Goal: Task Accomplishment & Management: Manage account settings

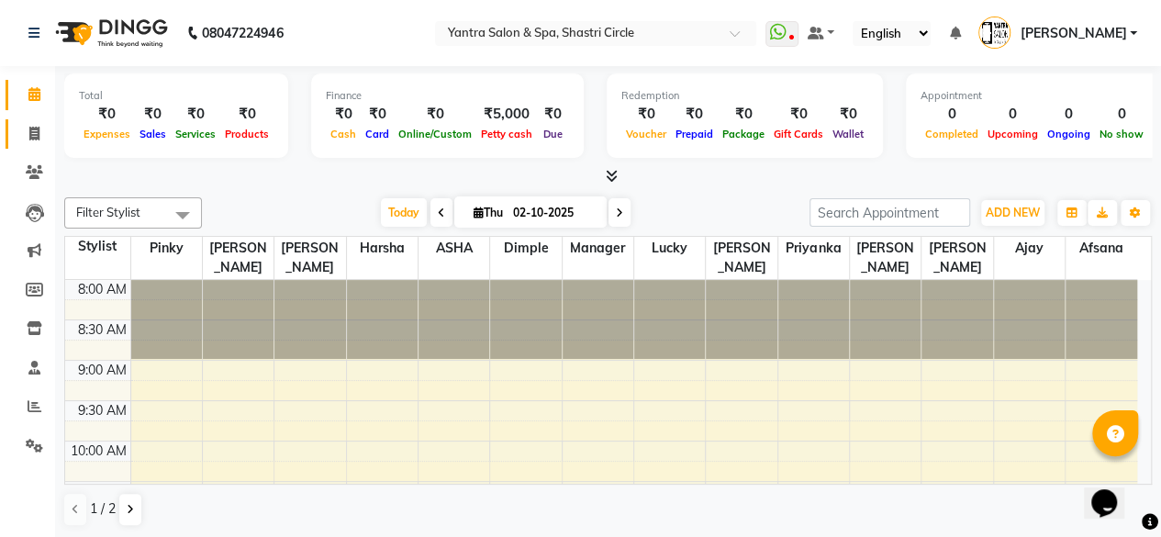
click at [42, 140] on span at bounding box center [34, 134] width 32 height 21
select select "service"
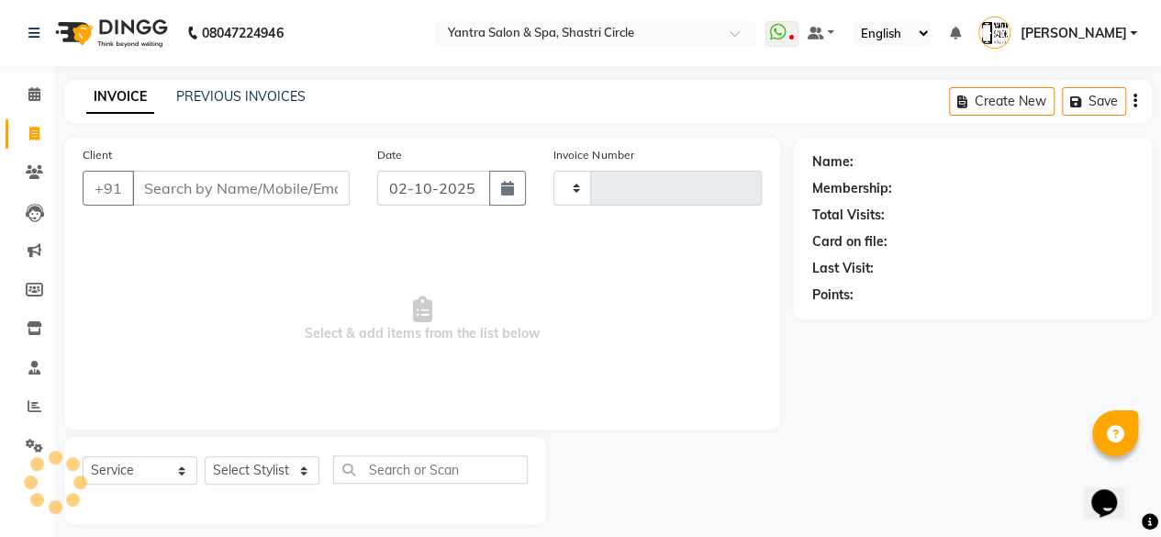
type input "4163"
select select "154"
click at [249, 183] on input "Client" at bounding box center [241, 188] width 218 height 35
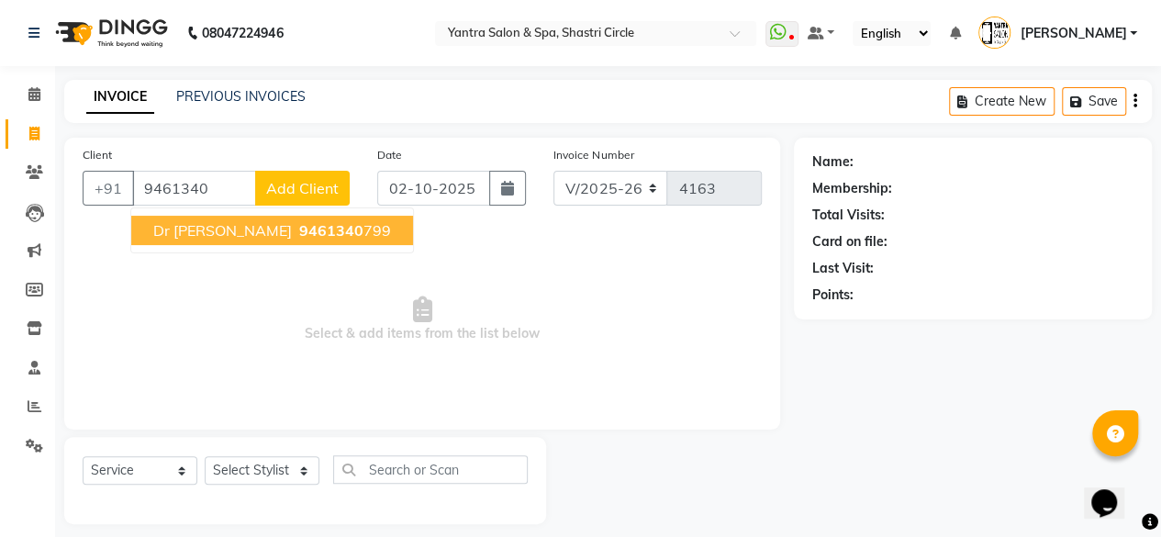
click at [296, 223] on ngb-highlight "9461340 799" at bounding box center [343, 230] width 95 height 18
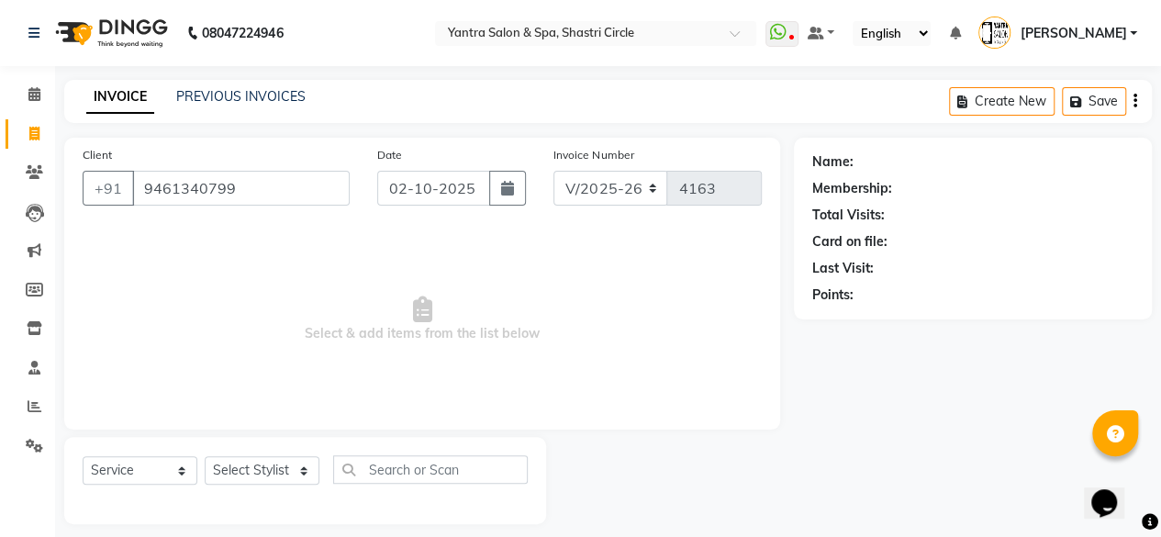
type input "9461340799"
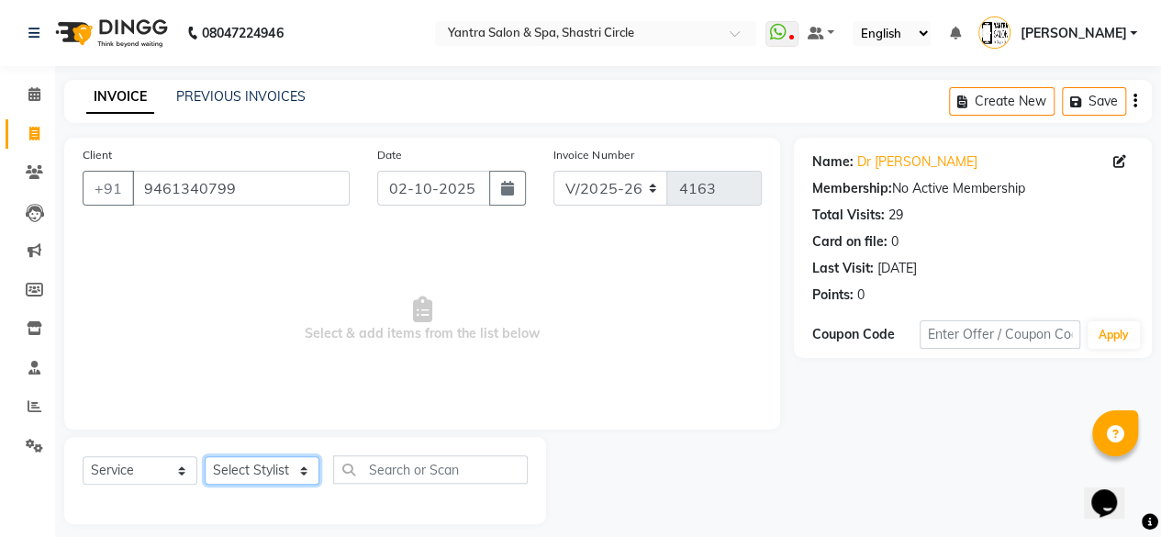
click at [271, 468] on select "Select Stylist [PERSON_NAME] [PERSON_NAME] [PERSON_NAME] ASHA Dimple [PERSON_NA…" at bounding box center [262, 470] width 115 height 28
select select "4454"
click at [205, 456] on select "Select Stylist [PERSON_NAME] [PERSON_NAME] [PERSON_NAME] ASHA Dimple [PERSON_NA…" at bounding box center [262, 470] width 115 height 28
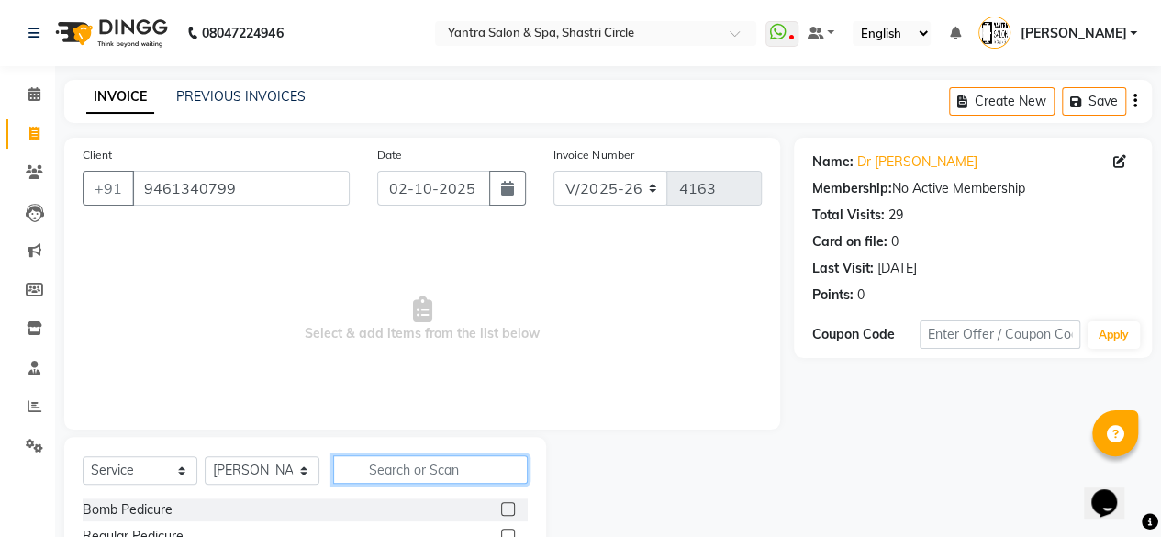
click at [426, 470] on input "text" at bounding box center [430, 469] width 195 height 28
type input "thre"
click at [507, 511] on label at bounding box center [508, 509] width 14 height 14
click at [507, 511] on input "checkbox" at bounding box center [507, 510] width 12 height 12
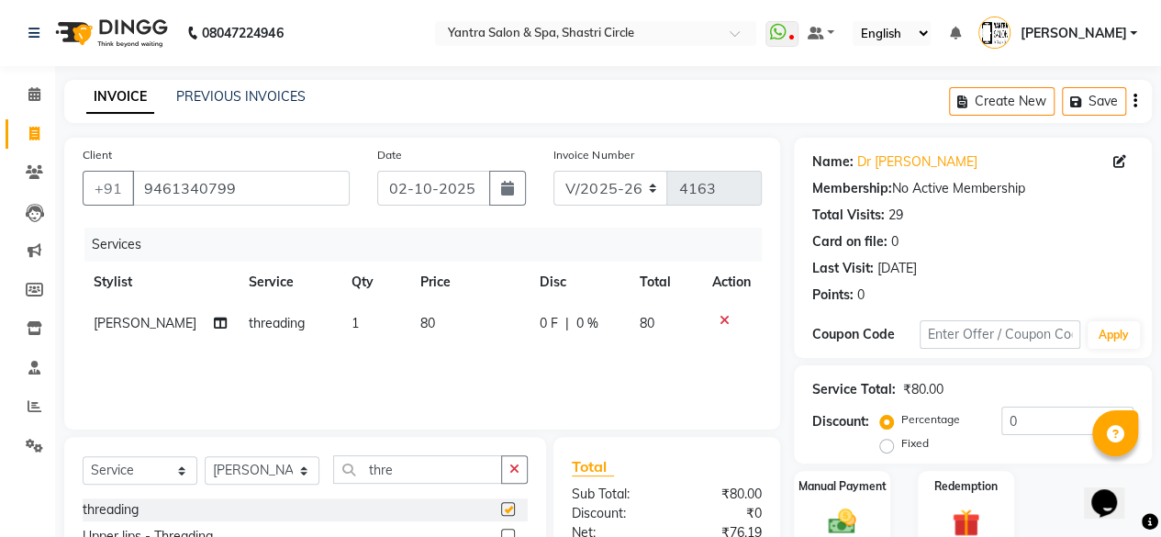
checkbox input "false"
click at [462, 331] on td "80" at bounding box center [468, 323] width 119 height 41
select select "4454"
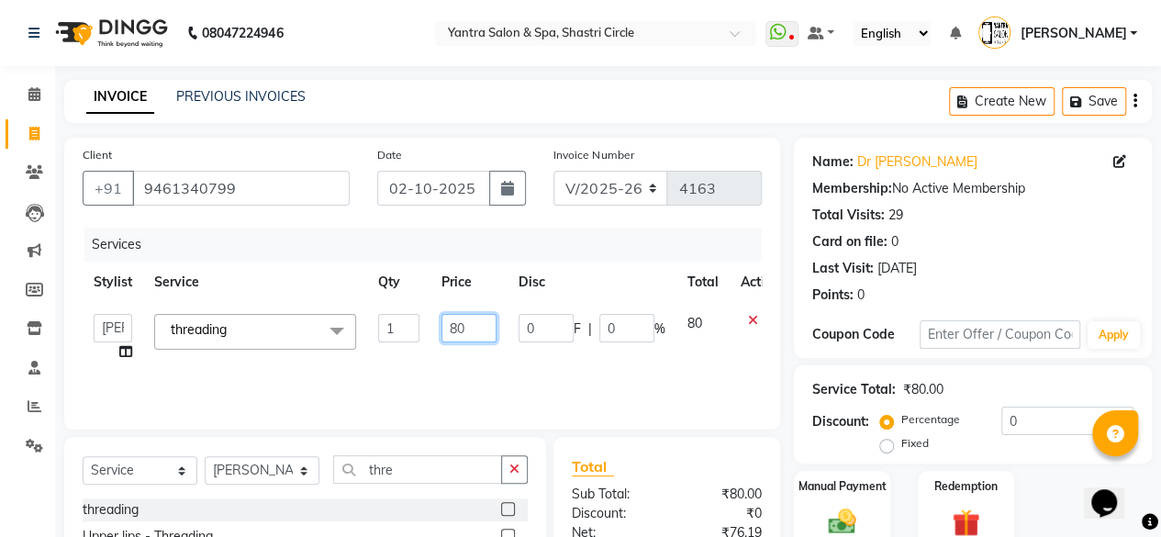
click at [462, 331] on input "80" at bounding box center [469, 328] width 55 height 28
type input "200"
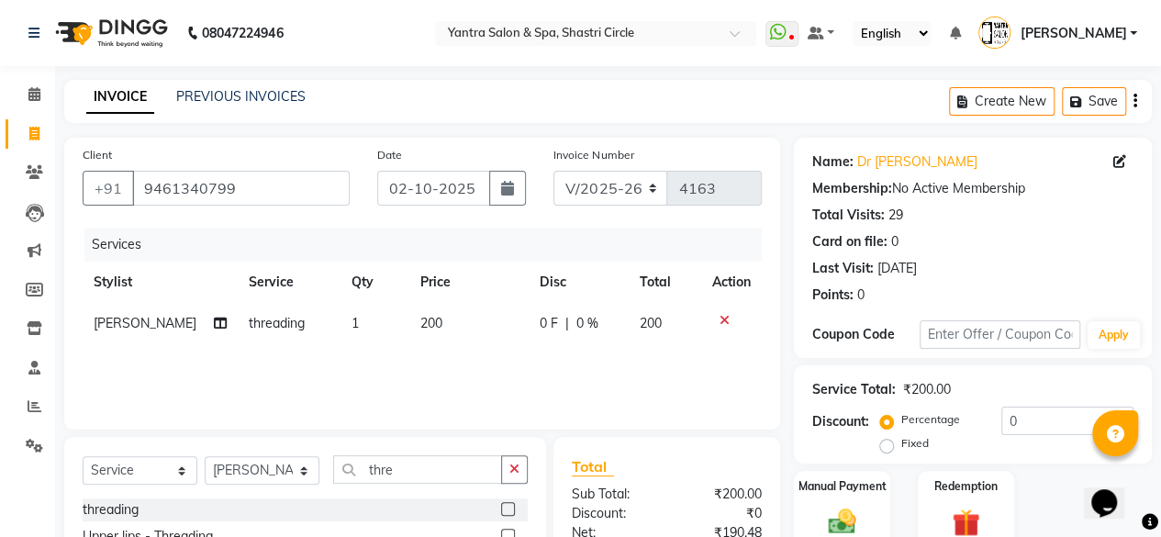
drag, startPoint x: 465, startPoint y: 348, endPoint x: 728, endPoint y: 350, distance: 263.5
click at [466, 348] on div "Services Stylist Service Qty Price Disc Total Action Neelu threading 1 200 0 F …" at bounding box center [422, 320] width 679 height 184
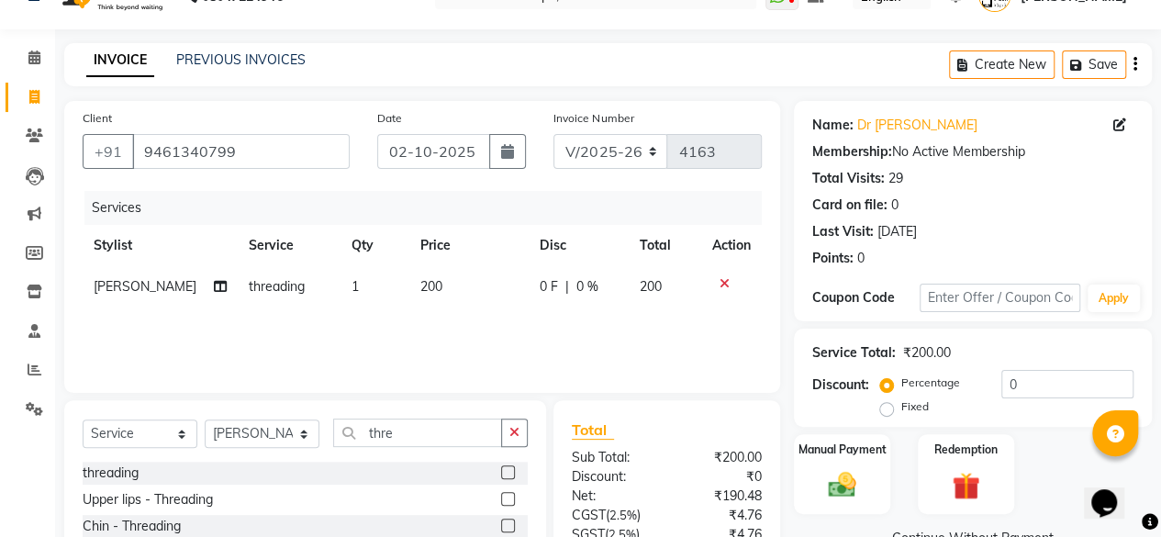
scroll to position [184, 0]
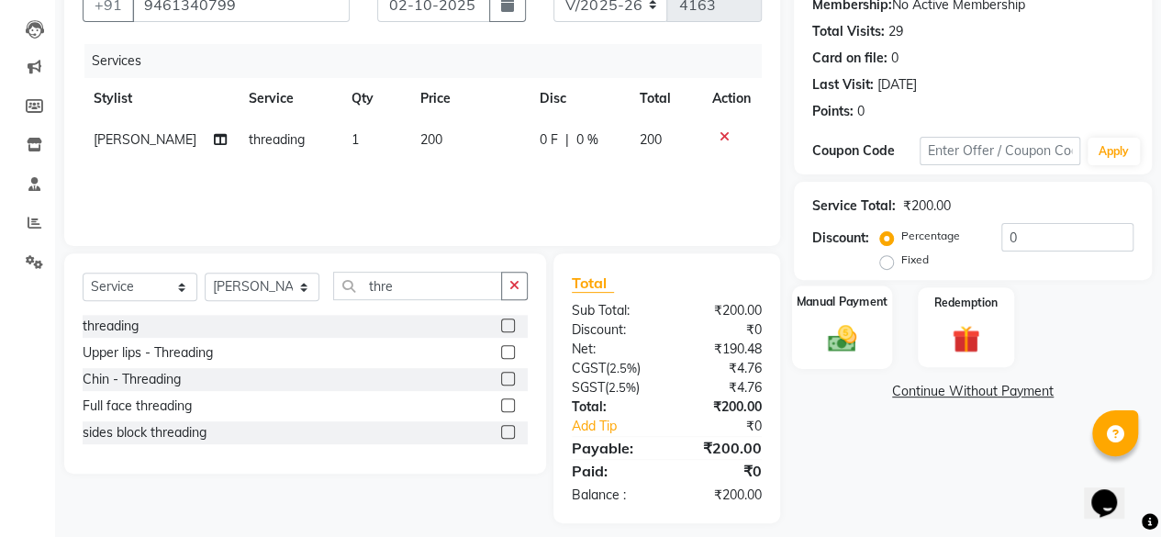
drag, startPoint x: 834, startPoint y: 336, endPoint x: 884, endPoint y: 362, distance: 56.7
click at [835, 336] on img at bounding box center [842, 337] width 47 height 33
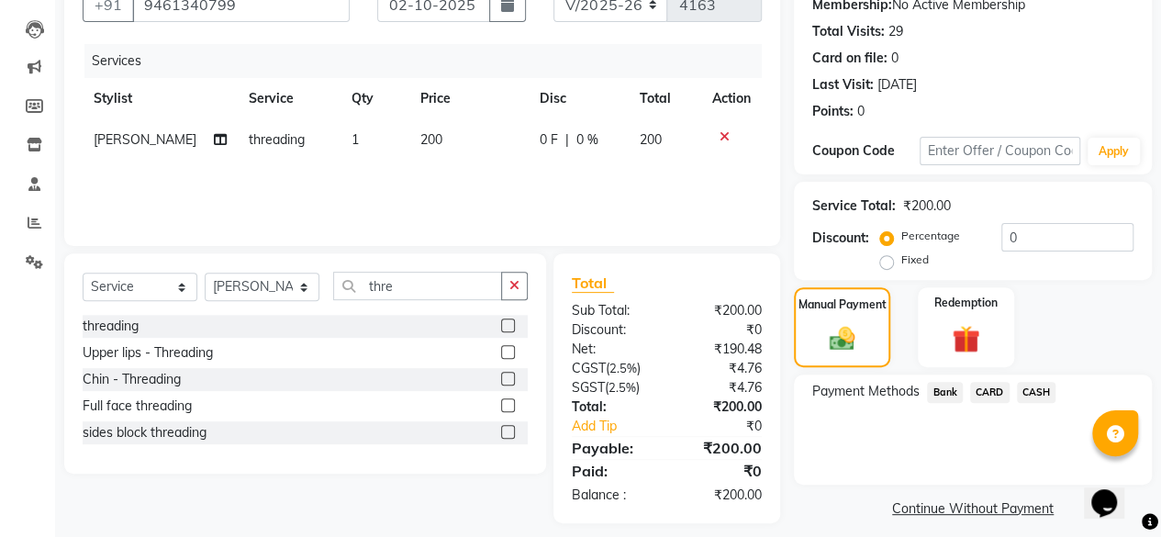
click at [1044, 392] on span "CASH" at bounding box center [1036, 392] width 39 height 21
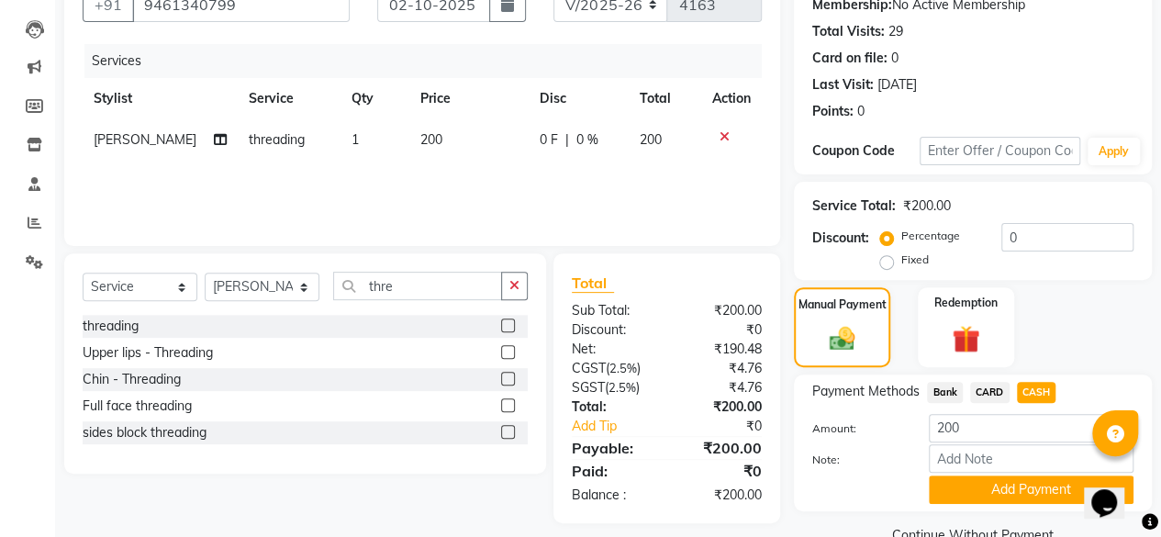
click at [946, 394] on span "Bank" at bounding box center [945, 392] width 36 height 21
click at [995, 481] on button "Add Payment" at bounding box center [1031, 490] width 205 height 28
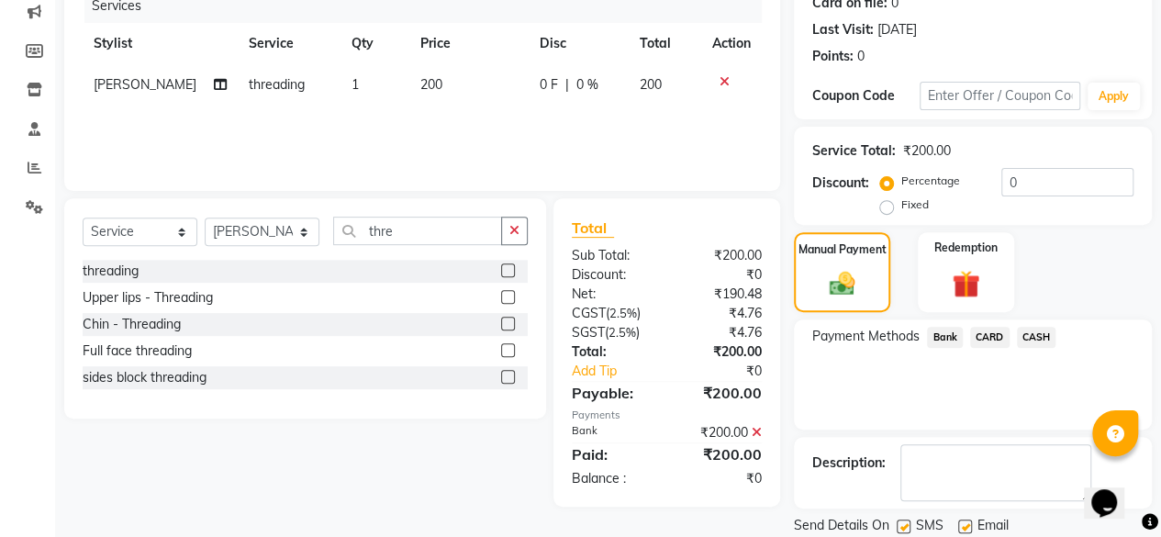
scroll to position [297, 0]
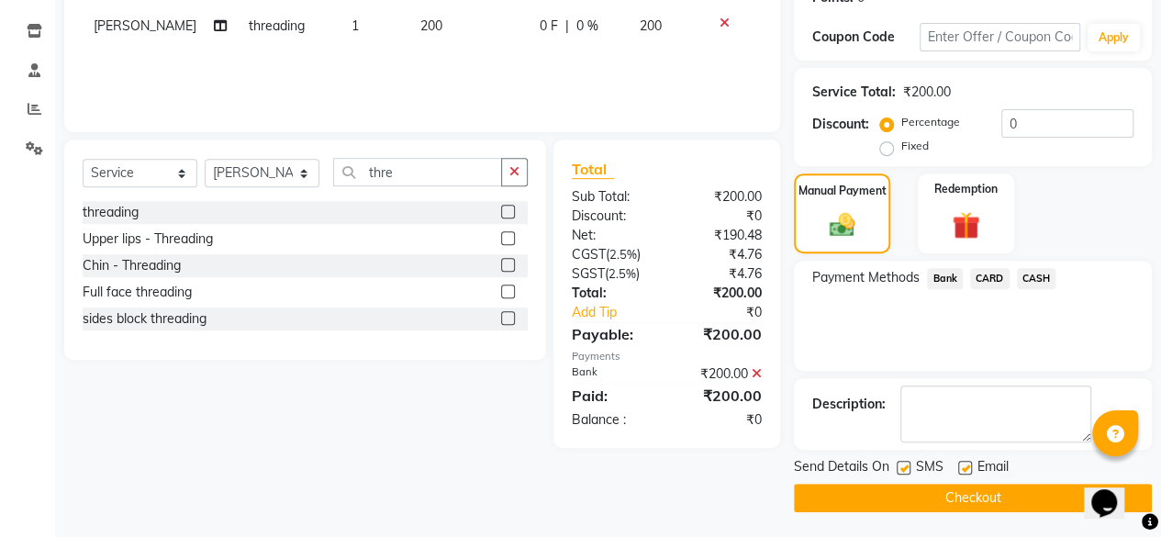
click at [1017, 489] on button "Checkout" at bounding box center [973, 498] width 358 height 28
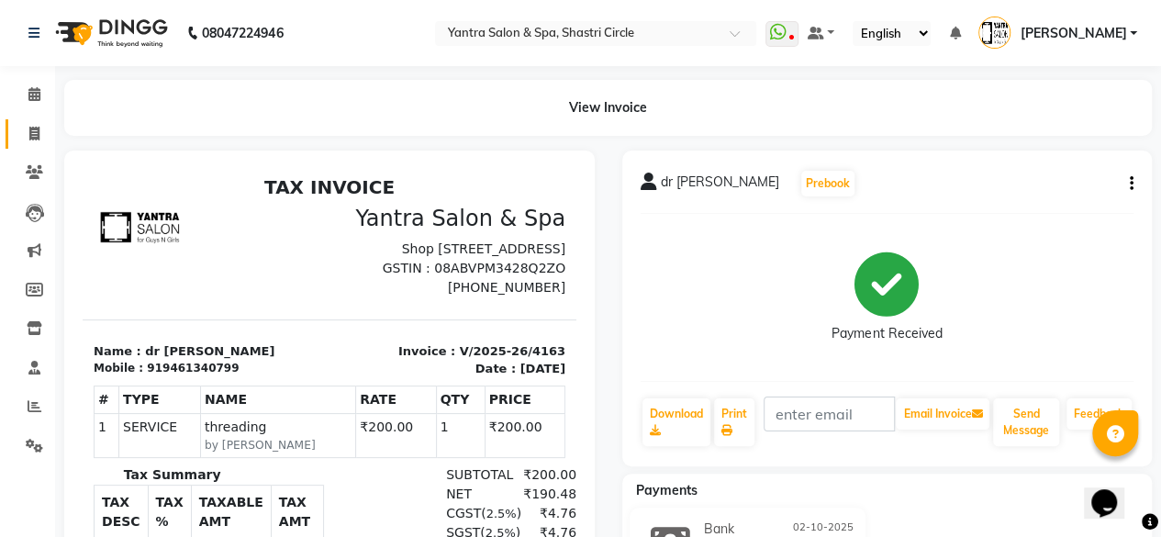
drag, startPoint x: 17, startPoint y: 122, endPoint x: 48, endPoint y: 142, distance: 37.2
click at [17, 122] on link "Invoice" at bounding box center [28, 134] width 44 height 30
select select "154"
select select "service"
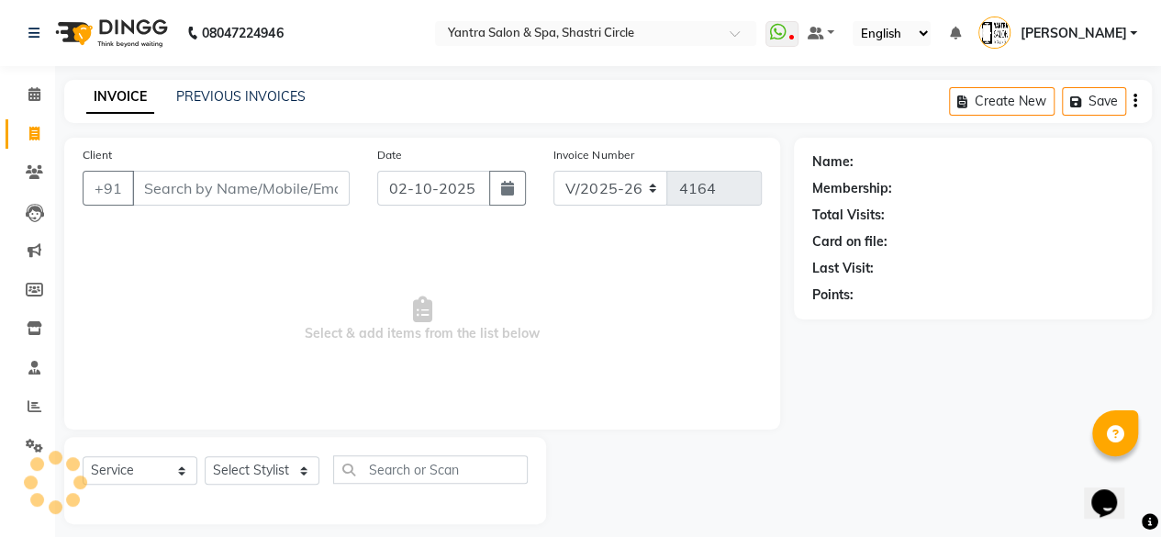
scroll to position [14, 0]
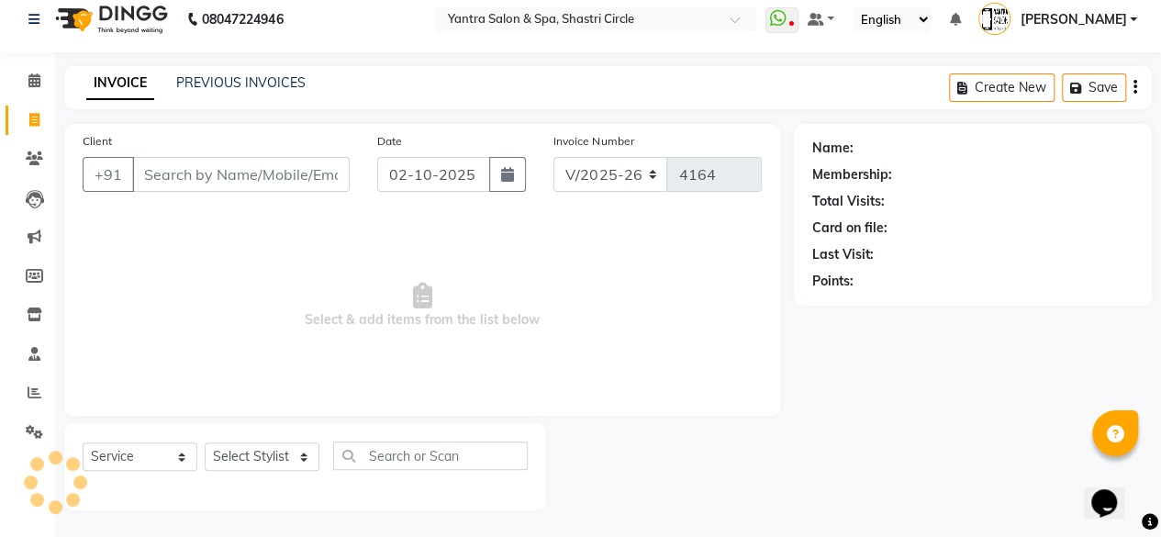
click at [244, 166] on input "Client" at bounding box center [241, 174] width 218 height 35
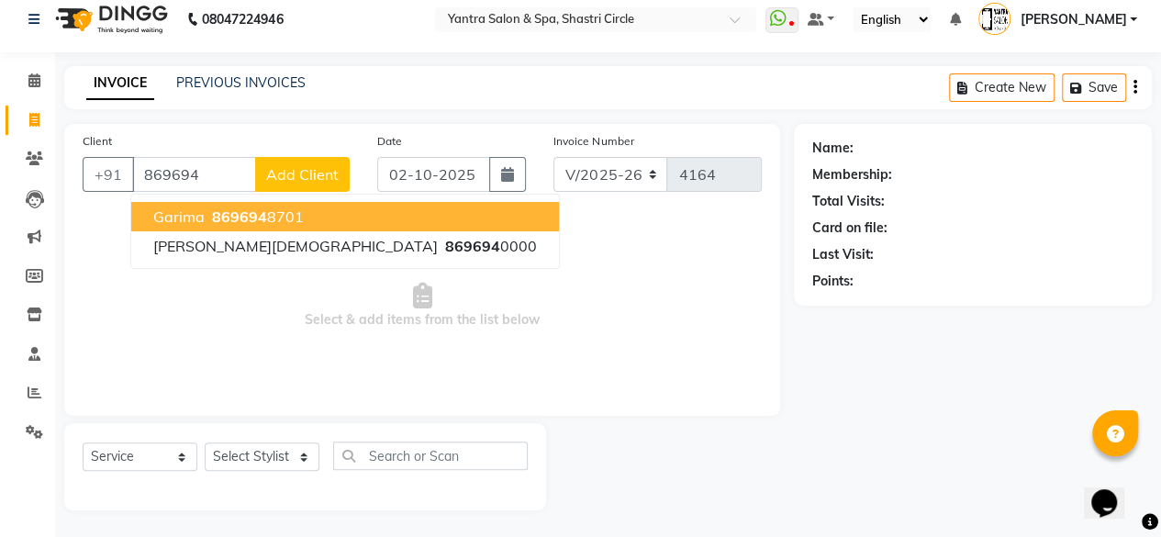
click at [257, 229] on button "Garima 869694 8701" at bounding box center [345, 216] width 428 height 29
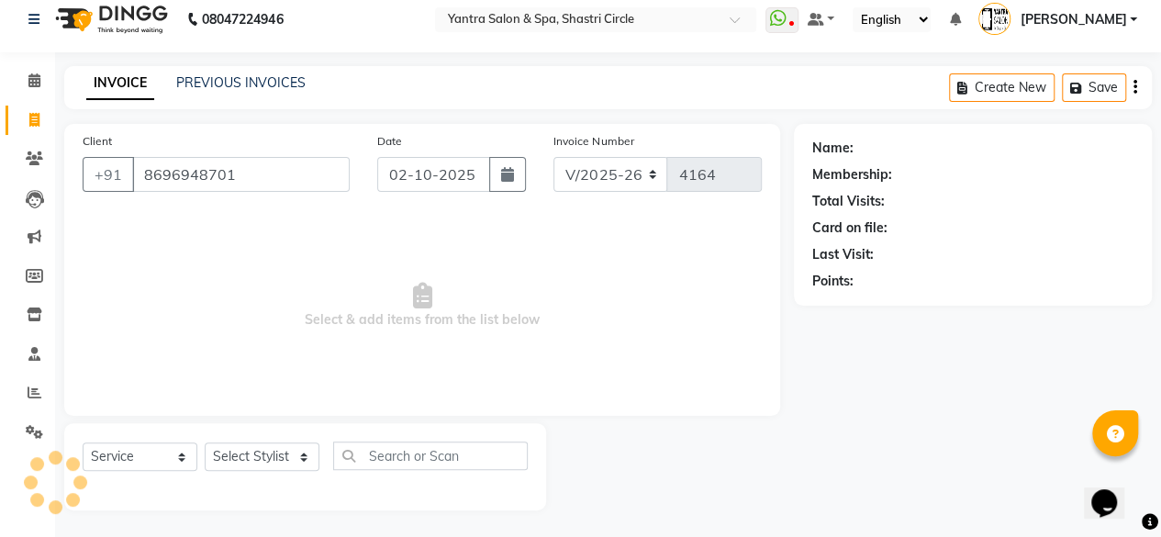
type input "8696948701"
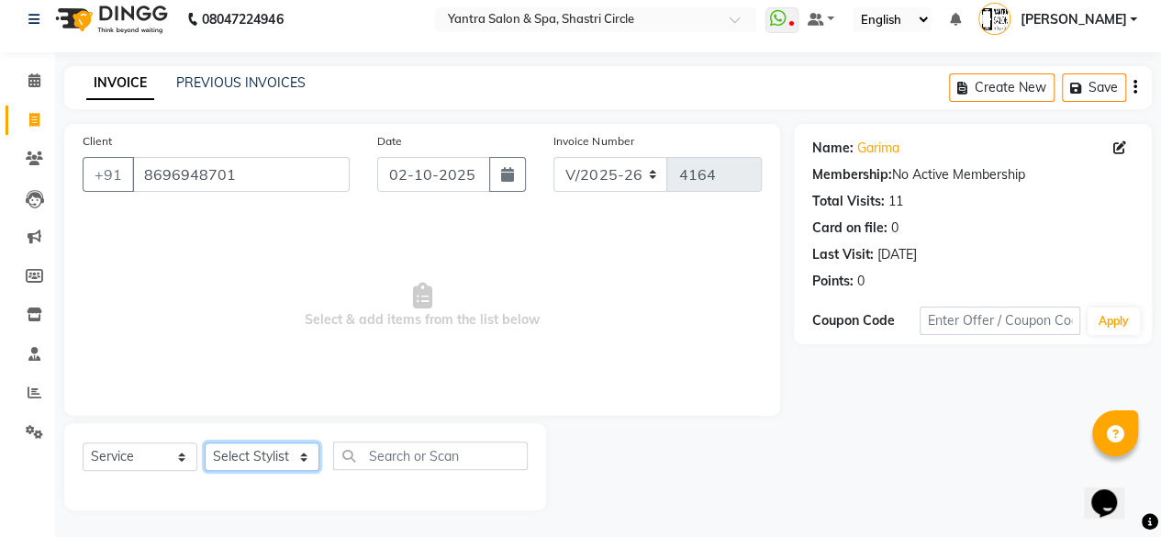
click at [275, 454] on select "Select Stylist Afsana Ajay Arvind ASHA Dimple Harsha Hemlata Latika lucky Manag…" at bounding box center [262, 457] width 115 height 28
select select "4454"
click at [205, 443] on select "Select Stylist Afsana Ajay Arvind ASHA Dimple Harsha Hemlata Latika lucky Manag…" at bounding box center [262, 457] width 115 height 28
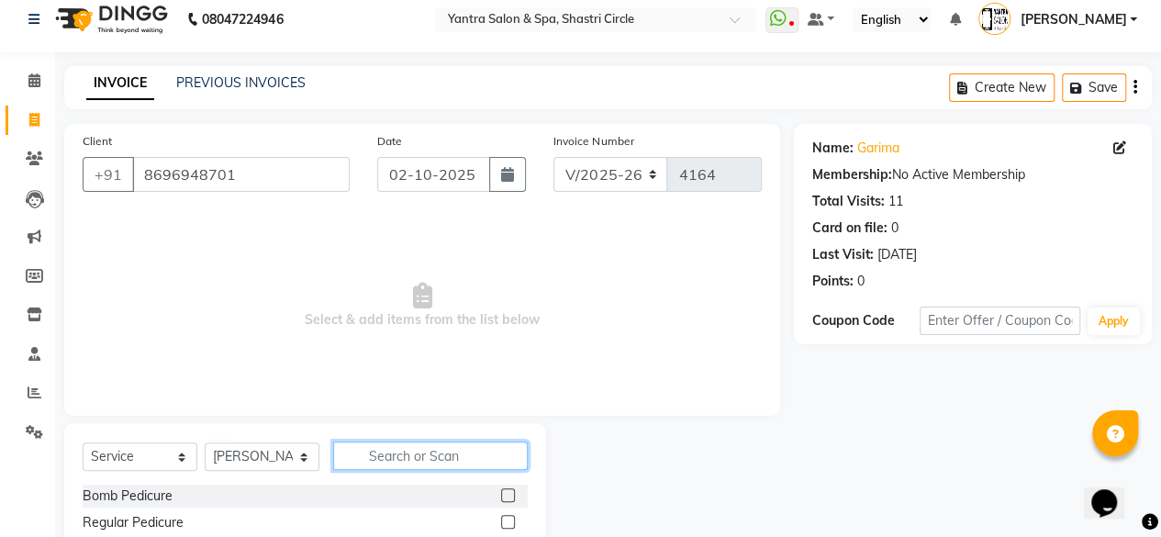
click at [373, 447] on input "text" at bounding box center [430, 456] width 195 height 28
type input "thre"
click at [502, 491] on label at bounding box center [508, 495] width 14 height 14
click at [502, 491] on input "checkbox" at bounding box center [507, 496] width 12 height 12
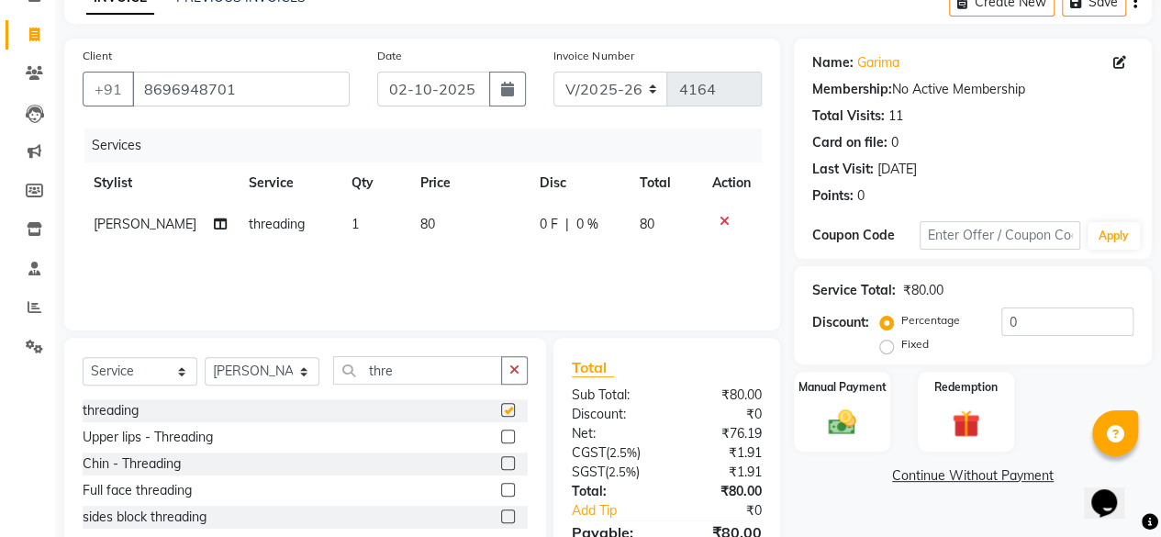
checkbox input "false"
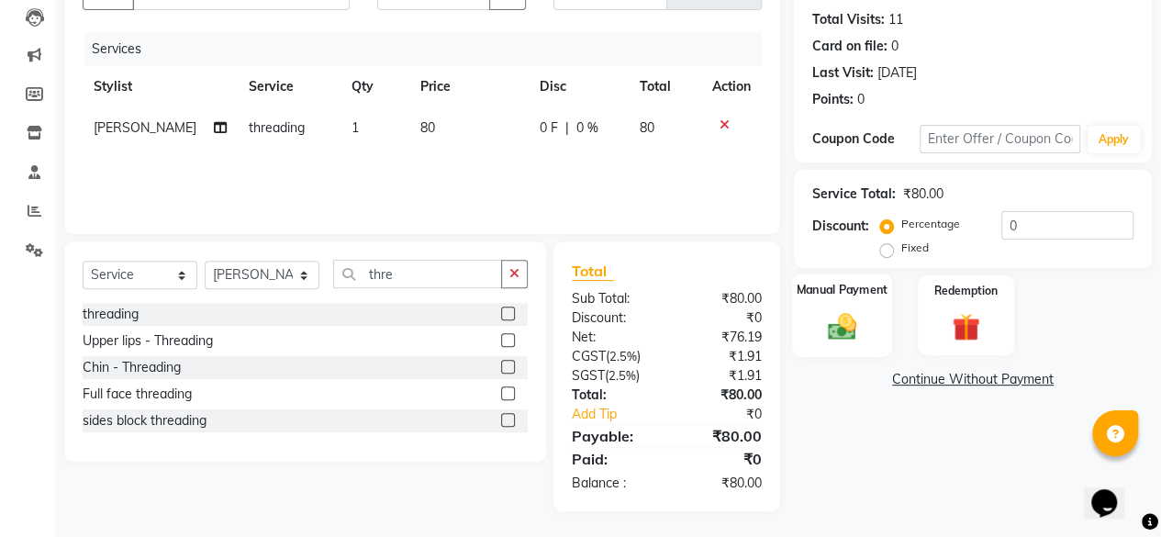
click at [858, 324] on img at bounding box center [842, 325] width 47 height 33
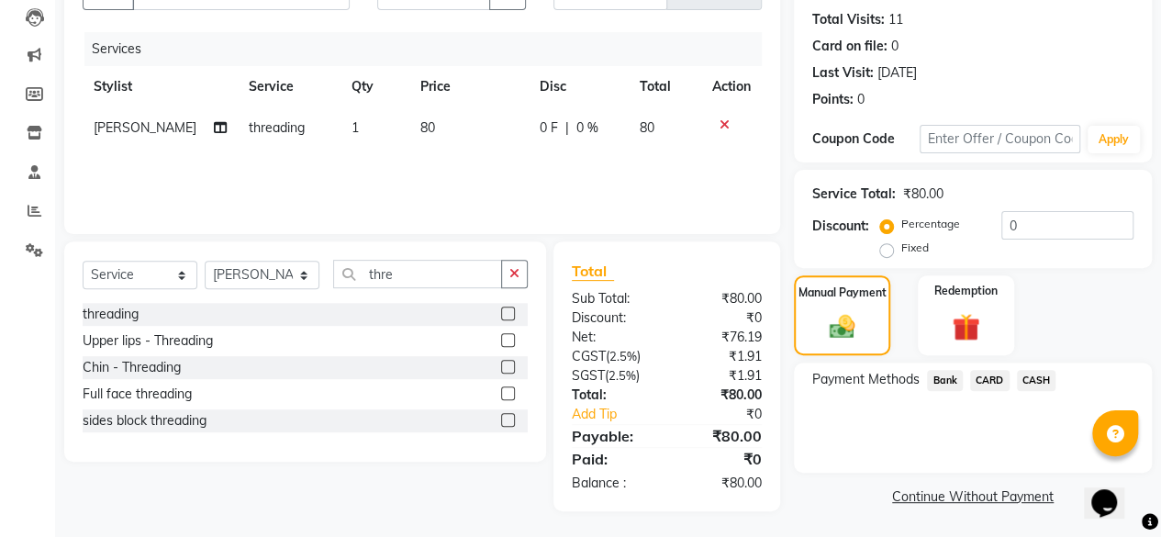
click at [944, 379] on span "Bank" at bounding box center [945, 380] width 36 height 21
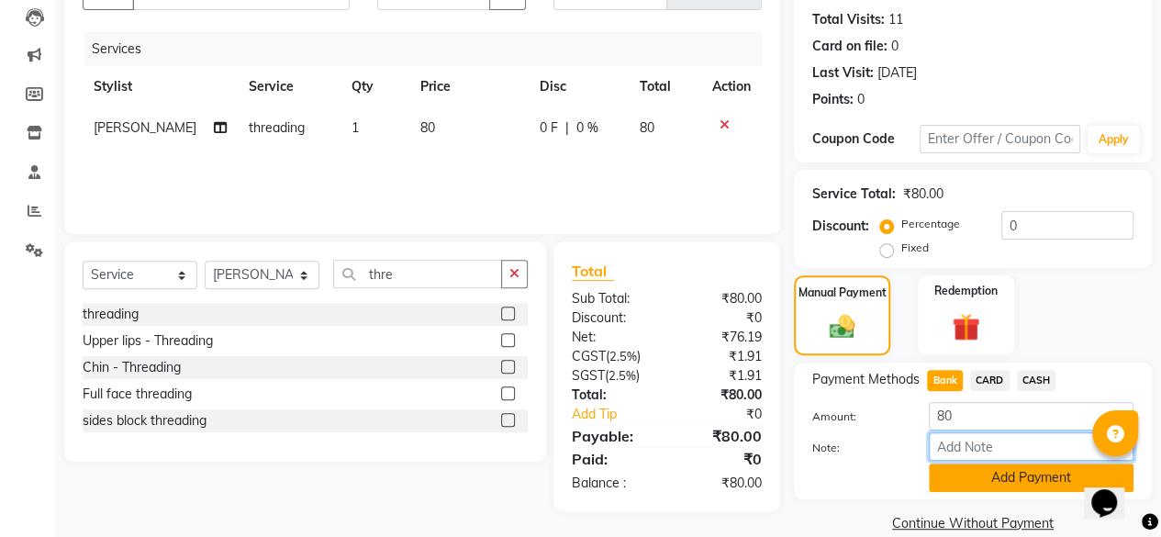
drag, startPoint x: 970, startPoint y: 456, endPoint x: 981, endPoint y: 480, distance: 25.9
click at [974, 468] on div "Amount: 80 Note: Add Payment" at bounding box center [973, 447] width 321 height 90
click at [981, 480] on button "Add Payment" at bounding box center [1031, 478] width 205 height 28
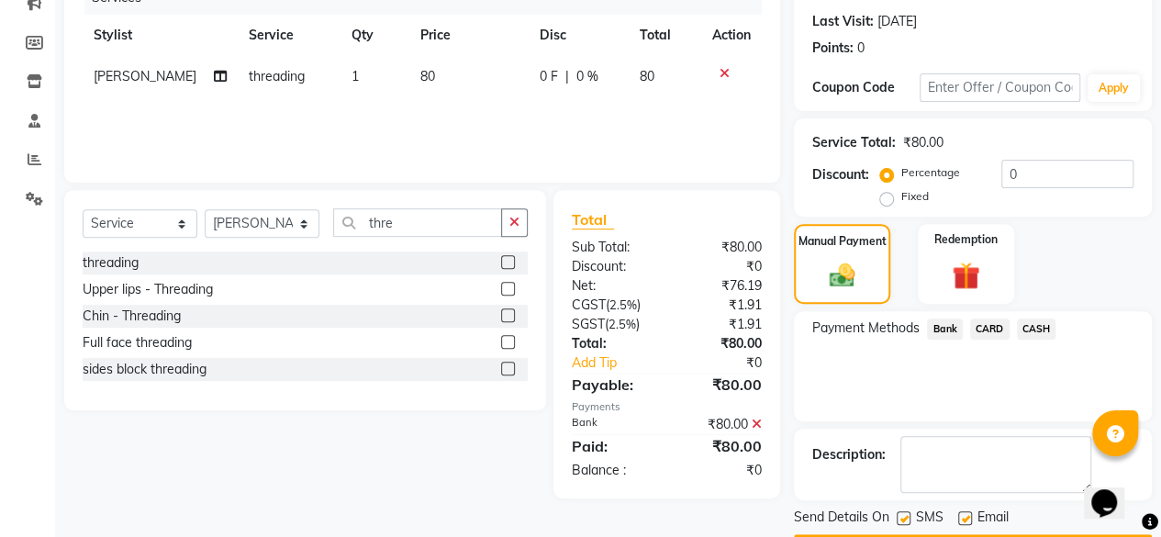
scroll to position [297, 0]
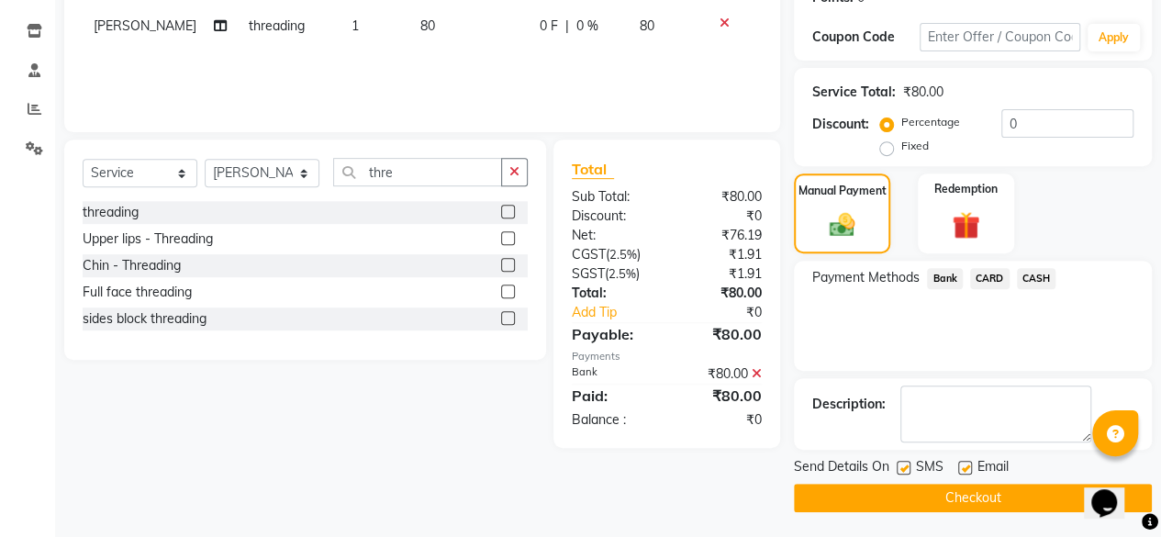
click at [989, 504] on button "Checkout" at bounding box center [973, 498] width 358 height 28
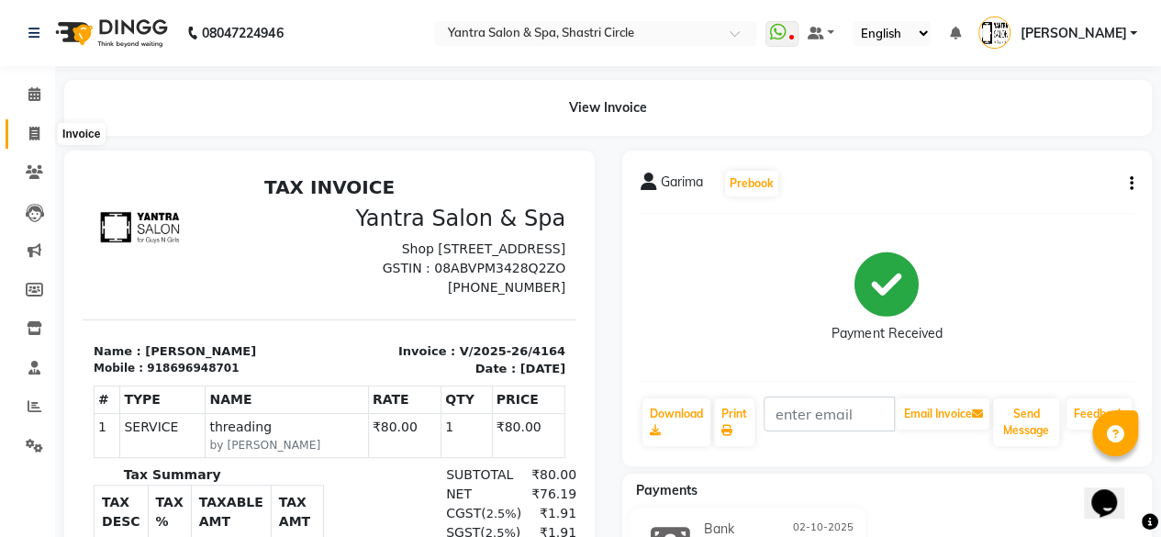
click at [33, 142] on span at bounding box center [34, 134] width 32 height 21
select select "service"
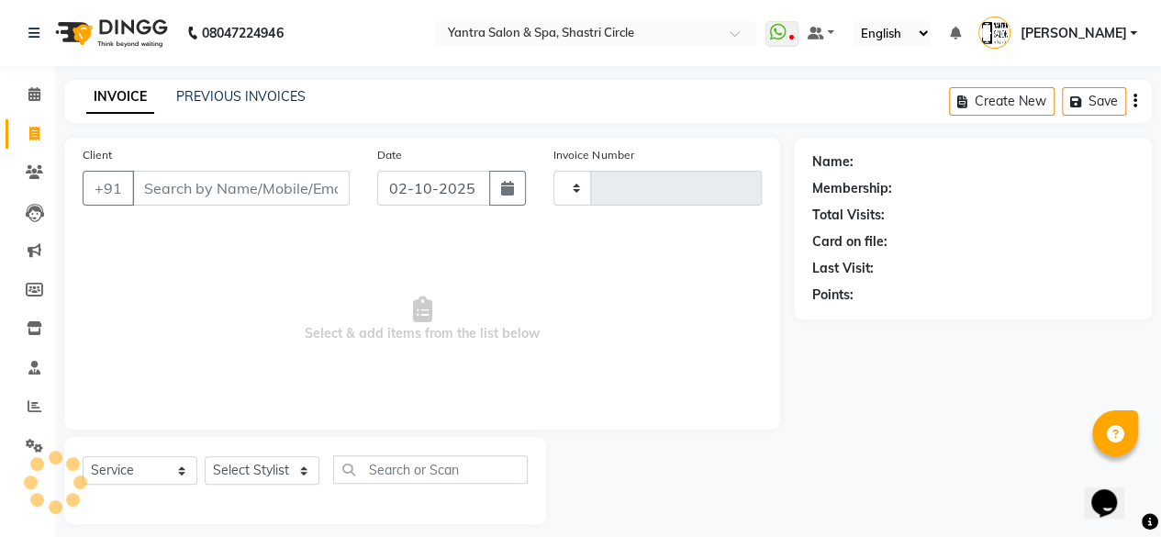
scroll to position [14, 0]
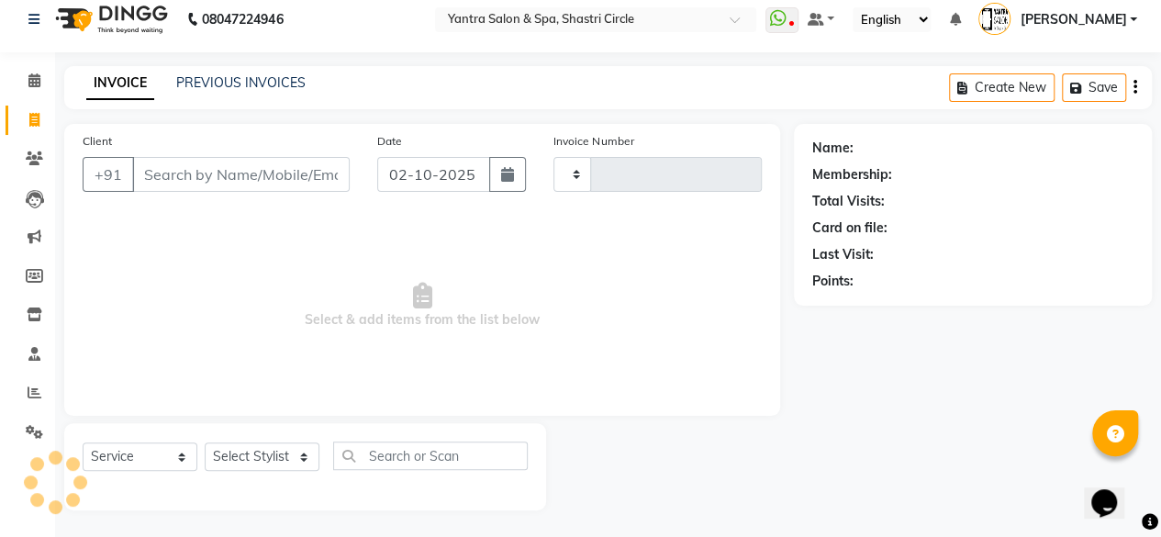
type input "4165"
select select "154"
click at [289, 174] on input "Client" at bounding box center [241, 174] width 218 height 35
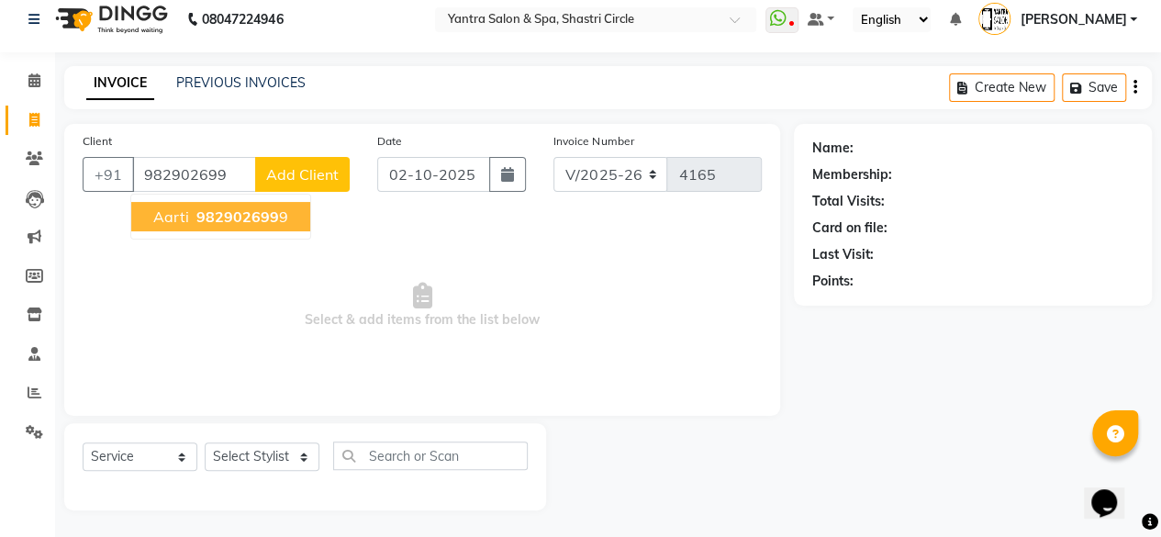
click at [286, 218] on button "Aarti 982902699 9" at bounding box center [220, 216] width 179 height 29
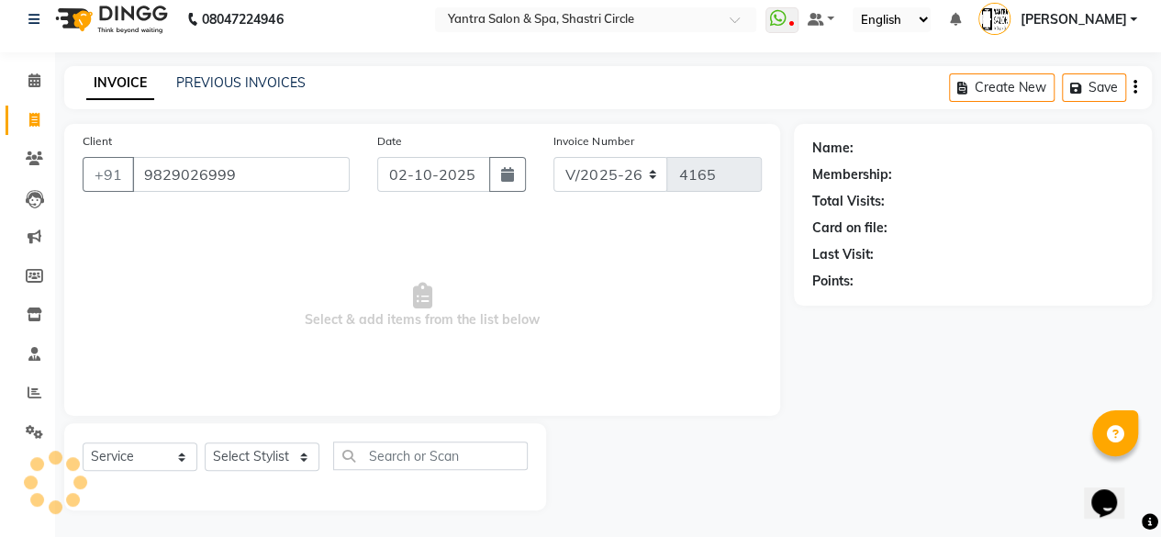
type input "9829026999"
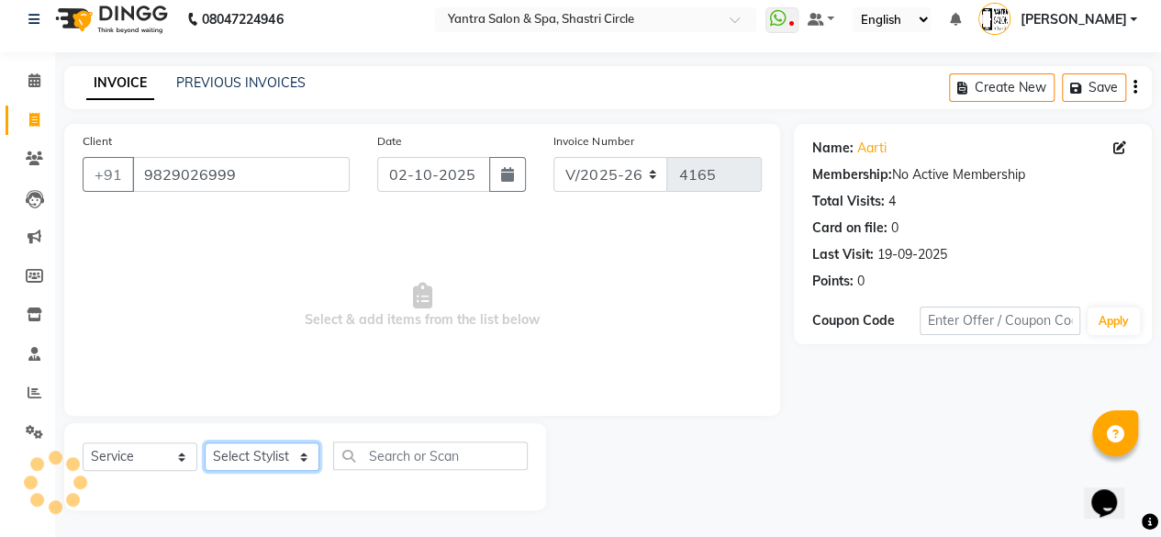
click at [255, 456] on select "Select Stylist Afsana Ajay Arvind ASHA Dimple Harsha Hemlata Latika lucky Manag…" at bounding box center [262, 457] width 115 height 28
select select "4414"
click at [205, 443] on select "Select Stylist Afsana Ajay Arvind ASHA Dimple Harsha Hemlata Latika lucky Manag…" at bounding box center [262, 457] width 115 height 28
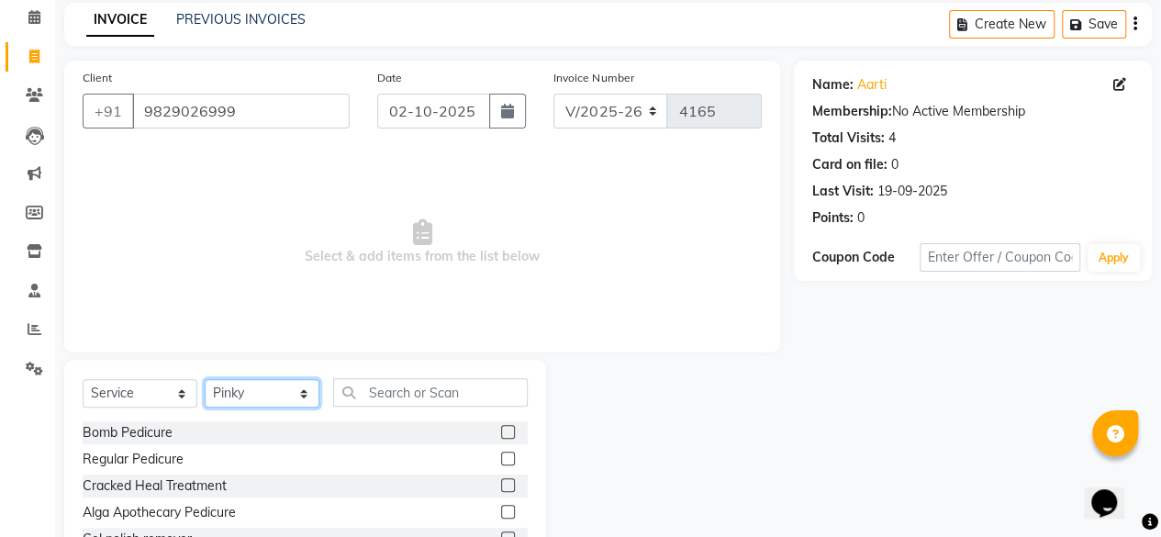
scroll to position [106, 0]
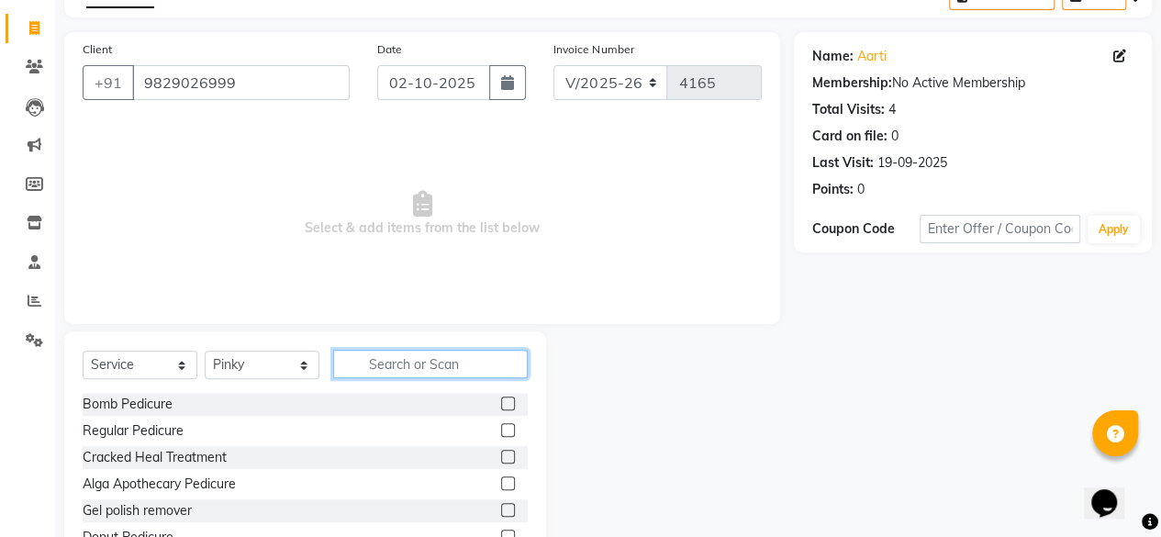
click at [435, 359] on input "text" at bounding box center [430, 364] width 195 height 28
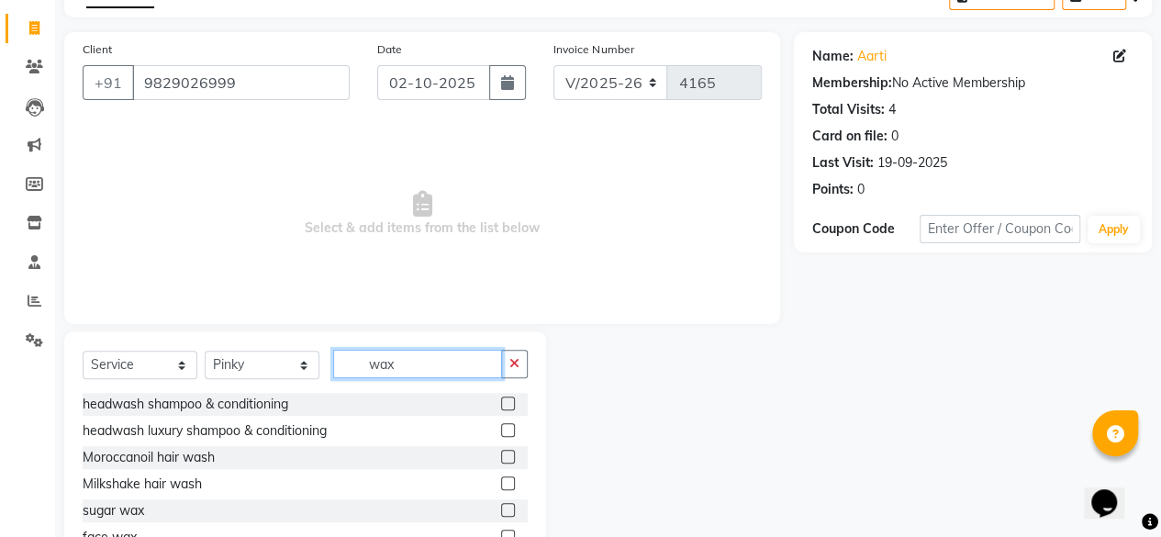
scroll to position [197, 0]
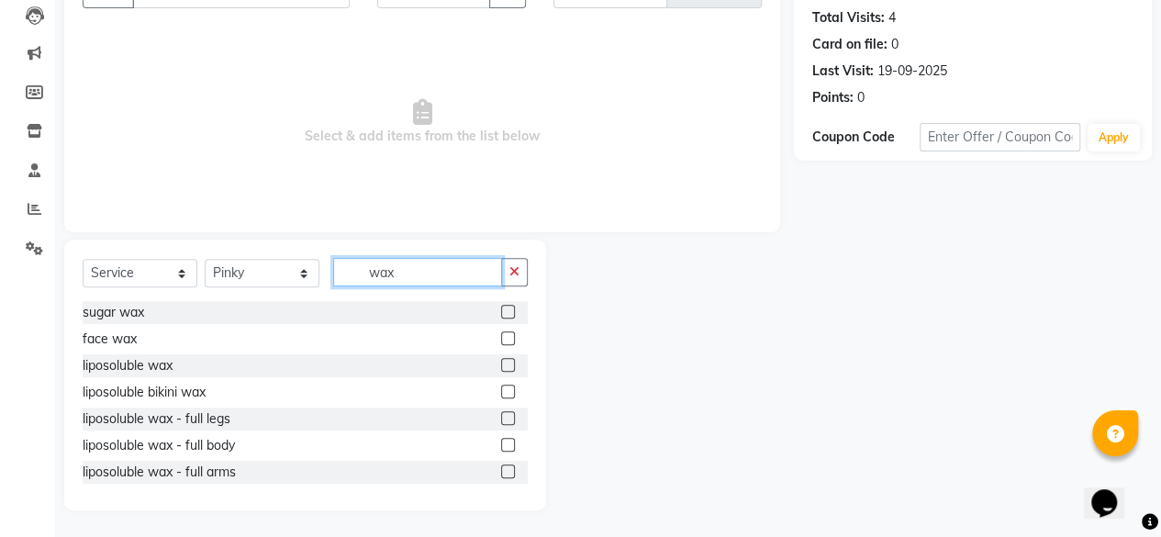
type input "wax"
click at [501, 368] on label at bounding box center [508, 365] width 14 height 14
click at [501, 368] on input "checkbox" at bounding box center [507, 366] width 12 height 12
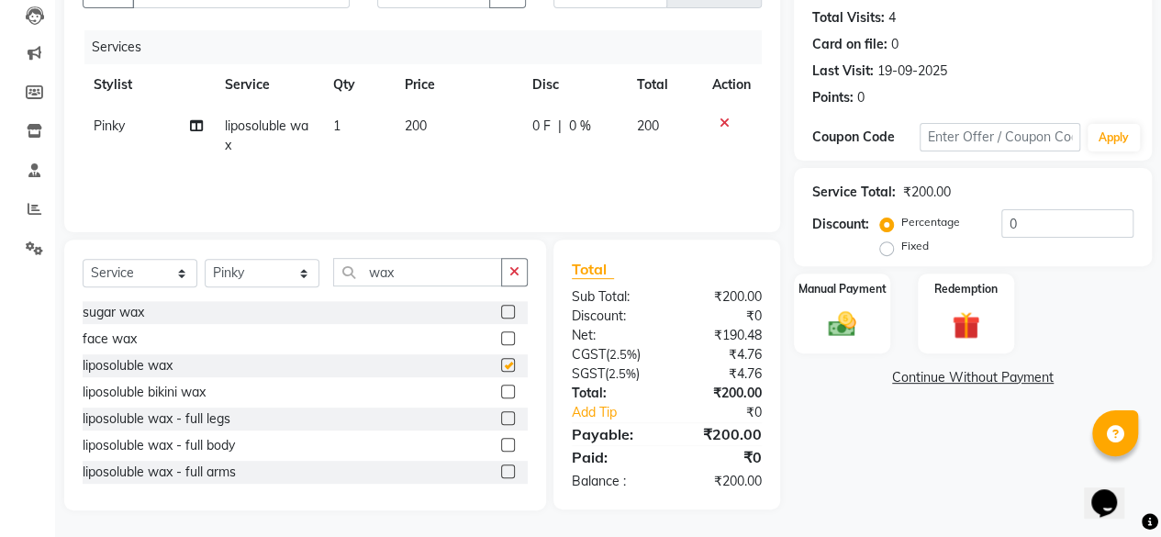
checkbox input "false"
click at [406, 280] on input "wax" at bounding box center [417, 272] width 169 height 28
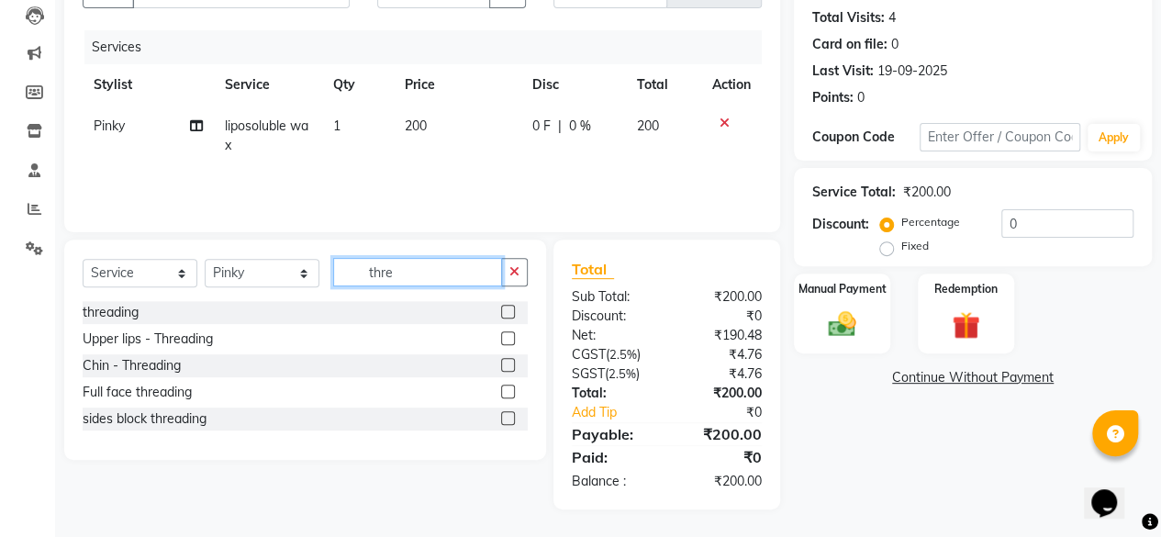
scroll to position [196, 0]
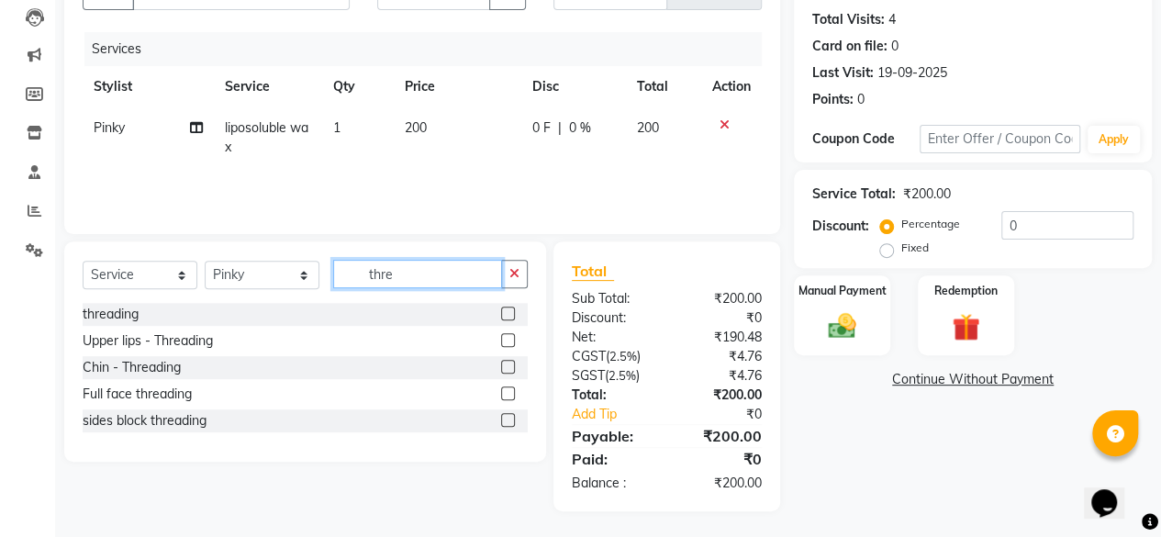
type input "thre"
click at [515, 310] on div at bounding box center [514, 314] width 27 height 23
click at [510, 307] on label at bounding box center [508, 314] width 14 height 14
click at [510, 308] on input "checkbox" at bounding box center [507, 314] width 12 height 12
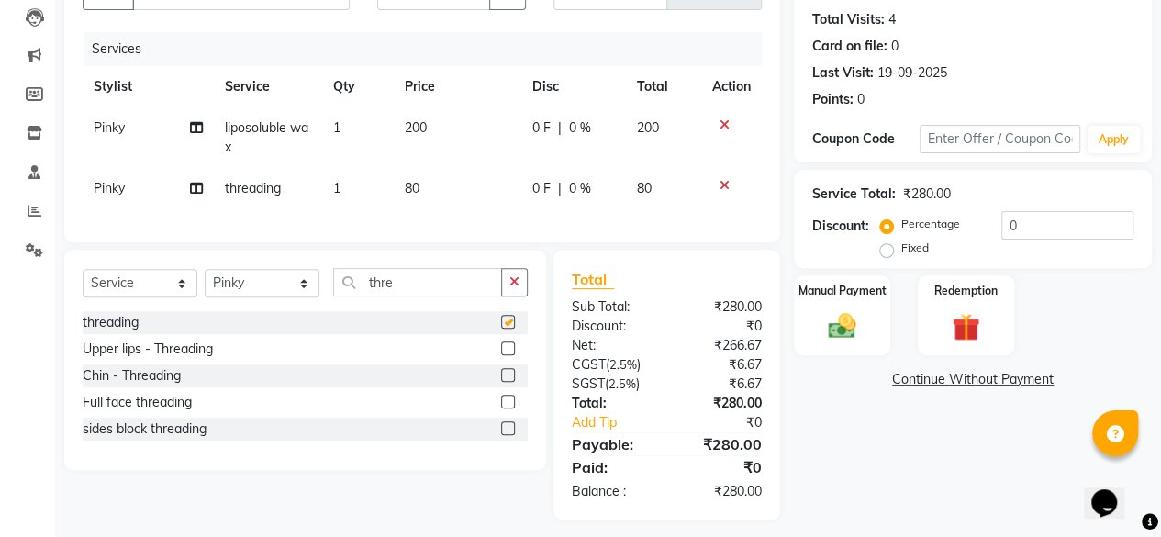
checkbox input "false"
click at [448, 134] on td "200" at bounding box center [458, 137] width 128 height 61
select select "4414"
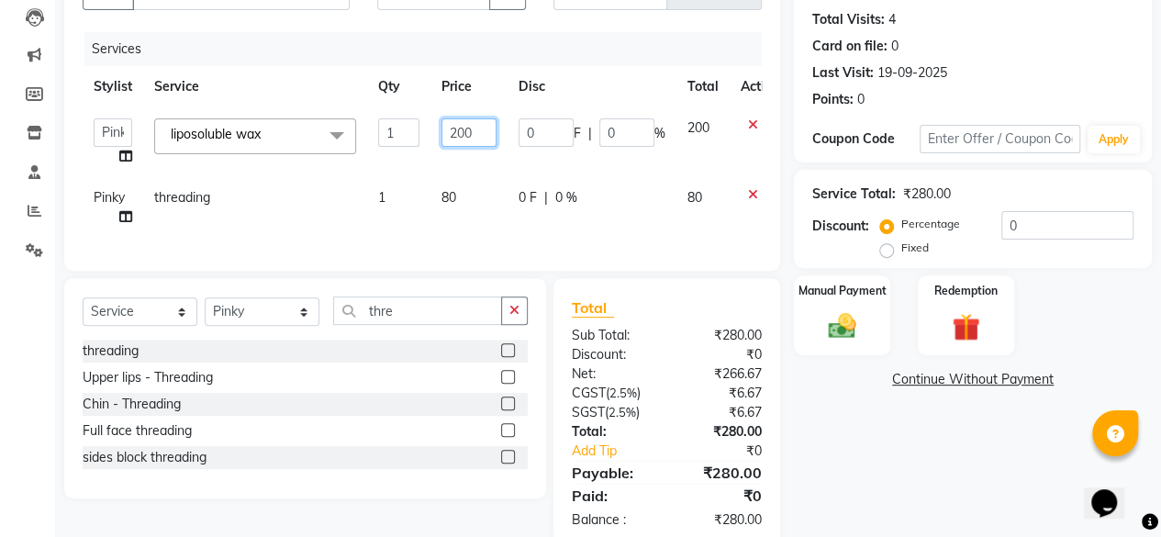
click at [448, 134] on input "200" at bounding box center [469, 132] width 55 height 28
type input "1200"
click at [441, 166] on td "1200" at bounding box center [469, 142] width 77 height 70
select select "4414"
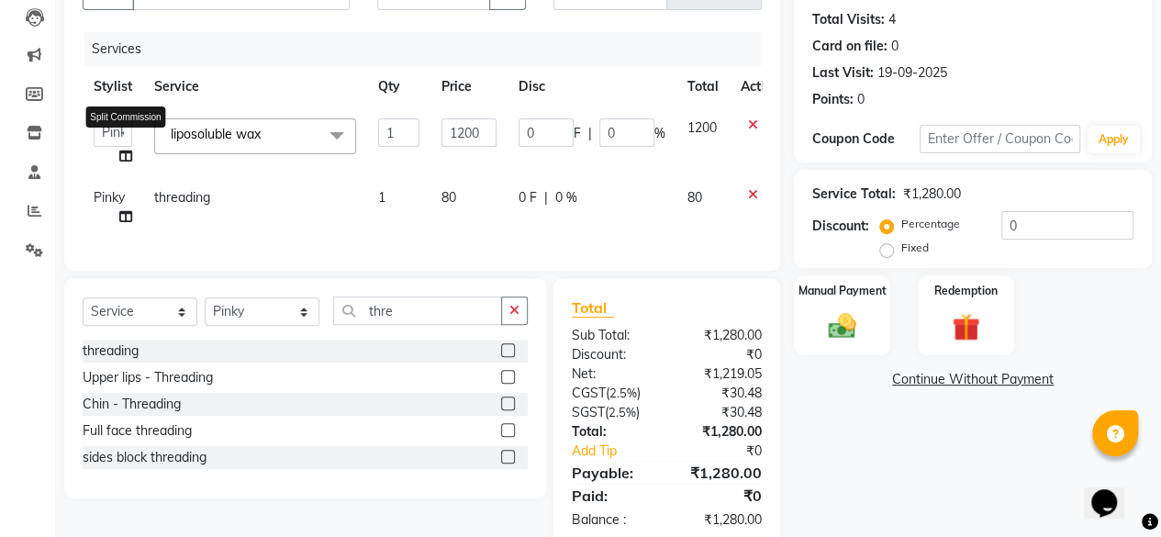
click at [129, 157] on icon at bounding box center [125, 156] width 13 height 13
select select "4414"
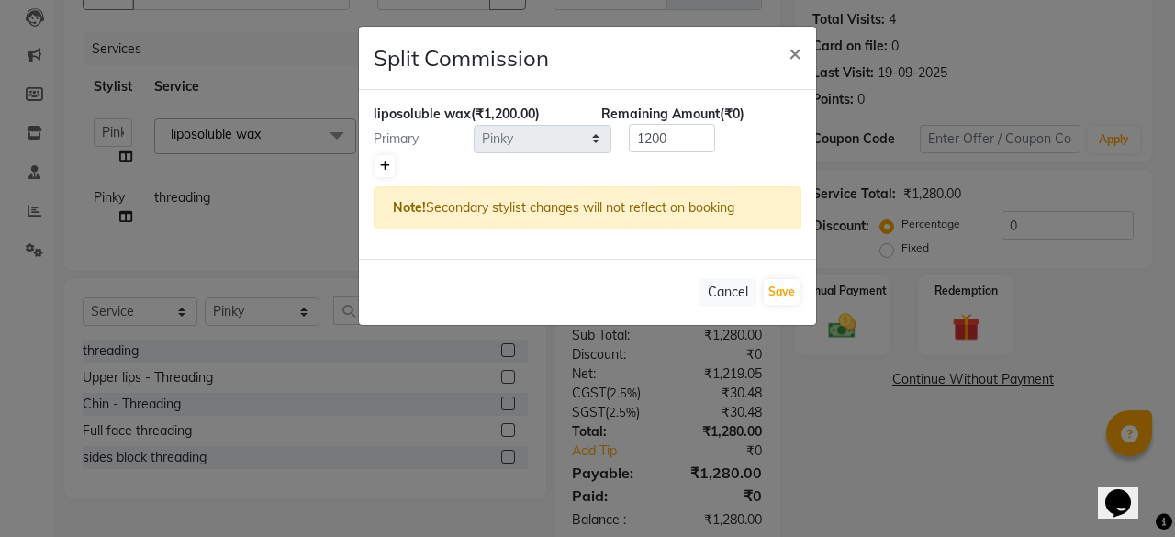
click at [387, 161] on icon at bounding box center [385, 166] width 10 height 11
type input "600"
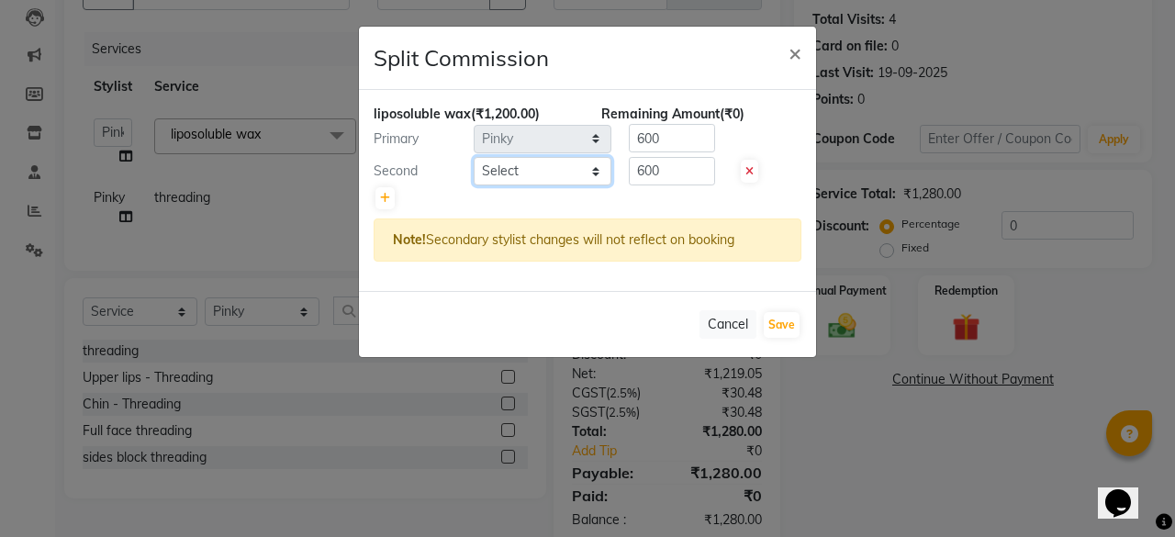
click at [475, 163] on select "Select Afsana Ajay Arvind ASHA Dimple Harsha Hemlata Latika lucky Manager Manis…" at bounding box center [543, 171] width 138 height 28
select select "15716"
click at [474, 157] on select "Select Afsana Ajay Arvind ASHA Dimple Harsha Hemlata Latika lucky Manager Manis…" at bounding box center [543, 171] width 138 height 28
click at [786, 320] on button "Save" at bounding box center [782, 325] width 36 height 26
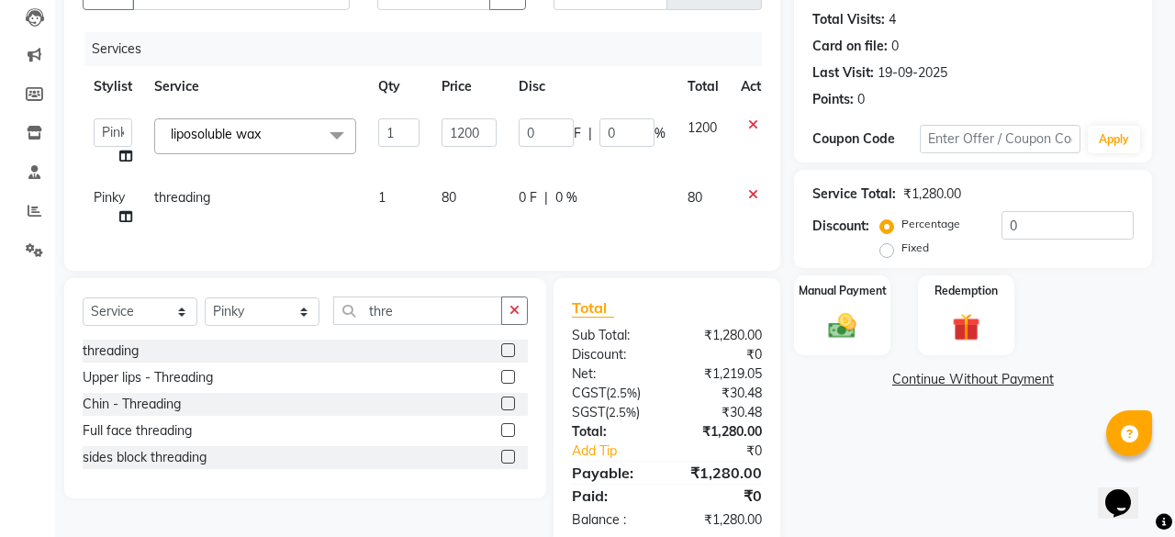
select select "Select"
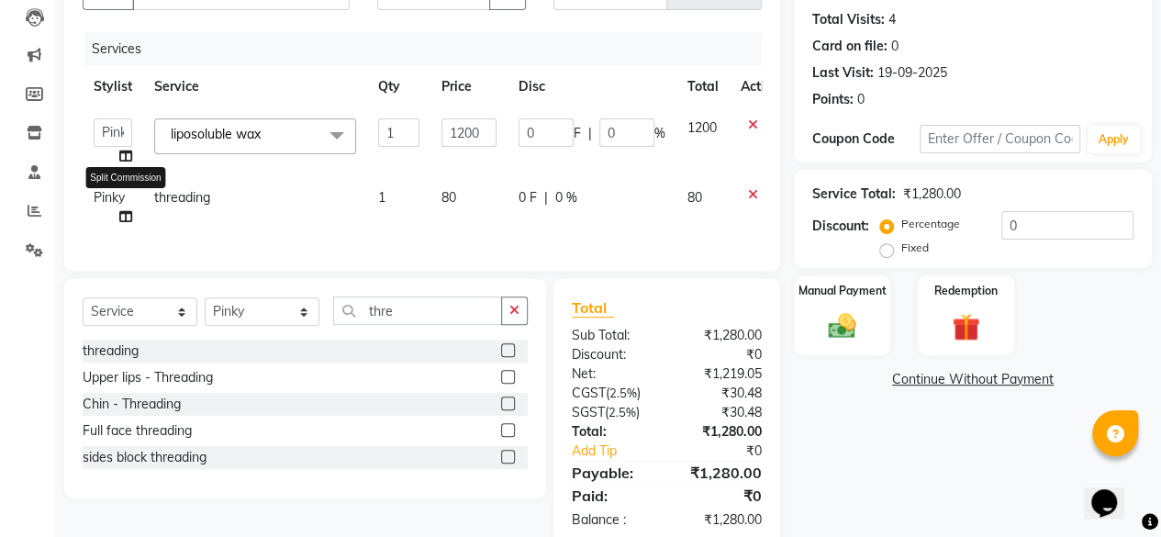
click at [126, 219] on icon at bounding box center [125, 216] width 13 height 13
select select "4414"
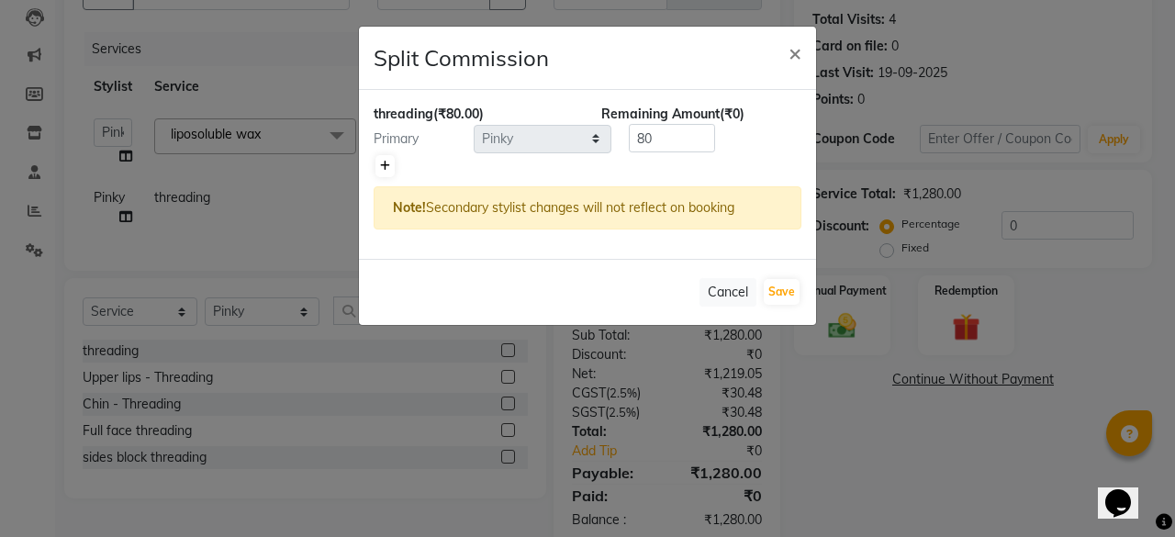
click at [384, 170] on icon at bounding box center [385, 166] width 10 height 11
type input "40"
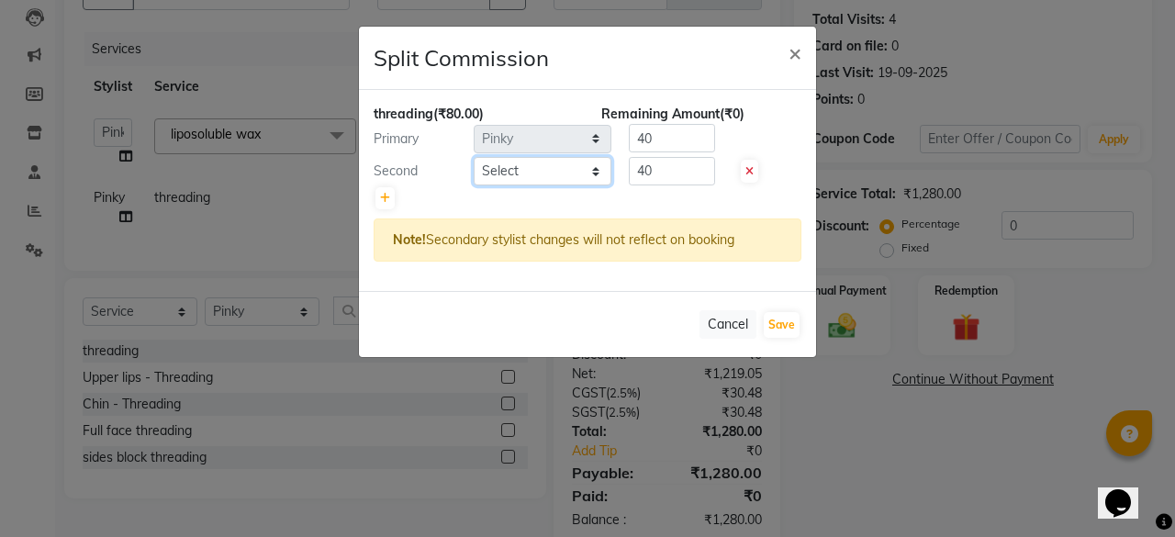
drag, startPoint x: 384, startPoint y: 170, endPoint x: 517, endPoint y: 164, distance: 133.2
click at [517, 164] on select "Select [PERSON_NAME] [PERSON_NAME] [PERSON_NAME] ASHA [PERSON_NAME] [PERSON_NAM…" at bounding box center [543, 171] width 138 height 28
select select "15716"
click at [474, 157] on select "Select [PERSON_NAME] [PERSON_NAME] [PERSON_NAME] ASHA [PERSON_NAME] [PERSON_NAM…" at bounding box center [543, 171] width 138 height 28
click at [777, 328] on button "Save" at bounding box center [782, 325] width 36 height 26
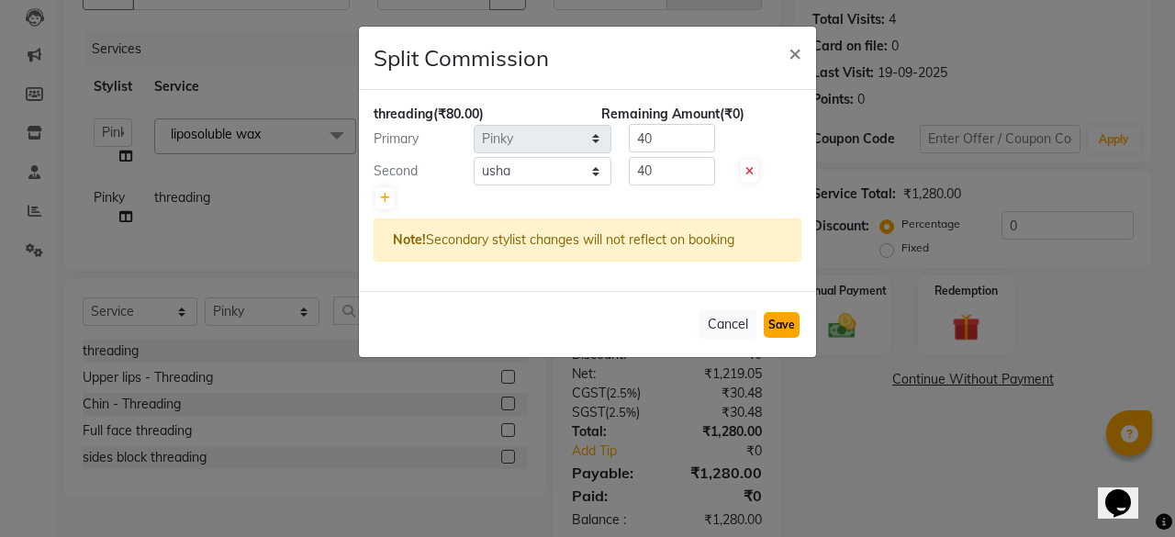
select select "Select"
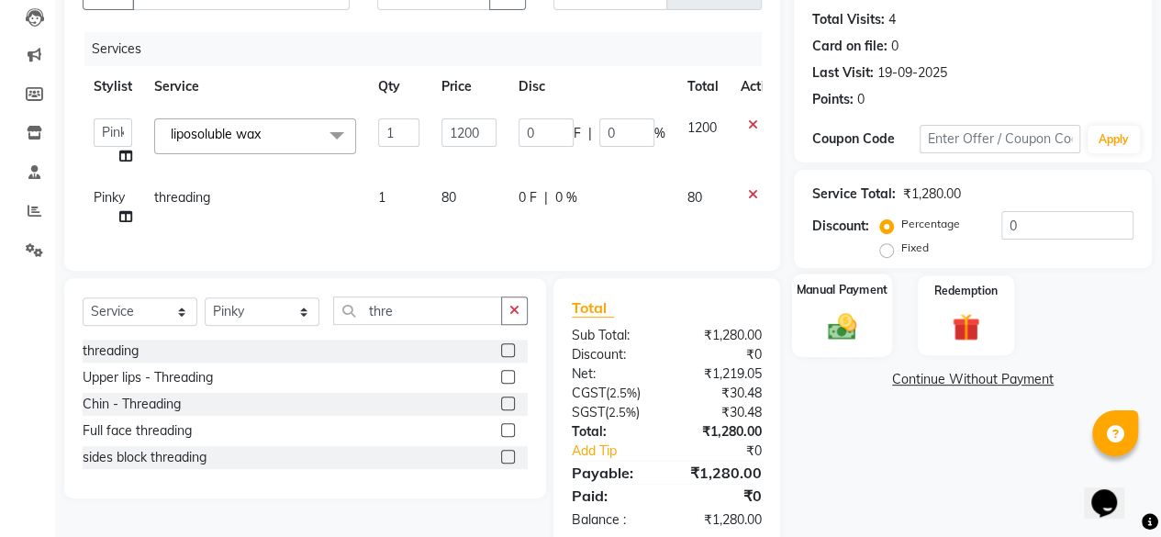
click at [848, 313] on img at bounding box center [842, 325] width 47 height 33
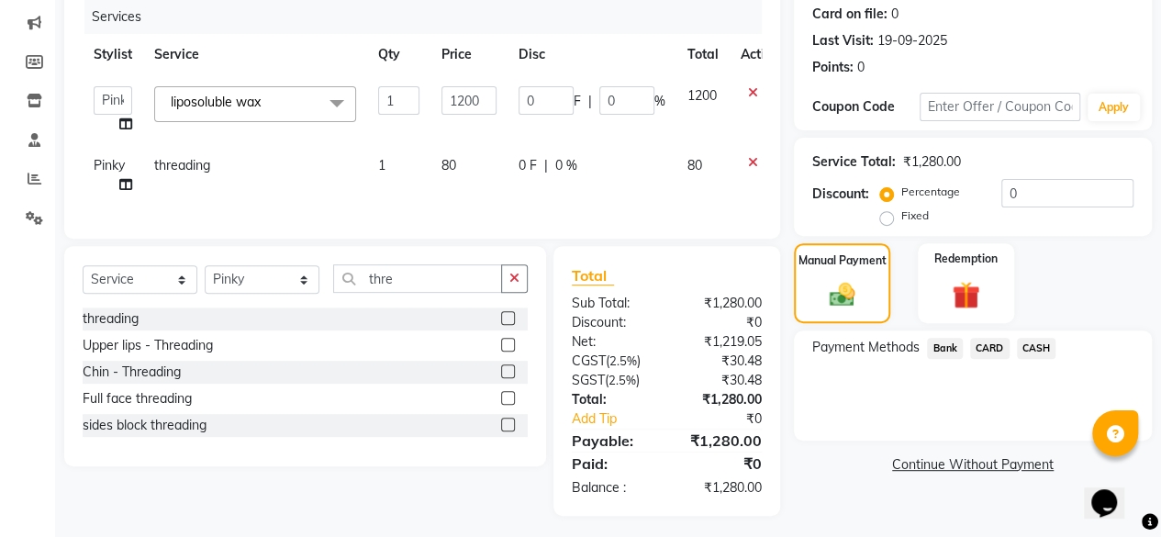
scroll to position [246, 0]
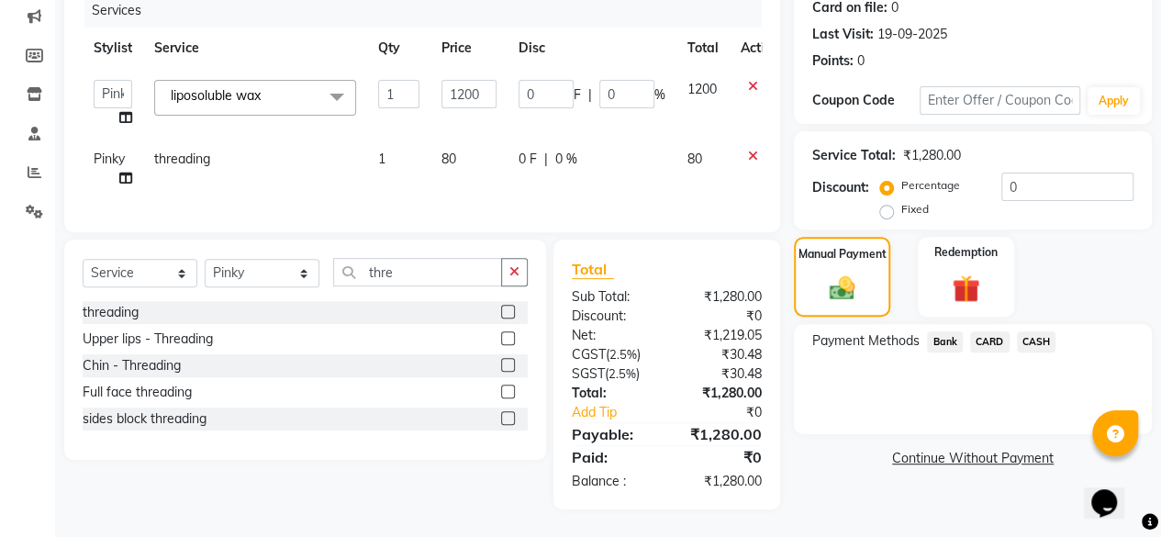
click at [1044, 333] on span "CASH" at bounding box center [1036, 341] width 39 height 21
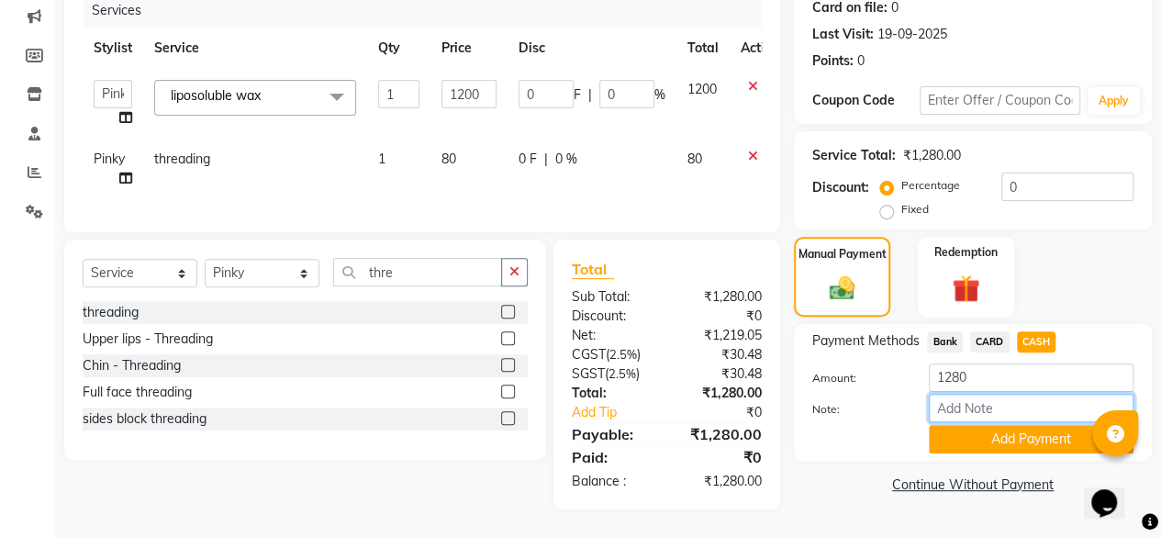
click at [1027, 404] on input "Note:" at bounding box center [1031, 408] width 205 height 28
click at [1034, 425] on button "Add Payment" at bounding box center [1031, 439] width 205 height 28
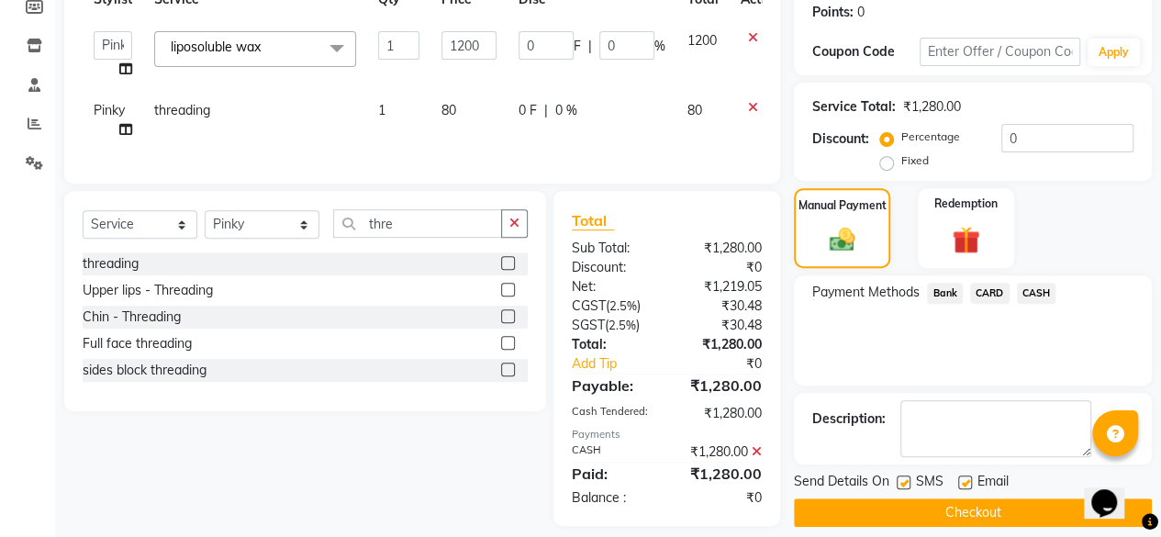
scroll to position [311, 0]
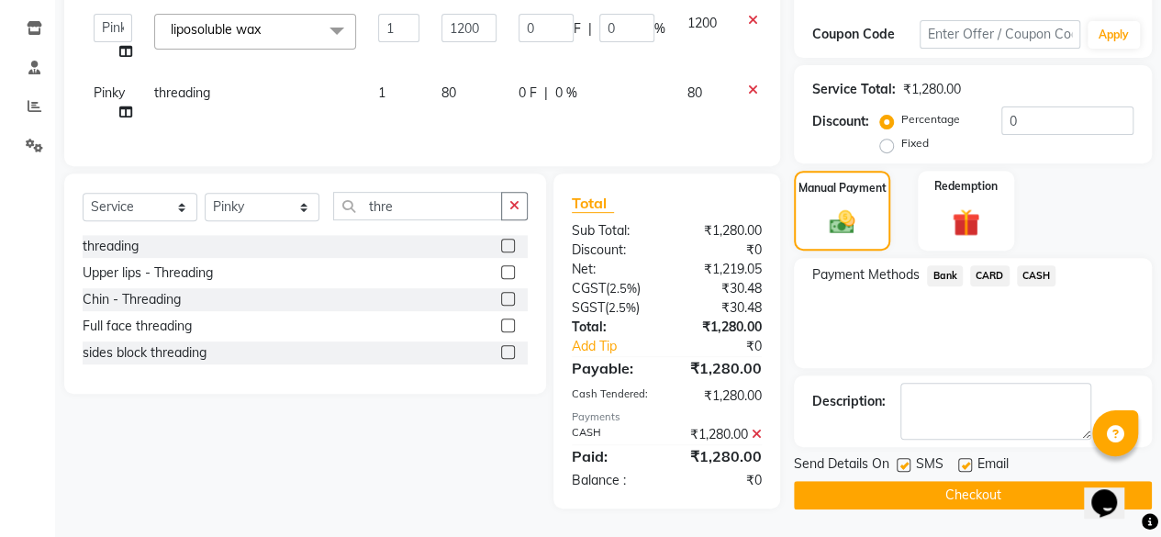
click at [1010, 482] on button "Checkout" at bounding box center [973, 495] width 358 height 28
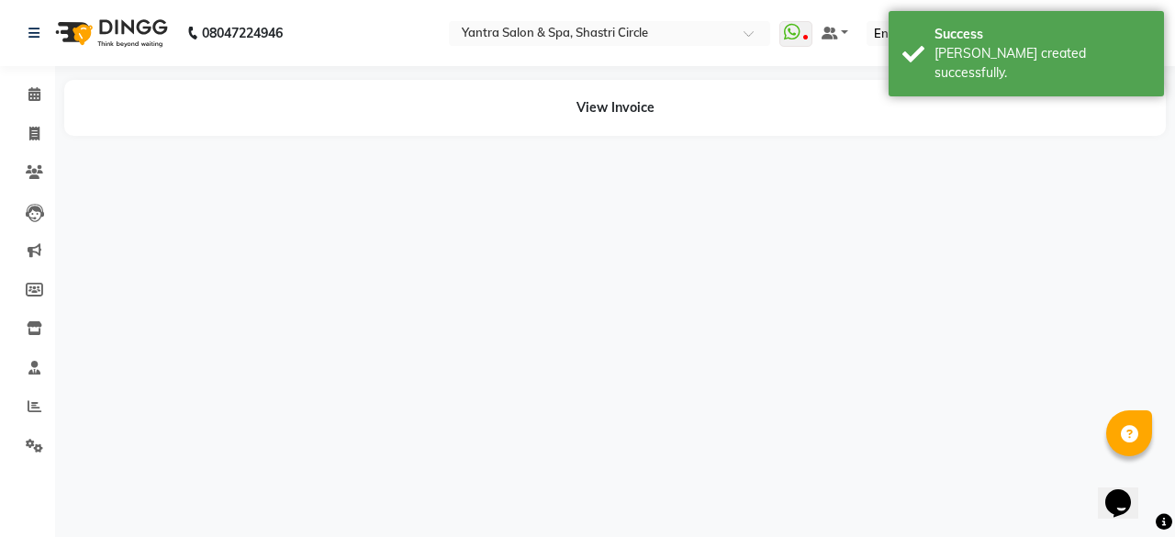
select select "4414"
select select "15716"
select select "4414"
select select "15716"
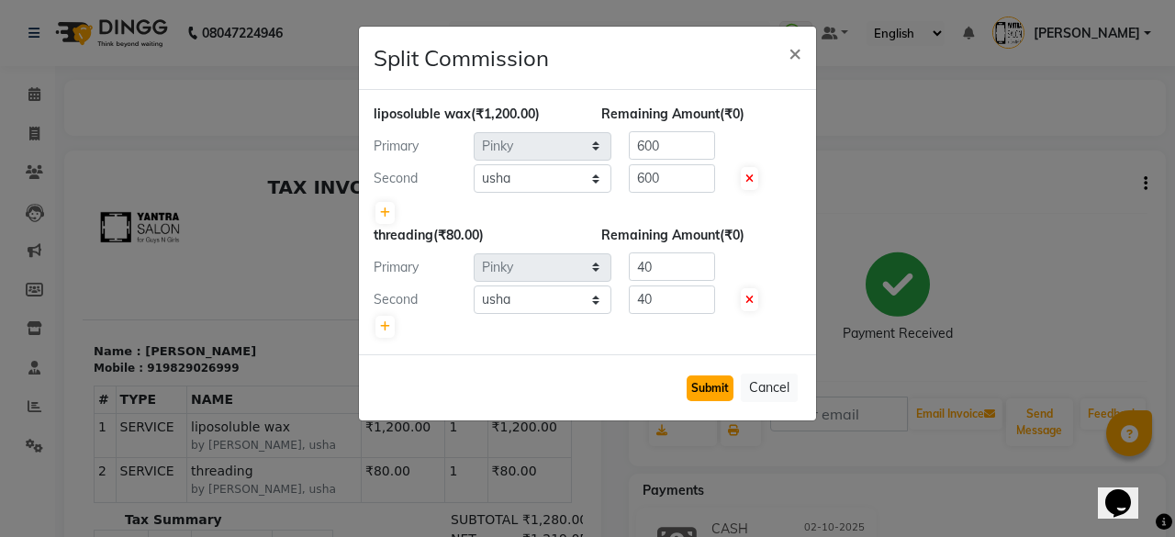
click at [724, 383] on button "Submit" at bounding box center [710, 389] width 47 height 26
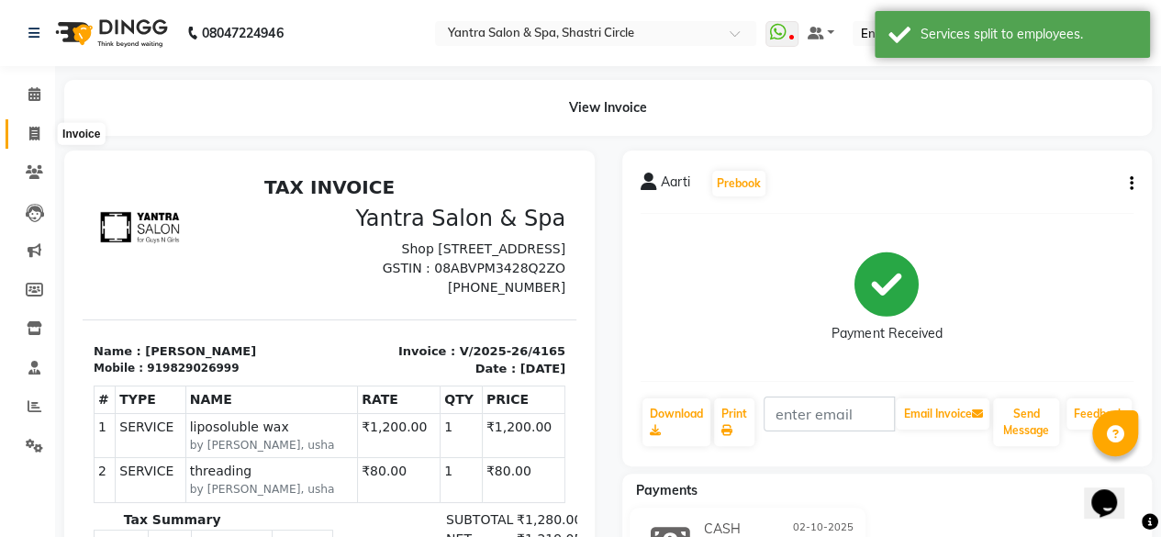
click at [40, 140] on span at bounding box center [34, 134] width 32 height 21
select select "service"
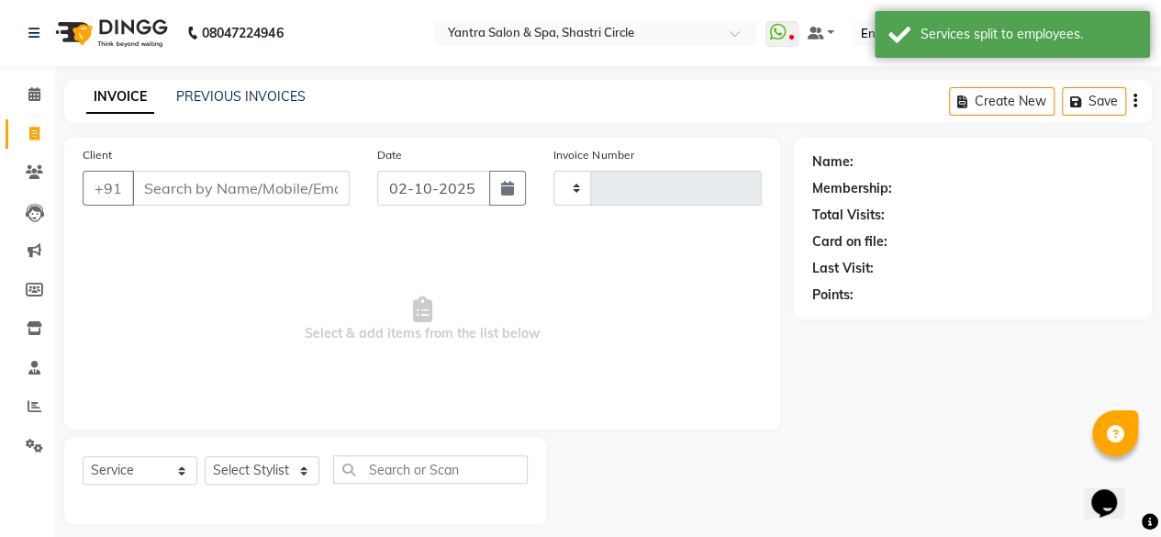
scroll to position [14, 0]
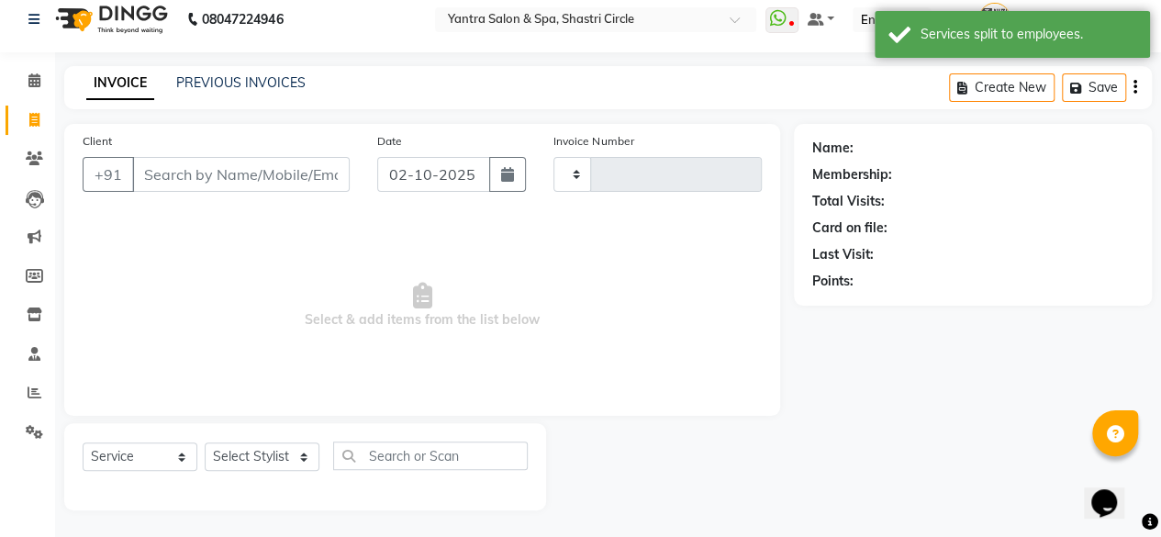
type input "4166"
select select "154"
click at [224, 181] on input "Client" at bounding box center [241, 174] width 218 height 35
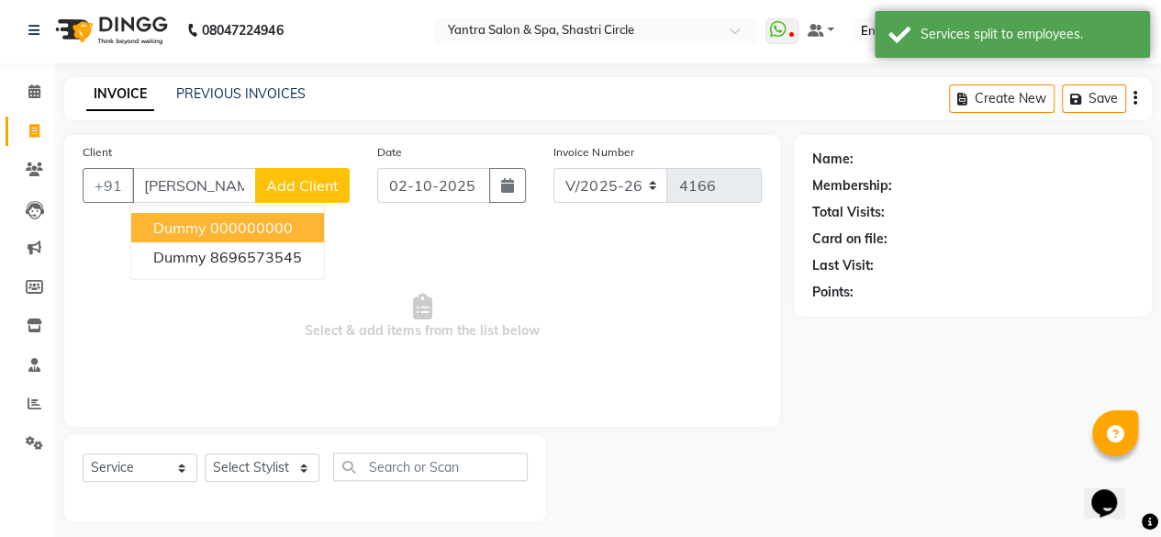
scroll to position [0, 0]
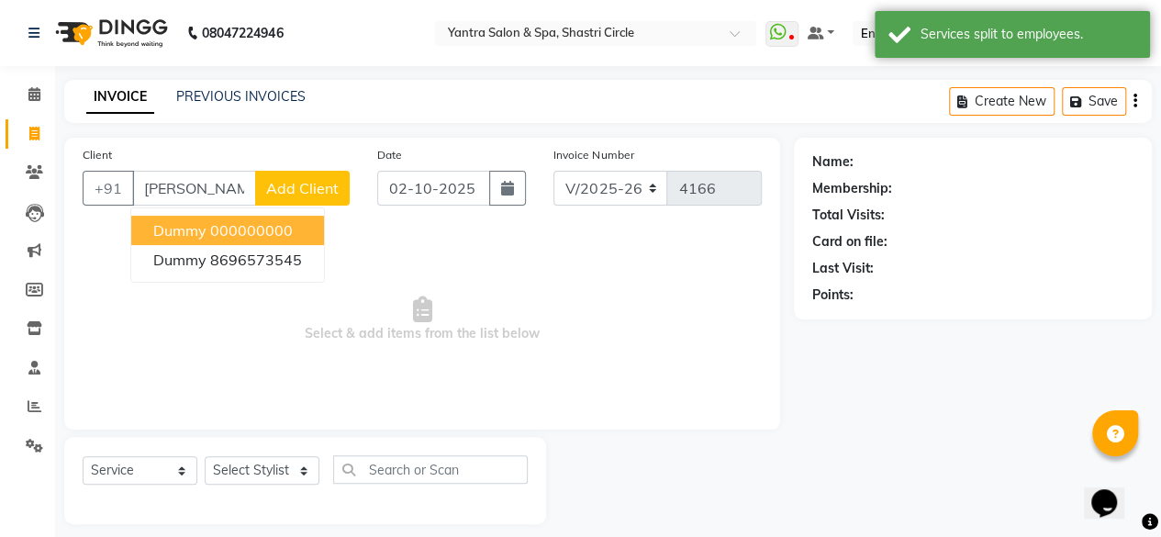
click at [239, 224] on ngb-highlight "000000000" at bounding box center [251, 230] width 83 height 18
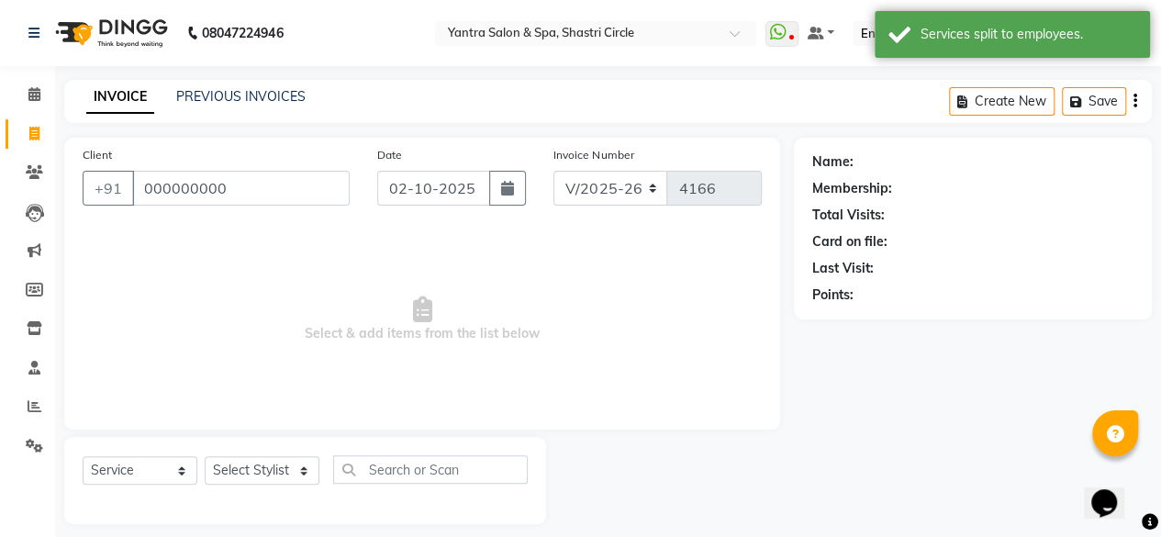
type input "000000000"
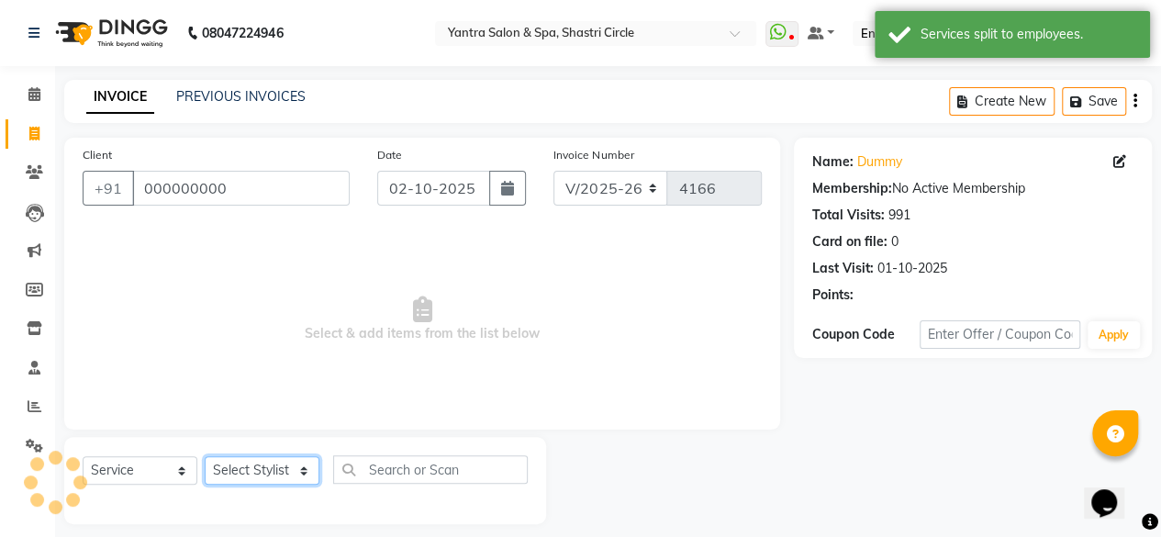
click at [249, 462] on select "Select Stylist [PERSON_NAME] [PERSON_NAME] [PERSON_NAME] ASHA Dimple [PERSON_NA…" at bounding box center [262, 470] width 115 height 28
select select "44024"
click at [205, 456] on select "Select Stylist [PERSON_NAME] [PERSON_NAME] [PERSON_NAME] ASHA Dimple [PERSON_NA…" at bounding box center [262, 470] width 115 height 28
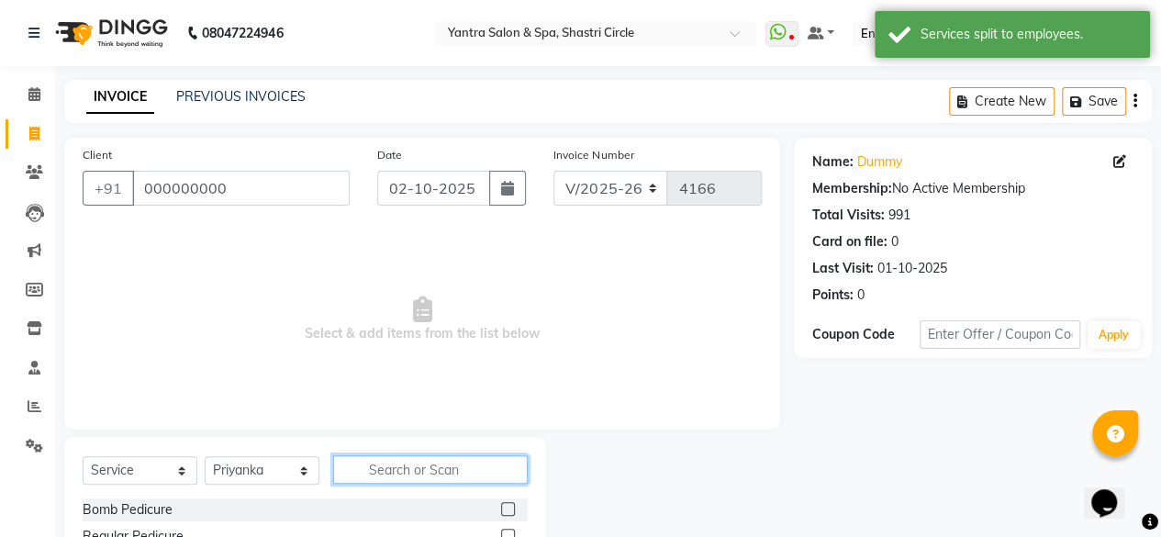
click at [391, 471] on input "text" at bounding box center [430, 469] width 195 height 28
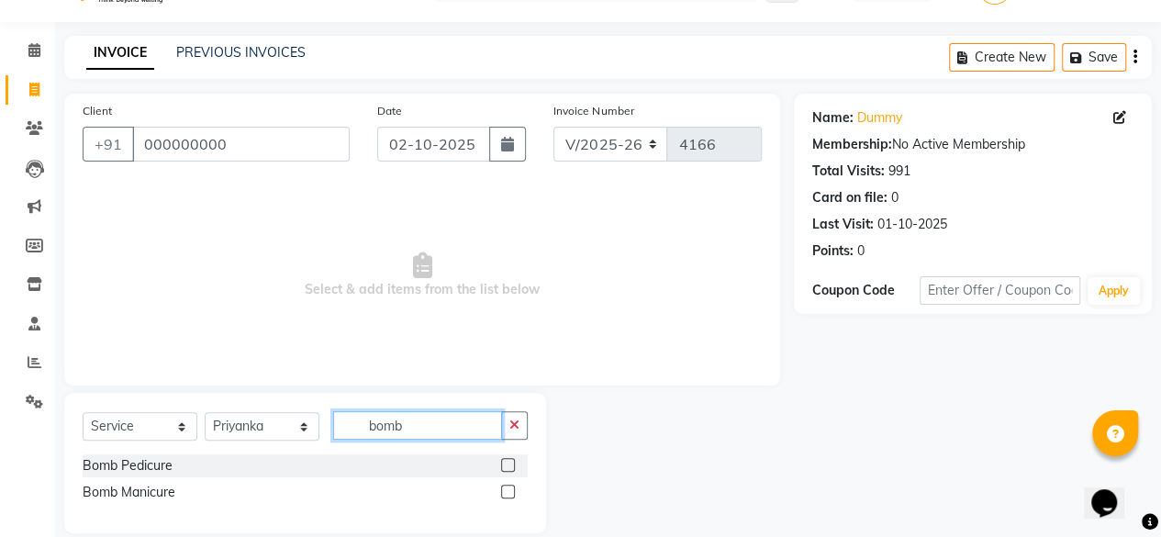
scroll to position [67, 0]
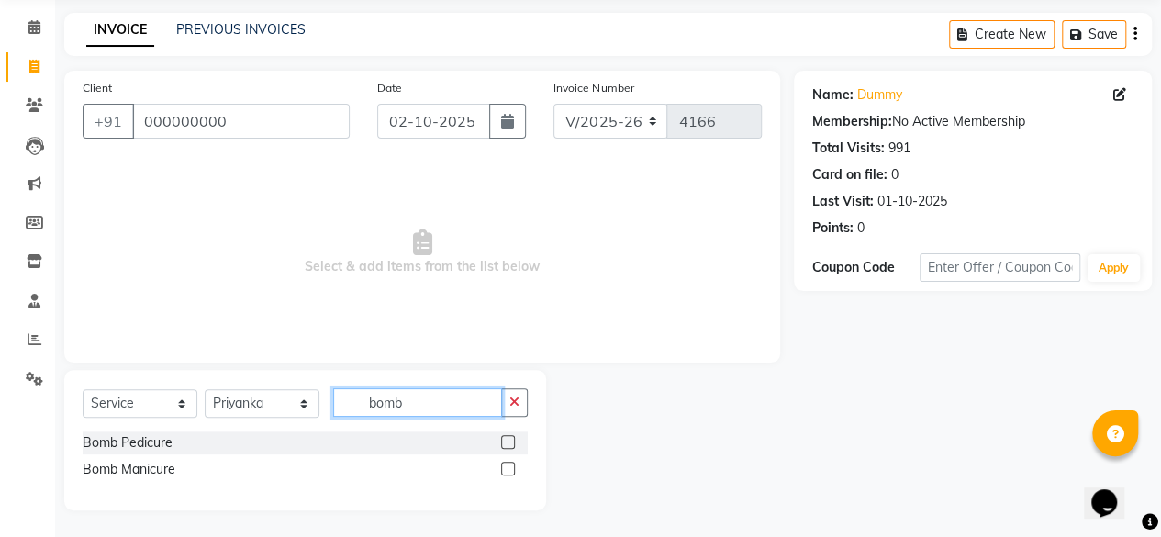
type input "bomb"
click at [509, 464] on label at bounding box center [508, 469] width 14 height 14
click at [509, 464] on input "checkbox" at bounding box center [507, 470] width 12 height 12
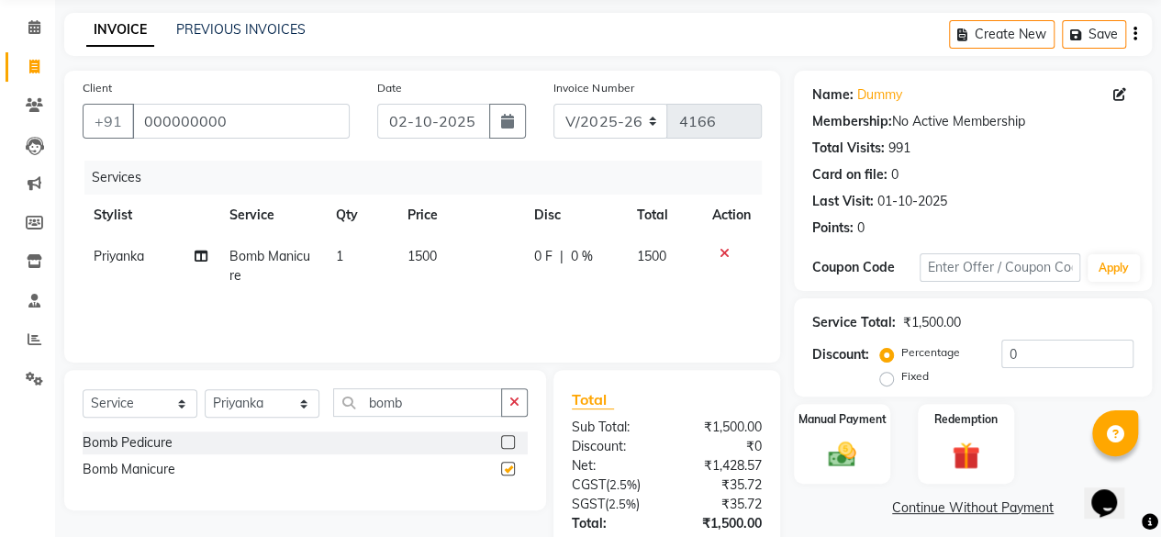
checkbox input "false"
click at [267, 414] on select "Select Stylist [PERSON_NAME] [PERSON_NAME] [PERSON_NAME] ASHA Dimple [PERSON_NA…" at bounding box center [262, 403] width 115 height 28
select select "4458"
click at [205, 389] on select "Select Stylist [PERSON_NAME] [PERSON_NAME] [PERSON_NAME] ASHA Dimple [PERSON_NA…" at bounding box center [262, 403] width 115 height 28
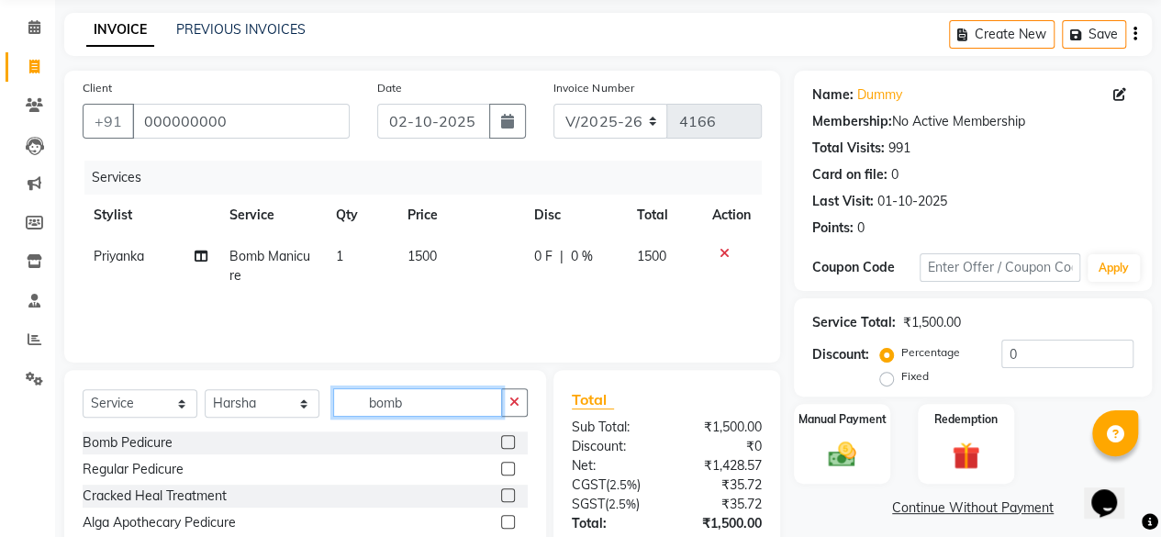
click at [422, 404] on input "bomb" at bounding box center [417, 402] width 169 height 28
type input "n"
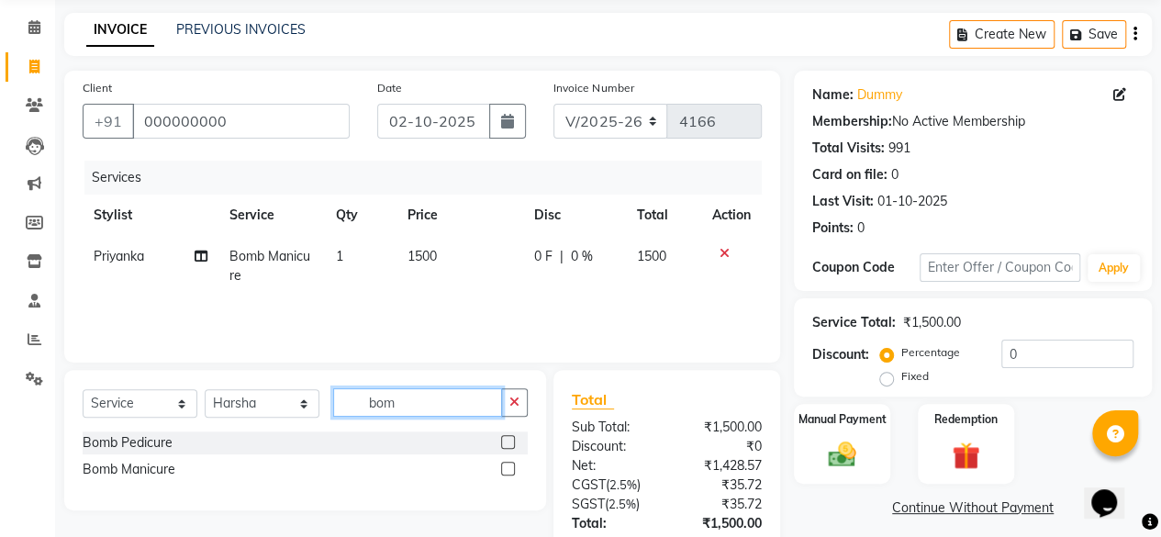
type input "bomb"
click at [507, 442] on label at bounding box center [508, 442] width 14 height 14
click at [507, 442] on input "checkbox" at bounding box center [507, 443] width 12 height 12
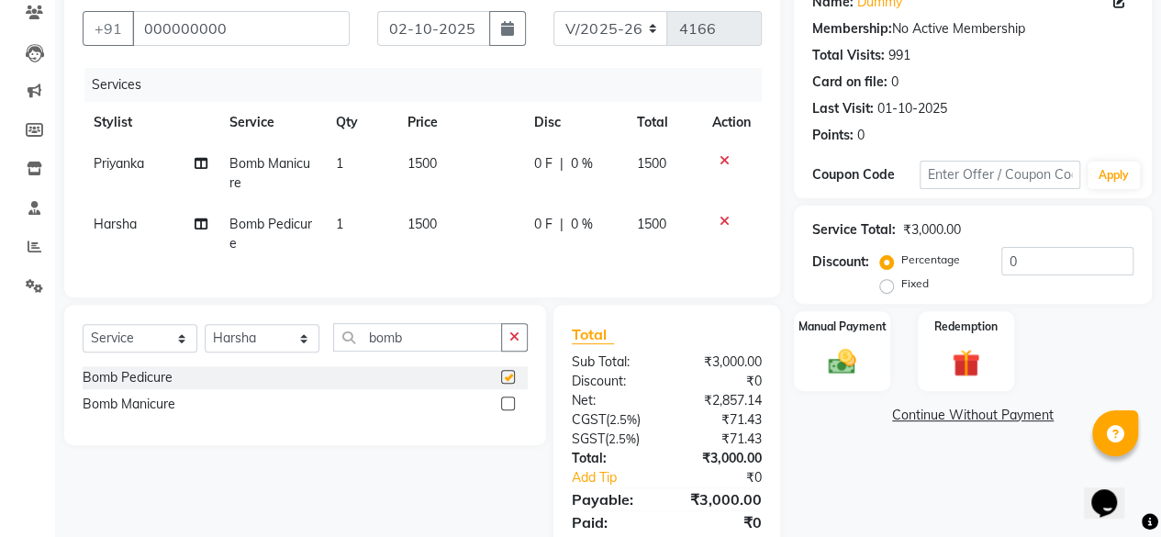
checkbox input "false"
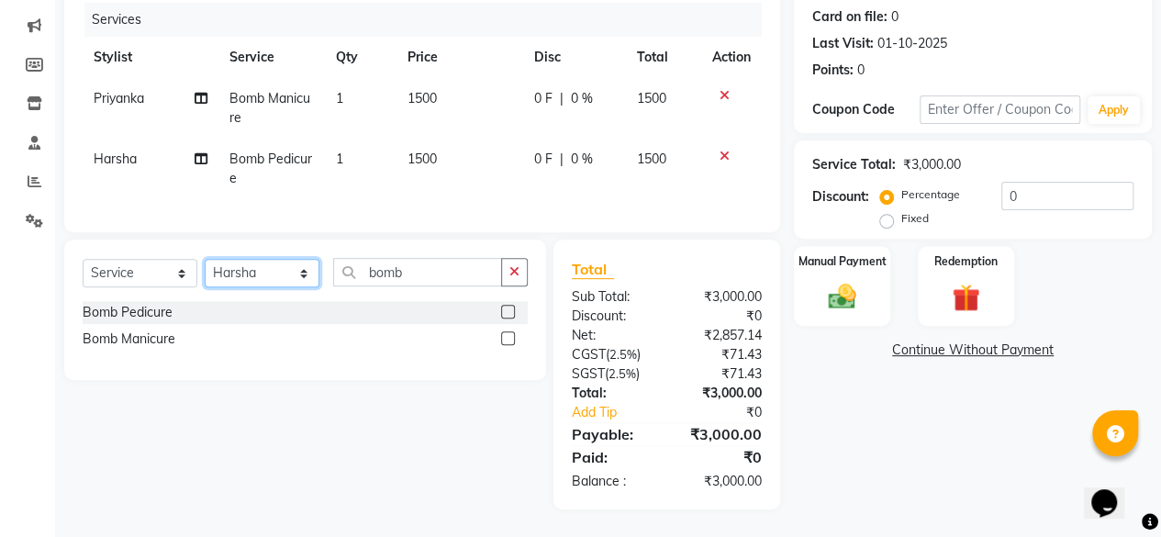
click at [258, 280] on select "Select Stylist [PERSON_NAME] [PERSON_NAME] [PERSON_NAME] ASHA Dimple [PERSON_NA…" at bounding box center [262, 273] width 115 height 28
select select "8429"
click at [205, 260] on select "Select Stylist [PERSON_NAME] [PERSON_NAME] [PERSON_NAME] ASHA Dimple [PERSON_NA…" at bounding box center [262, 273] width 115 height 28
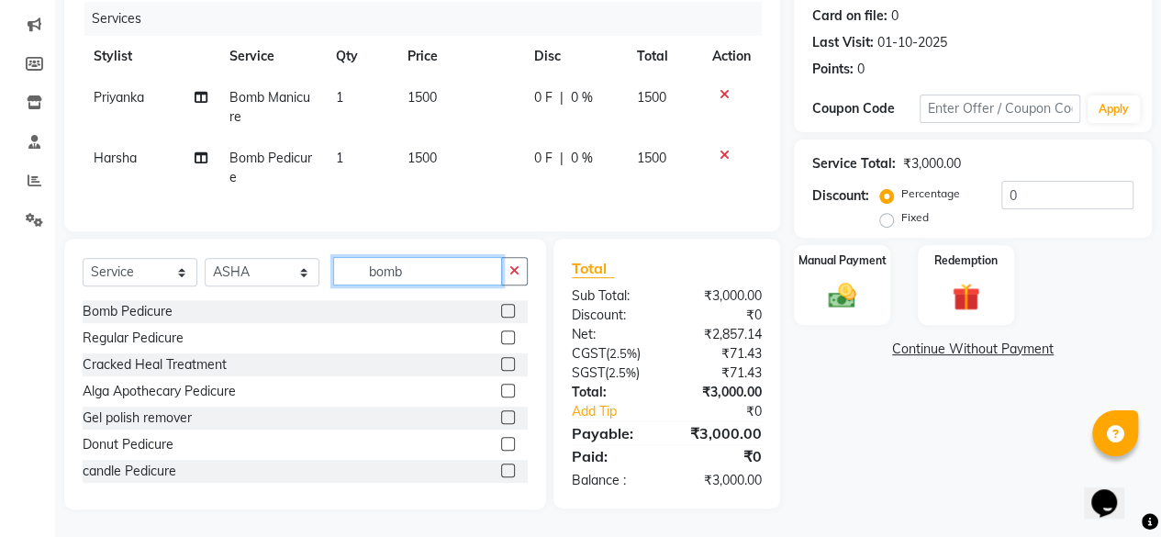
click at [400, 273] on input "bomb" at bounding box center [417, 271] width 169 height 28
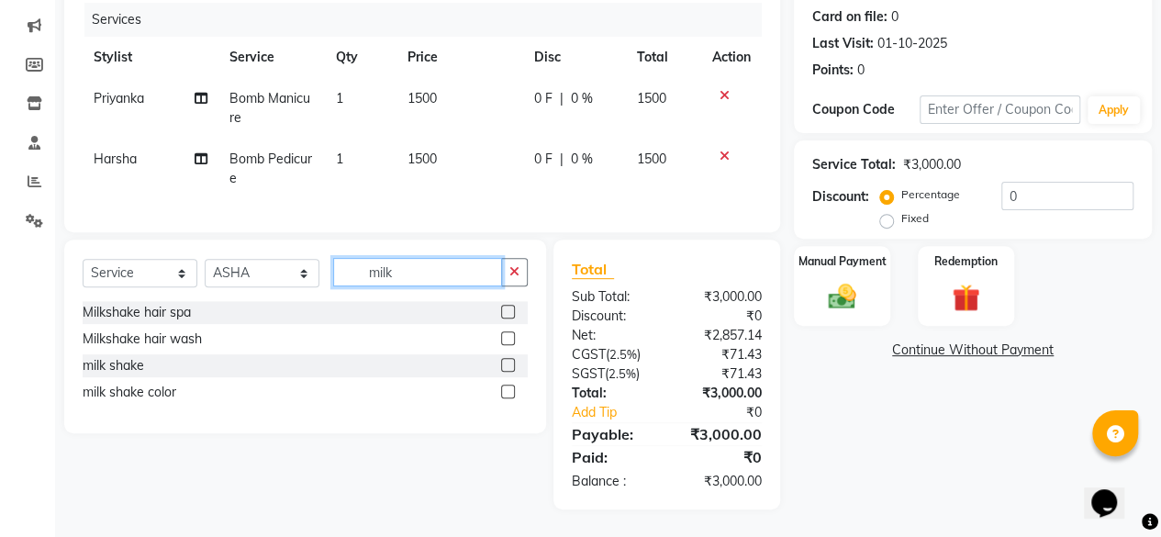
type input "milk"
click at [503, 363] on label at bounding box center [508, 365] width 14 height 14
click at [503, 363] on input "checkbox" at bounding box center [507, 366] width 12 height 12
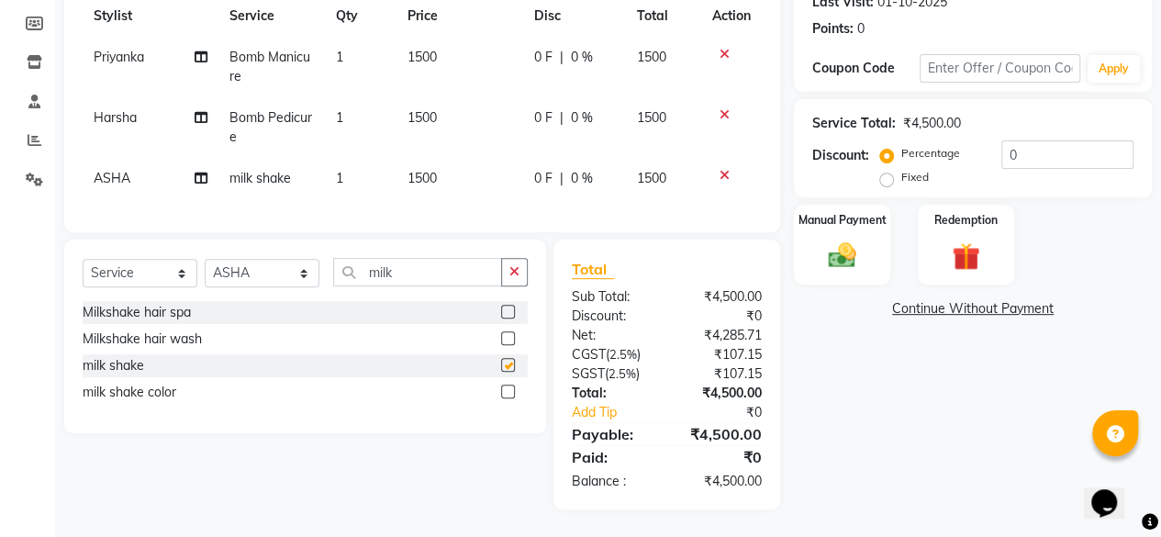
scroll to position [279, 0]
checkbox input "false"
click at [825, 243] on img at bounding box center [842, 255] width 47 height 33
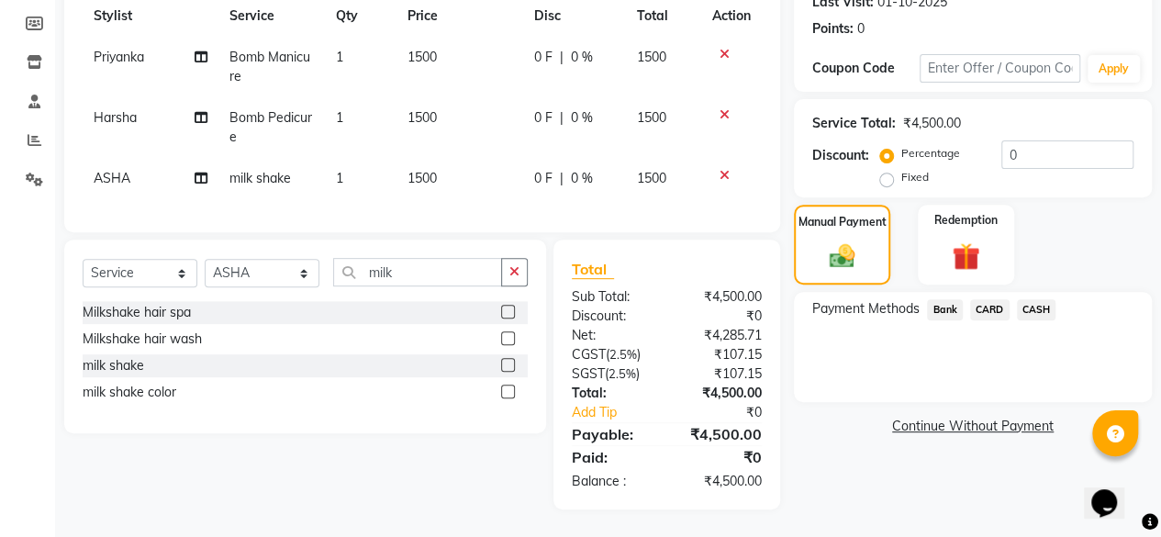
click at [1022, 300] on span "CASH" at bounding box center [1036, 309] width 39 height 21
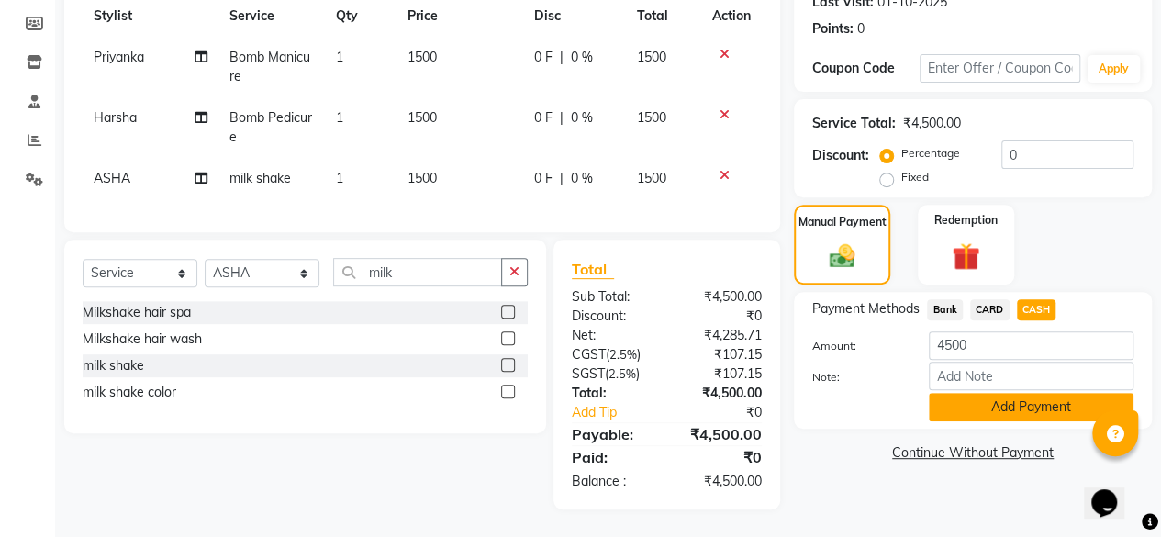
click at [997, 393] on button "Add Payment" at bounding box center [1031, 407] width 205 height 28
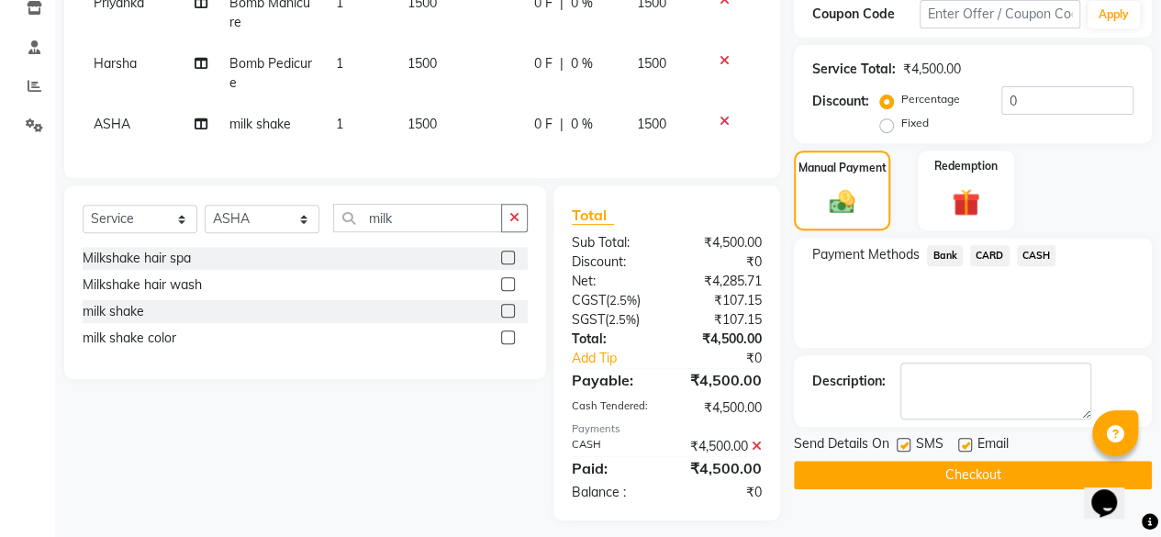
scroll to position [343, 0]
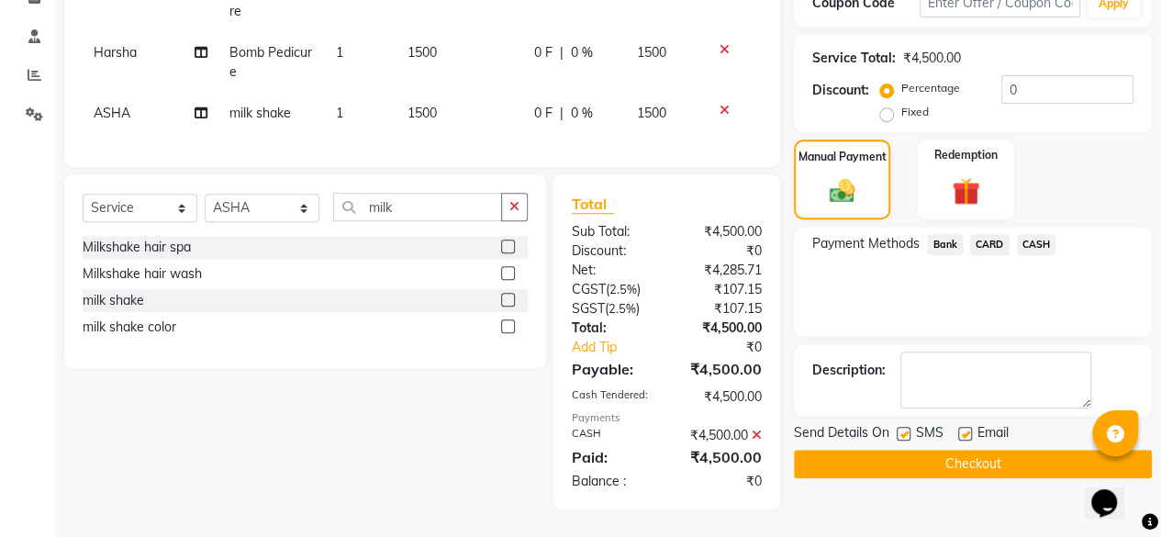
click at [1008, 450] on button "Checkout" at bounding box center [973, 464] width 358 height 28
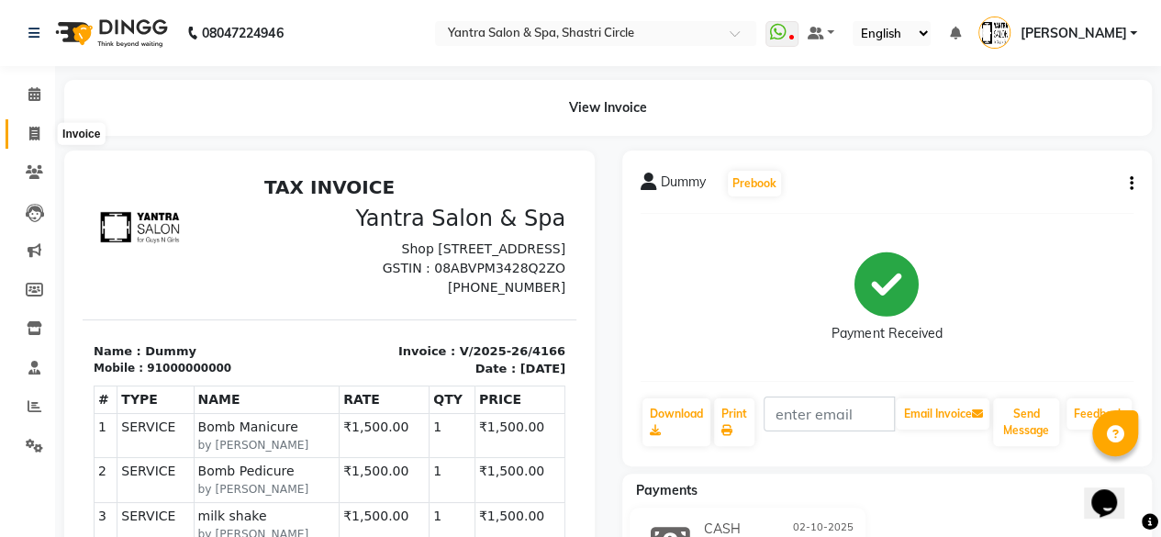
click at [34, 140] on icon at bounding box center [34, 134] width 10 height 14
select select "154"
select select "service"
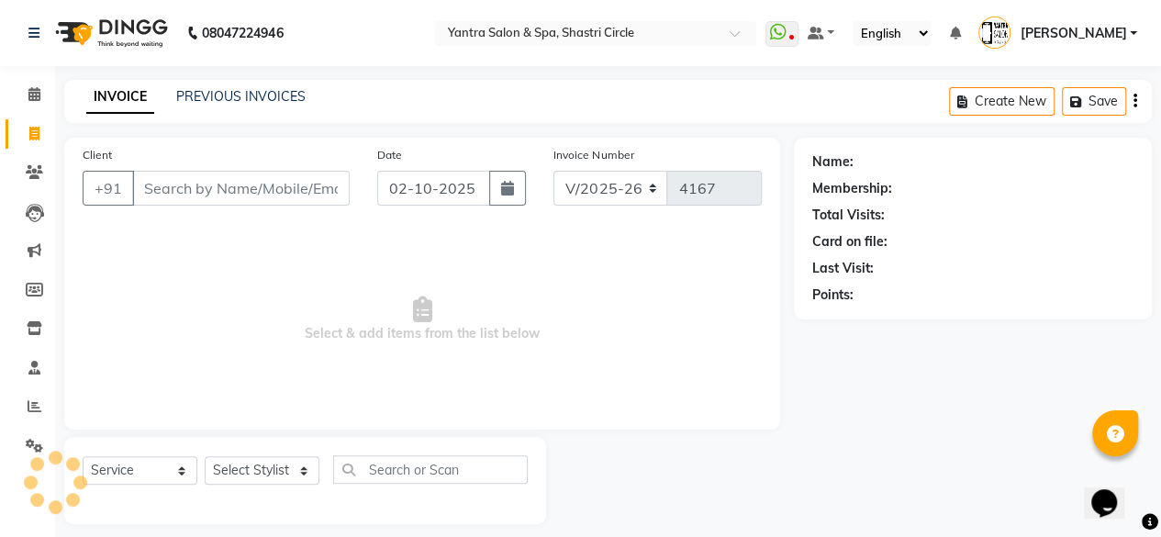
scroll to position [14, 0]
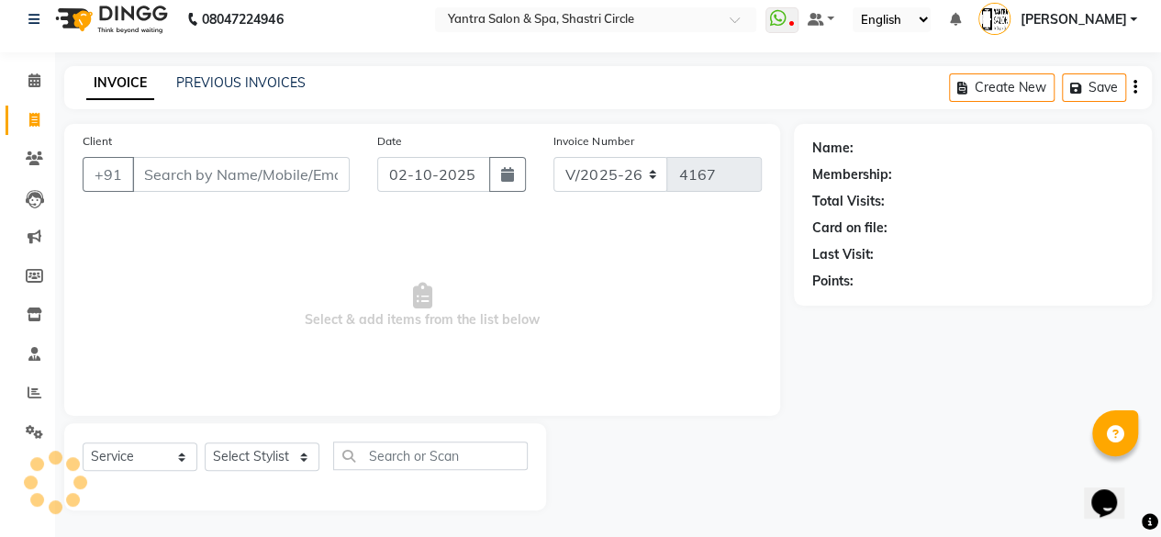
click at [302, 186] on input "Client" at bounding box center [241, 174] width 218 height 35
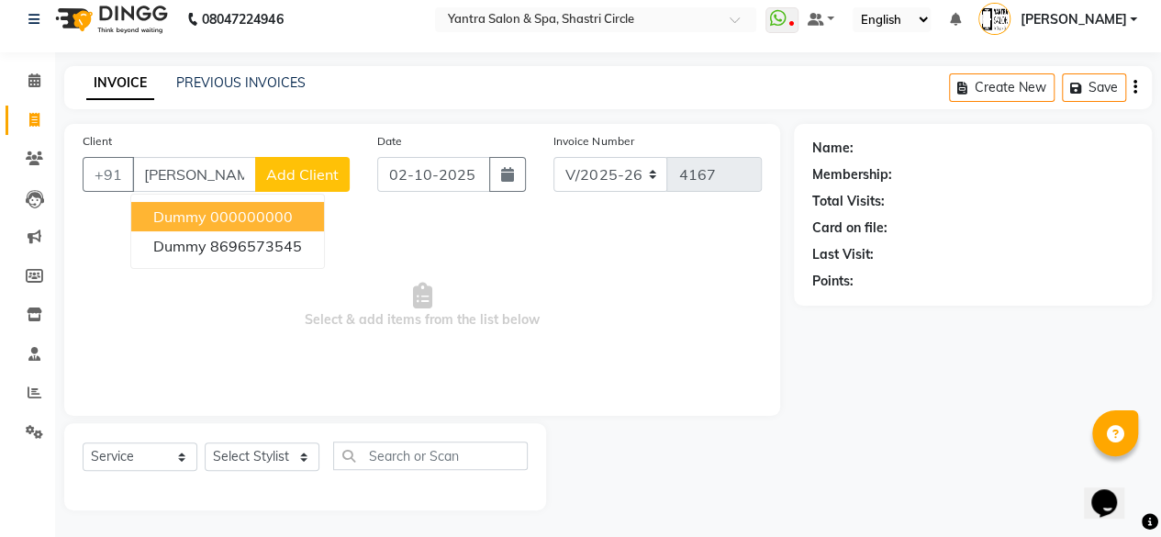
click at [270, 219] on ngb-highlight "000000000" at bounding box center [251, 216] width 83 height 18
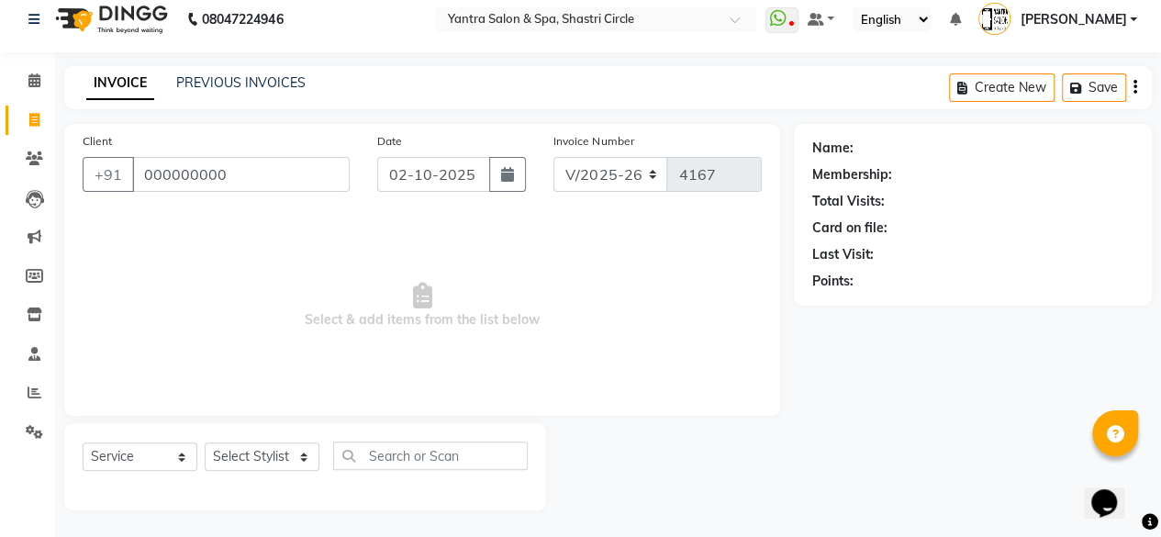
type input "000000000"
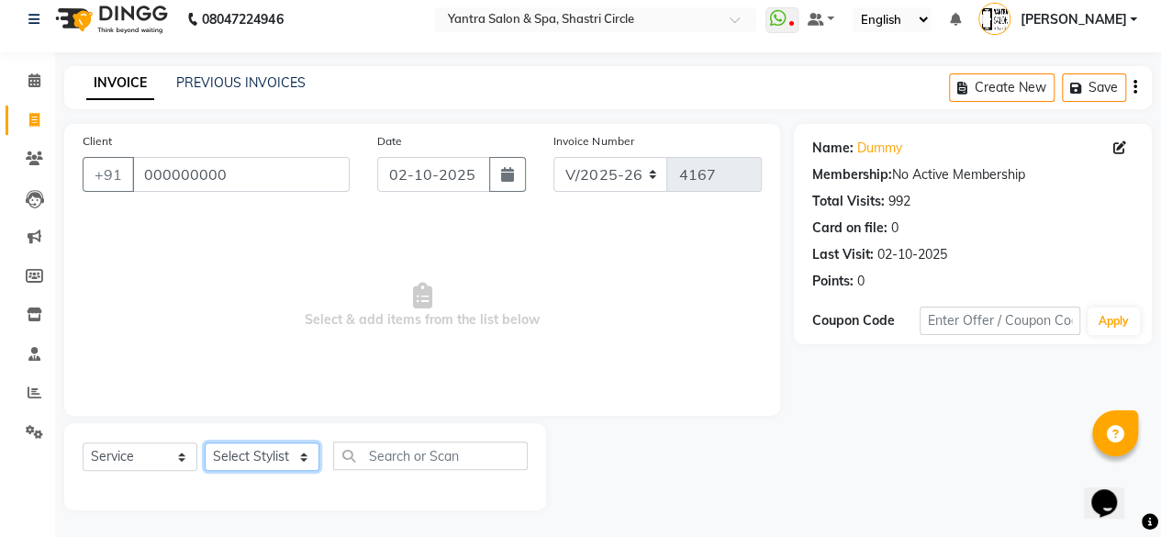
click at [260, 454] on select "Select Stylist [PERSON_NAME] [PERSON_NAME] [PERSON_NAME] ASHA Dimple [PERSON_NA…" at bounding box center [262, 457] width 115 height 28
select select "91688"
click at [205, 443] on select "Select Stylist [PERSON_NAME] [PERSON_NAME] [PERSON_NAME] ASHA Dimple [PERSON_NA…" at bounding box center [262, 457] width 115 height 28
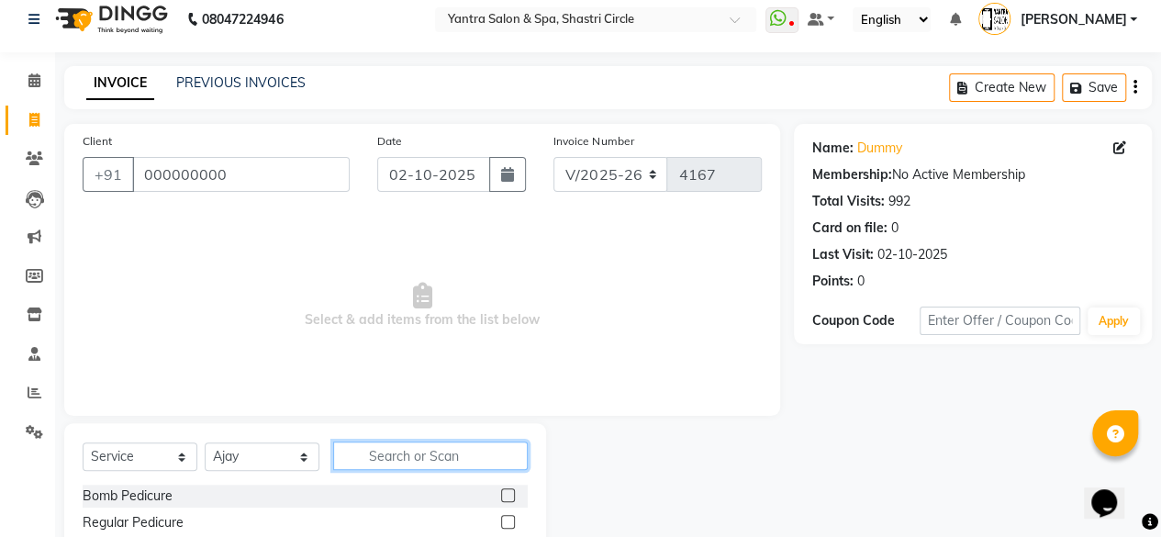
click at [419, 466] on input "text" at bounding box center [430, 456] width 195 height 28
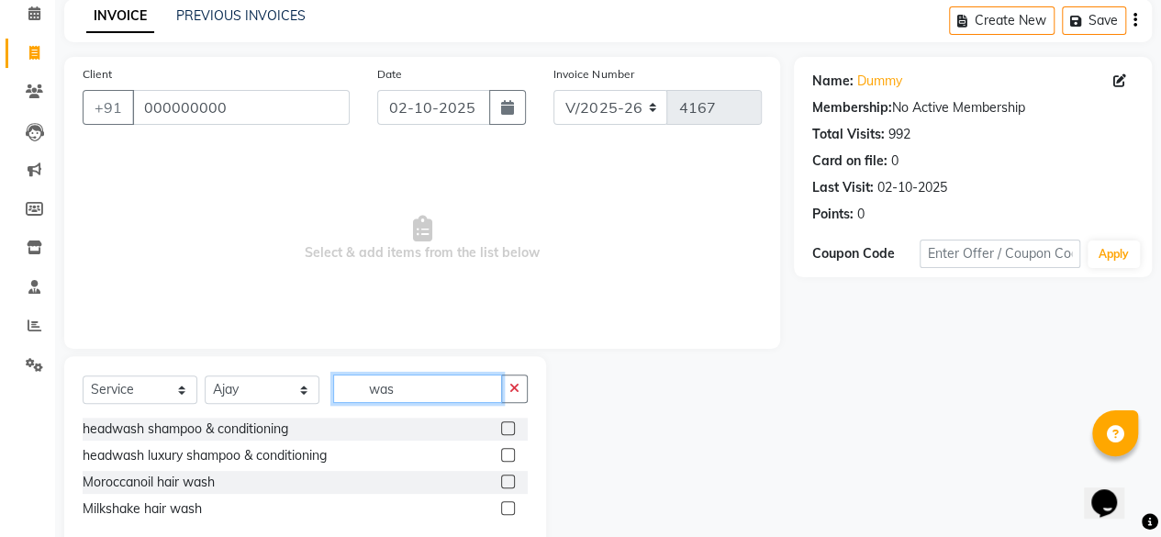
scroll to position [120, 0]
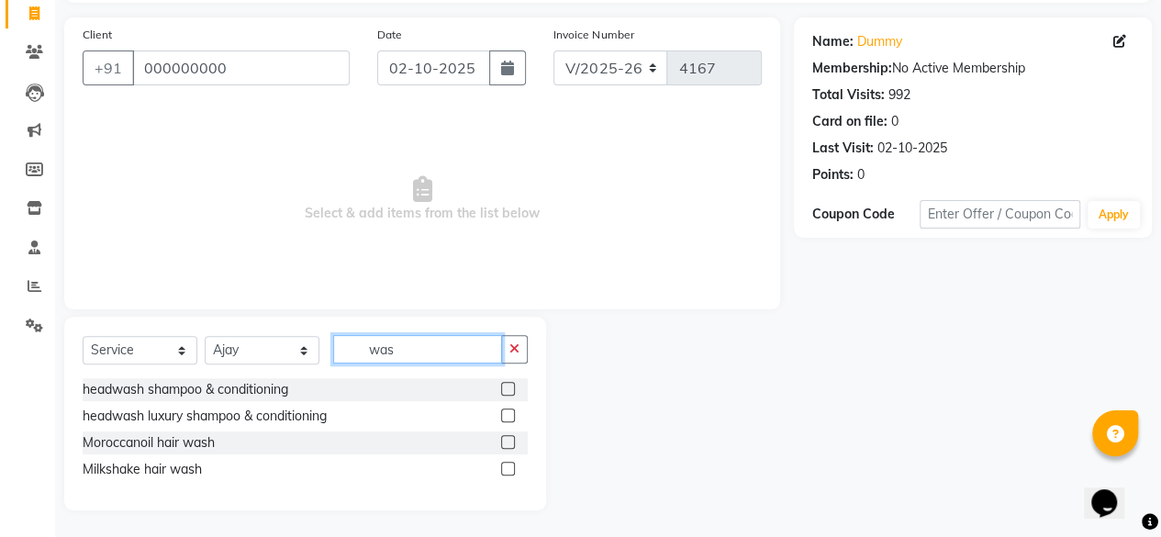
type input "was"
click at [510, 392] on label at bounding box center [508, 389] width 14 height 14
click at [510, 392] on input "checkbox" at bounding box center [507, 390] width 12 height 12
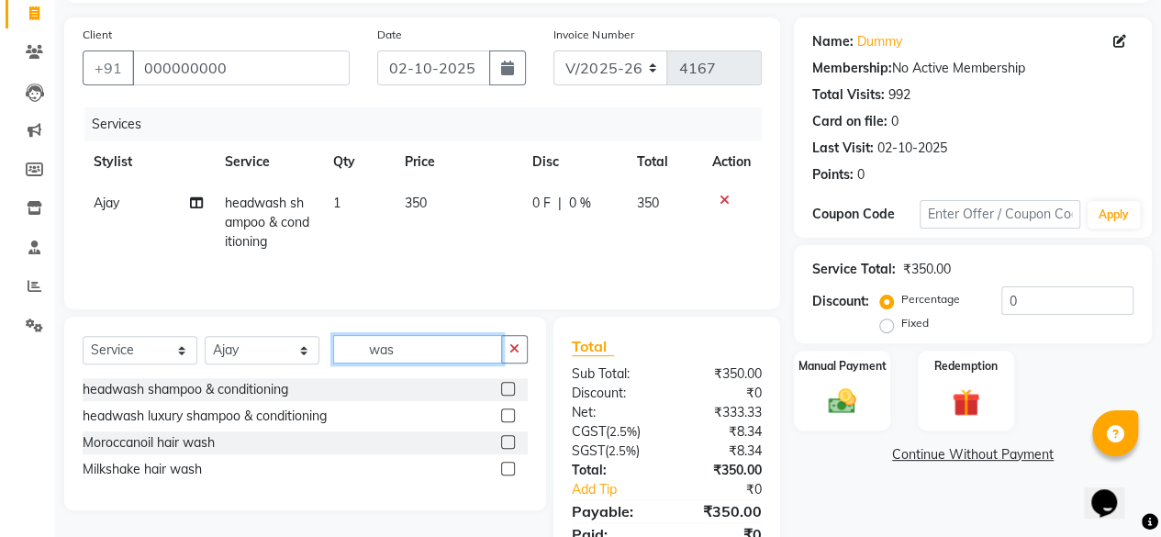
checkbox input "false"
click at [435, 355] on input "was" at bounding box center [417, 349] width 169 height 28
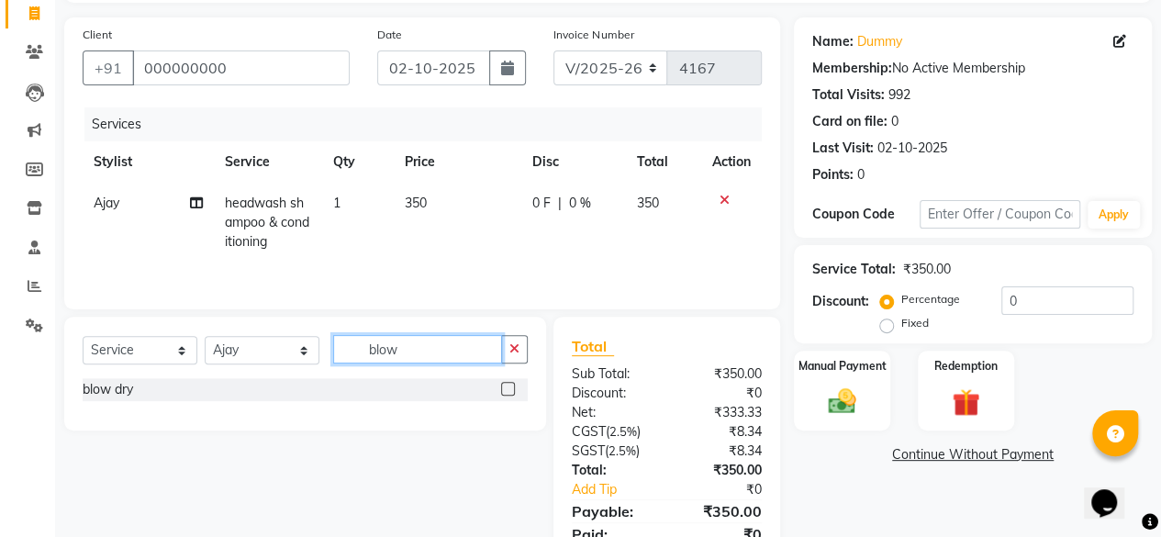
type input "blow"
click at [509, 392] on label at bounding box center [508, 389] width 14 height 14
click at [509, 392] on input "checkbox" at bounding box center [507, 390] width 12 height 12
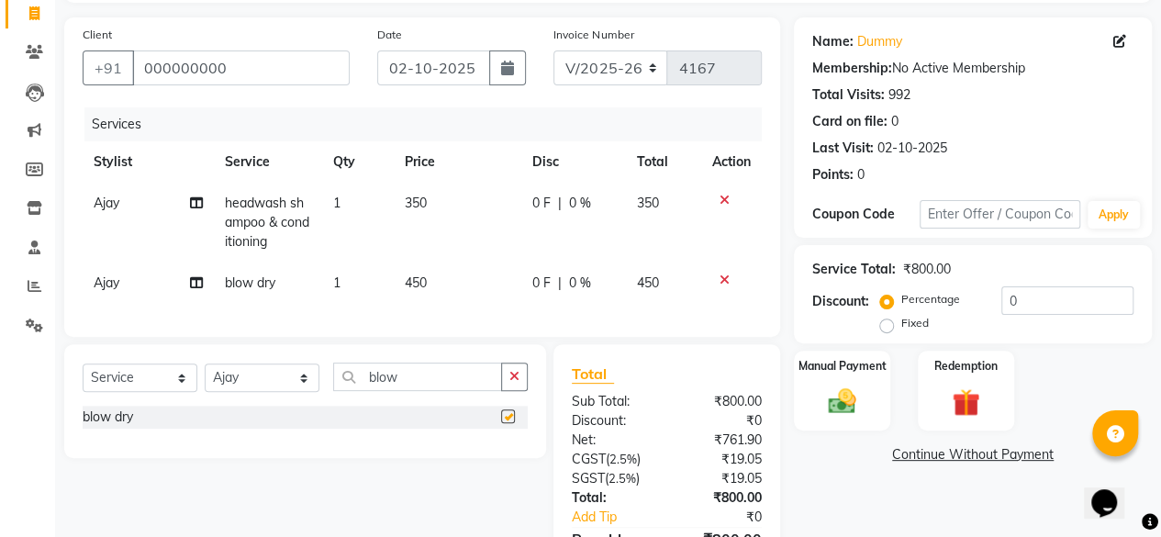
scroll to position [237, 0]
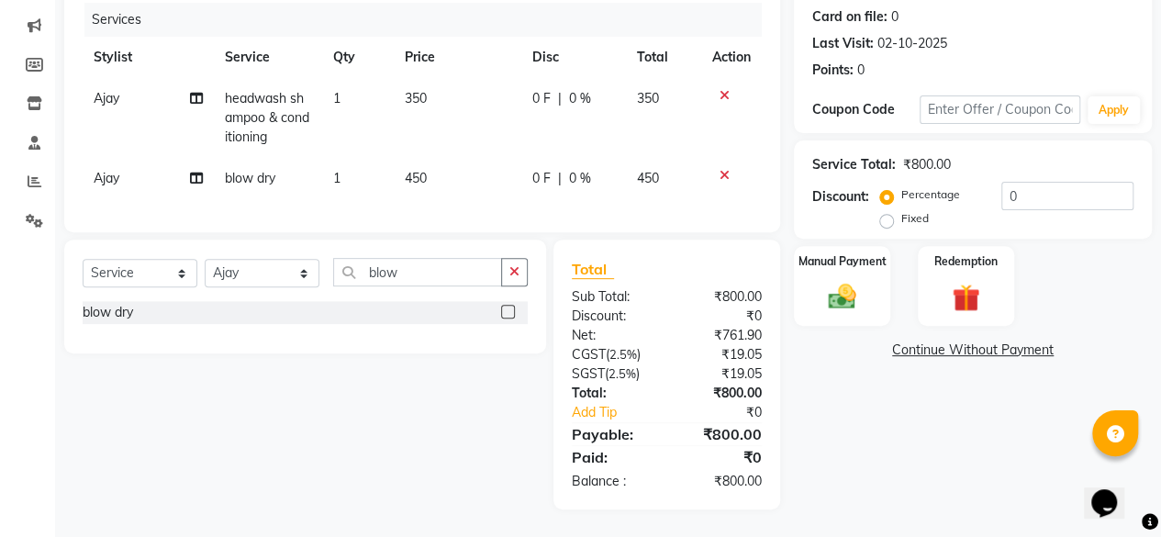
checkbox input "false"
click at [829, 288] on img at bounding box center [842, 296] width 47 height 33
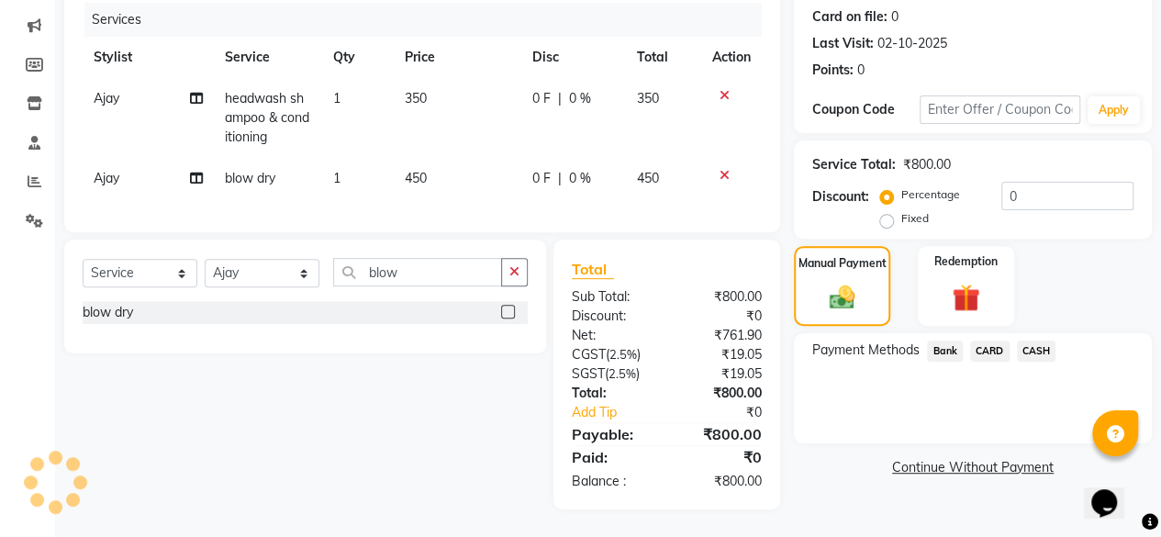
drag, startPoint x: 1023, startPoint y: 331, endPoint x: 1036, endPoint y: 358, distance: 29.6
click at [1023, 341] on span "CASH" at bounding box center [1036, 351] width 39 height 21
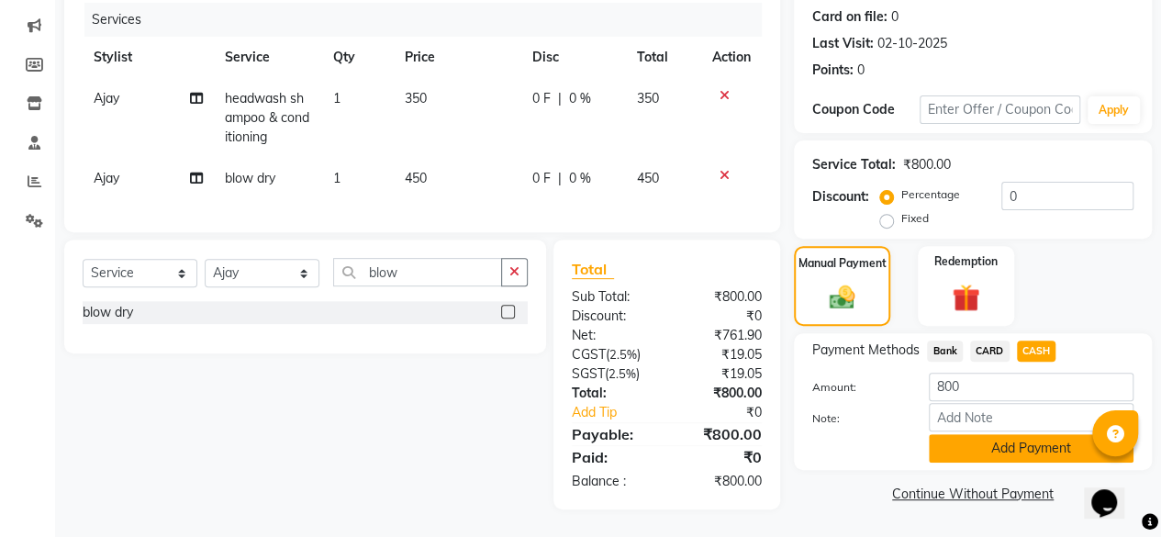
click at [1042, 434] on button "Add Payment" at bounding box center [1031, 448] width 205 height 28
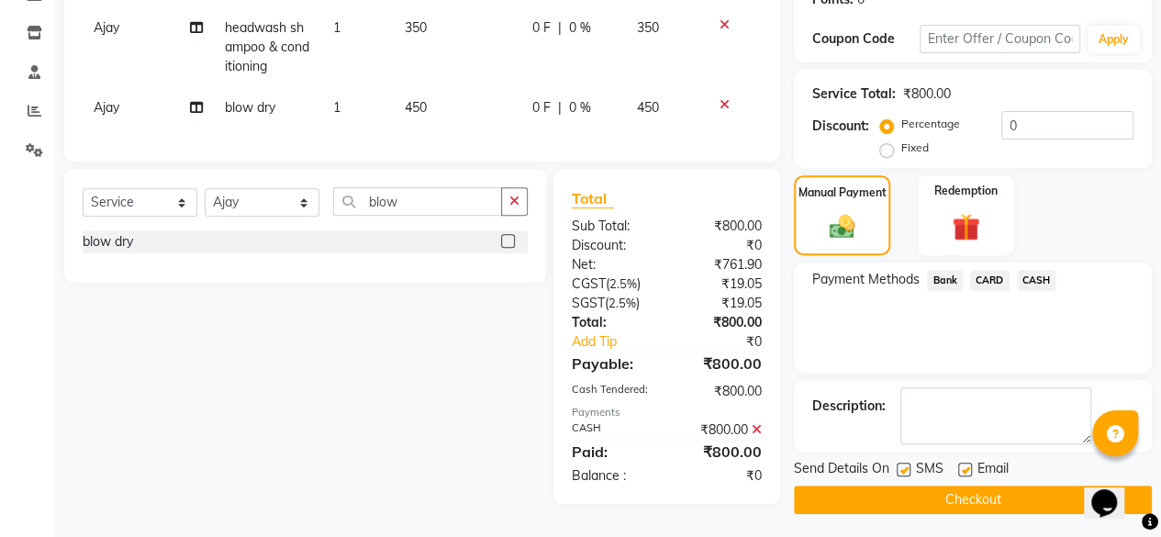
scroll to position [302, 0]
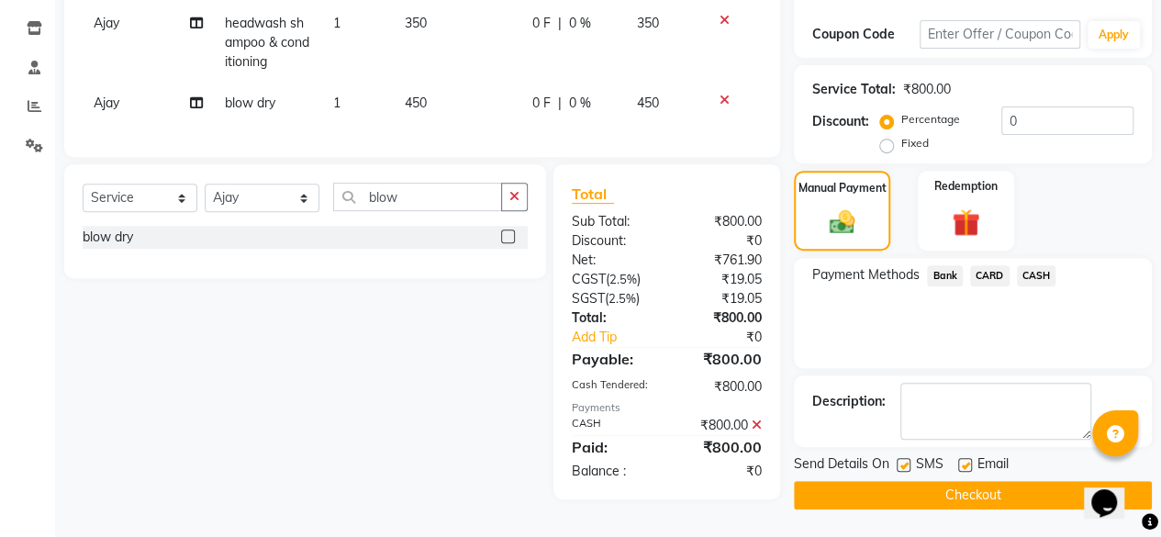
click at [1022, 491] on button "Checkout" at bounding box center [973, 495] width 358 height 28
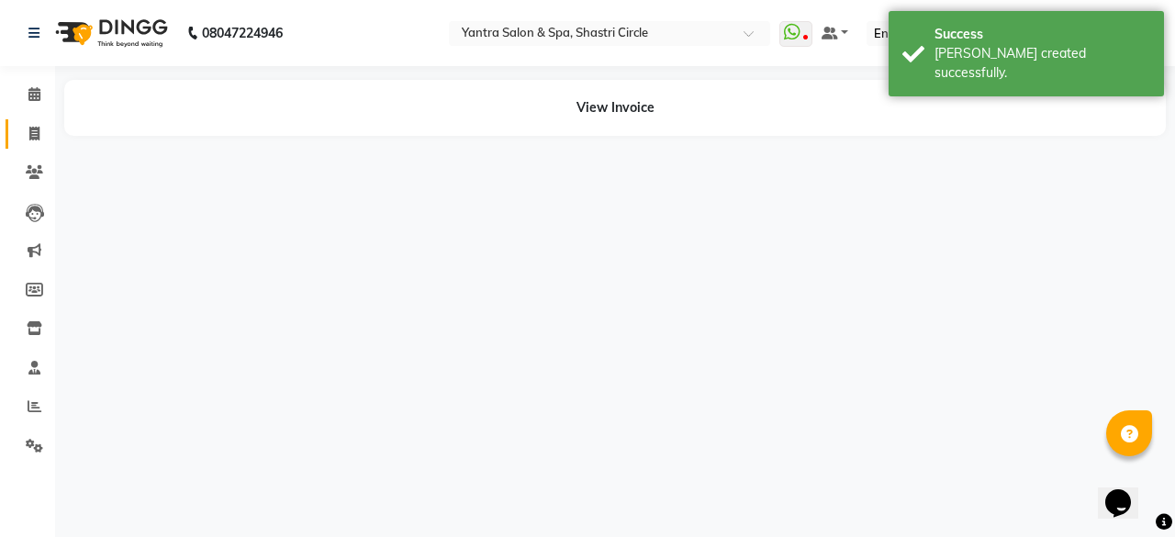
click at [29, 144] on link "Invoice" at bounding box center [28, 134] width 44 height 30
select select "service"
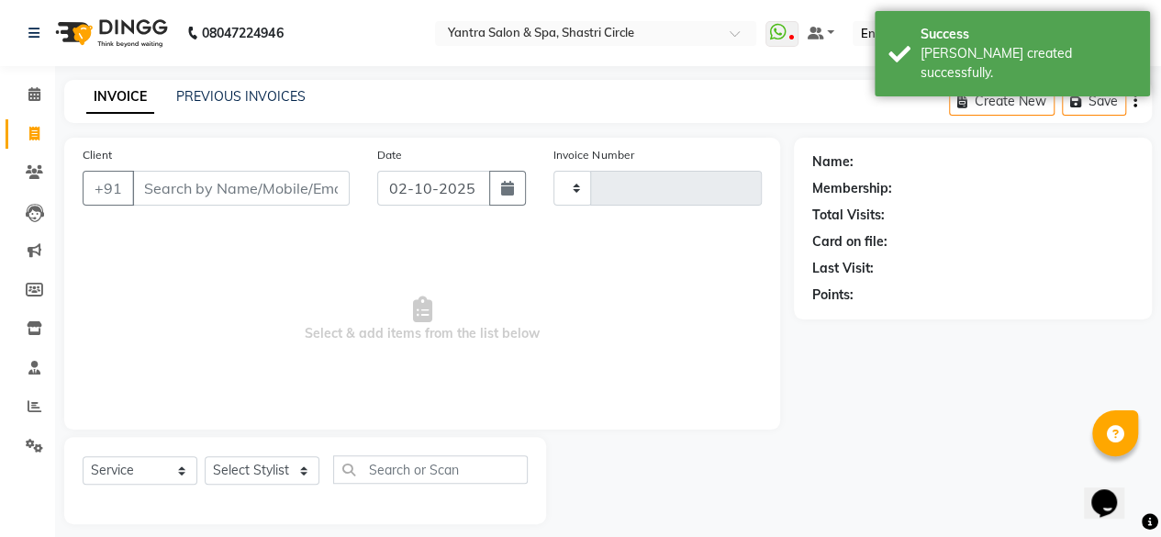
type input "4168"
select select "154"
click at [247, 183] on input "Client" at bounding box center [241, 188] width 218 height 35
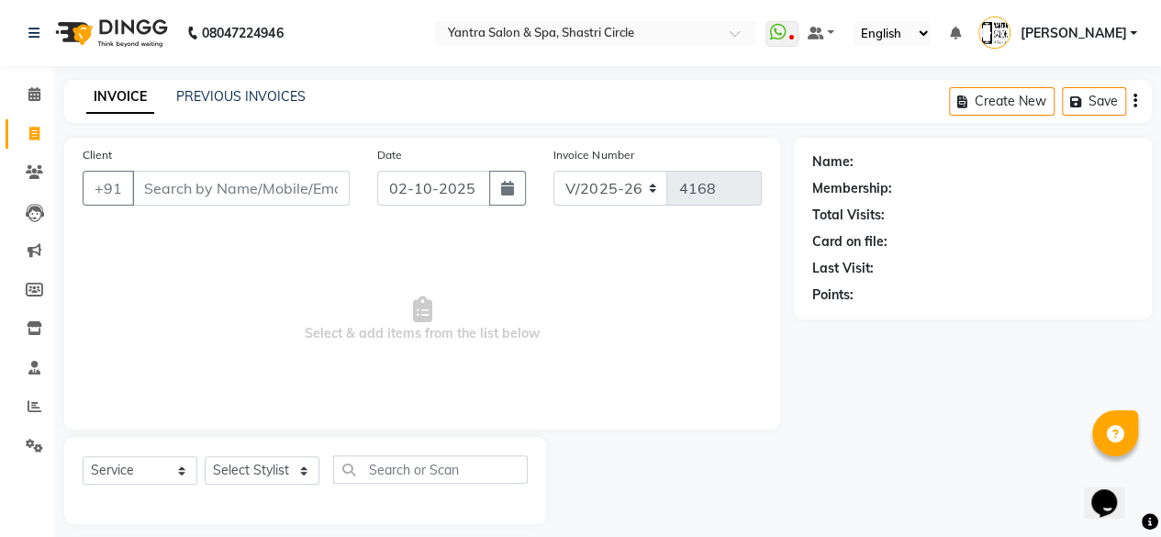
click at [247, 183] on input "Client" at bounding box center [241, 188] width 218 height 35
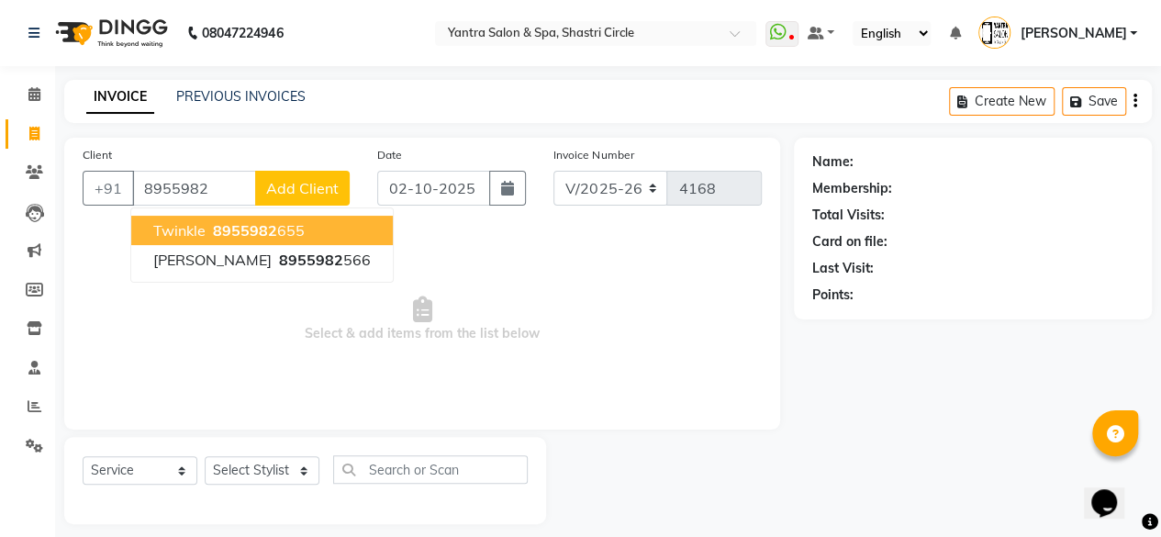
click at [263, 233] on span "8955982" at bounding box center [245, 230] width 64 height 18
type input "8955982655"
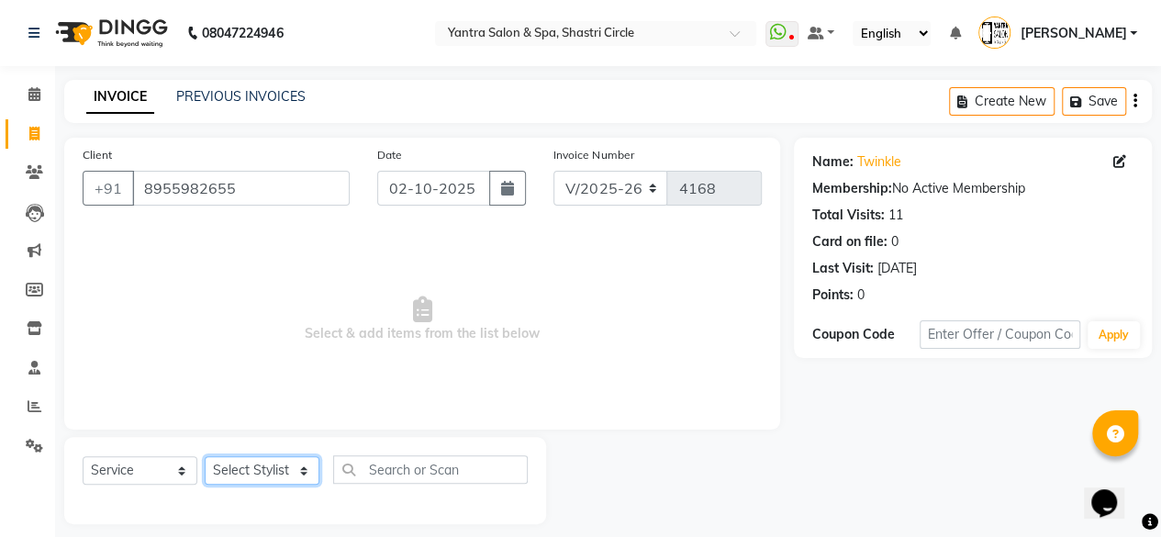
click at [257, 465] on select "Select Stylist [PERSON_NAME] [PERSON_NAME] [PERSON_NAME] ASHA Dimple [PERSON_NA…" at bounding box center [262, 470] width 115 height 28
select select "44024"
click at [205, 456] on select "Select Stylist [PERSON_NAME] [PERSON_NAME] [PERSON_NAME] ASHA Dimple [PERSON_NA…" at bounding box center [262, 470] width 115 height 28
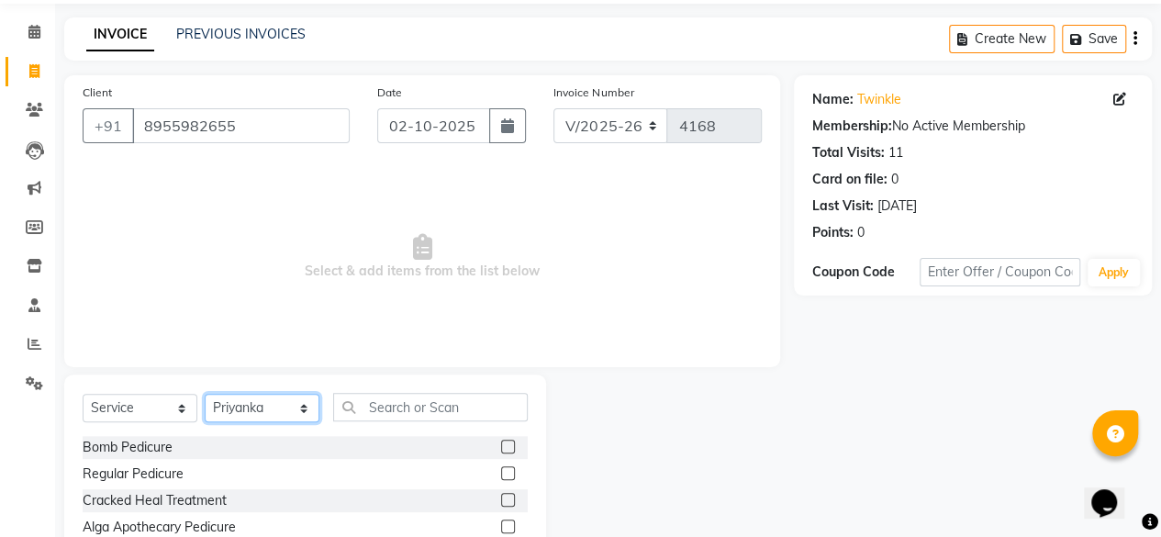
scroll to position [92, 0]
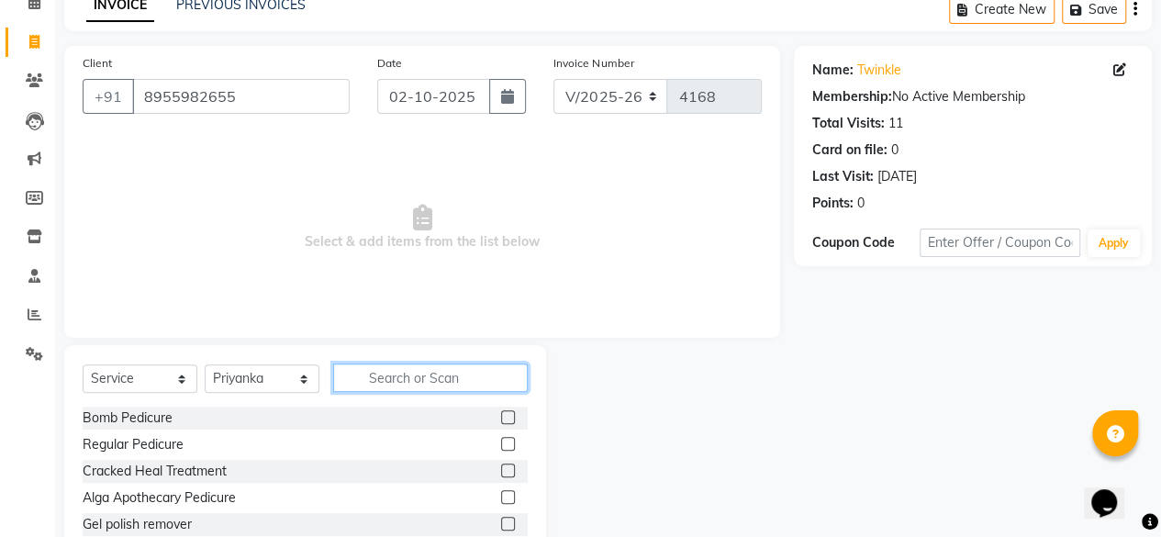
click at [432, 375] on input "text" at bounding box center [430, 378] width 195 height 28
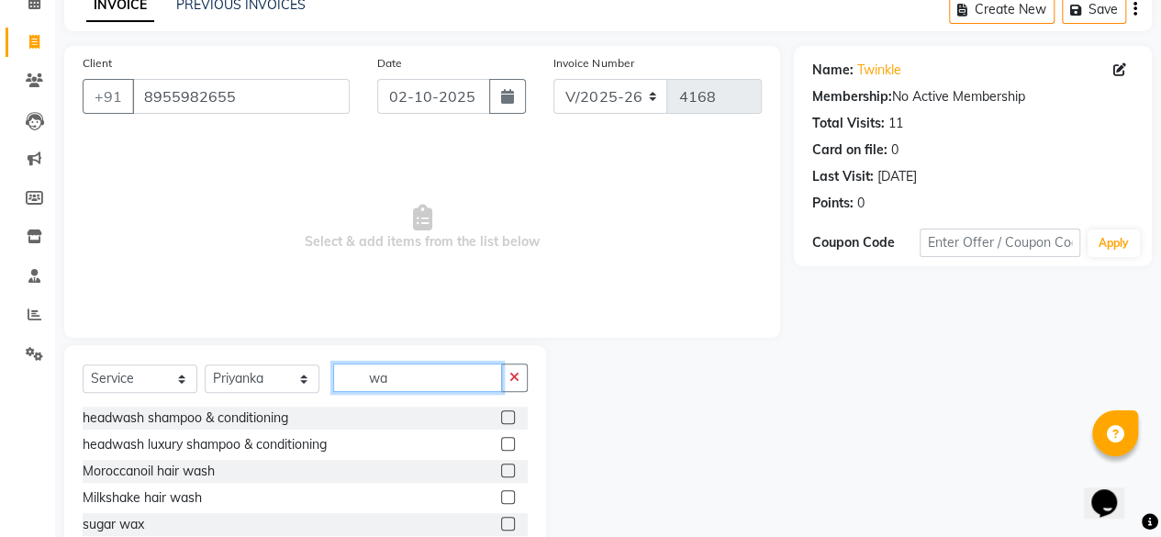
scroll to position [197, 0]
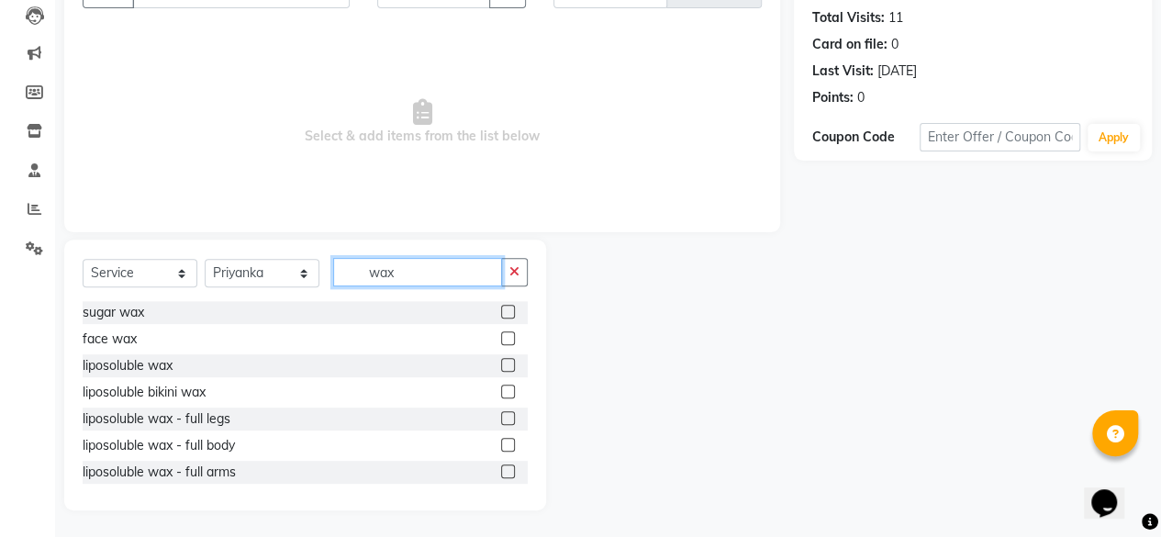
type input "wax"
click at [501, 363] on label at bounding box center [508, 365] width 14 height 14
click at [501, 363] on input "checkbox" at bounding box center [507, 366] width 12 height 12
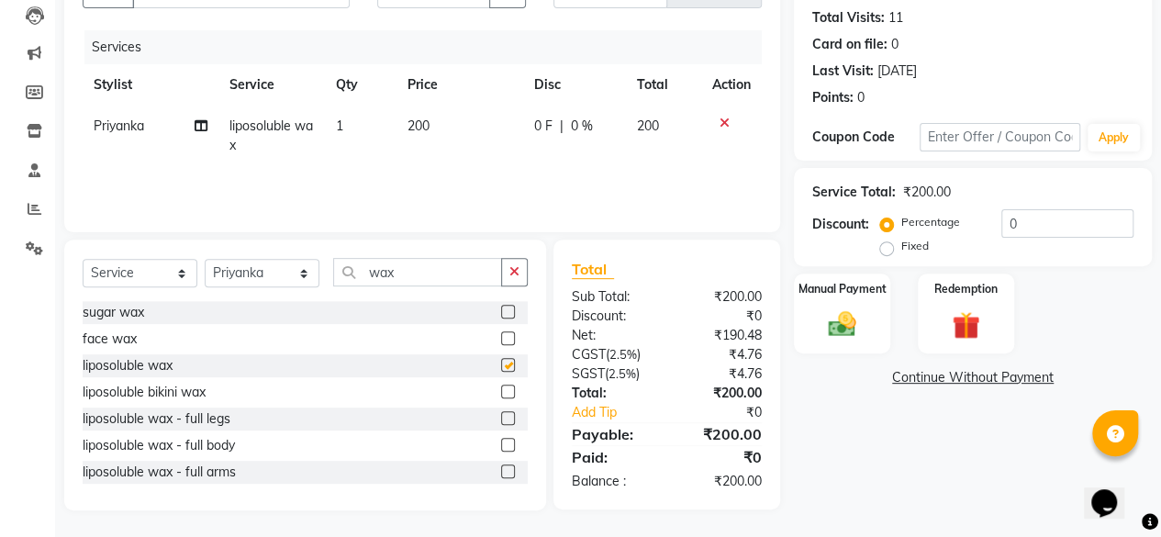
checkbox input "false"
click at [501, 391] on label at bounding box center [508, 392] width 14 height 14
click at [501, 391] on input "checkbox" at bounding box center [507, 393] width 12 height 12
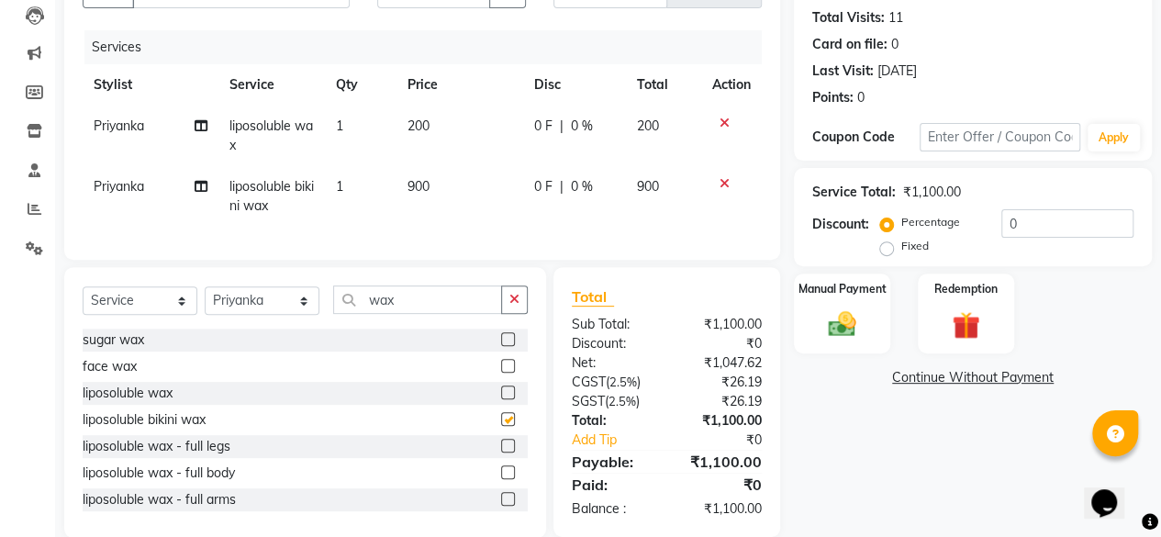
checkbox input "false"
click at [461, 139] on td "200" at bounding box center [460, 136] width 127 height 61
select select "44024"
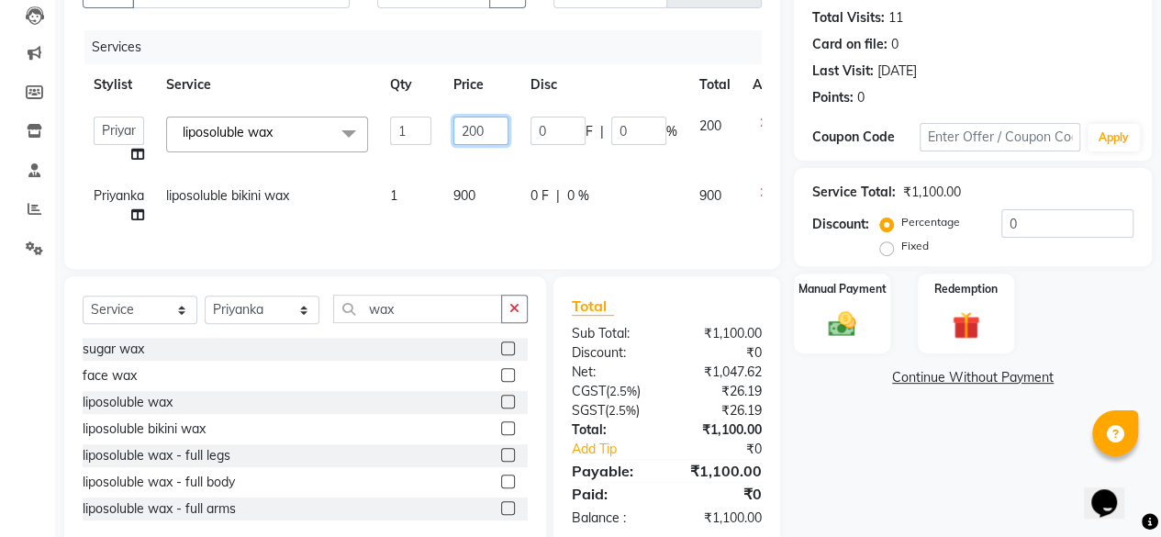
click at [461, 139] on input "200" at bounding box center [481, 131] width 55 height 28
type input "1700"
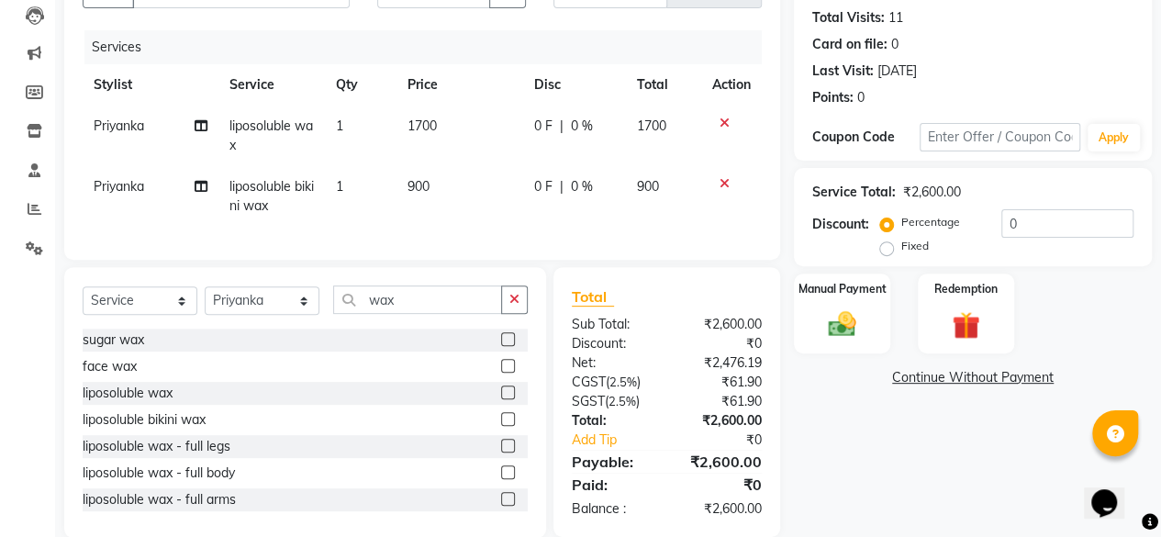
click at [487, 207] on td "900" at bounding box center [460, 196] width 127 height 61
select select "44024"
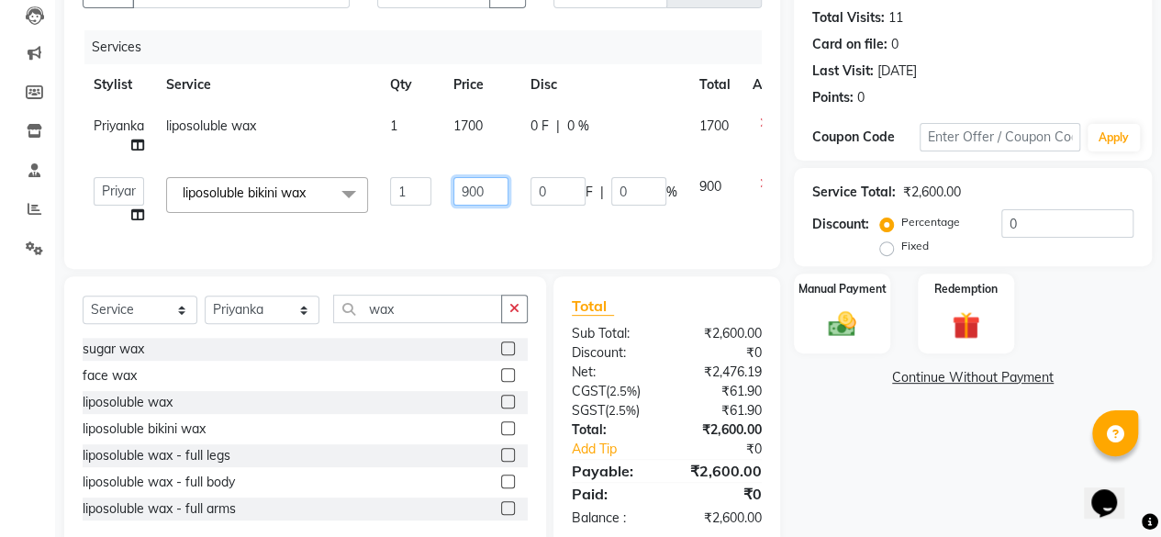
click at [488, 187] on input "900" at bounding box center [481, 191] width 55 height 28
type input "1650"
click at [489, 211] on td "1650" at bounding box center [481, 201] width 77 height 70
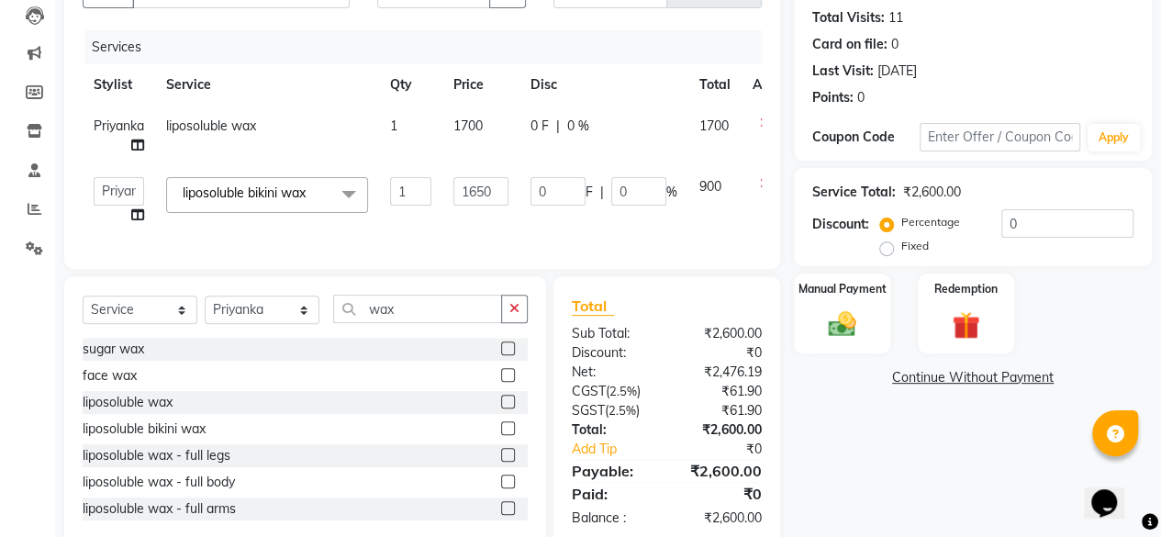
select select "44024"
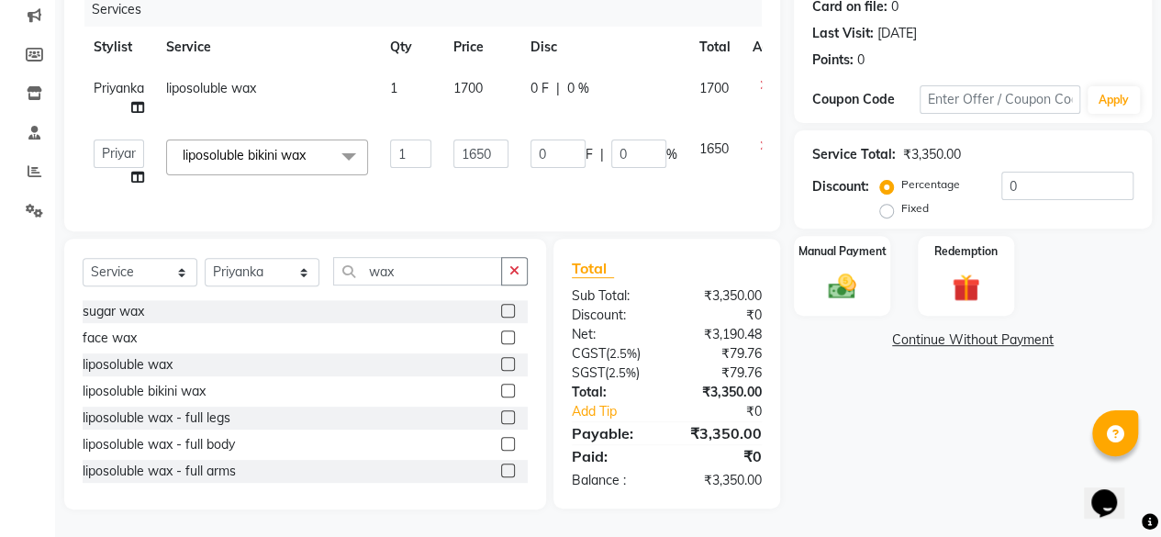
drag, startPoint x: 459, startPoint y: 295, endPoint x: 402, endPoint y: 271, distance: 61.7
click at [459, 294] on div "Select Service Product Membership Package Voucher Prepaid Gift Card Select Styl…" at bounding box center [305, 278] width 445 height 43
click at [402, 271] on input "wax" at bounding box center [417, 271] width 169 height 28
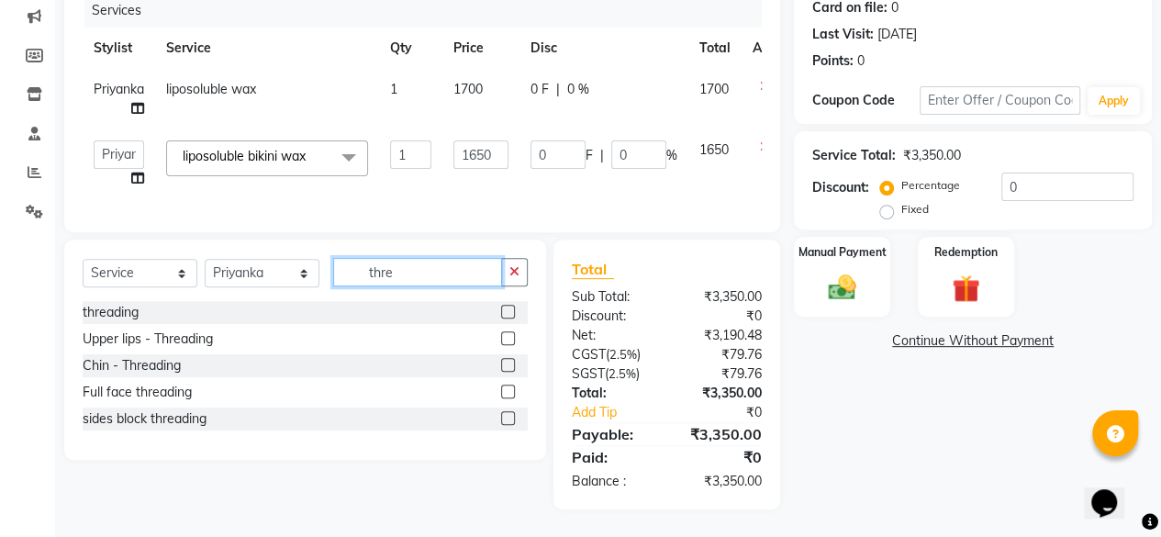
scroll to position [246, 0]
type input "thre"
click at [504, 311] on label at bounding box center [508, 312] width 14 height 14
click at [504, 311] on input "checkbox" at bounding box center [507, 313] width 12 height 12
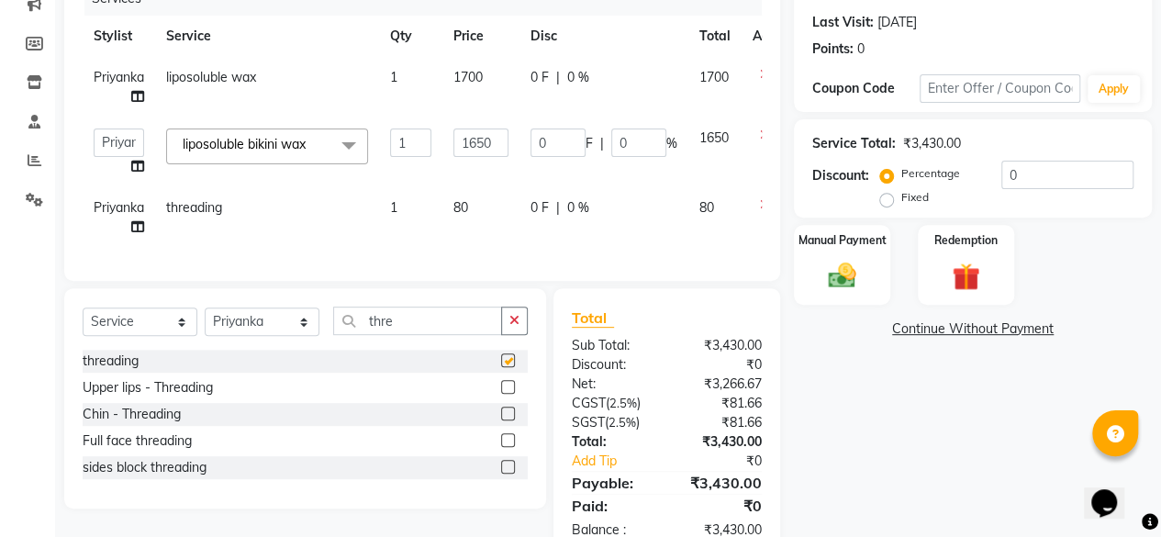
checkbox input "false"
click at [409, 328] on input "thre" at bounding box center [417, 321] width 169 height 28
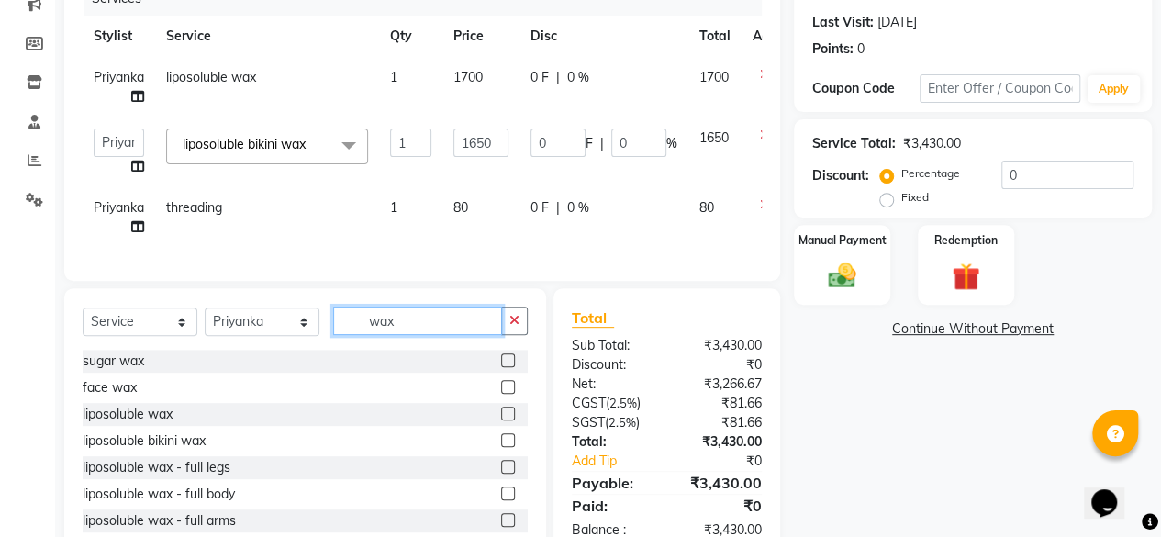
type input "wax"
click at [501, 421] on label at bounding box center [508, 414] width 14 height 14
click at [501, 421] on input "checkbox" at bounding box center [507, 415] width 12 height 12
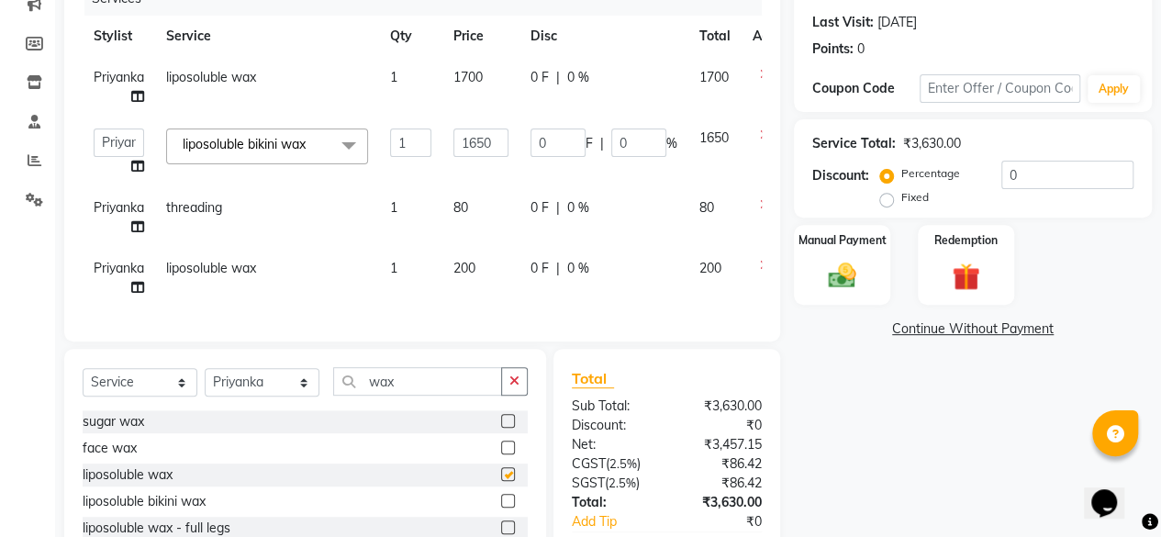
checkbox input "false"
click at [486, 275] on td "200" at bounding box center [481, 278] width 77 height 61
select select "44024"
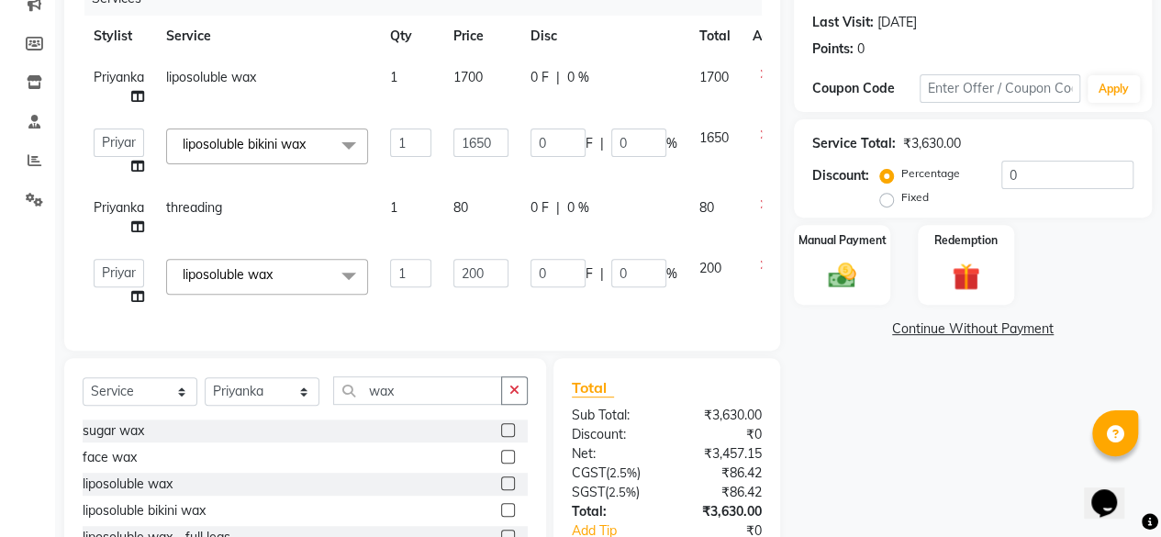
click at [486, 275] on input "200" at bounding box center [481, 273] width 55 height 28
type input "1100"
click at [488, 309] on div "Services Stylist Service Qty Price Disc Total Action Priyanka liposoluble wax 1…" at bounding box center [422, 157] width 679 height 351
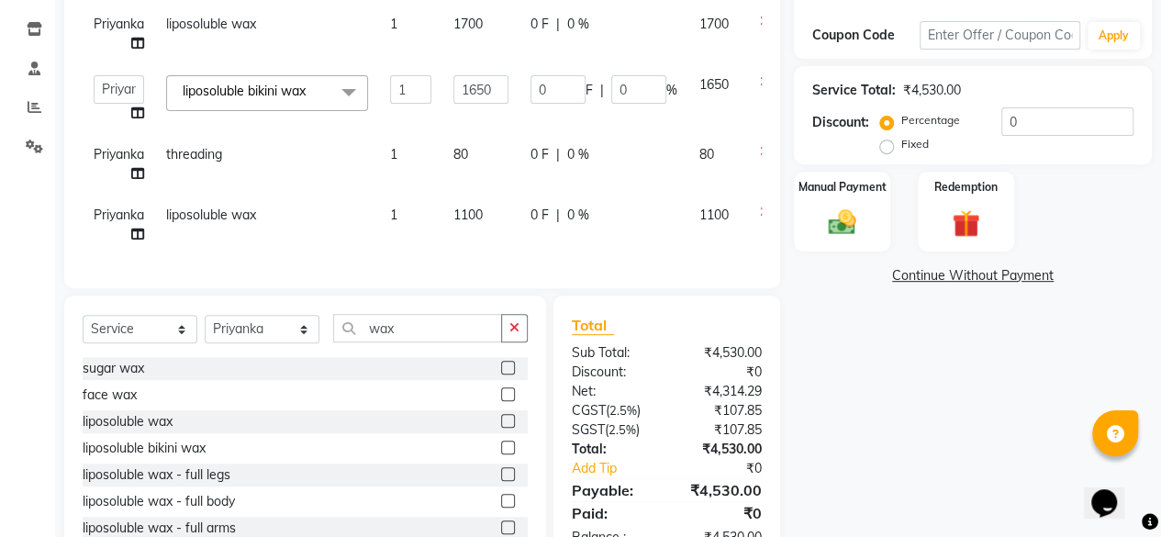
scroll to position [369, 0]
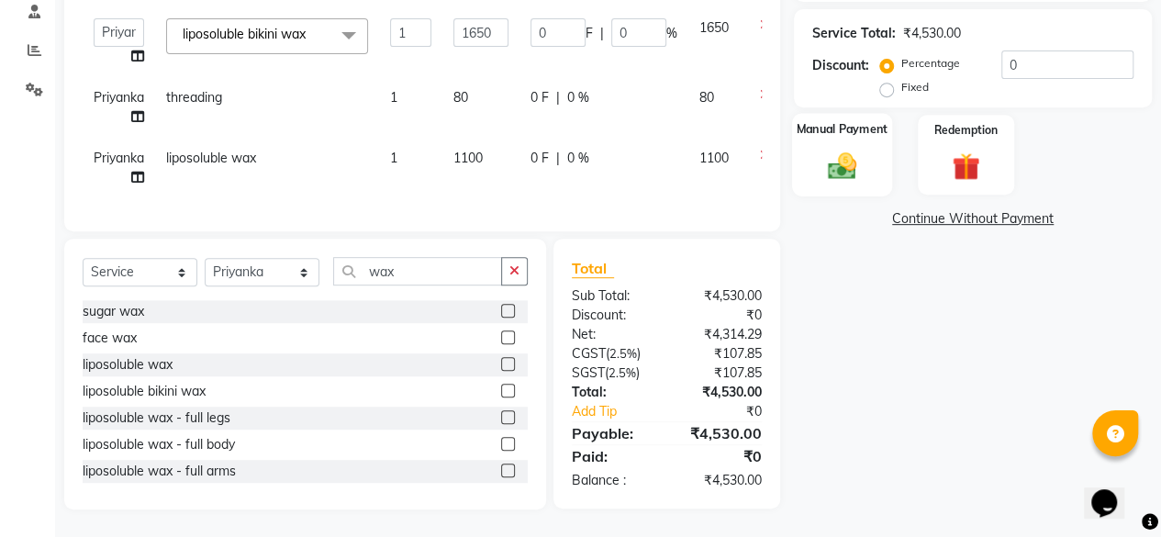
click at [858, 157] on img at bounding box center [842, 165] width 47 height 33
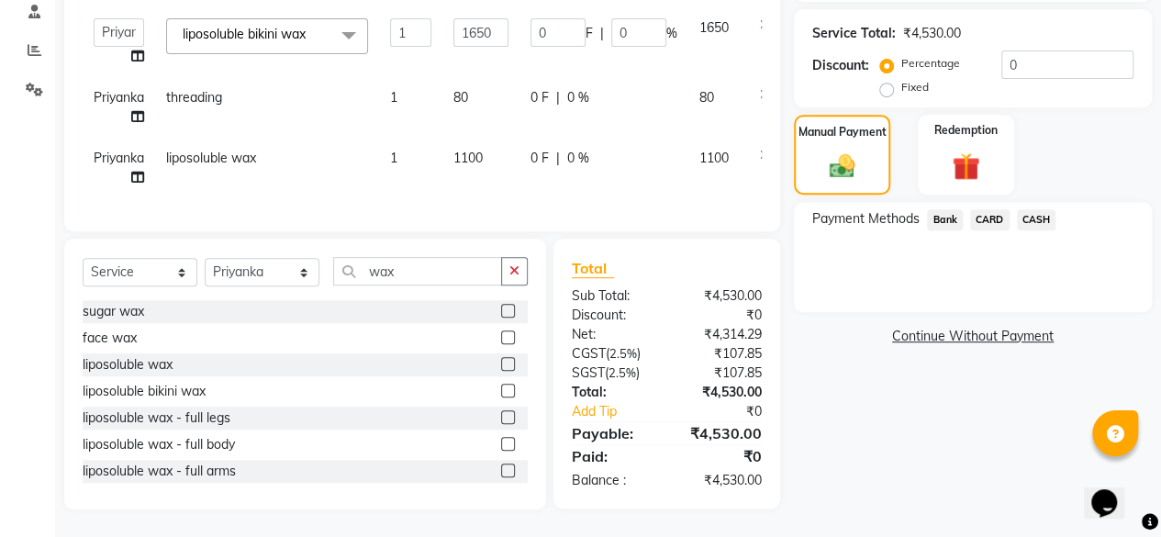
click at [958, 209] on span "Bank" at bounding box center [945, 219] width 36 height 21
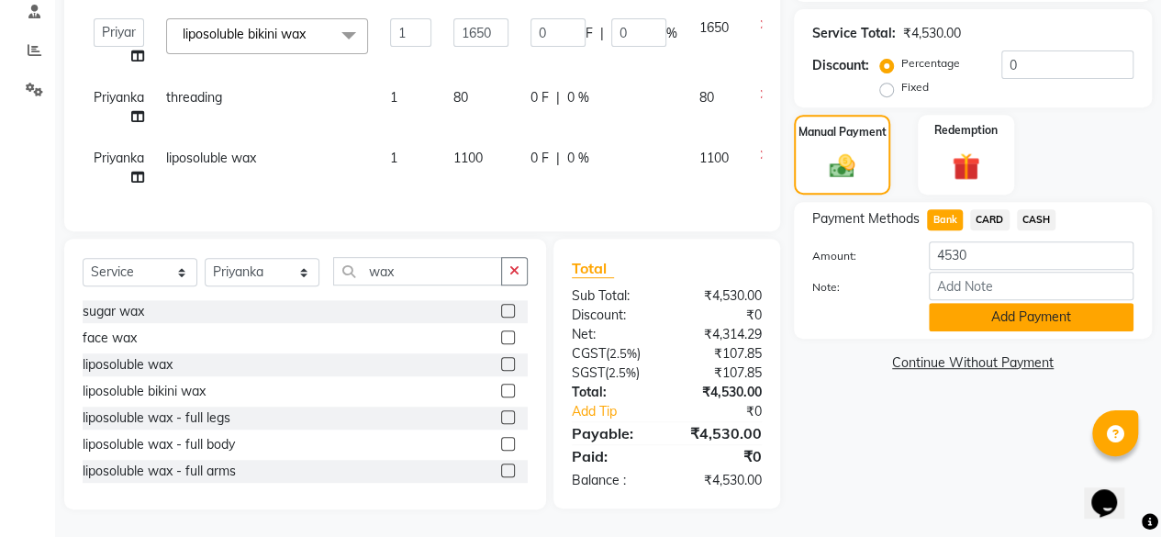
click at [969, 306] on button "Add Payment" at bounding box center [1031, 317] width 205 height 28
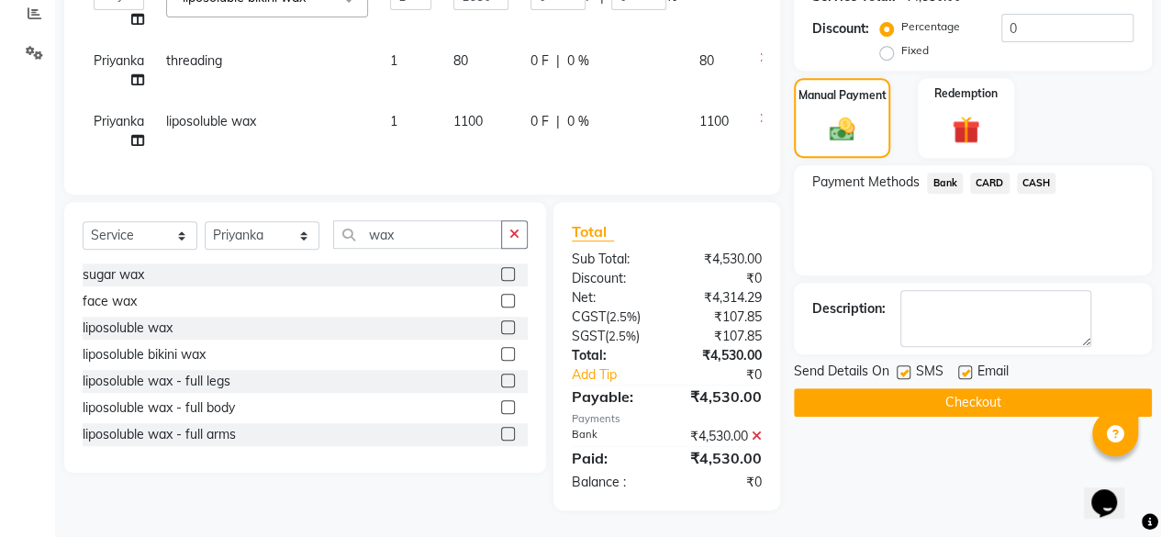
scroll to position [406, 0]
click at [988, 387] on button "Checkout" at bounding box center [973, 401] width 358 height 28
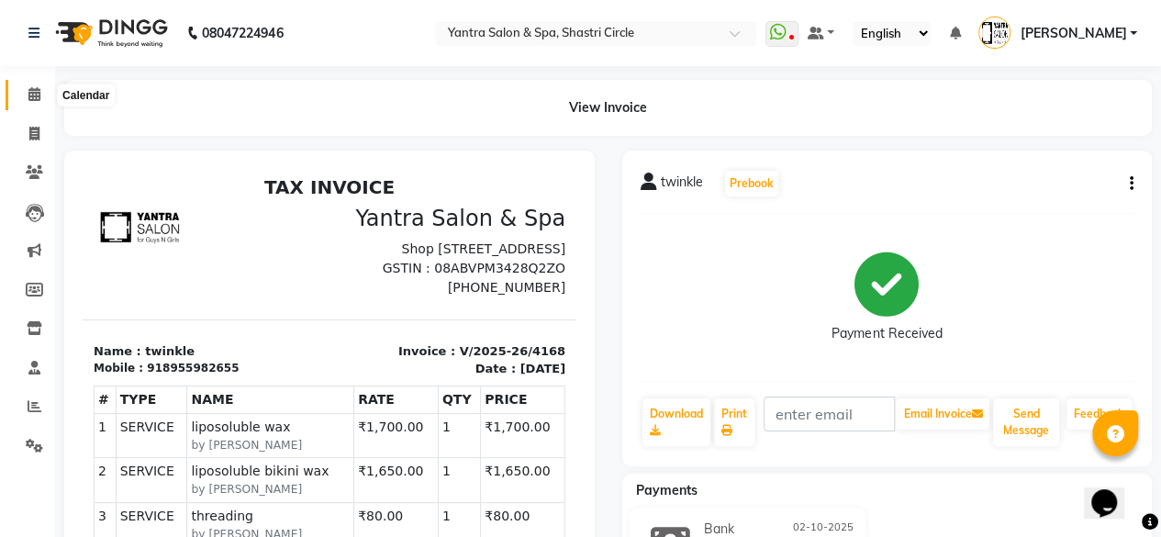
click at [31, 95] on icon at bounding box center [34, 94] width 12 height 14
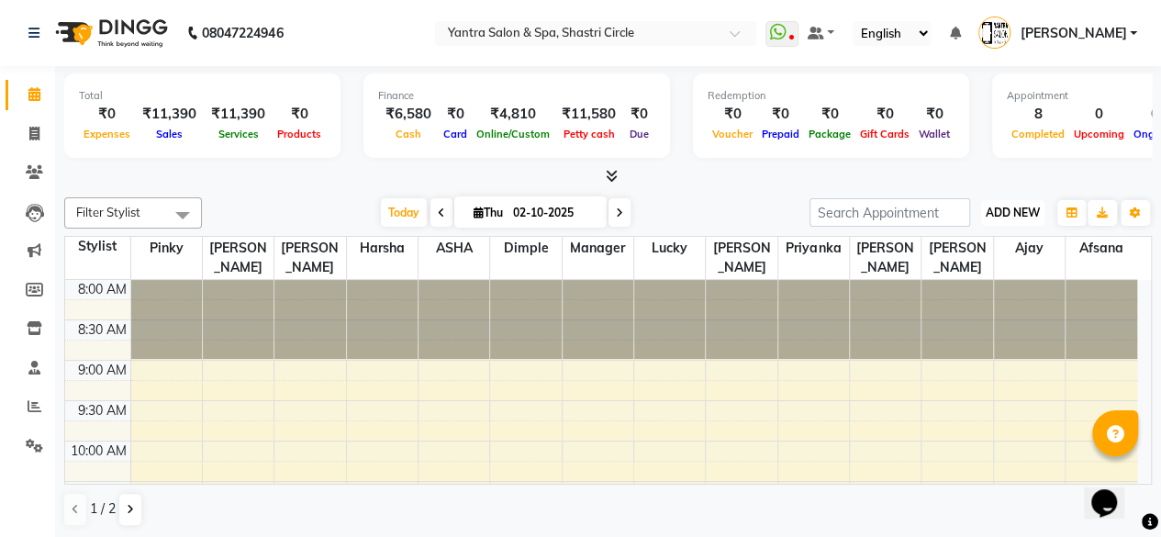
click at [1014, 214] on span "ADD NEW" at bounding box center [1013, 213] width 54 height 14
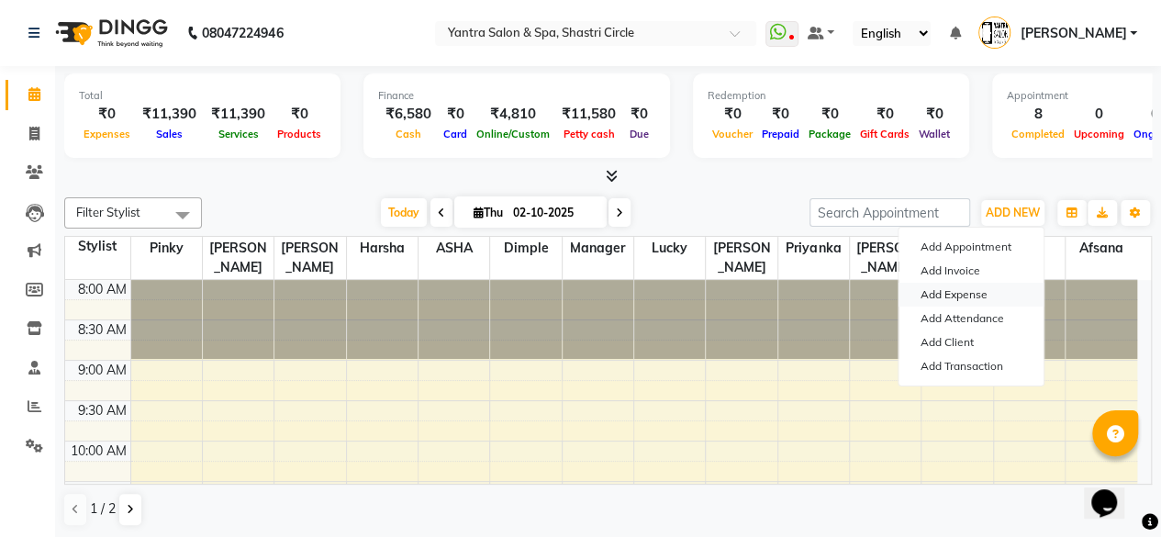
click at [938, 295] on link "Add Expense" at bounding box center [971, 295] width 145 height 24
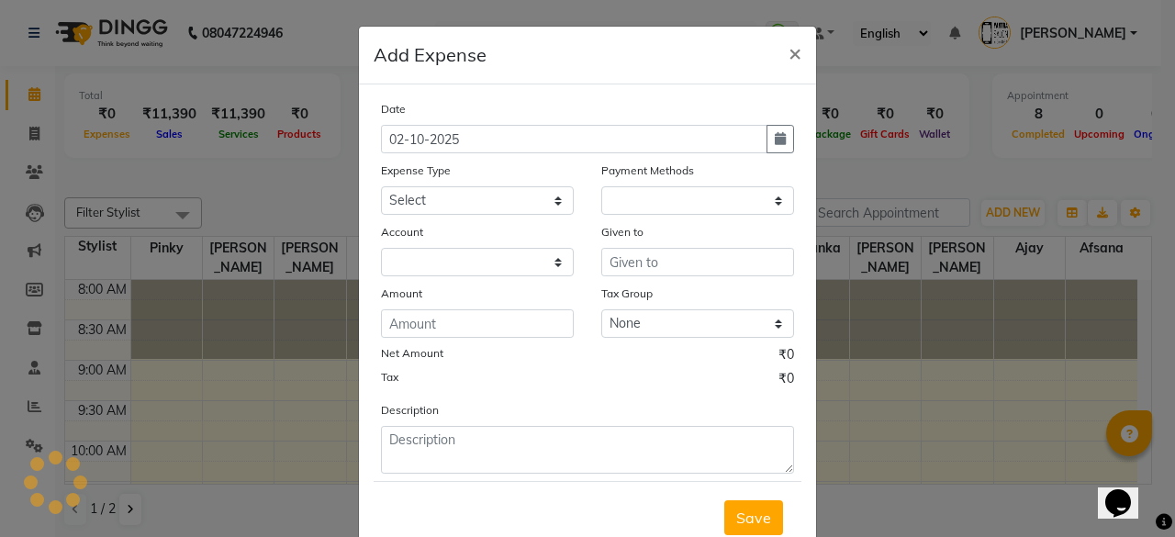
select select "1"
select select "2383"
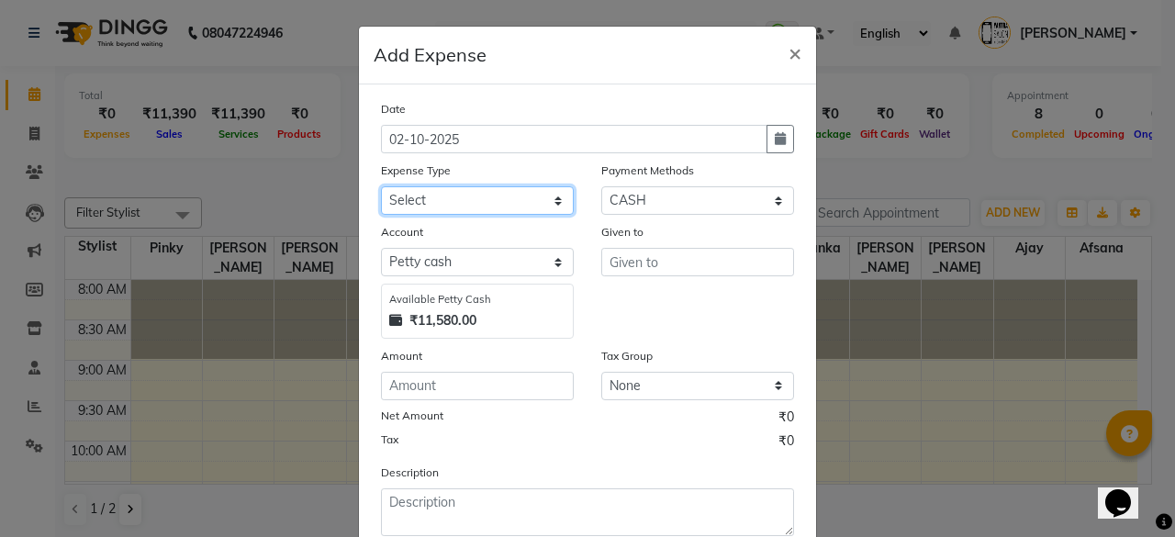
click at [507, 197] on select "Select Advance Salary Bank charges Car maintenance Cash transfer to bank Cash t…" at bounding box center [477, 200] width 193 height 28
select select "25"
click at [381, 186] on select "Select Advance Salary Bank charges Car maintenance Cash transfer to bank Cash t…" at bounding box center [477, 200] width 193 height 28
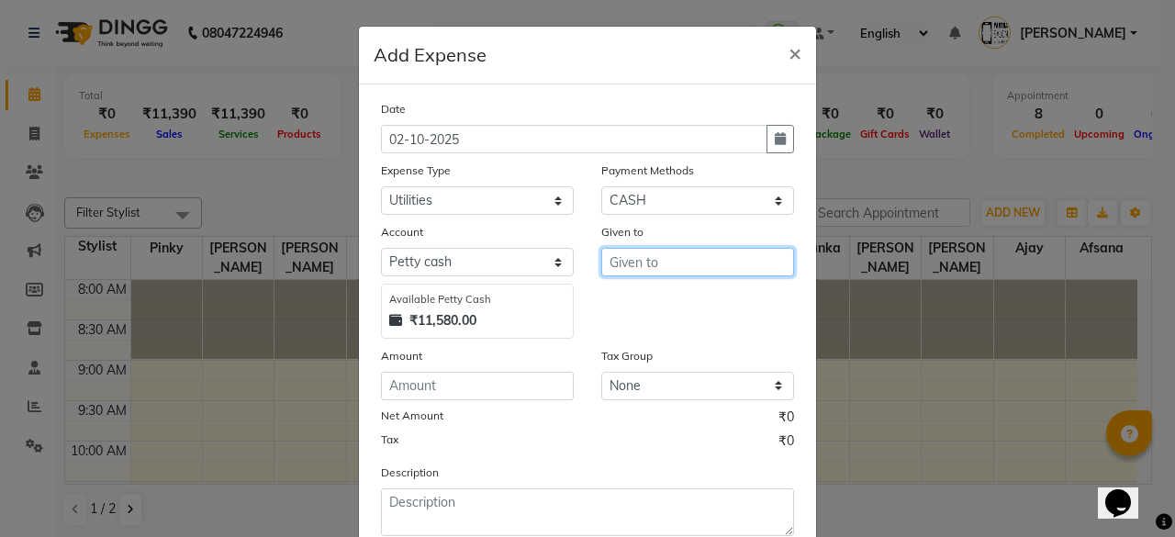
click at [661, 265] on input "text" at bounding box center [697, 262] width 193 height 28
type input "Manager"
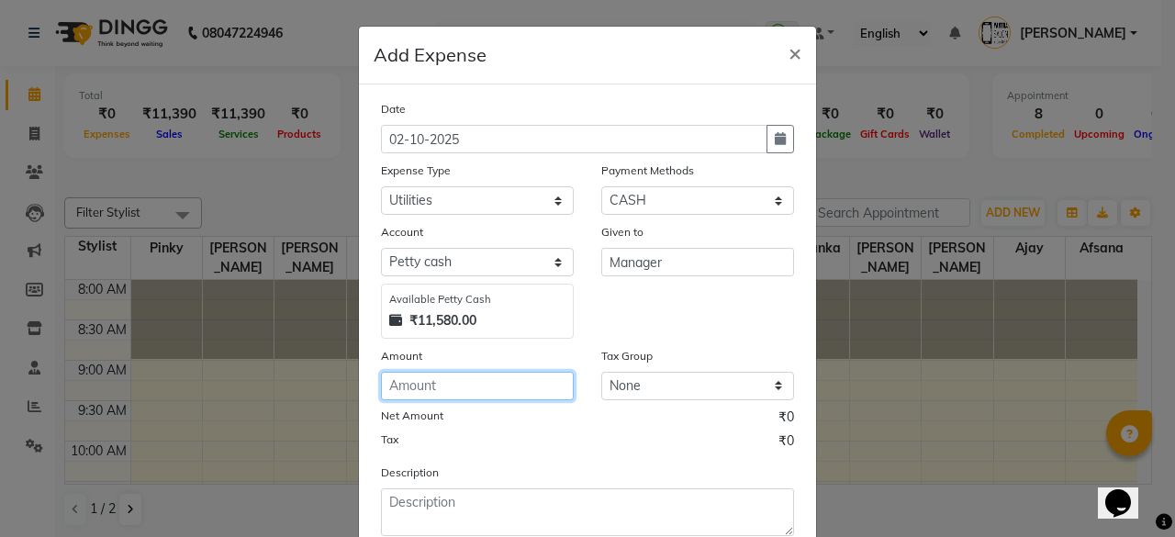
click at [476, 394] on input "number" at bounding box center [477, 386] width 193 height 28
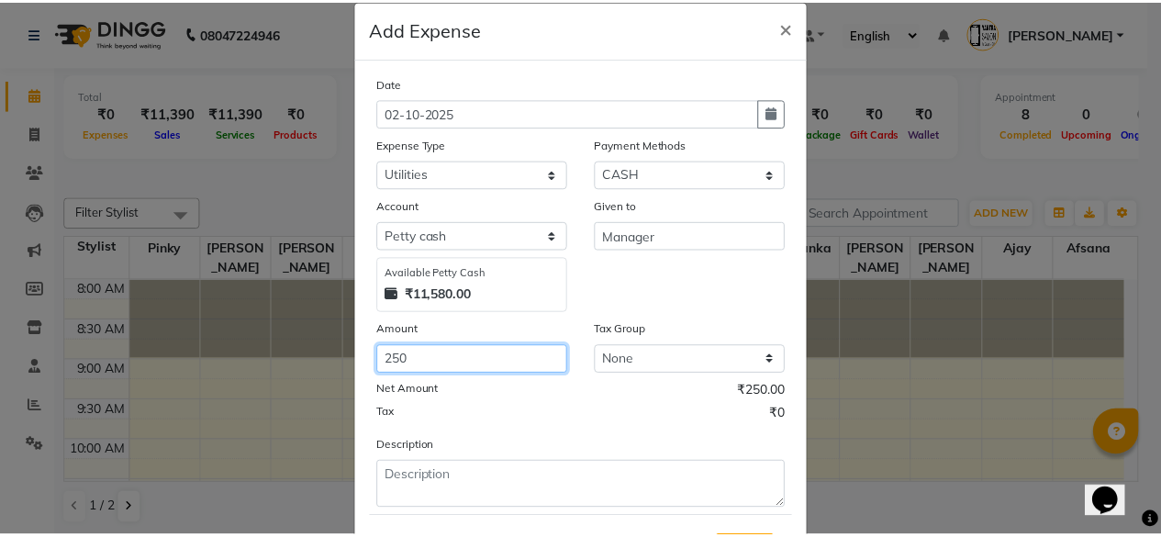
scroll to position [92, 0]
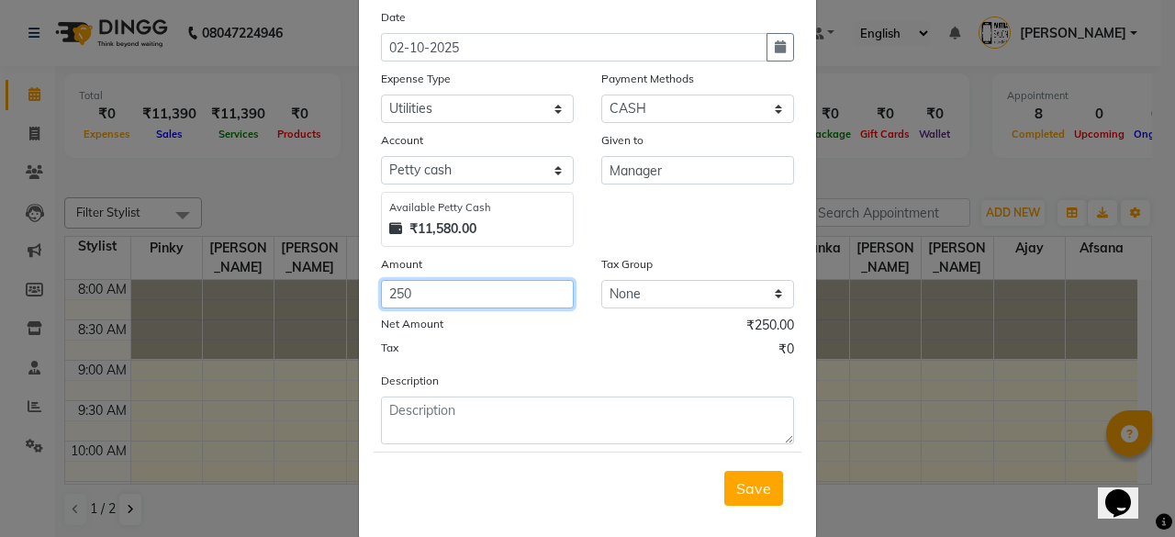
type input "250"
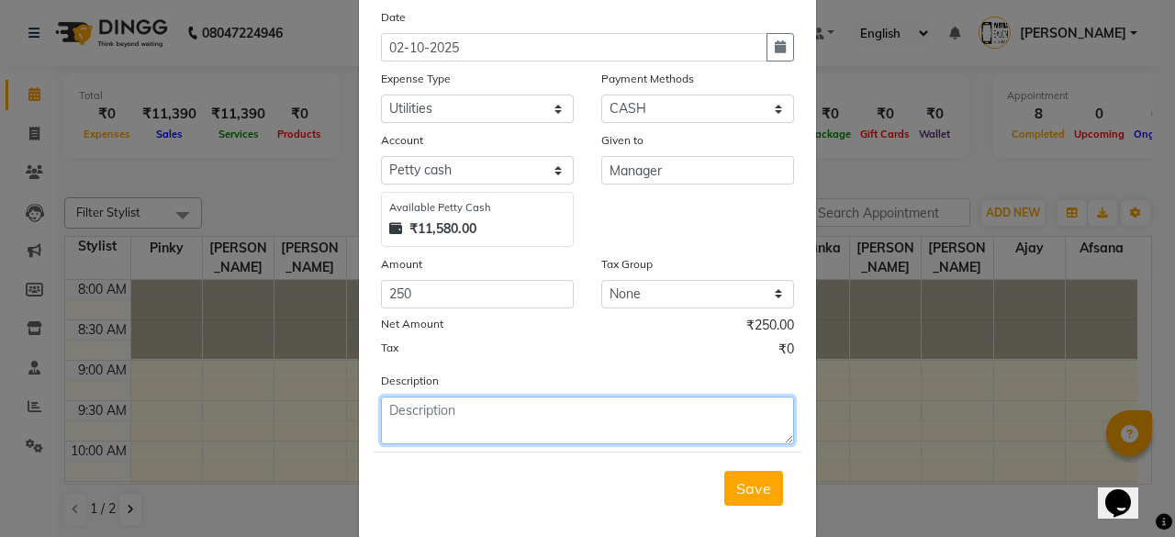
click at [462, 424] on textarea at bounding box center [587, 421] width 413 height 48
type textarea "milk and kapde dhara ram"
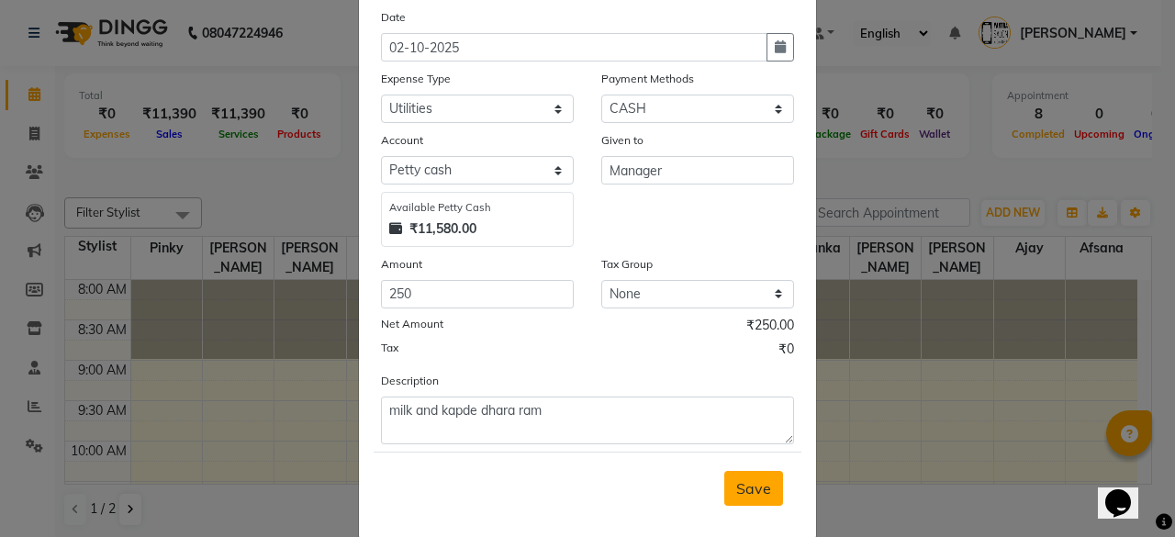
click at [762, 488] on span "Save" at bounding box center [753, 488] width 35 height 18
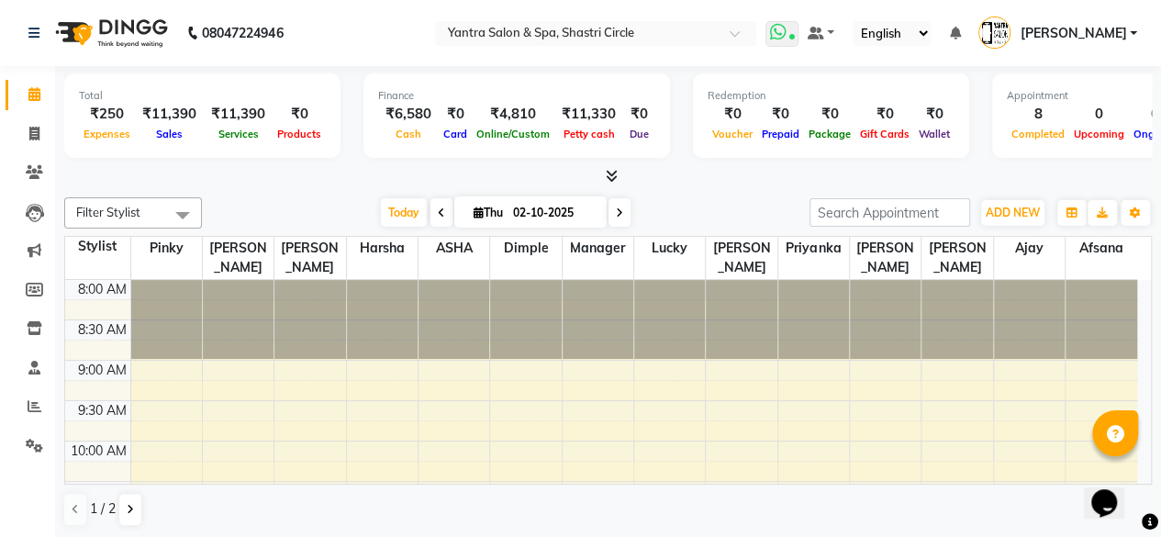
drag, startPoint x: 858, startPoint y: 34, endPoint x: 847, endPoint y: 39, distance: 13.1
click at [794, 34] on icon at bounding box center [792, 38] width 6 height 9
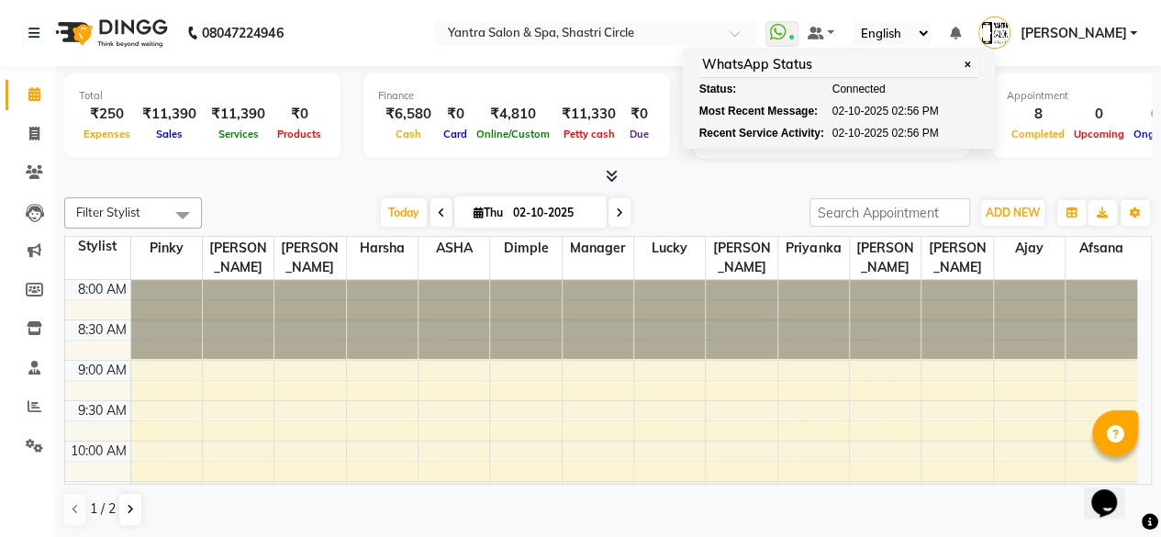
click at [449, 25] on nav "08047224946 Select Location × Yantra Salon & Spa, Shastri Circle WhatsApp Statu…" at bounding box center [580, 33] width 1161 height 66
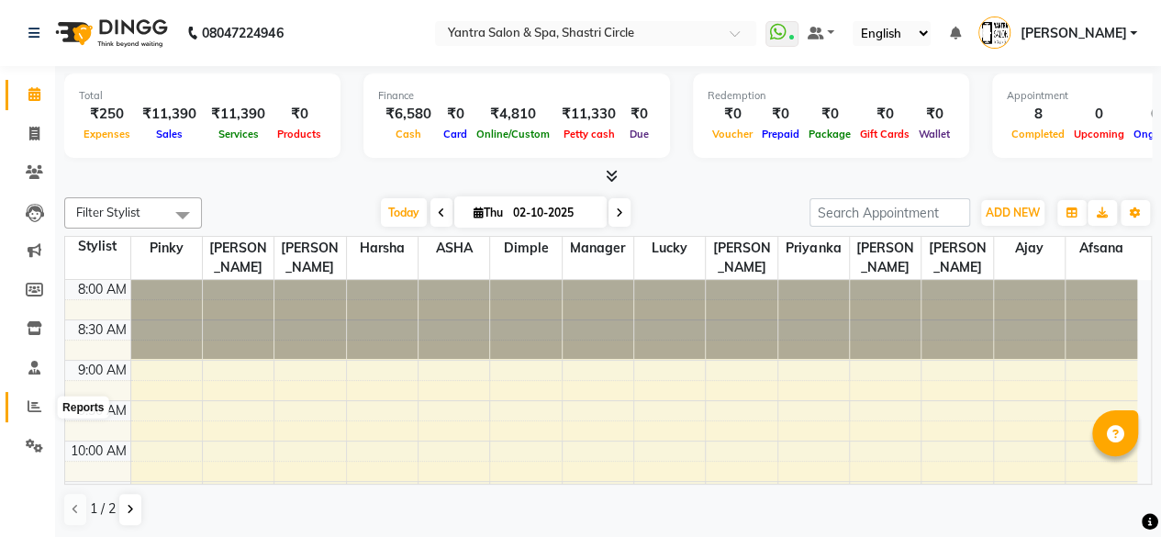
click at [28, 412] on icon at bounding box center [35, 406] width 14 height 14
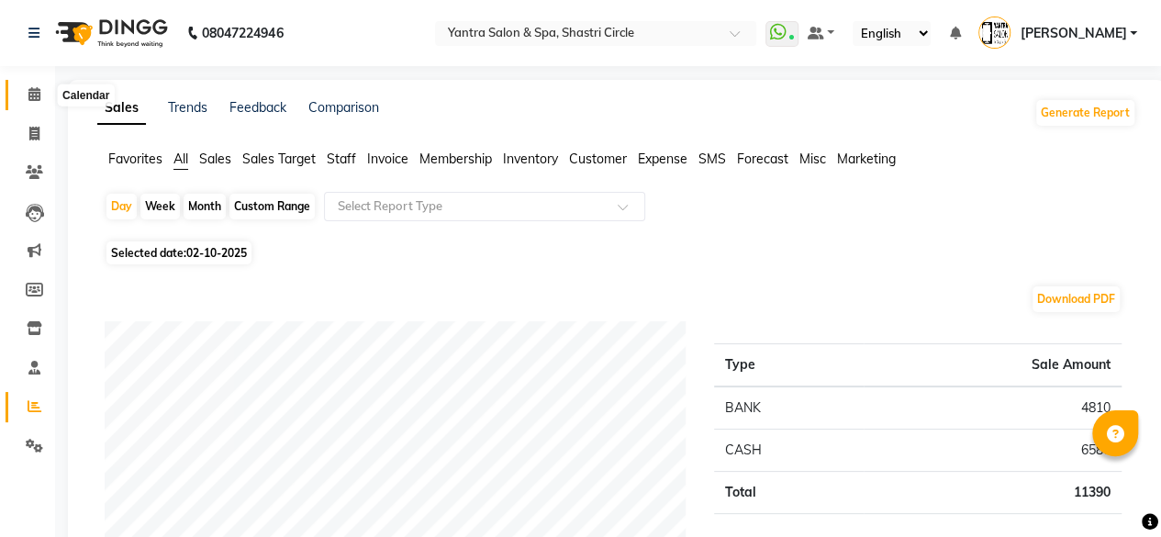
click at [39, 89] on icon at bounding box center [34, 94] width 12 height 14
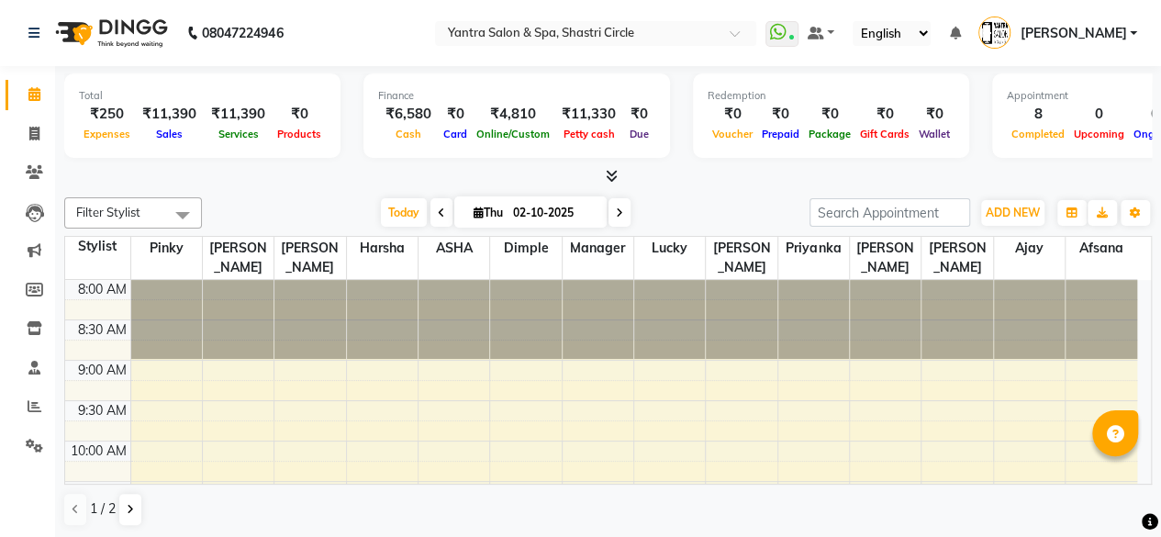
click at [389, 61] on nav "08047224946 Select Location × Yantra Salon & Spa, Shastri Circle WhatsApp Statu…" at bounding box center [580, 33] width 1161 height 66
click at [28, 146] on link "Invoice" at bounding box center [28, 134] width 44 height 30
select select "service"
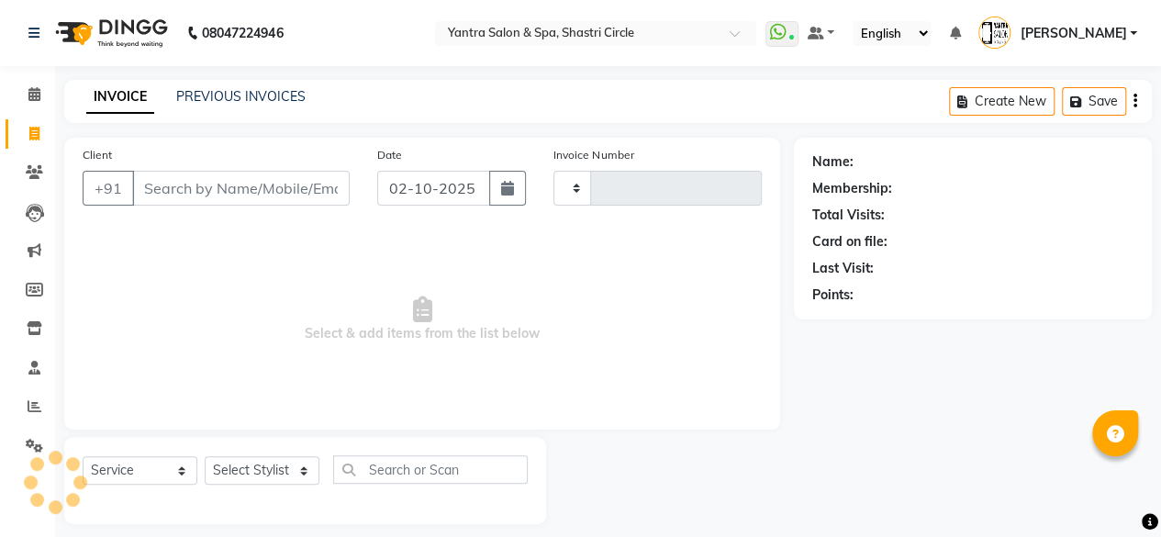
type input "4169"
select select "154"
click at [240, 199] on input "Client" at bounding box center [241, 188] width 218 height 35
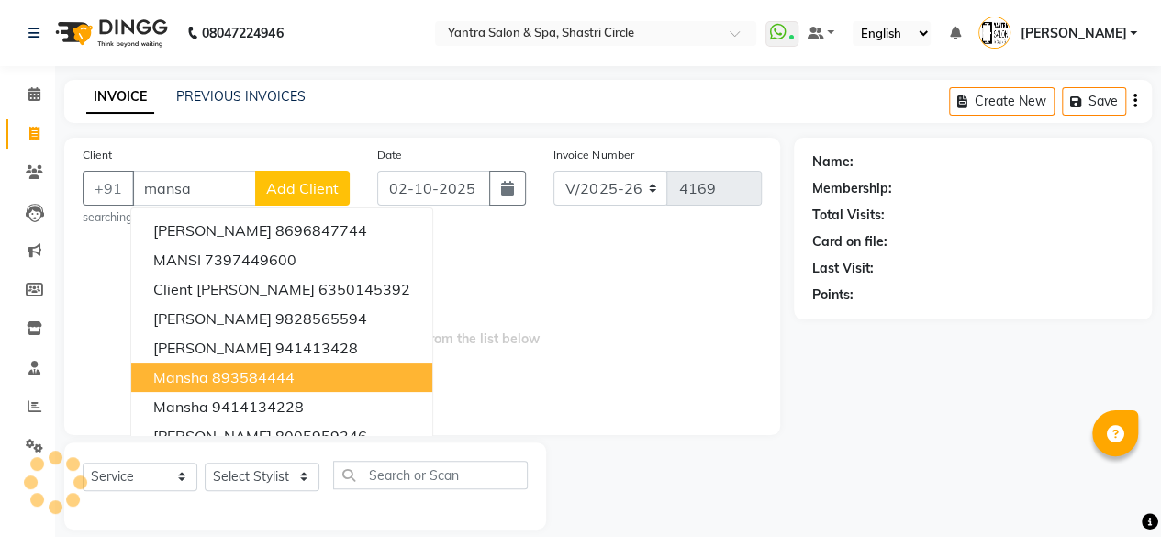
click at [305, 380] on button "Mansha 893584444" at bounding box center [281, 377] width 301 height 29
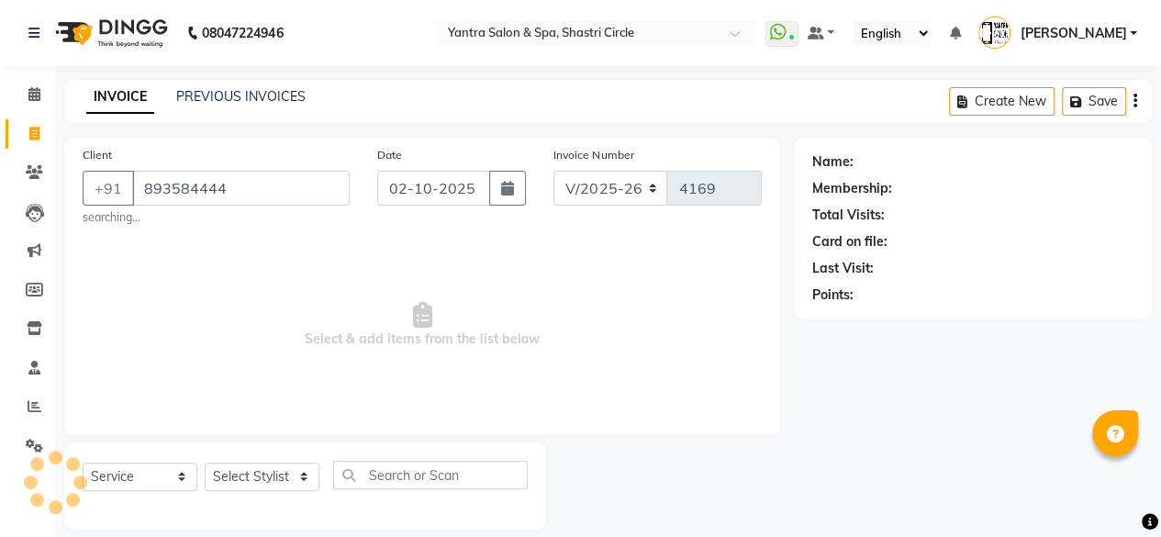
type input "893584444"
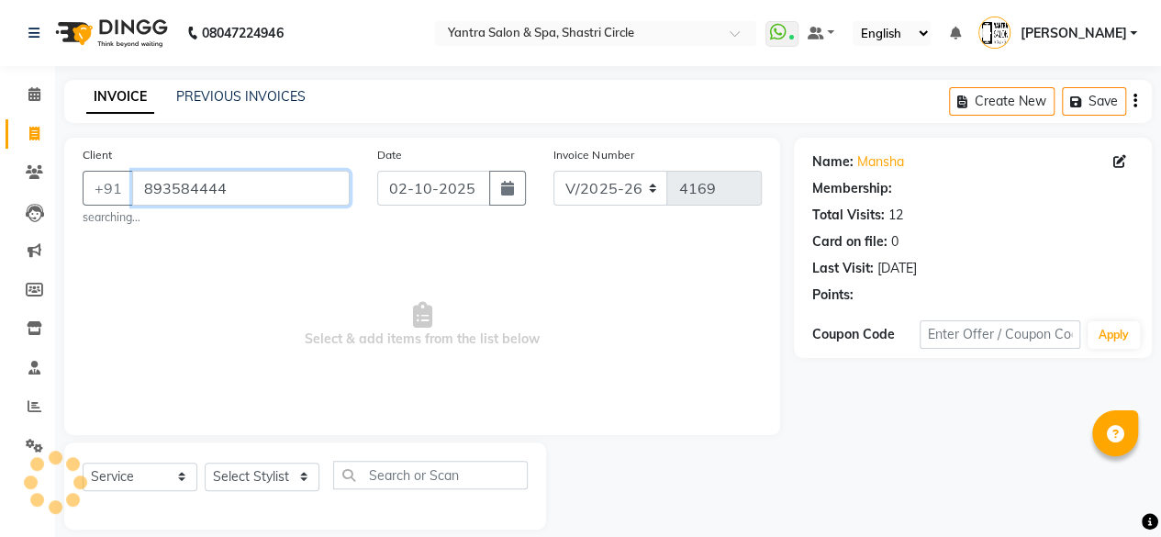
click at [288, 189] on input "893584444" at bounding box center [241, 188] width 218 height 35
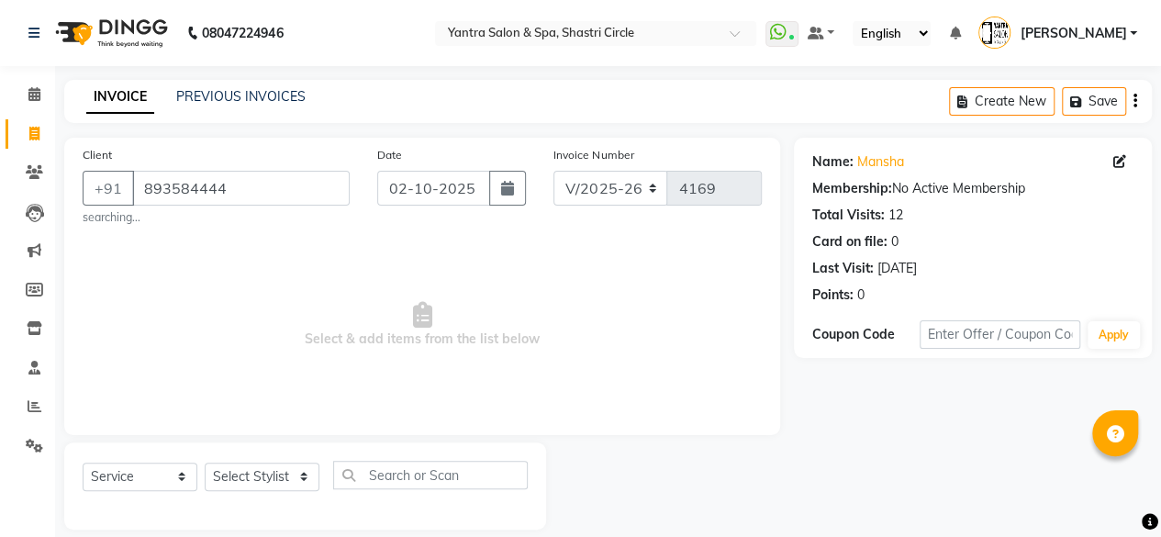
click at [296, 432] on div "Client +91 893584444 searching... Date 02-10-2025 Invoice Number V/2025 V/2025-…" at bounding box center [422, 286] width 716 height 297
click at [278, 465] on select "Select Stylist Afsana Ajay Arvind ASHA Dimple Harsha Hemlata Latika lucky Manag…" at bounding box center [262, 477] width 115 height 28
select select "4414"
click at [205, 463] on select "Select Stylist Afsana Ajay Arvind ASHA Dimple Harsha Hemlata Latika lucky Manag…" at bounding box center [262, 477] width 115 height 28
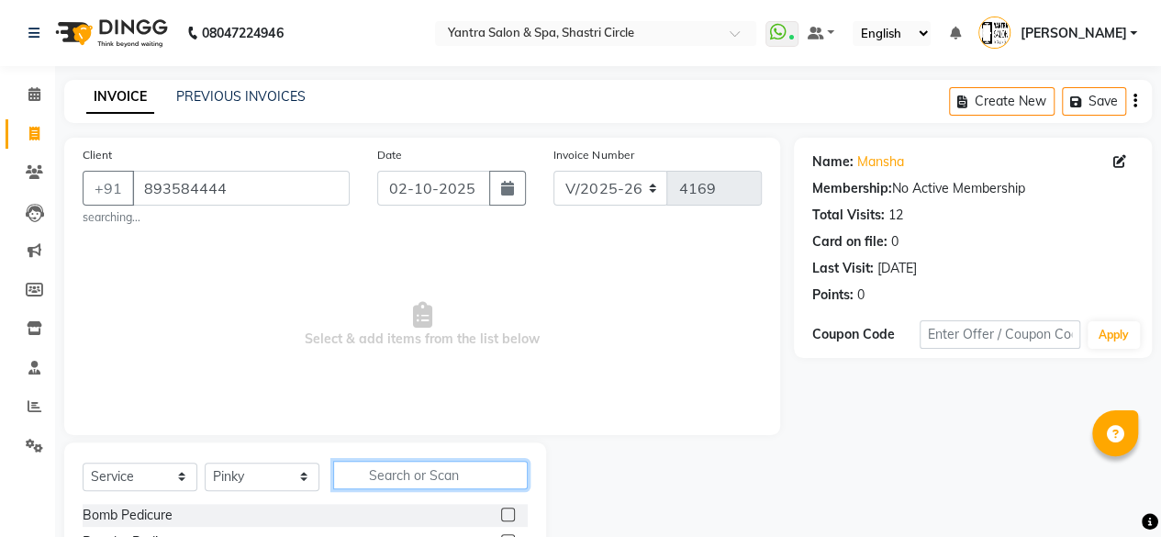
click at [452, 477] on input "text" at bounding box center [430, 475] width 195 height 28
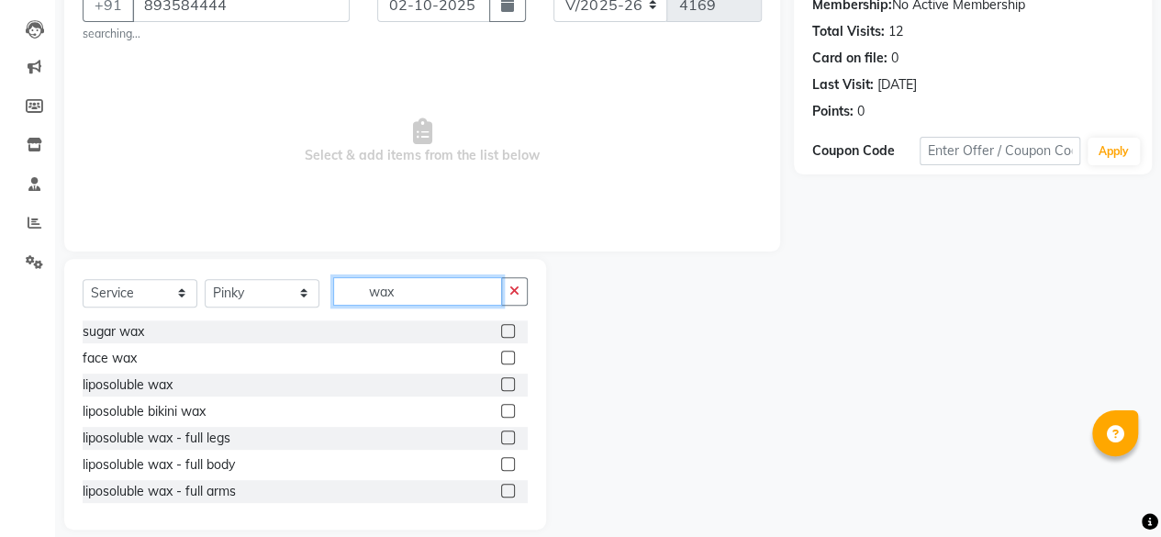
type input "wax"
click at [501, 384] on label at bounding box center [508, 384] width 14 height 14
click at [501, 384] on input "checkbox" at bounding box center [507, 385] width 12 height 12
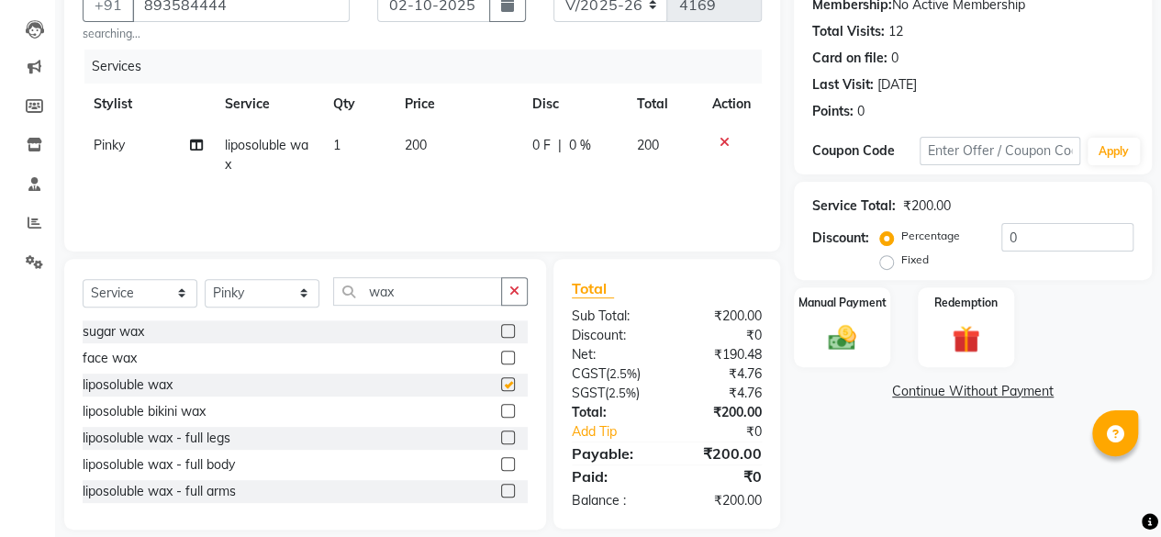
checkbox input "false"
click at [465, 153] on td "200" at bounding box center [458, 155] width 128 height 61
select select "4414"
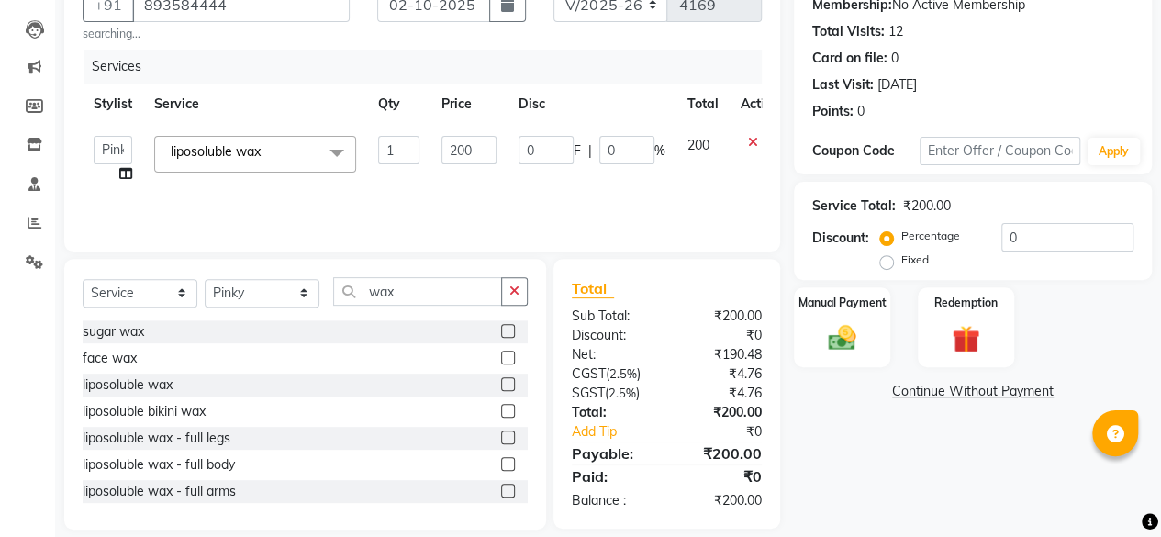
click at [465, 153] on input "200" at bounding box center [469, 150] width 55 height 28
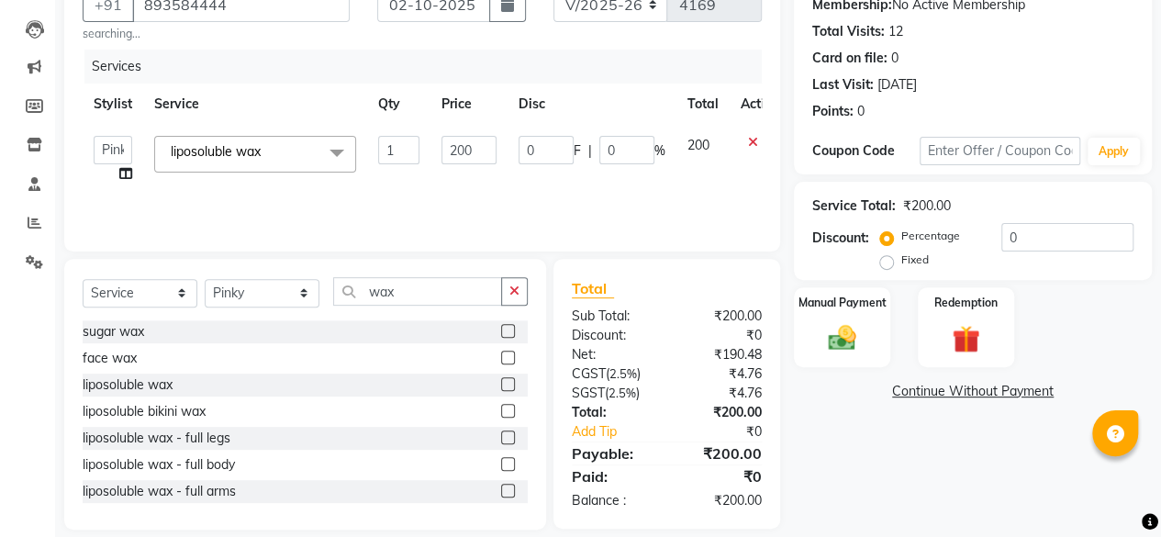
click at [465, 153] on input "200" at bounding box center [469, 150] width 55 height 28
type input "1465"
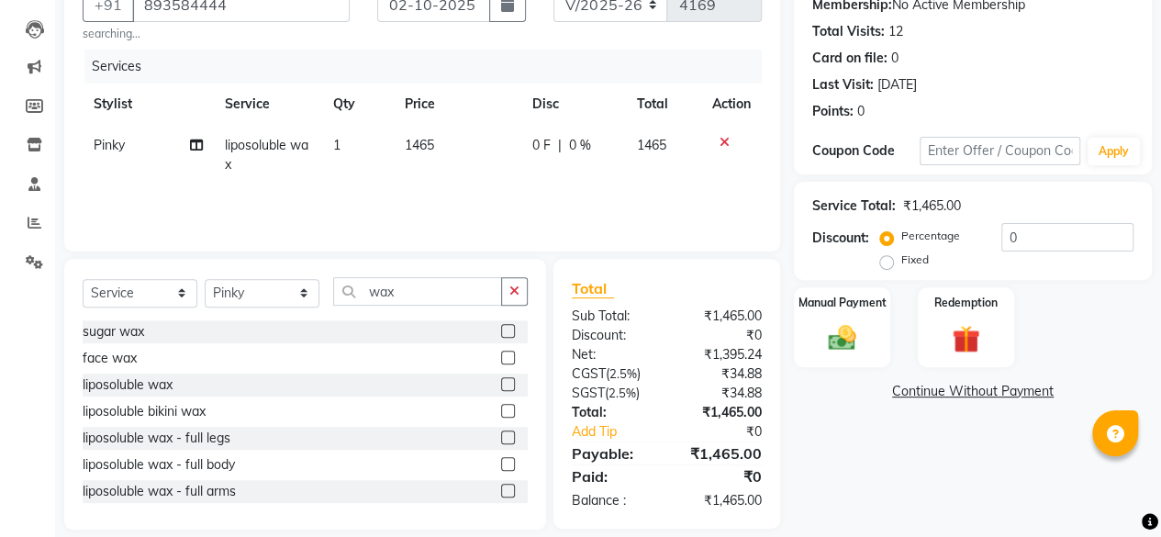
click at [504, 206] on div "Services Stylist Service Qty Price Disc Total Action Pinky liposoluble wax 1 14…" at bounding box center [422, 142] width 679 height 184
click at [849, 342] on img at bounding box center [842, 337] width 47 height 33
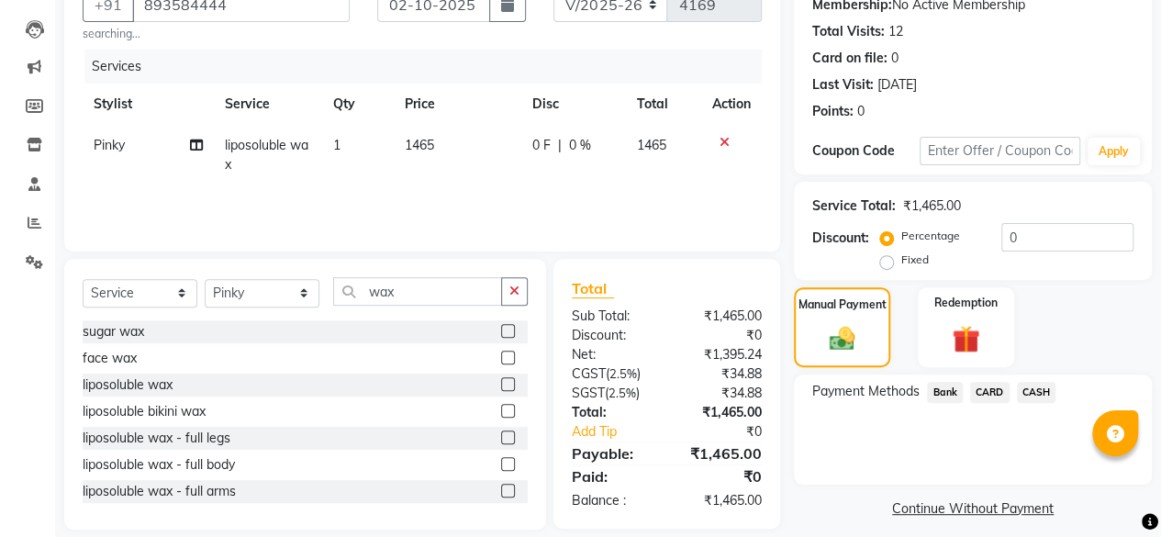
click at [1036, 395] on span "CASH" at bounding box center [1036, 392] width 39 height 21
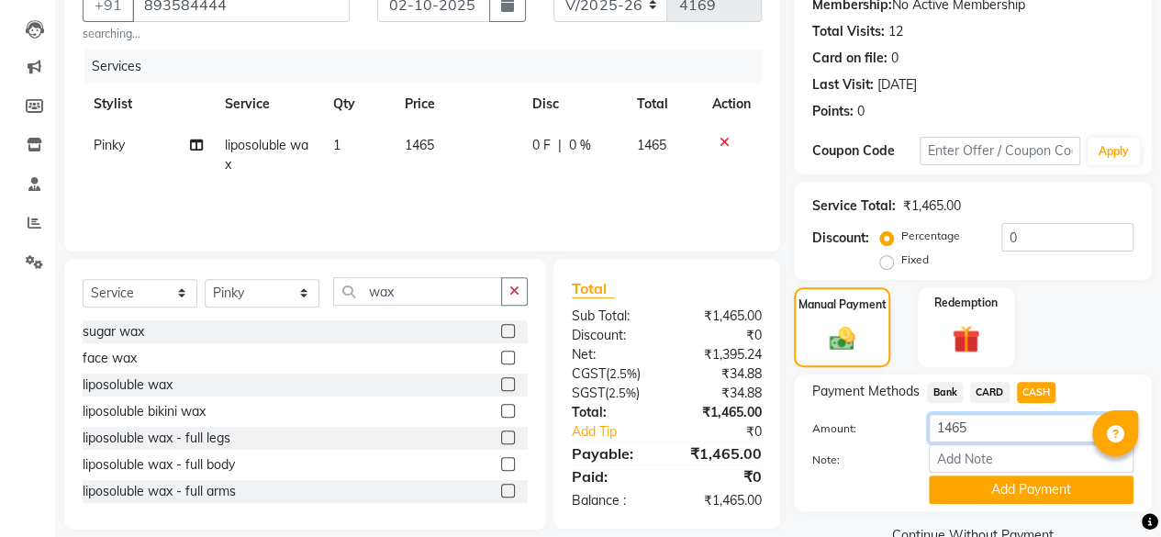
click at [1010, 432] on input "1465" at bounding box center [1031, 428] width 205 height 28
type input "1200"
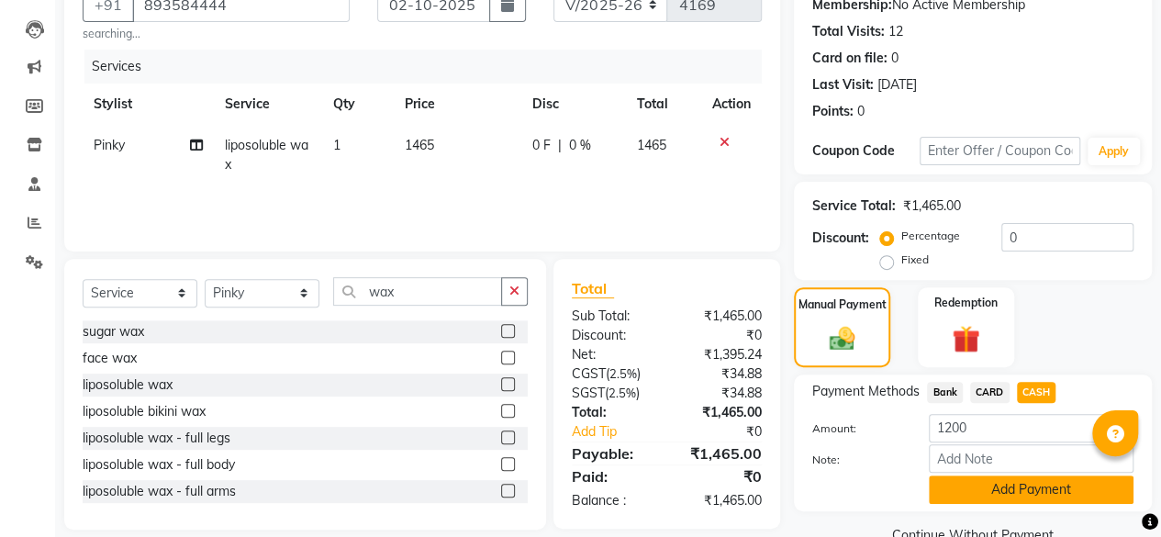
click at [1006, 481] on button "Add Payment" at bounding box center [1031, 490] width 205 height 28
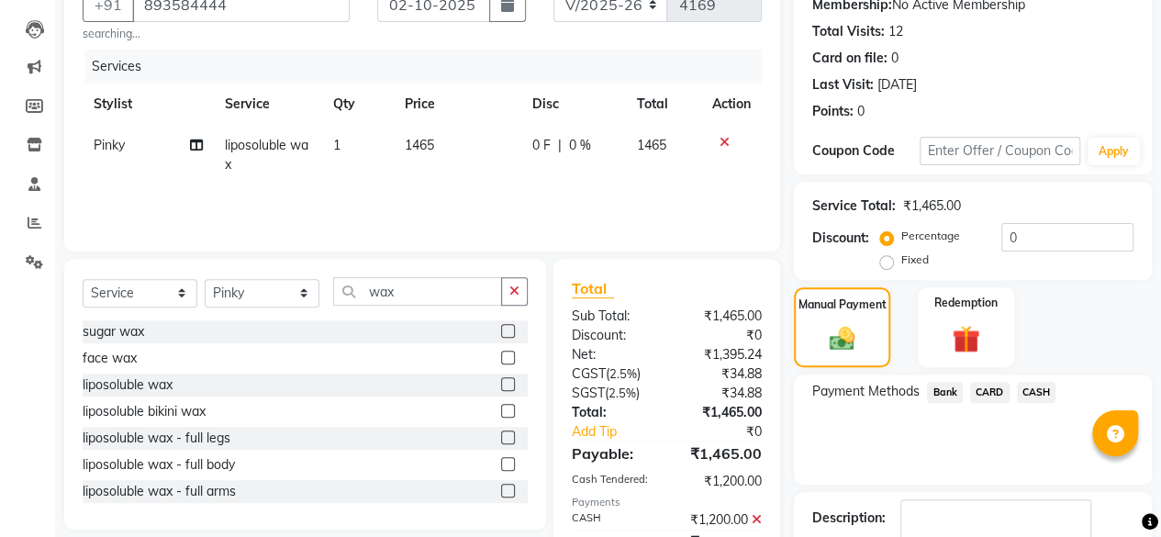
click at [942, 392] on span "Bank" at bounding box center [945, 392] width 36 height 21
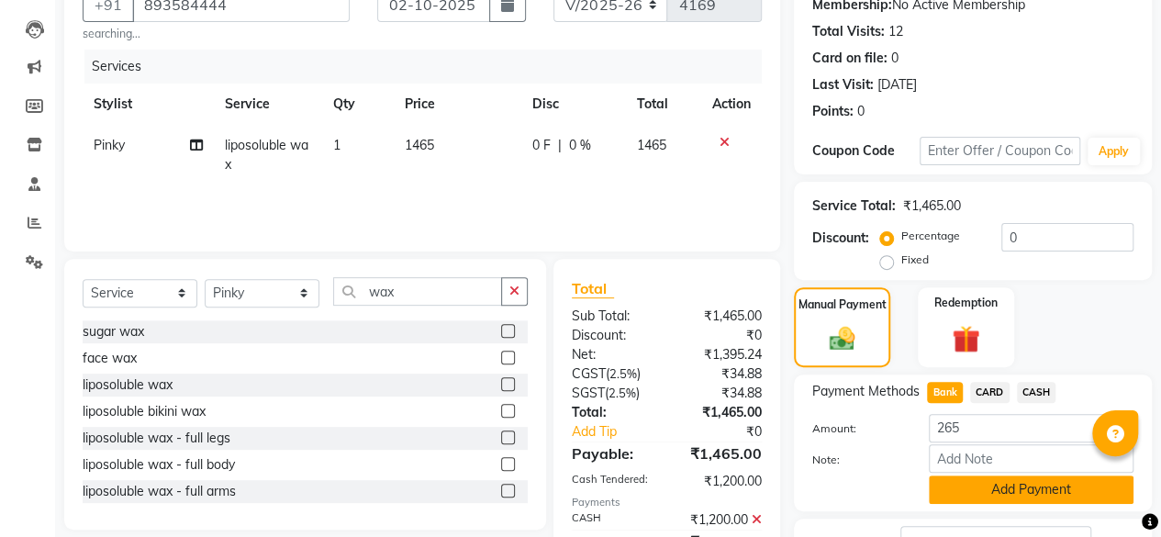
click at [968, 480] on button "Add Payment" at bounding box center [1031, 490] width 205 height 28
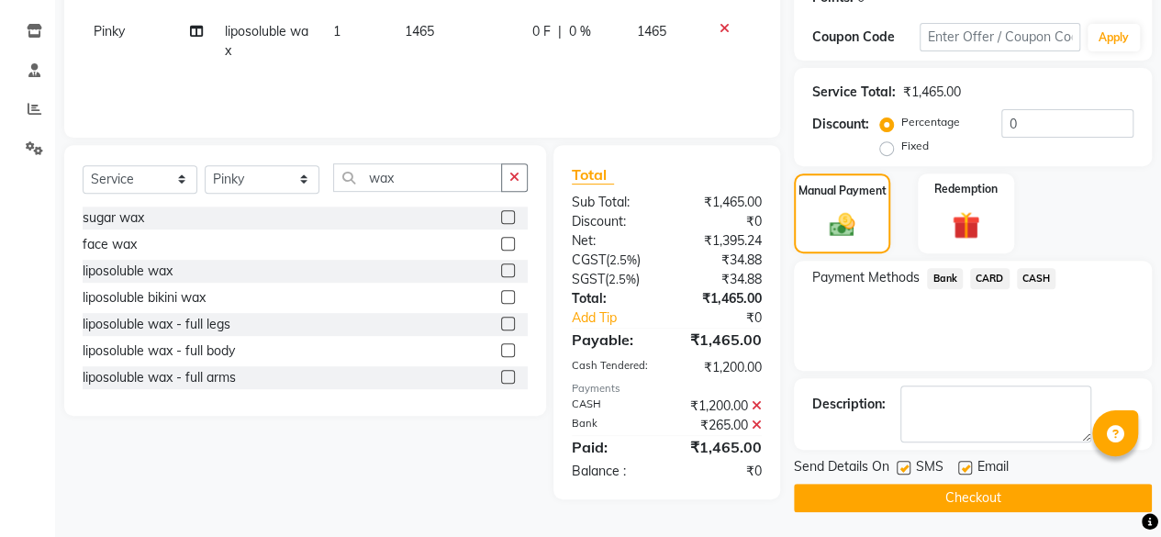
click at [999, 494] on button "Checkout" at bounding box center [973, 498] width 358 height 28
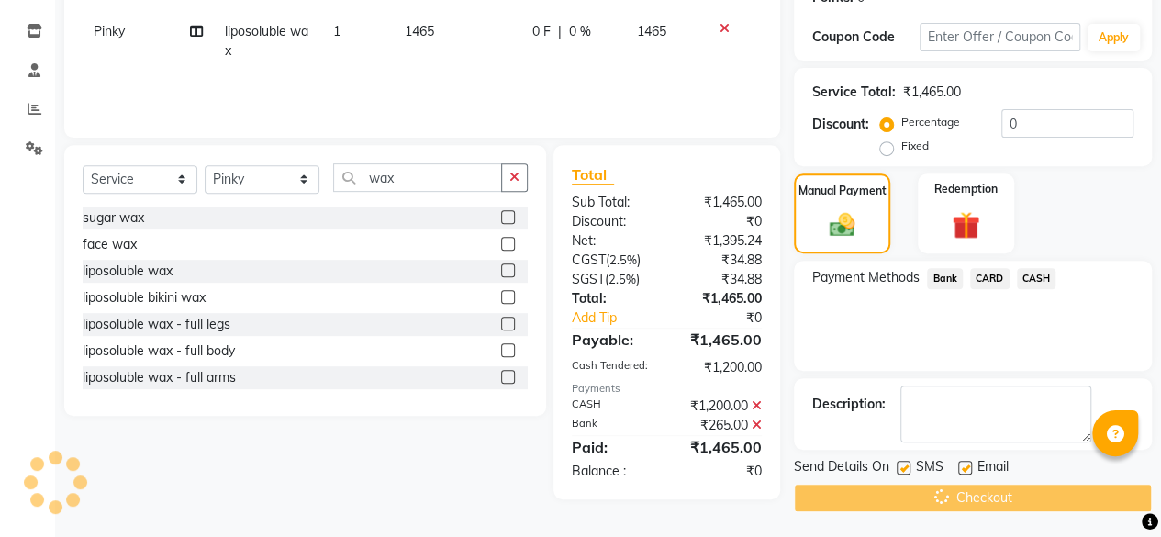
scroll to position [22, 0]
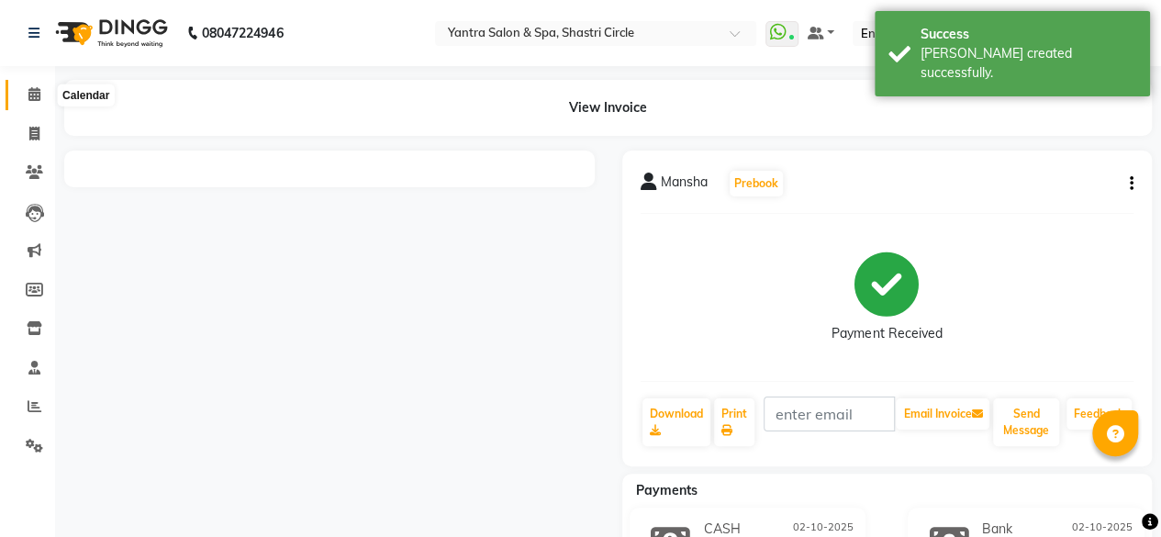
click at [24, 96] on span at bounding box center [34, 94] width 32 height 21
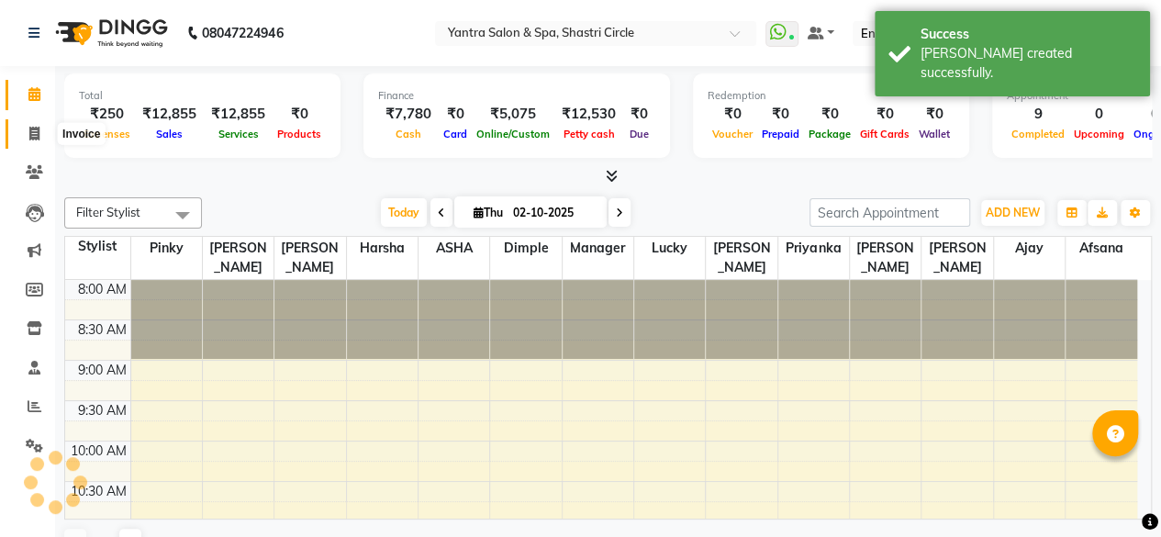
click at [37, 137] on icon at bounding box center [34, 134] width 10 height 14
select select "service"
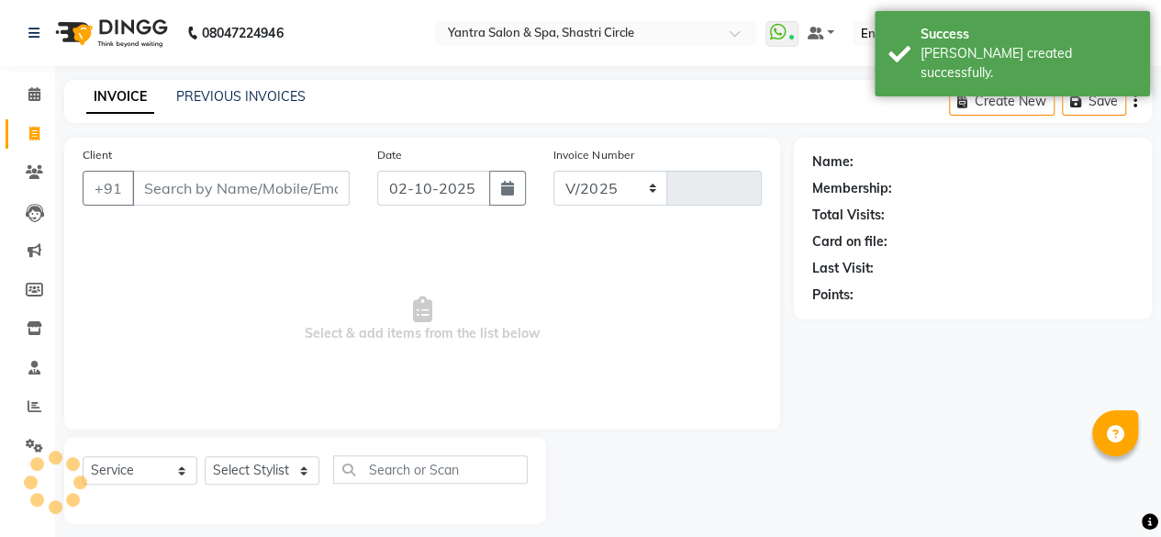
select select "154"
type input "4170"
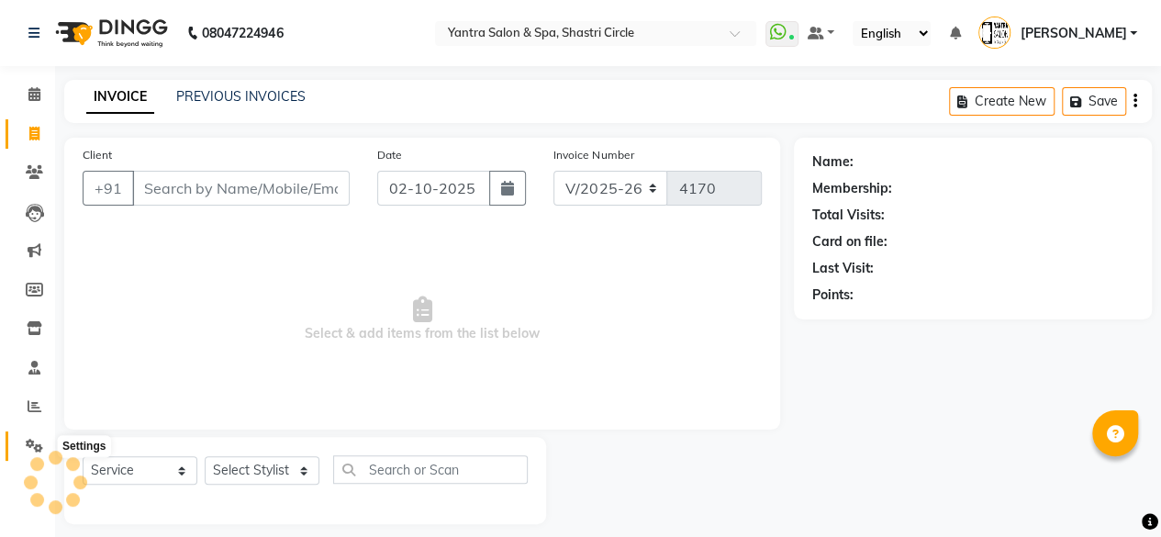
click at [37, 443] on icon at bounding box center [34, 446] width 17 height 14
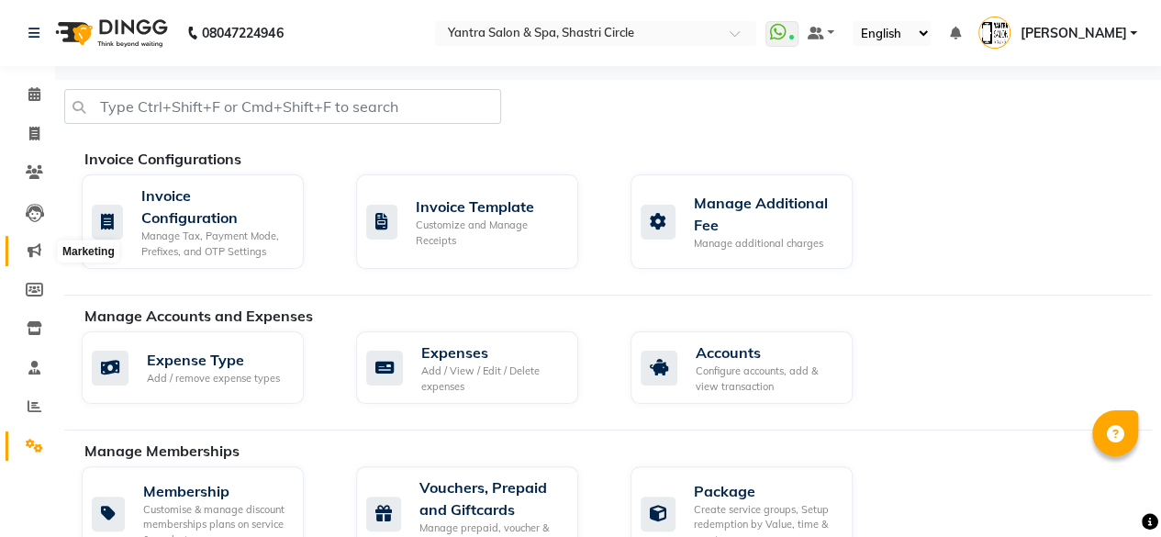
click at [39, 245] on icon at bounding box center [35, 250] width 14 height 14
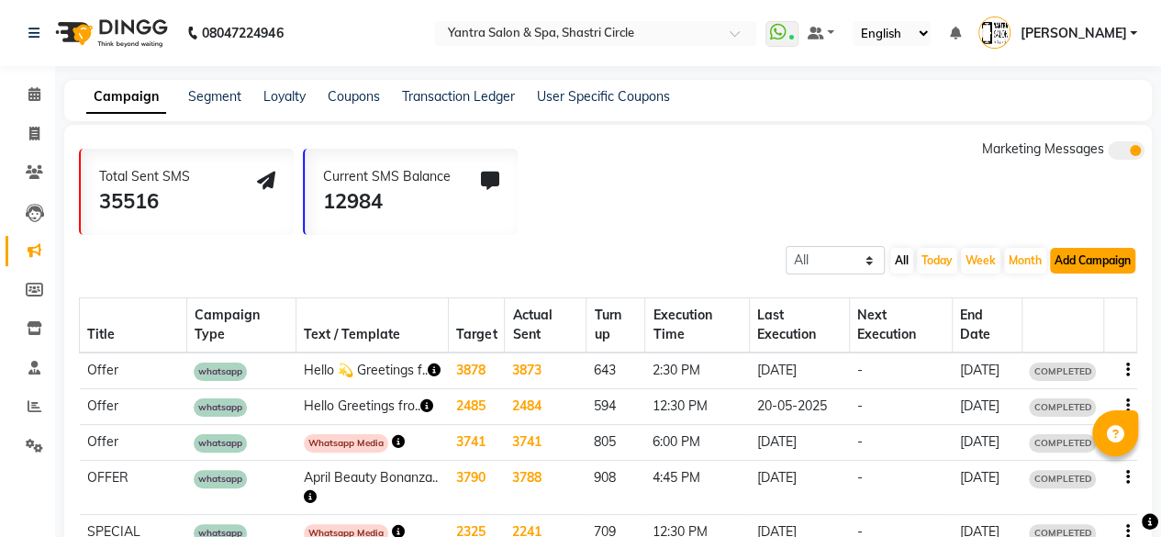
click at [1089, 261] on button "Add Campaign" at bounding box center [1092, 261] width 85 height 26
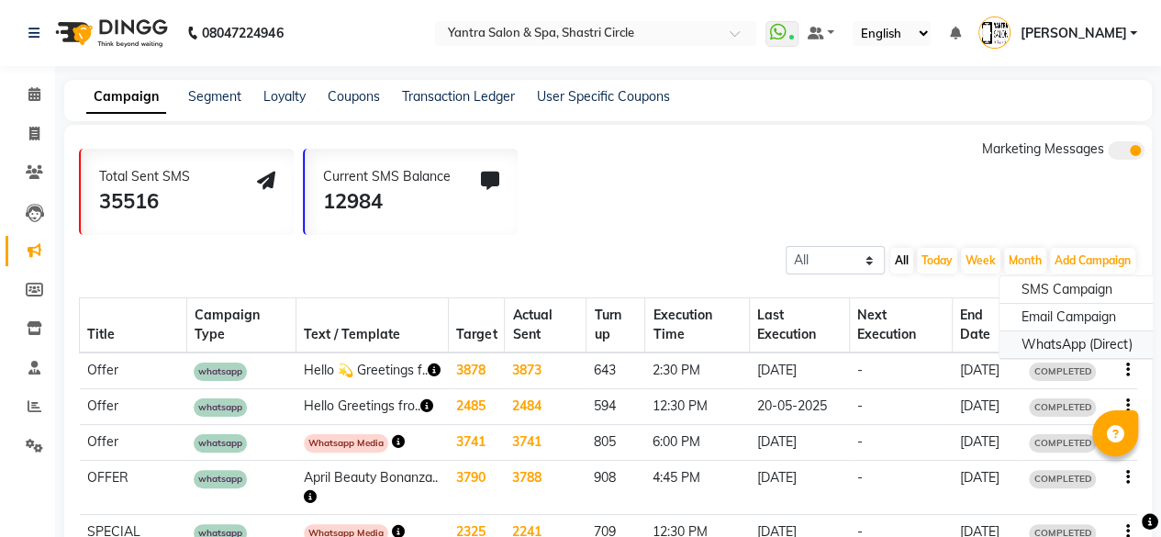
click at [1061, 342] on div "WhatsApp (Direct)" at bounding box center [1077, 345] width 155 height 28
select select "2"
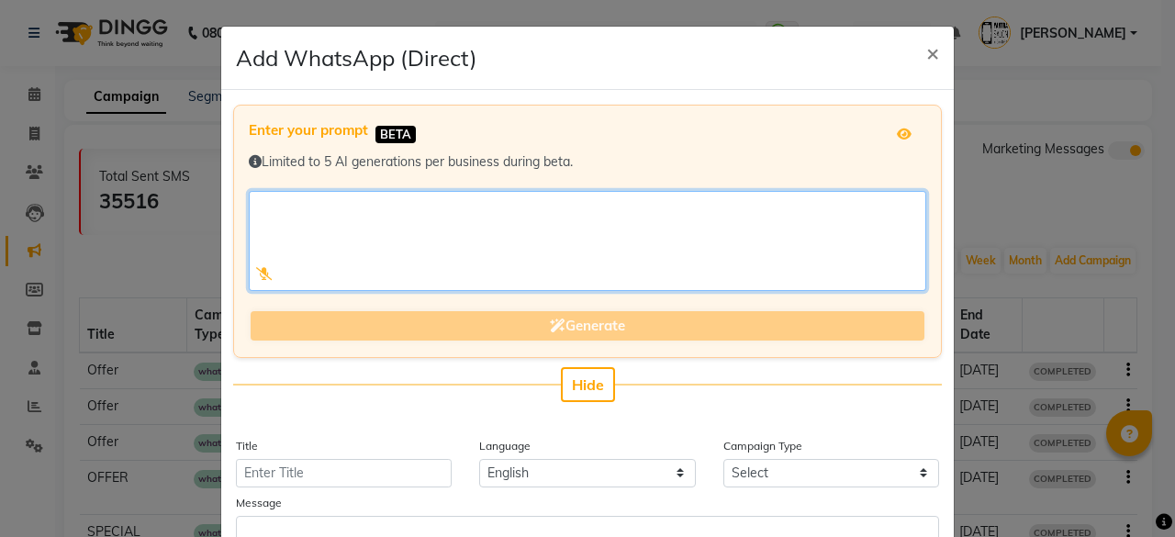
click at [385, 229] on textarea at bounding box center [588, 241] width 678 height 100
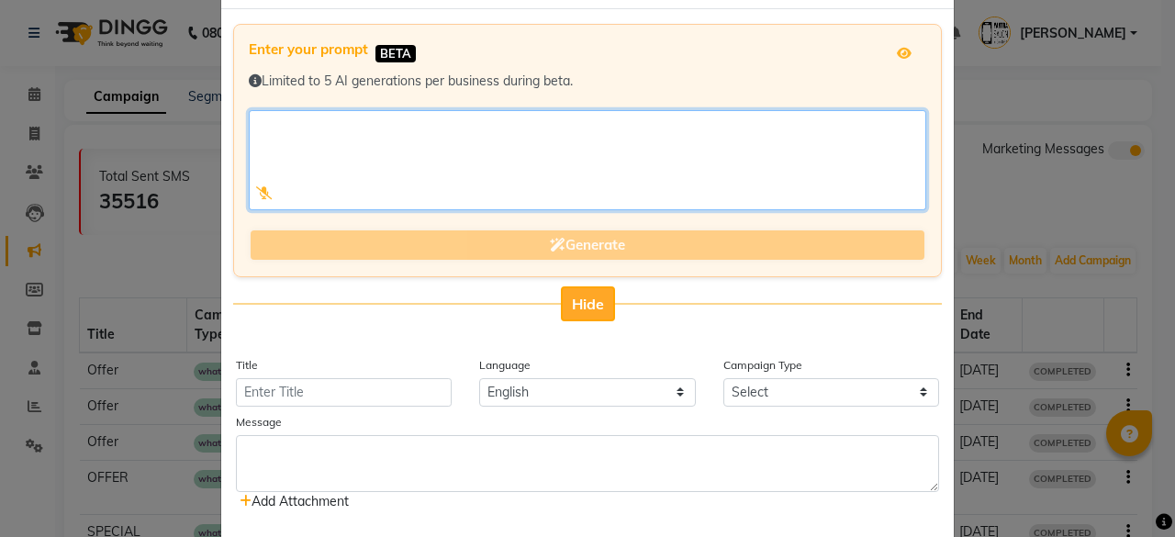
scroll to position [184, 0]
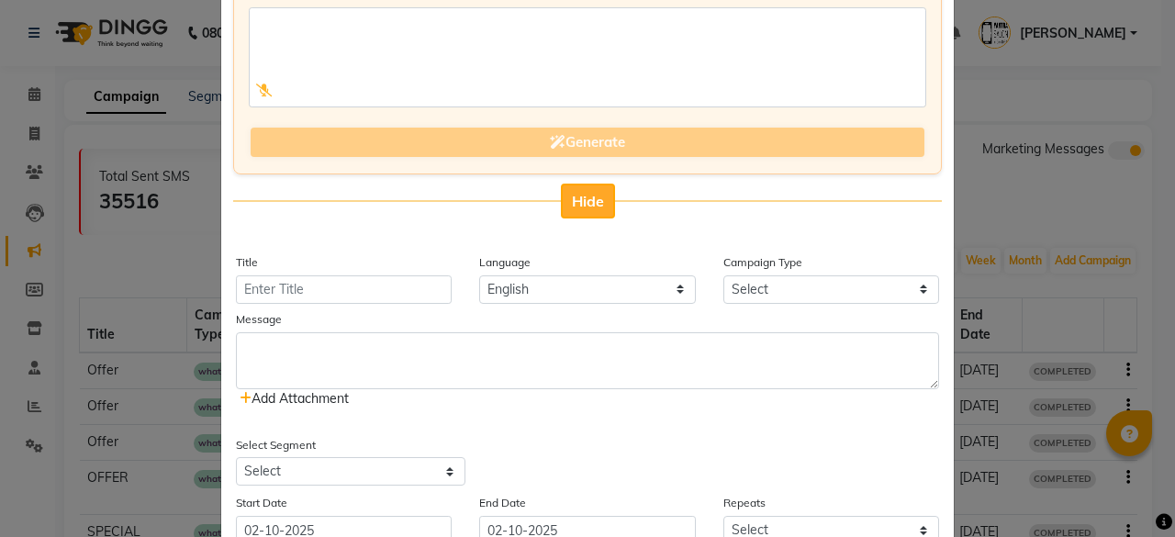
click at [572, 201] on span "Hide" at bounding box center [588, 201] width 32 height 18
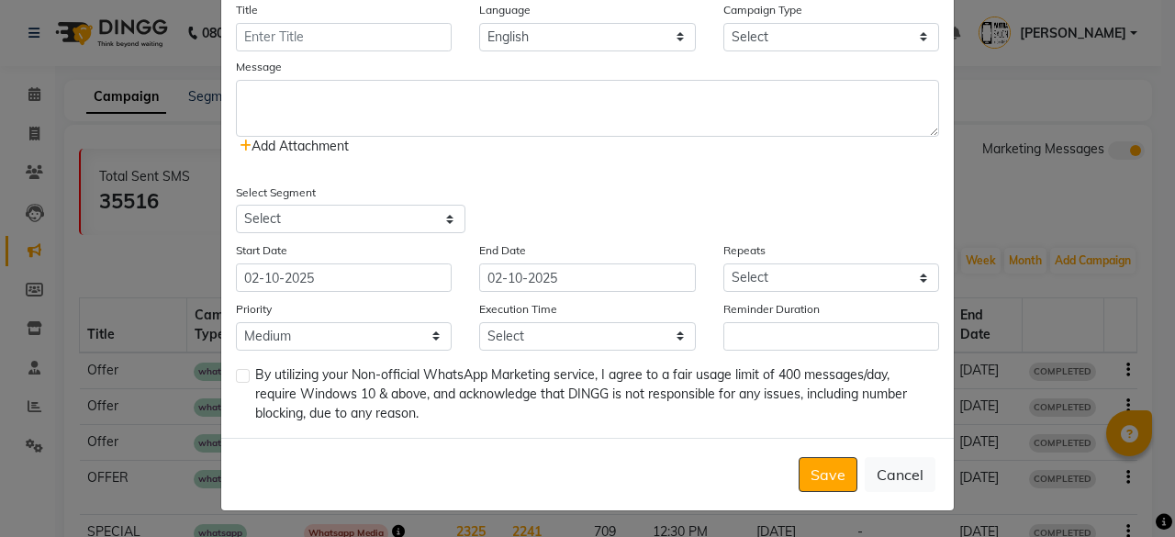
scroll to position [0, 0]
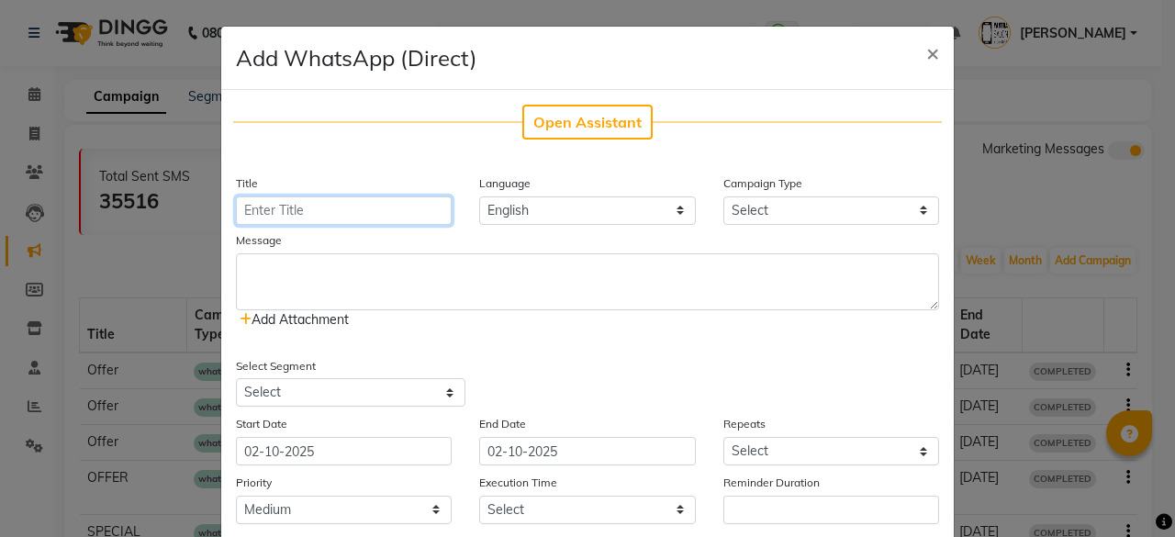
click at [342, 214] on input "Title" at bounding box center [344, 210] width 216 height 28
type input "Offer"
click at [558, 207] on select "English" at bounding box center [587, 210] width 216 height 28
click at [767, 212] on select "Select Birthday Anniversary Promotional Service reminder" at bounding box center [831, 210] width 216 height 28
select select "3"
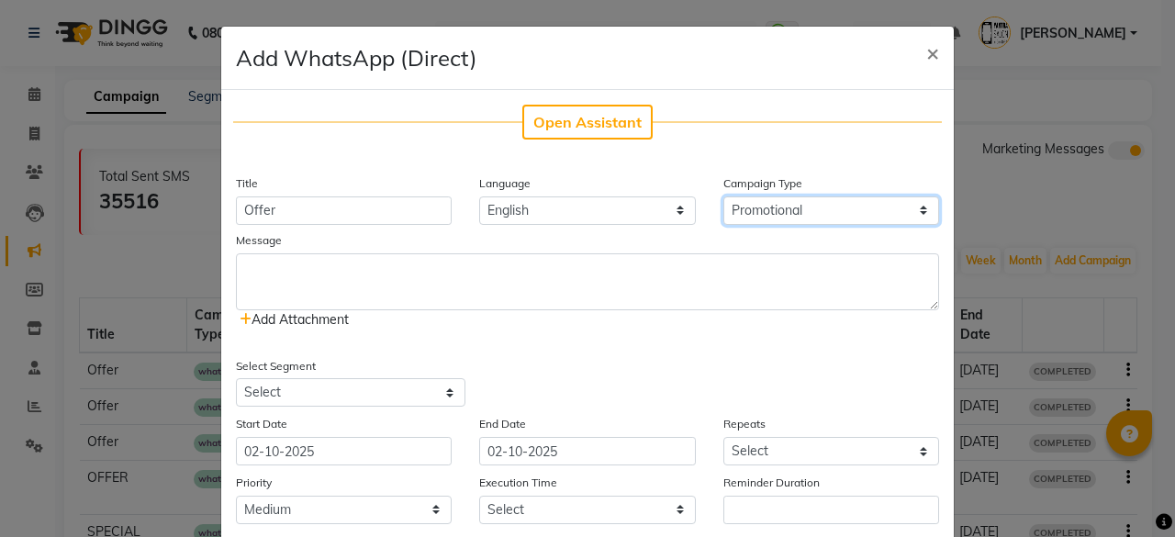
click at [723, 196] on select "Select Birthday Anniversary Promotional Service reminder" at bounding box center [831, 210] width 216 height 28
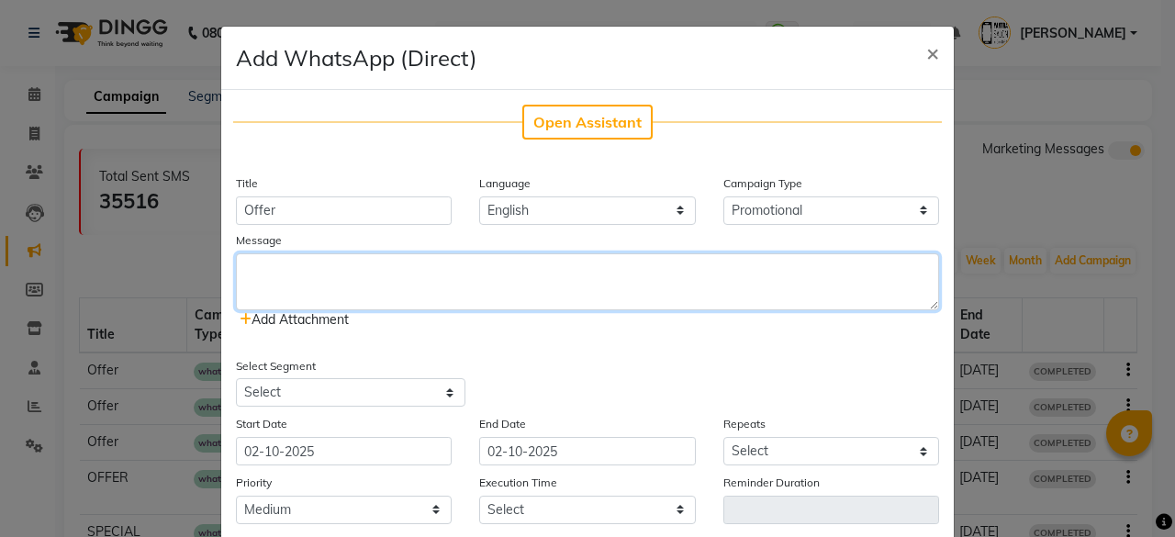
click at [445, 286] on textarea at bounding box center [587, 281] width 703 height 57
paste textarea "Wax Carnival is here! 🎉✨ Enjoy 30% OFF on all waxing services 🕊️ 📅 Offer valid:…"
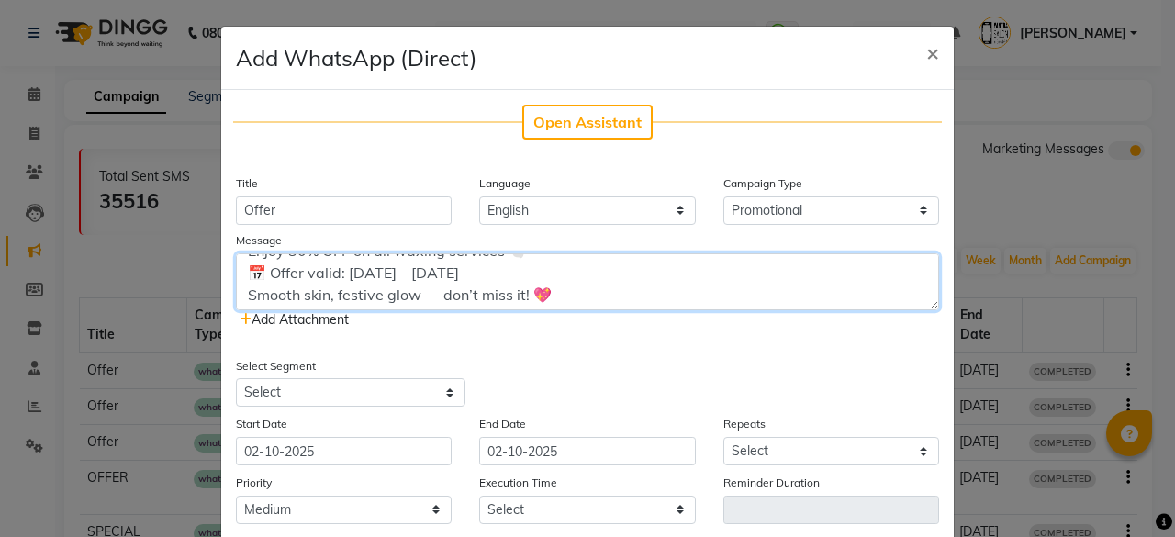
scroll to position [66, 0]
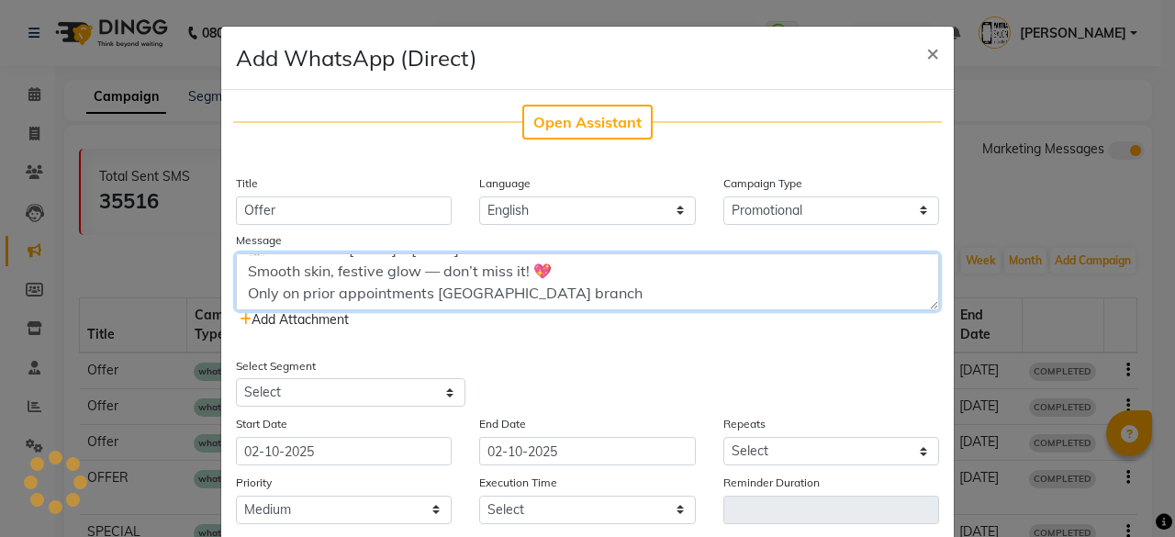
type textarea "Wax Carnival is here! 🎉✨ Enjoy 30% OFF on all waxing services 🕊️ 📅 Offer valid:…"
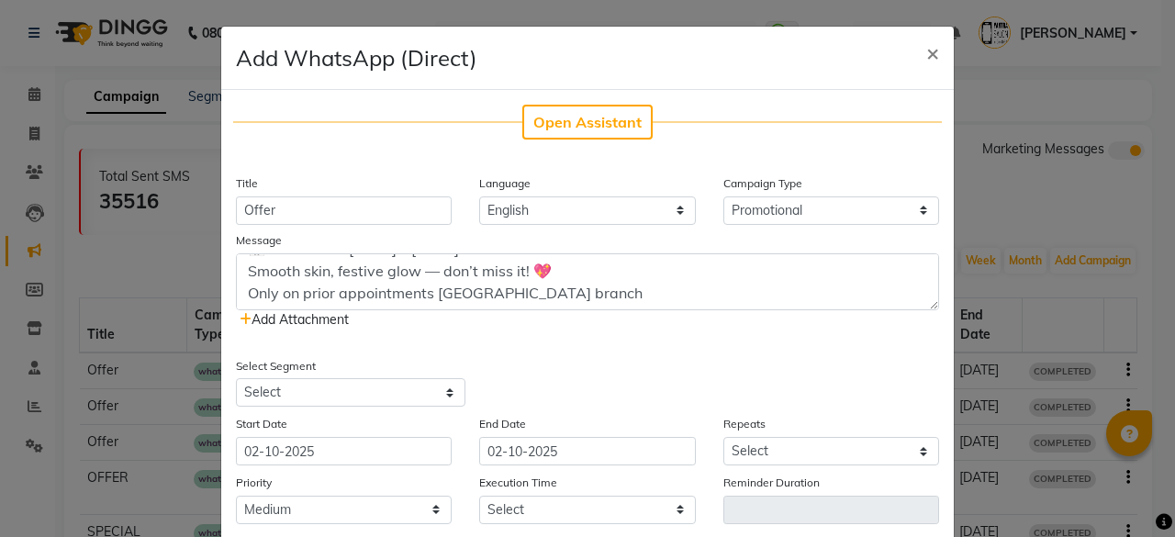
click at [248, 314] on span "Add Attachment" at bounding box center [294, 319] width 109 height 17
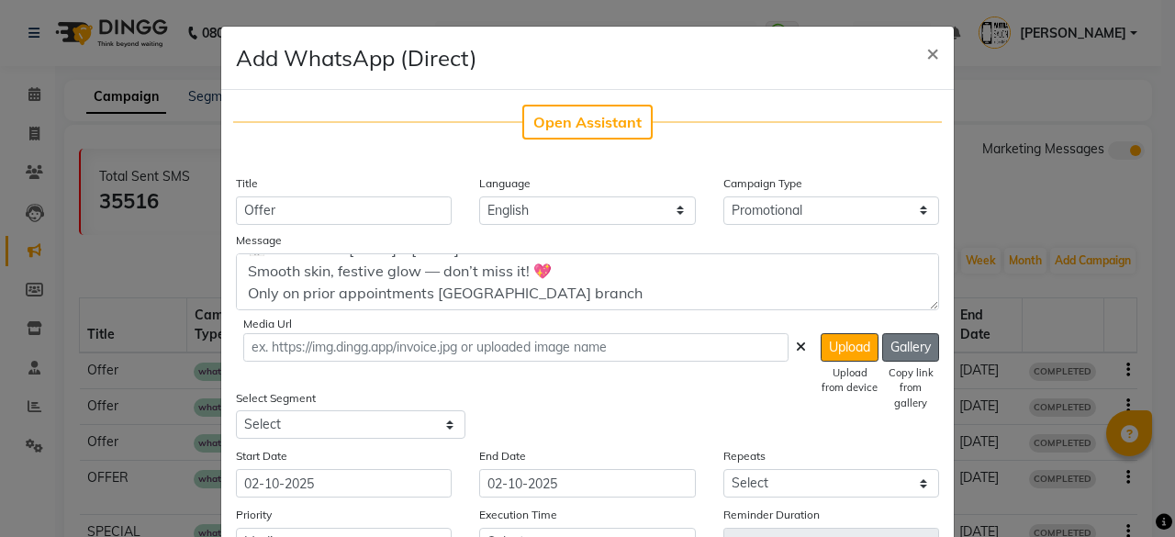
click at [891, 342] on button "Gallery" at bounding box center [910, 347] width 57 height 28
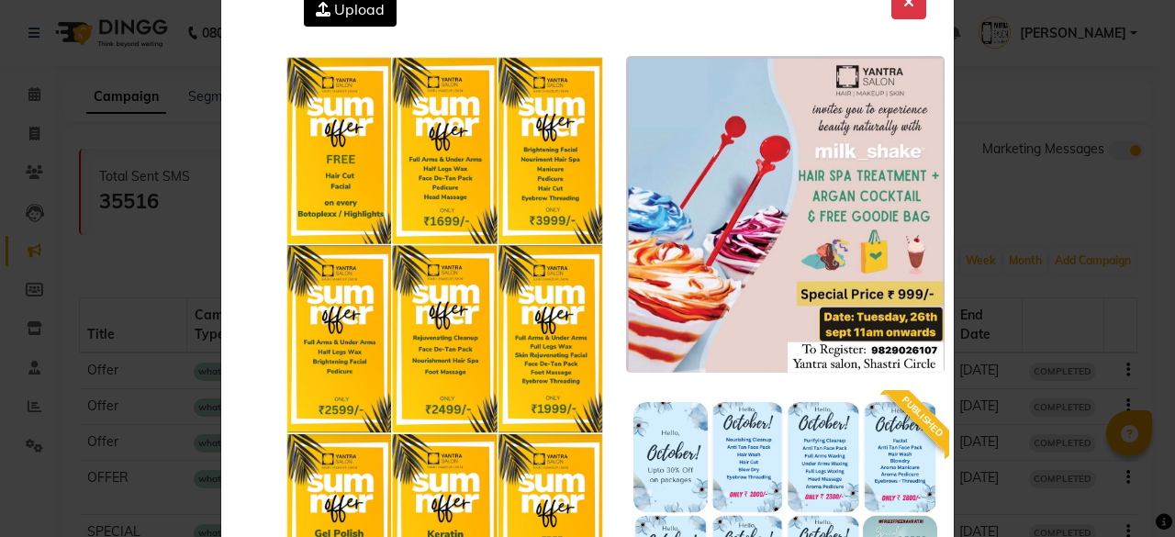
scroll to position [0, 0]
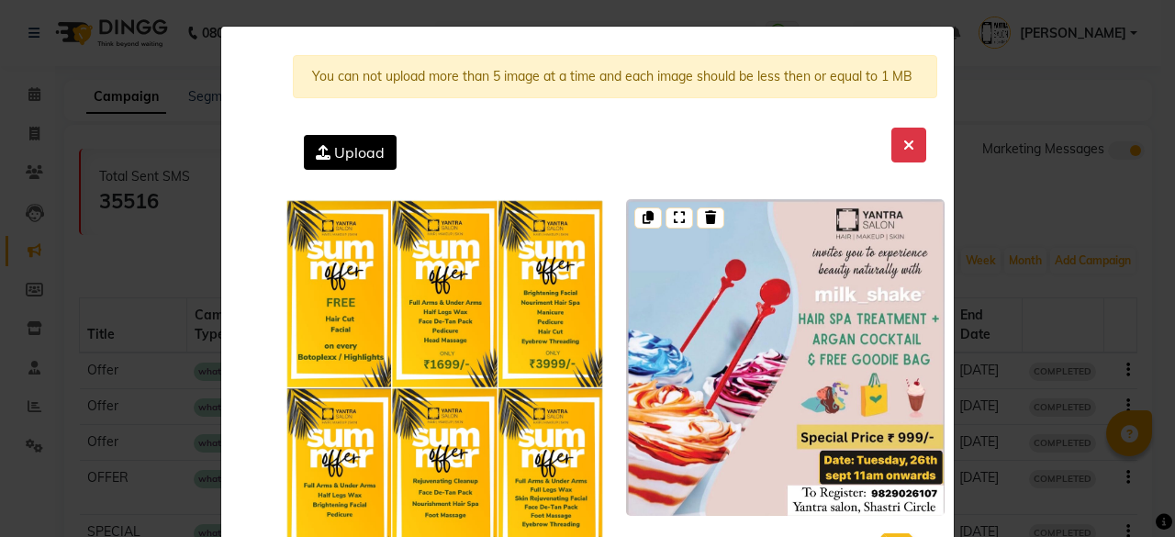
drag, startPoint x: 900, startPoint y: 130, endPoint x: 880, endPoint y: 216, distance: 87.5
click at [900, 134] on button at bounding box center [909, 145] width 35 height 35
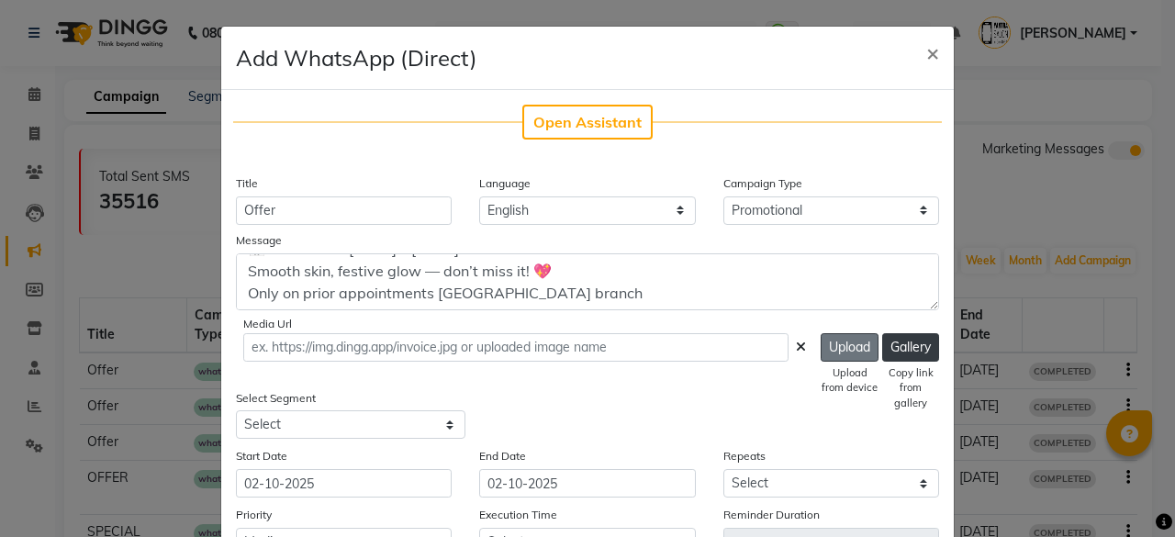
click at [841, 351] on button "Upload" at bounding box center [850, 347] width 58 height 28
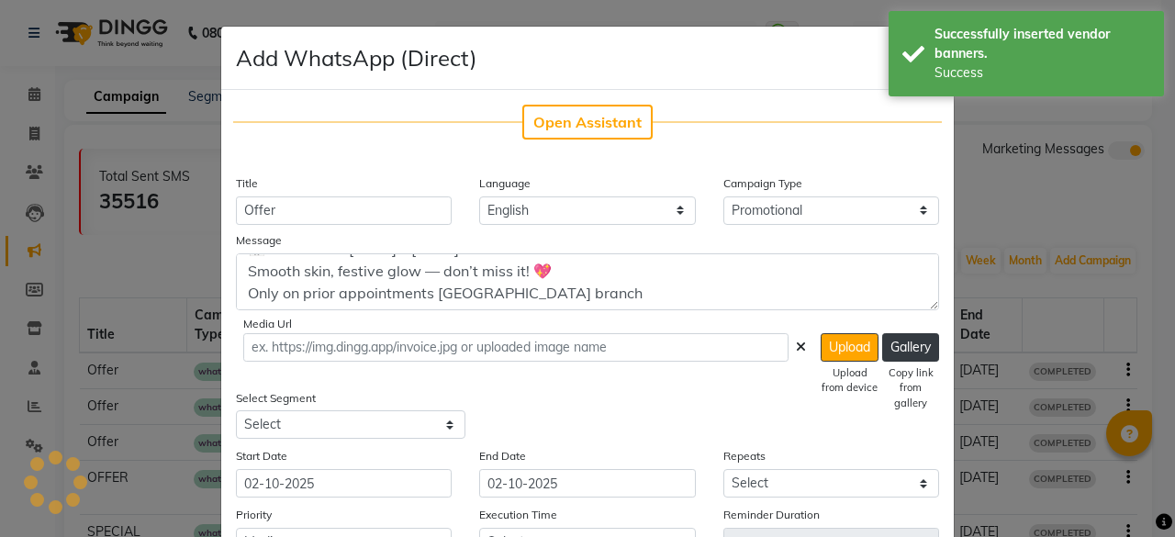
type input "https://ww4.in/PCojqW"
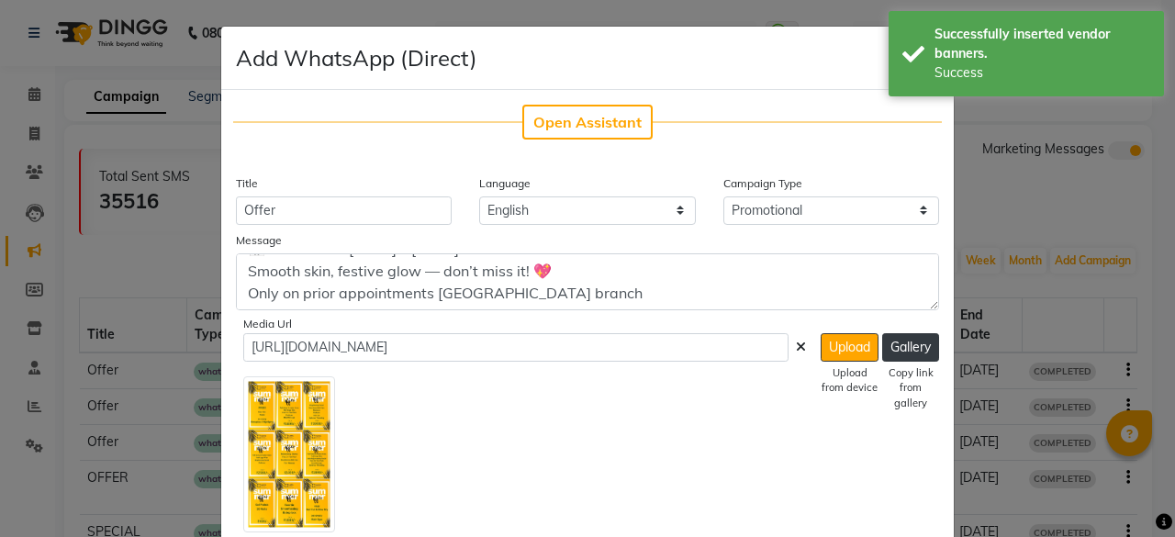
scroll to position [184, 0]
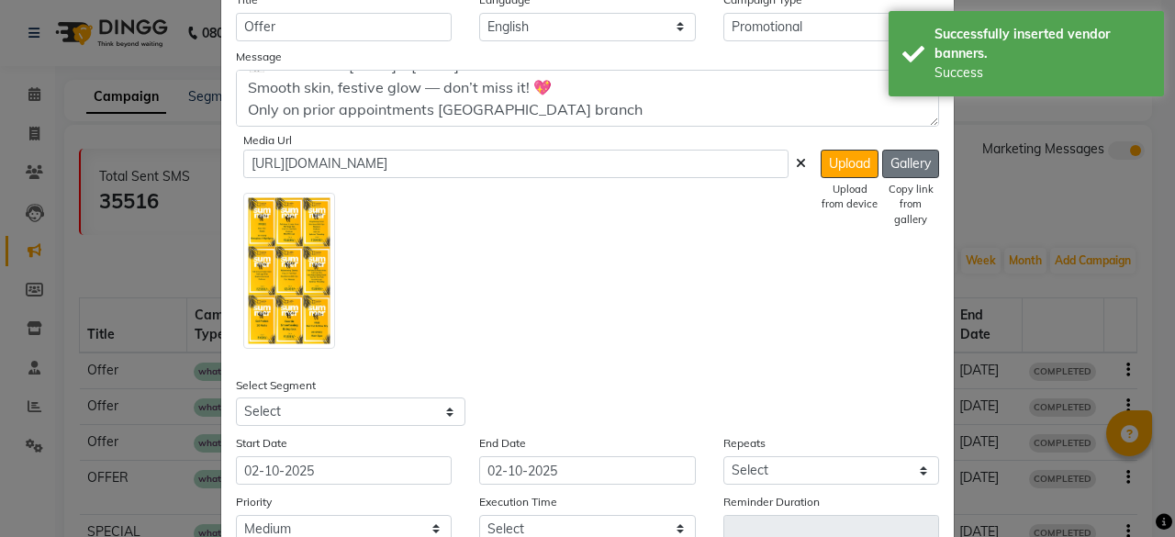
click at [914, 159] on button "Gallery" at bounding box center [910, 164] width 57 height 28
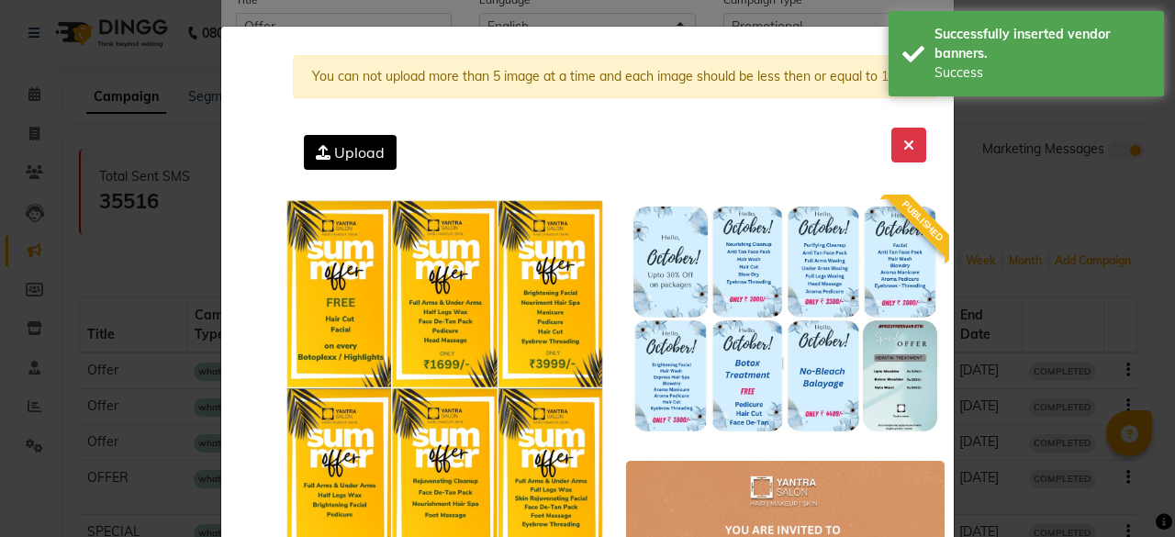
click at [348, 147] on span "Upload" at bounding box center [359, 152] width 50 height 18
click at [0, 0] on input "Upload" at bounding box center [0, 0] width 0 height 0
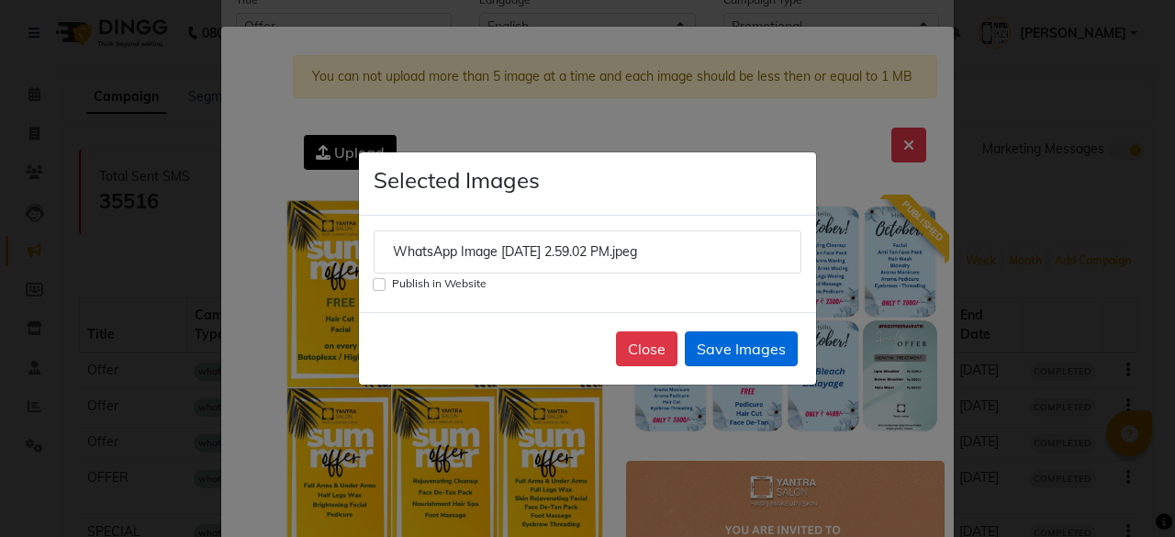
click at [731, 351] on button "Save Images" at bounding box center [741, 348] width 113 height 35
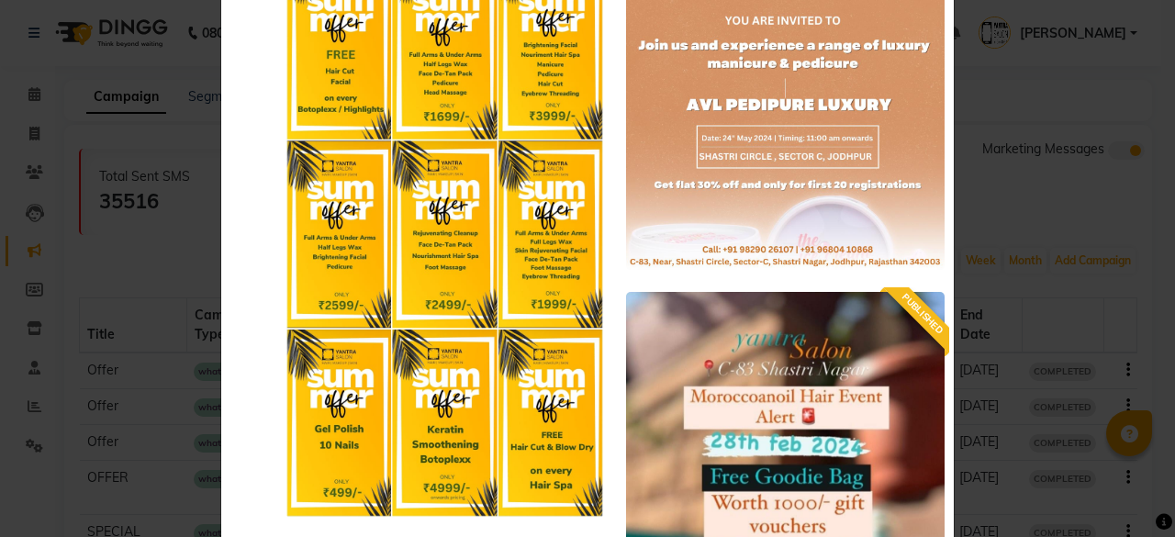
scroll to position [0, 0]
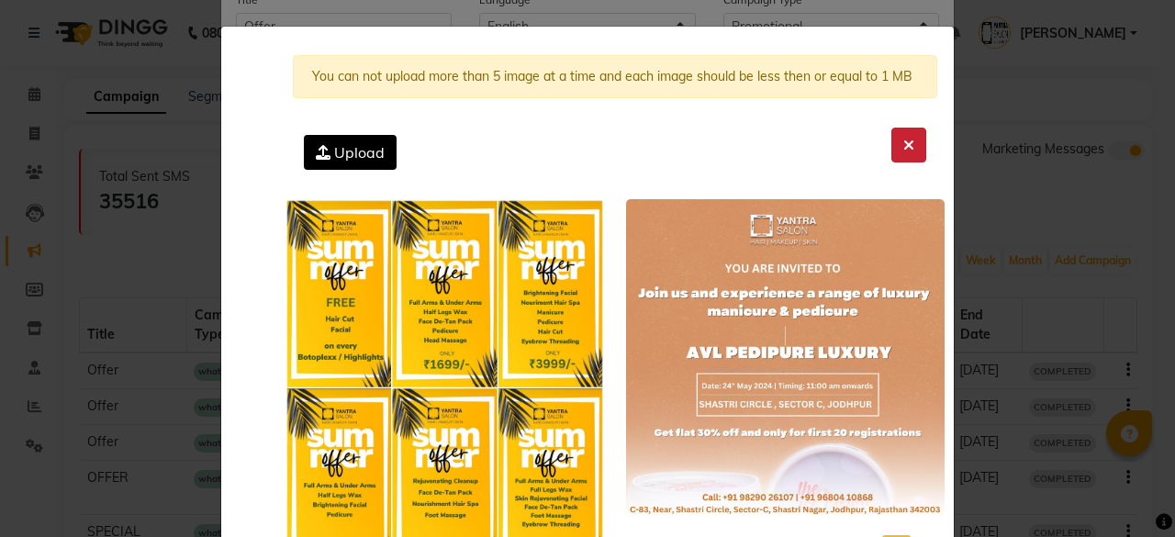
click at [892, 149] on button at bounding box center [909, 145] width 35 height 35
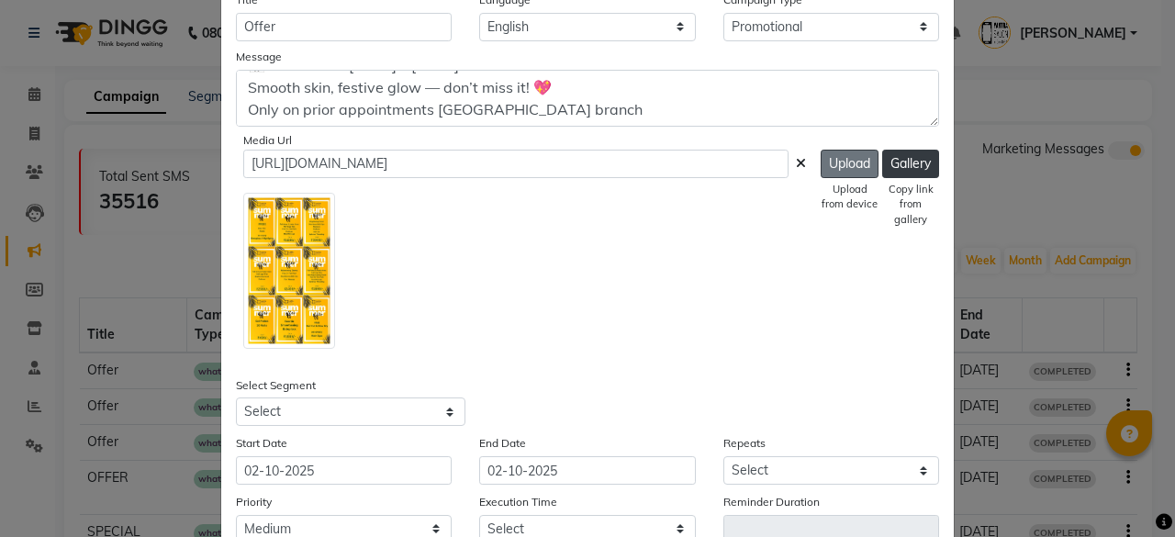
click at [841, 163] on button "Upload" at bounding box center [850, 164] width 58 height 28
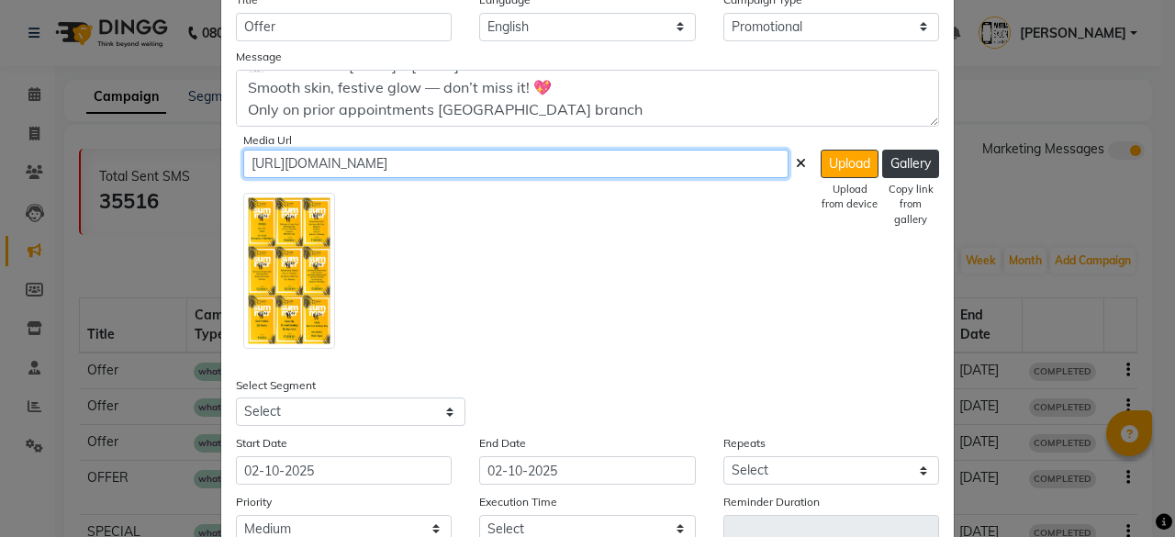
click at [496, 164] on input "https://ww4.in/PCojqW" at bounding box center [515, 164] width 545 height 28
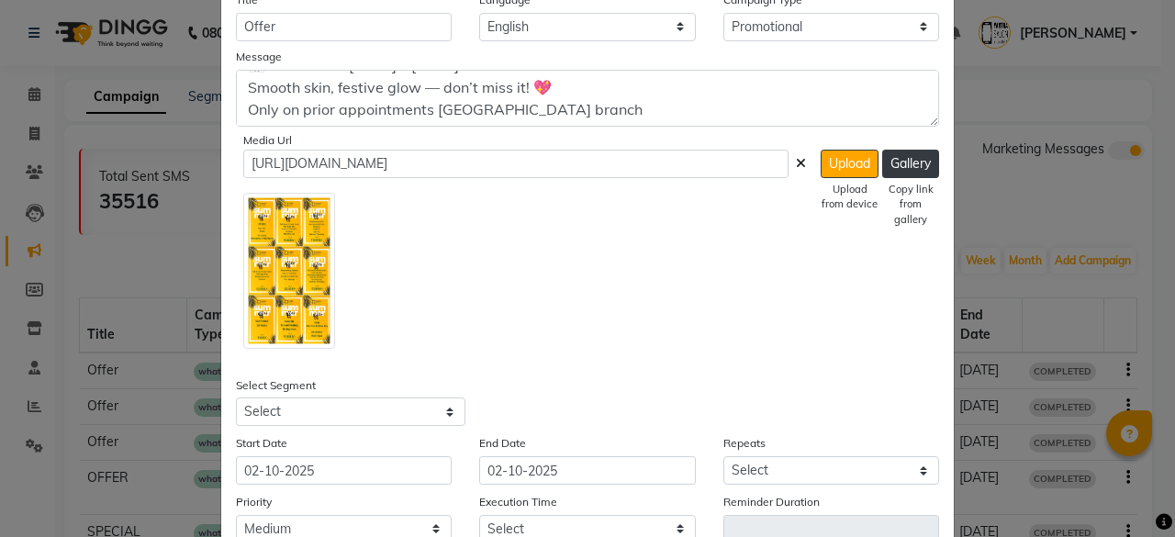
click at [796, 162] on icon at bounding box center [801, 163] width 10 height 13
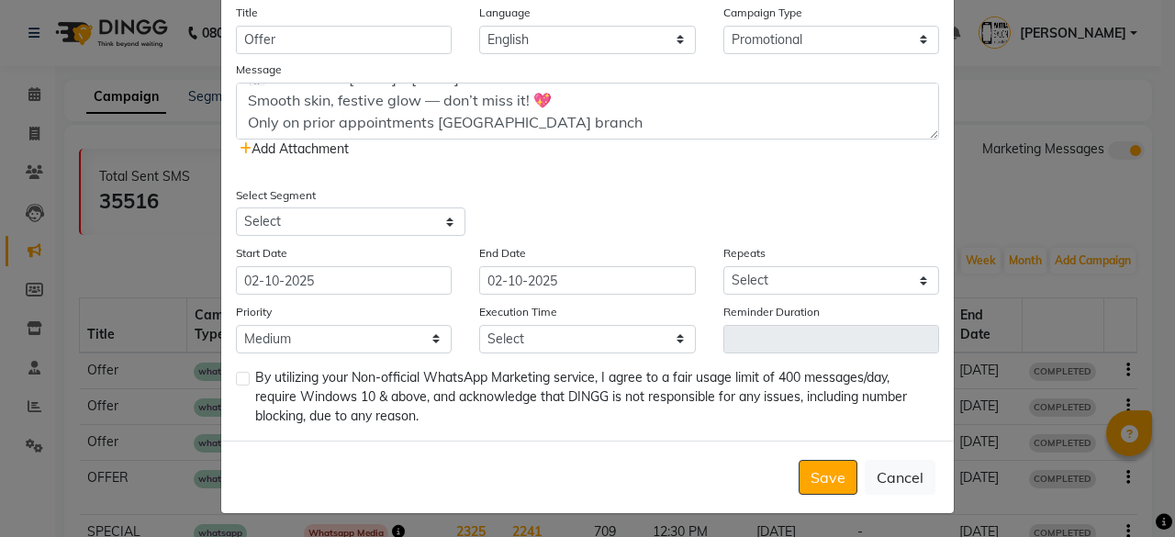
click at [240, 144] on icon at bounding box center [246, 148] width 12 height 13
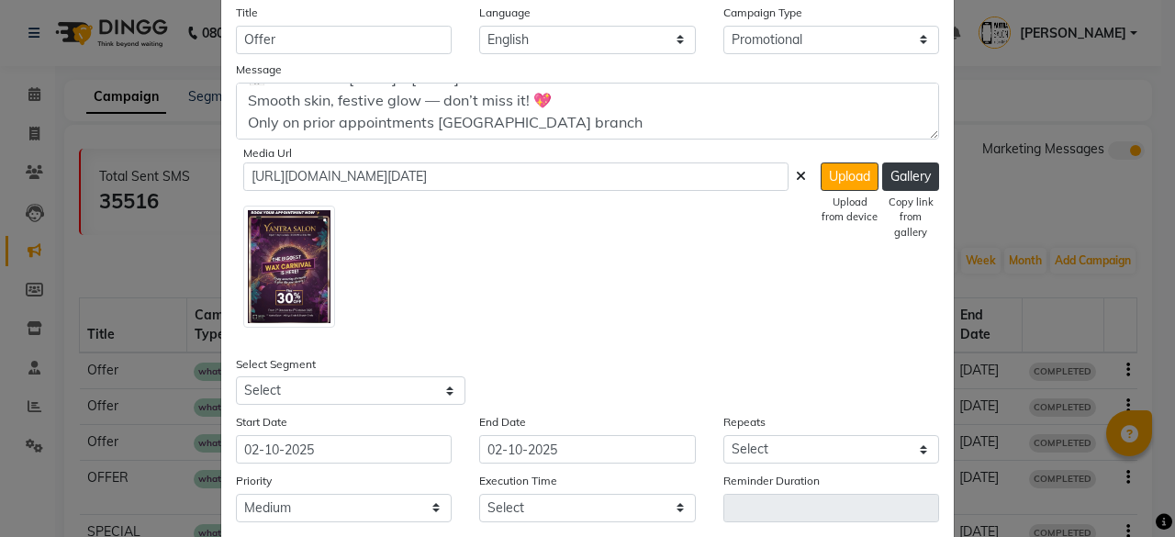
scroll to position [184, 0]
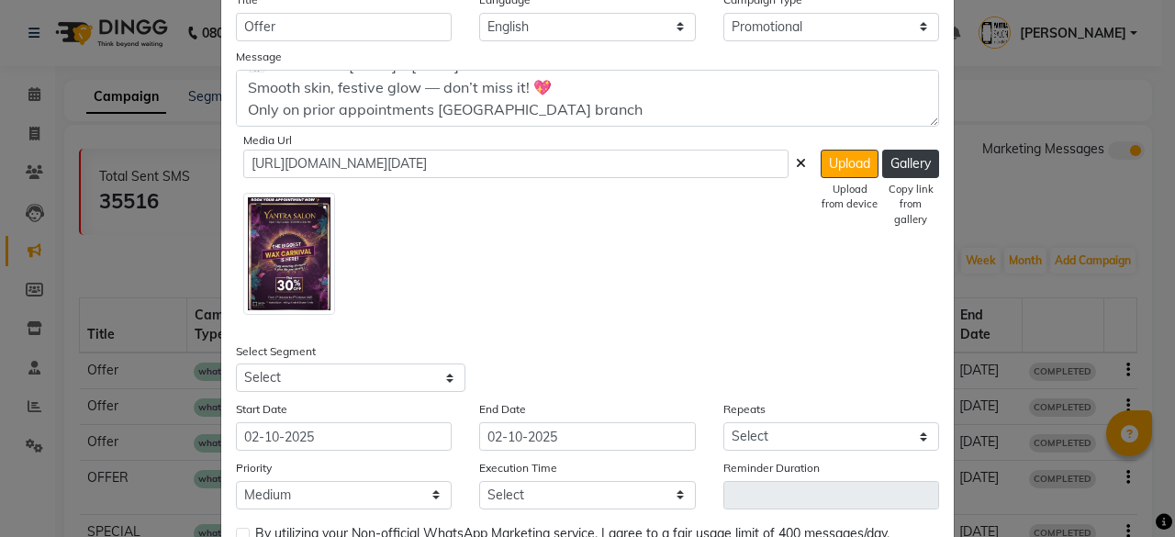
click at [796, 163] on icon at bounding box center [801, 163] width 10 height 13
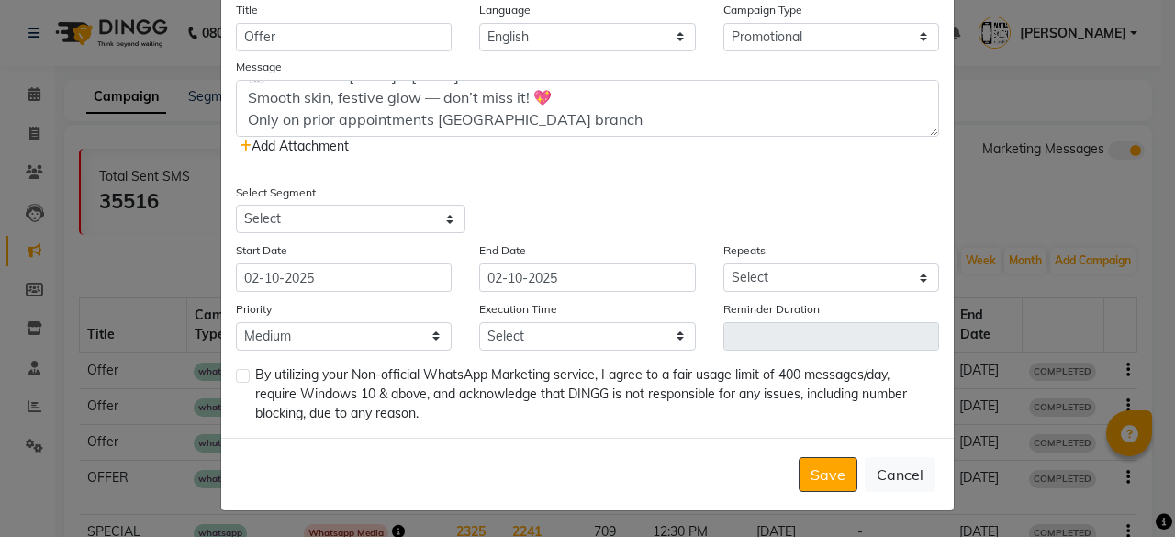
scroll to position [171, 0]
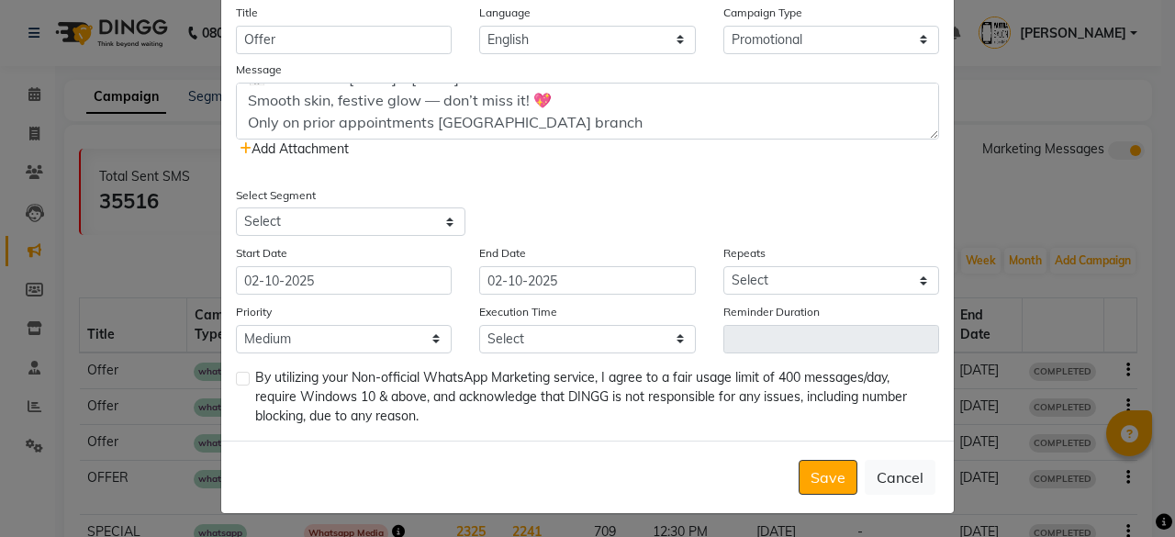
click at [243, 145] on span "Add Attachment" at bounding box center [294, 148] width 109 height 17
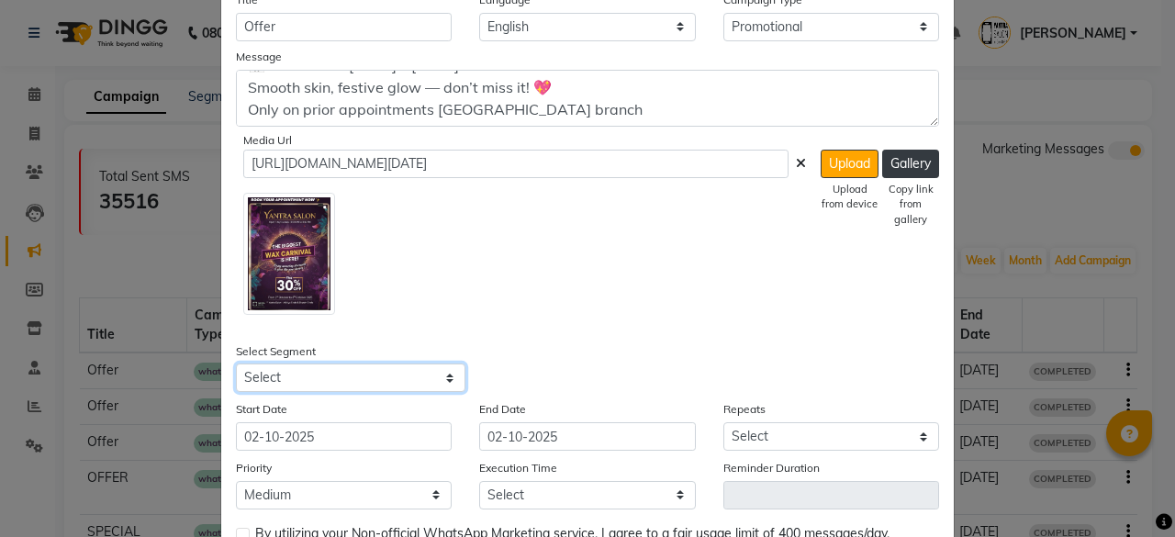
click at [353, 366] on select "Select All Customers All Male Customer All Female Customer All Members All Cust…" at bounding box center [351, 378] width 230 height 28
select select "11824"
click at [236, 364] on select "Select All Customers All Male Customer All Female Customer All Members All Cust…" at bounding box center [351, 378] width 230 height 28
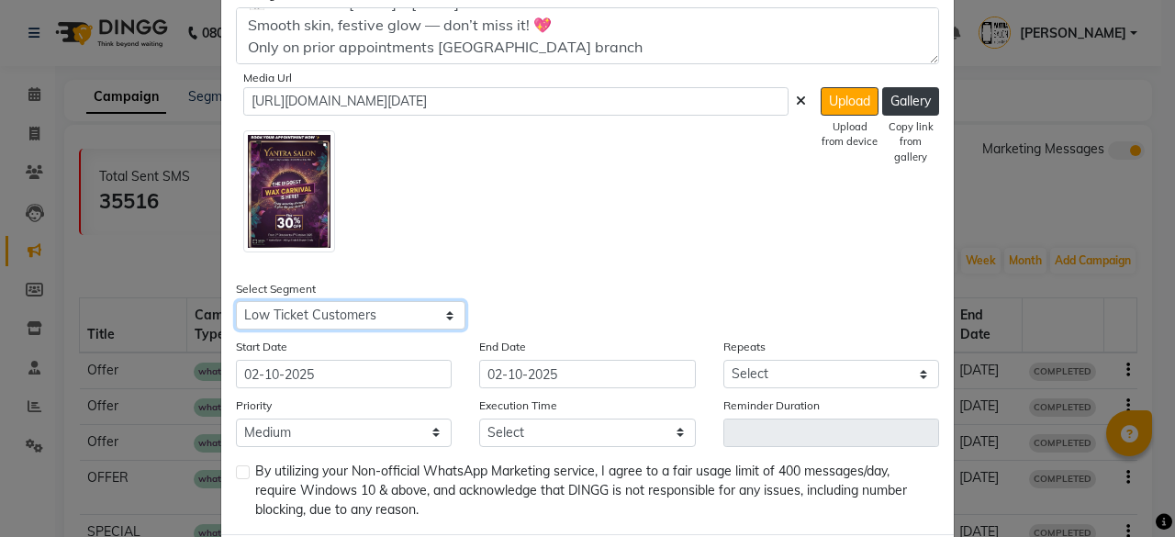
scroll to position [275, 0]
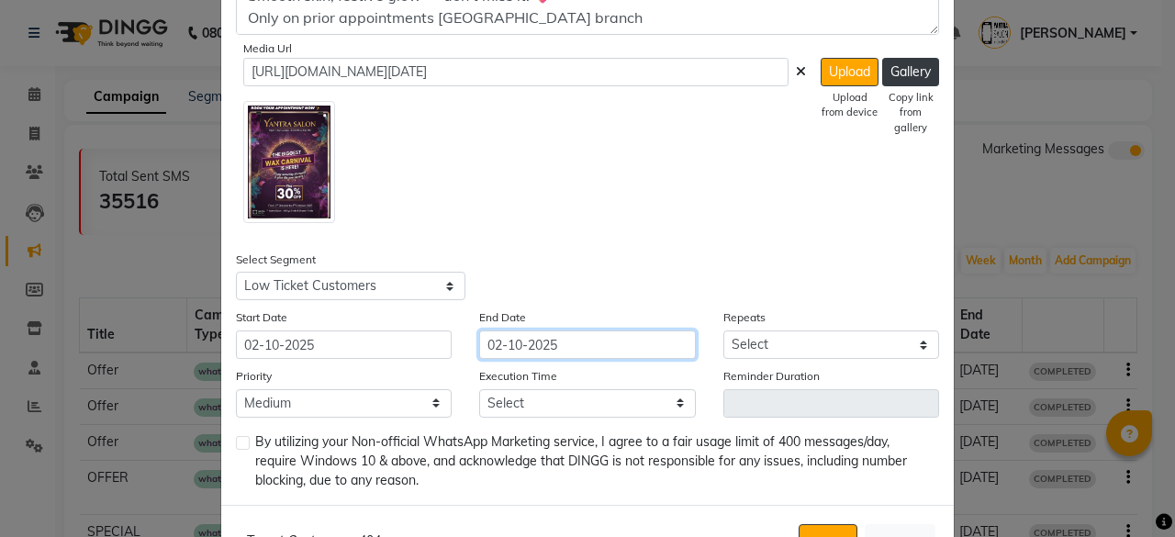
click at [617, 344] on input "02-10-2025" at bounding box center [587, 345] width 216 height 28
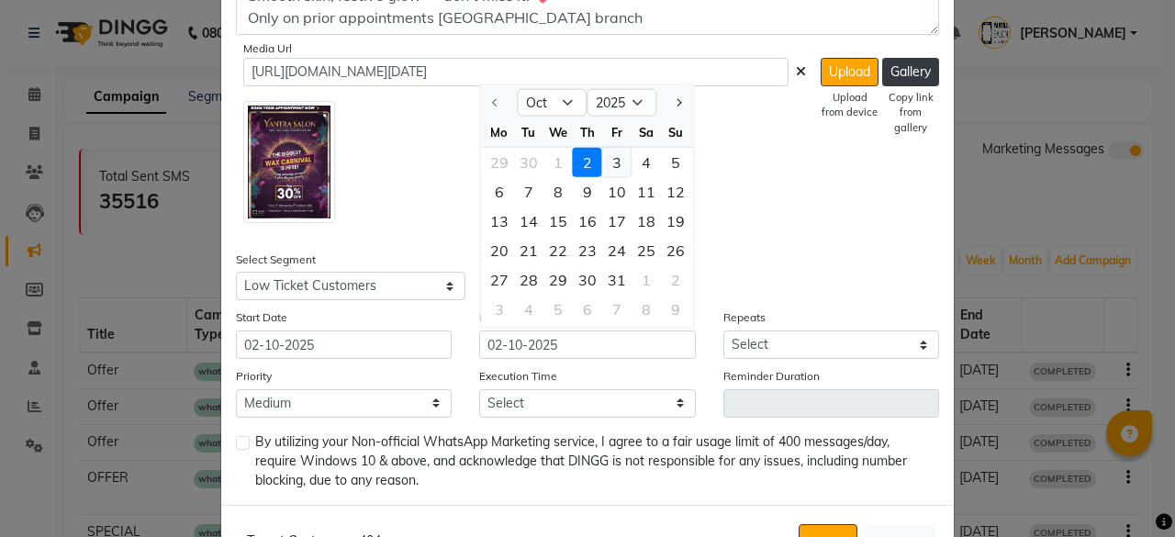
click at [617, 163] on div "3" at bounding box center [616, 162] width 29 height 29
type input "03-10-2025"
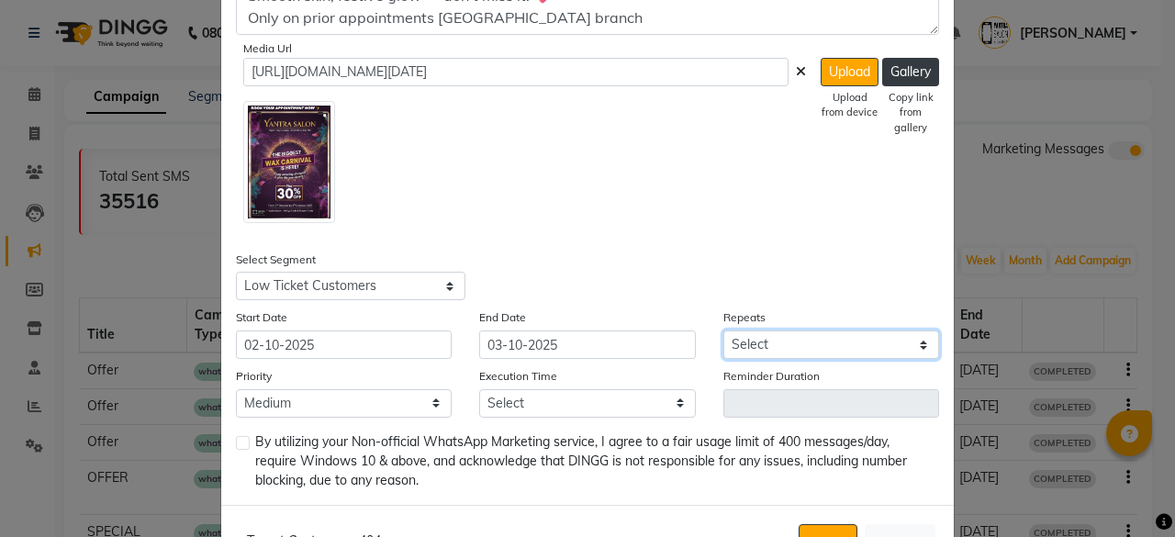
click at [760, 338] on select "Select Once Daily Alternate Day Weekly Monthly Yearly" at bounding box center [831, 345] width 216 height 28
select select "1"
click at [723, 331] on select "Select Once Daily Alternate Day Weekly Monthly Yearly" at bounding box center [831, 345] width 216 height 28
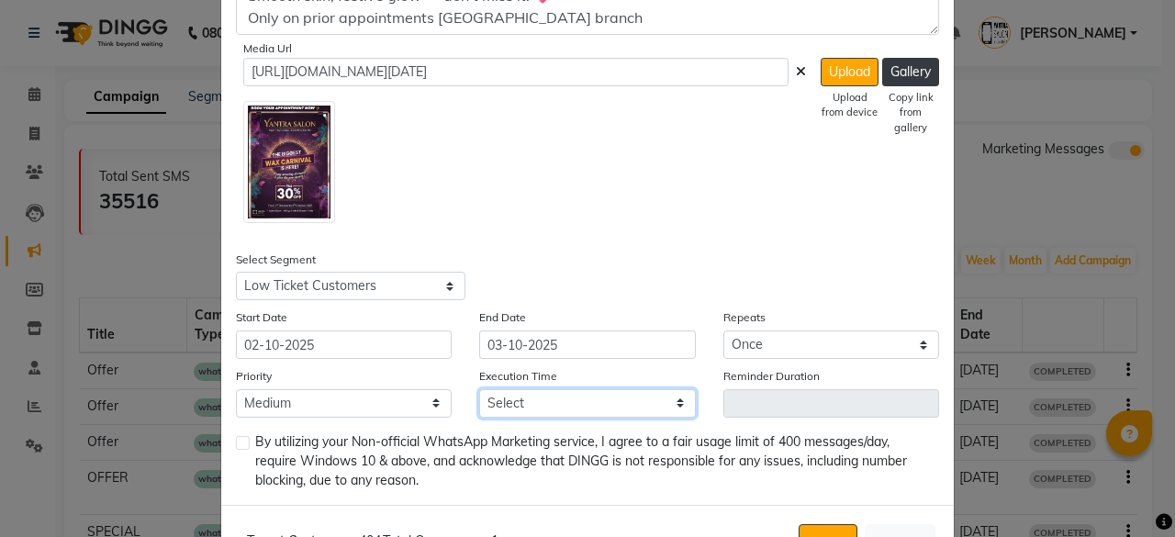
click at [574, 405] on select "Select 09:00 AM 09:15 AM 09:30 AM 09:45 AM 10:00 AM 10:15 AM 10:30 AM 10:45 AM …" at bounding box center [587, 403] width 216 height 28
select select "930"
click at [479, 389] on select "Select 09:00 AM 09:15 AM 09:30 AM 09:45 AM 10:00 AM 10:15 AM 10:30 AM 10:45 AM …" at bounding box center [587, 403] width 216 height 28
click at [241, 442] on label at bounding box center [243, 443] width 14 height 14
click at [241, 442] on input "checkbox" at bounding box center [242, 444] width 12 height 12
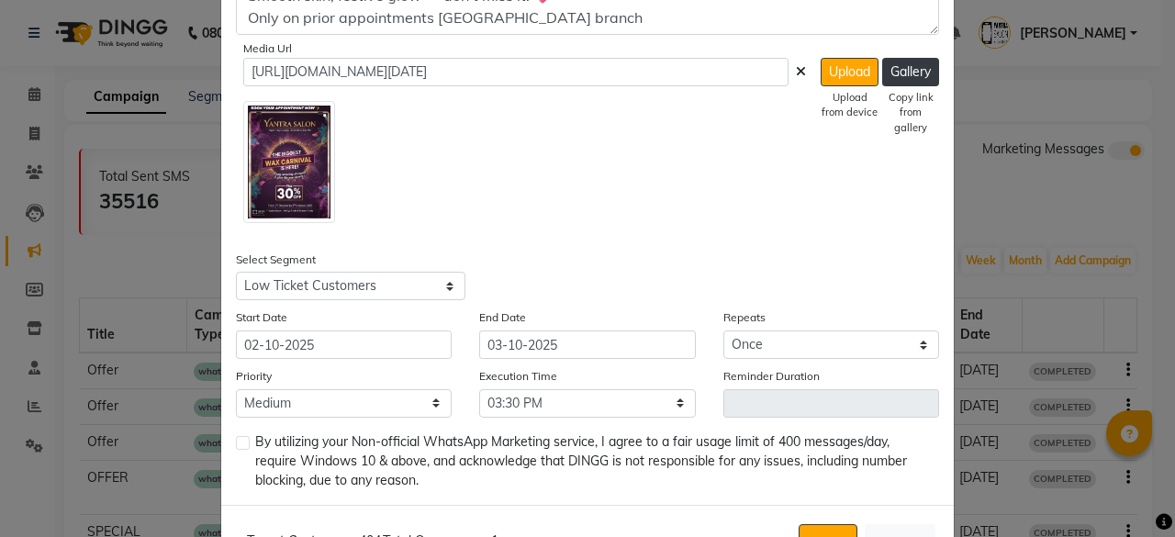
checkbox input "true"
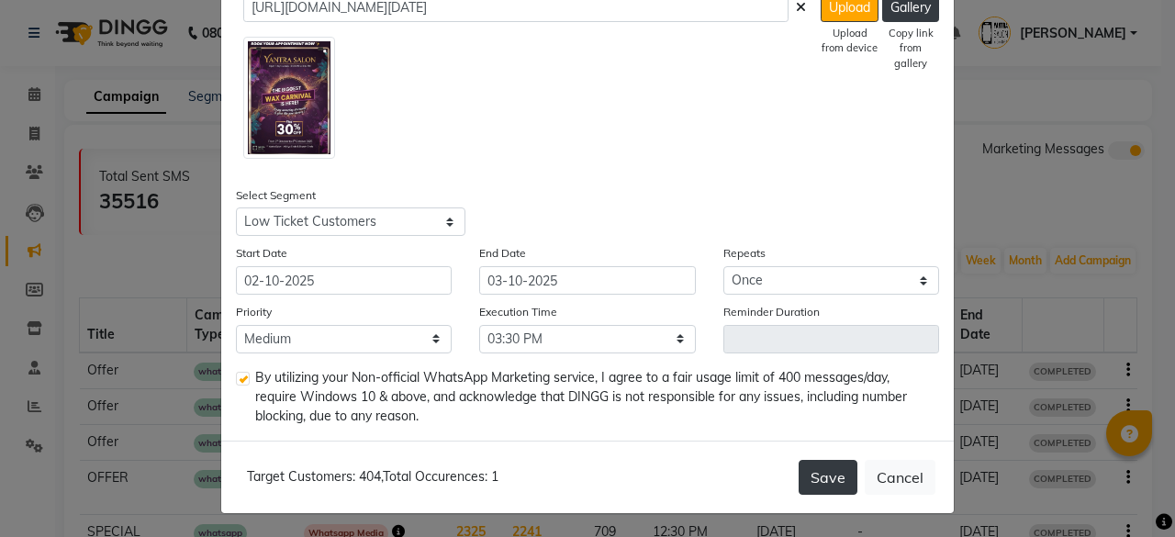
click at [810, 471] on button "Save" at bounding box center [828, 477] width 59 height 35
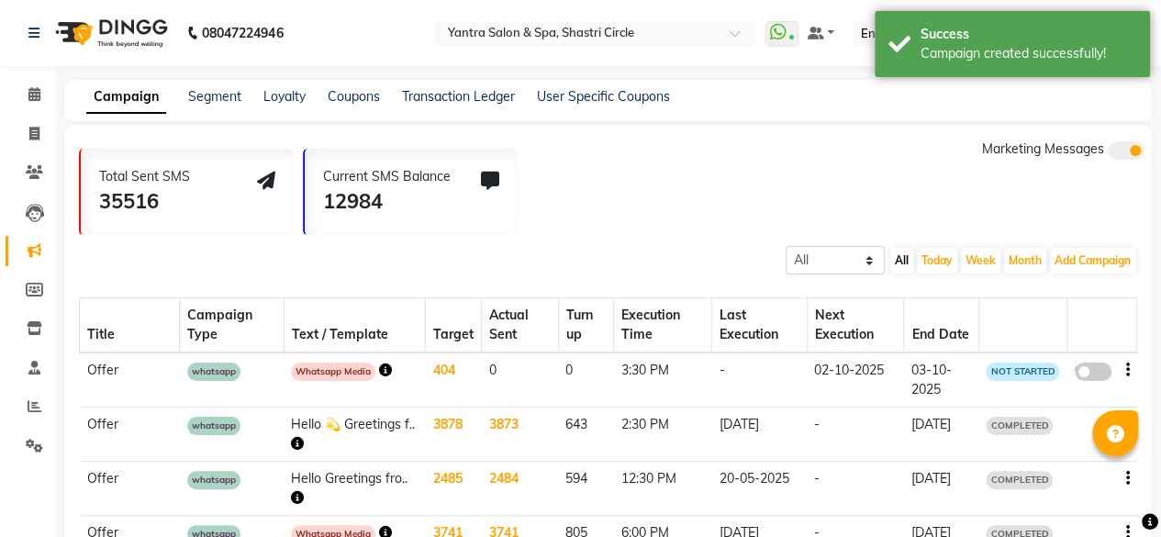
click at [1093, 368] on span at bounding box center [1093, 372] width 37 height 18
click at [1100, 375] on input "false" at bounding box center [1100, 375] width 0 height 0
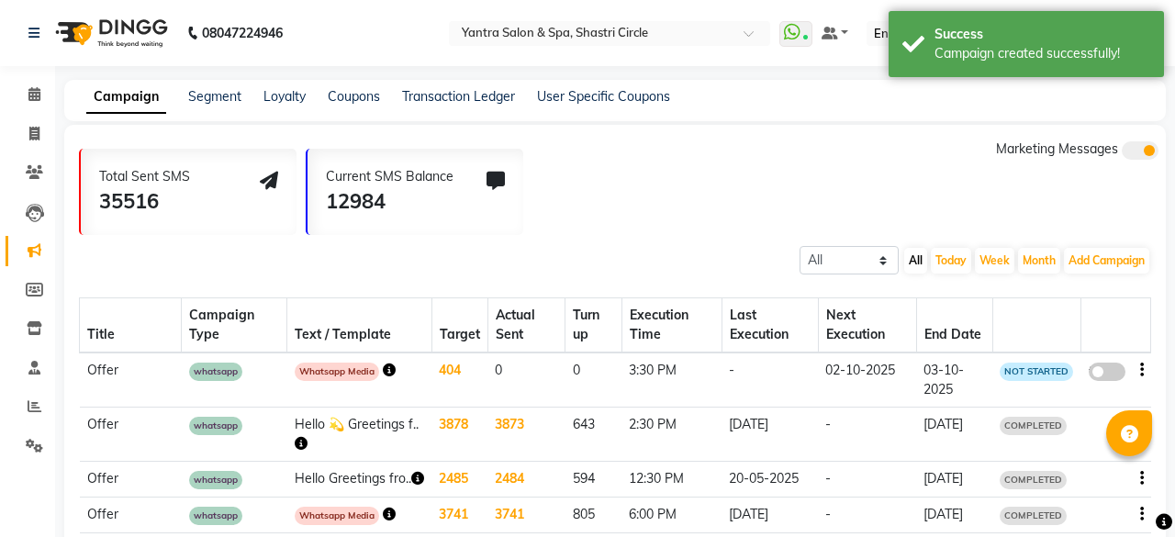
select select "3"
select select "11824"
select select "1"
select select "2"
select select "930"
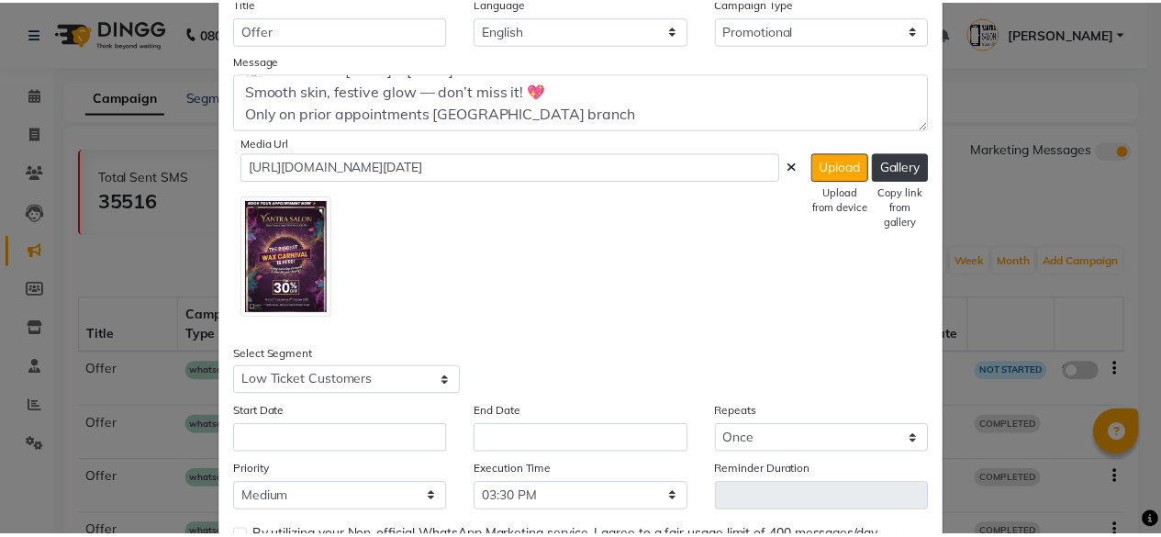
scroll to position [600, 0]
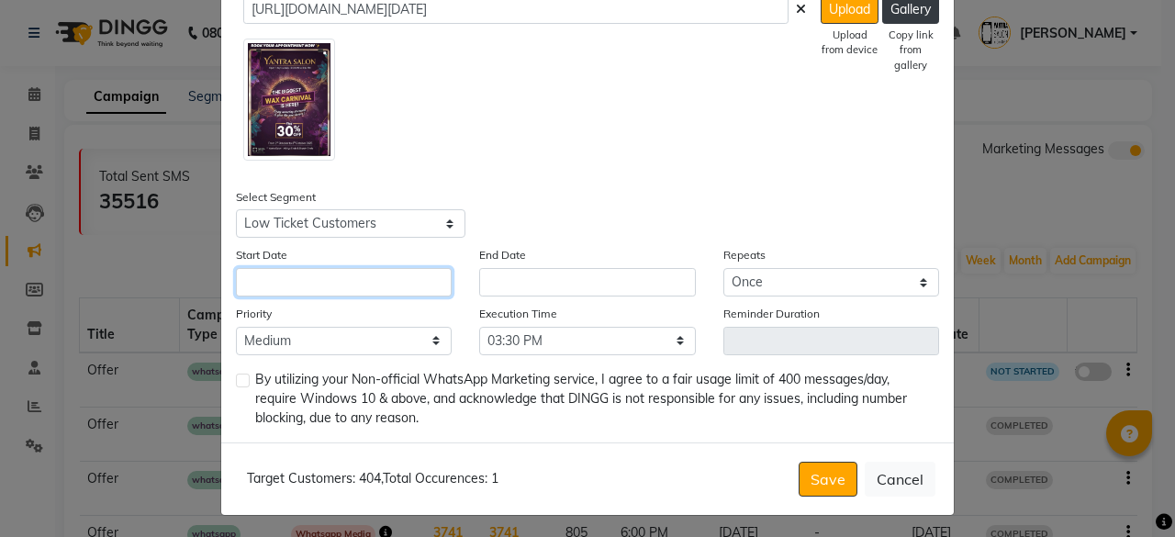
click at [323, 276] on input "text" at bounding box center [344, 282] width 216 height 28
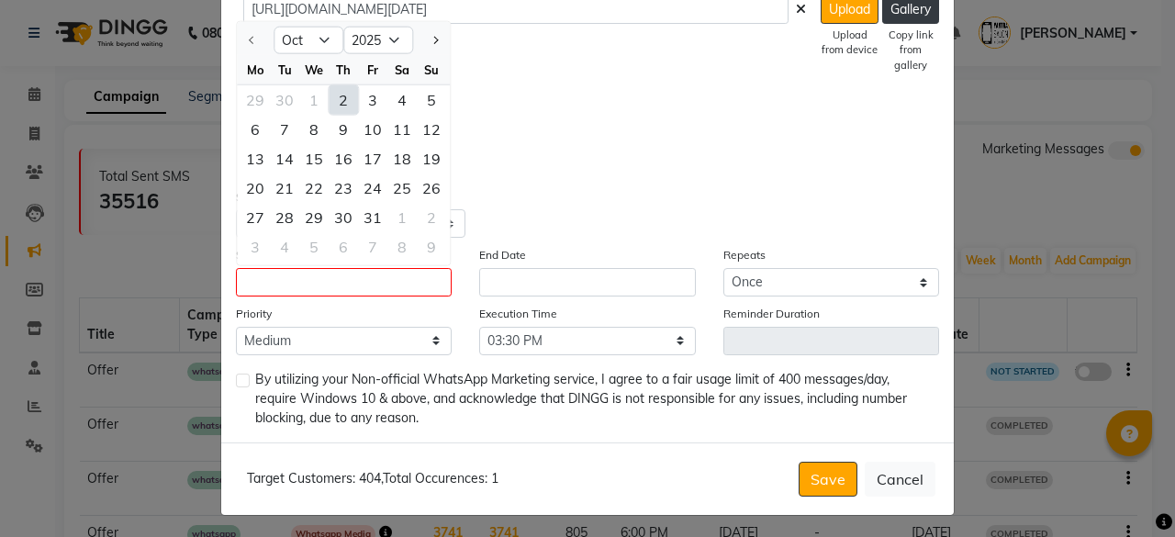
click at [329, 95] on div "2" at bounding box center [343, 99] width 29 height 29
type input "02-10-2025"
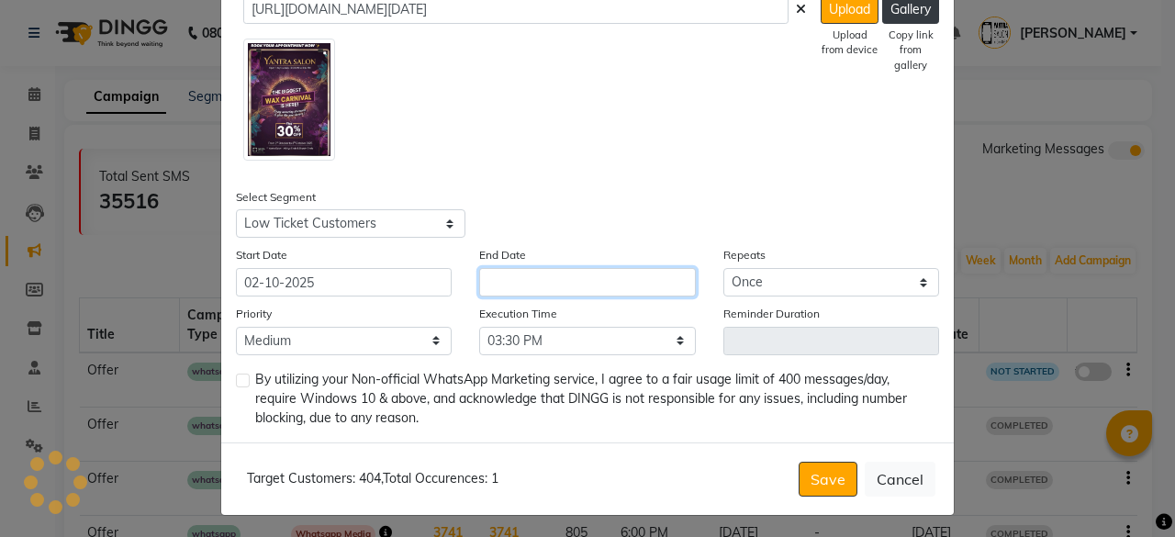
click at [600, 275] on input "text" at bounding box center [587, 282] width 216 height 28
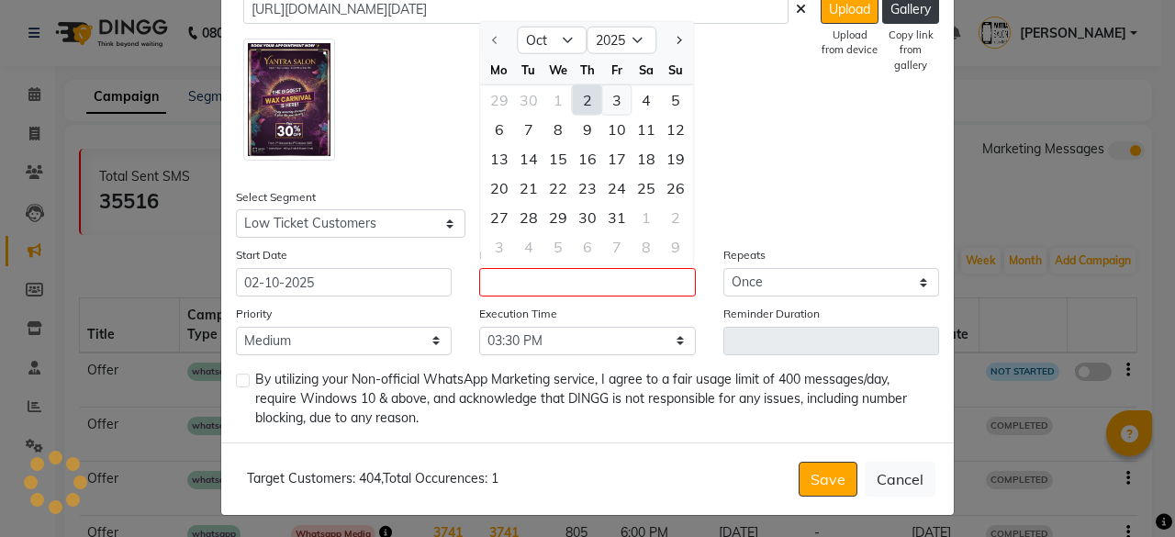
click at [610, 88] on div "3" at bounding box center [616, 99] width 29 height 29
type input "03-10-2025"
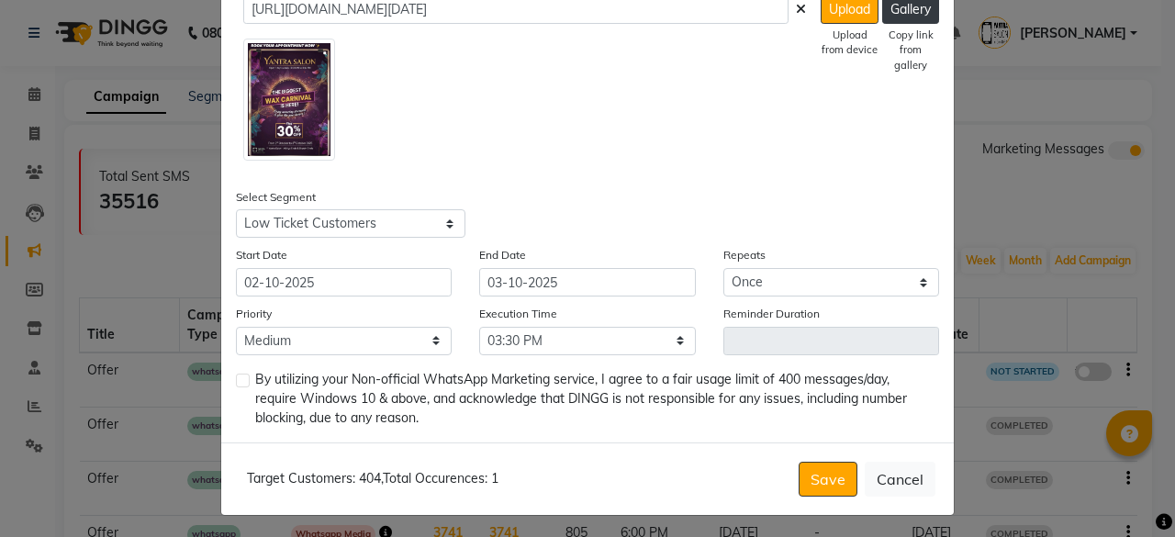
click at [243, 381] on div "By utilizing your Non-official WhatsApp Marketing service, I agree to a fair us…" at bounding box center [587, 399] width 703 height 58
click at [241, 378] on label at bounding box center [243, 381] width 14 height 14
click at [241, 378] on input "checkbox" at bounding box center [242, 382] width 12 height 12
checkbox input "true"
click at [822, 475] on button "Save" at bounding box center [828, 479] width 59 height 35
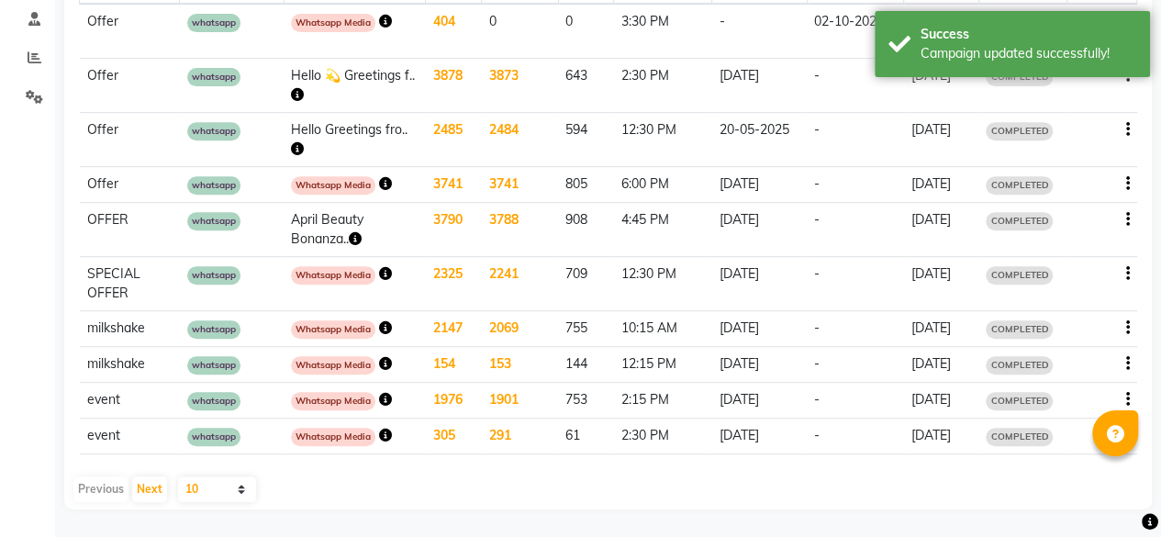
scroll to position [0, 0]
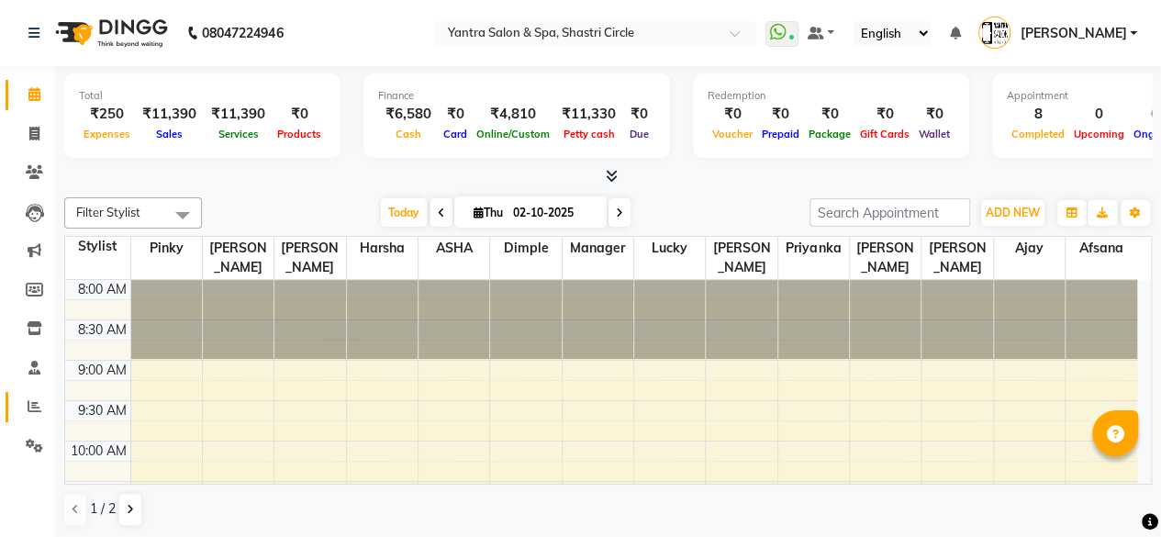
click at [35, 419] on link "Reports" at bounding box center [28, 407] width 44 height 30
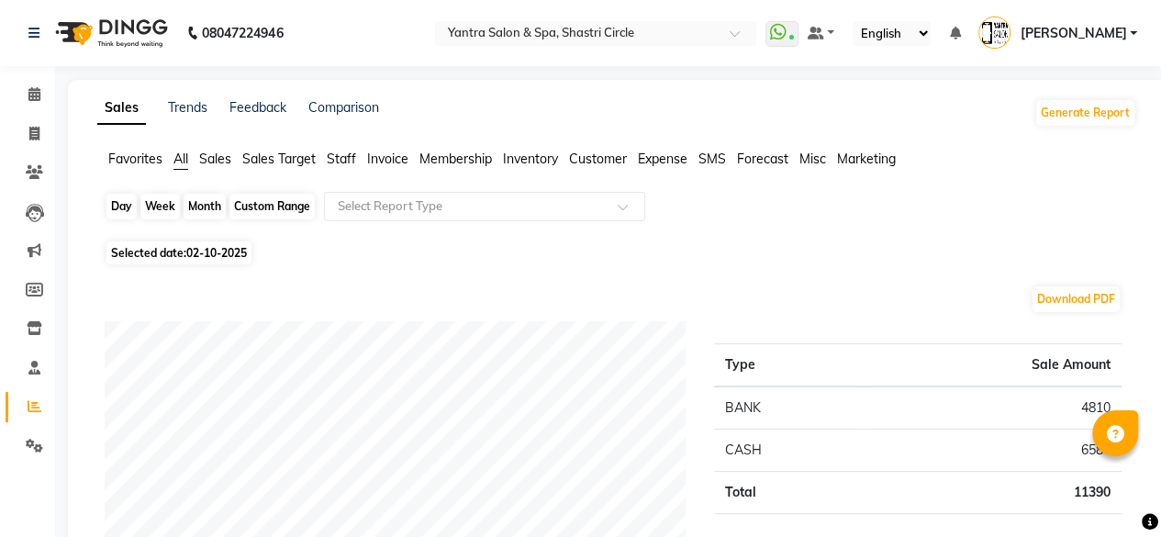
click at [129, 207] on div "Day" at bounding box center [122, 207] width 30 height 26
select select "10"
select select "2025"
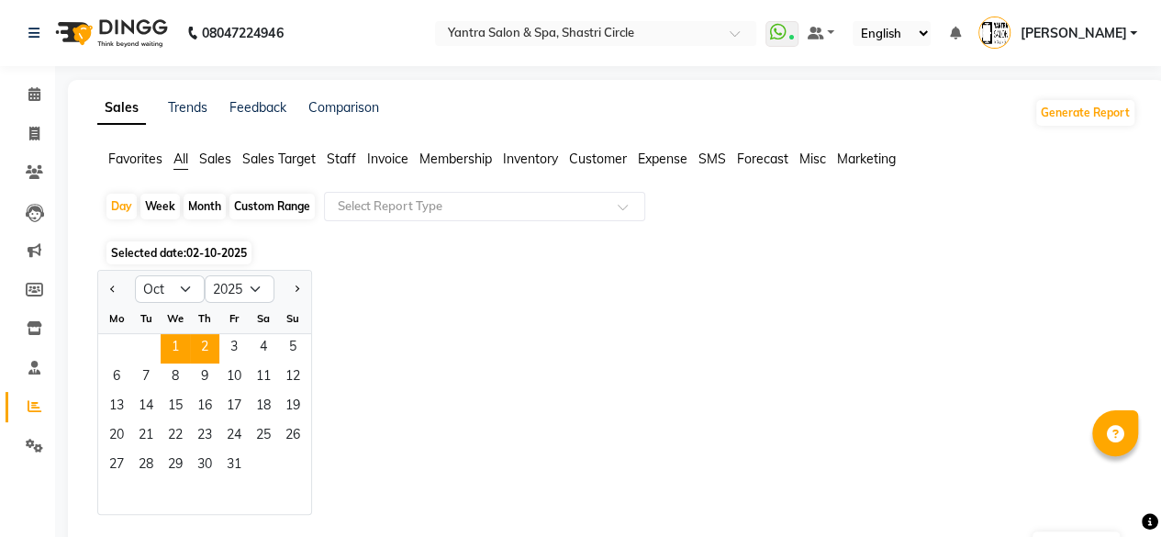
click at [174, 337] on span "1" at bounding box center [175, 348] width 29 height 29
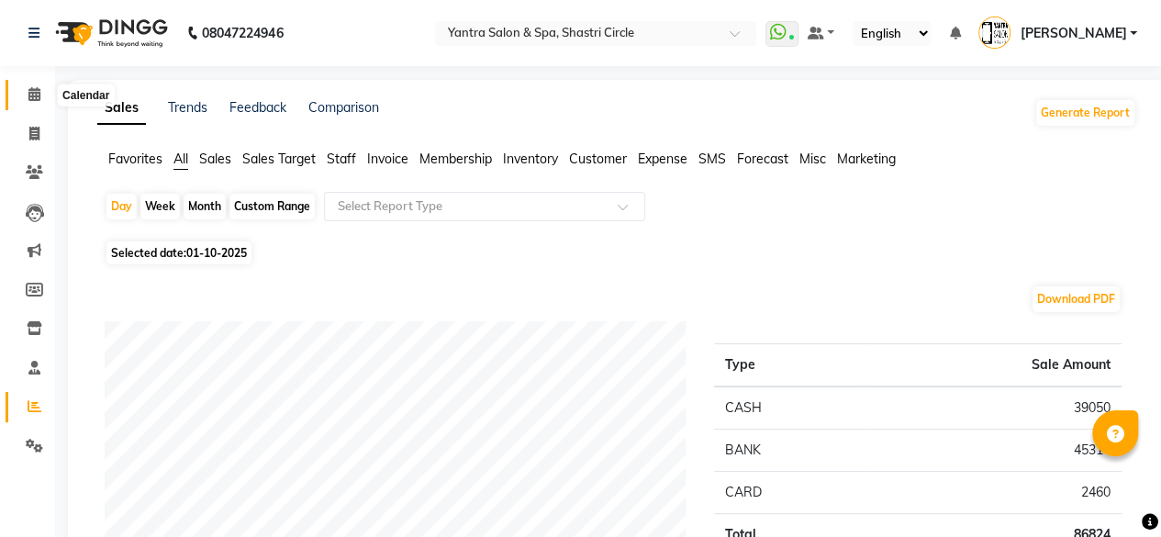
click at [41, 89] on span at bounding box center [34, 94] width 32 height 21
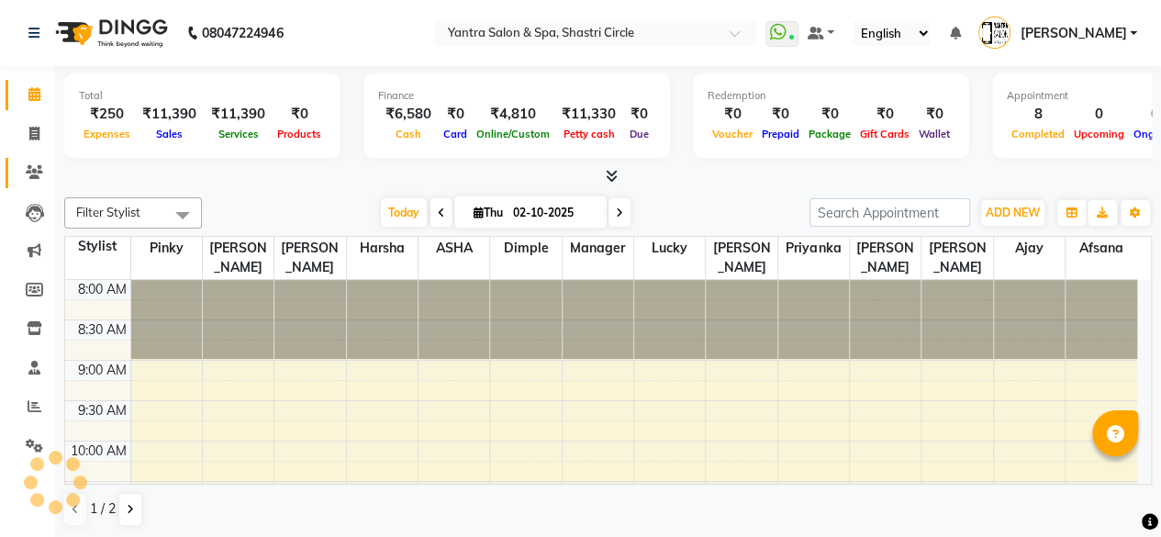
click at [28, 166] on icon at bounding box center [34, 172] width 17 height 14
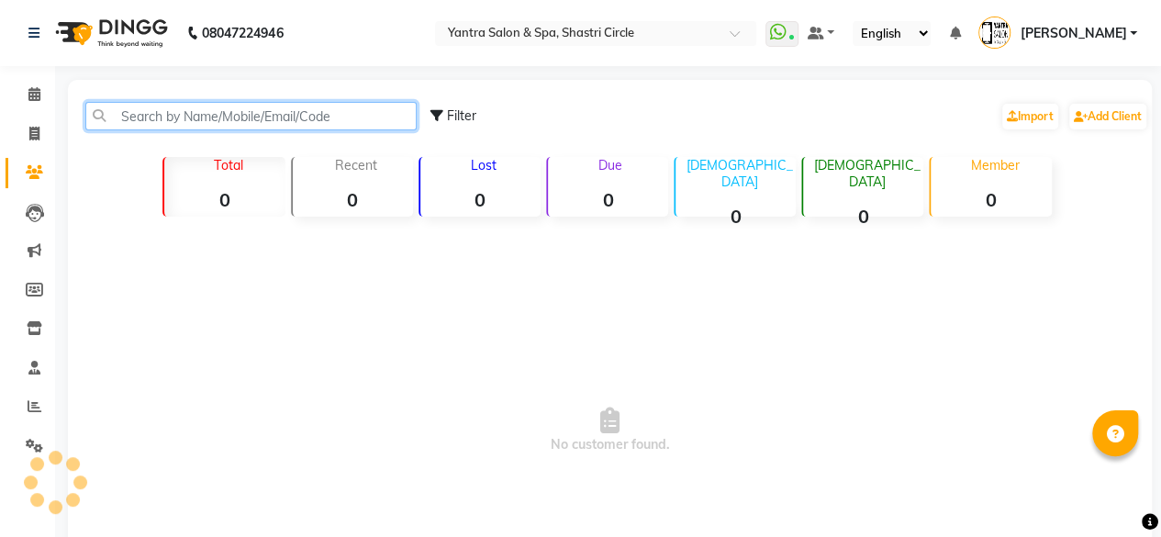
click at [196, 123] on input "text" at bounding box center [250, 116] width 331 height 28
paste input "893584444"
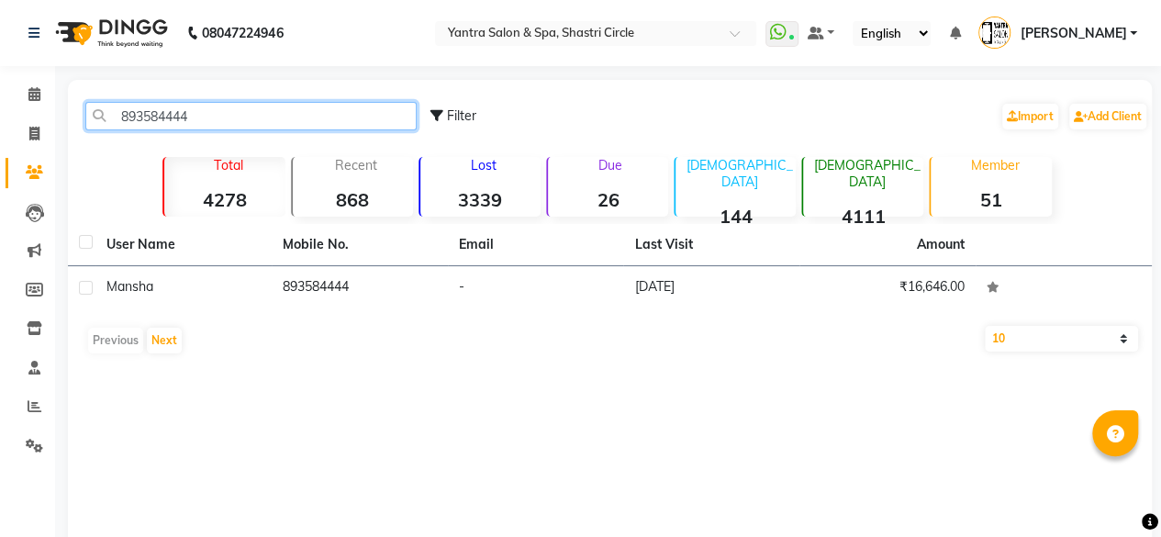
type input "893584444"
click at [252, 280] on div "Mansha" at bounding box center [184, 286] width 154 height 19
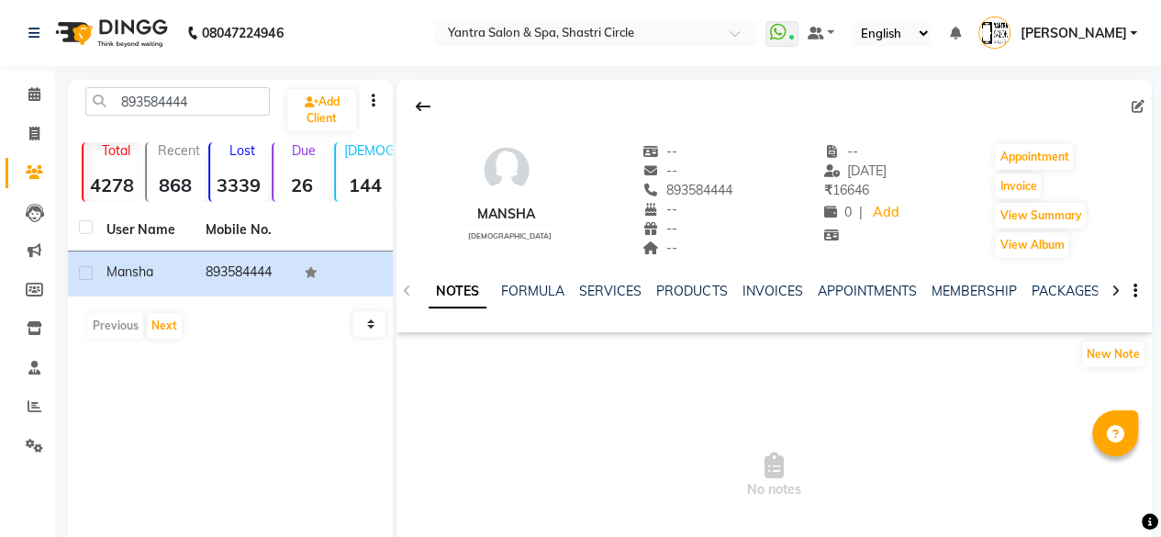
click at [753, 299] on div "INVOICES" at bounding box center [772, 291] width 61 height 19
click at [763, 291] on link "INVOICES" at bounding box center [772, 291] width 61 height 17
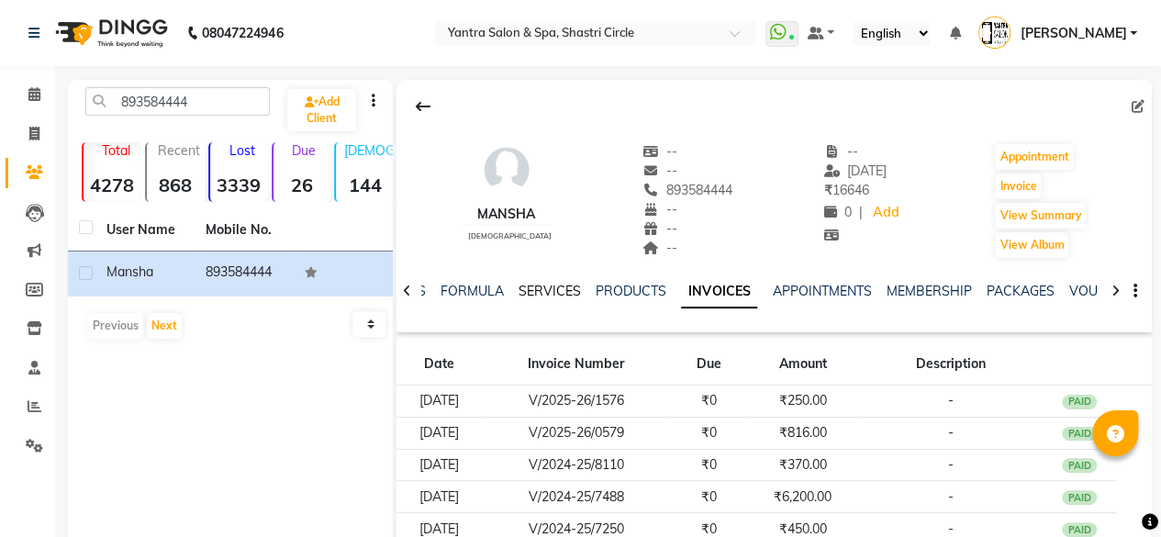
click at [565, 292] on link "SERVICES" at bounding box center [550, 291] width 62 height 17
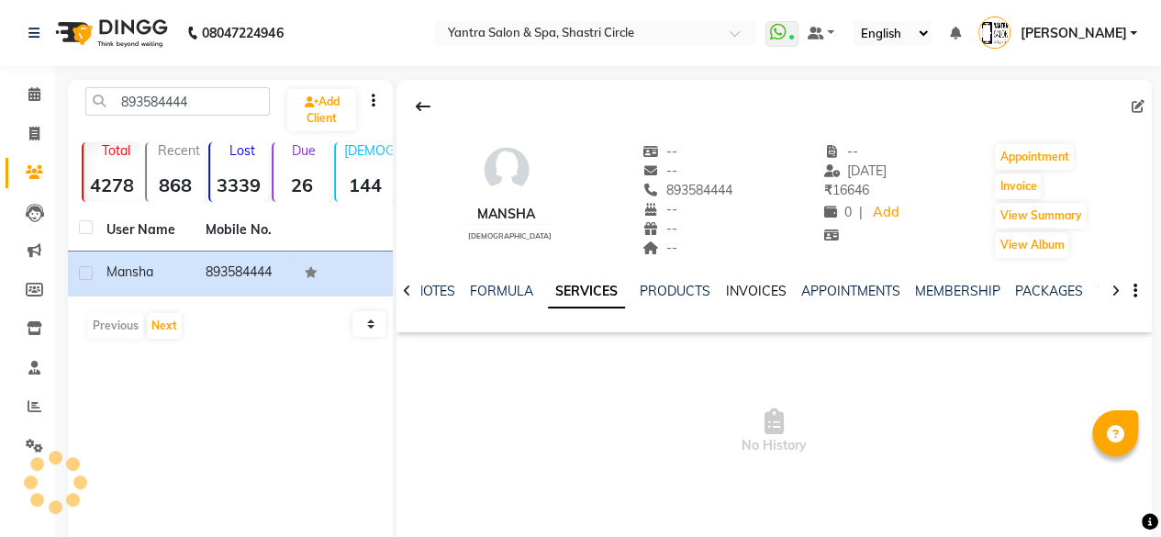
click at [735, 294] on link "INVOICES" at bounding box center [755, 291] width 61 height 17
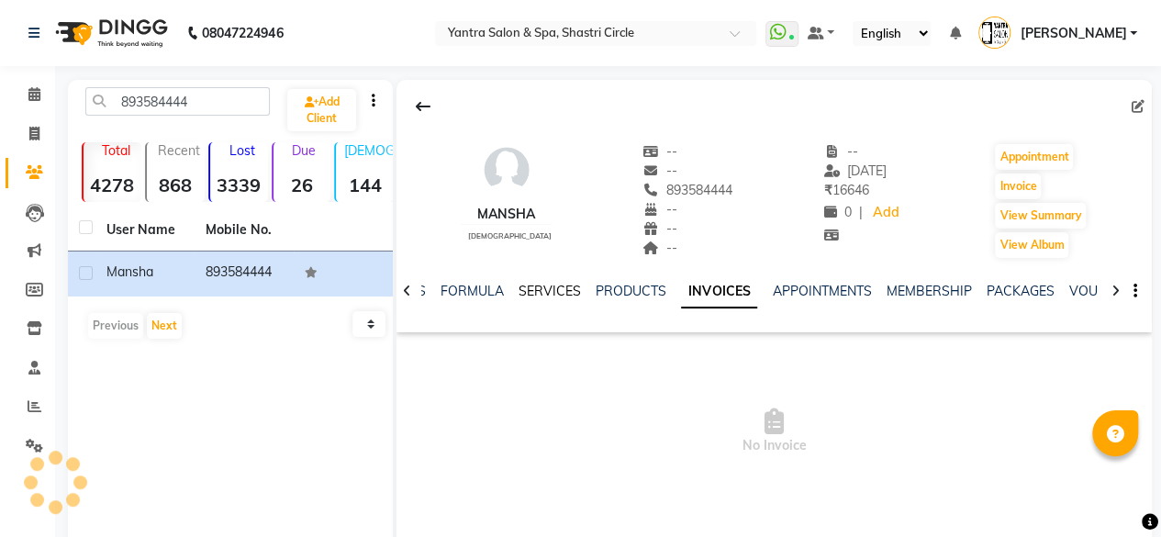
click at [559, 285] on link "SERVICES" at bounding box center [550, 291] width 62 height 17
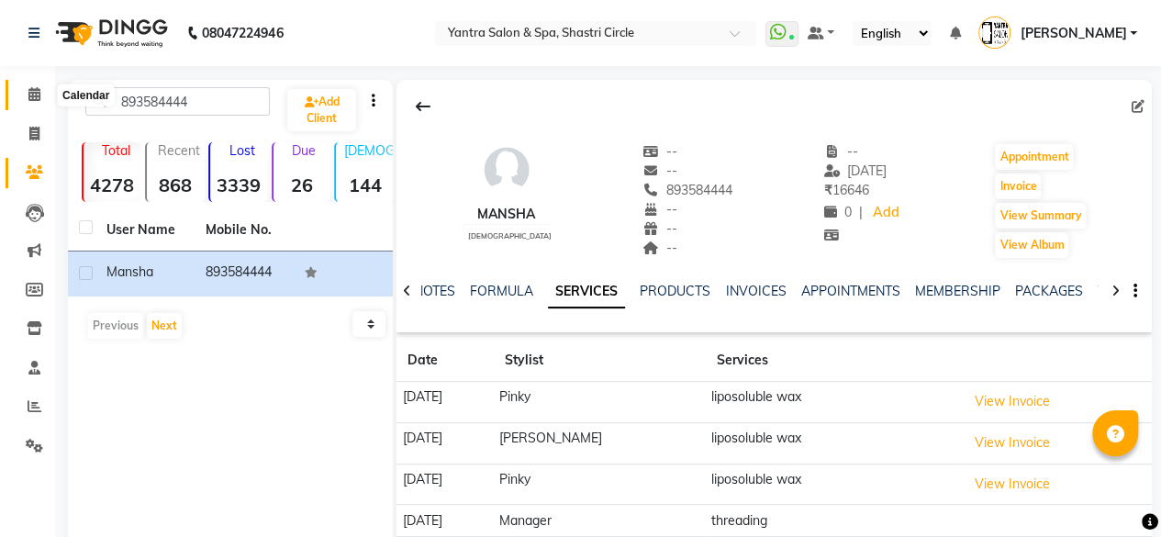
click at [33, 89] on icon at bounding box center [34, 94] width 12 height 14
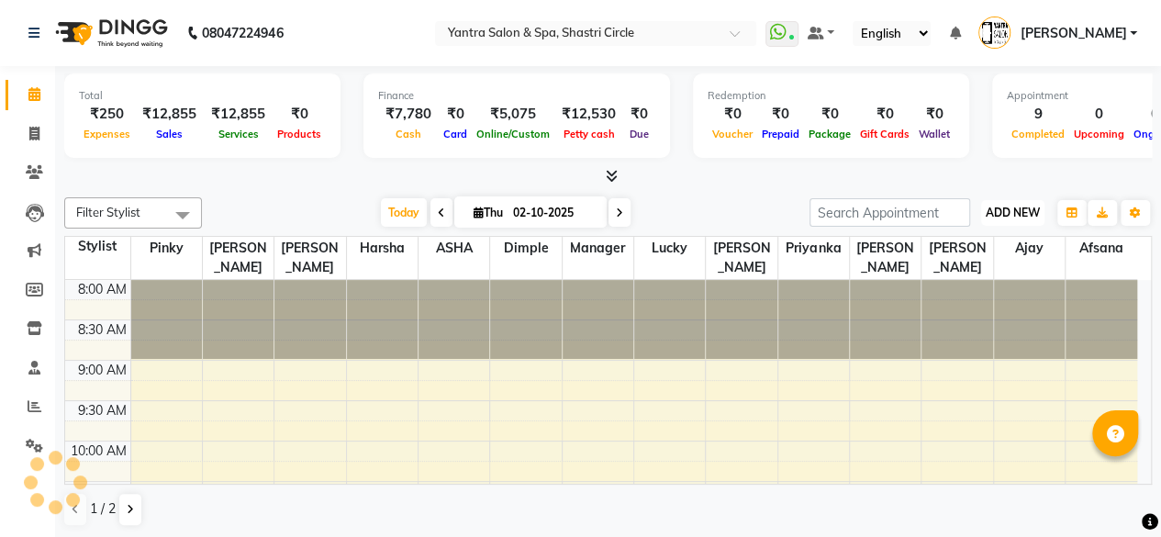
click at [1014, 209] on span "ADD NEW" at bounding box center [1013, 213] width 54 height 14
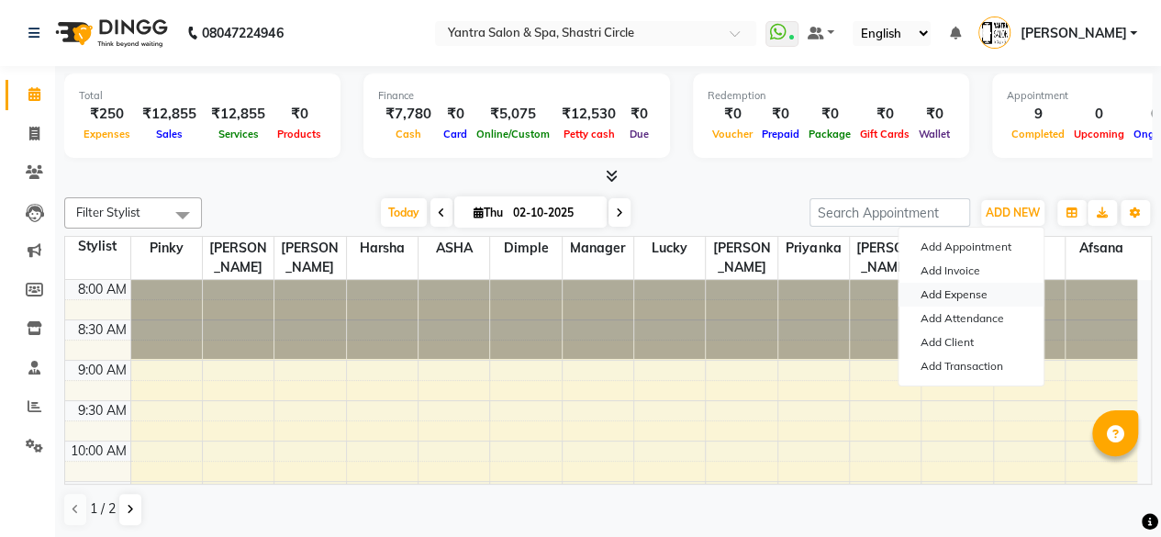
click at [953, 292] on link "Add Expense" at bounding box center [971, 295] width 145 height 24
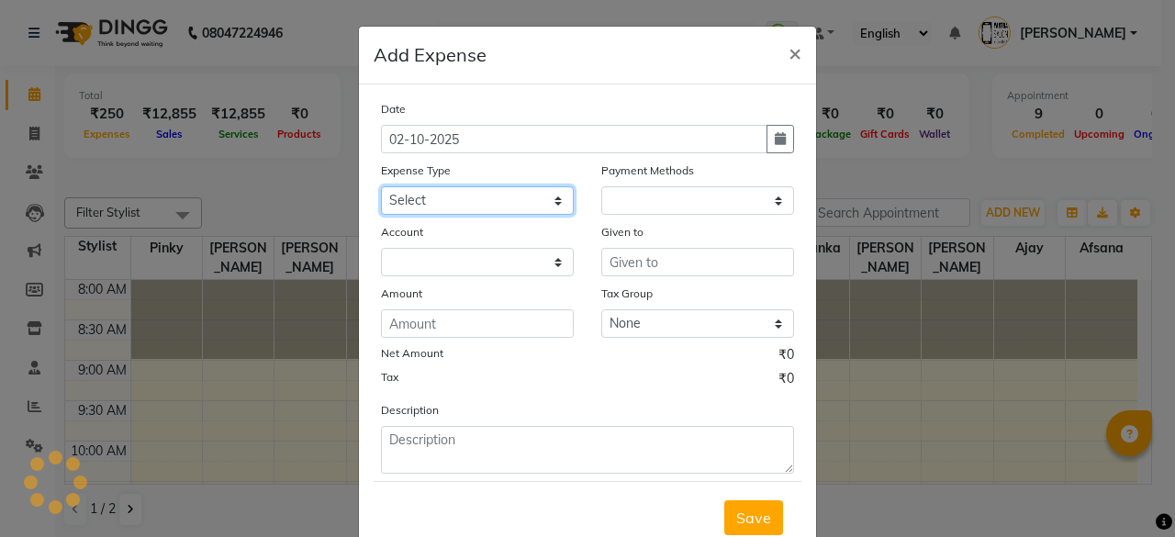
click at [486, 195] on select "Select Advance Salary Bank charges Car maintenance Cash transfer to bank Cash t…" at bounding box center [477, 200] width 193 height 28
select select "1"
select select "2383"
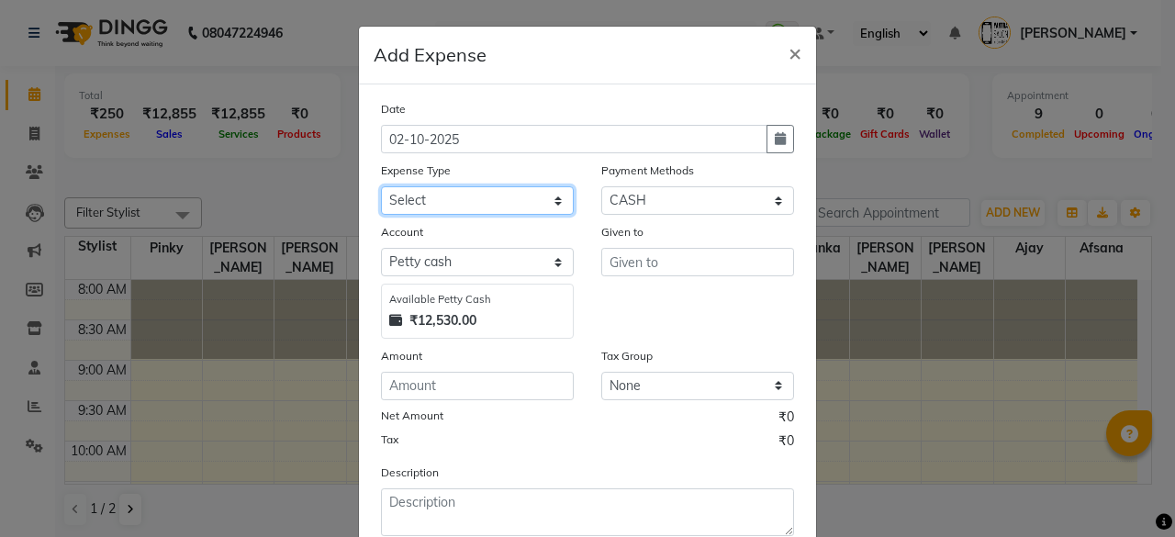
select select "25"
click at [381, 186] on select "Select Advance Salary Bank charges Car maintenance Cash transfer to bank Cash t…" at bounding box center [477, 200] width 193 height 28
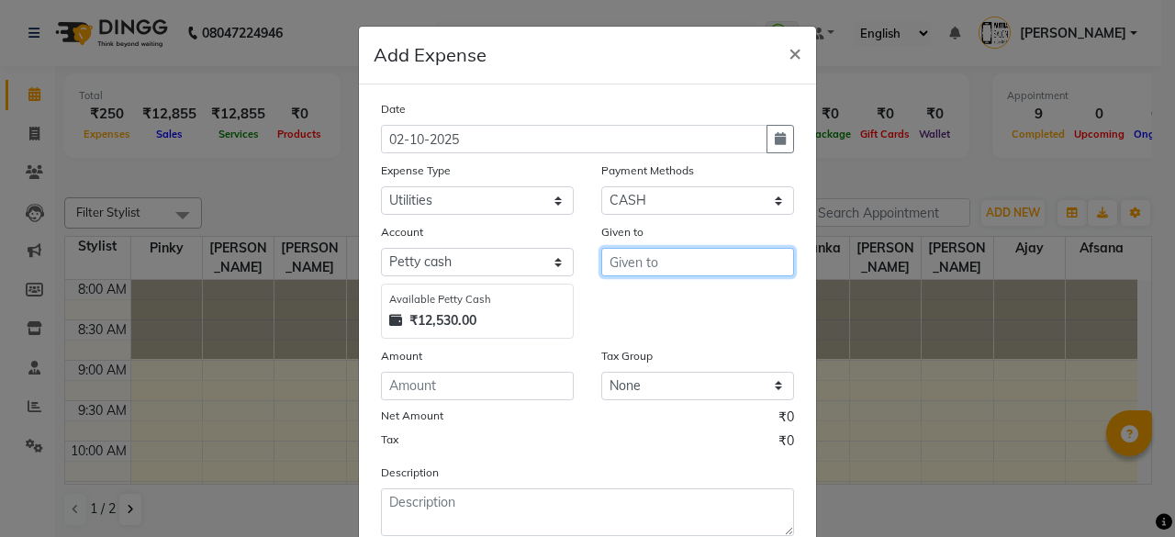
click at [651, 262] on input "text" at bounding box center [697, 262] width 193 height 28
type input "Manager"
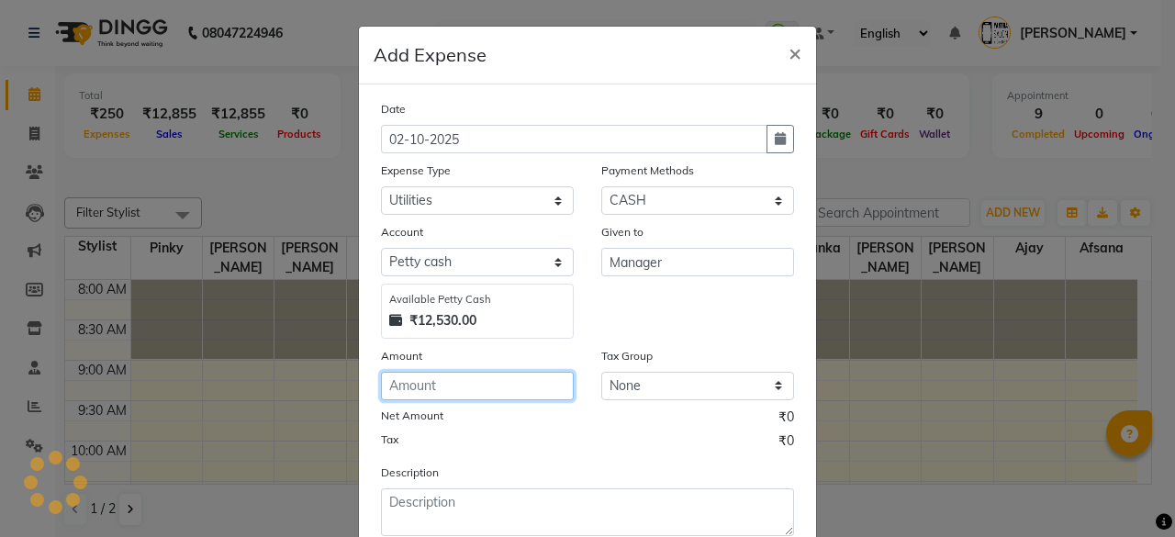
click at [490, 390] on input "number" at bounding box center [477, 386] width 193 height 28
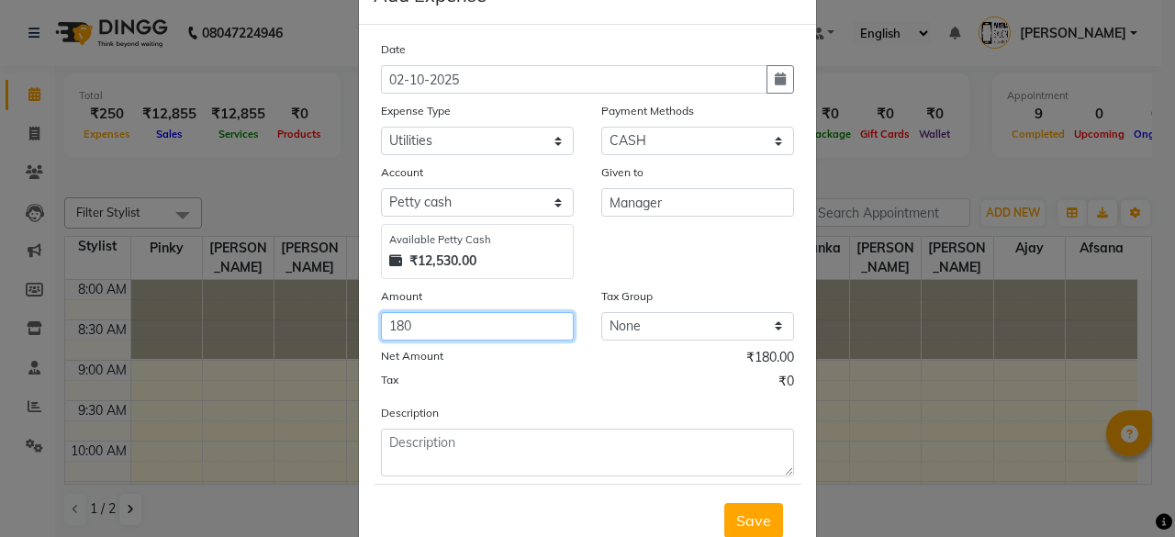
scroll to position [117, 0]
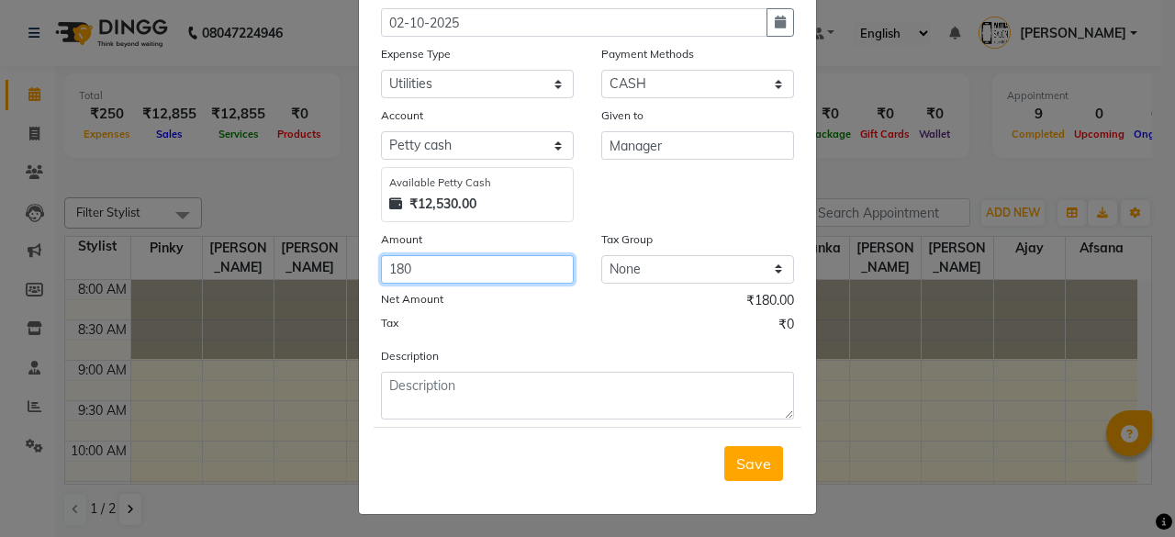
type input "180"
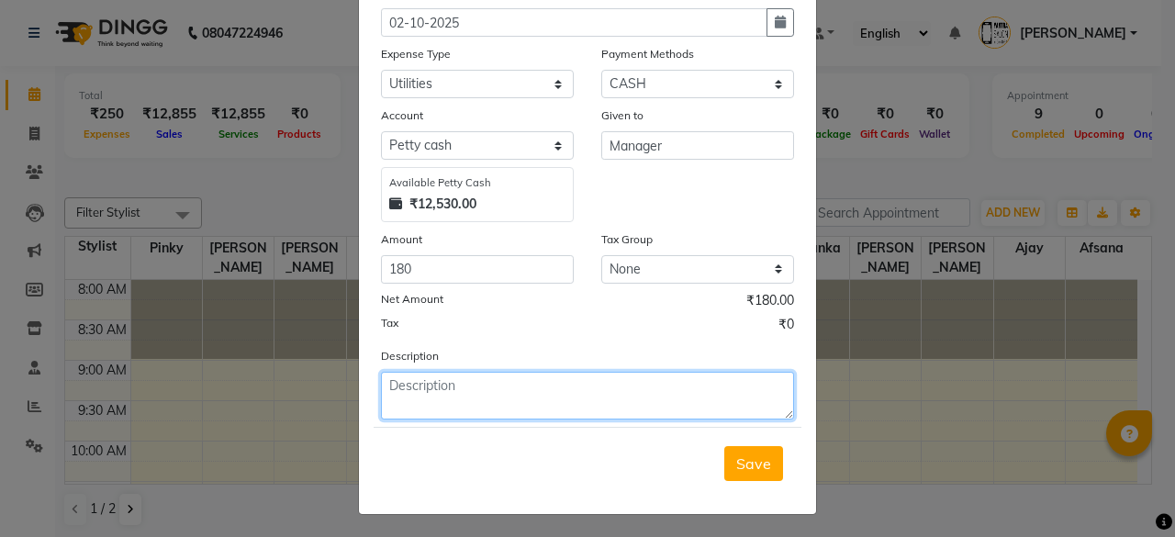
click at [511, 400] on textarea at bounding box center [587, 396] width 413 height 48
type textarea "rooh afza"
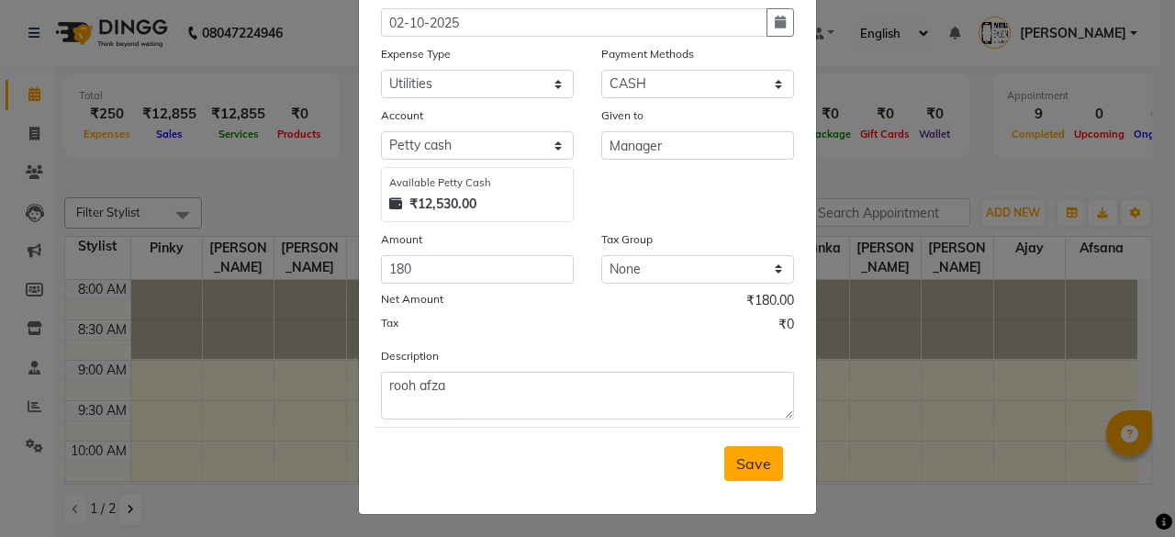
click at [757, 465] on span "Save" at bounding box center [753, 463] width 35 height 18
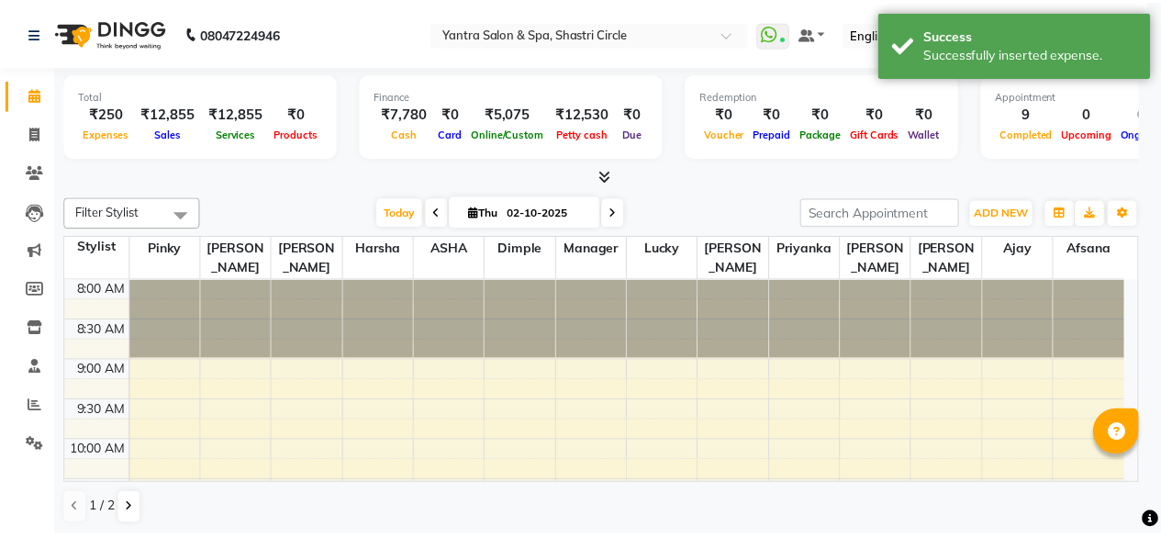
scroll to position [0, 0]
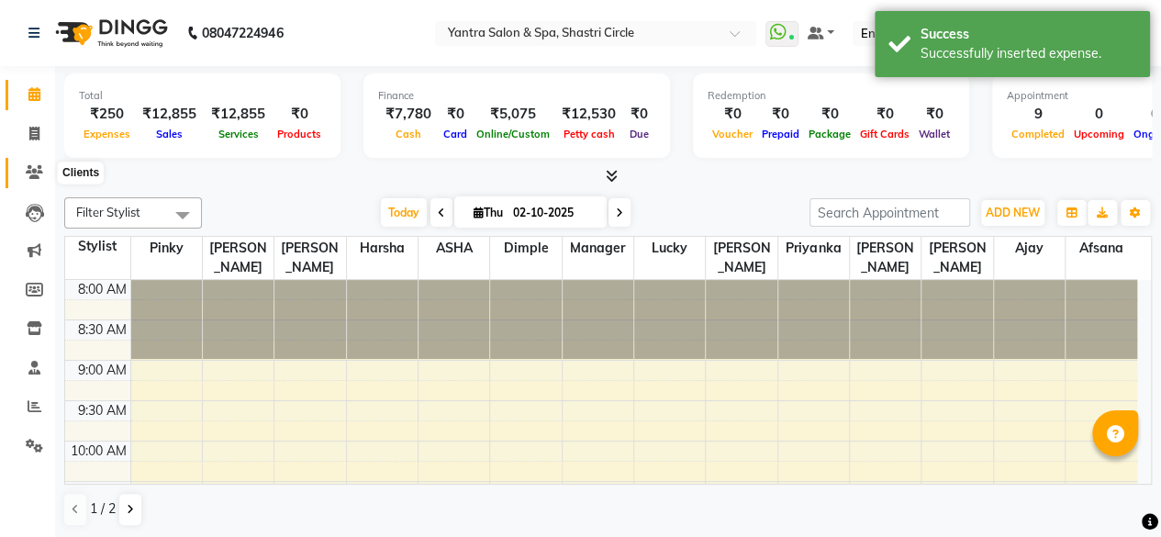
click at [20, 181] on span at bounding box center [34, 173] width 32 height 21
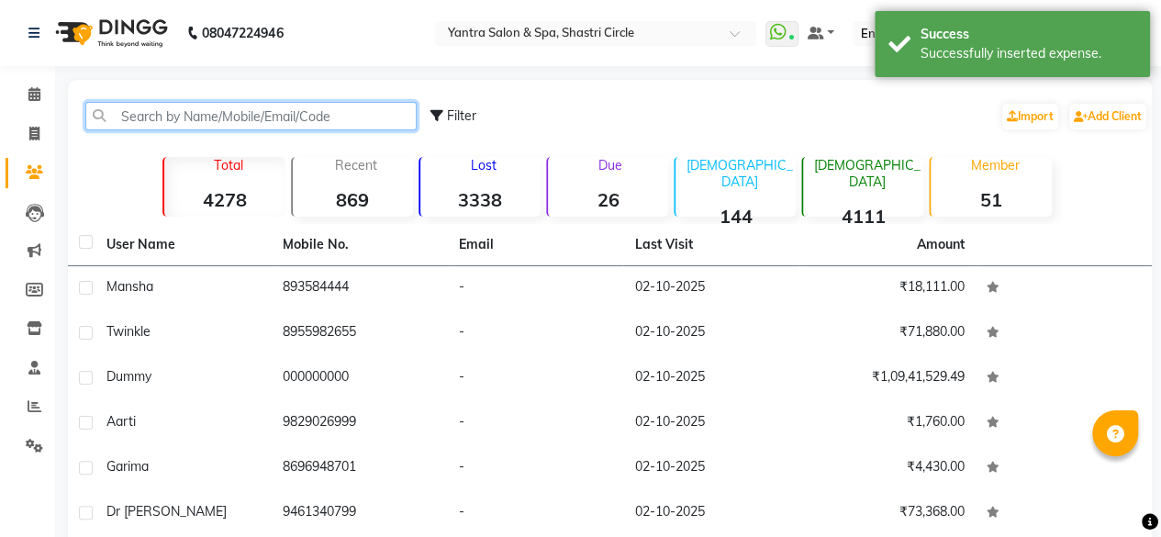
click at [251, 118] on input "text" at bounding box center [250, 116] width 331 height 28
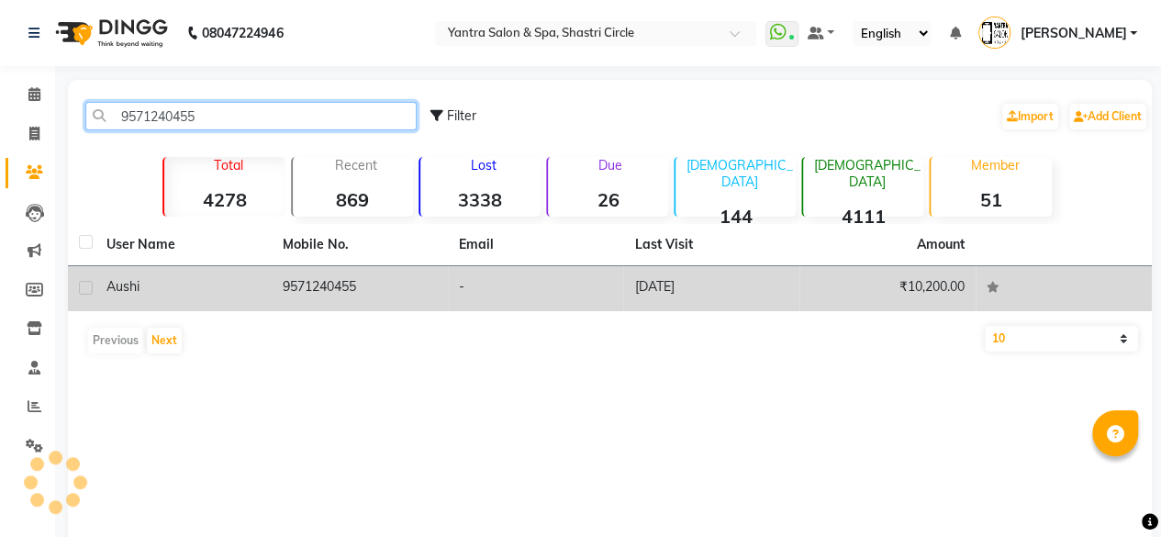
type input "9571240455"
click at [336, 286] on td "9571240455" at bounding box center [360, 288] width 176 height 45
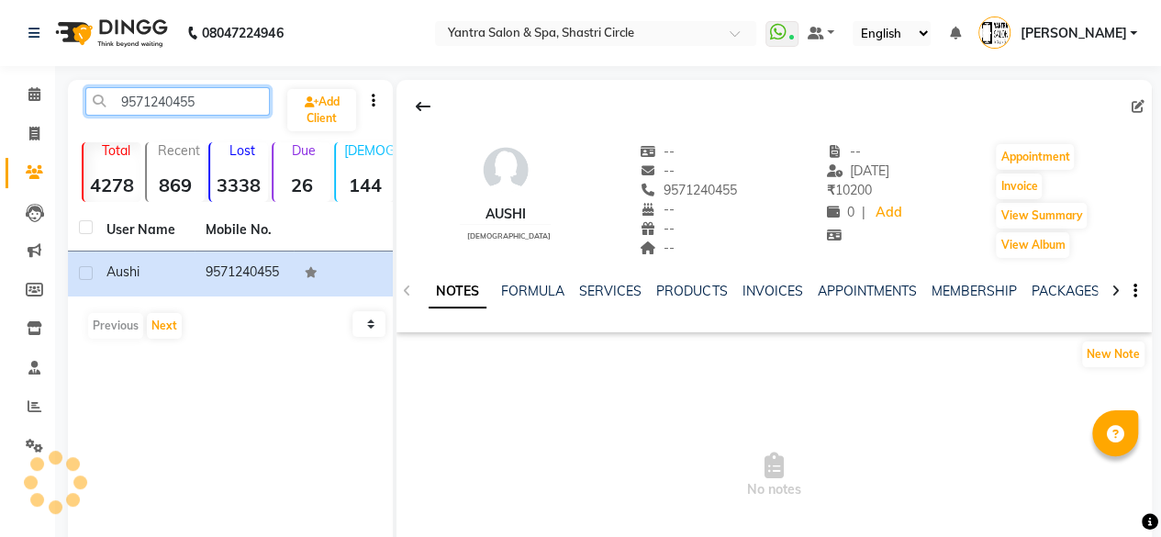
click at [196, 101] on input "9571240455" at bounding box center [177, 101] width 185 height 28
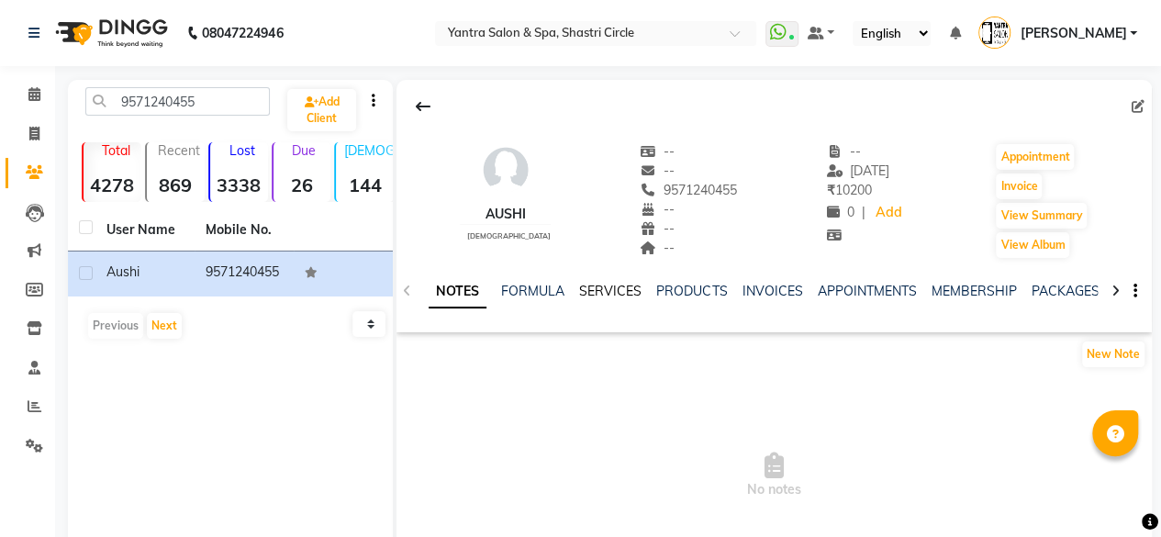
click at [579, 293] on link "SERVICES" at bounding box center [610, 291] width 62 height 17
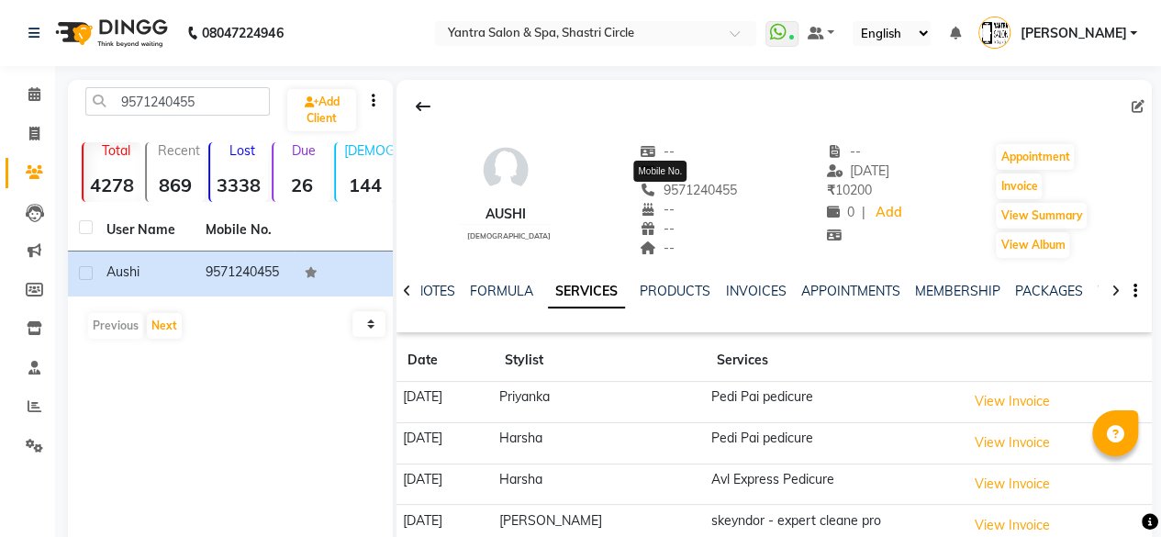
click at [688, 186] on span "9571240455" at bounding box center [688, 190] width 97 height 17
copy span "9571240455"
click at [39, 95] on icon at bounding box center [34, 94] width 12 height 14
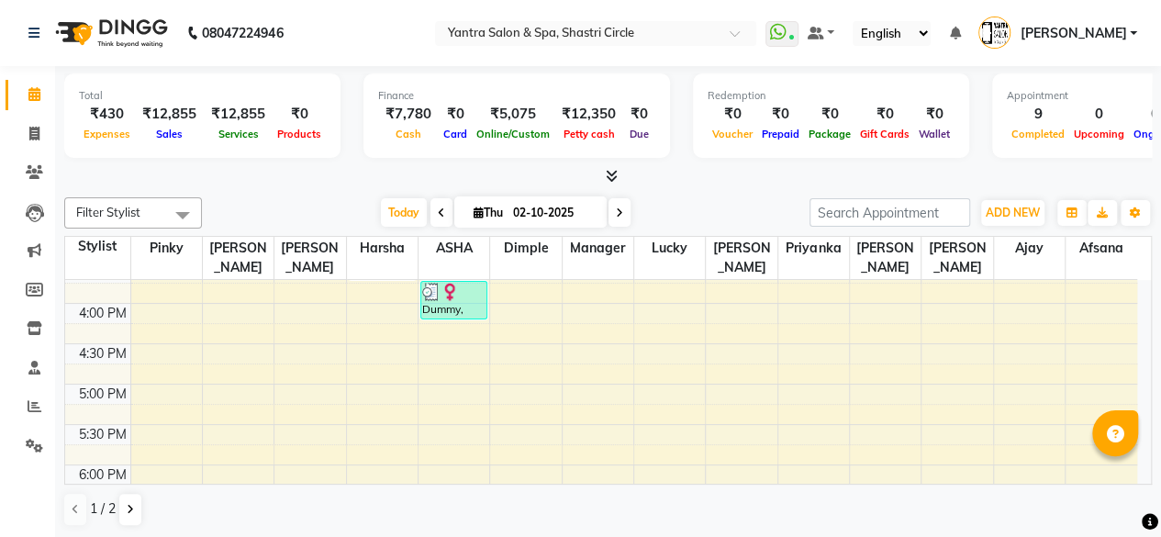
scroll to position [643, 0]
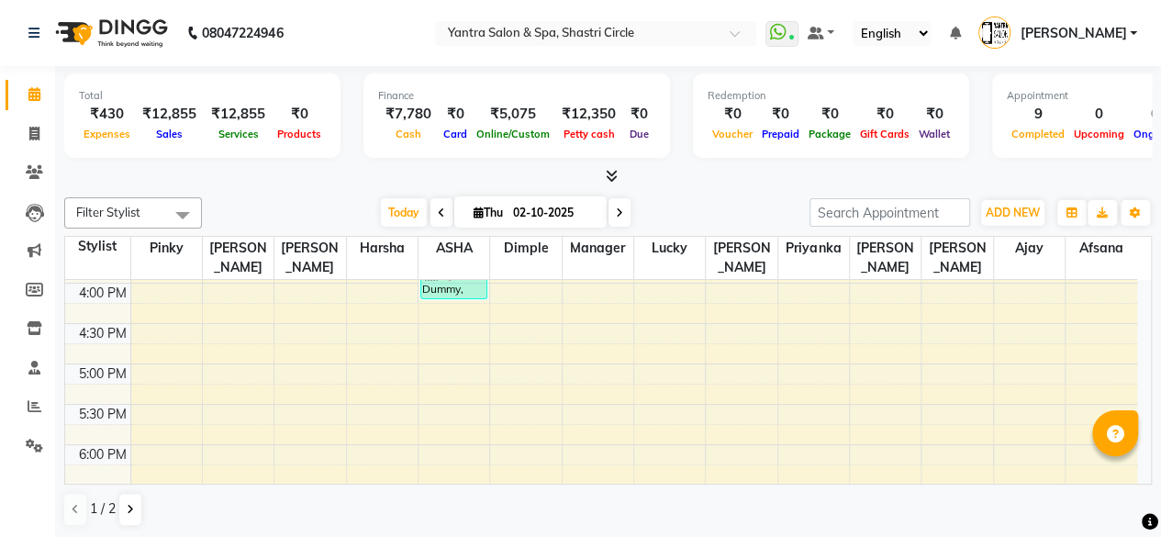
click at [373, 366] on div "8:00 AM 8:30 AM 9:00 AM 9:30 AM 10:00 AM 10:30 AM 11:00 AM 11:30 AM 12:00 PM 12…" at bounding box center [601, 121] width 1072 height 969
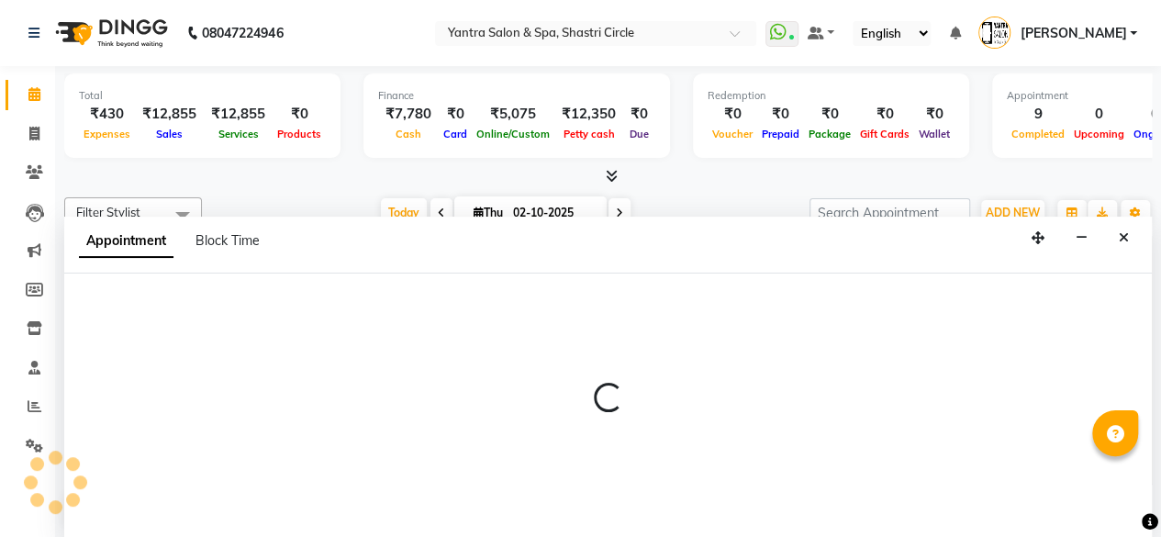
scroll to position [0, 0]
select select "4458"
select select "1020"
select select "tentative"
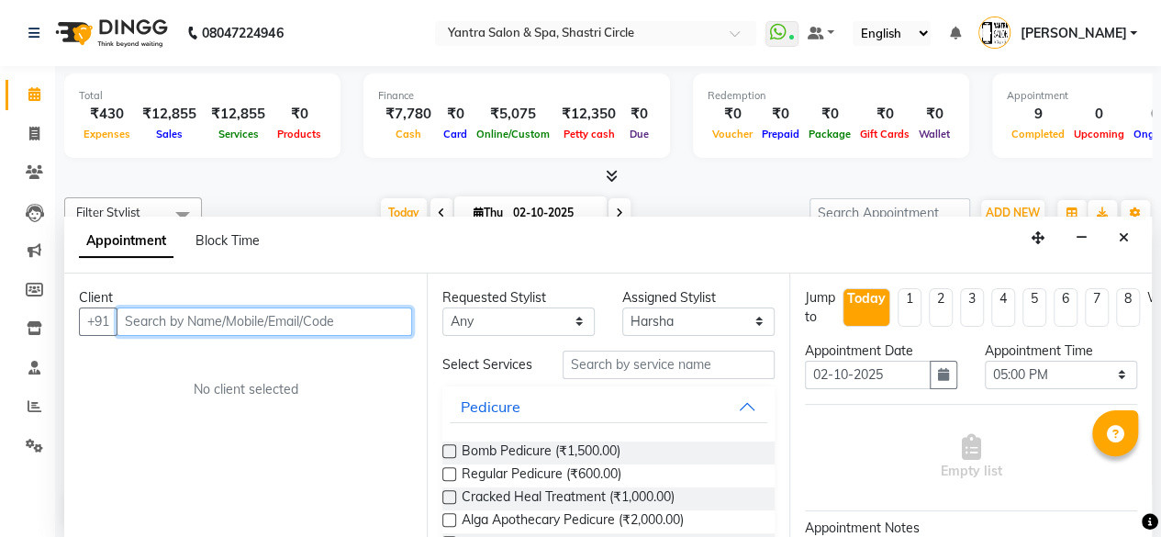
click at [312, 322] on input "text" at bounding box center [265, 322] width 296 height 28
paste input "9571240455"
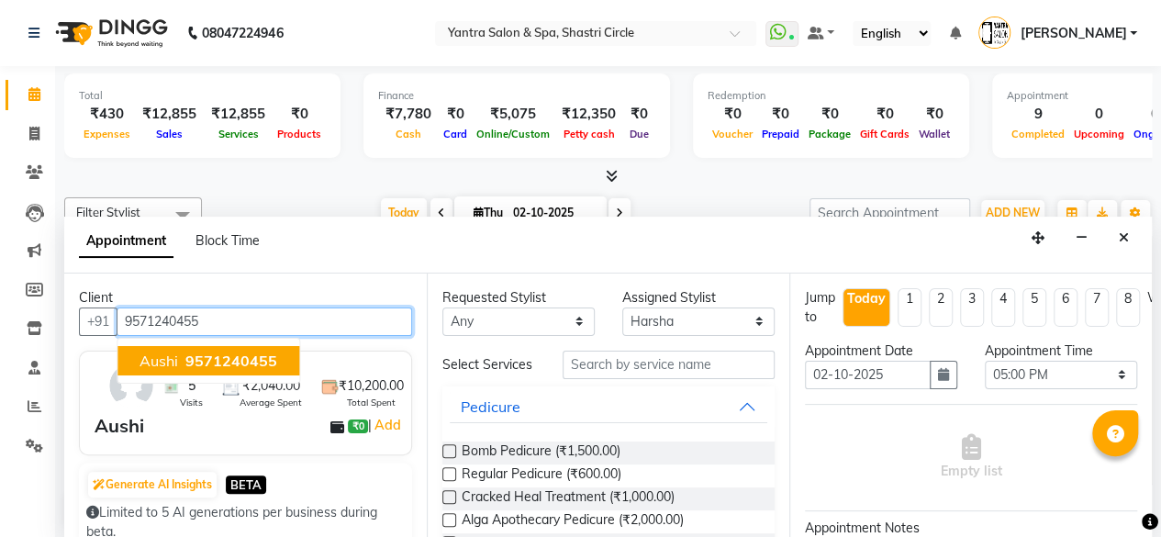
type input "9571240455"
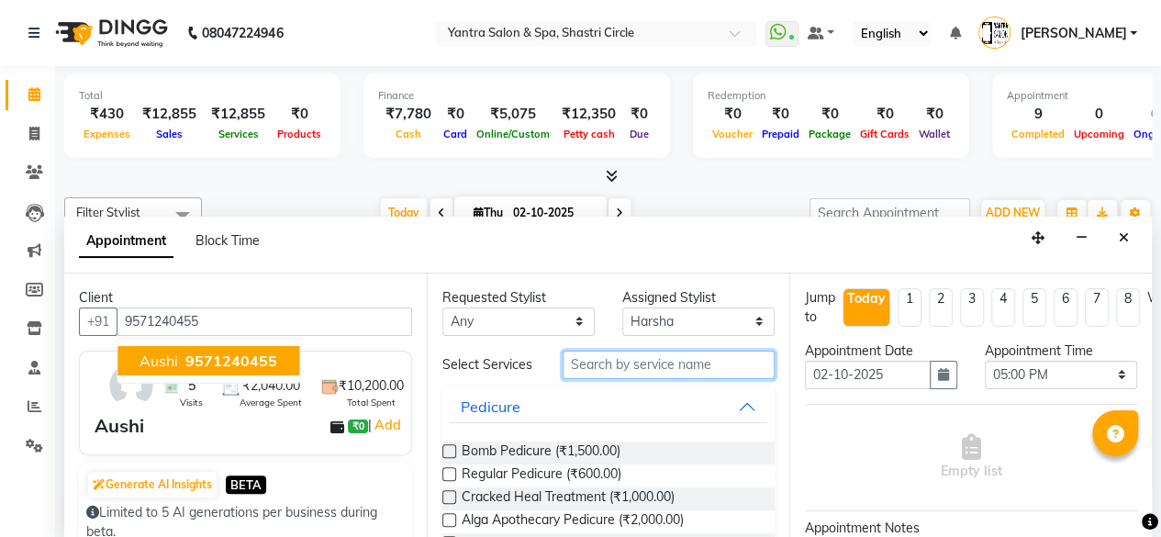
click at [608, 372] on input "text" at bounding box center [669, 365] width 212 height 28
click at [608, 353] on input "text" at bounding box center [669, 365] width 212 height 28
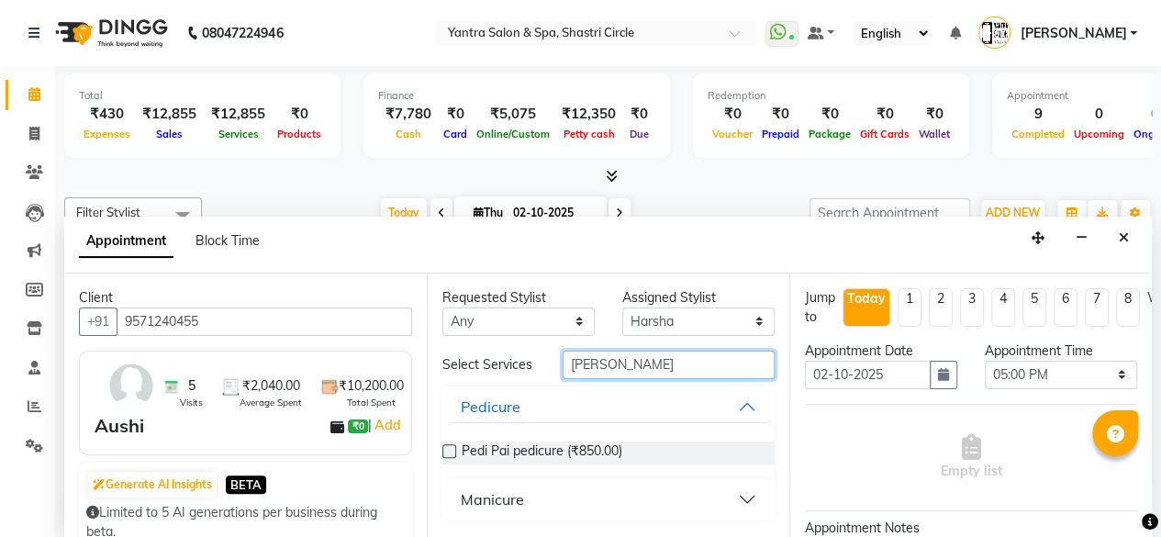
type input "pedi pai"
drag, startPoint x: 448, startPoint y: 447, endPoint x: 570, endPoint y: 434, distance: 122.8
click at [448, 447] on label at bounding box center [450, 451] width 14 height 14
click at [448, 447] on input "checkbox" at bounding box center [449, 453] width 12 height 12
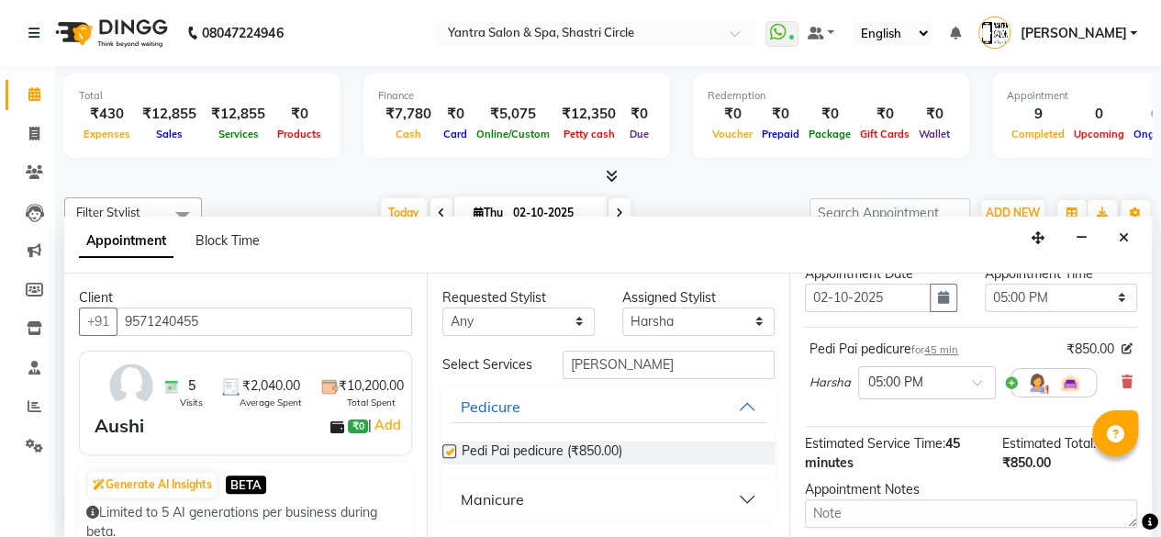
scroll to position [250, 0]
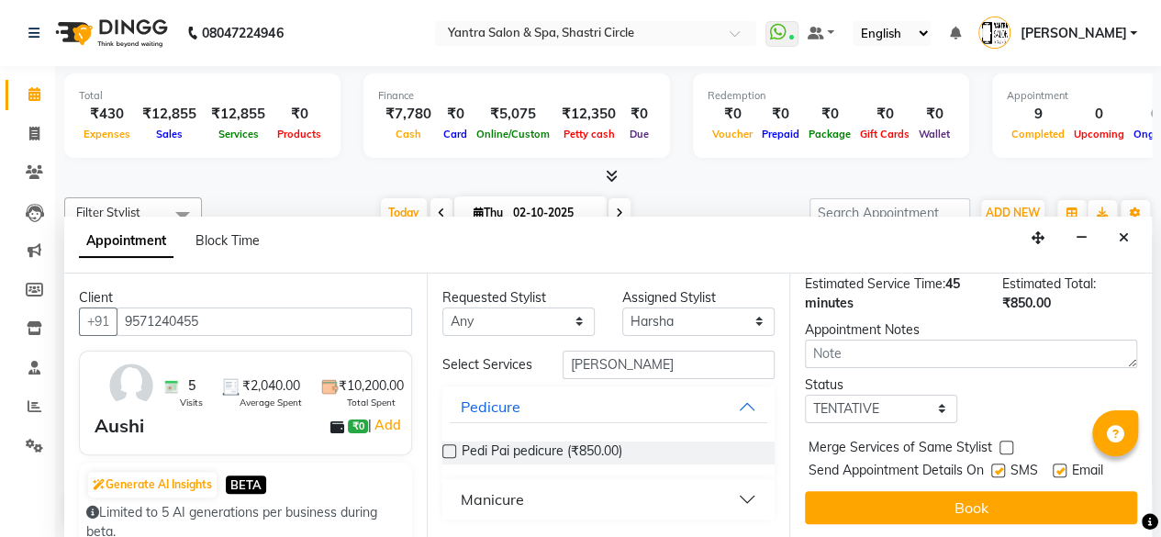
checkbox input "false"
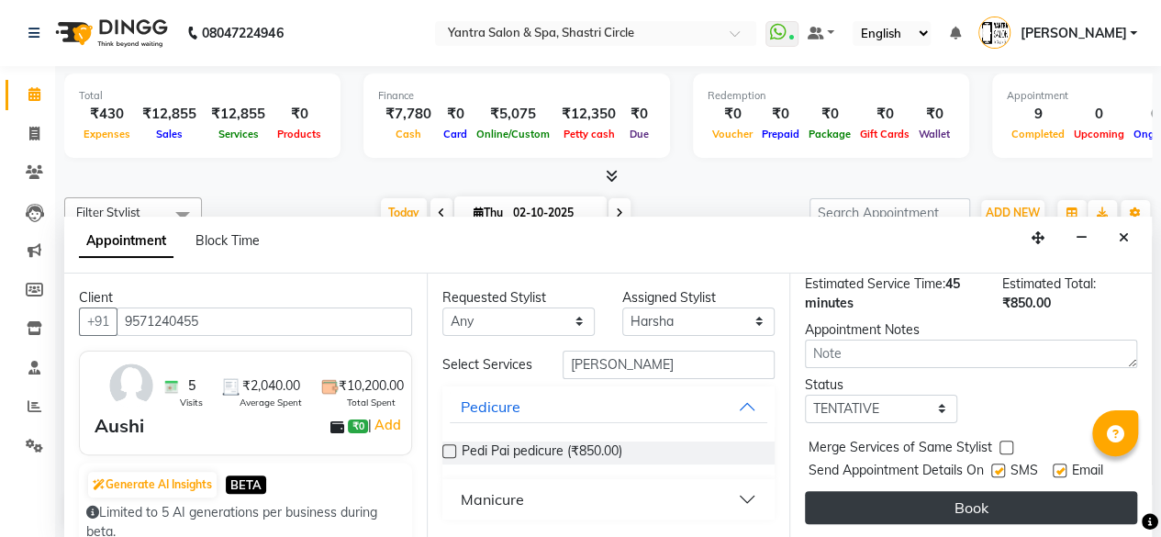
click at [986, 491] on button "Book" at bounding box center [971, 507] width 332 height 33
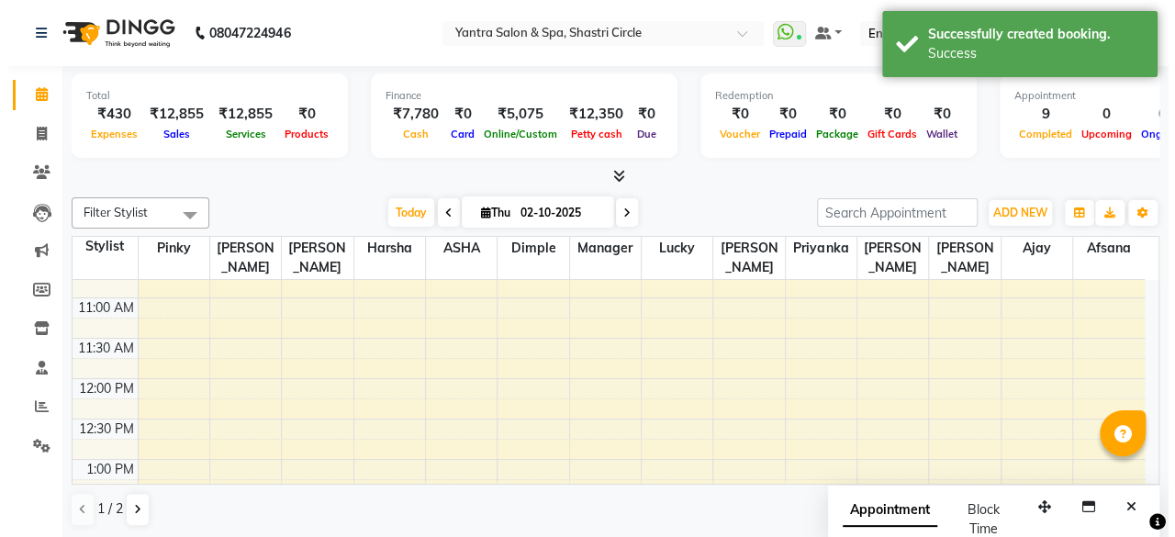
scroll to position [92, 0]
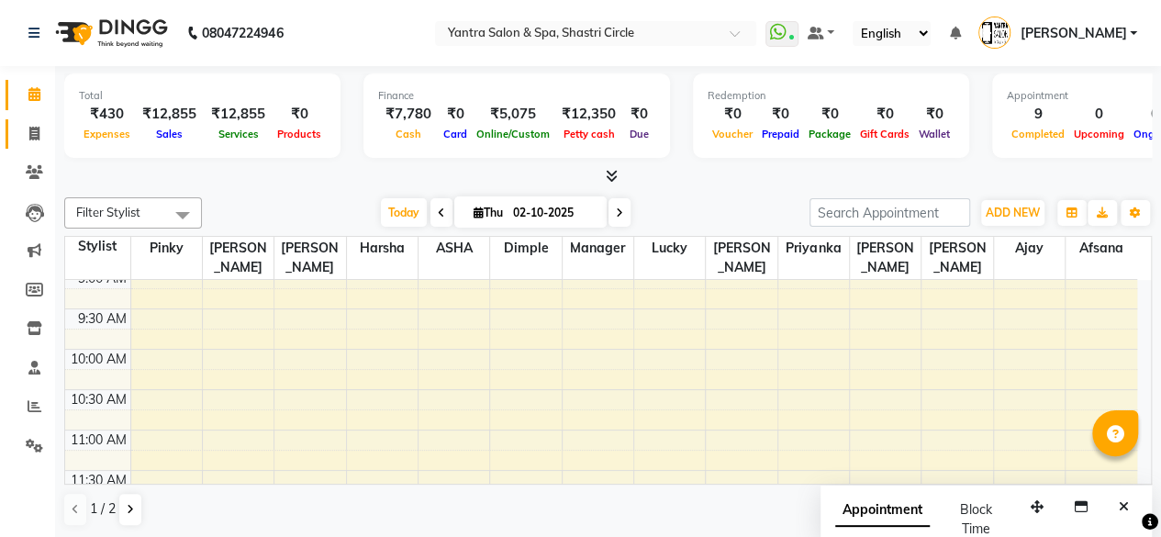
drag, startPoint x: 15, startPoint y: 128, endPoint x: 25, endPoint y: 129, distance: 10.3
click at [15, 128] on link "Invoice" at bounding box center [28, 134] width 44 height 30
select select "service"
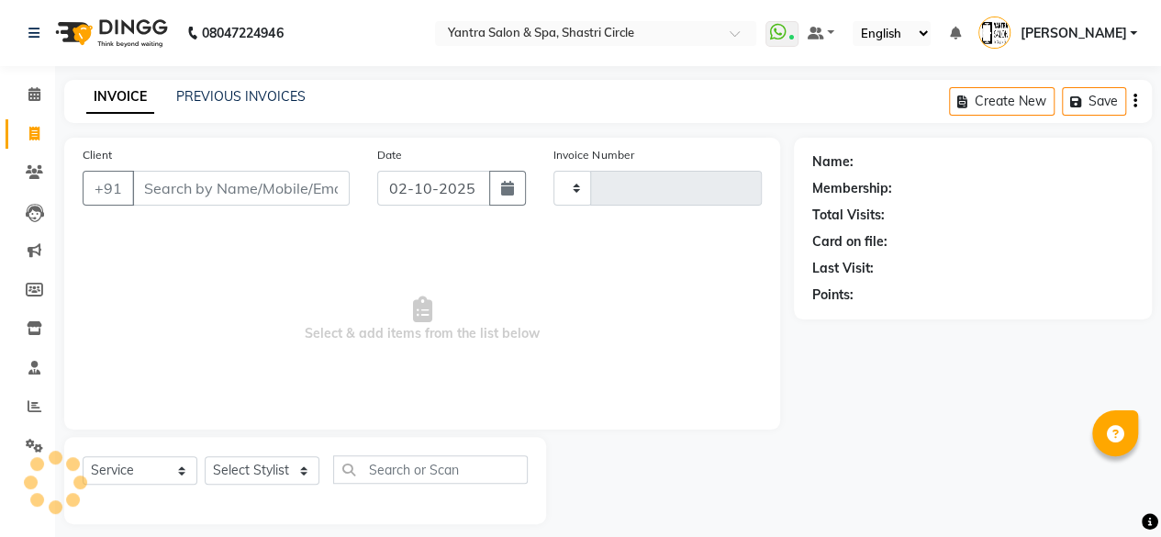
type input "4170"
select select "154"
click at [217, 179] on input "Client" at bounding box center [241, 188] width 218 height 35
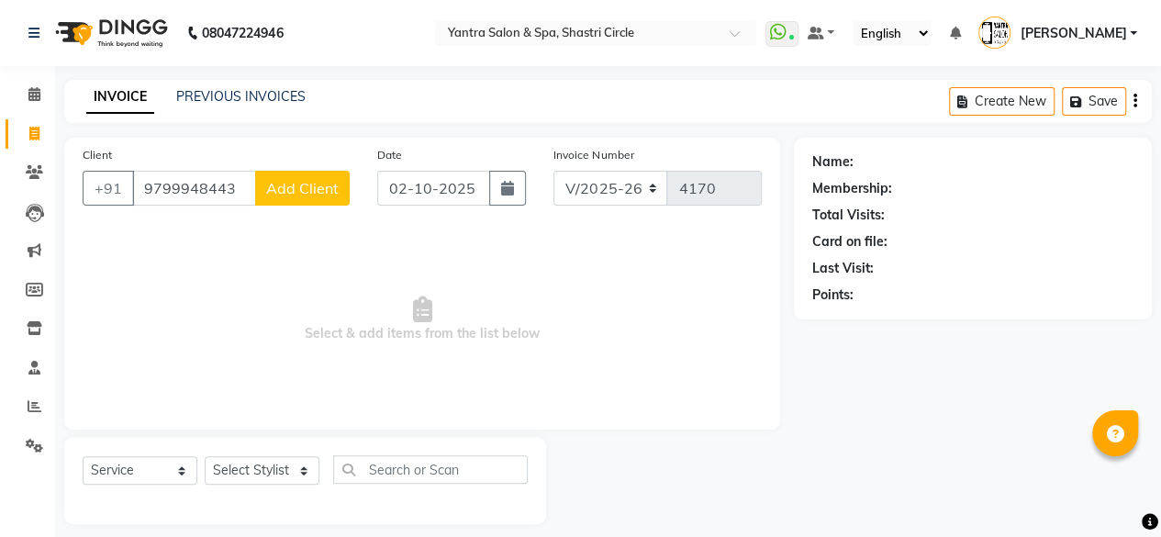
type input "9799948443"
click at [317, 187] on span "Add Client" at bounding box center [302, 188] width 73 height 18
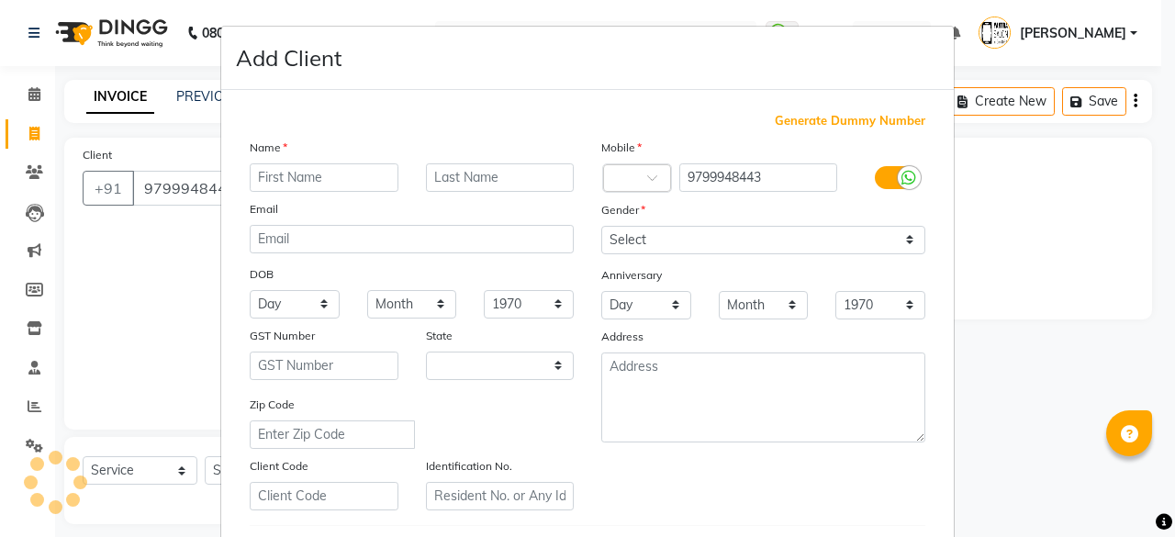
select select "33"
type input "Anita"
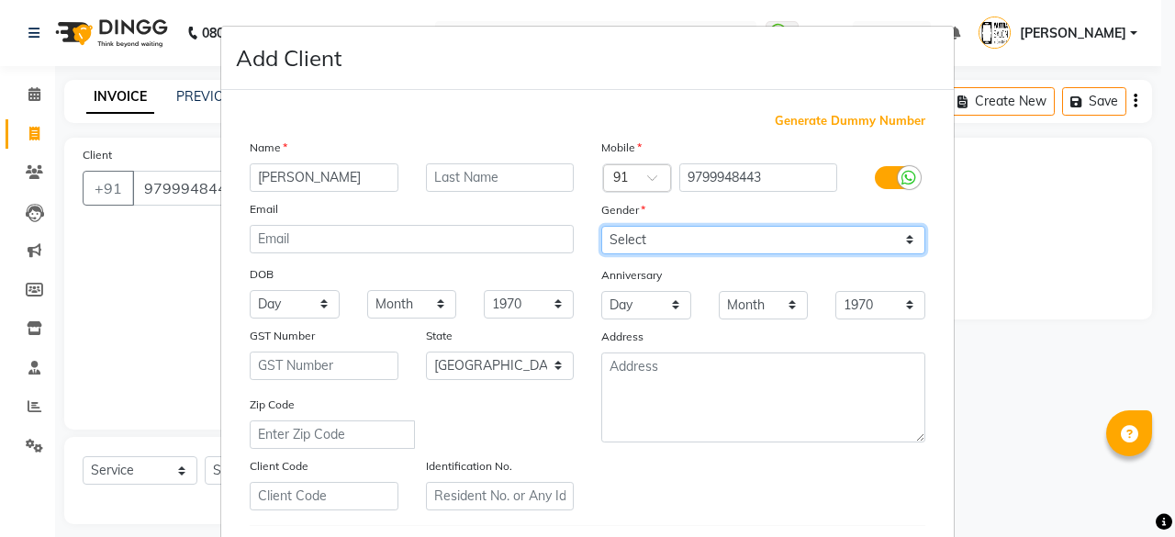
drag, startPoint x: 781, startPoint y: 238, endPoint x: 771, endPoint y: 251, distance: 16.3
click at [781, 238] on select "Select Male Female Other Prefer Not To Say" at bounding box center [763, 240] width 324 height 28
select select "female"
click at [601, 226] on select "Select Male Female Other Prefer Not To Say" at bounding box center [763, 240] width 324 height 28
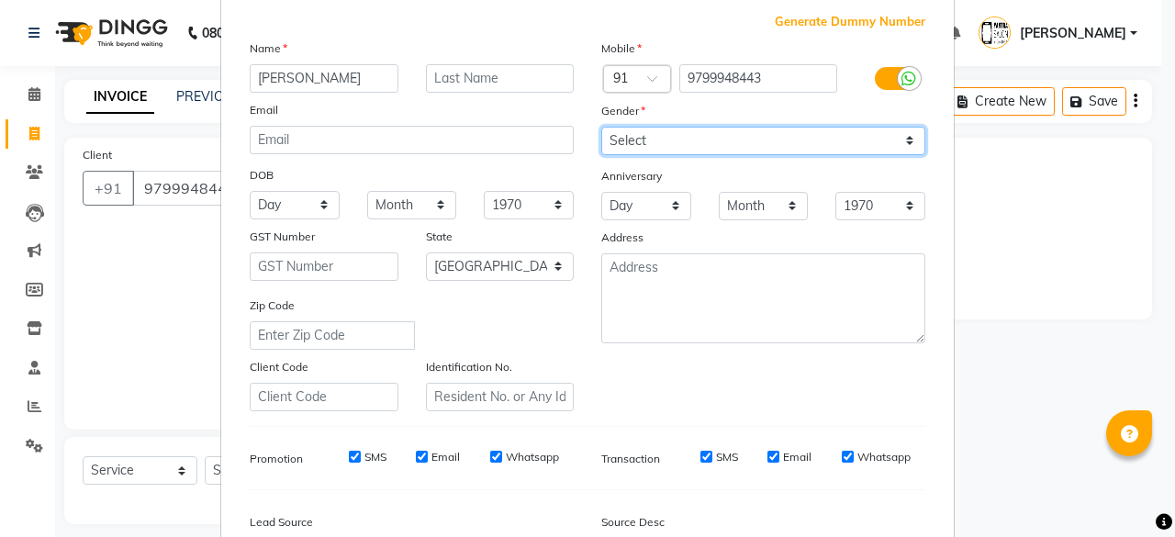
scroll to position [275, 0]
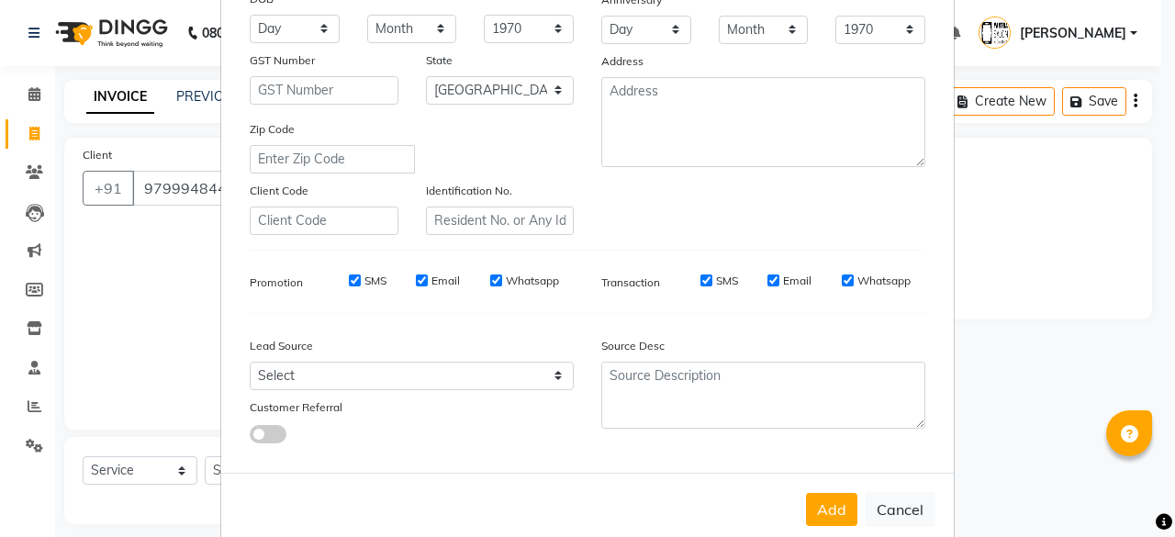
click at [839, 488] on div "Add Cancel" at bounding box center [587, 509] width 733 height 73
click at [839, 504] on button "Add" at bounding box center [831, 509] width 51 height 33
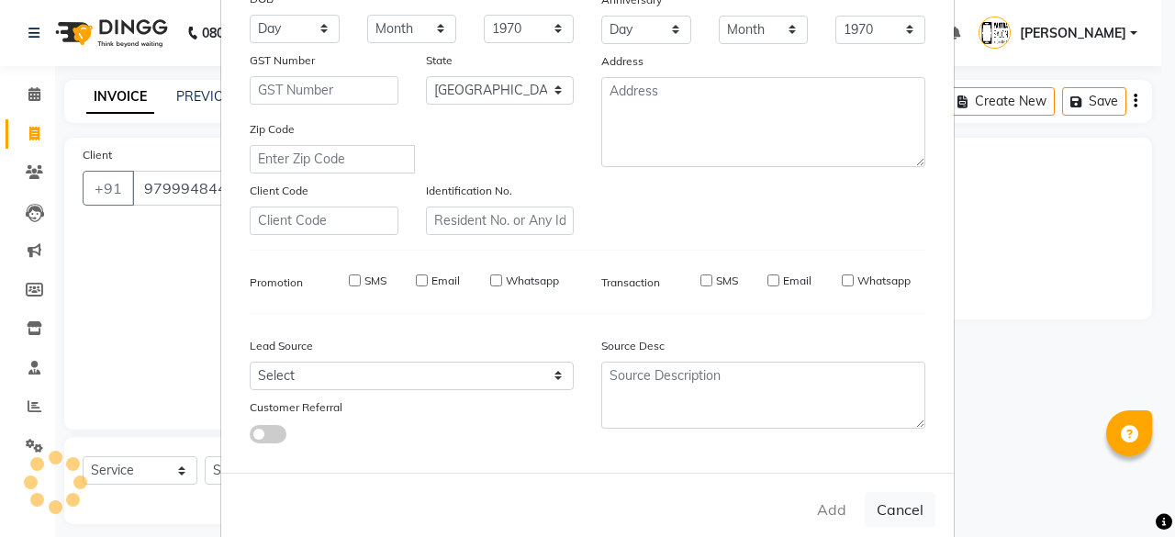
select select
select select "null"
select select
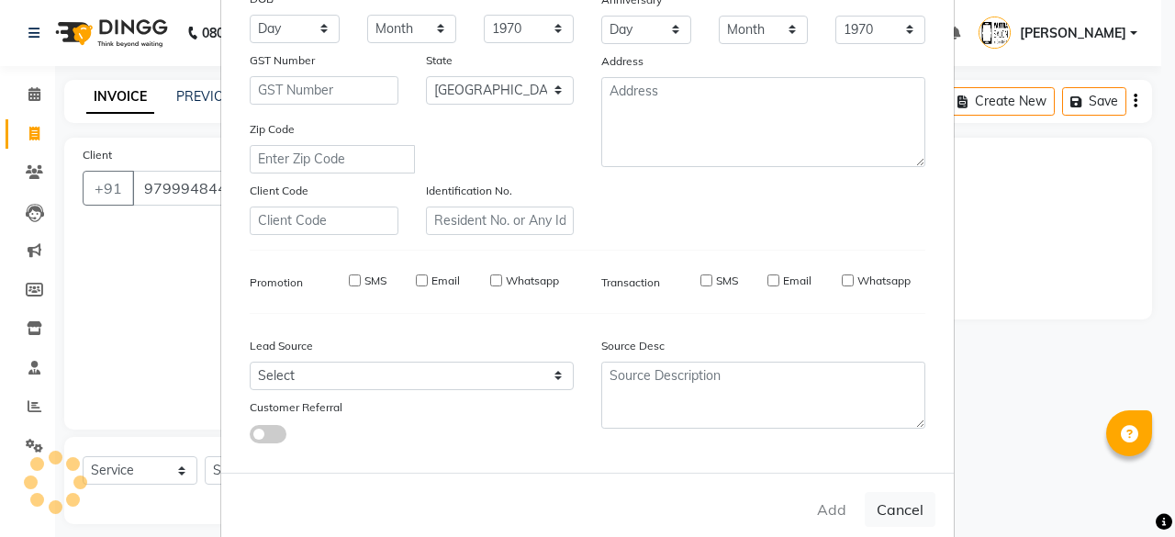
select select
checkbox input "false"
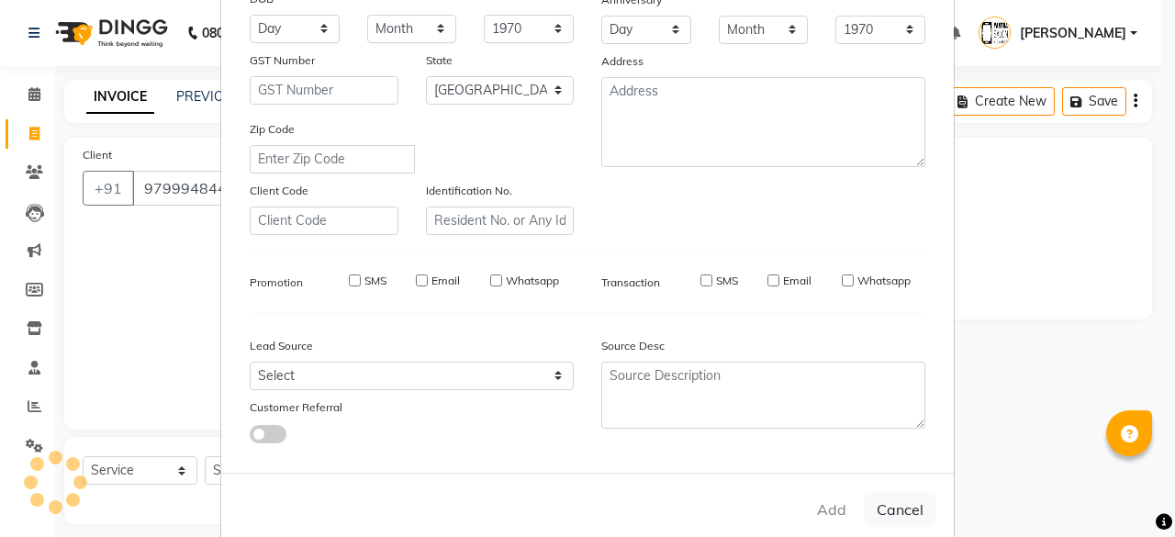
checkbox input "false"
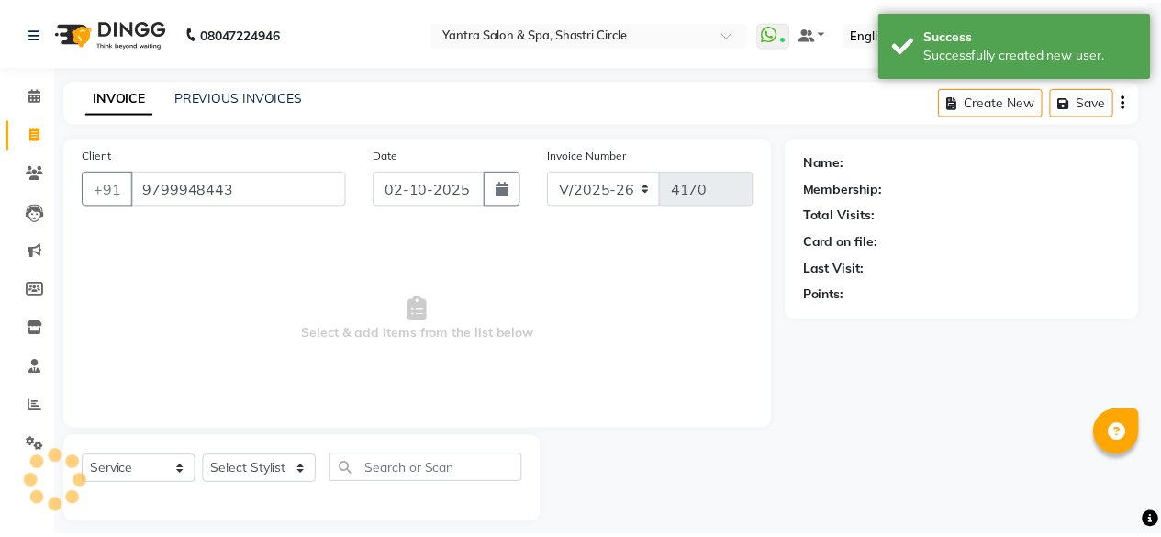
scroll to position [307, 0]
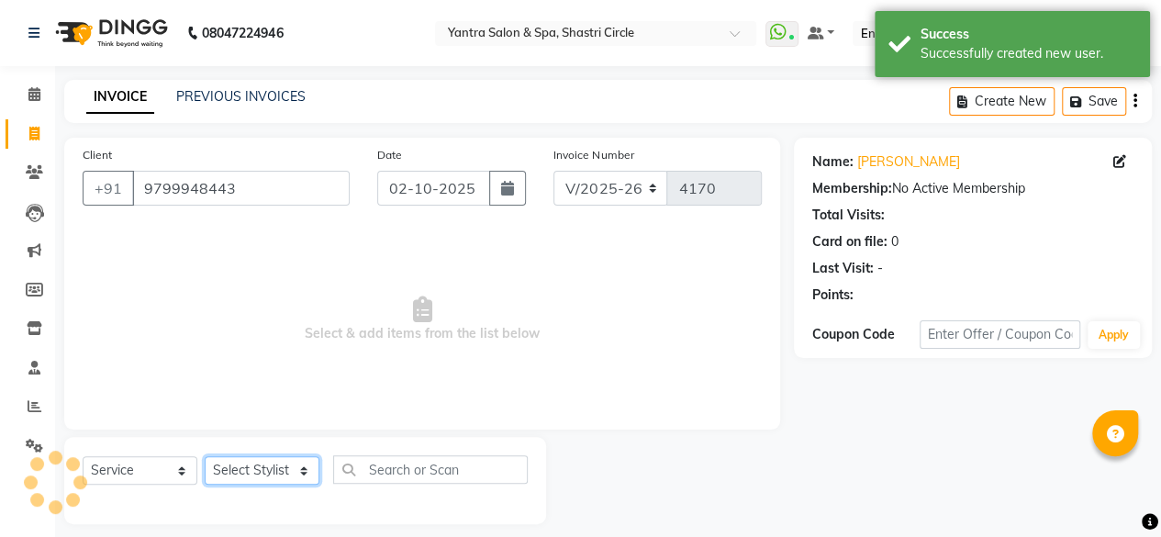
click at [277, 469] on select "Select Stylist Afsana Ajay Arvind ASHA Dimple Harsha Hemlata Latika lucky Manag…" at bounding box center [262, 470] width 115 height 28
select select "44024"
click at [205, 456] on select "Select Stylist Afsana Ajay Arvind ASHA Dimple Harsha Hemlata Latika lucky Manag…" at bounding box center [262, 470] width 115 height 28
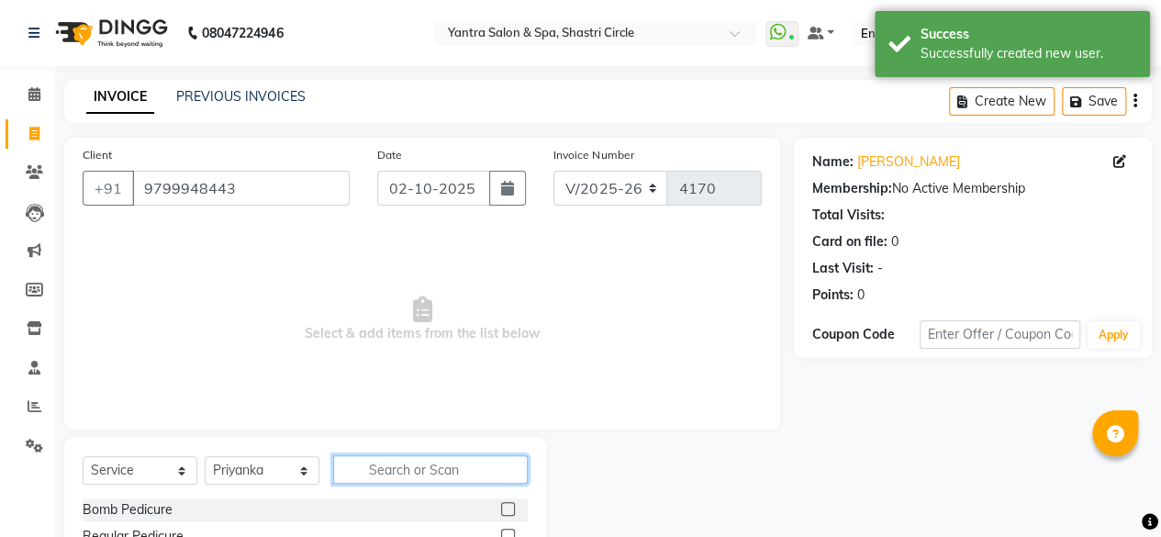
click at [393, 459] on input "text" at bounding box center [430, 469] width 195 height 28
type input "thre"
click at [502, 503] on label at bounding box center [508, 509] width 14 height 14
click at [502, 504] on input "checkbox" at bounding box center [507, 510] width 12 height 12
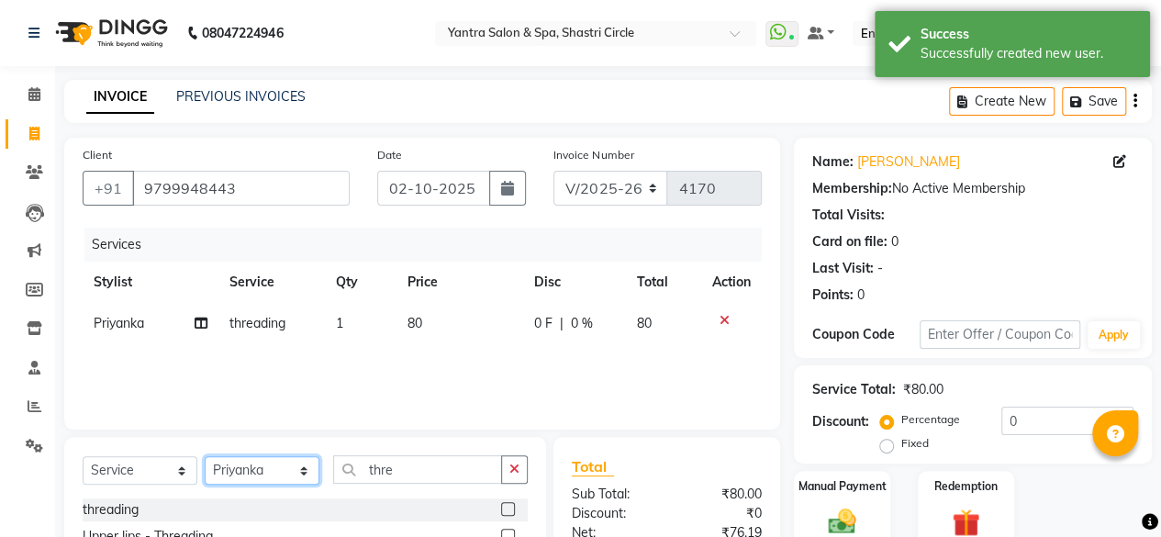
checkbox input "false"
click at [275, 476] on select "Select Stylist Afsana Ajay Arvind ASHA Dimple Harsha Hemlata Latika lucky Manag…" at bounding box center [262, 470] width 115 height 28
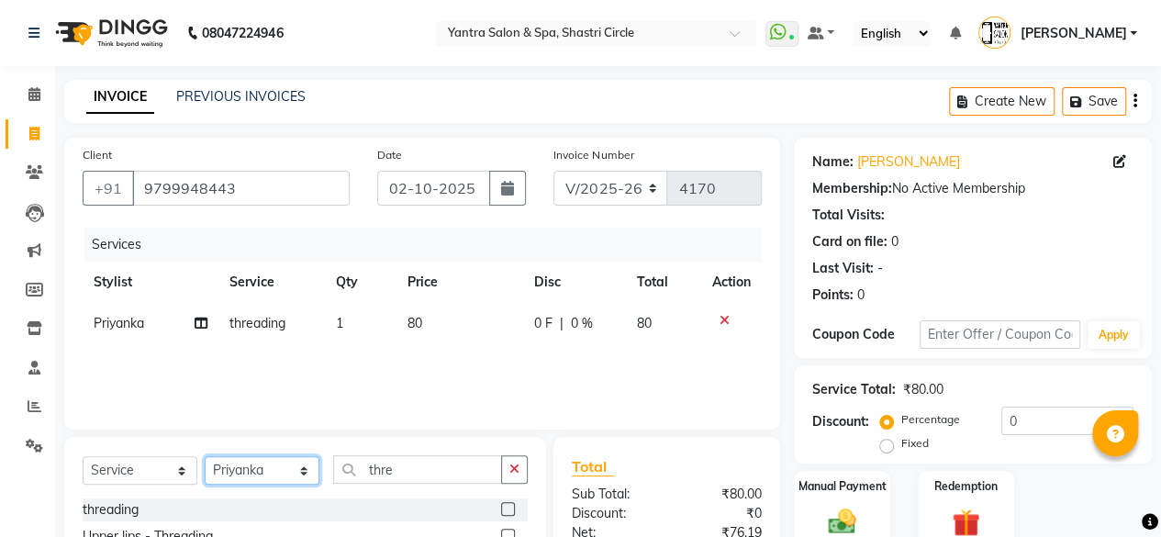
select select "4414"
click at [205, 456] on select "Select Stylist Afsana Ajay Arvind ASHA Dimple Harsha Hemlata Latika lucky Manag…" at bounding box center [262, 470] width 115 height 28
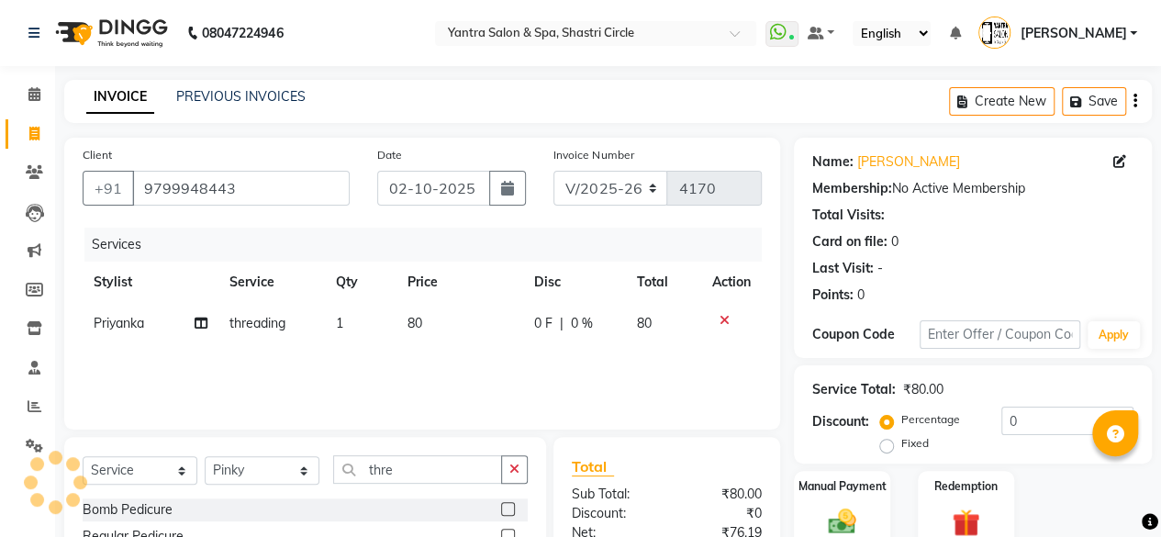
click at [371, 469] on input "thre" at bounding box center [417, 469] width 169 height 28
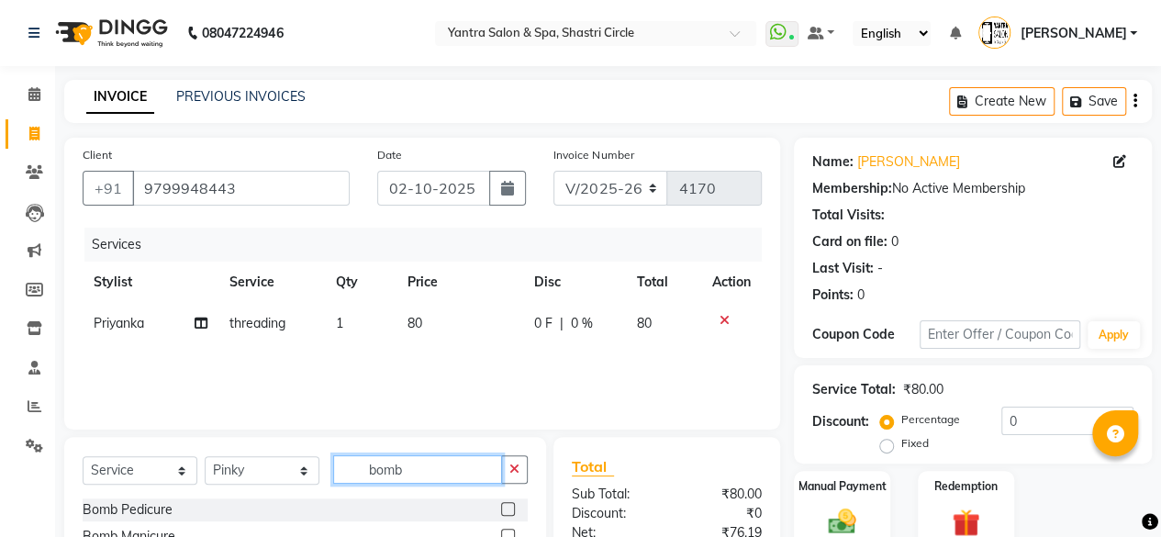
scroll to position [184, 0]
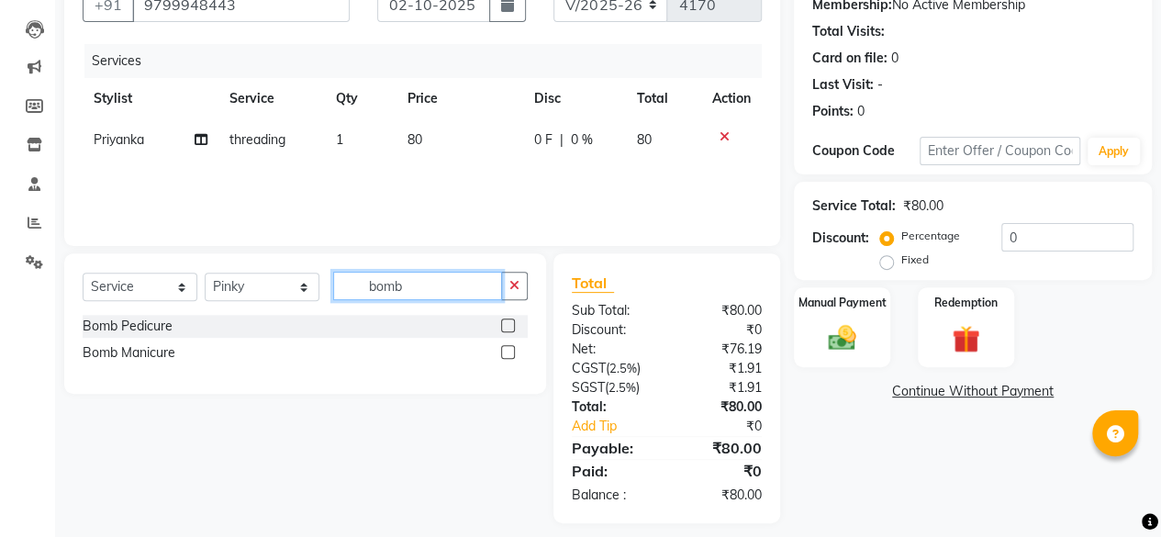
type input "bomb"
click at [509, 352] on label at bounding box center [508, 352] width 14 height 14
click at [509, 352] on input "checkbox" at bounding box center [507, 353] width 12 height 12
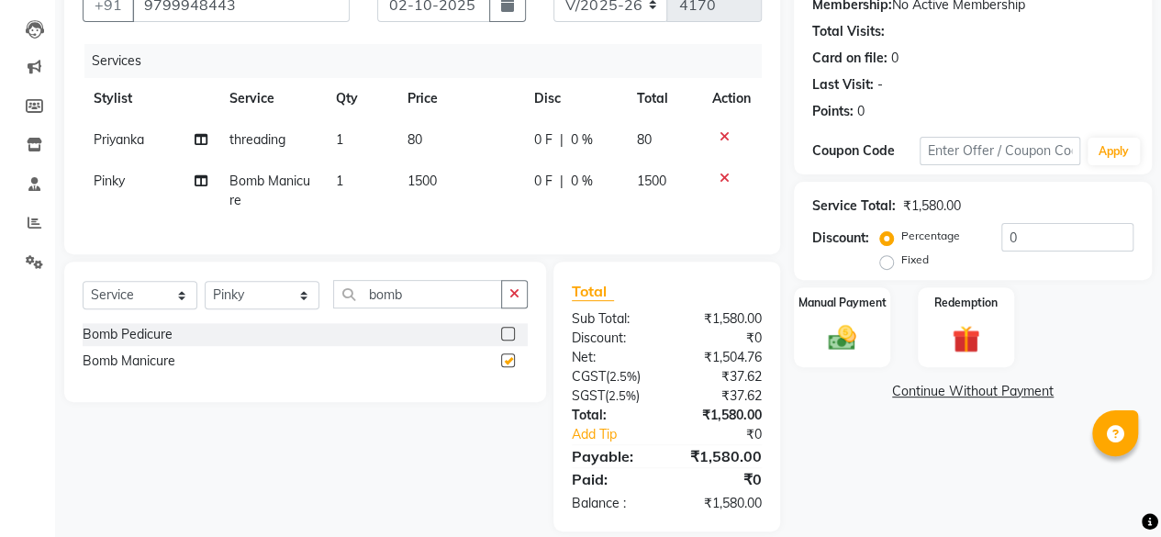
checkbox input "false"
click at [281, 309] on select "Select Stylist Afsana Ajay Arvind ASHA Dimple Harsha Hemlata Latika lucky Manag…" at bounding box center [262, 295] width 115 height 28
select select "4458"
click at [205, 295] on select "Select Stylist Afsana Ajay Arvind ASHA Dimple Harsha Hemlata Latika lucky Manag…" at bounding box center [262, 295] width 115 height 28
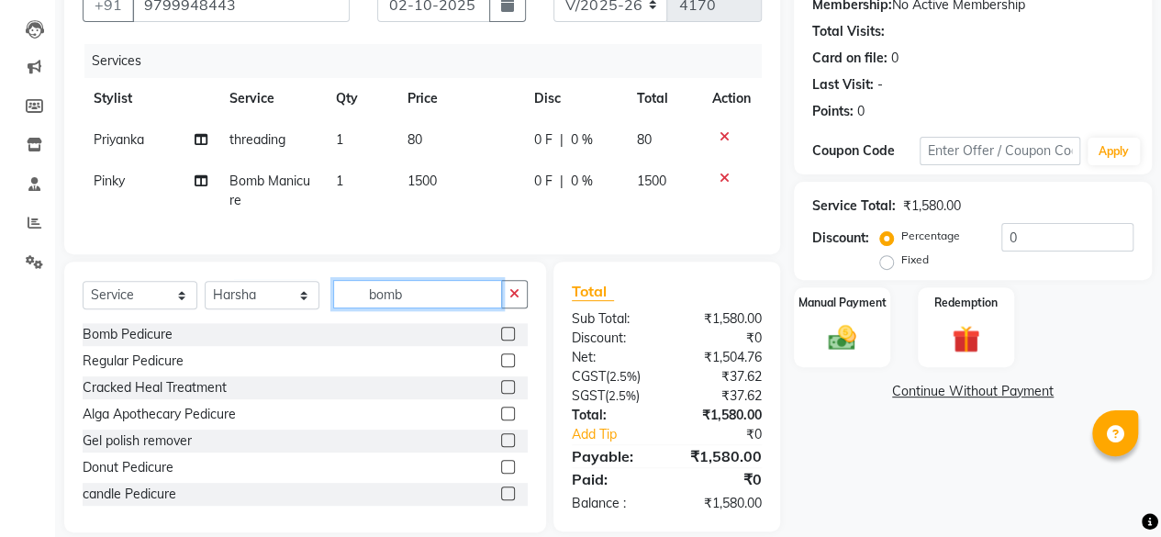
click at [426, 298] on input "bomb" at bounding box center [417, 294] width 169 height 28
type input "bomb"
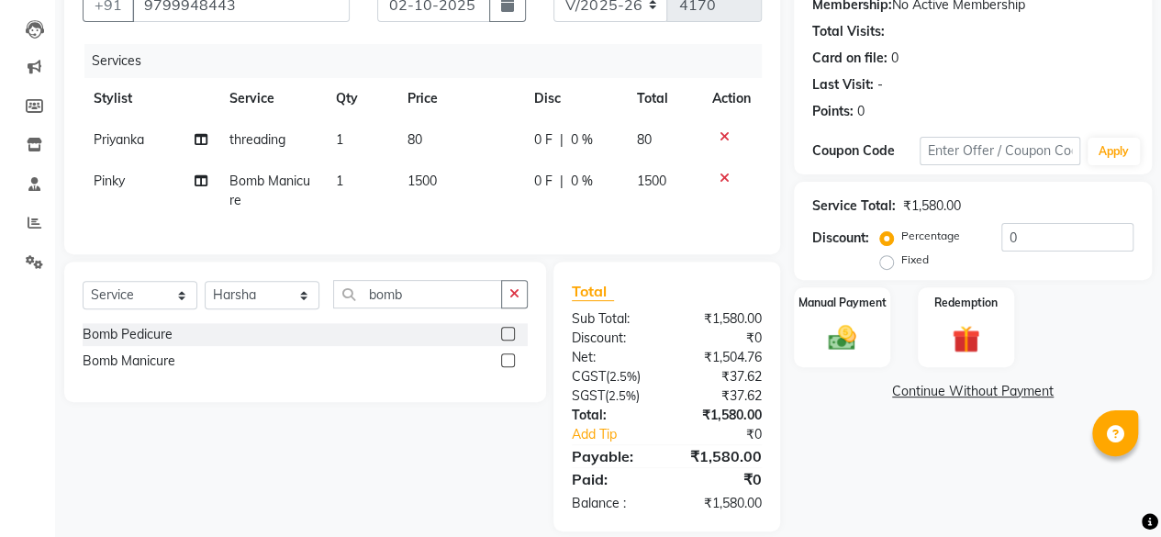
click at [508, 341] on label at bounding box center [508, 334] width 14 height 14
click at [508, 341] on input "checkbox" at bounding box center [507, 335] width 12 height 12
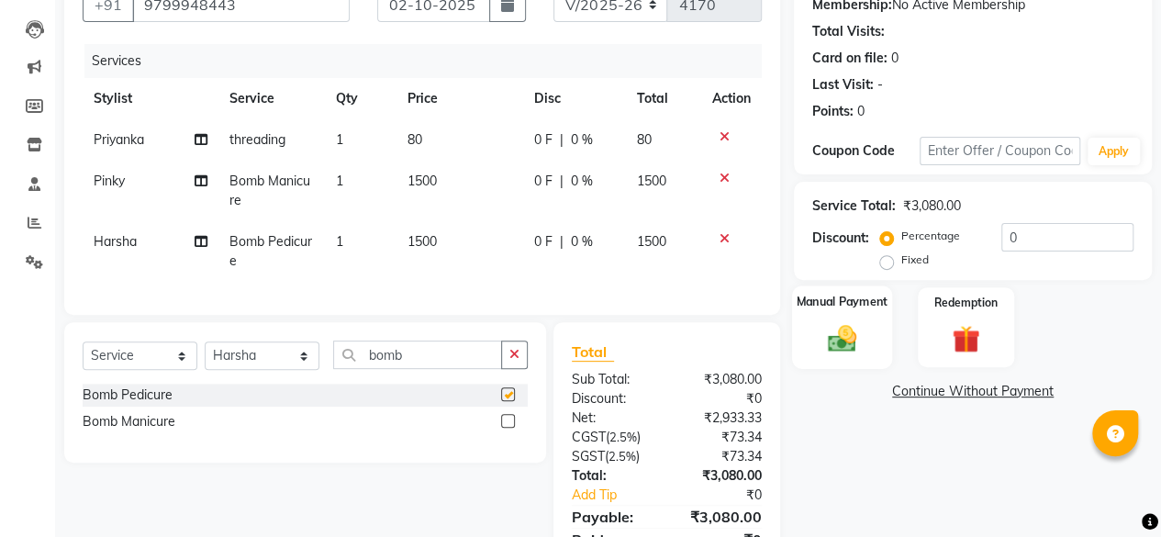
checkbox input "false"
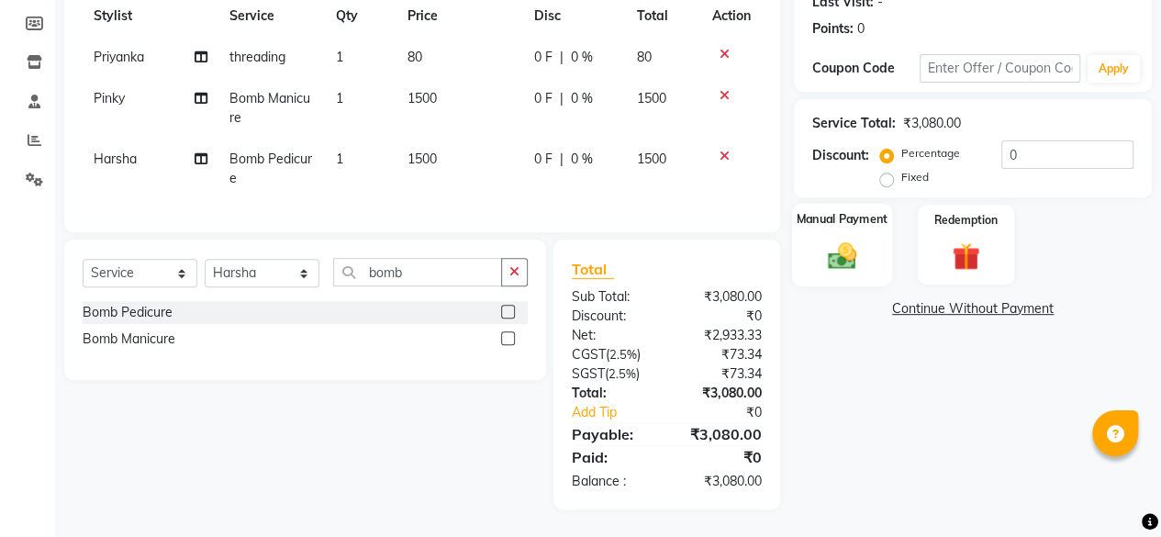
click at [835, 239] on img at bounding box center [842, 255] width 47 height 33
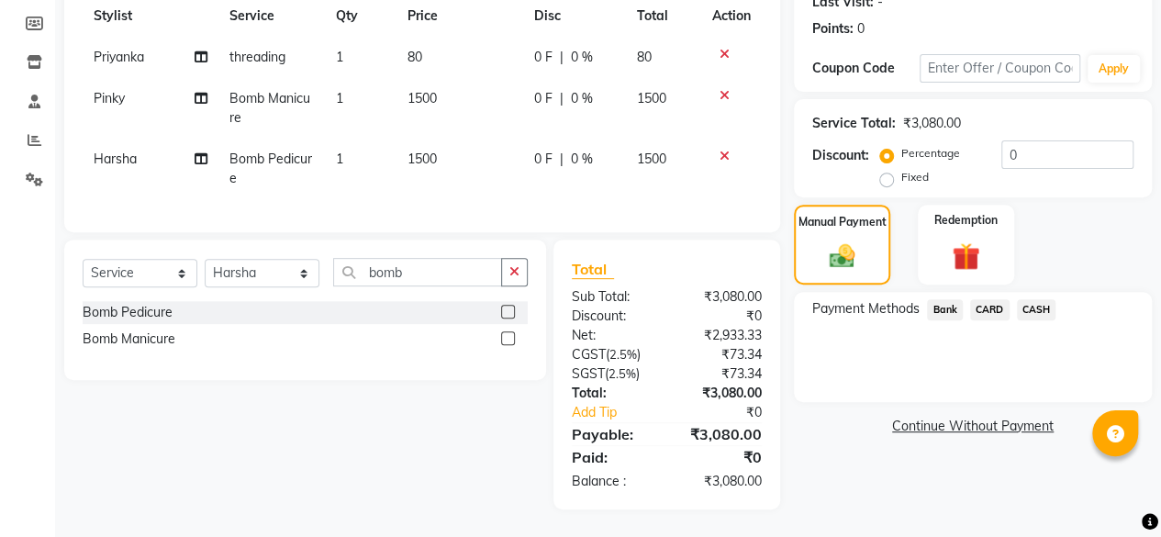
click at [942, 299] on span "Bank" at bounding box center [945, 309] width 36 height 21
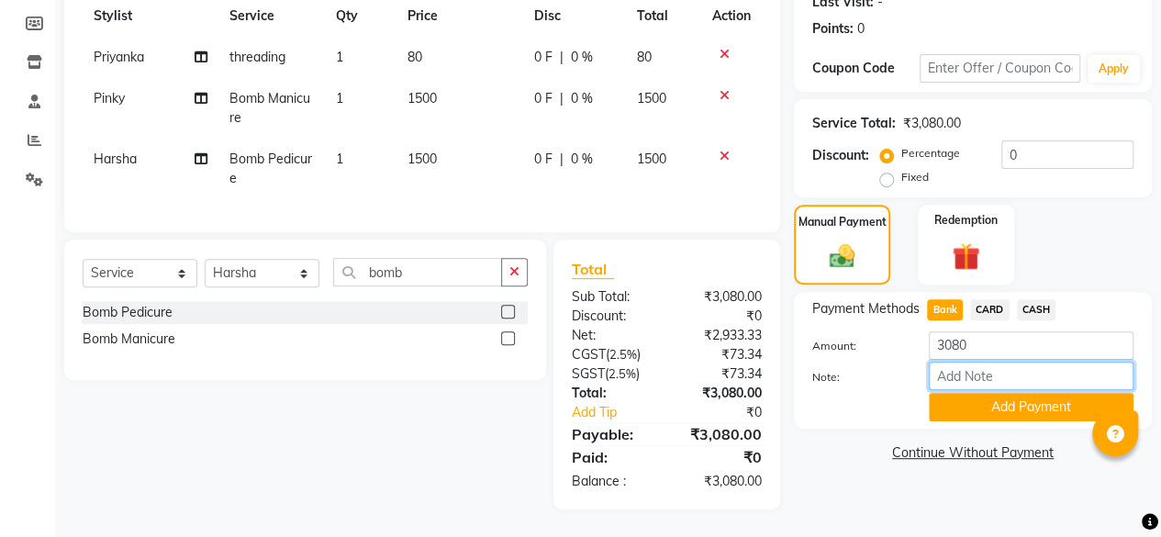
click at [973, 369] on input "Note:" at bounding box center [1031, 376] width 205 height 28
click at [981, 393] on button "Add Payment" at bounding box center [1031, 407] width 205 height 28
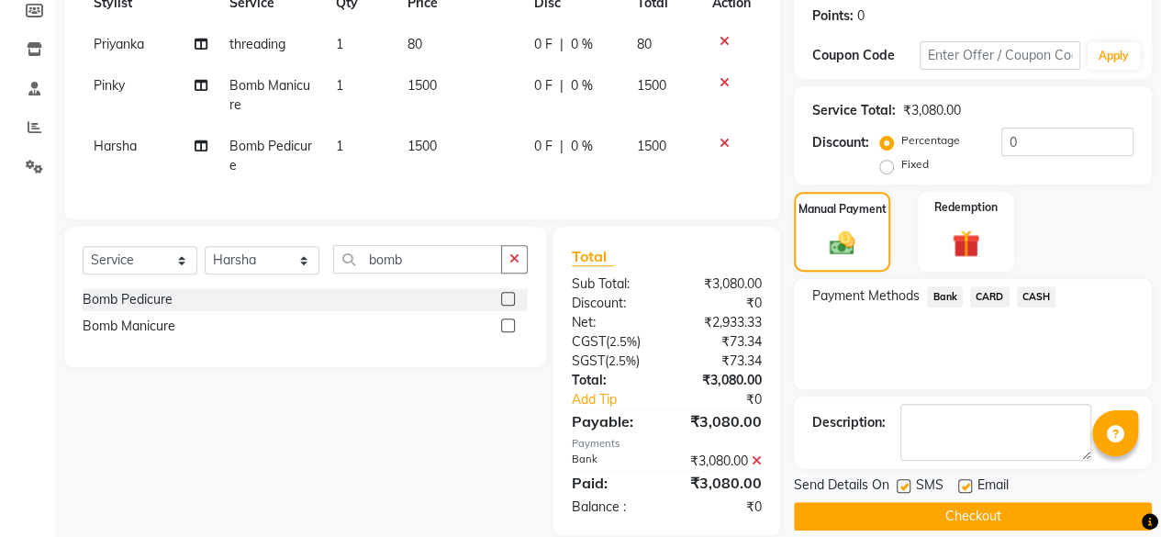
scroll to position [317, 0]
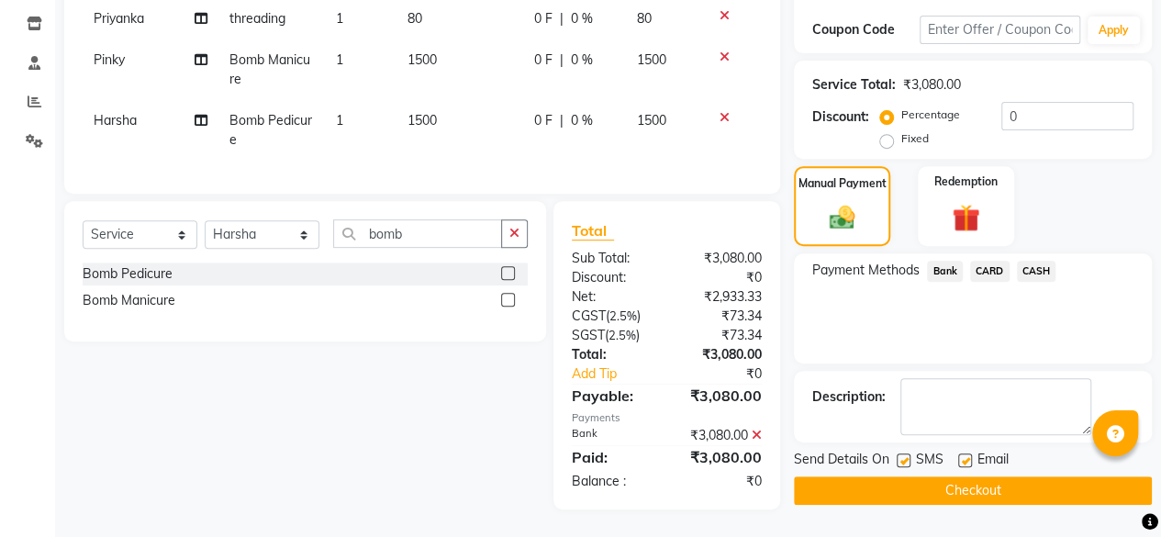
click at [982, 477] on button "Checkout" at bounding box center [973, 491] width 358 height 28
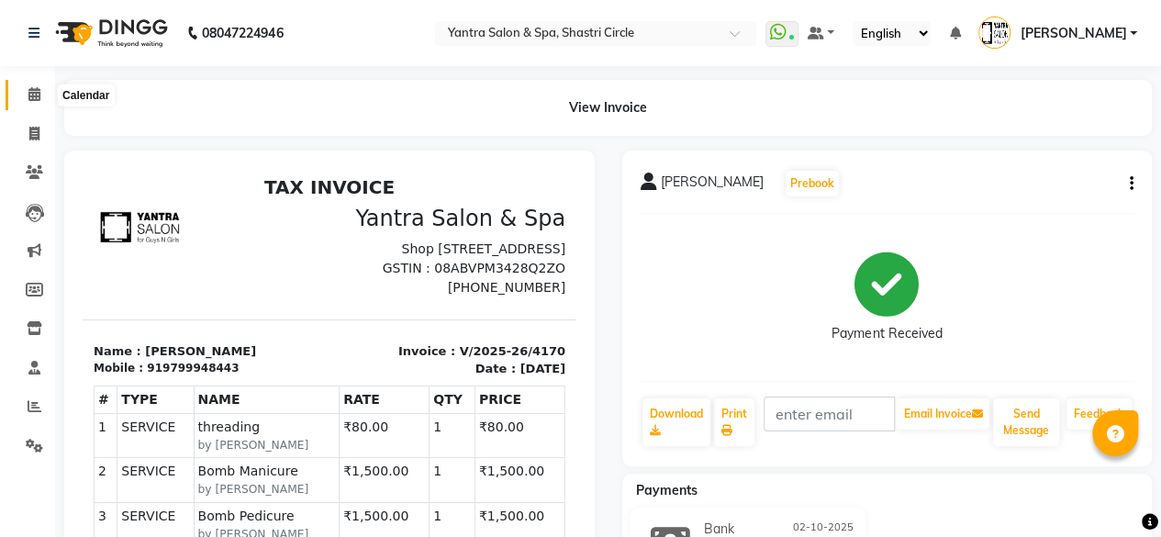
click at [35, 95] on icon at bounding box center [34, 94] width 12 height 14
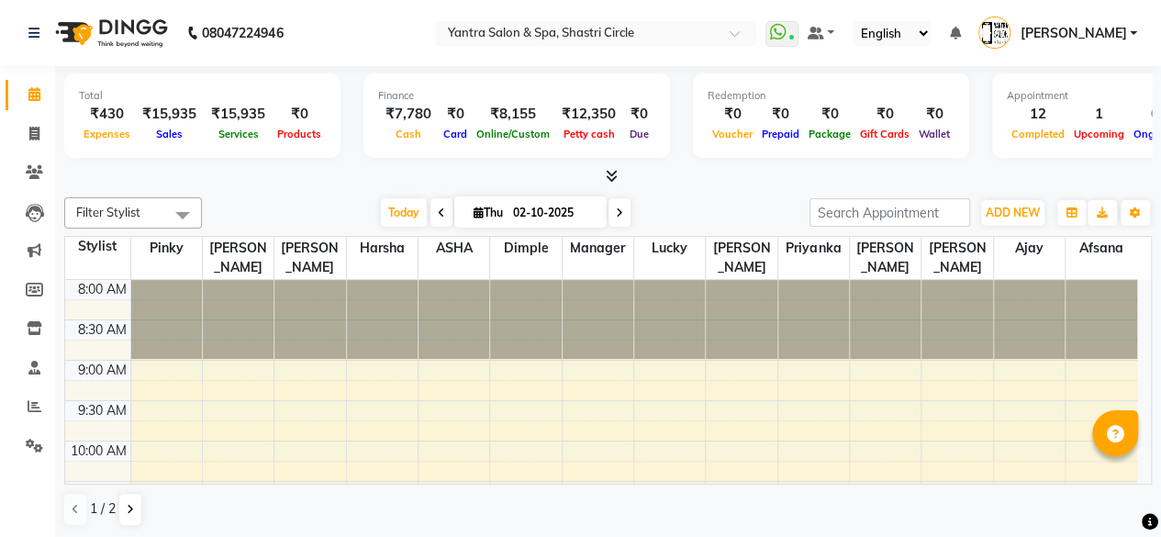
click at [439, 213] on icon at bounding box center [441, 212] width 7 height 11
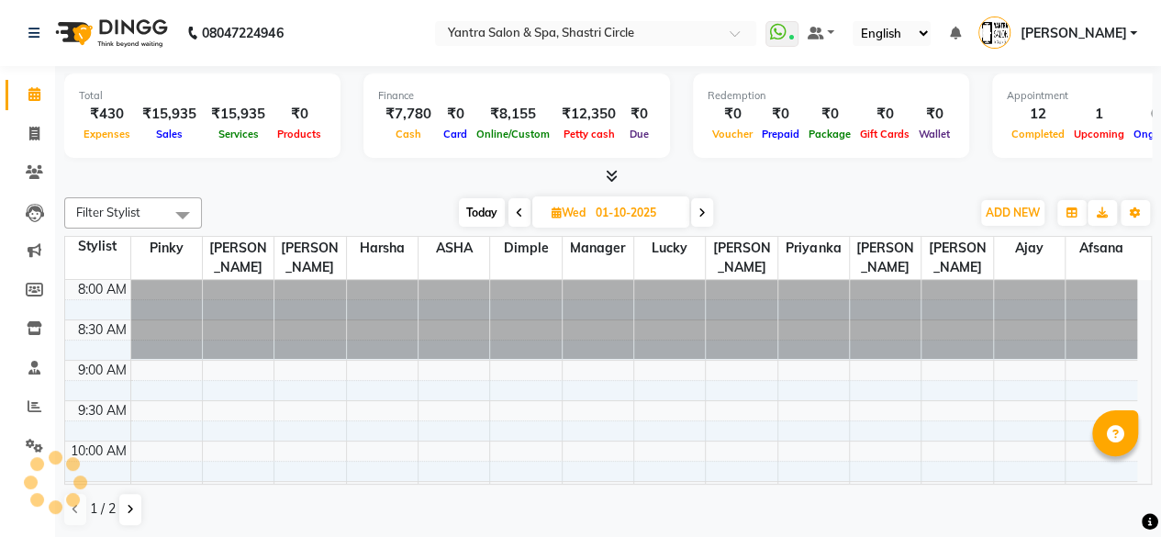
scroll to position [558, 0]
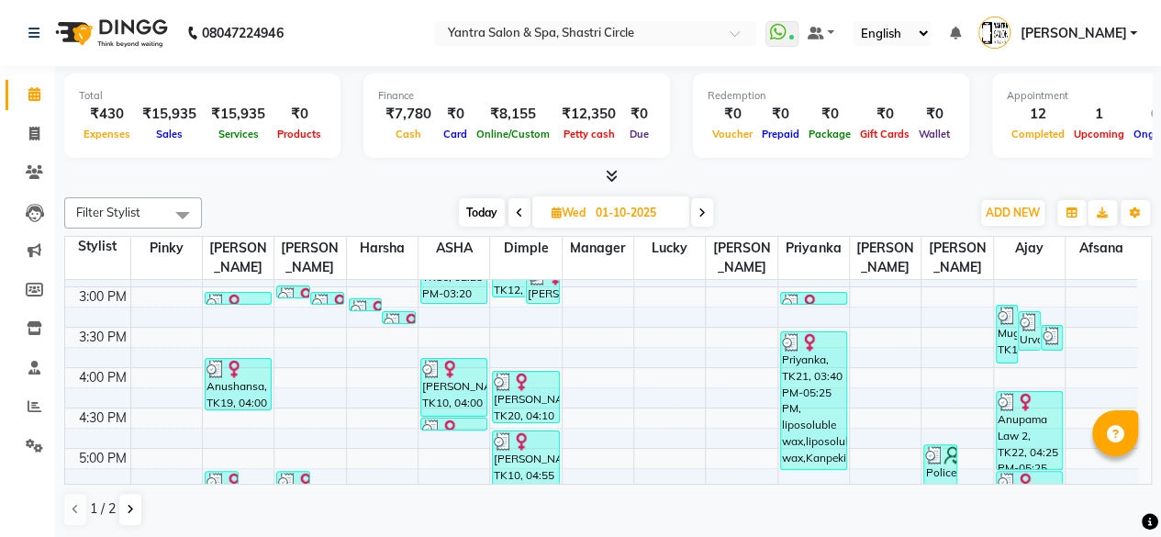
click at [516, 210] on icon at bounding box center [519, 212] width 7 height 11
type input "30-09-2025"
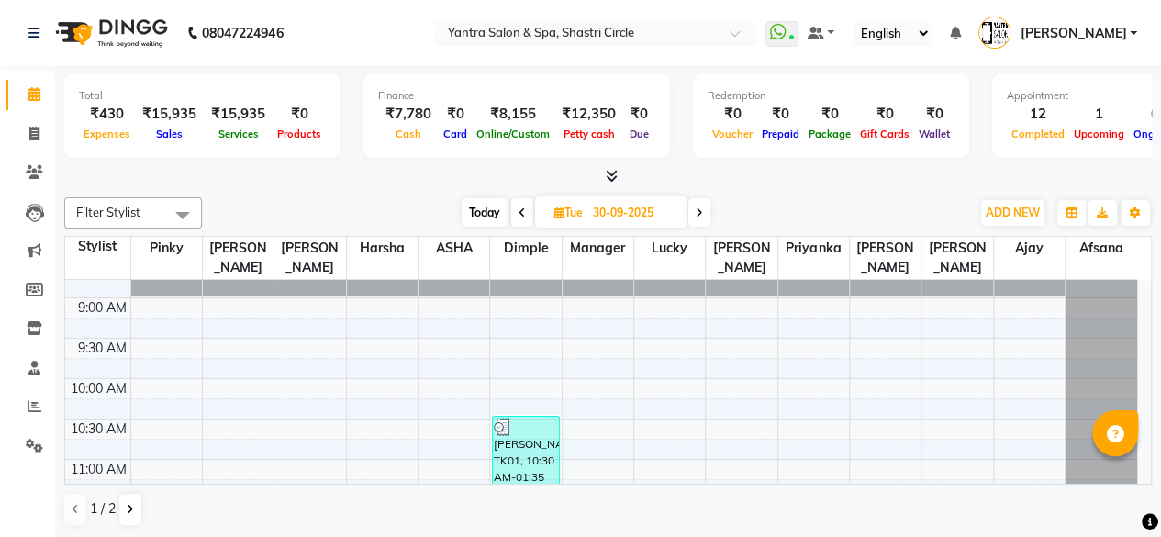
scroll to position [92, 0]
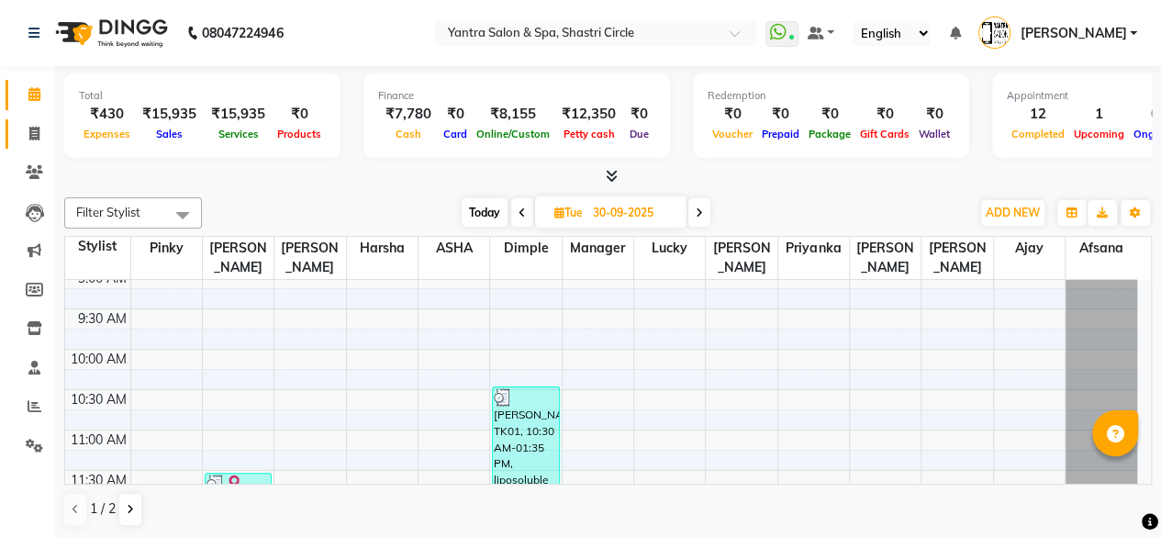
click at [7, 136] on link "Invoice" at bounding box center [28, 134] width 44 height 30
select select "service"
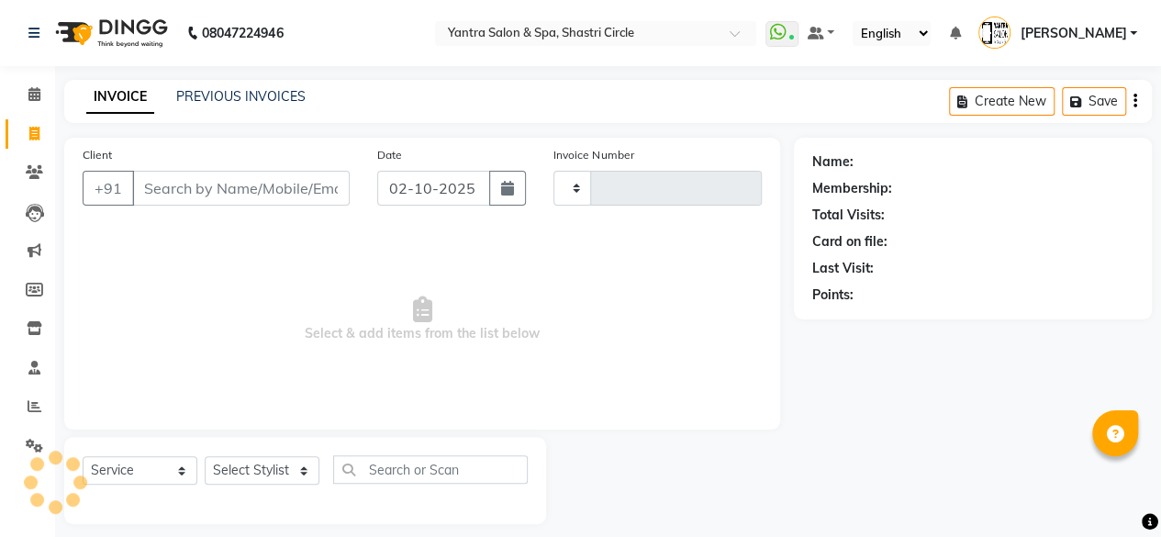
type input "4171"
select select "154"
click at [178, 207] on div "Client +91" at bounding box center [216, 182] width 295 height 75
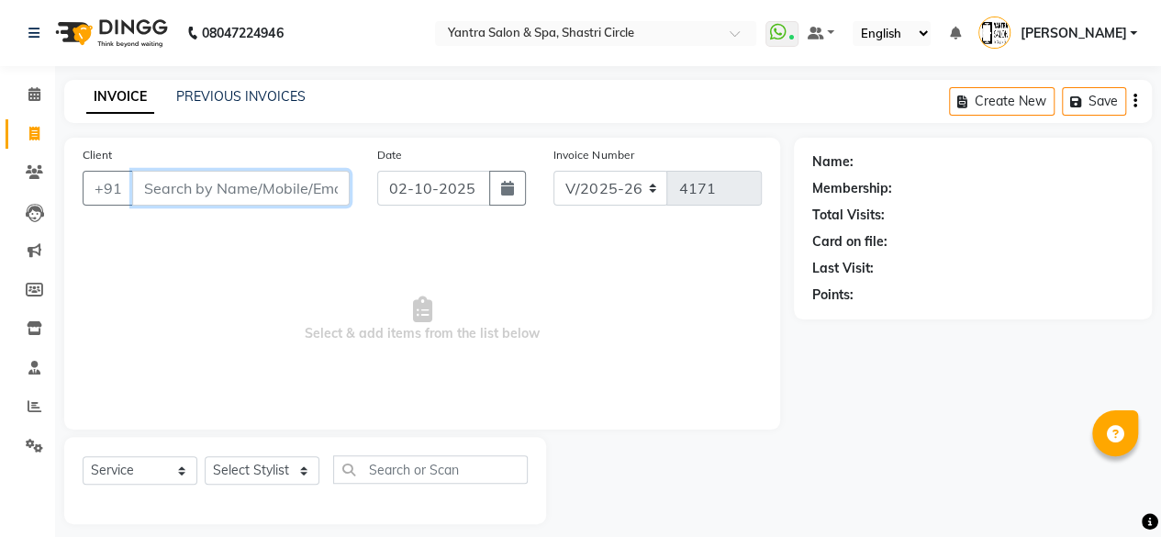
click at [219, 191] on input "Client" at bounding box center [241, 188] width 218 height 35
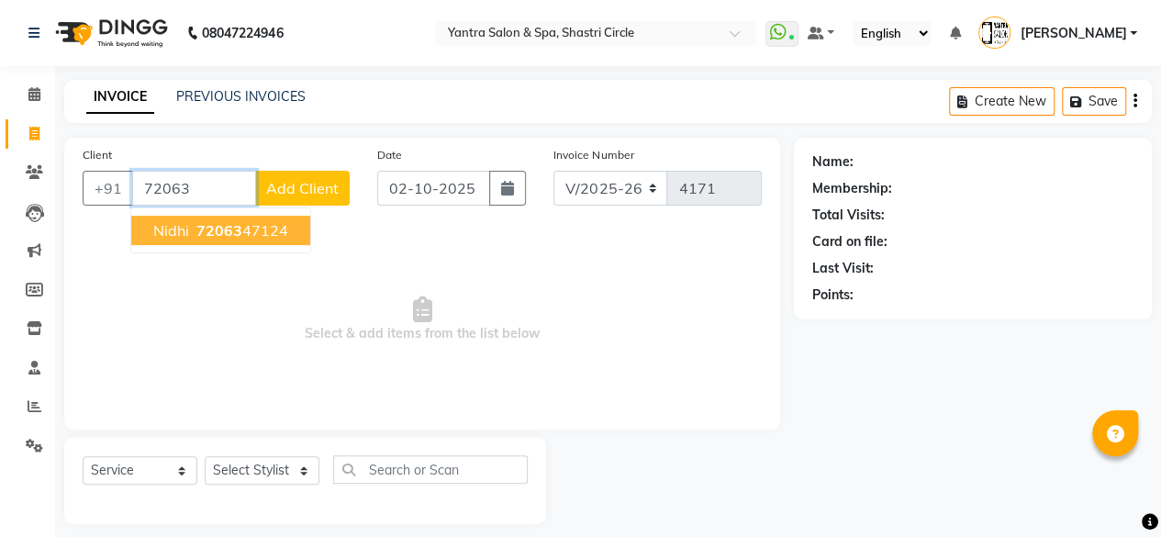
click at [243, 223] on ngb-highlight "72063 47124" at bounding box center [240, 230] width 95 height 18
type input "7206347124"
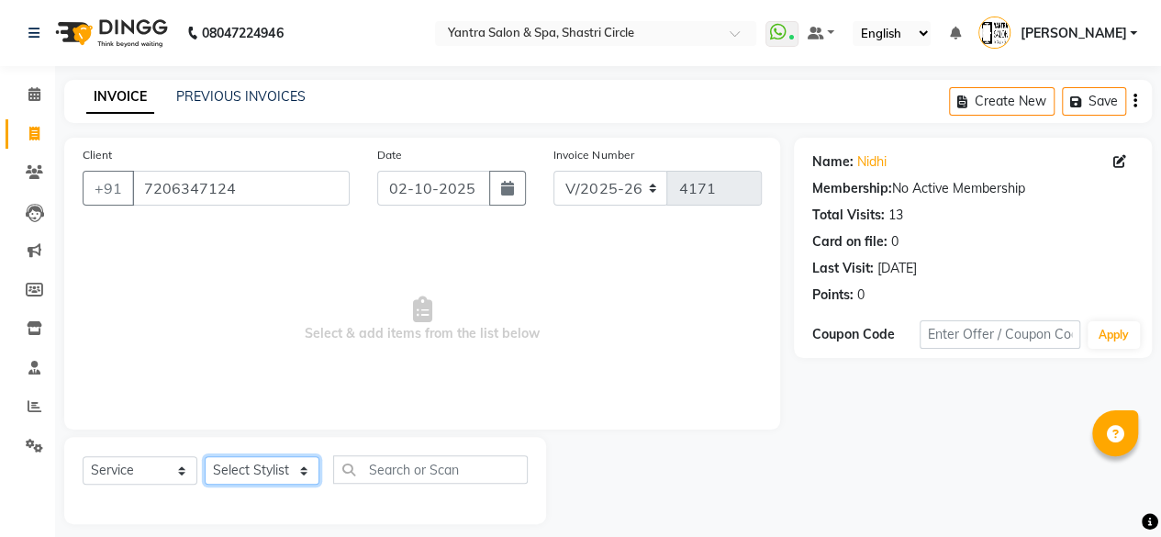
click at [266, 480] on select "Select Stylist Afsana Ajay Arvind ASHA Dimple Harsha Hemlata Latika lucky Manag…" at bounding box center [262, 470] width 115 height 28
select select "8429"
click at [205, 456] on select "Select Stylist Afsana Ajay Arvind ASHA Dimple Harsha Hemlata Latika lucky Manag…" at bounding box center [262, 470] width 115 height 28
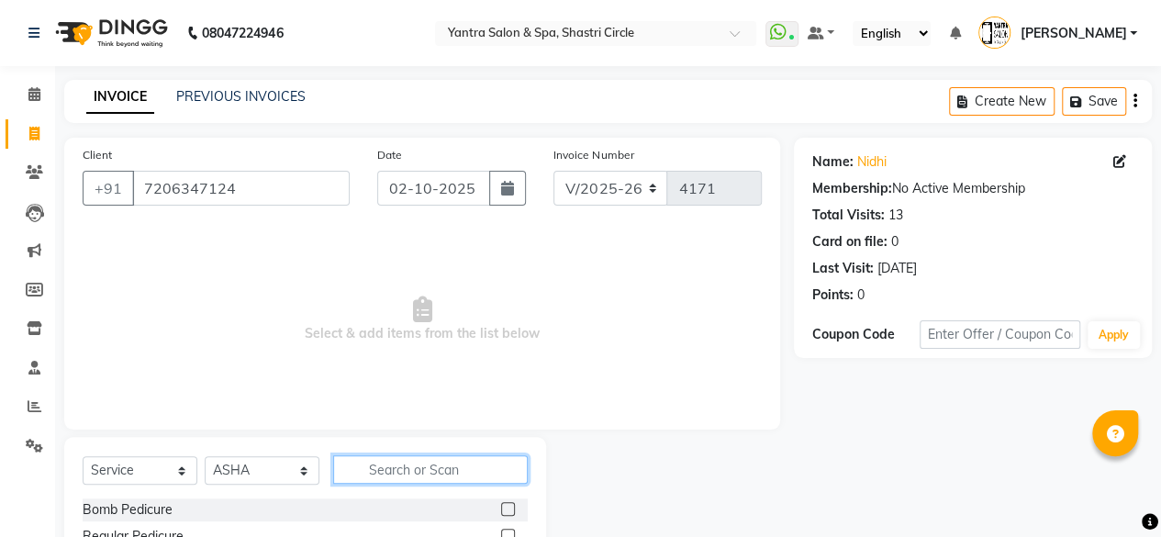
click at [418, 477] on input "text" at bounding box center [430, 469] width 195 height 28
type input "thre"
click at [508, 505] on label at bounding box center [508, 509] width 14 height 14
click at [508, 505] on input "checkbox" at bounding box center [507, 510] width 12 height 12
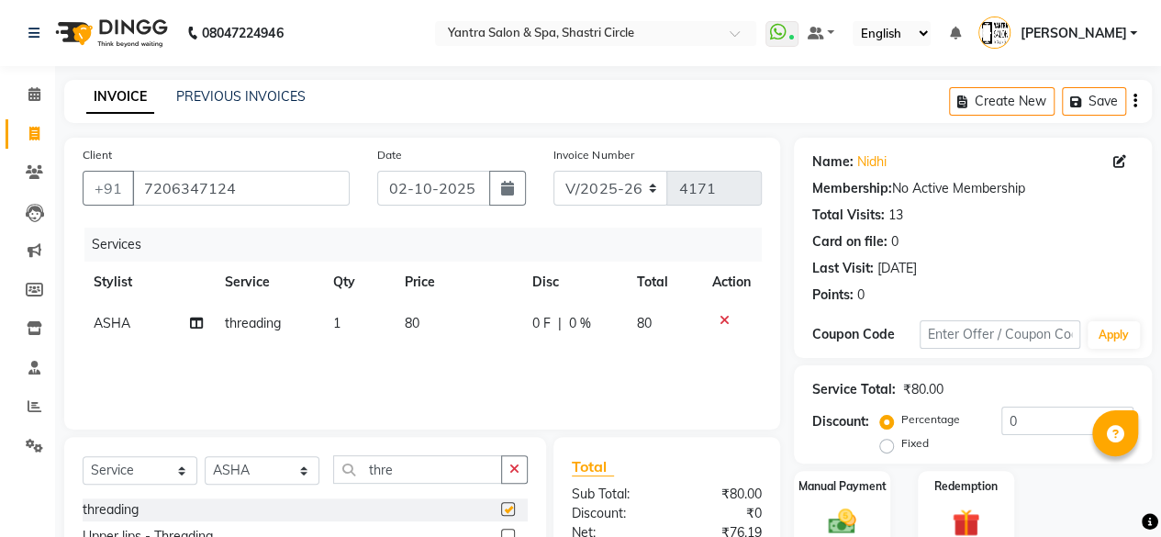
checkbox input "false"
click at [443, 478] on input "thre" at bounding box center [417, 469] width 169 height 28
type input "colo"
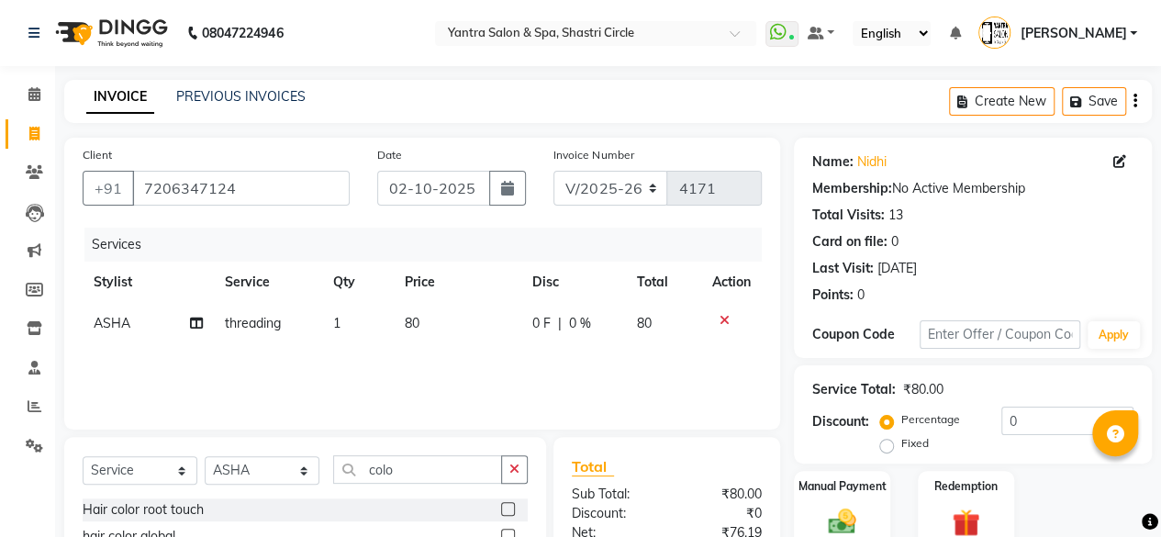
click at [510, 510] on label at bounding box center [508, 509] width 14 height 14
click at [510, 510] on input "checkbox" at bounding box center [507, 510] width 12 height 12
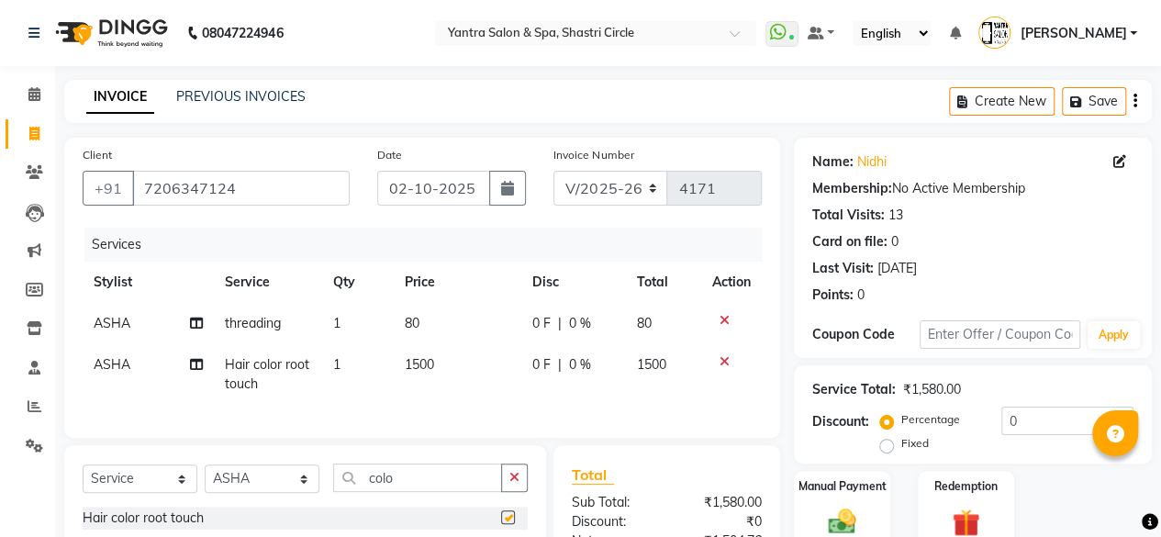
checkbox input "false"
click at [452, 366] on td "1500" at bounding box center [458, 374] width 128 height 61
select select "8429"
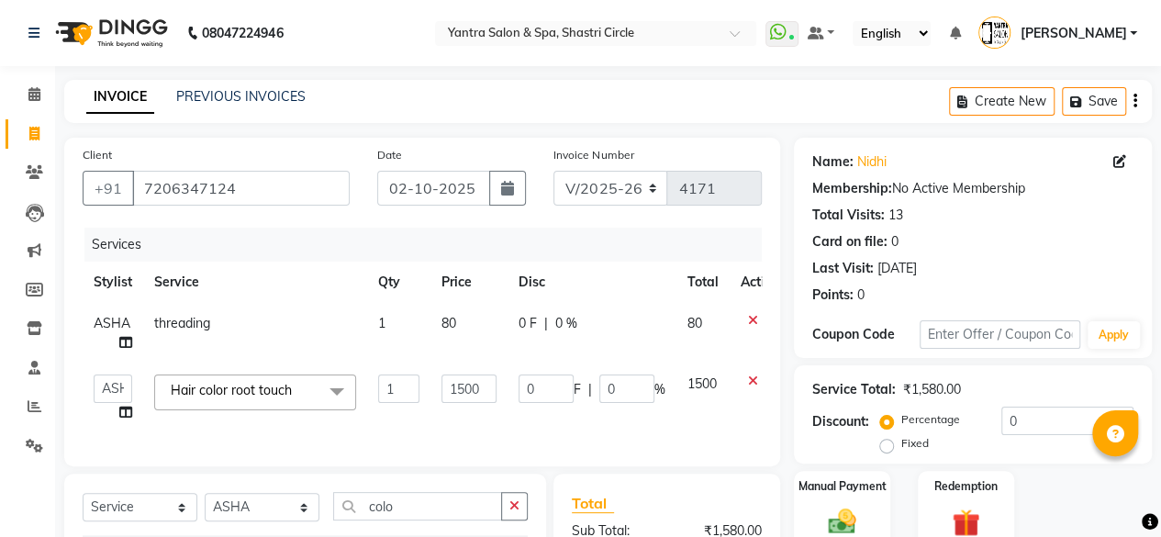
click at [452, 366] on td "1500" at bounding box center [469, 399] width 77 height 70
click at [454, 385] on input "1500" at bounding box center [469, 389] width 55 height 28
click at [454, 385] on input "1" at bounding box center [469, 389] width 55 height 28
type input "1200"
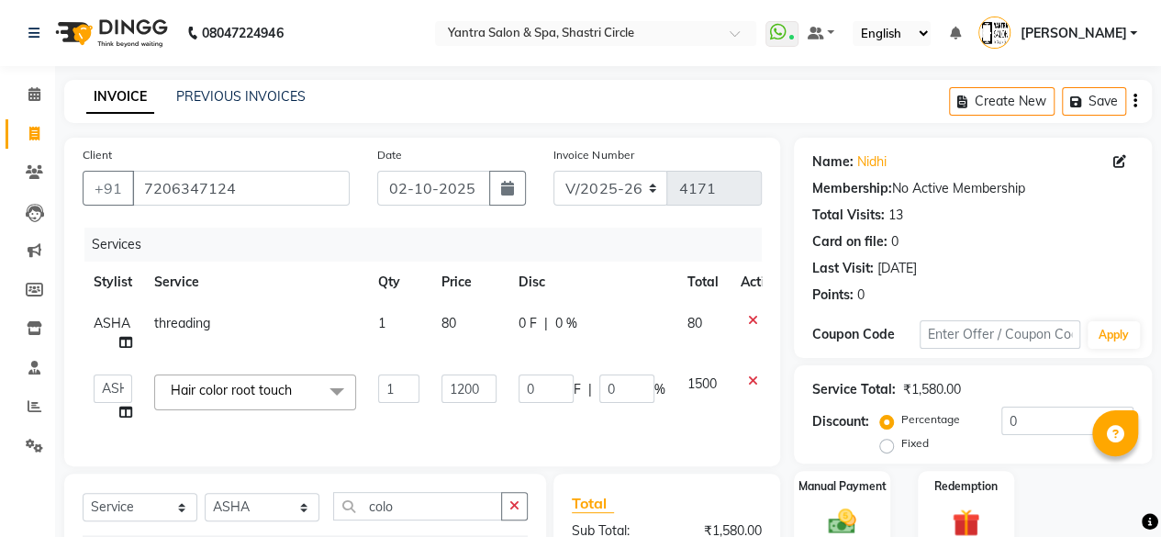
click at [698, 95] on div "INVOICE PREVIOUS INVOICES Create New Save" at bounding box center [608, 101] width 1088 height 43
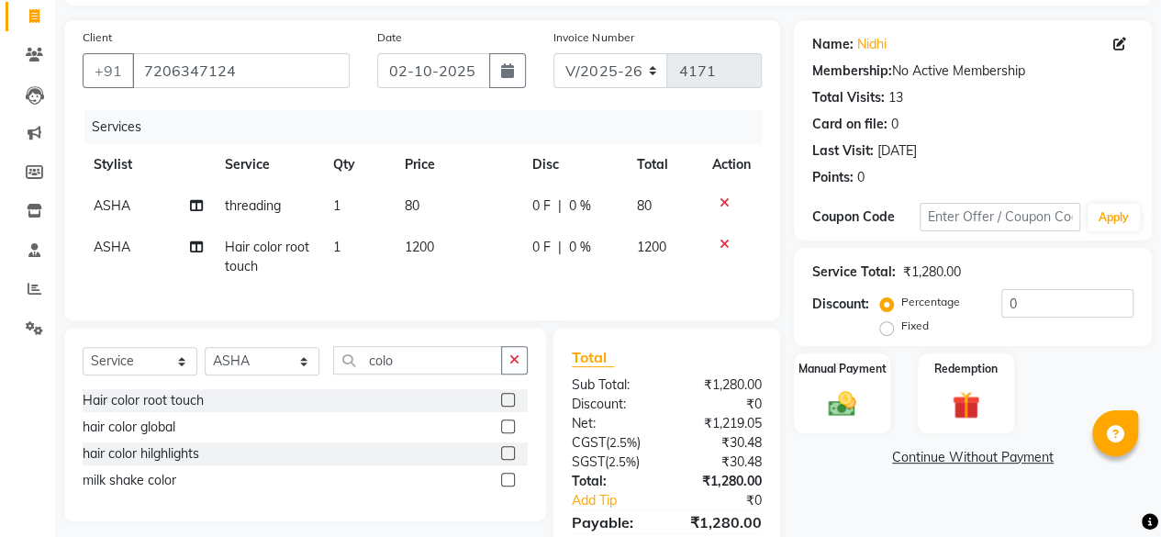
scroll to position [194, 0]
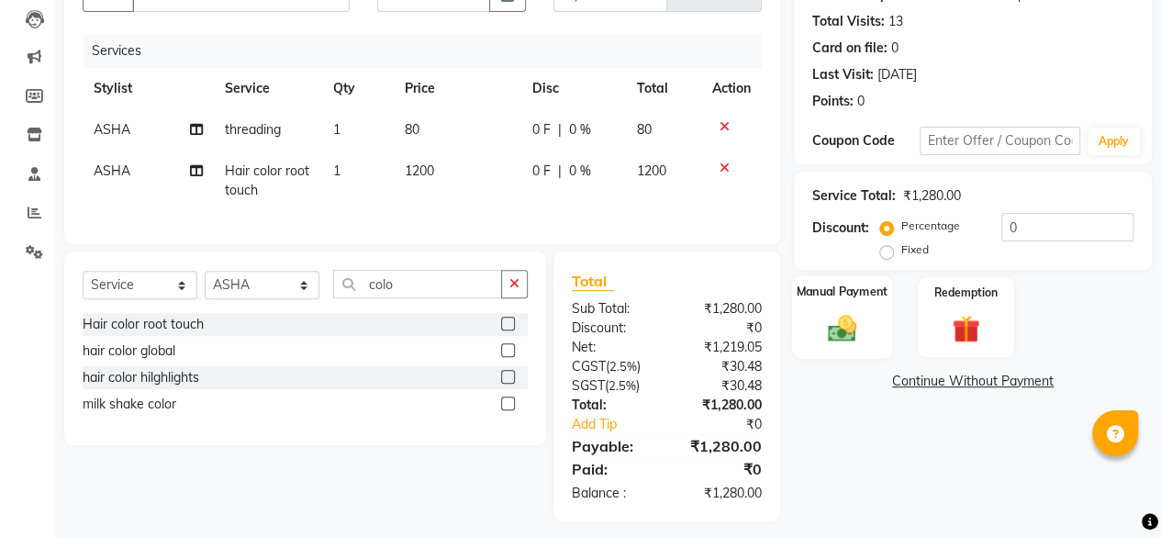
click at [845, 332] on img at bounding box center [842, 327] width 47 height 33
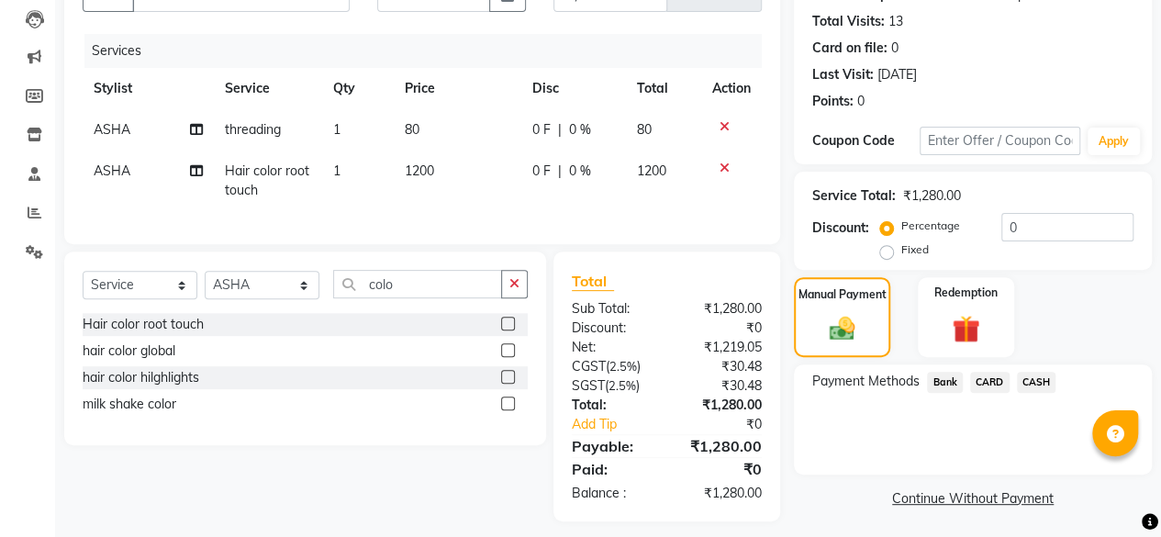
click at [949, 392] on span "Bank" at bounding box center [945, 382] width 36 height 21
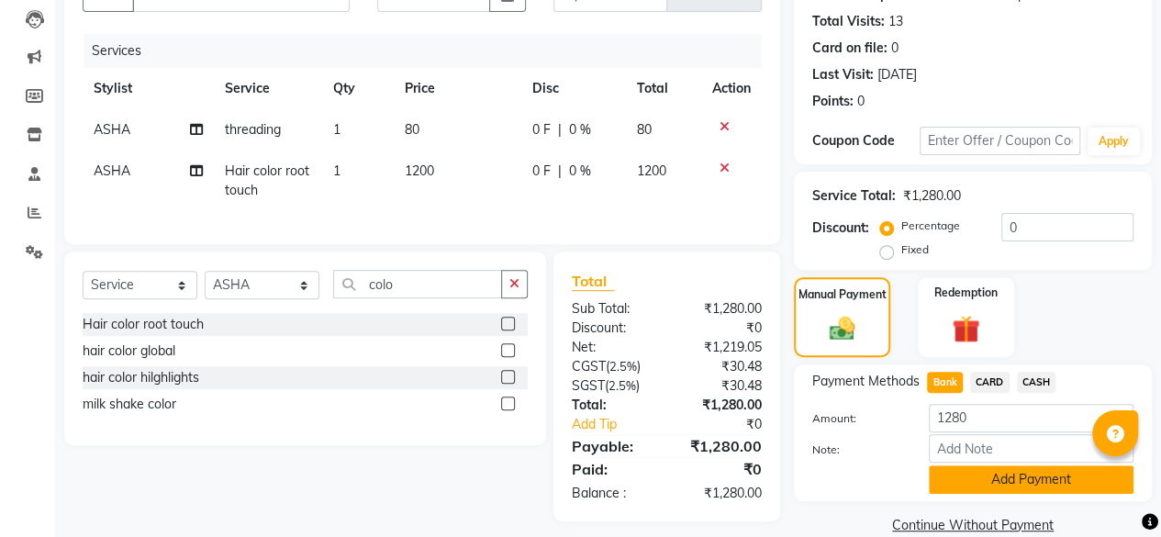
click at [1028, 483] on button "Add Payment" at bounding box center [1031, 479] width 205 height 28
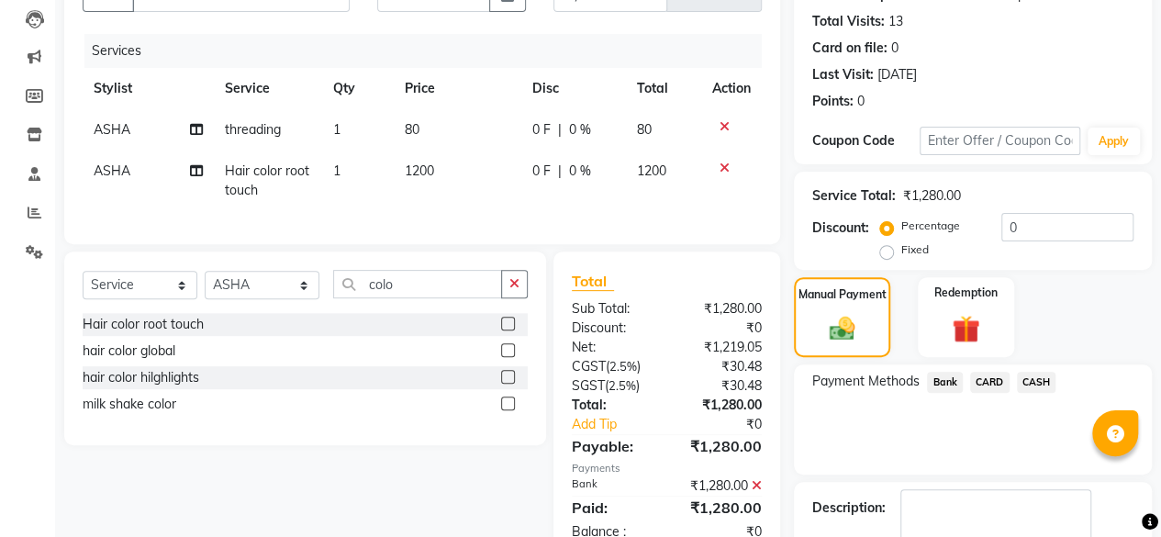
scroll to position [297, 0]
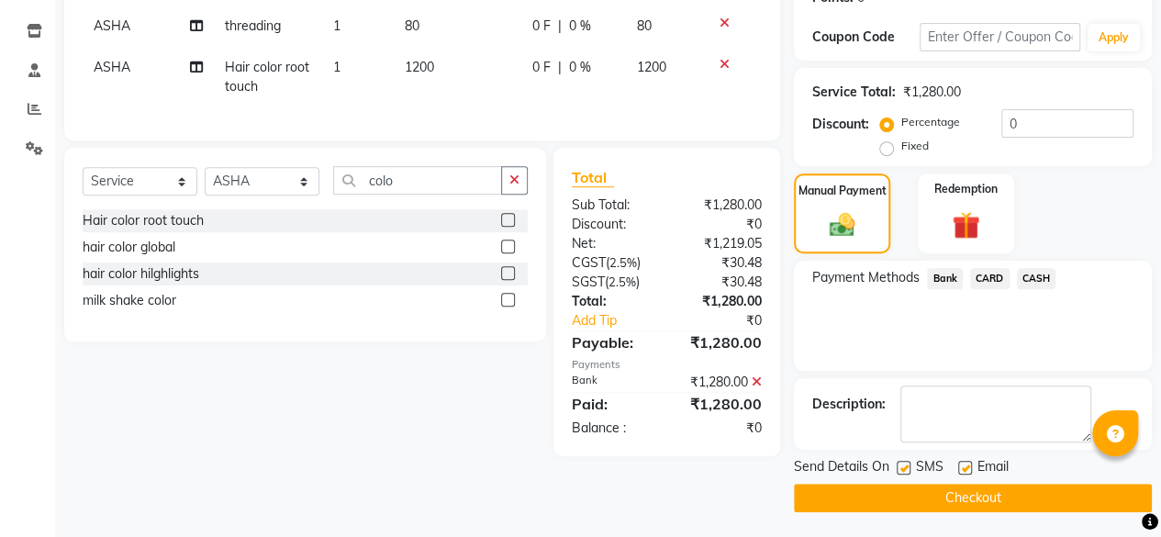
click at [1014, 499] on button "Checkout" at bounding box center [973, 498] width 358 height 28
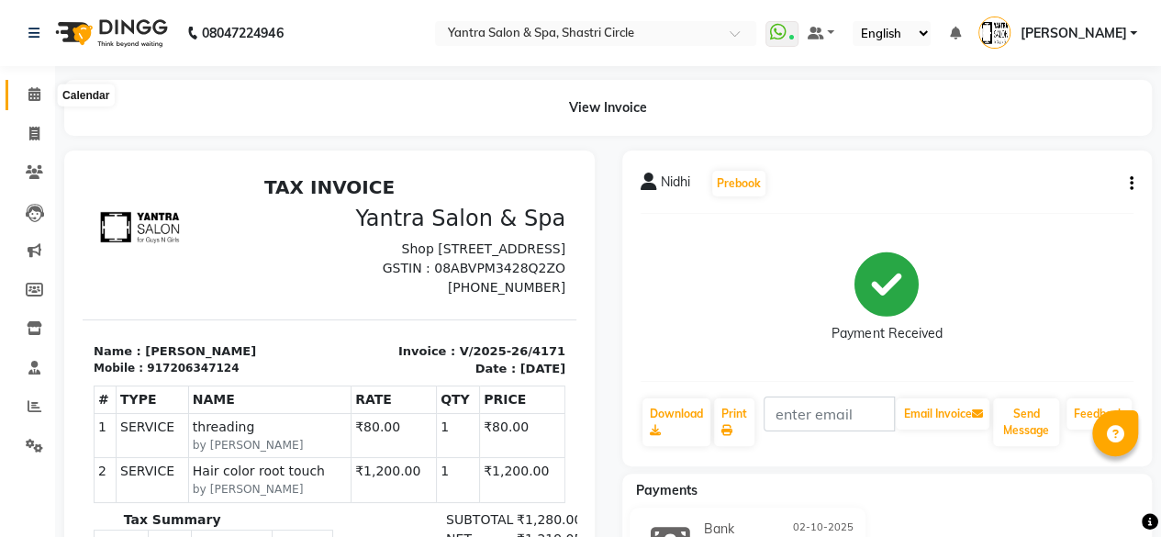
click at [29, 93] on icon at bounding box center [34, 94] width 12 height 14
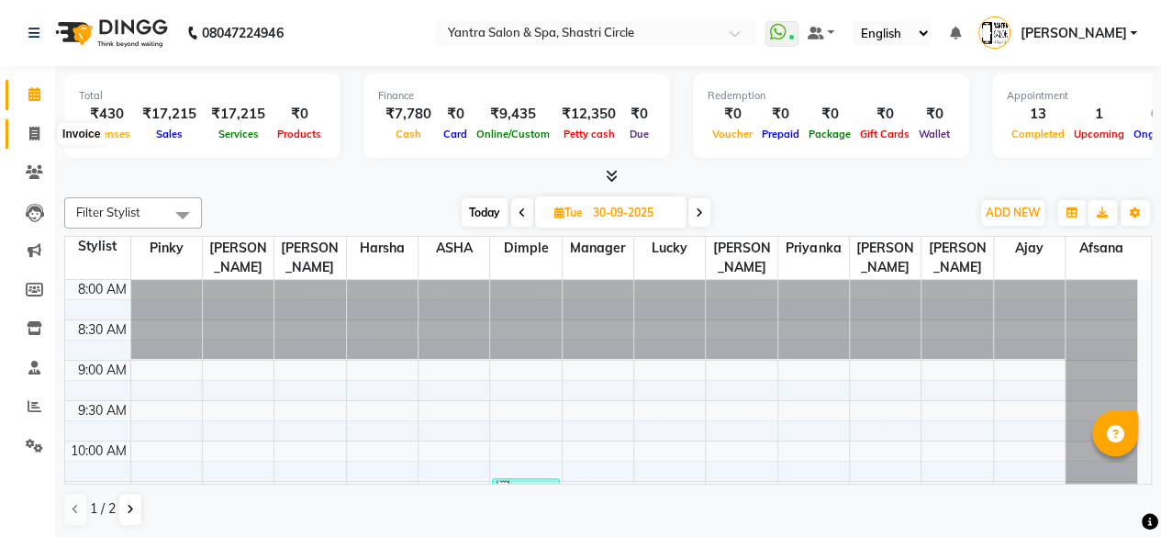
click at [30, 140] on icon at bounding box center [34, 134] width 10 height 14
select select "service"
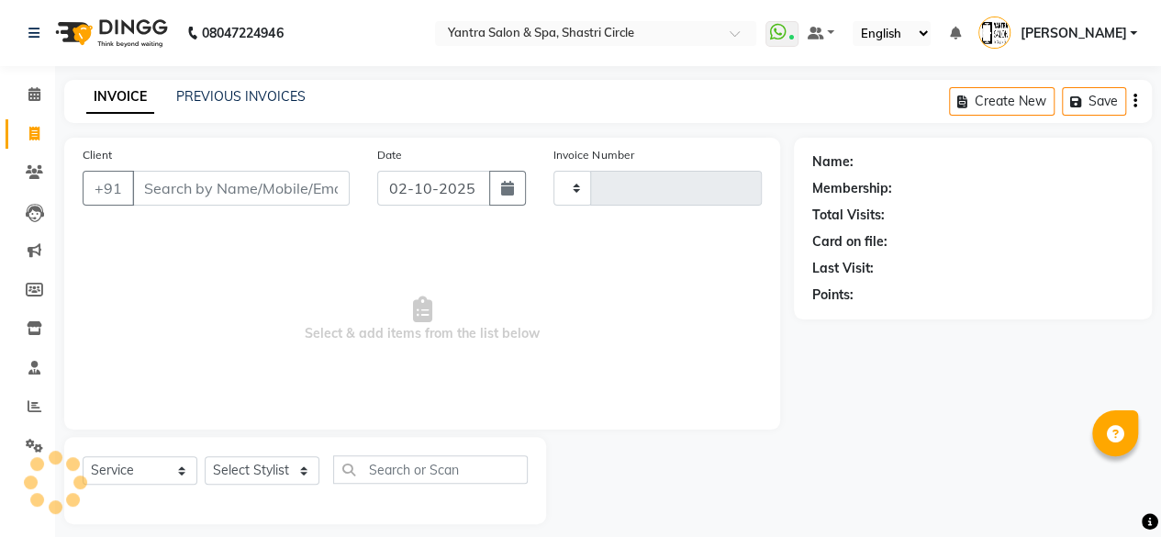
type input "4172"
select select "154"
click at [162, 190] on input "Client" at bounding box center [241, 188] width 218 height 35
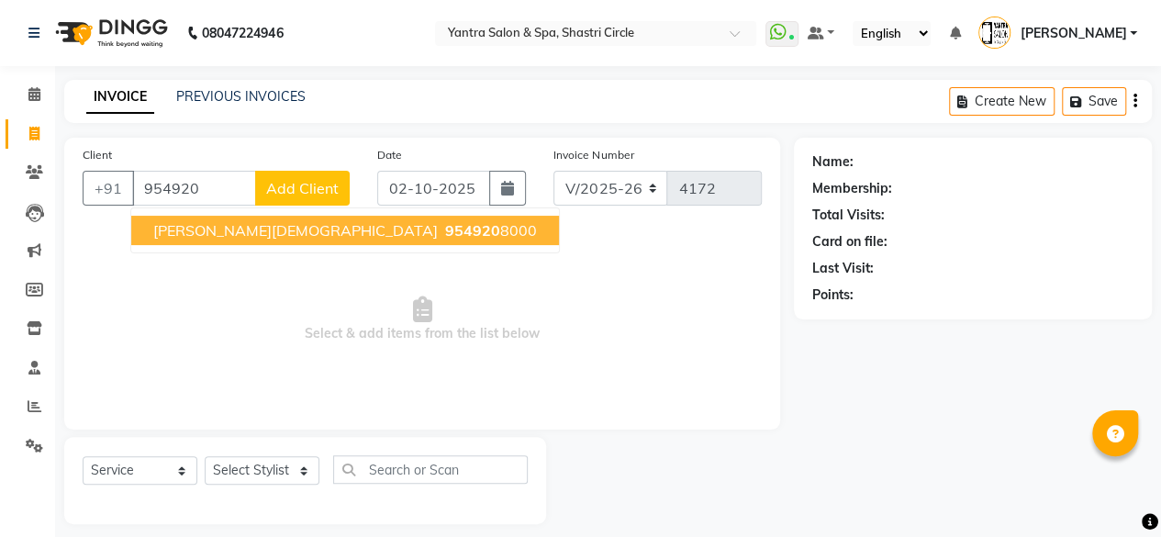
click at [445, 227] on span "954920" at bounding box center [472, 230] width 55 height 18
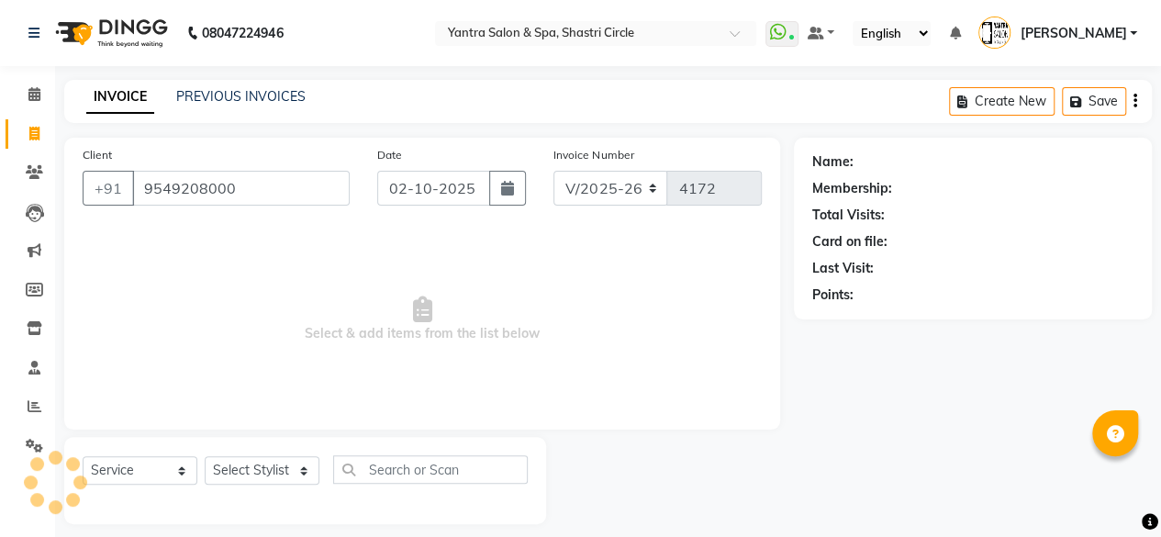
type input "9549208000"
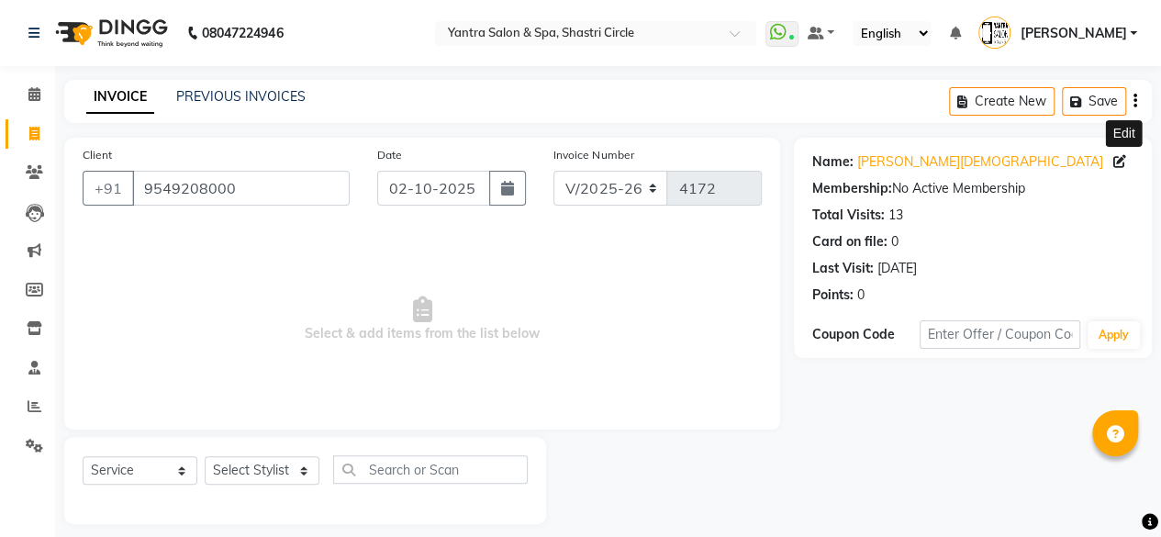
click at [1115, 159] on icon at bounding box center [1120, 161] width 13 height 13
select select "33"
select select "[DEMOGRAPHIC_DATA]"
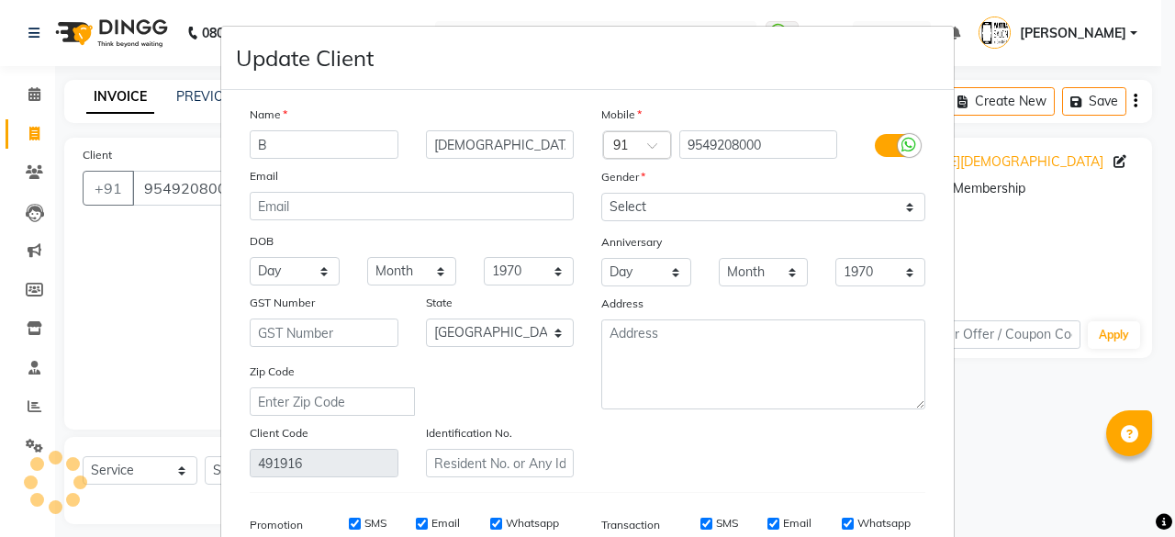
click at [360, 152] on input "B" at bounding box center [324, 144] width 149 height 28
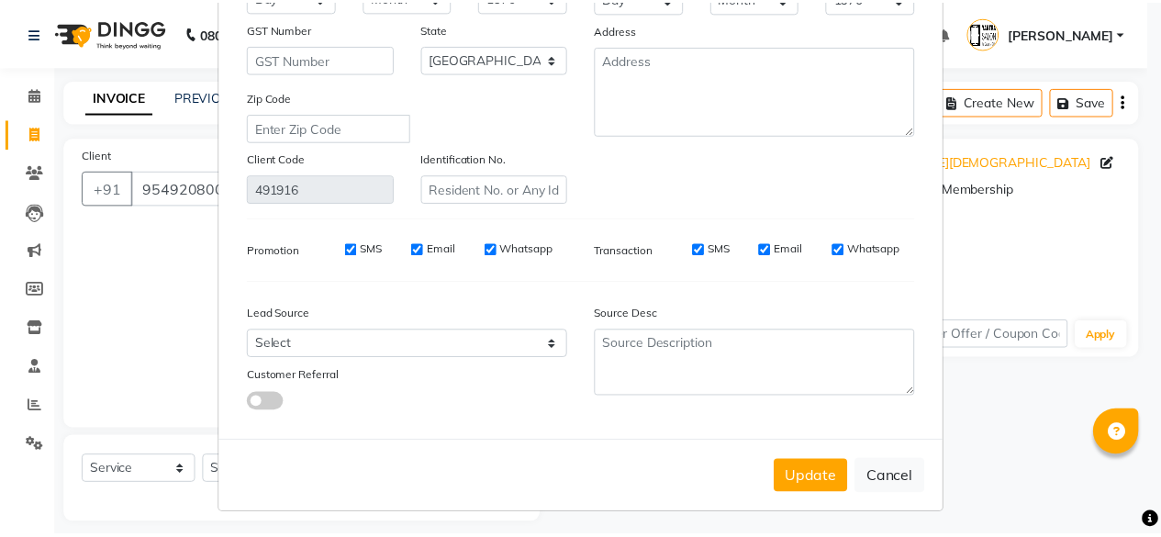
scroll to position [275, 0]
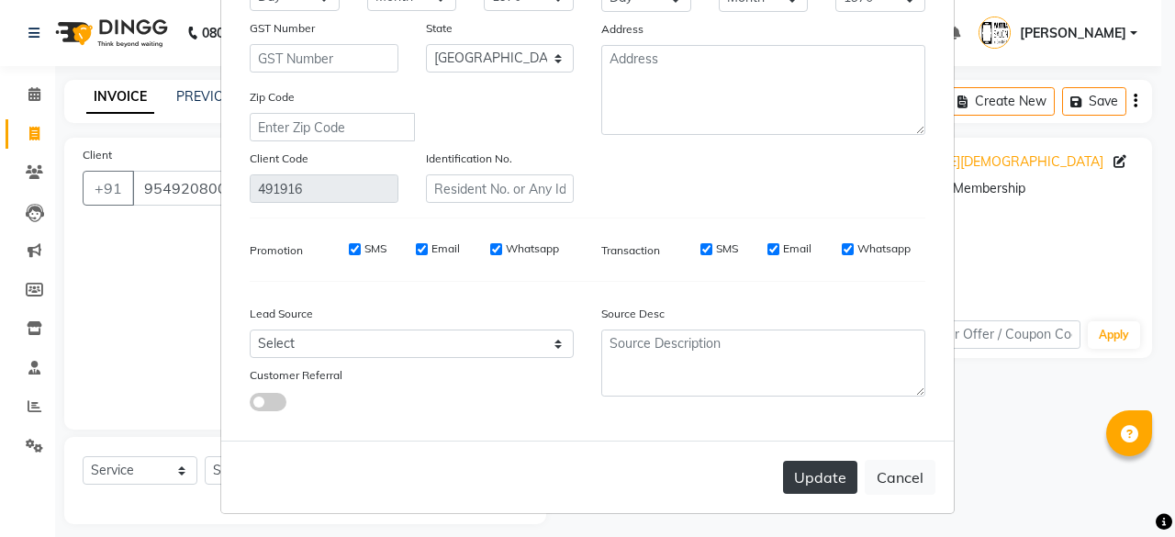
type input "Alpa"
click at [821, 485] on button "Update" at bounding box center [820, 477] width 74 height 33
select select
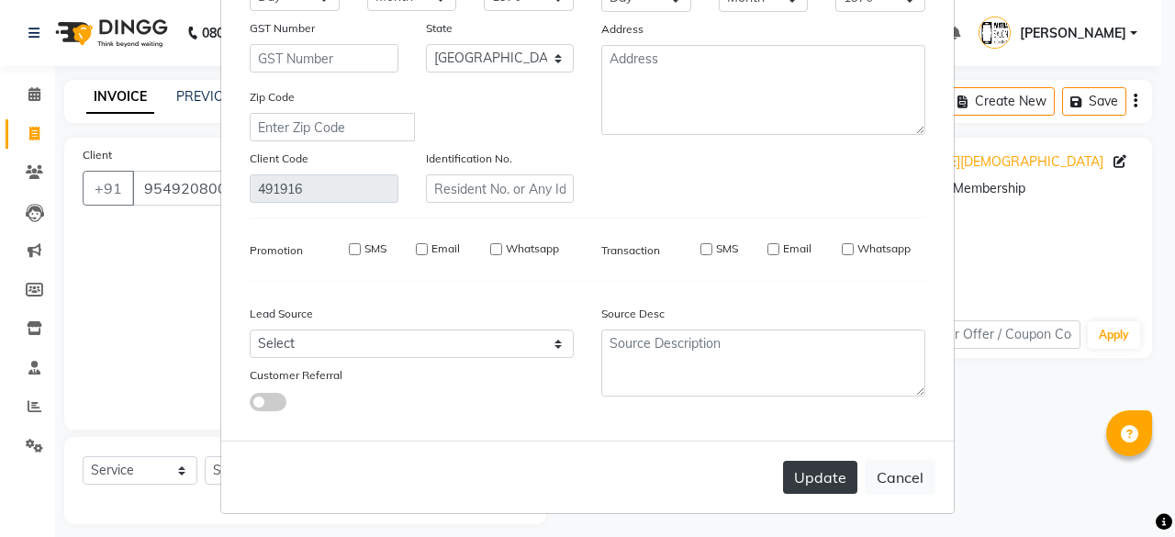
select select "null"
select select
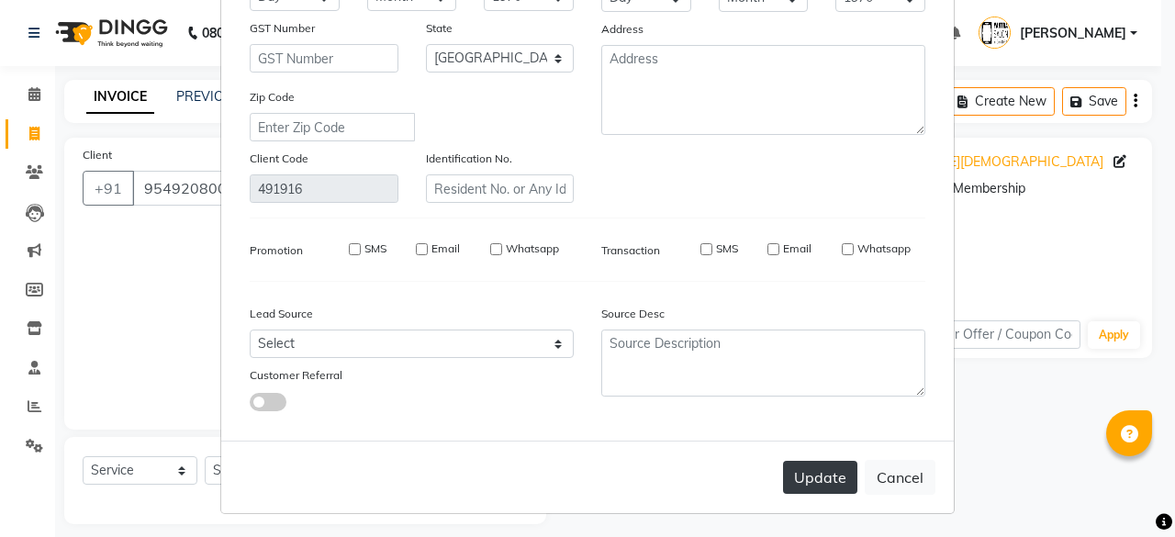
checkbox input "false"
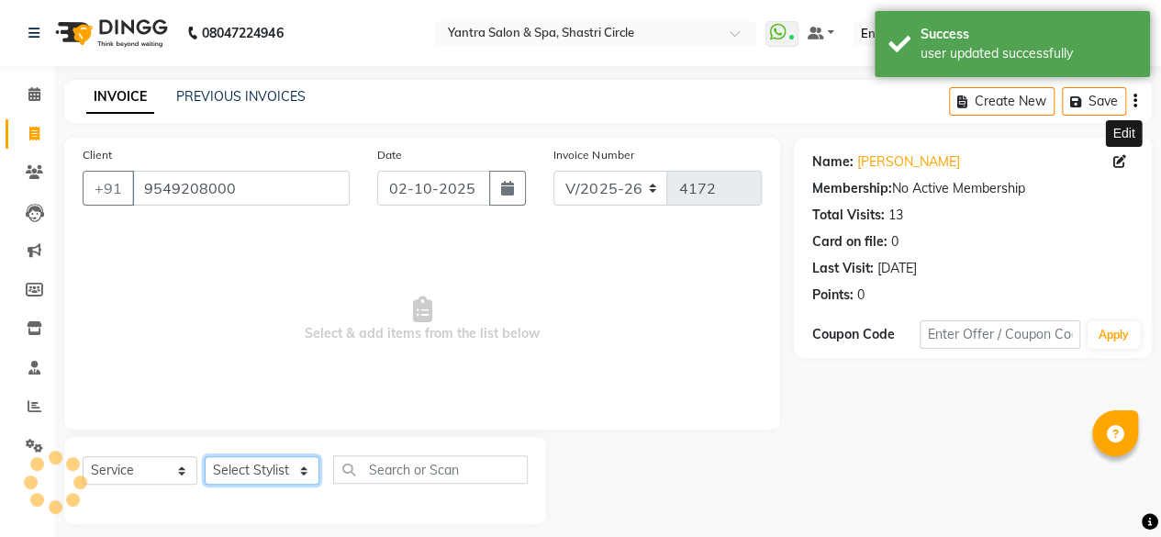
click at [275, 475] on select "Select Stylist [PERSON_NAME] [PERSON_NAME] [PERSON_NAME] ASHA Dimple [PERSON_NA…" at bounding box center [262, 470] width 115 height 28
select select "8429"
click at [205, 456] on select "Select Stylist [PERSON_NAME] [PERSON_NAME] [PERSON_NAME] ASHA Dimple [PERSON_NA…" at bounding box center [262, 470] width 115 height 28
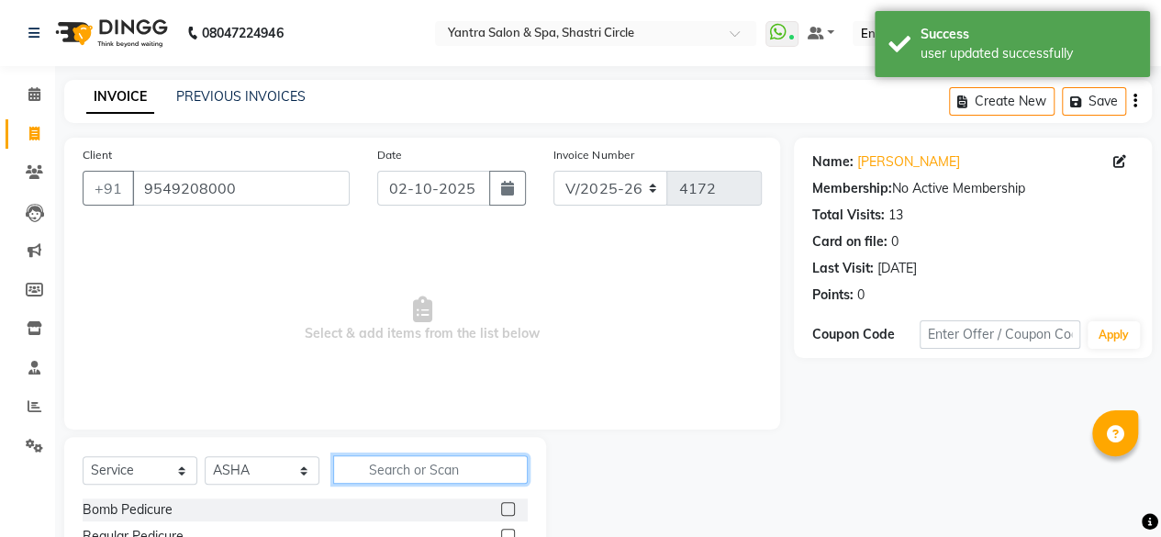
click at [422, 469] on input "text" at bounding box center [430, 469] width 195 height 28
type input "thre"
click at [509, 508] on label at bounding box center [508, 509] width 14 height 14
click at [509, 508] on input "checkbox" at bounding box center [507, 510] width 12 height 12
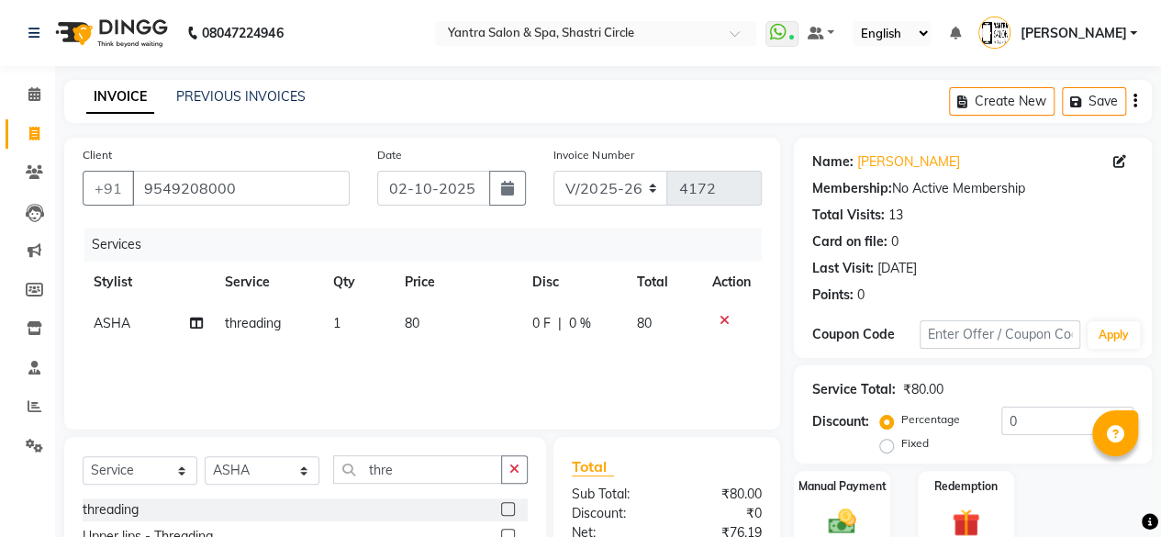
click at [509, 508] on label at bounding box center [508, 509] width 14 height 14
click at [509, 508] on input "checkbox" at bounding box center [507, 510] width 12 height 12
checkbox input "false"
click at [433, 318] on td "80" at bounding box center [458, 323] width 128 height 41
select select "8429"
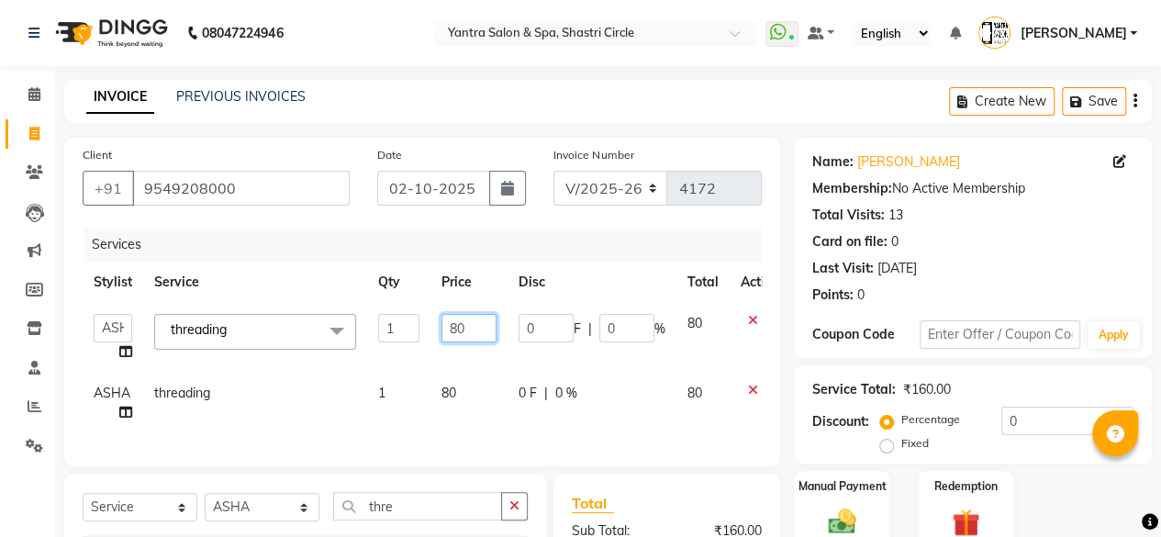
click at [465, 331] on input "80" at bounding box center [469, 328] width 55 height 28
type input "8"
type input "200"
click at [470, 394] on div "Services Stylist Service Qty Price Disc Total Action Afsana Ajay Arvind ASHA Di…" at bounding box center [422, 338] width 679 height 220
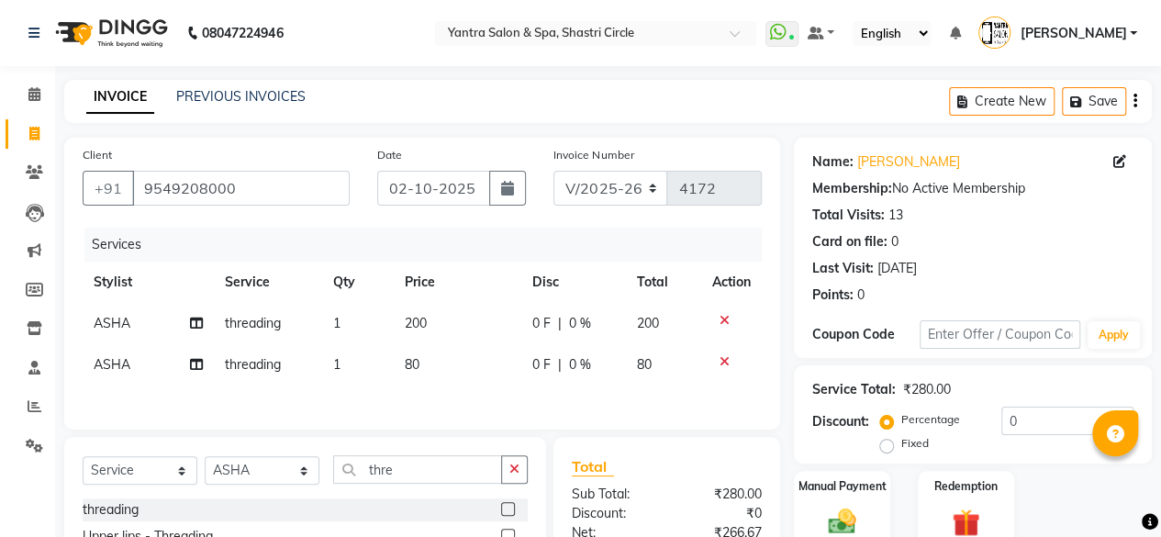
click at [441, 360] on td "80" at bounding box center [458, 364] width 128 height 41
select select "8429"
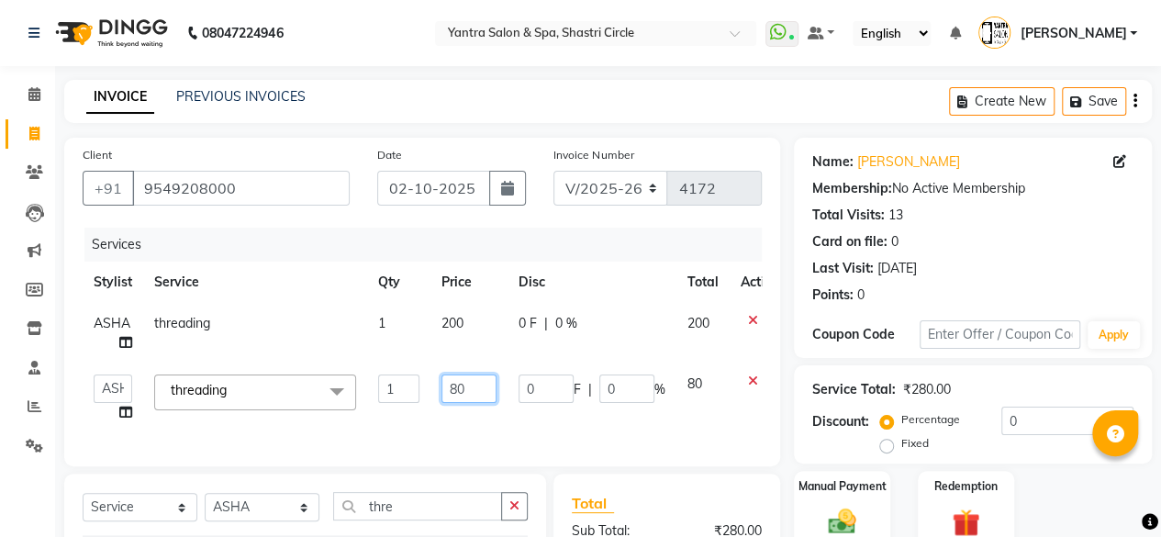
click at [463, 384] on input "80" at bounding box center [469, 389] width 55 height 28
type input "8"
type input "200"
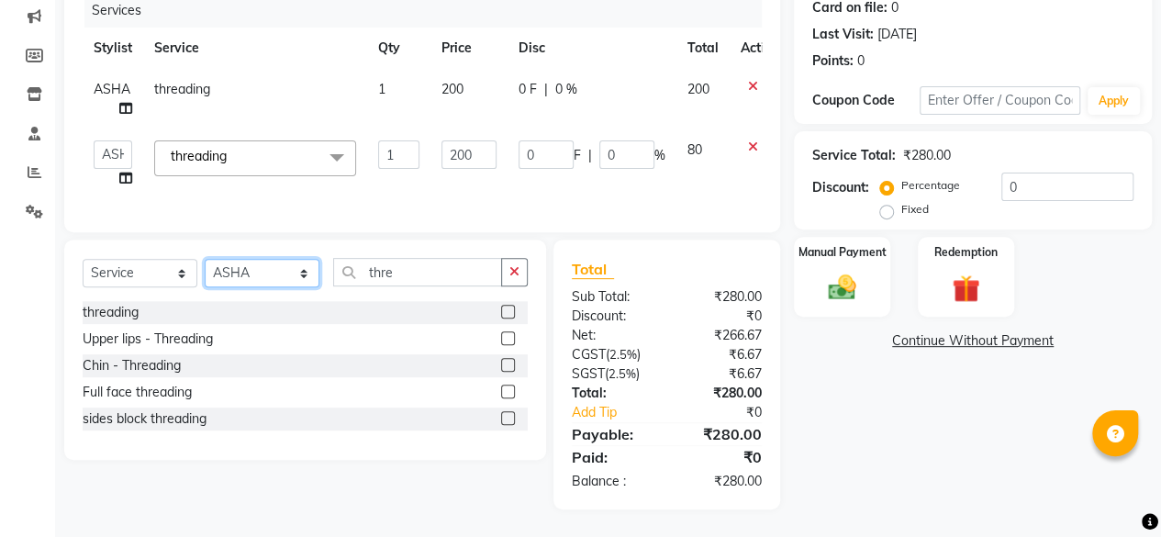
click at [248, 287] on select "Select Stylist [PERSON_NAME] [PERSON_NAME] [PERSON_NAME] ASHA Dimple [PERSON_NA…" at bounding box center [262, 273] width 115 height 28
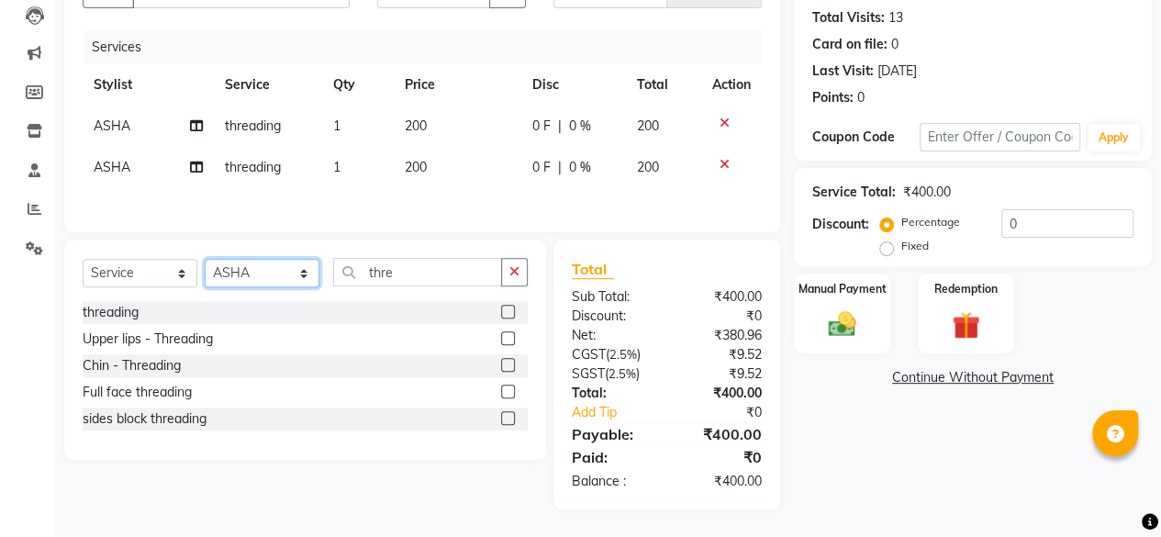
select select "93495"
click at [205, 260] on select "Select Stylist [PERSON_NAME] [PERSON_NAME] [PERSON_NAME] ASHA Dimple [PERSON_NA…" at bounding box center [262, 273] width 115 height 28
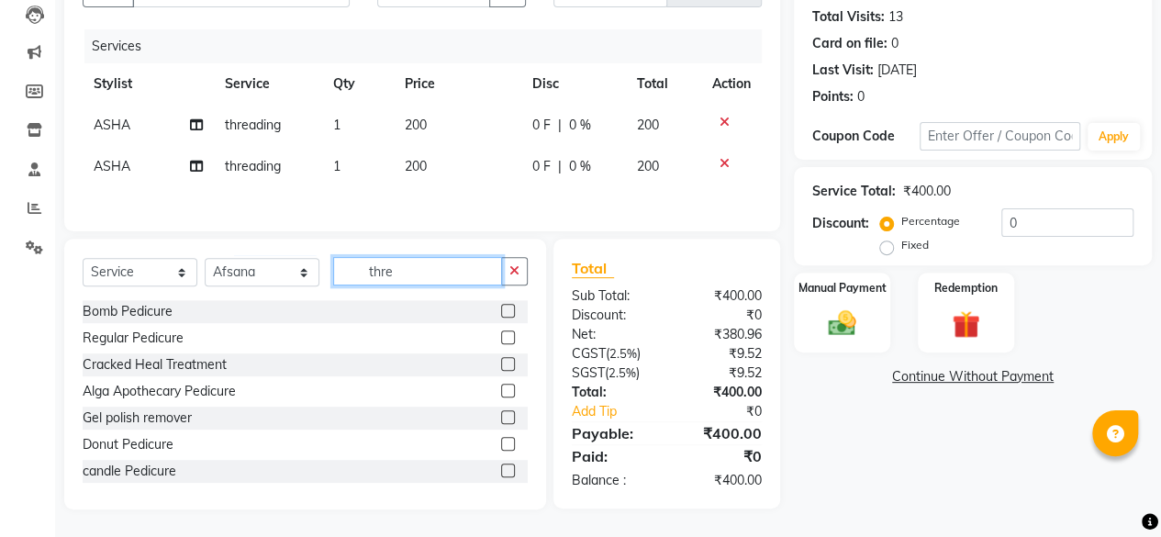
click at [415, 272] on input "thre" at bounding box center [417, 271] width 169 height 28
type input "thre"
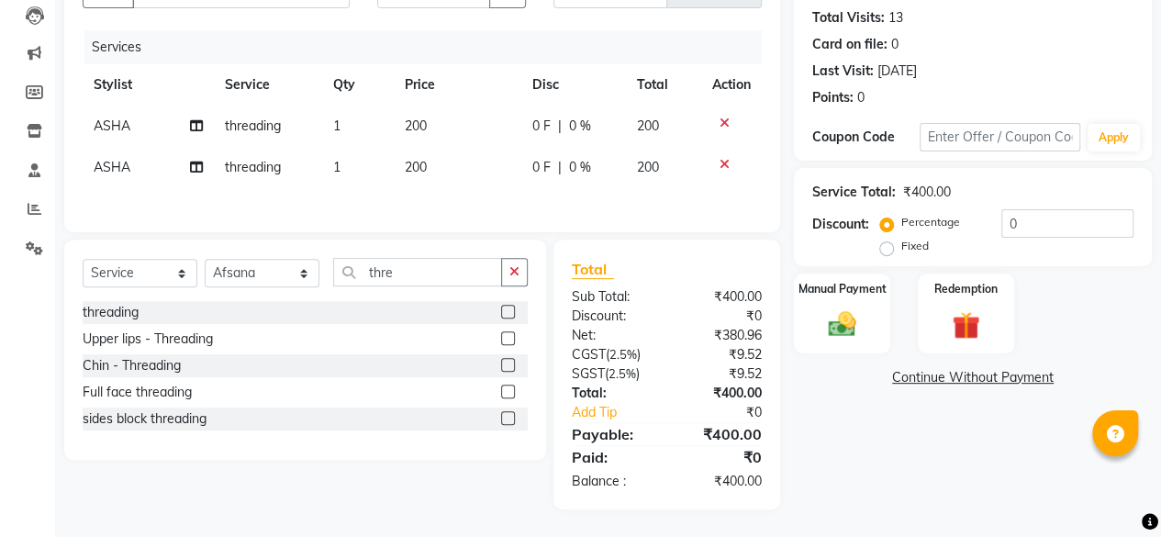
click at [505, 311] on label at bounding box center [508, 312] width 14 height 14
click at [505, 311] on input "checkbox" at bounding box center [507, 313] width 12 height 12
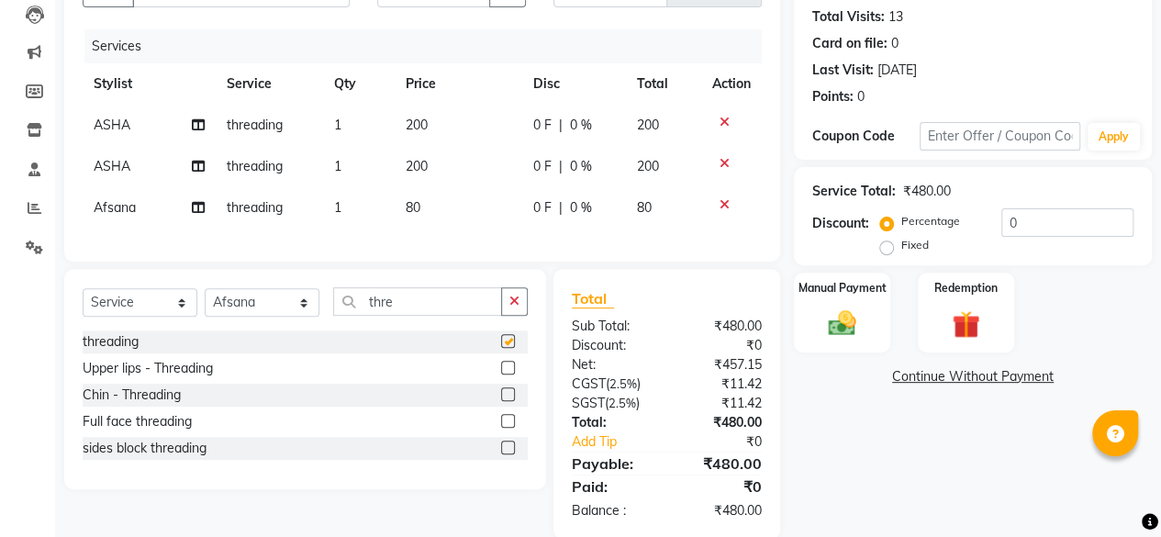
checkbox input "false"
click at [281, 313] on select "Select Stylist [PERSON_NAME] [PERSON_NAME] [PERSON_NAME] ASHA Dimple [PERSON_NA…" at bounding box center [262, 302] width 115 height 28
select select "4454"
click at [205, 301] on select "Select Stylist [PERSON_NAME] [PERSON_NAME] [PERSON_NAME] ASHA Dimple [PERSON_NA…" at bounding box center [262, 302] width 115 height 28
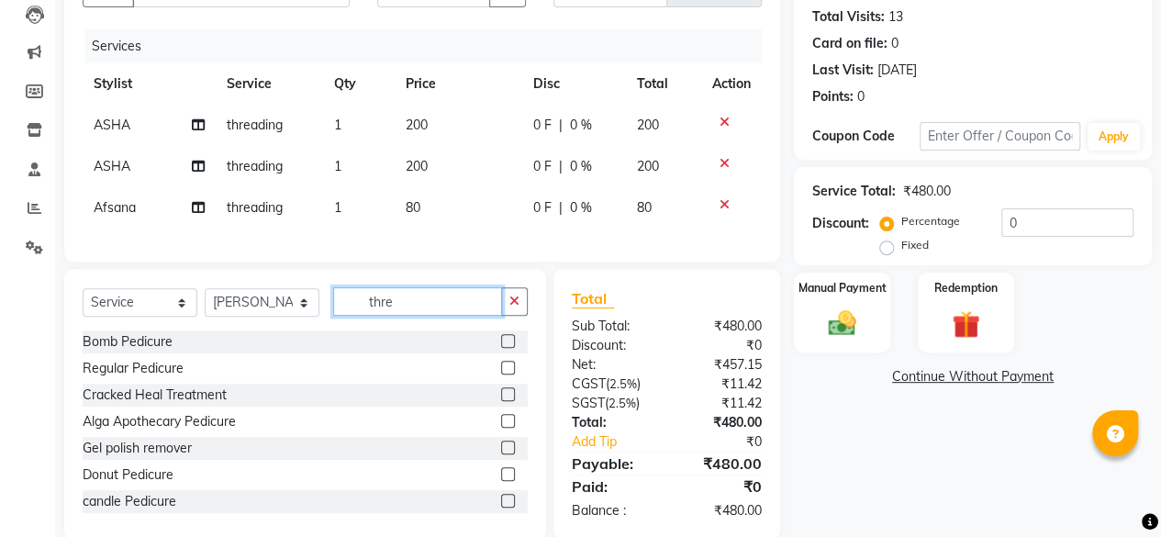
click at [423, 316] on input "thre" at bounding box center [417, 301] width 169 height 28
type input "wax"
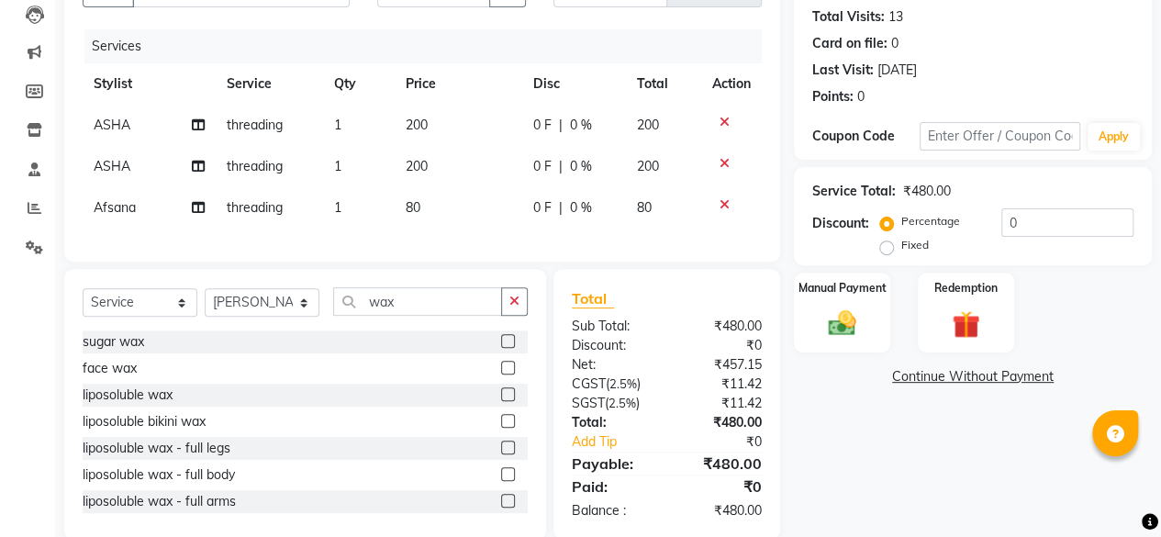
click at [501, 401] on label at bounding box center [508, 394] width 14 height 14
click at [501, 401] on input "checkbox" at bounding box center [507, 395] width 12 height 12
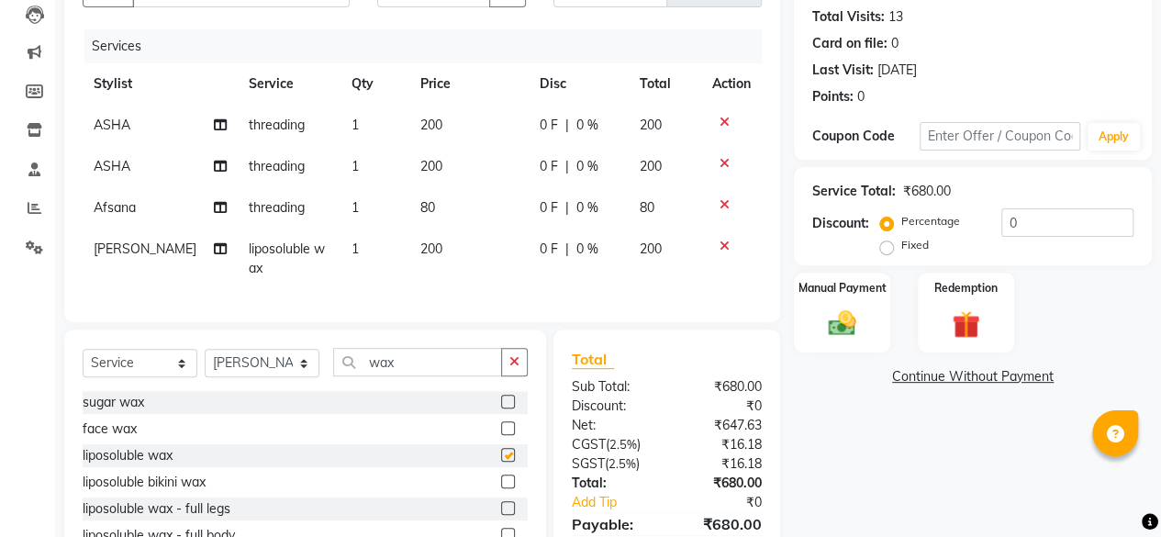
checkbox input "false"
click at [501, 488] on label at bounding box center [508, 482] width 14 height 14
click at [501, 488] on input "checkbox" at bounding box center [507, 483] width 12 height 12
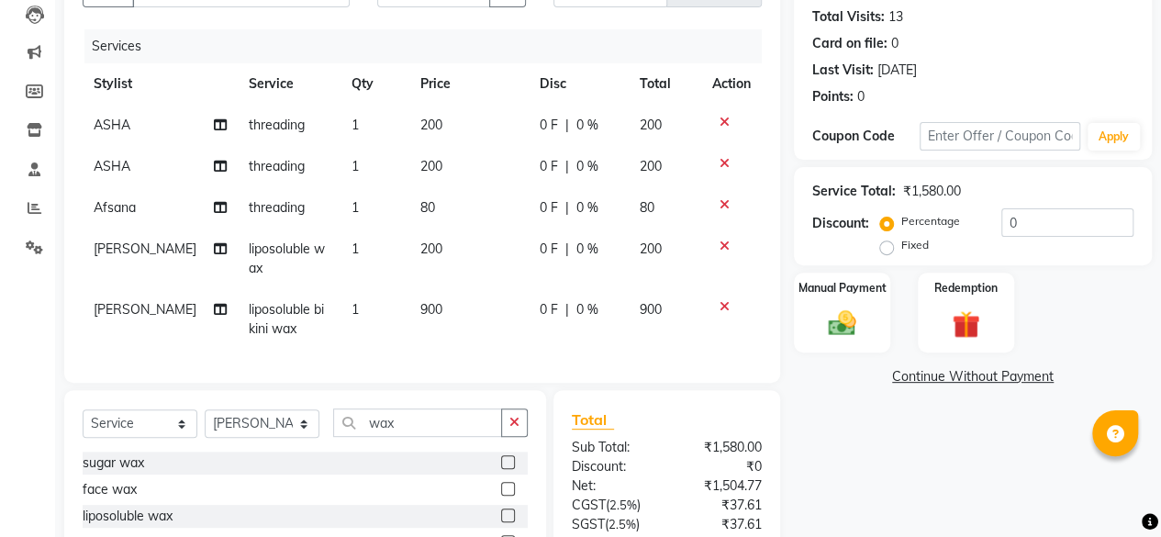
checkbox input "false"
click at [459, 258] on td "200" at bounding box center [468, 259] width 119 height 61
select select "4454"
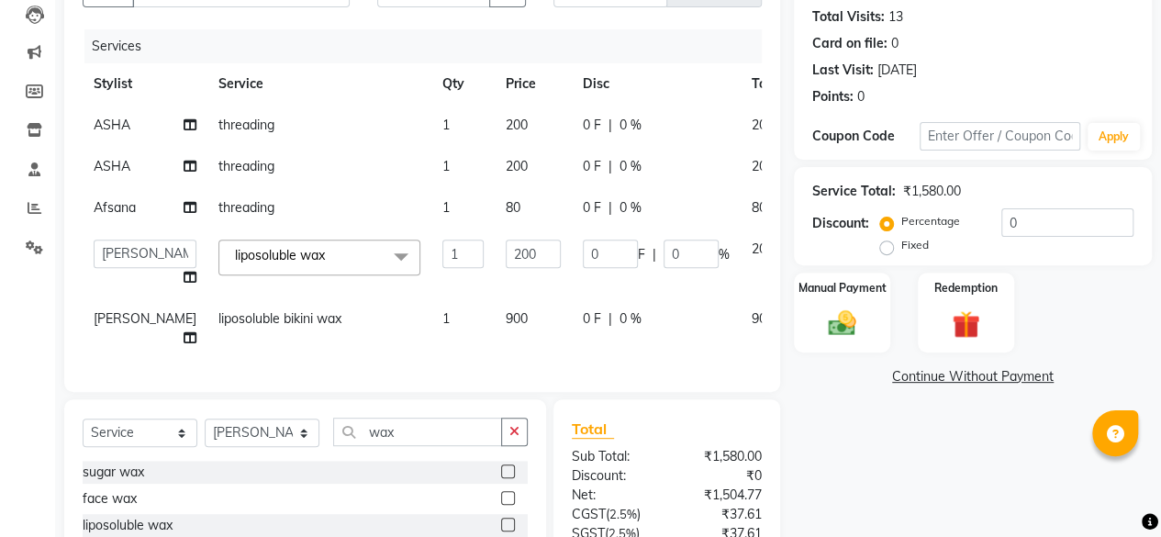
click at [495, 229] on td "80" at bounding box center [533, 207] width 77 height 41
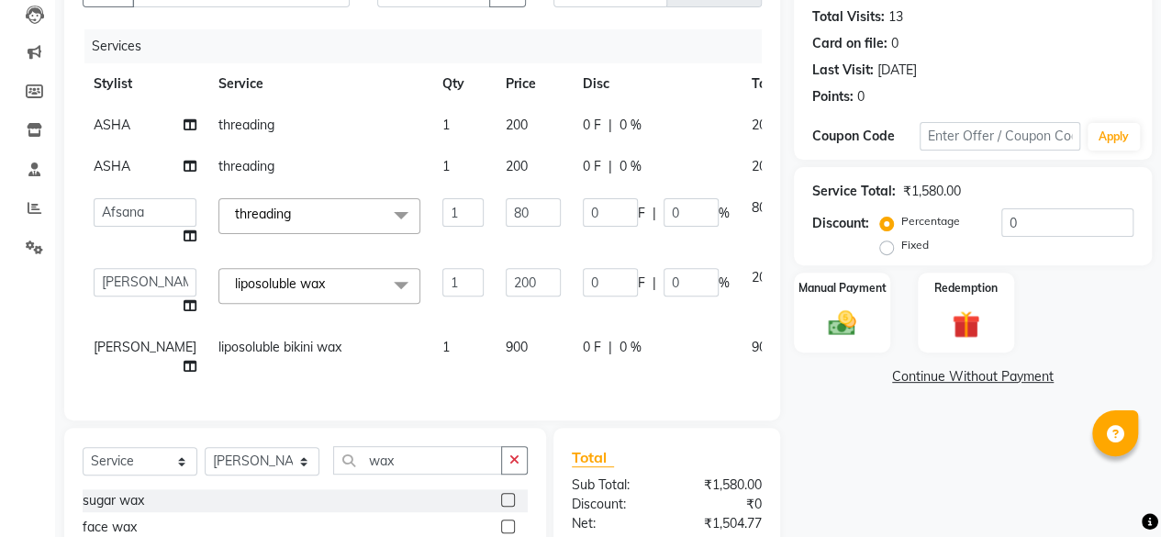
click at [506, 227] on input "80" at bounding box center [533, 212] width 55 height 28
click at [495, 327] on td "200" at bounding box center [533, 292] width 77 height 70
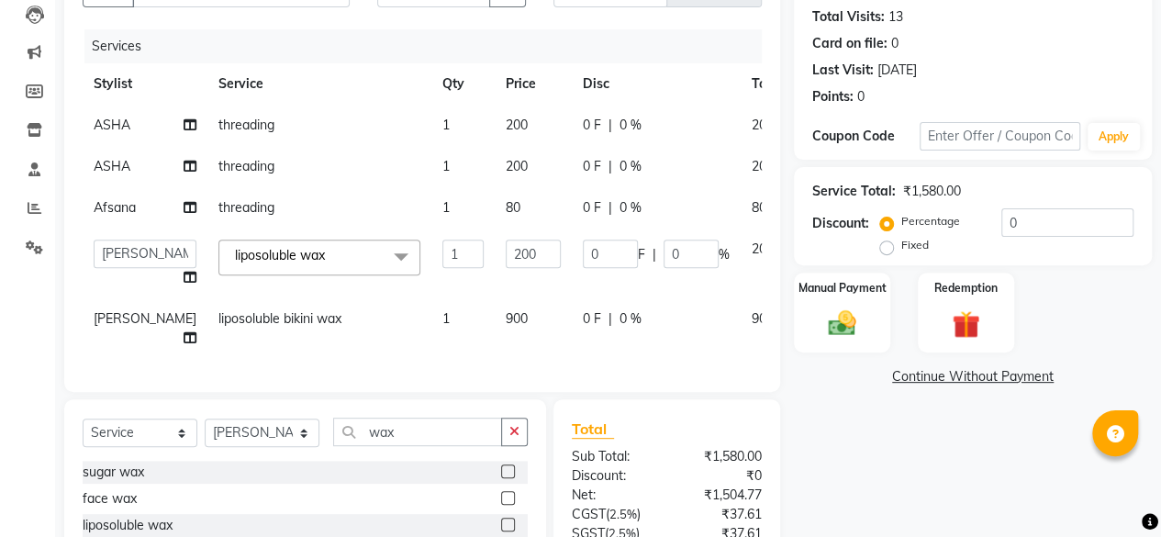
click at [465, 329] on tbody "ASHA threading 1 200 0 F | 0 % 200 ASHA threading 1 200 0 F | 0 % 200 Afsana th…" at bounding box center [469, 232] width 772 height 254
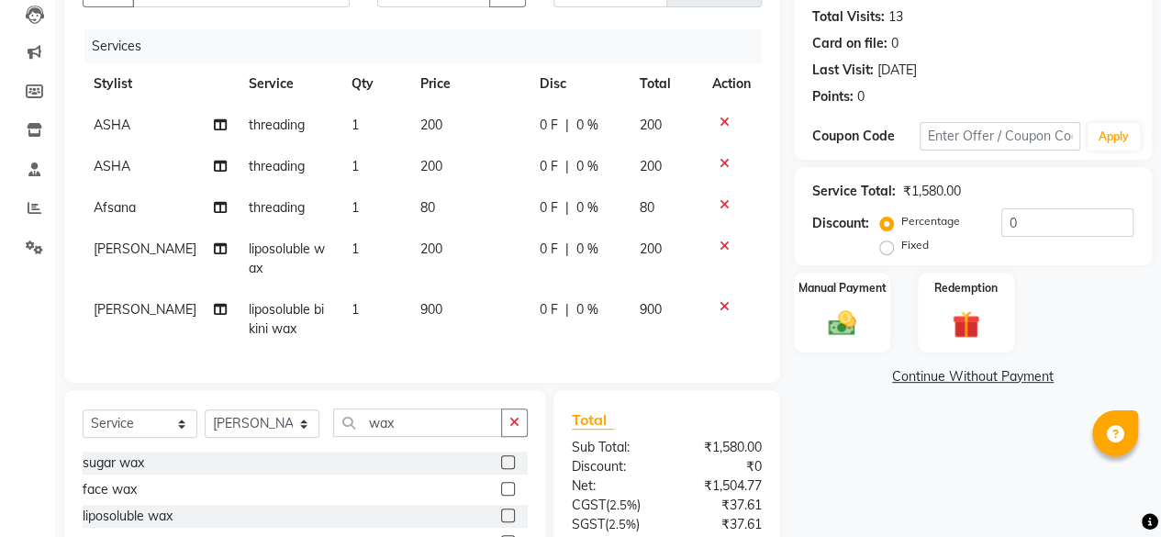
click at [467, 308] on td "900" at bounding box center [468, 319] width 119 height 61
select select "4454"
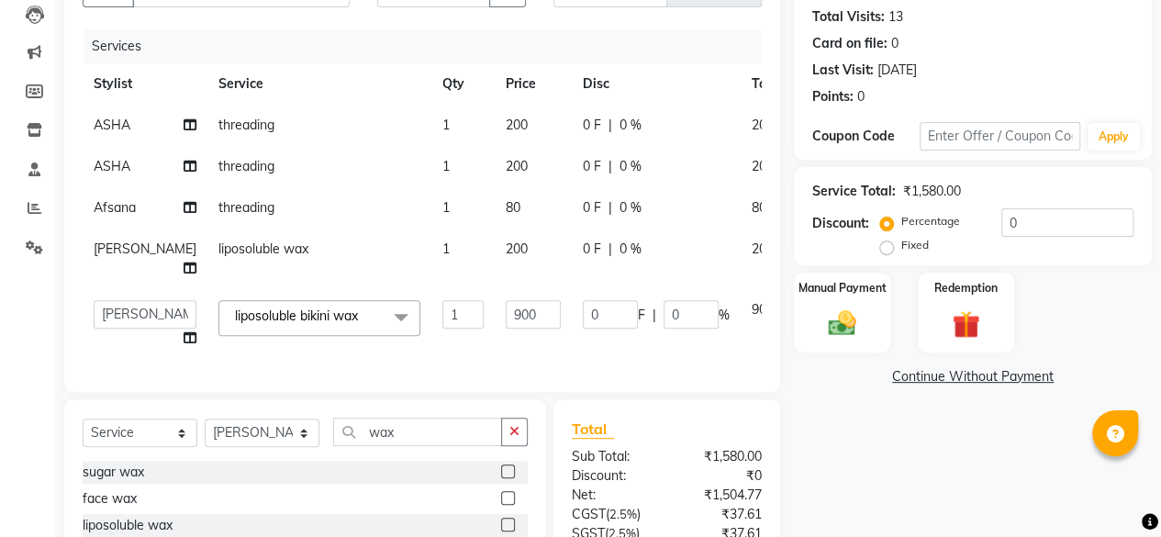
click at [506, 257] on span "200" at bounding box center [517, 249] width 22 height 17
select select "4454"
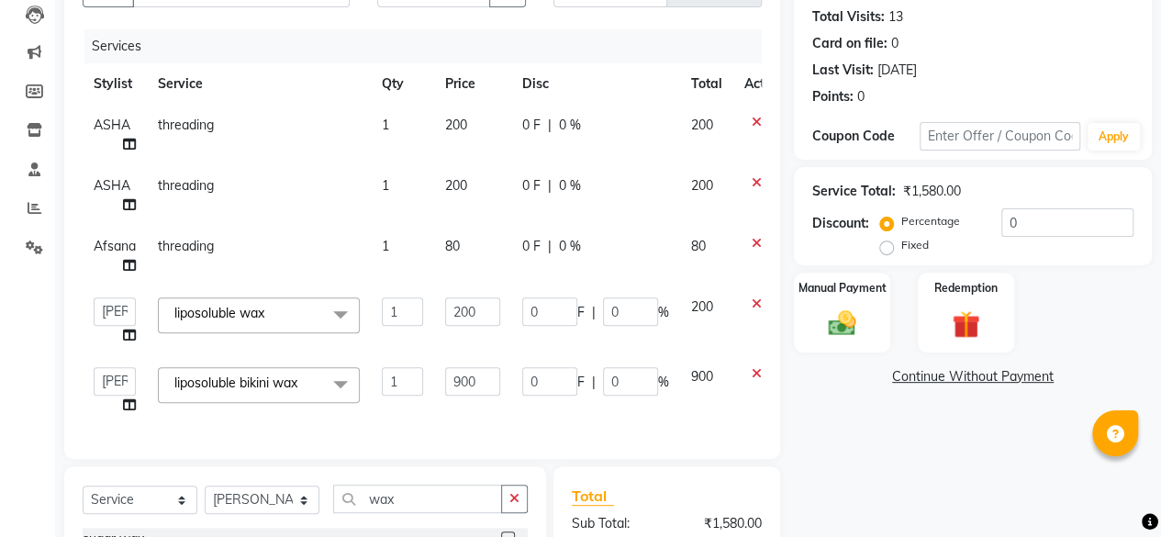
click at [467, 308] on input "200" at bounding box center [472, 311] width 55 height 28
type input "1300"
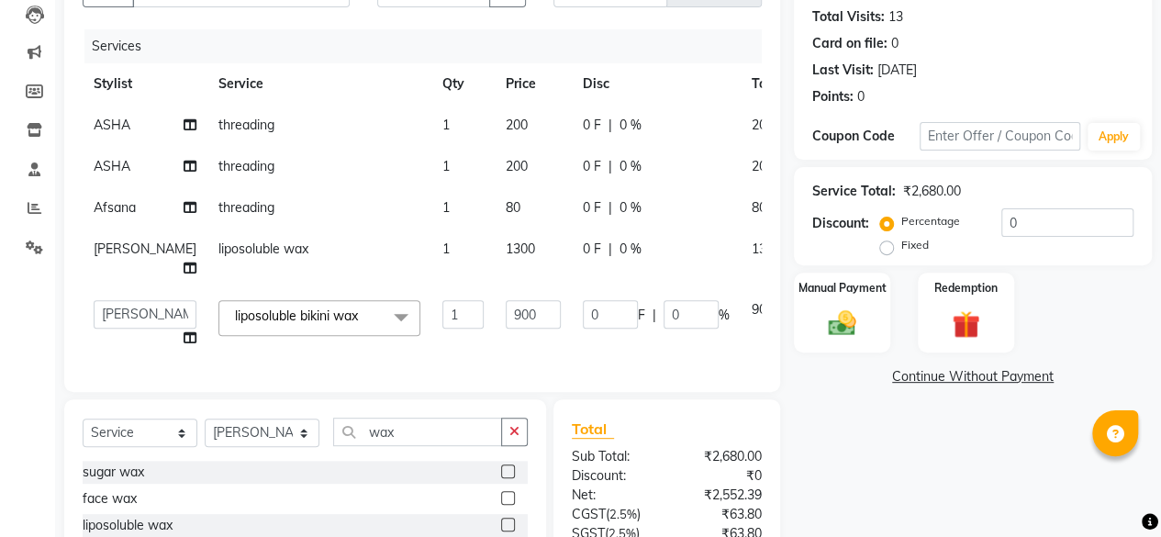
click at [495, 359] on td "900" at bounding box center [533, 324] width 77 height 70
click at [506, 329] on input "900" at bounding box center [533, 314] width 55 height 28
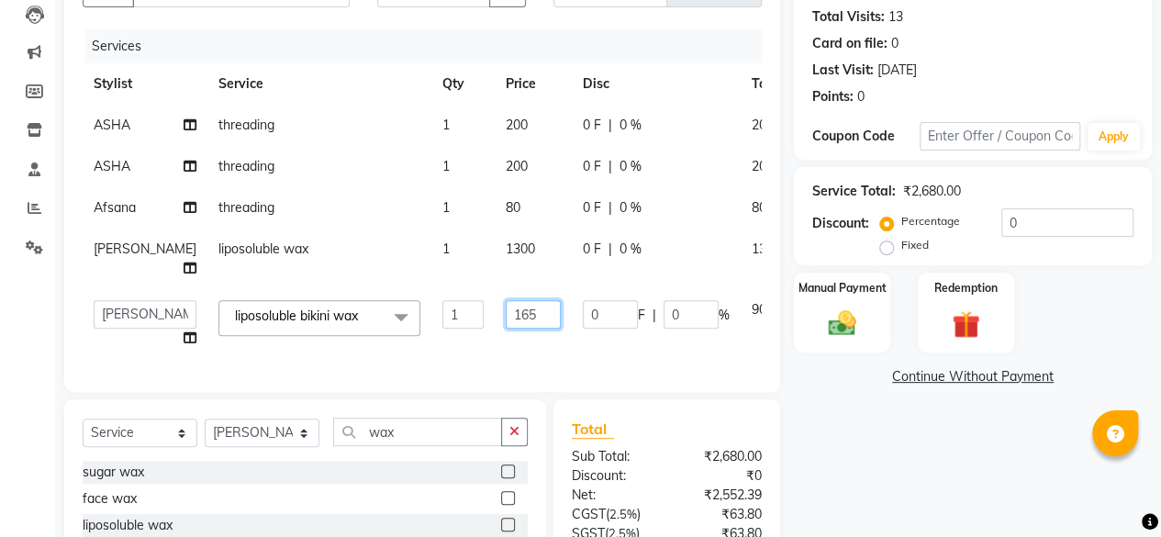
type input "1650"
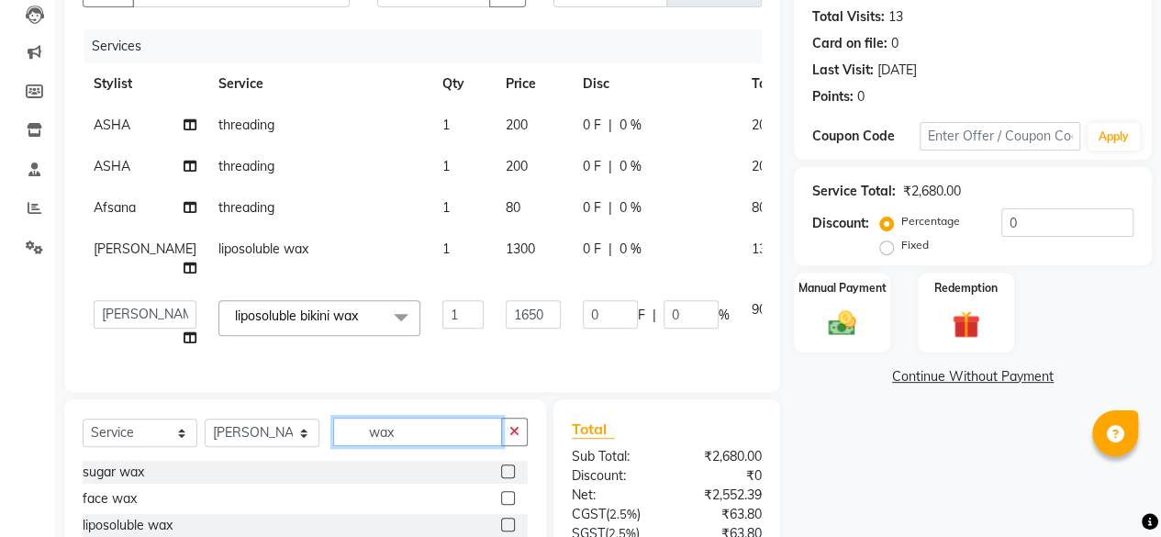
drag, startPoint x: 476, startPoint y: 425, endPoint x: 484, endPoint y: 420, distance: 9.9
click at [477, 425] on div "Client +91 9549208000 Date 02-10-2025 Invoice Number V/2025 V/2025-26 4172 Serv…" at bounding box center [422, 304] width 744 height 731
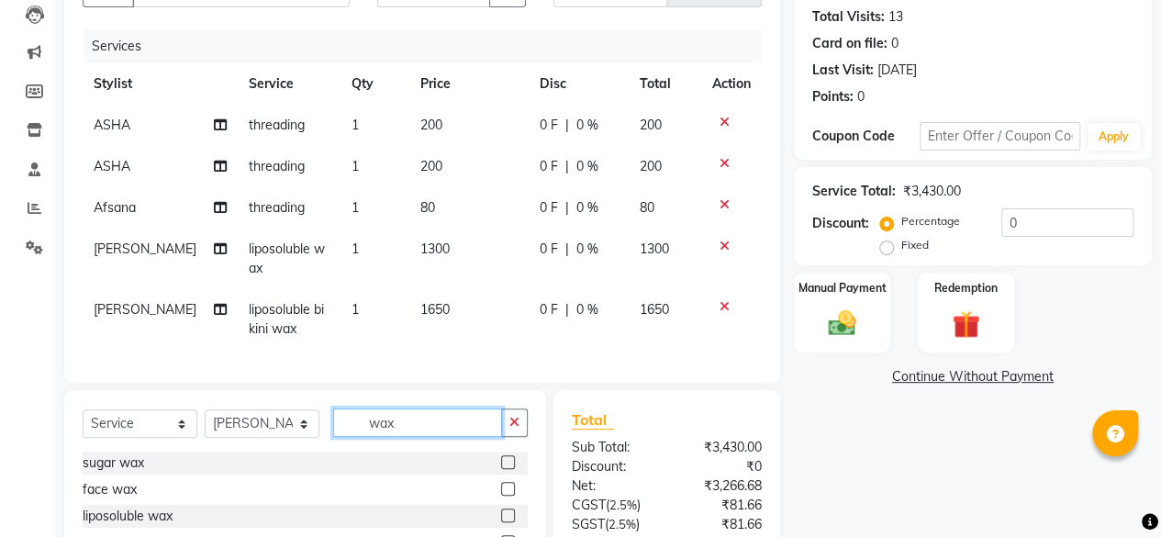
scroll to position [363, 0]
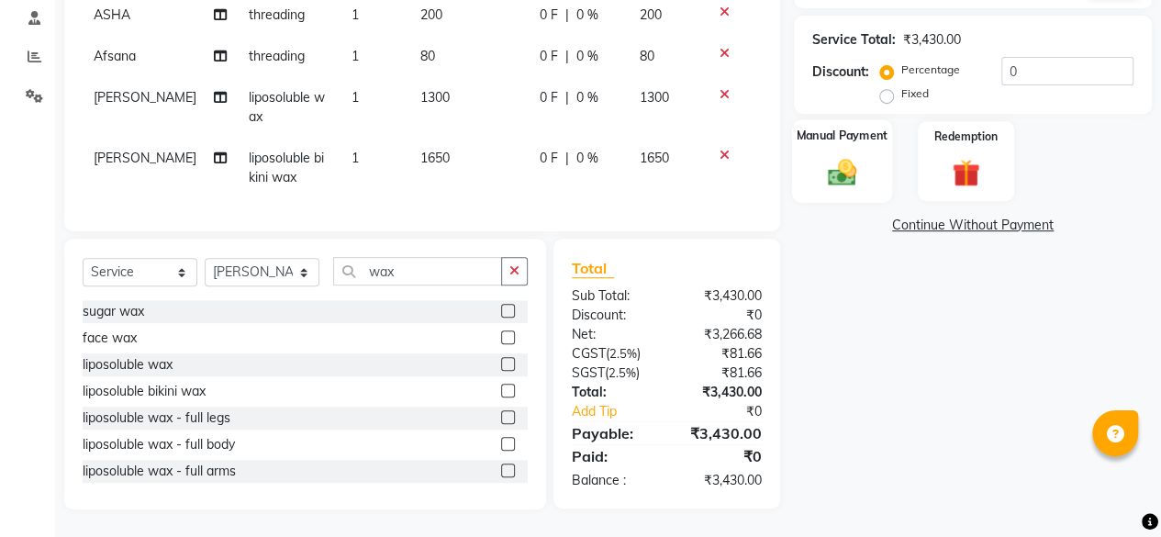
click at [847, 163] on img at bounding box center [842, 171] width 47 height 33
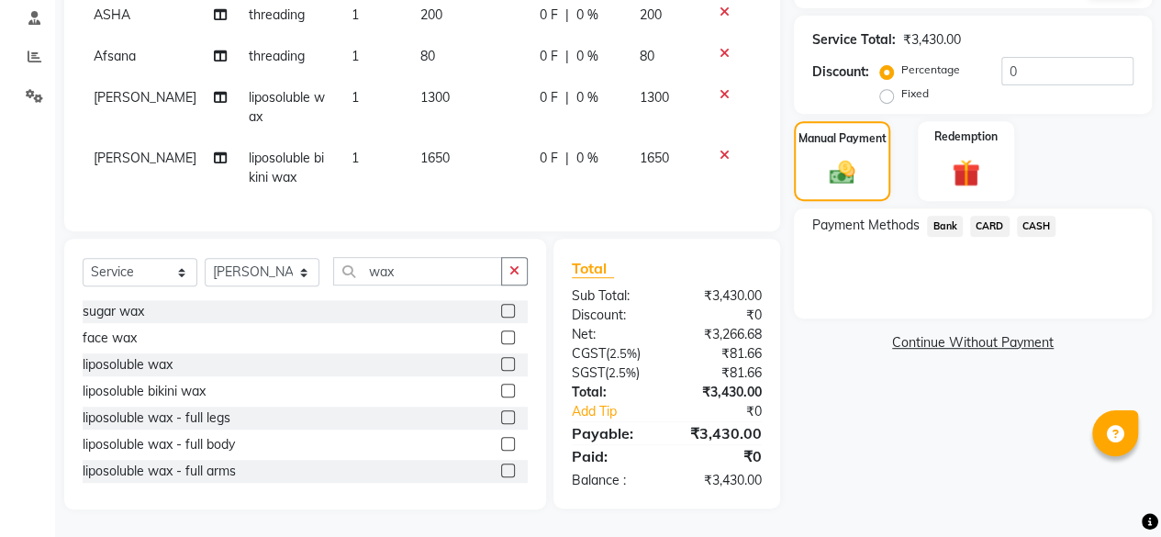
click at [1028, 216] on span "CASH" at bounding box center [1036, 226] width 39 height 21
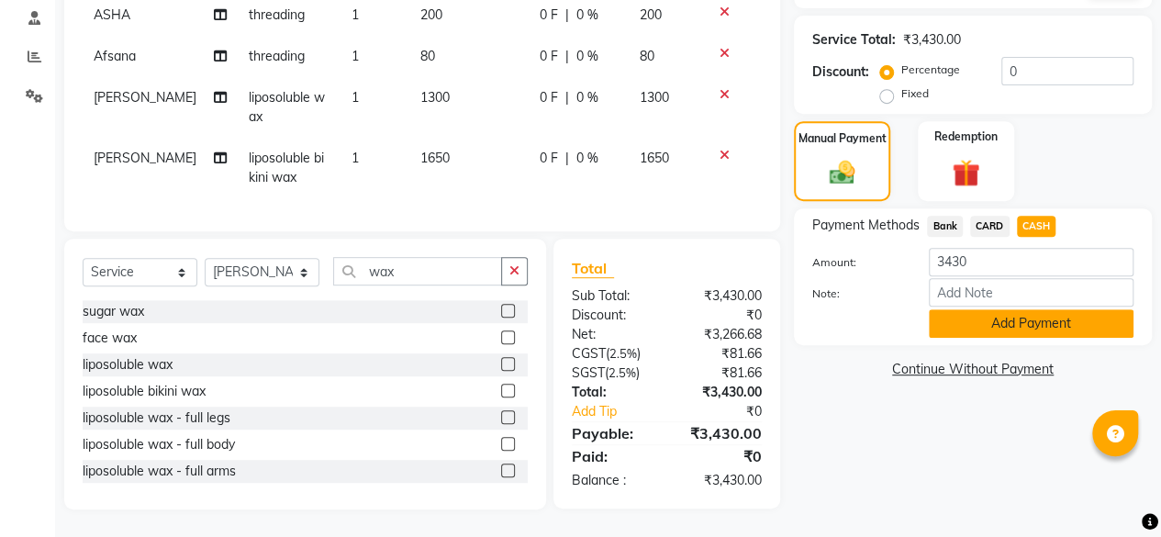
click at [994, 309] on button "Add Payment" at bounding box center [1031, 323] width 205 height 28
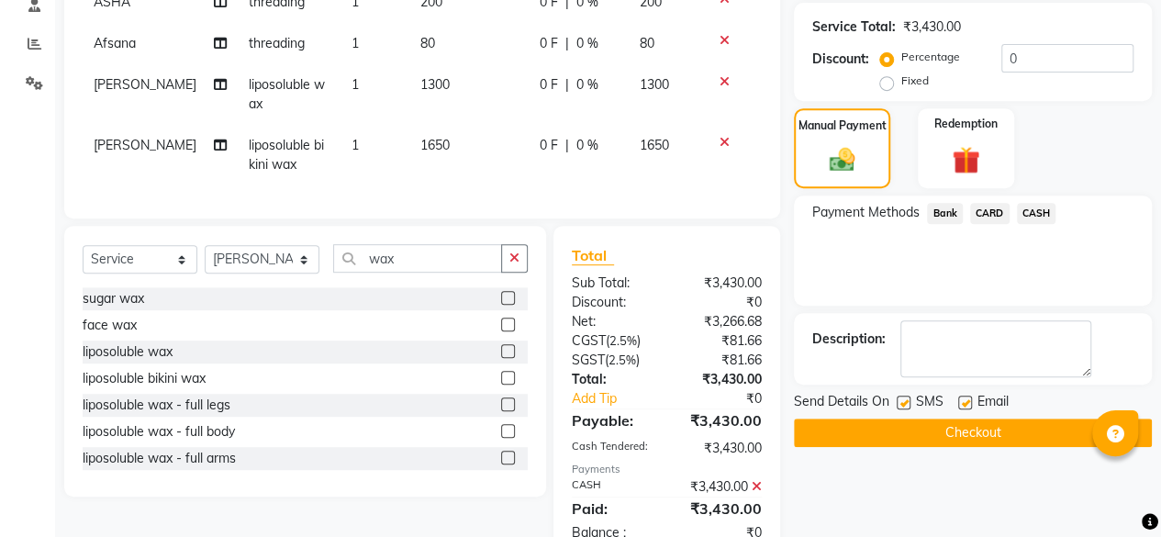
scroll to position [426, 0]
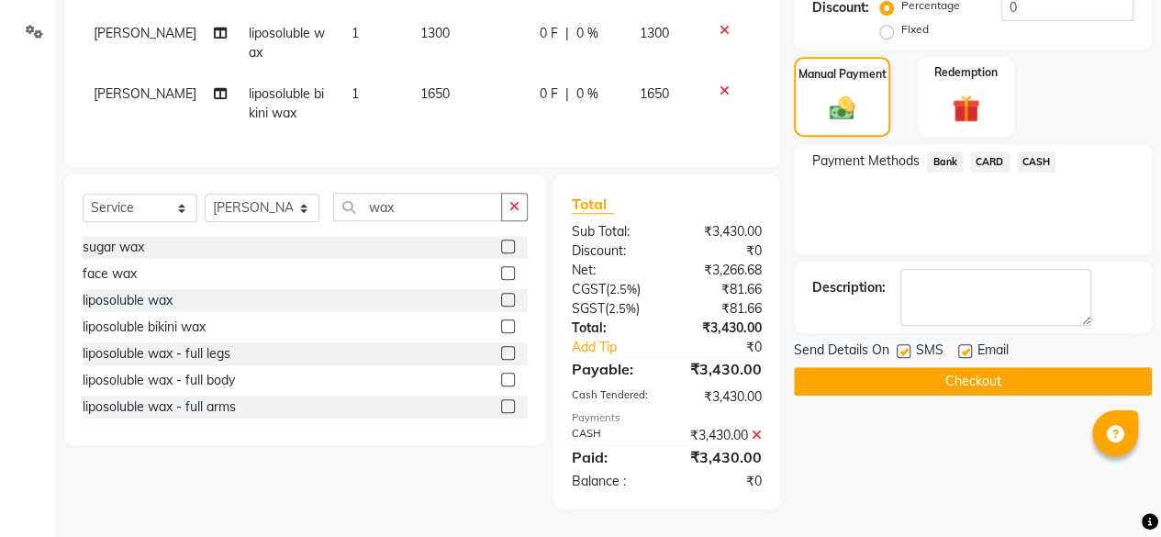
click at [999, 374] on button "Checkout" at bounding box center [973, 381] width 358 height 28
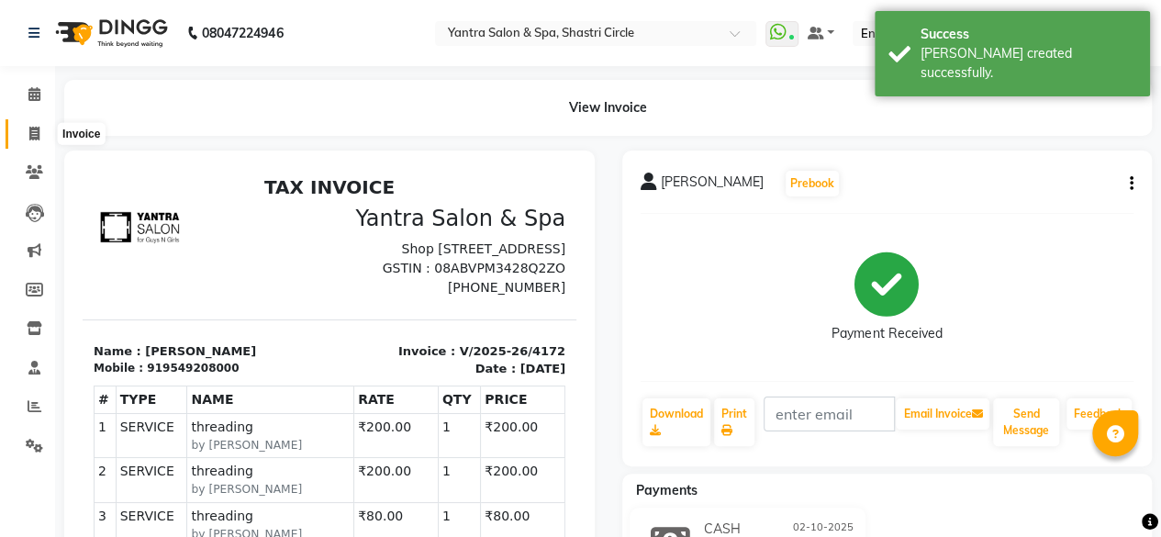
click at [32, 135] on icon at bounding box center [34, 134] width 10 height 14
select select "service"
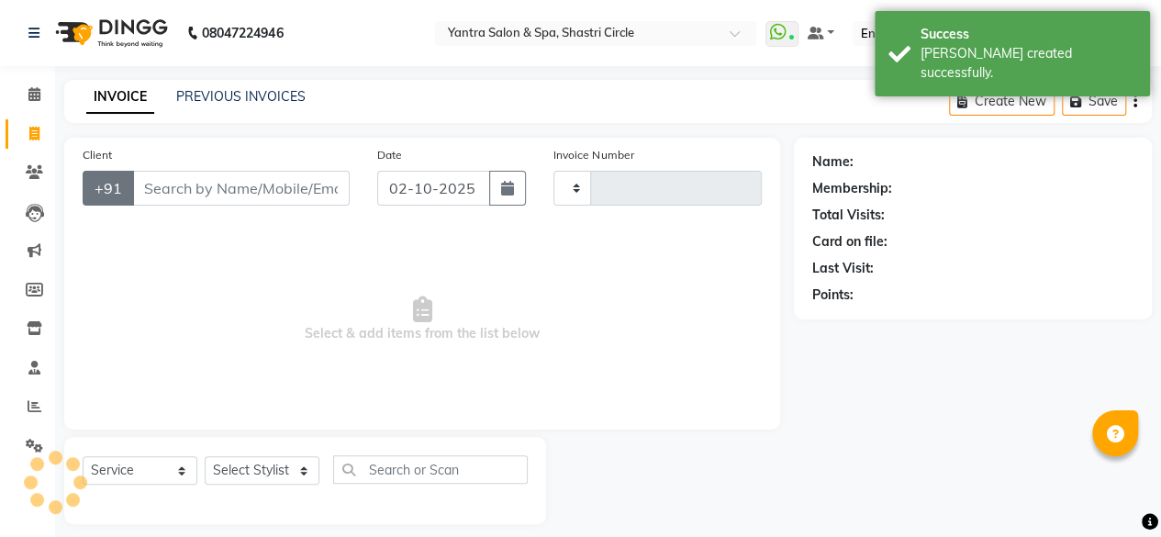
scroll to position [14, 0]
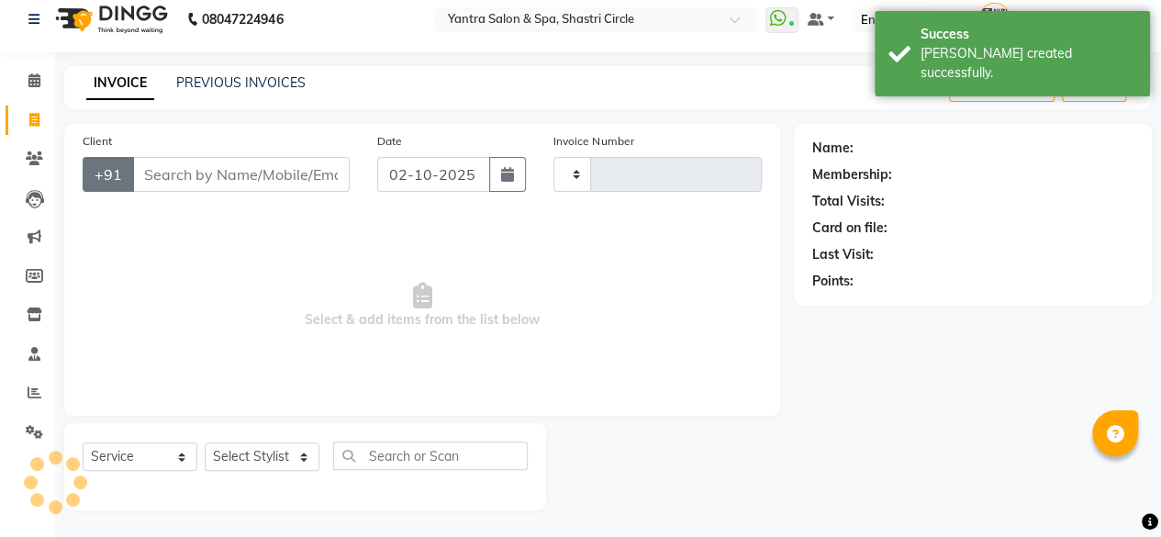
type input "4173"
select select "154"
click at [186, 167] on input "Client" at bounding box center [241, 174] width 218 height 35
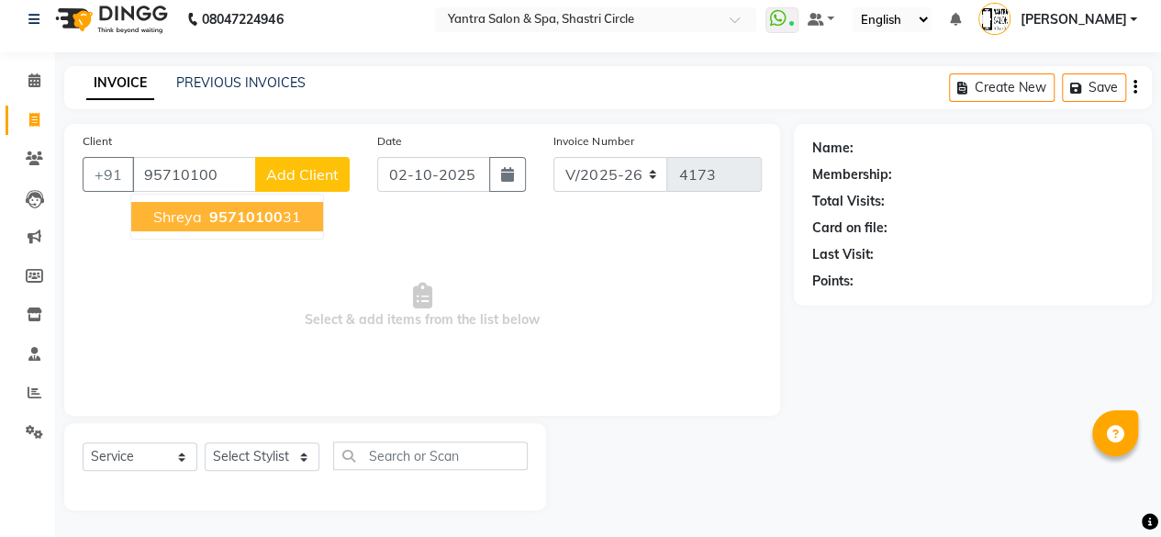
click at [222, 218] on span "95710100" at bounding box center [245, 216] width 73 height 18
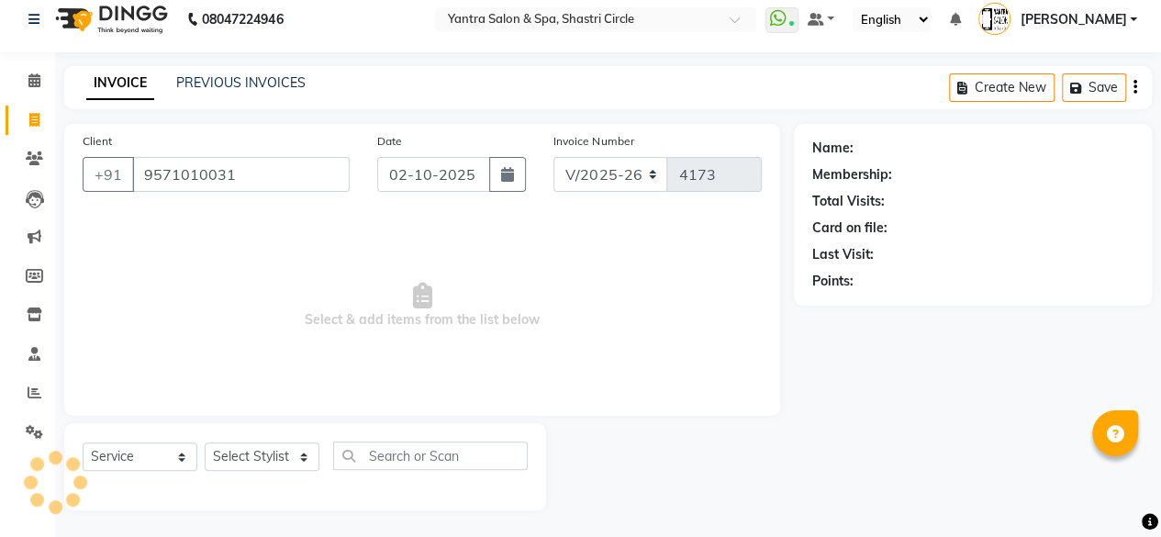
type input "9571010031"
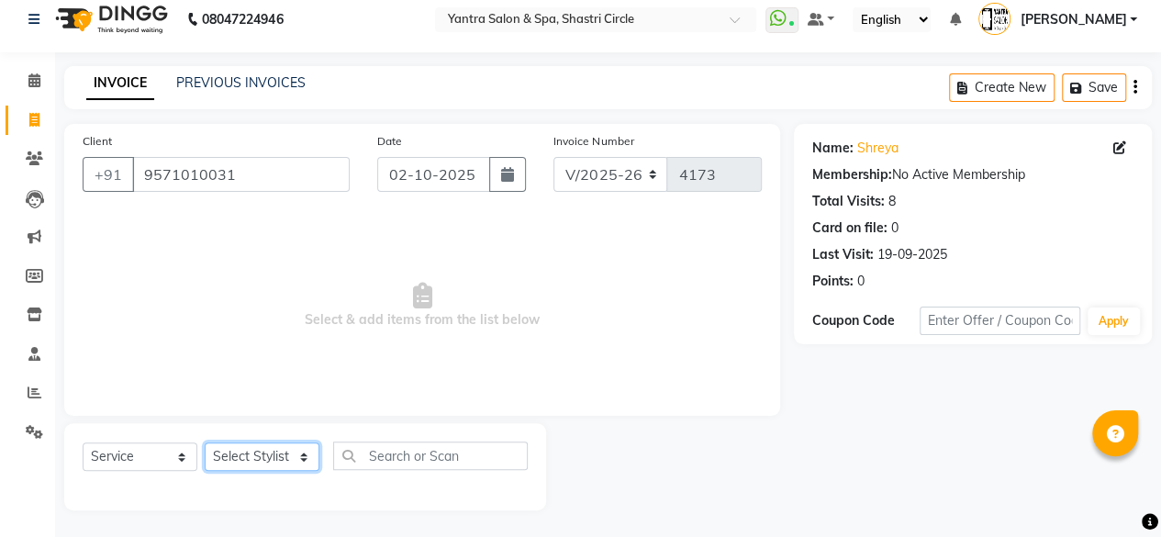
click at [257, 454] on select "Select Stylist [PERSON_NAME] [PERSON_NAME] [PERSON_NAME] ASHA Dimple [PERSON_NA…" at bounding box center [262, 457] width 115 height 28
select select "44024"
click at [205, 443] on select "Select Stylist [PERSON_NAME] [PERSON_NAME] [PERSON_NAME] ASHA Dimple [PERSON_NA…" at bounding box center [262, 457] width 115 height 28
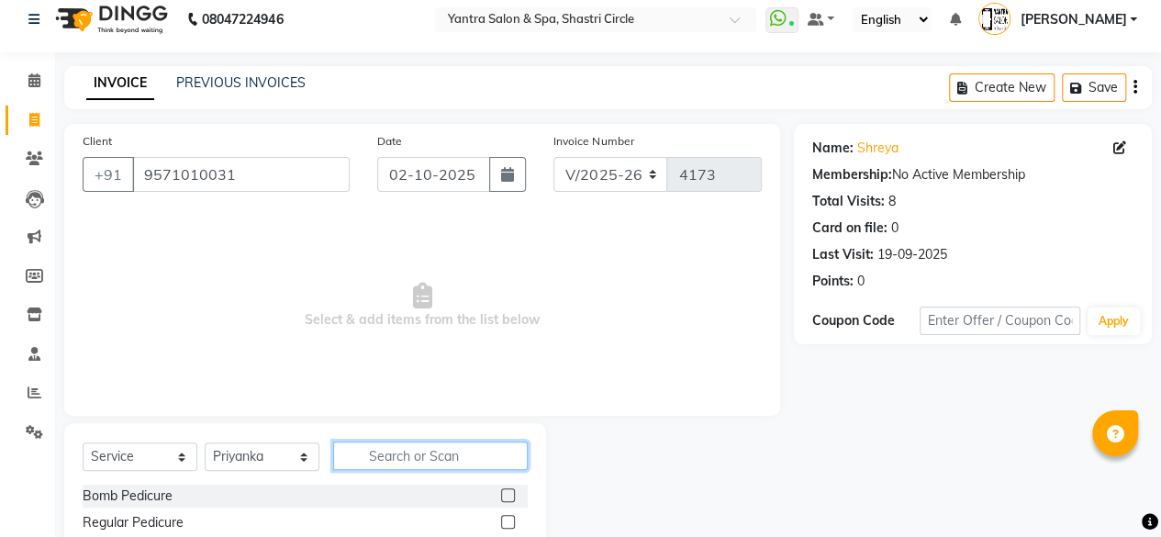
click at [403, 457] on input "text" at bounding box center [430, 456] width 195 height 28
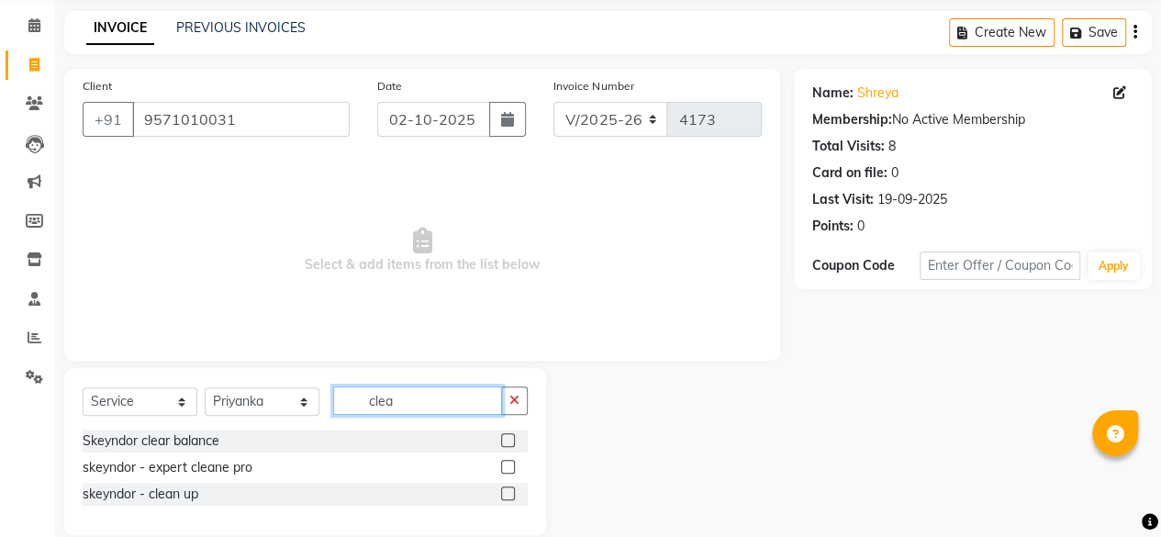
scroll to position [94, 0]
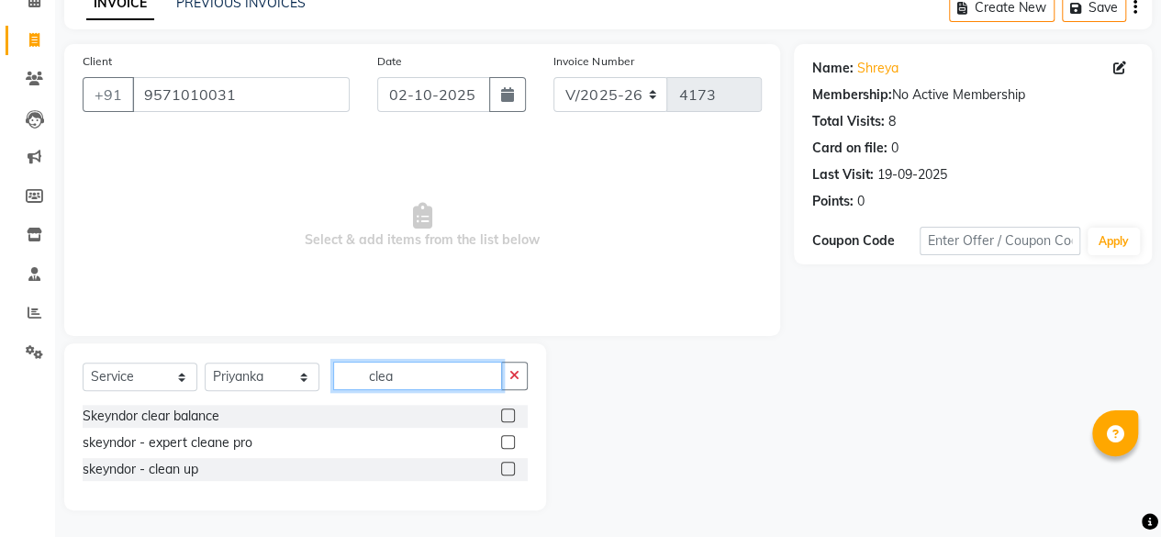
type input "clea"
click at [512, 465] on label at bounding box center [508, 469] width 14 height 14
click at [512, 465] on input "checkbox" at bounding box center [507, 470] width 12 height 12
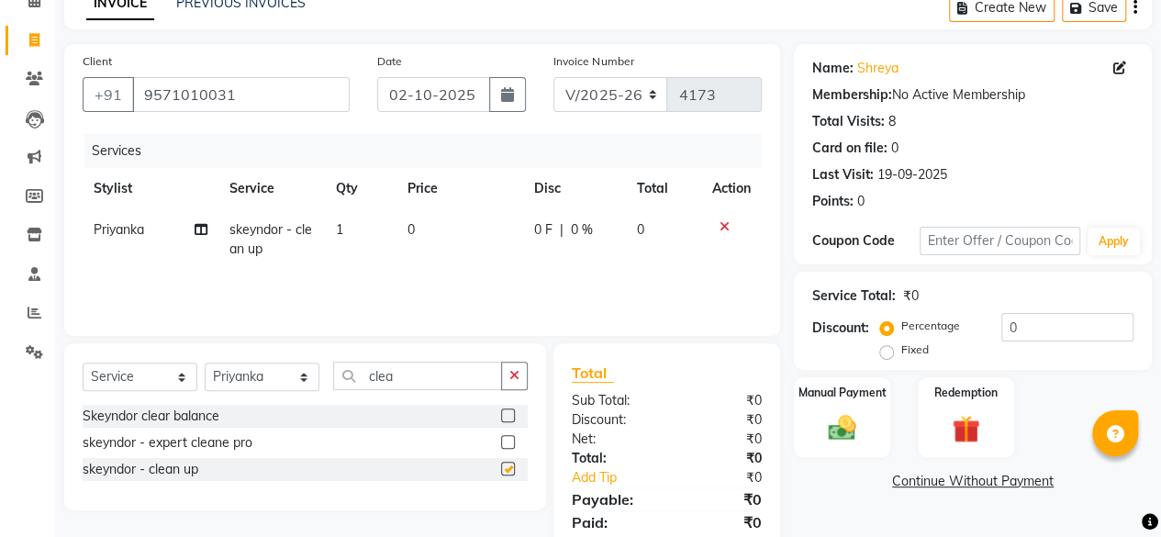
checkbox input "false"
click at [469, 243] on td "0" at bounding box center [460, 239] width 127 height 61
select select "44024"
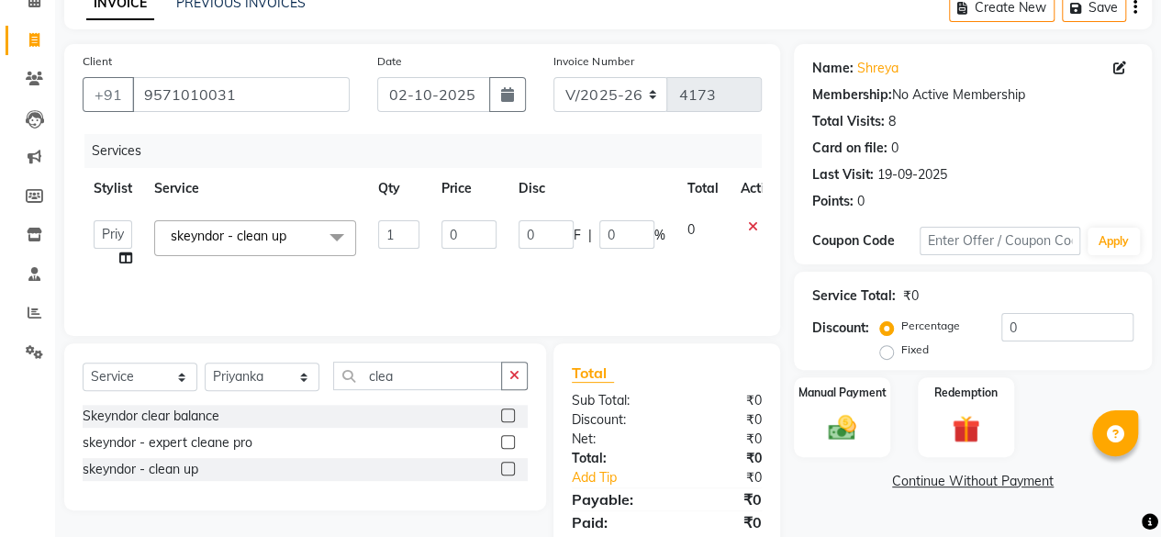
click at [469, 243] on input "0" at bounding box center [469, 234] width 55 height 28
type input "1000"
click at [472, 266] on td "1000" at bounding box center [469, 244] width 77 height 70
select select "44024"
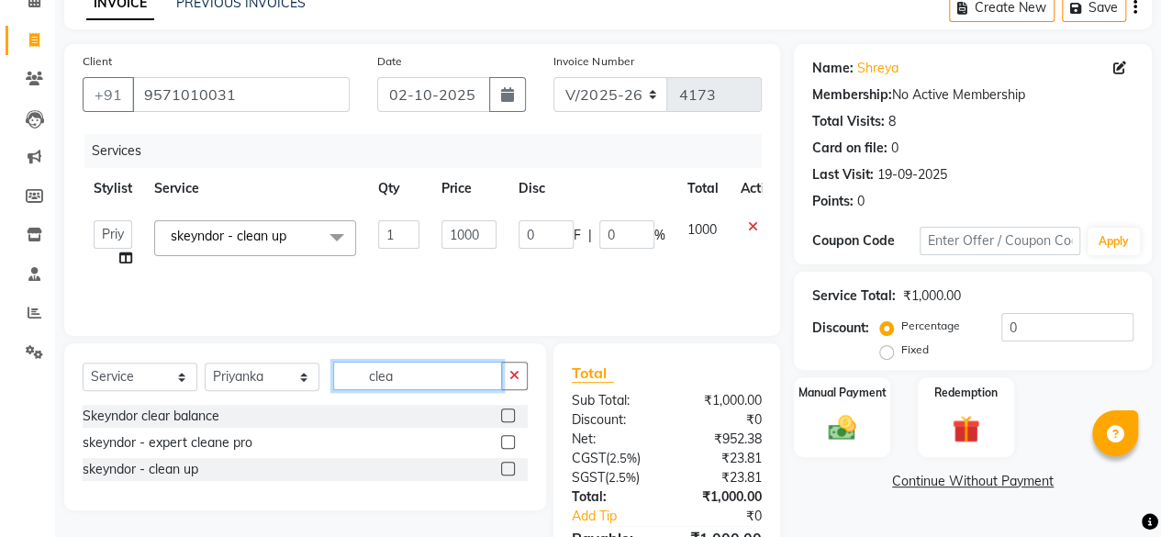
click at [422, 369] on input "clea" at bounding box center [417, 376] width 169 height 28
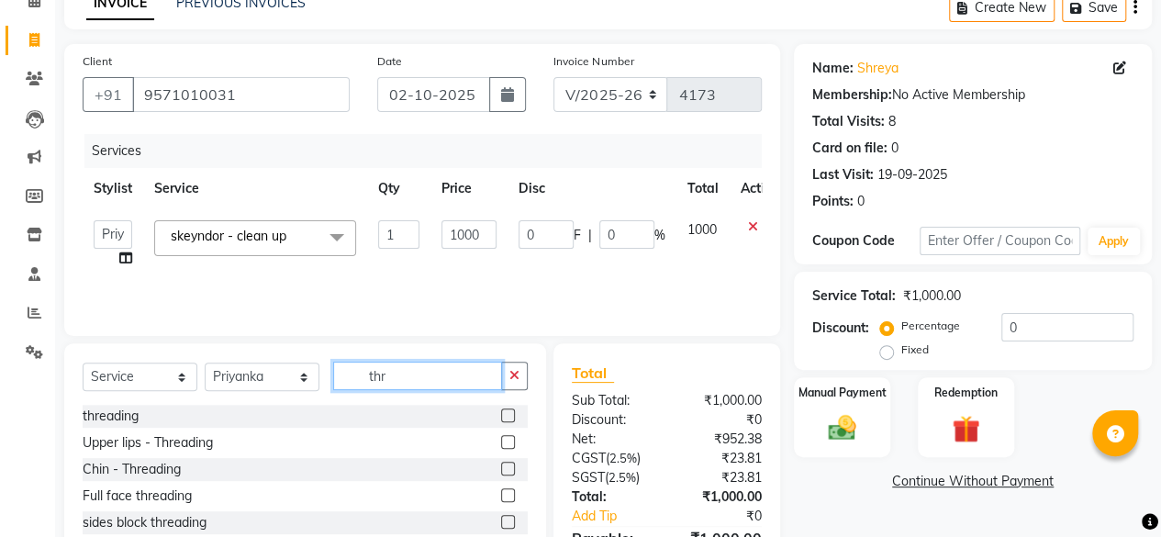
type input "thr"
click at [512, 412] on label at bounding box center [508, 416] width 14 height 14
click at [512, 412] on input "checkbox" at bounding box center [507, 416] width 12 height 12
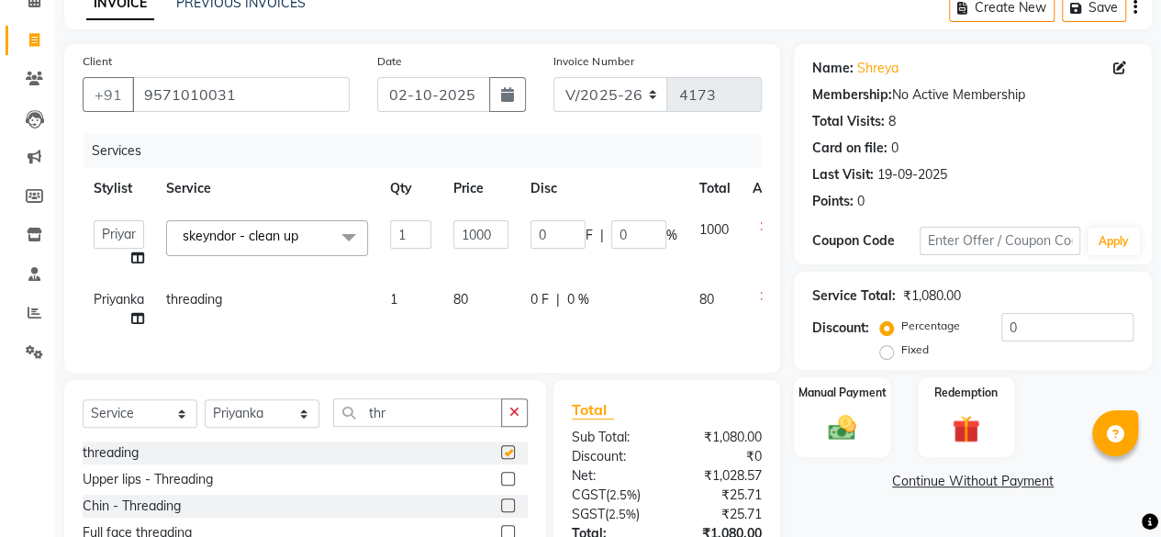
checkbox input "false"
click at [487, 286] on td "80" at bounding box center [481, 309] width 77 height 61
select select "44024"
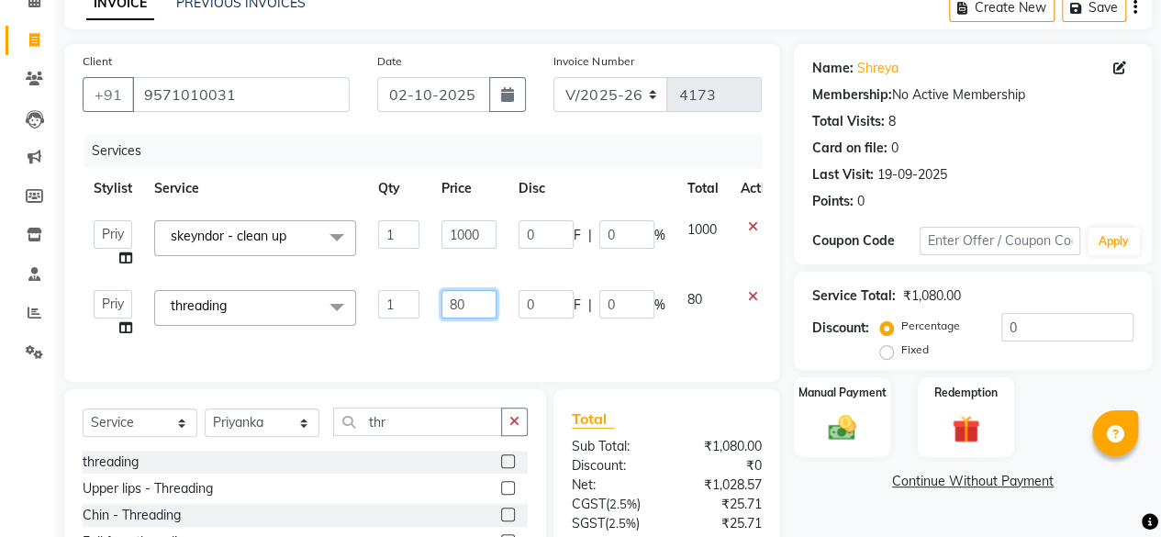
click at [487, 306] on input "80" at bounding box center [469, 304] width 55 height 28
type input "160"
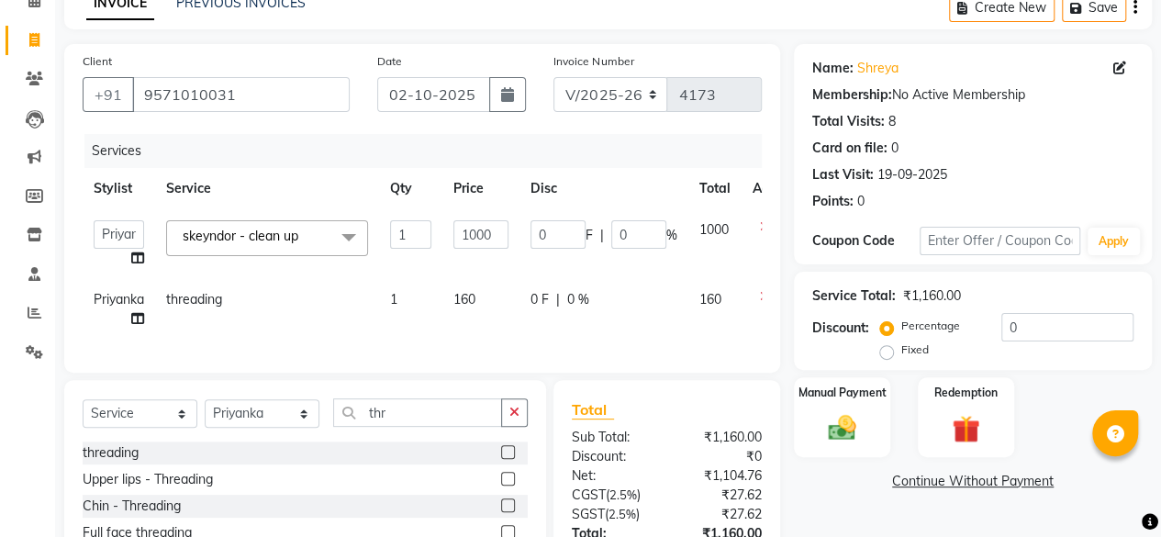
click at [506, 331] on td "160" at bounding box center [481, 309] width 77 height 61
select select "44024"
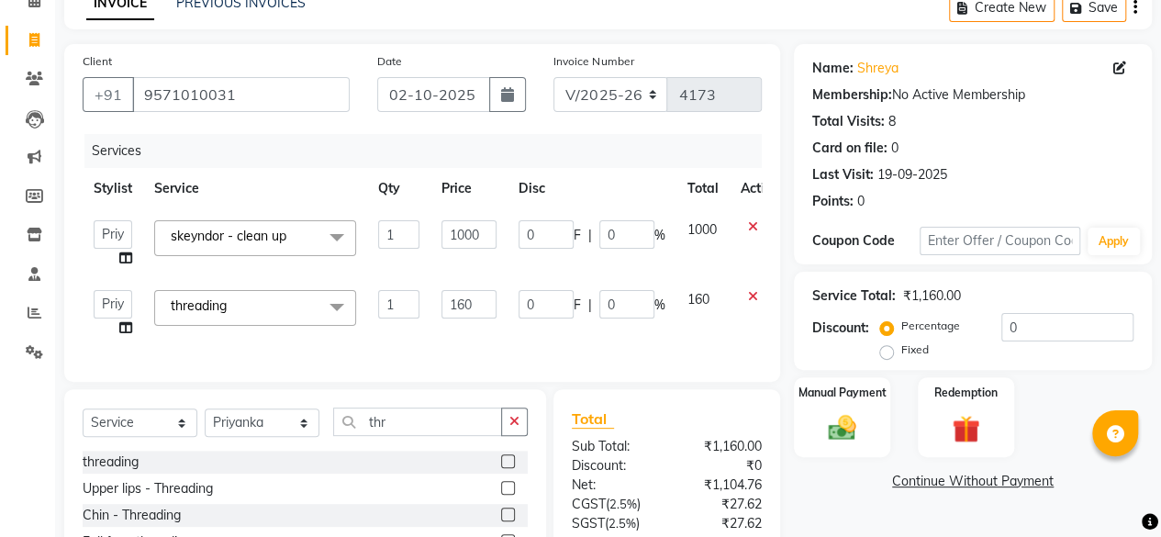
scroll to position [255, 0]
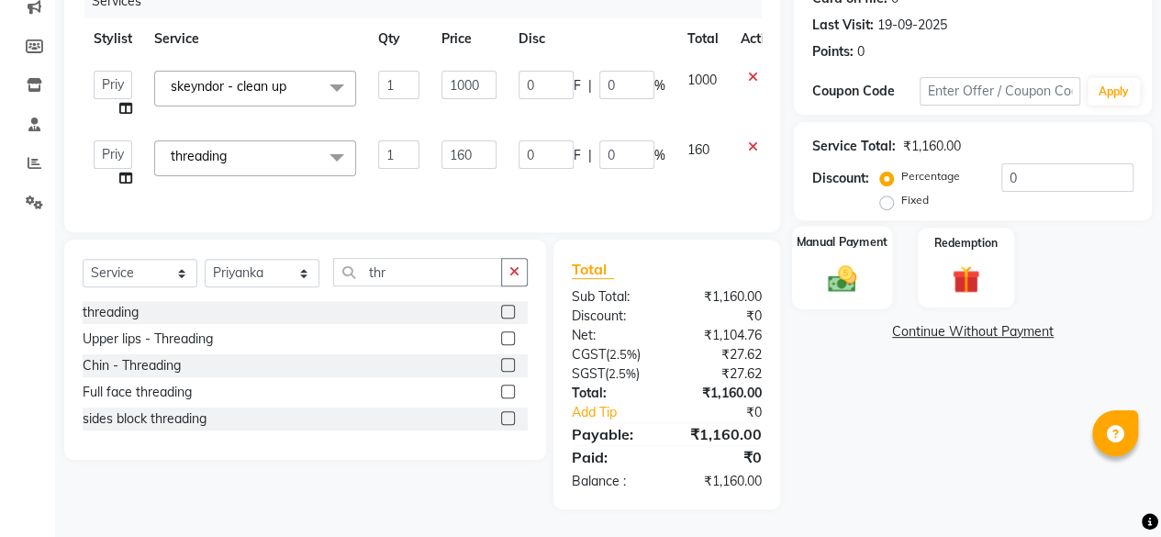
click at [843, 272] on img at bounding box center [842, 278] width 47 height 33
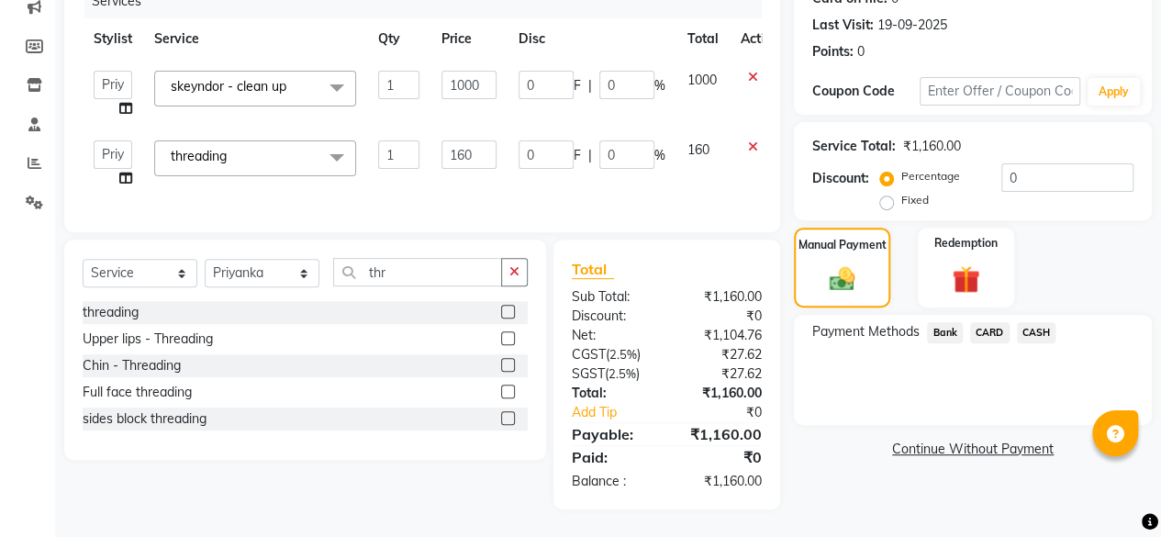
click at [1038, 322] on span "CASH" at bounding box center [1036, 332] width 39 height 21
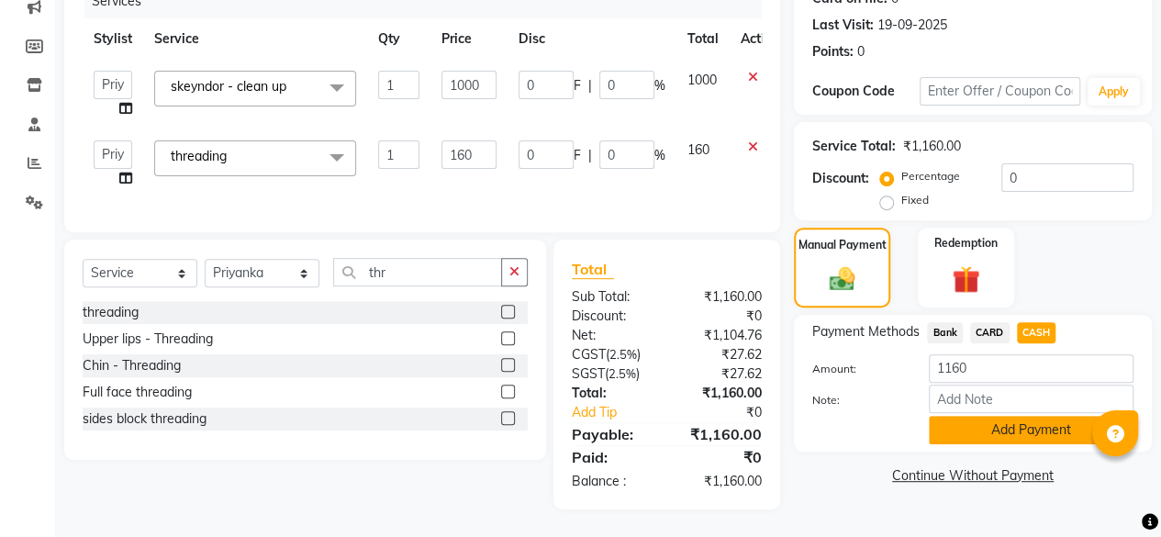
click at [1018, 417] on button "Add Payment" at bounding box center [1031, 430] width 205 height 28
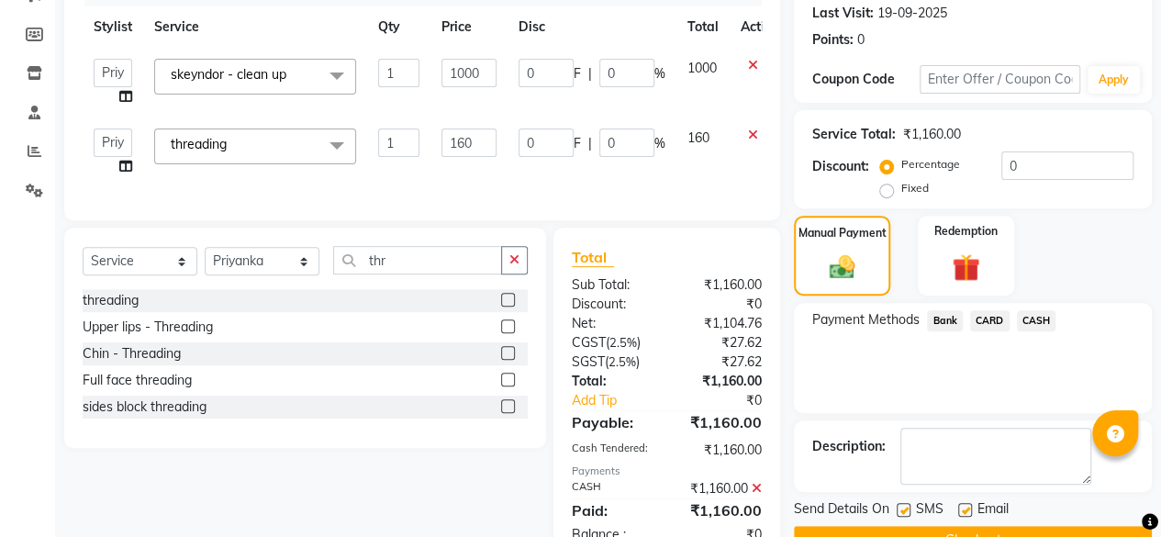
scroll to position [320, 0]
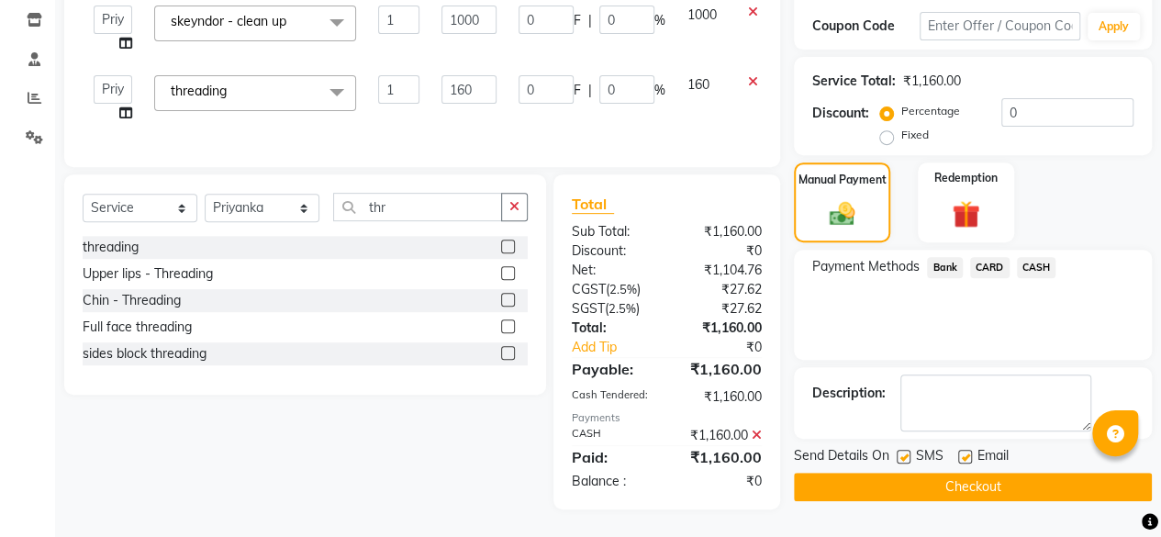
click at [971, 473] on button "Checkout" at bounding box center [973, 487] width 358 height 28
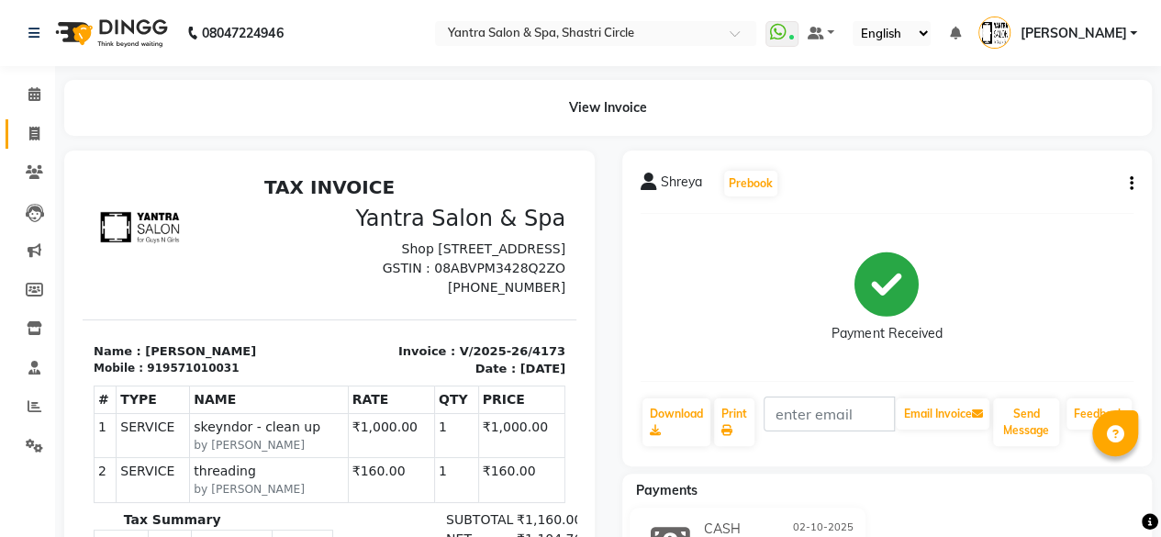
click at [33, 128] on icon at bounding box center [34, 134] width 10 height 14
select select "service"
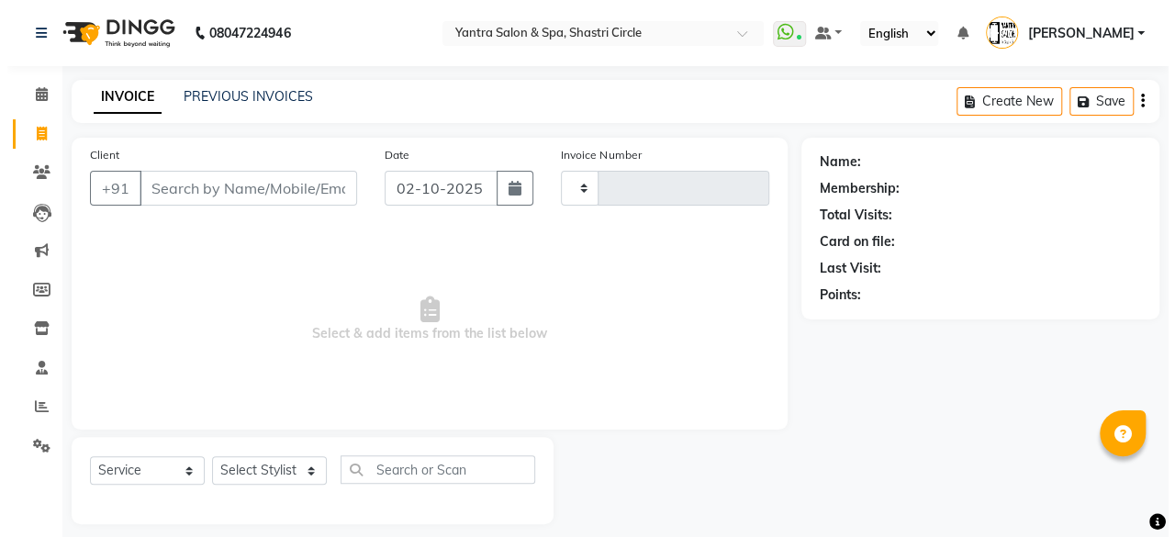
scroll to position [14, 0]
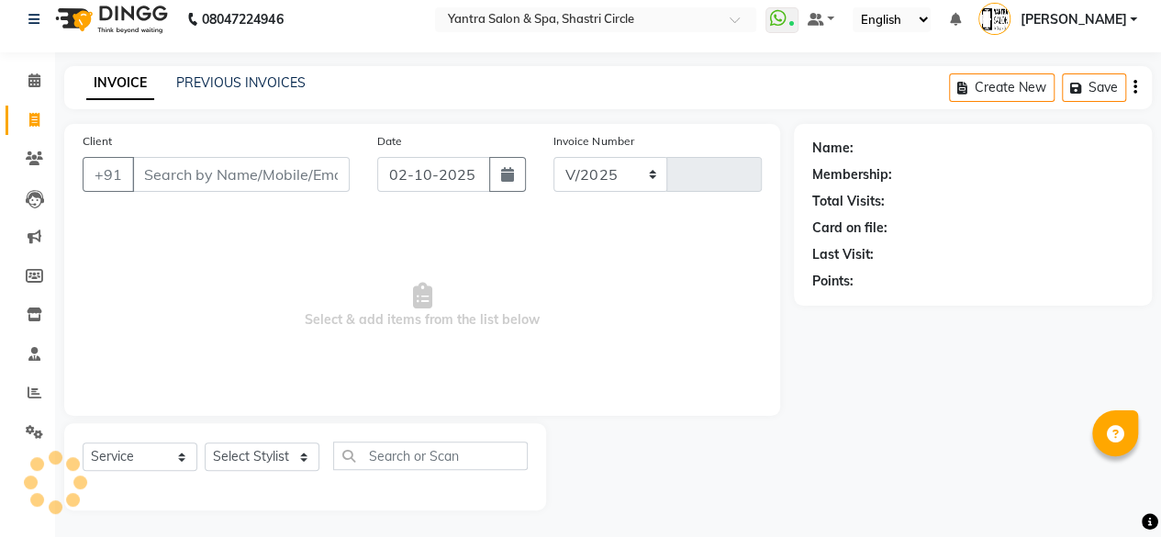
select select "154"
type input "4174"
click at [199, 168] on input "Client" at bounding box center [241, 174] width 218 height 35
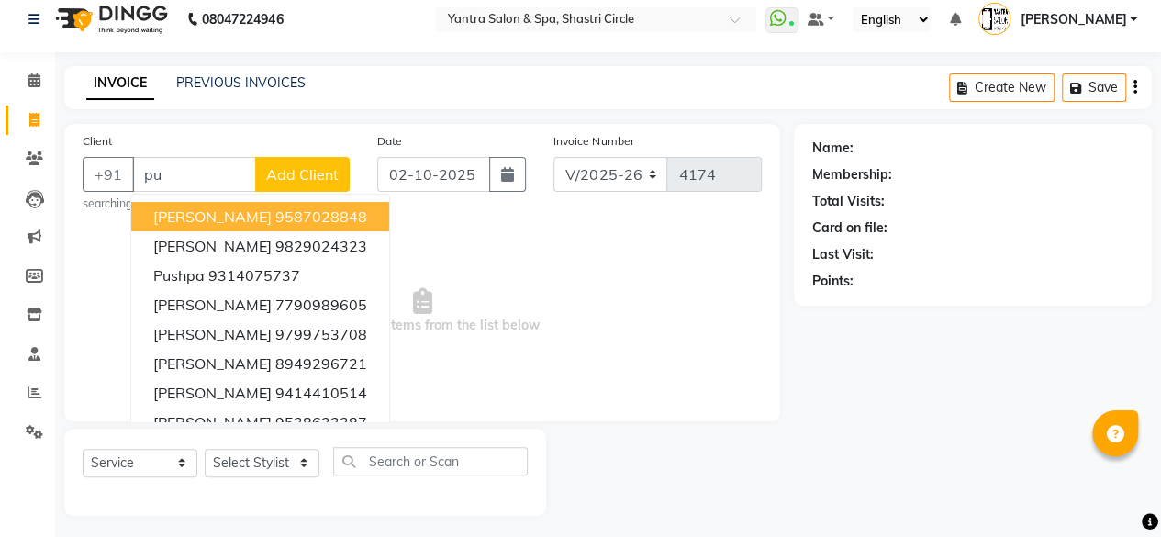
type input "p"
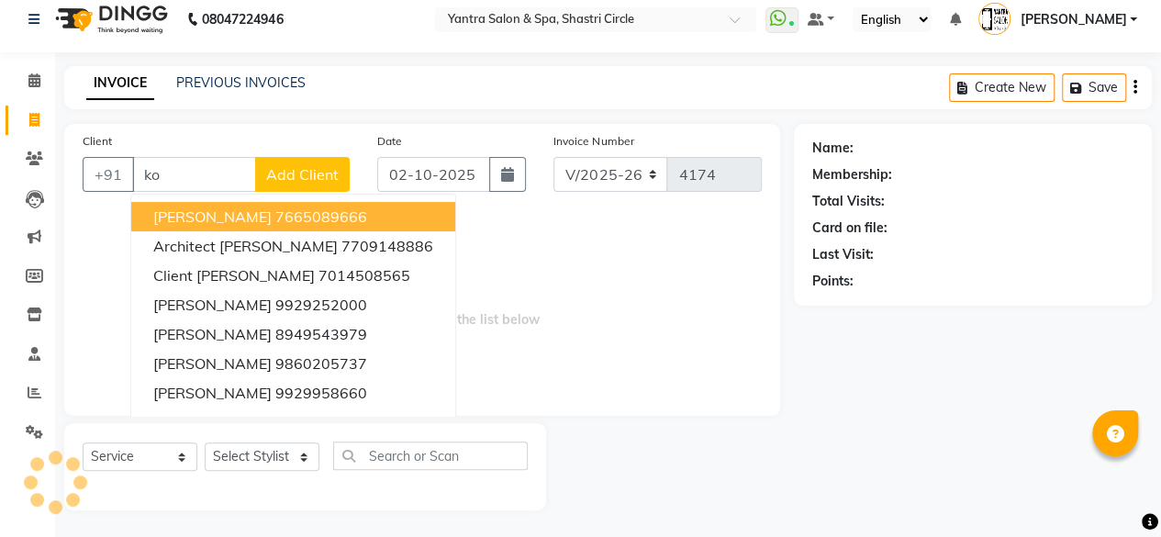
type input "k"
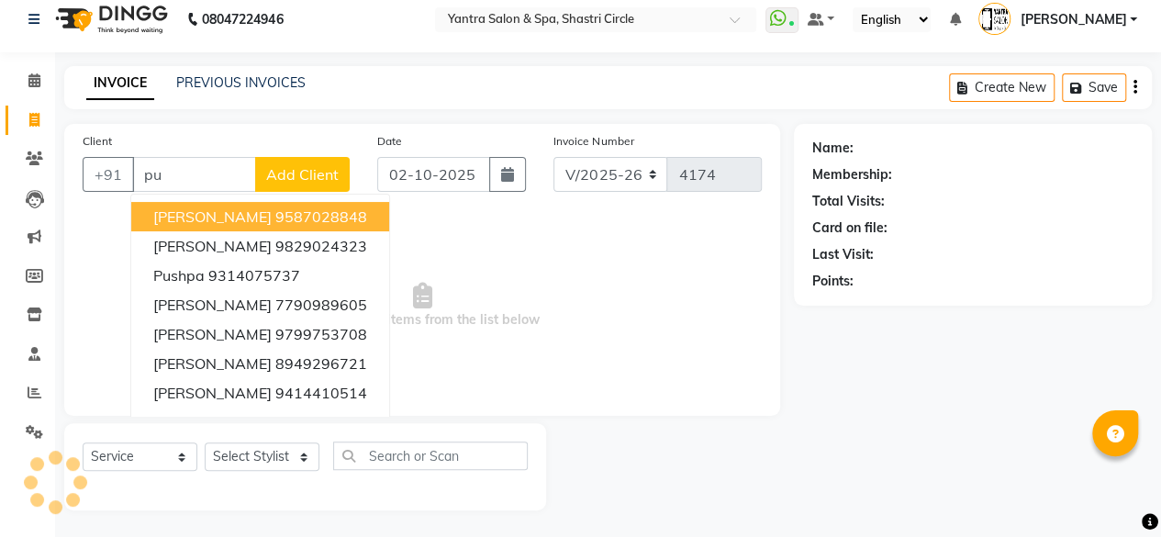
type input "p"
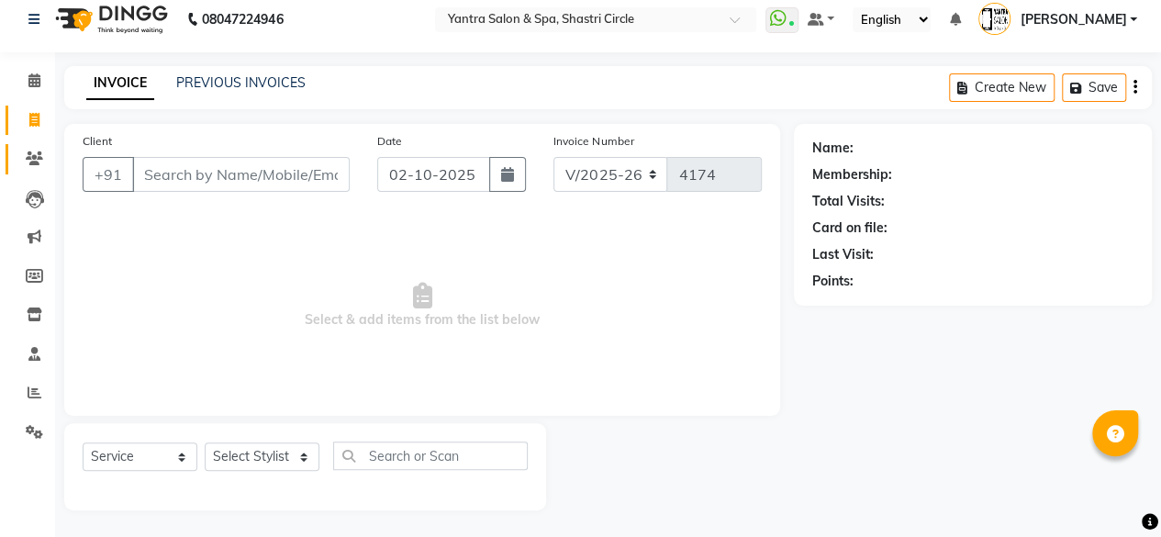
click at [28, 149] on span at bounding box center [34, 159] width 32 height 21
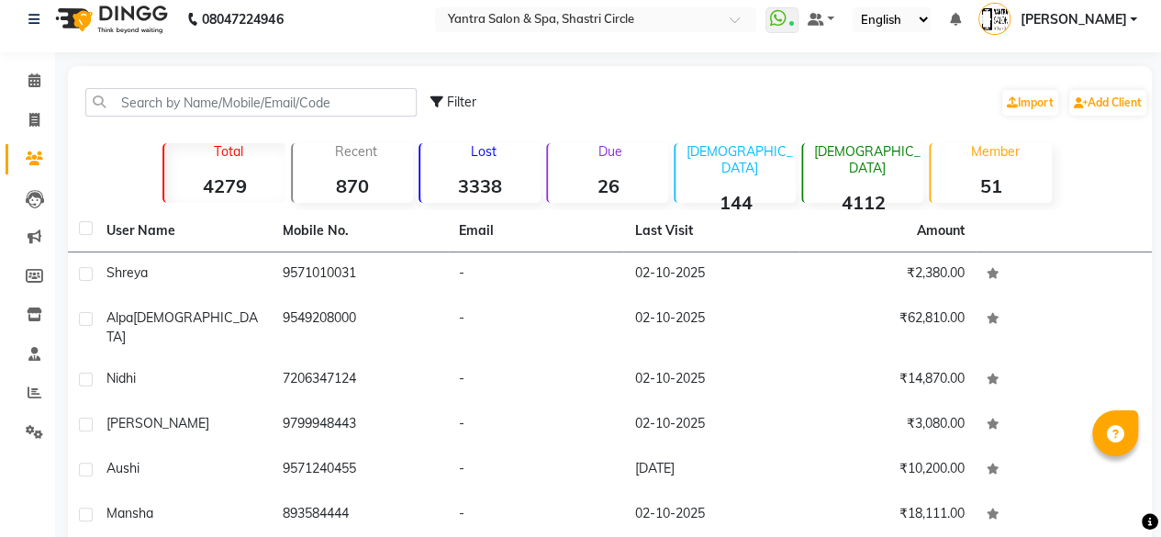
click at [630, 164] on div "Due 26" at bounding box center [607, 173] width 122 height 60
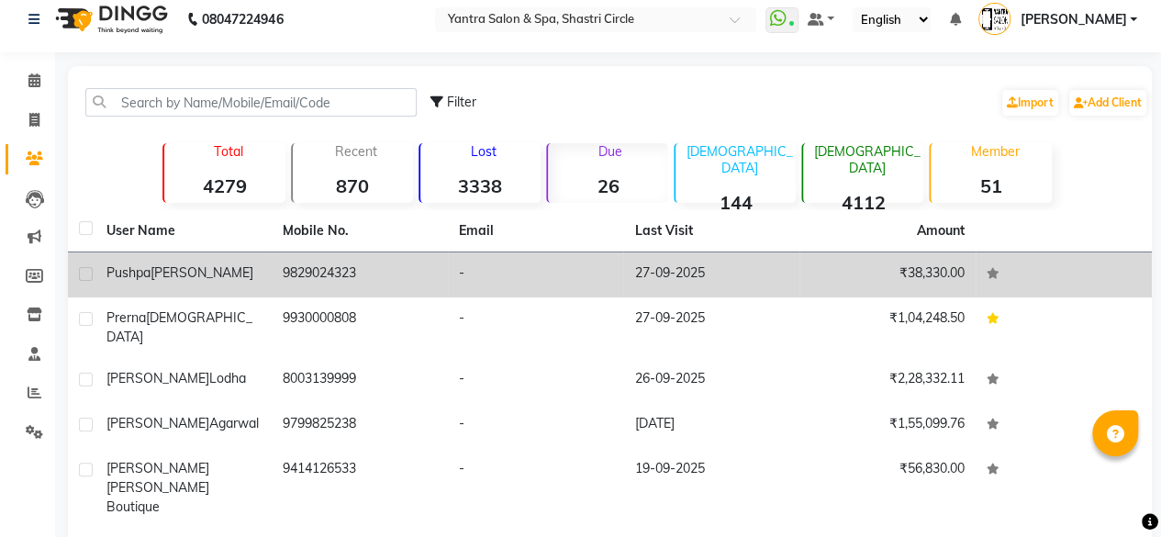
click at [432, 275] on td "9829024323" at bounding box center [360, 274] width 176 height 45
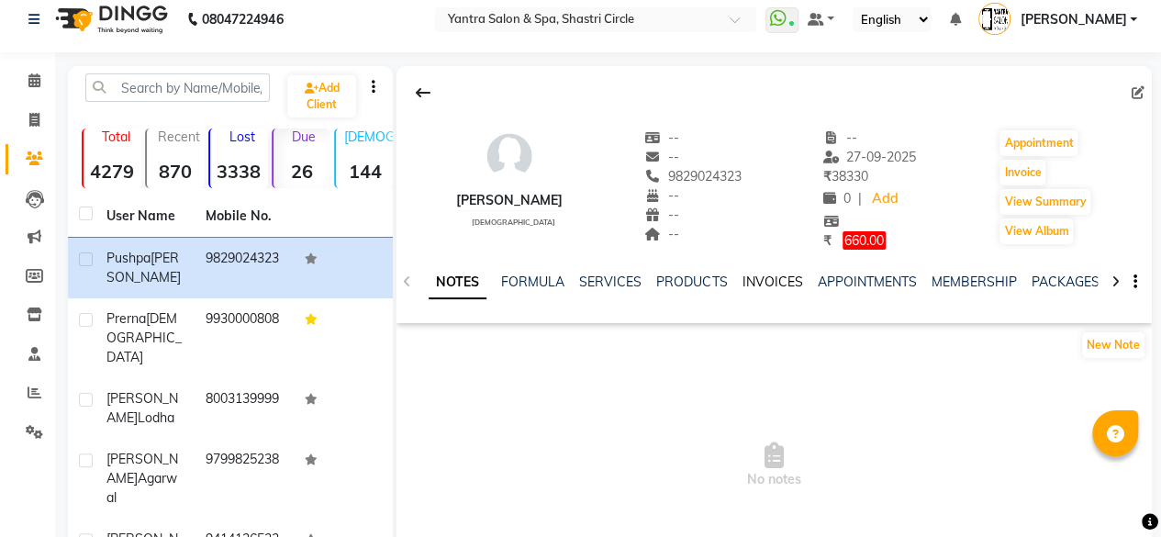
click at [778, 276] on link "INVOICES" at bounding box center [772, 282] width 61 height 17
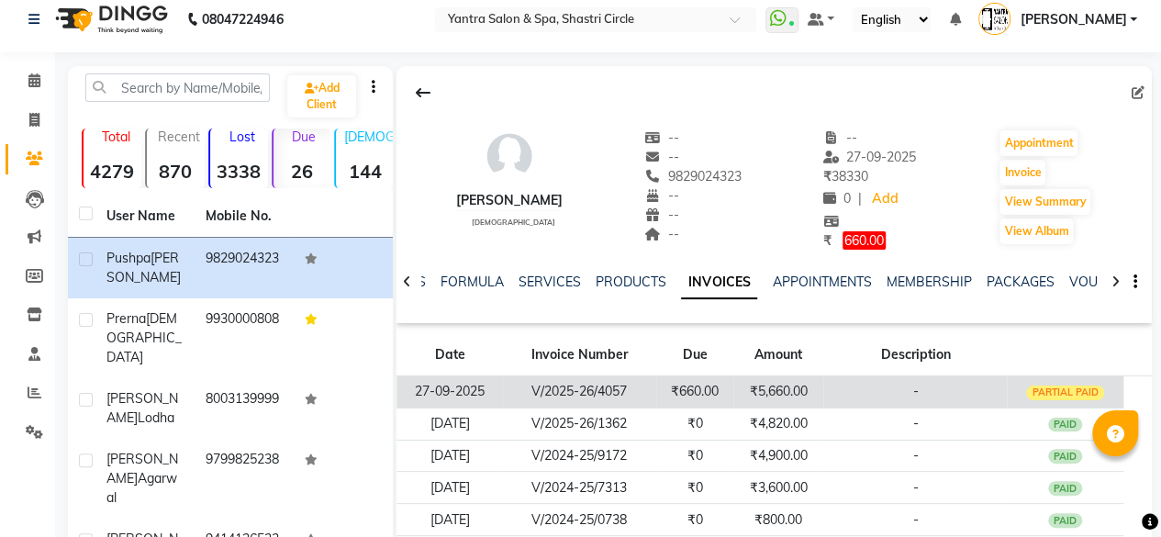
click at [1069, 391] on div "PARTIAL PAID" at bounding box center [1065, 393] width 78 height 15
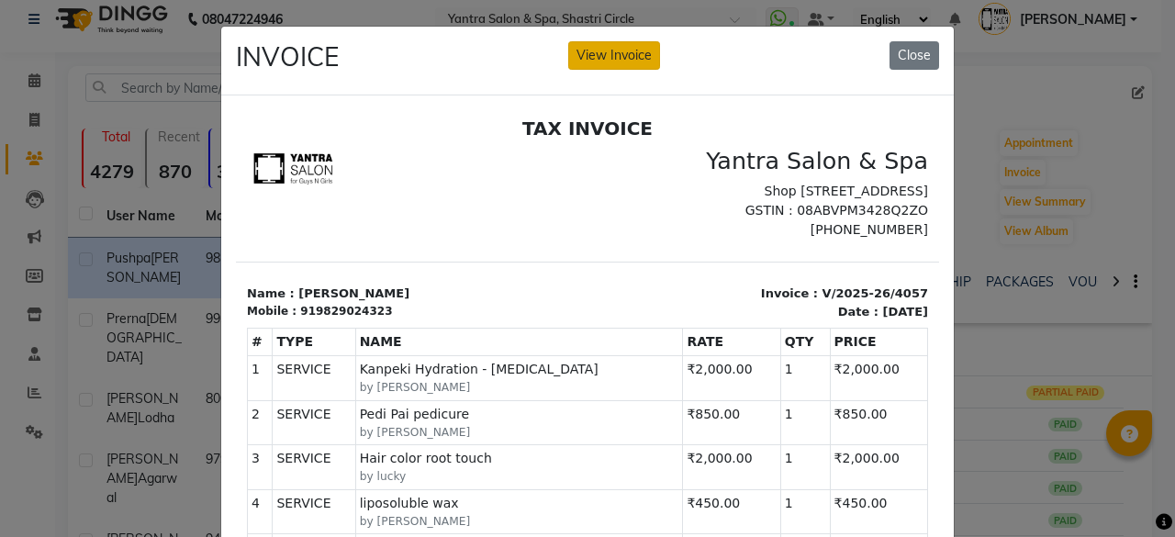
click at [624, 50] on button "View Invoice" at bounding box center [614, 55] width 92 height 28
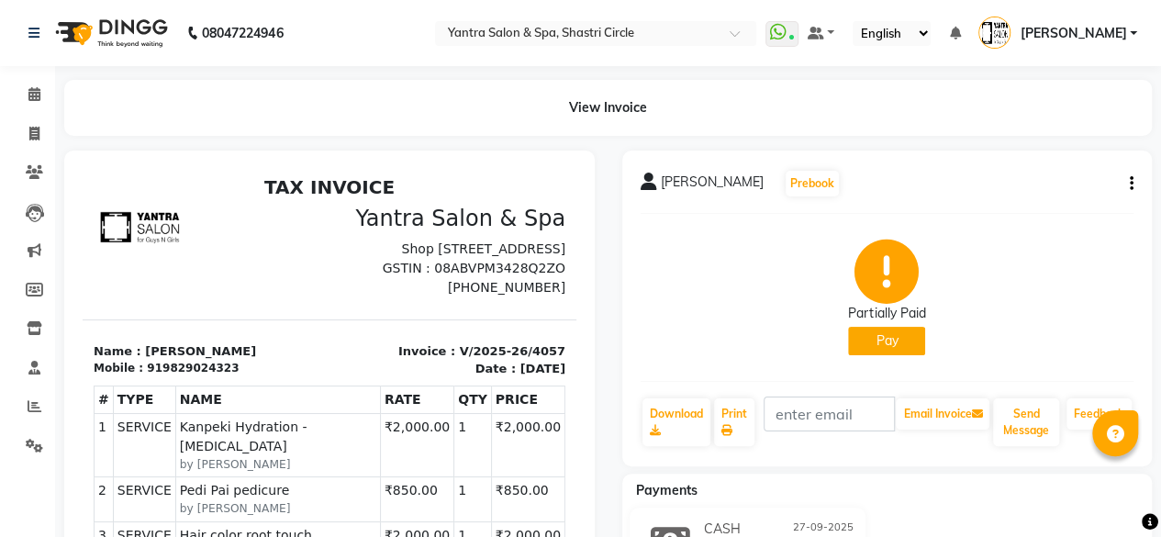
click at [892, 340] on button "Pay" at bounding box center [886, 341] width 77 height 28
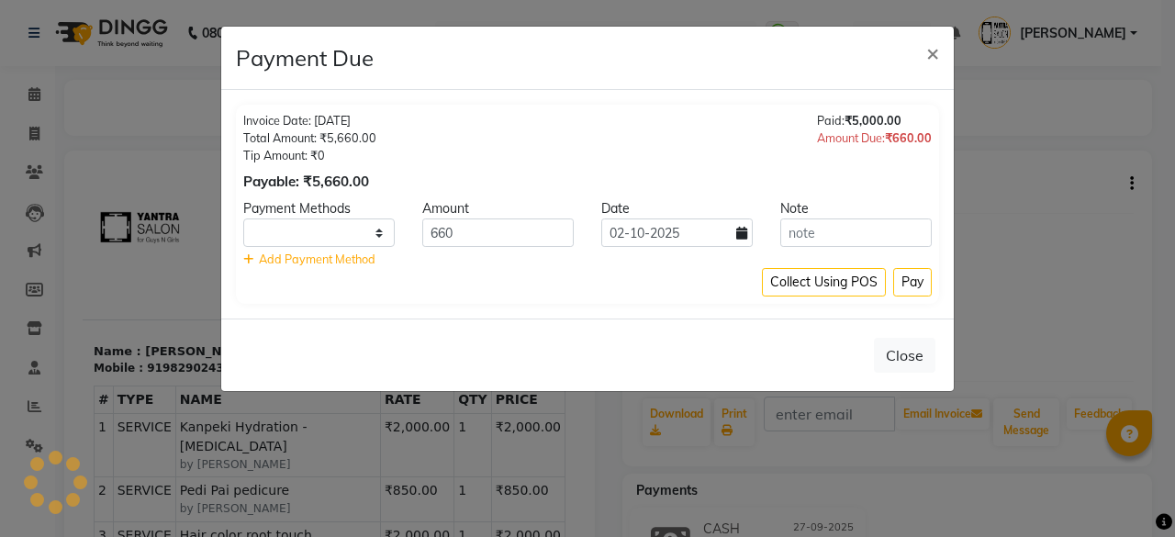
select select "1"
click at [924, 287] on button "Pay" at bounding box center [912, 282] width 39 height 28
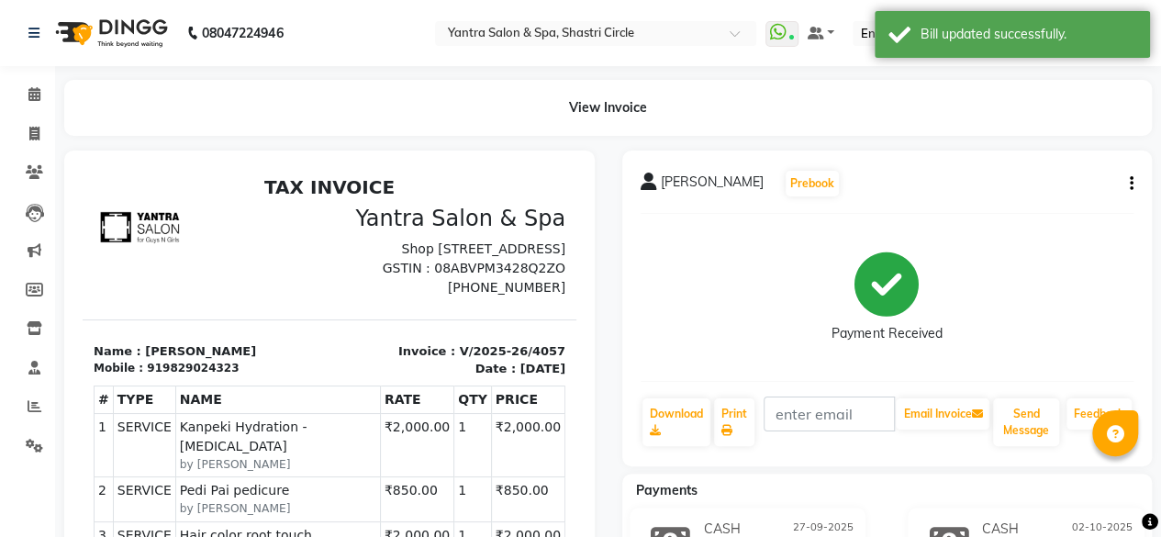
click at [21, 111] on li "Calendar" at bounding box center [27, 94] width 55 height 39
click at [31, 104] on span at bounding box center [34, 94] width 32 height 21
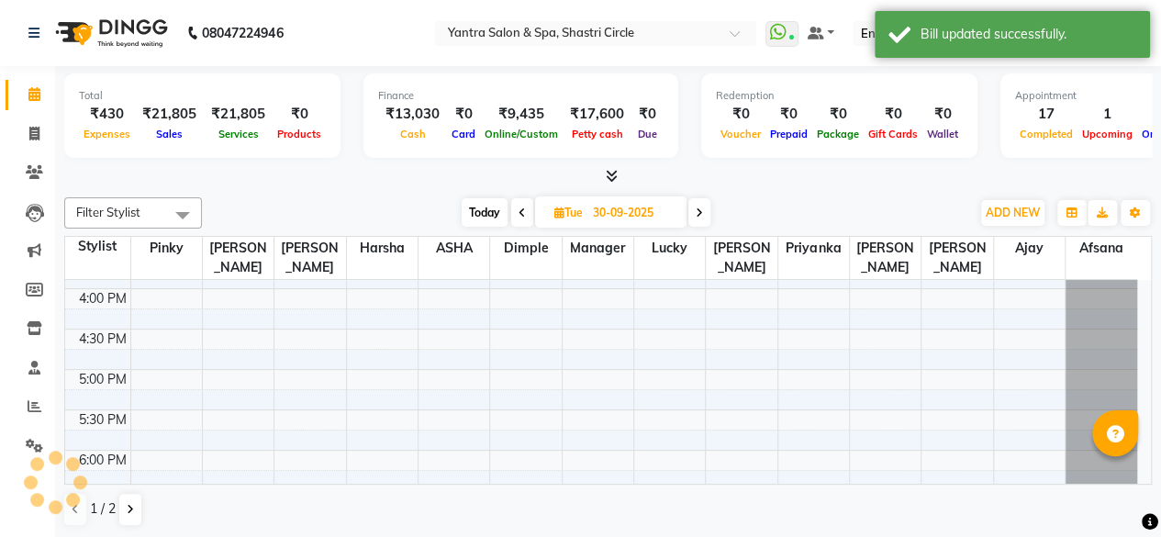
scroll to position [637, 0]
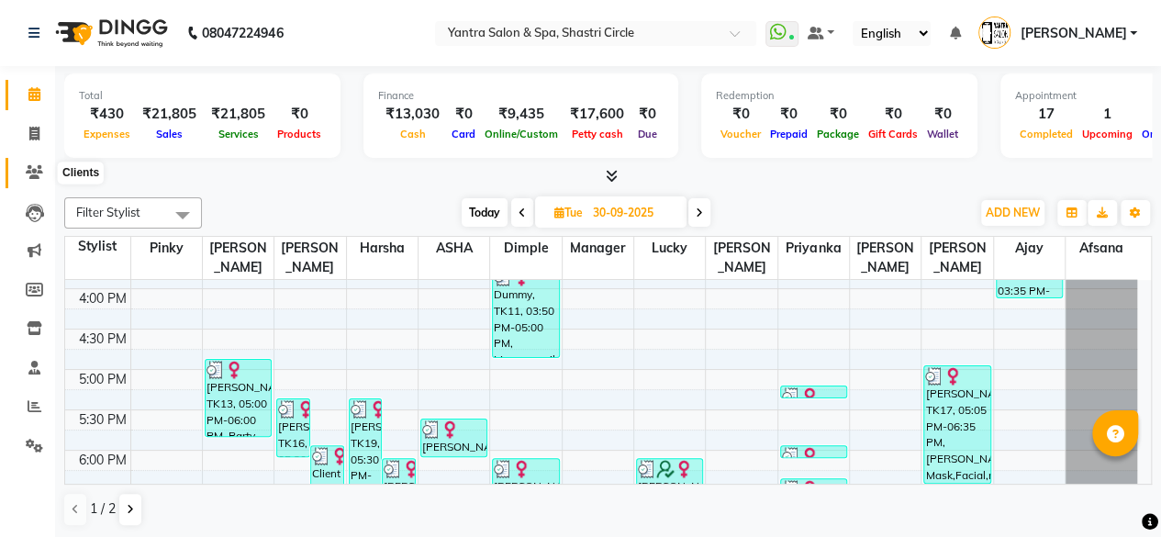
click at [33, 175] on icon at bounding box center [34, 172] width 17 height 14
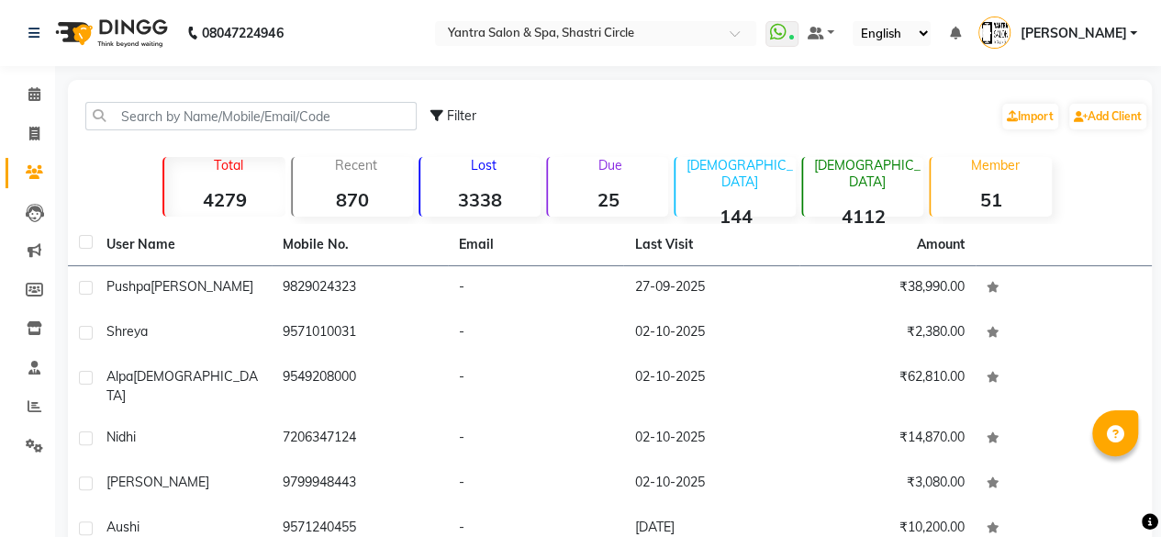
click at [630, 193] on strong "25" at bounding box center [608, 199] width 120 height 23
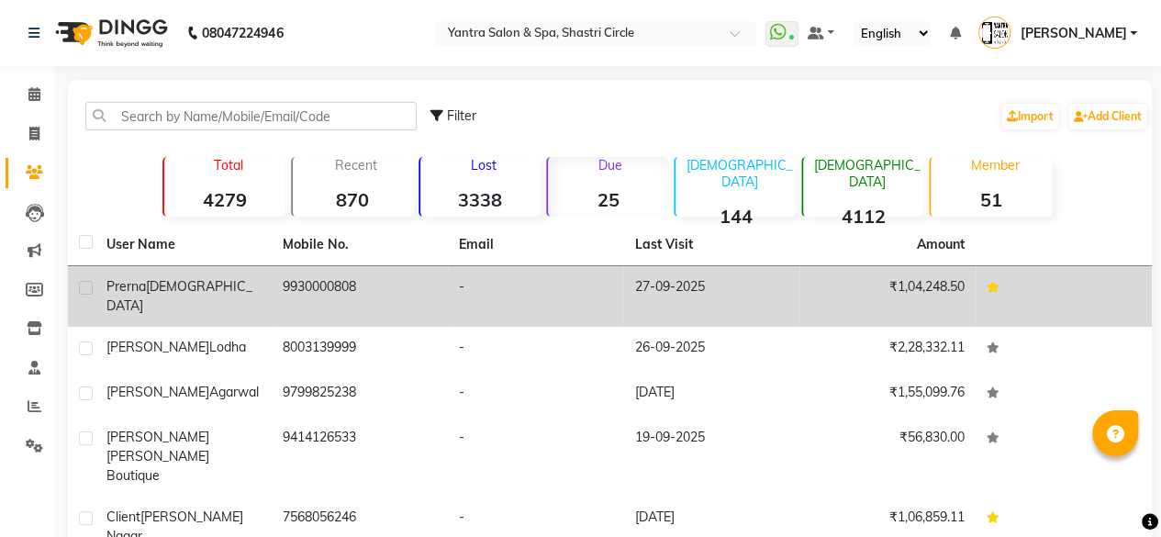
click at [611, 298] on td "-" at bounding box center [536, 296] width 176 height 61
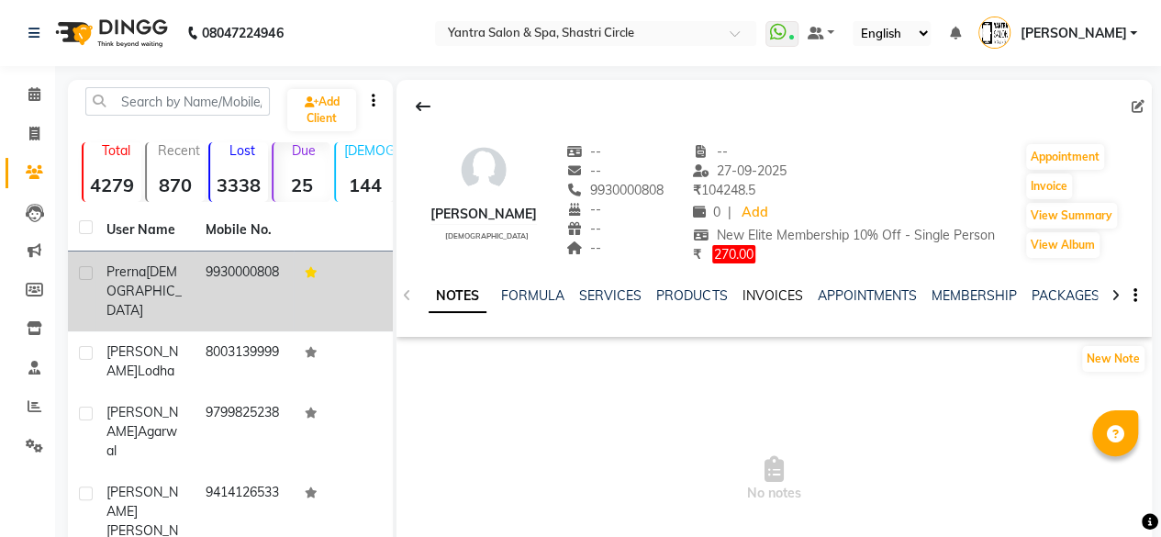
click at [748, 293] on link "INVOICES" at bounding box center [772, 295] width 61 height 17
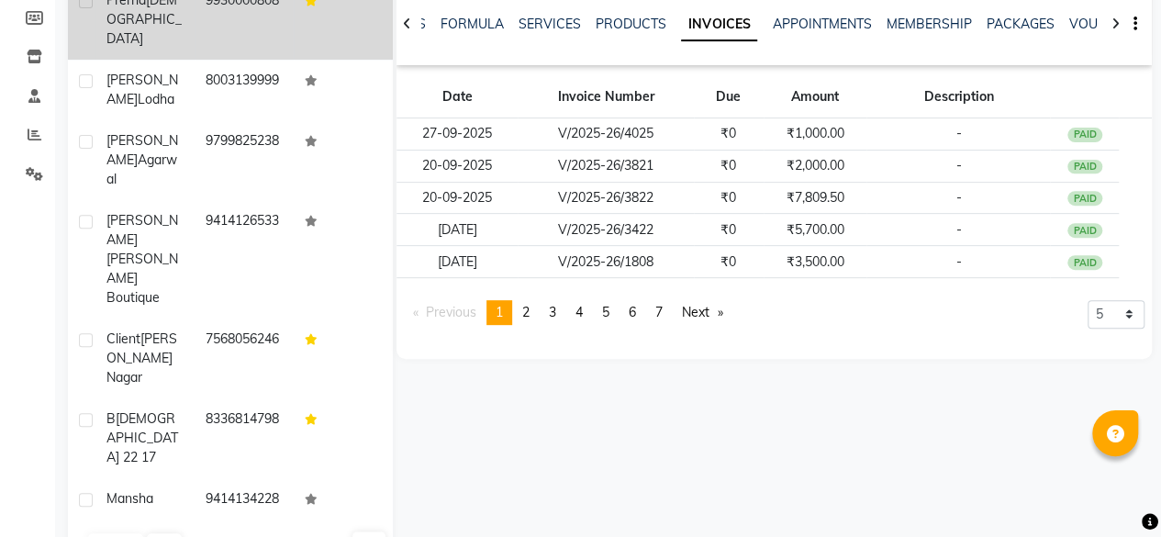
scroll to position [275, 0]
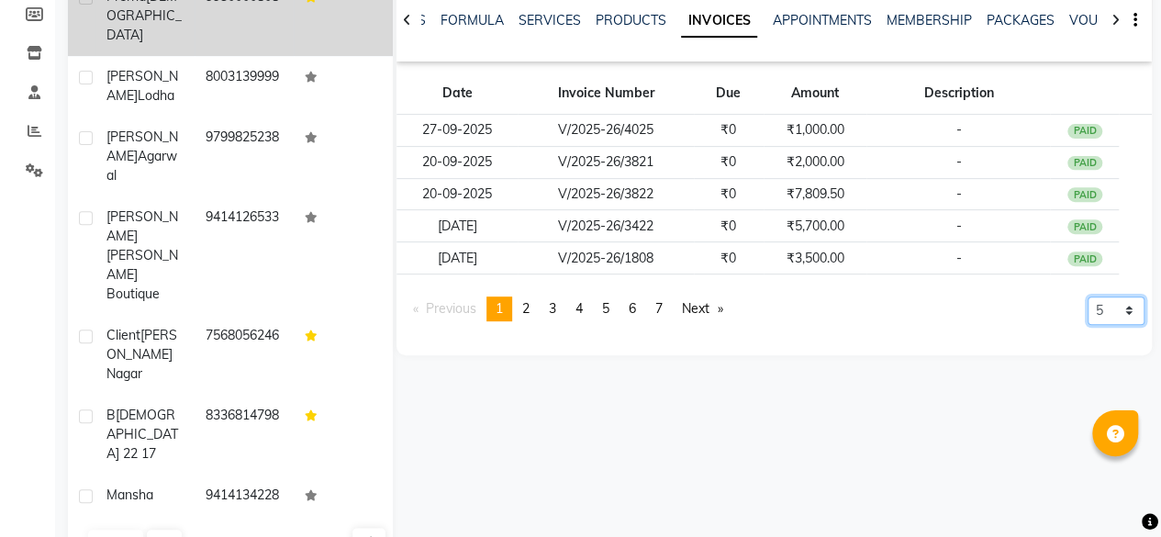
drag, startPoint x: 1130, startPoint y: 308, endPoint x: 1127, endPoint y: 317, distance: 9.9
click at [1130, 308] on select "5 10 50 100 500" at bounding box center [1116, 311] width 57 height 28
select select "500"
click at [1088, 325] on select "5 10 50 100 500" at bounding box center [1116, 311] width 57 height 28
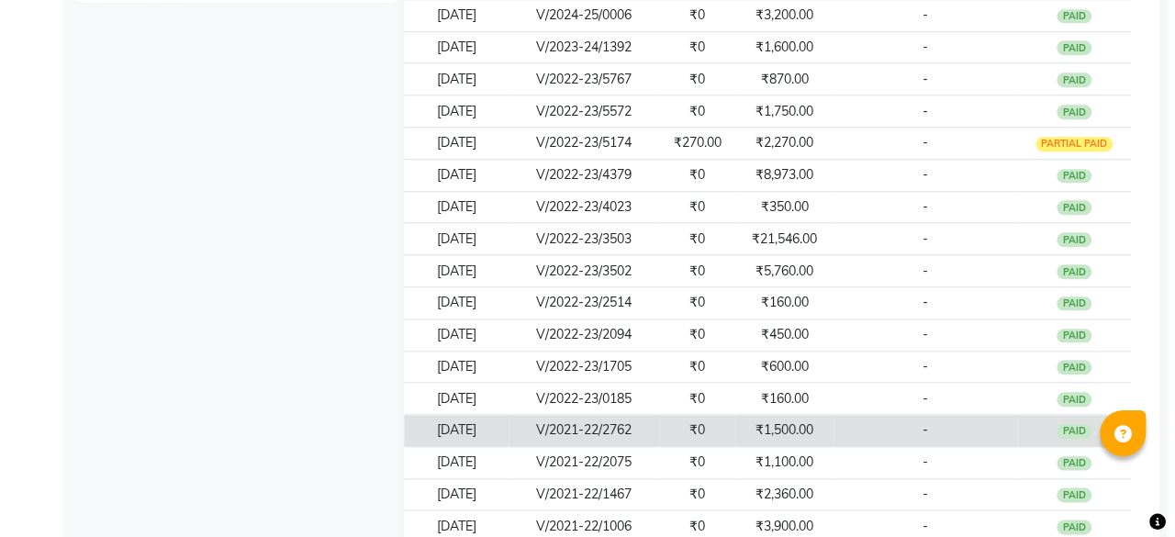
scroll to position [746, 0]
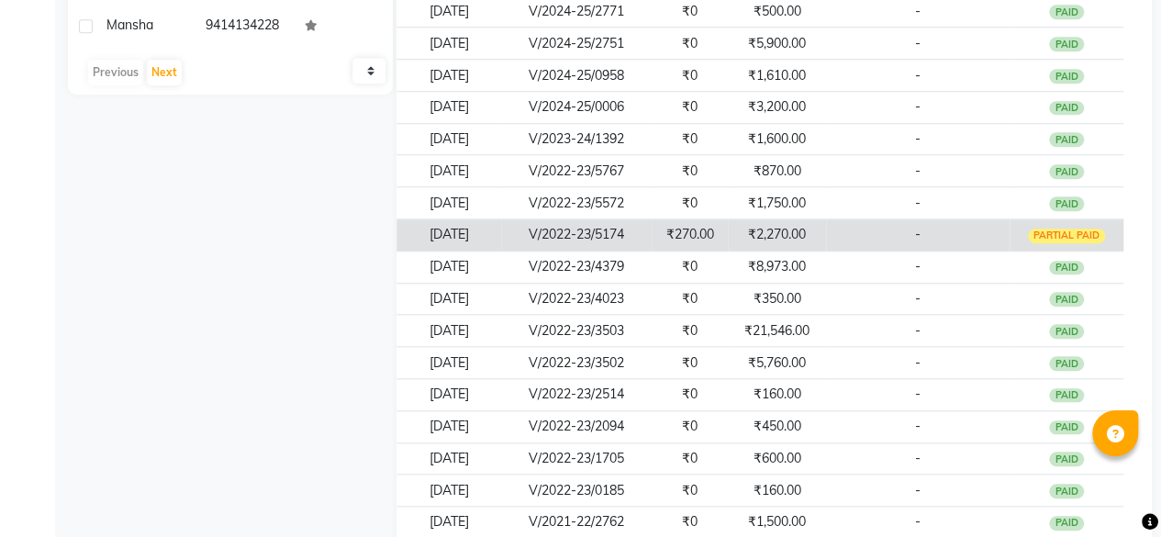
click at [797, 237] on td "₹2,270.00" at bounding box center [777, 235] width 98 height 32
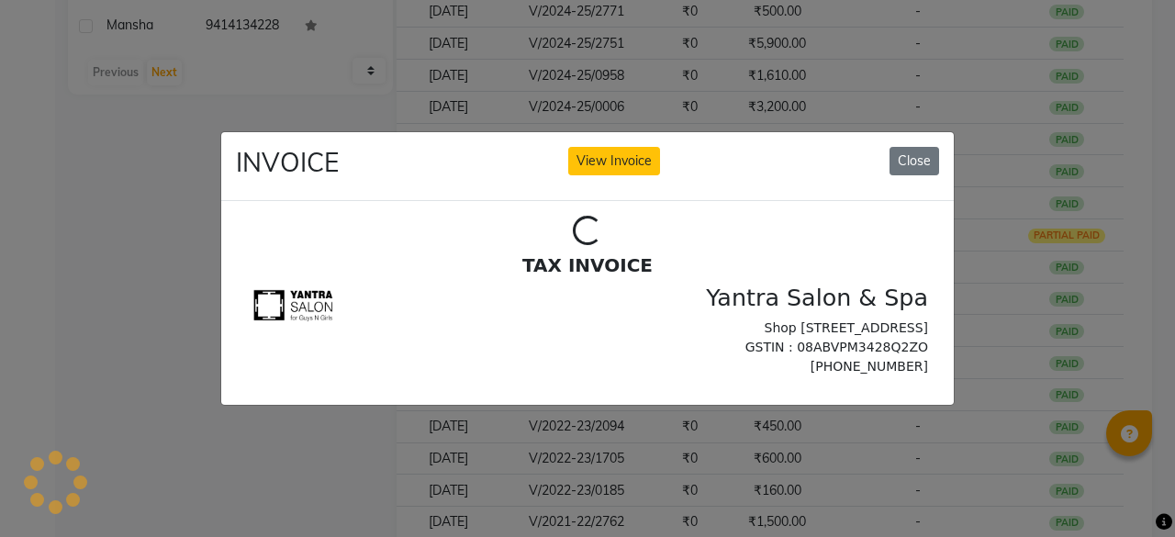
scroll to position [0, 0]
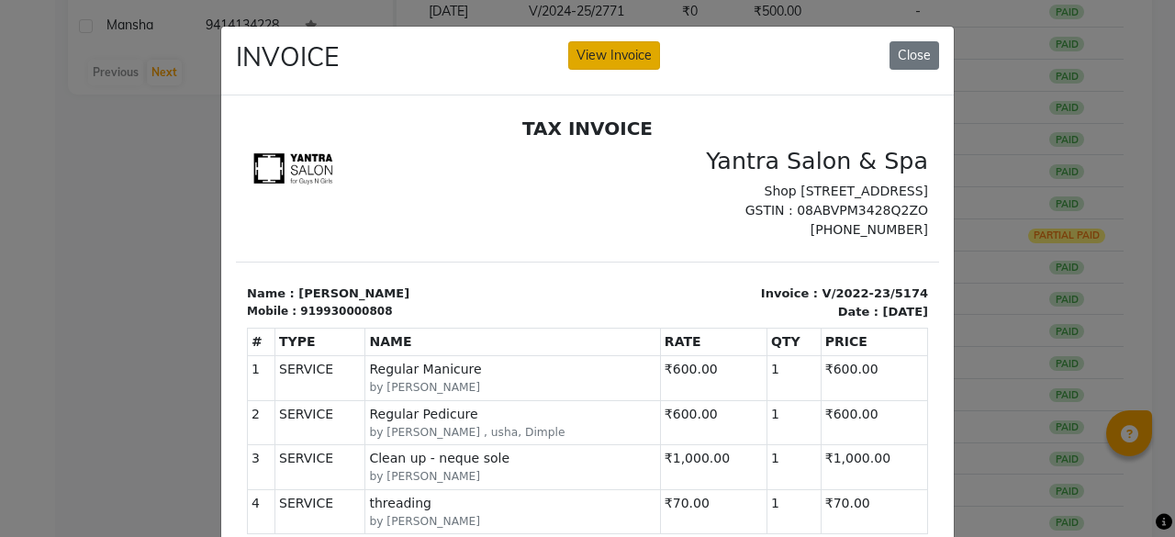
click at [608, 62] on button "View Invoice" at bounding box center [614, 55] width 92 height 28
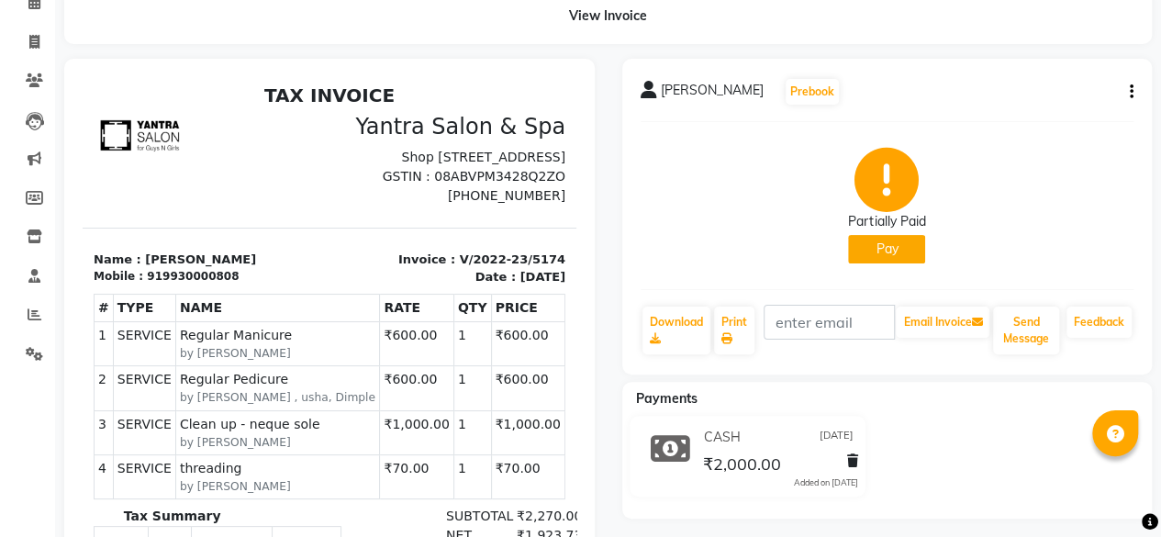
scroll to position [184, 0]
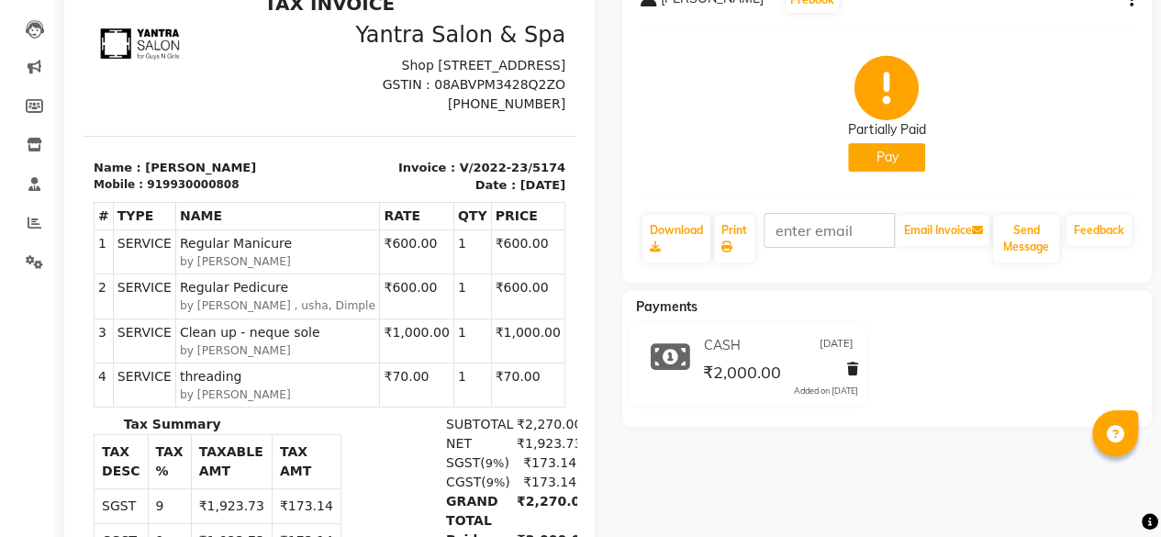
click at [897, 163] on button "Pay" at bounding box center [886, 157] width 77 height 28
select select "1"
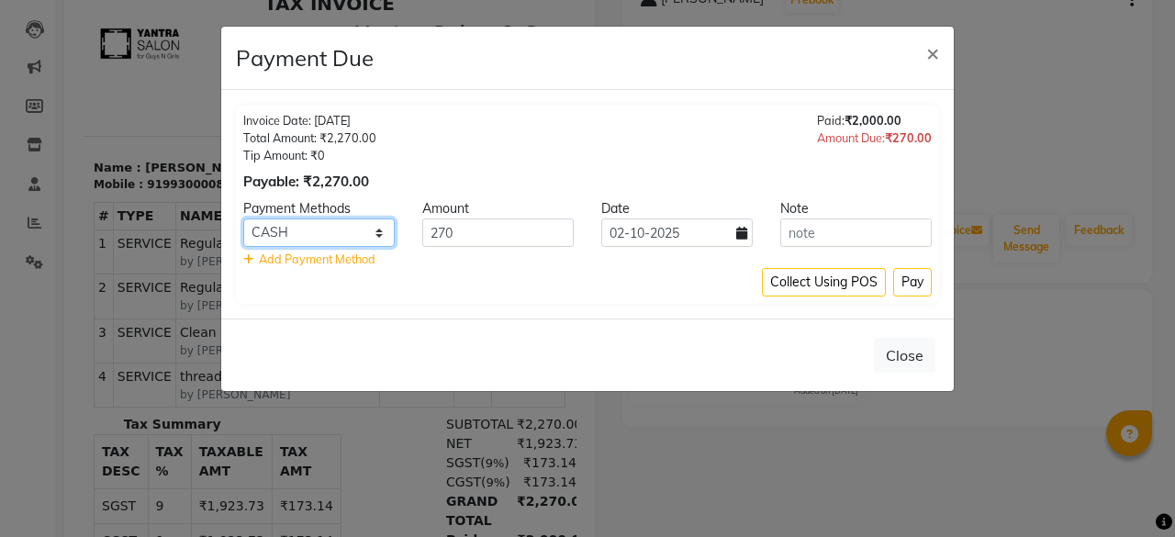
click at [361, 241] on select "Bank CARD CASH" at bounding box center [318, 233] width 151 height 28
click at [532, 275] on div "Collect Using POS Pay" at bounding box center [587, 282] width 689 height 28
click at [250, 260] on icon at bounding box center [248, 260] width 10 height 12
select select "1"
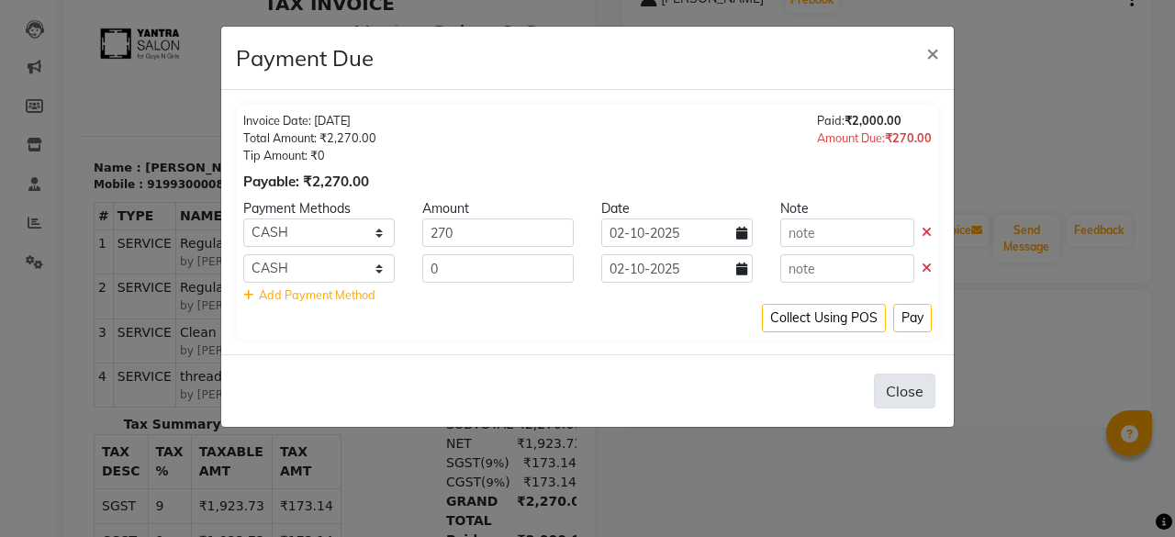
click at [909, 386] on button "Close" at bounding box center [905, 391] width 62 height 35
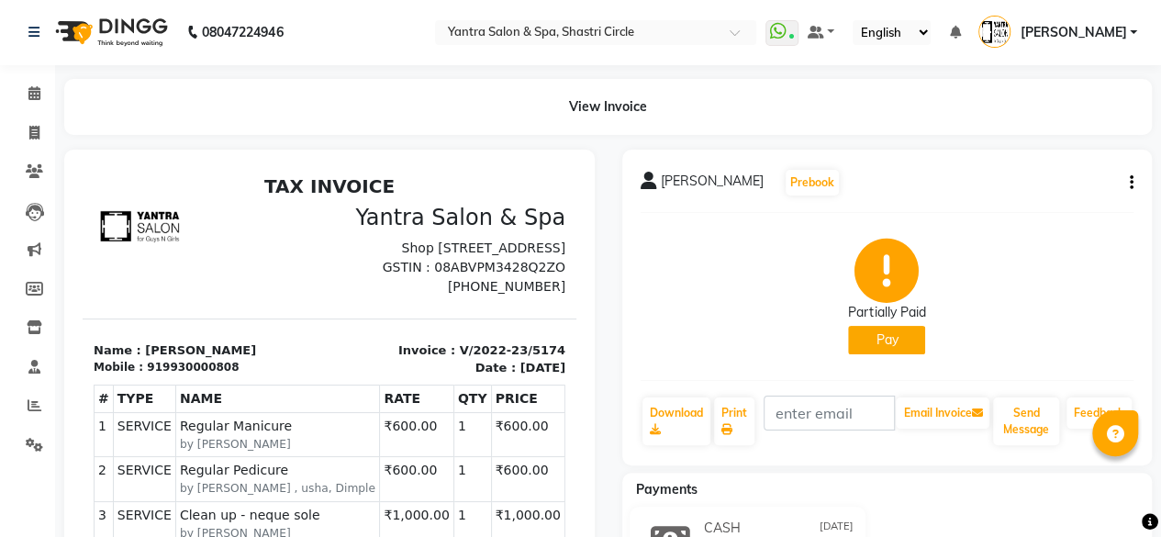
scroll to position [0, 0]
click at [18, 91] on span at bounding box center [34, 94] width 32 height 21
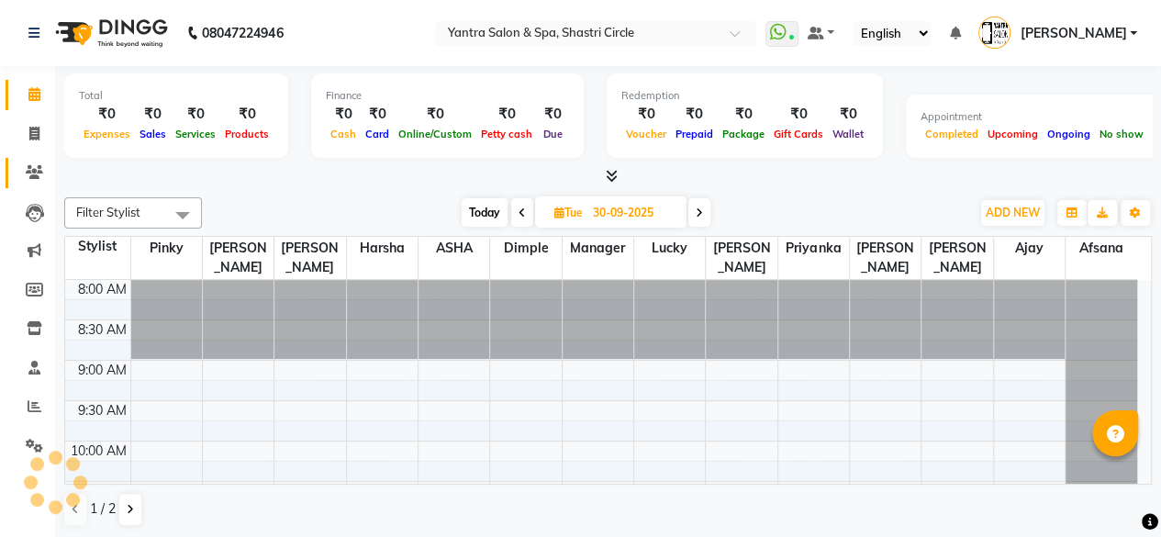
click at [24, 177] on span at bounding box center [34, 173] width 32 height 21
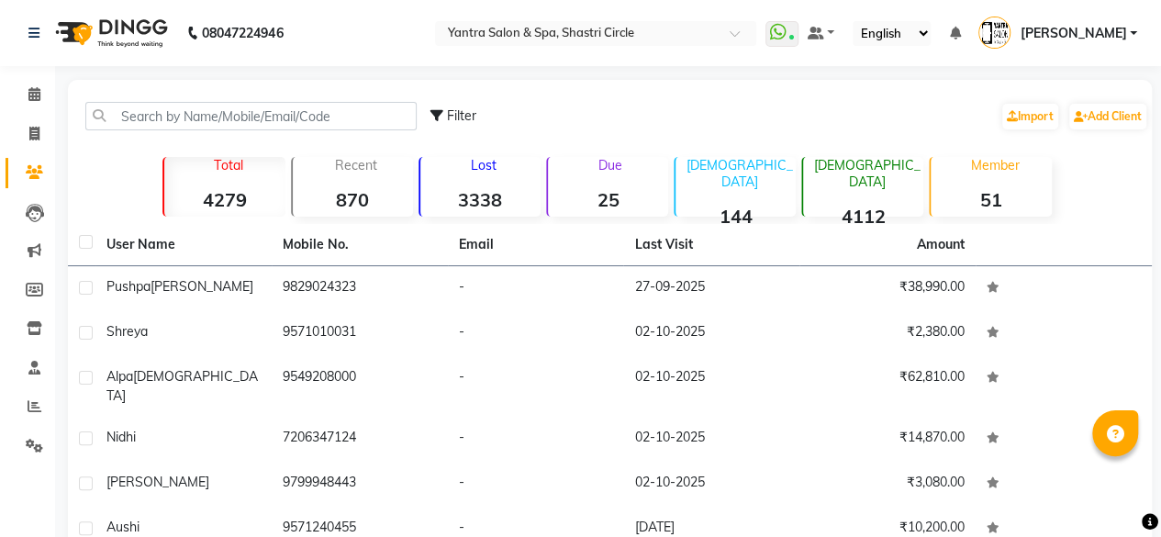
click at [587, 181] on div "Due 25" at bounding box center [607, 187] width 122 height 60
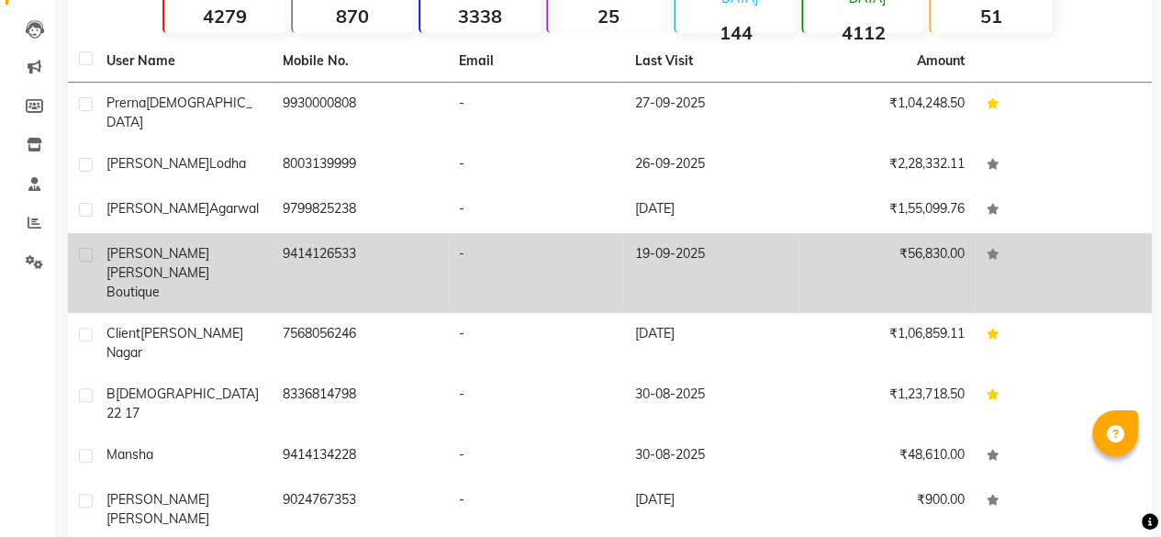
scroll to position [273, 0]
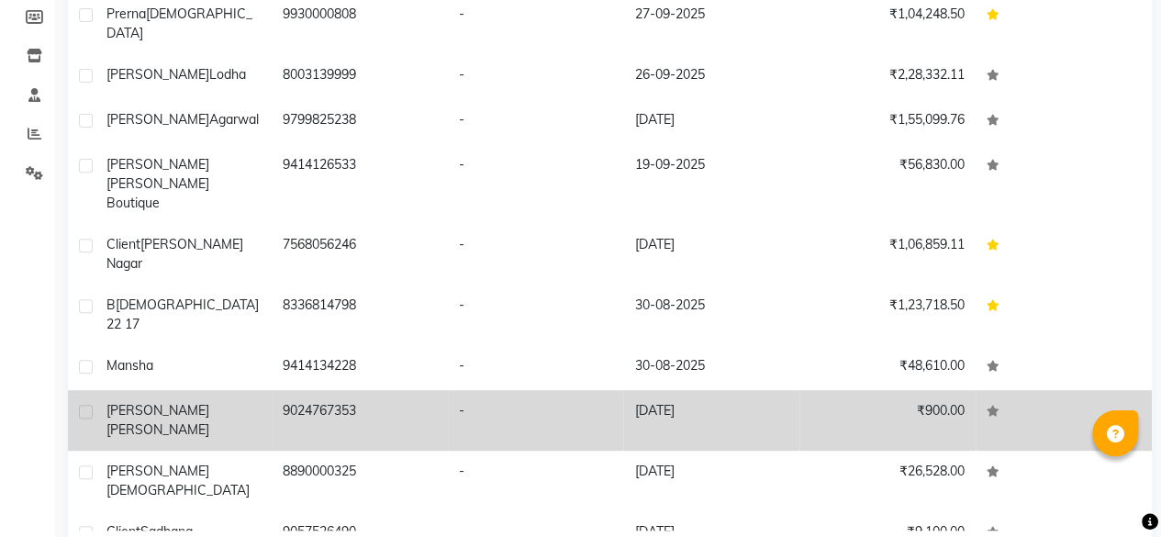
click at [681, 390] on td "[DATE]" at bounding box center [711, 420] width 176 height 61
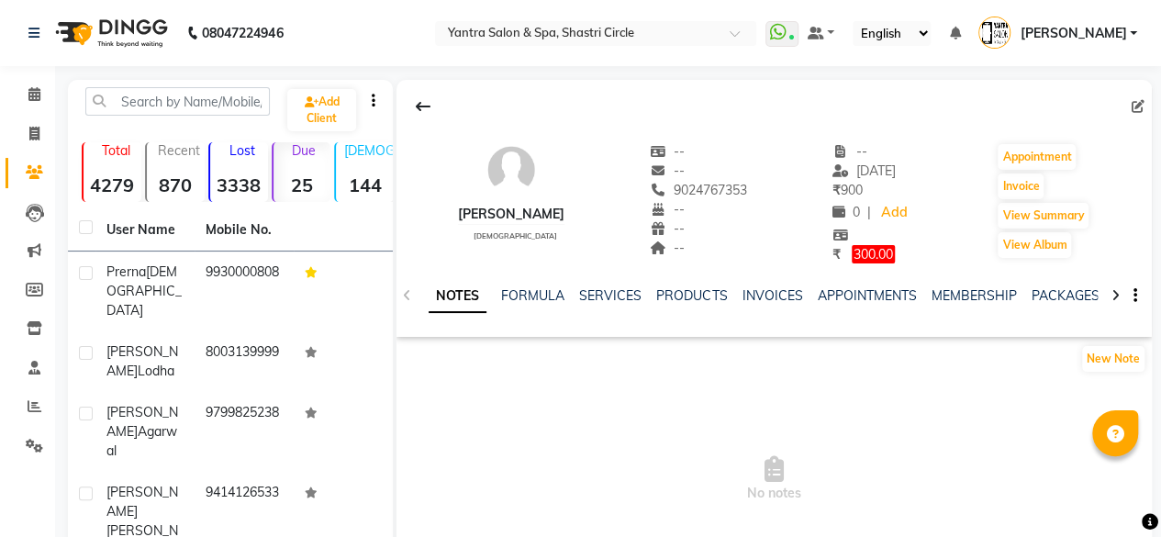
click at [767, 310] on div "NOTES FORMULA SERVICES PRODUCTS INVOICES APPOINTMENTS MEMBERSHIP PACKAGES VOUCH…" at bounding box center [752, 303] width 647 height 34
click at [768, 288] on link "INVOICES" at bounding box center [772, 295] width 61 height 17
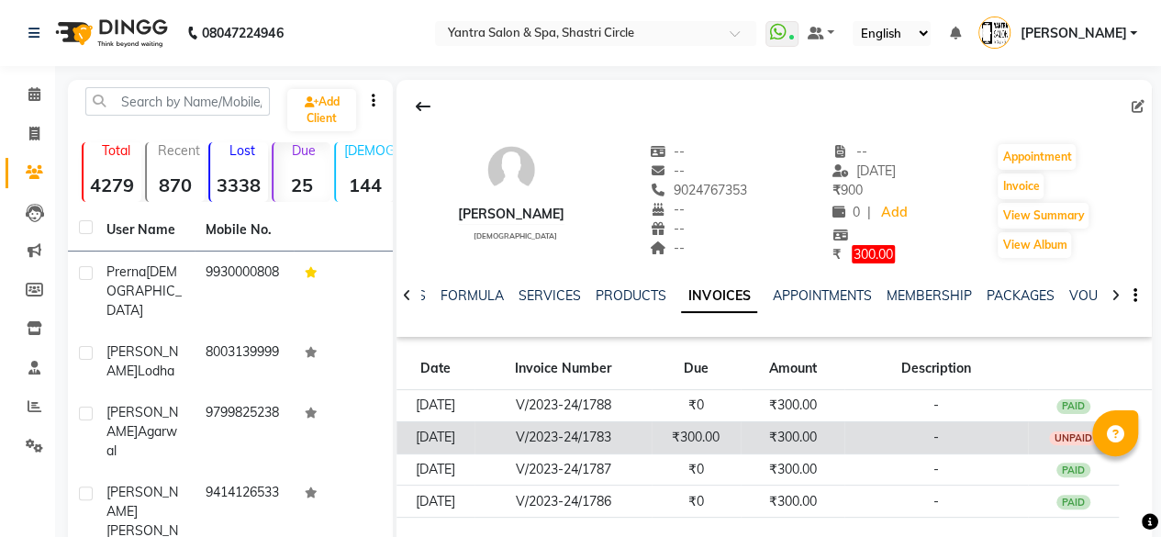
click at [870, 429] on td "-" at bounding box center [937, 437] width 184 height 32
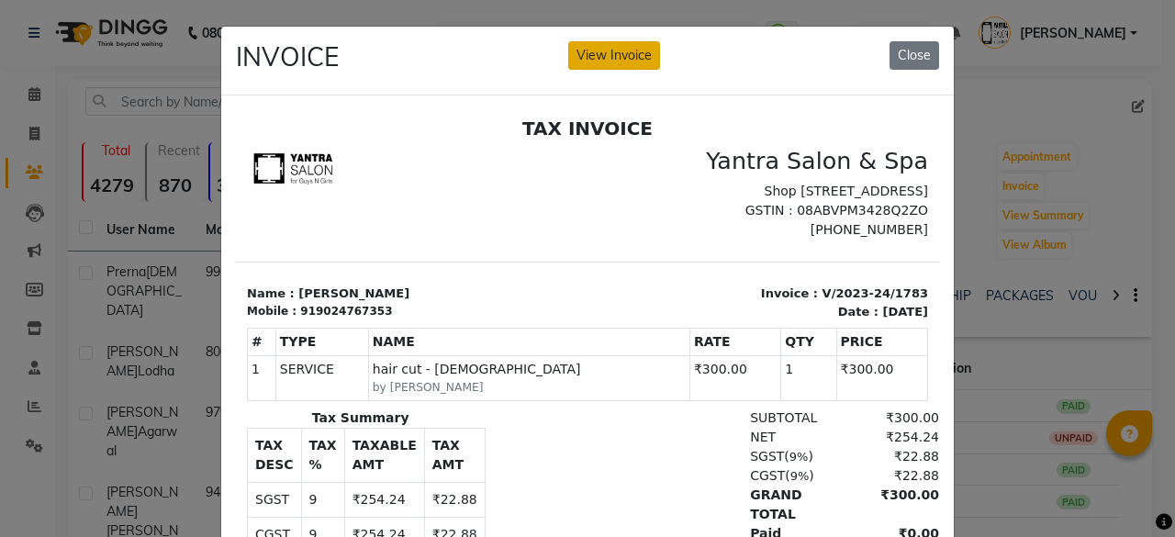
click at [608, 62] on button "View Invoice" at bounding box center [614, 55] width 92 height 28
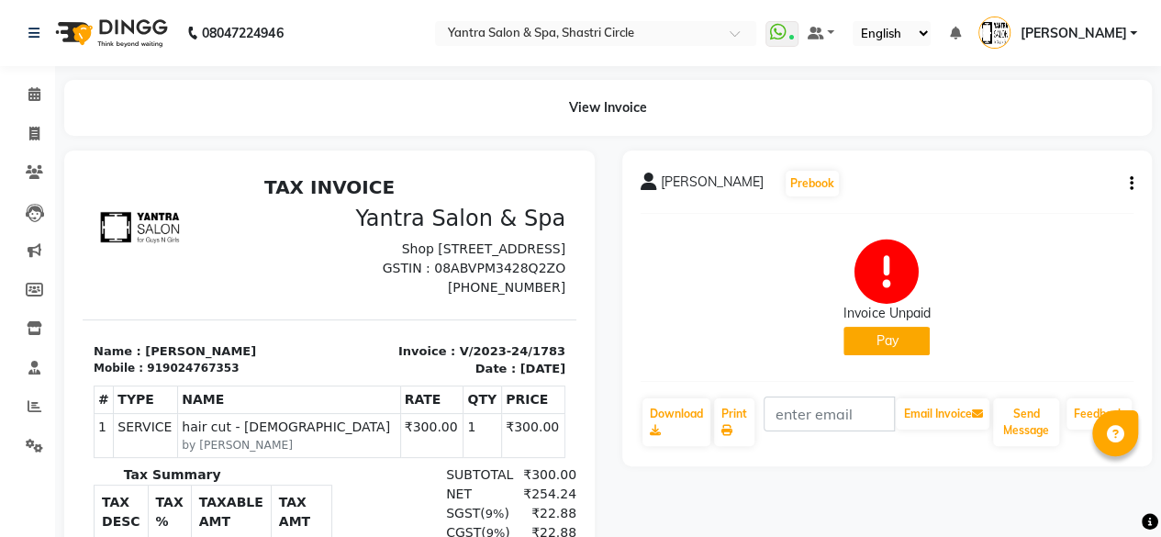
click at [1133, 184] on div "Arvind Prajapat Prebook Invoice Unpaid Pay Download Print Email Invoice Send Me…" at bounding box center [887, 309] width 531 height 316
click at [1130, 185] on icon "button" at bounding box center [1132, 184] width 4 height 1
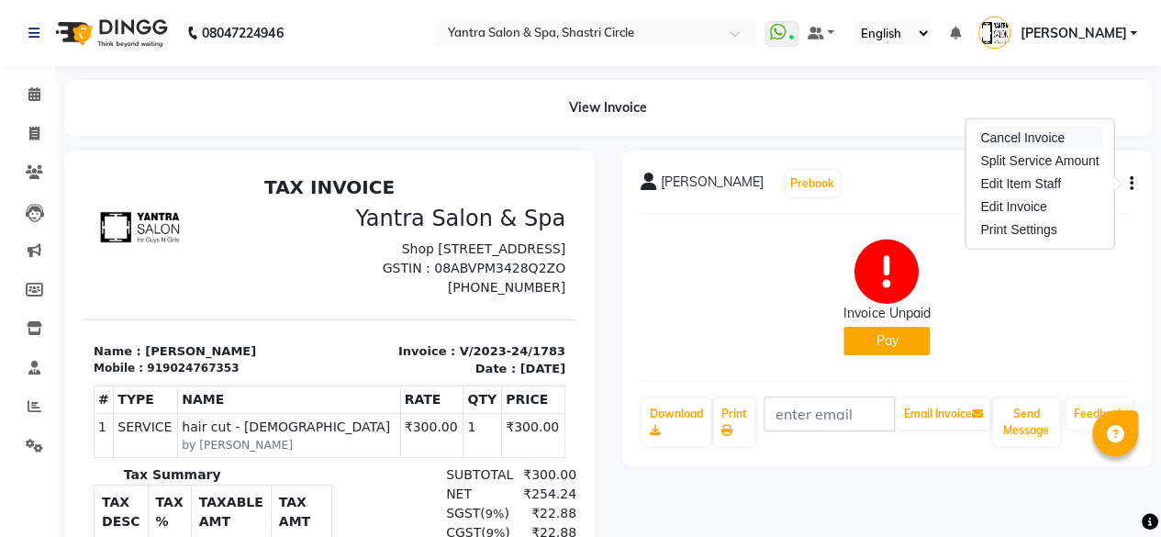
click at [1017, 144] on div "Cancel Invoice" at bounding box center [1040, 138] width 126 height 23
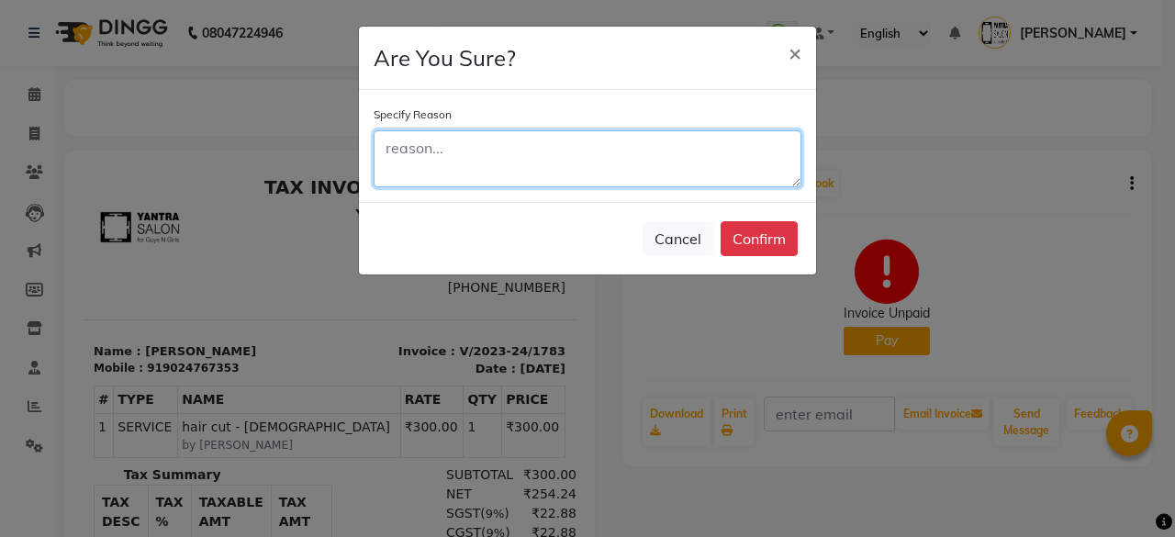
click at [571, 155] on textarea at bounding box center [588, 158] width 428 height 57
type textarea "wrong"
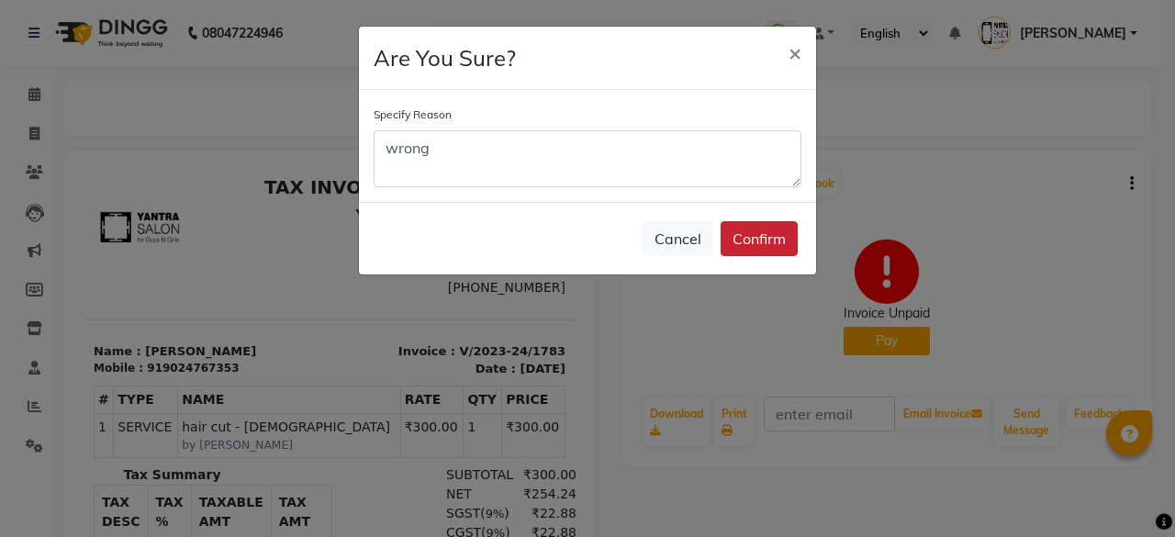
click at [769, 234] on button "Confirm" at bounding box center [759, 238] width 77 height 35
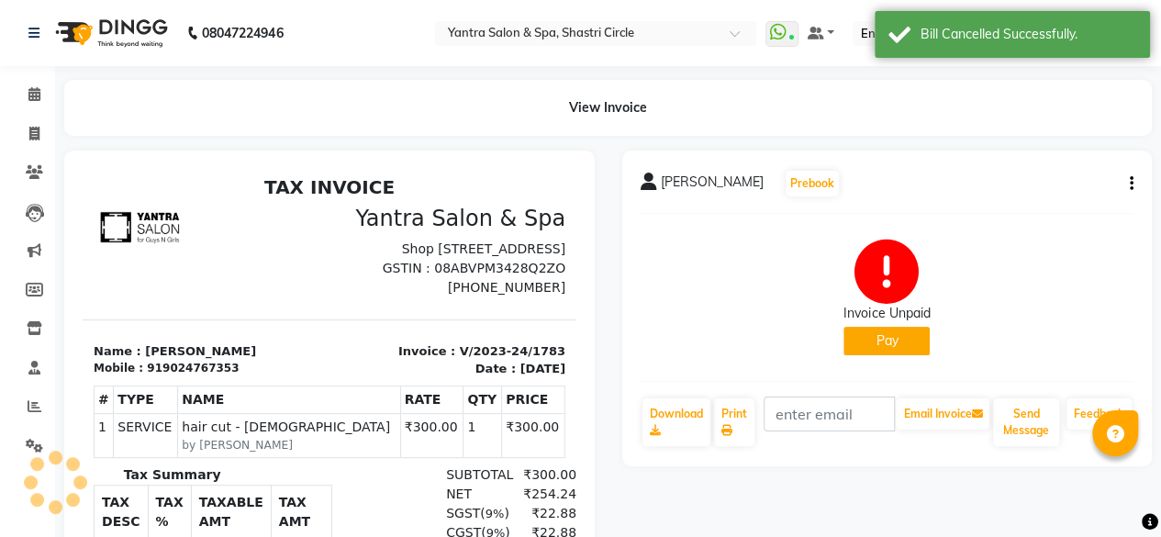
click at [27, 110] on li "Calendar" at bounding box center [27, 94] width 55 height 39
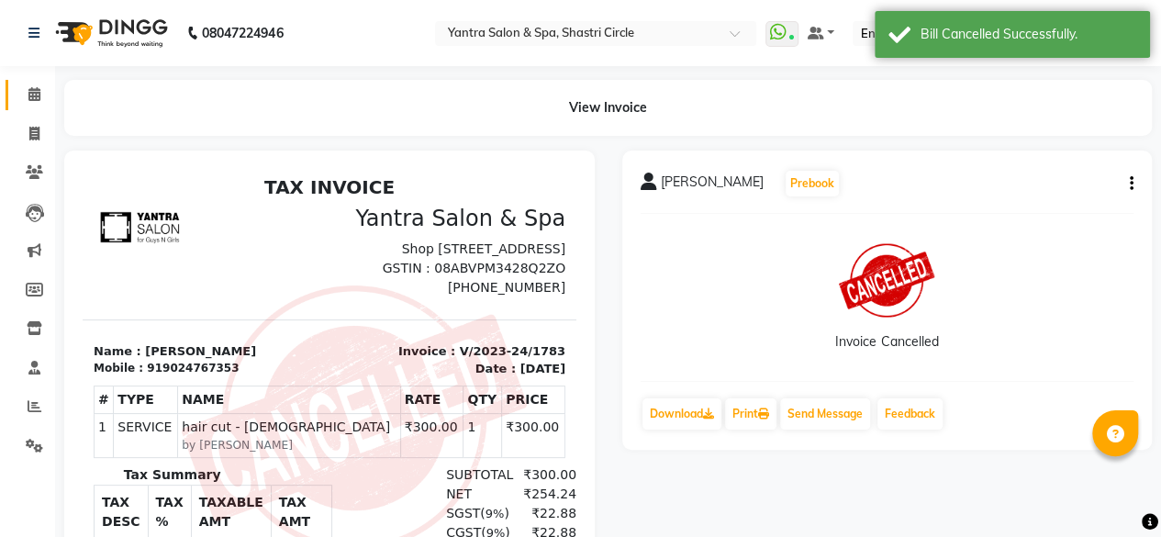
click at [14, 92] on link "Calendar" at bounding box center [28, 95] width 44 height 30
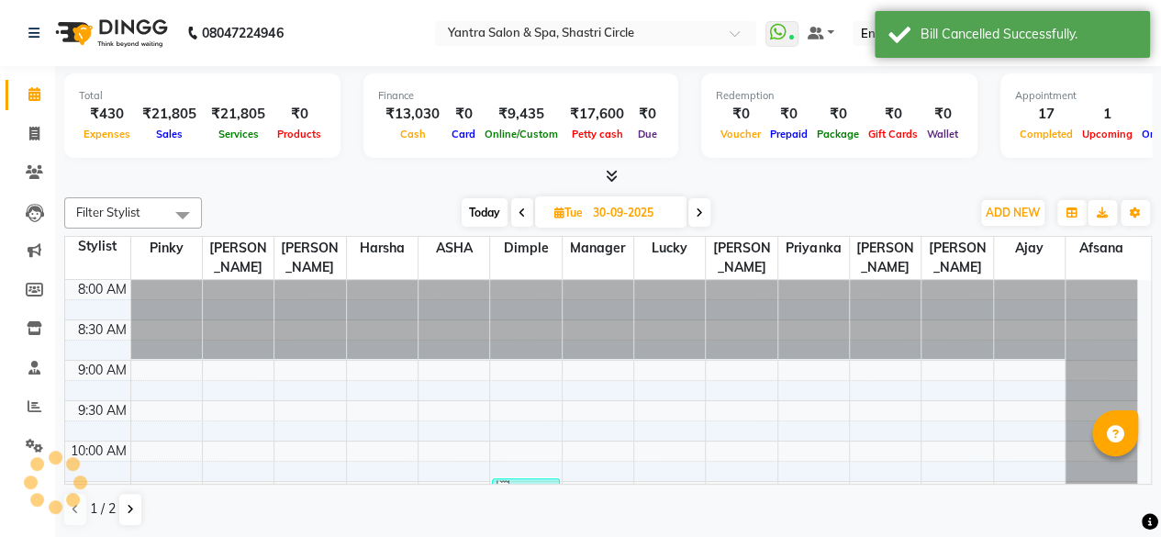
scroll to position [637, 0]
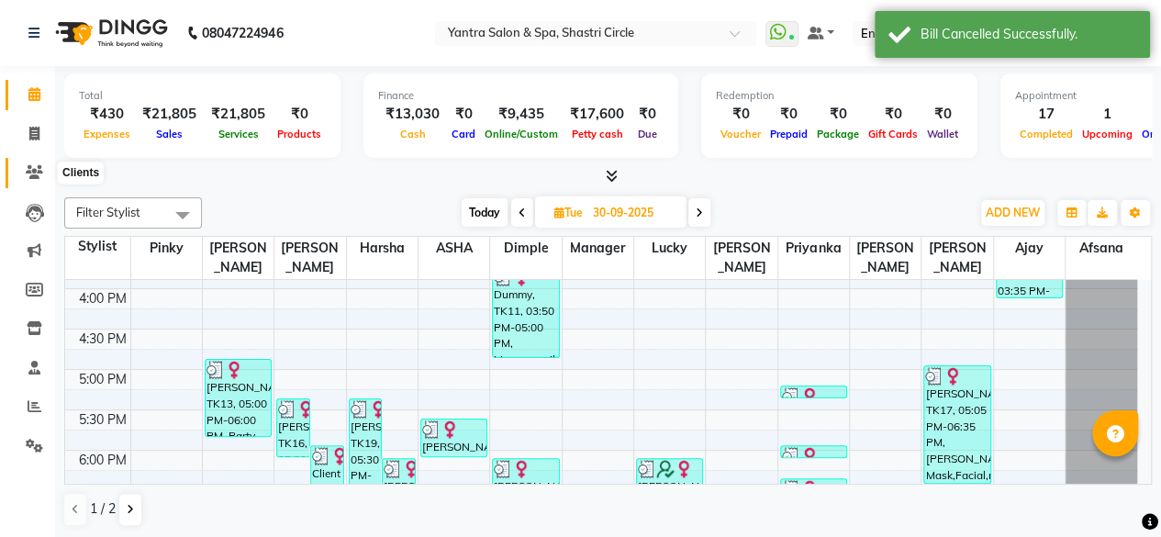
click at [28, 168] on icon at bounding box center [34, 172] width 17 height 14
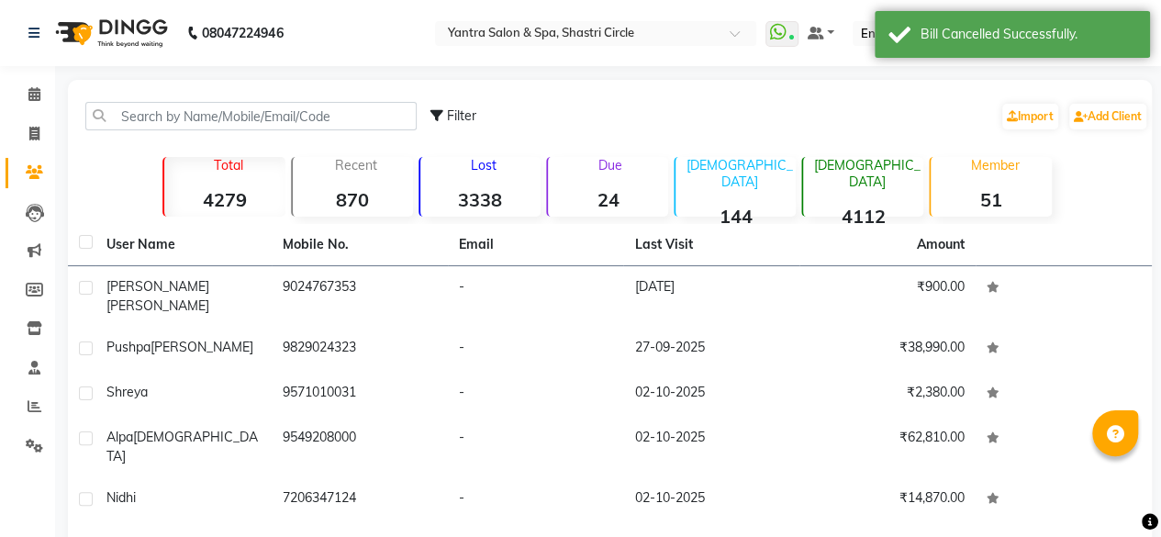
click at [626, 196] on strong "24" at bounding box center [608, 199] width 120 height 23
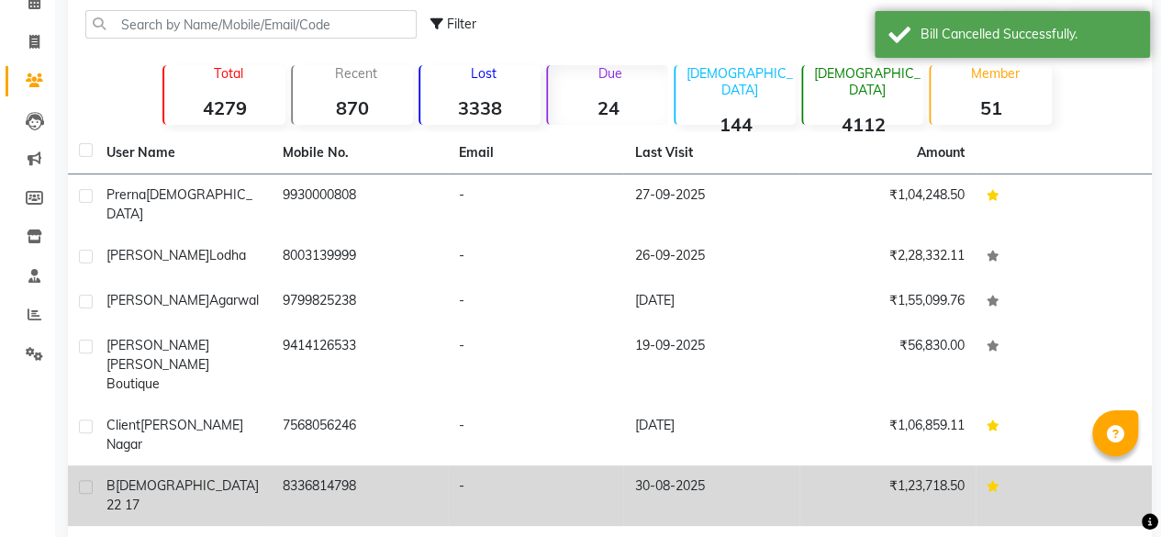
scroll to position [273, 0]
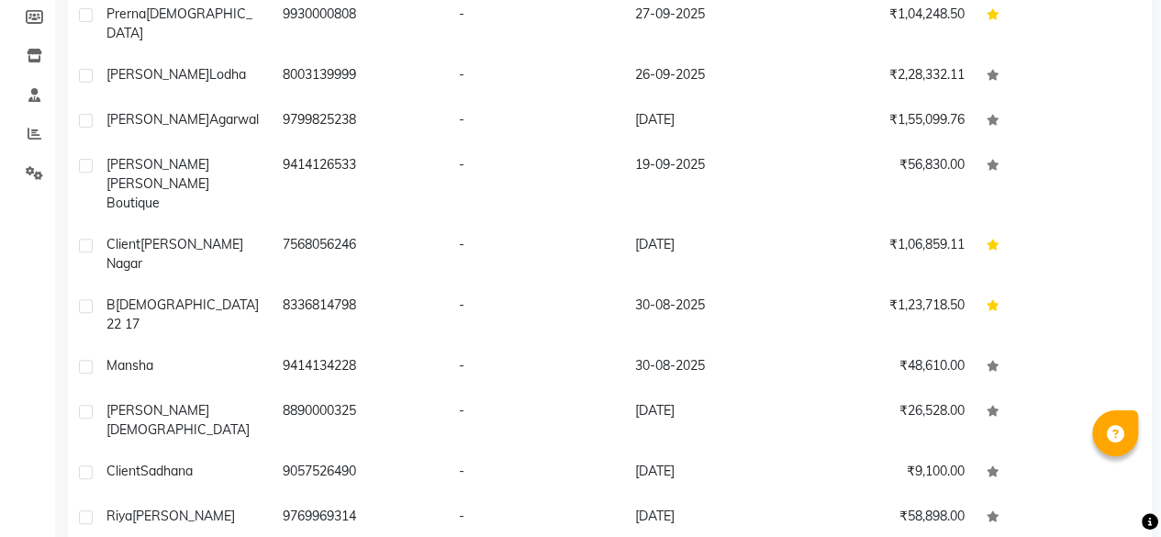
select select "100"
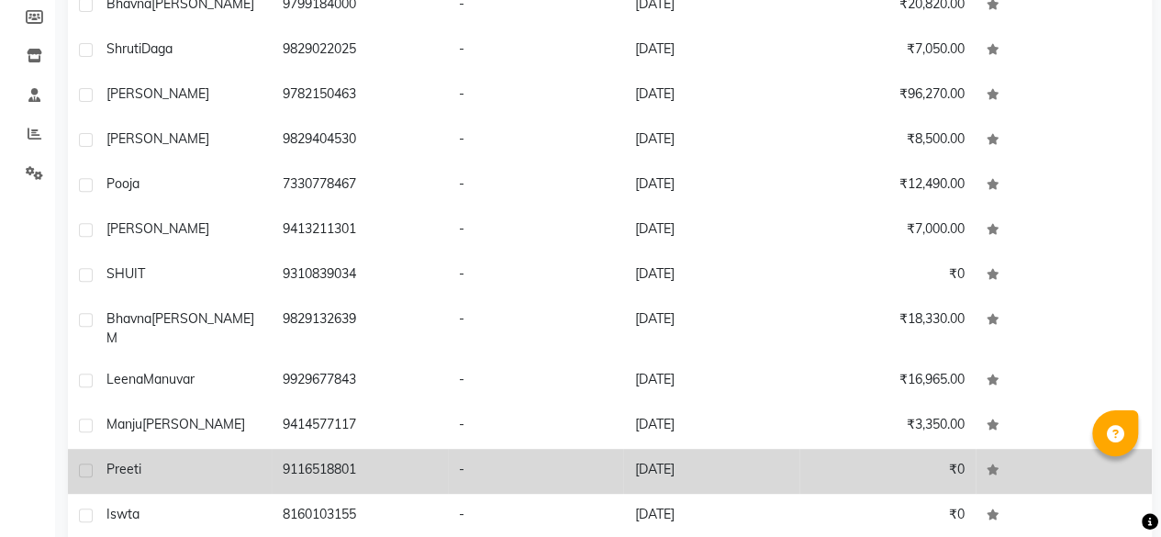
scroll to position [345, 0]
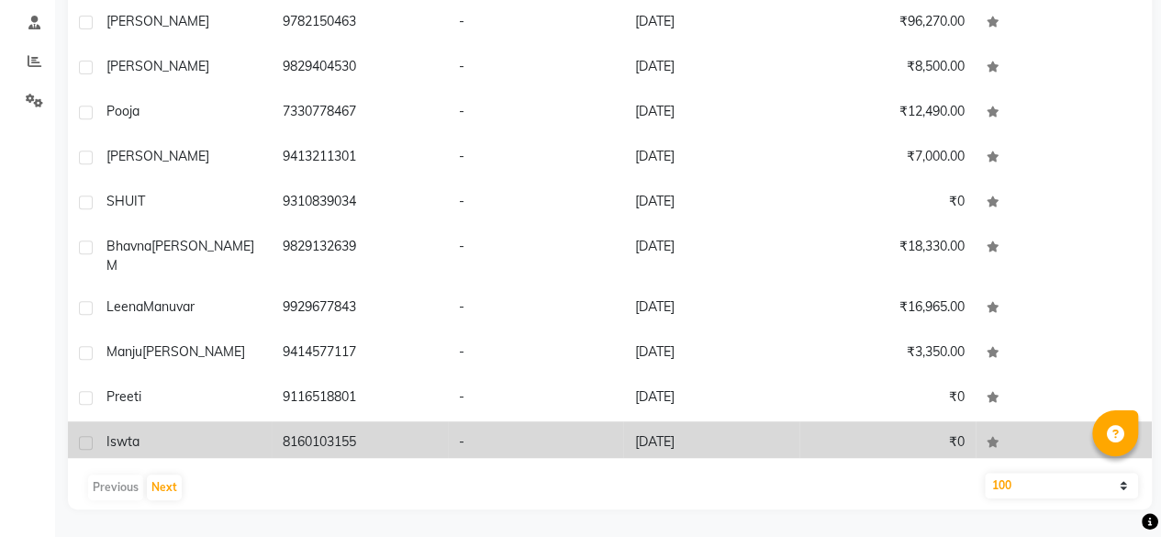
click at [664, 421] on td "19-06-2022" at bounding box center [711, 443] width 176 height 45
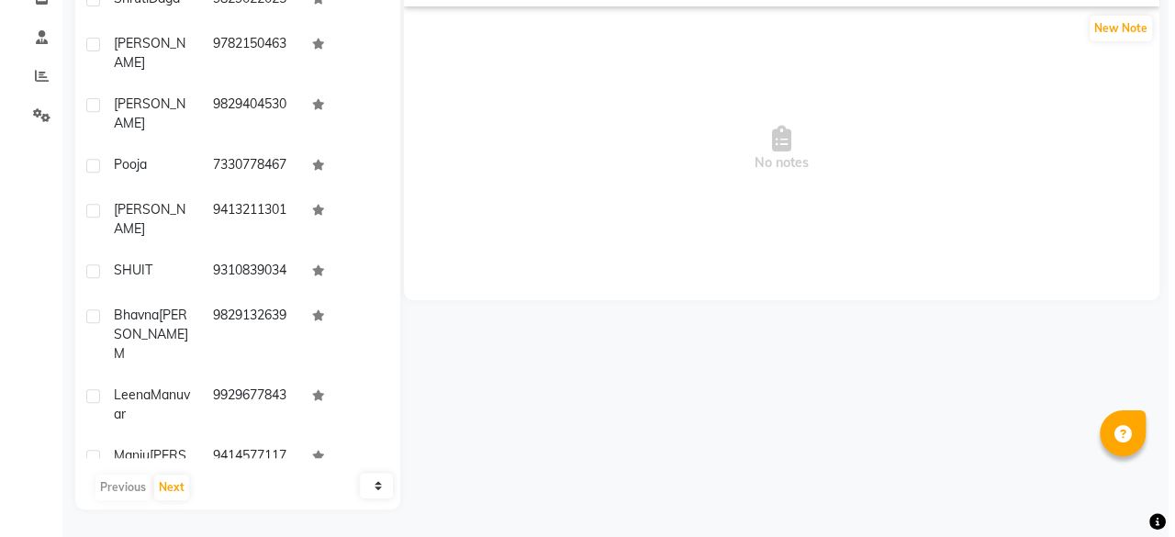
scroll to position [55, 0]
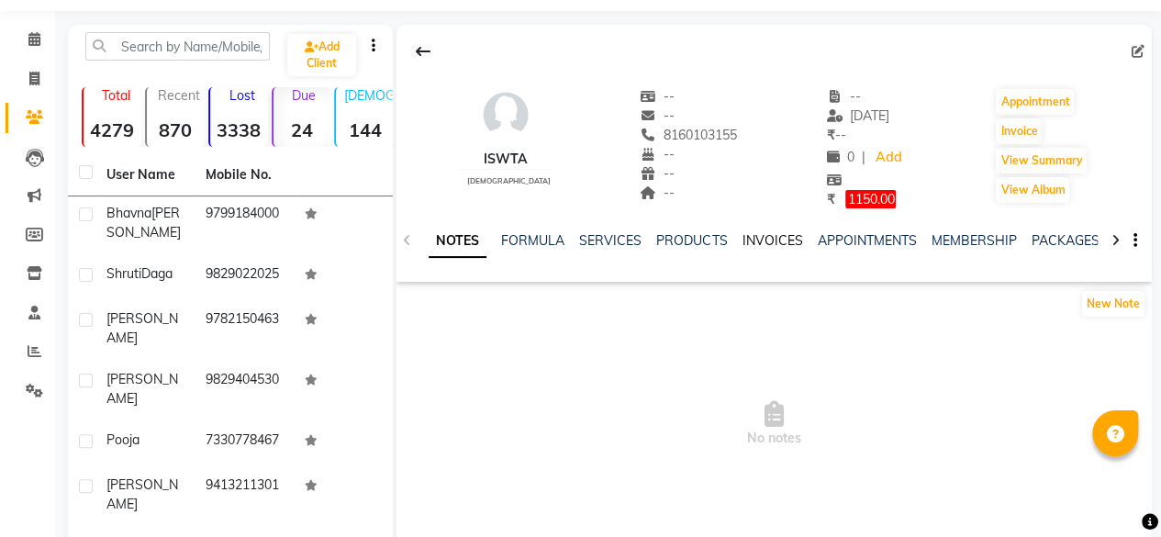
click at [772, 240] on link "INVOICES" at bounding box center [772, 240] width 61 height 17
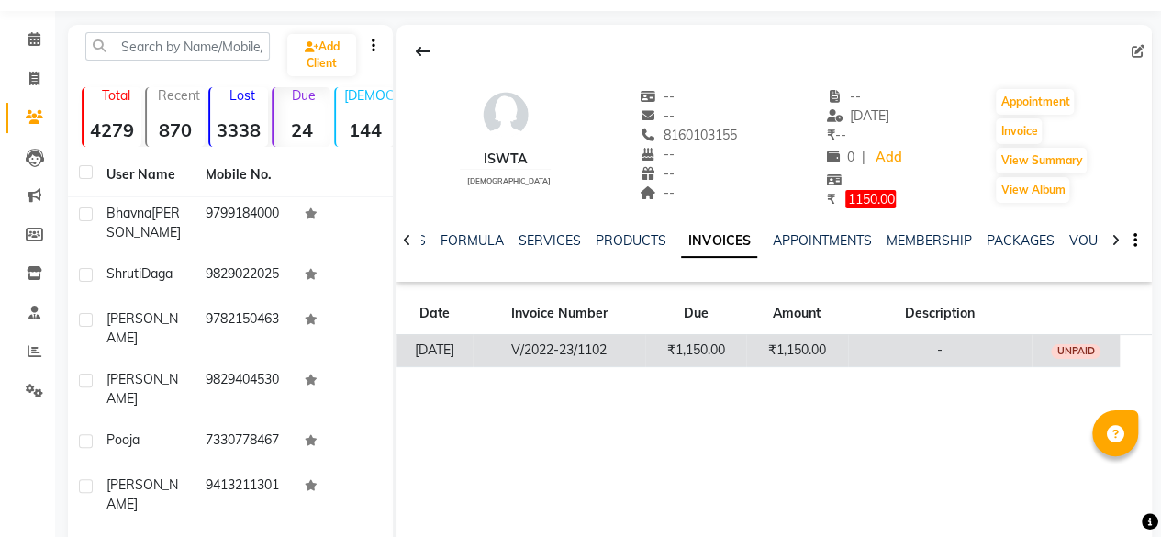
click at [826, 350] on td "₹1,150.00" at bounding box center [797, 350] width 102 height 32
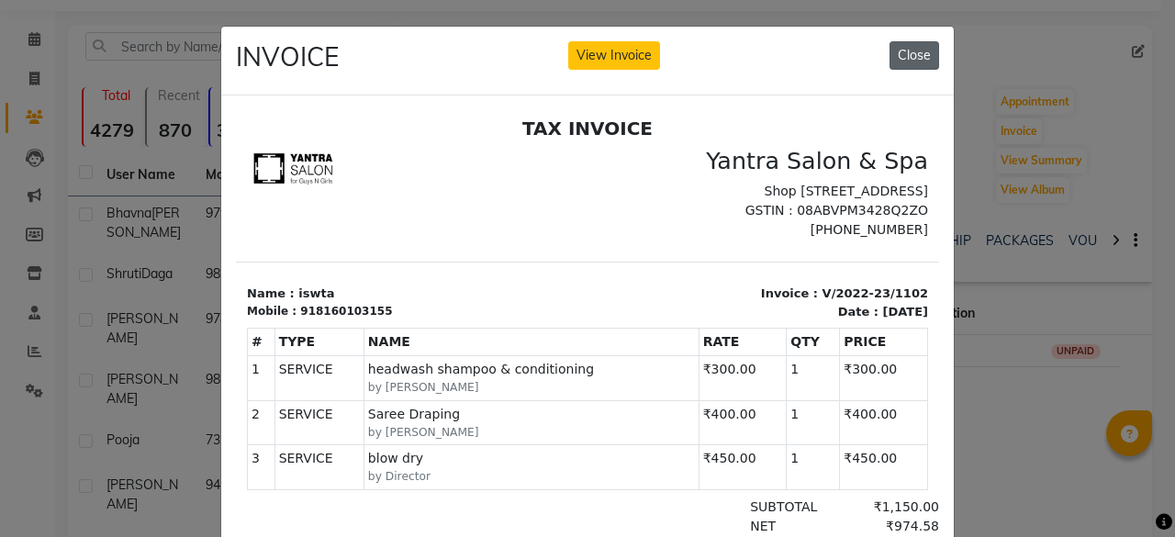
click at [914, 56] on button "Close" at bounding box center [915, 55] width 50 height 28
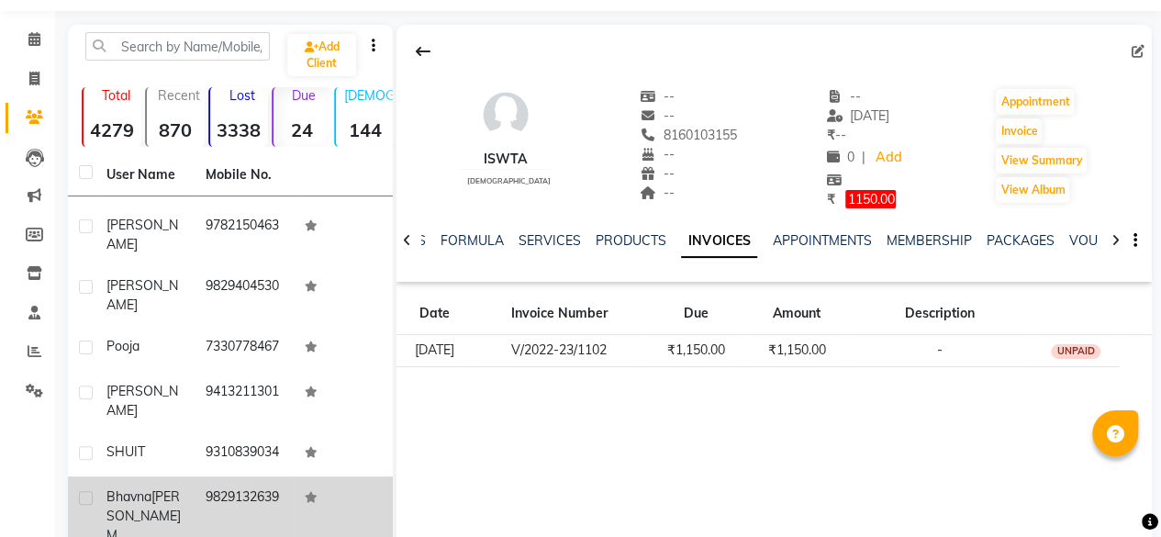
scroll to position [955, 0]
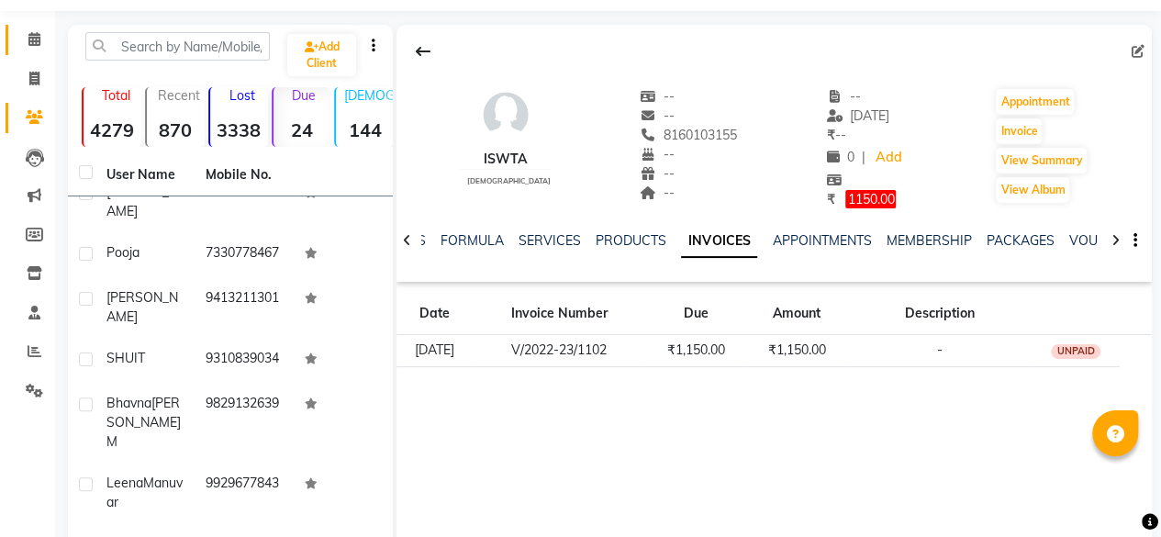
click at [9, 31] on link "Calendar" at bounding box center [28, 40] width 44 height 30
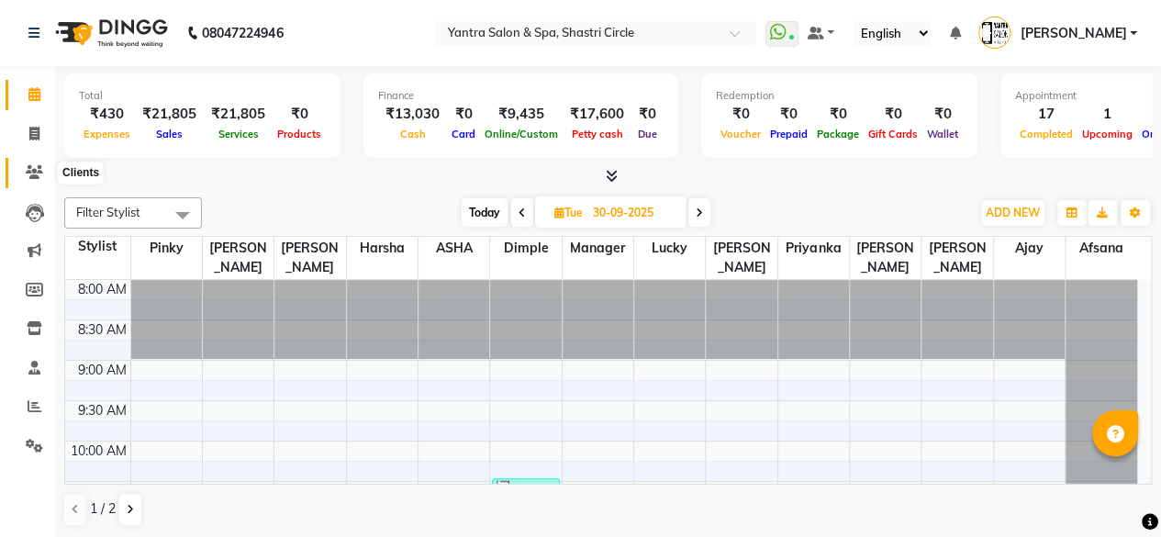
click at [37, 176] on icon at bounding box center [34, 172] width 17 height 14
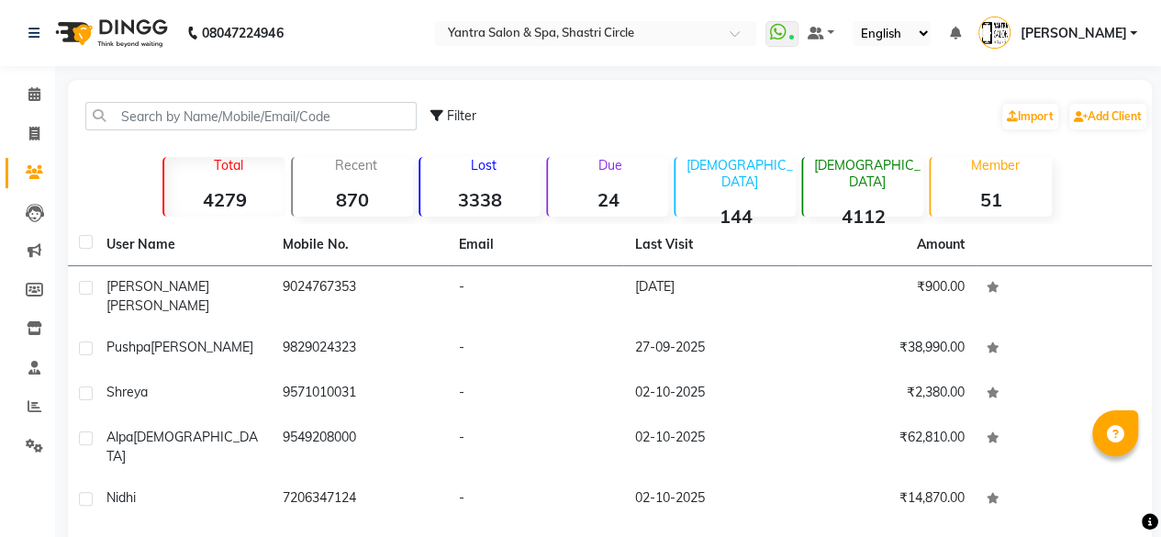
click at [641, 195] on strong "24" at bounding box center [608, 199] width 120 height 23
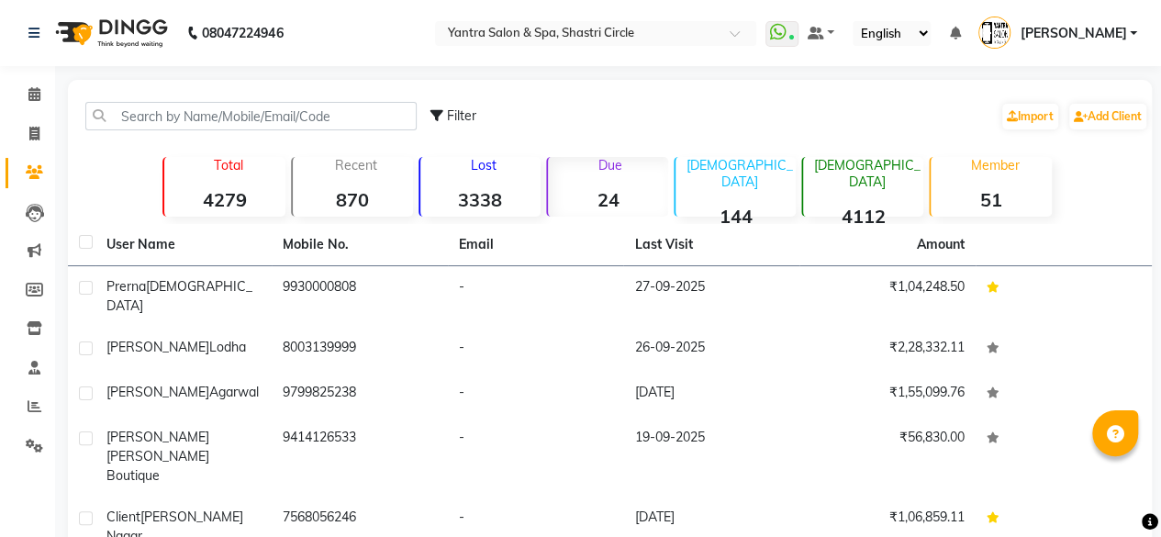
scroll to position [273, 0]
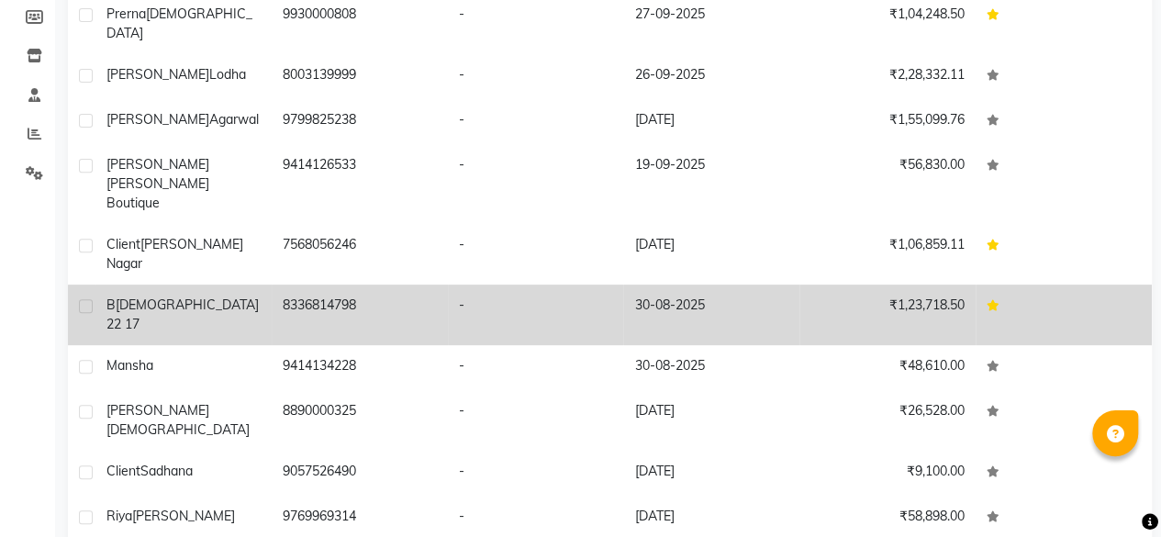
click at [722, 285] on td "30-08-2025" at bounding box center [711, 315] width 176 height 61
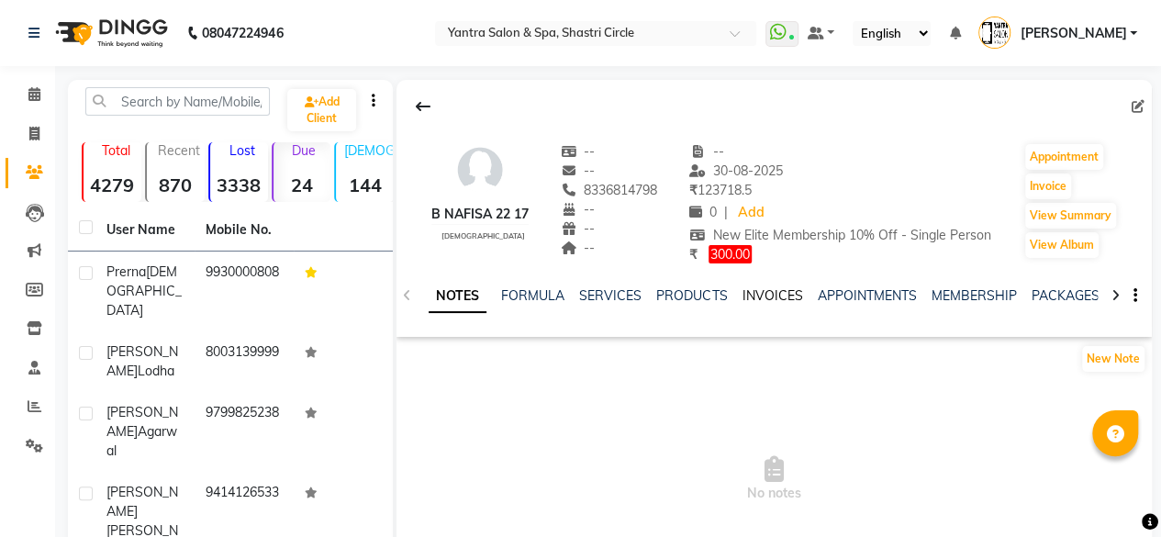
click at [775, 289] on link "INVOICES" at bounding box center [772, 295] width 61 height 17
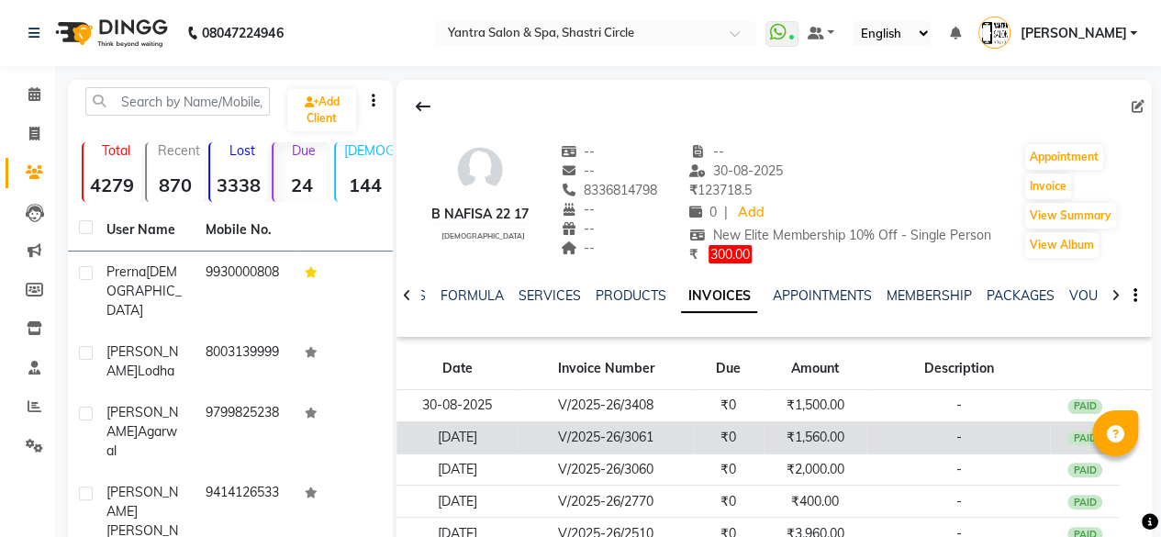
scroll to position [275, 0]
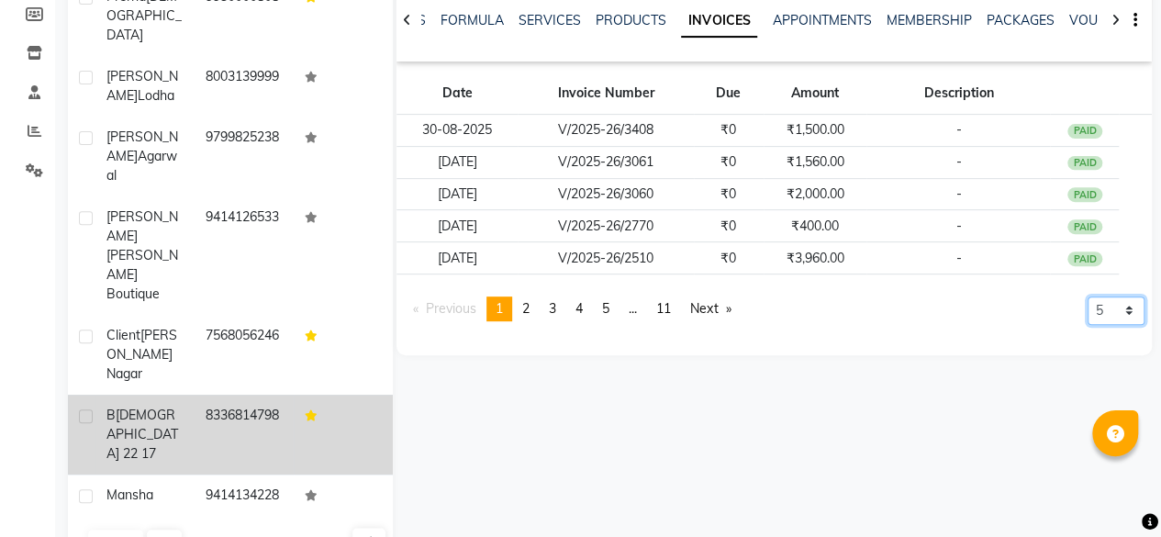
click at [1109, 316] on select "5 10 50 100 500" at bounding box center [1116, 311] width 57 height 28
select select "500"
click at [1088, 325] on select "5 10 50 100 500" at bounding box center [1116, 311] width 57 height 28
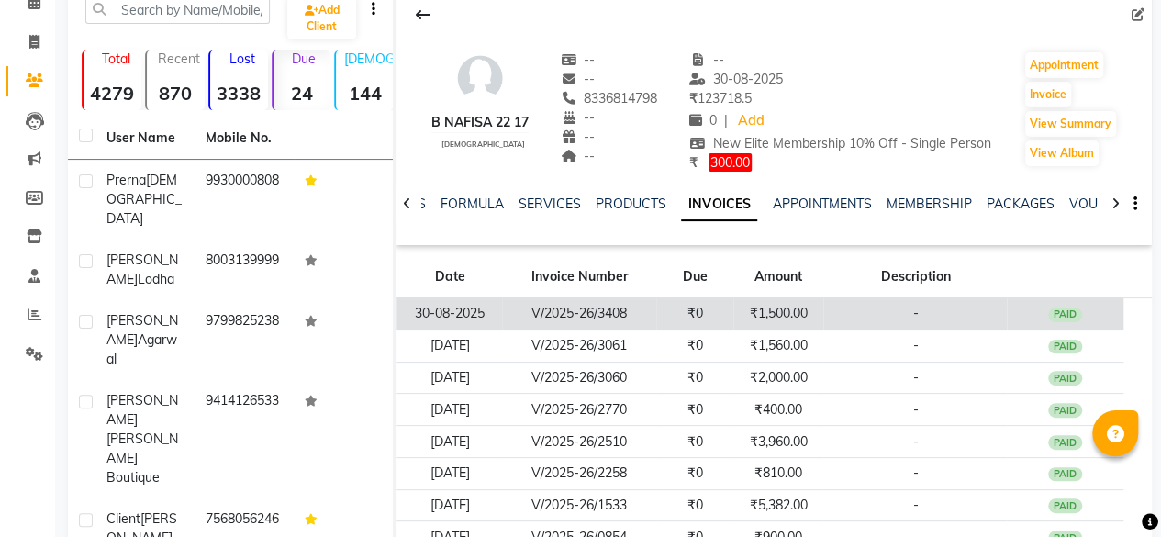
scroll to position [0, 0]
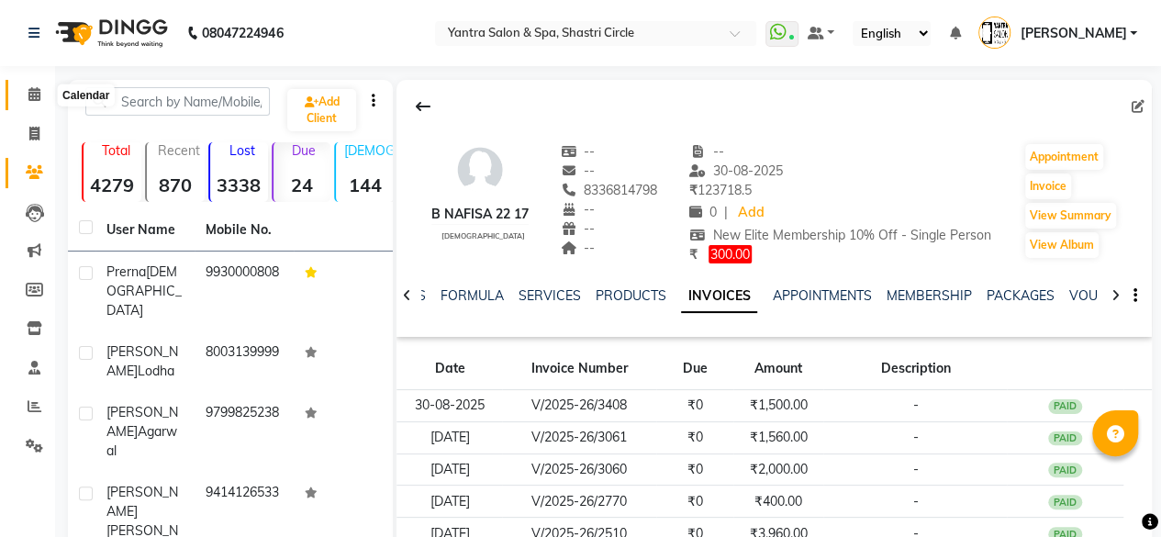
click at [31, 87] on icon at bounding box center [34, 94] width 12 height 14
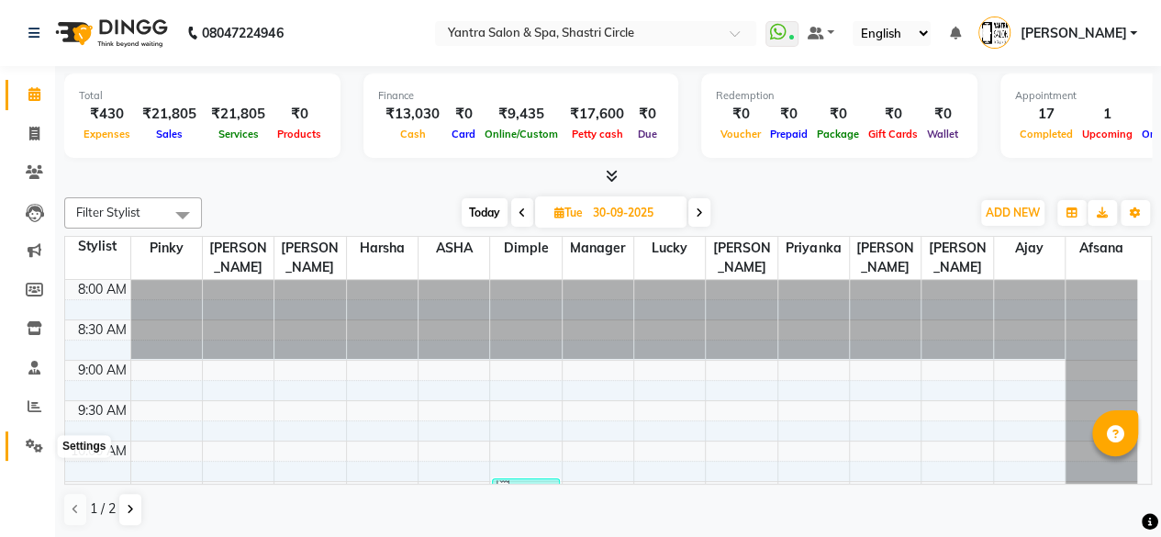
click at [37, 437] on span at bounding box center [34, 446] width 32 height 21
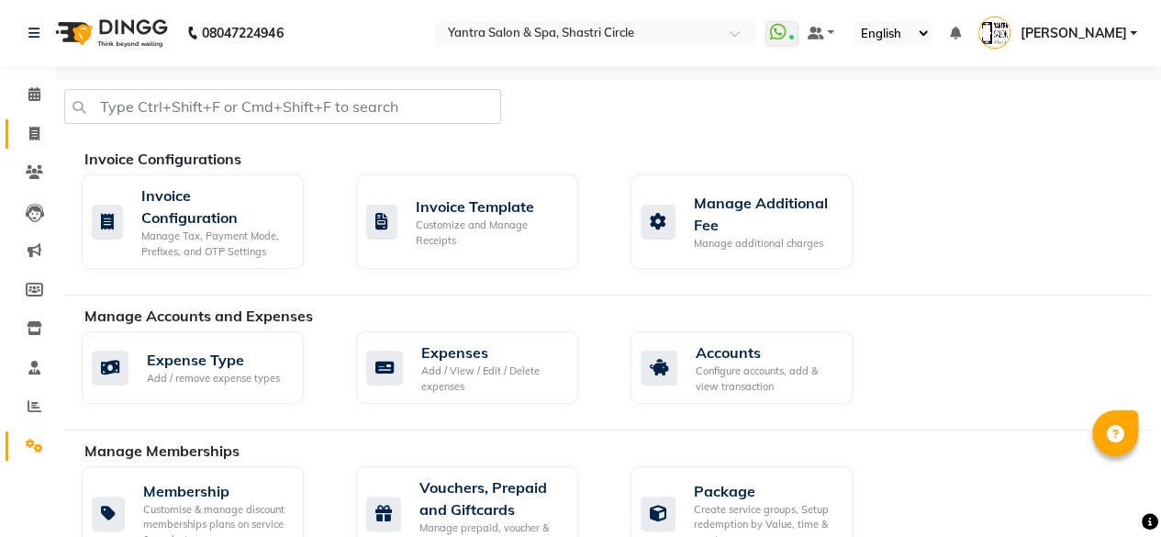
click at [37, 128] on icon at bounding box center [34, 134] width 10 height 14
select select "service"
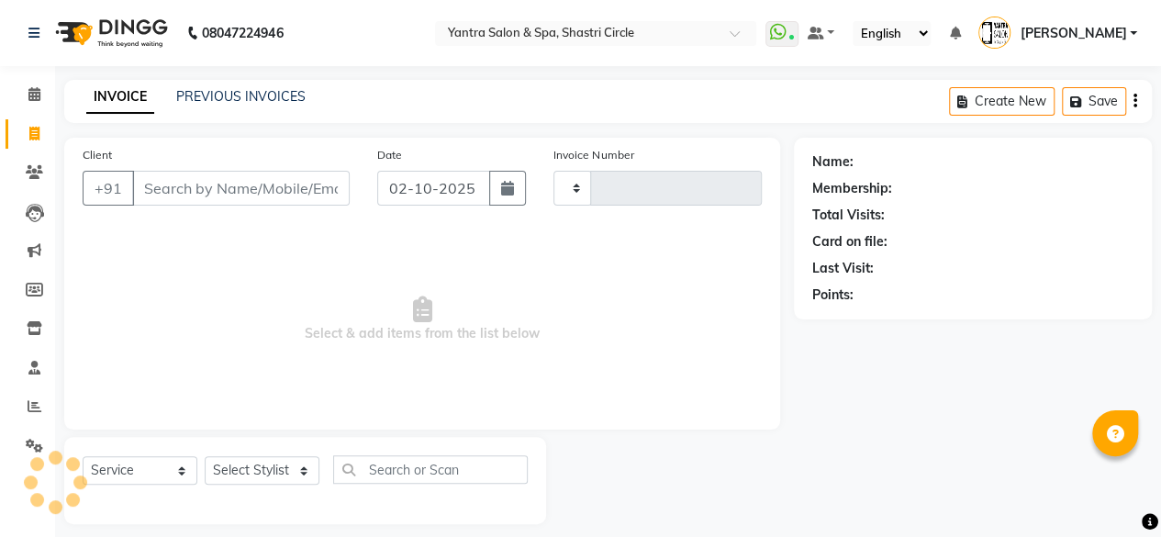
type input "4174"
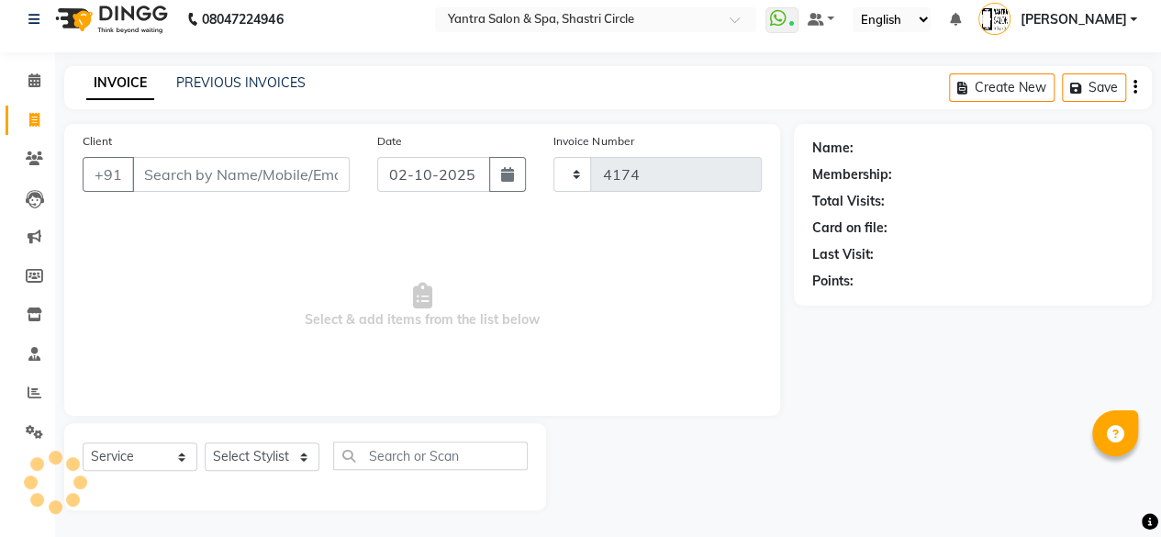
select select "154"
click at [264, 181] on input "Client" at bounding box center [241, 174] width 218 height 35
click at [211, 175] on input "Client" at bounding box center [241, 174] width 218 height 35
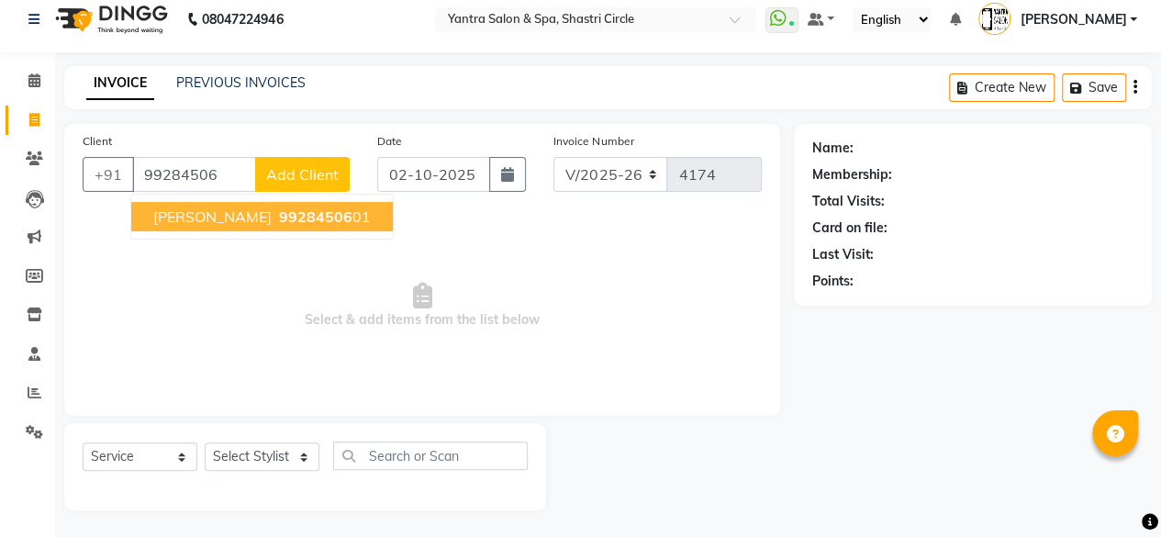
click at [287, 225] on button "preeti arora 99284506 01" at bounding box center [262, 216] width 262 height 29
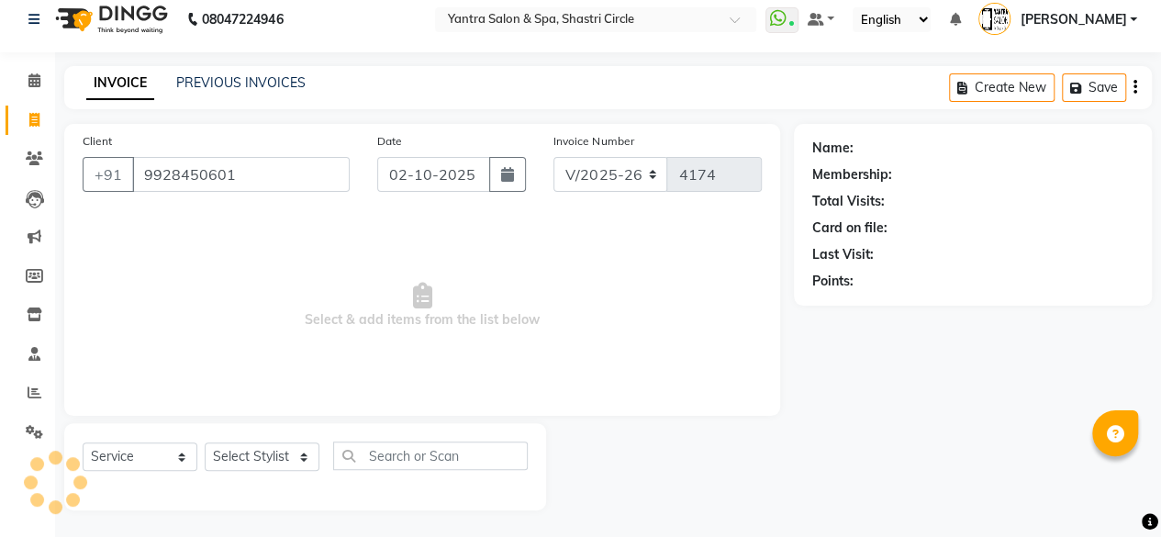
type input "9928450601"
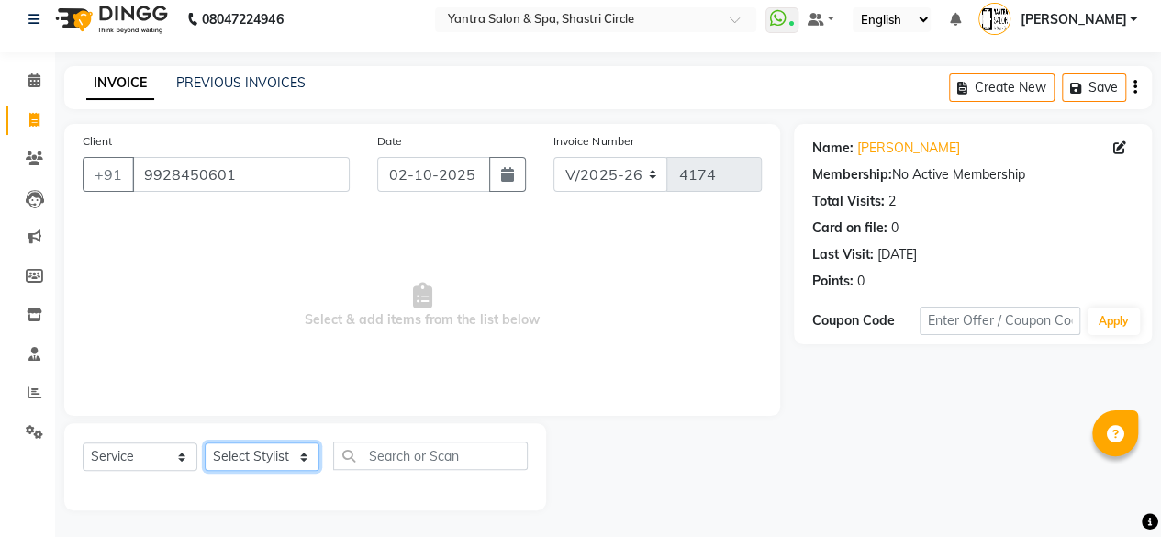
click at [253, 456] on select "Select Stylist [PERSON_NAME] [PERSON_NAME] [PERSON_NAME] ASHA Dimple [PERSON_NA…" at bounding box center [262, 457] width 115 height 28
select select "15716"
click at [205, 443] on select "Select Stylist [PERSON_NAME] [PERSON_NAME] [PERSON_NAME] ASHA Dimple [PERSON_NA…" at bounding box center [262, 457] width 115 height 28
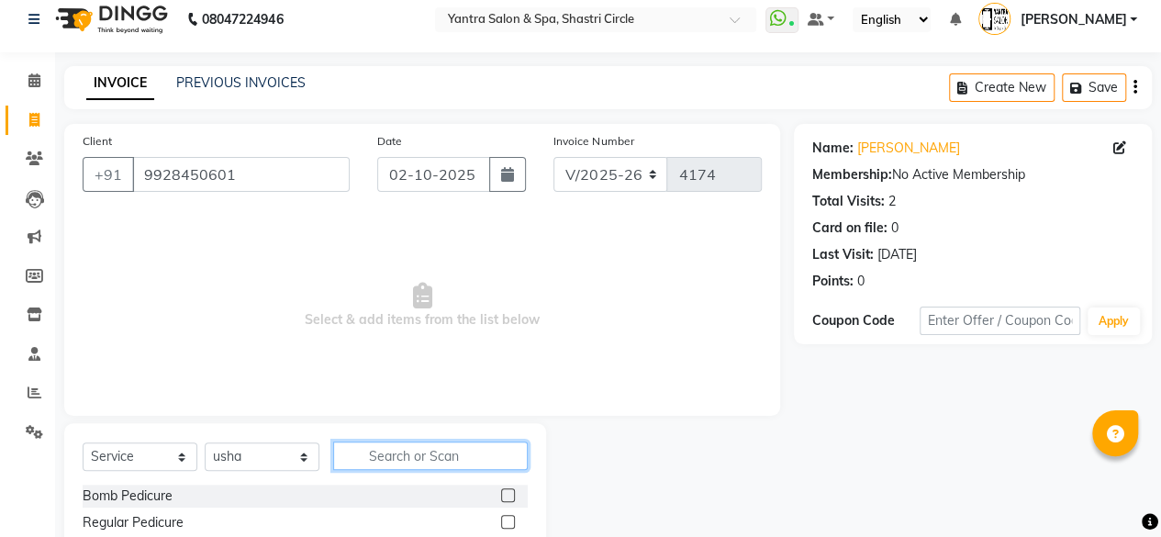
click at [426, 446] on input "text" at bounding box center [430, 456] width 195 height 28
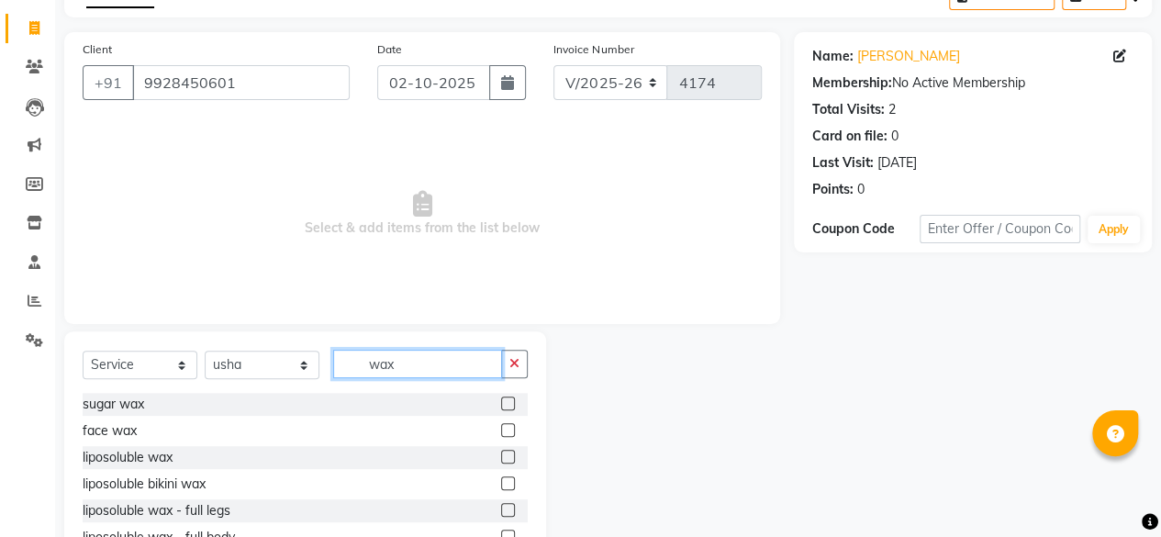
type input "wax"
click at [501, 454] on label at bounding box center [508, 457] width 14 height 14
click at [501, 454] on input "checkbox" at bounding box center [507, 458] width 12 height 12
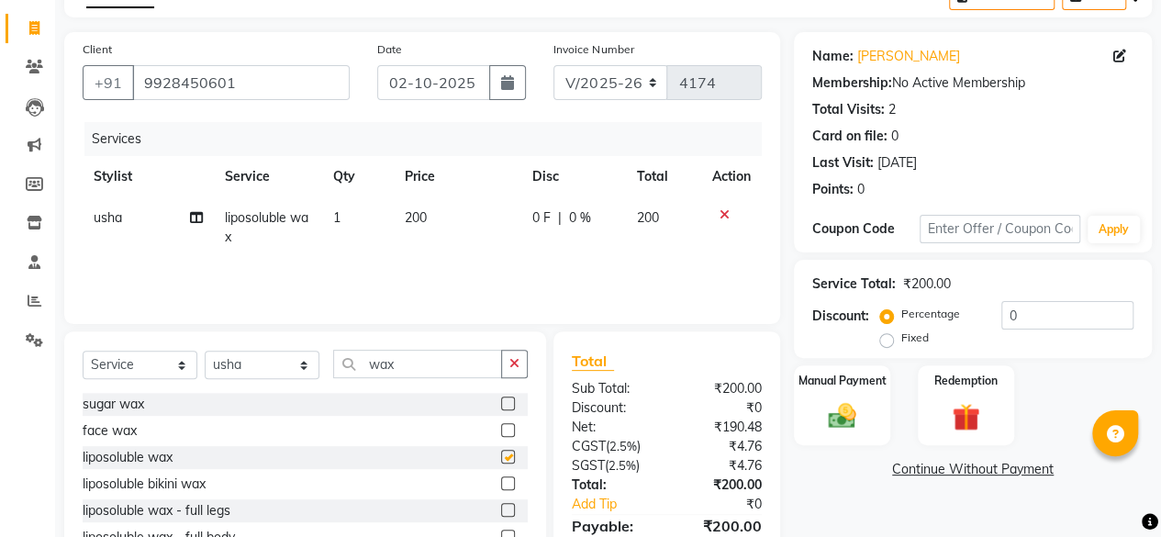
checkbox input "false"
click at [455, 231] on td "200" at bounding box center [458, 227] width 128 height 61
select select "15716"
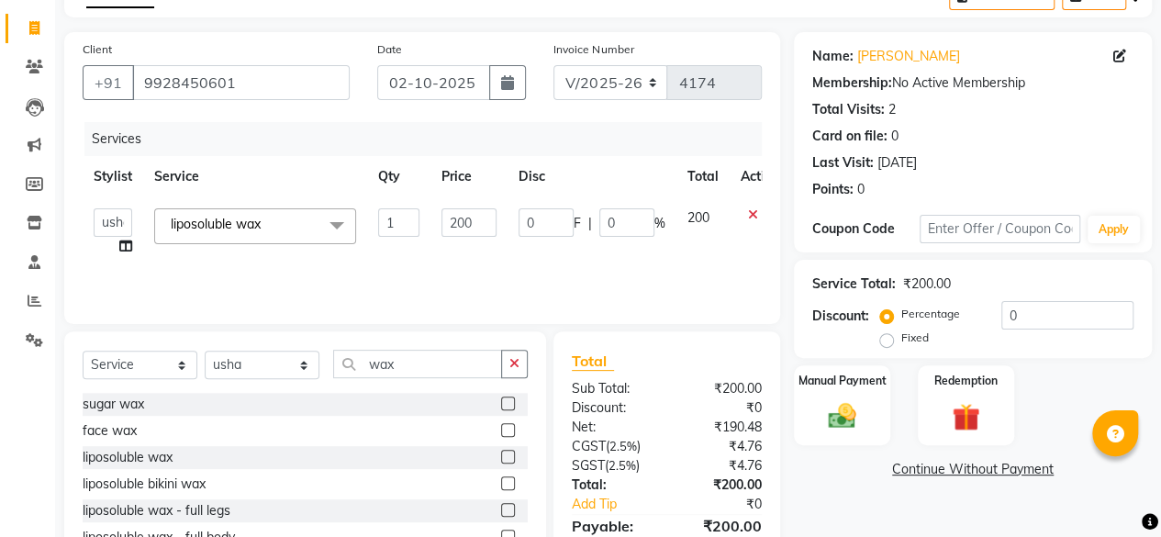
click at [455, 231] on input "200" at bounding box center [469, 222] width 55 height 28
type input "1360"
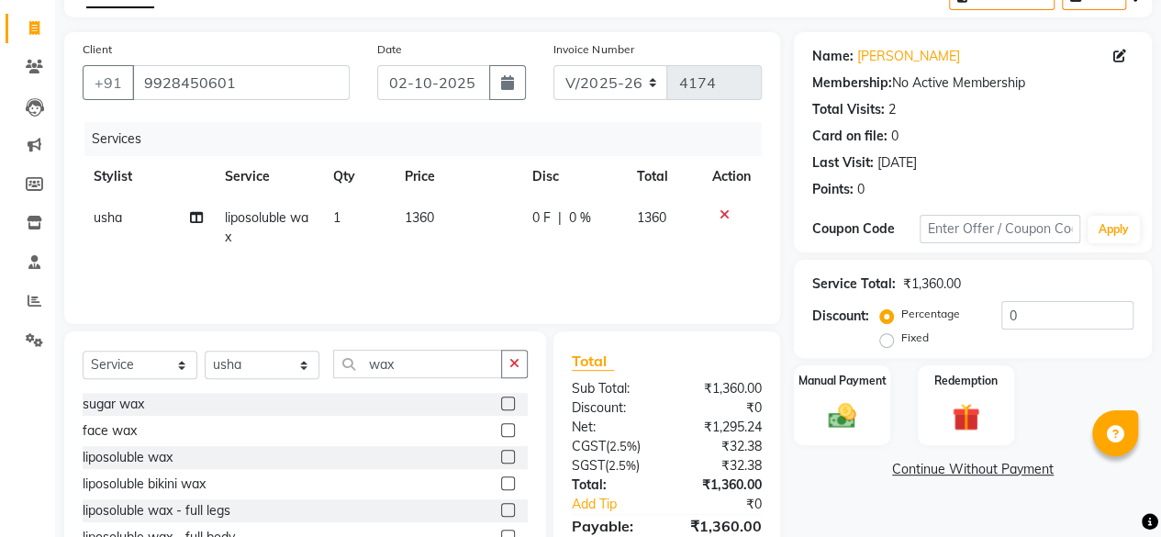
drag, startPoint x: 472, startPoint y: 249, endPoint x: 668, endPoint y: 288, distance: 200.4
click at [472, 249] on td "1360" at bounding box center [458, 227] width 128 height 61
select select "15716"
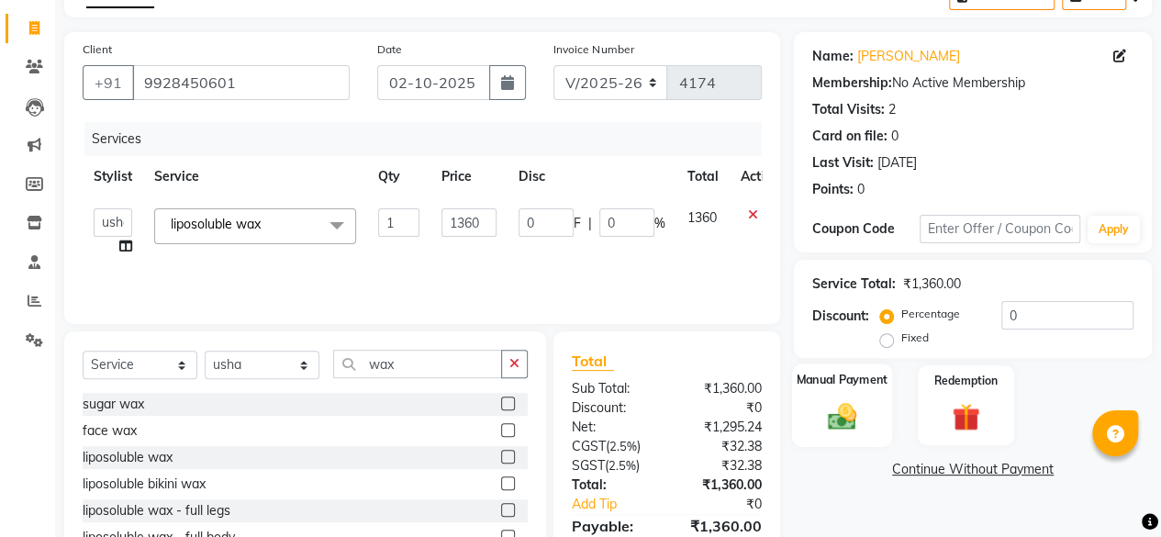
scroll to position [197, 0]
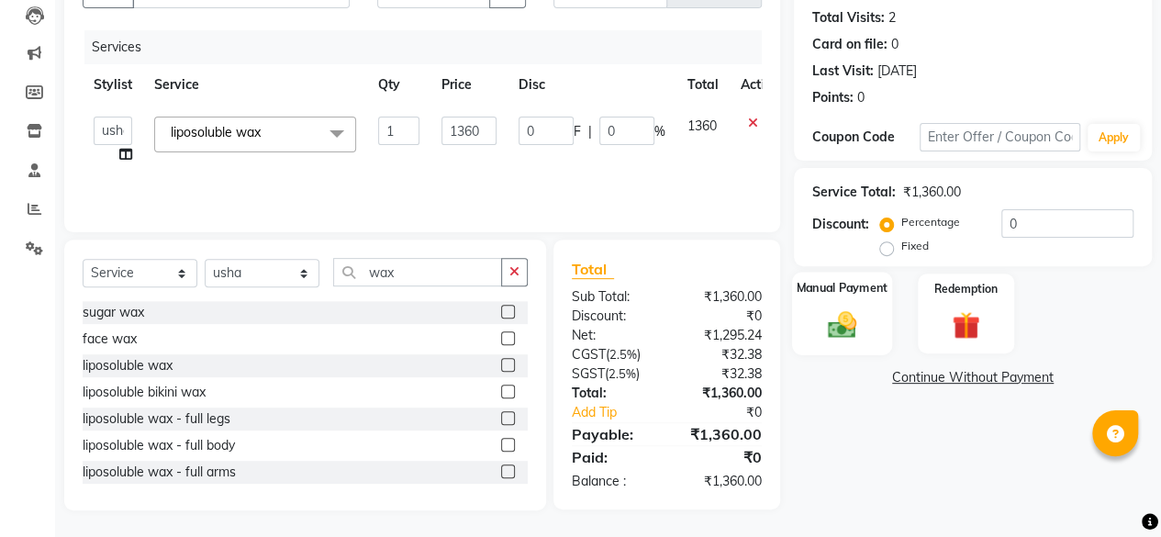
click at [861, 322] on img at bounding box center [842, 324] width 47 height 33
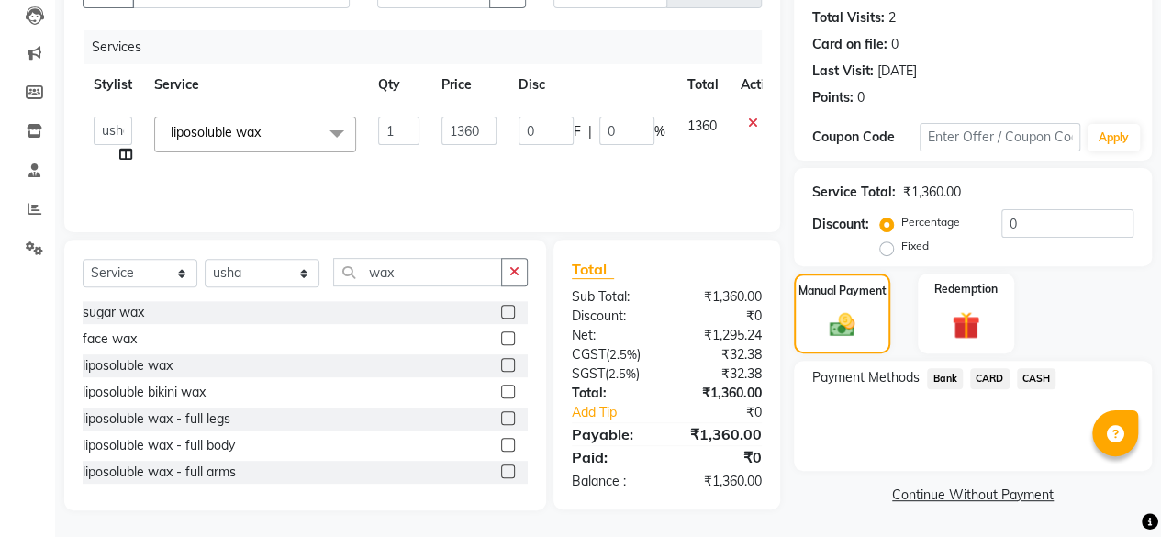
click at [1052, 384] on span "CASH" at bounding box center [1036, 378] width 39 height 21
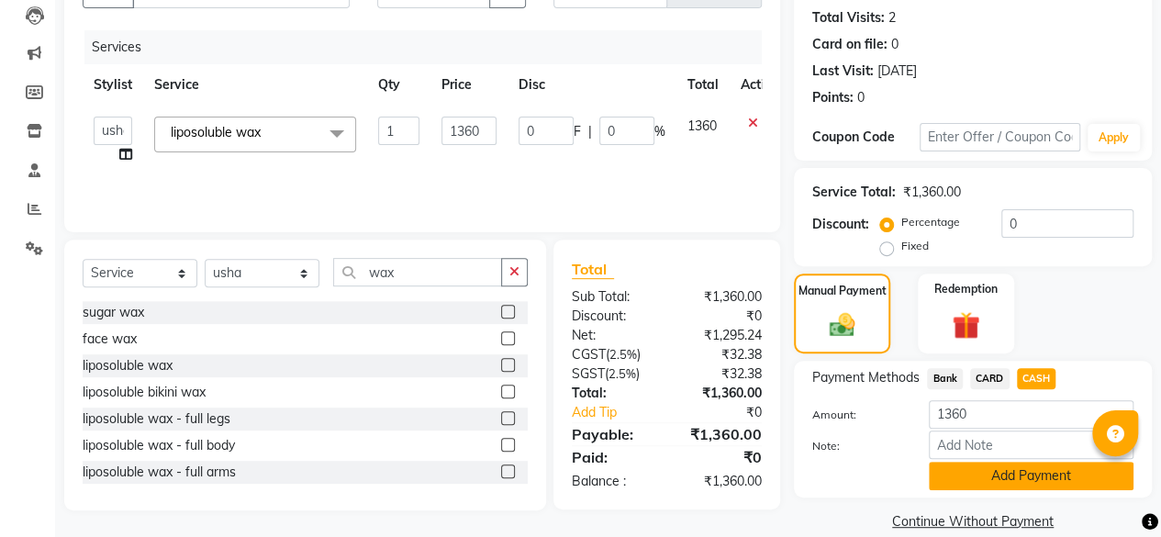
click at [1048, 467] on button "Add Payment" at bounding box center [1031, 476] width 205 height 28
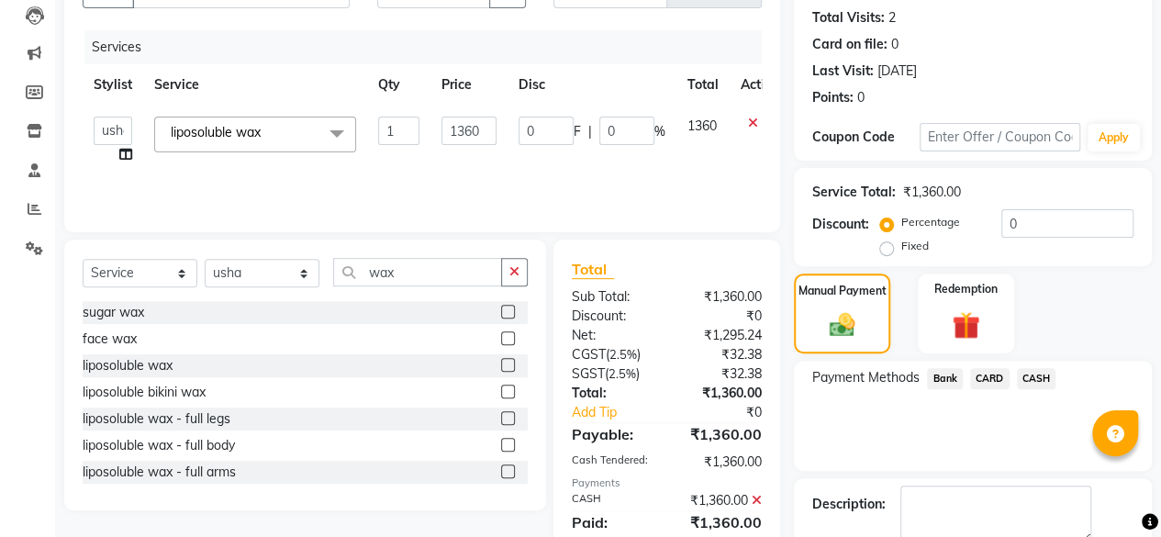
scroll to position [297, 0]
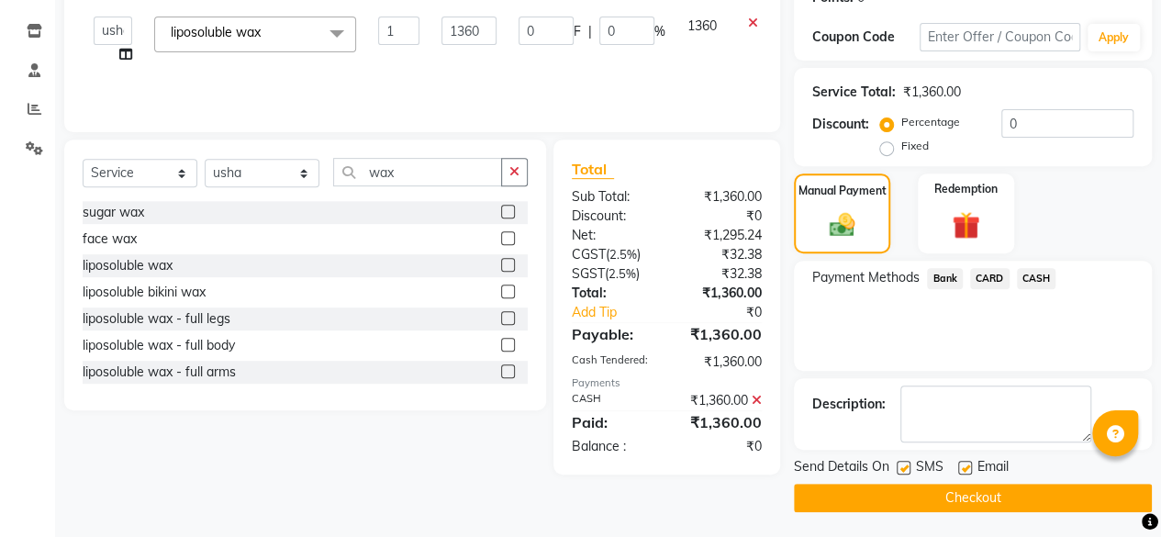
click at [1047, 488] on button "Checkout" at bounding box center [973, 498] width 358 height 28
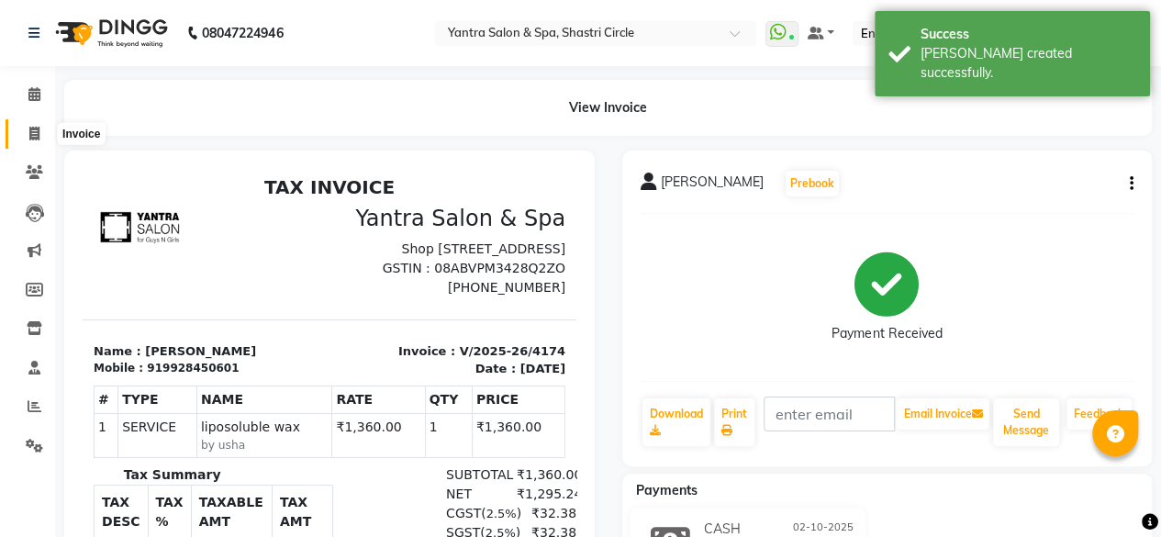
click at [35, 142] on span at bounding box center [34, 134] width 32 height 21
select select "service"
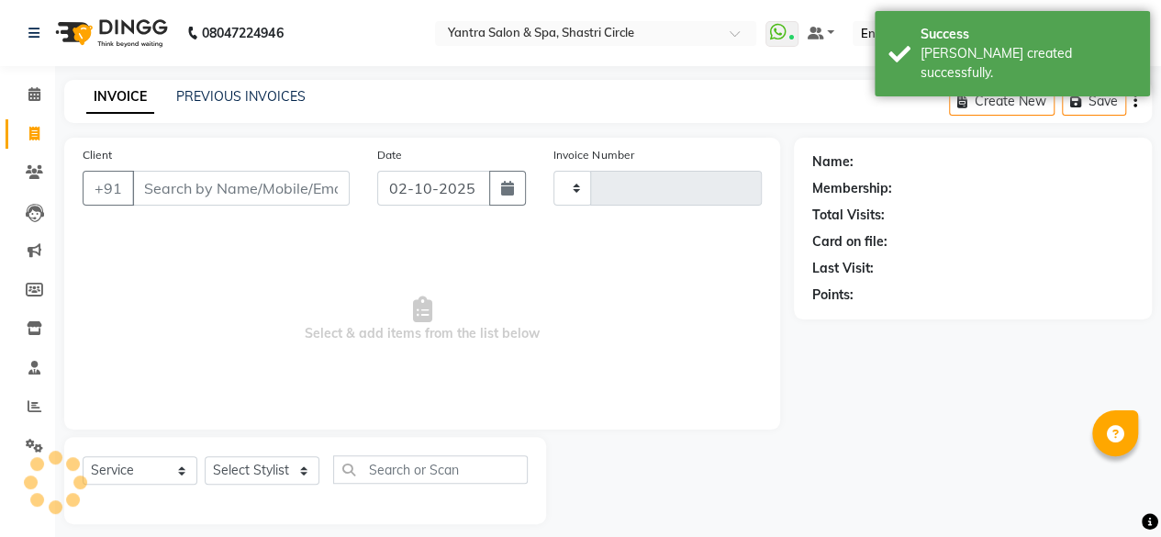
scroll to position [14, 0]
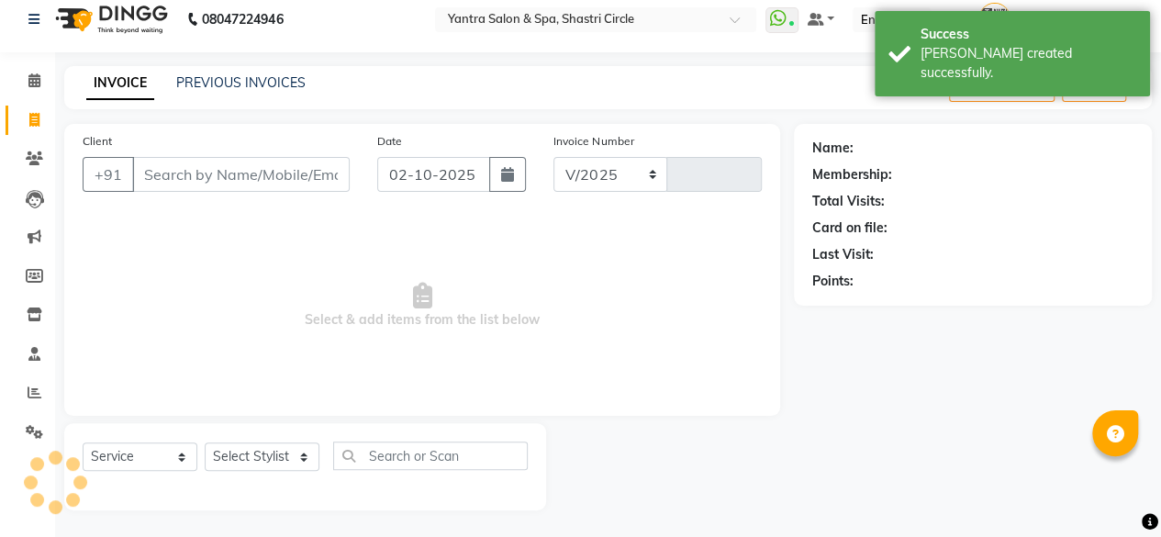
select select "154"
type input "4175"
click at [228, 180] on input "Client" at bounding box center [241, 174] width 218 height 35
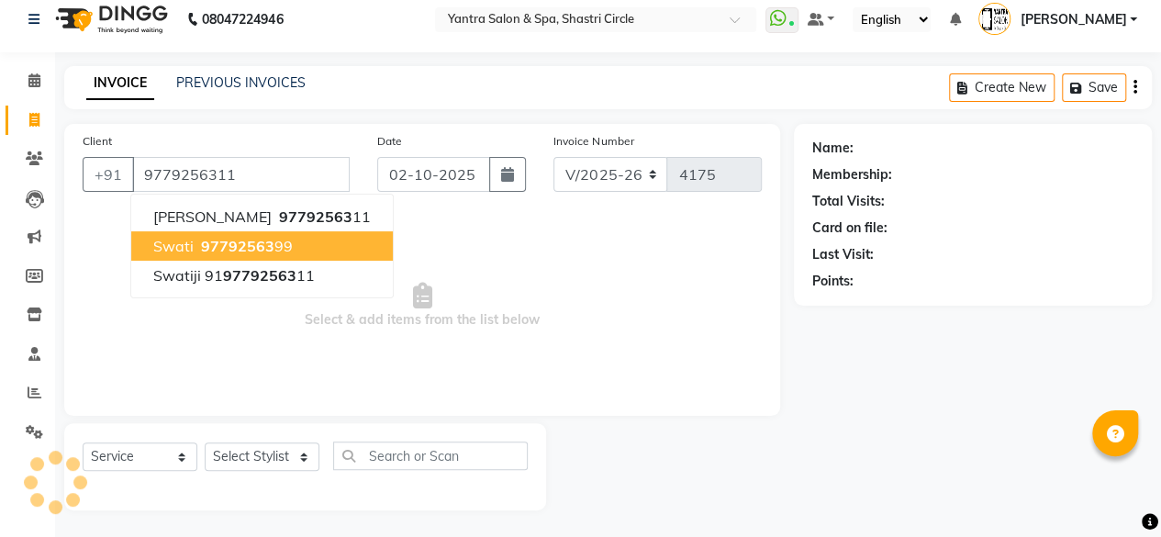
type input "9779256311"
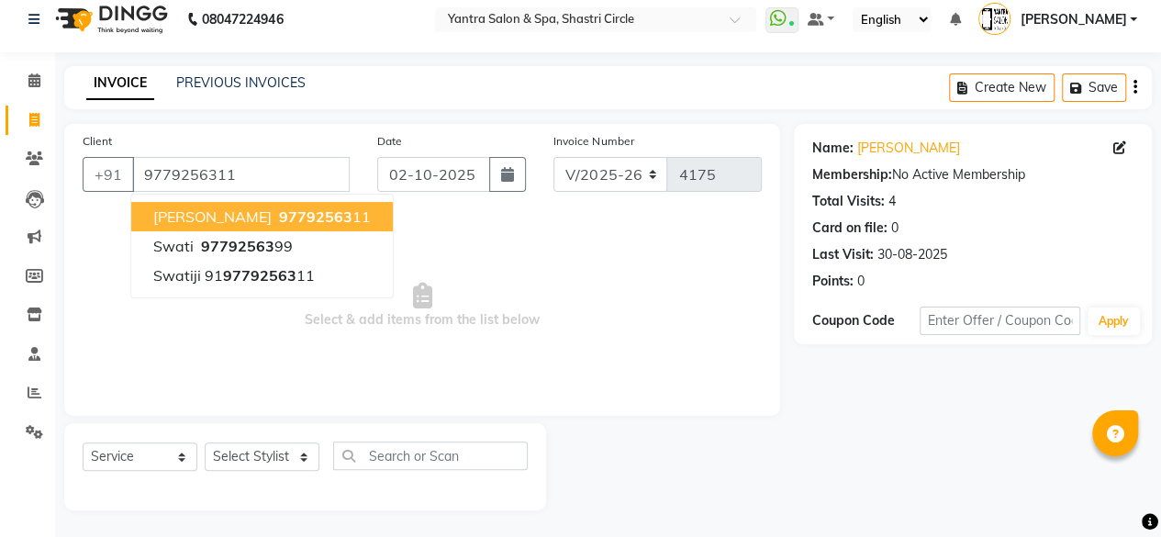
click at [316, 225] on button "swati Sekhar 97792563 11" at bounding box center [262, 216] width 262 height 29
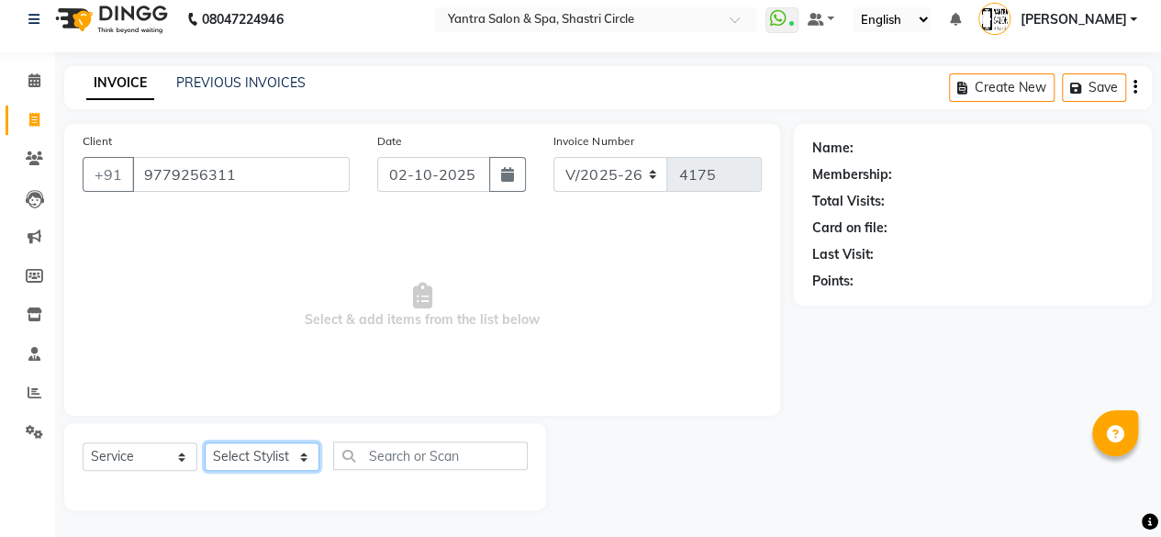
click at [262, 451] on select "Select Stylist [PERSON_NAME] [PERSON_NAME] [PERSON_NAME] ASHA Dimple [PERSON_NA…" at bounding box center [262, 457] width 115 height 28
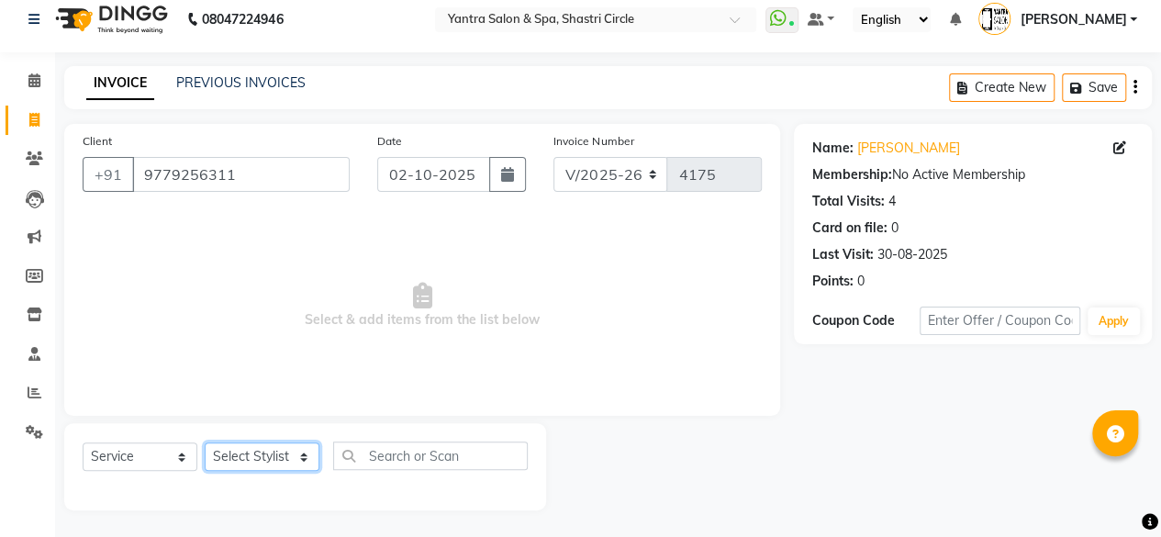
select select "69698"
click at [205, 443] on select "Select Stylist [PERSON_NAME] [PERSON_NAME] [PERSON_NAME] ASHA Dimple [PERSON_NA…" at bounding box center [262, 457] width 115 height 28
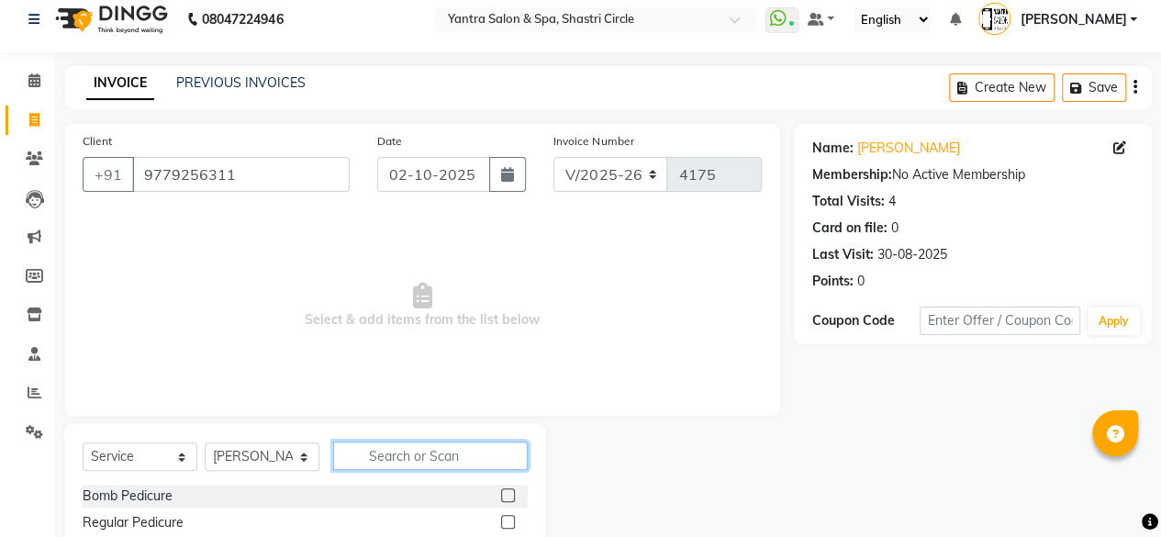
click at [400, 449] on input "text" at bounding box center [430, 456] width 195 height 28
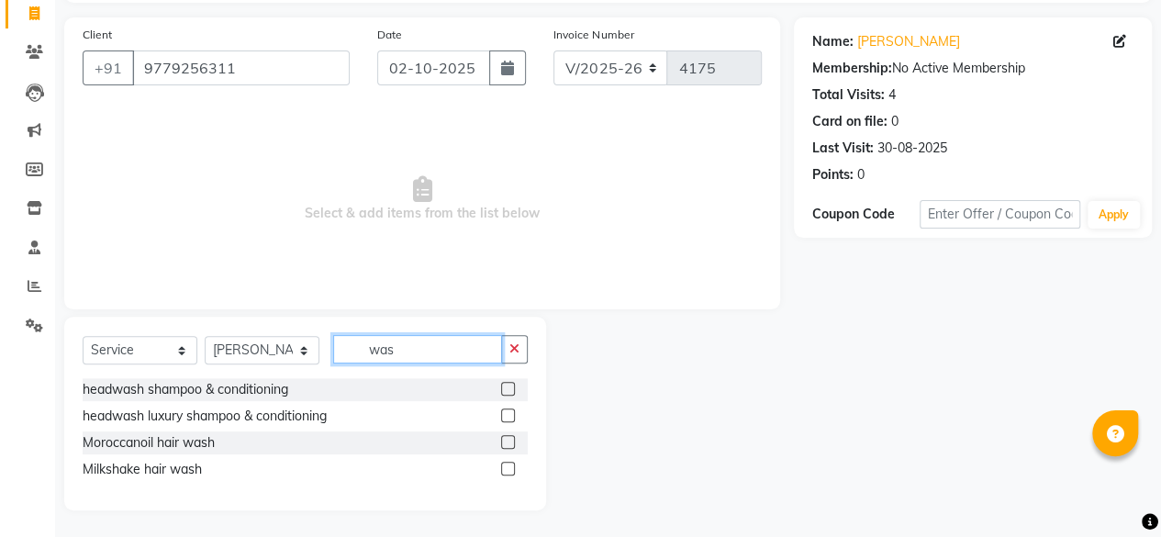
type input "was"
click at [501, 436] on label at bounding box center [508, 442] width 14 height 14
click at [501, 437] on input "checkbox" at bounding box center [507, 443] width 12 height 12
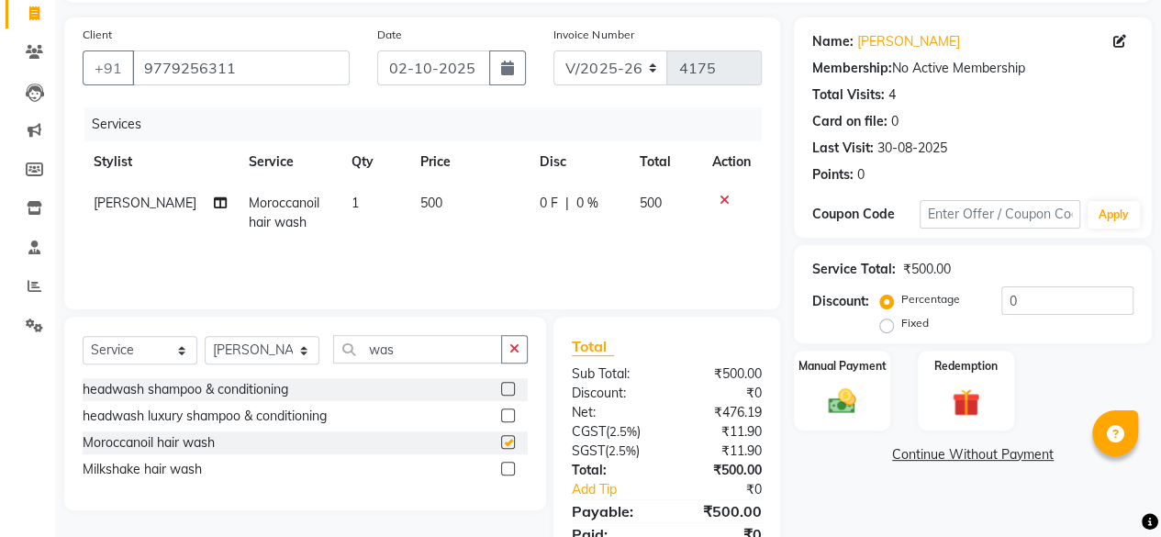
checkbox input "false"
click at [422, 343] on input "was" at bounding box center [417, 349] width 169 height 28
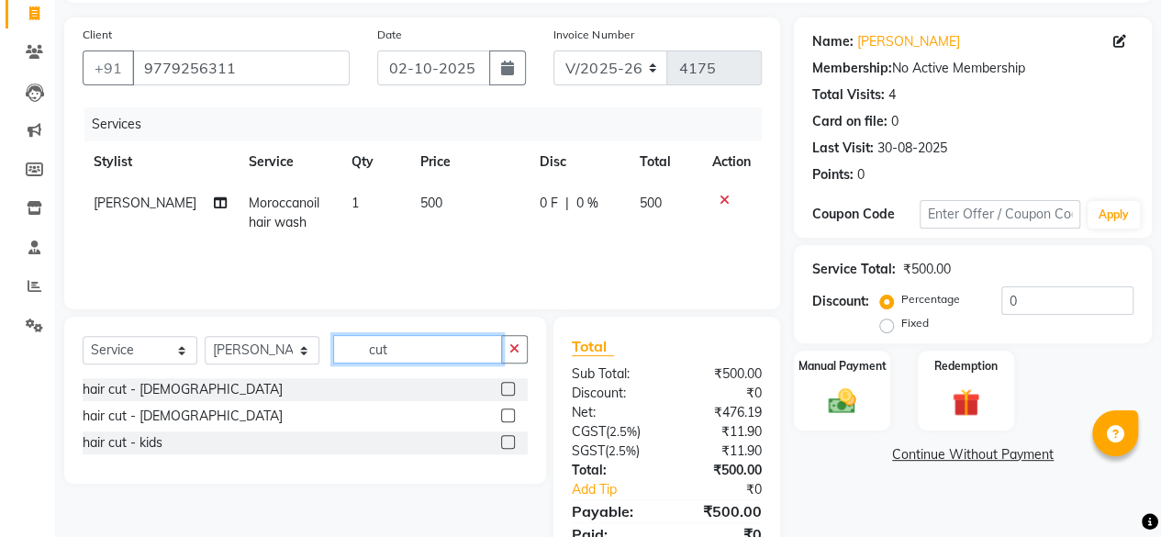
type input "cut"
click at [513, 390] on label at bounding box center [508, 389] width 14 height 14
click at [513, 390] on input "checkbox" at bounding box center [507, 390] width 12 height 12
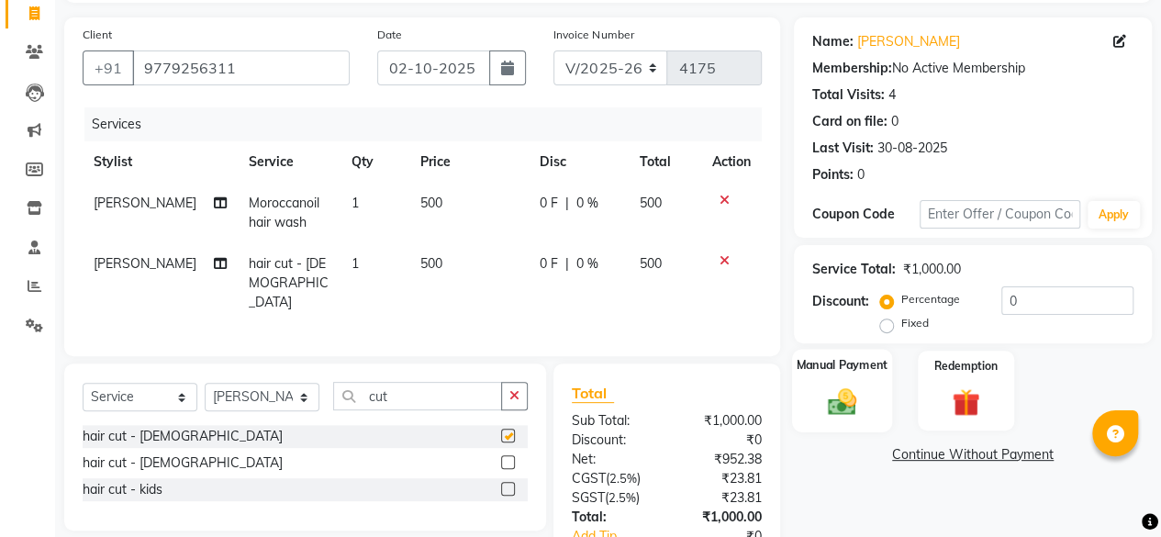
checkbox input "false"
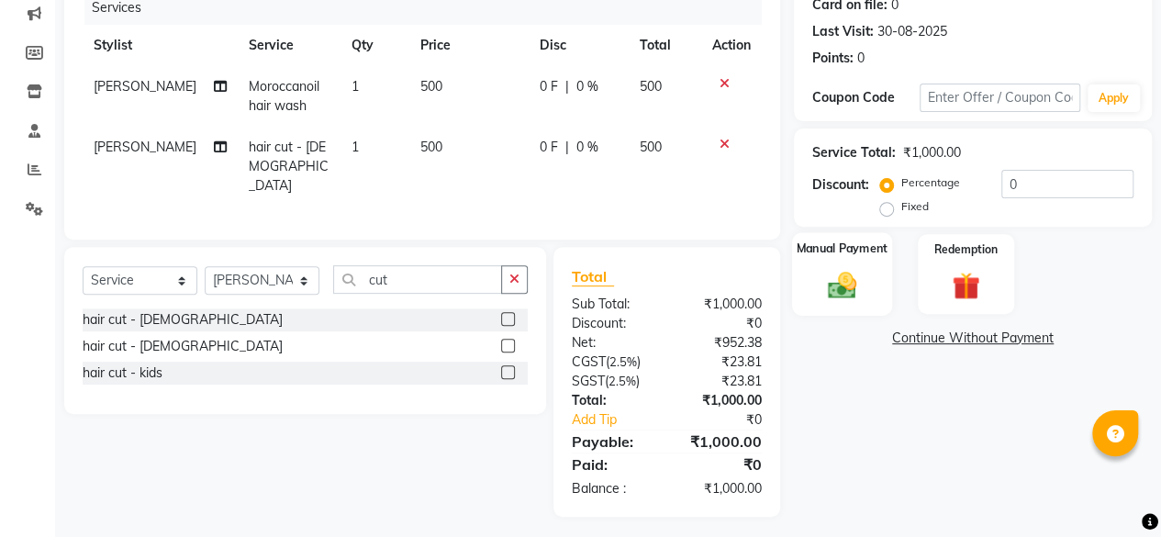
click at [835, 279] on img at bounding box center [842, 284] width 47 height 33
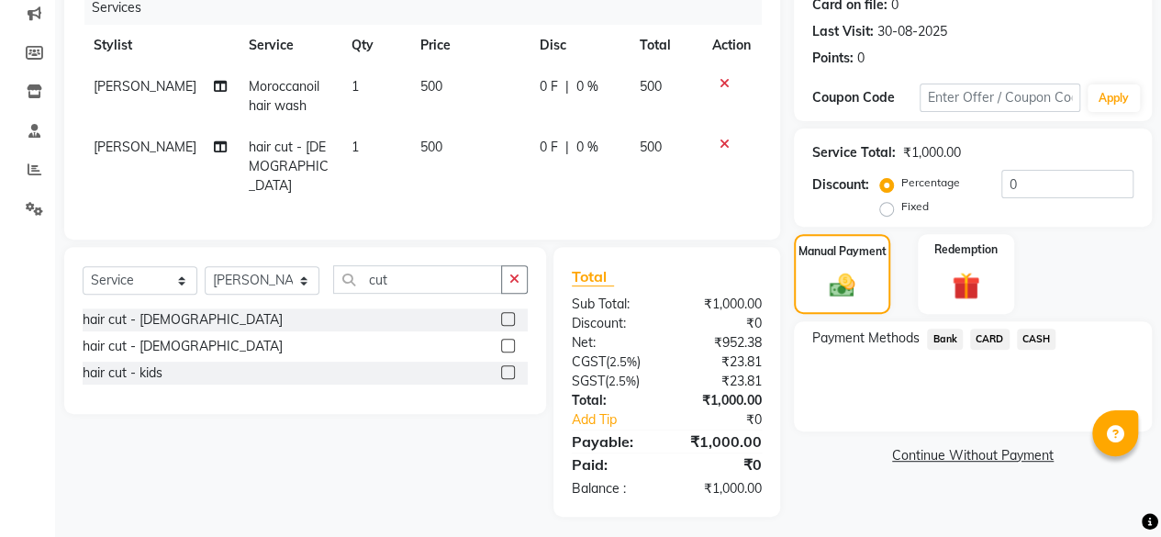
click at [1038, 343] on span "CASH" at bounding box center [1036, 339] width 39 height 21
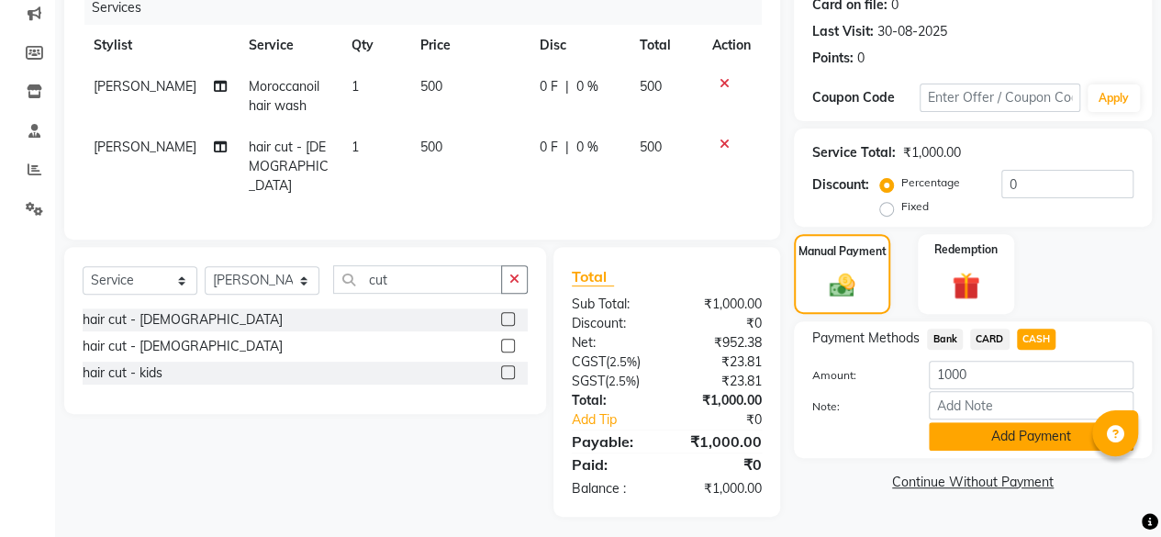
click at [1015, 427] on button "Add Payment" at bounding box center [1031, 436] width 205 height 28
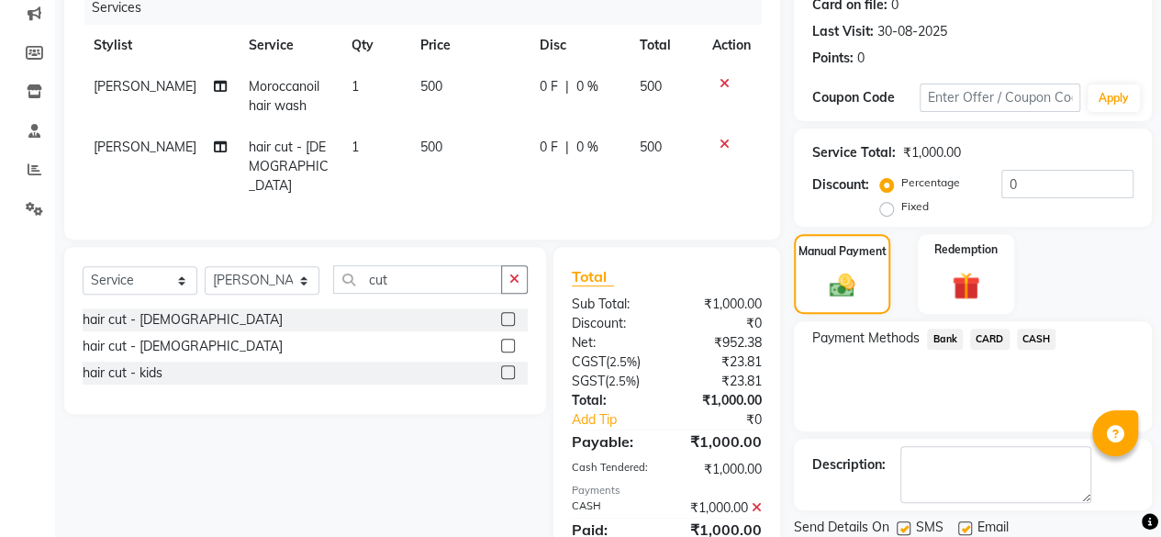
scroll to position [302, 0]
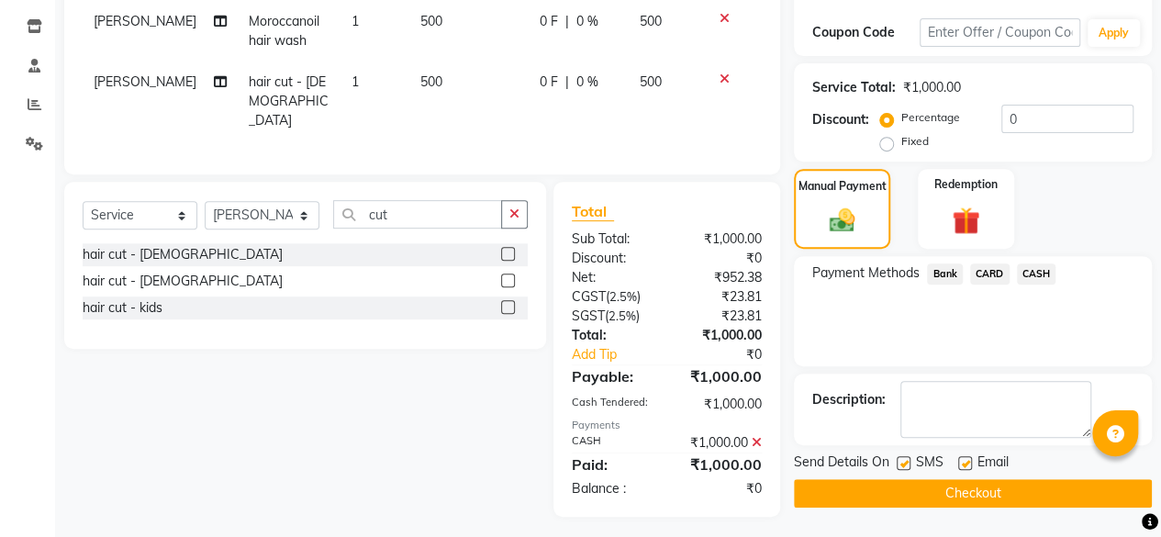
click at [999, 488] on button "Checkout" at bounding box center [973, 493] width 358 height 28
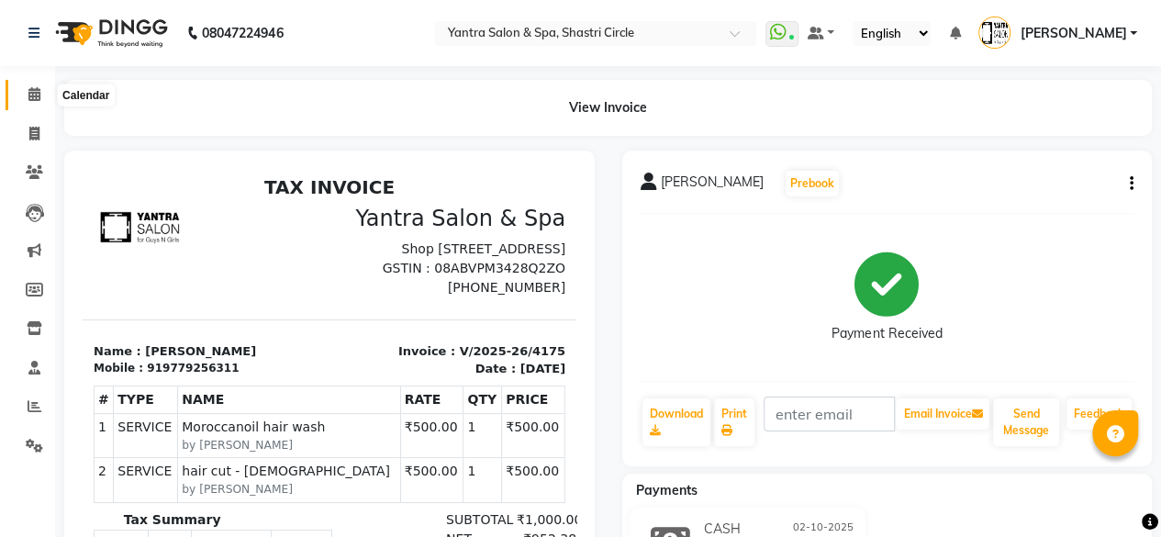
click at [26, 103] on span at bounding box center [34, 94] width 32 height 21
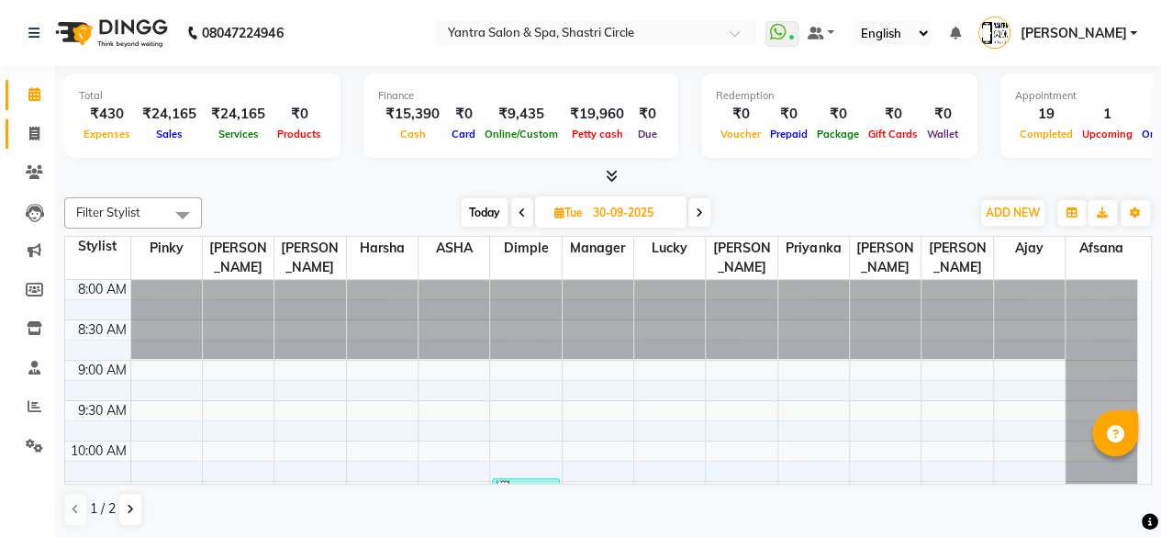
click at [46, 147] on link "Invoice" at bounding box center [28, 134] width 44 height 30
select select "service"
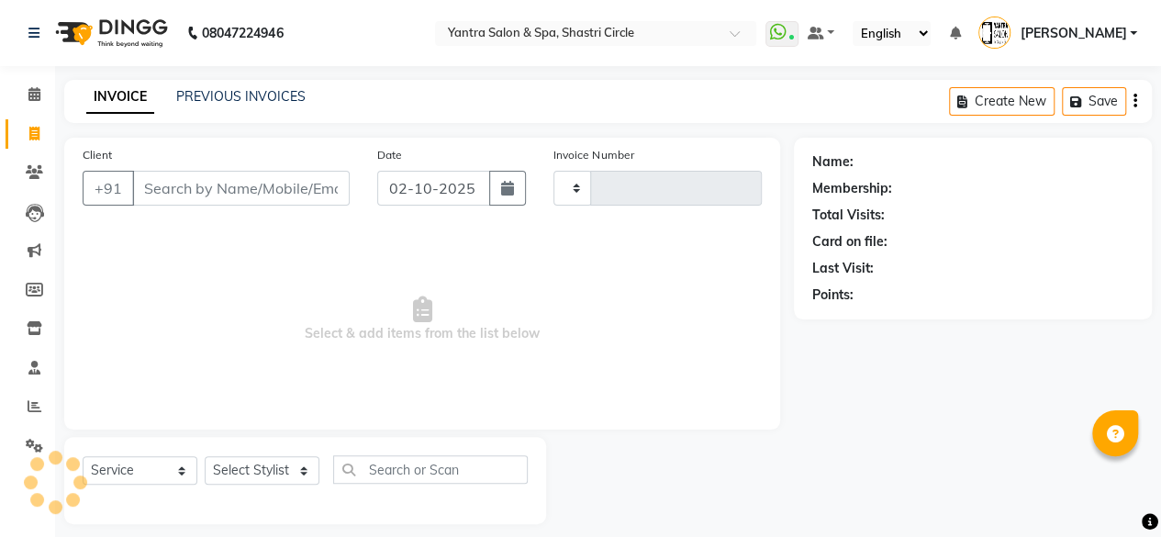
type input "4176"
select select "154"
click at [233, 195] on input "Client" at bounding box center [241, 188] width 218 height 35
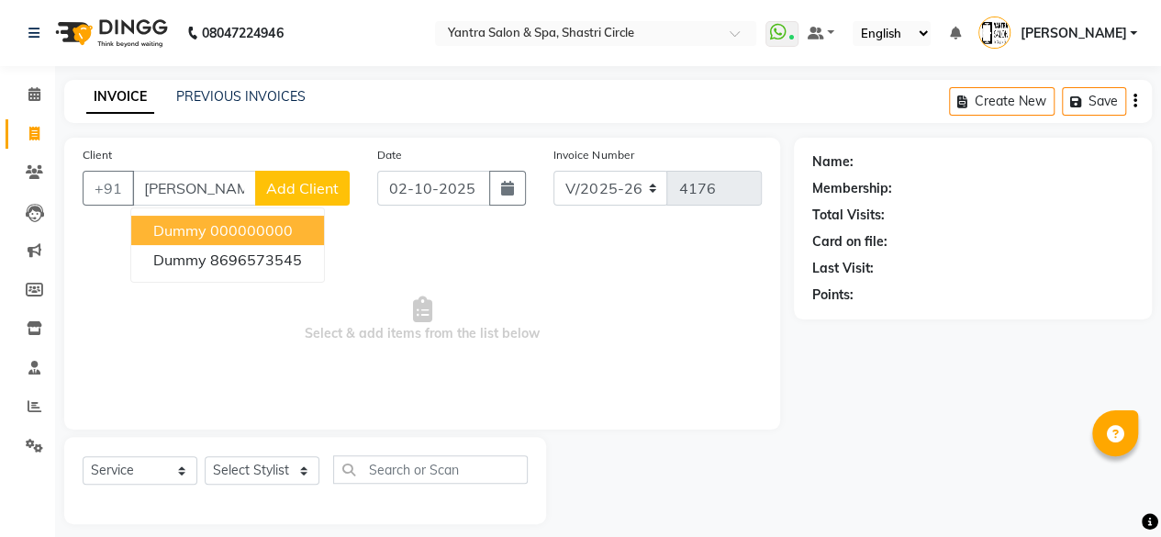
click at [243, 232] on ngb-highlight "000000000" at bounding box center [251, 230] width 83 height 18
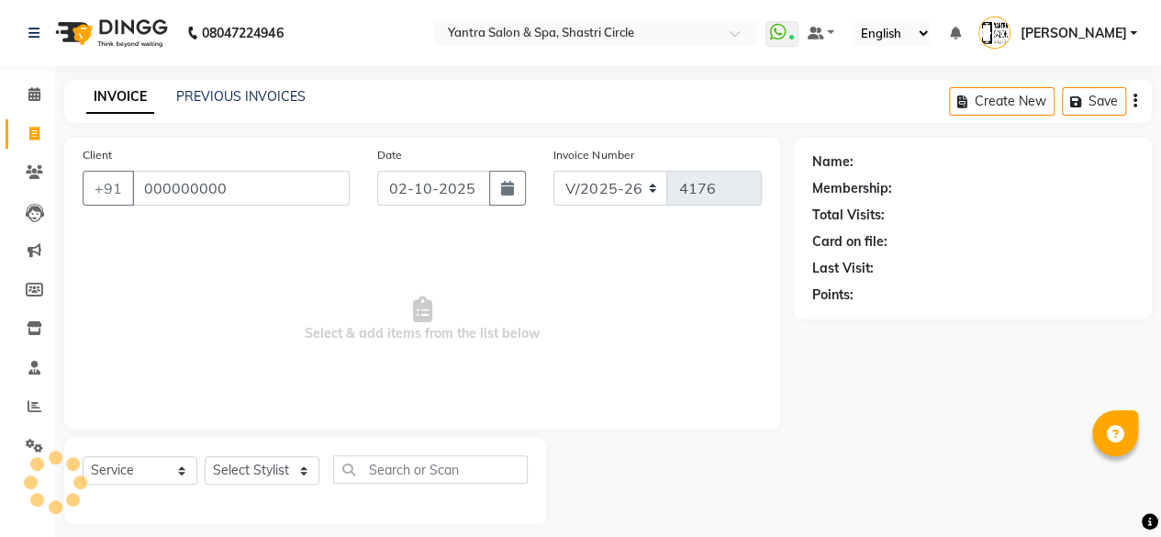
type input "000000000"
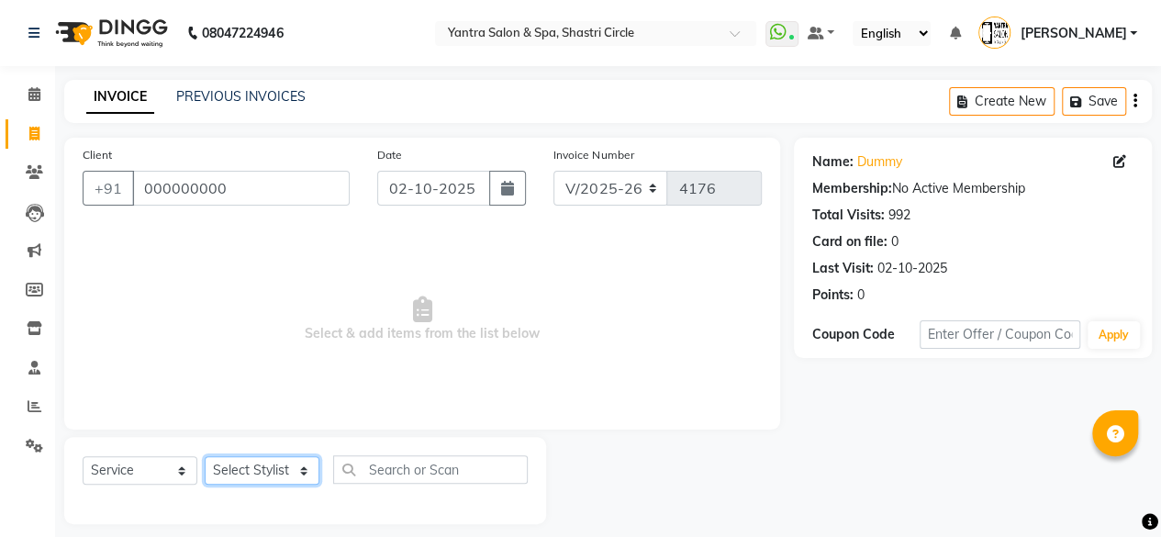
click at [275, 473] on select "Select Stylist [PERSON_NAME] [PERSON_NAME] [PERSON_NAME] ASHA Dimple [PERSON_NA…" at bounding box center [262, 470] width 115 height 28
select select "44024"
click at [205, 456] on select "Select Stylist [PERSON_NAME] [PERSON_NAME] [PERSON_NAME] ASHA Dimple [PERSON_NA…" at bounding box center [262, 470] width 115 height 28
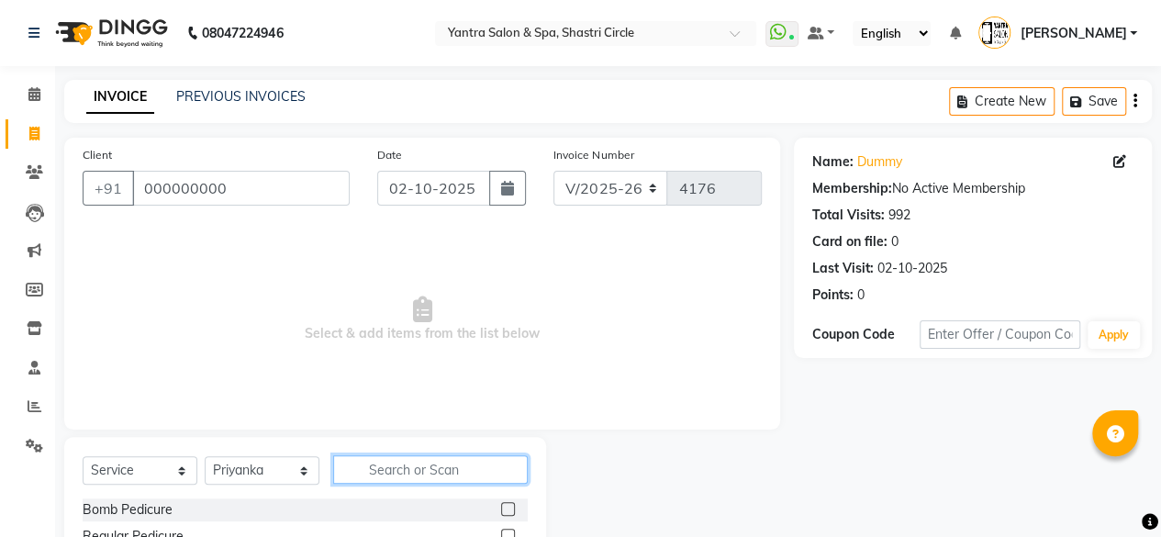
click at [435, 469] on input "text" at bounding box center [430, 469] width 195 height 28
type input "thre"
click at [507, 510] on label at bounding box center [508, 509] width 14 height 14
click at [507, 510] on input "checkbox" at bounding box center [507, 510] width 12 height 12
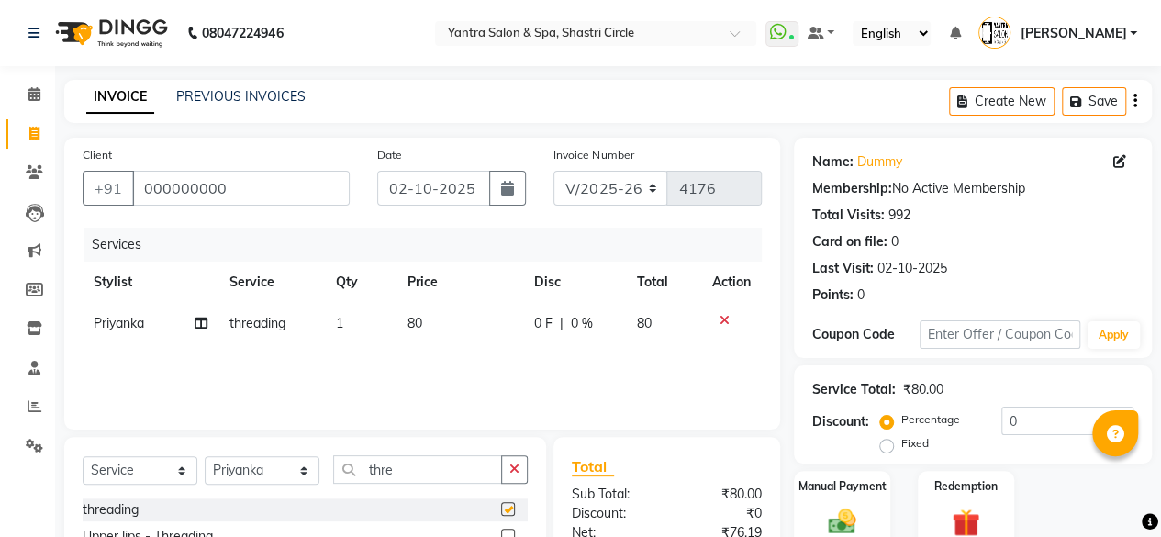
checkbox input "false"
click at [479, 327] on td "80" at bounding box center [460, 323] width 127 height 41
select select "44024"
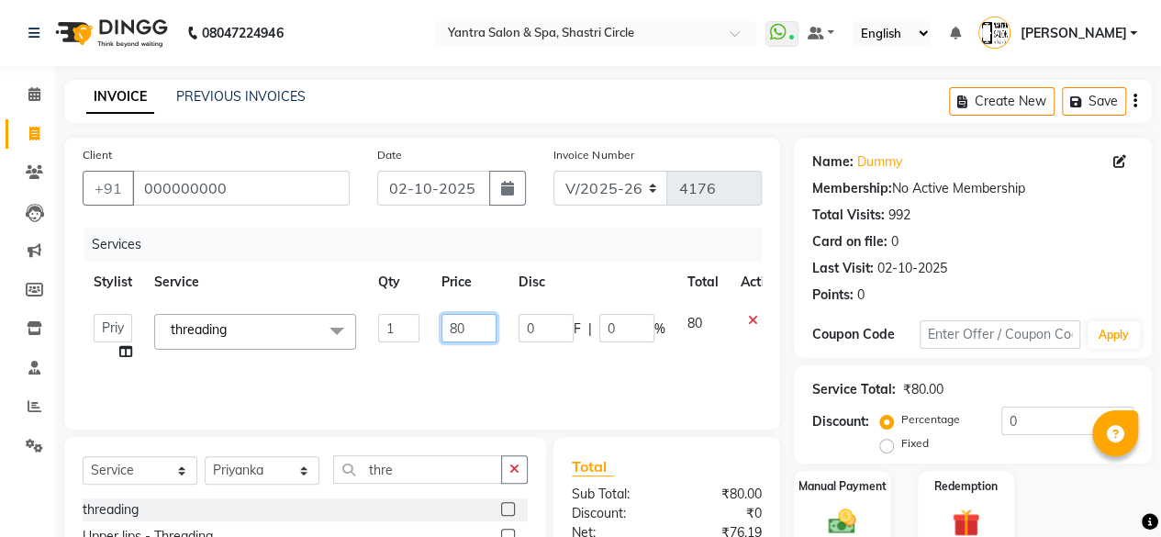
click at [446, 322] on input "80" at bounding box center [469, 328] width 55 height 28
type input "280"
click at [452, 364] on div "Services Stylist Service Qty Price Disc Total Action Afsana Ajay Arvind ASHA Di…" at bounding box center [422, 320] width 679 height 184
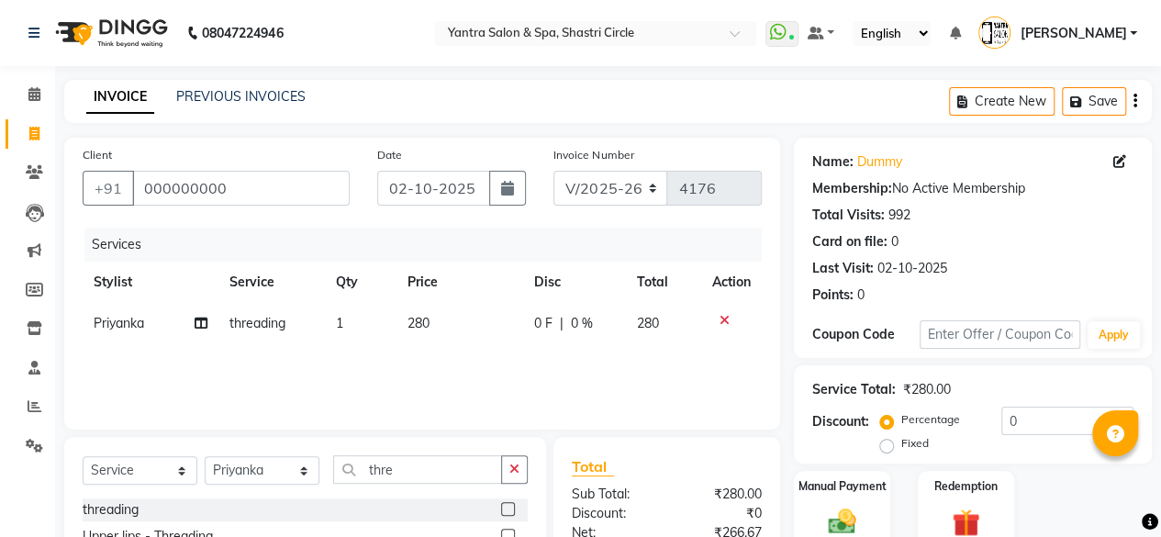
scroll to position [196, 0]
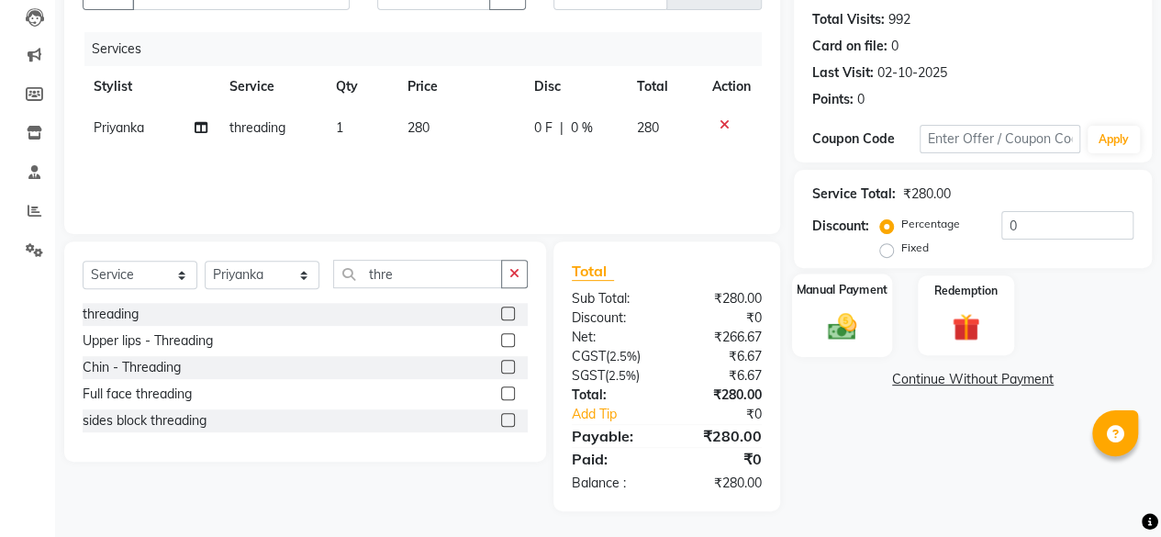
click at [854, 351] on div "Manual Payment" at bounding box center [842, 316] width 100 height 84
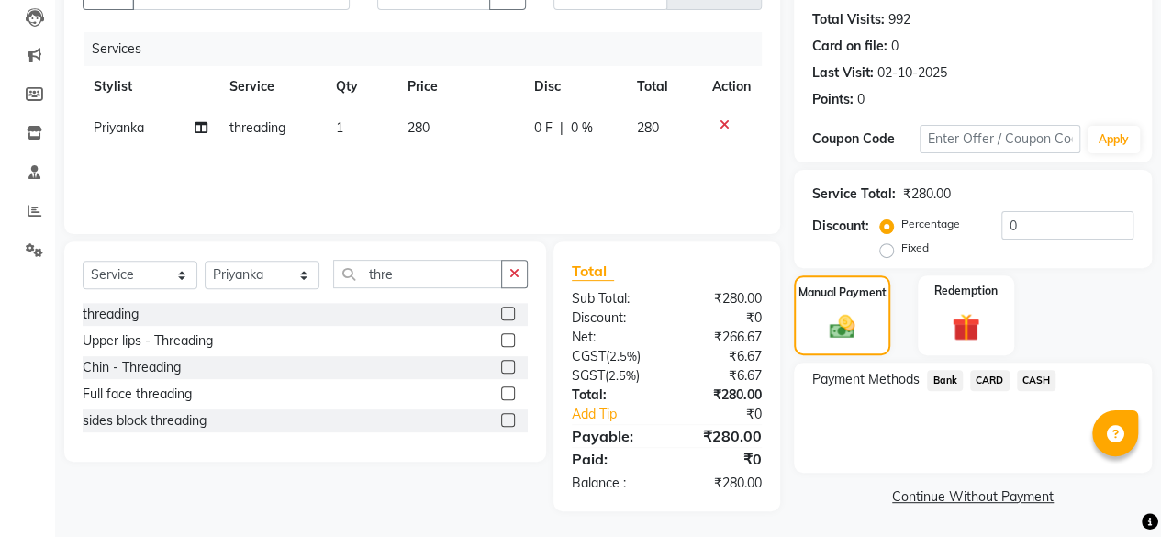
click at [1044, 385] on span "CASH" at bounding box center [1036, 380] width 39 height 21
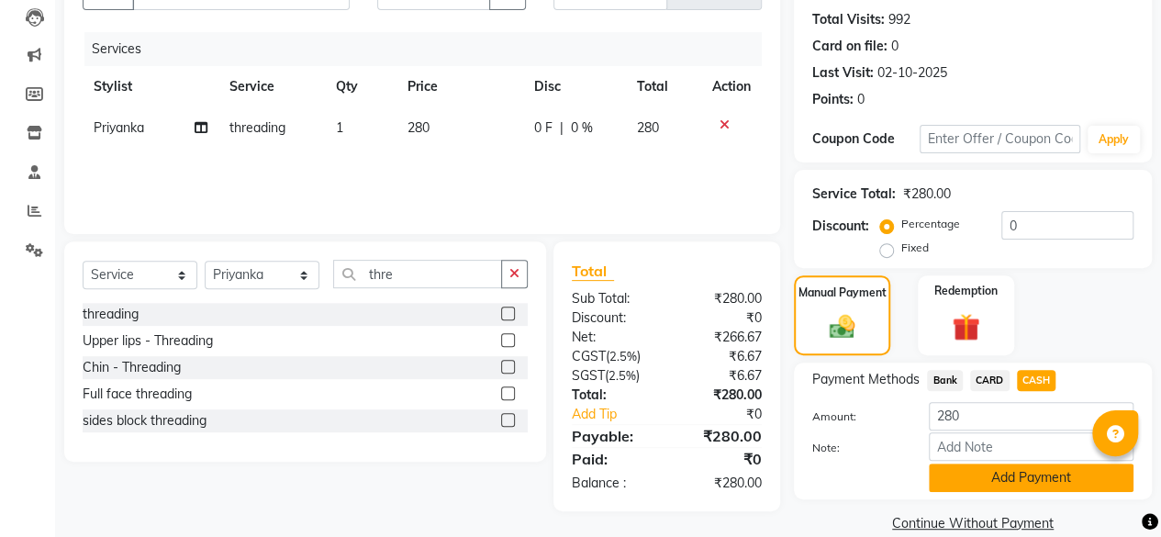
click at [1024, 477] on button "Add Payment" at bounding box center [1031, 478] width 205 height 28
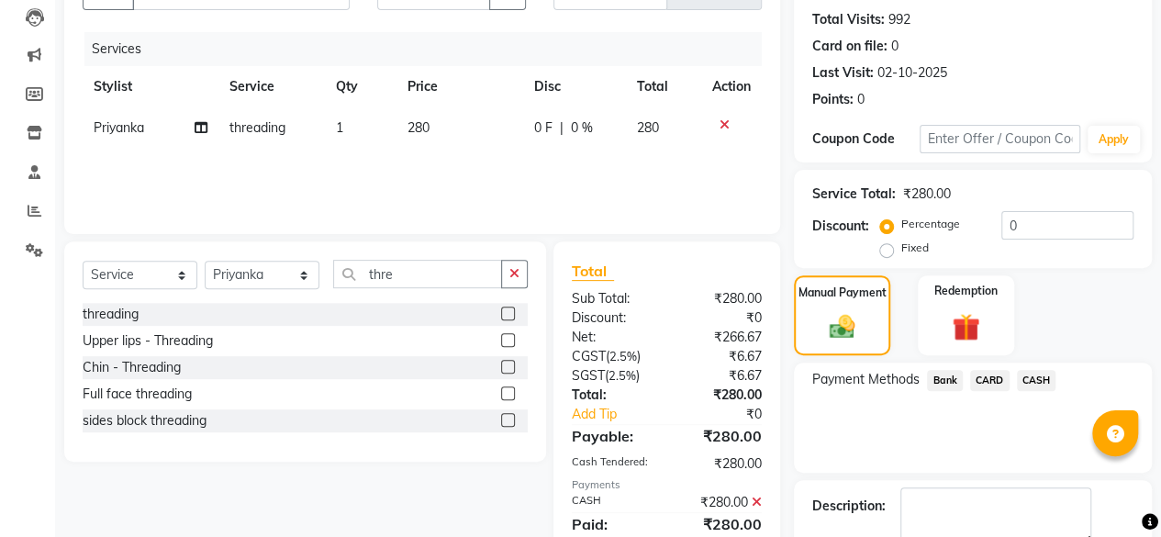
scroll to position [297, 0]
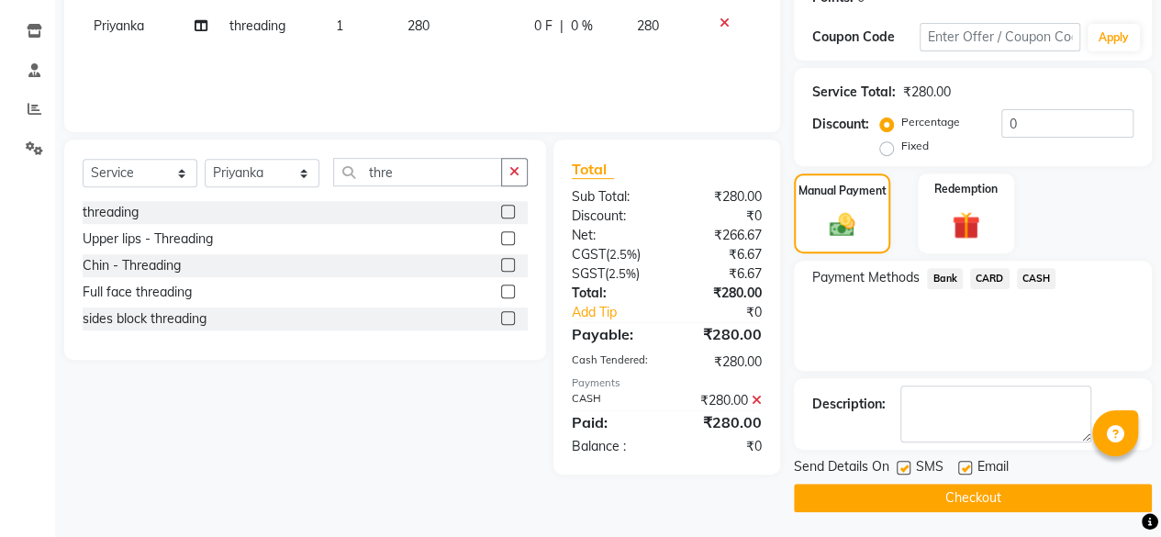
click at [1006, 491] on button "Checkout" at bounding box center [973, 498] width 358 height 28
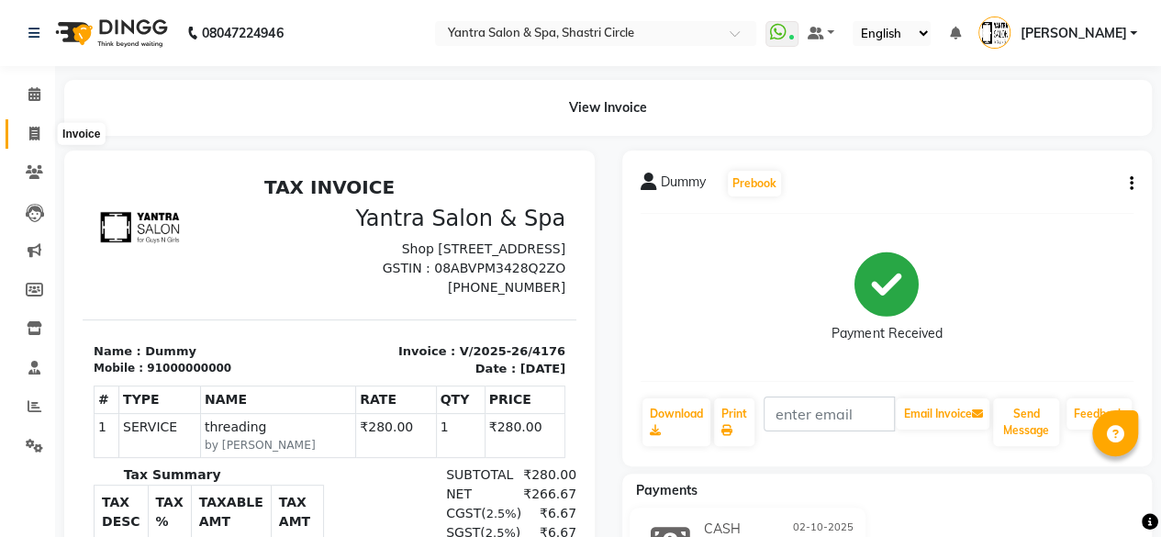
click at [34, 140] on icon at bounding box center [34, 134] width 10 height 14
select select "service"
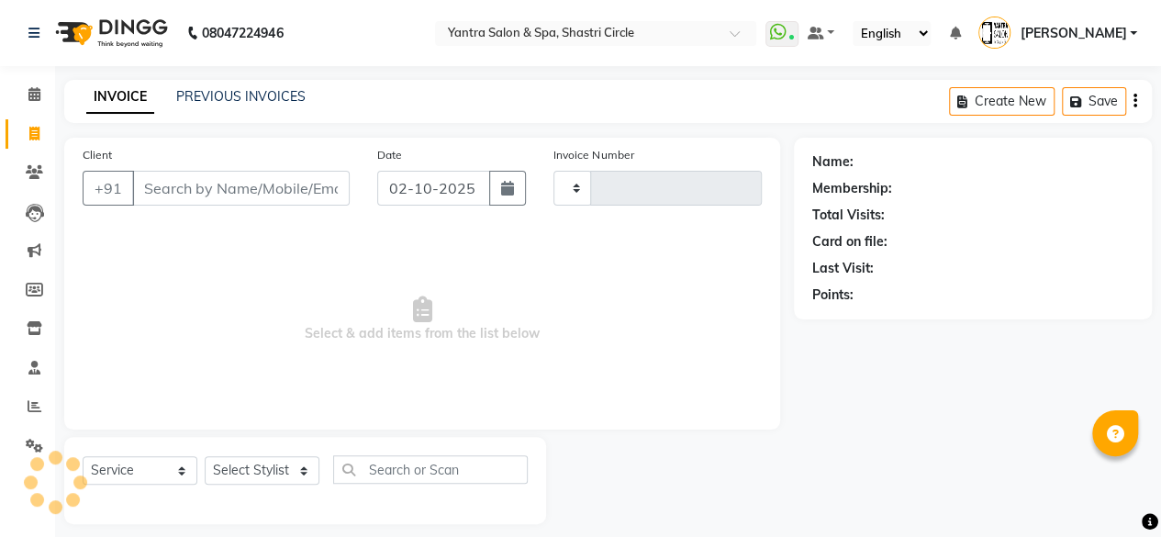
scroll to position [14, 0]
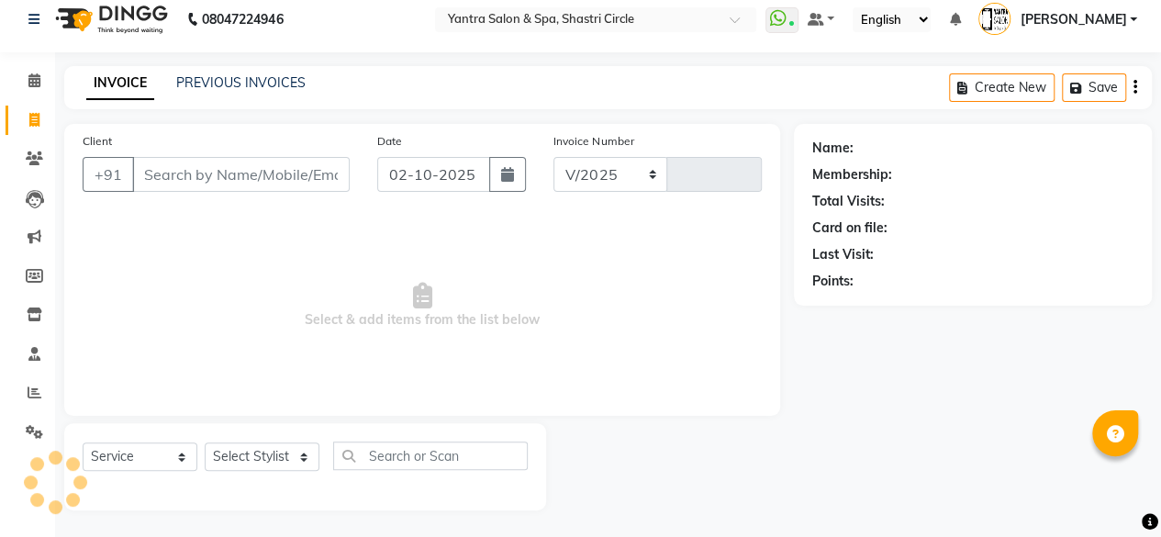
select select "154"
type input "4177"
click at [219, 184] on input "Client" at bounding box center [241, 174] width 218 height 35
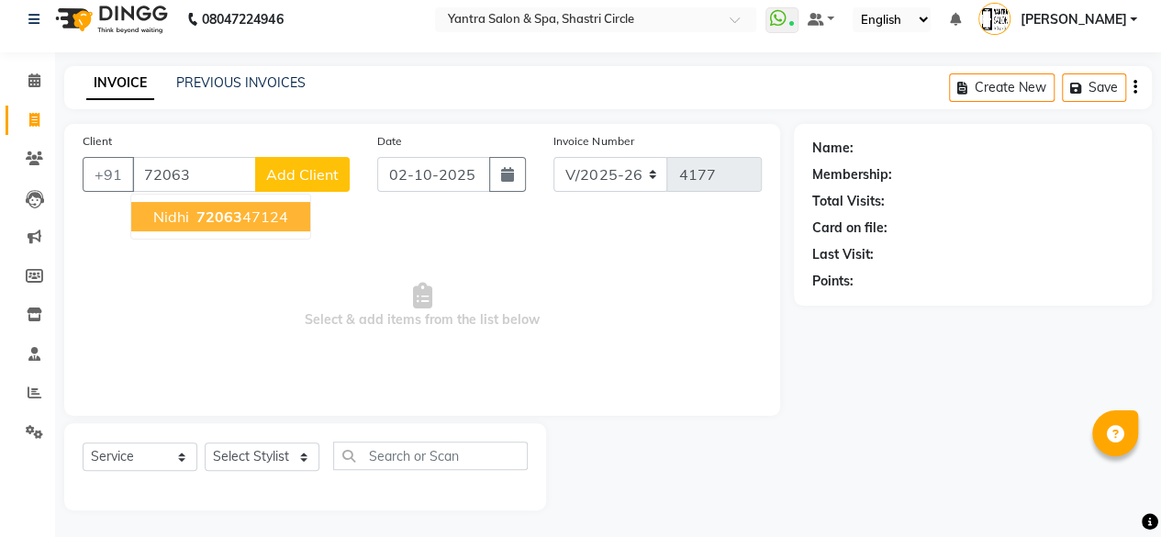
click at [219, 212] on span "72063" at bounding box center [219, 216] width 46 height 18
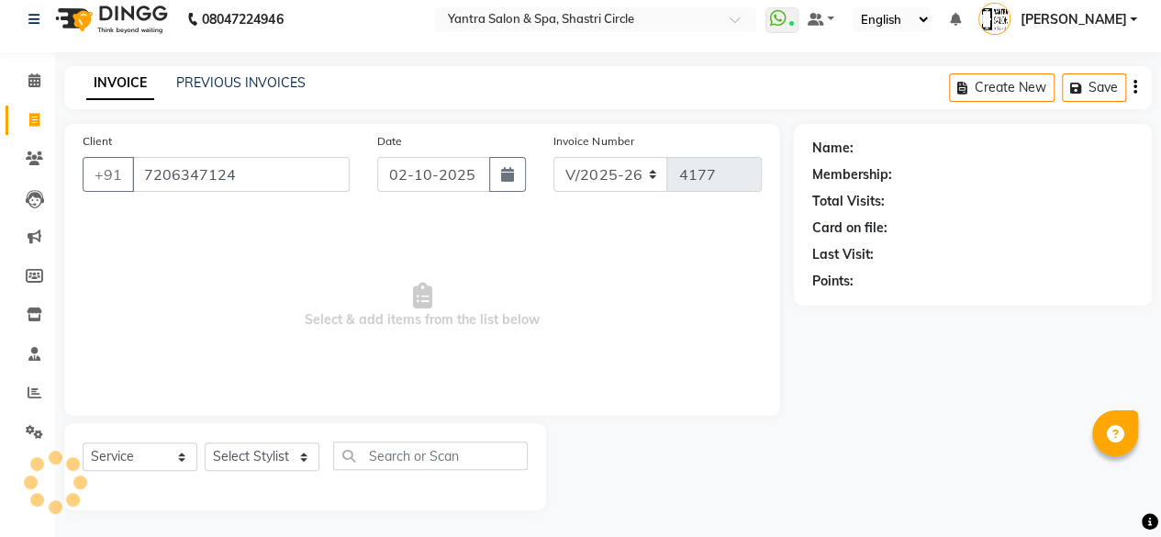
type input "7206347124"
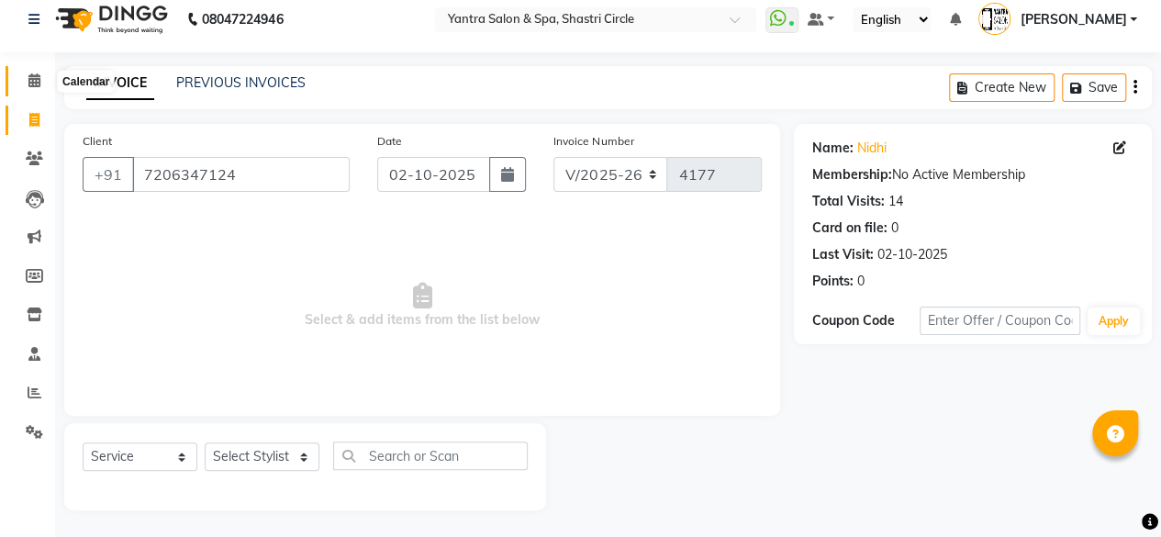
click at [31, 72] on span at bounding box center [34, 81] width 32 height 21
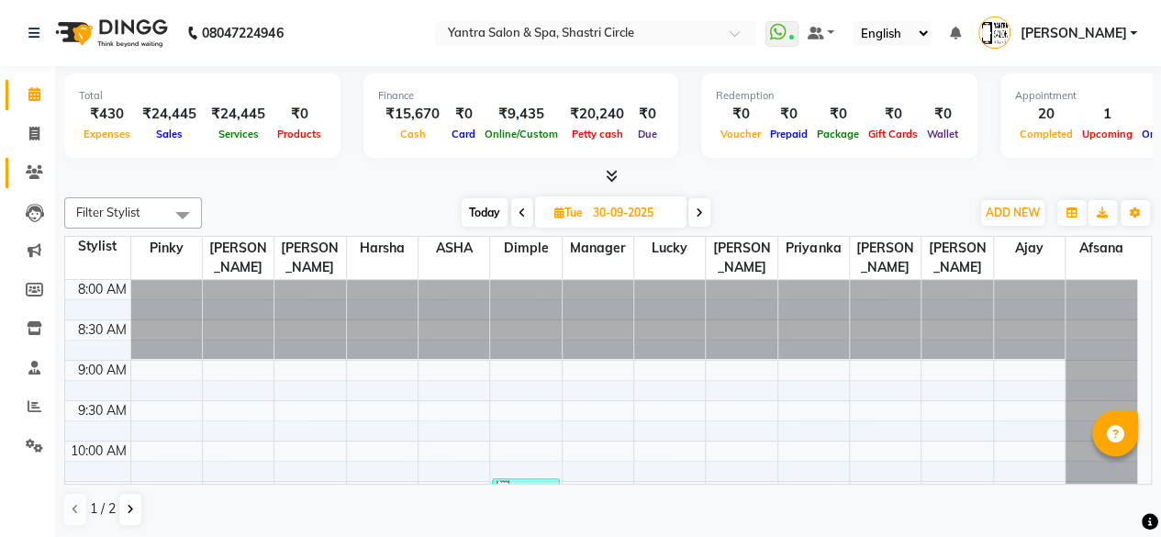
click at [6, 179] on link "Clients" at bounding box center [28, 173] width 44 height 30
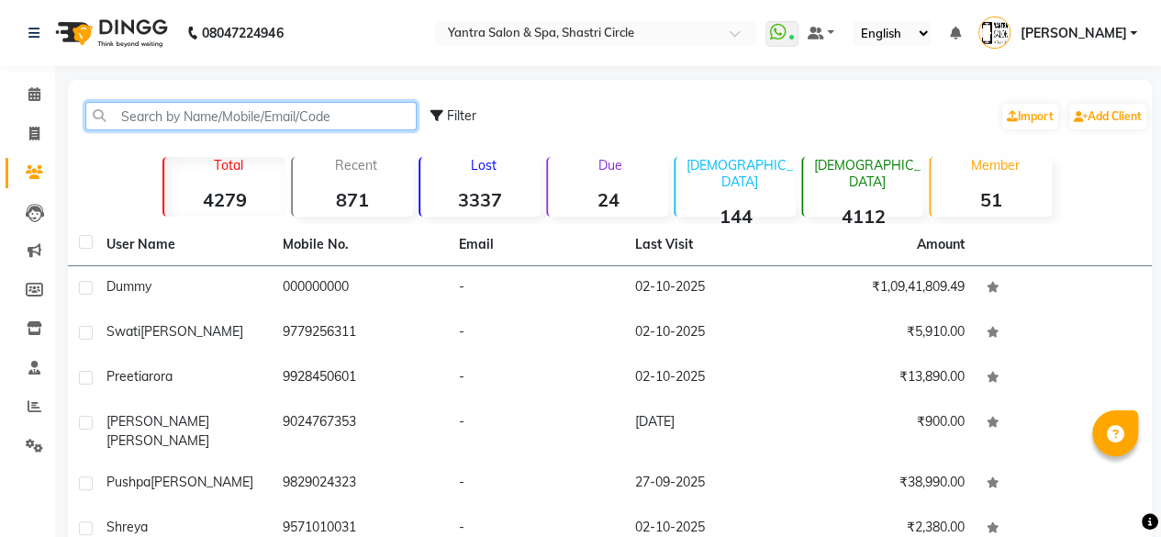
click at [128, 112] on input "text" at bounding box center [250, 116] width 331 height 28
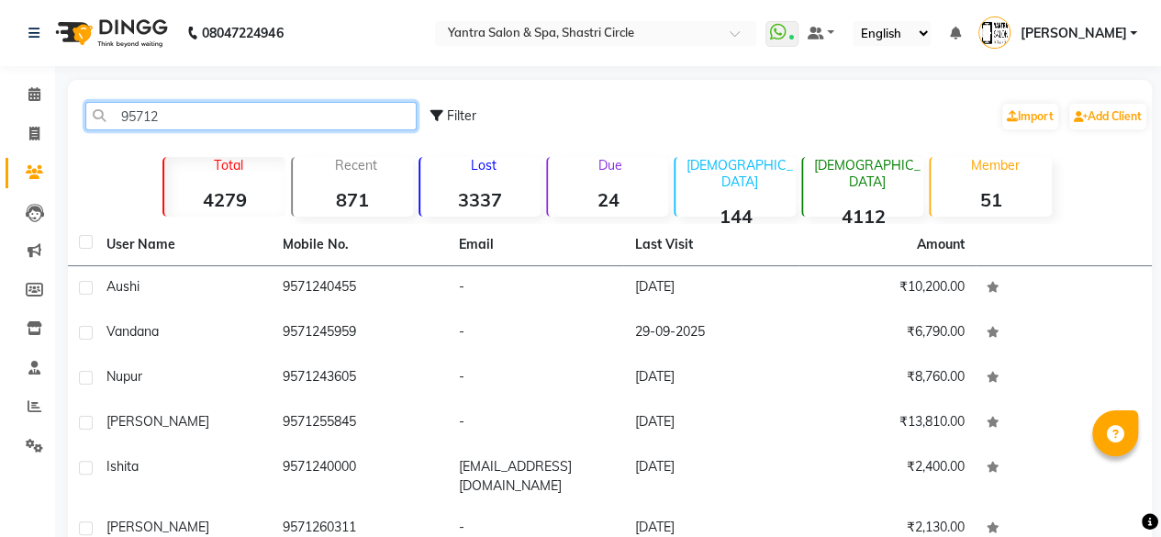
type input "95712"
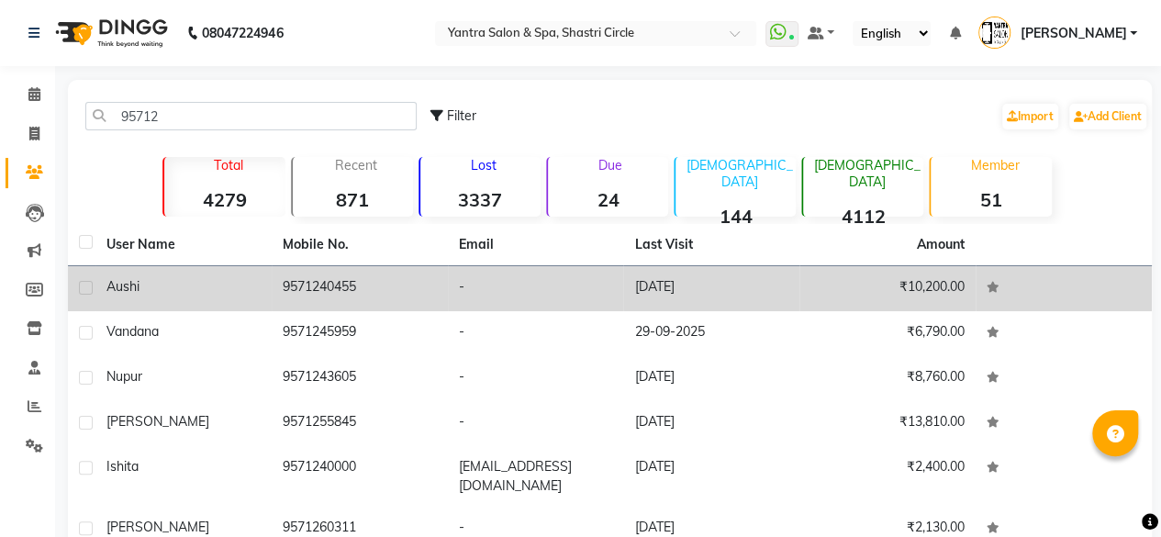
click at [324, 281] on td "9571240455" at bounding box center [360, 288] width 176 height 45
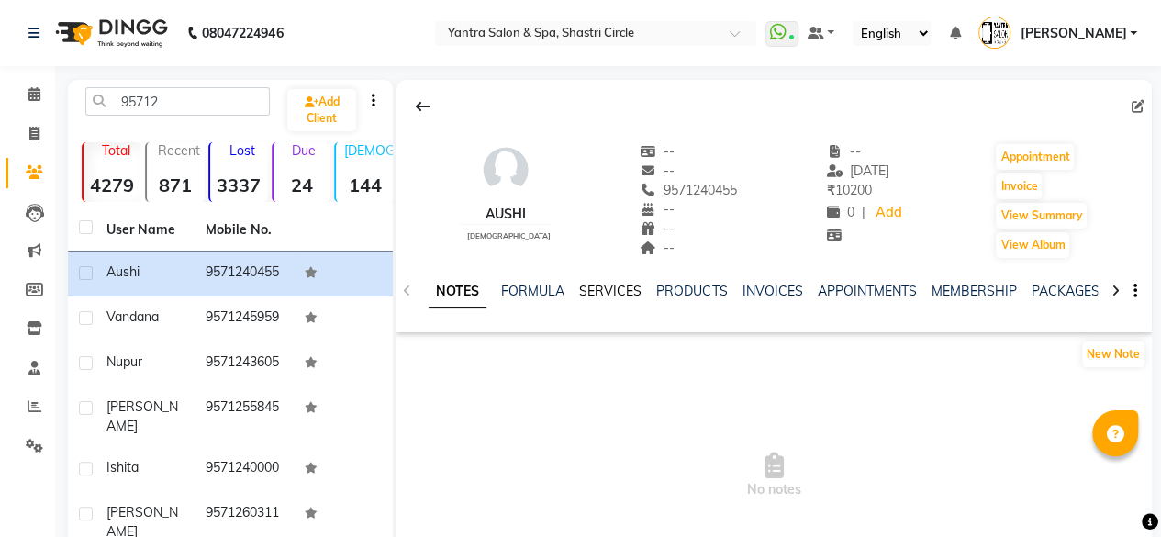
click at [600, 287] on link "SERVICES" at bounding box center [610, 291] width 62 height 17
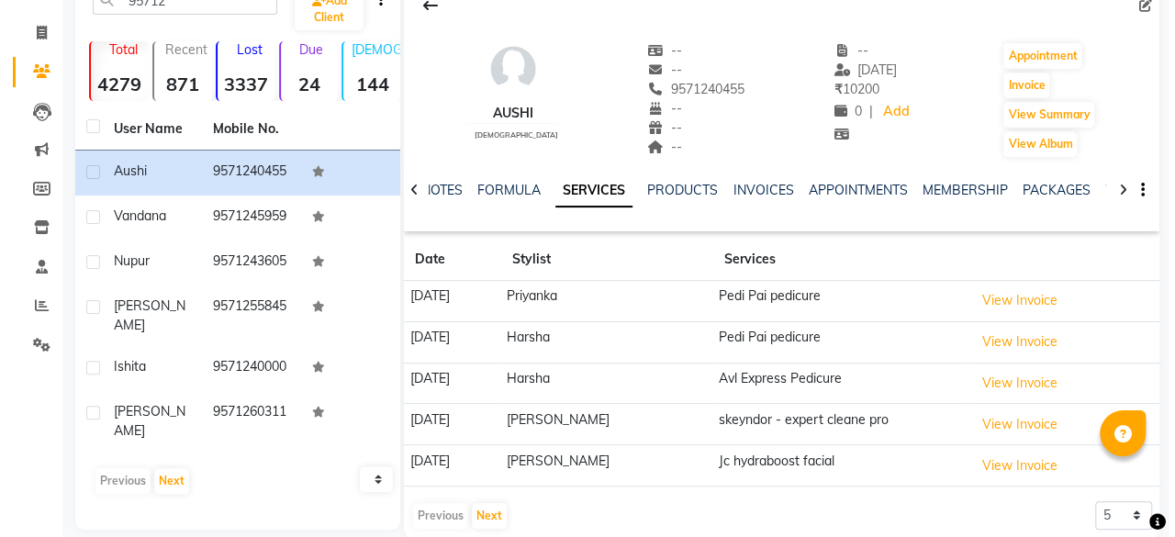
scroll to position [123, 0]
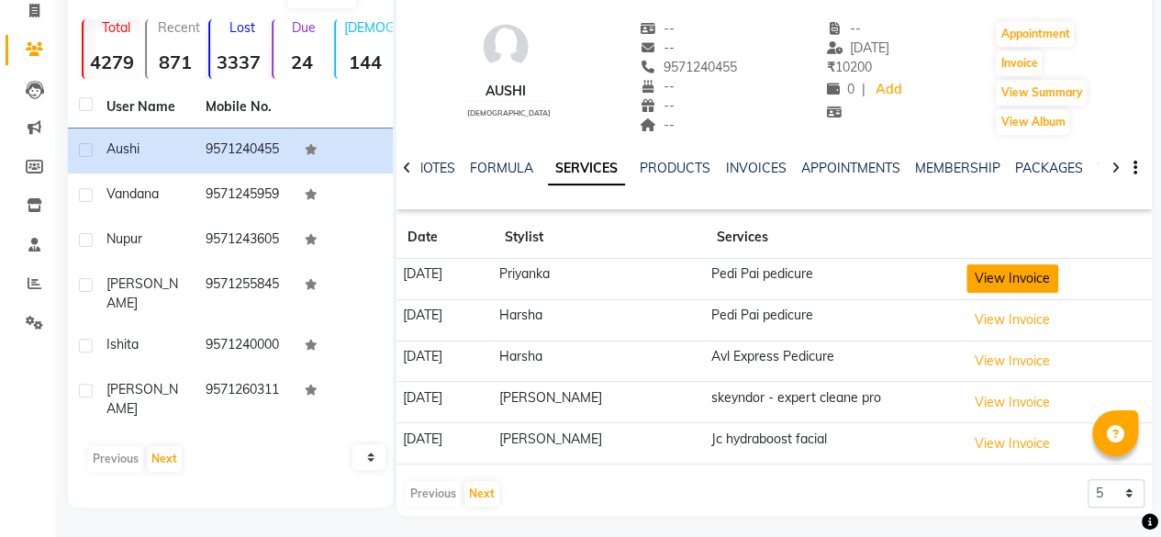
click at [1022, 273] on button "View Invoice" at bounding box center [1013, 278] width 92 height 28
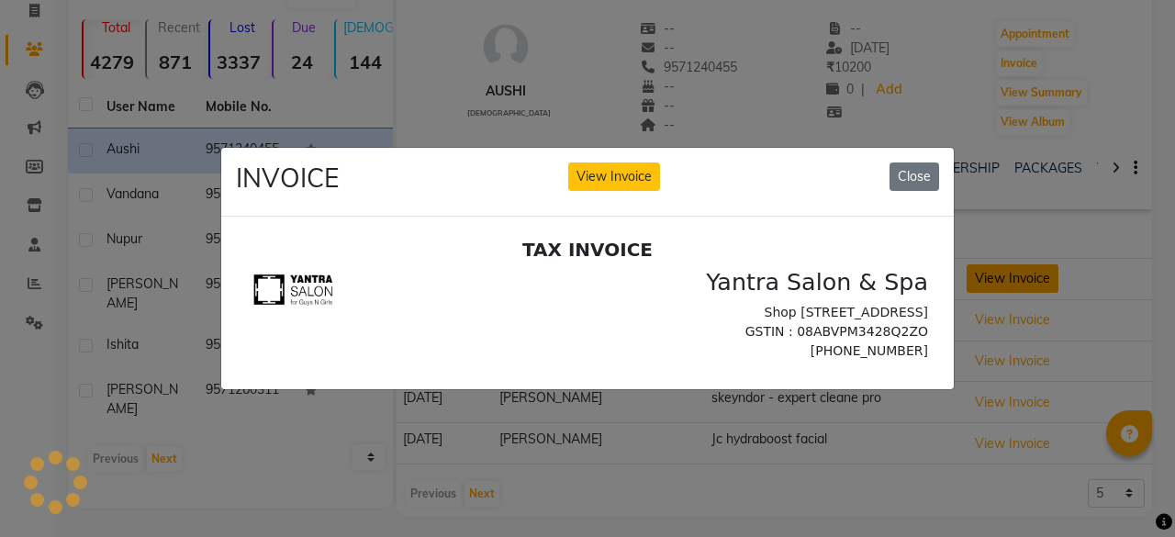
scroll to position [0, 0]
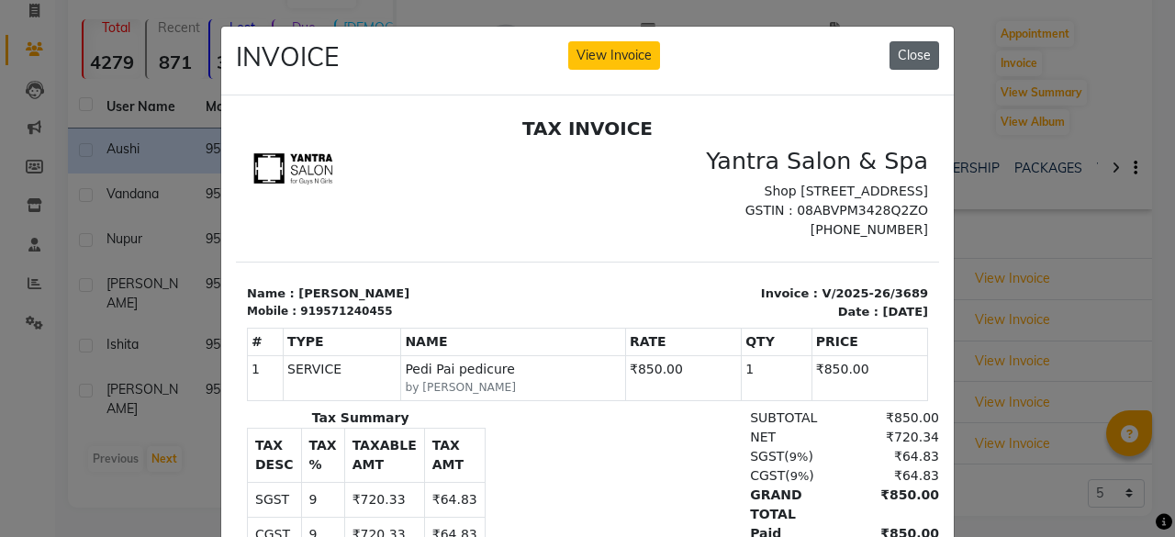
click at [925, 46] on button "Close" at bounding box center [915, 55] width 50 height 28
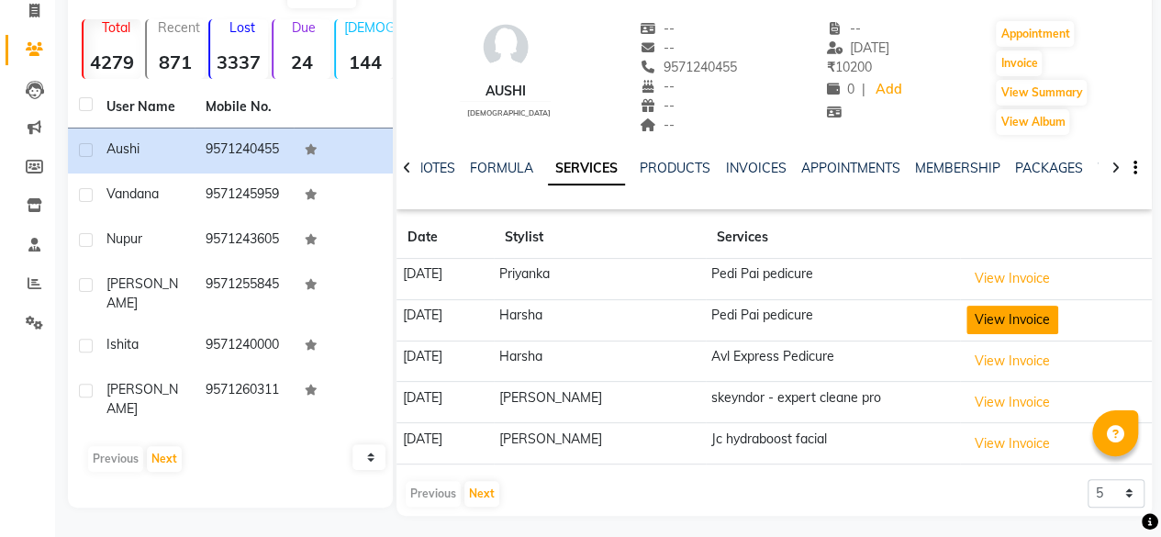
click at [1015, 316] on button "View Invoice" at bounding box center [1013, 320] width 92 height 28
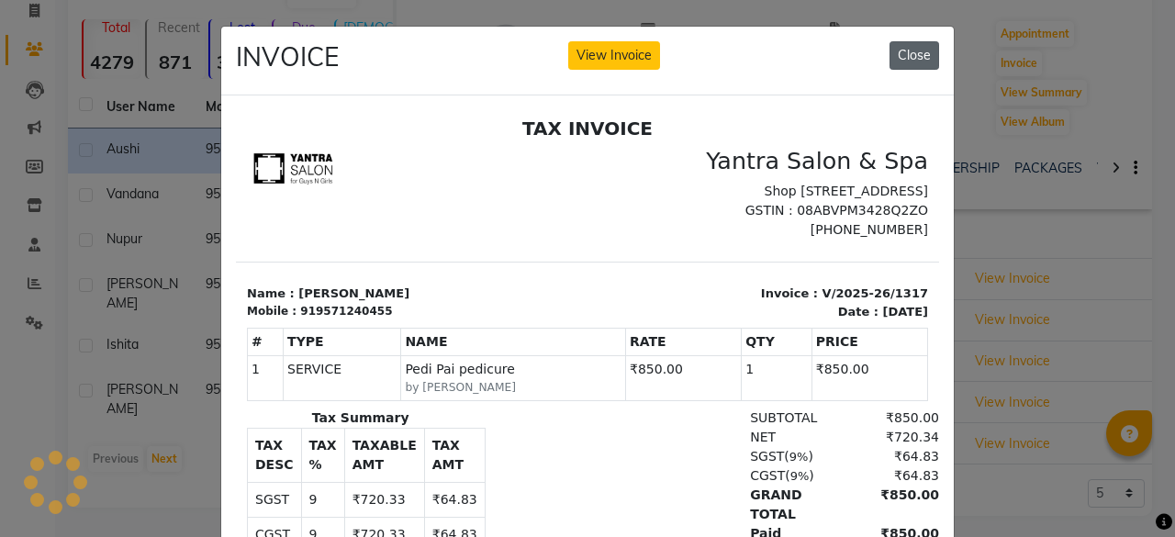
click at [909, 58] on button "Close" at bounding box center [915, 55] width 50 height 28
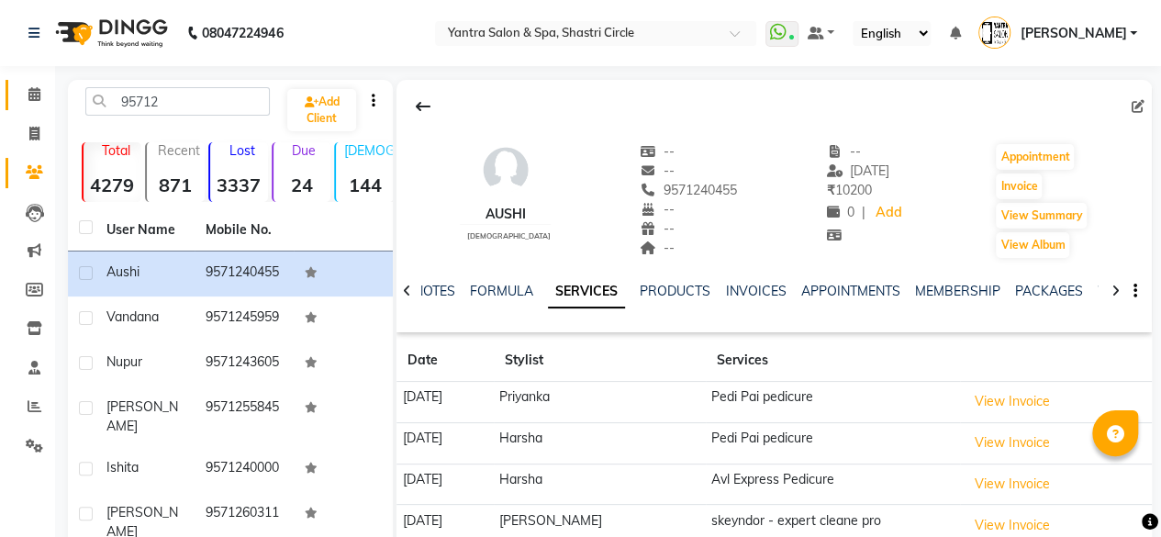
click at [18, 103] on span at bounding box center [34, 94] width 32 height 21
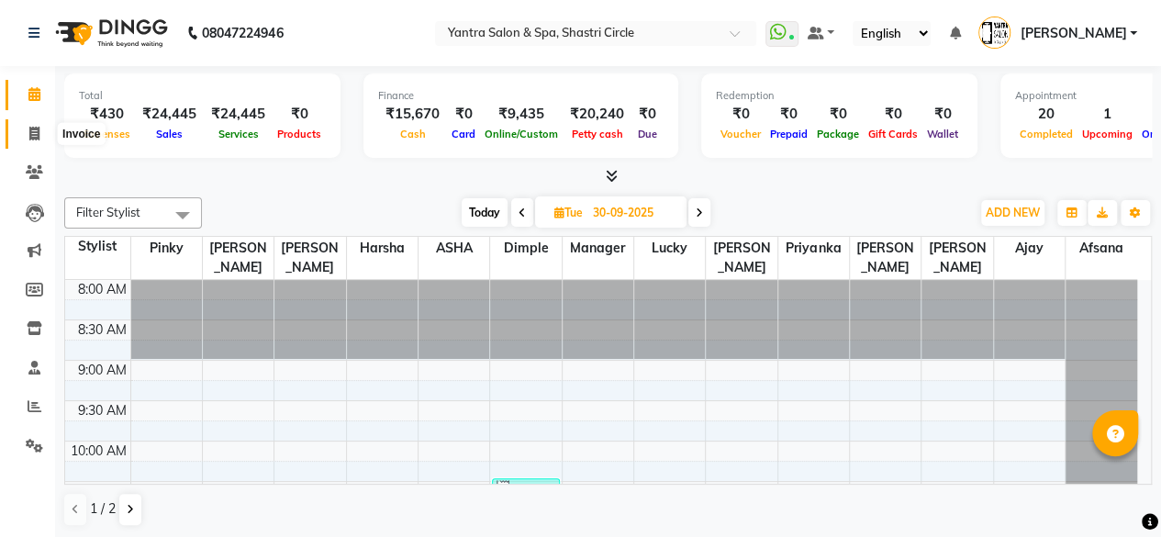
click at [42, 131] on span at bounding box center [34, 134] width 32 height 21
select select "service"
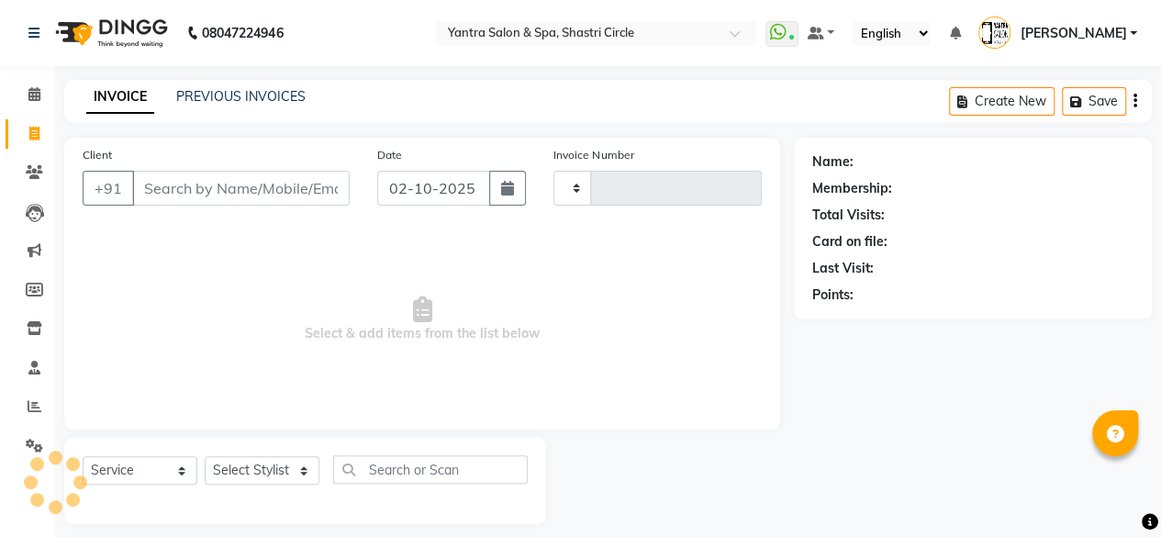
click at [289, 199] on input "Client" at bounding box center [241, 188] width 218 height 35
type input "asha m"
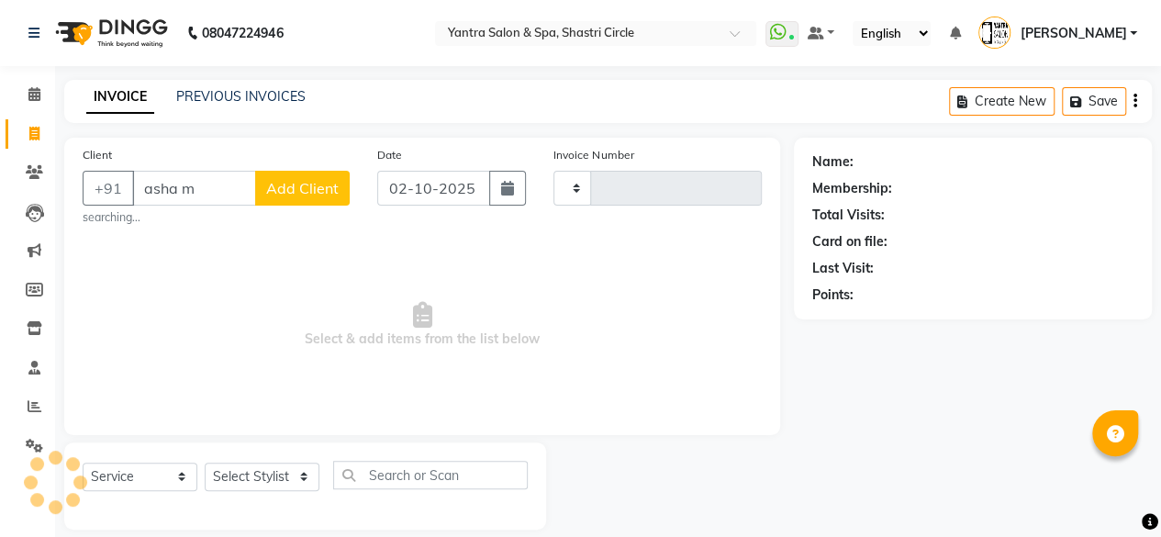
type input "4177"
select select "154"
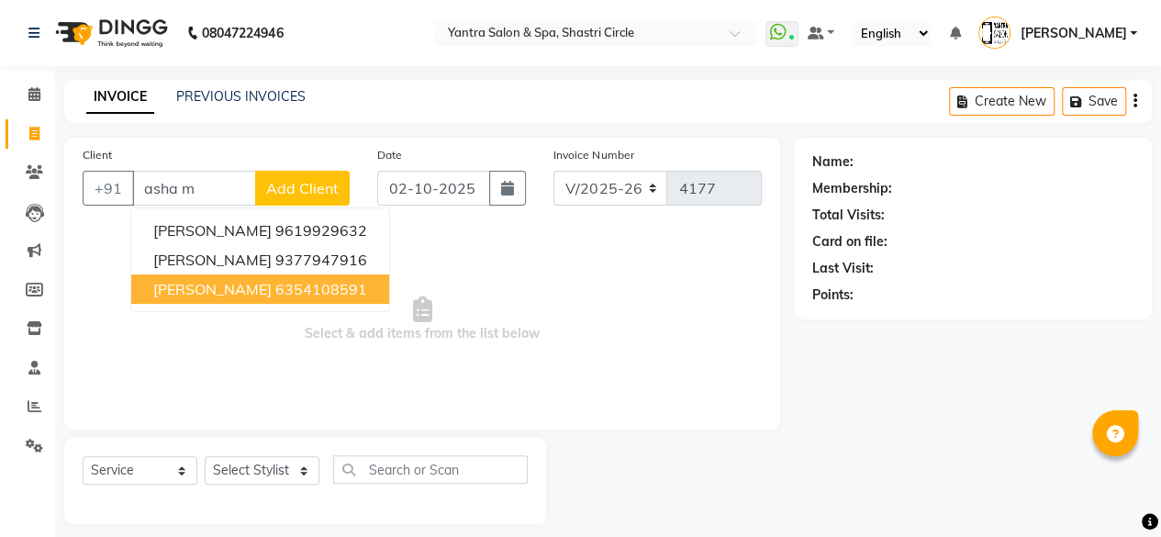
click at [282, 295] on ngb-highlight "6354108591" at bounding box center [321, 289] width 92 height 18
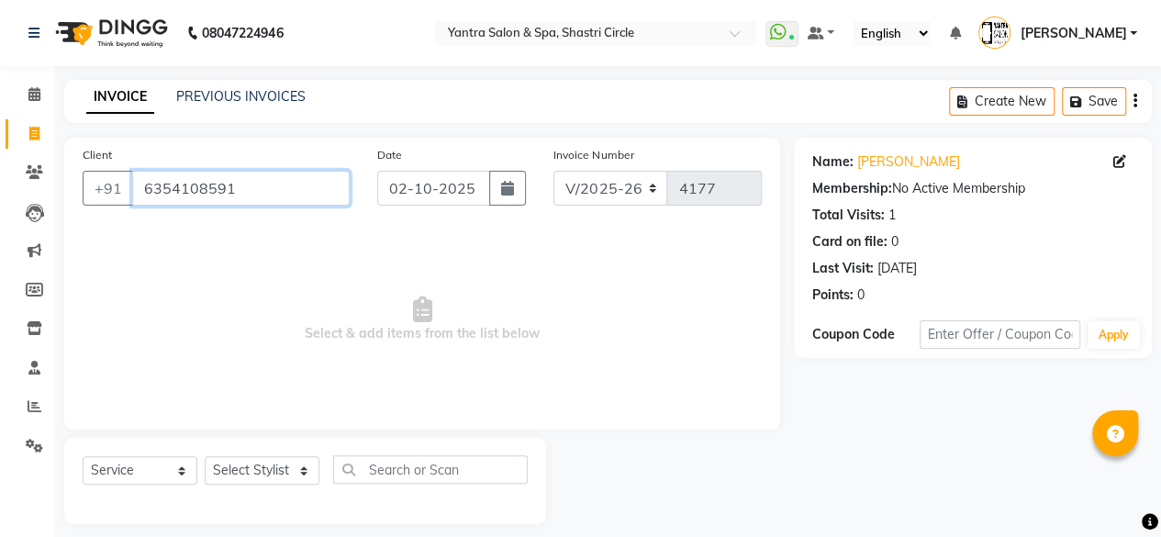
click at [216, 193] on input "6354108591" at bounding box center [241, 188] width 218 height 35
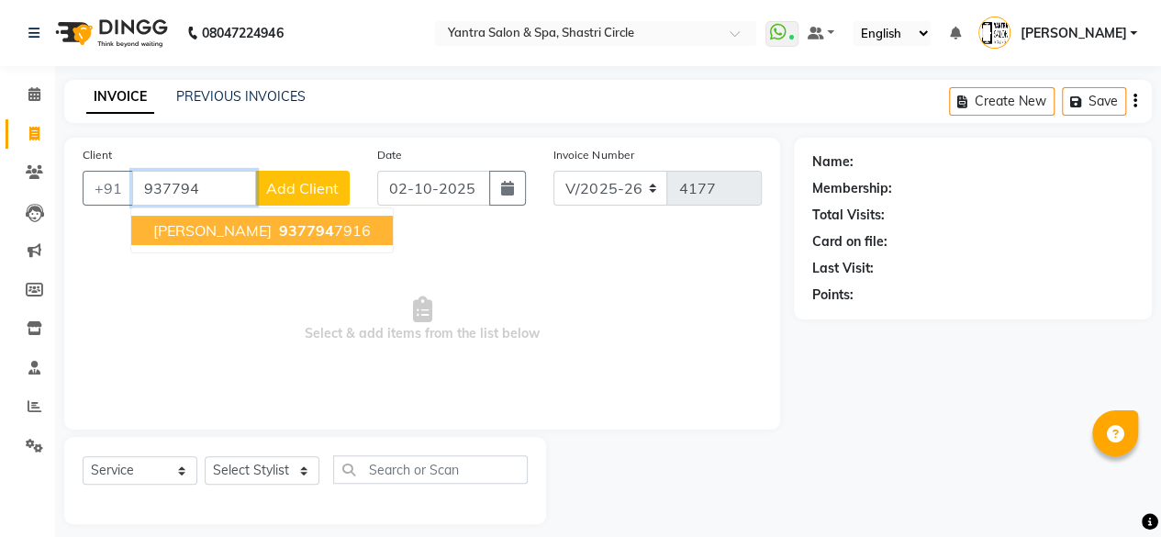
click at [323, 230] on ngb-highlight "937794 7916" at bounding box center [322, 230] width 95 height 18
type input "9377947916"
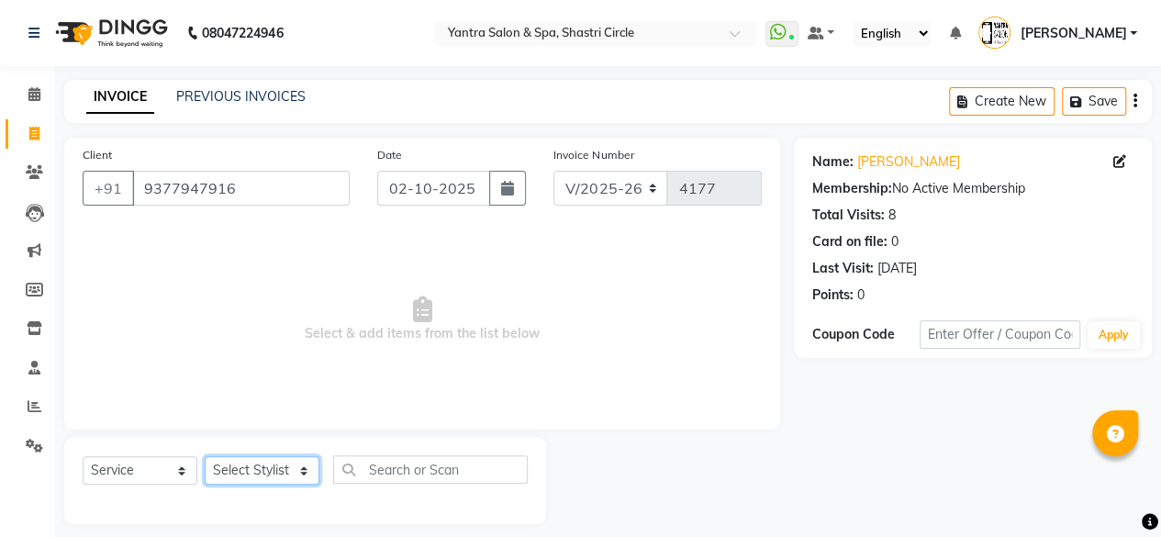
click at [274, 471] on select "Select Stylist [PERSON_NAME] [PERSON_NAME] [PERSON_NAME] ASHA Dimple [PERSON_NA…" at bounding box center [262, 470] width 115 height 28
select select "44020"
click at [205, 456] on select "Select Stylist [PERSON_NAME] [PERSON_NAME] [PERSON_NAME] ASHA Dimple [PERSON_NA…" at bounding box center [262, 470] width 115 height 28
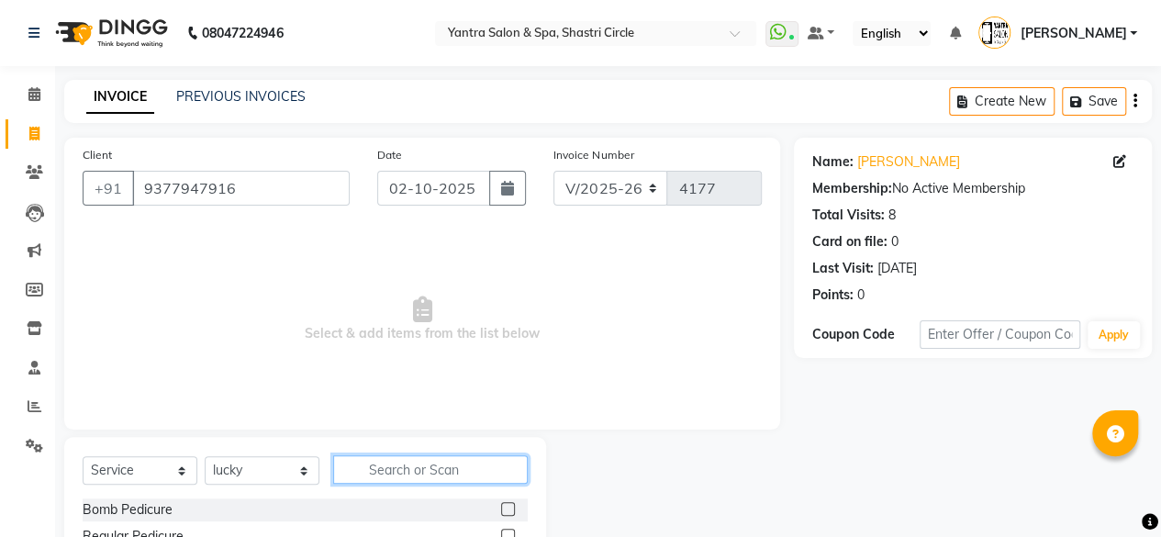
click at [454, 462] on input "text" at bounding box center [430, 469] width 195 height 28
type input "botol"
click at [509, 513] on label at bounding box center [508, 509] width 14 height 14
click at [509, 513] on input "checkbox" at bounding box center [507, 510] width 12 height 12
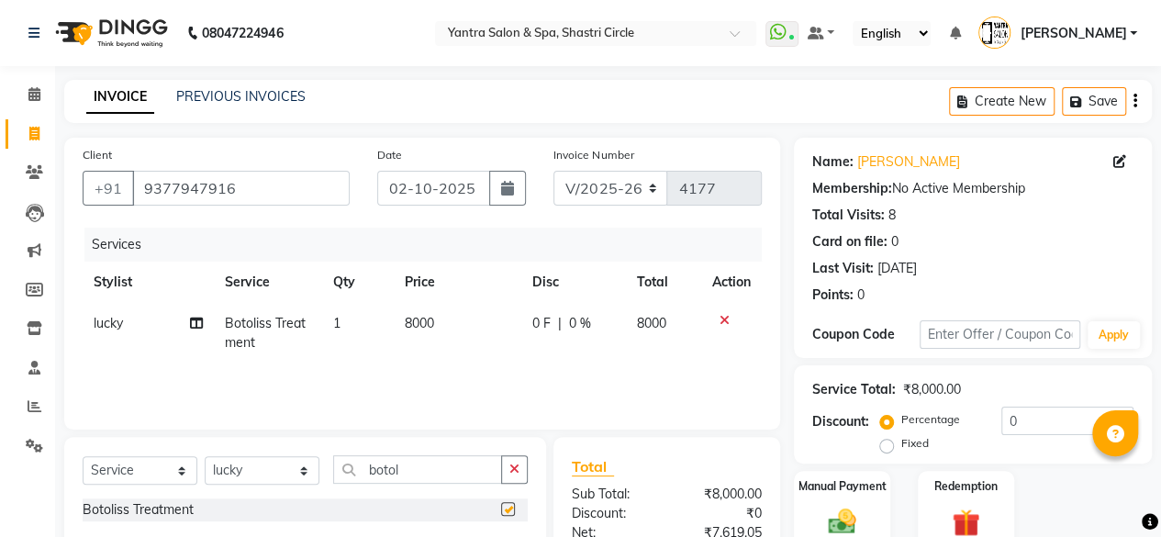
click at [448, 324] on td "8000" at bounding box center [458, 333] width 128 height 61
checkbox input "false"
select select "44020"
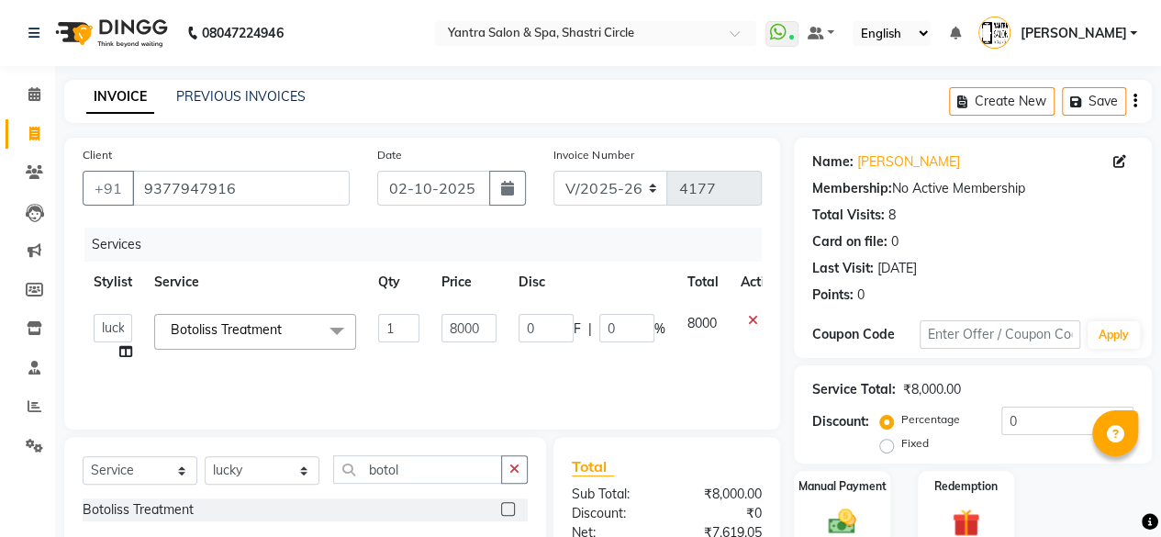
click at [219, 451] on div "Select Service Product Membership Package Voucher Prepaid Gift Card Select Styl…" at bounding box center [305, 494] width 482 height 114
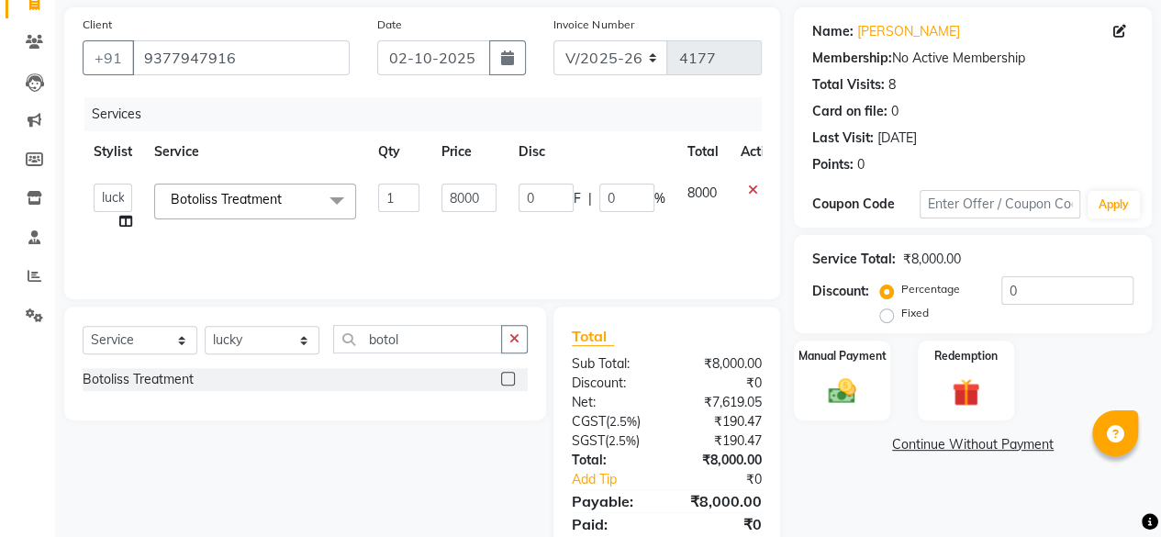
scroll to position [184, 0]
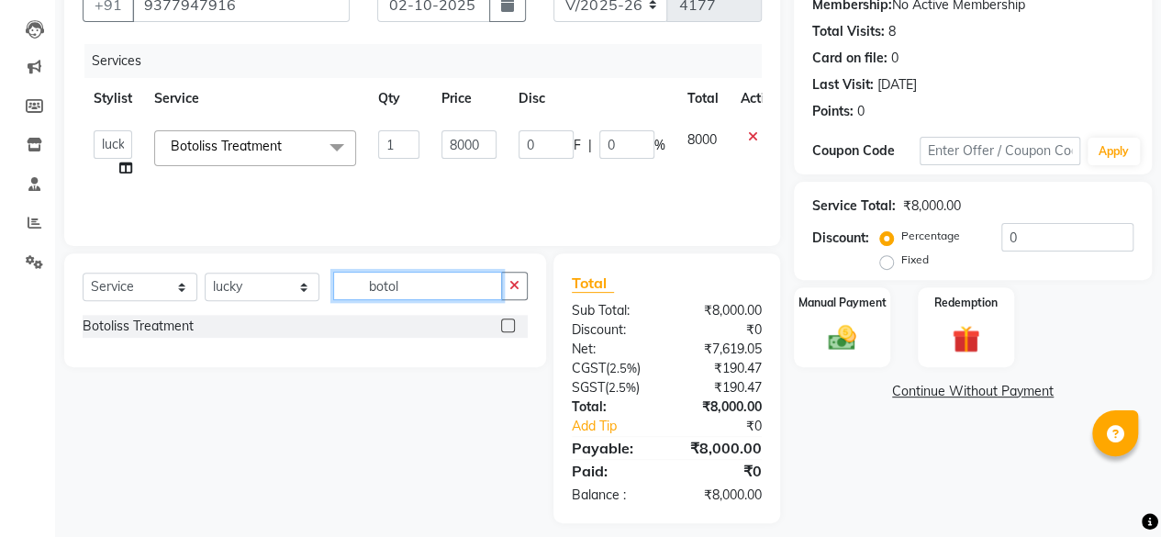
click at [419, 291] on input "botol" at bounding box center [417, 286] width 169 height 28
type input "[PERSON_NAME]"
click at [515, 324] on div at bounding box center [514, 326] width 27 height 23
click at [510, 325] on label at bounding box center [508, 326] width 14 height 14
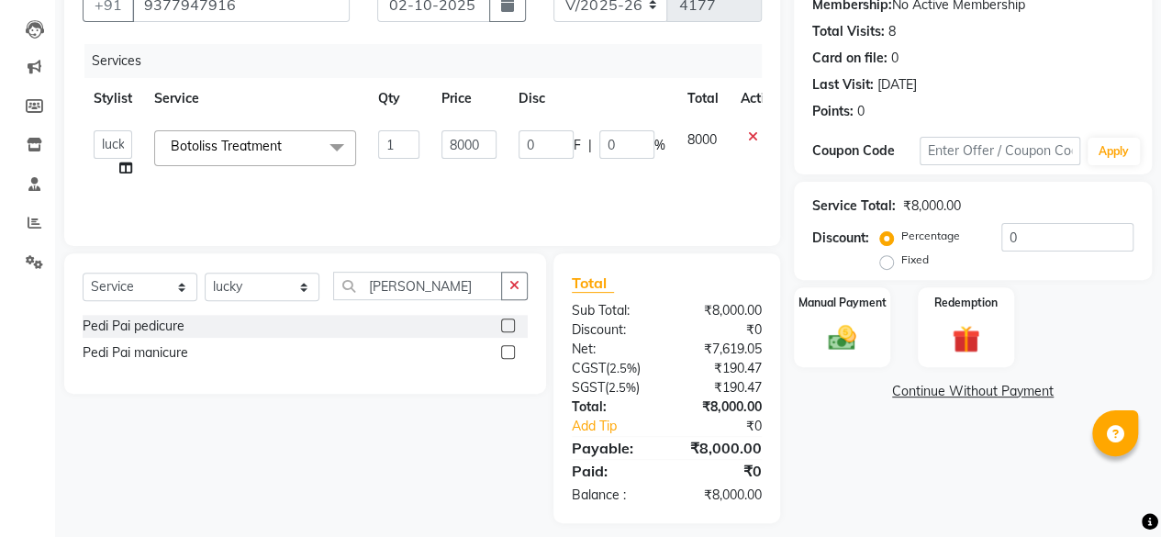
click at [510, 325] on input "checkbox" at bounding box center [507, 326] width 12 height 12
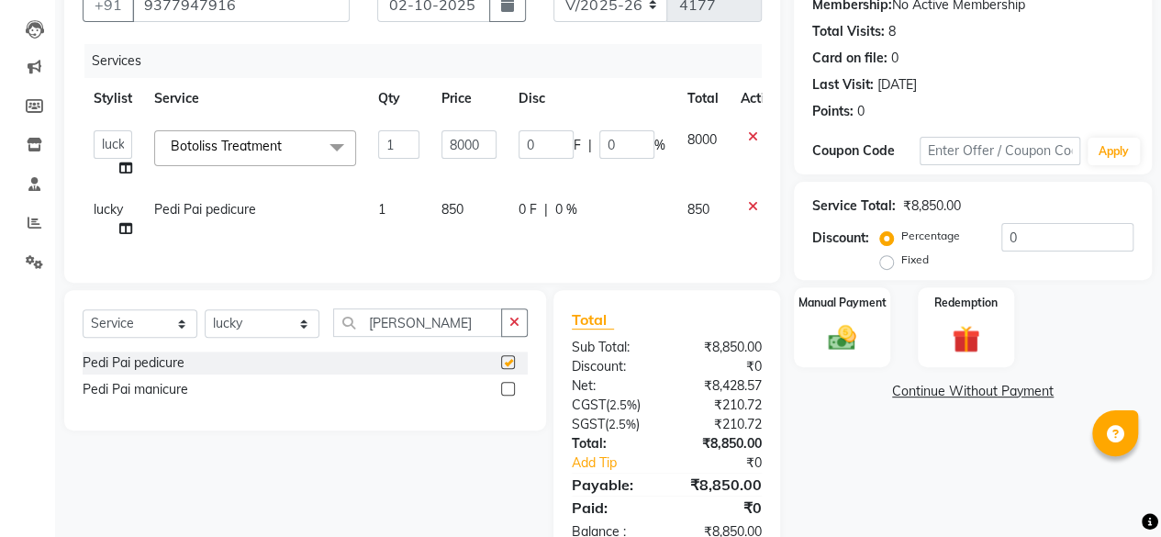
checkbox input "false"
click at [125, 170] on icon at bounding box center [125, 168] width 13 height 13
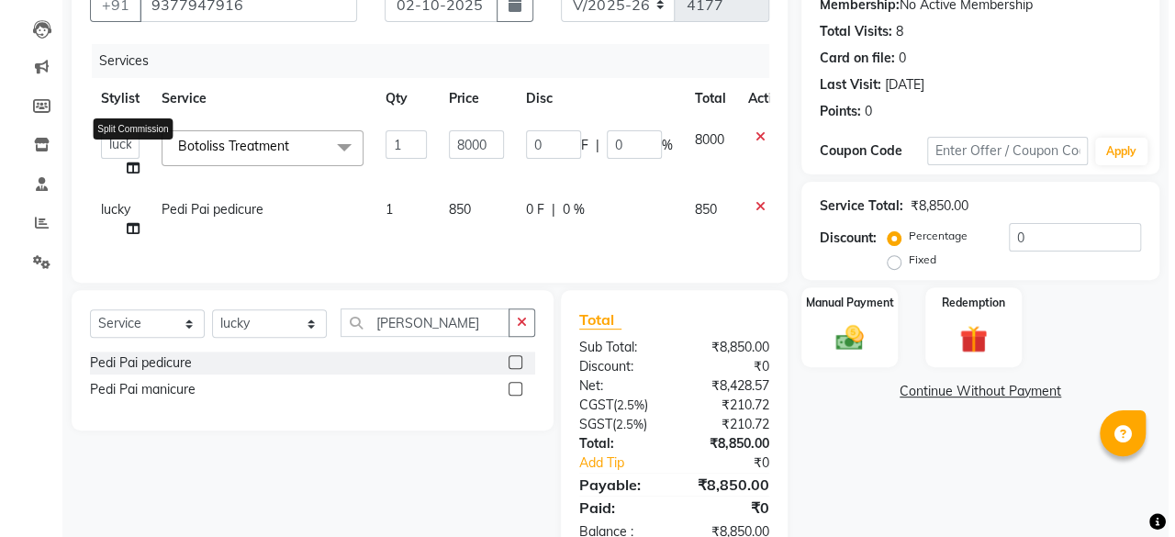
select select "44020"
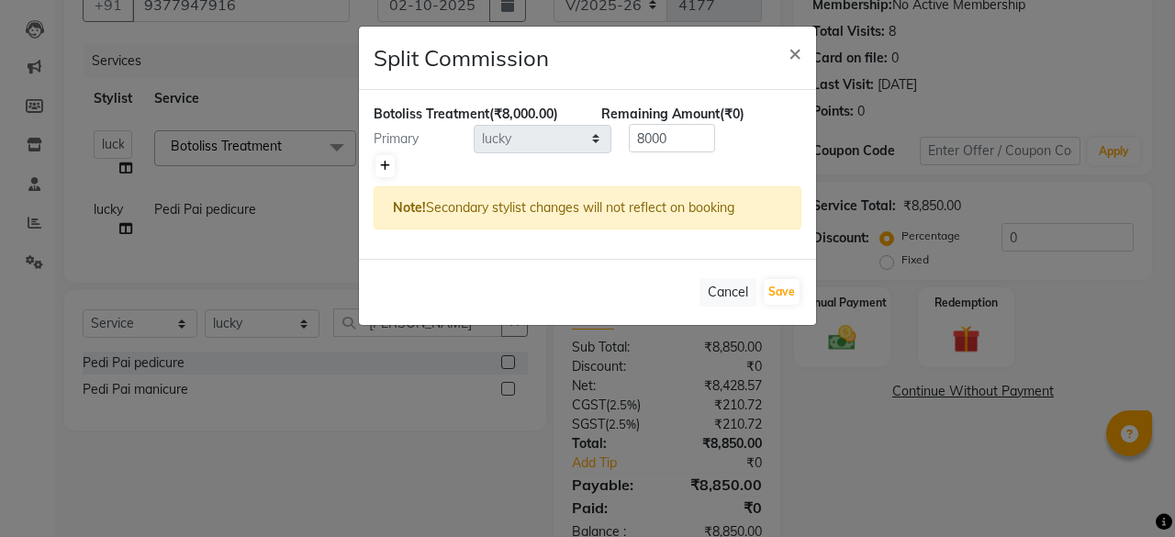
click at [382, 163] on icon at bounding box center [385, 166] width 10 height 11
type input "4000"
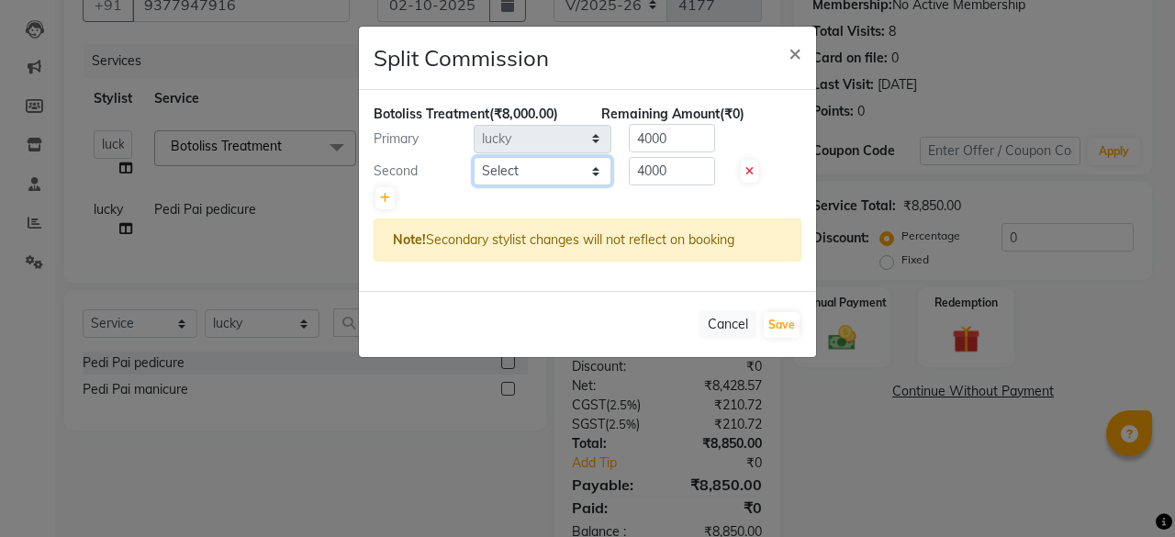
click at [534, 163] on select "Select [PERSON_NAME] [PERSON_NAME] [PERSON_NAME] ASHA [PERSON_NAME] [PERSON_NAM…" at bounding box center [543, 171] width 138 height 28
select select "91688"
click at [474, 157] on select "Select [PERSON_NAME] [PERSON_NAME] [PERSON_NAME] ASHA [PERSON_NAME] [PERSON_NAM…" at bounding box center [543, 171] width 138 height 28
click at [785, 324] on button "Save" at bounding box center [782, 325] width 36 height 26
select select "Select"
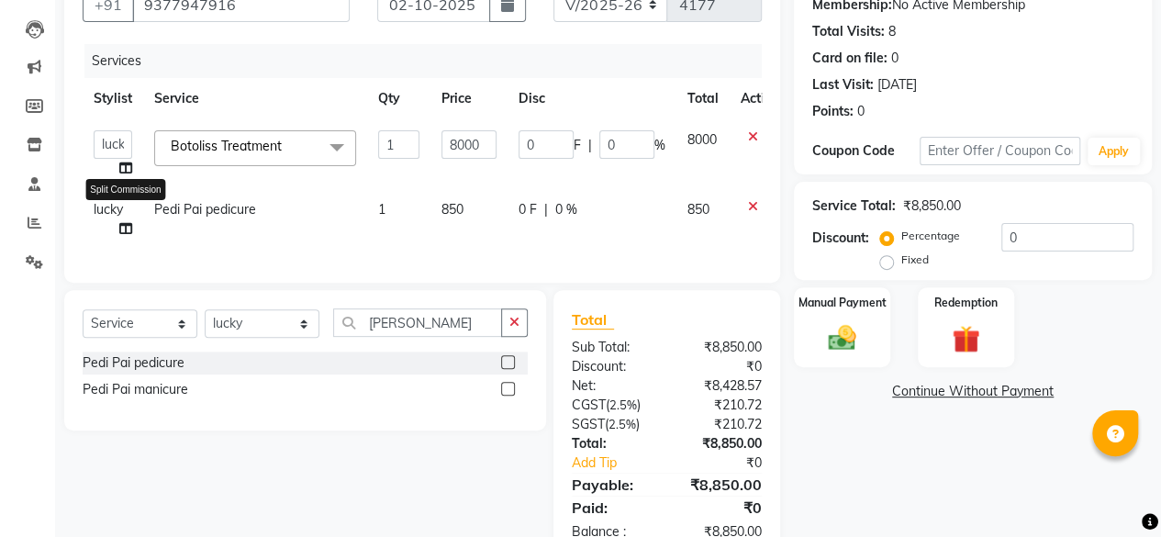
click at [122, 229] on icon at bounding box center [125, 228] width 13 height 13
select select "44020"
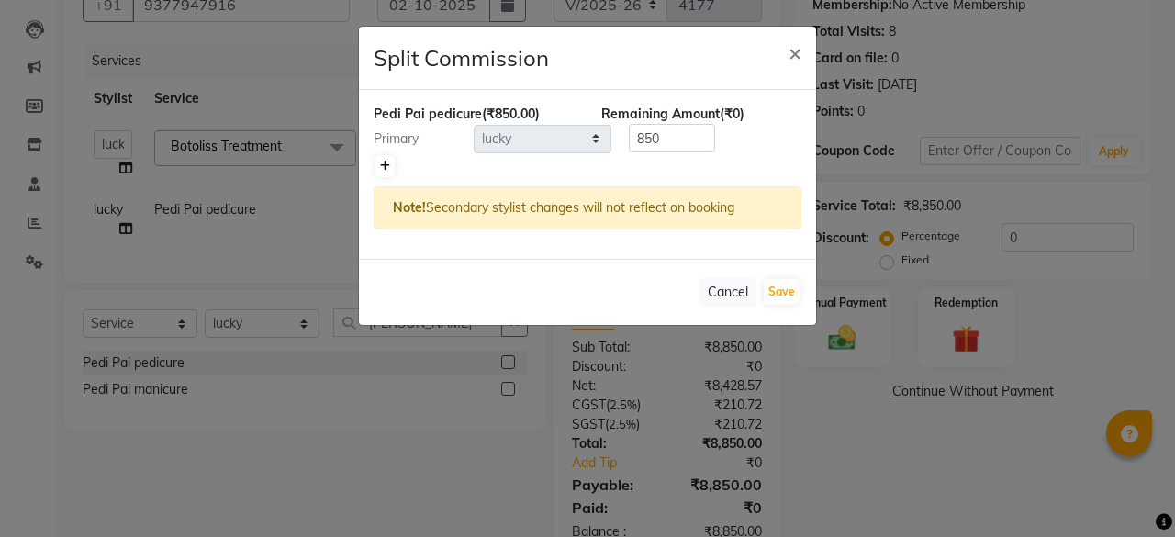
click at [387, 166] on icon at bounding box center [385, 166] width 10 height 11
type input "425"
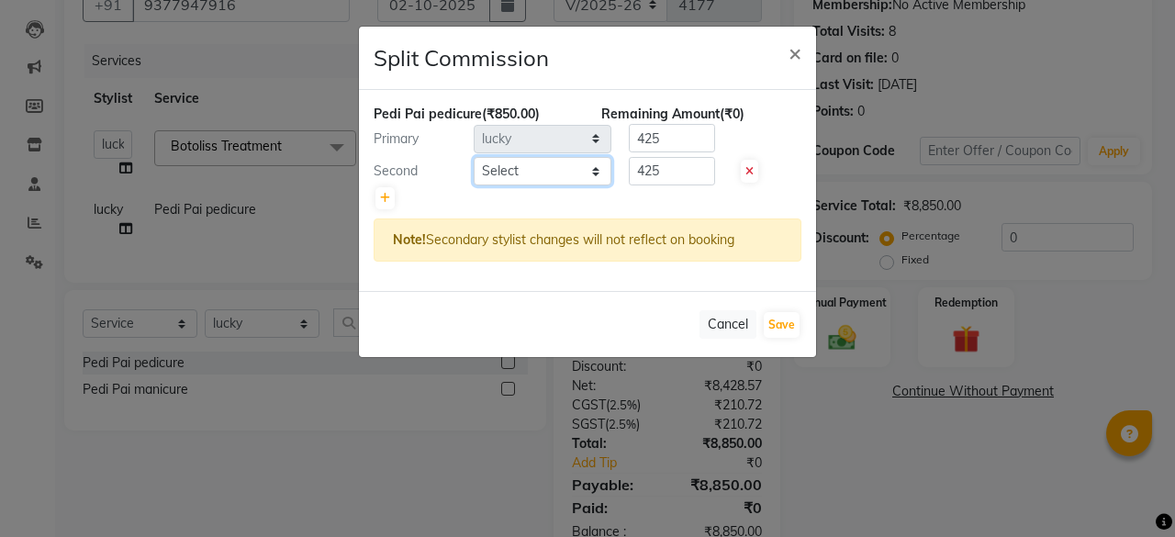
click at [535, 163] on select "Select [PERSON_NAME] [PERSON_NAME] [PERSON_NAME] ASHA [PERSON_NAME] [PERSON_NAM…" at bounding box center [543, 171] width 138 height 28
select select "15716"
click at [474, 157] on select "Select [PERSON_NAME] [PERSON_NAME] [PERSON_NAME] ASHA [PERSON_NAME] [PERSON_NAM…" at bounding box center [543, 171] width 138 height 28
click at [645, 143] on input "425" at bounding box center [672, 138] width 86 height 28
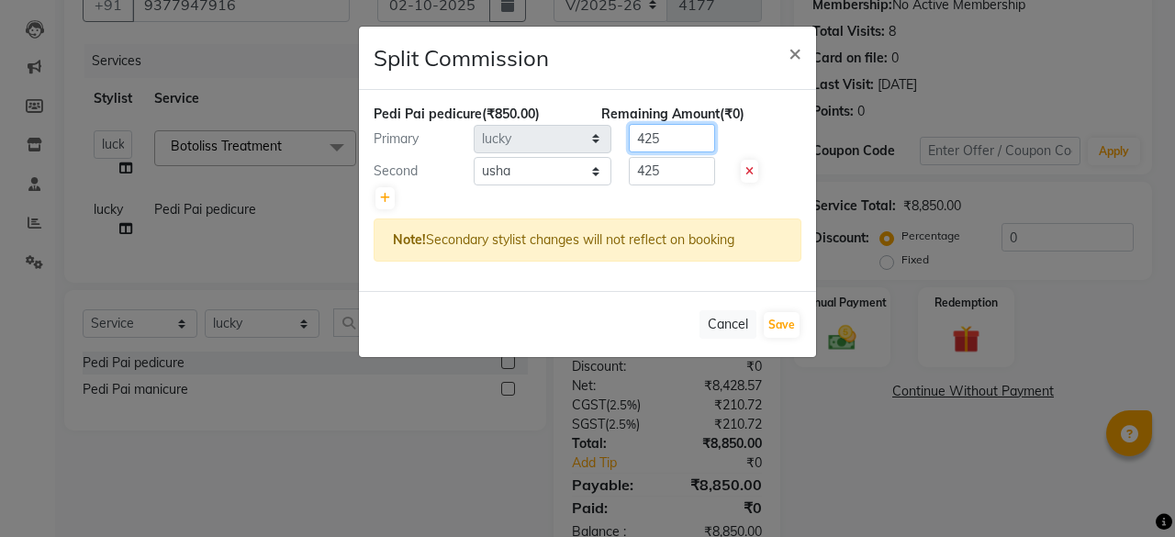
click at [645, 143] on input "425" at bounding box center [672, 138] width 86 height 28
type input "0"
click at [655, 189] on div at bounding box center [588, 198] width 428 height 26
click at [659, 172] on input "425" at bounding box center [672, 171] width 86 height 28
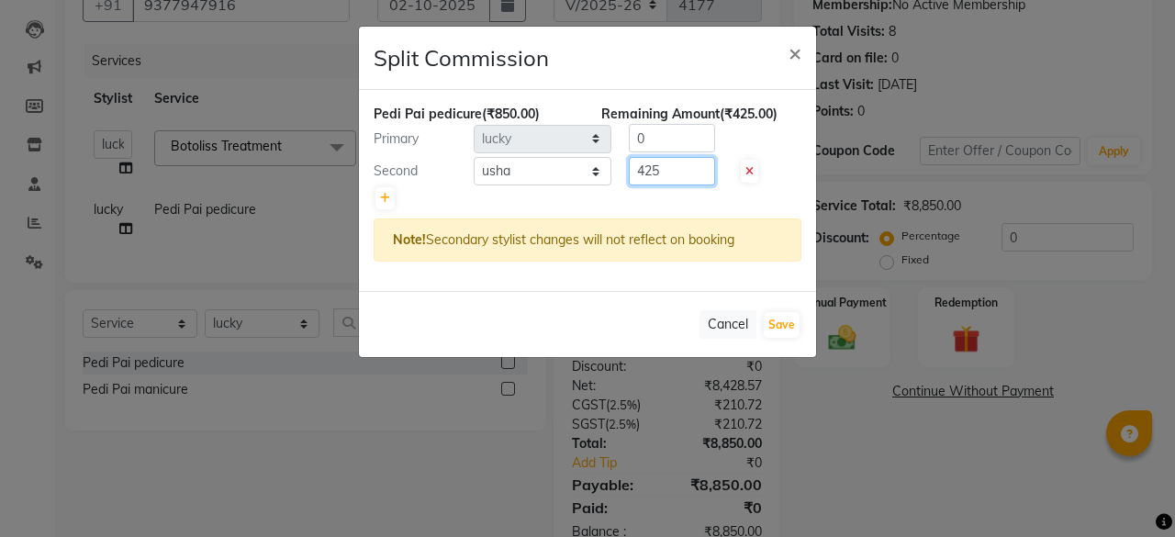
click at [659, 172] on input "425" at bounding box center [672, 171] width 86 height 28
type input "850"
click at [667, 199] on div at bounding box center [588, 198] width 428 height 26
click at [780, 312] on button "Save" at bounding box center [782, 325] width 36 height 26
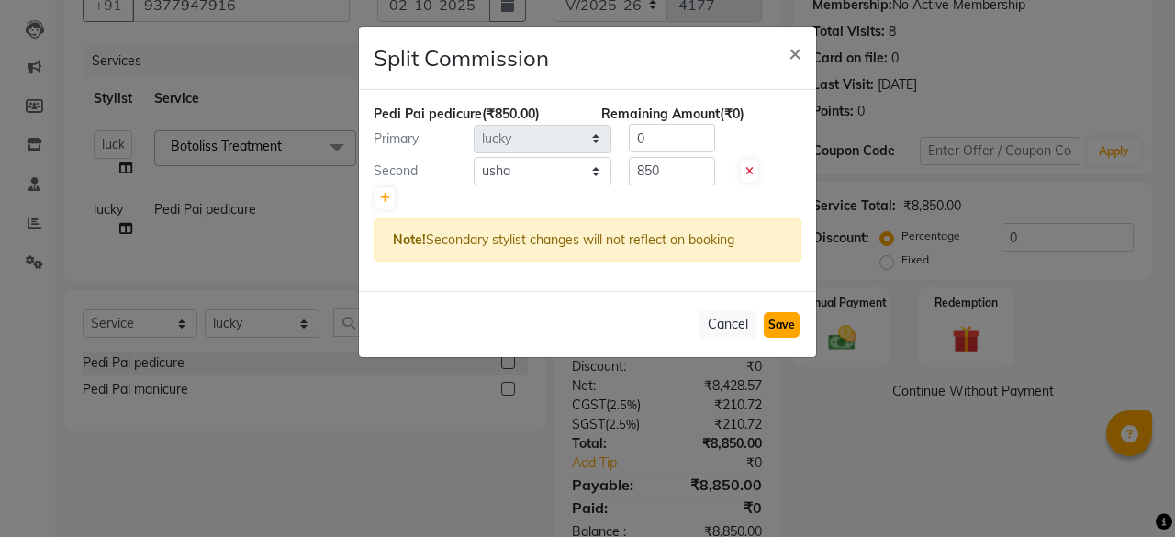
select select "Select"
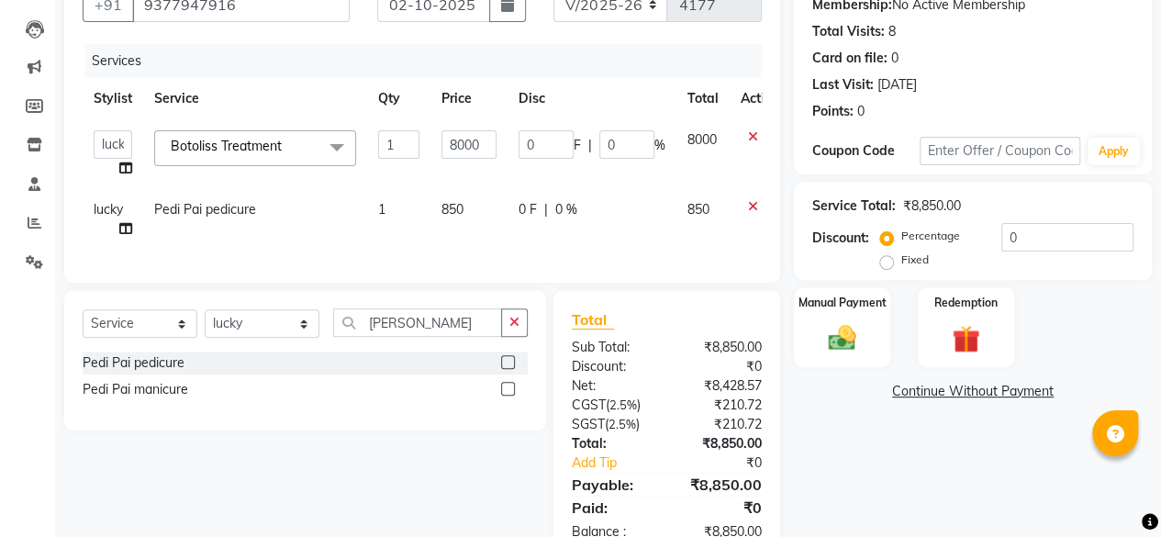
click at [815, 329] on div "Manual Payment" at bounding box center [842, 327] width 96 height 80
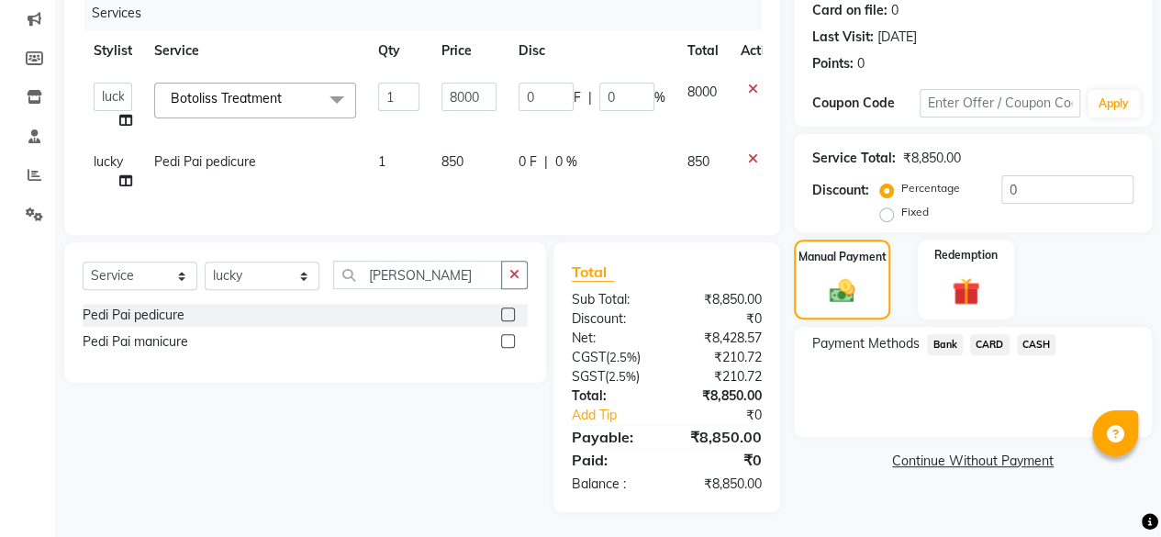
scroll to position [246, 0]
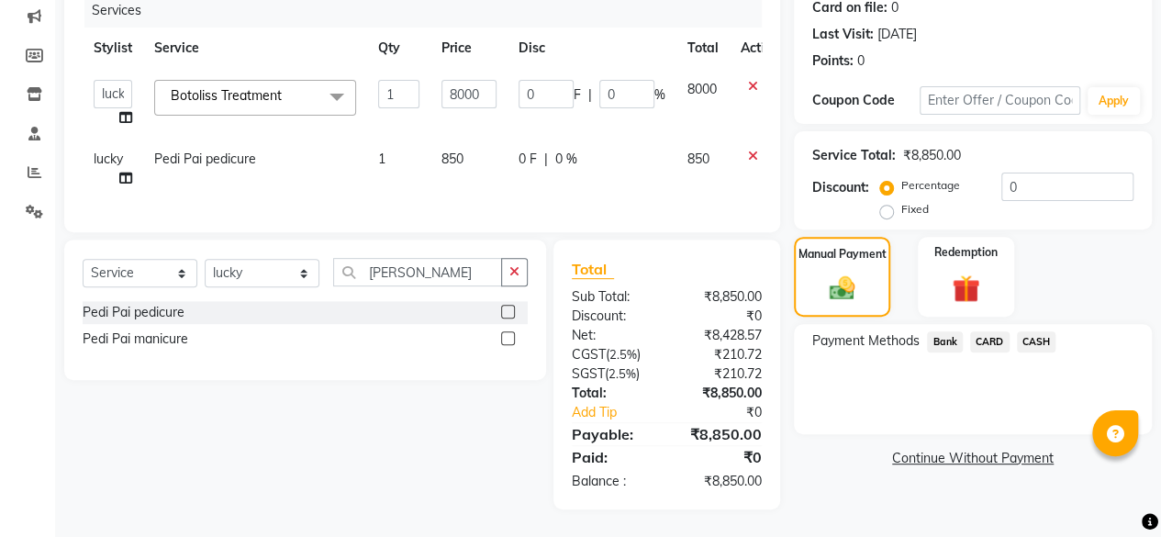
click at [992, 331] on span "CARD" at bounding box center [989, 341] width 39 height 21
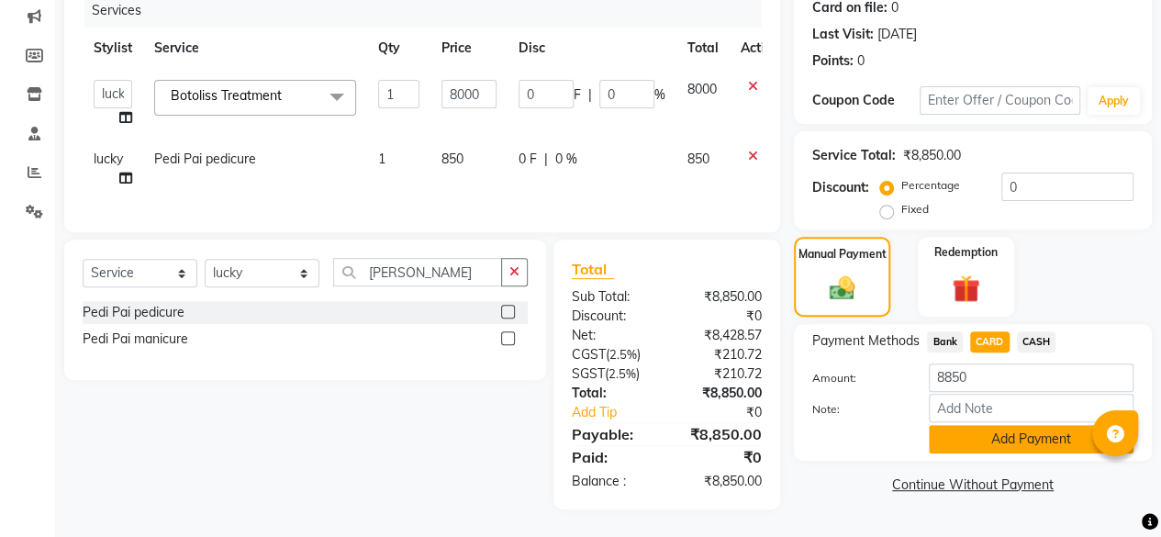
click at [996, 427] on button "Add Payment" at bounding box center [1031, 439] width 205 height 28
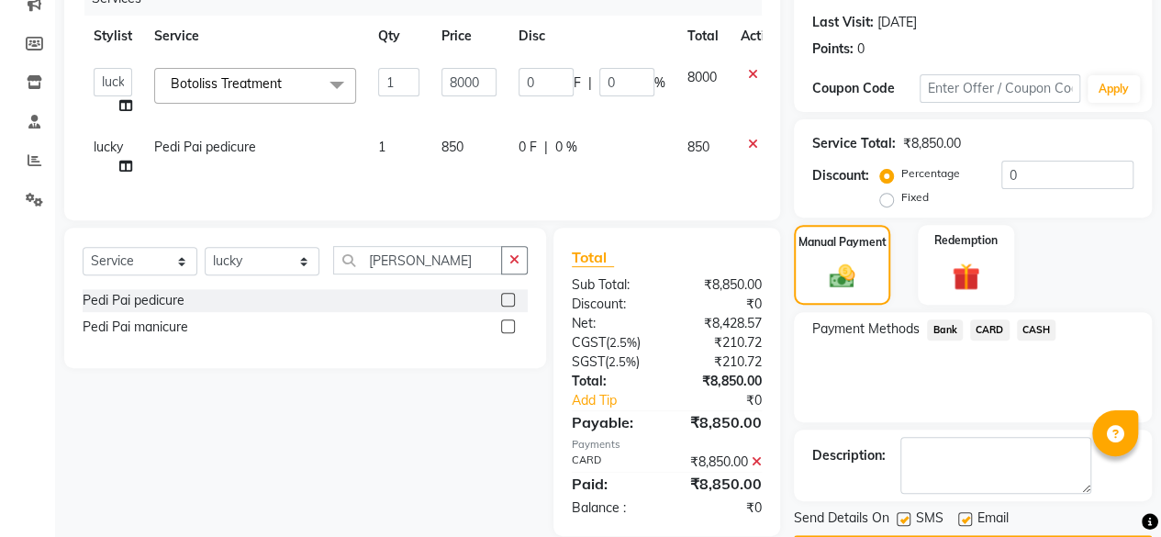
scroll to position [297, 0]
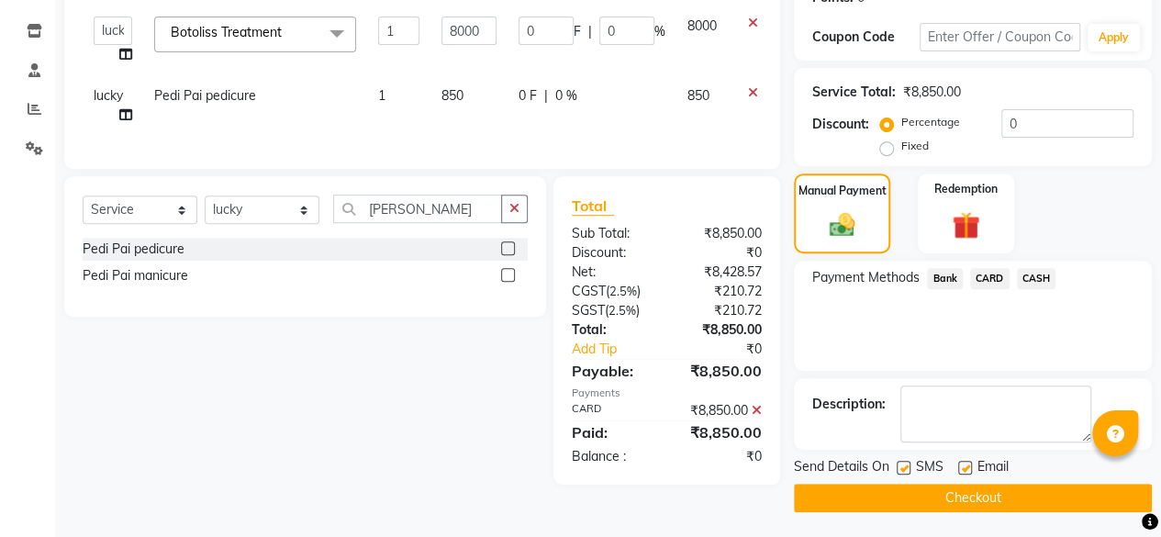
click at [1008, 491] on button "Checkout" at bounding box center [973, 498] width 358 height 28
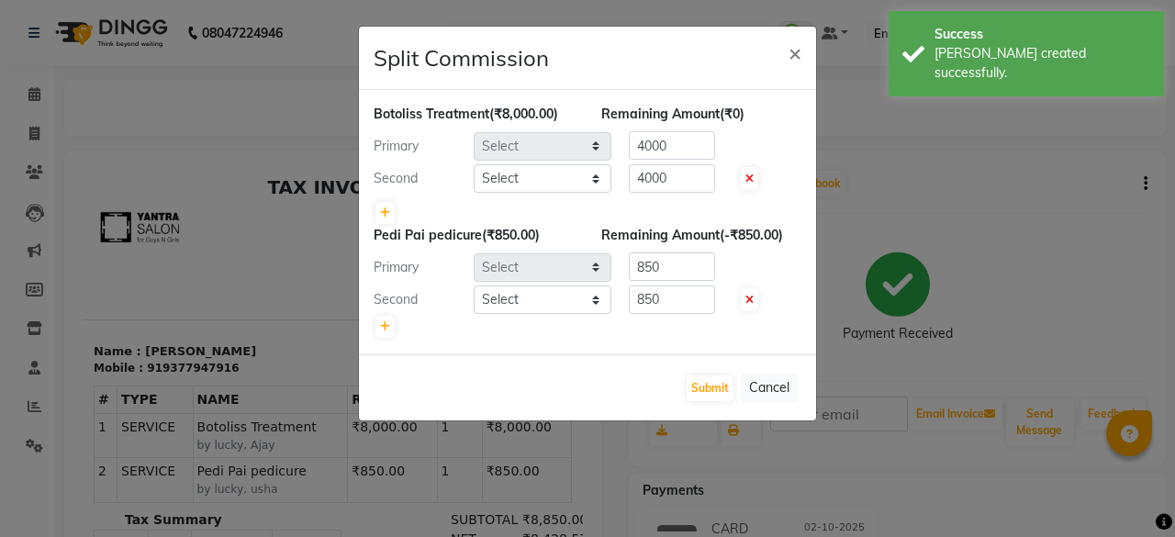
select select "44020"
select select "91688"
select select "44020"
select select "15716"
click at [652, 276] on input "850" at bounding box center [672, 266] width 86 height 28
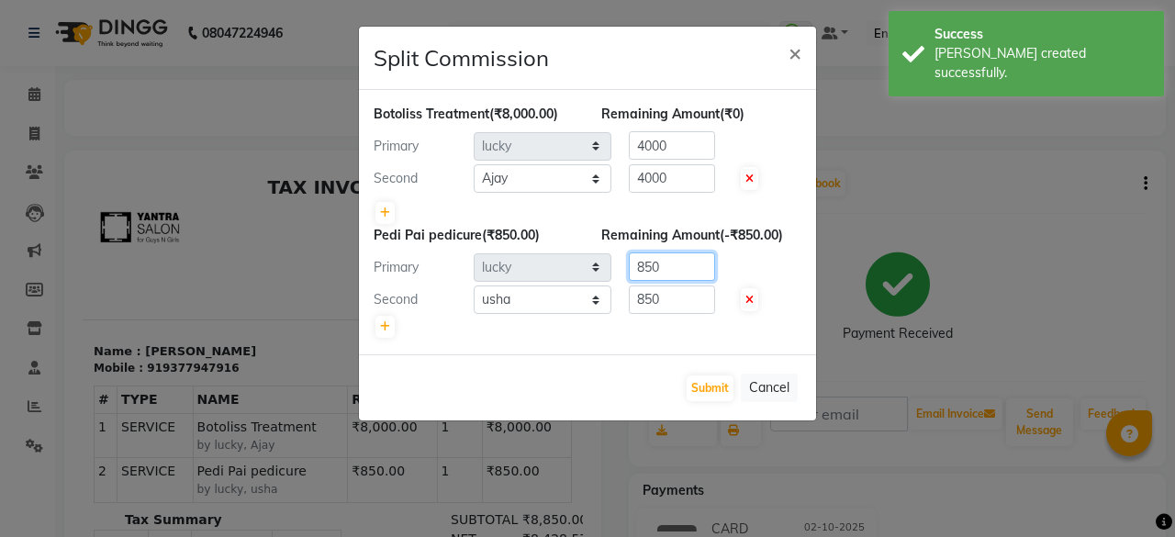
click at [652, 276] on input "850" at bounding box center [672, 266] width 86 height 28
type input "0"
click at [701, 385] on button "Submit" at bounding box center [710, 389] width 47 height 26
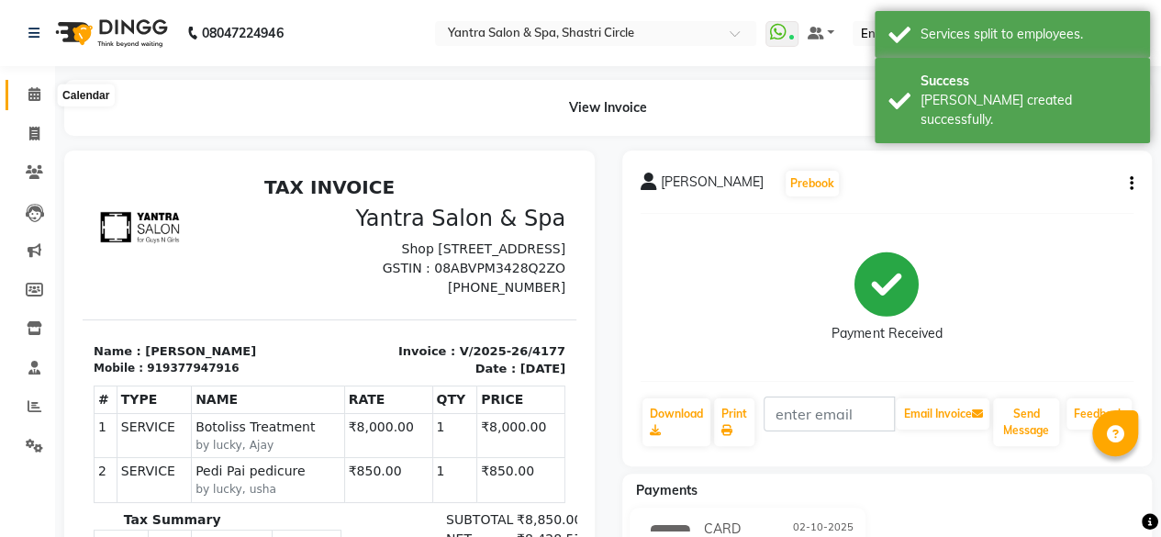
drag, startPoint x: 37, startPoint y: 89, endPoint x: 402, endPoint y: 1, distance: 375.9
click at [37, 89] on icon at bounding box center [34, 94] width 12 height 14
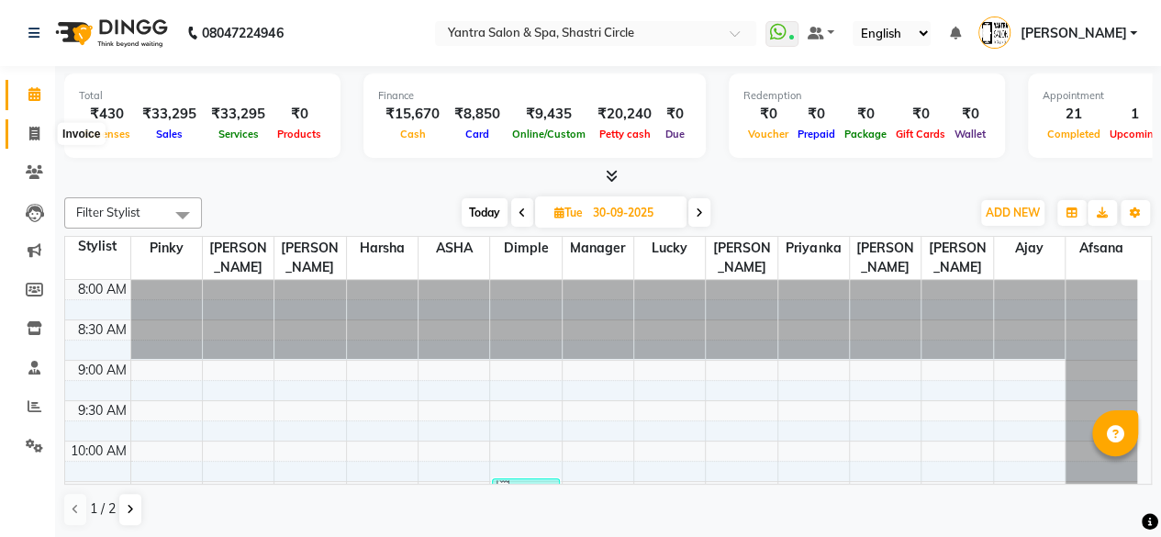
click at [29, 129] on icon at bounding box center [34, 134] width 10 height 14
select select "service"
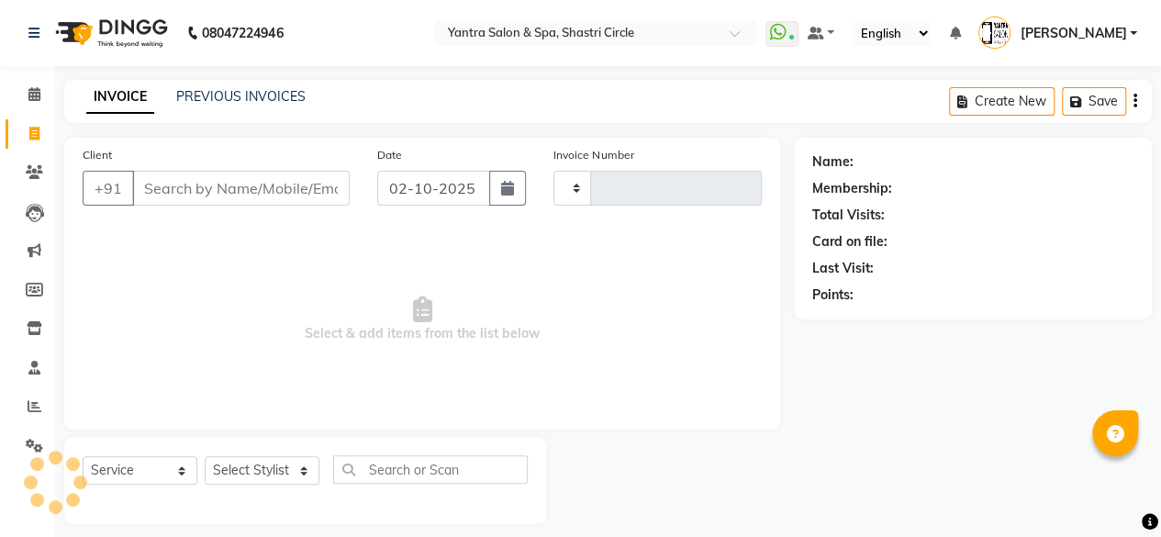
type input "4178"
select select "154"
click at [316, 199] on input "Client" at bounding box center [241, 188] width 218 height 35
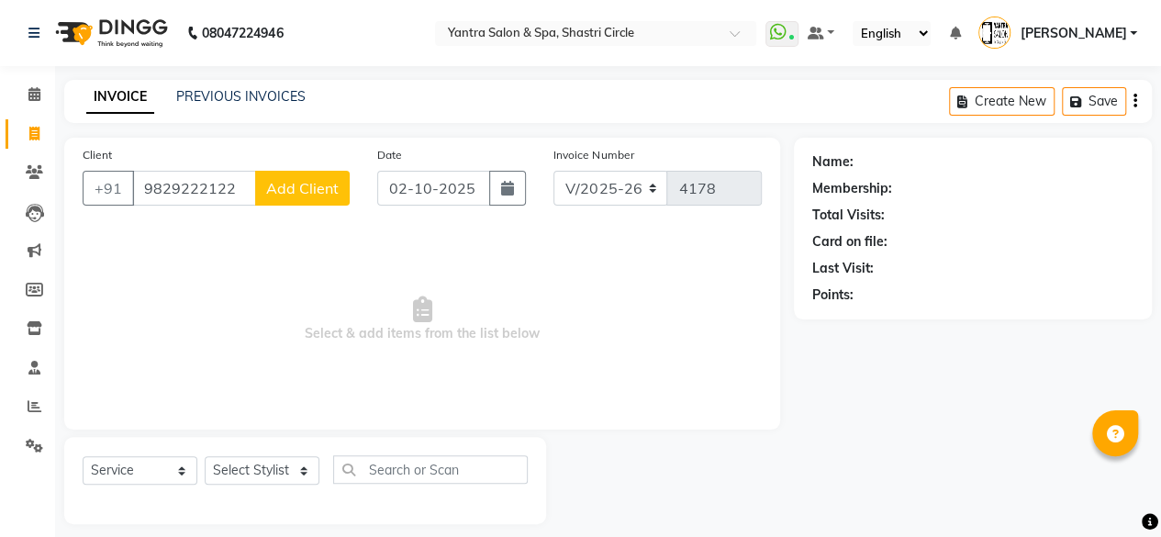
type input "9829222122"
click at [321, 187] on span "Add Client" at bounding box center [302, 188] width 73 height 18
select select "33"
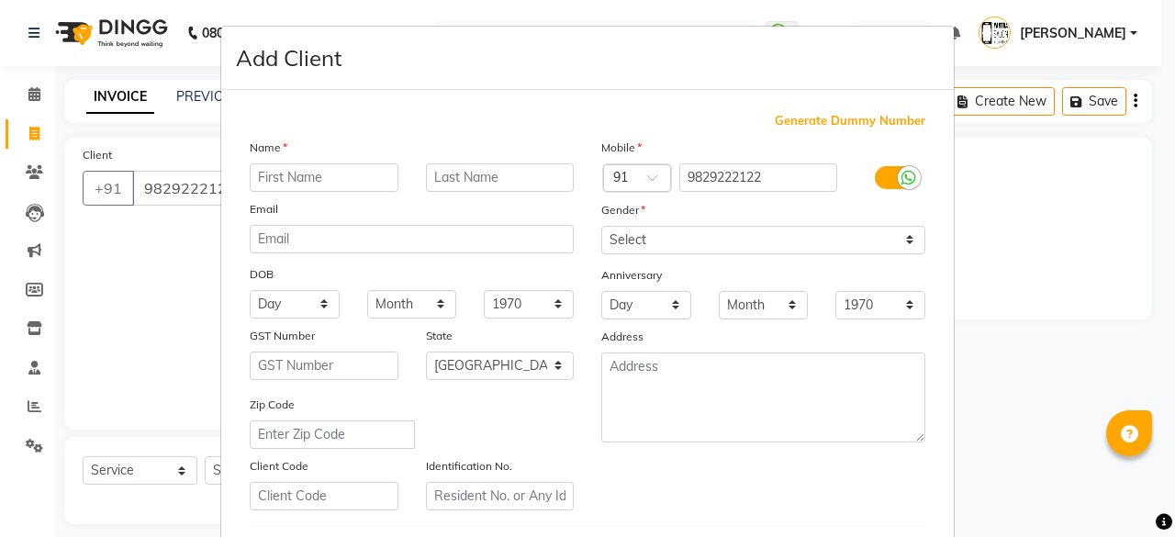
click at [320, 183] on input "text" at bounding box center [324, 177] width 149 height 28
type input "Priya"
type input "Daga"
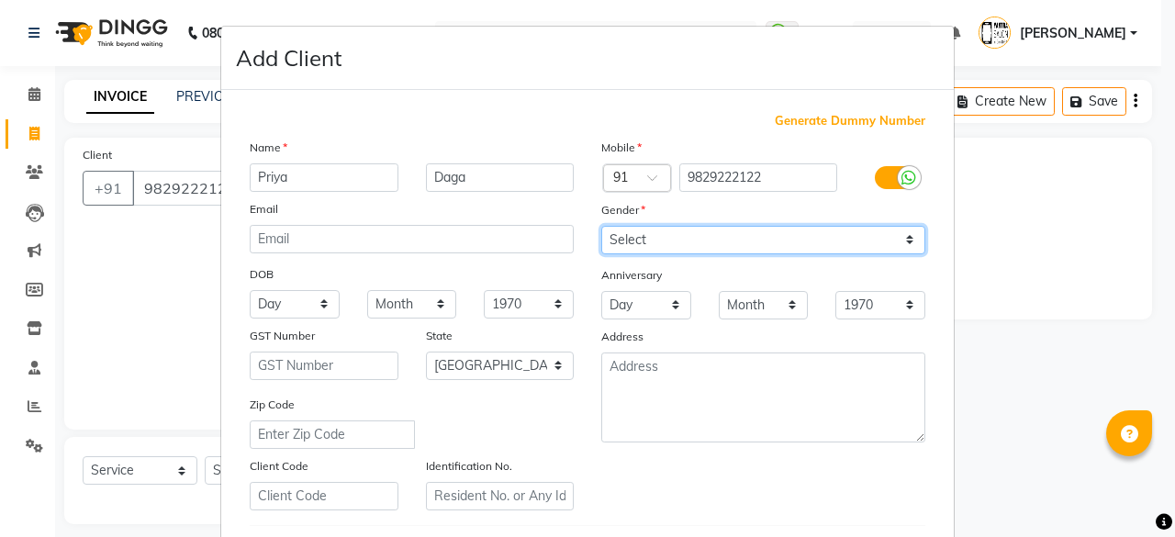
click at [733, 245] on select "Select [DEMOGRAPHIC_DATA] [DEMOGRAPHIC_DATA] Other Prefer Not To Say" at bounding box center [763, 240] width 324 height 28
select select "[DEMOGRAPHIC_DATA]"
click at [601, 226] on select "Select [DEMOGRAPHIC_DATA] [DEMOGRAPHIC_DATA] Other Prefer Not To Say" at bounding box center [763, 240] width 324 height 28
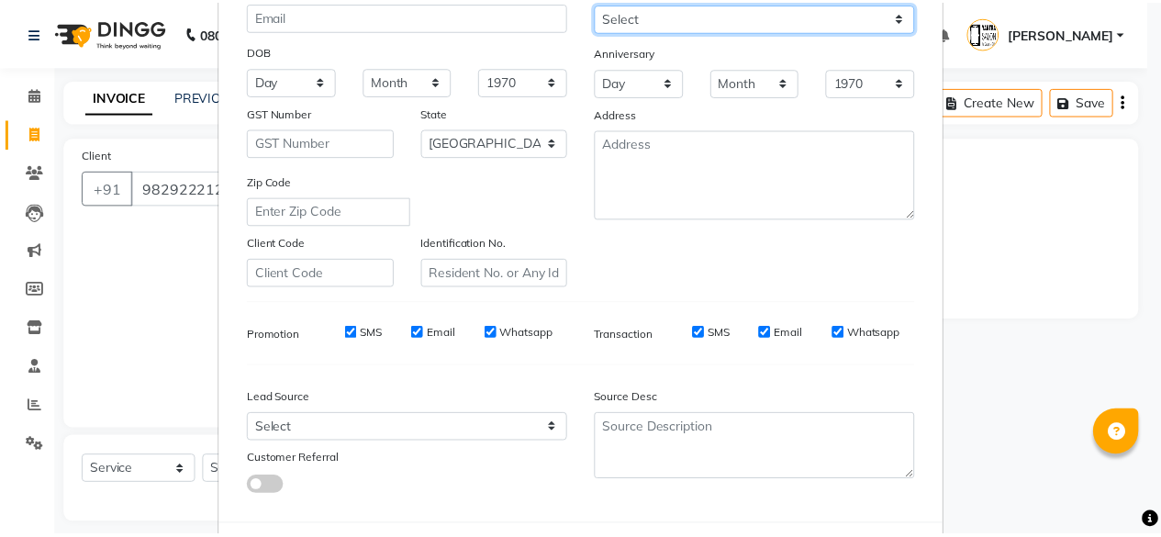
scroll to position [307, 0]
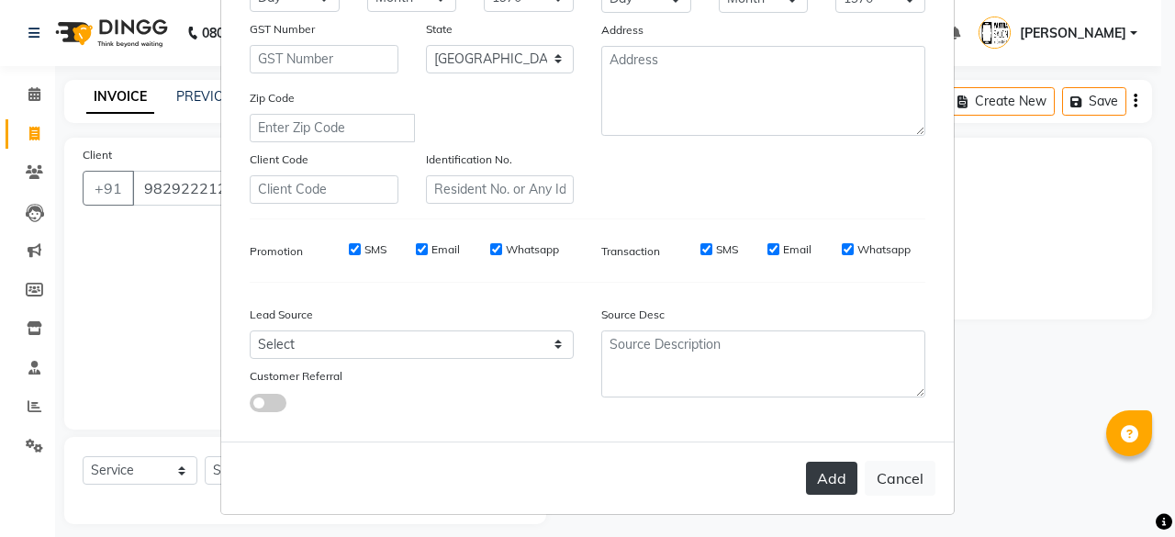
click at [832, 477] on button "Add" at bounding box center [831, 478] width 51 height 33
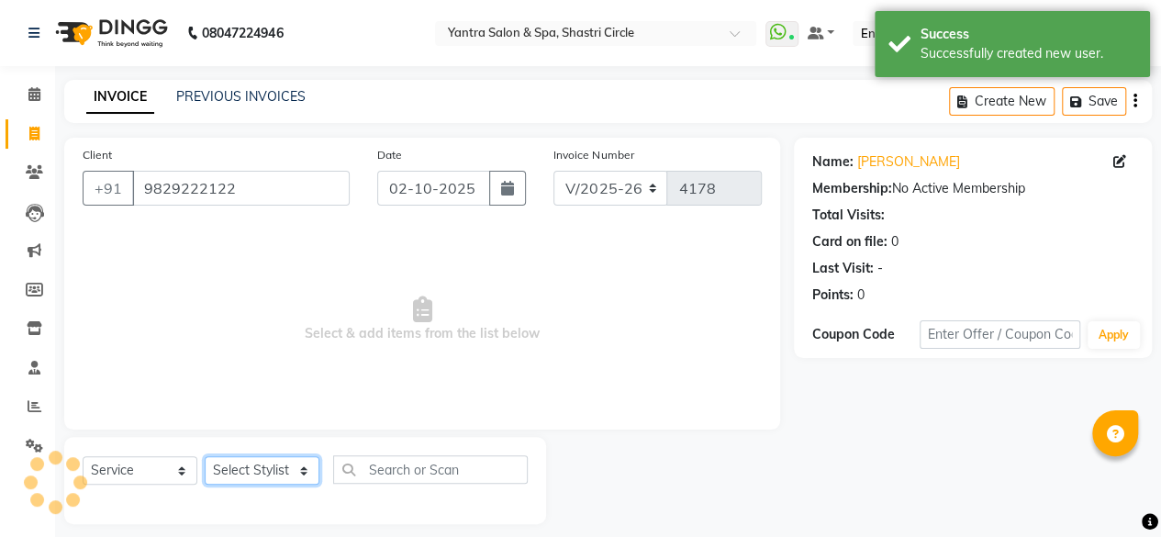
click at [258, 467] on select "Select Stylist [PERSON_NAME] [PERSON_NAME] [PERSON_NAME] ASHA Dimple [PERSON_NA…" at bounding box center [262, 470] width 115 height 28
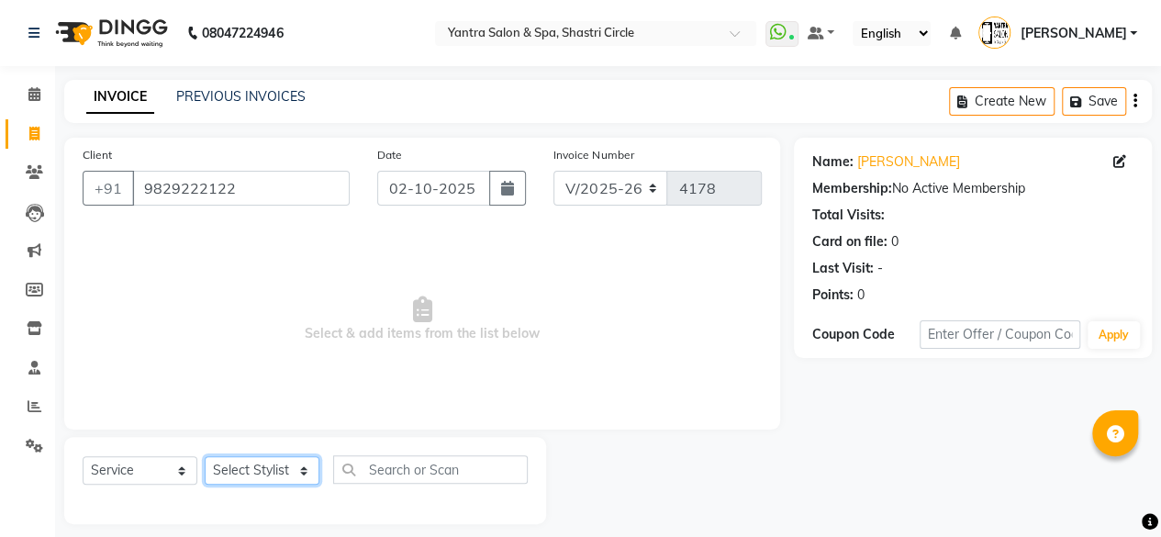
click at [273, 469] on select "Select Stylist [PERSON_NAME] [PERSON_NAME] [PERSON_NAME] ASHA Dimple [PERSON_NA…" at bounding box center [262, 470] width 115 height 28
click at [205, 456] on select "Select Stylist [PERSON_NAME] [PERSON_NAME] [PERSON_NAME] ASHA Dimple [PERSON_NA…" at bounding box center [262, 470] width 115 height 28
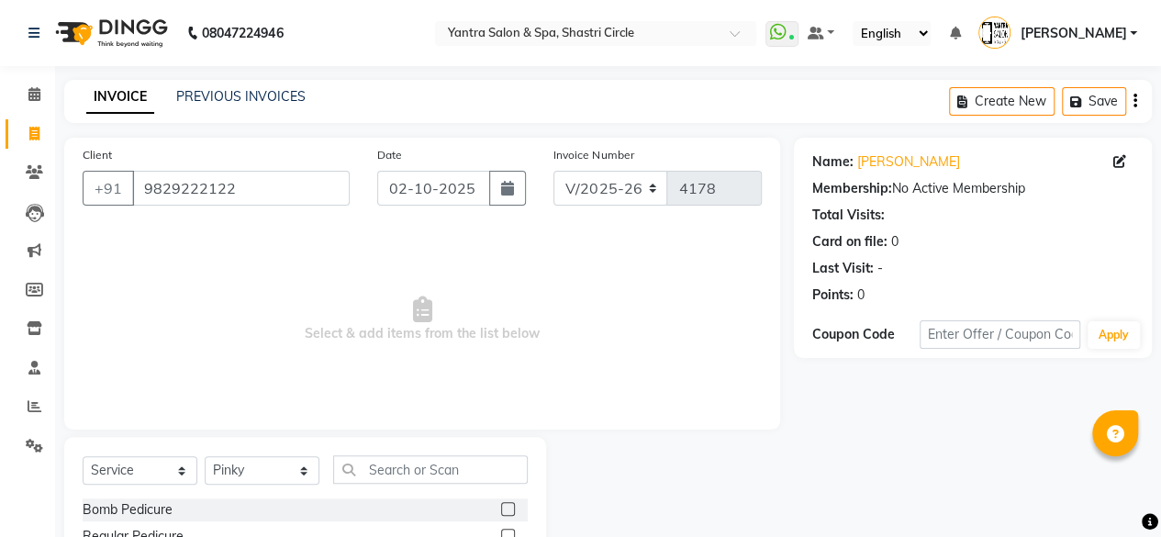
click at [489, 484] on div "Select Service Product Membership Package Voucher Prepaid Gift Card Select Styl…" at bounding box center [305, 476] width 445 height 43
click at [438, 455] on input "text" at bounding box center [430, 469] width 195 height 28
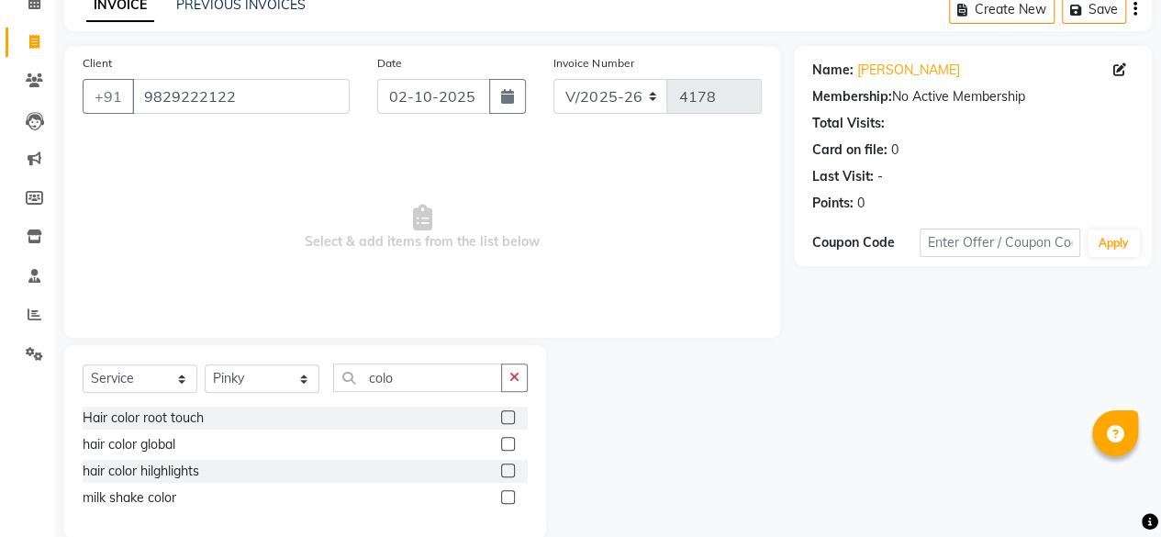
click at [509, 425] on div at bounding box center [507, 419] width 12 height 19
click at [509, 424] on div at bounding box center [507, 419] width 12 height 19
click at [511, 398] on div "Select Service Product Membership Package Voucher Prepaid Gift Card Select Styl…" at bounding box center [305, 385] width 445 height 43
click at [506, 414] on label at bounding box center [508, 417] width 14 height 14
click at [506, 414] on input "checkbox" at bounding box center [507, 418] width 12 height 12
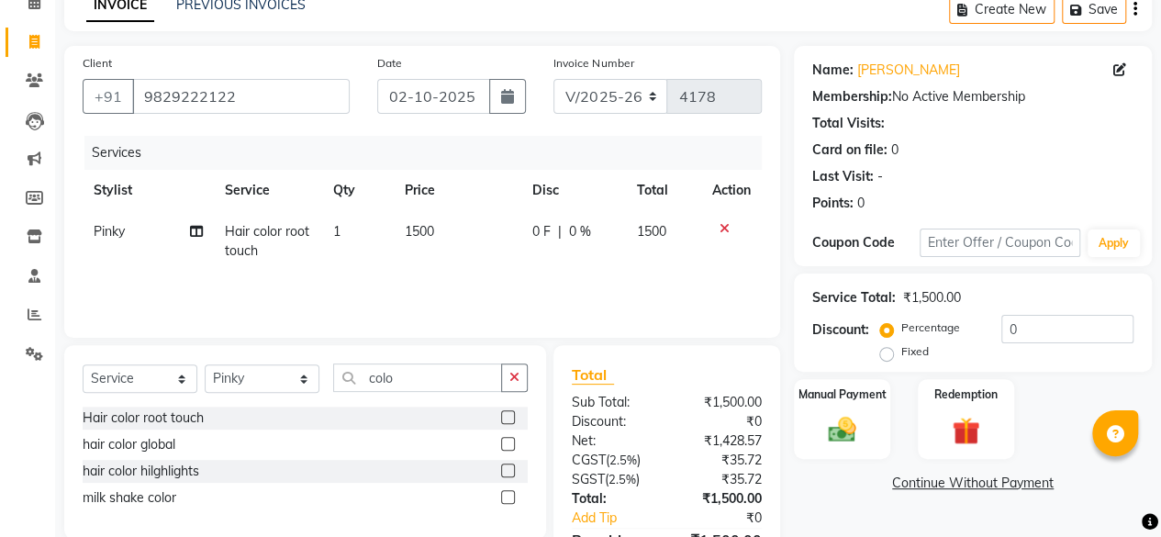
click at [455, 241] on td "1500" at bounding box center [458, 241] width 128 height 61
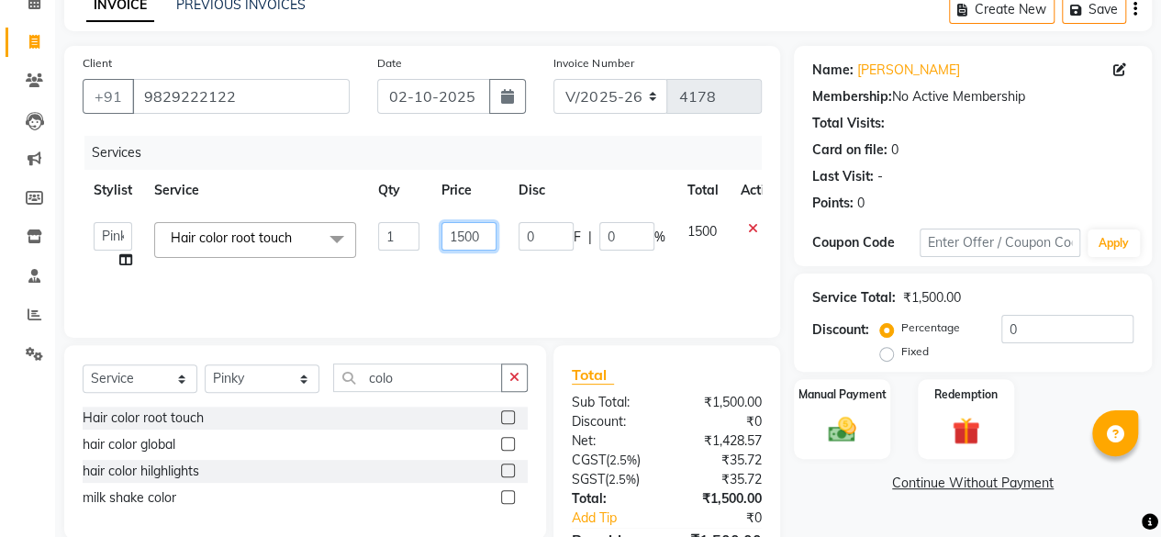
click at [455, 241] on input "1500" at bounding box center [469, 236] width 55 height 28
click at [442, 289] on div "Services Stylist Service Qty Price Disc Total Action Afsana Ajay Arvind ASHA Di…" at bounding box center [422, 228] width 679 height 184
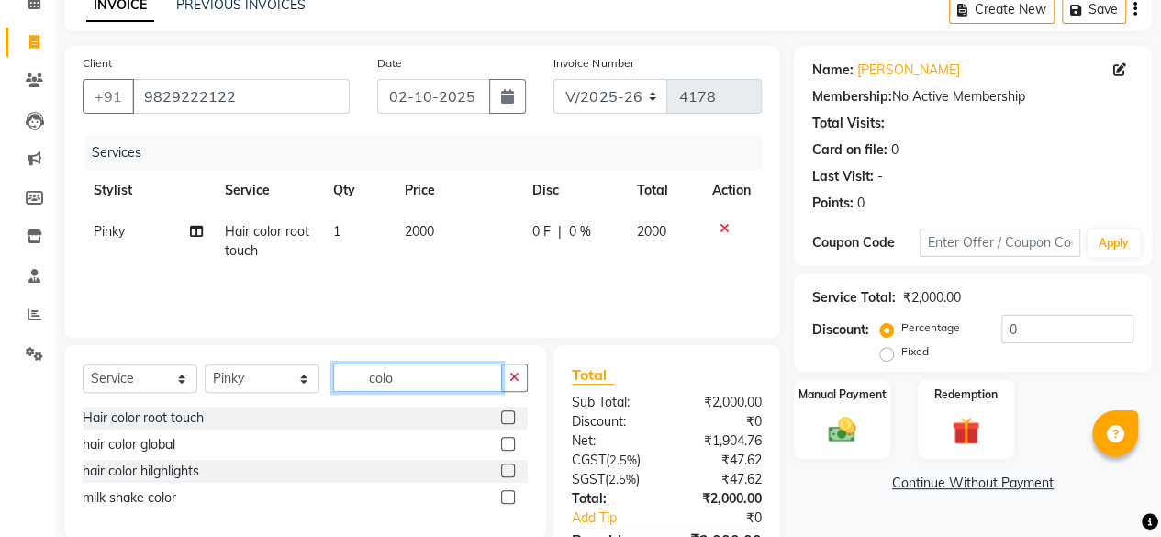
click at [409, 386] on input "colo" at bounding box center [417, 378] width 169 height 28
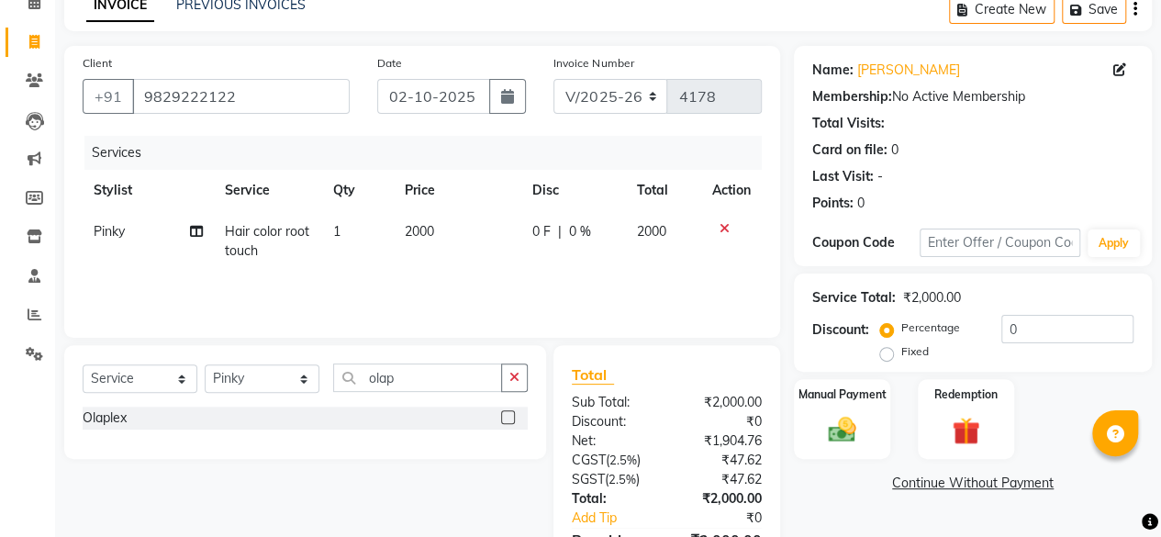
click at [505, 415] on label at bounding box center [508, 417] width 14 height 14
click at [505, 415] on input "checkbox" at bounding box center [507, 418] width 12 height 12
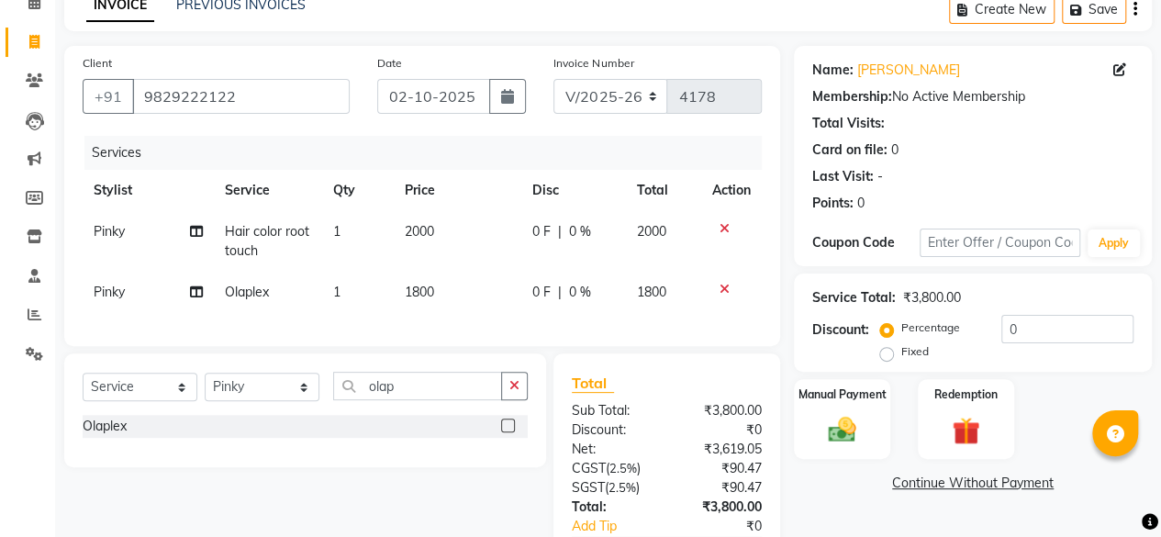
click at [485, 300] on td "1800" at bounding box center [458, 292] width 128 height 41
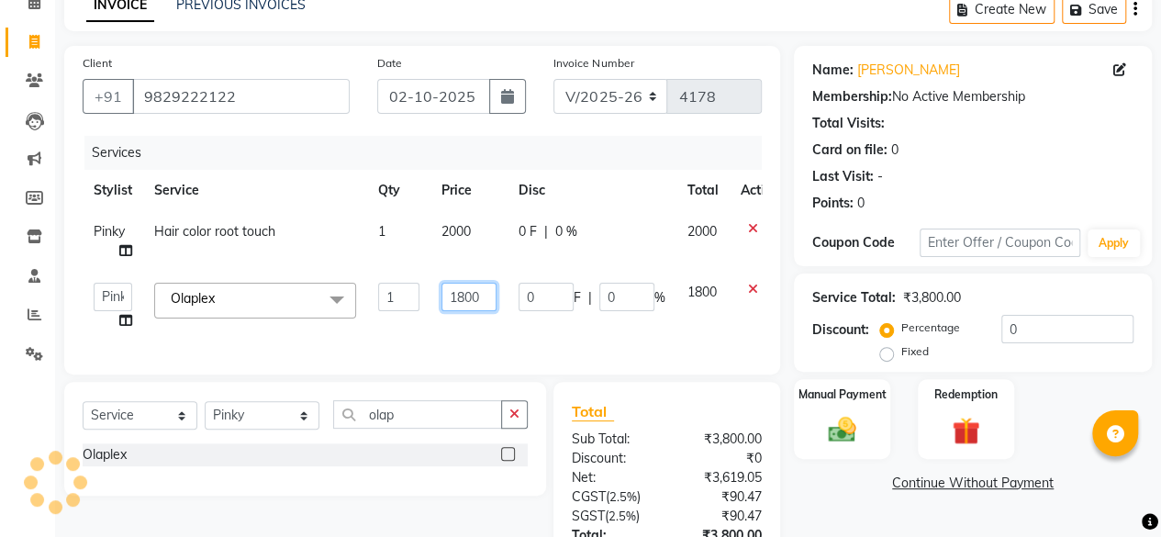
click at [485, 300] on input "1800" at bounding box center [469, 297] width 55 height 28
click at [479, 326] on div "Services Stylist Service Qty Price Disc Total Action Pinky Hair color root touc…" at bounding box center [422, 246] width 679 height 220
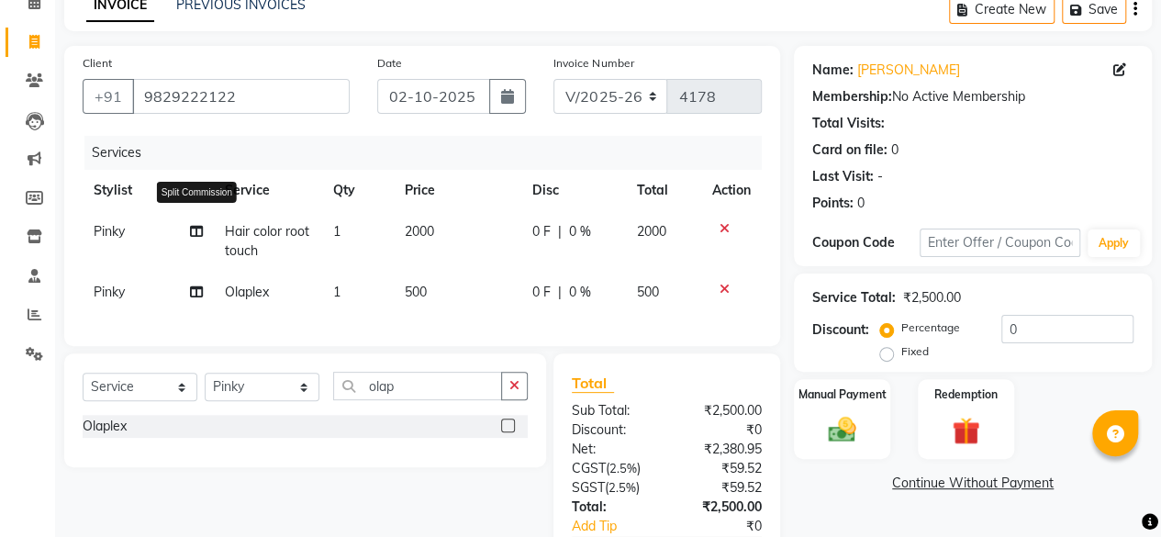
click at [201, 232] on icon at bounding box center [196, 231] width 13 height 13
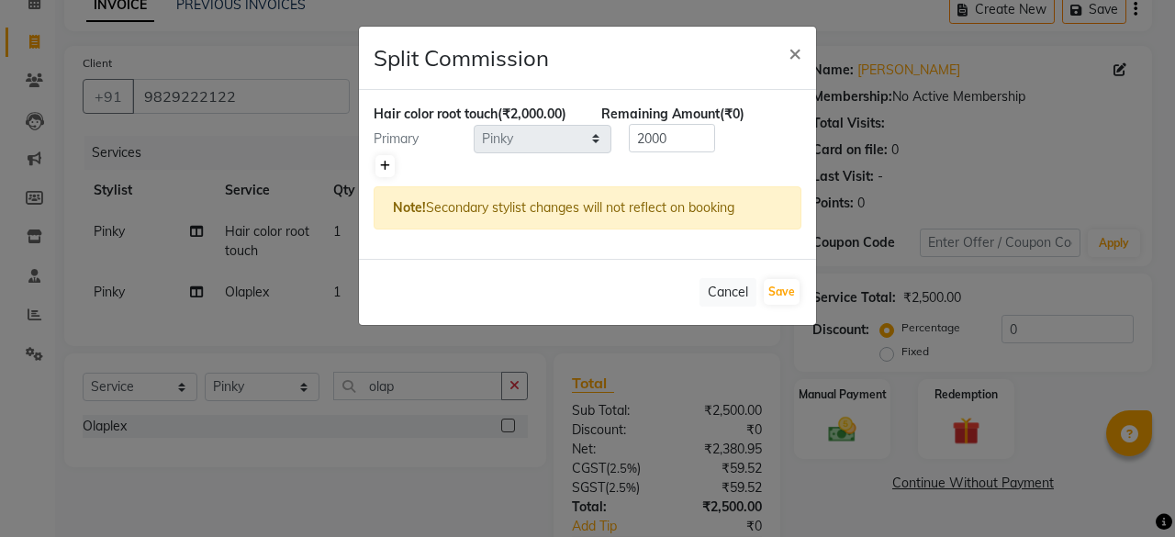
click at [387, 163] on icon at bounding box center [385, 166] width 10 height 11
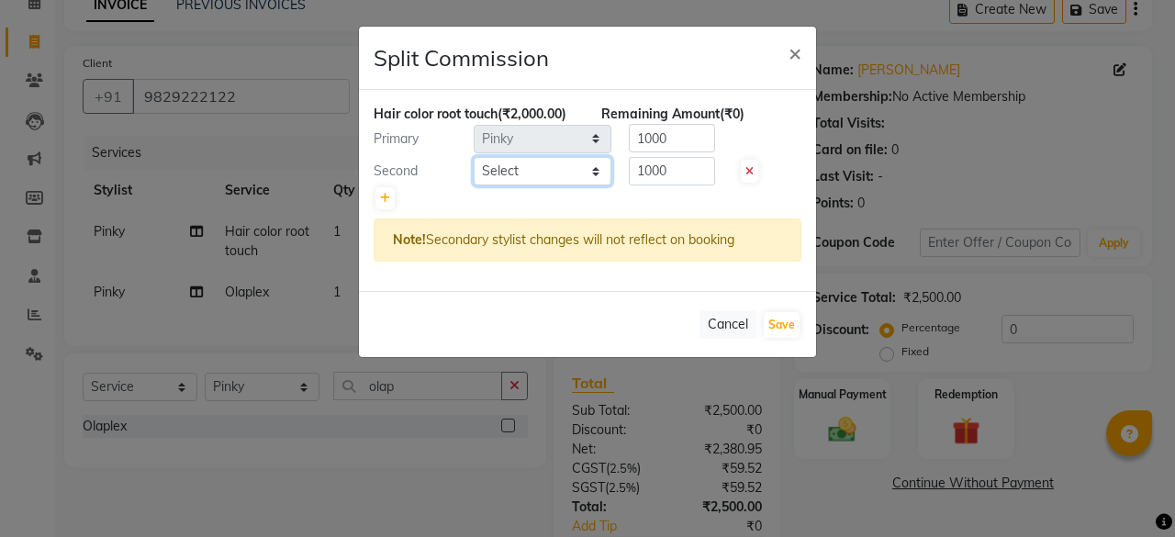
click at [549, 170] on select "Select [PERSON_NAME] [PERSON_NAME] [PERSON_NAME] ASHA [PERSON_NAME] [PERSON_NAM…" at bounding box center [543, 171] width 138 height 28
click at [474, 157] on select "Select [PERSON_NAME] [PERSON_NAME] [PERSON_NAME] ASHA [PERSON_NAME] [PERSON_NAM…" at bounding box center [543, 171] width 138 height 28
click at [777, 330] on button "Save" at bounding box center [782, 325] width 36 height 26
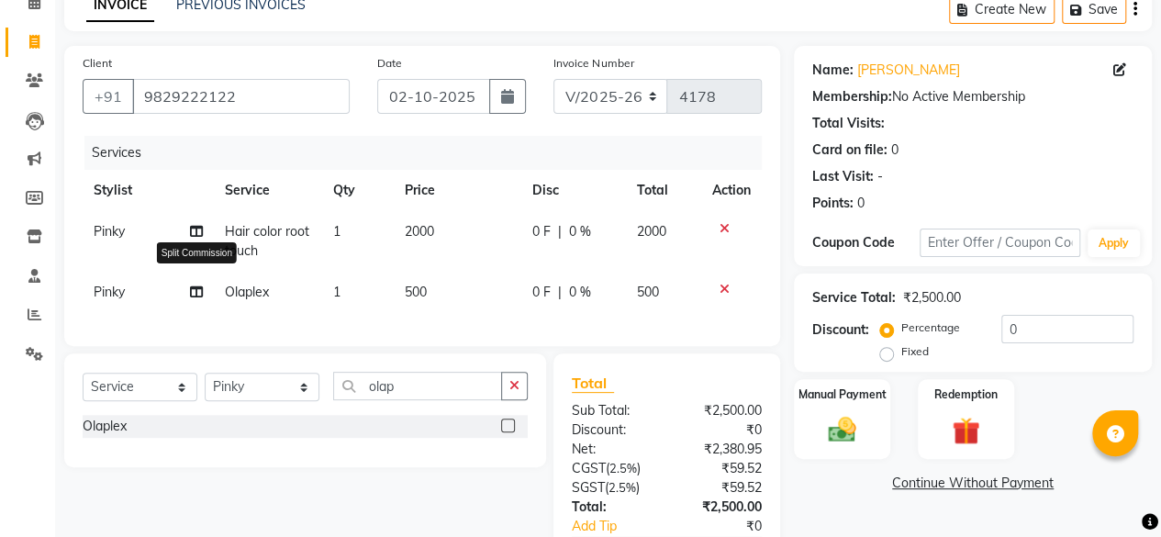
click at [195, 295] on icon at bounding box center [196, 292] width 13 height 13
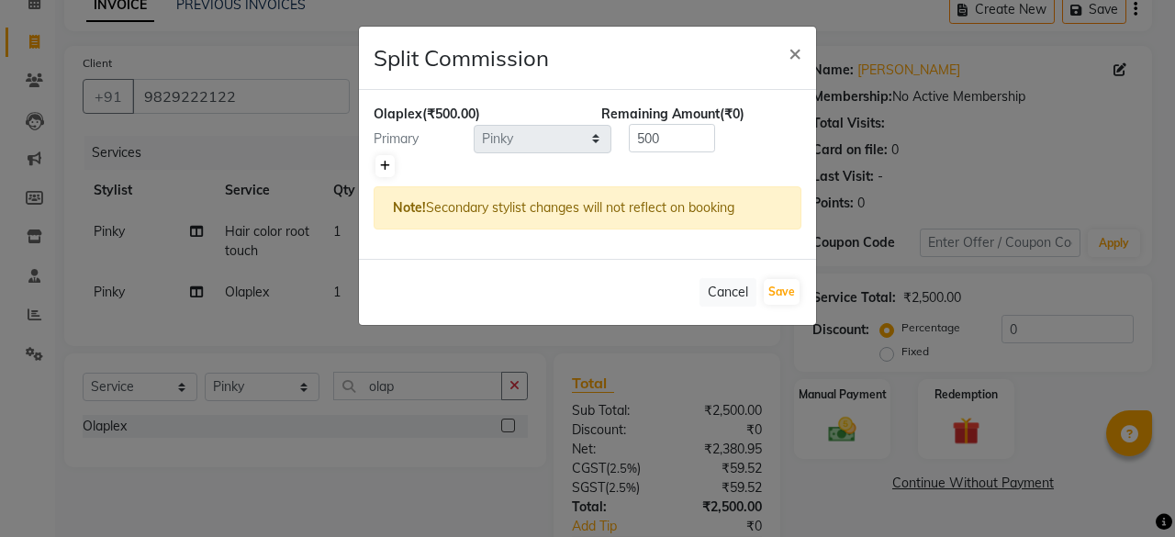
click at [384, 165] on icon at bounding box center [385, 166] width 10 height 11
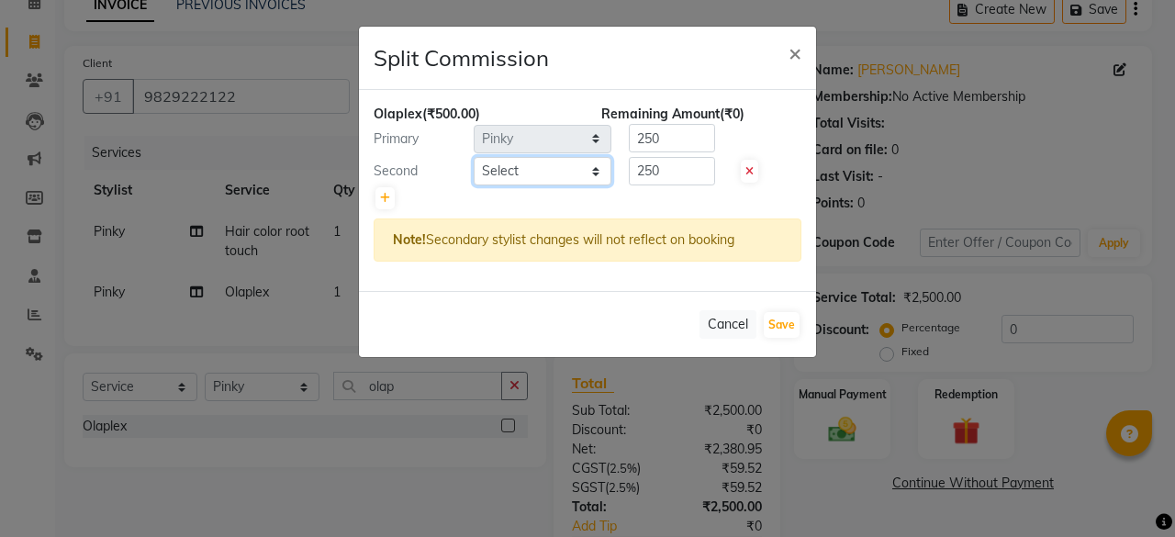
drag, startPoint x: 384, startPoint y: 165, endPoint x: 522, endPoint y: 173, distance: 137.9
click at [522, 173] on select "Select [PERSON_NAME] [PERSON_NAME] [PERSON_NAME] ASHA [PERSON_NAME] [PERSON_NAM…" at bounding box center [543, 171] width 138 height 28
click at [474, 157] on select "Select [PERSON_NAME] [PERSON_NAME] [PERSON_NAME] ASHA [PERSON_NAME] [PERSON_NAM…" at bounding box center [543, 171] width 138 height 28
click at [782, 329] on button "Save" at bounding box center [782, 325] width 36 height 26
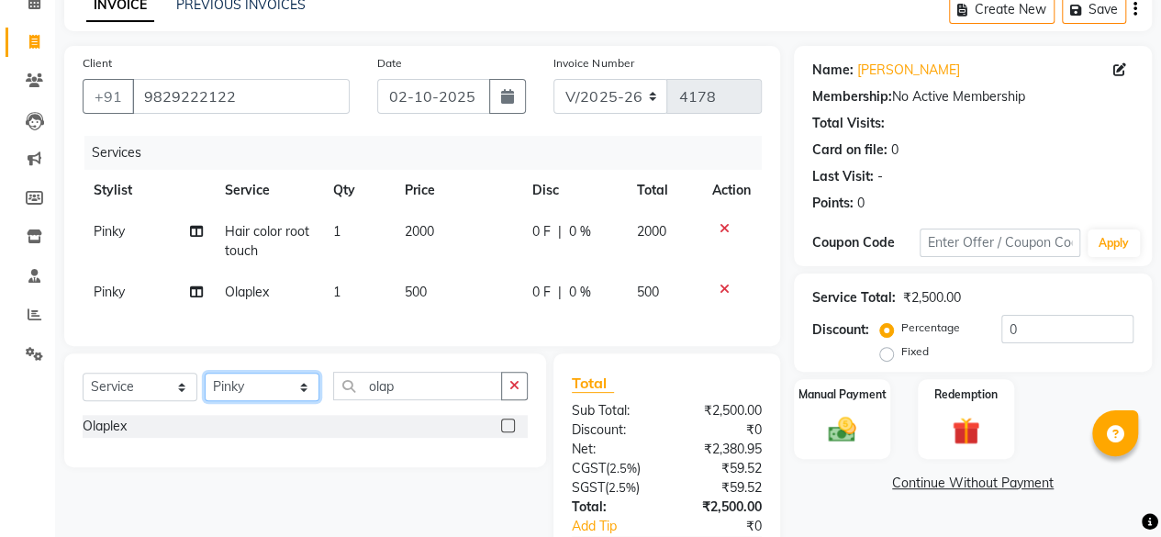
click at [211, 397] on select "Select Stylist [PERSON_NAME] [PERSON_NAME] [PERSON_NAME] ASHA Dimple [PERSON_NA…" at bounding box center [262, 387] width 115 height 28
click at [205, 387] on select "Select Stylist [PERSON_NAME] [PERSON_NAME] [PERSON_NAME] ASHA Dimple [PERSON_NA…" at bounding box center [262, 387] width 115 height 28
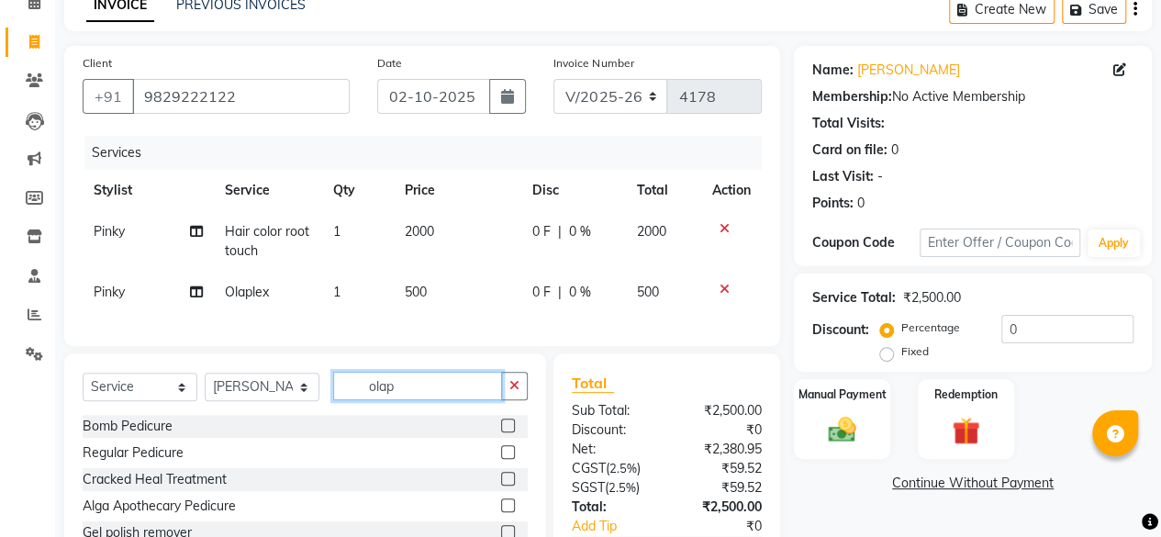
click at [413, 400] on input "olap" at bounding box center [417, 386] width 169 height 28
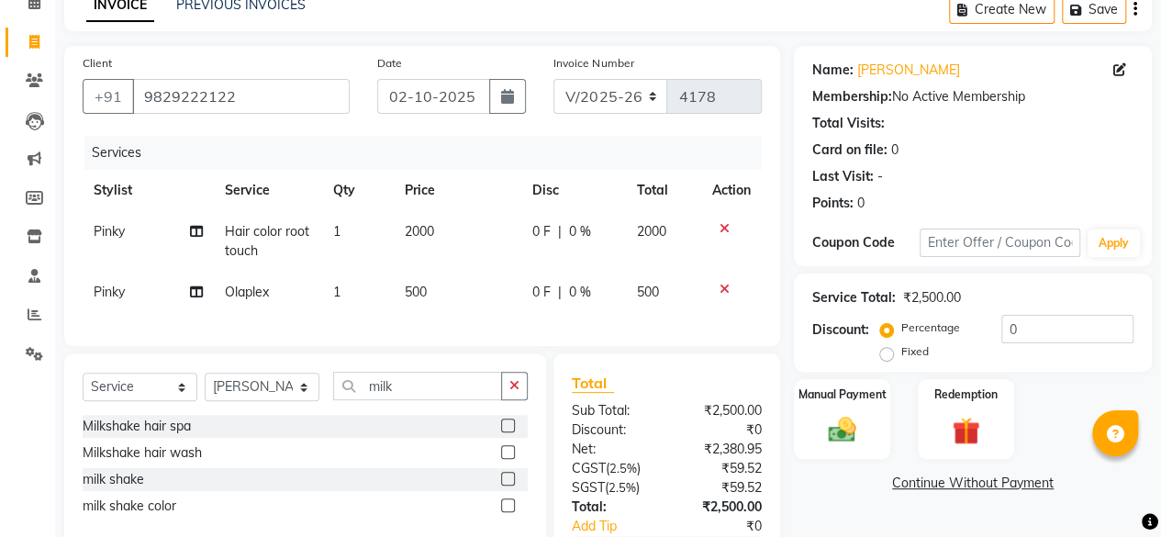
click at [512, 486] on label at bounding box center [508, 479] width 14 height 14
click at [512, 486] on input "checkbox" at bounding box center [507, 480] width 12 height 12
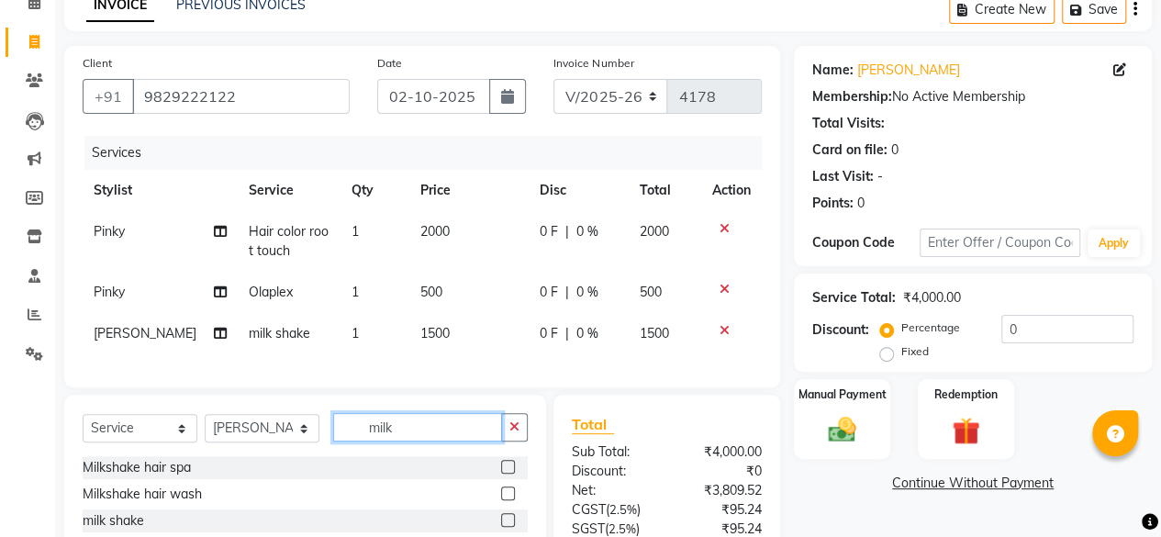
click at [446, 440] on input "milk" at bounding box center [417, 427] width 169 height 28
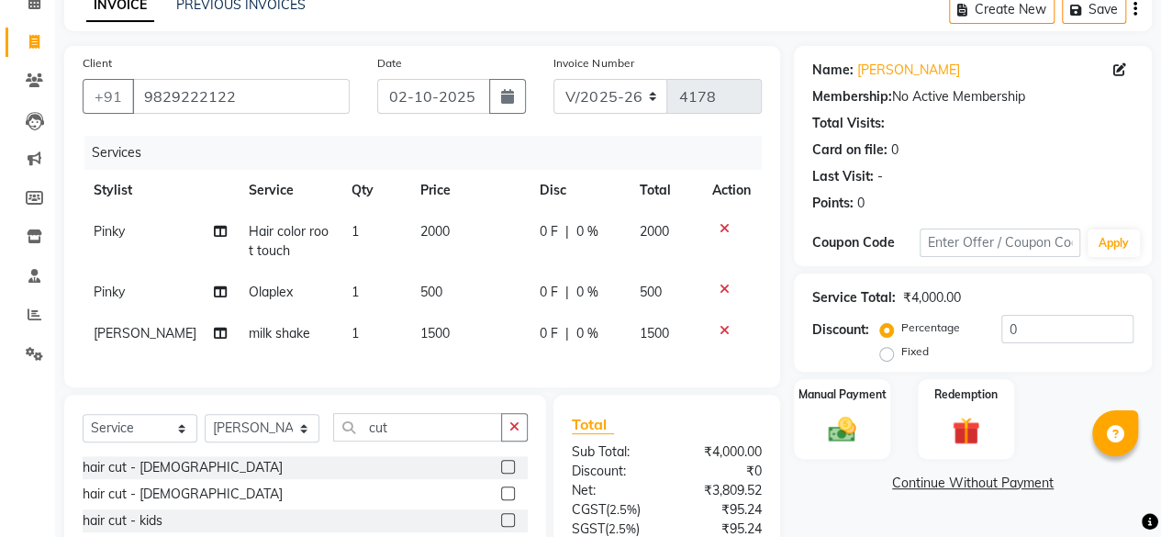
click at [507, 474] on label at bounding box center [508, 467] width 14 height 14
click at [507, 474] on input "checkbox" at bounding box center [507, 468] width 12 height 12
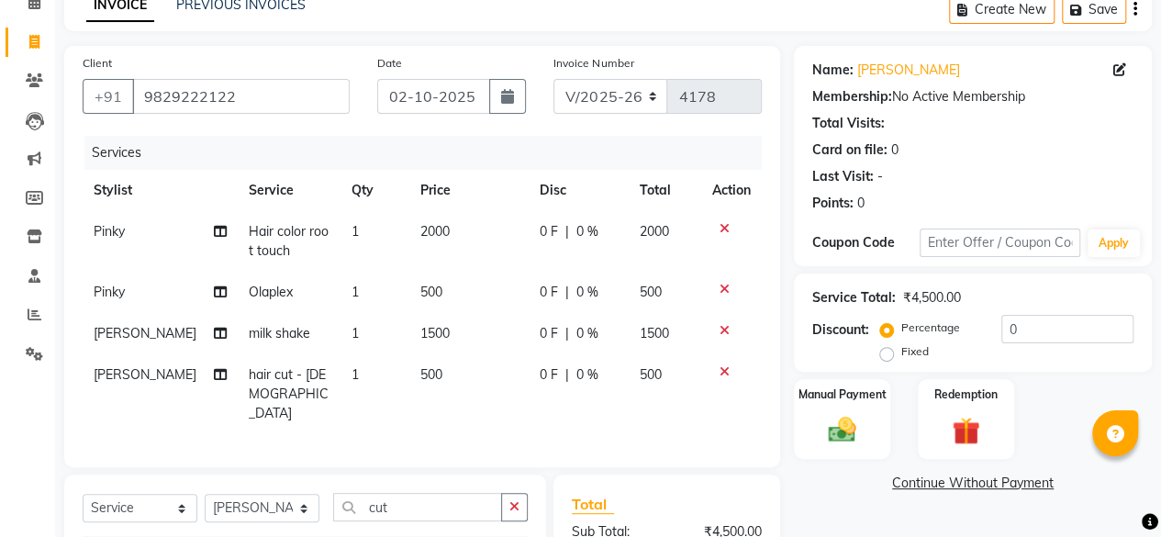
scroll to position [320, 0]
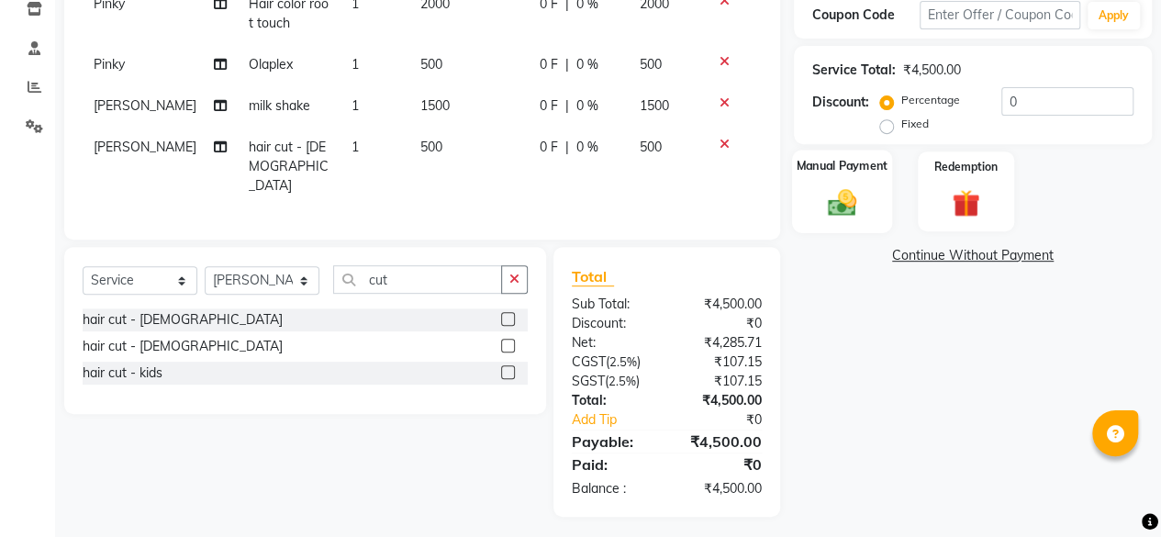
click at [845, 180] on div "Manual Payment" at bounding box center [842, 192] width 100 height 84
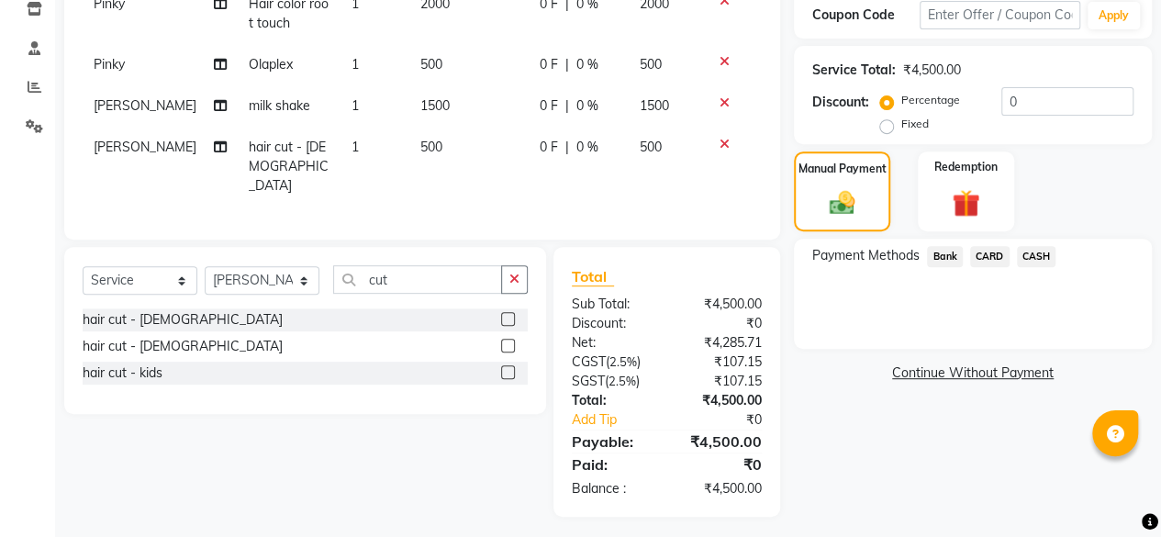
click at [948, 258] on span "Bank" at bounding box center [945, 256] width 36 height 21
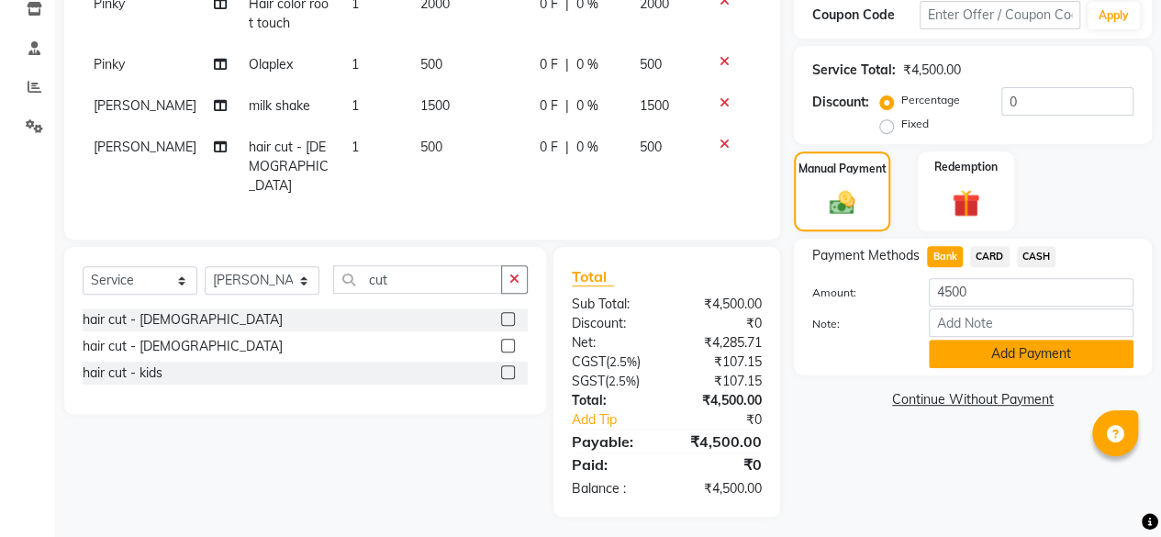
click at [978, 348] on button "Add Payment" at bounding box center [1031, 354] width 205 height 28
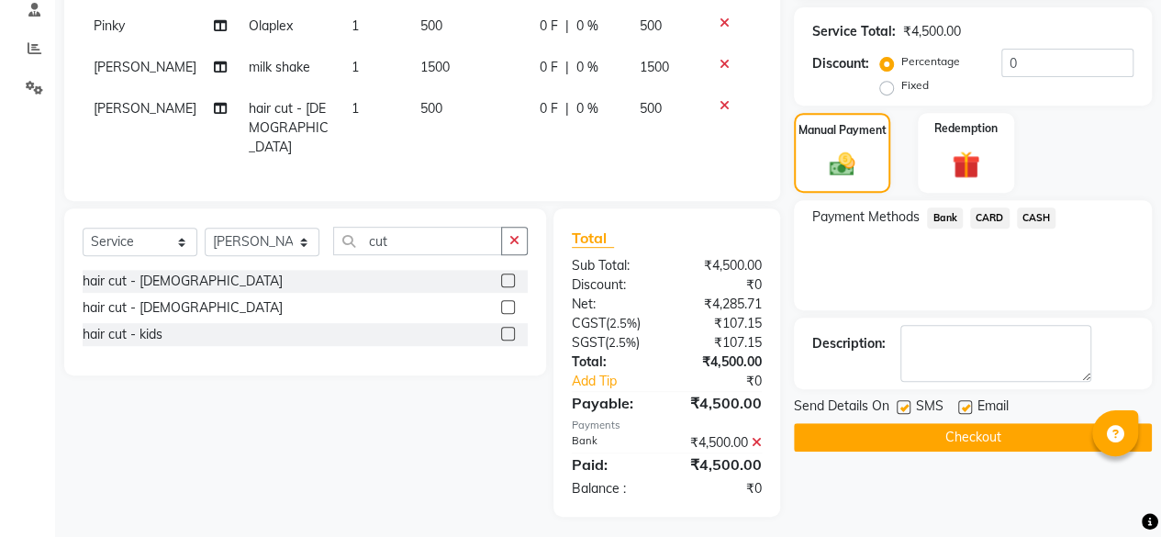
click at [959, 423] on button "Checkout" at bounding box center [973, 437] width 358 height 28
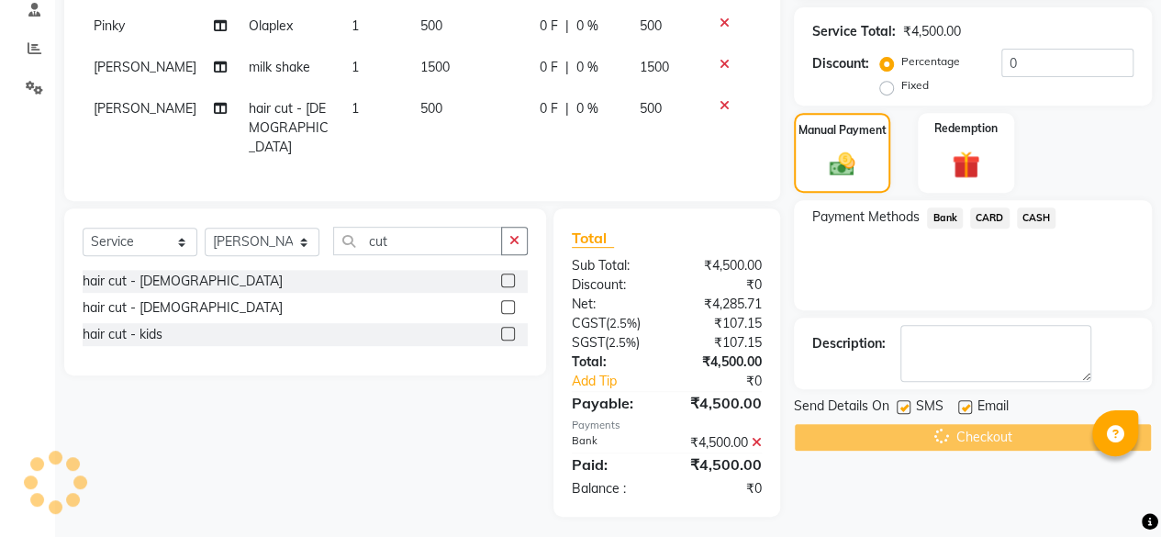
scroll to position [92, 0]
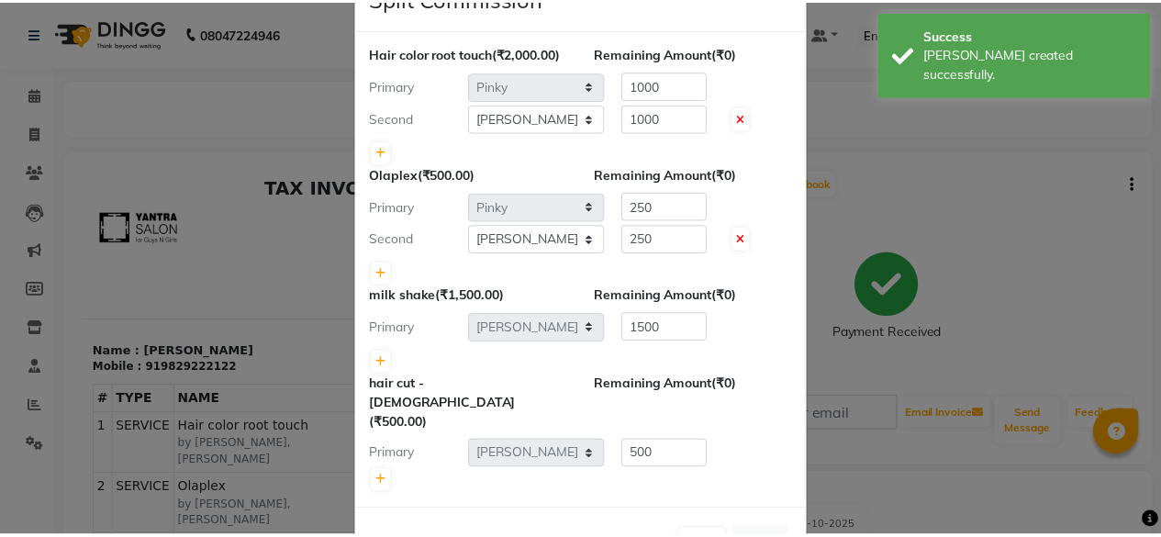
scroll to position [84, 0]
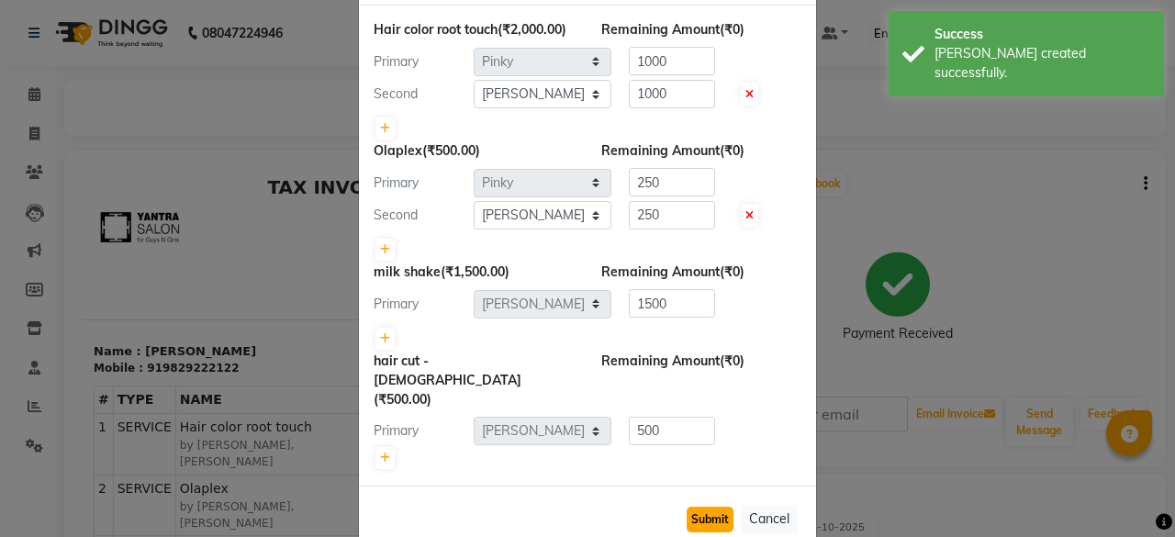
click at [720, 507] on button "Submit" at bounding box center [710, 520] width 47 height 26
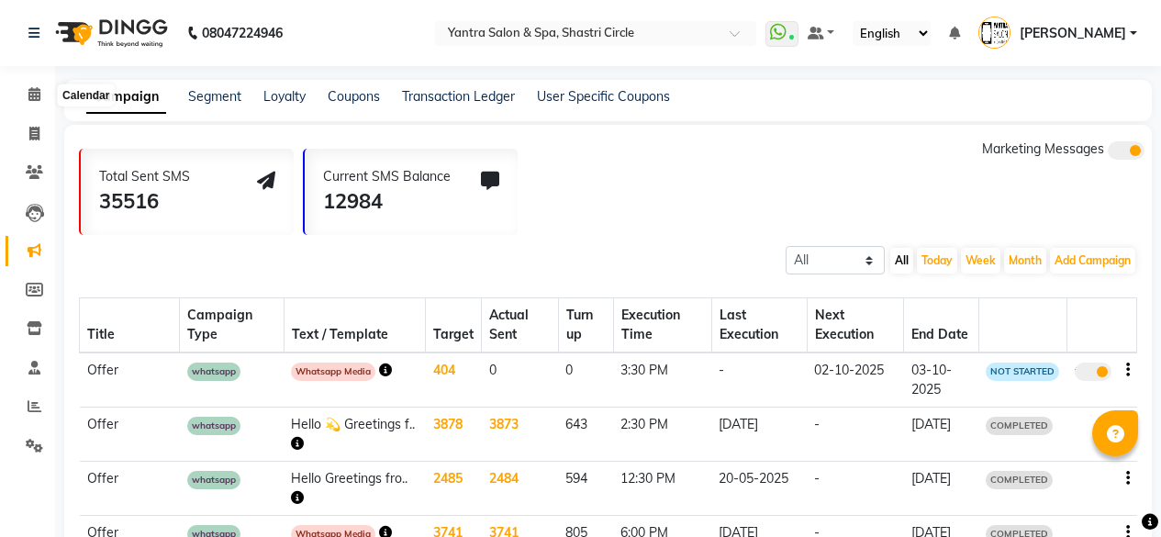
click at [38, 98] on icon at bounding box center [34, 94] width 12 height 14
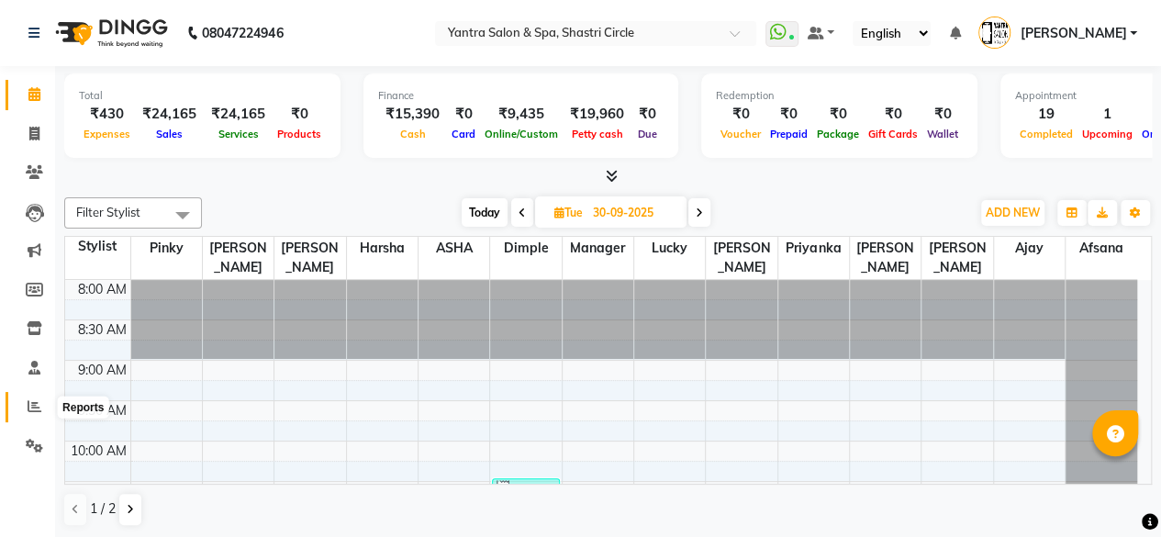
click at [31, 408] on icon at bounding box center [35, 406] width 14 height 14
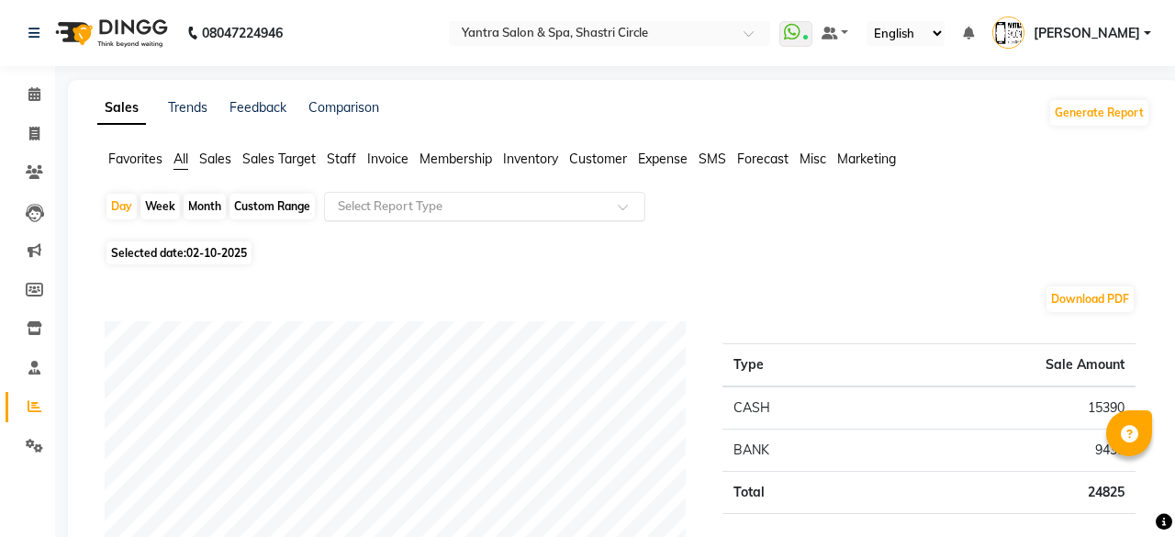
click at [422, 207] on input "text" at bounding box center [466, 206] width 264 height 18
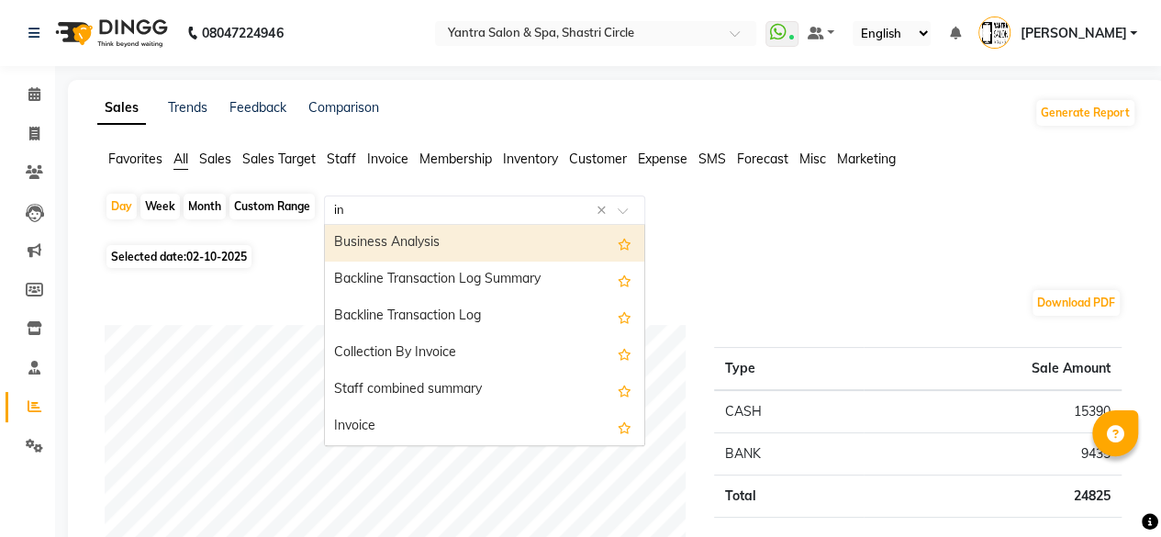
type input "inv"
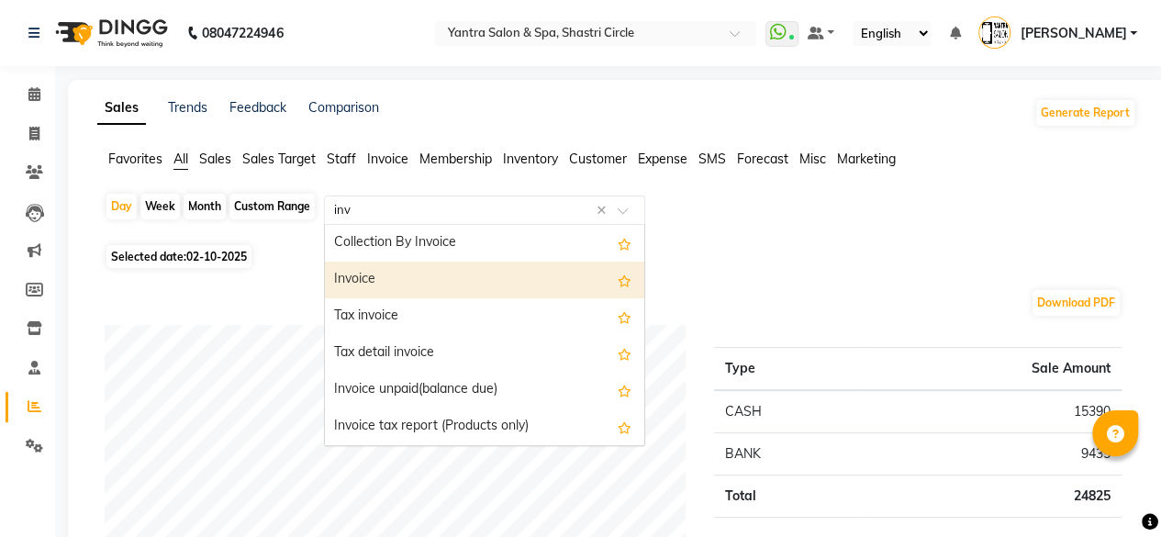
click at [448, 269] on div "Invoice" at bounding box center [485, 280] width 320 height 37
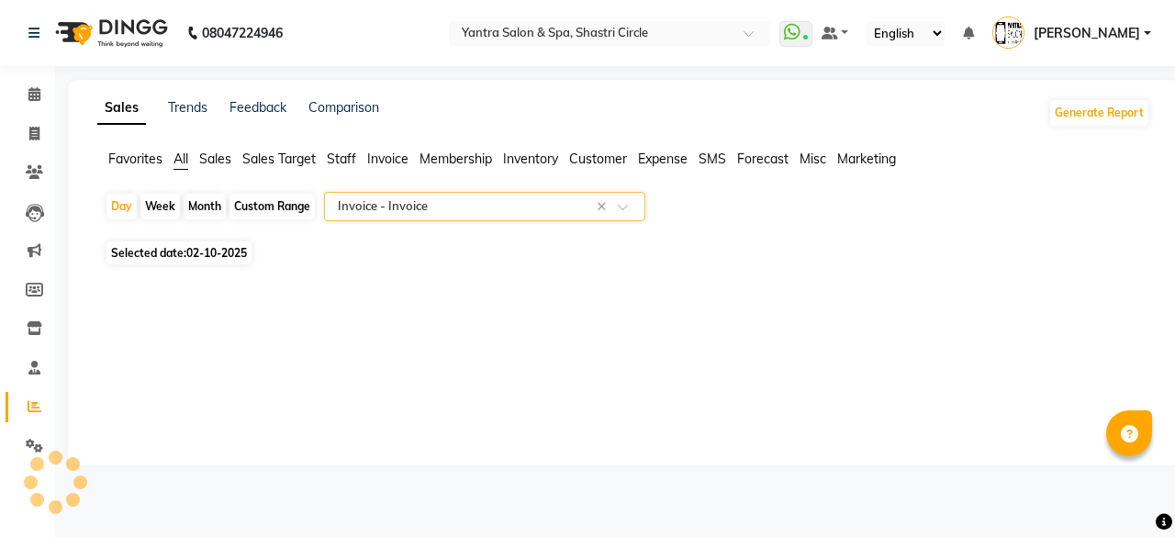
select select "full_report"
select select "csv"
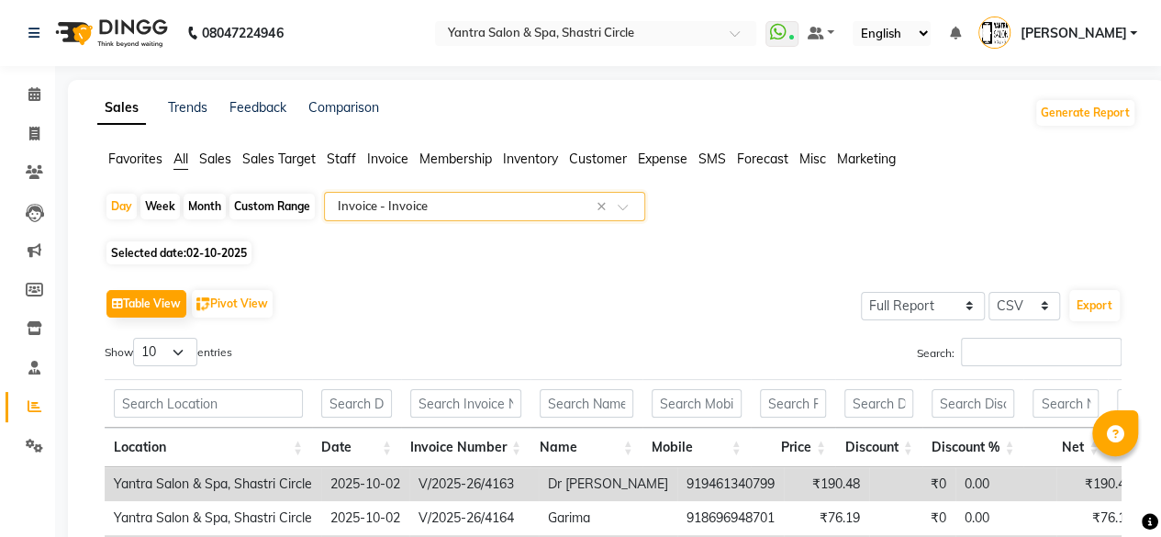
scroll to position [92, 0]
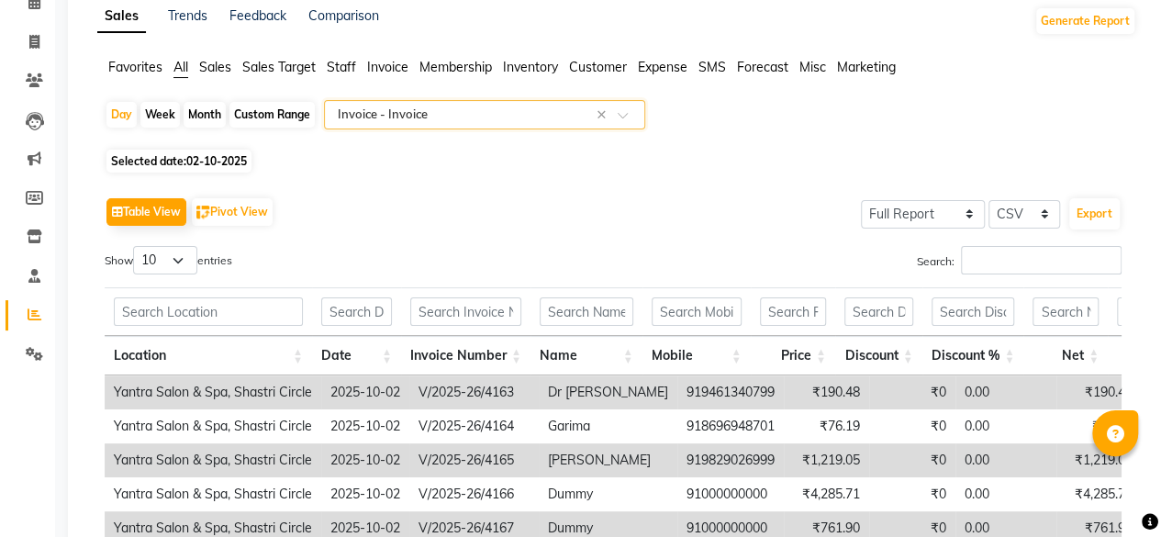
click at [1003, 275] on div "Search:" at bounding box center [874, 264] width 495 height 36
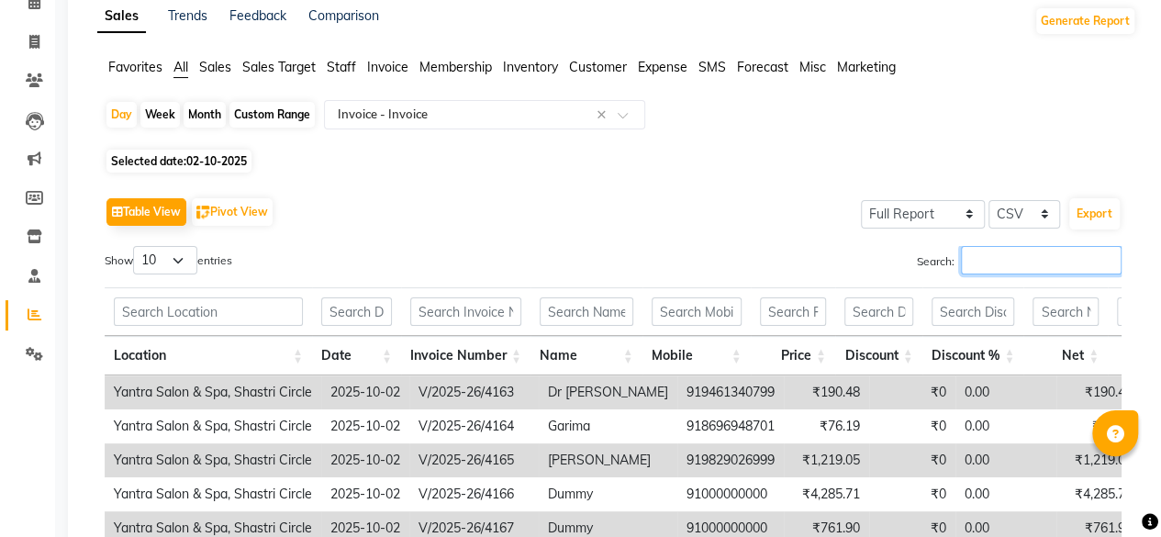
click at [999, 267] on input "Search:" at bounding box center [1041, 260] width 161 height 28
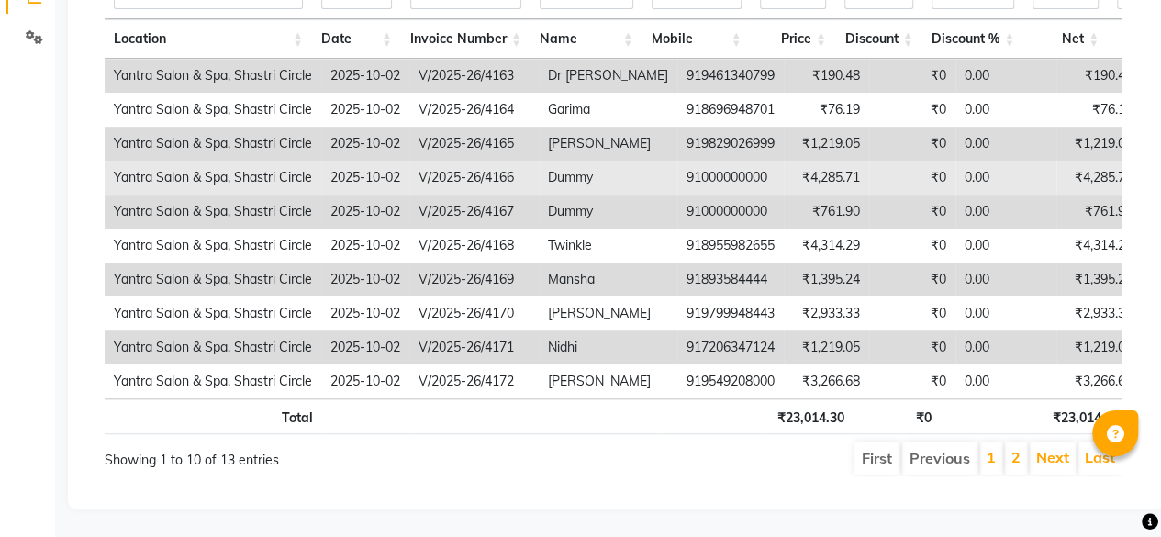
scroll to position [250, 0]
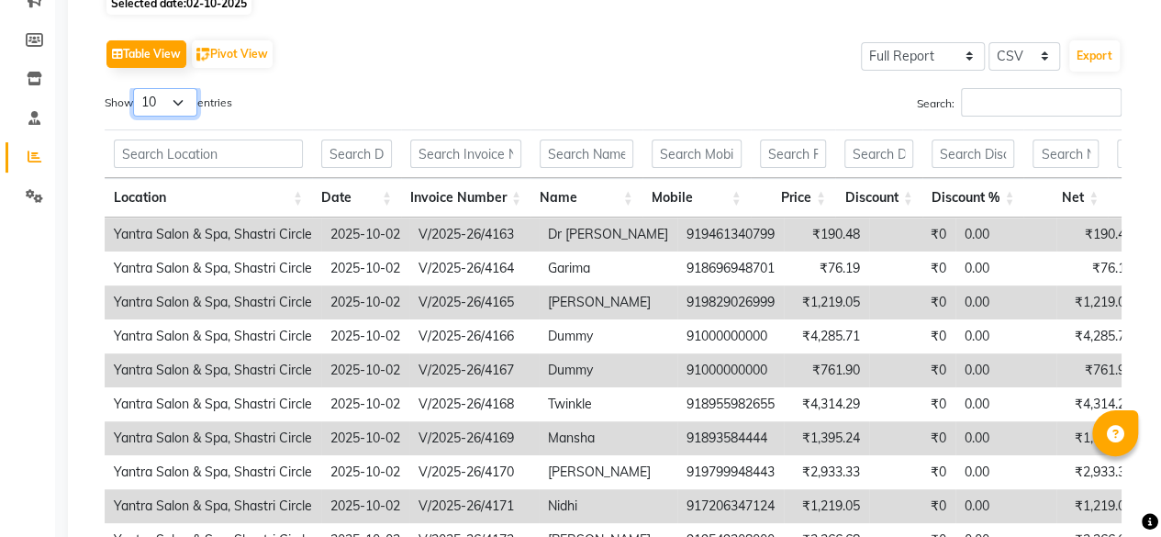
click at [183, 107] on select "10 25 50 100" at bounding box center [165, 102] width 64 height 28
select select "100"
click at [136, 88] on select "10 25 50 100" at bounding box center [165, 102] width 64 height 28
click at [450, 50] on div "Table View Pivot View Select Full Report Filtered Report Select CSV PDF Export" at bounding box center [613, 54] width 1017 height 39
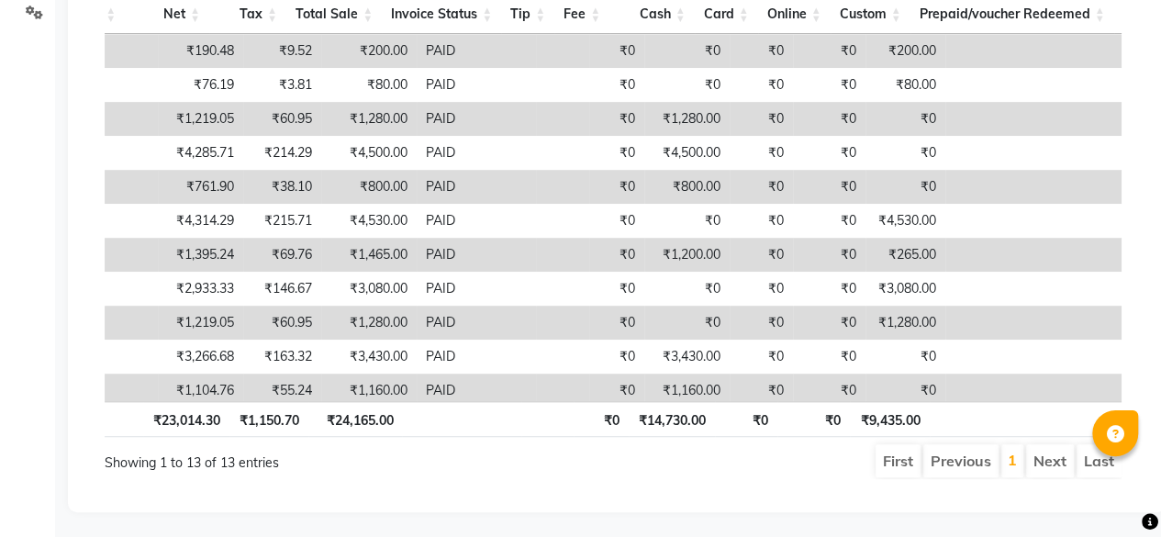
scroll to position [0, 0]
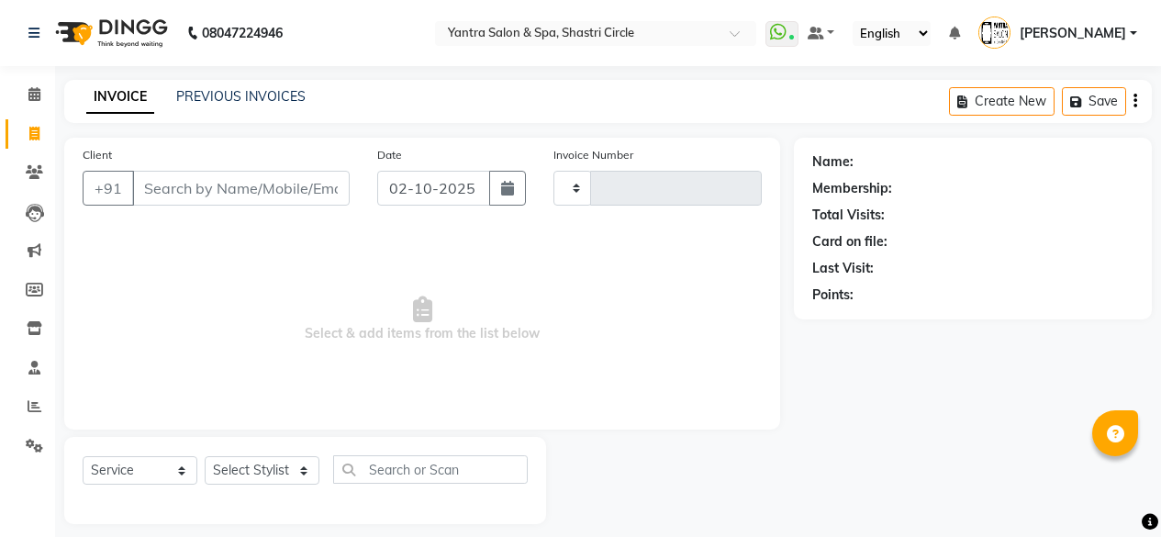
select select "service"
type input "4178"
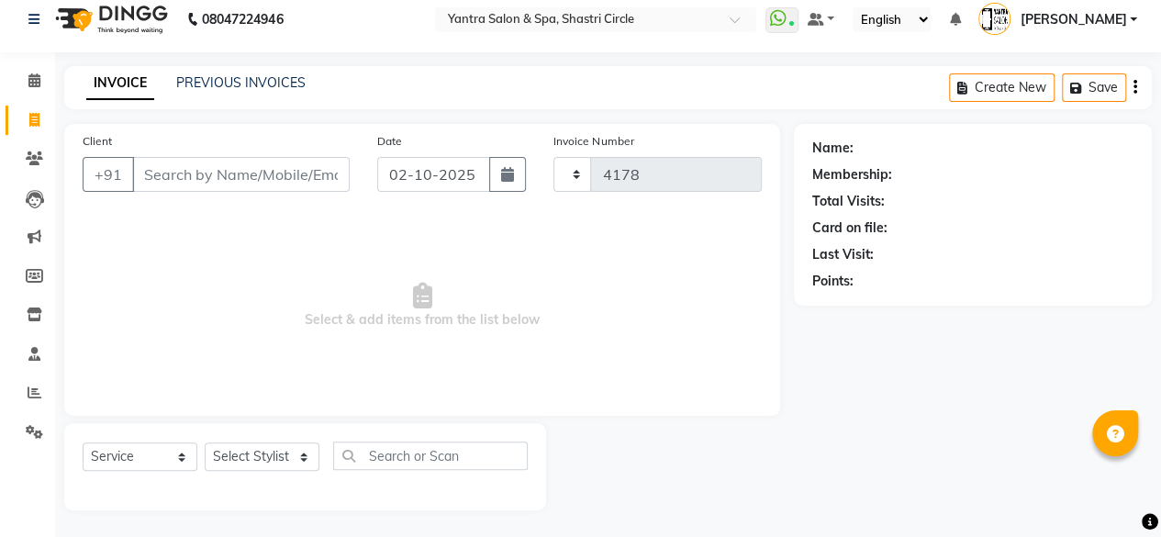
click at [246, 178] on input "Client" at bounding box center [241, 174] width 218 height 35
select select "154"
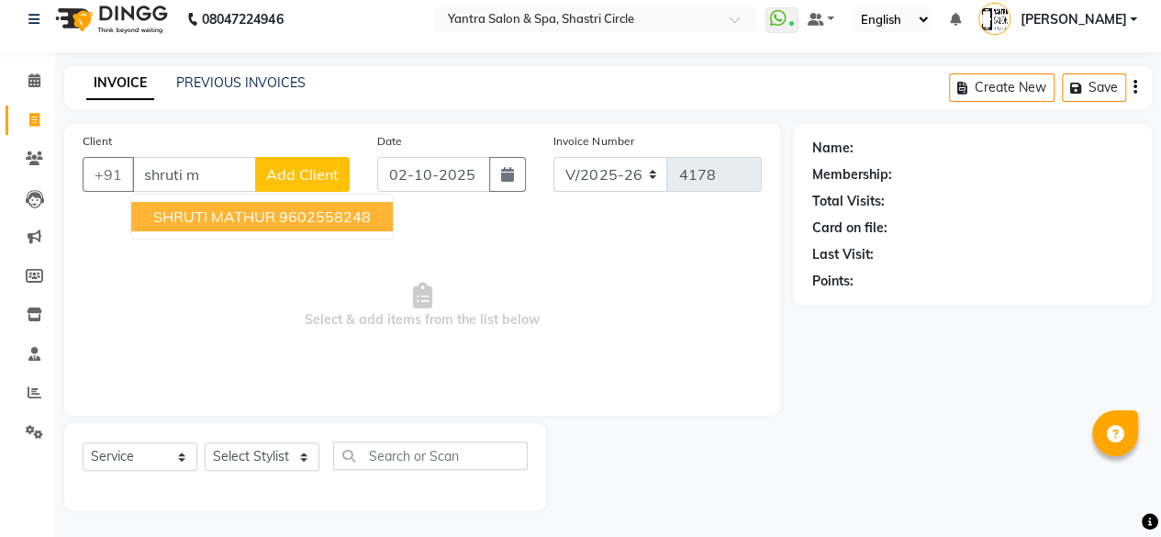
click at [247, 214] on span "SHRUTI MATHUR" at bounding box center [214, 216] width 122 height 18
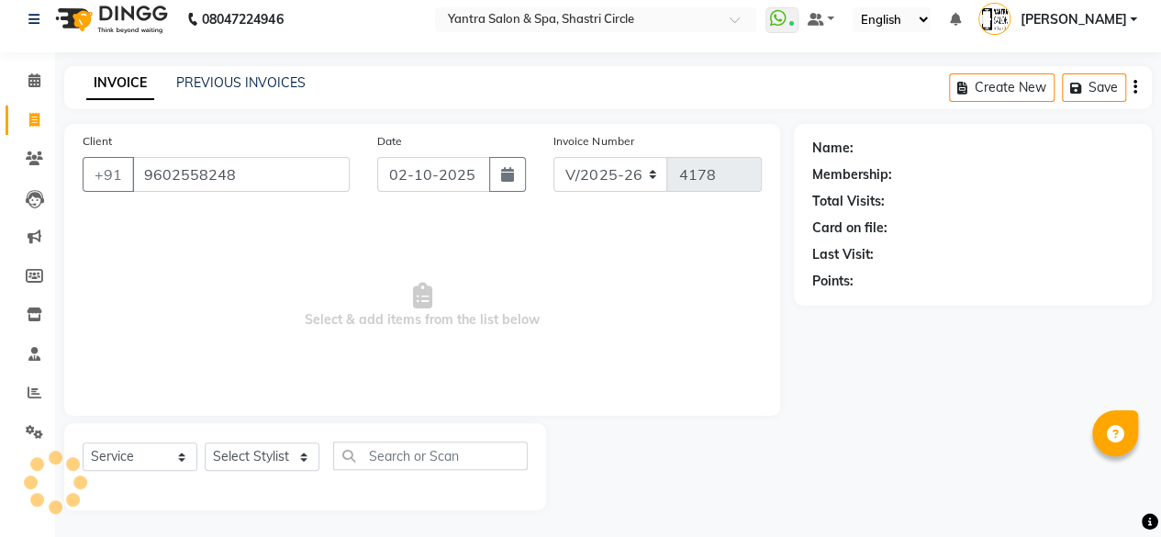
type input "9602558248"
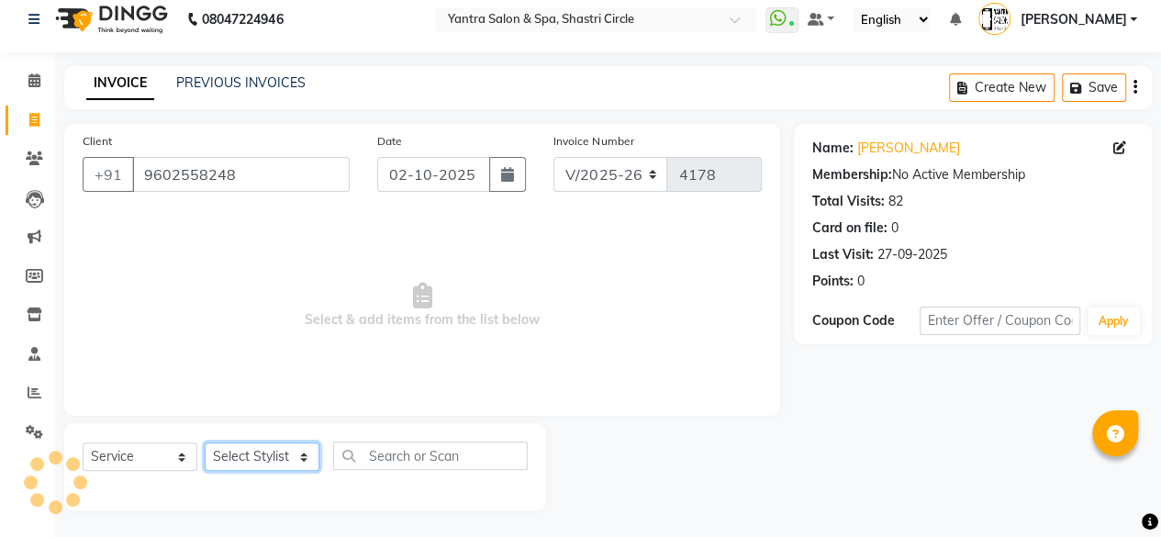
click at [286, 460] on select "Select Stylist [PERSON_NAME] [PERSON_NAME] [PERSON_NAME] ASHA Dimple [PERSON_NA…" at bounding box center [262, 457] width 115 height 28
select select "44020"
click at [205, 443] on select "Select Stylist [PERSON_NAME] [PERSON_NAME] [PERSON_NAME] ASHA Dimple [PERSON_NA…" at bounding box center [262, 457] width 115 height 28
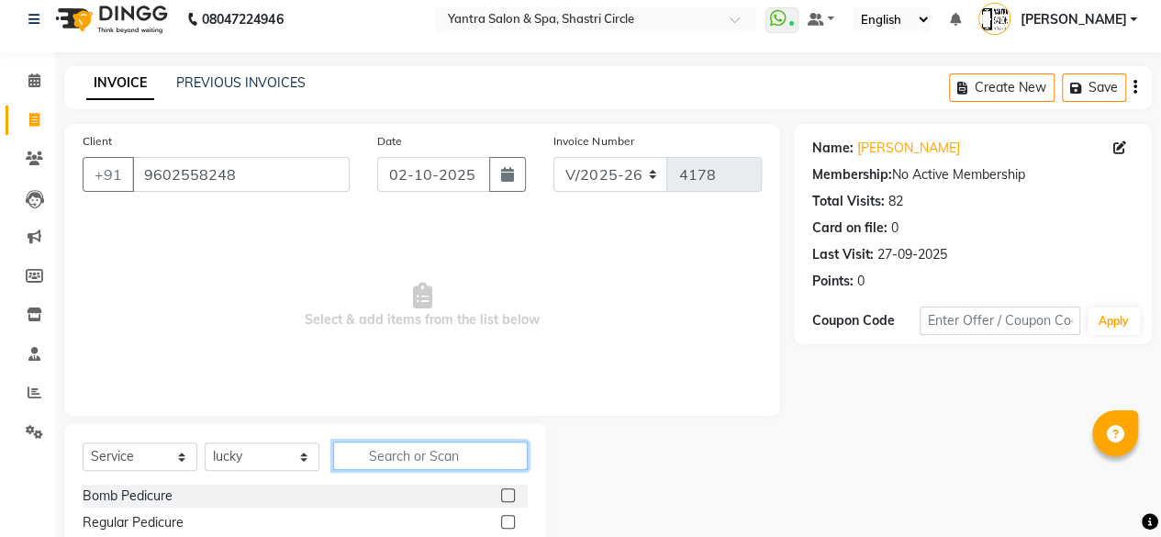
click at [461, 459] on input "text" at bounding box center [430, 456] width 195 height 28
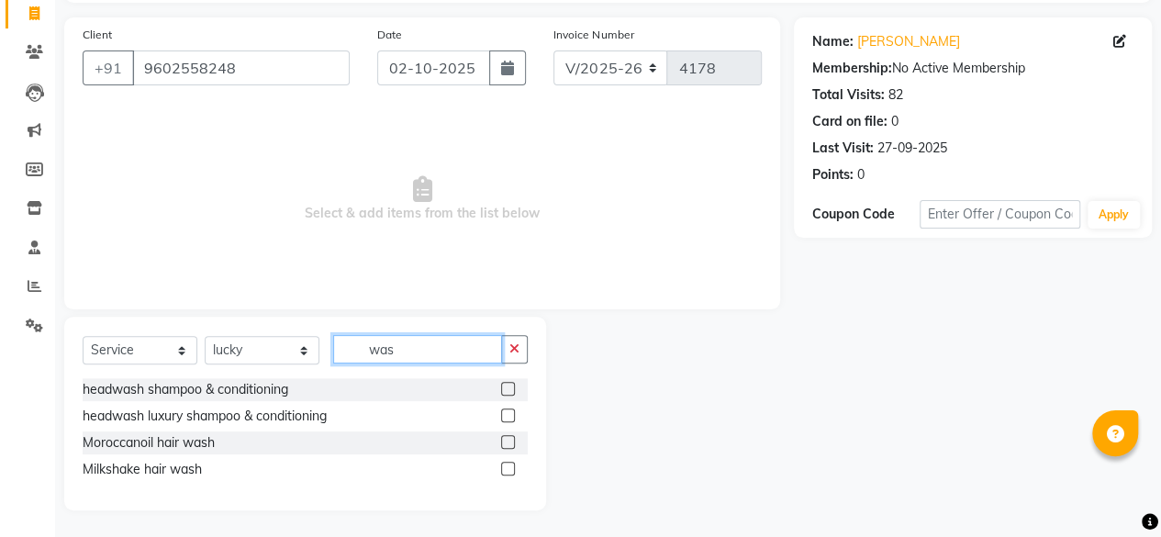
type input "was"
click at [510, 438] on label at bounding box center [508, 442] width 14 height 14
click at [510, 438] on input "checkbox" at bounding box center [507, 443] width 12 height 12
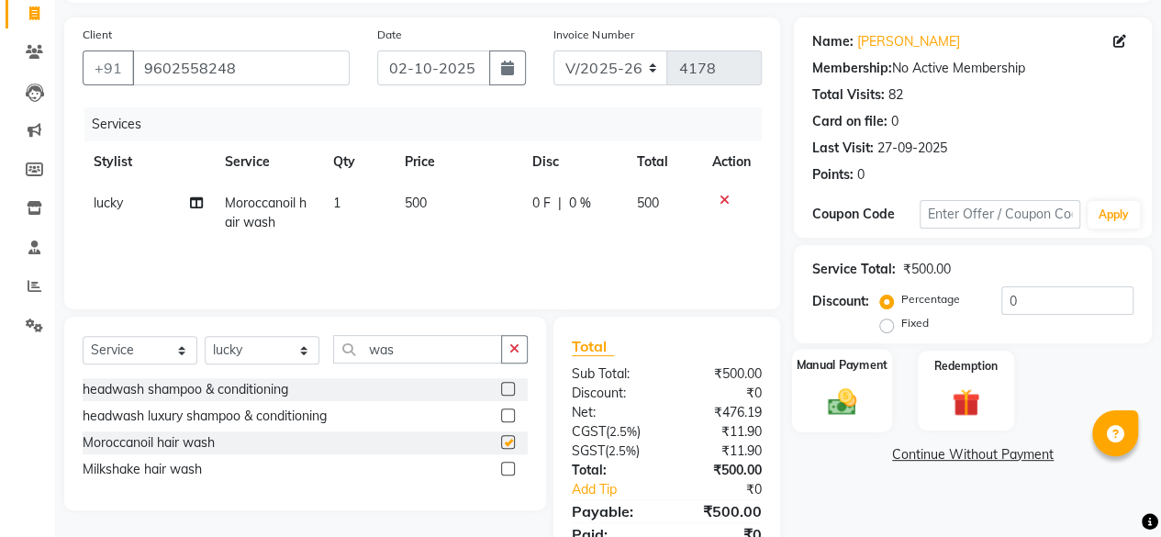
checkbox input "false"
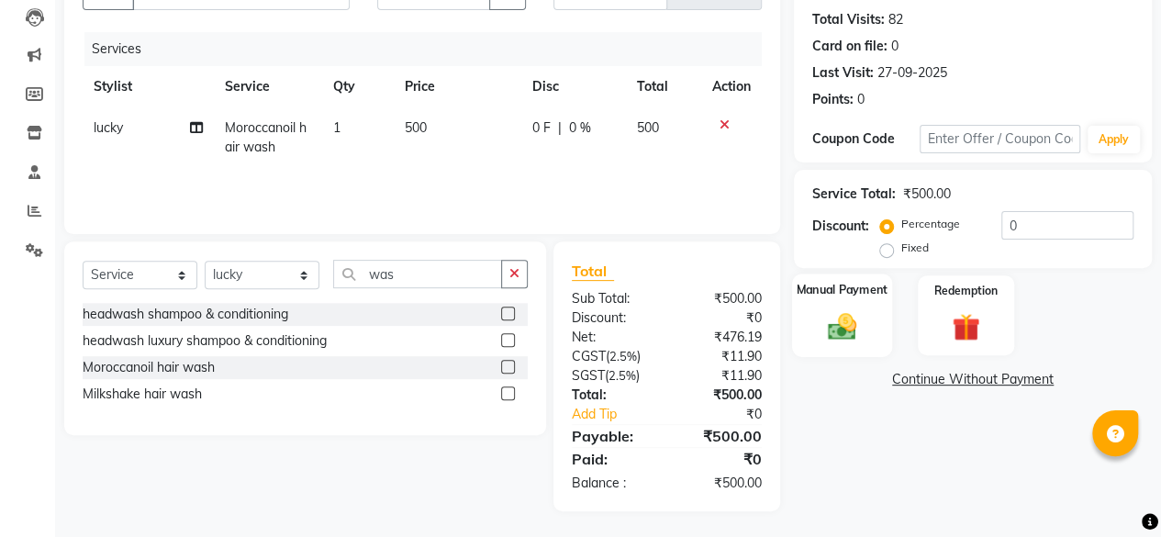
click at [874, 328] on div "Manual Payment" at bounding box center [842, 316] width 100 height 84
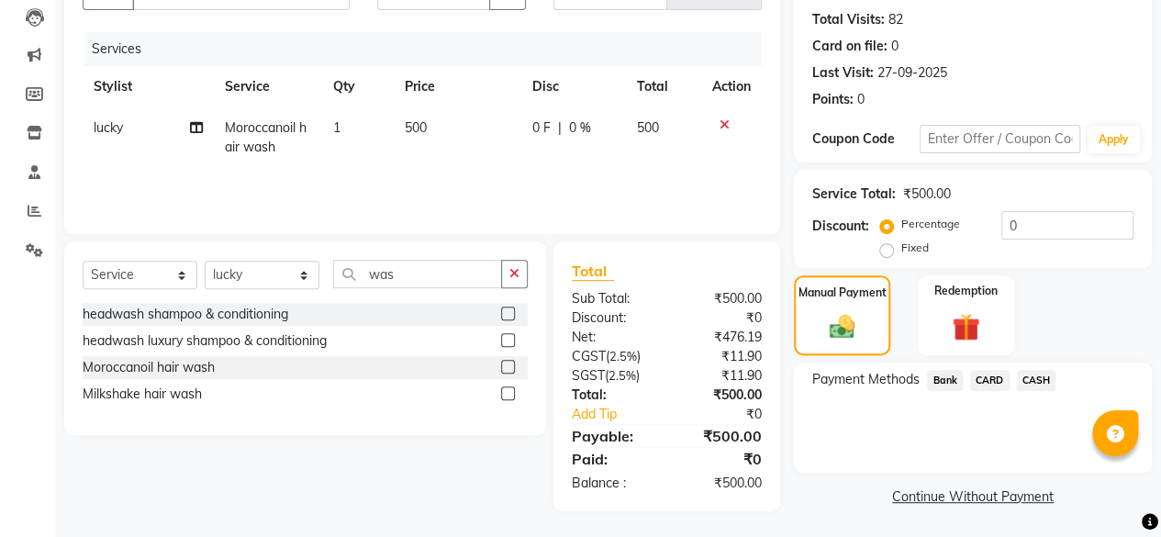
click at [1047, 376] on span "CASH" at bounding box center [1036, 380] width 39 height 21
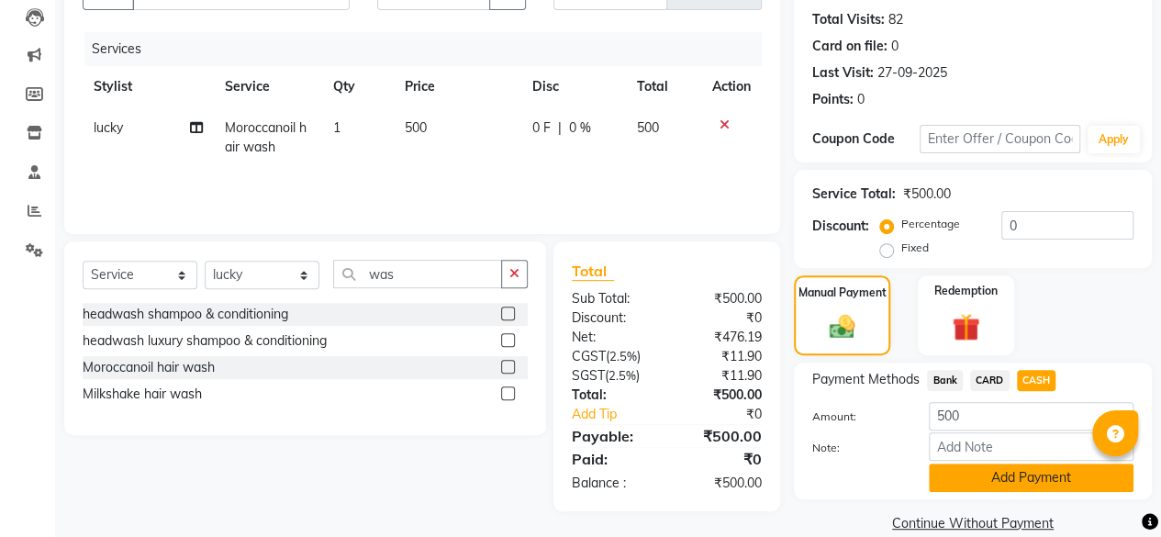
click at [983, 476] on button "Add Payment" at bounding box center [1031, 478] width 205 height 28
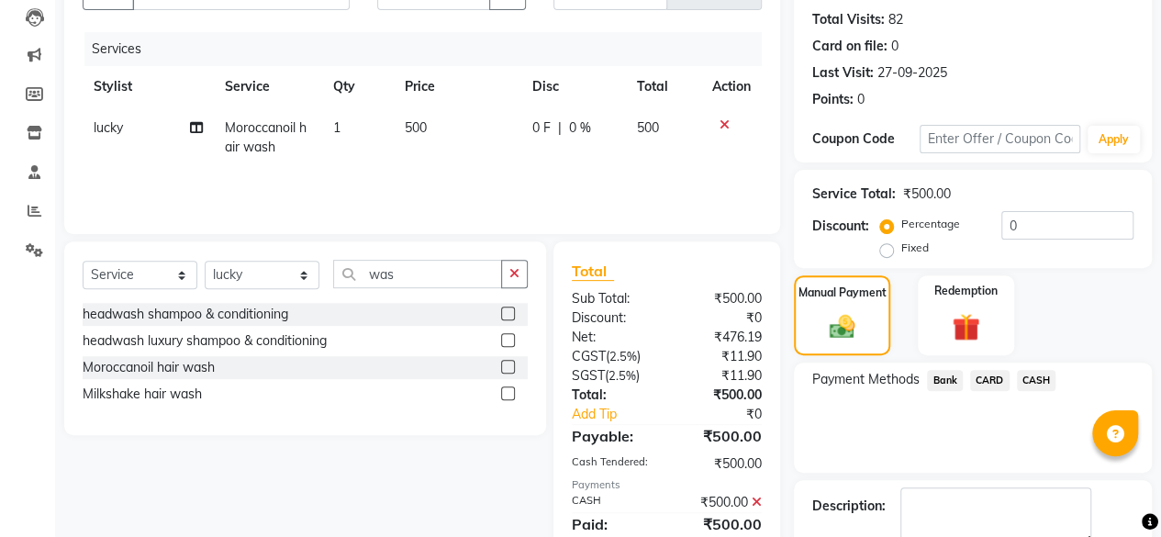
scroll to position [297, 0]
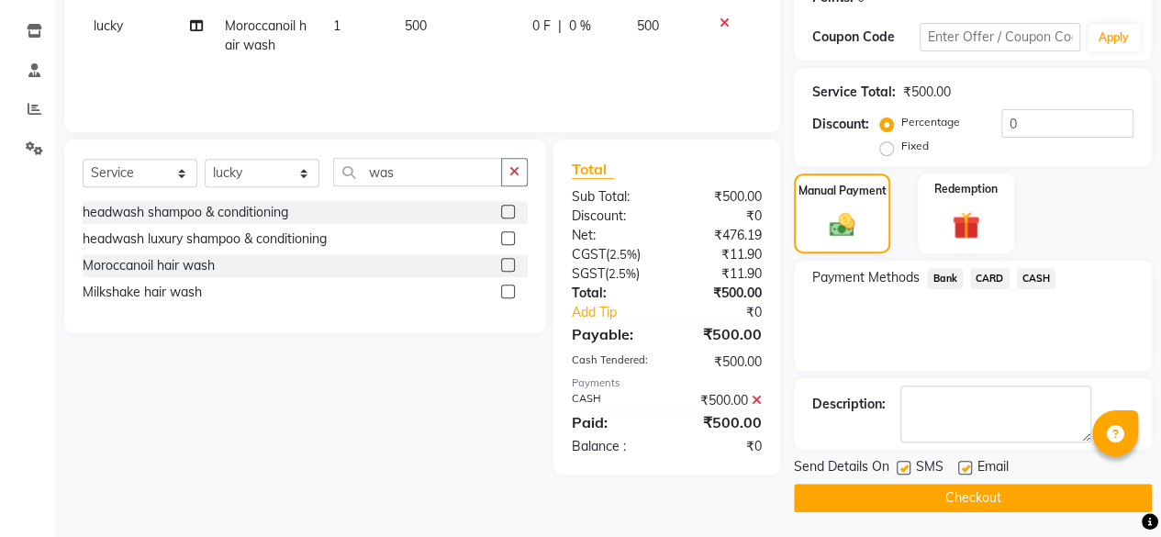
click at [1001, 493] on button "Checkout" at bounding box center [973, 498] width 358 height 28
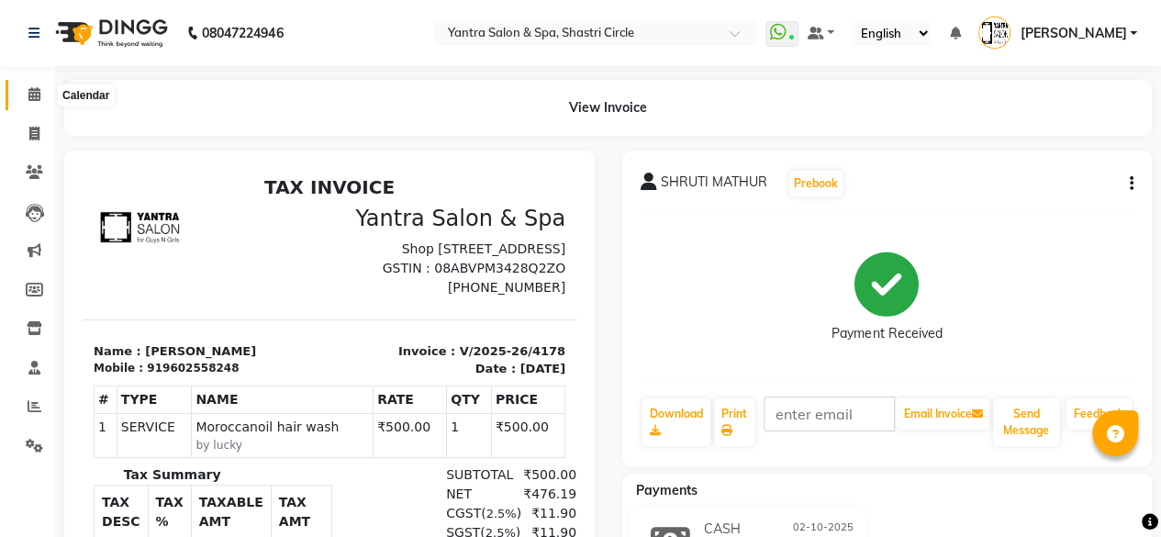
click at [32, 87] on icon at bounding box center [34, 94] width 12 height 14
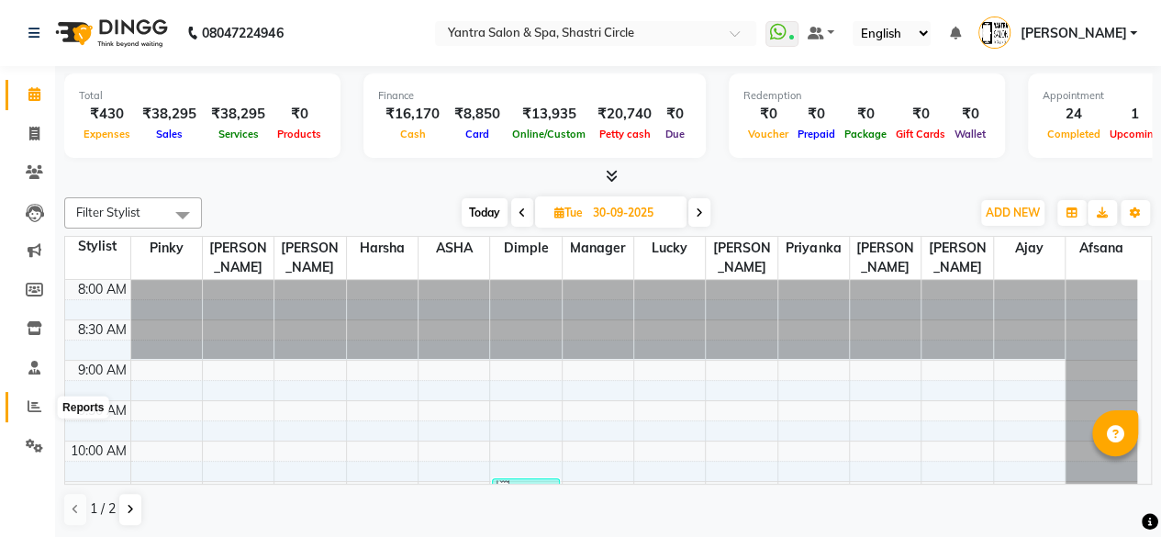
click at [39, 409] on icon at bounding box center [35, 406] width 14 height 14
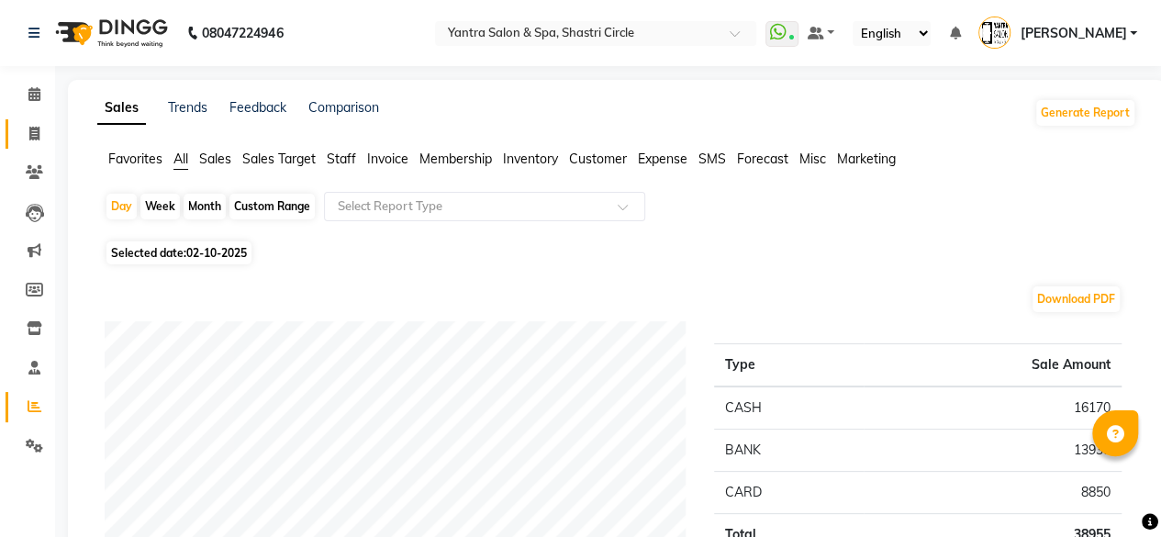
click at [11, 136] on link "Invoice" at bounding box center [28, 134] width 44 height 30
select select "service"
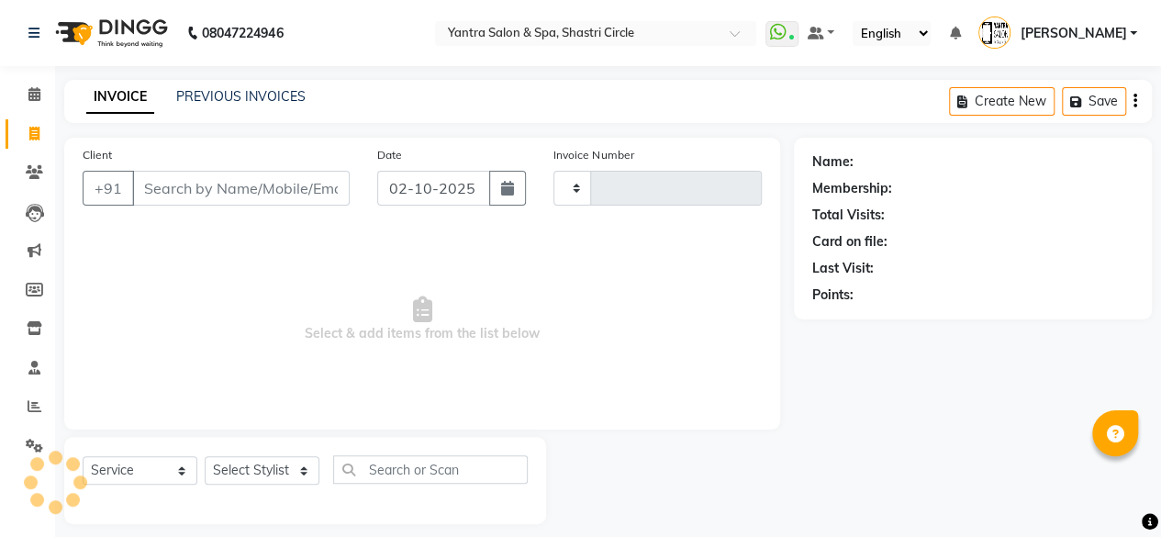
type input "4180"
select select "154"
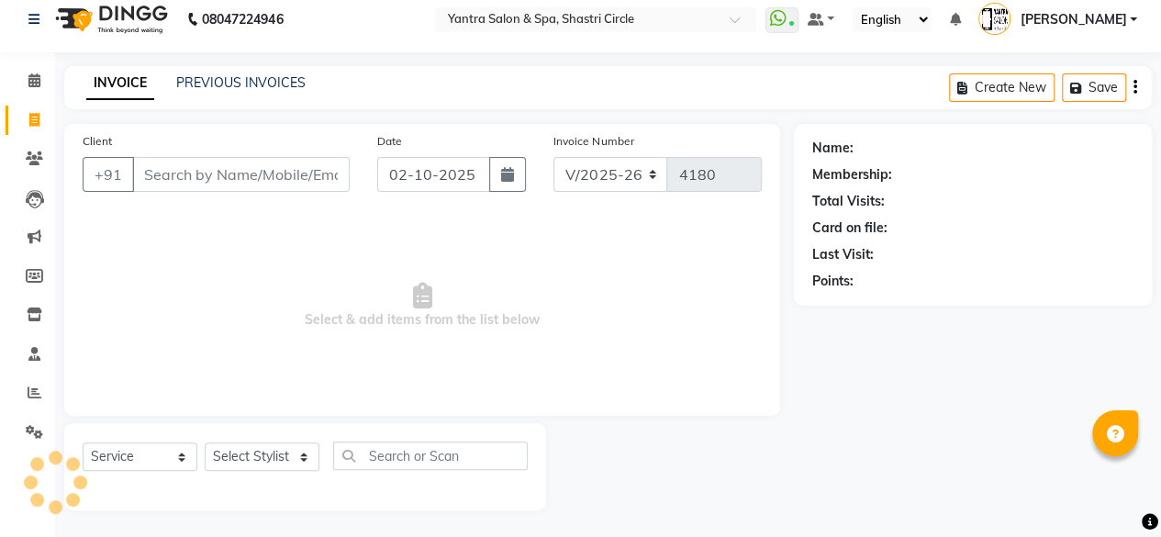
click at [225, 188] on input "Client" at bounding box center [241, 174] width 218 height 35
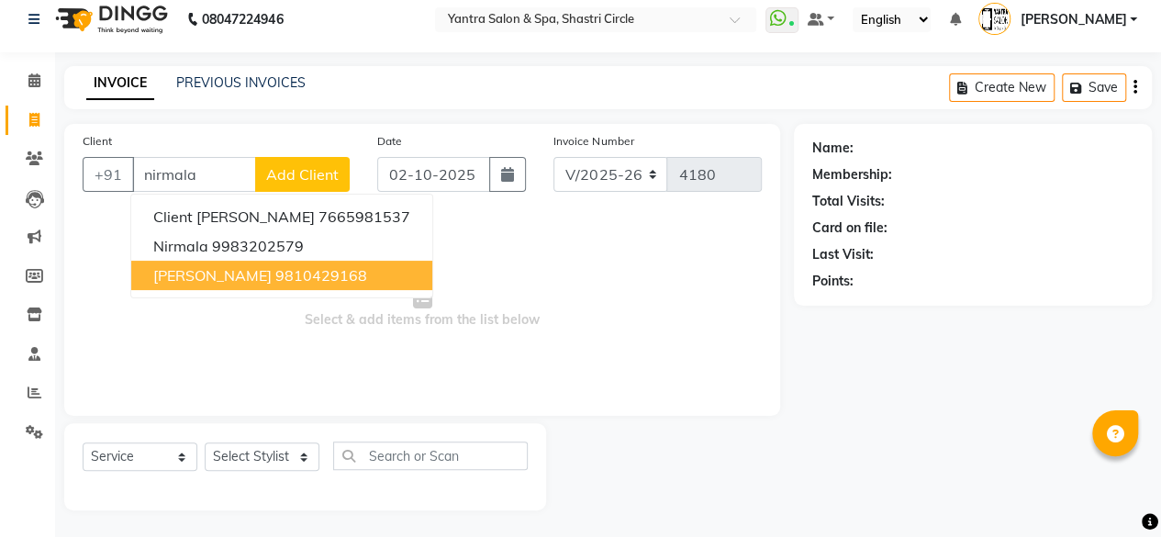
click at [272, 275] on span "[PERSON_NAME]" at bounding box center [212, 275] width 118 height 18
type input "9810429168"
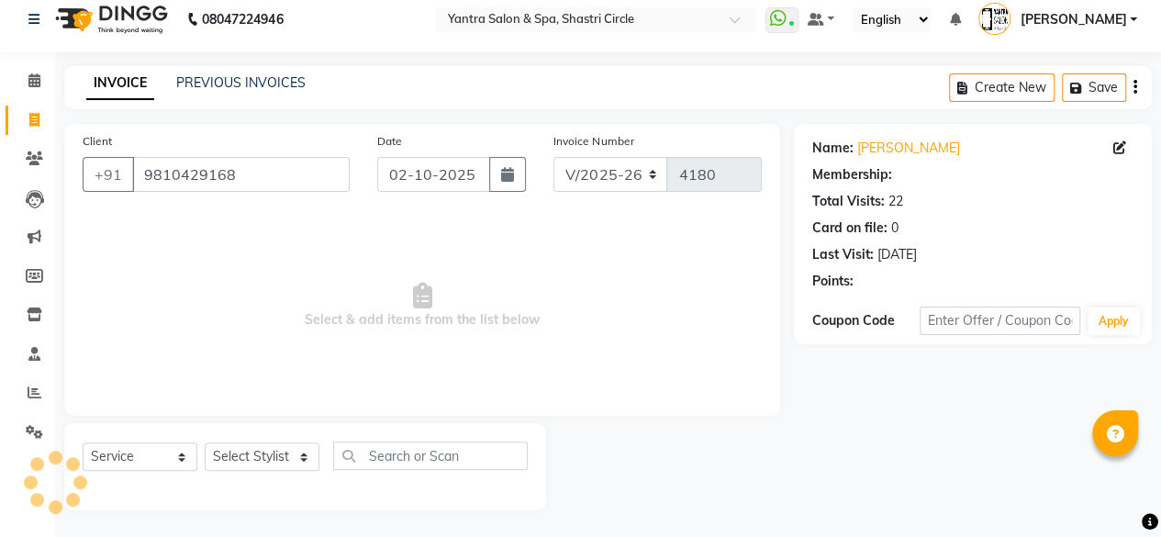
select select "1: Object"
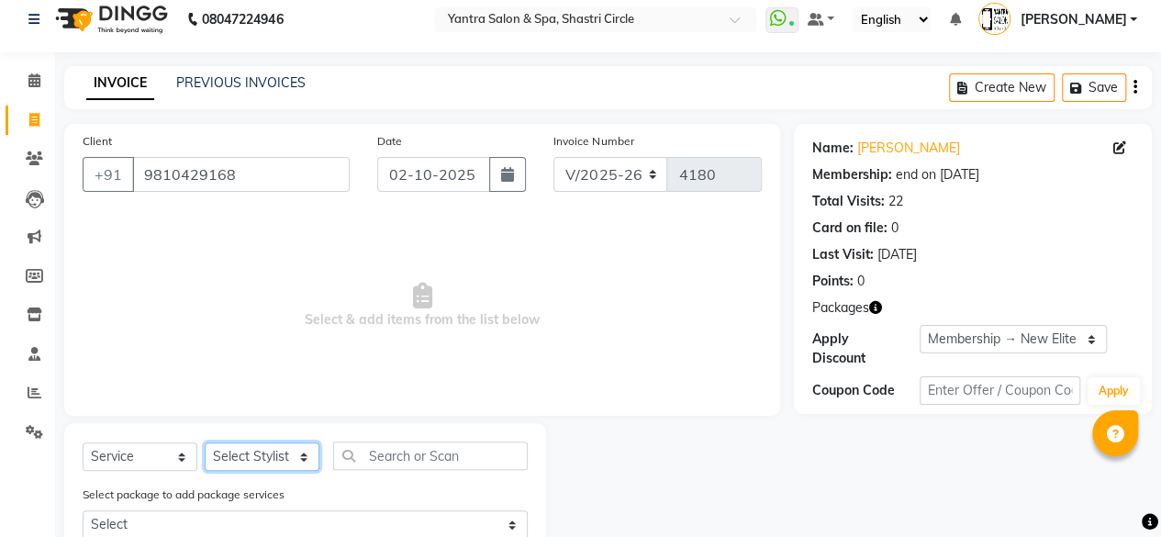
click at [274, 453] on select "Select Stylist [PERSON_NAME] [PERSON_NAME] [PERSON_NAME] ASHA Dimple [PERSON_NA…" at bounding box center [262, 457] width 115 height 28
select select "8429"
click at [205, 443] on select "Select Stylist [PERSON_NAME] [PERSON_NAME] [PERSON_NAME] ASHA Dimple [PERSON_NA…" at bounding box center [262, 457] width 115 height 28
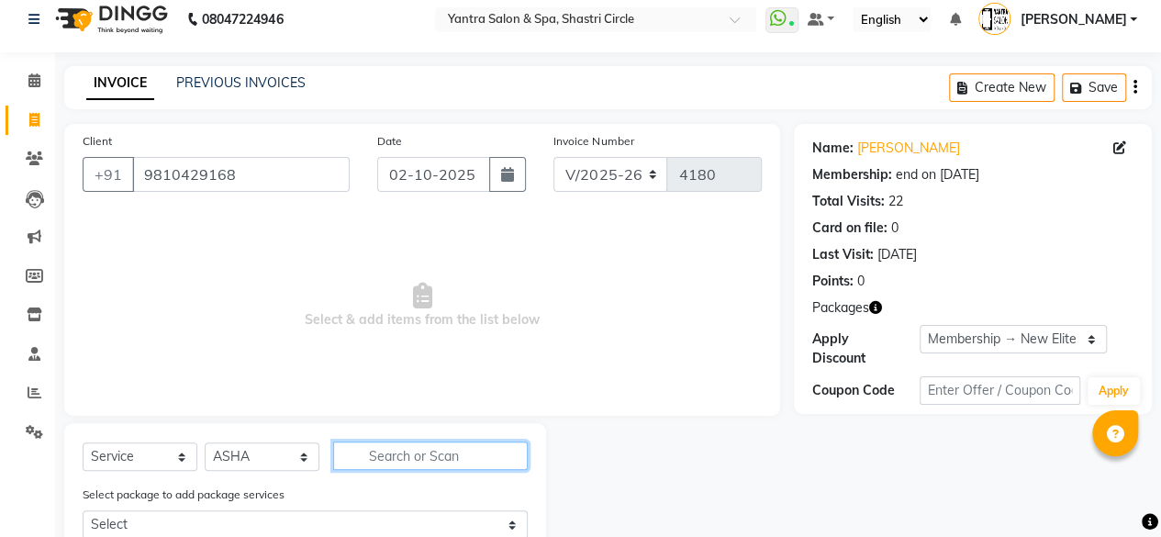
click at [431, 454] on input "text" at bounding box center [430, 456] width 195 height 28
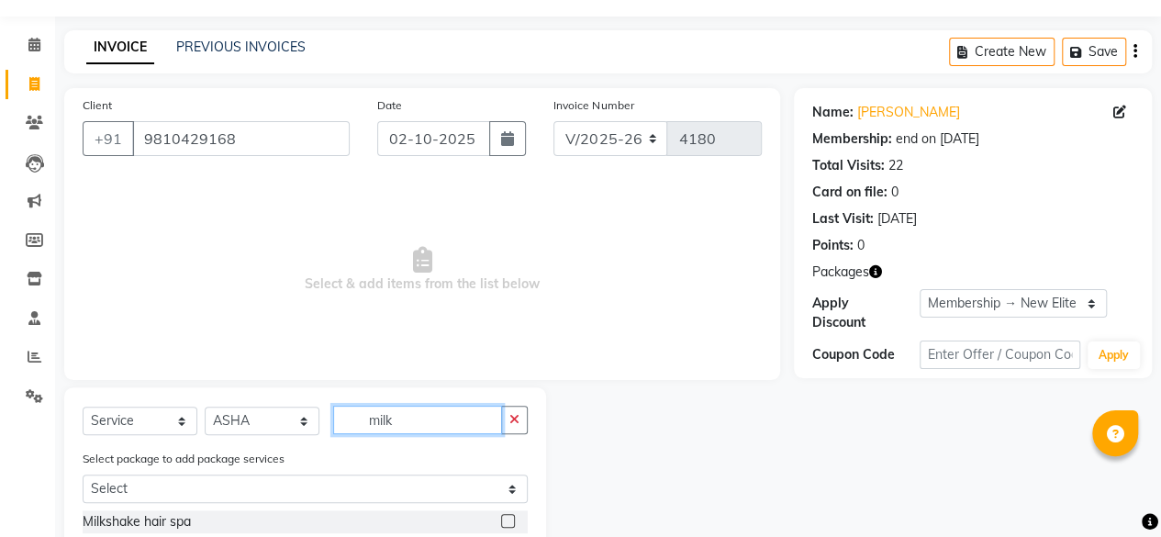
scroll to position [182, 0]
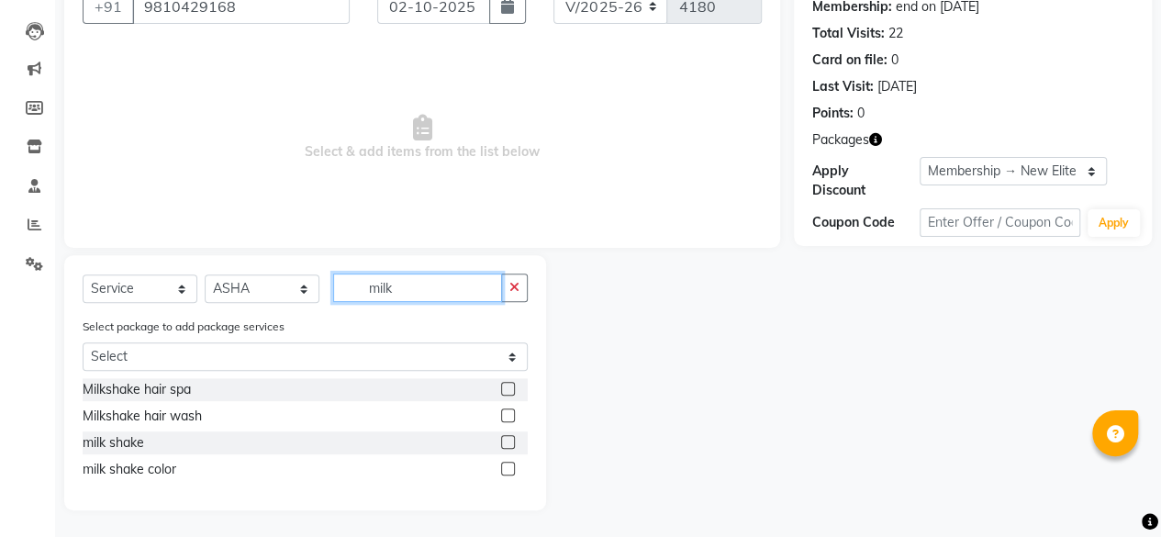
type input "milk"
click at [510, 391] on label at bounding box center [508, 389] width 14 height 14
click at [510, 391] on input "checkbox" at bounding box center [507, 390] width 12 height 12
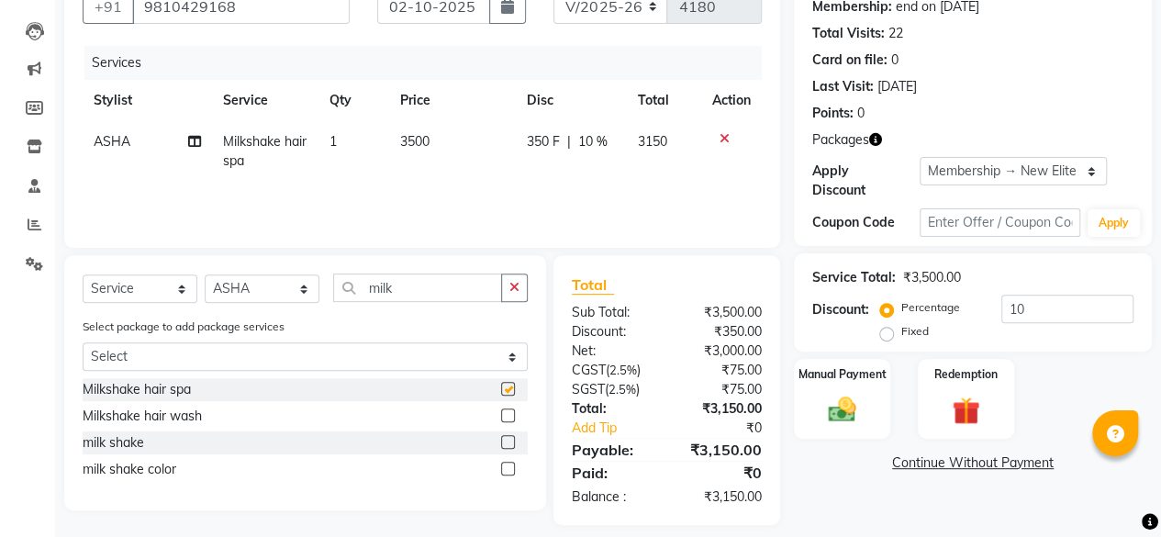
checkbox input "false"
click at [411, 280] on input "milk" at bounding box center [417, 288] width 169 height 28
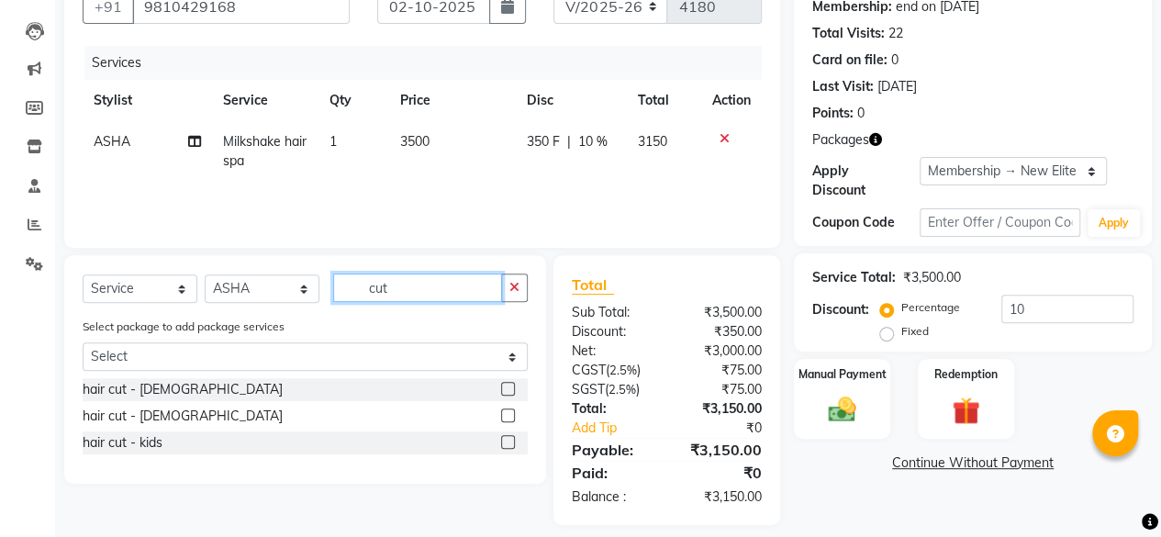
type input "cut"
click at [509, 385] on label at bounding box center [508, 389] width 14 height 14
click at [509, 385] on input "checkbox" at bounding box center [507, 390] width 12 height 12
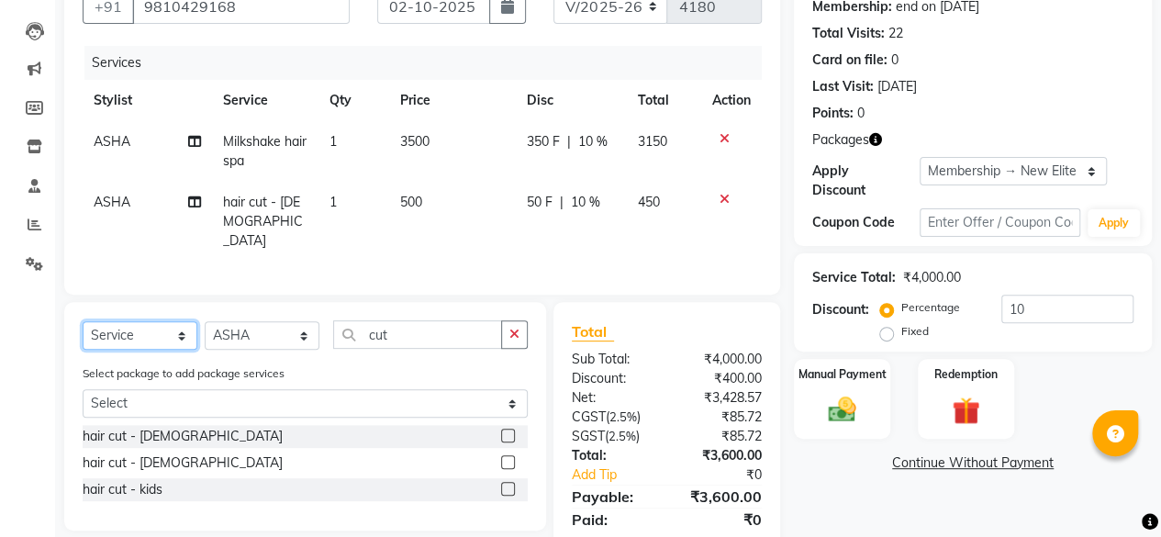
checkbox input "false"
click at [133, 331] on select "Select Service Product Membership Package Voucher Prepaid Gift Card" at bounding box center [140, 335] width 115 height 28
select select "product"
click at [83, 321] on select "Select Service Product Membership Package Voucher Prepaid Gift Card" at bounding box center [140, 335] width 115 height 28
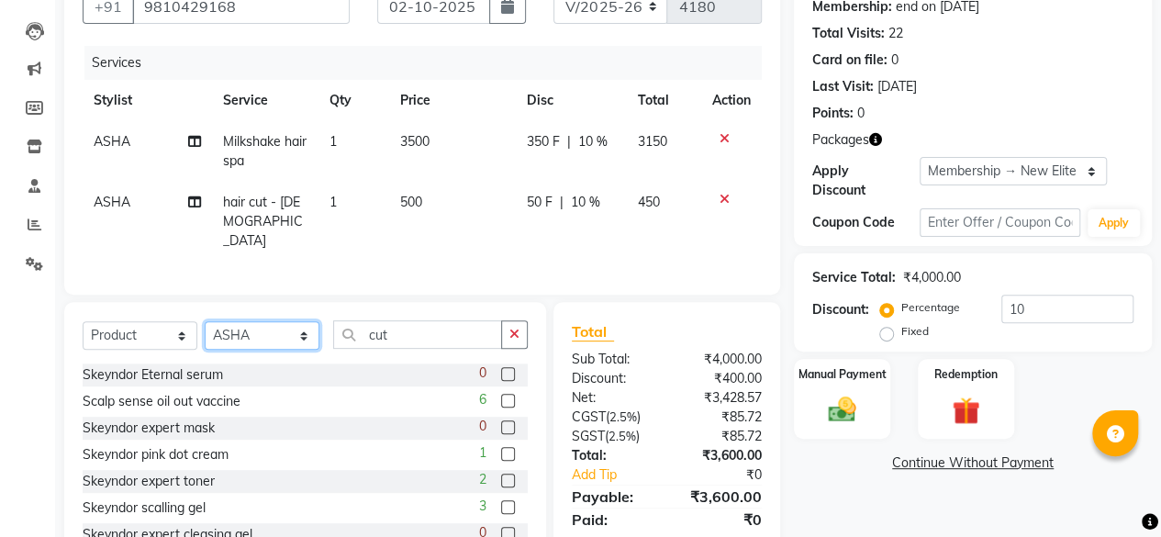
click at [282, 321] on select "Select Stylist [PERSON_NAME] [PERSON_NAME] [PERSON_NAME] ASHA Dimple [PERSON_NA…" at bounding box center [262, 335] width 115 height 28
click at [391, 329] on input "cut" at bounding box center [417, 334] width 169 height 28
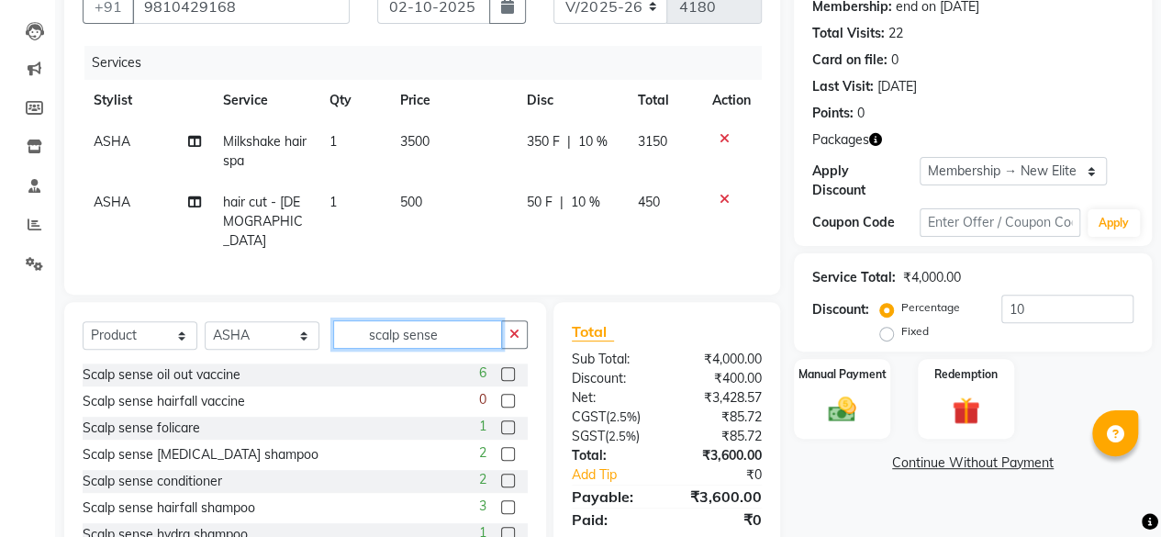
type input "scalp sense"
click at [501, 500] on label at bounding box center [508, 507] width 14 height 14
click at [501, 502] on input "checkbox" at bounding box center [507, 508] width 12 height 12
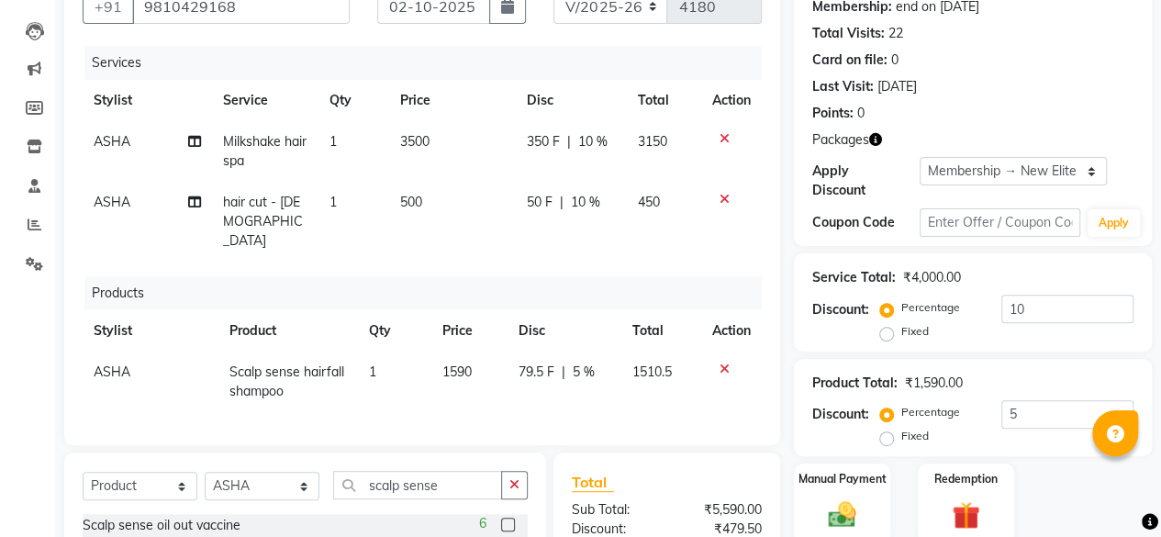
checkbox input "false"
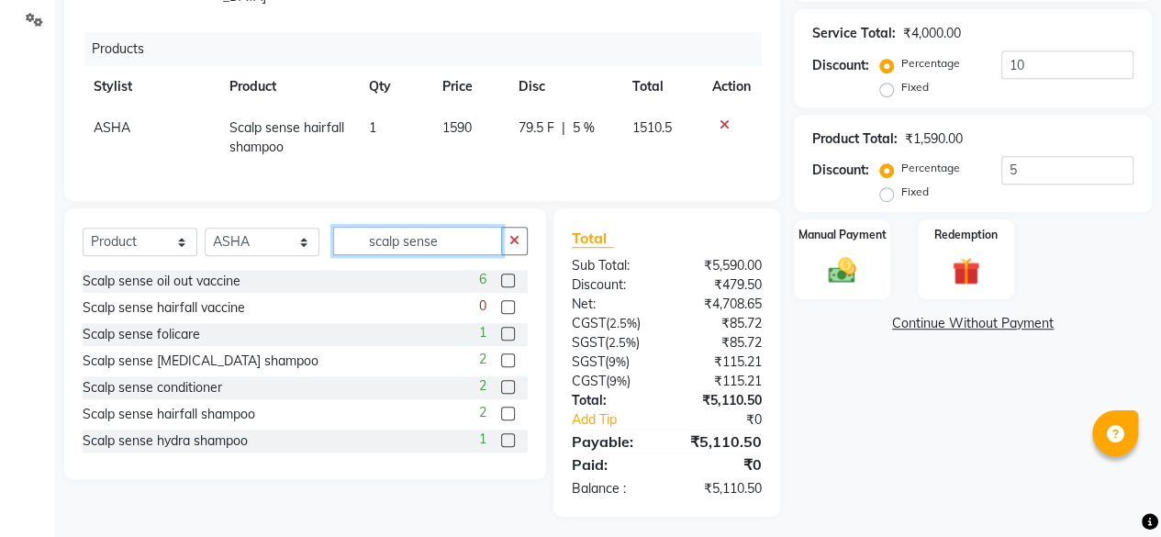
click at [418, 234] on input "scalp sense" at bounding box center [417, 241] width 169 height 28
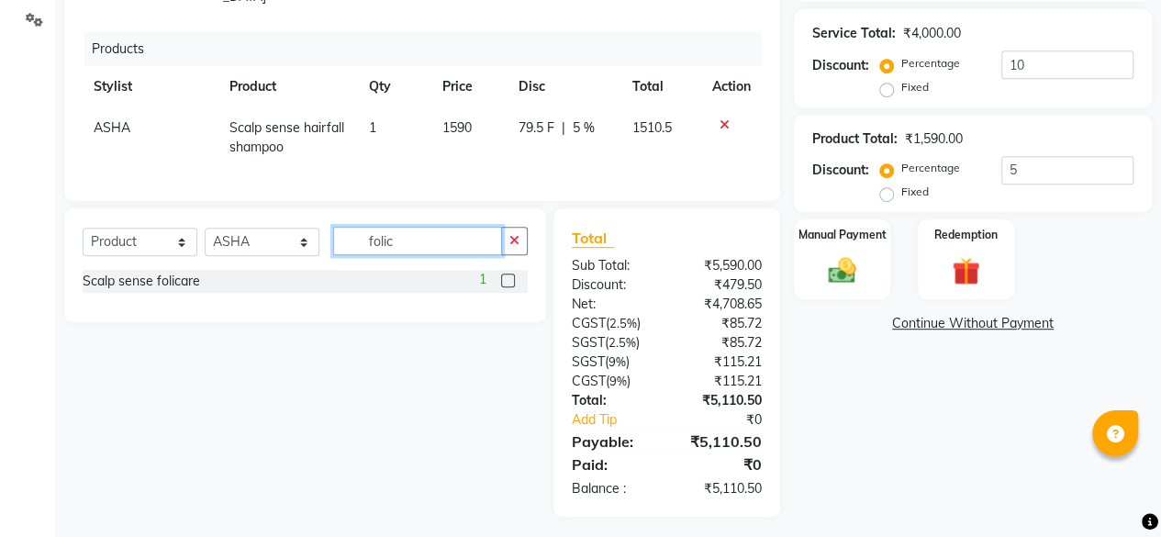
type input "folic"
click at [502, 276] on label at bounding box center [508, 281] width 14 height 14
click at [502, 276] on input "checkbox" at bounding box center [507, 281] width 12 height 12
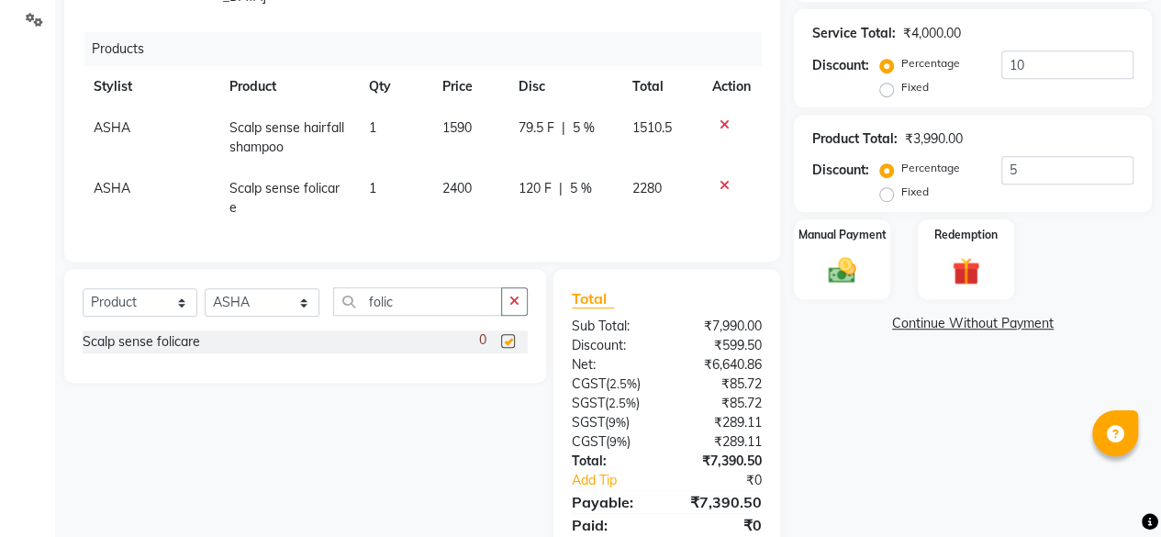
checkbox input "false"
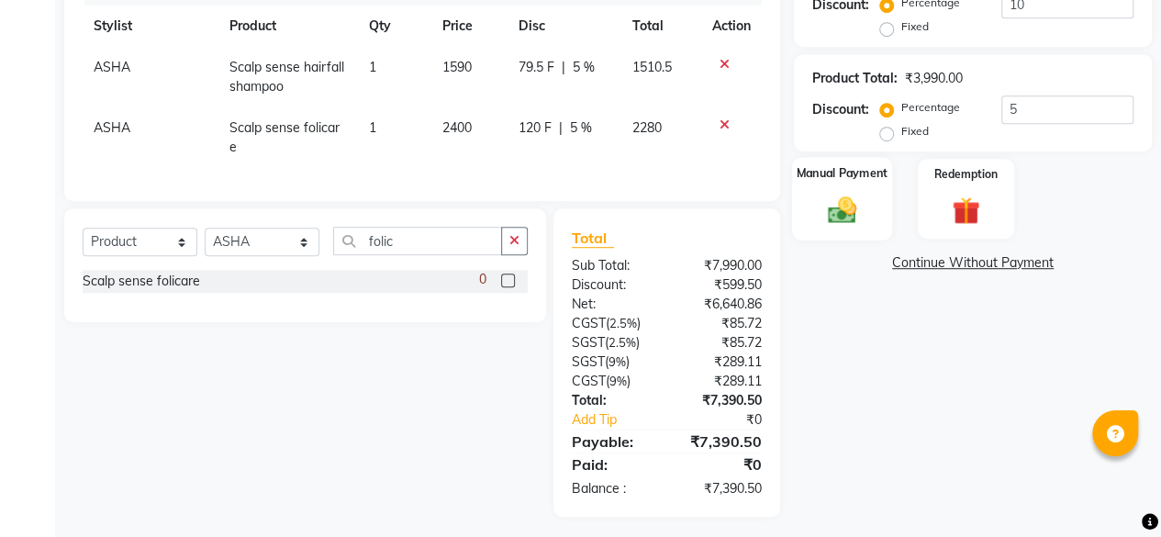
click at [887, 215] on div "Manual Payment" at bounding box center [842, 199] width 100 height 84
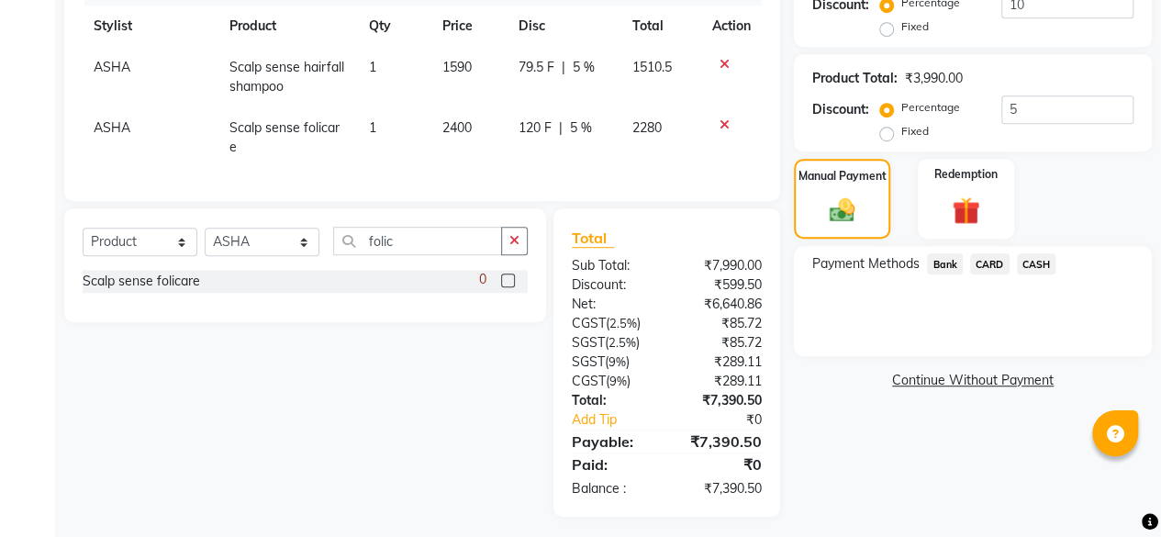
click at [940, 267] on span "Bank" at bounding box center [945, 263] width 36 height 21
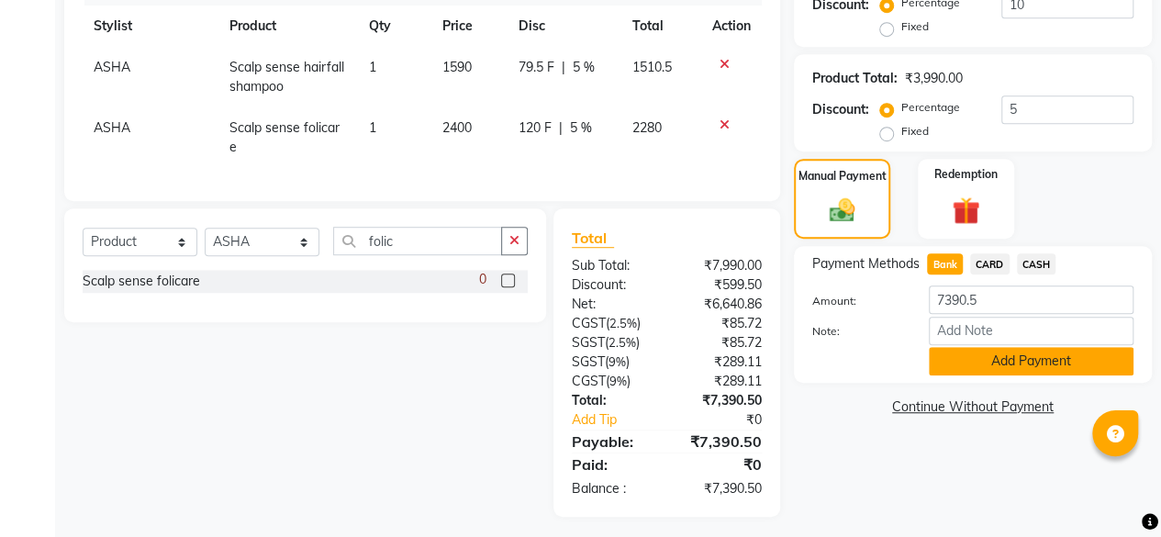
click at [963, 357] on button "Add Payment" at bounding box center [1031, 361] width 205 height 28
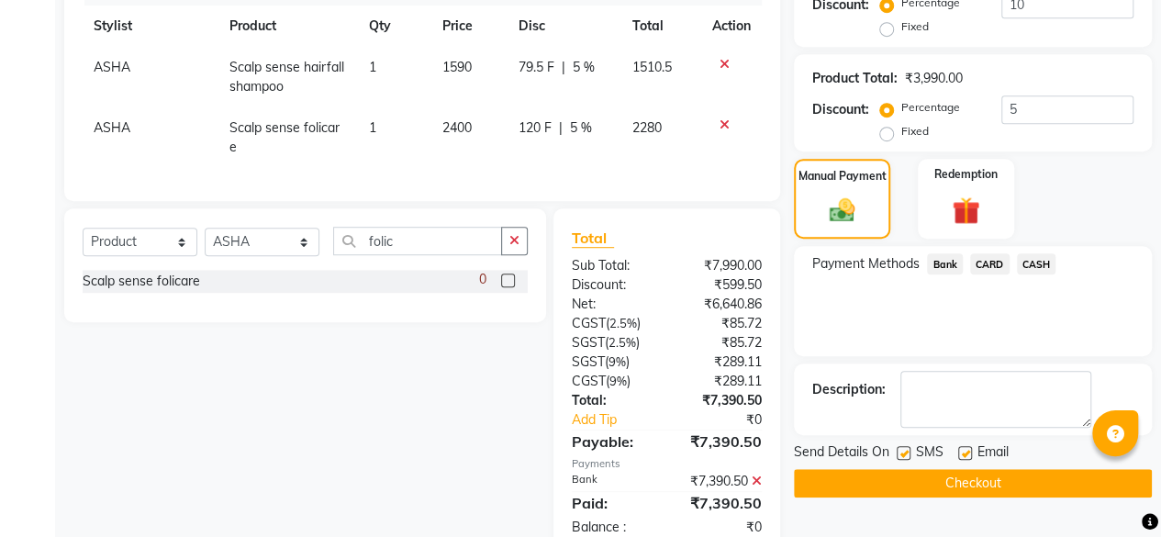
scroll to position [525, 0]
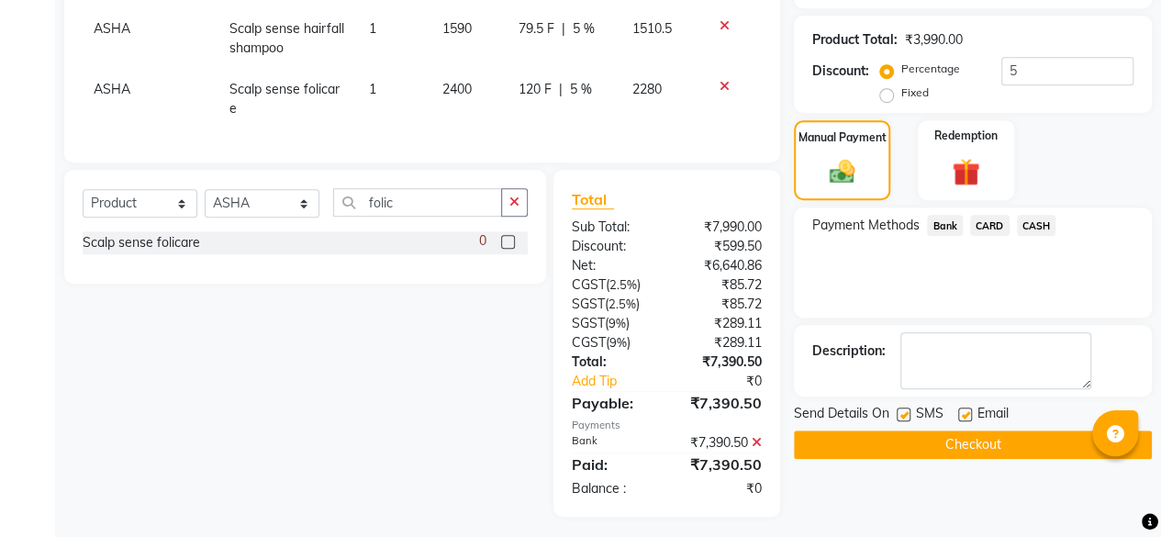
click at [967, 444] on button "Checkout" at bounding box center [973, 445] width 358 height 28
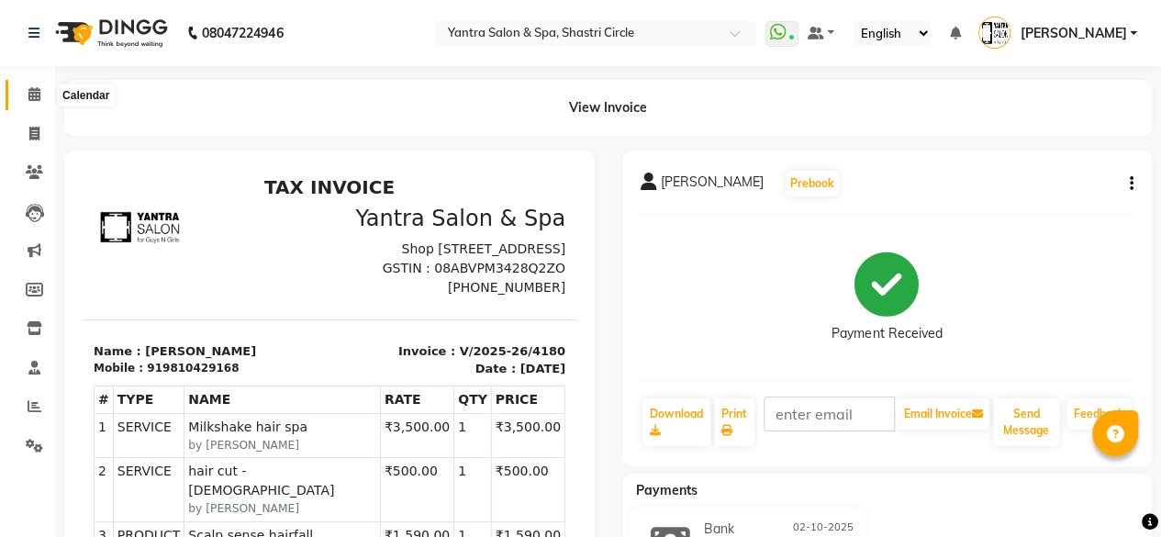
click at [33, 89] on icon at bounding box center [34, 94] width 12 height 14
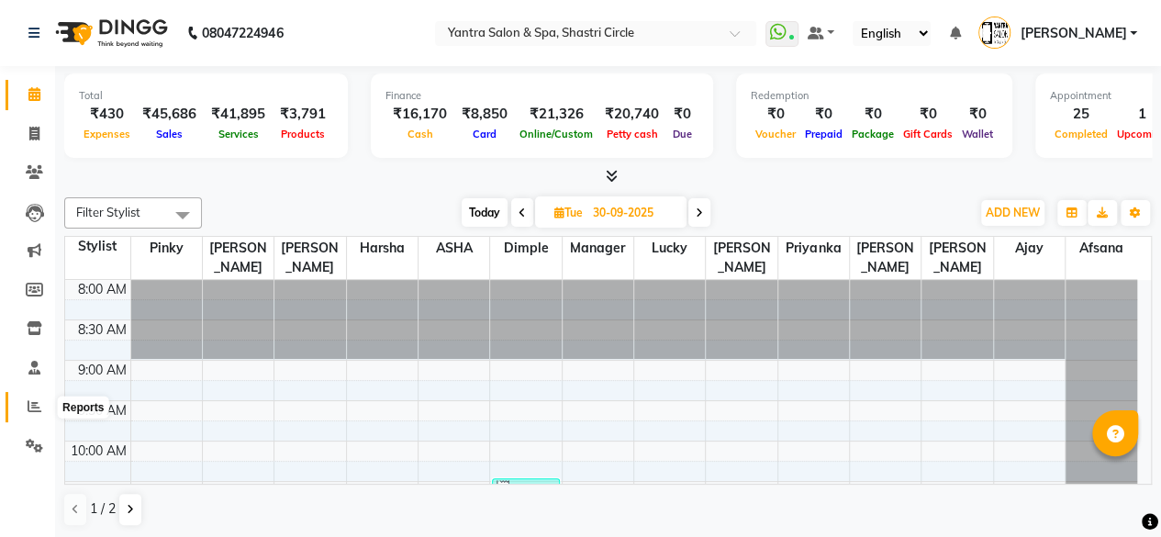
click at [35, 407] on icon at bounding box center [35, 406] width 14 height 14
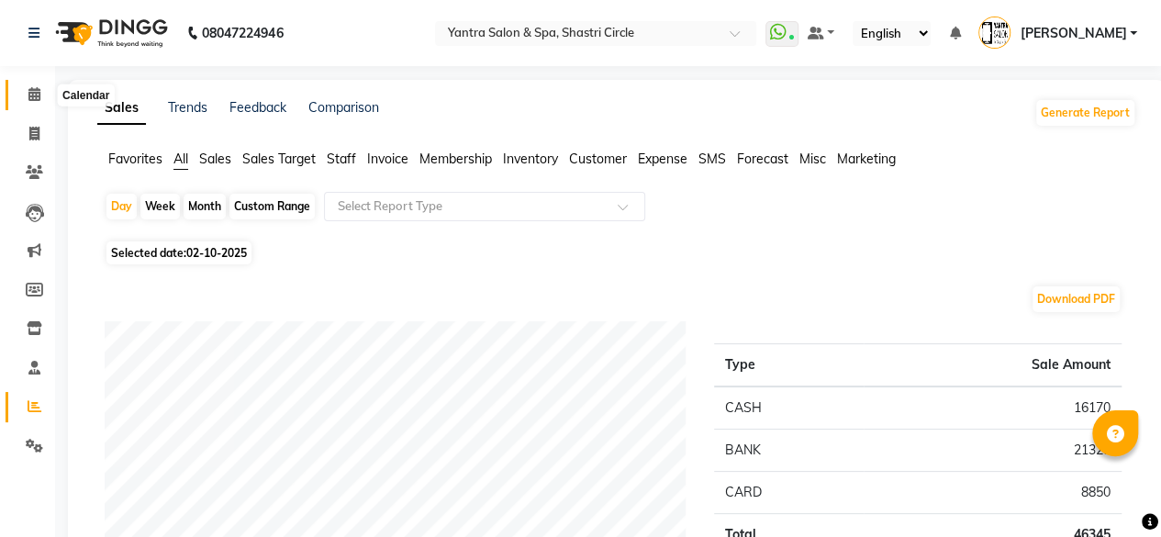
click at [32, 100] on icon at bounding box center [34, 94] width 12 height 14
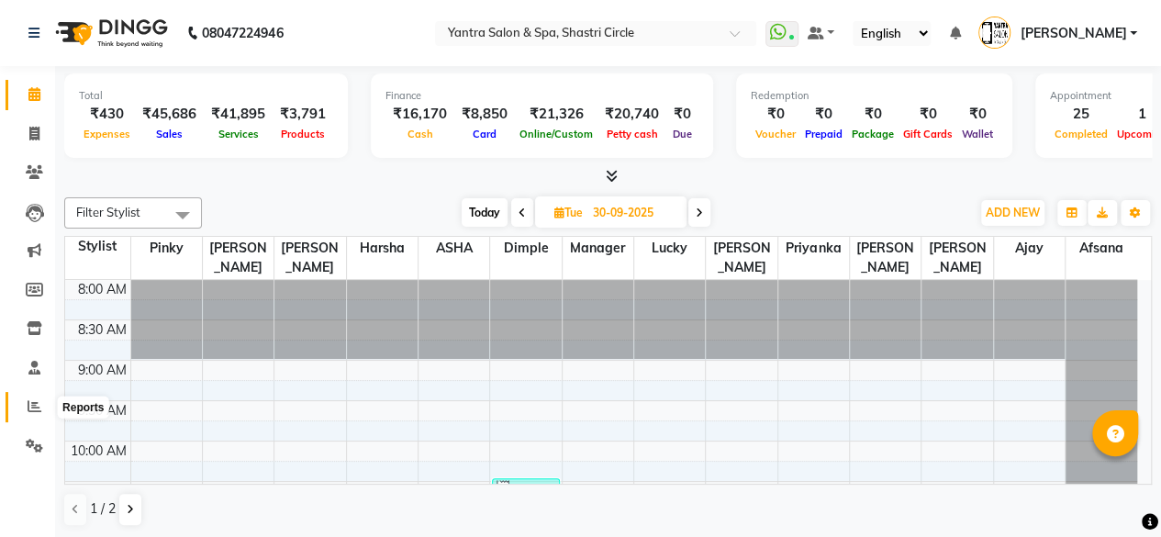
click at [35, 413] on icon at bounding box center [35, 406] width 14 height 14
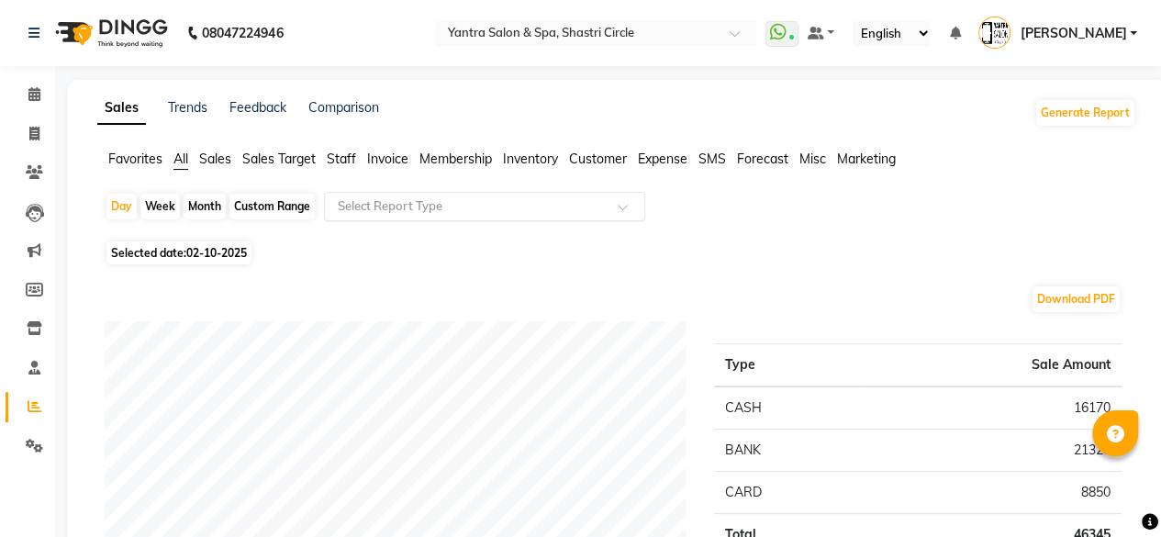
click at [485, 208] on input "text" at bounding box center [466, 206] width 264 height 18
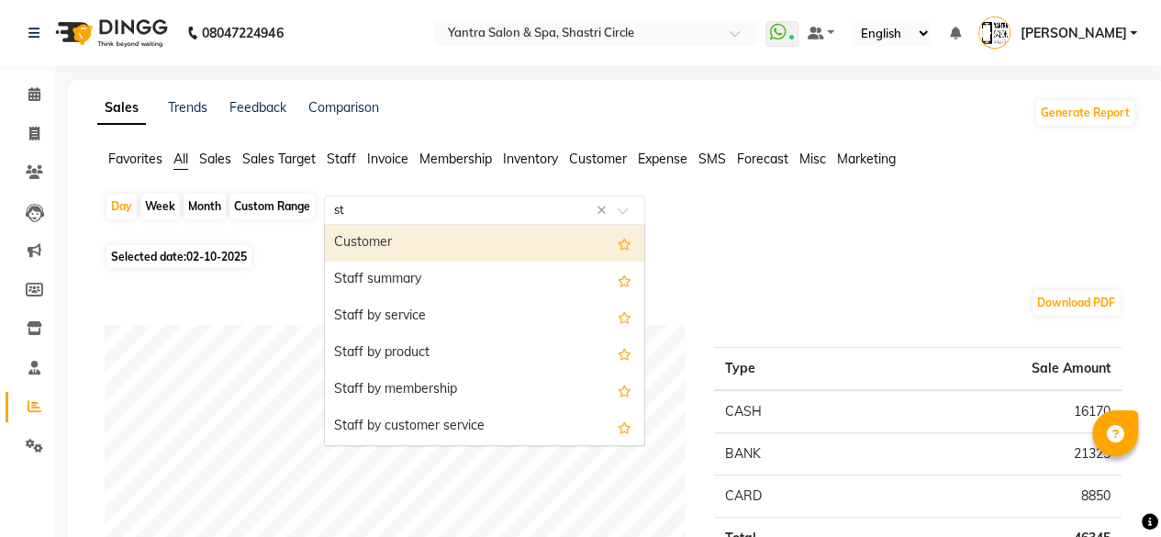
type input "sta"
click at [443, 256] on div "Staff summary" at bounding box center [485, 243] width 320 height 37
select select "full_report"
select select "csv"
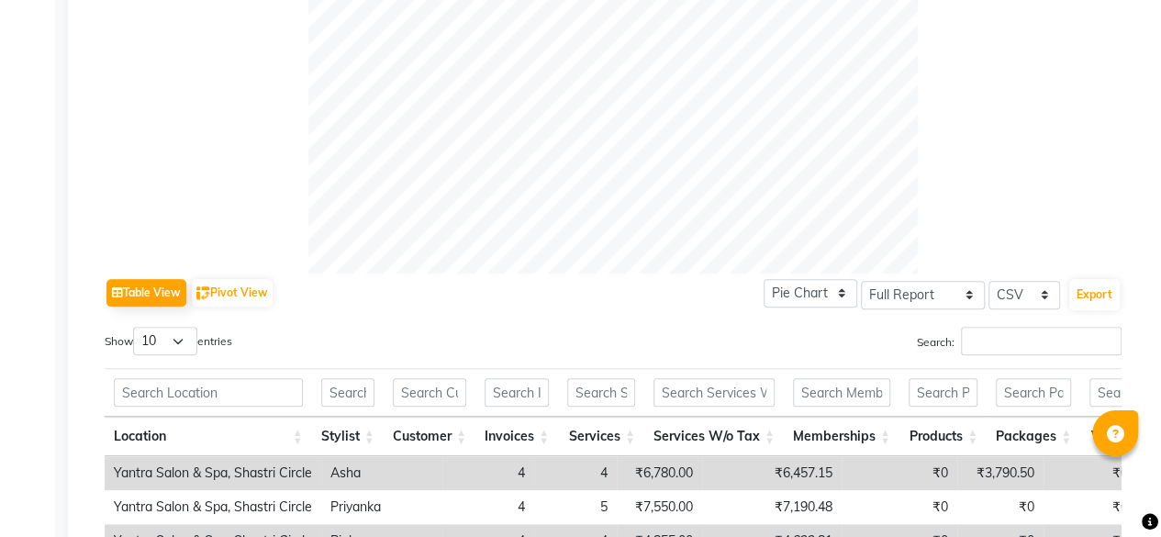
scroll to position [826, 0]
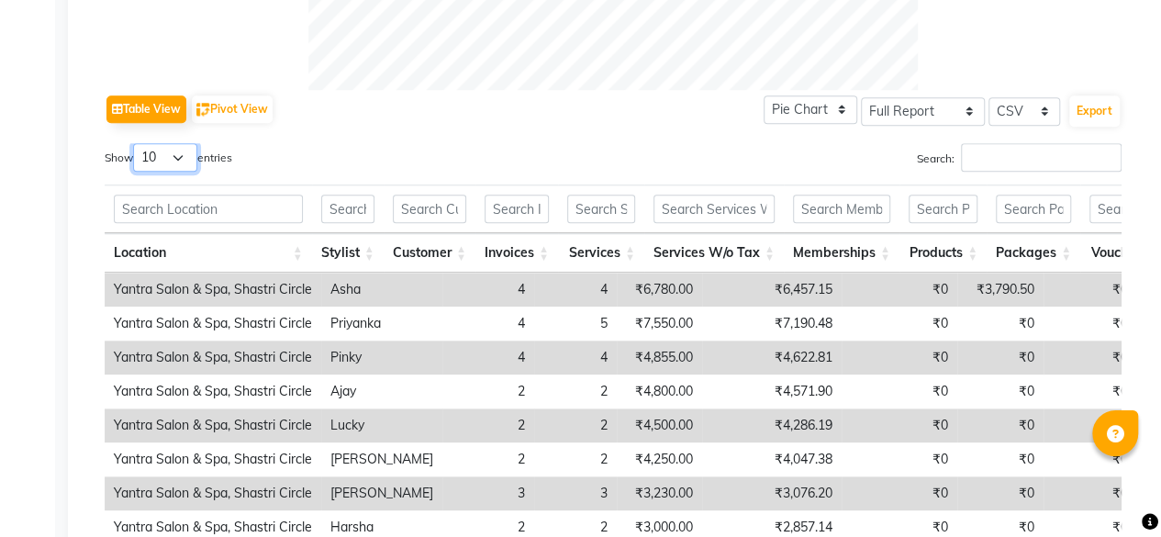
click at [175, 160] on select "10 25 50 100" at bounding box center [165, 157] width 64 height 28
select select "100"
click at [136, 143] on select "10 25 50 100" at bounding box center [165, 157] width 64 height 28
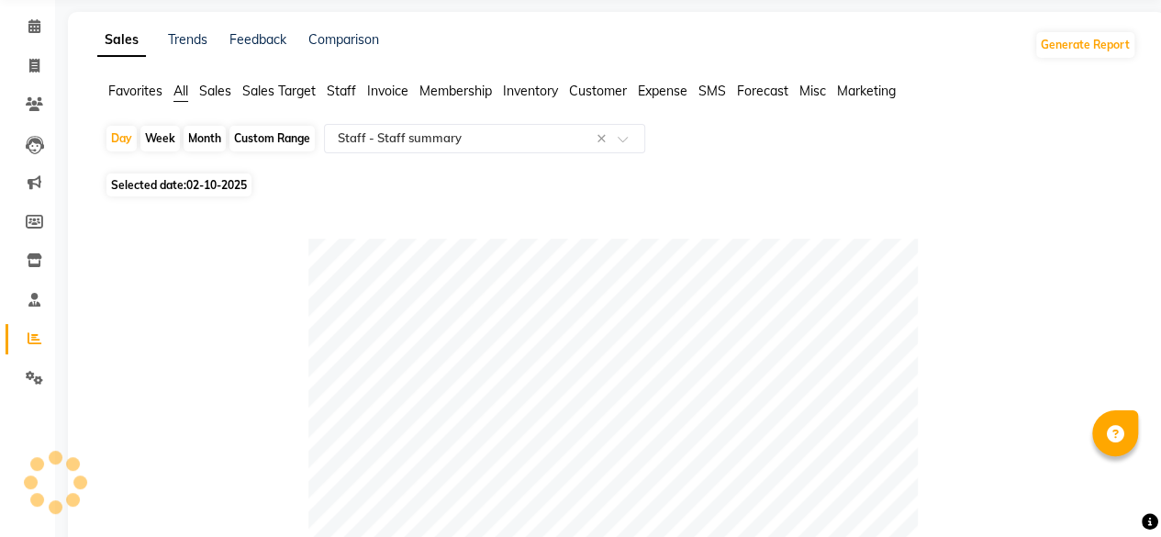
scroll to position [0, 0]
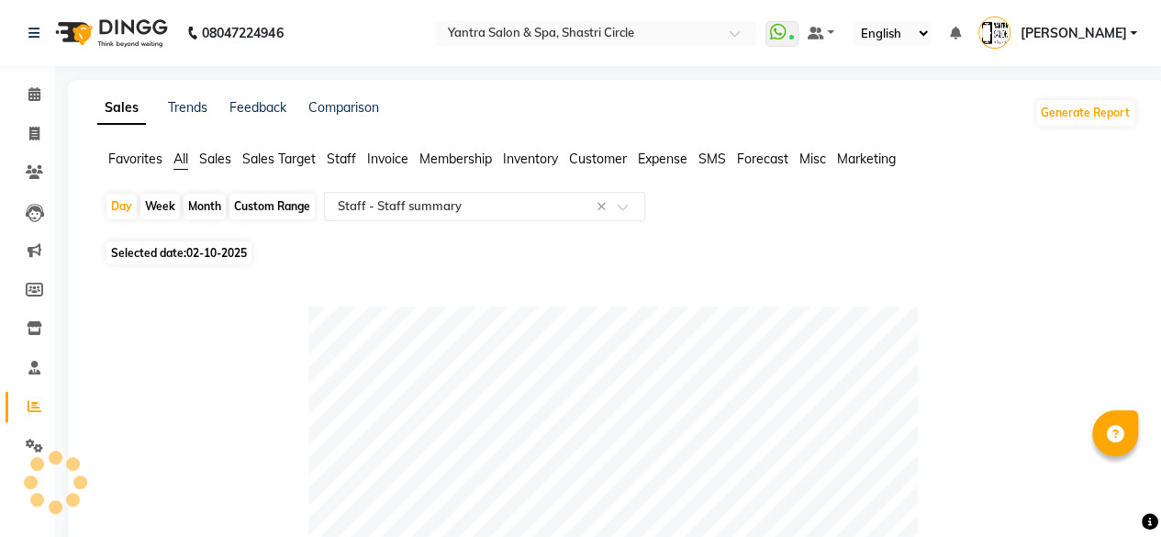
click at [38, 93] on icon at bounding box center [34, 94] width 12 height 14
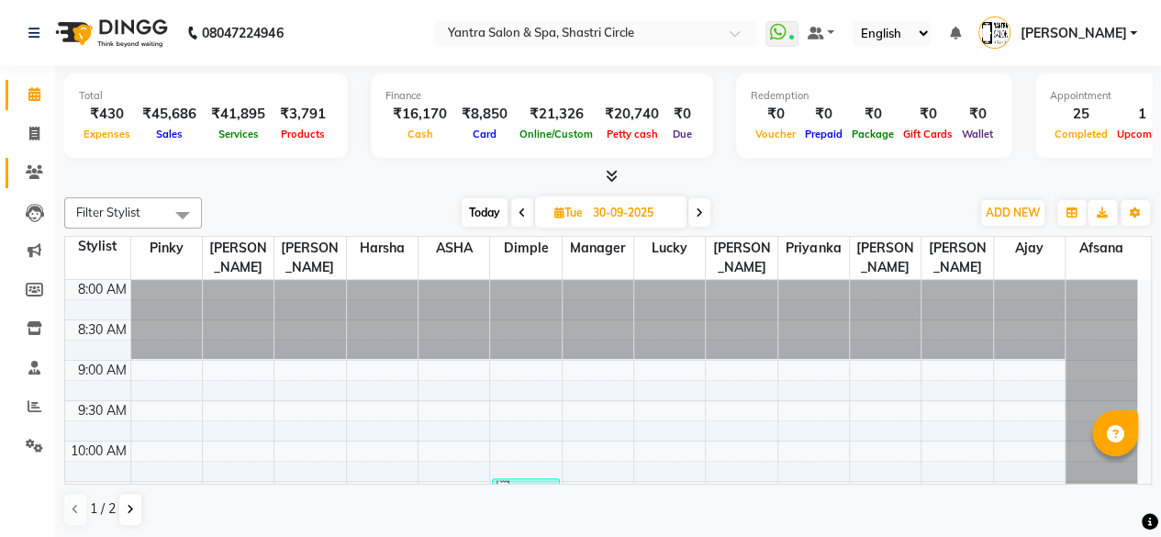
click at [34, 184] on link "Clients" at bounding box center [28, 173] width 44 height 30
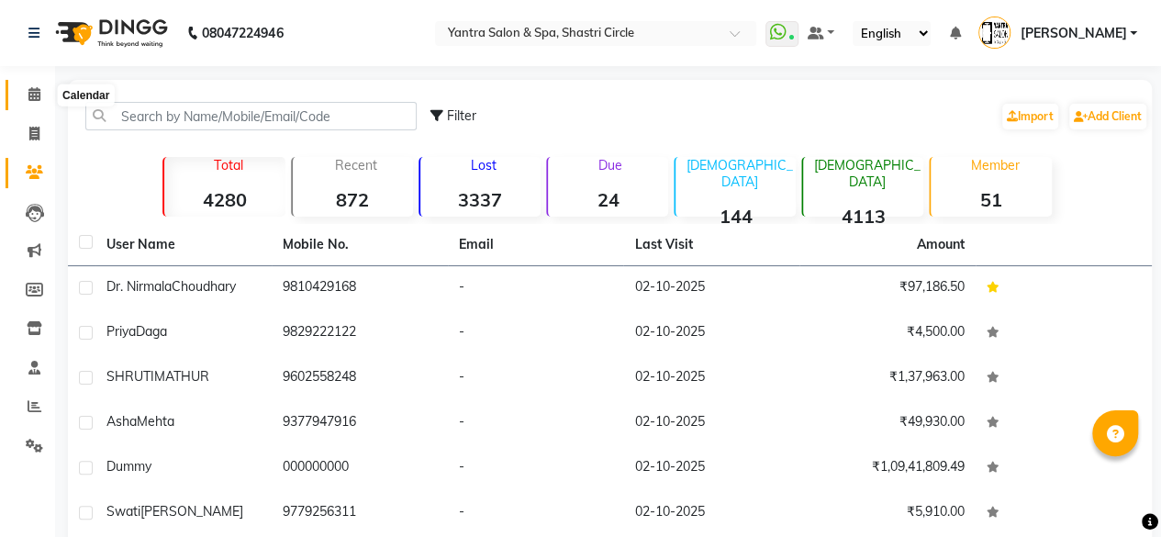
click at [39, 86] on span at bounding box center [34, 94] width 32 height 21
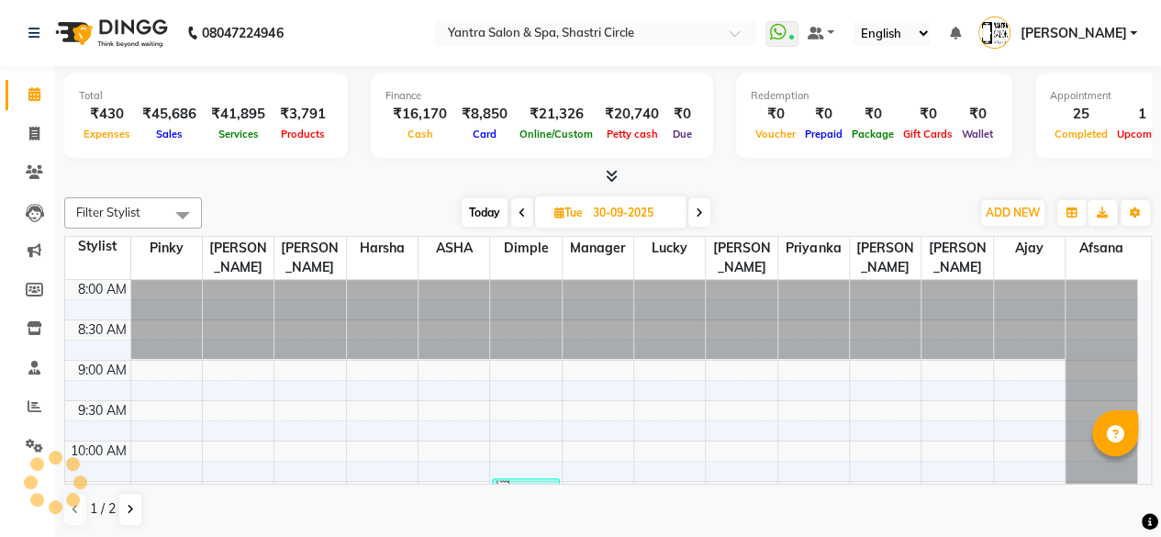
click at [529, 216] on span at bounding box center [522, 212] width 22 height 28
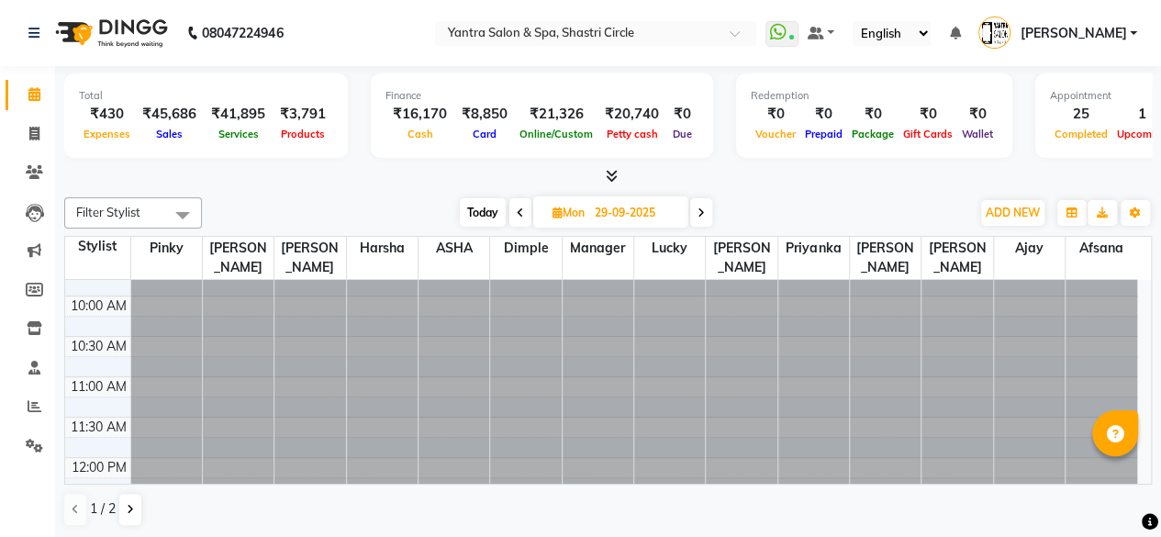
scroll to position [367, 0]
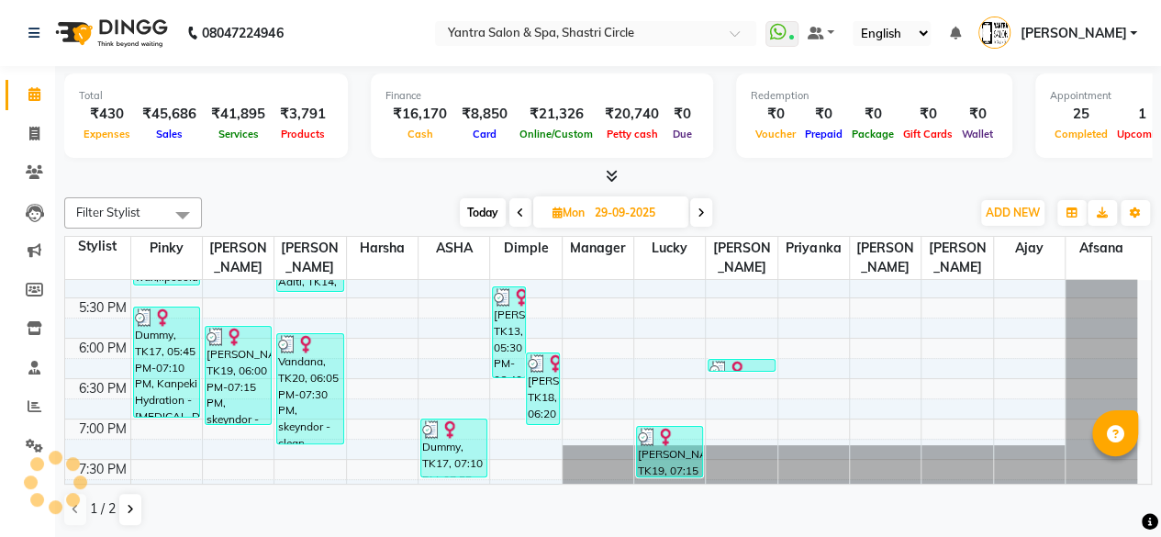
click at [698, 209] on span at bounding box center [701, 212] width 22 height 28
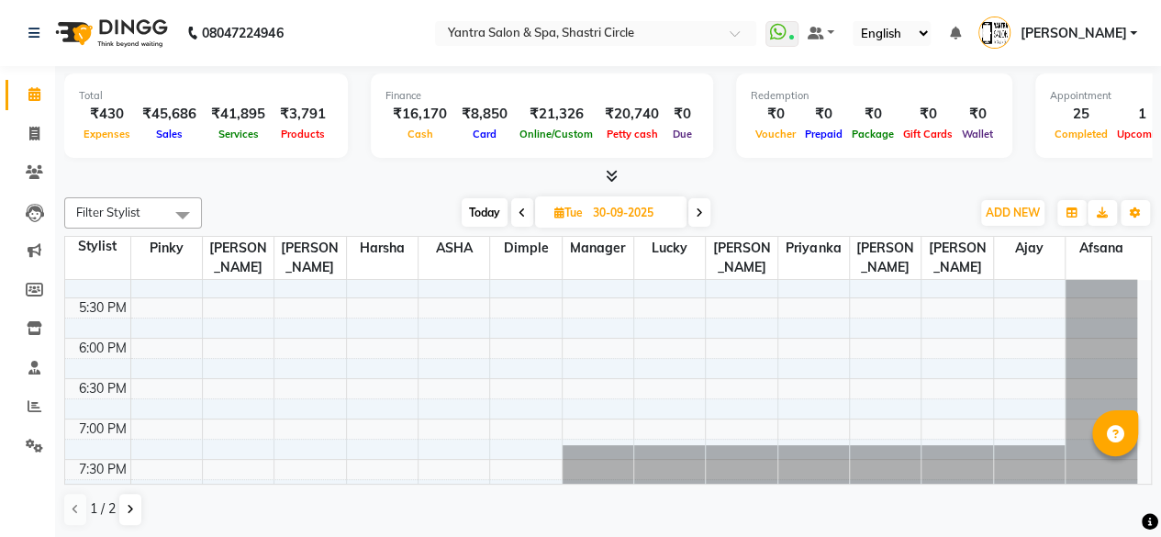
scroll to position [749, 0]
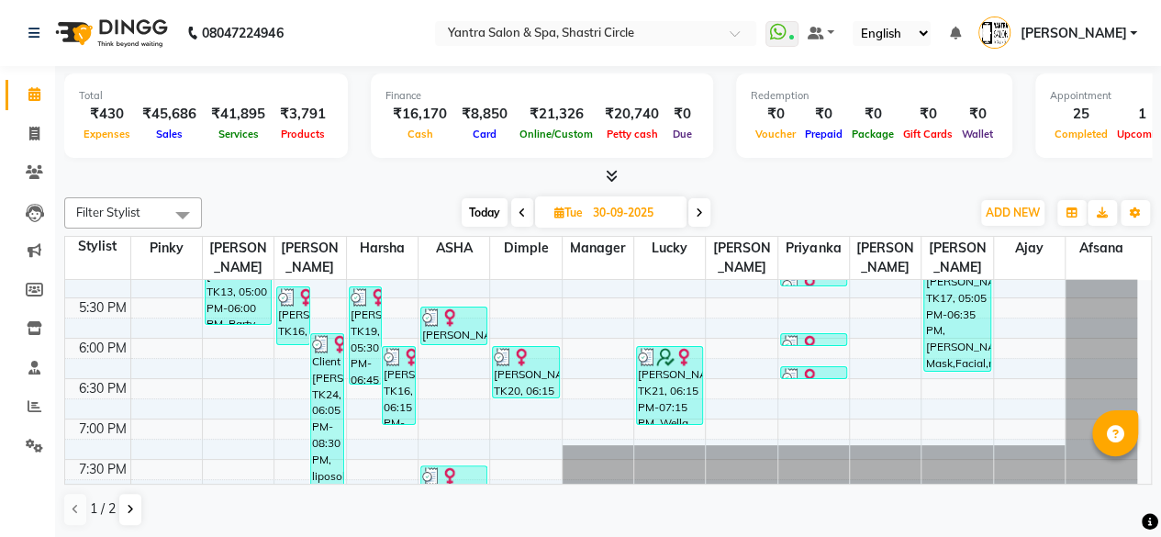
click at [698, 209] on icon at bounding box center [699, 212] width 7 height 11
type input "01-10-2025"
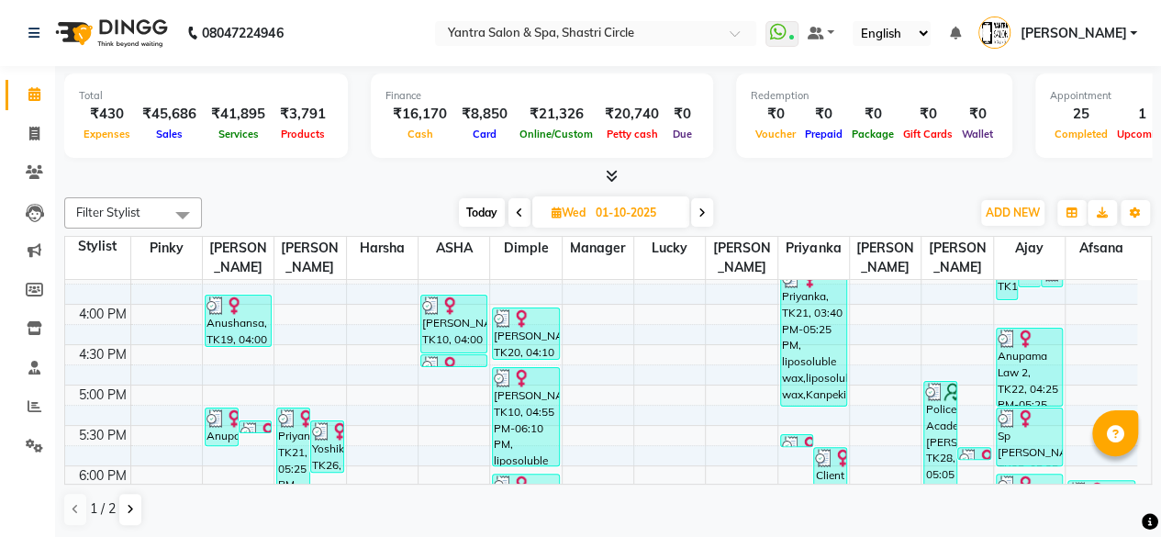
scroll to position [756, 0]
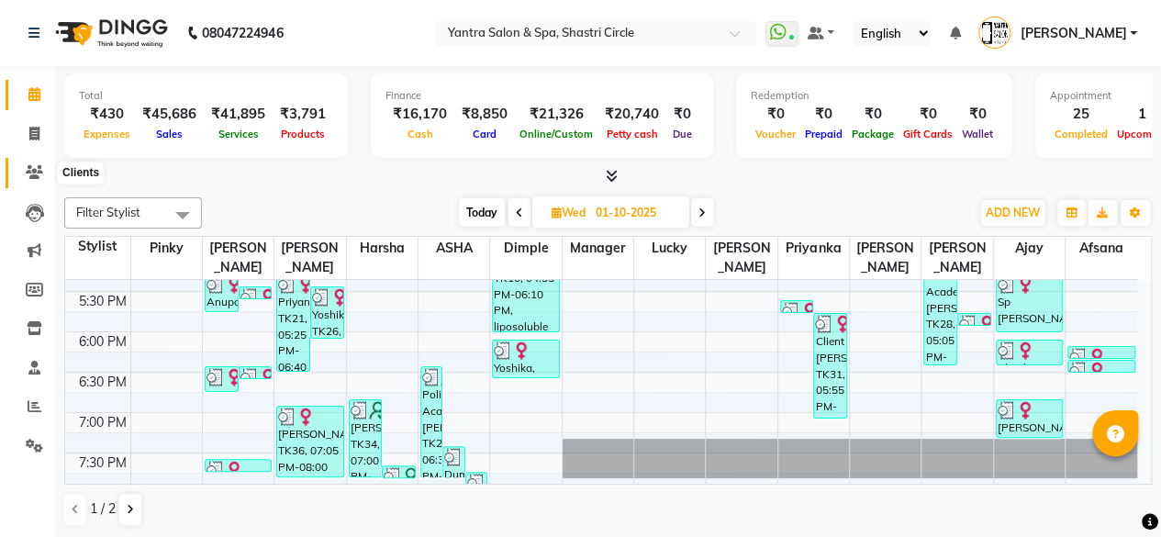
click at [22, 175] on span at bounding box center [34, 173] width 32 height 21
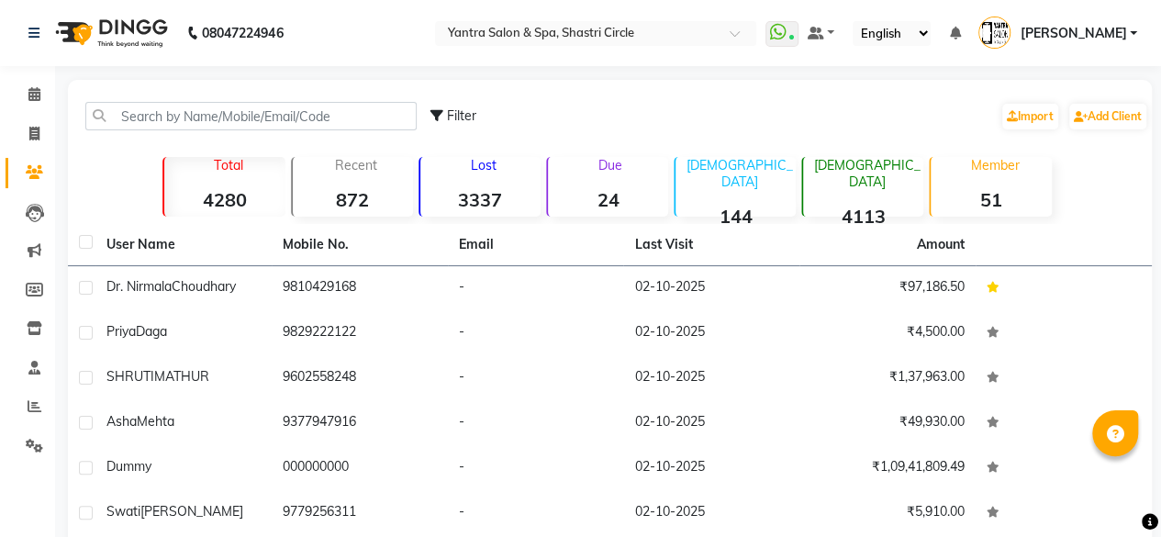
scroll to position [257, 0]
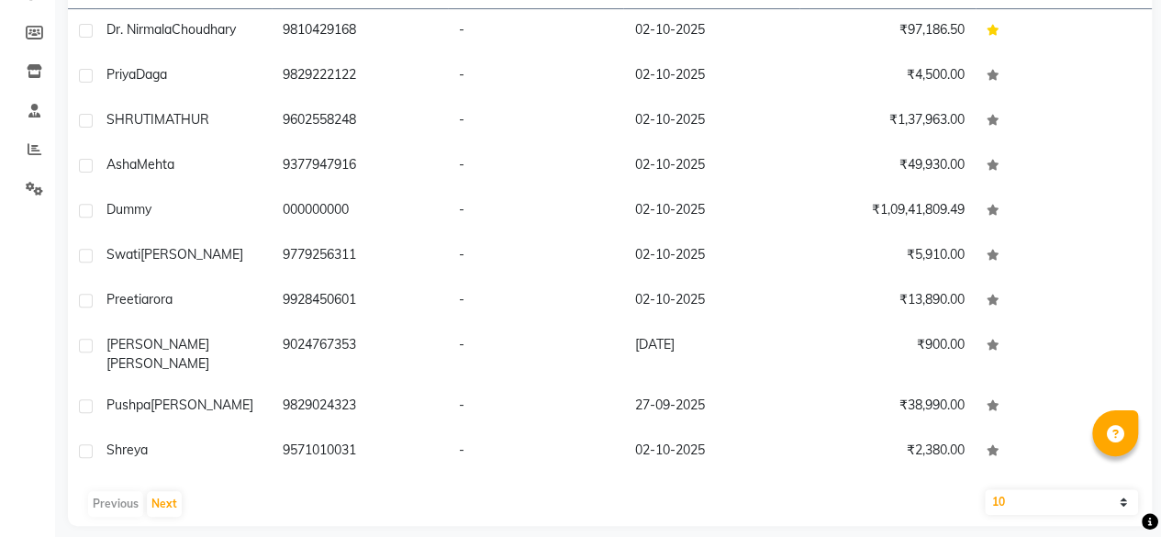
drag, startPoint x: 1056, startPoint y: 484, endPoint x: 1034, endPoint y: 492, distance: 23.5
click at [1056, 489] on select "10 50 100" at bounding box center [1061, 502] width 153 height 26
click at [1014, 489] on select "10 50 100" at bounding box center [1061, 502] width 153 height 26
select select "100"
click at [985, 489] on select "10 50 100" at bounding box center [1061, 502] width 153 height 26
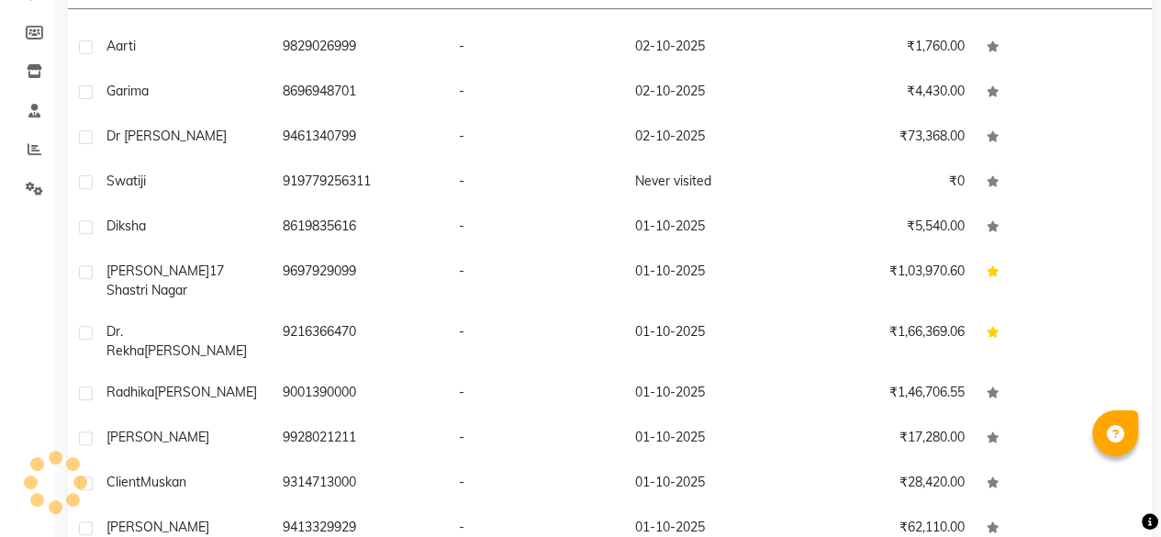
scroll to position [0, 0]
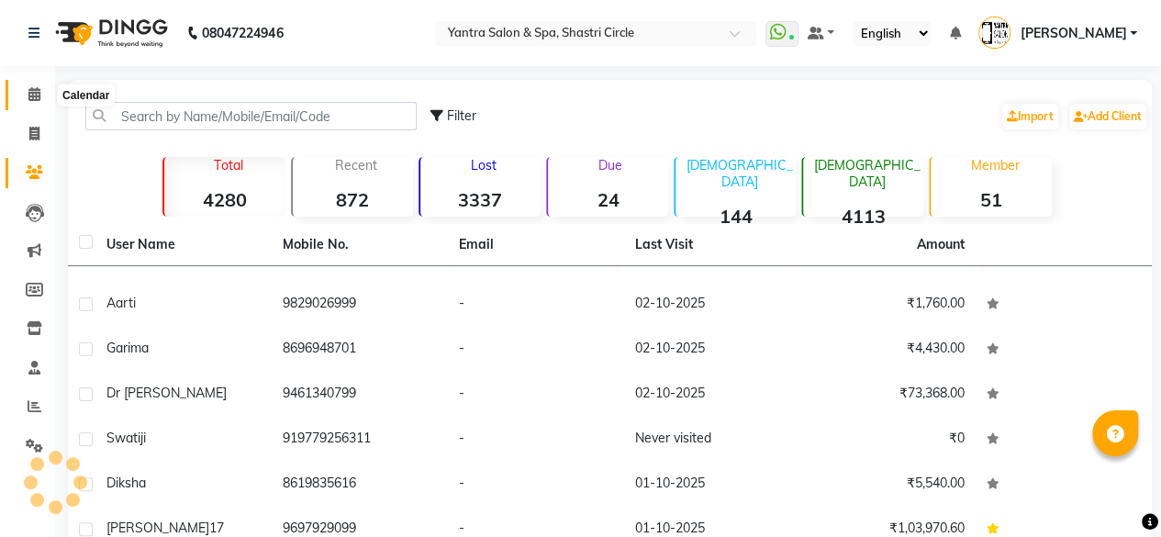
click at [31, 93] on icon at bounding box center [34, 94] width 12 height 14
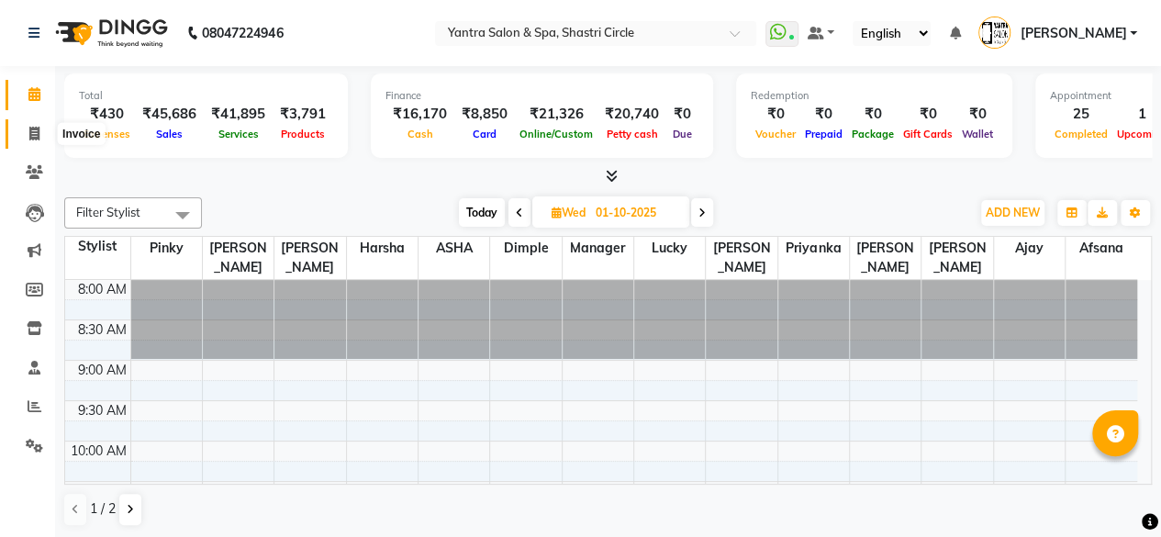
click at [25, 137] on span at bounding box center [34, 134] width 32 height 21
select select "service"
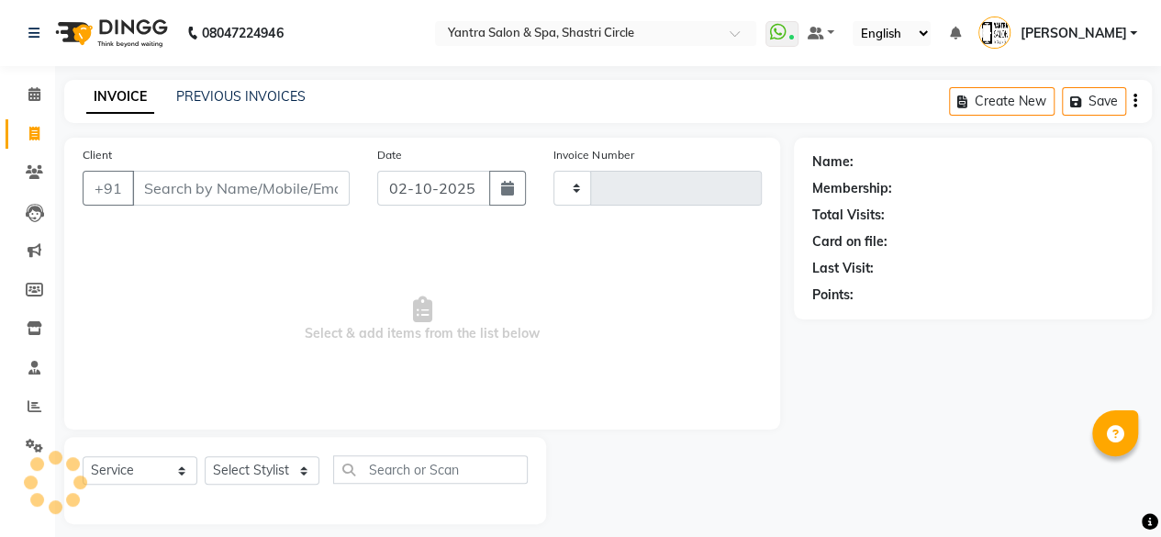
type input "4181"
select select "154"
click at [223, 195] on input "Client" at bounding box center [241, 188] width 218 height 35
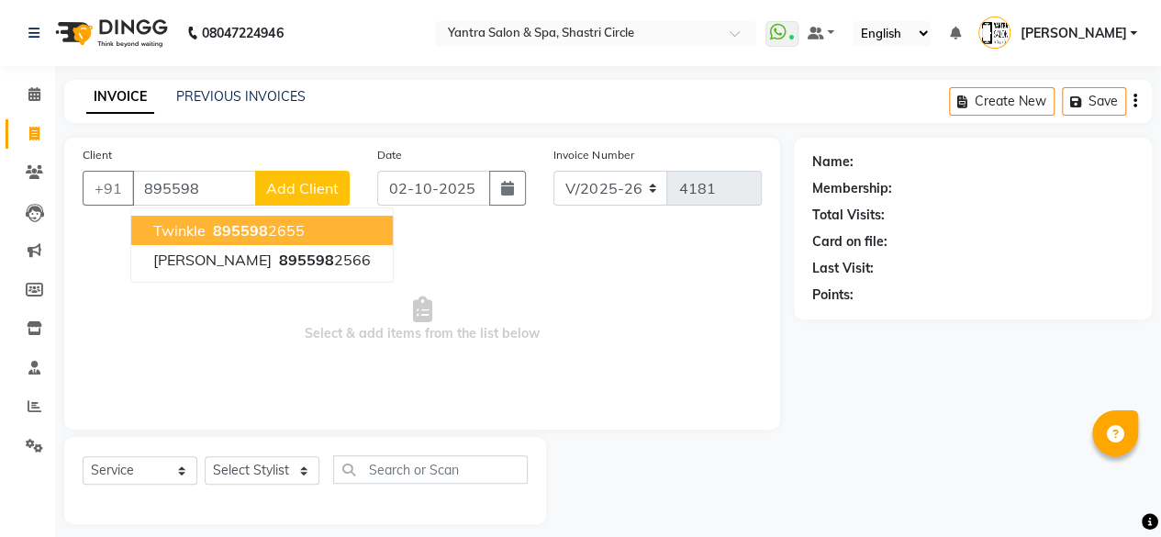
click at [264, 240] on button "twinkle 895598 2655" at bounding box center [262, 230] width 262 height 29
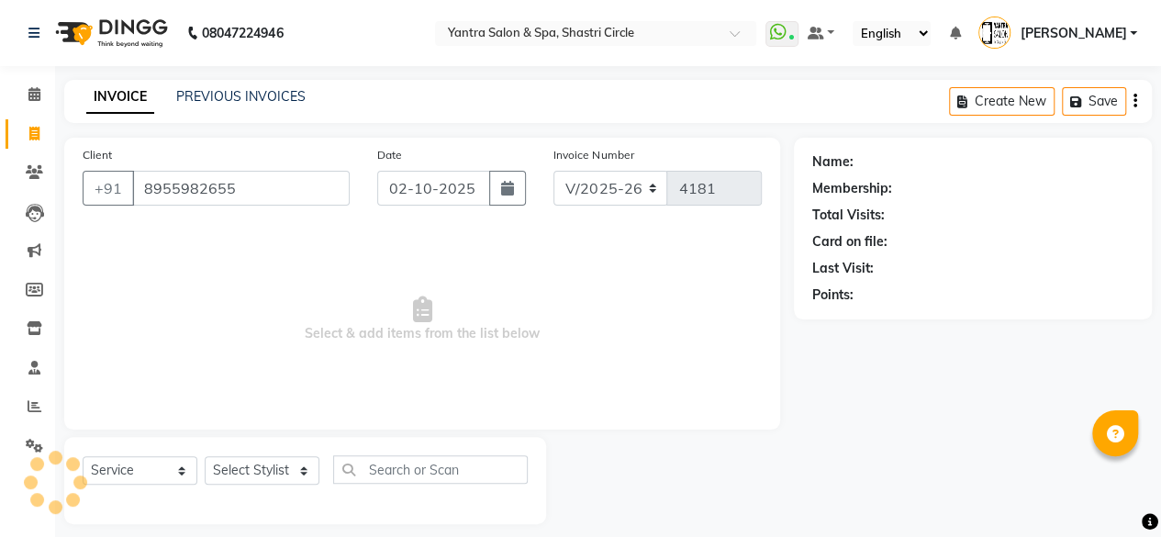
type input "8955982655"
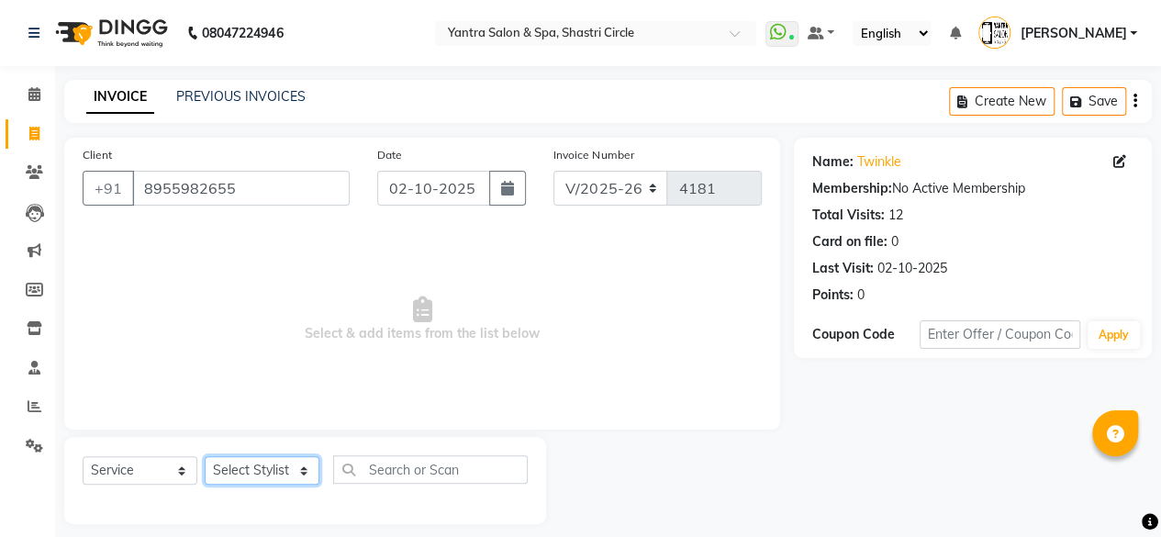
click at [276, 466] on select "Select Stylist [PERSON_NAME] [PERSON_NAME] [PERSON_NAME] ASHA Dimple [PERSON_NA…" at bounding box center [262, 470] width 115 height 28
click at [205, 456] on select "Select Stylist [PERSON_NAME] [PERSON_NAME] [PERSON_NAME] ASHA Dimple [PERSON_NA…" at bounding box center [262, 470] width 115 height 28
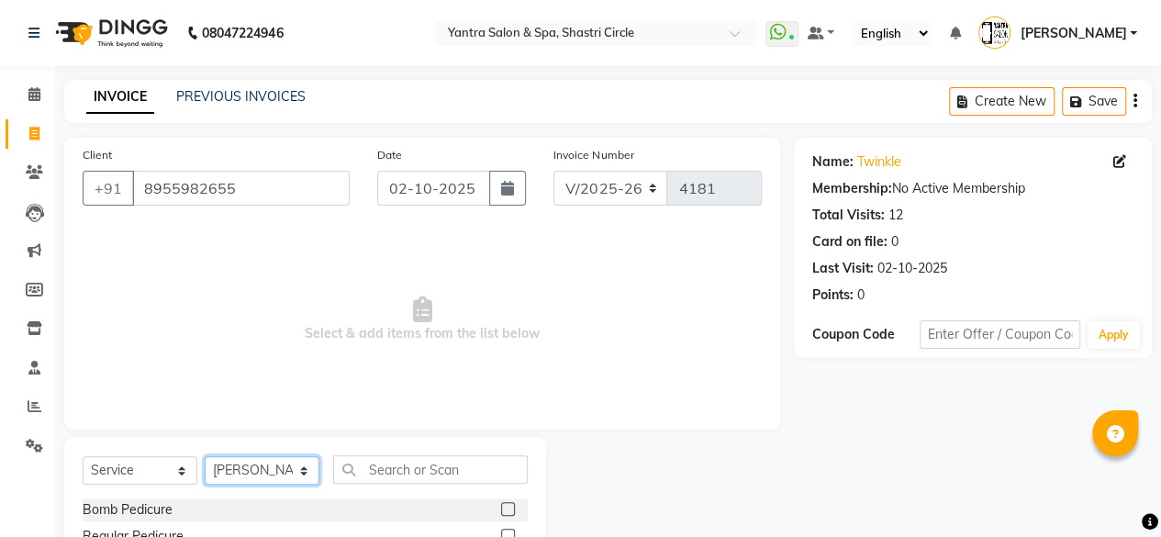
click at [256, 469] on select "Select Stylist [PERSON_NAME] [PERSON_NAME] [PERSON_NAME] ASHA Dimple [PERSON_NA…" at bounding box center [262, 470] width 115 height 28
select select "44019"
click at [205, 456] on select "Select Stylist [PERSON_NAME] [PERSON_NAME] [PERSON_NAME] ASHA Dimple [PERSON_NA…" at bounding box center [262, 470] width 115 height 28
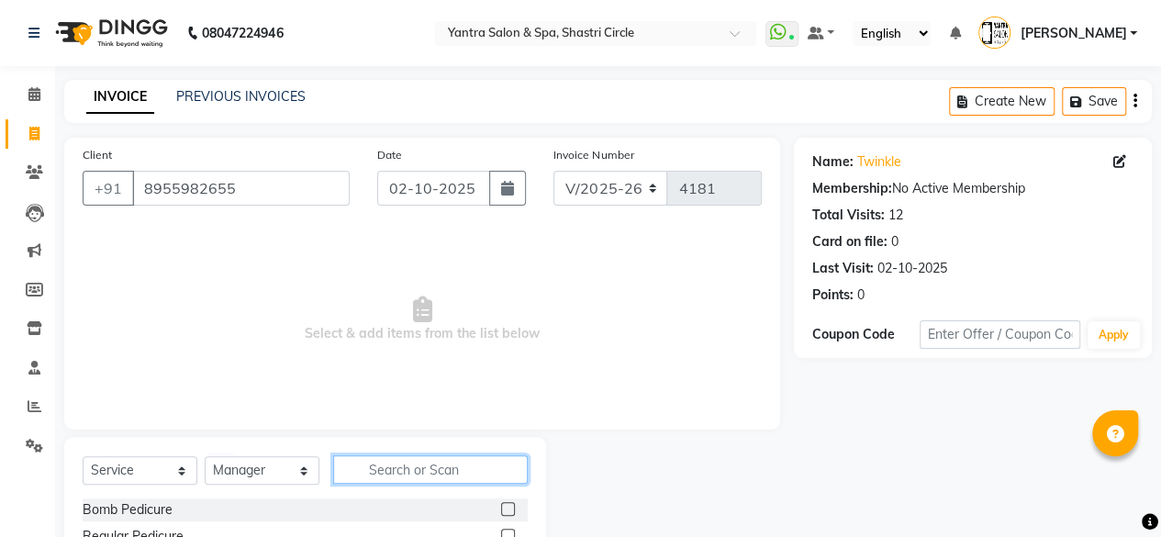
click at [385, 471] on input "text" at bounding box center [430, 469] width 195 height 28
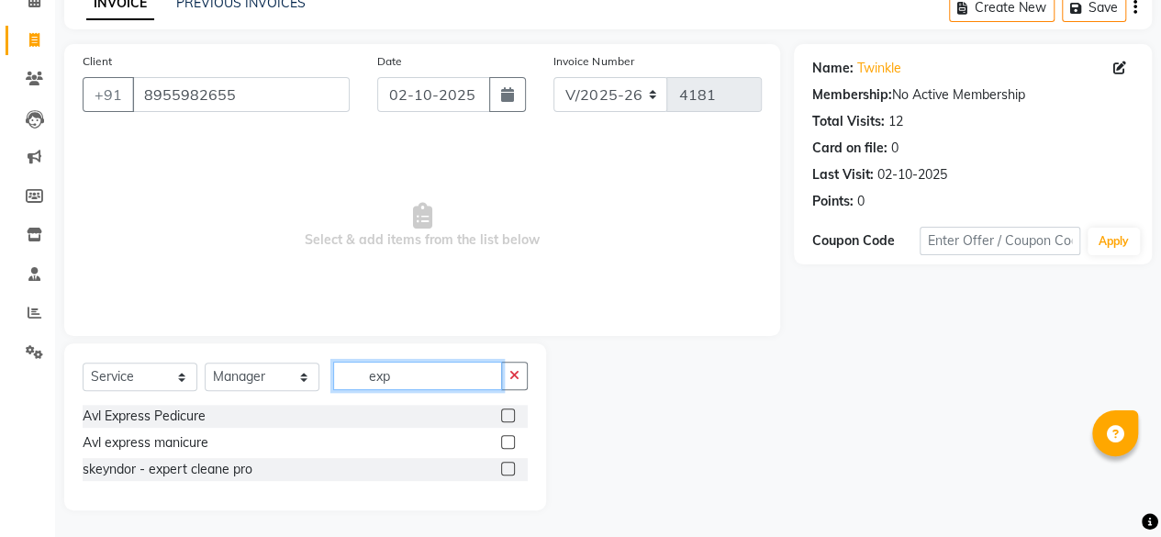
type input "exp"
click at [505, 462] on label at bounding box center [508, 469] width 14 height 14
click at [505, 464] on input "checkbox" at bounding box center [507, 470] width 12 height 12
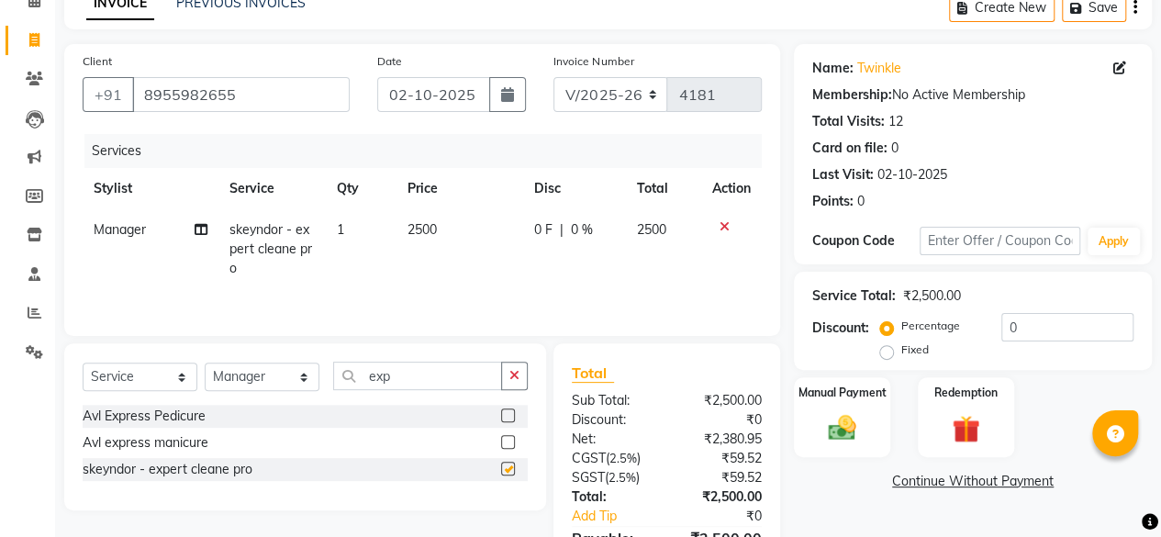
checkbox input "false"
click at [485, 249] on td "2500" at bounding box center [460, 249] width 127 height 80
select select "44019"
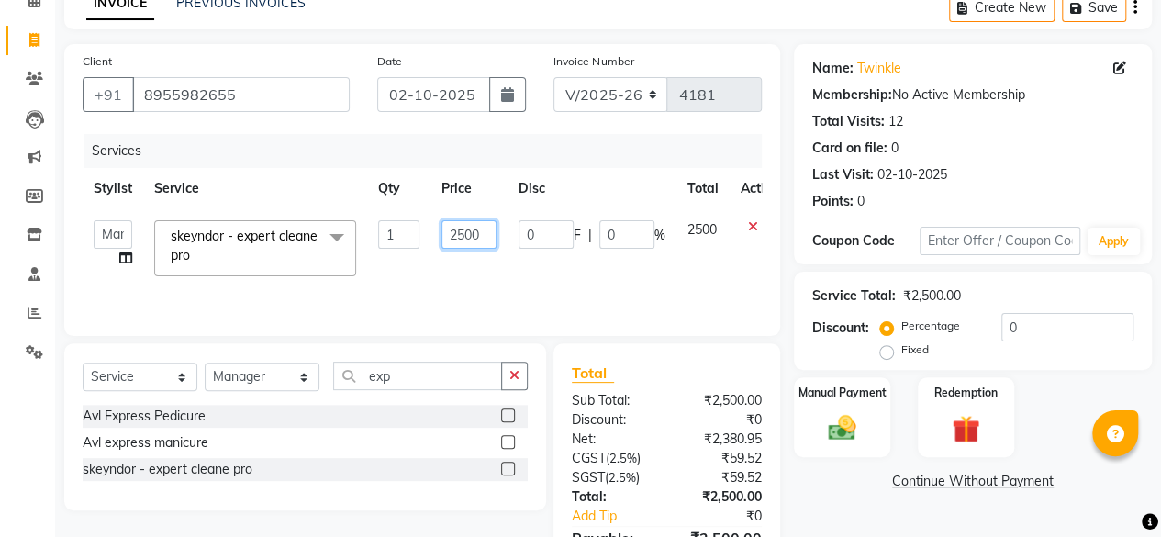
click at [485, 249] on td "2500" at bounding box center [469, 248] width 77 height 78
click at [483, 241] on input "2500" at bounding box center [469, 234] width 55 height 28
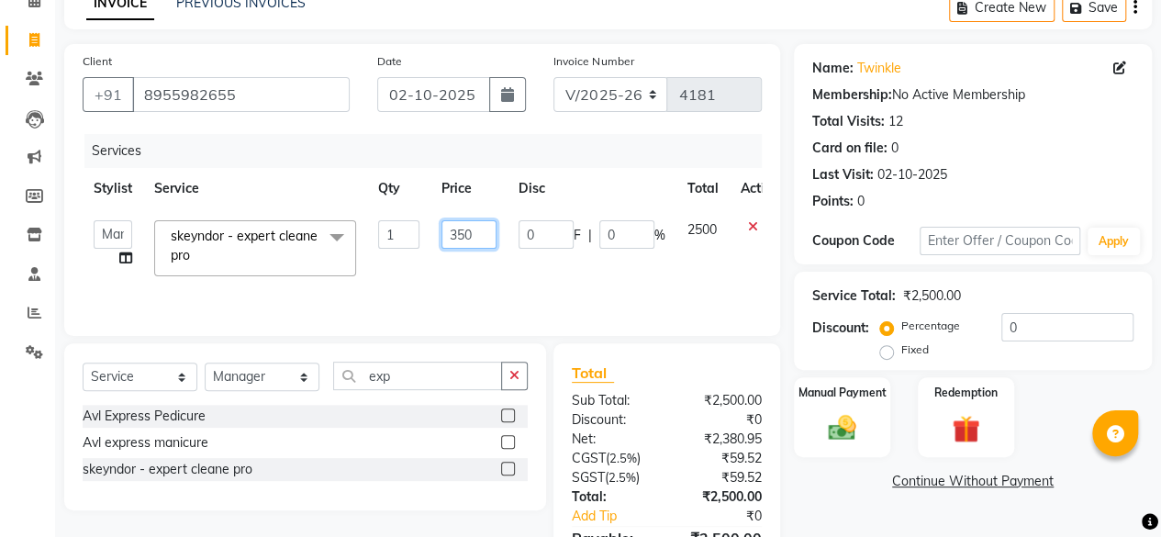
type input "3500"
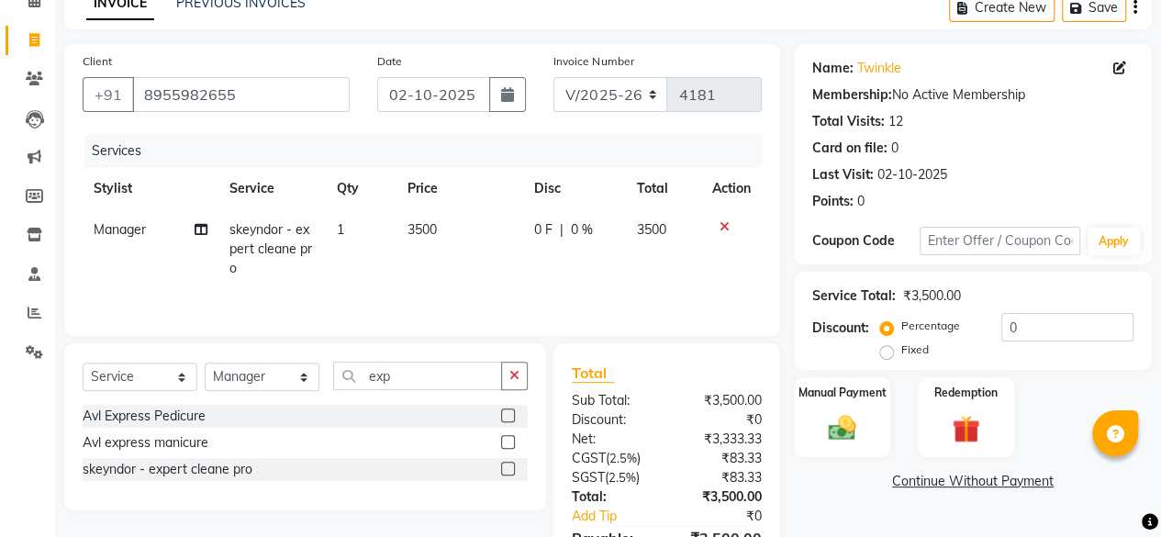
click at [488, 265] on td "3500" at bounding box center [460, 249] width 127 height 80
select select "44019"
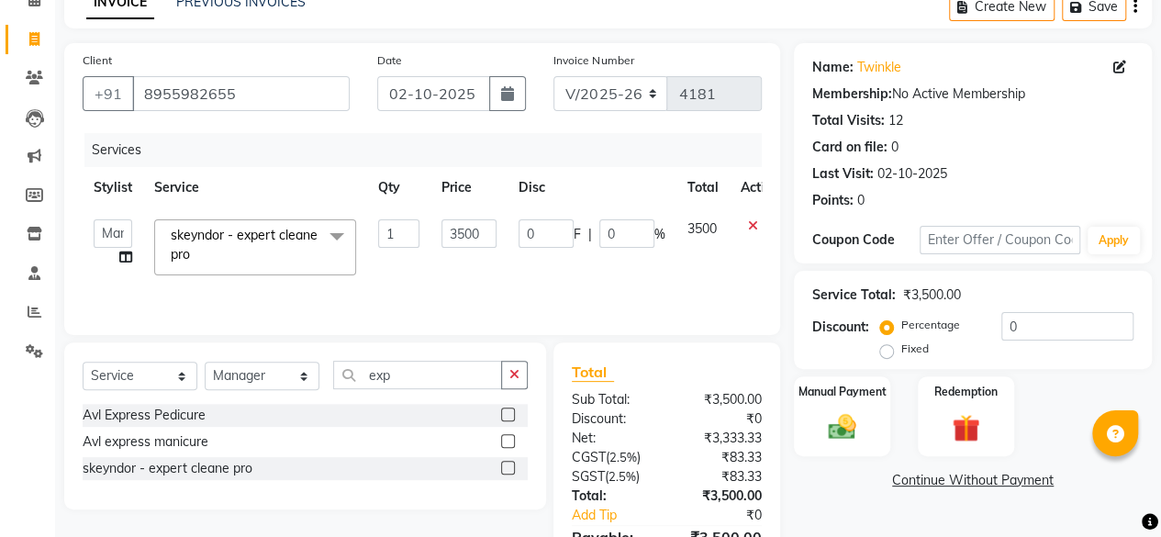
scroll to position [185, 0]
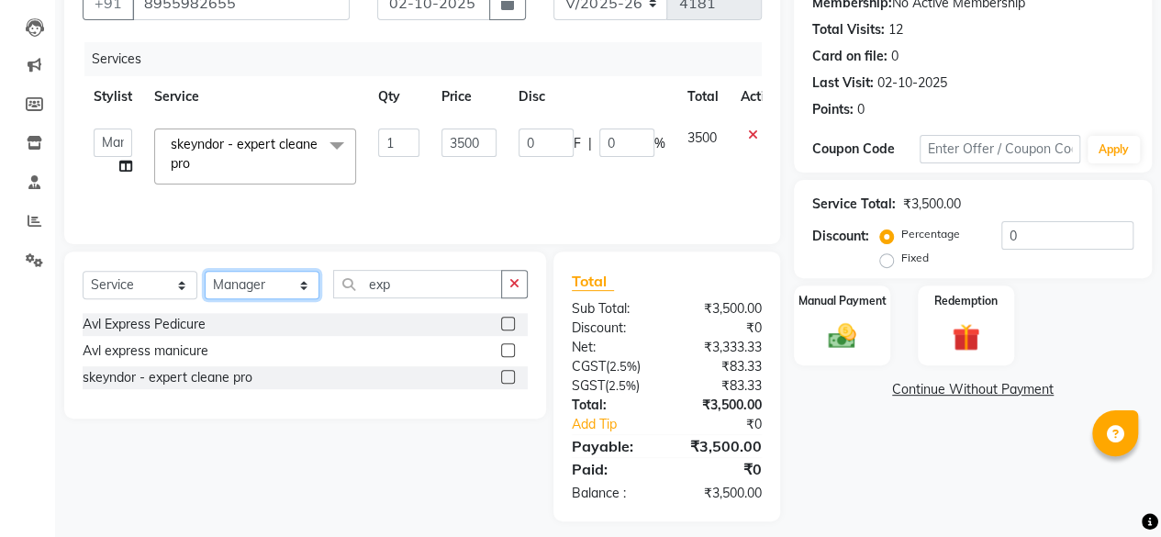
click at [274, 286] on select "Select Stylist [PERSON_NAME] [PERSON_NAME] [PERSON_NAME] ASHA Dimple [PERSON_NA…" at bounding box center [262, 285] width 115 height 28
select select "91688"
click at [205, 271] on select "Select Stylist [PERSON_NAME] [PERSON_NAME] [PERSON_NAME] ASHA Dimple [PERSON_NA…" at bounding box center [262, 285] width 115 height 28
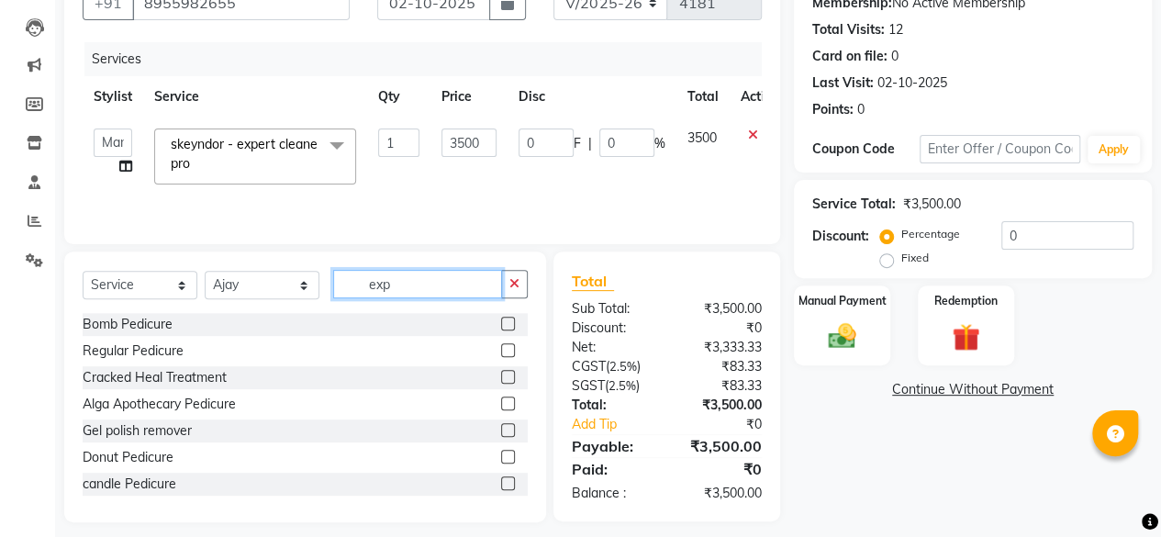
click at [458, 281] on input "exp" at bounding box center [417, 284] width 169 height 28
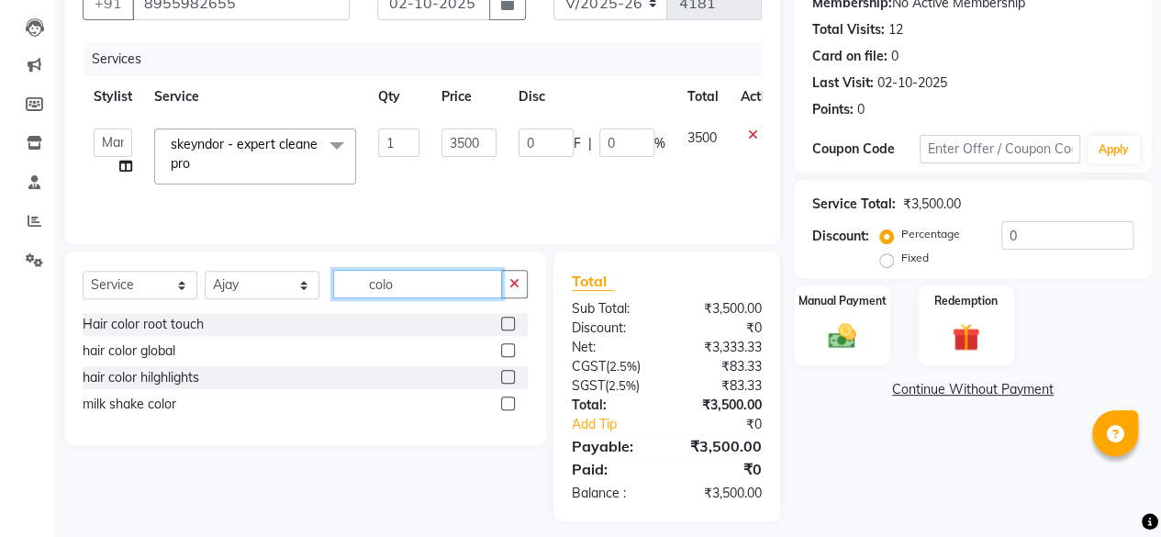
type input "colo"
click at [509, 330] on label at bounding box center [508, 324] width 14 height 14
click at [509, 330] on input "checkbox" at bounding box center [507, 325] width 12 height 12
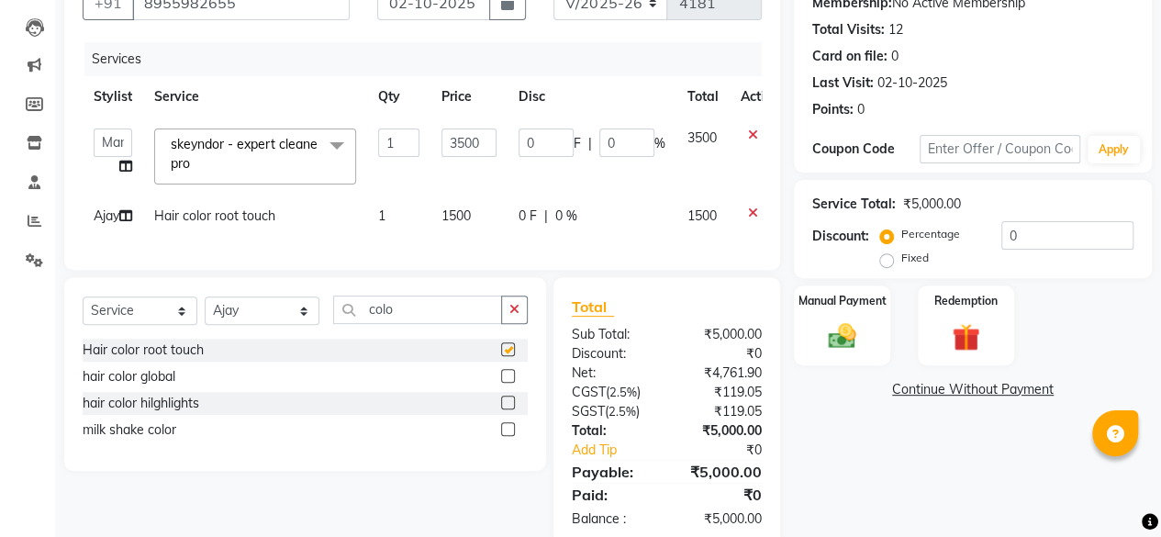
checkbox input "false"
click at [479, 222] on td "1500" at bounding box center [469, 216] width 77 height 41
select select "91688"
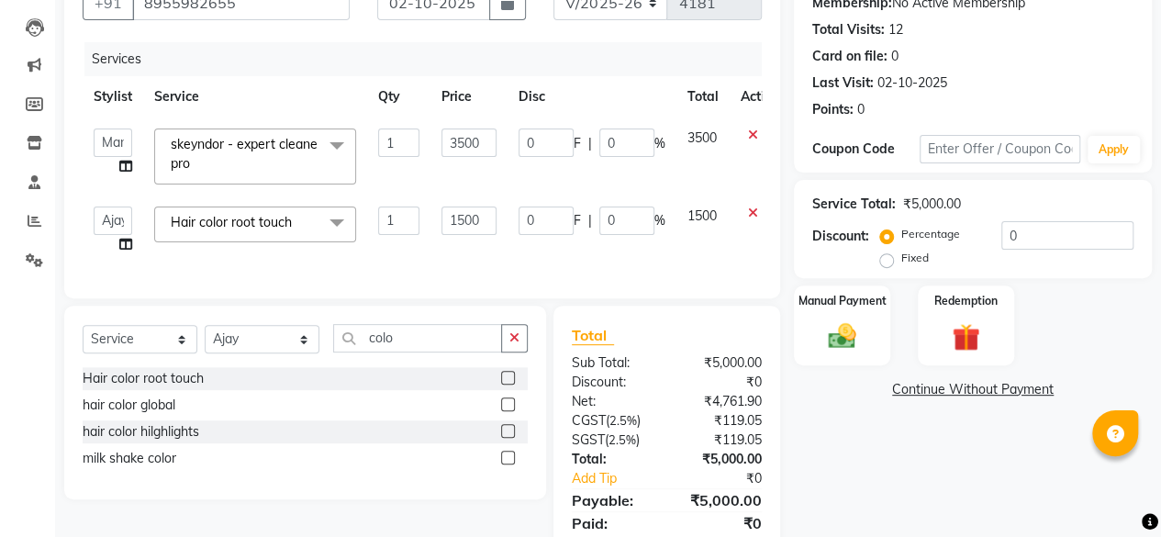
click at [479, 222] on input "1500" at bounding box center [469, 221] width 55 height 28
type input "2200"
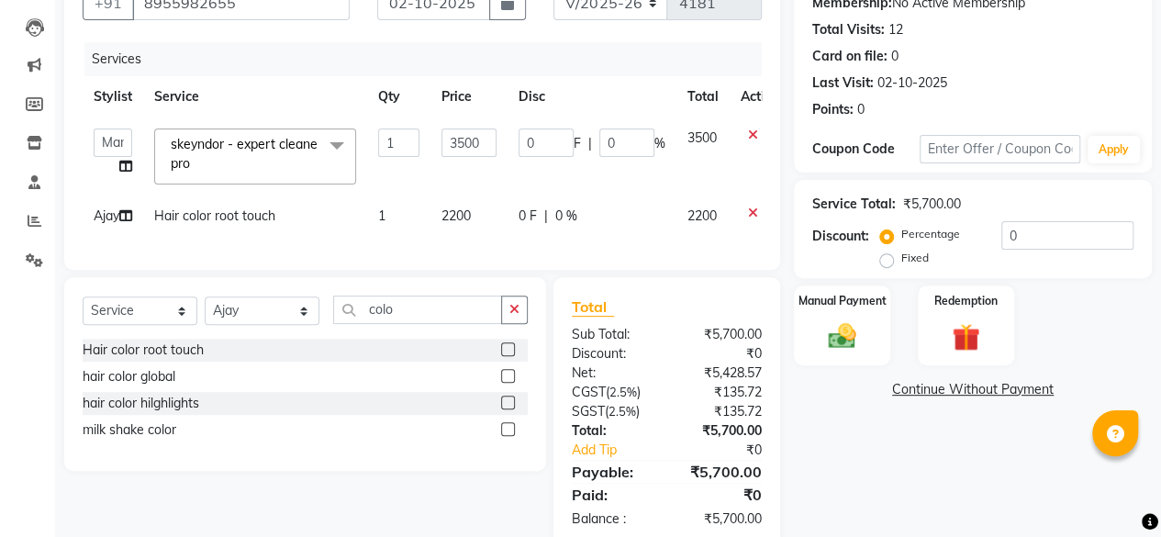
click at [492, 252] on div "Services Stylist Service Qty Price Disc Total Action Afsana Ajay Arvind ASHA Di…" at bounding box center [422, 146] width 679 height 209
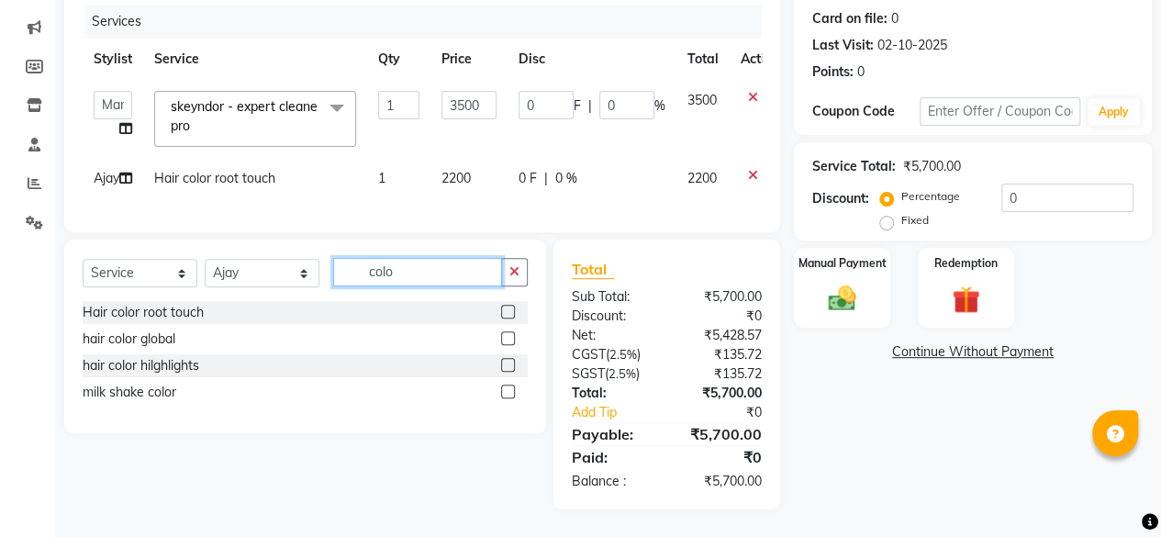
click at [384, 278] on input "colo" at bounding box center [417, 272] width 169 height 28
type input "milk"
click at [514, 357] on div at bounding box center [514, 365] width 27 height 23
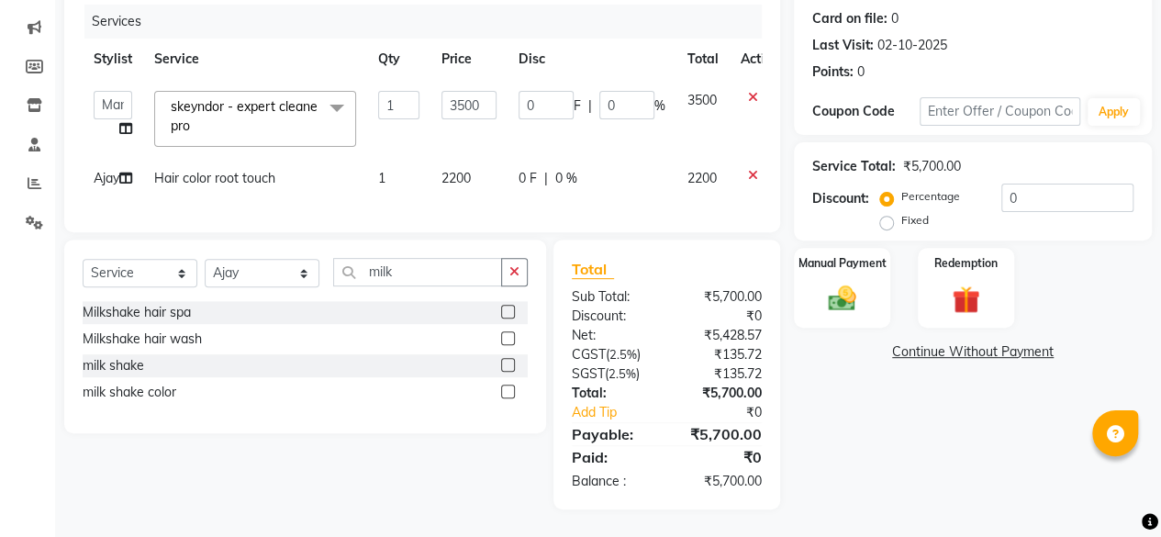
click at [510, 364] on label at bounding box center [508, 365] width 14 height 14
click at [510, 364] on input "checkbox" at bounding box center [507, 366] width 12 height 12
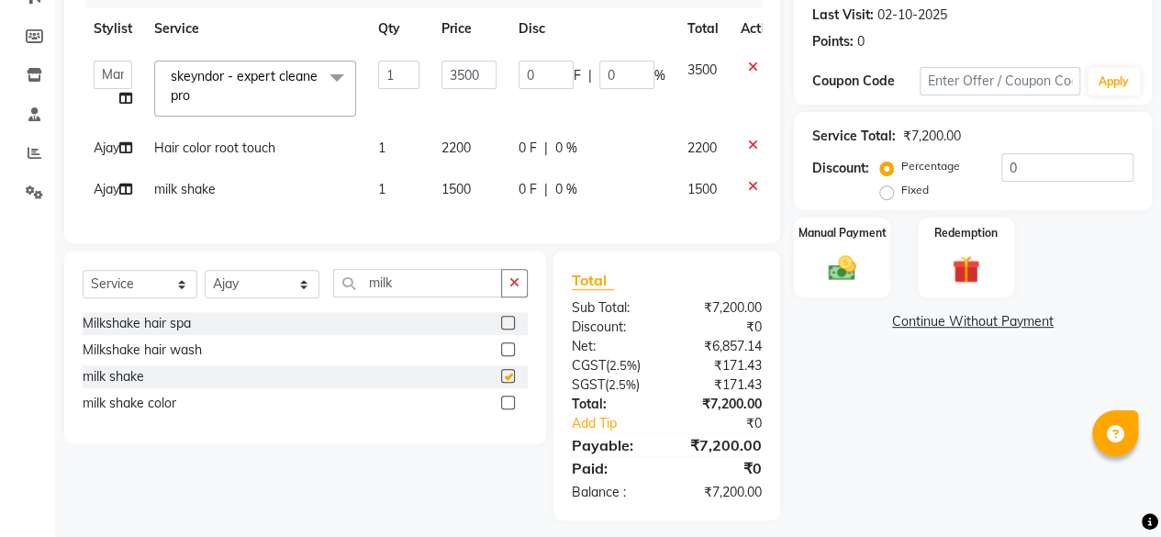
checkbox input "false"
click at [134, 298] on select "Select Service Product Membership Package Voucher Prepaid Gift Card" at bounding box center [140, 284] width 115 height 28
select select "product"
click at [83, 298] on select "Select Service Product Membership Package Voucher Prepaid Gift Card" at bounding box center [140, 284] width 115 height 28
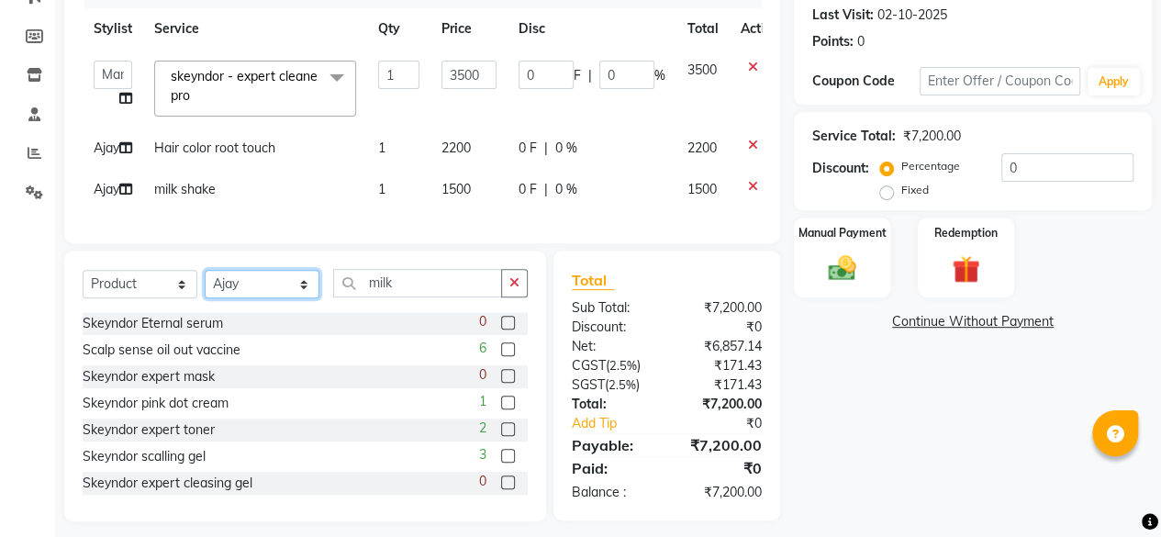
click at [279, 298] on select "Select Stylist [PERSON_NAME] [PERSON_NAME] [PERSON_NAME] ASHA Dimple [PERSON_NA…" at bounding box center [262, 284] width 115 height 28
select select "44019"
click at [205, 298] on select "Select Stylist [PERSON_NAME] [PERSON_NAME] [PERSON_NAME] ASHA Dimple [PERSON_NA…" at bounding box center [262, 284] width 115 height 28
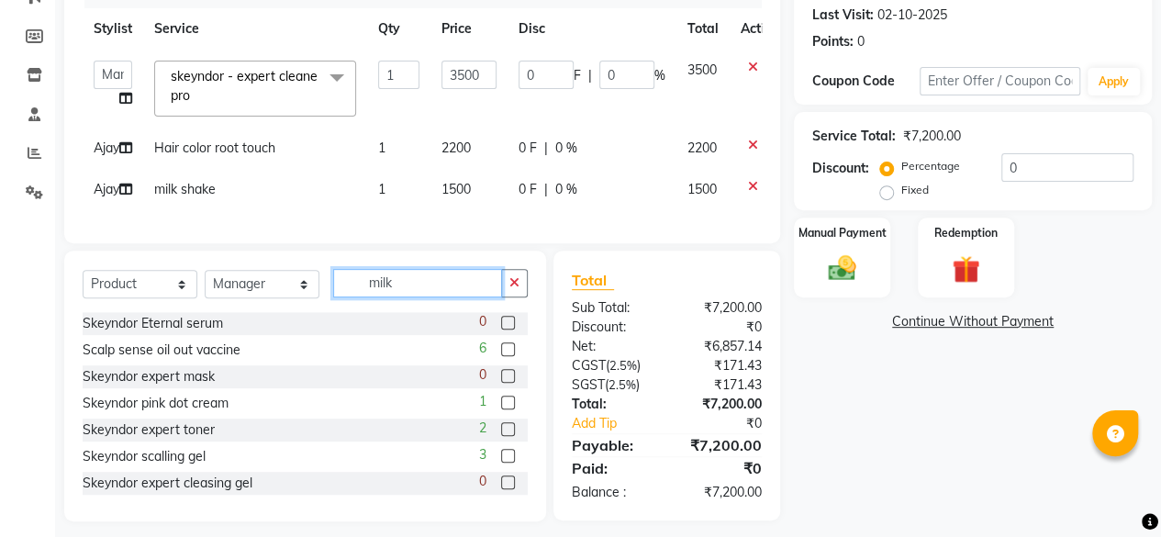
click at [407, 297] on input "milk" at bounding box center [417, 283] width 169 height 28
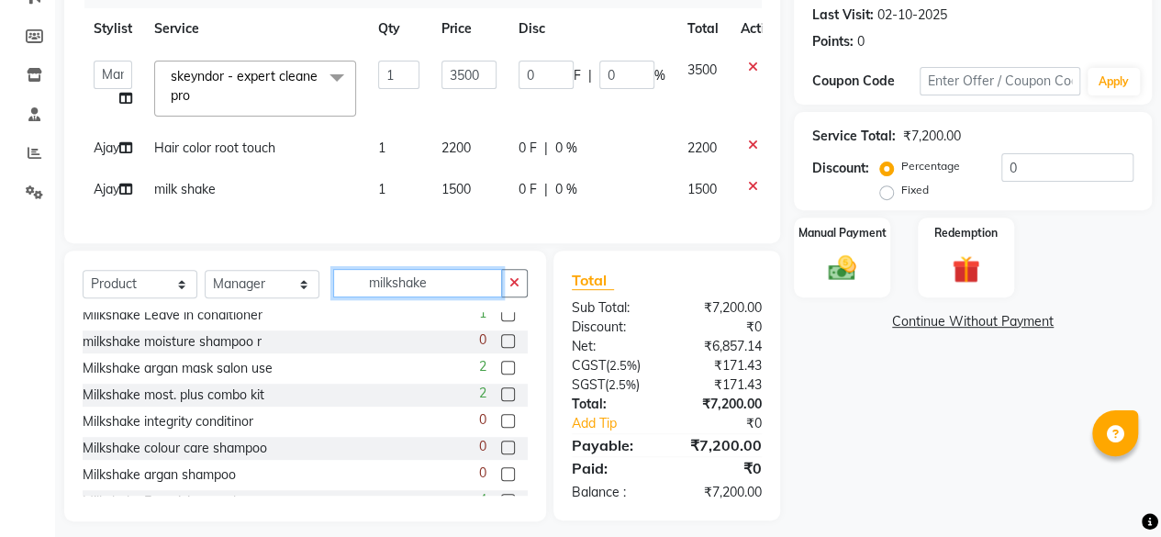
scroll to position [0, 0]
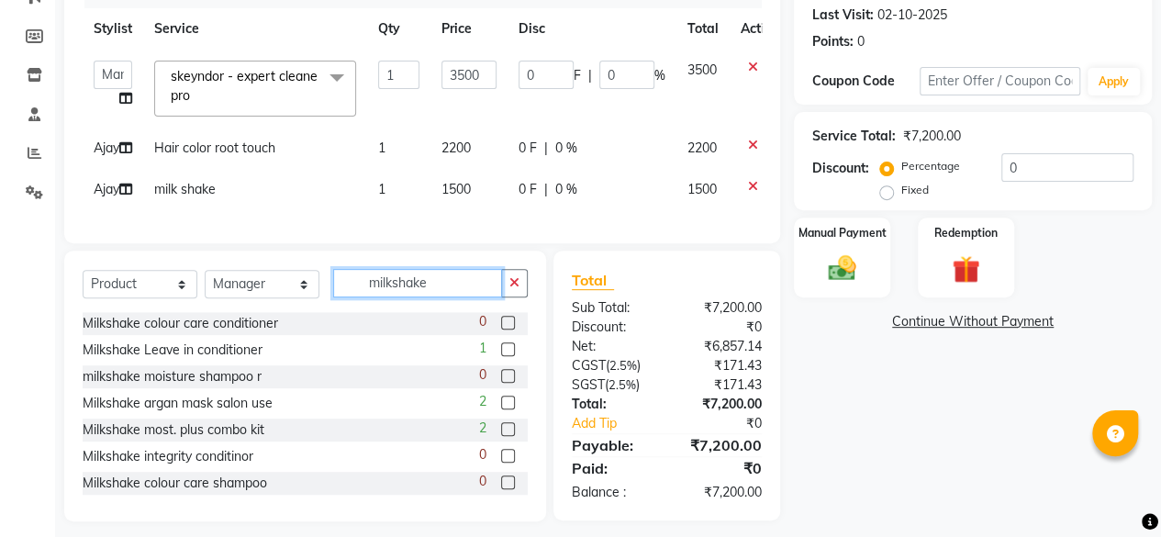
type input "milkshake"
click at [501, 436] on label at bounding box center [508, 429] width 14 height 14
click at [501, 436] on input "checkbox" at bounding box center [507, 430] width 12 height 12
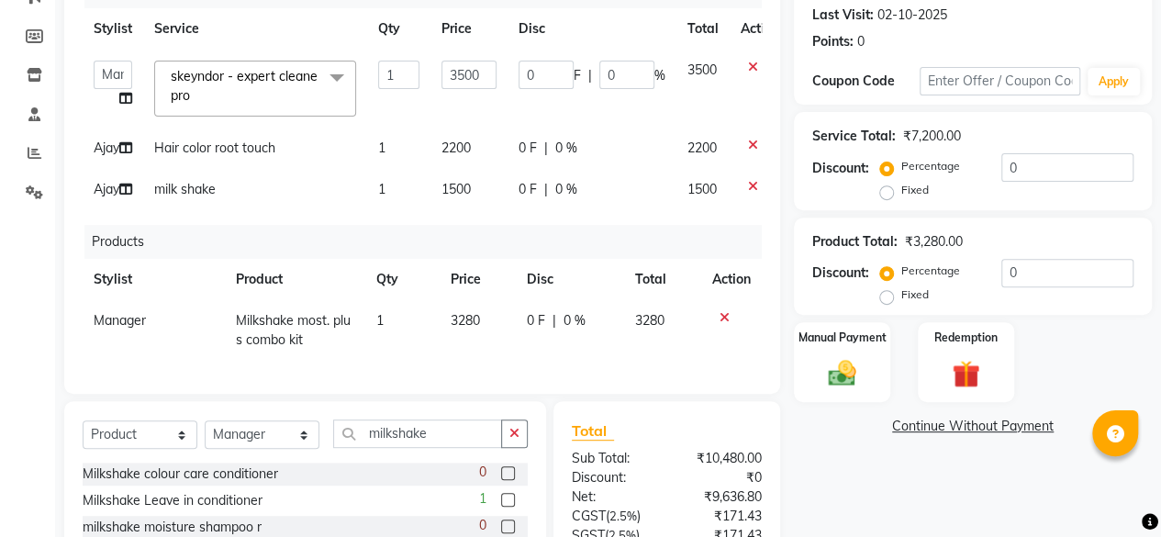
checkbox input "false"
click at [485, 350] on td "3280" at bounding box center [477, 330] width 77 height 61
select select "44019"
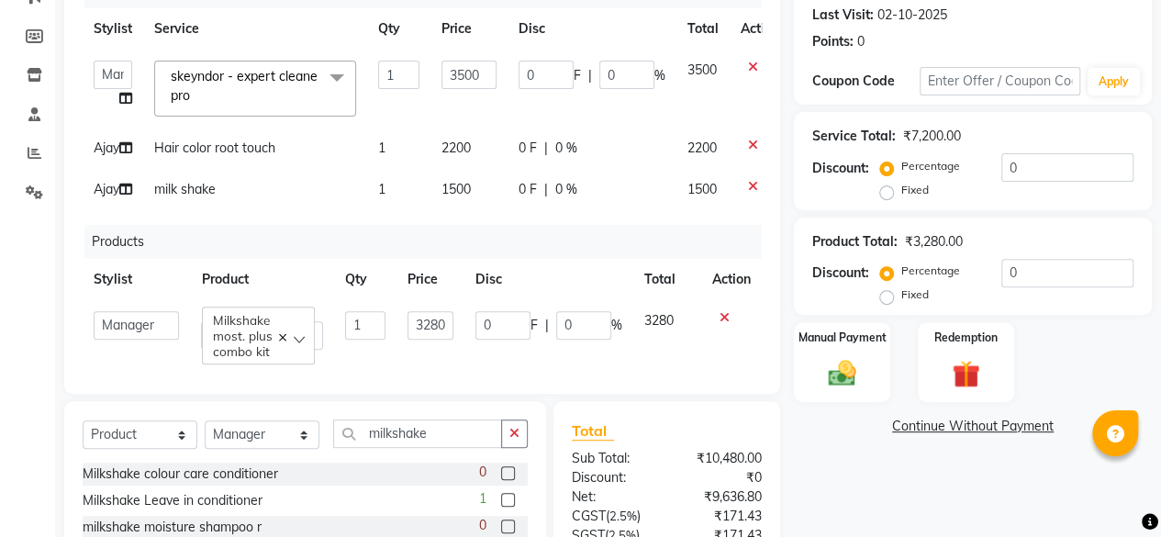
click at [485, 340] on input "0" at bounding box center [503, 325] width 55 height 28
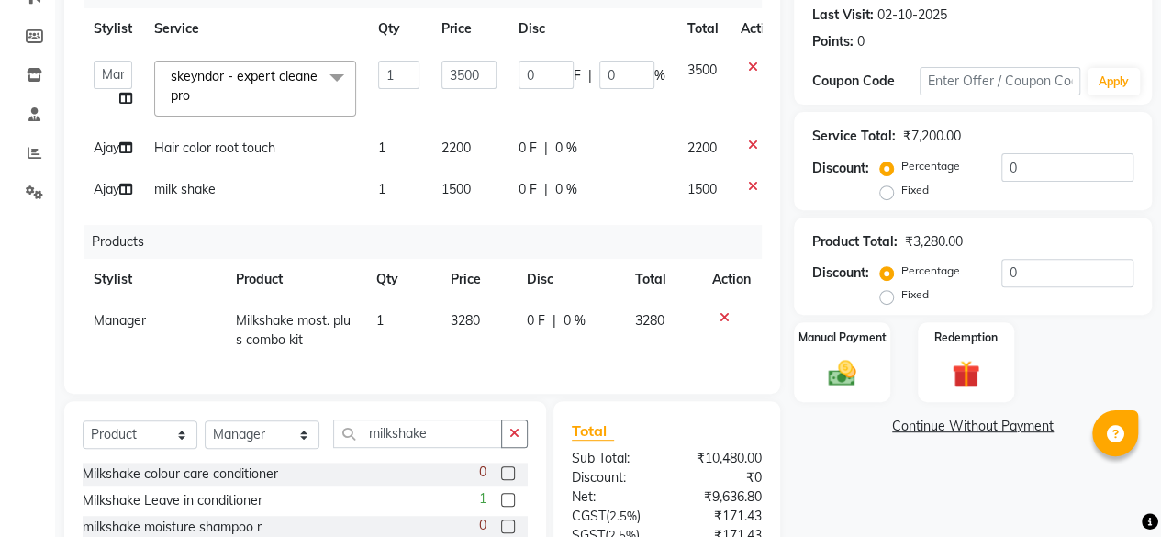
click at [440, 361] on td "3280" at bounding box center [477, 330] width 77 height 61
select select "44019"
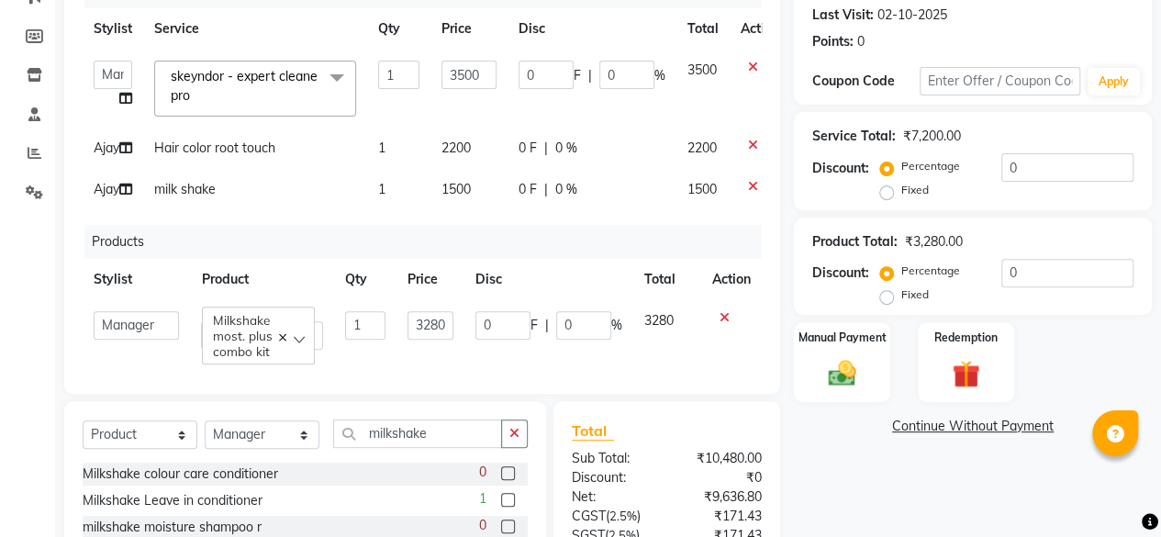
click at [440, 340] on input "3280" at bounding box center [431, 325] width 46 height 28
type input "3596"
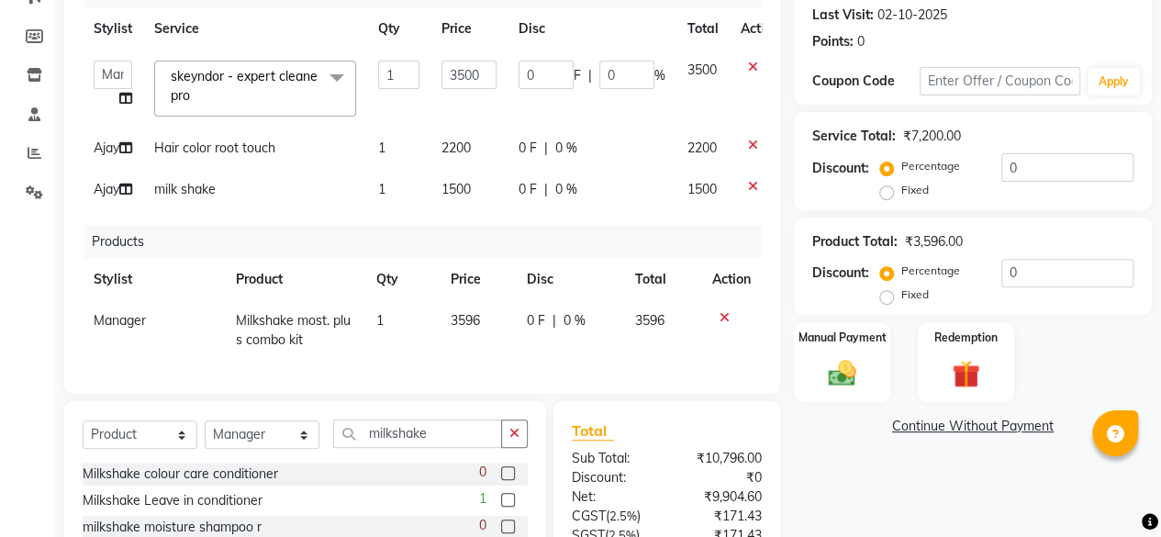
click at [432, 361] on tr "Manager Milkshake most. plus combo kit 1 3596 0 F | 0 % 3596" at bounding box center [422, 330] width 679 height 61
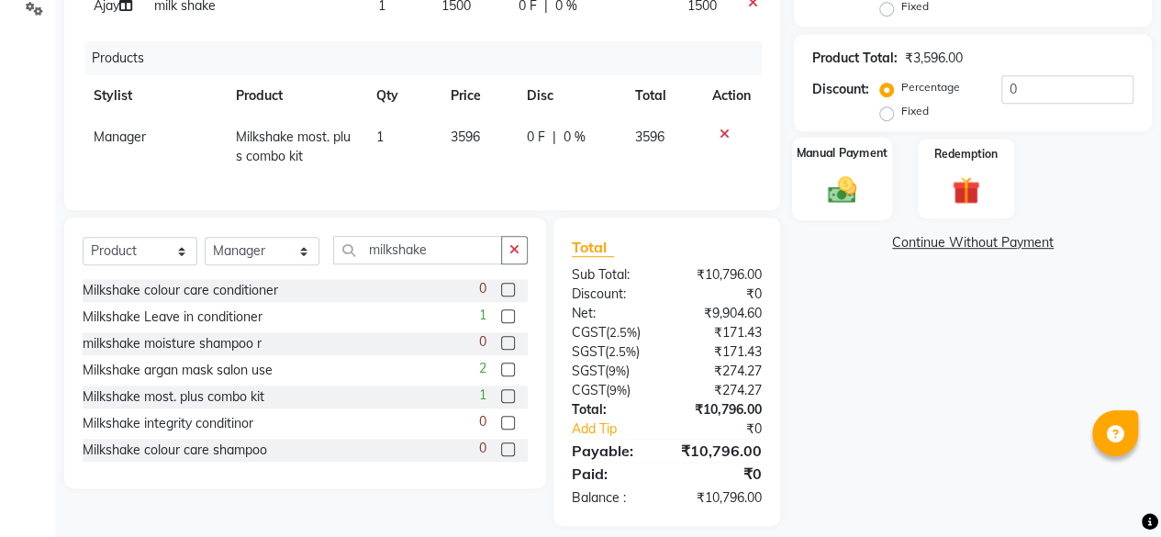
click at [828, 170] on div "Manual Payment" at bounding box center [842, 179] width 100 height 84
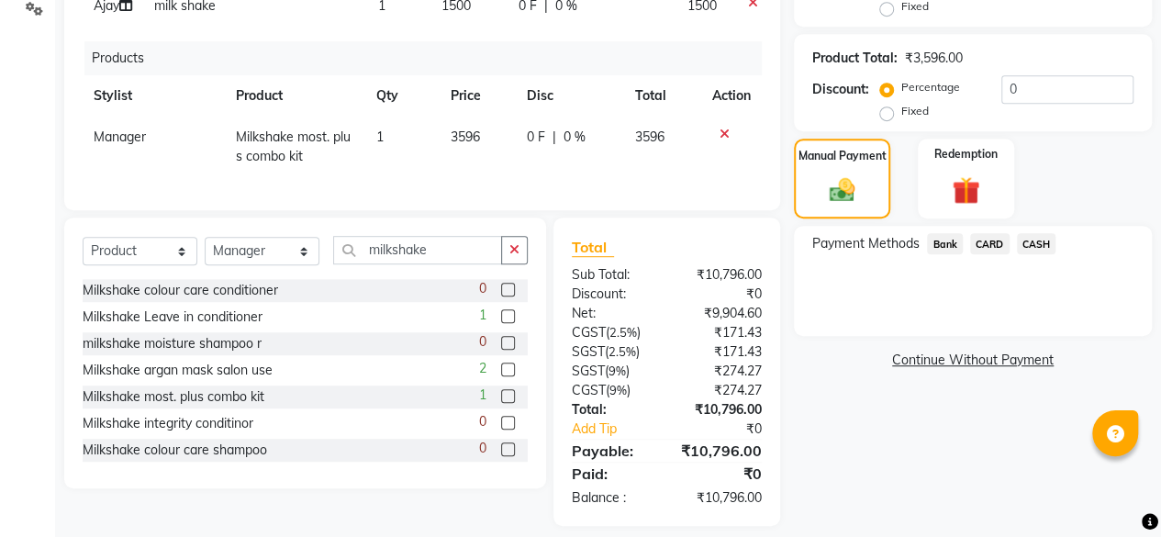
click at [973, 238] on span "CARD" at bounding box center [989, 243] width 39 height 21
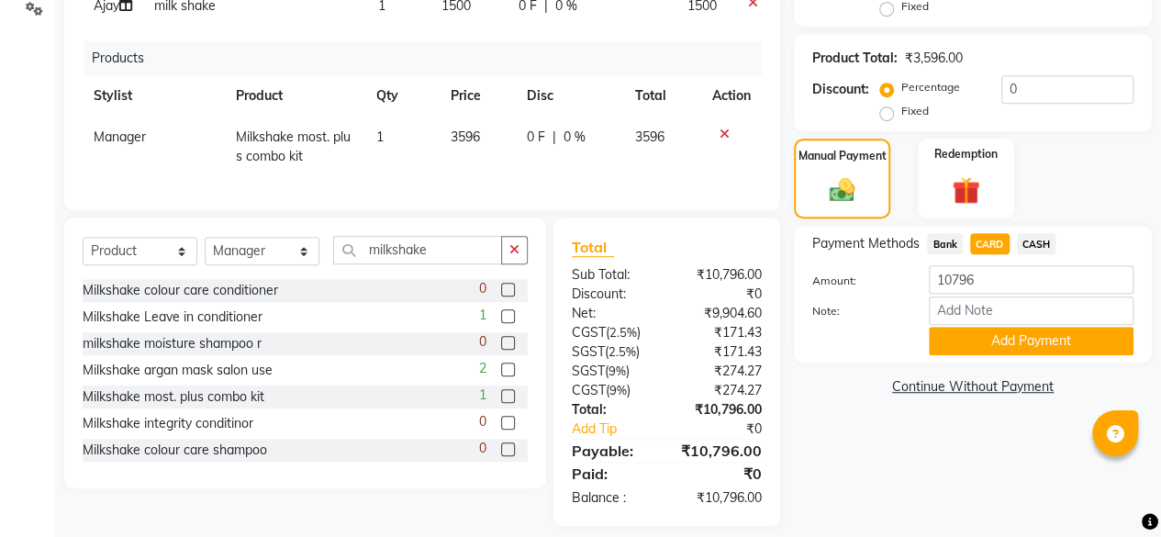
click at [946, 244] on span "Bank" at bounding box center [945, 243] width 36 height 21
click at [1002, 335] on button "Add Payment" at bounding box center [1031, 341] width 205 height 28
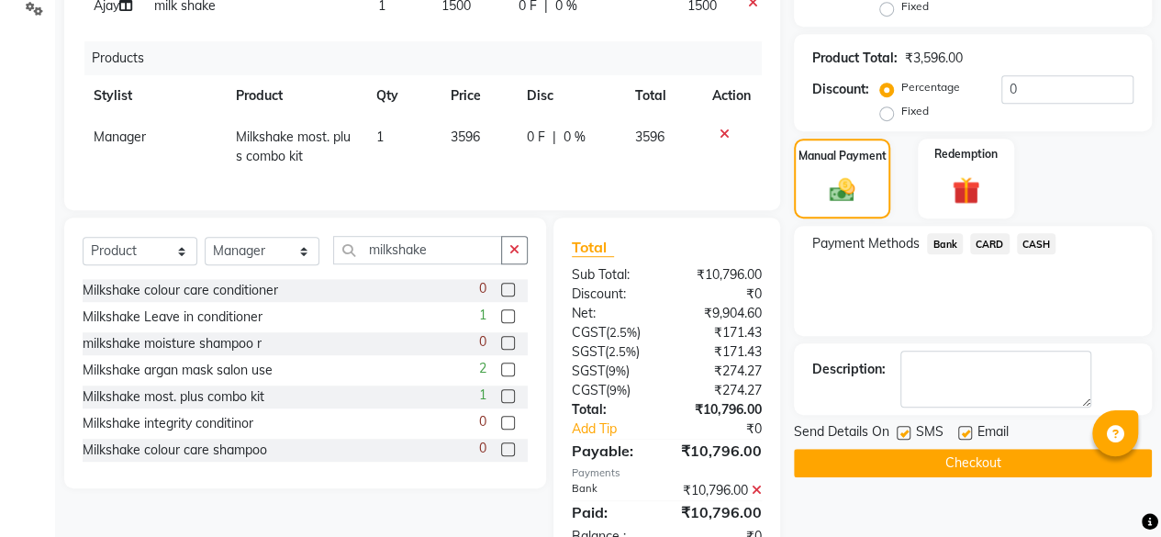
scroll to position [561, 0]
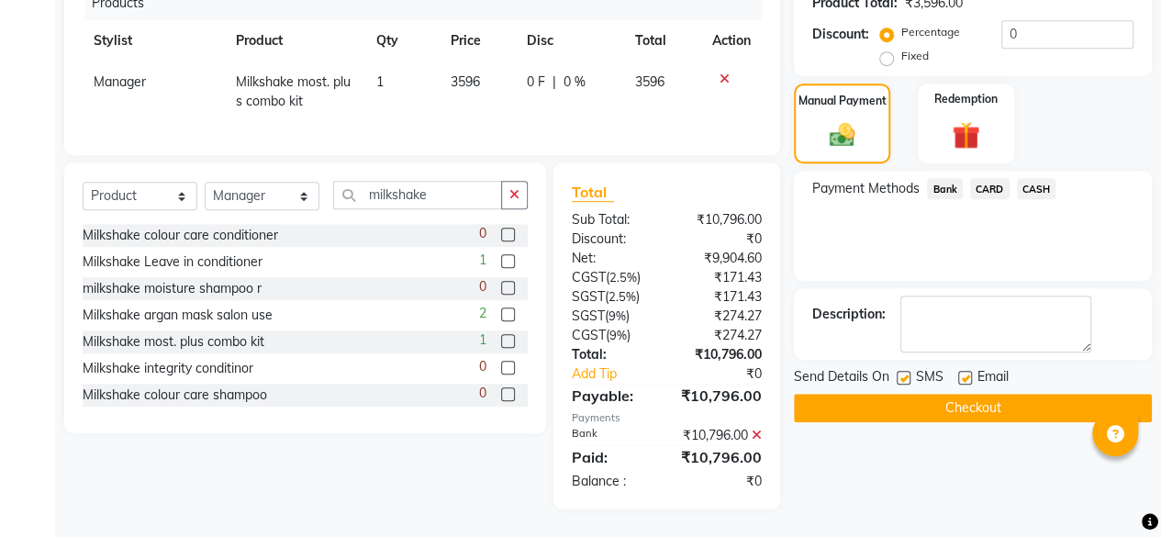
click at [1013, 394] on button "Checkout" at bounding box center [973, 408] width 358 height 28
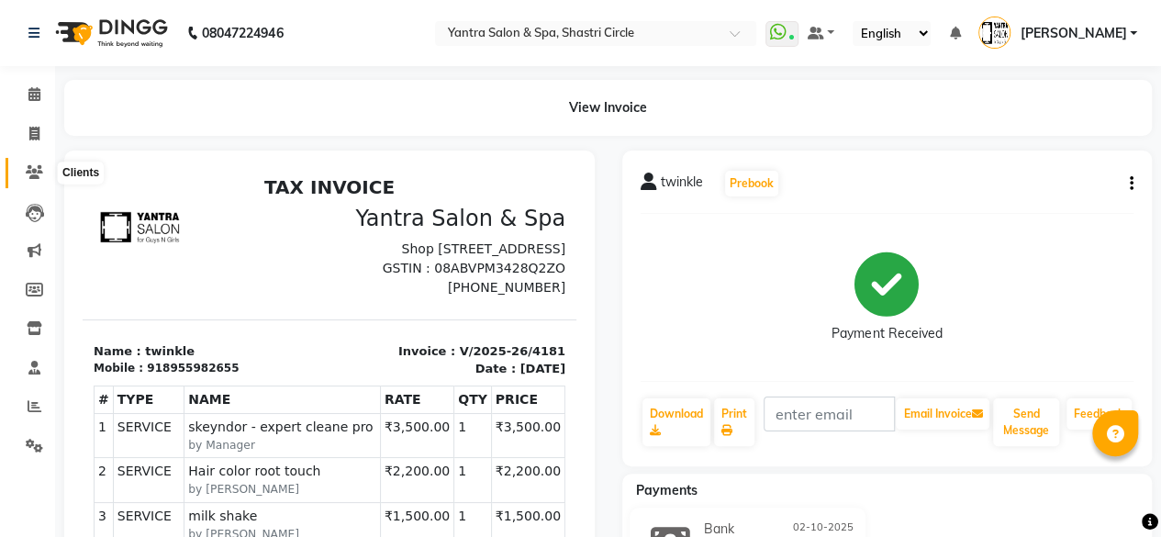
click at [35, 177] on icon at bounding box center [34, 172] width 17 height 14
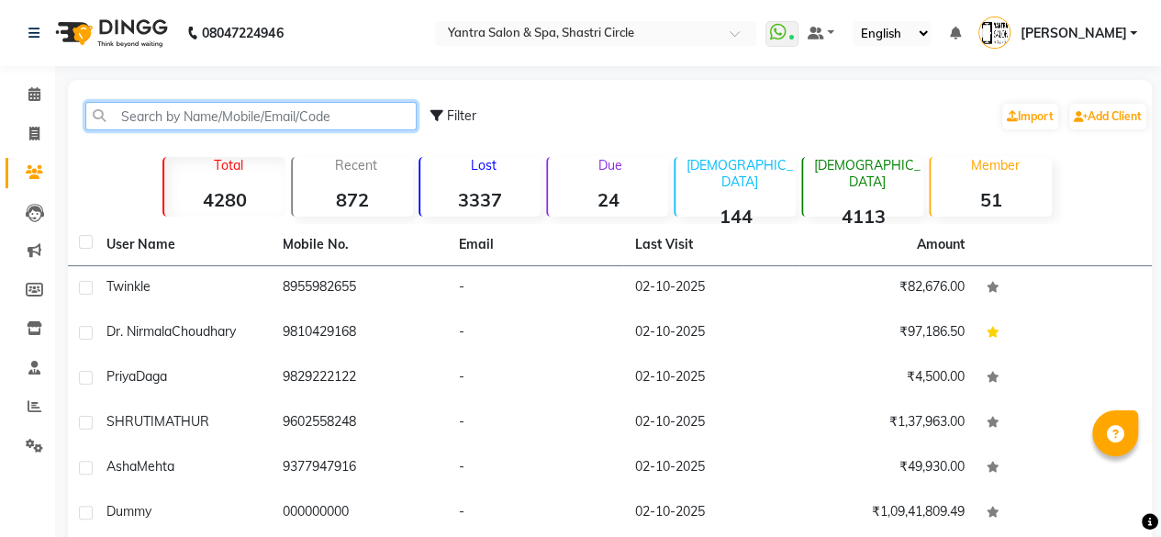
click at [260, 111] on input "text" at bounding box center [250, 116] width 331 height 28
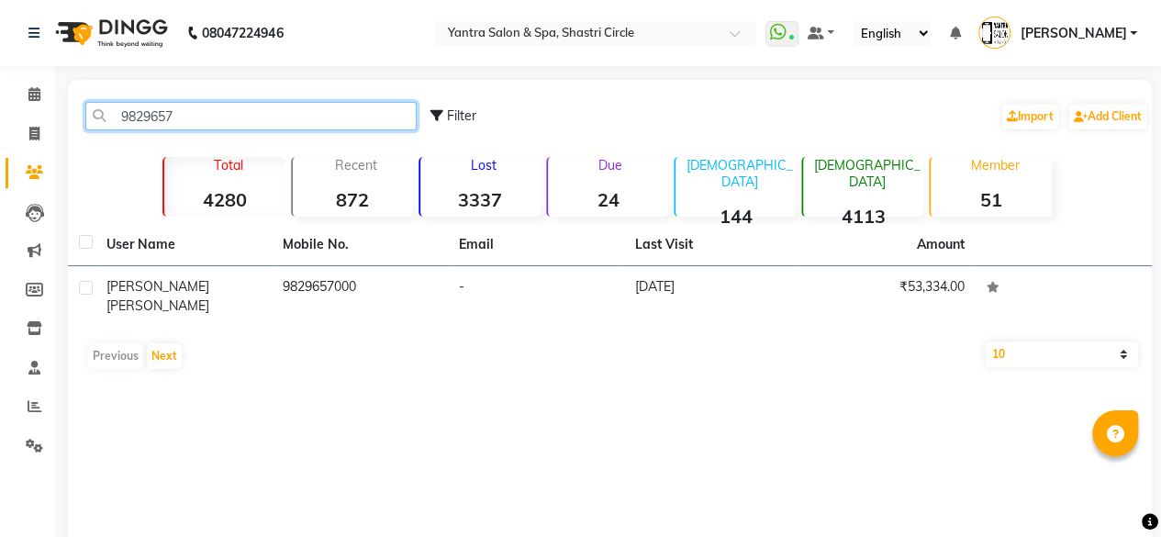
type input "9829657"
click at [243, 131] on div "9829657 Filter Import Add Client" at bounding box center [610, 116] width 1077 height 58
click at [243, 122] on input "9829657" at bounding box center [250, 116] width 331 height 28
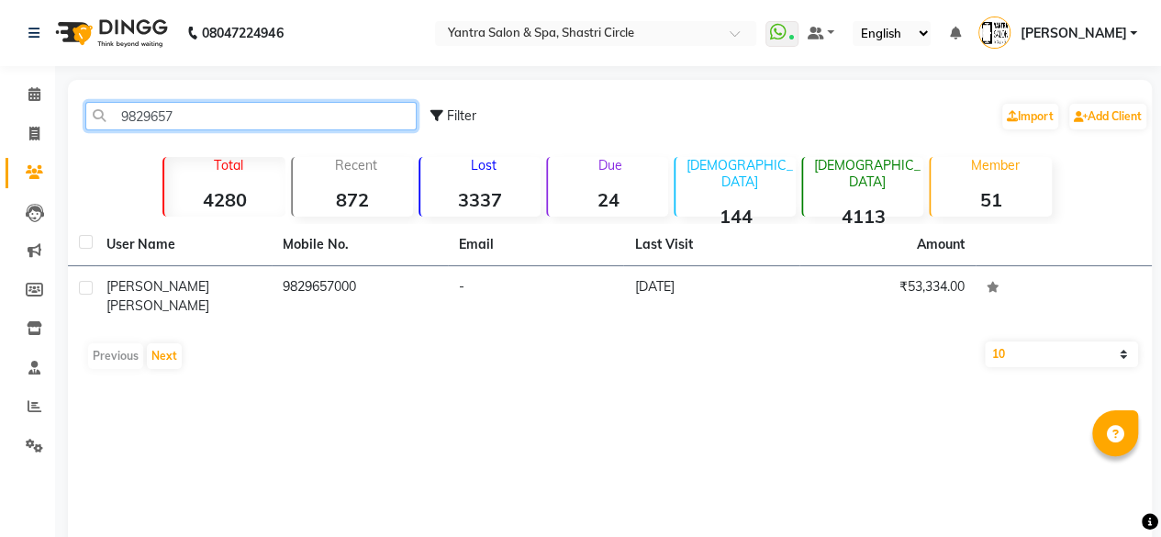
click at [243, 122] on input "9829657" at bounding box center [250, 116] width 331 height 28
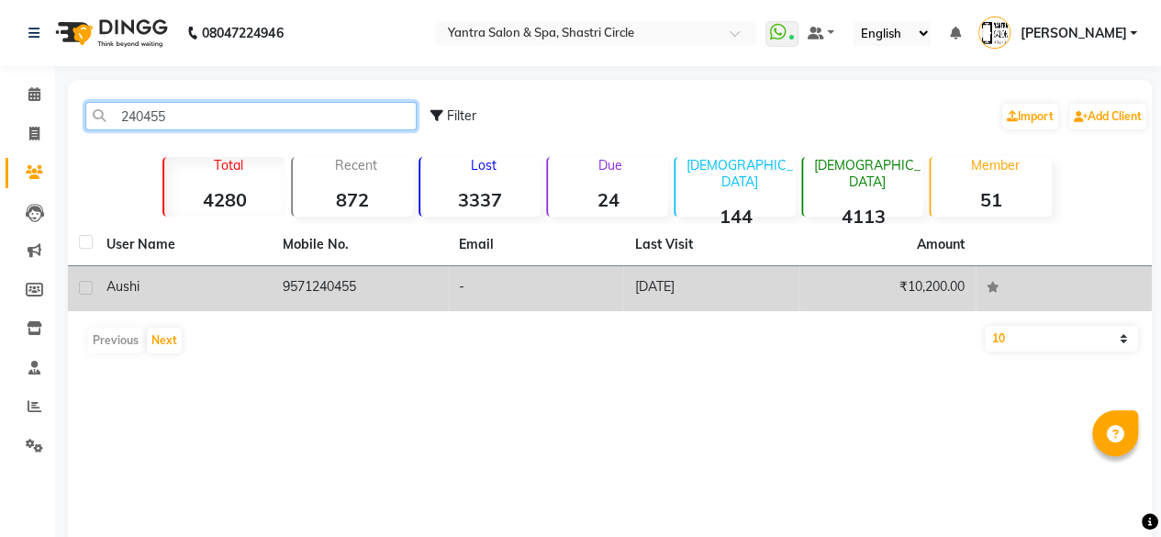
type input "240455"
click at [307, 296] on td "9571240455" at bounding box center [360, 288] width 176 height 45
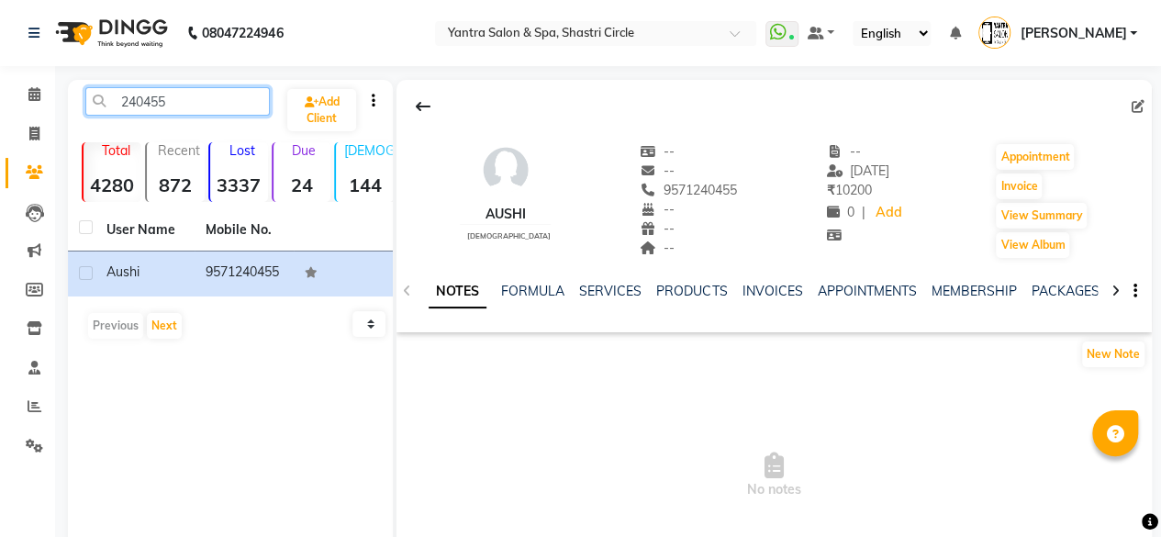
click at [204, 106] on input "240455" at bounding box center [177, 101] width 185 height 28
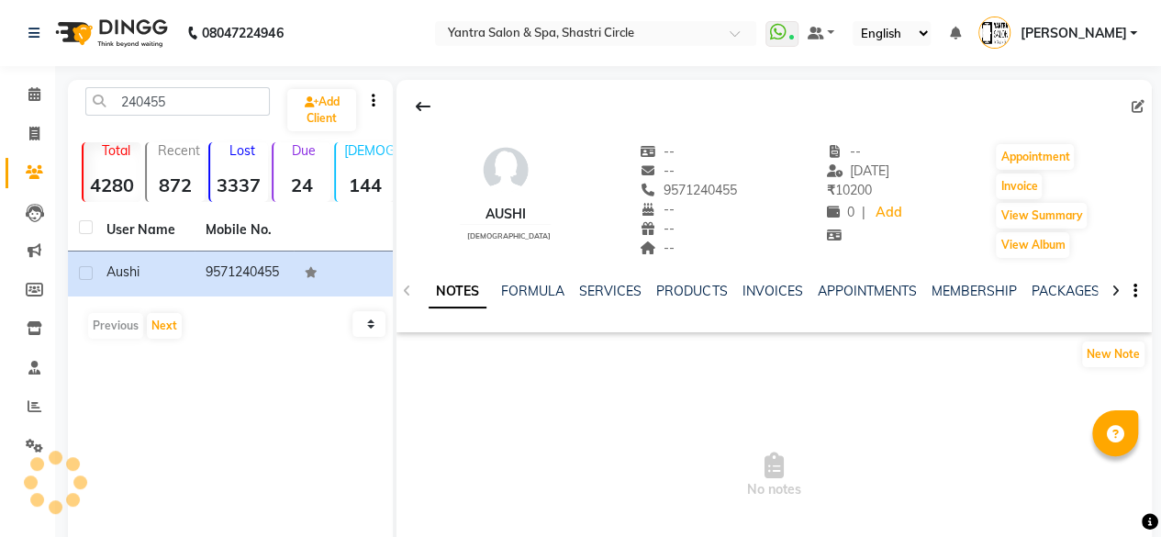
click at [694, 186] on span "9571240455" at bounding box center [688, 190] width 97 height 17
copy span "9571240455"
click at [18, 103] on span at bounding box center [34, 94] width 32 height 21
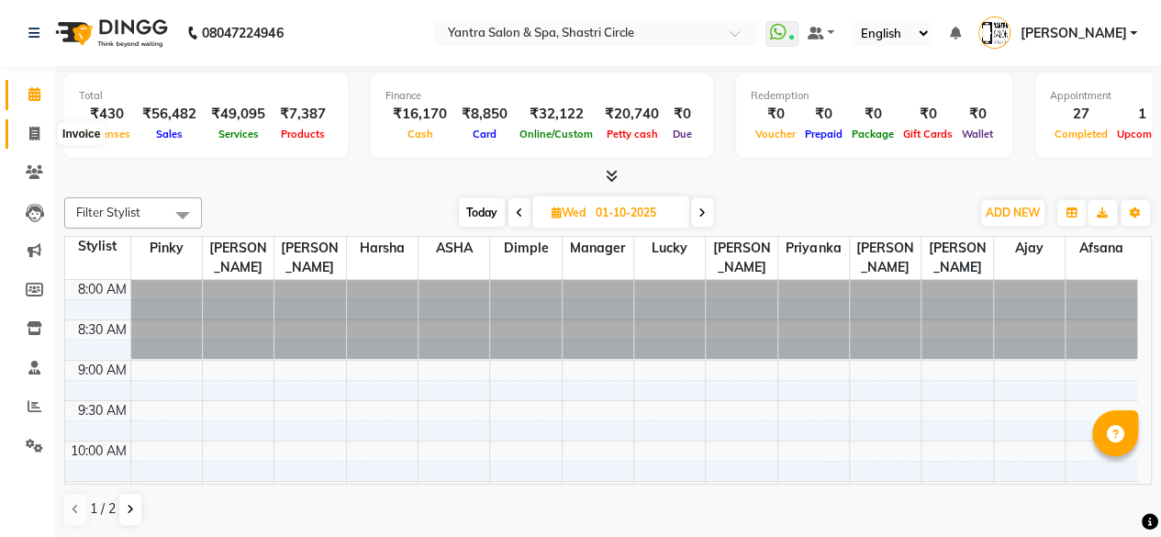
click at [38, 129] on icon at bounding box center [34, 134] width 10 height 14
select select "service"
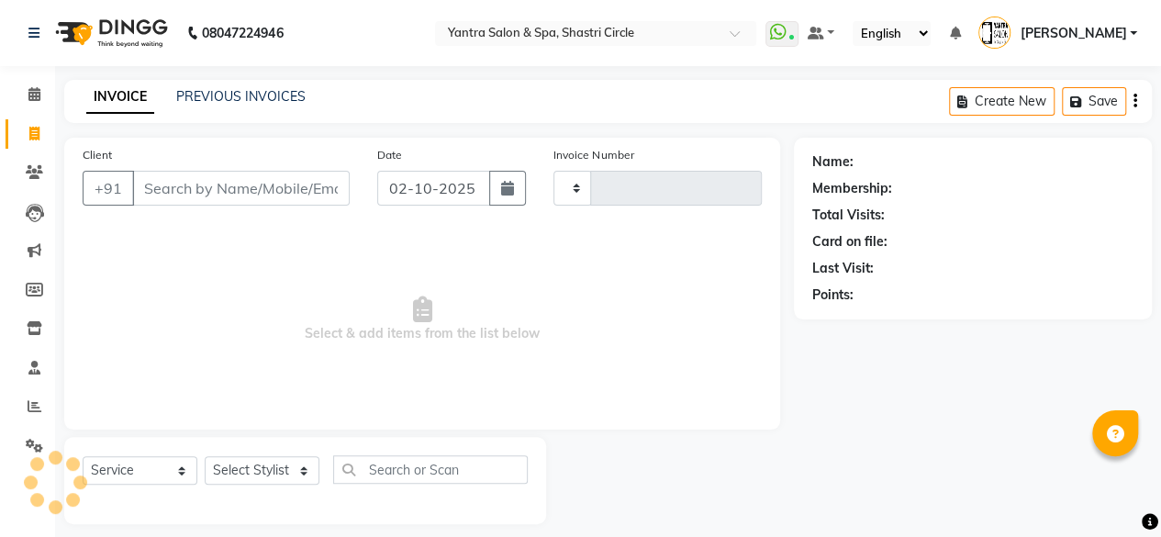
type input "4182"
select select "154"
click at [241, 186] on input "Client" at bounding box center [241, 188] width 218 height 35
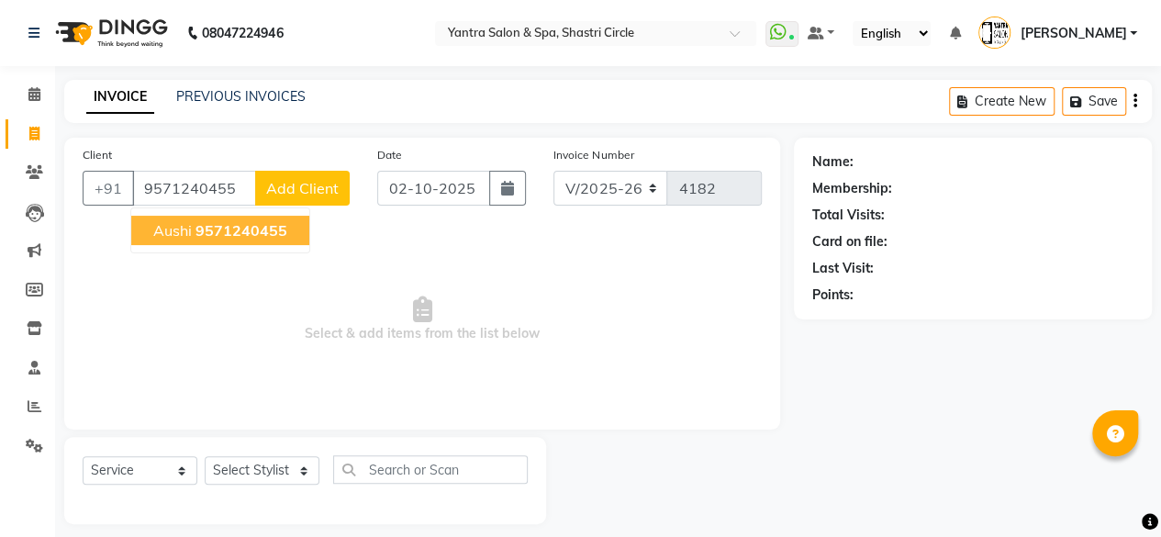
click at [252, 235] on span "9571240455" at bounding box center [242, 230] width 92 height 18
type input "9571240455"
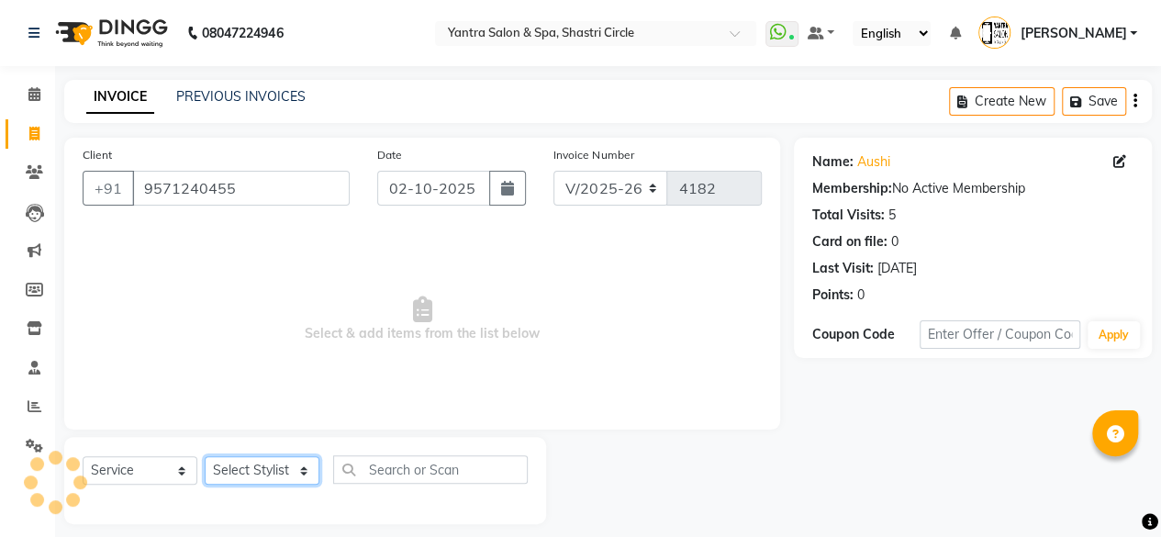
click at [275, 471] on select "Select Stylist [PERSON_NAME] [PERSON_NAME] [PERSON_NAME] ASHA Dimple [PERSON_NA…" at bounding box center [262, 470] width 115 height 28
select select "4458"
click at [205, 456] on select "Select Stylist [PERSON_NAME] [PERSON_NAME] [PERSON_NAME] ASHA Dimple [PERSON_NA…" at bounding box center [262, 470] width 115 height 28
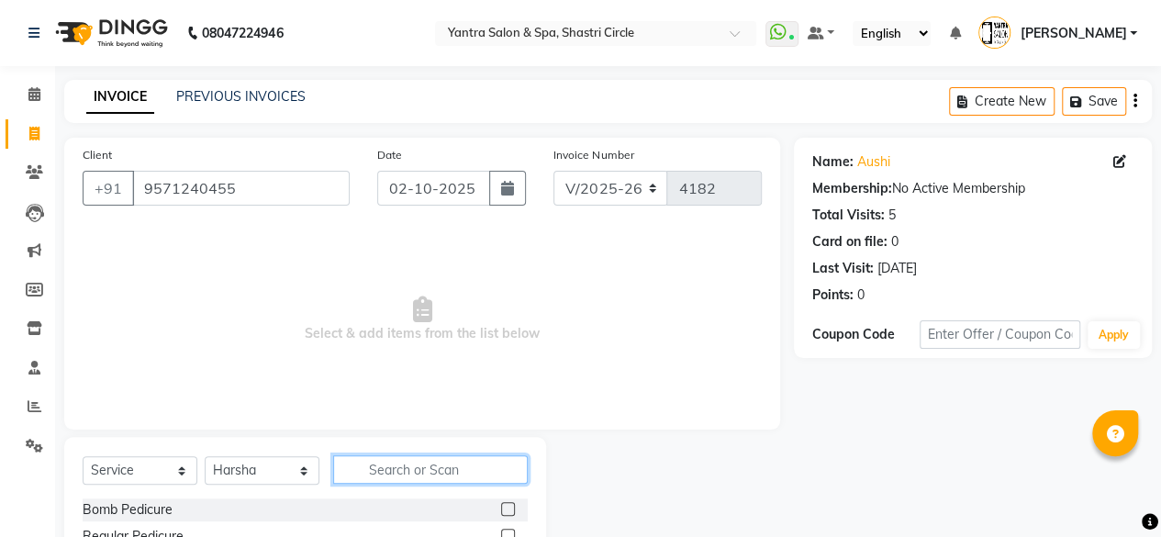
click at [378, 476] on input "text" at bounding box center [430, 469] width 195 height 28
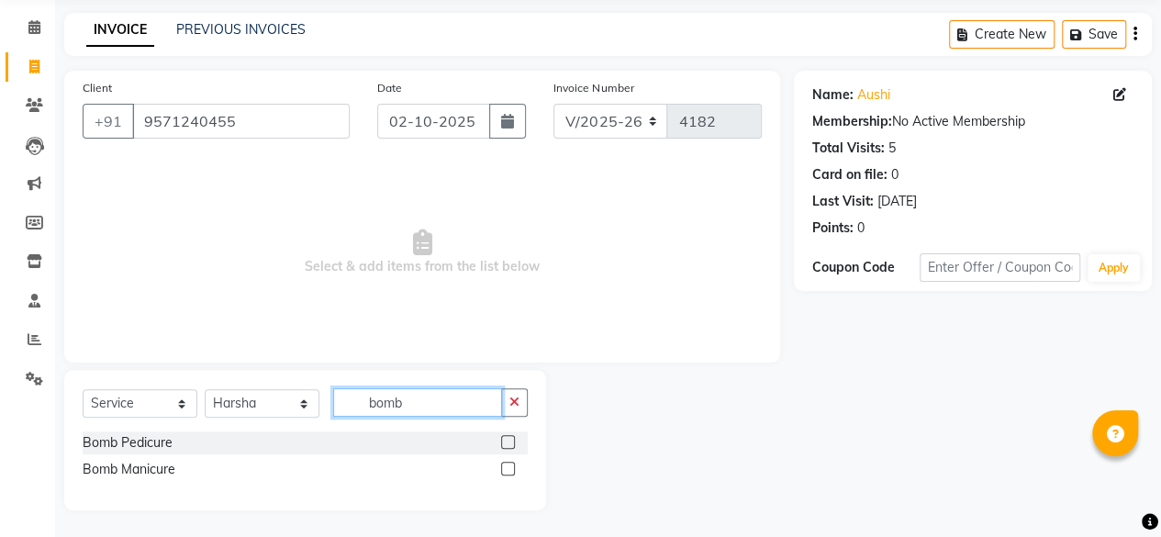
type input "bomb"
drag, startPoint x: 510, startPoint y: 440, endPoint x: 459, endPoint y: 339, distance: 112.9
click at [510, 441] on label at bounding box center [508, 442] width 14 height 14
click at [510, 441] on input "checkbox" at bounding box center [507, 443] width 12 height 12
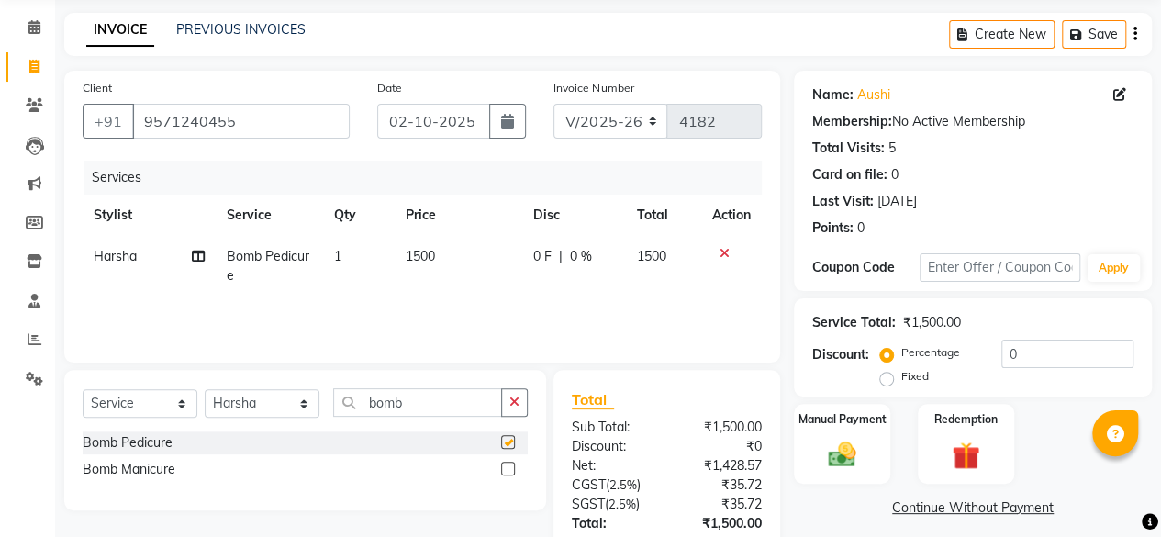
checkbox input "false"
click at [460, 256] on td "1500" at bounding box center [459, 266] width 128 height 61
select select "4458"
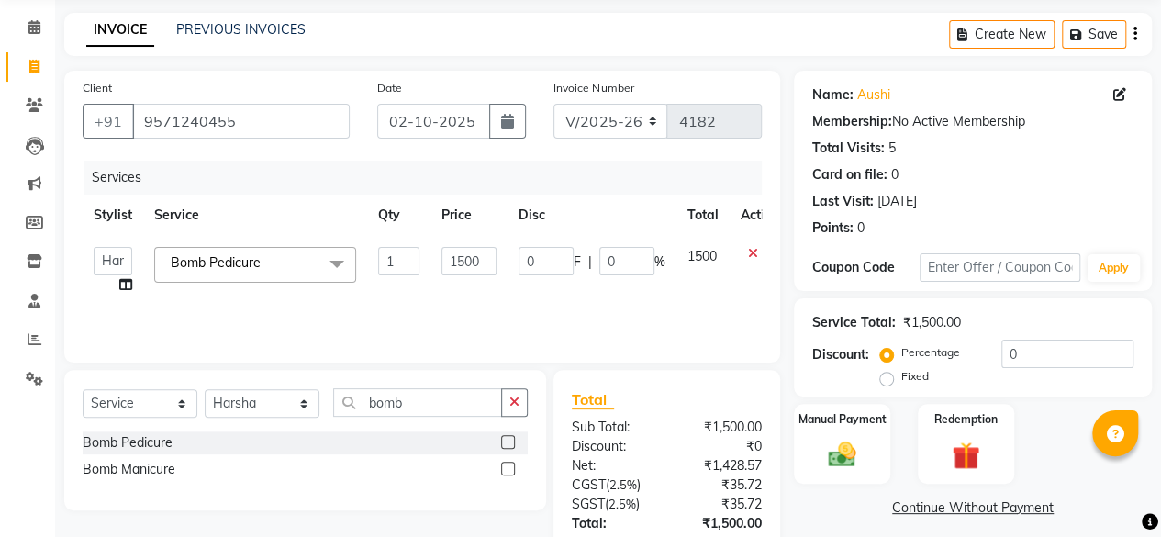
click at [460, 256] on input "1500" at bounding box center [469, 261] width 55 height 28
type input "1300"
click at [477, 284] on td "1300" at bounding box center [469, 271] width 77 height 70
select select "4458"
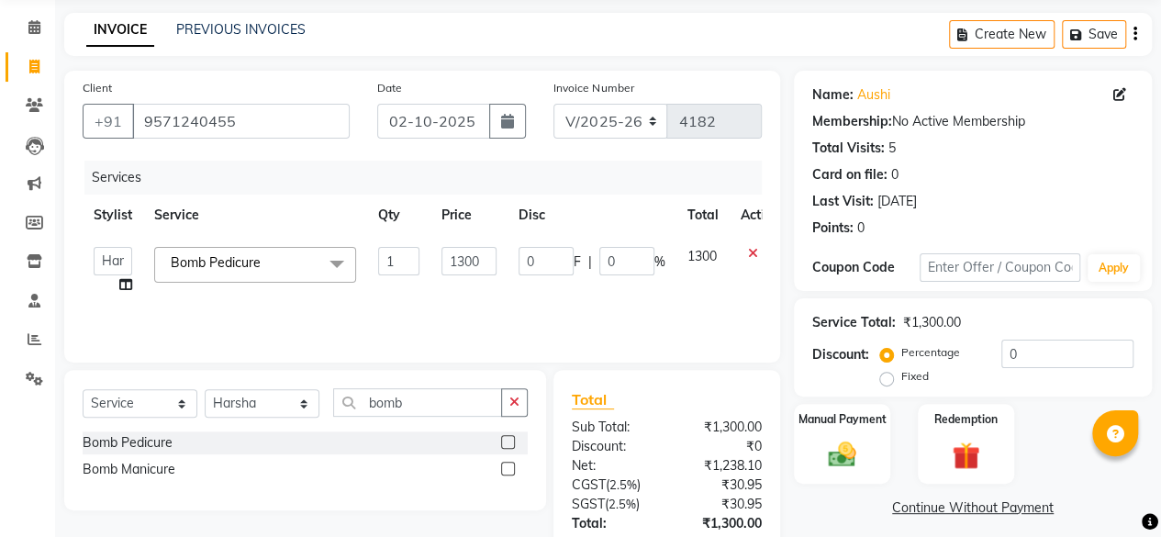
scroll to position [196, 0]
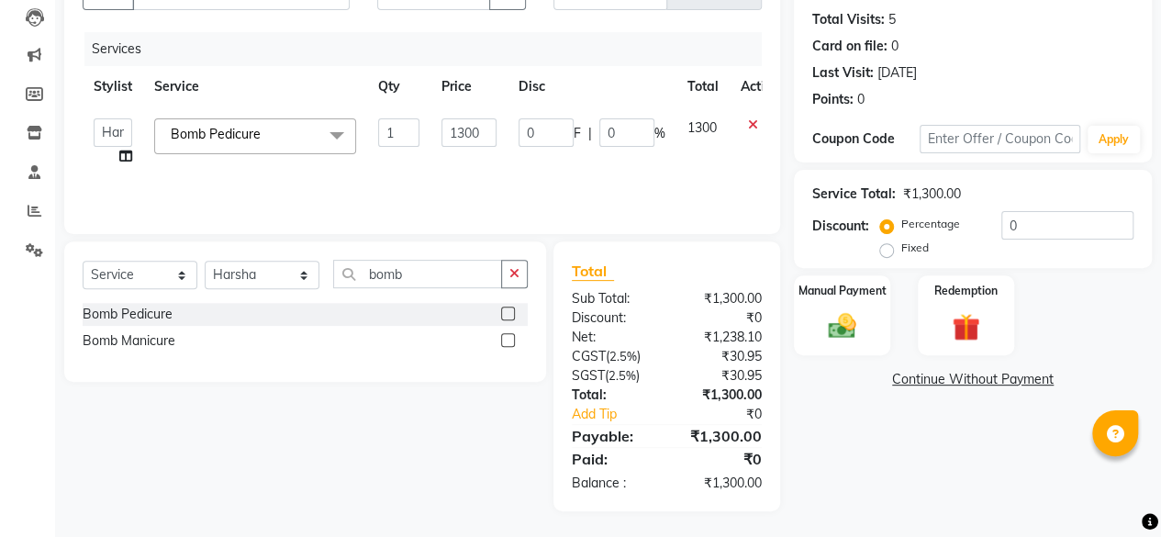
click at [121, 151] on icon at bounding box center [125, 156] width 13 height 13
select select "4458"
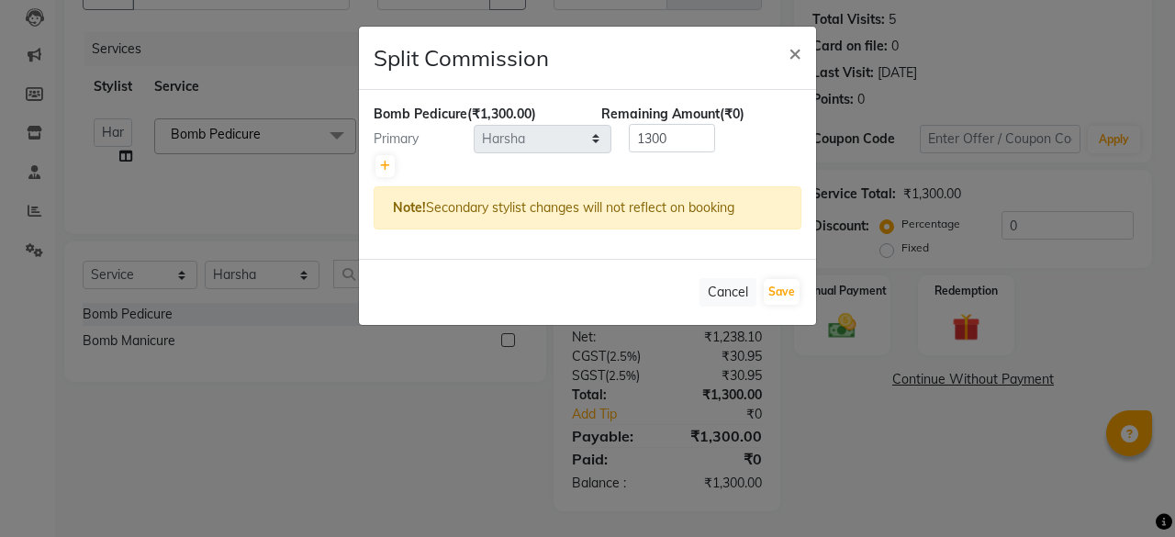
click at [395, 168] on div at bounding box center [588, 166] width 428 height 26
click at [391, 166] on link at bounding box center [385, 166] width 19 height 22
type input "650"
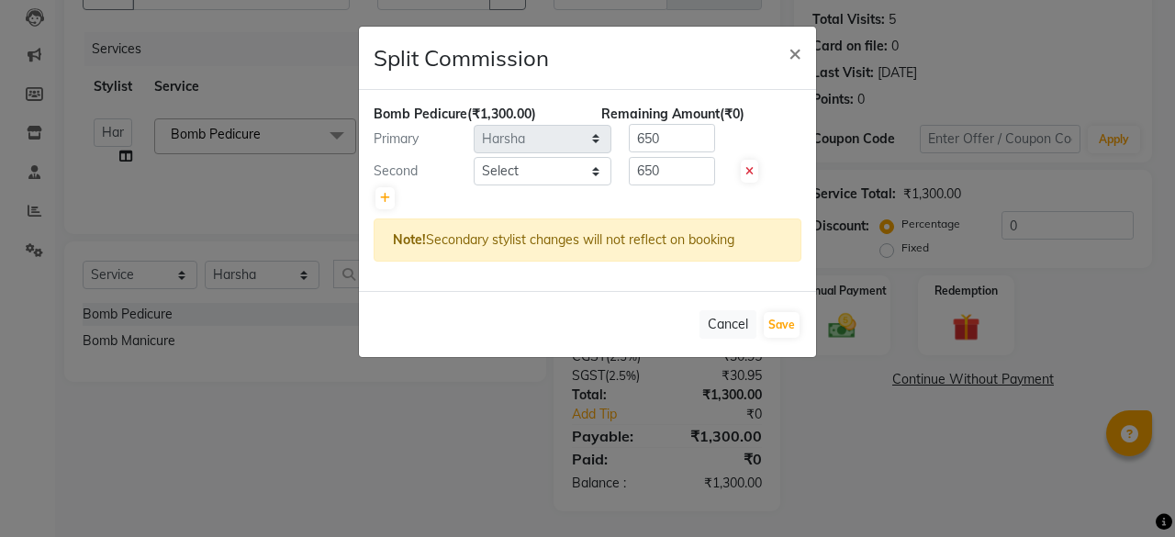
click at [468, 168] on div "Second" at bounding box center [417, 171] width 114 height 19
click at [509, 175] on select "Select [PERSON_NAME] [PERSON_NAME] [PERSON_NAME] ASHA [PERSON_NAME] [PERSON_NAM…" at bounding box center [543, 171] width 138 height 28
select select "4414"
click at [474, 157] on select "Select [PERSON_NAME] [PERSON_NAME] [PERSON_NAME] ASHA [PERSON_NAME] [PERSON_NAM…" at bounding box center [543, 171] width 138 height 28
click at [782, 329] on button "Save" at bounding box center [782, 325] width 36 height 26
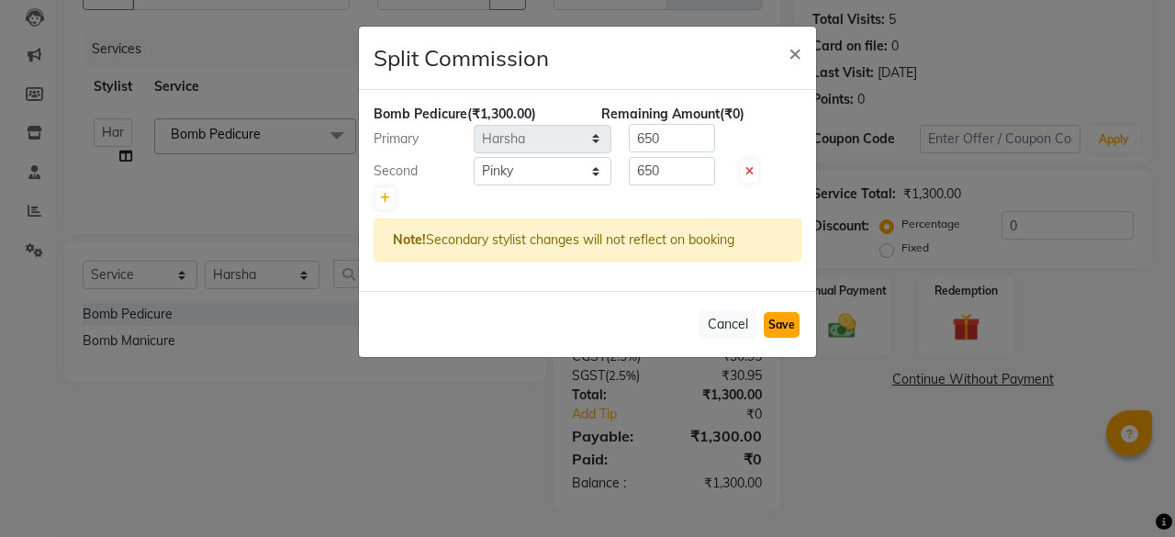
select select "Select"
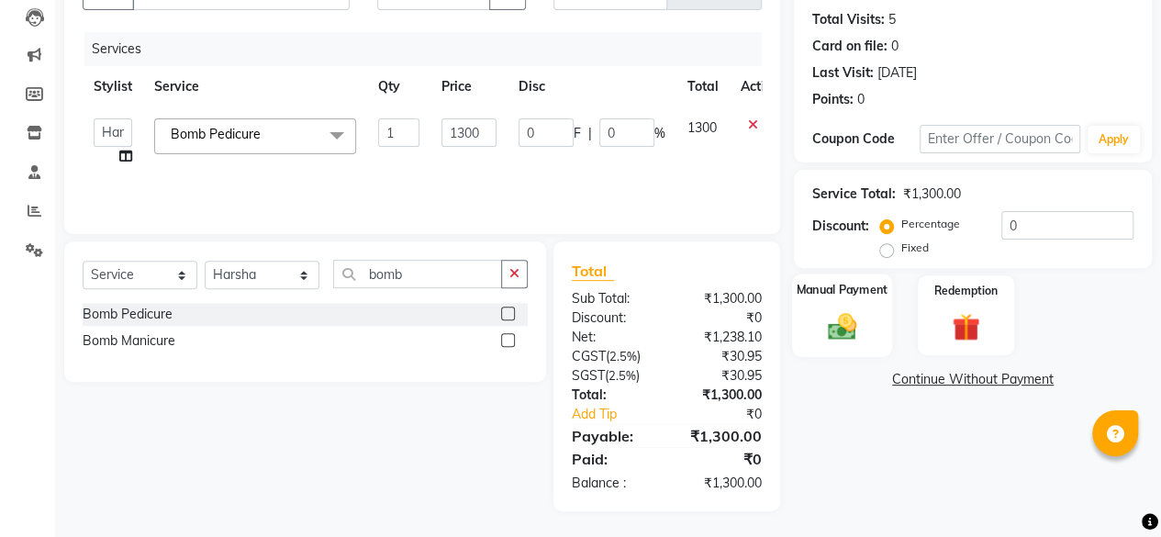
click at [885, 330] on div "Manual Payment" at bounding box center [842, 316] width 100 height 84
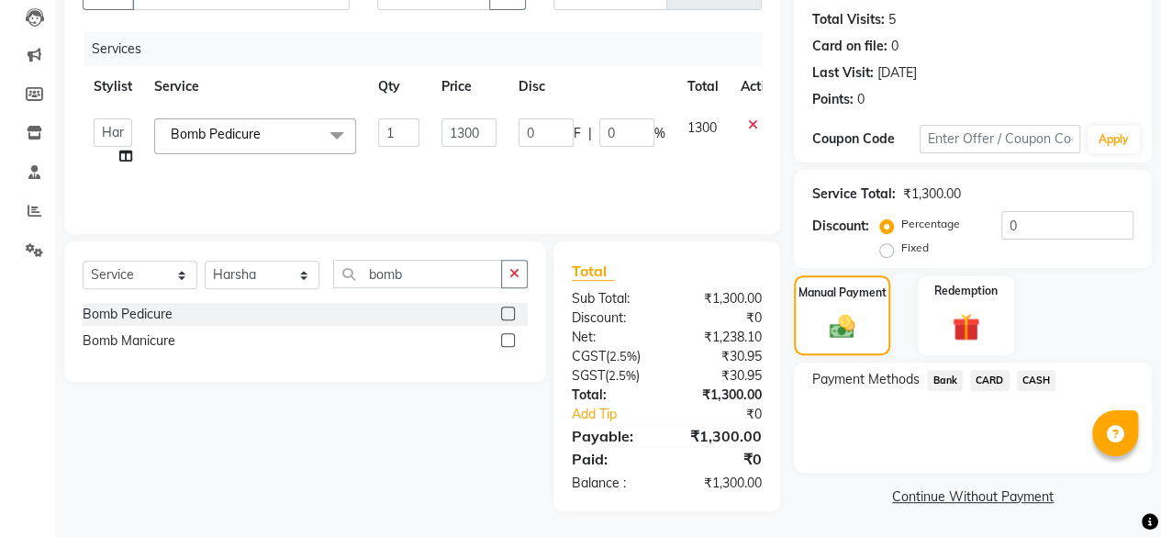
click at [995, 382] on span "CARD" at bounding box center [989, 380] width 39 height 21
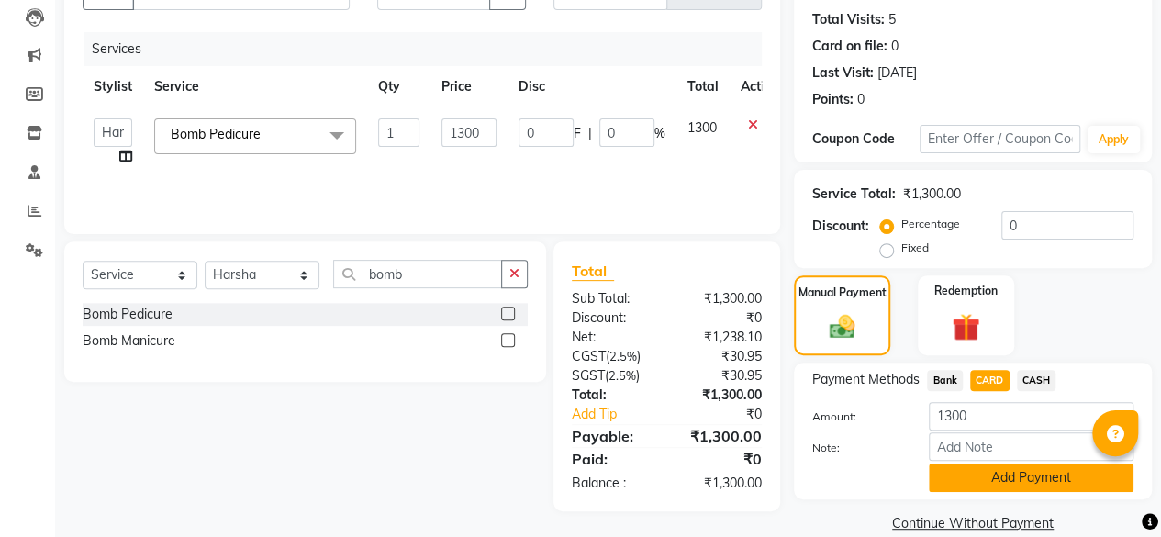
click at [989, 489] on button "Add Payment" at bounding box center [1031, 478] width 205 height 28
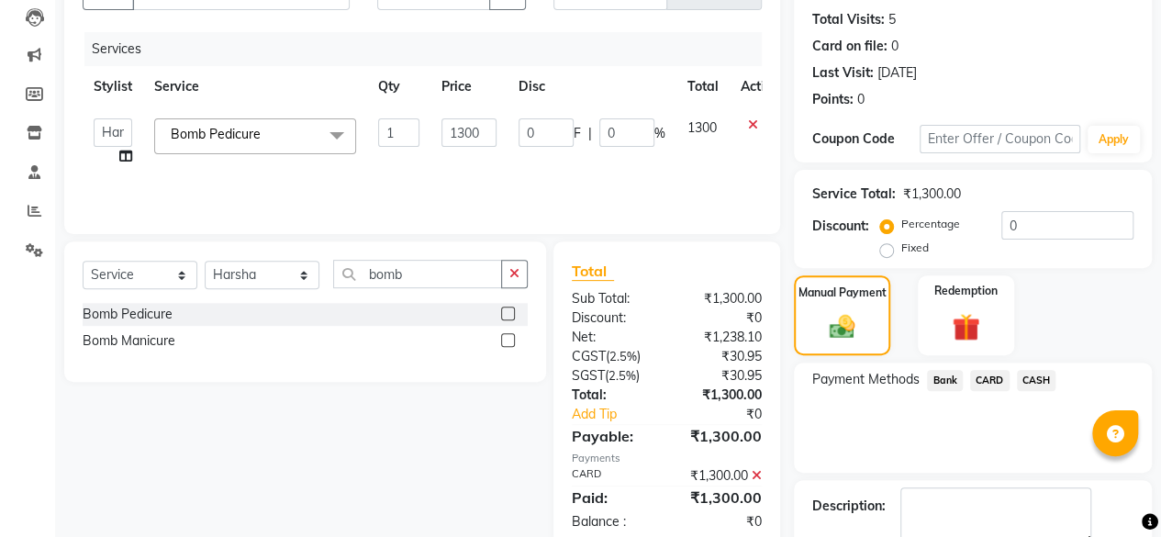
scroll to position [297, 0]
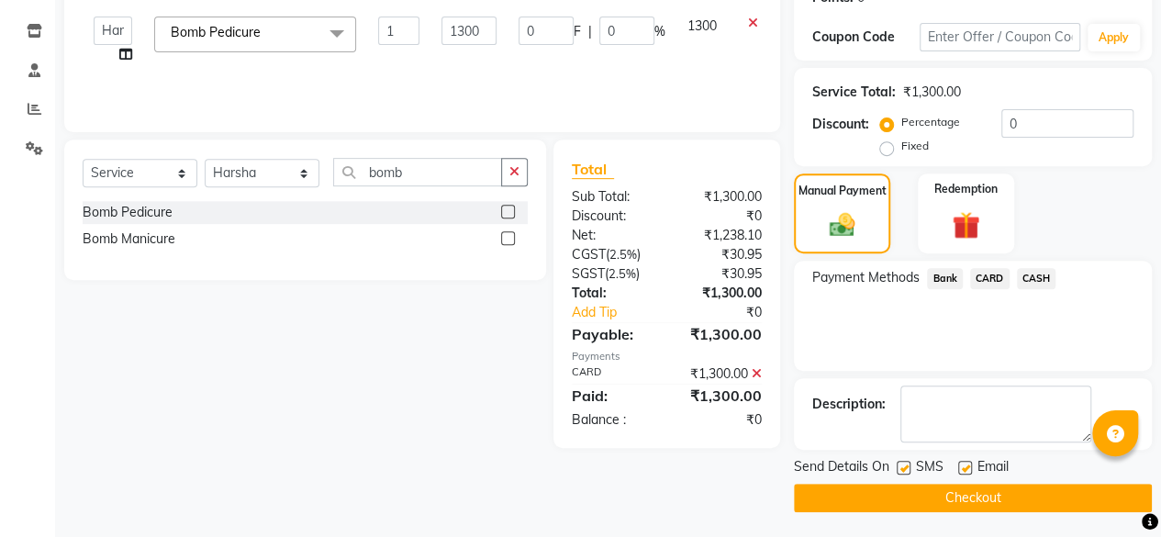
click at [1002, 497] on button "Checkout" at bounding box center [973, 498] width 358 height 28
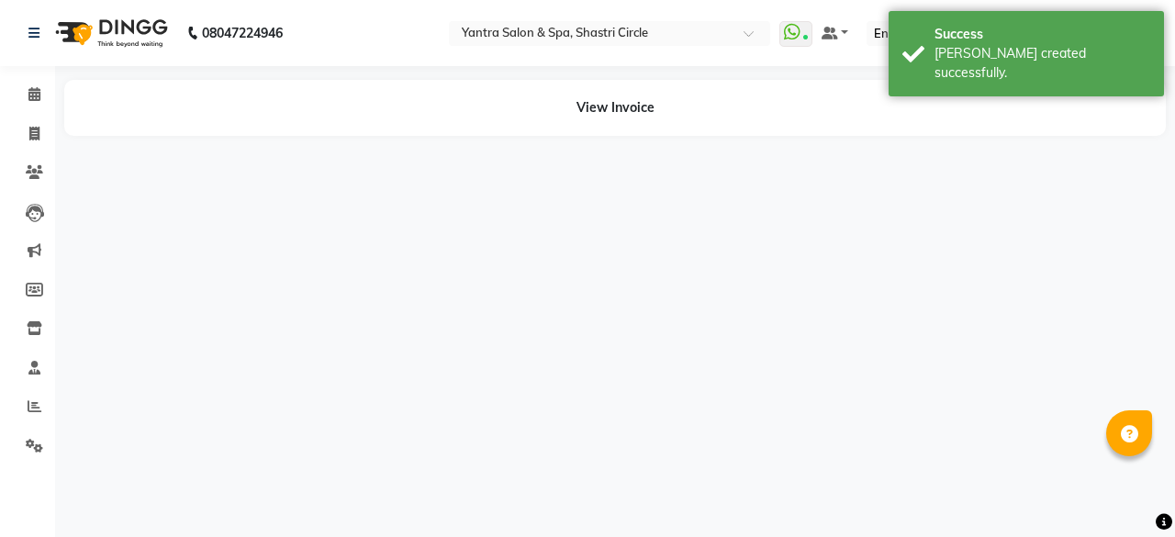
select select "4458"
select select "4414"
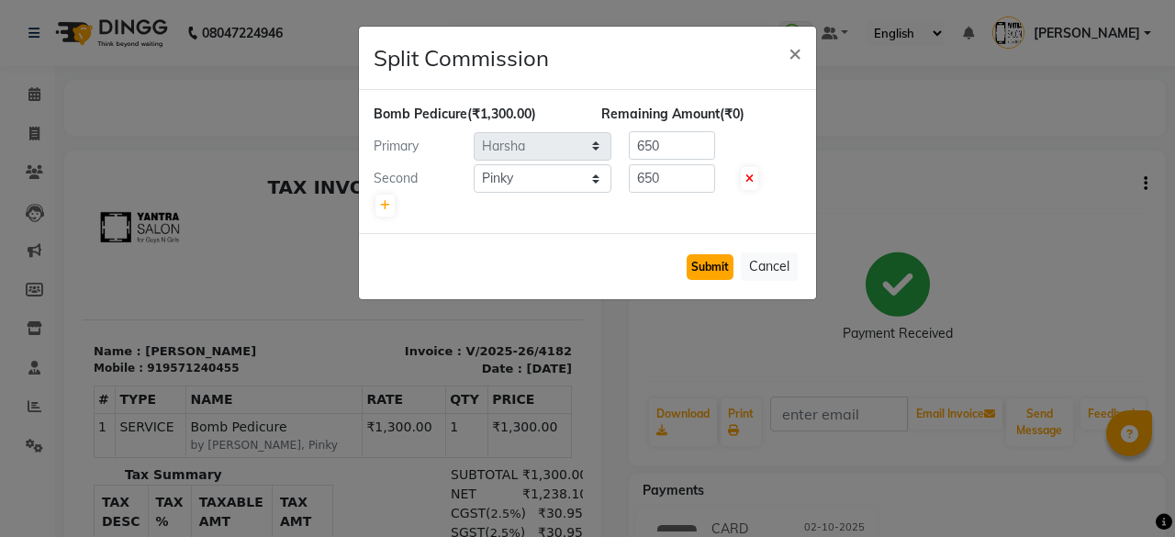
click at [723, 254] on button "Submit" at bounding box center [710, 267] width 47 height 26
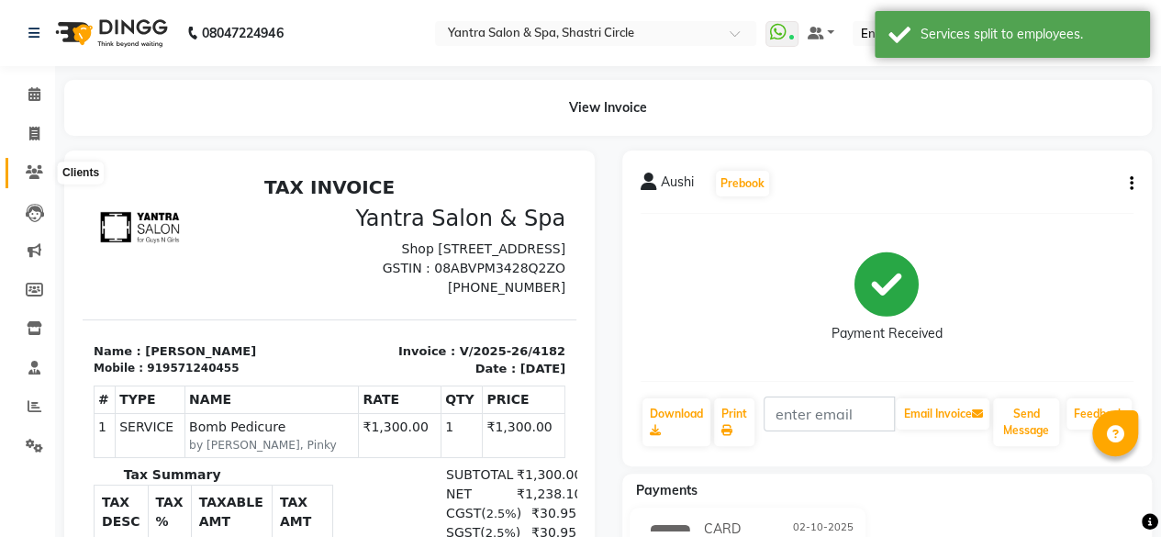
click at [23, 179] on span at bounding box center [34, 173] width 32 height 21
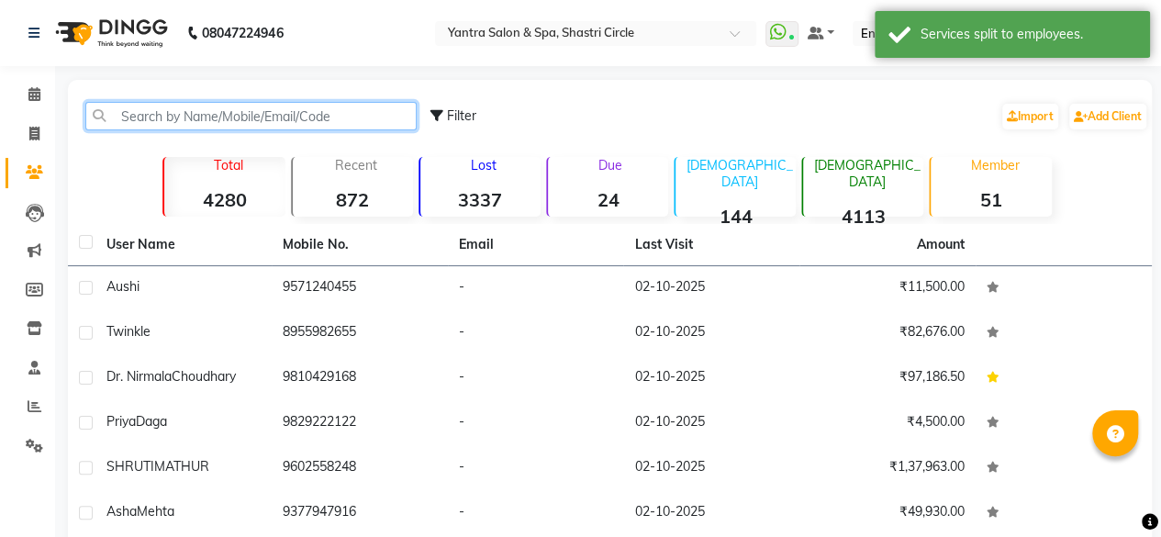
click at [253, 121] on input "text" at bounding box center [250, 116] width 331 height 28
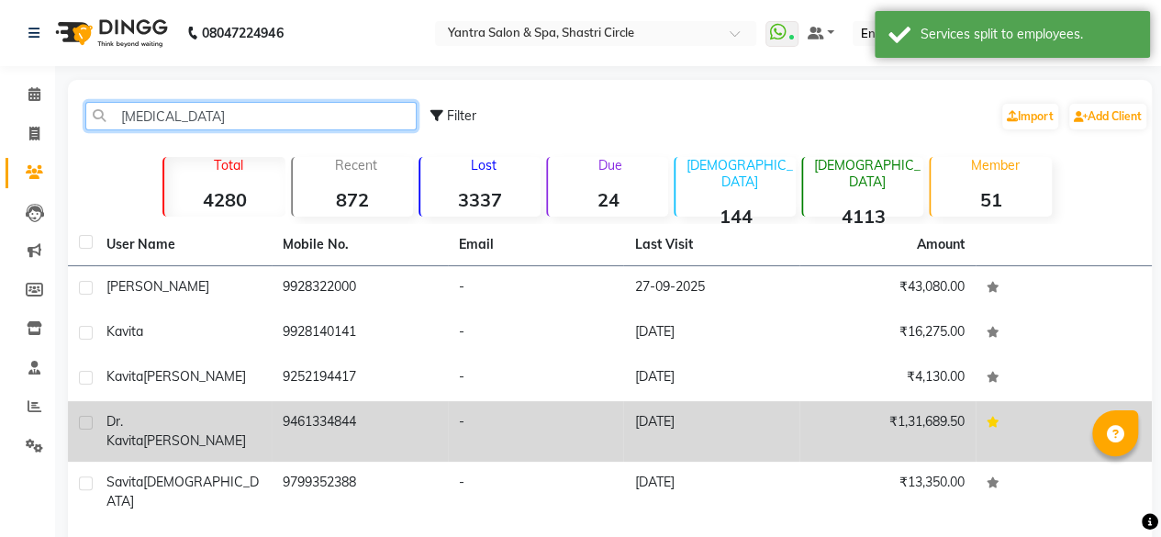
type input "avita"
click at [345, 409] on td "9461334844" at bounding box center [360, 431] width 176 height 61
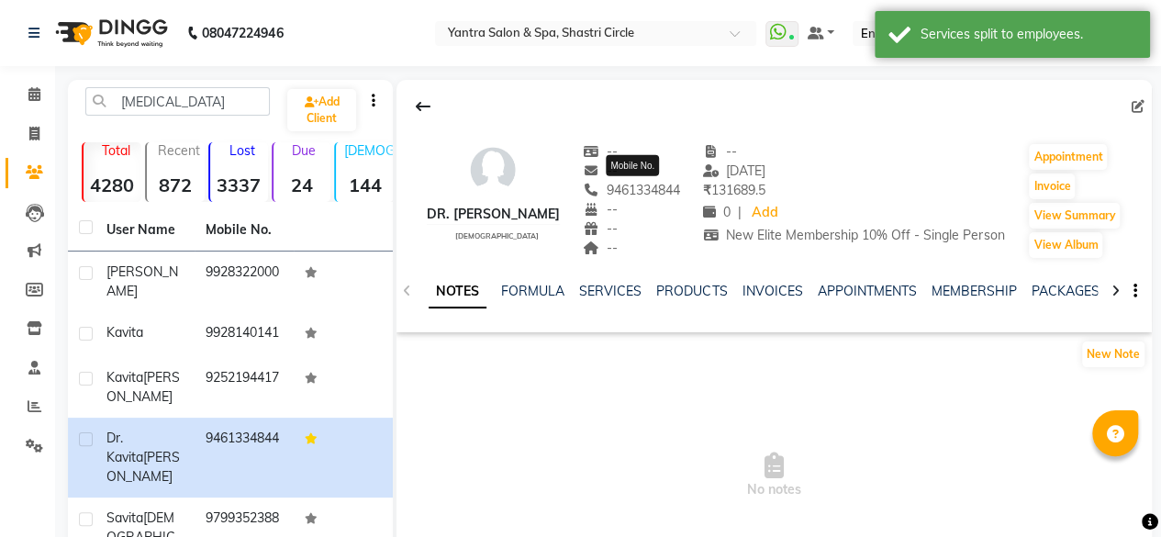
click at [644, 188] on span "9461334844" at bounding box center [631, 190] width 97 height 17
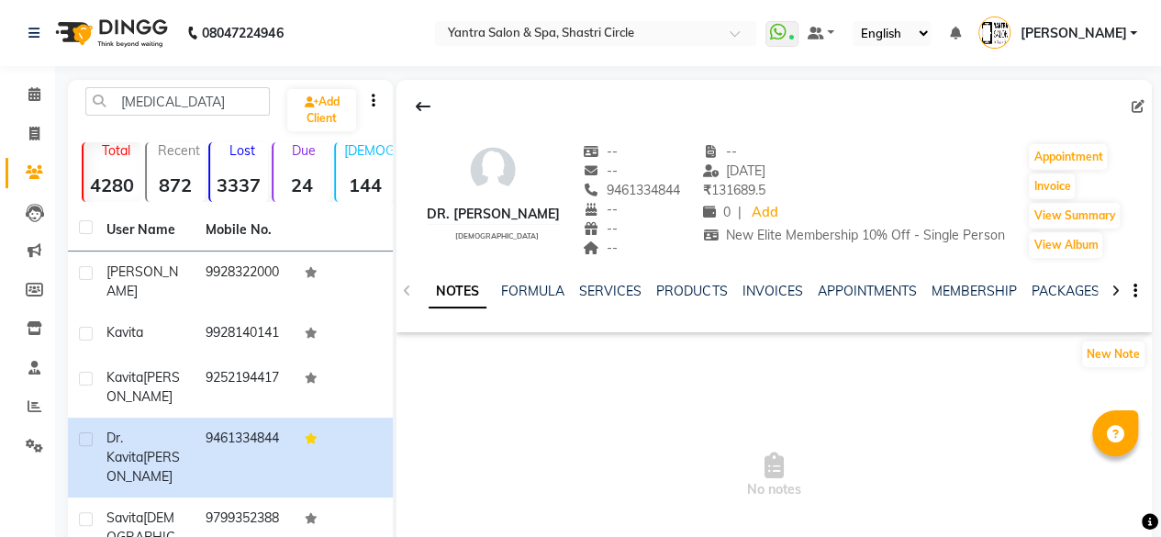
click at [644, 188] on span "9461334844" at bounding box center [631, 190] width 97 height 17
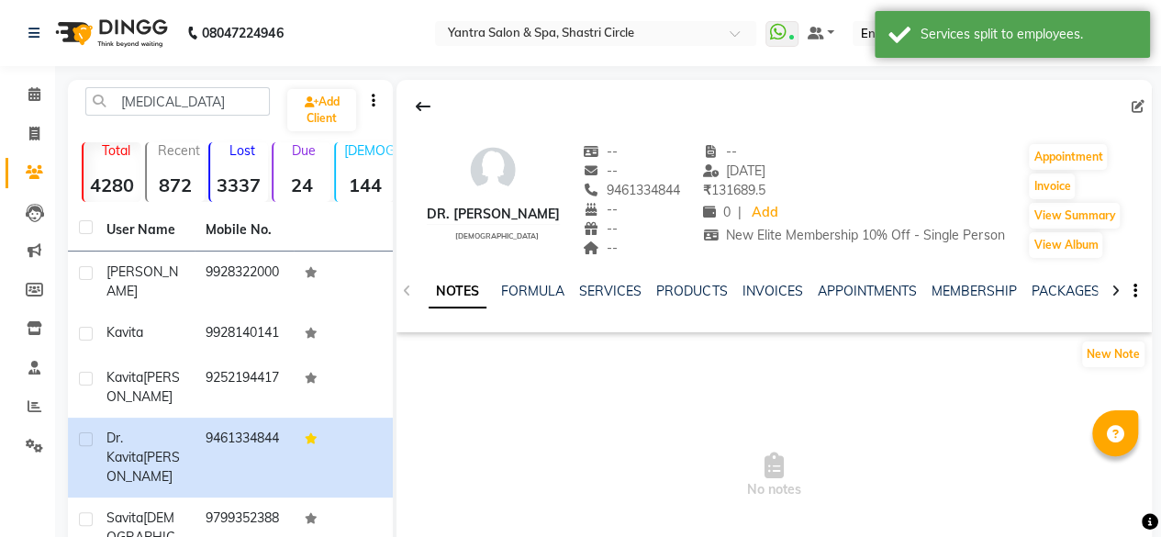
copy span "9461334844"
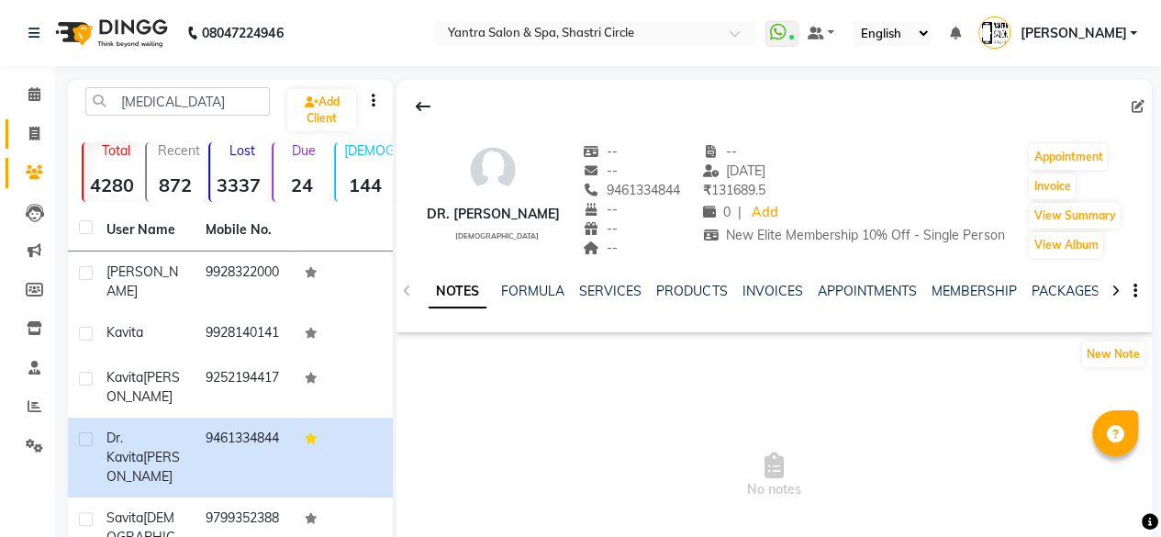
click at [7, 139] on link "Invoice" at bounding box center [28, 134] width 44 height 30
select select "service"
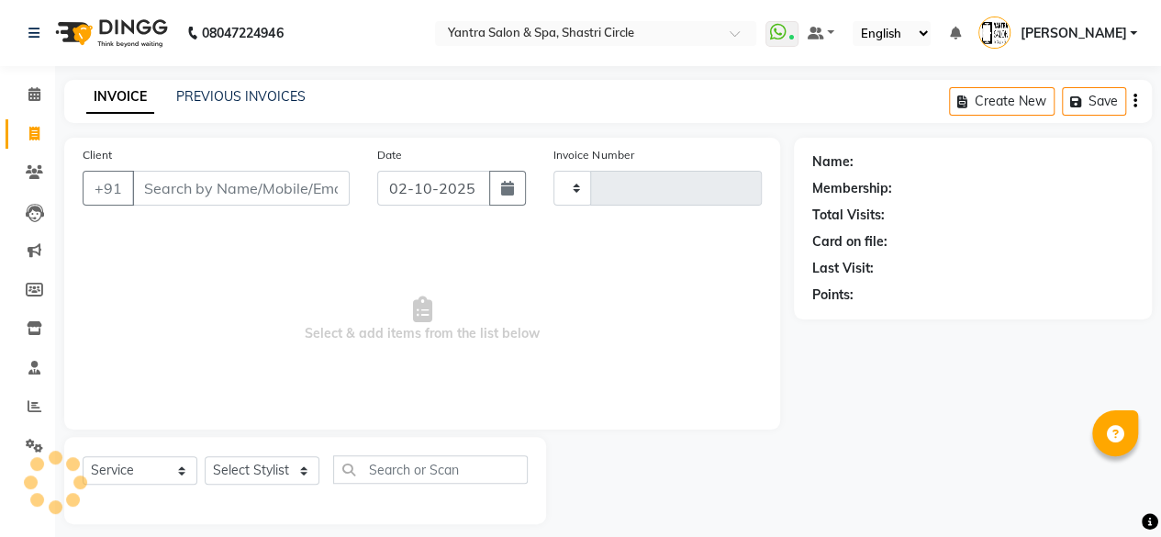
type input "4183"
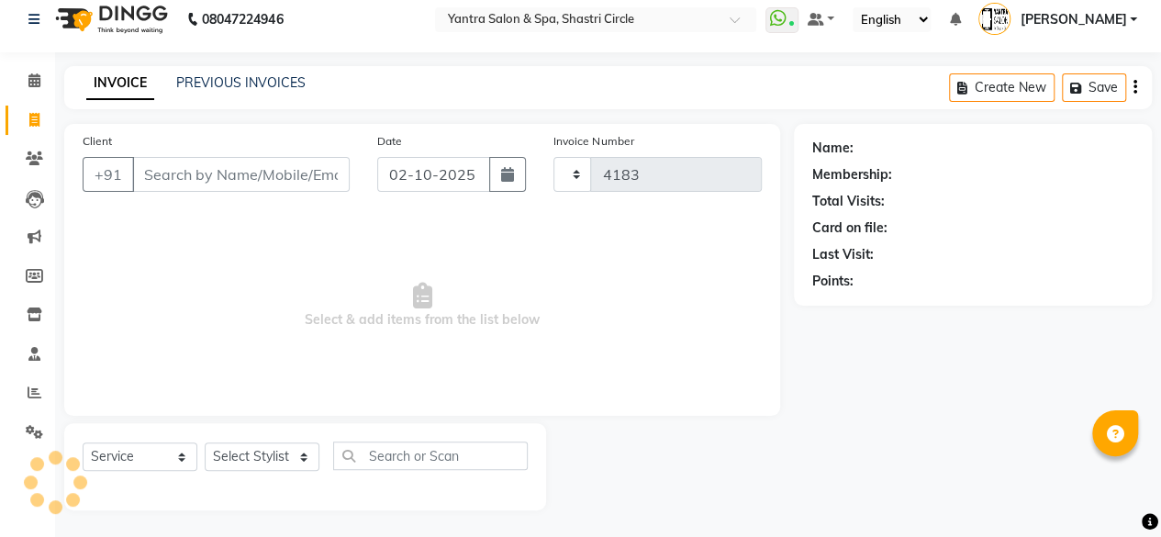
select select "154"
click at [246, 177] on input "Client" at bounding box center [241, 174] width 218 height 35
type input "9461334844"
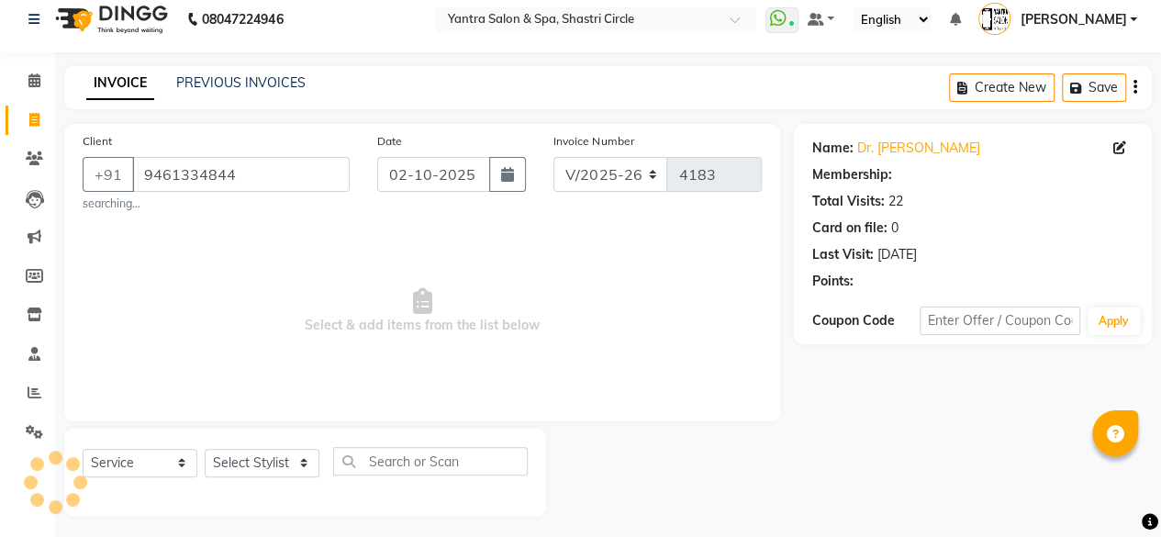
select select "1: Object"
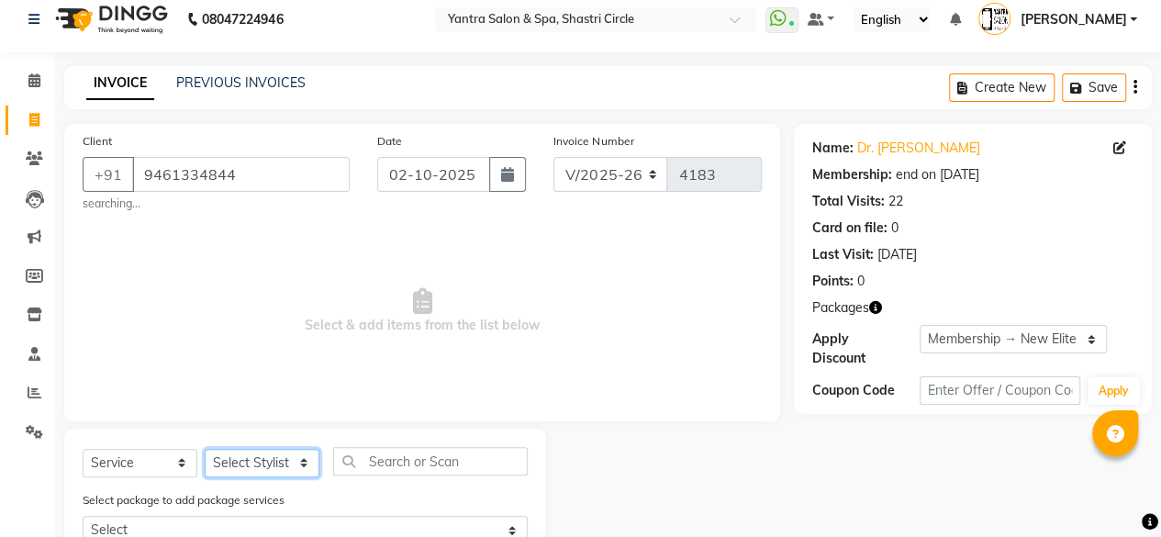
click at [286, 456] on select "Select Stylist [PERSON_NAME] [PERSON_NAME] [PERSON_NAME] ASHA Dimple [PERSON_NA…" at bounding box center [262, 463] width 115 height 28
select select "15716"
click at [205, 449] on select "Select Stylist [PERSON_NAME] [PERSON_NAME] [PERSON_NAME] ASHA Dimple [PERSON_NA…" at bounding box center [262, 463] width 115 height 28
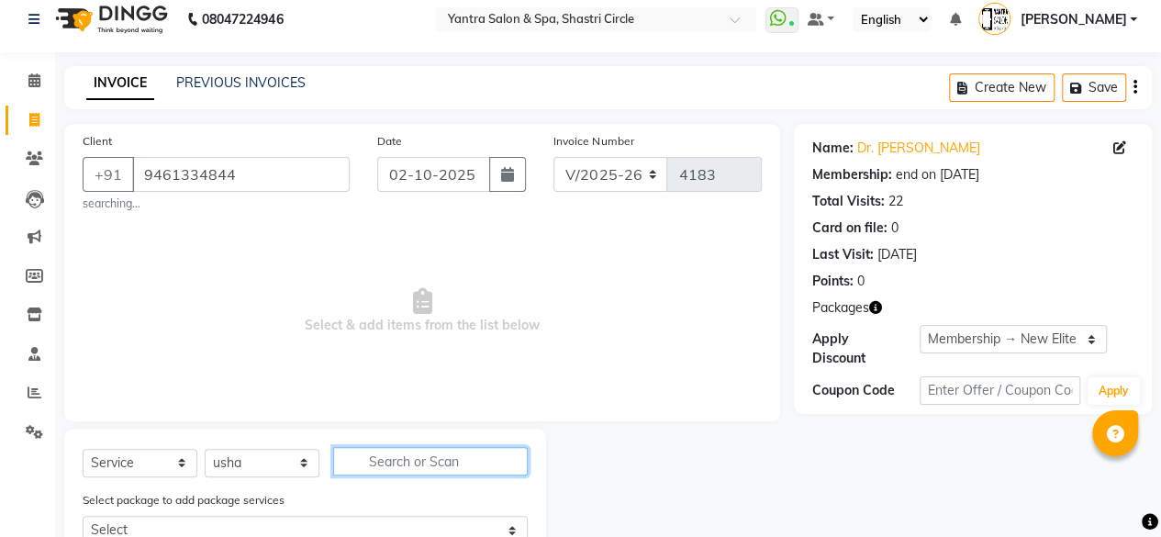
click at [454, 455] on input "text" at bounding box center [430, 461] width 195 height 28
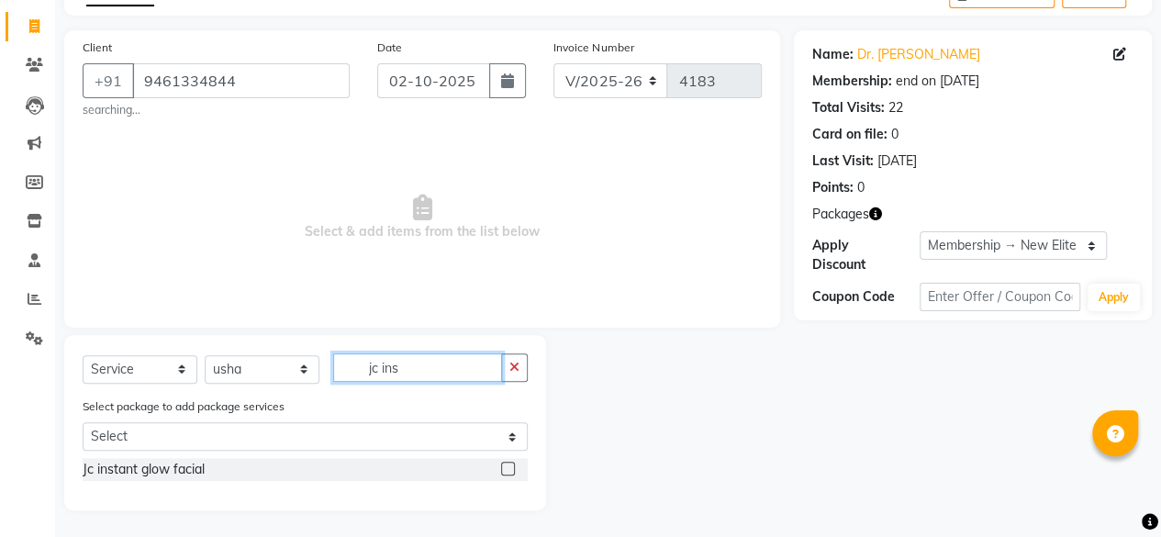
type input "jc ins"
click at [512, 466] on label at bounding box center [508, 469] width 14 height 14
click at [512, 466] on input "checkbox" at bounding box center [507, 470] width 12 height 12
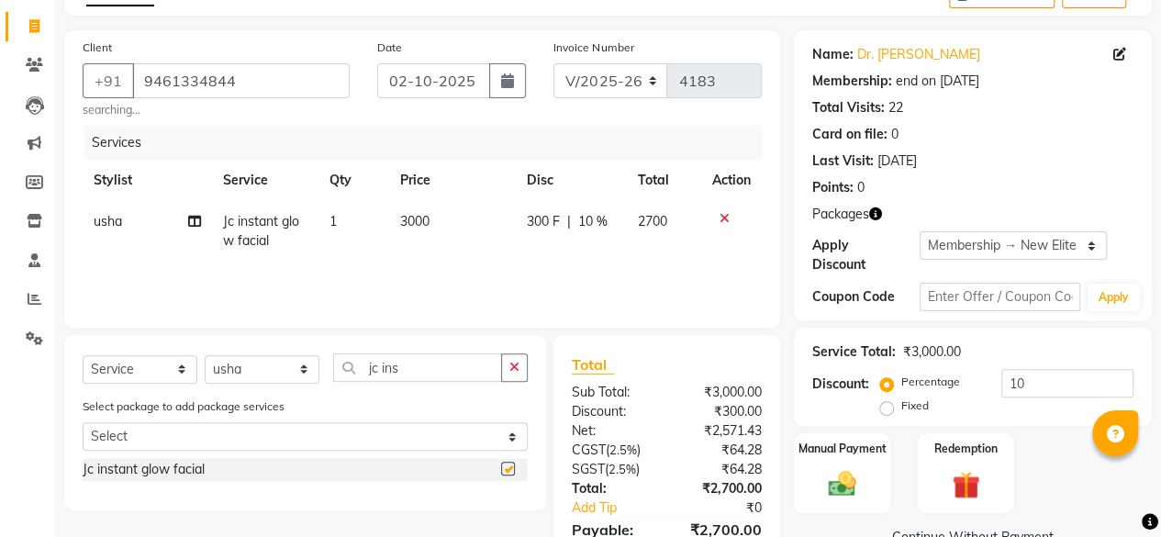
checkbox input "false"
click at [466, 230] on td "3000" at bounding box center [452, 231] width 126 height 61
select select "15716"
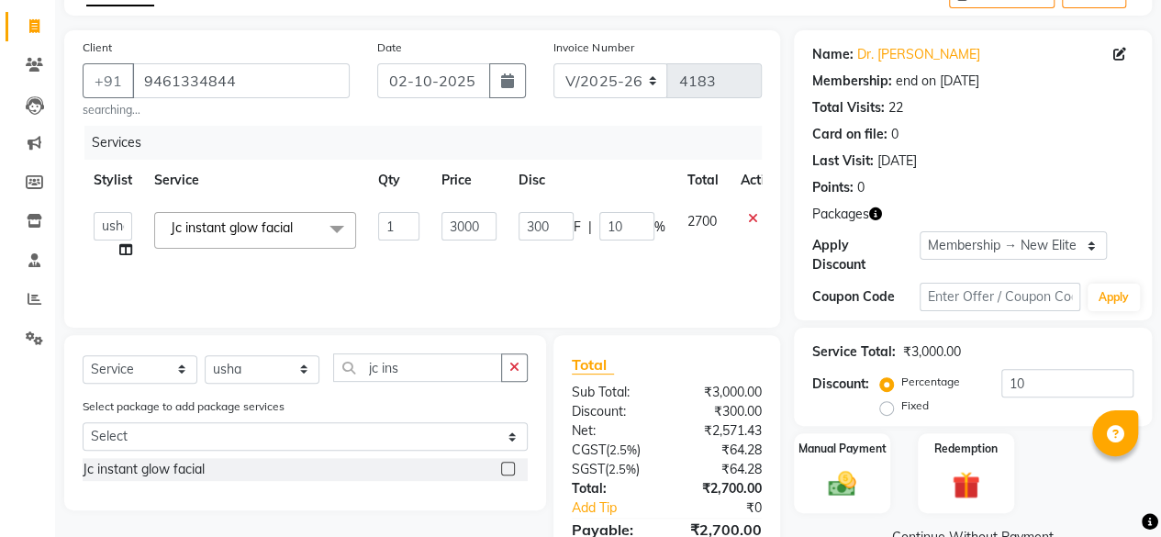
click at [466, 230] on input "3000" at bounding box center [469, 226] width 55 height 28
type input "3800"
click at [461, 263] on div "Services Stylist Service Qty Price Disc Total Action Afsana Ajay Arvind ASHA Di…" at bounding box center [422, 218] width 679 height 184
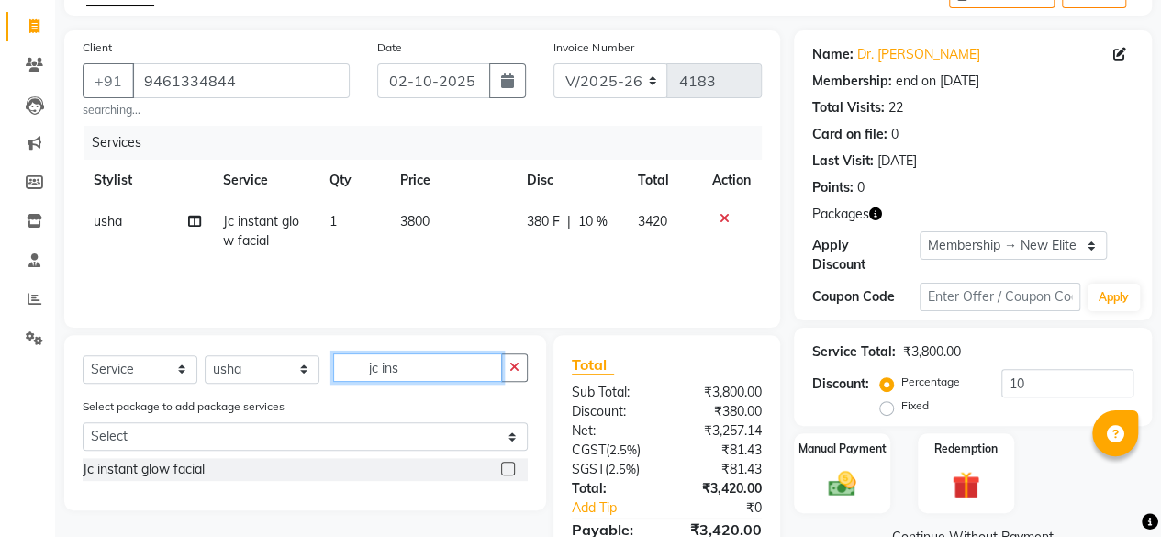
click at [411, 372] on input "jc ins" at bounding box center [417, 367] width 169 height 28
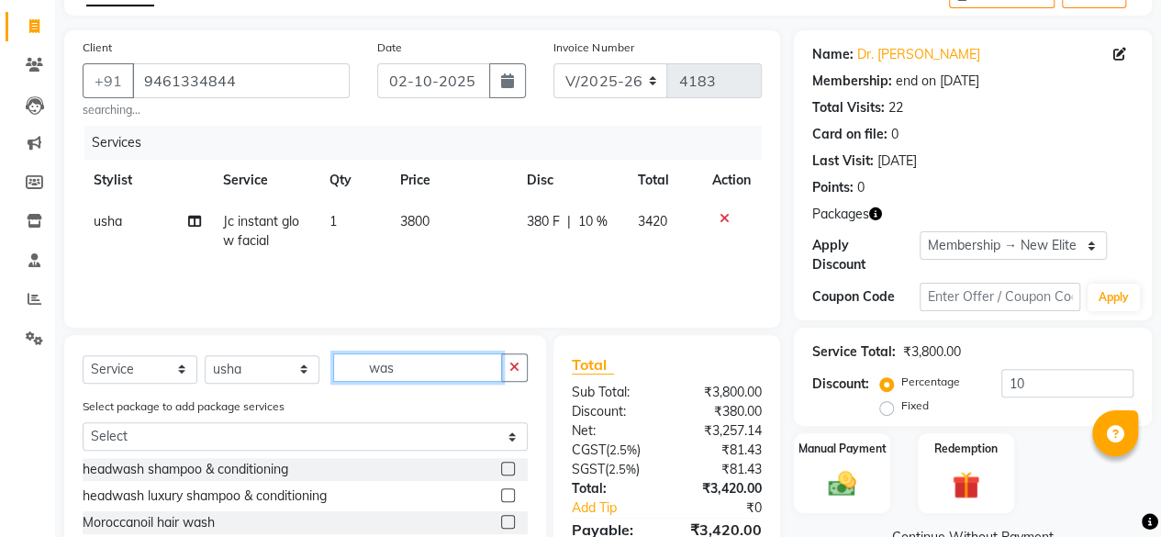
type input "was"
click at [510, 469] on label at bounding box center [508, 469] width 14 height 14
click at [510, 469] on input "checkbox" at bounding box center [507, 470] width 12 height 12
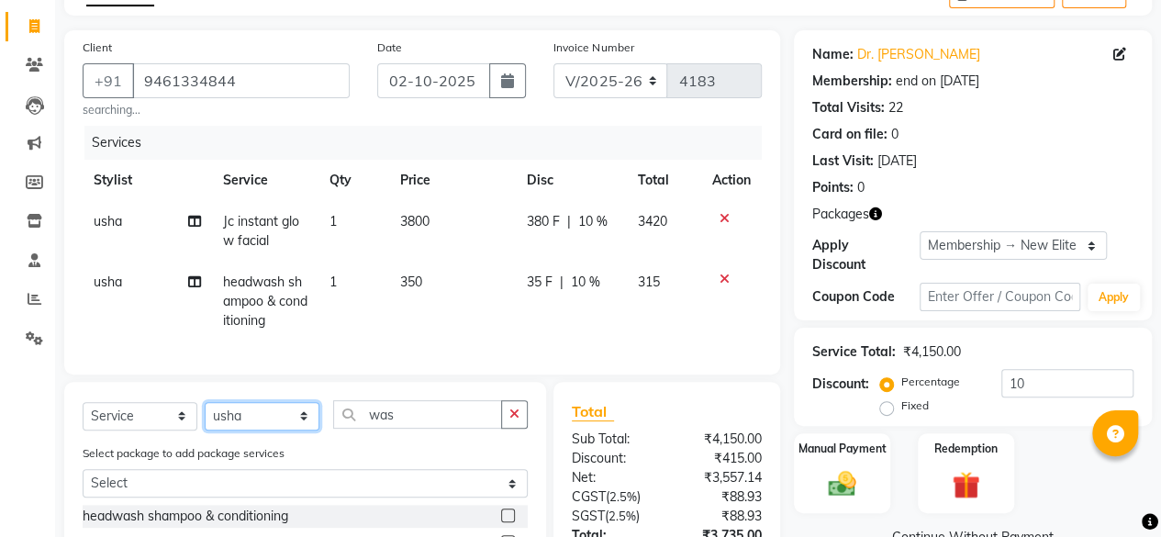
checkbox input "false"
click at [275, 429] on select "Select Stylist [PERSON_NAME] [PERSON_NAME] [PERSON_NAME] ASHA Dimple [PERSON_NA…" at bounding box center [262, 416] width 115 height 28
select select "69698"
click at [205, 415] on select "Select Stylist [PERSON_NAME] [PERSON_NAME] [PERSON_NAME] ASHA Dimple [PERSON_NA…" at bounding box center [262, 416] width 115 height 28
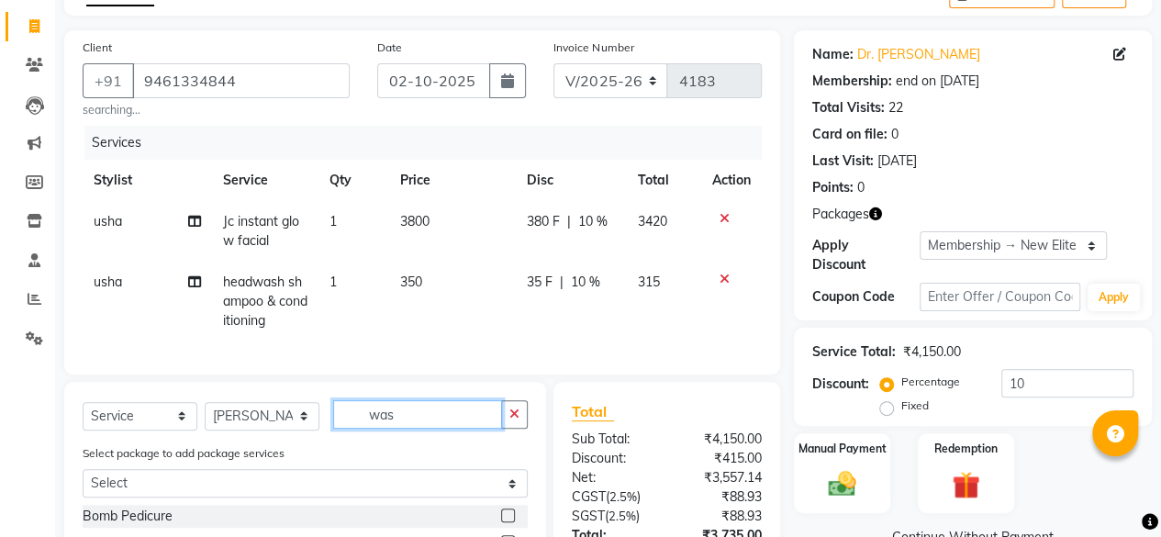
click at [384, 429] on input "was" at bounding box center [417, 414] width 169 height 28
type input "cut"
click at [504, 521] on div at bounding box center [514, 516] width 27 height 23
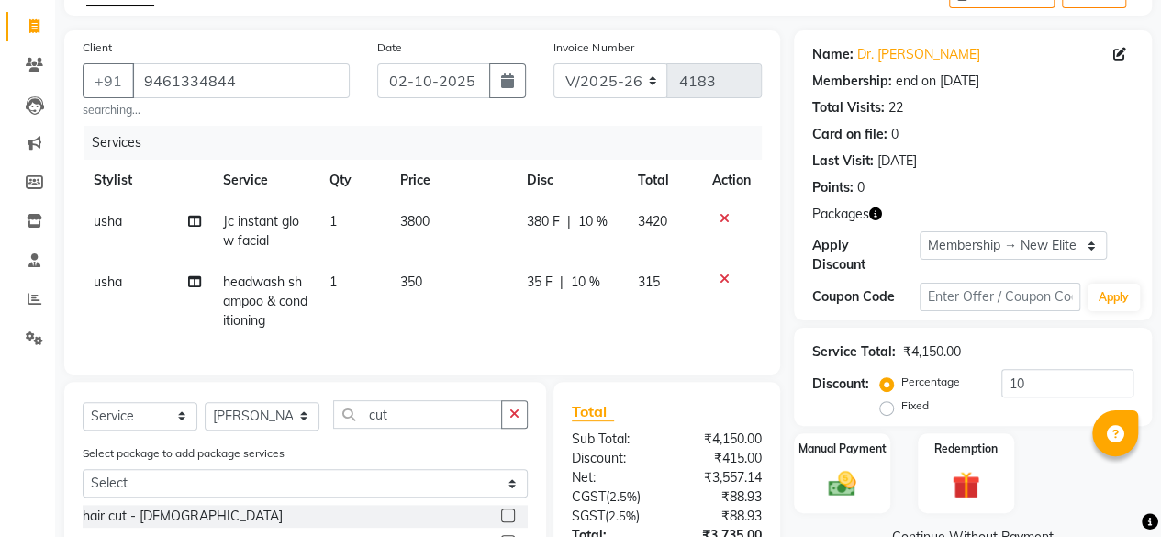
click at [507, 521] on div at bounding box center [514, 516] width 27 height 23
drag, startPoint x: 508, startPoint y: 528, endPoint x: 523, endPoint y: 291, distance: 237.4
click at [510, 522] on label at bounding box center [508, 516] width 14 height 14
click at [510, 522] on input "checkbox" at bounding box center [507, 516] width 12 height 12
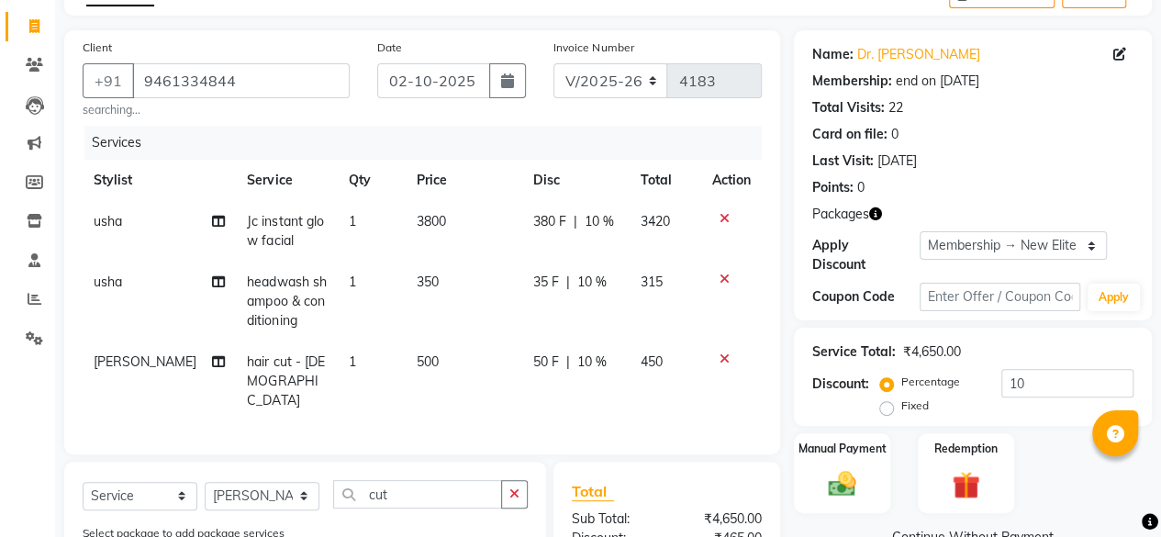
checkbox input "false"
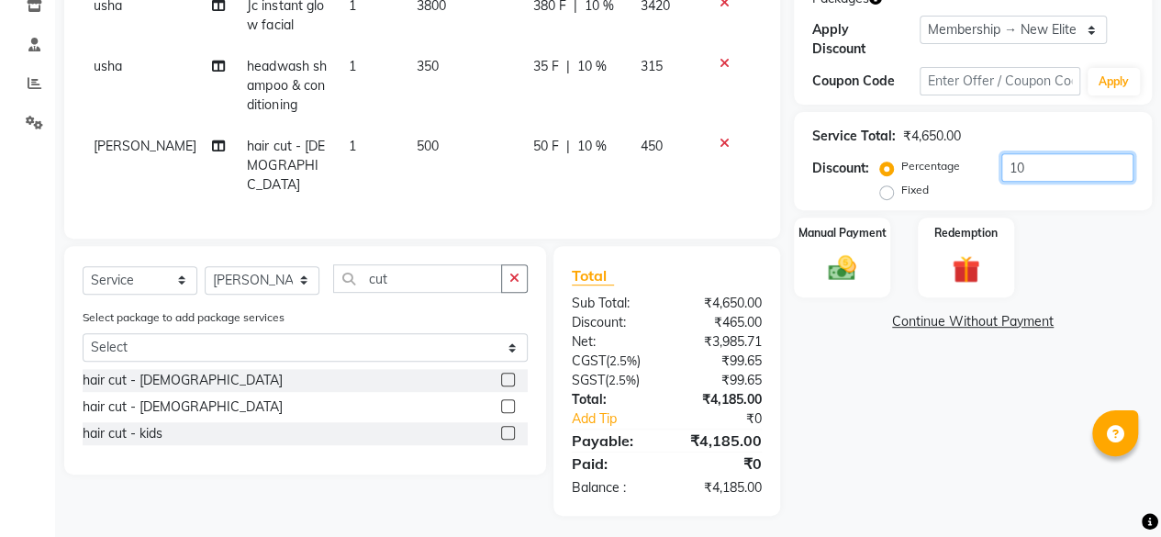
click at [1052, 168] on input "10" at bounding box center [1068, 167] width 132 height 28
type input "0"
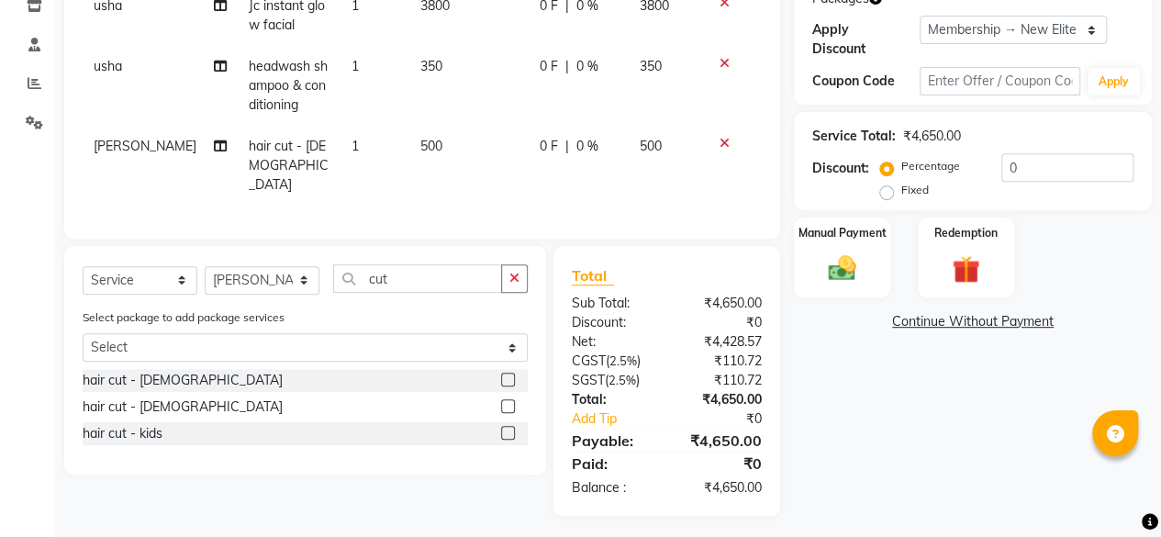
click at [1023, 218] on div "Manual Payment Redemption" at bounding box center [973, 258] width 386 height 80
click at [848, 257] on img at bounding box center [842, 268] width 47 height 33
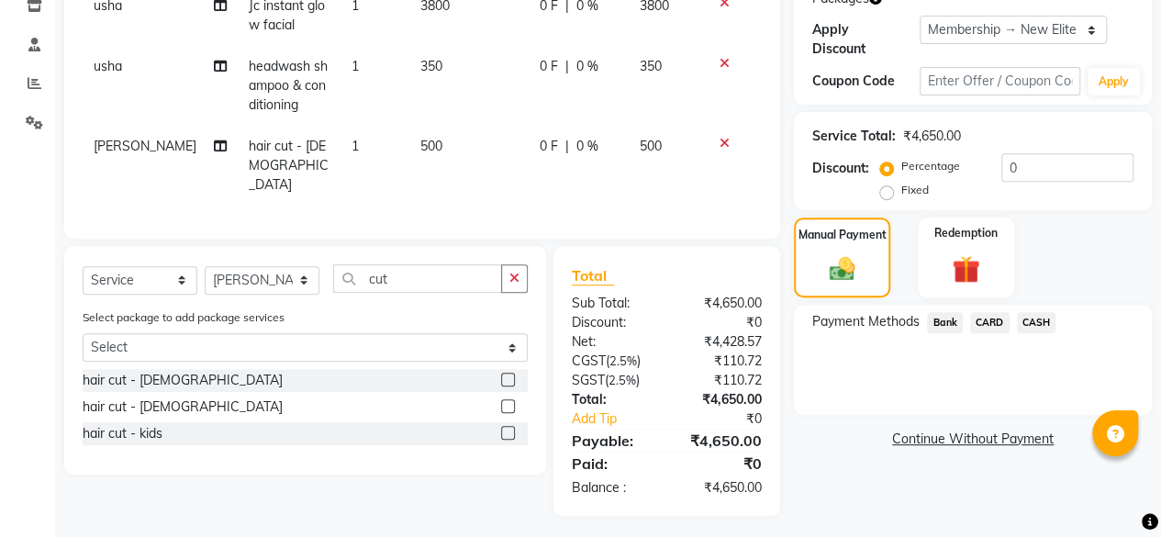
click at [993, 324] on span "CARD" at bounding box center [989, 322] width 39 height 21
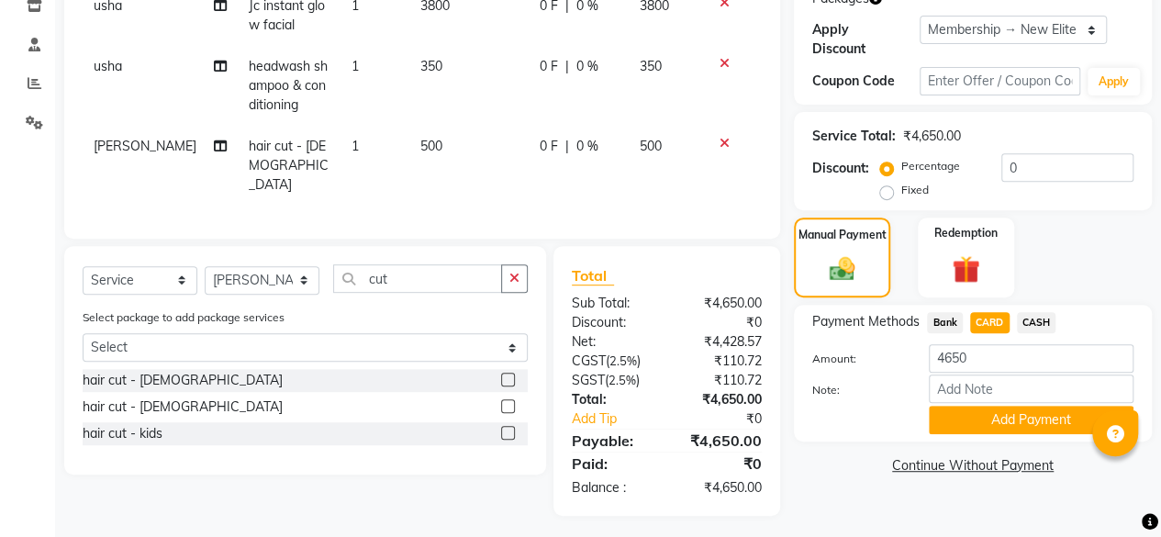
click at [946, 325] on span "Bank" at bounding box center [945, 322] width 36 height 21
click at [975, 429] on button "Add Payment" at bounding box center [1031, 420] width 205 height 28
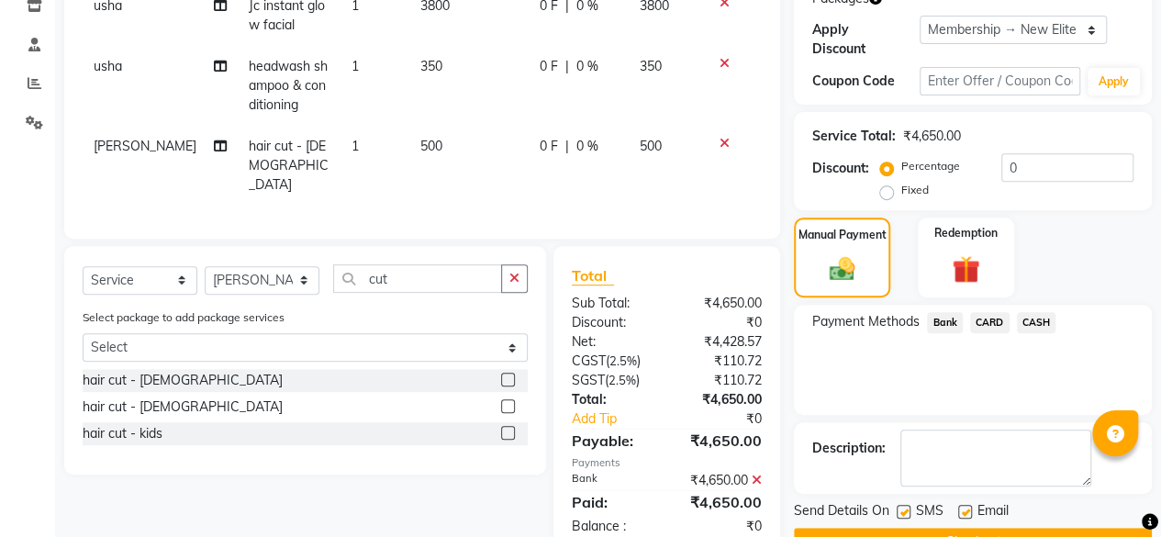
scroll to position [367, 0]
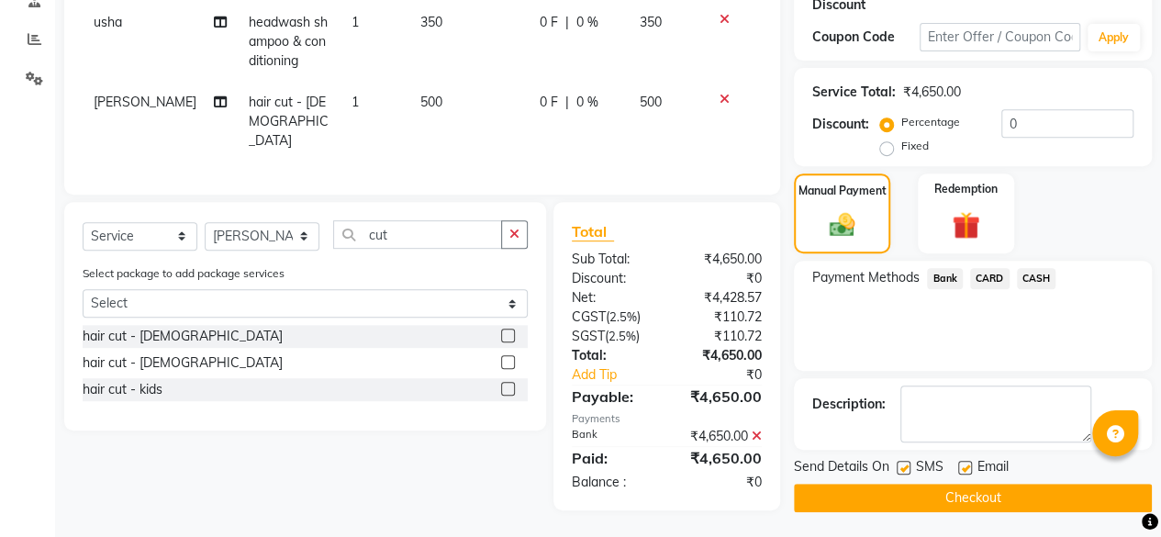
click at [984, 490] on button "Checkout" at bounding box center [973, 498] width 358 height 28
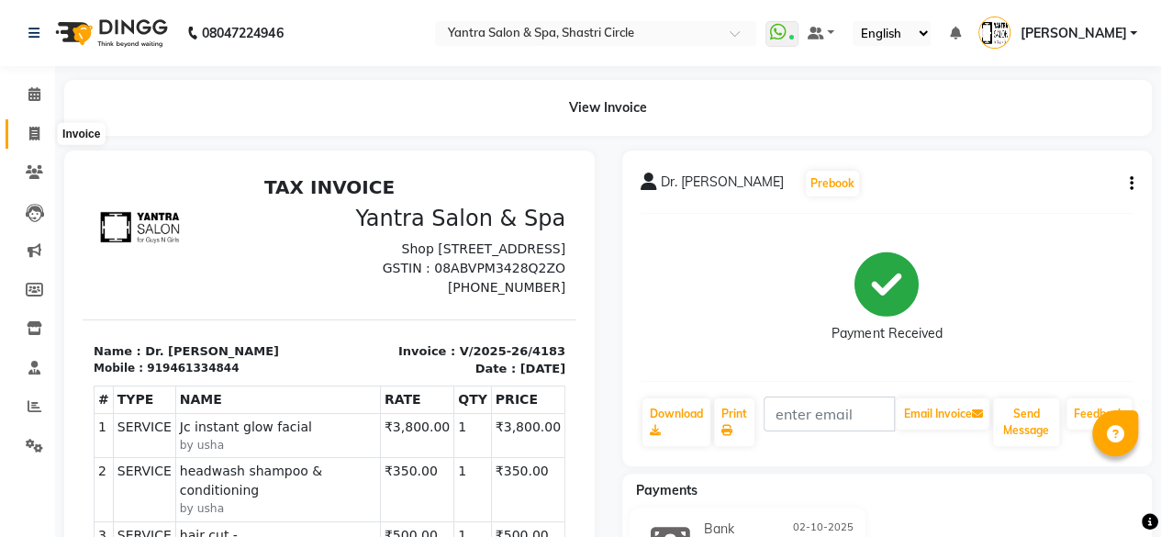
click at [29, 129] on icon at bounding box center [34, 134] width 10 height 14
select select "service"
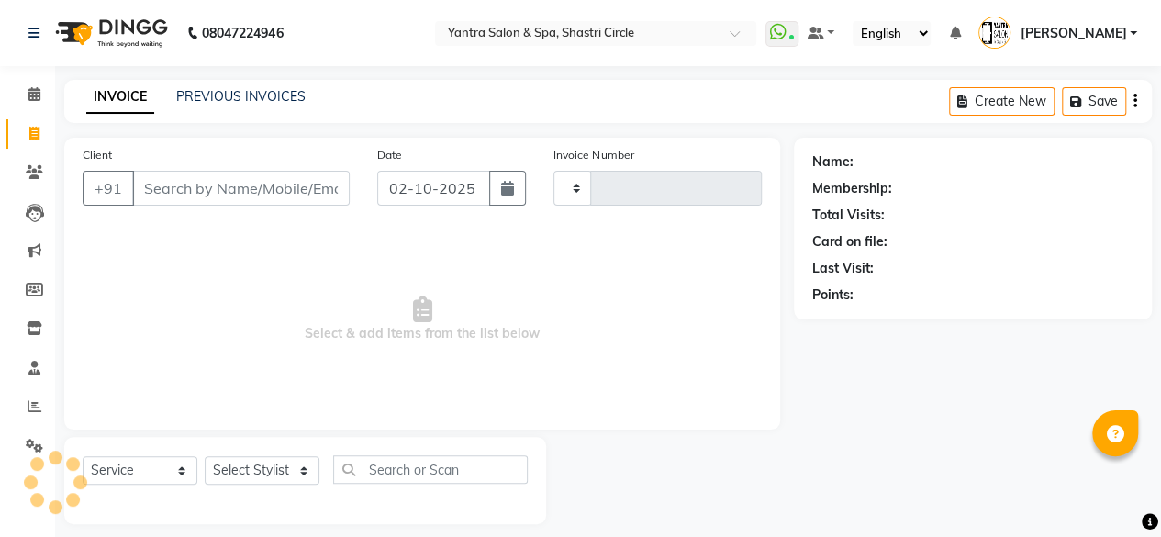
scroll to position [14, 0]
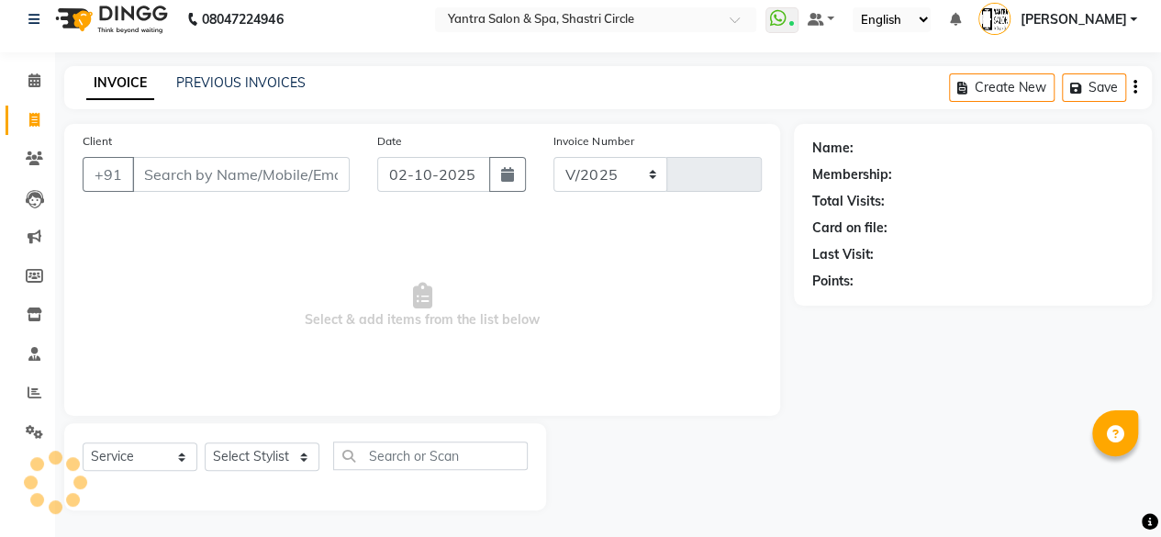
select select "154"
type input "4184"
click at [617, 320] on span "Select & add items from the list below" at bounding box center [422, 306] width 679 height 184
click at [287, 465] on select "Select Stylist [PERSON_NAME] [PERSON_NAME] [PERSON_NAME] ASHA Dimple [PERSON_NA…" at bounding box center [262, 457] width 115 height 28
click at [30, 84] on icon at bounding box center [34, 80] width 12 height 14
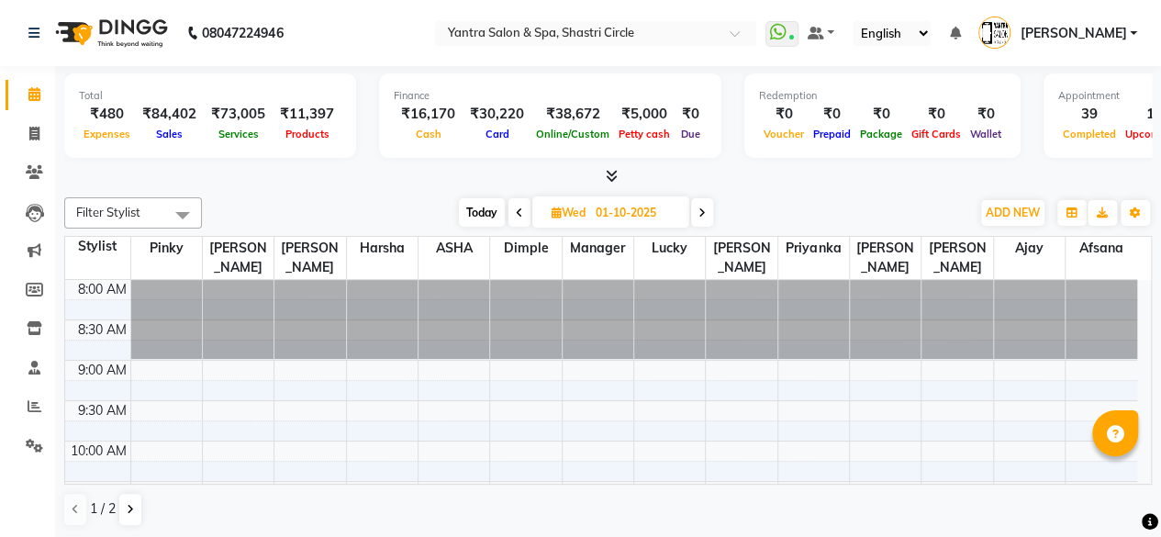
click at [209, 174] on div at bounding box center [608, 176] width 1088 height 19
click at [219, 266] on th "[PERSON_NAME]" at bounding box center [238, 258] width 72 height 43
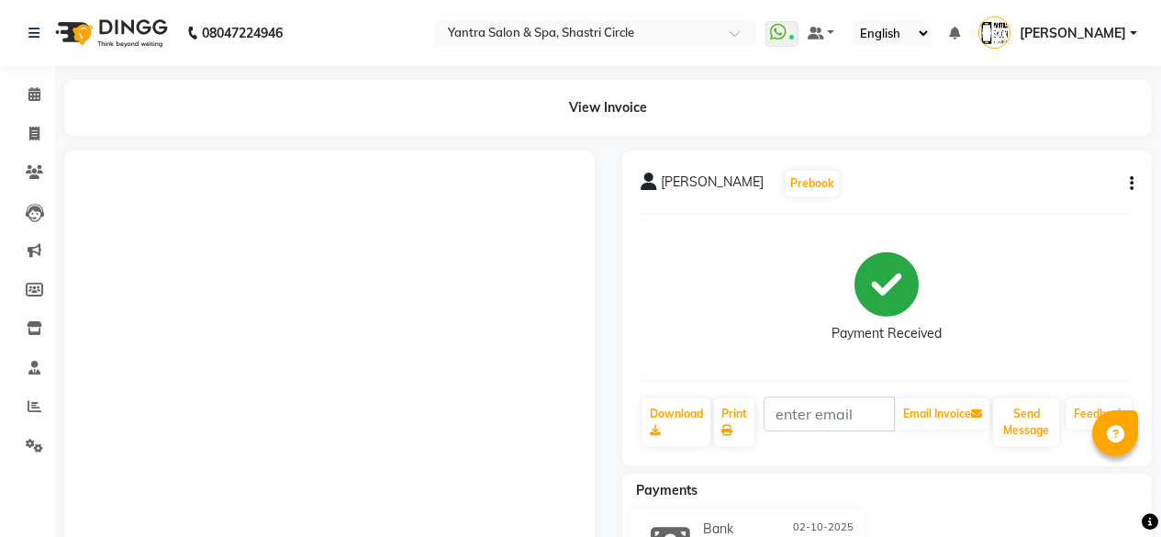
click at [9, 129] on link "Invoice" at bounding box center [28, 134] width 44 height 30
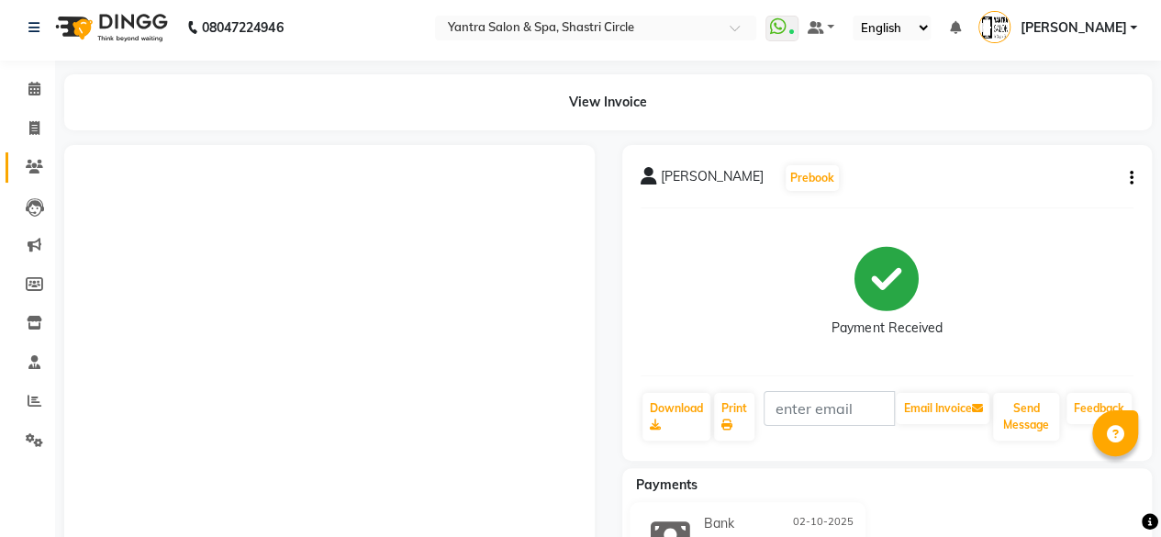
select select "154"
select select "service"
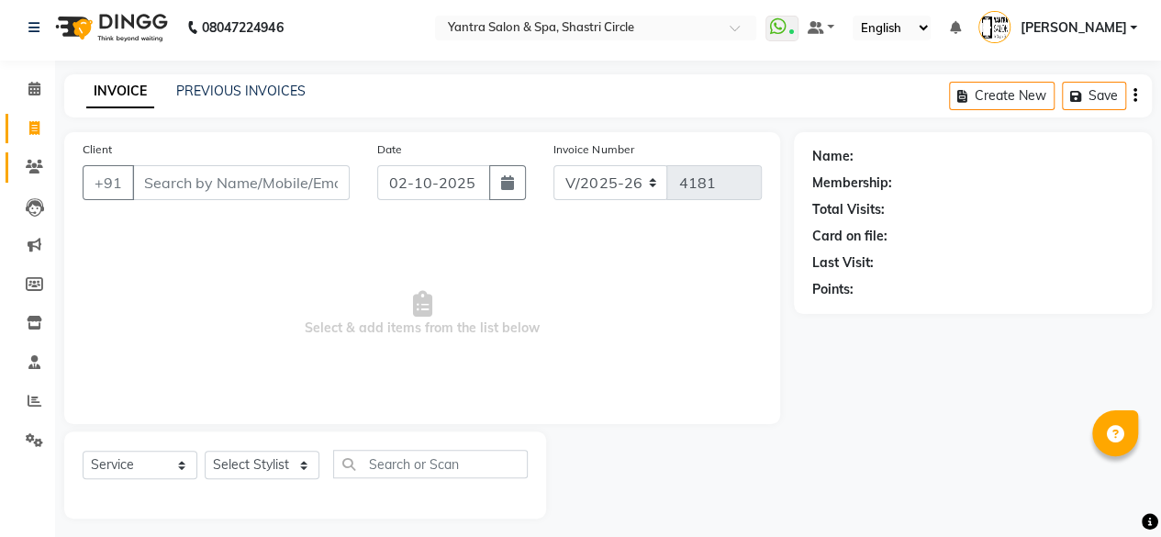
scroll to position [14, 0]
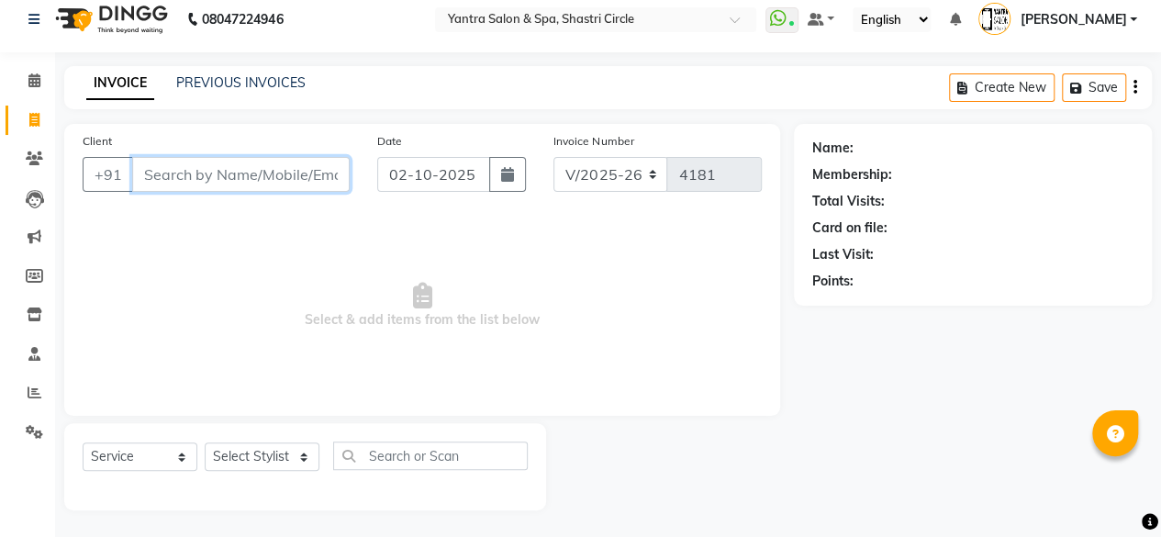
click at [169, 167] on input "Client" at bounding box center [241, 174] width 218 height 35
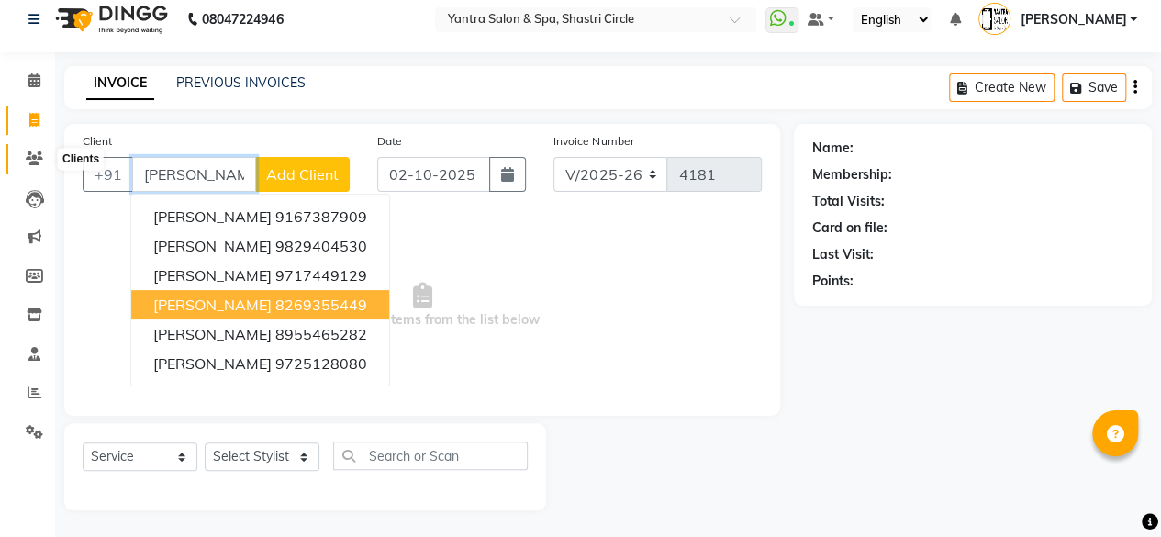
type input "[PERSON_NAME]"
click at [35, 155] on icon at bounding box center [34, 158] width 17 height 14
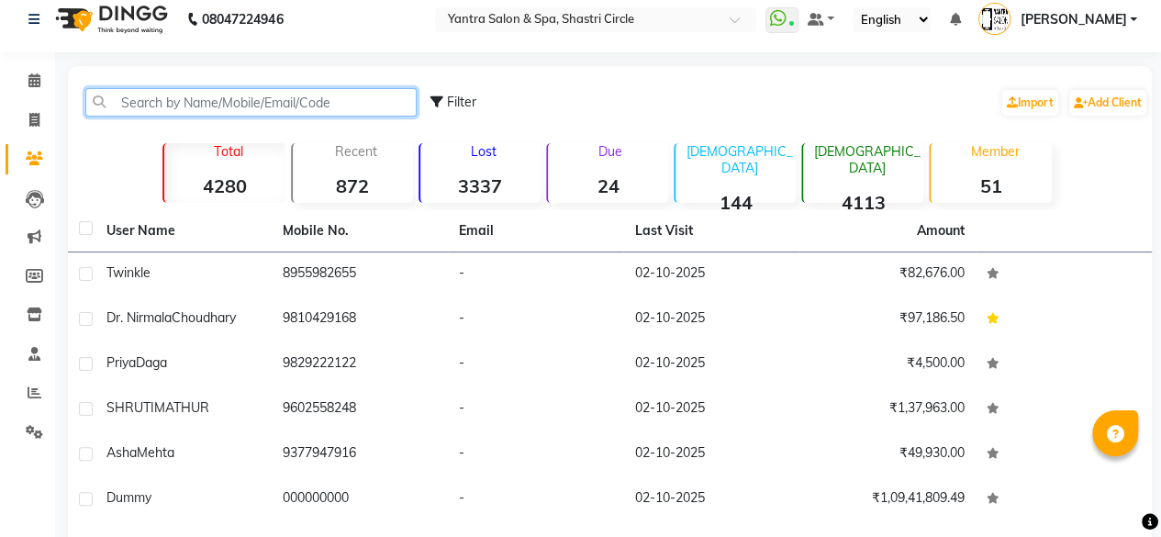
click at [283, 100] on input "text" at bounding box center [250, 102] width 331 height 28
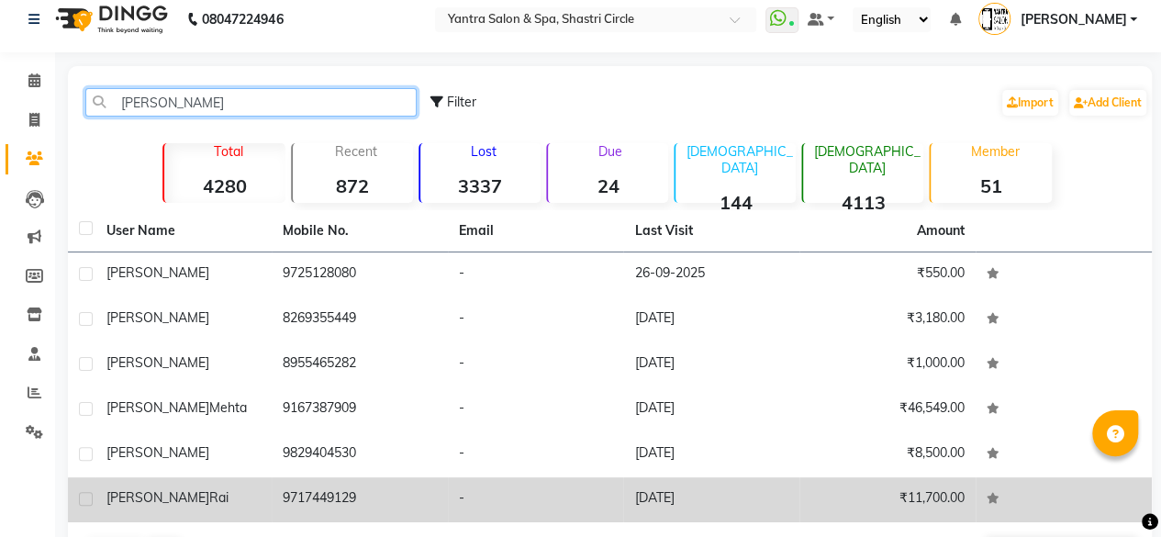
scroll to position [121, 0]
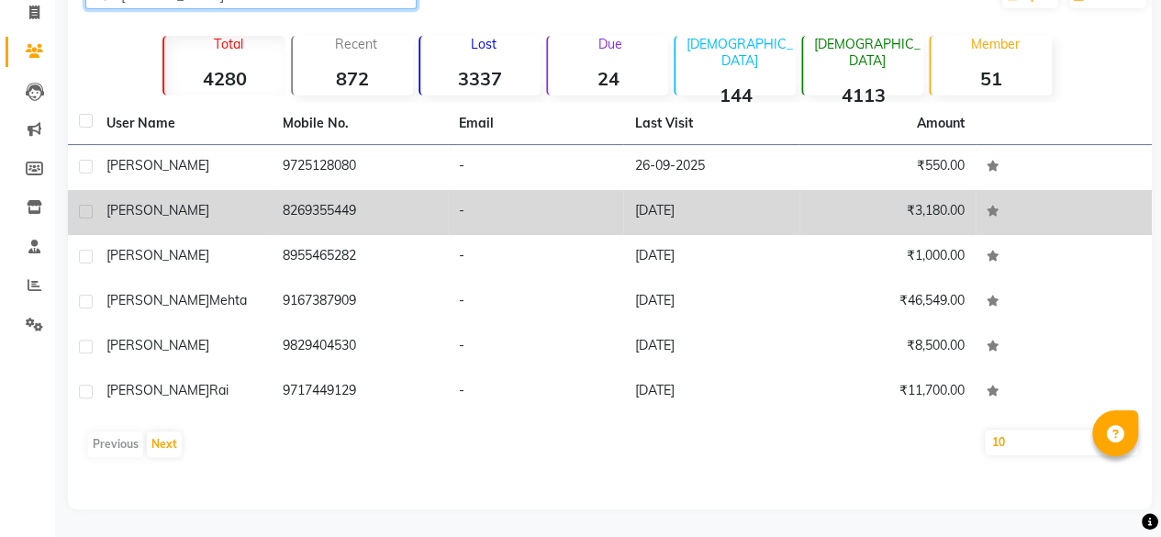
type input "[PERSON_NAME]"
click at [488, 201] on td "-" at bounding box center [536, 212] width 176 height 45
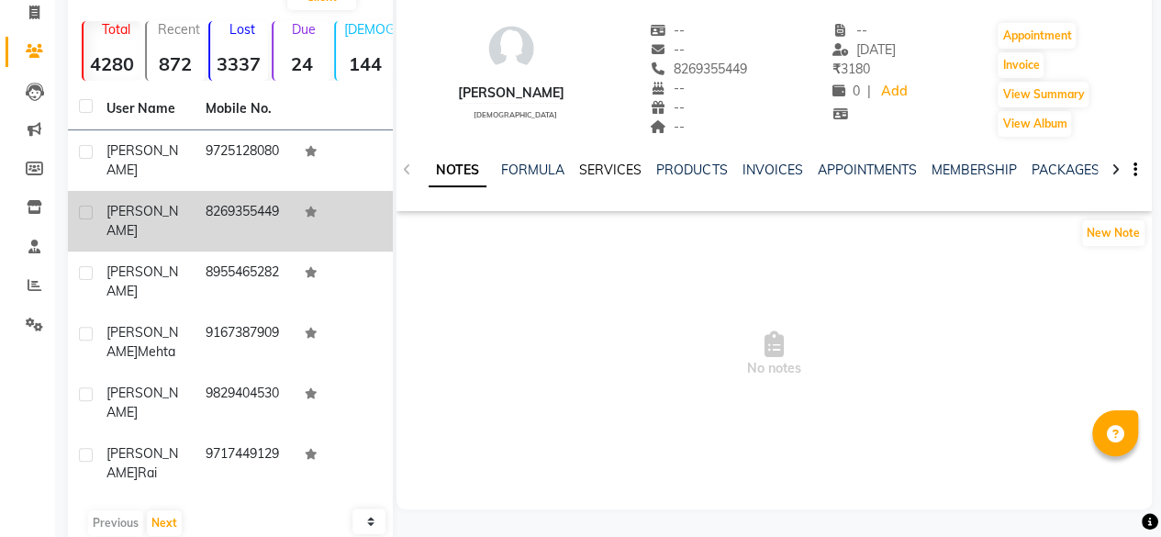
click at [634, 172] on link "SERVICES" at bounding box center [610, 170] width 62 height 17
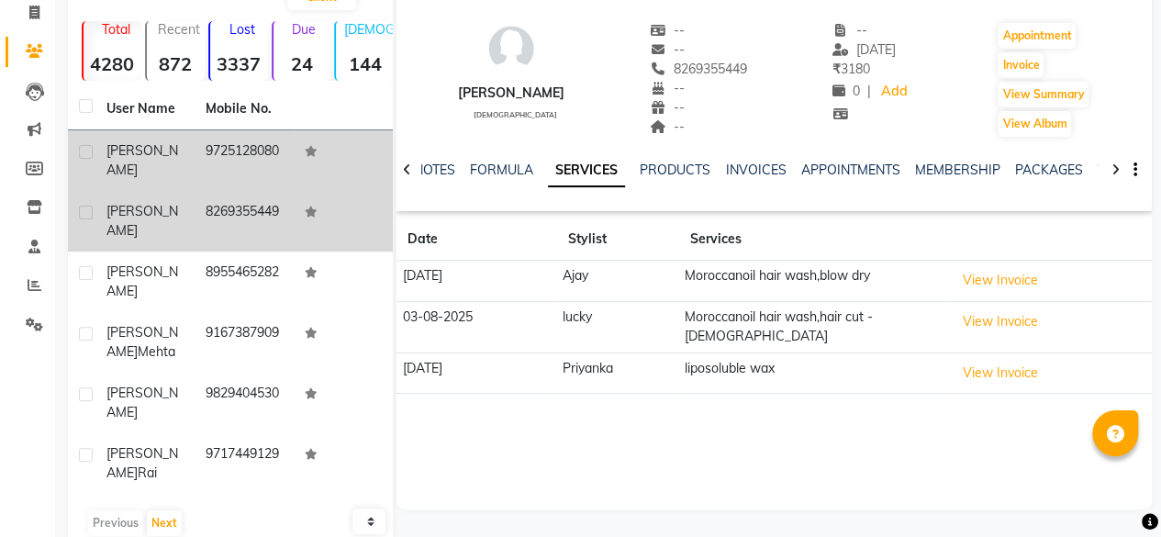
click at [171, 155] on div "[PERSON_NAME]" at bounding box center [145, 160] width 77 height 39
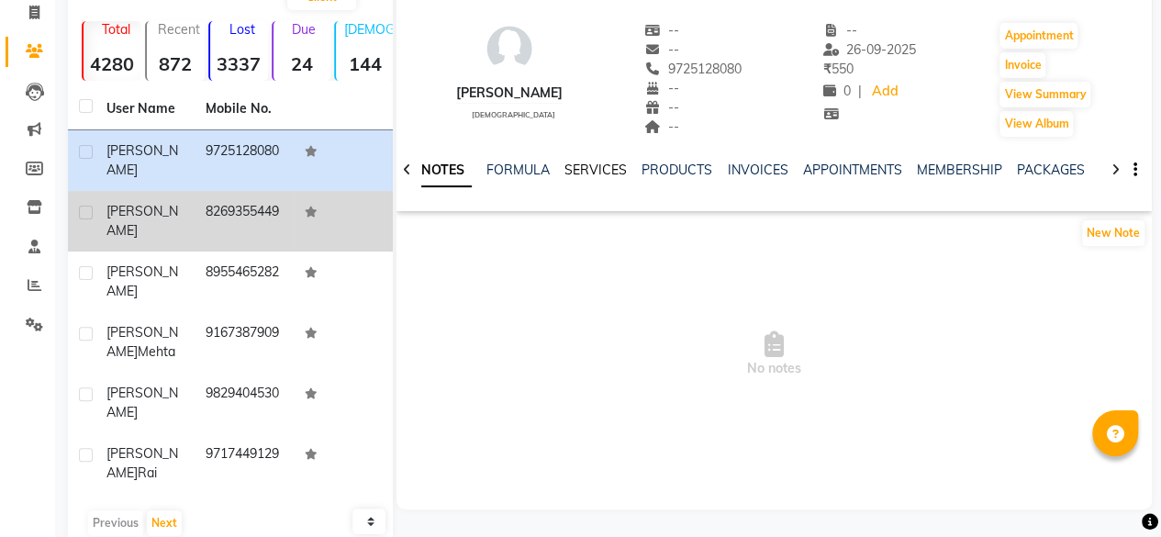
click at [590, 170] on link "SERVICES" at bounding box center [596, 170] width 62 height 17
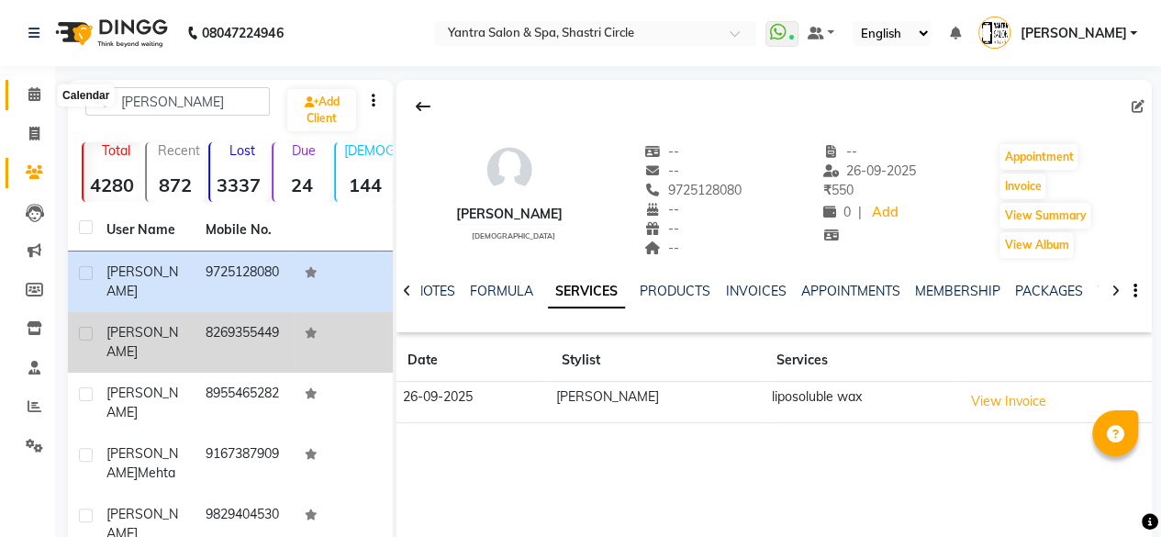
click at [26, 99] on span at bounding box center [34, 94] width 32 height 21
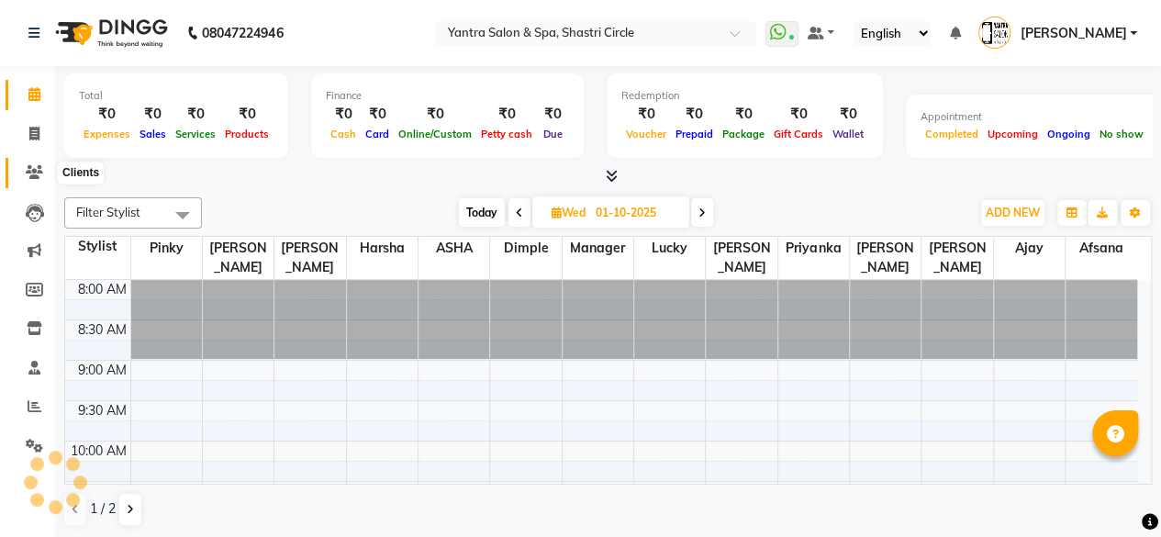
click at [31, 168] on icon at bounding box center [34, 172] width 17 height 14
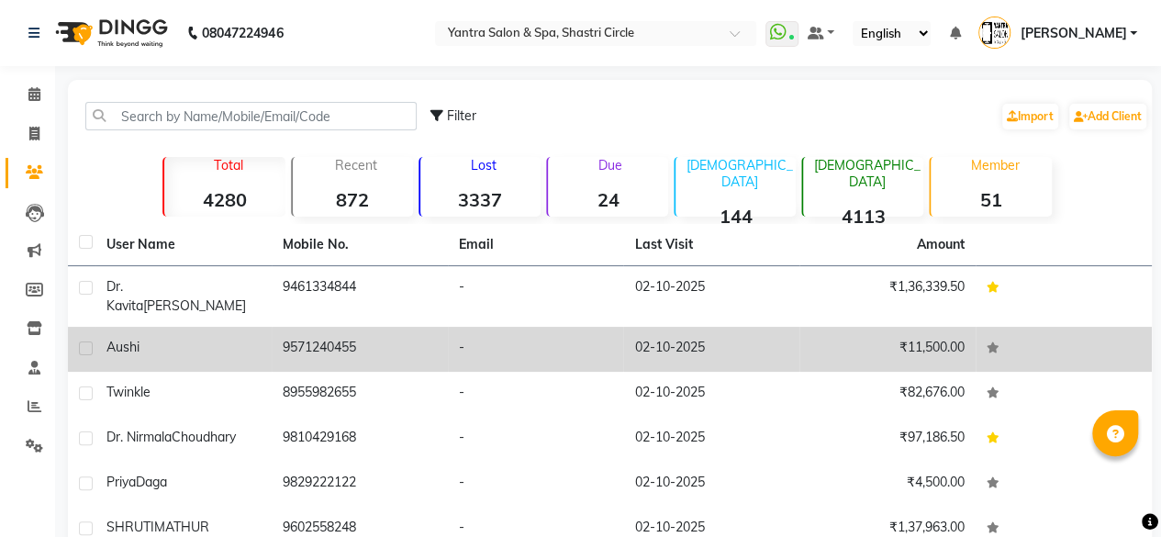
click at [250, 327] on td "Aushi" at bounding box center [183, 349] width 176 height 45
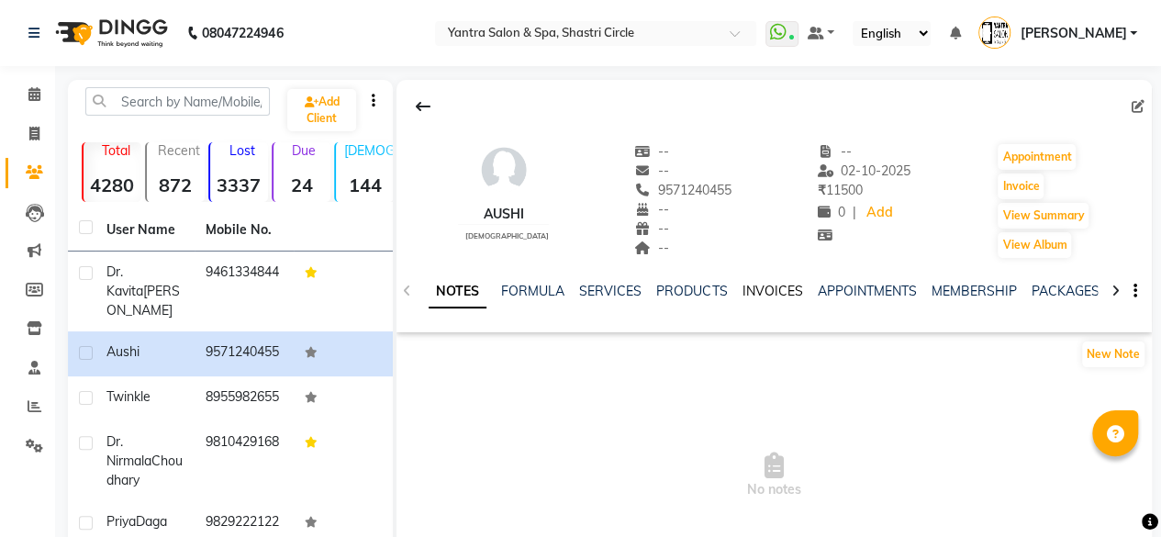
click at [757, 287] on link "INVOICES" at bounding box center [772, 291] width 61 height 17
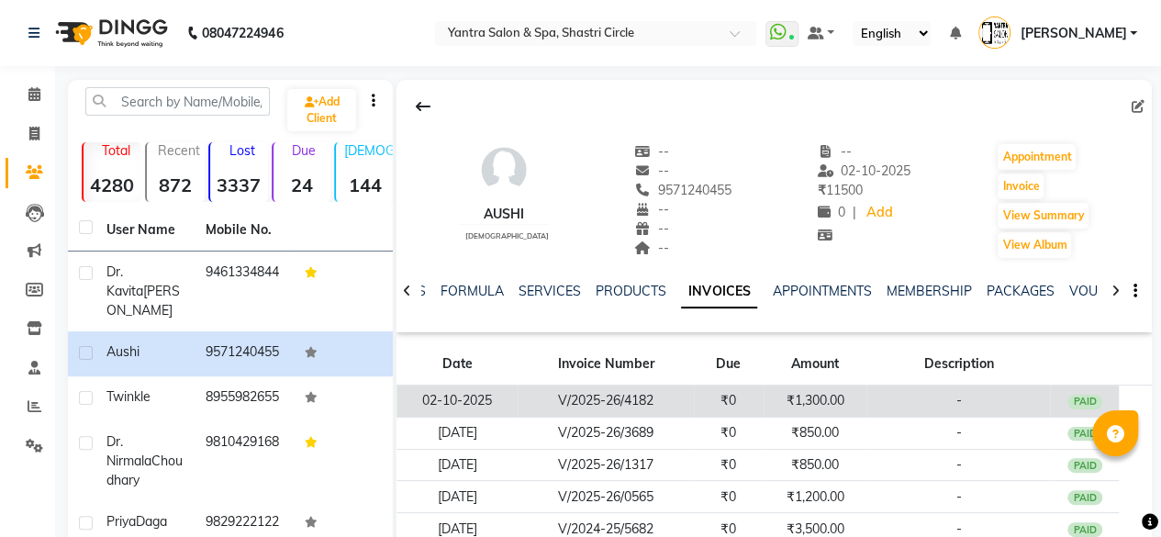
click at [751, 406] on td "₹0" at bounding box center [729, 402] width 70 height 32
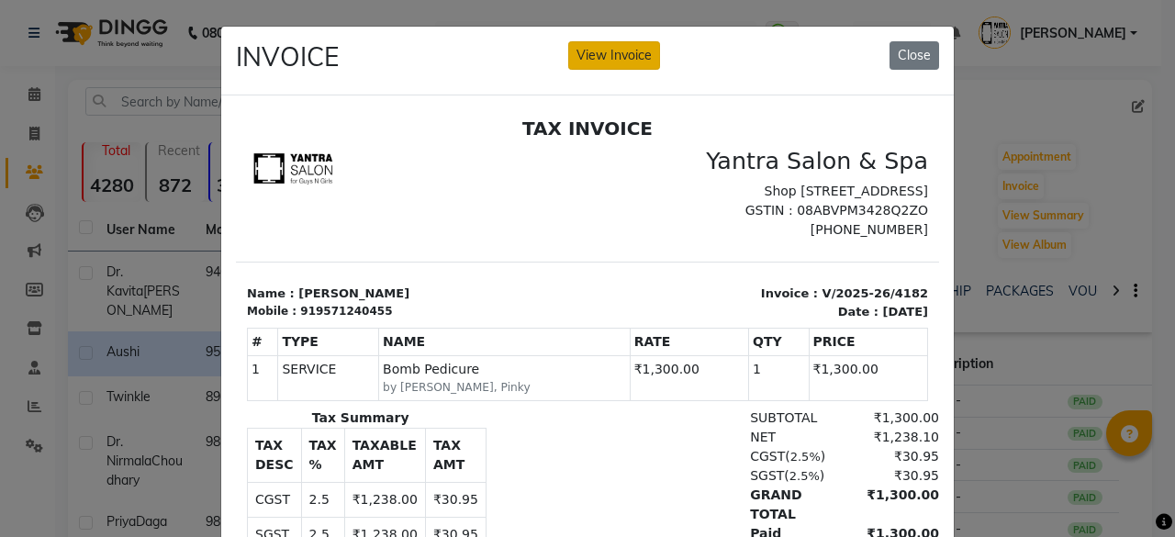
click at [622, 53] on button "View Invoice" at bounding box center [614, 55] width 92 height 28
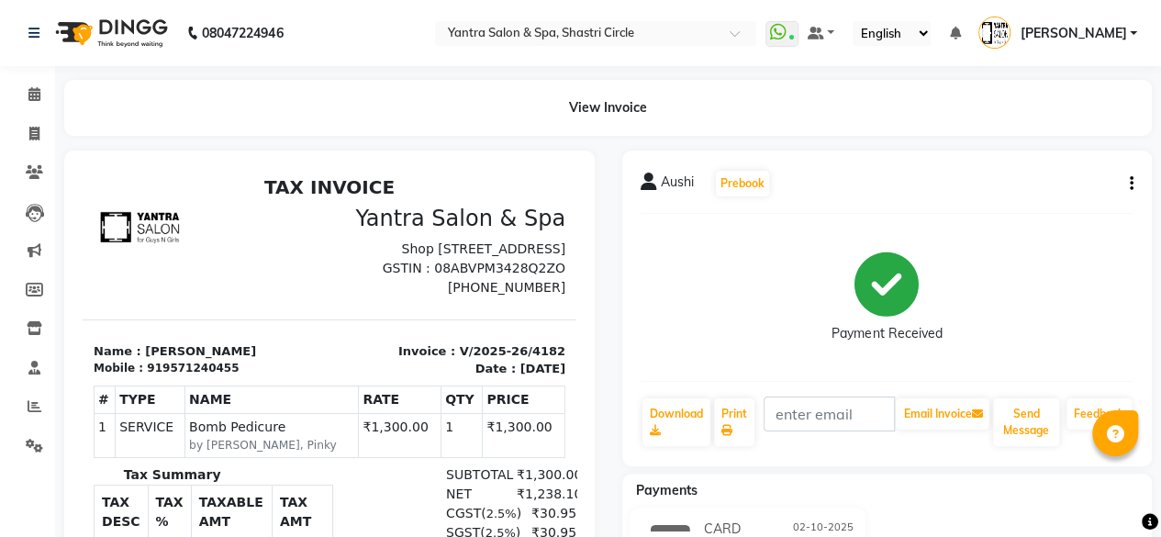
click at [1124, 183] on button "button" at bounding box center [1128, 183] width 11 height 19
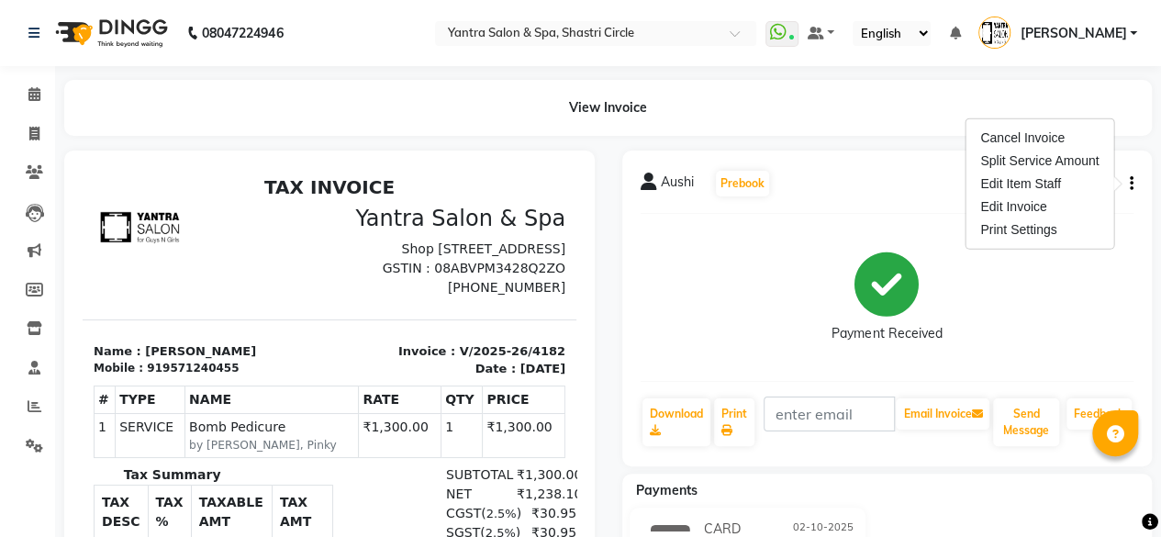
click at [1130, 184] on icon "button" at bounding box center [1132, 184] width 4 height 1
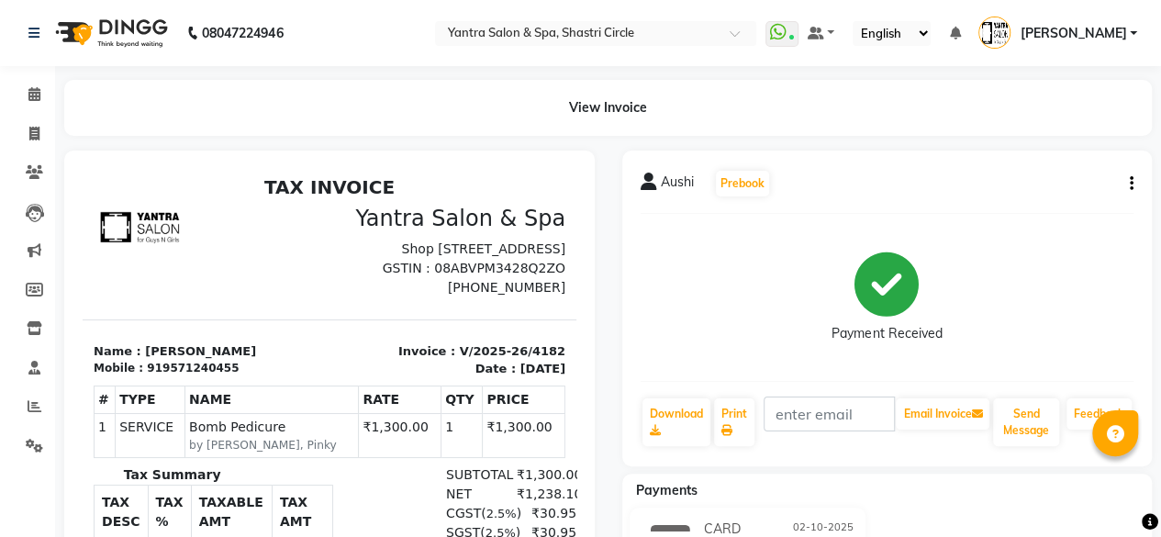
click at [1137, 183] on div "Aushi Prebook Payment Received Download Print Email Invoice Send Message Feedba…" at bounding box center [887, 309] width 531 height 316
click at [1134, 185] on div "Aushi Prebook Payment Received Download Print Email Invoice Send Message Feedba…" at bounding box center [887, 309] width 531 height 316
click at [1130, 185] on icon "button" at bounding box center [1132, 184] width 4 height 1
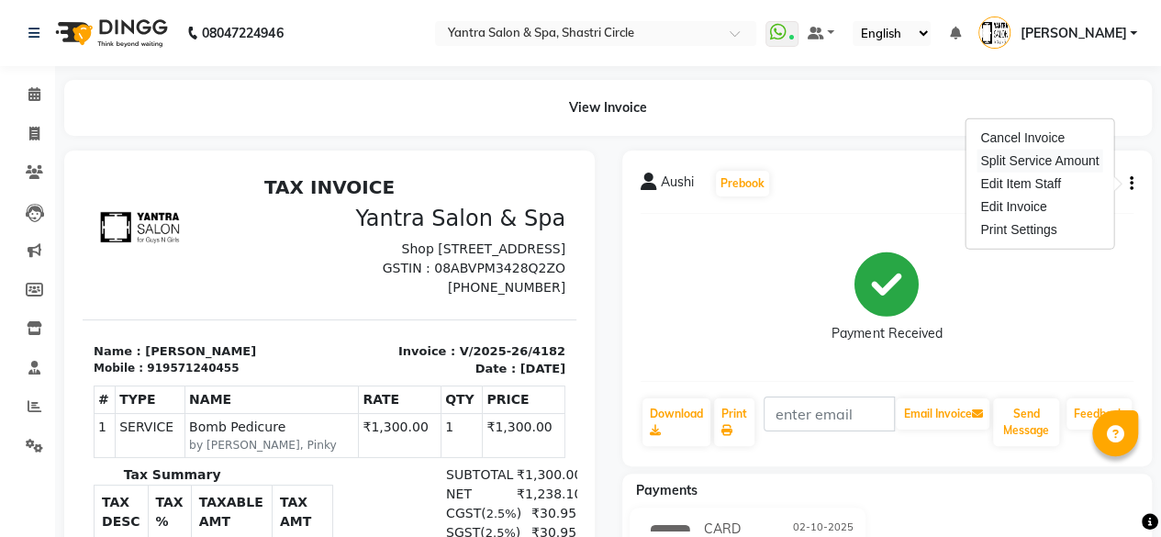
click at [1063, 164] on div "Split Service Amount" at bounding box center [1040, 161] width 126 height 23
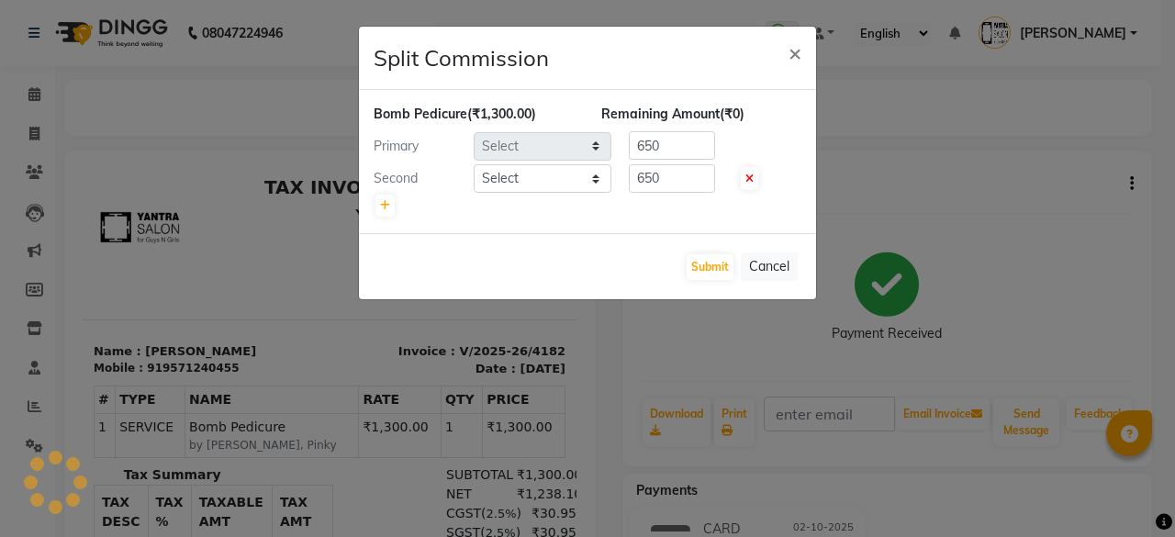
select select "4458"
select select "4414"
click at [718, 264] on button "Submit" at bounding box center [710, 267] width 47 height 26
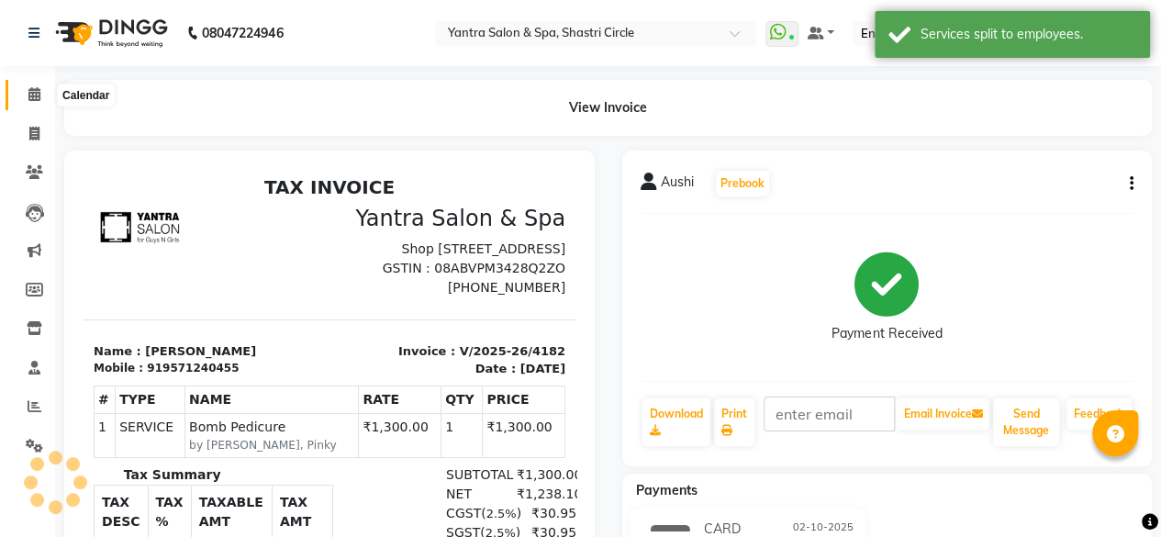
click at [21, 96] on span at bounding box center [34, 94] width 32 height 21
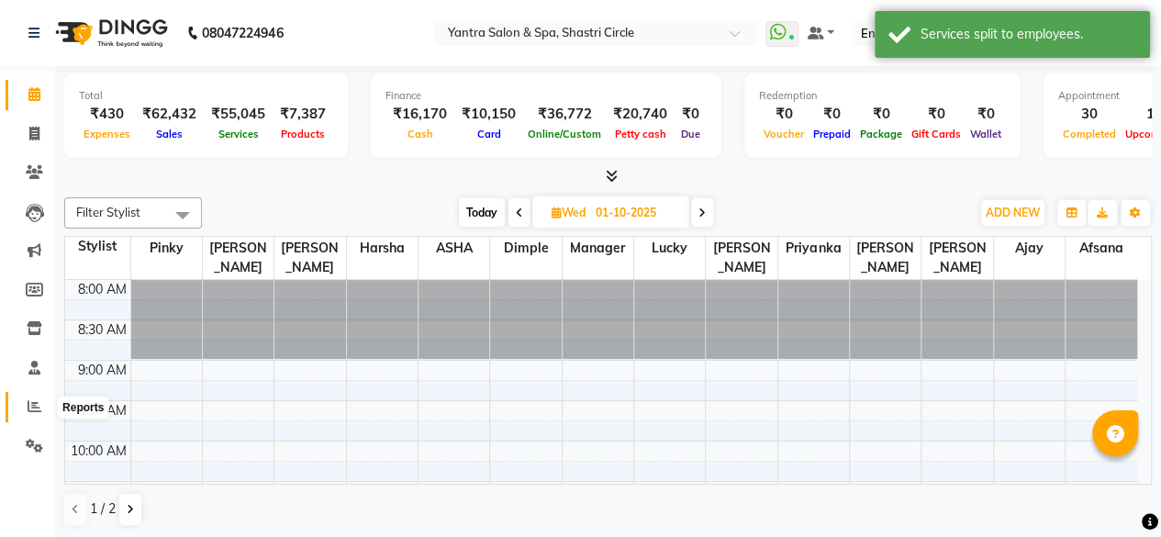
click at [33, 409] on icon at bounding box center [35, 406] width 14 height 14
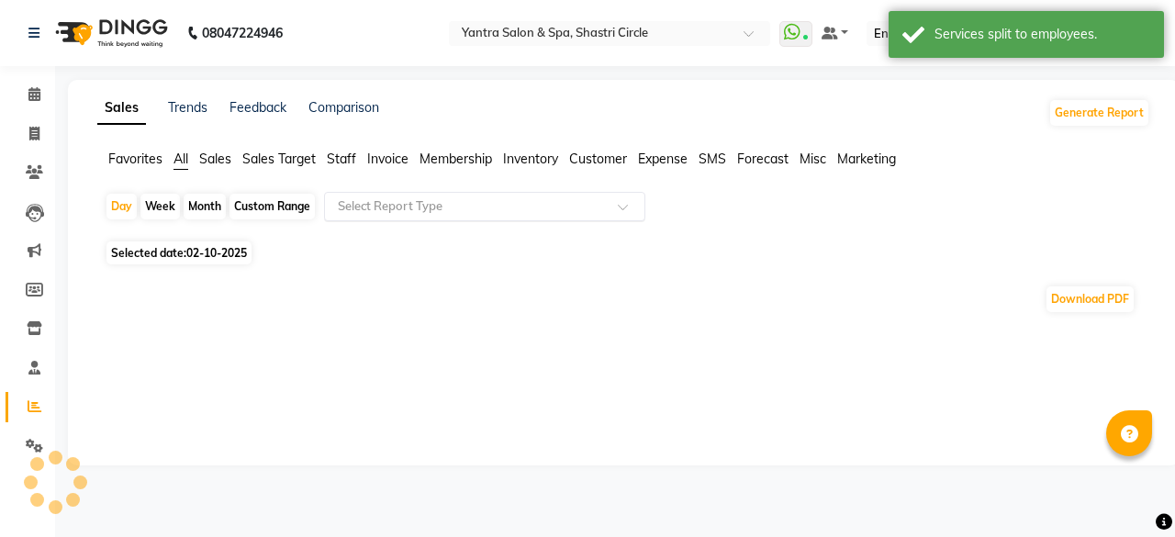
click at [413, 214] on input "text" at bounding box center [466, 206] width 264 height 18
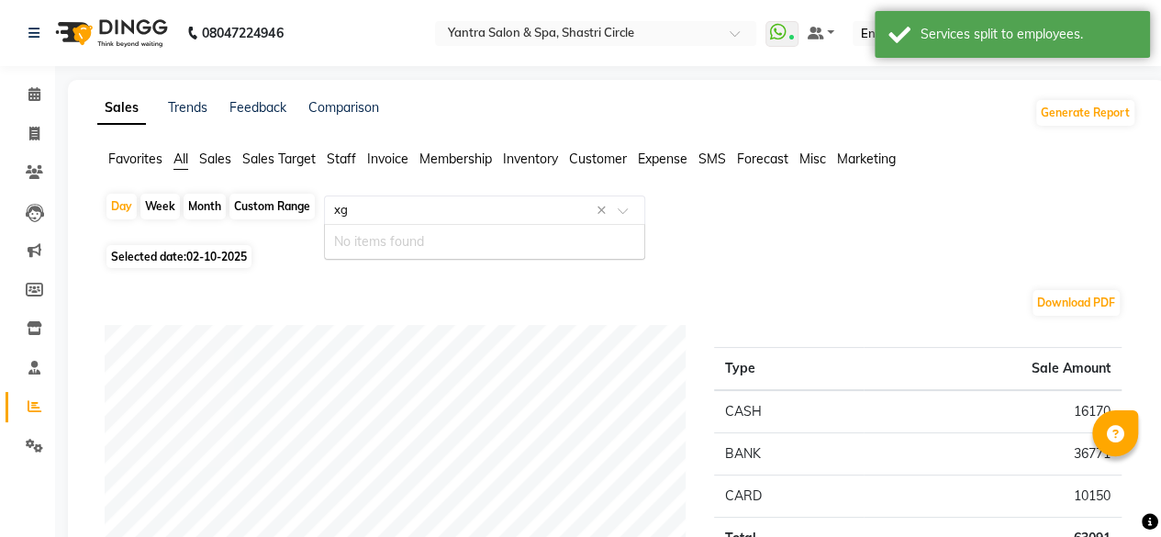
click at [413, 214] on input "xg" at bounding box center [466, 210] width 264 height 18
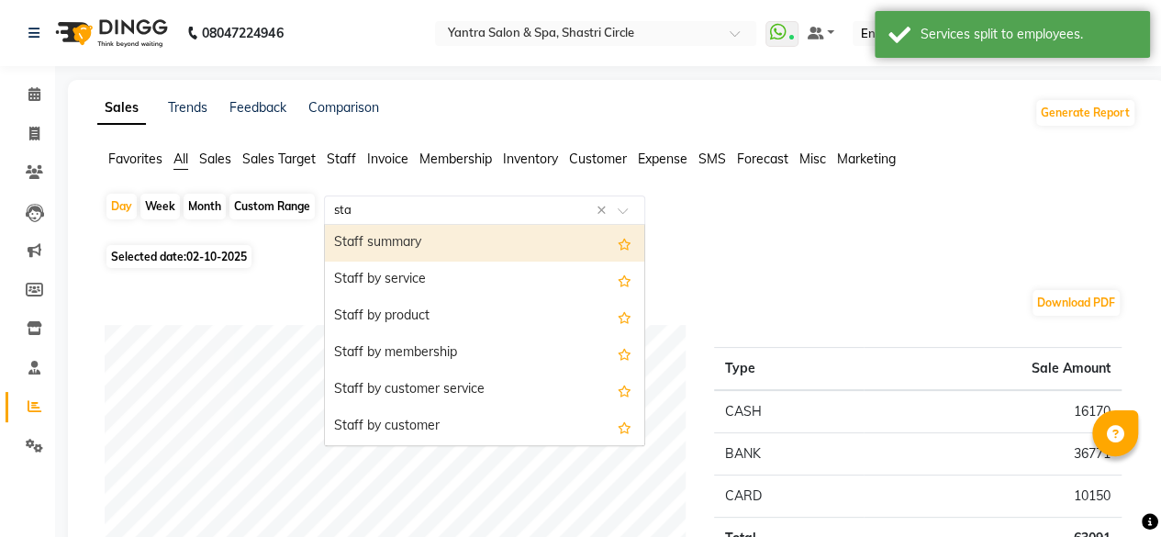
type input "staf"
click at [413, 249] on div "Staff summary" at bounding box center [485, 243] width 320 height 37
select select "full_report"
select select "csv"
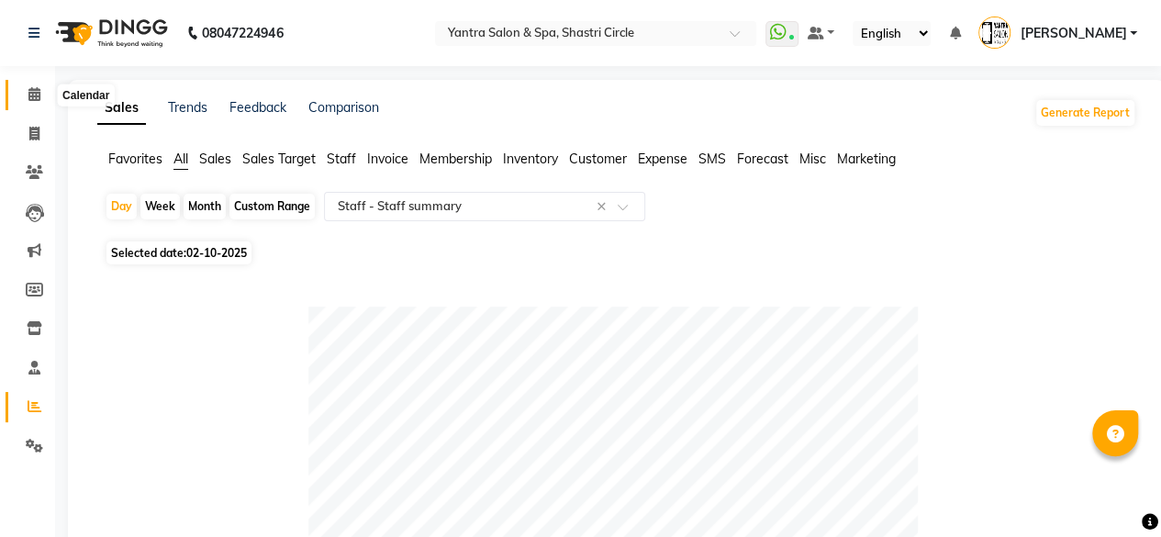
click at [34, 103] on span at bounding box center [34, 94] width 32 height 21
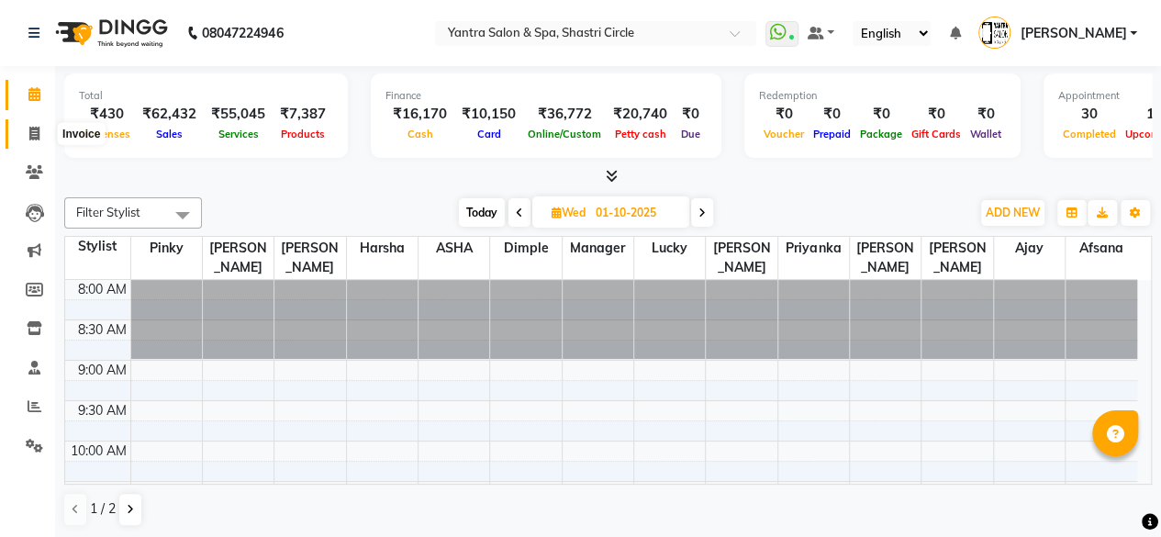
click at [31, 124] on span at bounding box center [34, 134] width 32 height 21
select select "service"
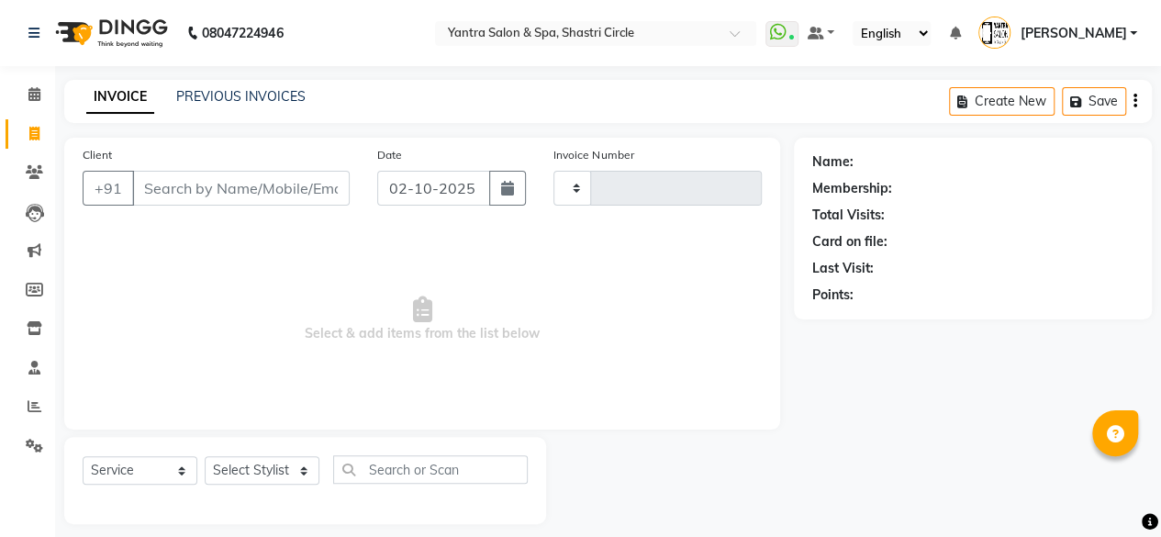
type input "4184"
select select "154"
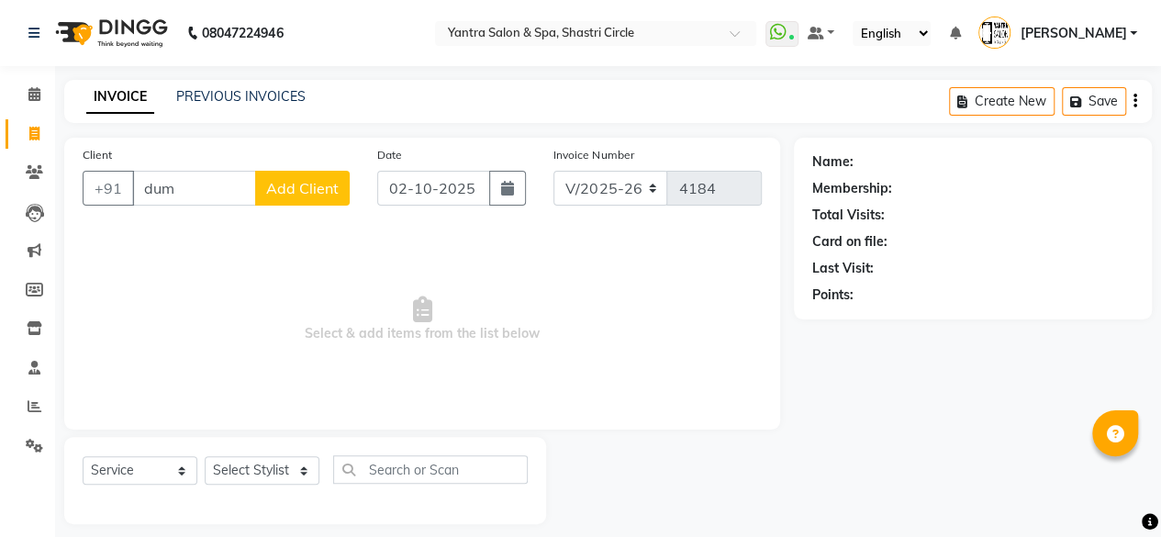
type input "[PERSON_NAME]"
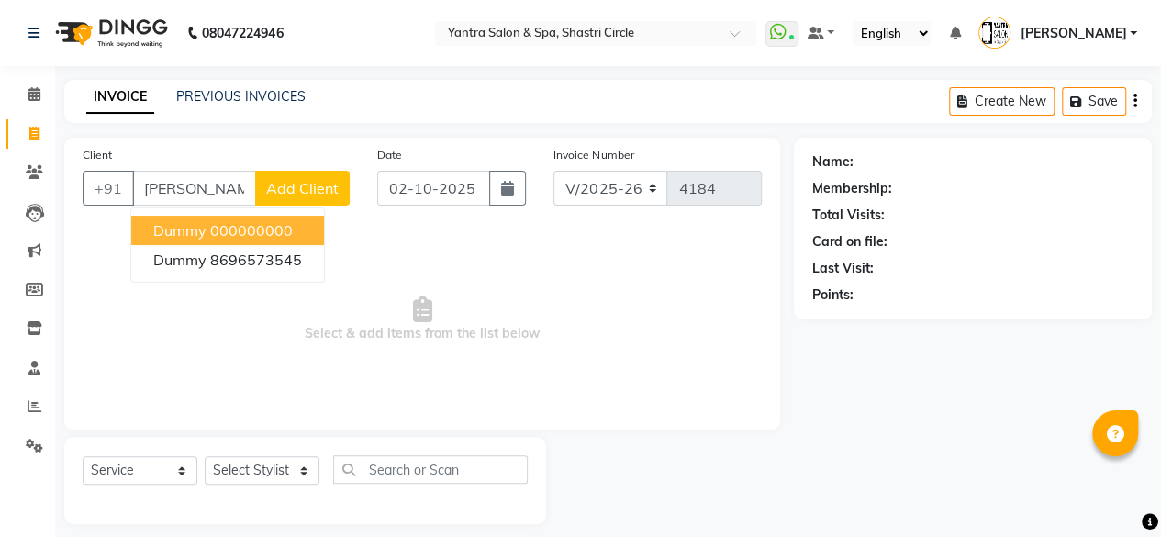
click at [235, 194] on input "[PERSON_NAME]" at bounding box center [194, 188] width 124 height 35
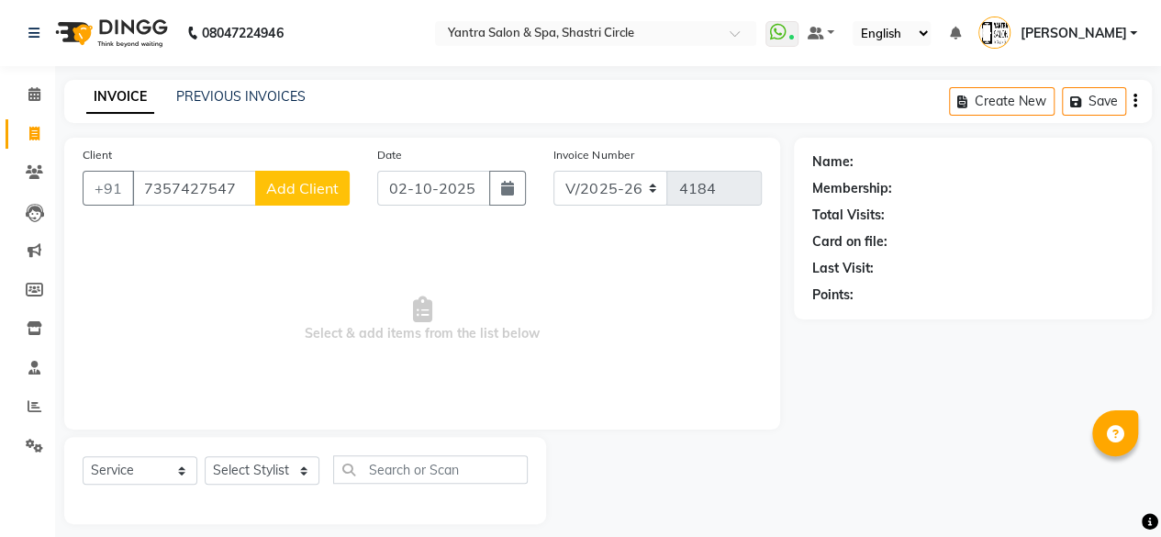
type input "7357427547"
click at [301, 191] on span "Add Client" at bounding box center [302, 188] width 73 height 18
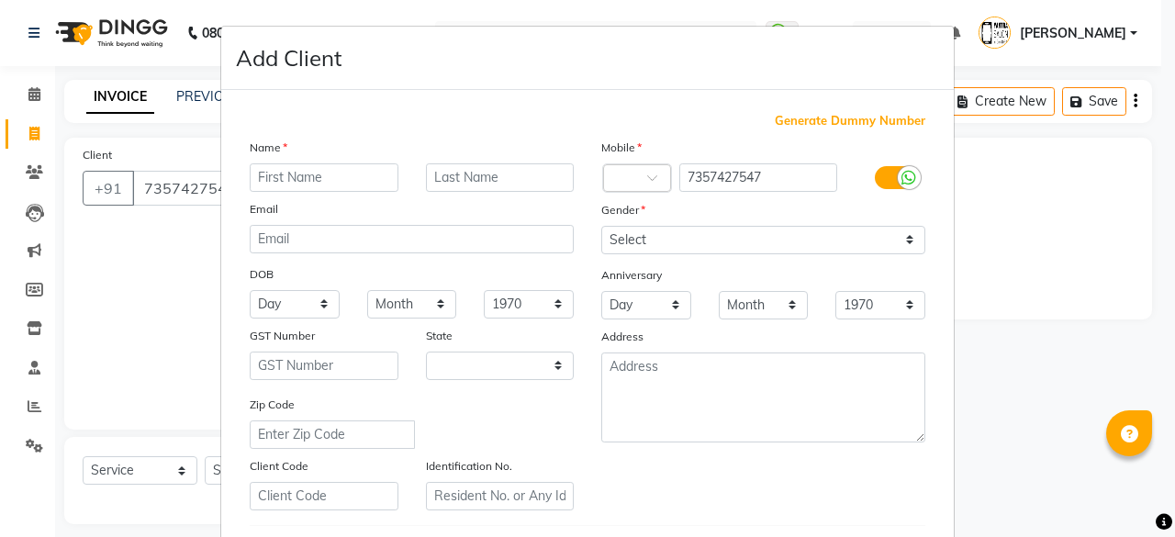
select select "33"
type input "[PERSON_NAME]"
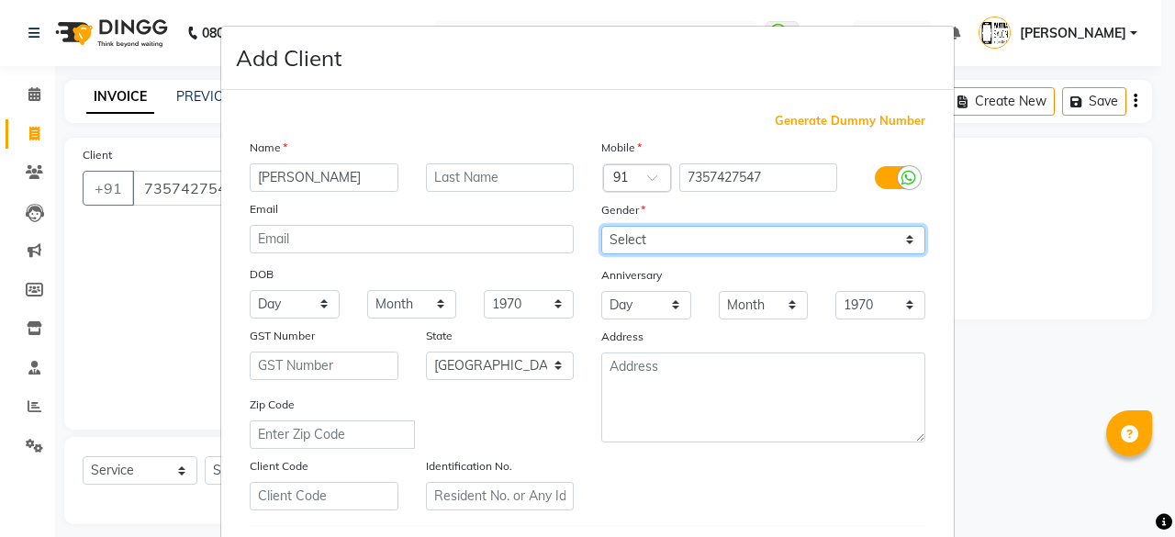
drag, startPoint x: 701, startPoint y: 237, endPoint x: 701, endPoint y: 251, distance: 13.8
click at [701, 237] on select "Select [DEMOGRAPHIC_DATA] [DEMOGRAPHIC_DATA] Other Prefer Not To Say" at bounding box center [763, 240] width 324 height 28
select select "[DEMOGRAPHIC_DATA]"
click at [601, 226] on select "Select [DEMOGRAPHIC_DATA] [DEMOGRAPHIC_DATA] Other Prefer Not To Say" at bounding box center [763, 240] width 324 height 28
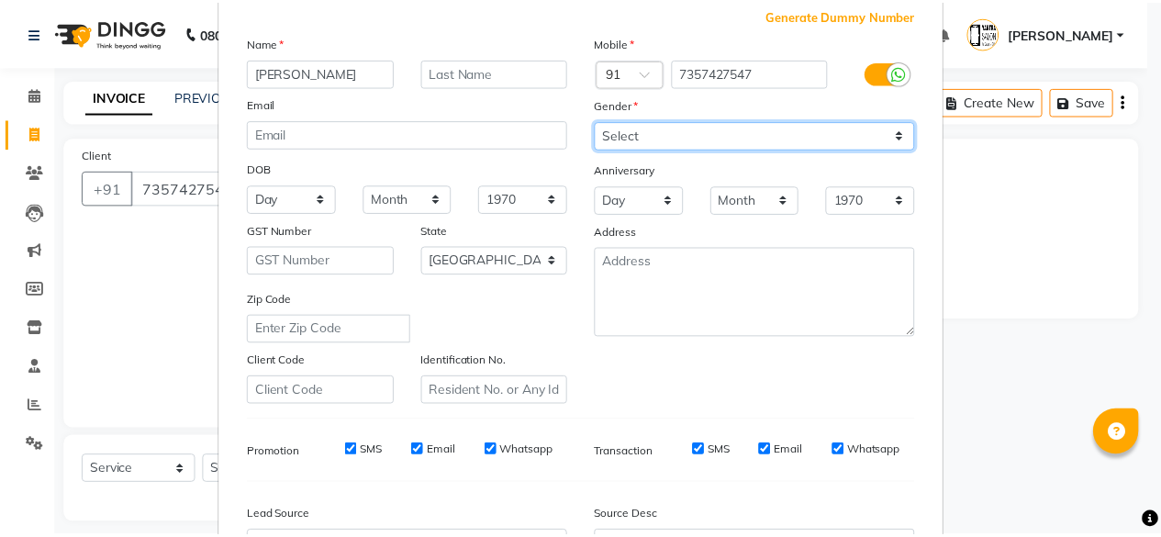
scroll to position [275, 0]
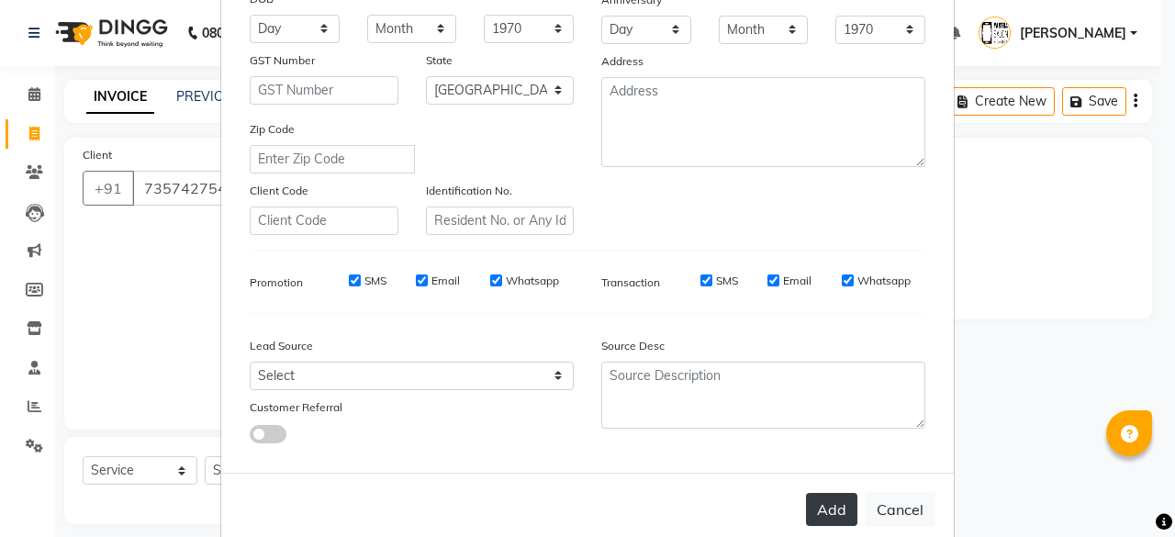
click at [845, 505] on button "Add" at bounding box center [831, 509] width 51 height 33
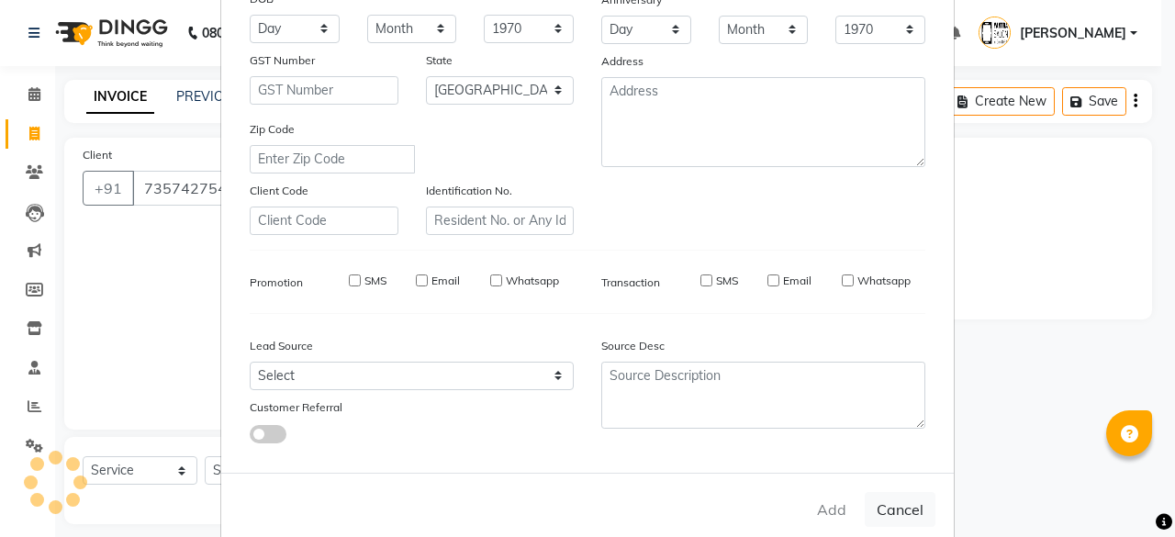
select select
select select "null"
select select
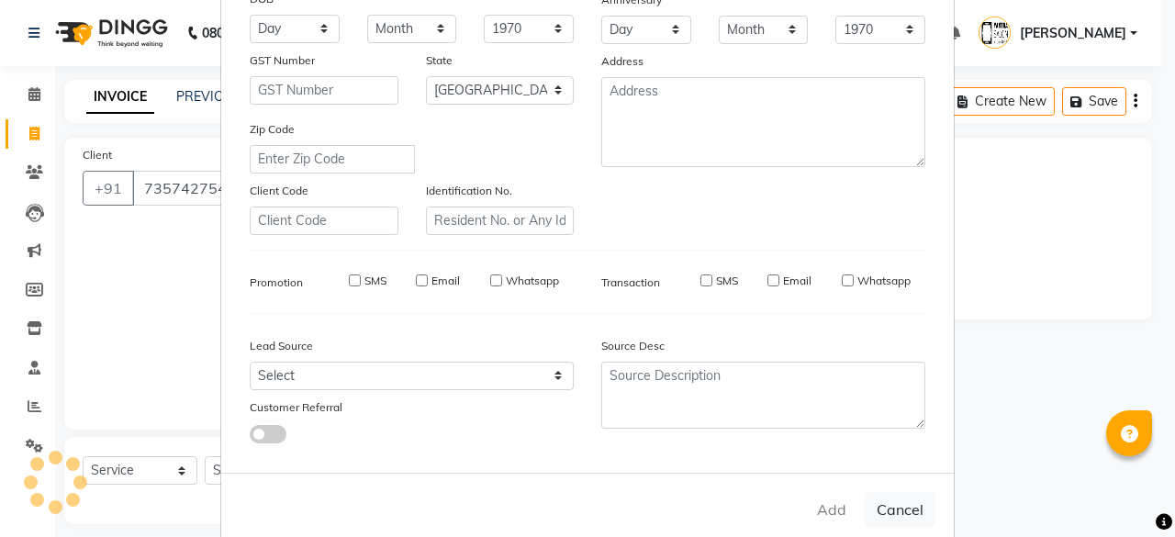
select select
checkbox input "false"
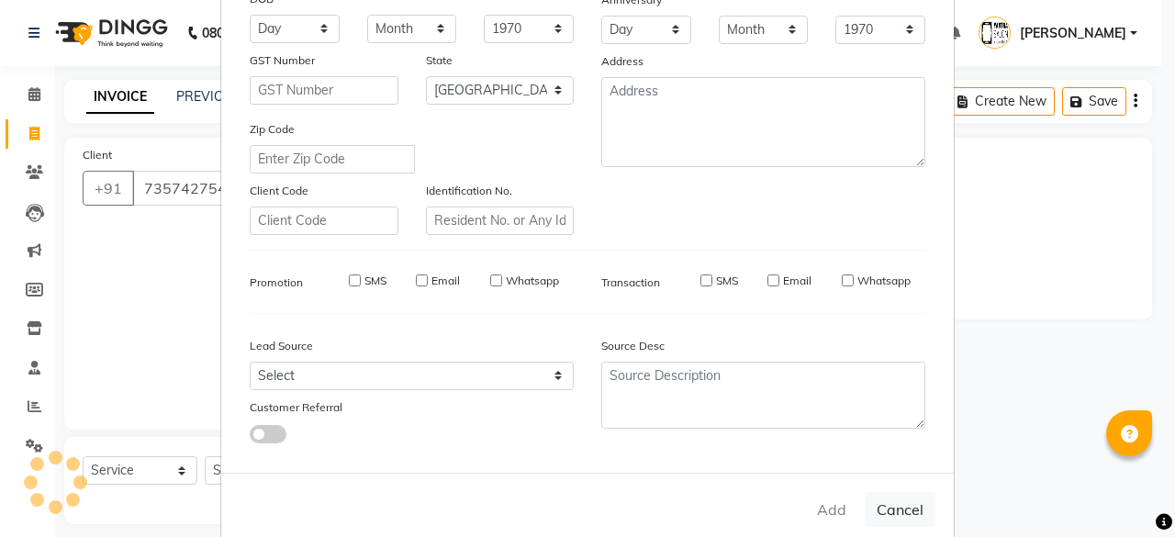
checkbox input "false"
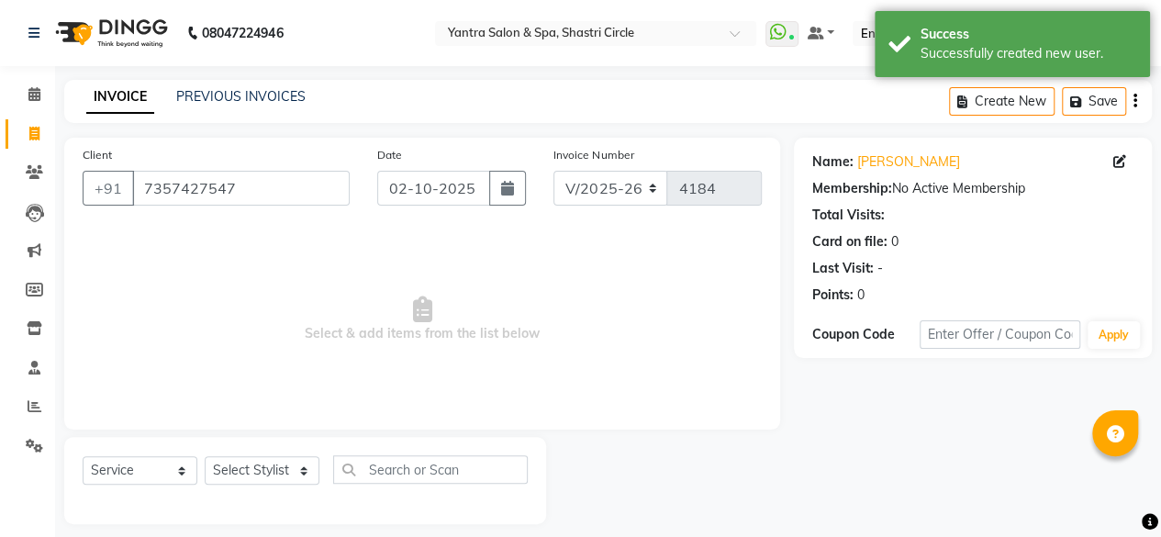
scroll to position [14, 0]
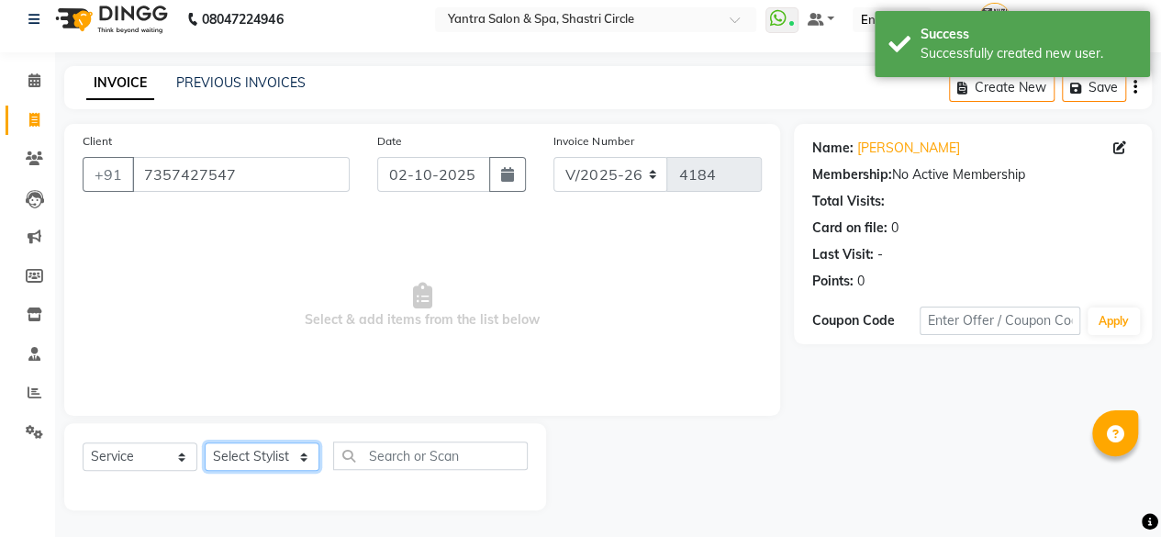
click at [253, 454] on select "Select Stylist [PERSON_NAME] [PERSON_NAME] [PERSON_NAME] ASHA Dimple [PERSON_NA…" at bounding box center [262, 457] width 115 height 28
select select "4454"
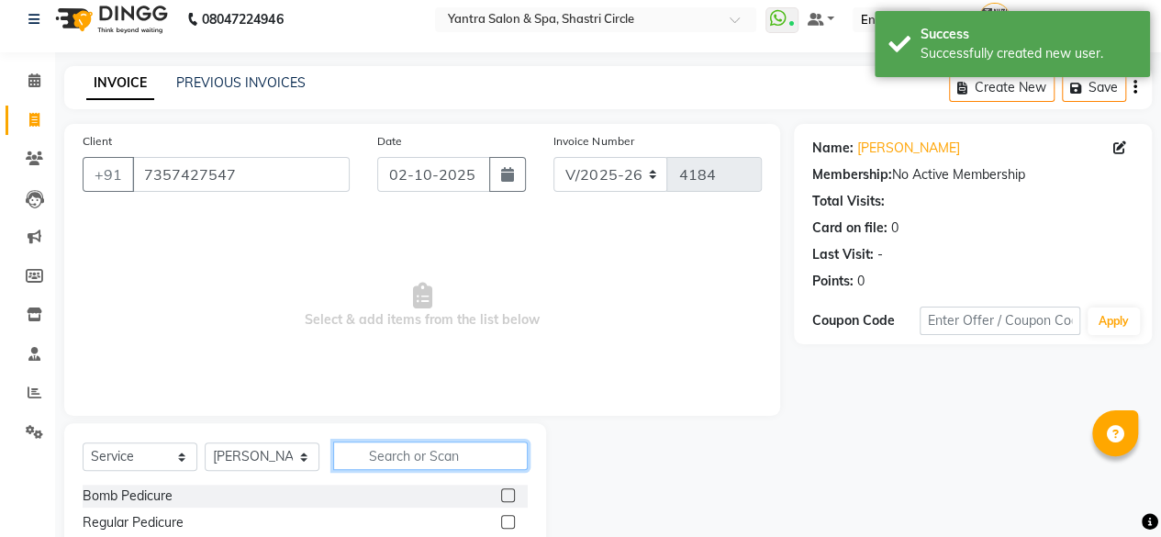
click at [422, 457] on input "text" at bounding box center [430, 456] width 195 height 28
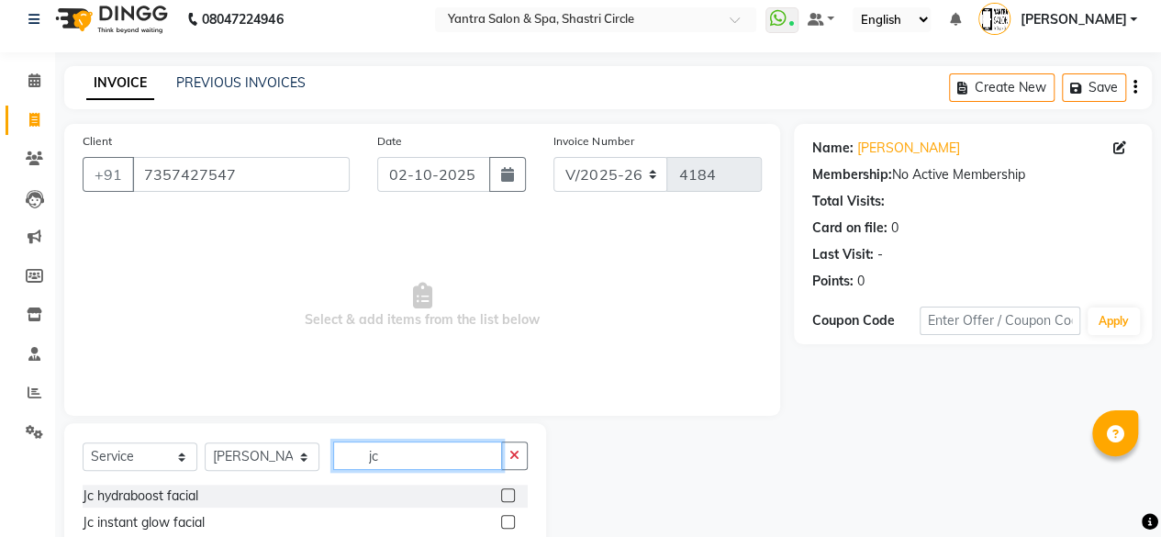
type input "jc"
click at [501, 521] on label at bounding box center [508, 522] width 14 height 14
click at [501, 521] on input "checkbox" at bounding box center [507, 523] width 12 height 12
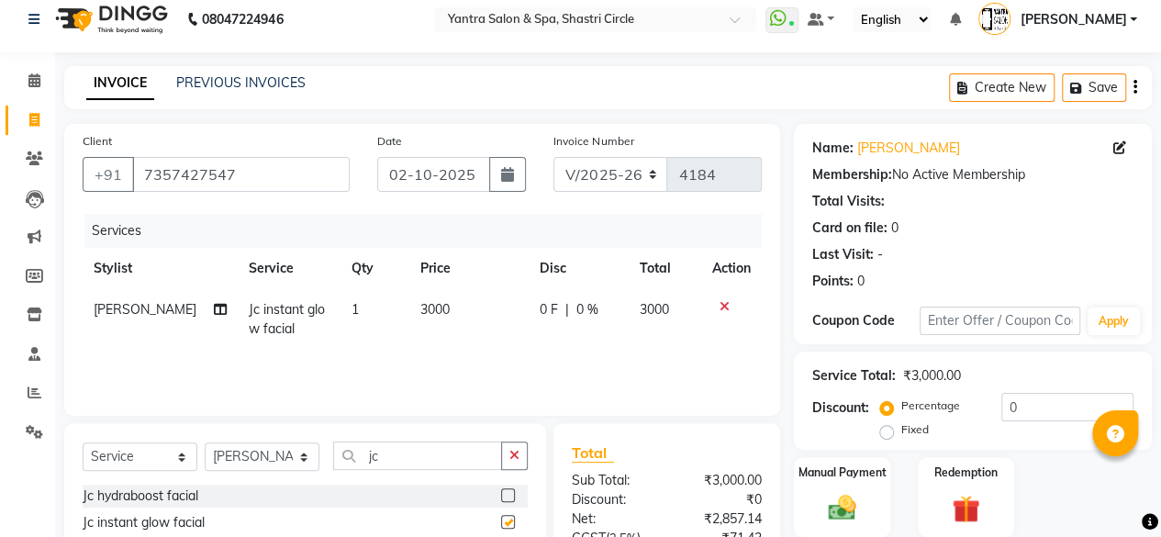
checkbox input "false"
click at [450, 317] on td "3000" at bounding box center [468, 319] width 119 height 61
select select "4454"
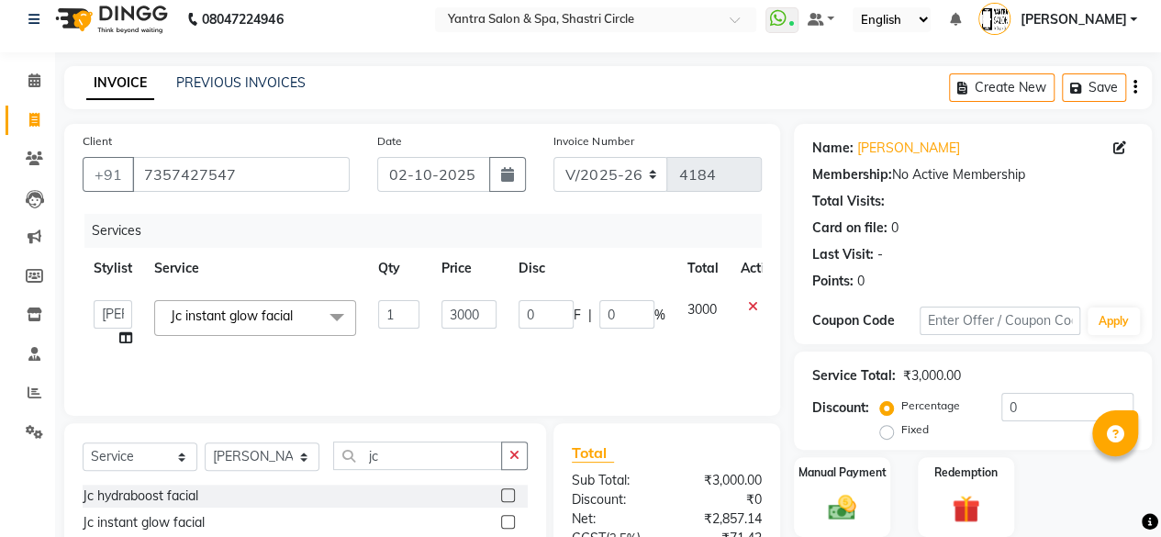
click at [450, 317] on input "3000" at bounding box center [469, 314] width 55 height 28
type input "4500"
click at [455, 338] on td "4500" at bounding box center [469, 324] width 77 height 70
select select "4454"
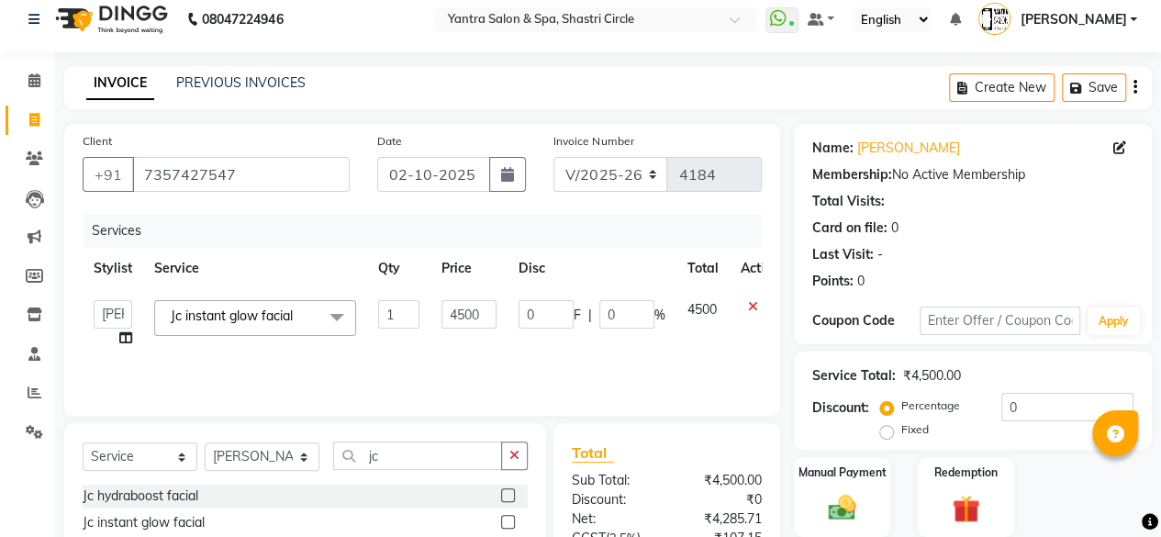
scroll to position [197, 0]
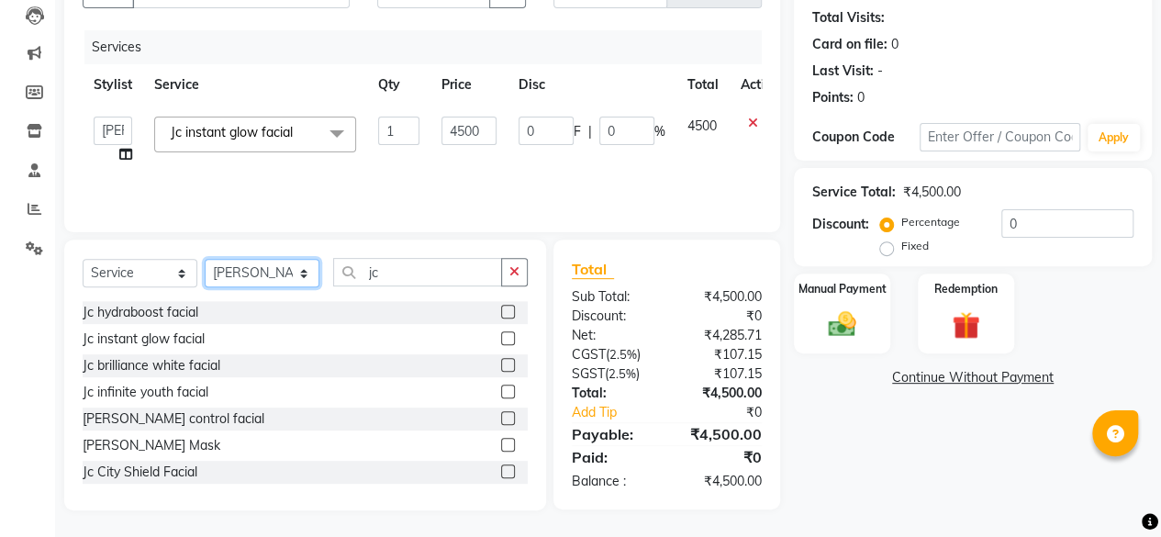
click at [288, 269] on select "Select Stylist [PERSON_NAME] [PERSON_NAME] [PERSON_NAME] ASHA Dimple [PERSON_NA…" at bounding box center [262, 273] width 115 height 28
select select "4458"
click at [205, 259] on select "Select Stylist [PERSON_NAME] [PERSON_NAME] [PERSON_NAME] ASHA Dimple [PERSON_NA…" at bounding box center [262, 273] width 115 height 28
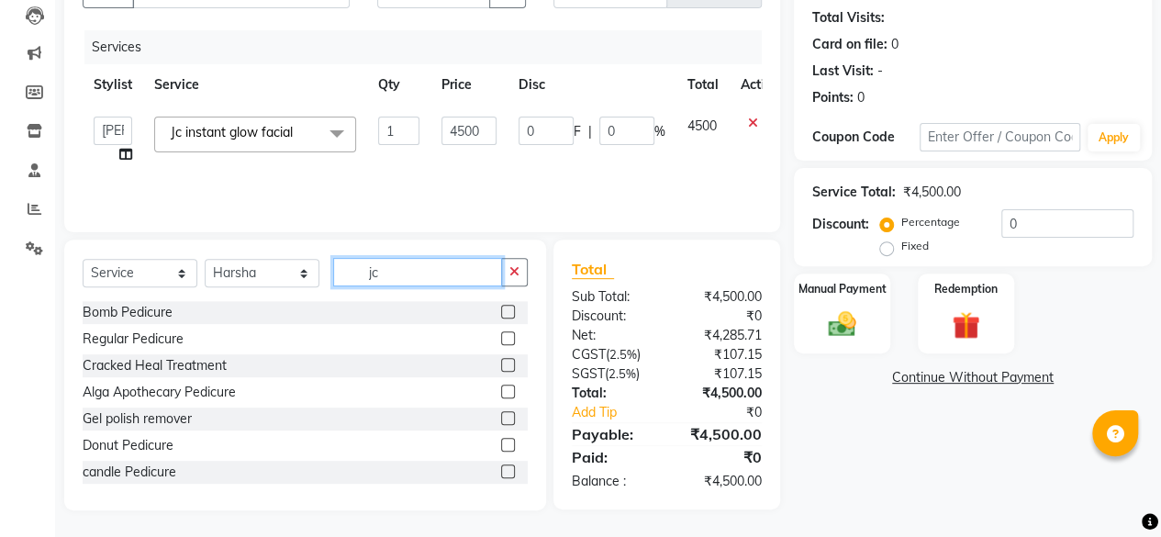
click at [361, 262] on input "jc" at bounding box center [417, 272] width 169 height 28
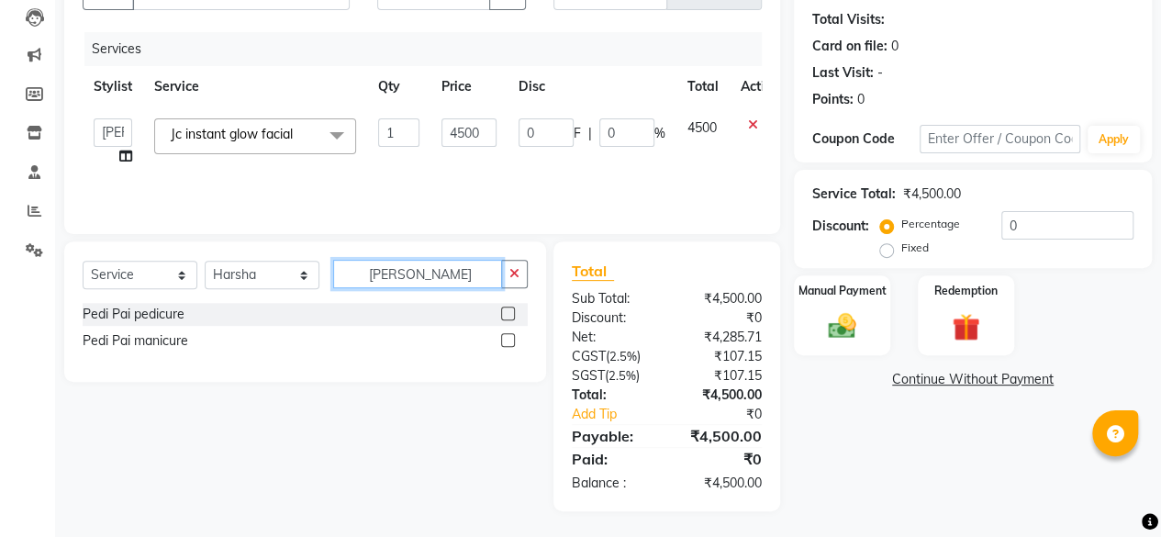
type input "[PERSON_NAME]"
click at [504, 311] on label at bounding box center [508, 314] width 14 height 14
click at [504, 311] on input "checkbox" at bounding box center [507, 314] width 12 height 12
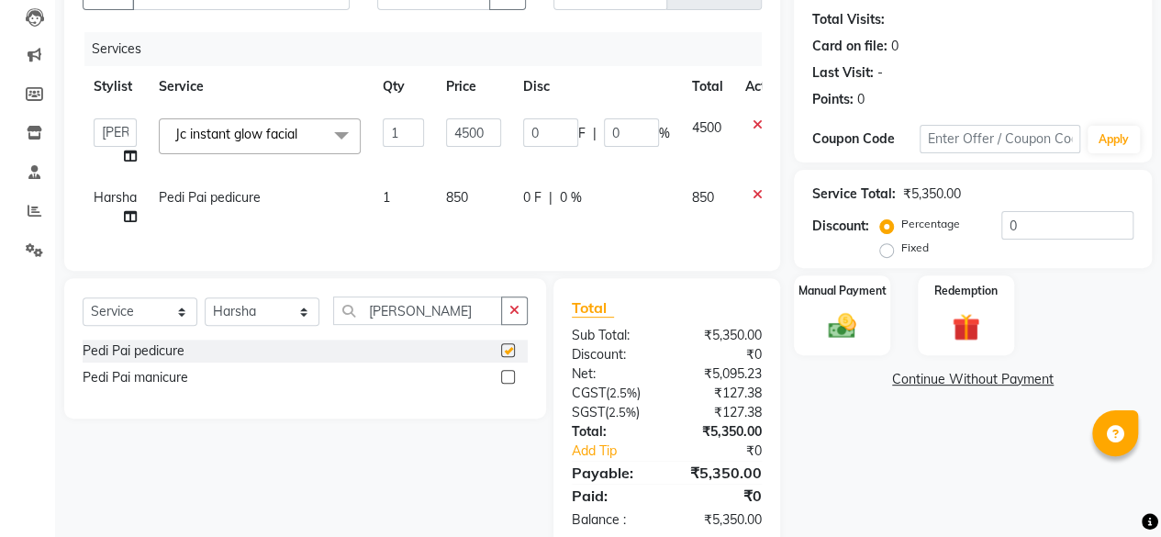
checkbox input "false"
click at [273, 326] on select "Select Stylist [PERSON_NAME] [PERSON_NAME] [PERSON_NAME] ASHA Dimple [PERSON_NA…" at bounding box center [262, 311] width 115 height 28
select select "15716"
click at [205, 311] on select "Select Stylist [PERSON_NAME] [PERSON_NAME] [PERSON_NAME] ASHA Dimple [PERSON_NA…" at bounding box center [262, 311] width 115 height 28
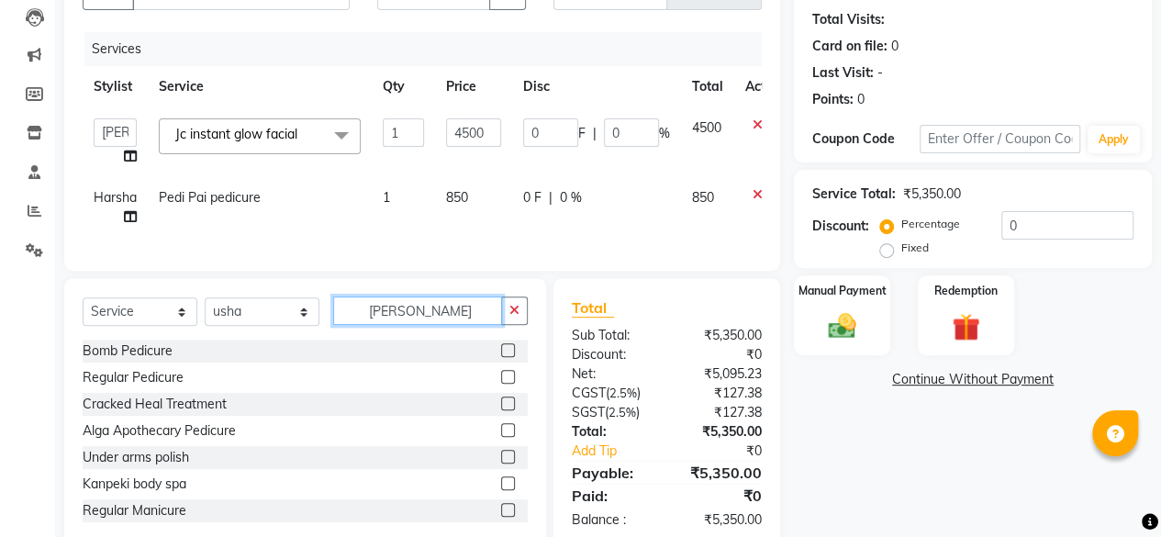
click at [452, 325] on input "[PERSON_NAME]" at bounding box center [417, 311] width 169 height 28
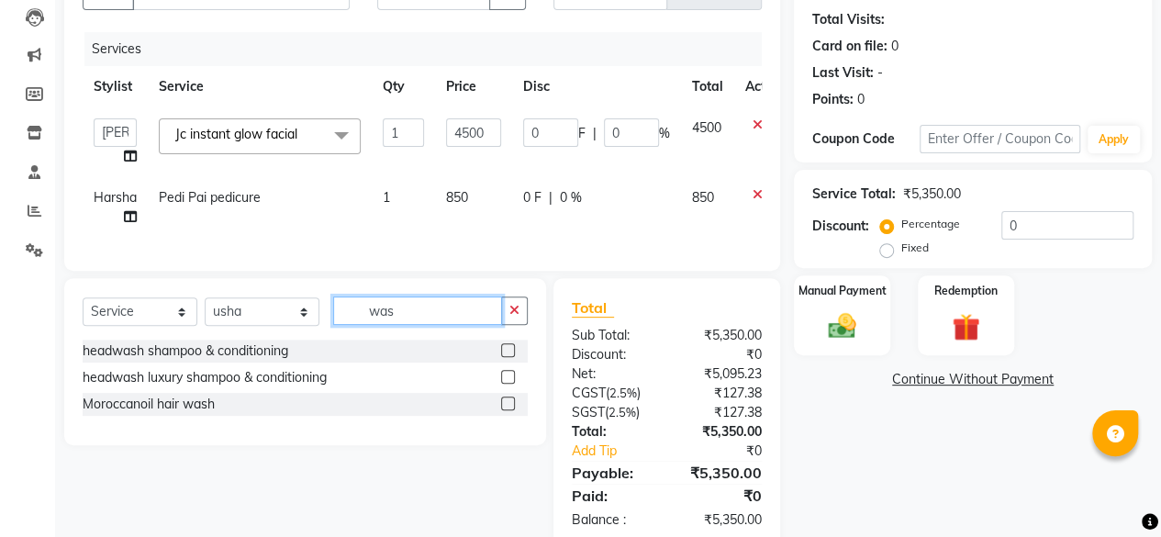
scroll to position [246, 0]
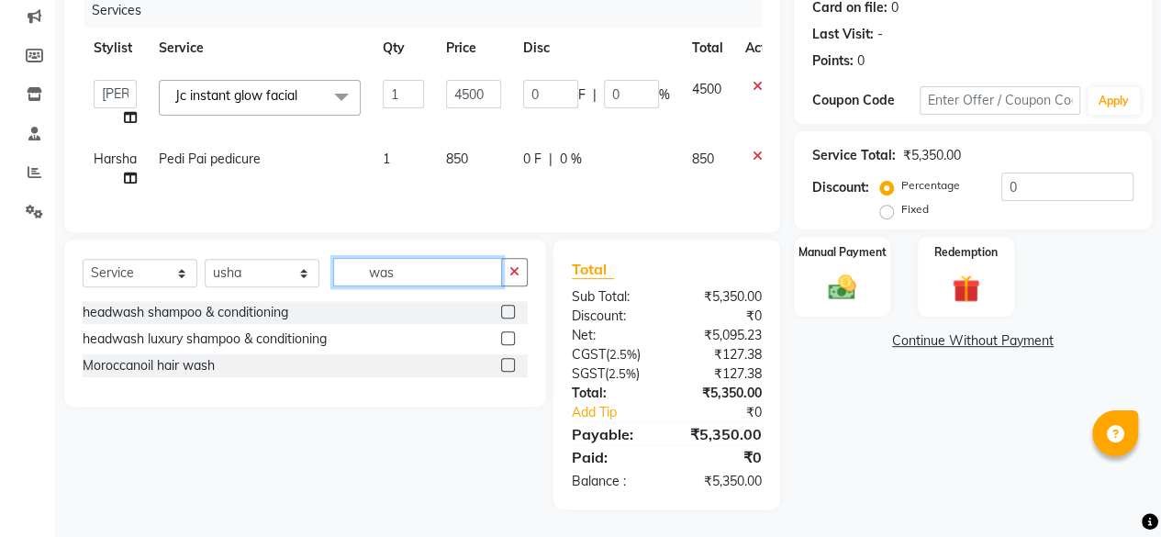
type input "was"
click at [505, 364] on label at bounding box center [508, 365] width 14 height 14
click at [505, 364] on input "checkbox" at bounding box center [507, 366] width 12 height 12
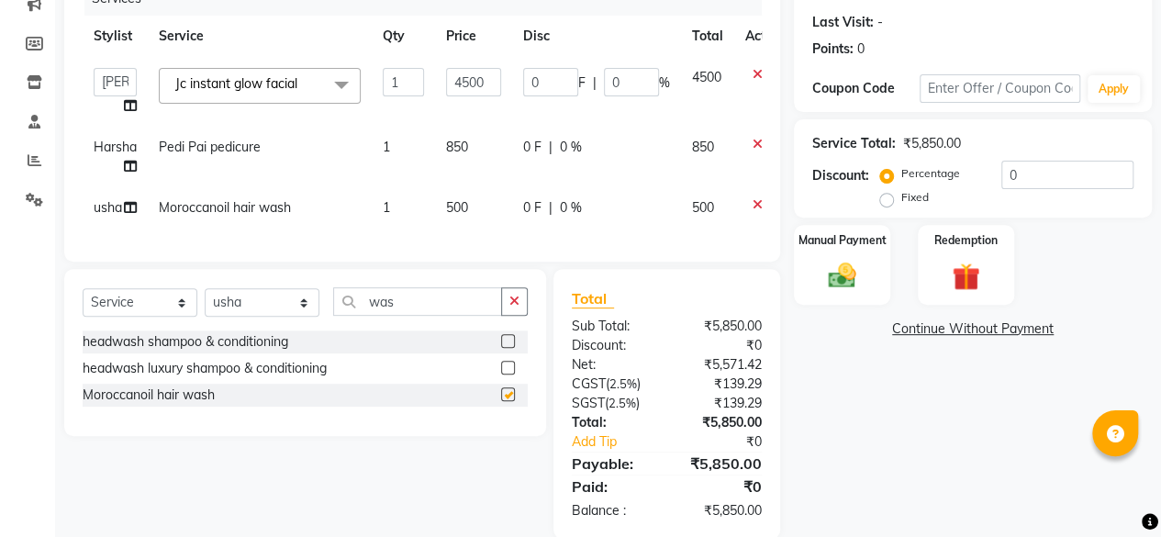
checkbox input "false"
click at [161, 317] on select "Select Service Product Membership Package Voucher Prepaid Gift Card" at bounding box center [140, 302] width 115 height 28
select select "product"
click at [83, 301] on select "Select Service Product Membership Package Voucher Prepaid Gift Card" at bounding box center [140, 302] width 115 height 28
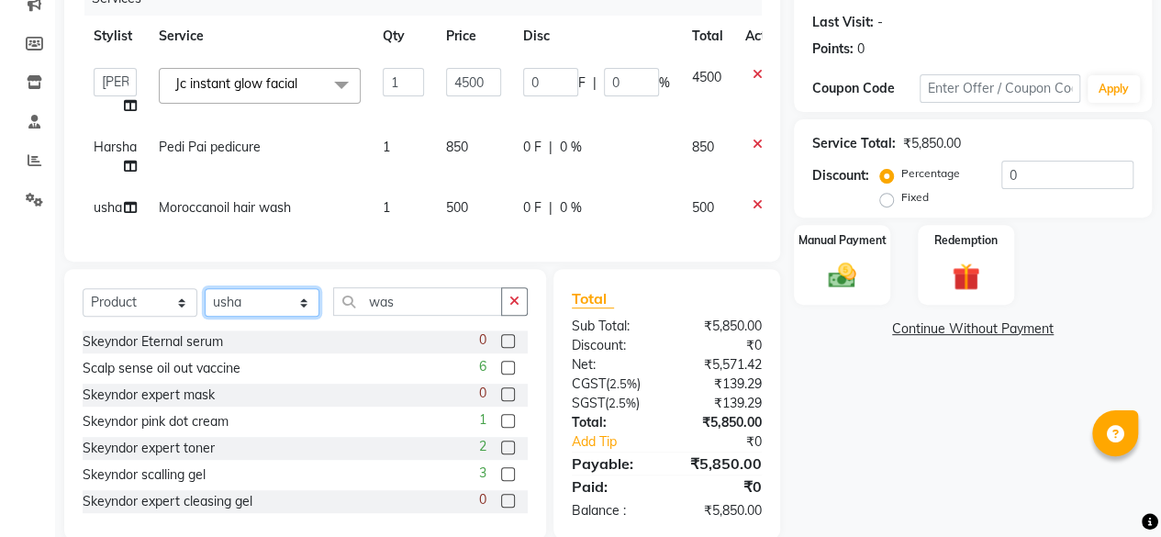
click at [249, 313] on select "Select Stylist [PERSON_NAME] [PERSON_NAME] [PERSON_NAME] ASHA Dimple [PERSON_NA…" at bounding box center [262, 302] width 115 height 28
select select "4454"
click at [205, 301] on select "Select Stylist [PERSON_NAME] [PERSON_NAME] [PERSON_NAME] ASHA Dimple [PERSON_NA…" at bounding box center [262, 302] width 115 height 28
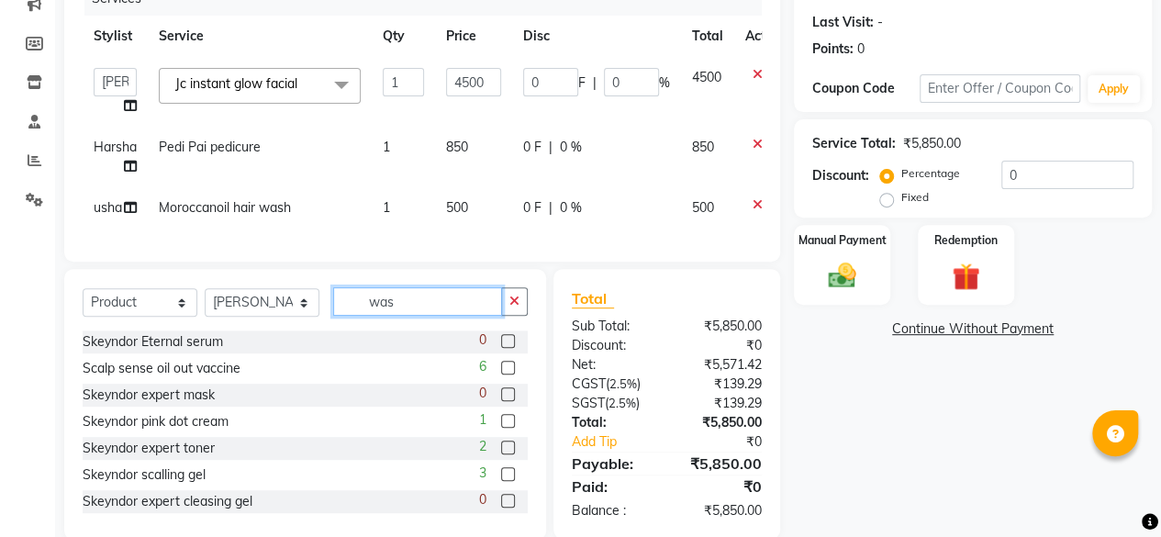
click at [396, 302] on input "was" at bounding box center [417, 301] width 169 height 28
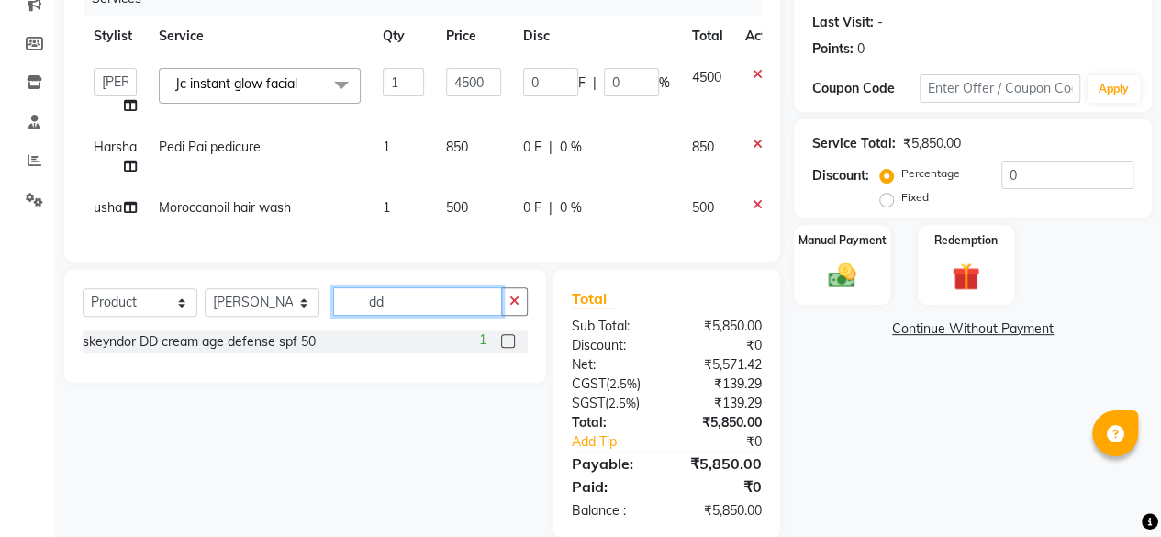
type input "dd"
click at [502, 348] on label at bounding box center [508, 341] width 14 height 14
click at [502, 348] on input "checkbox" at bounding box center [507, 342] width 12 height 12
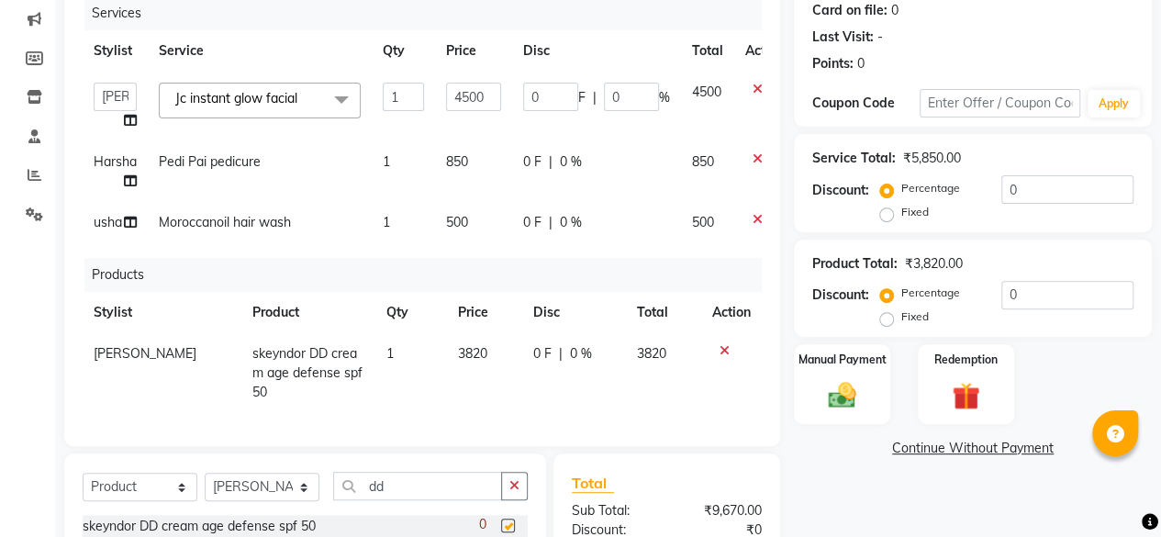
checkbox input "false"
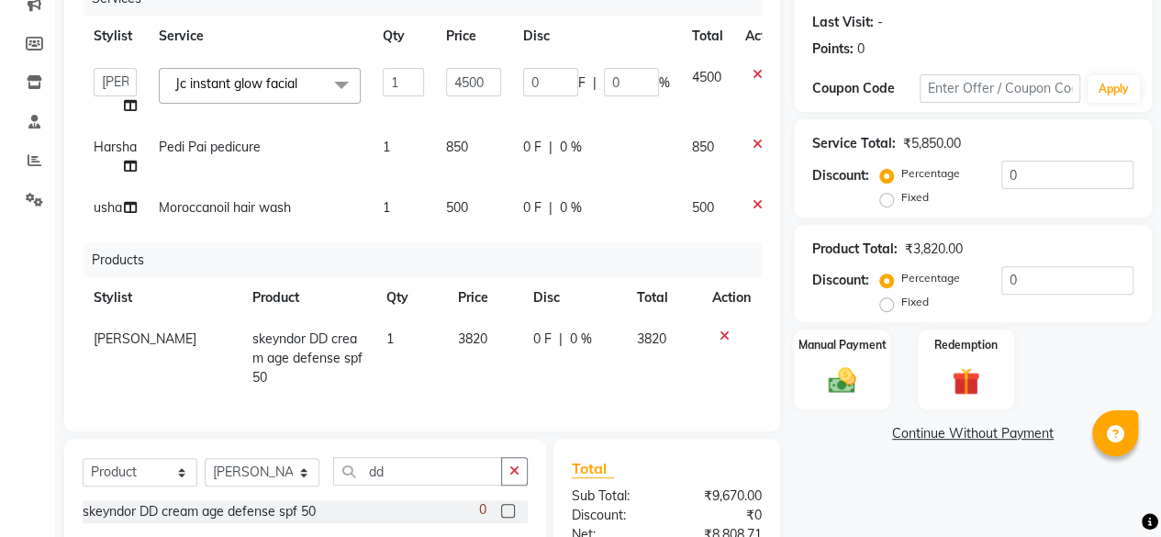
click at [488, 344] on td "3820" at bounding box center [484, 359] width 75 height 80
select select "4454"
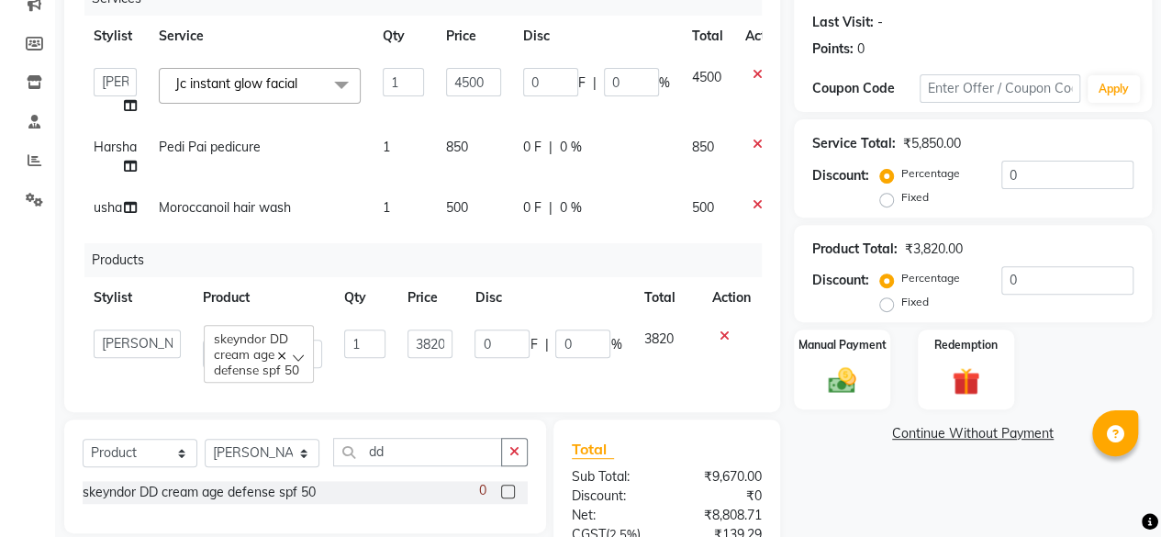
click at [488, 344] on input "0" at bounding box center [502, 344] width 55 height 28
click at [393, 345] on td "1" at bounding box center [364, 349] width 62 height 61
select select "4454"
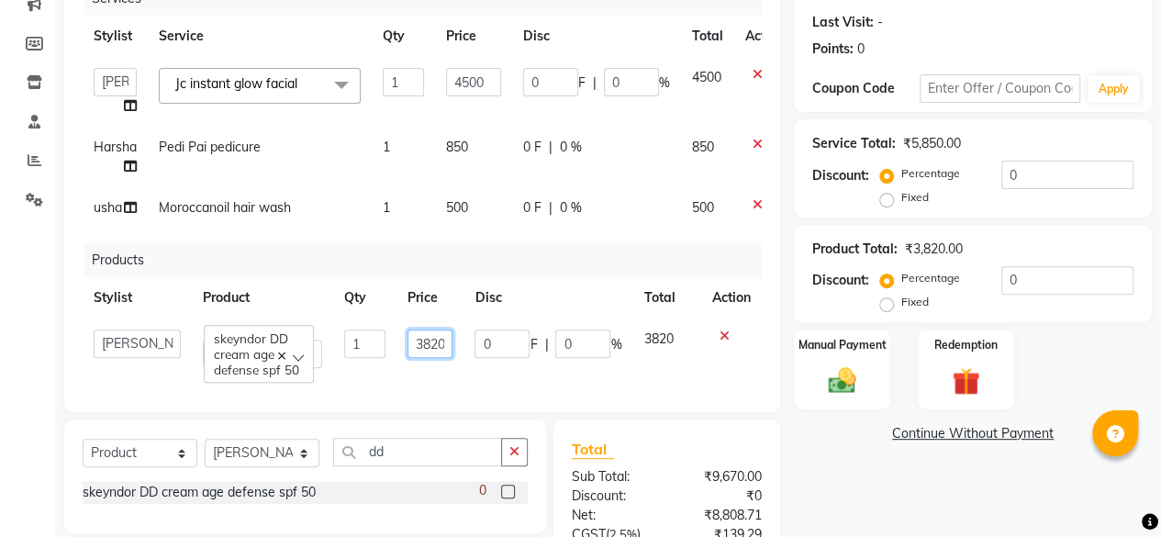
click at [441, 342] on input "3820" at bounding box center [431, 344] width 46 height 28
type input "4010"
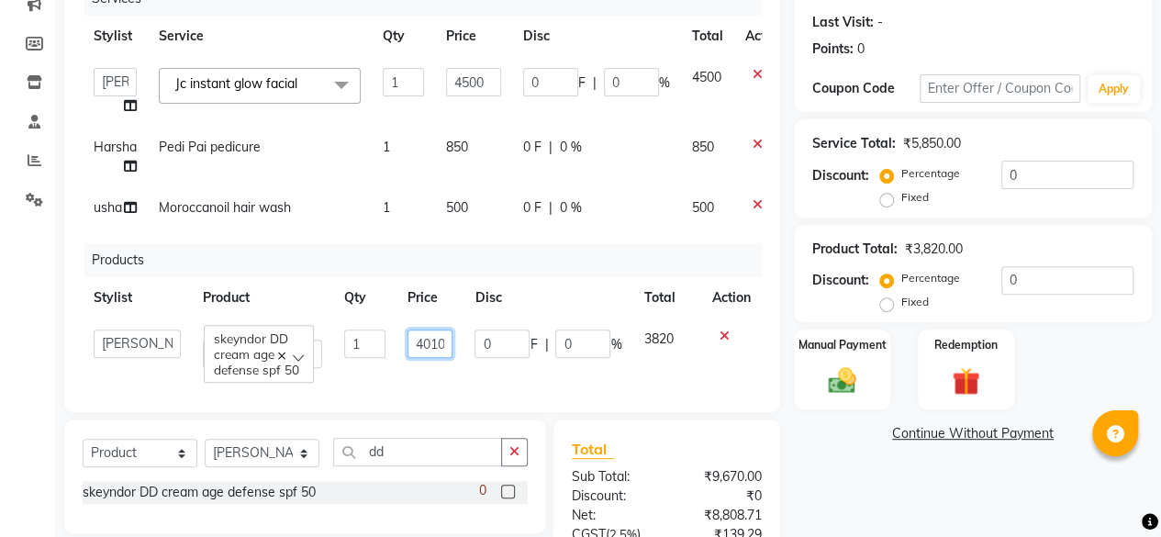
scroll to position [0, 0]
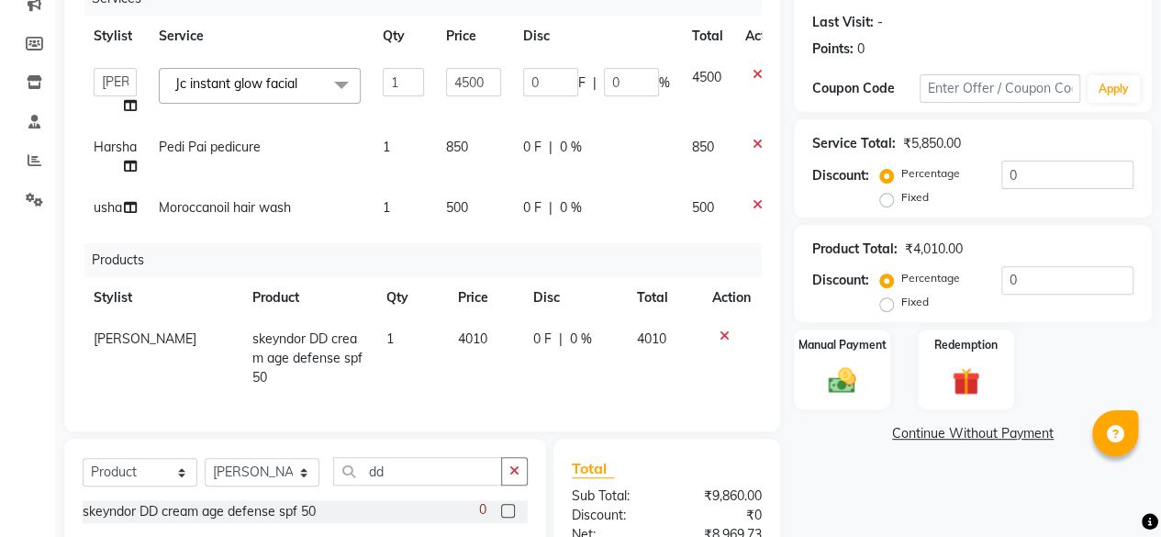
click at [448, 366] on td "4010" at bounding box center [484, 359] width 75 height 80
select select "4454"
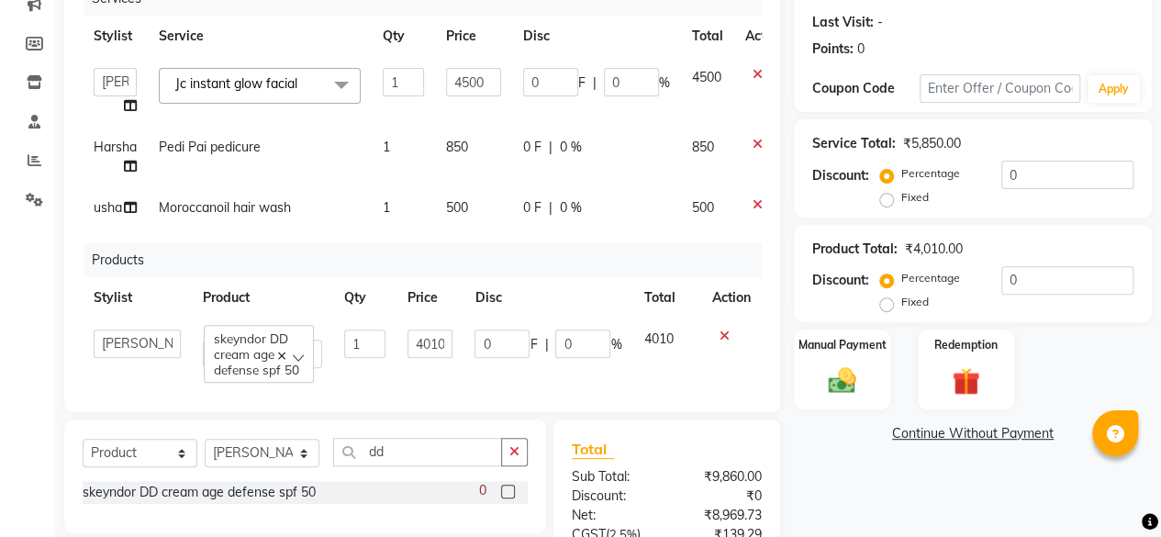
scroll to position [477, 0]
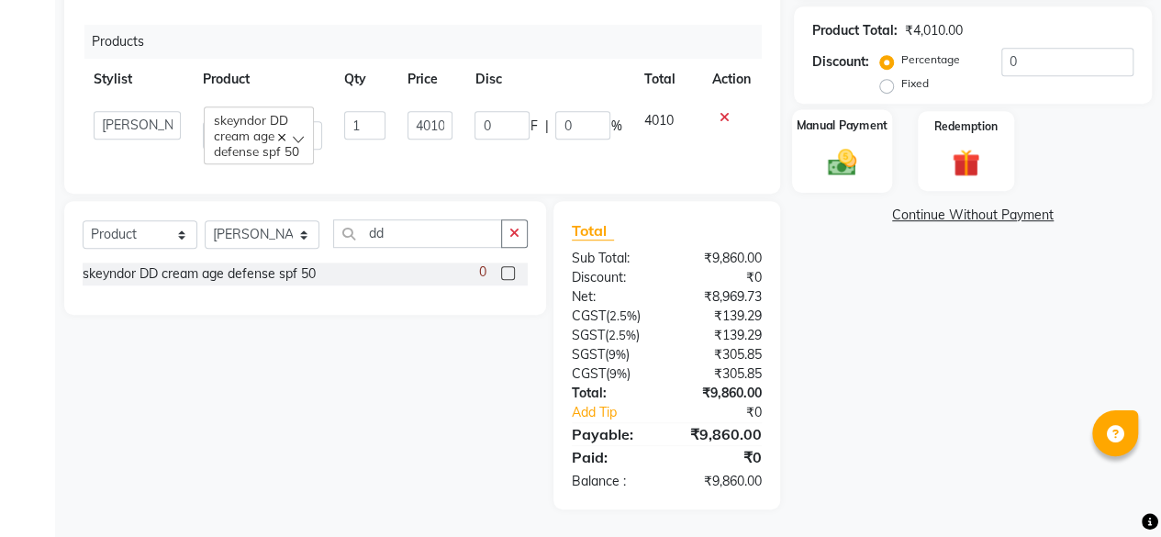
click at [856, 153] on img at bounding box center [842, 162] width 47 height 33
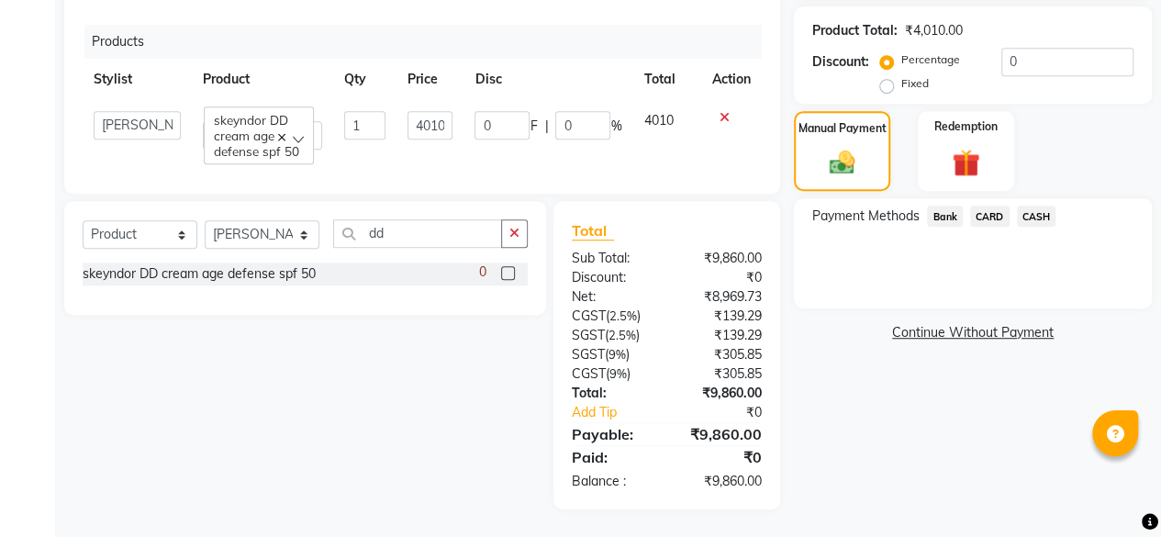
click at [990, 206] on span "CARD" at bounding box center [989, 216] width 39 height 21
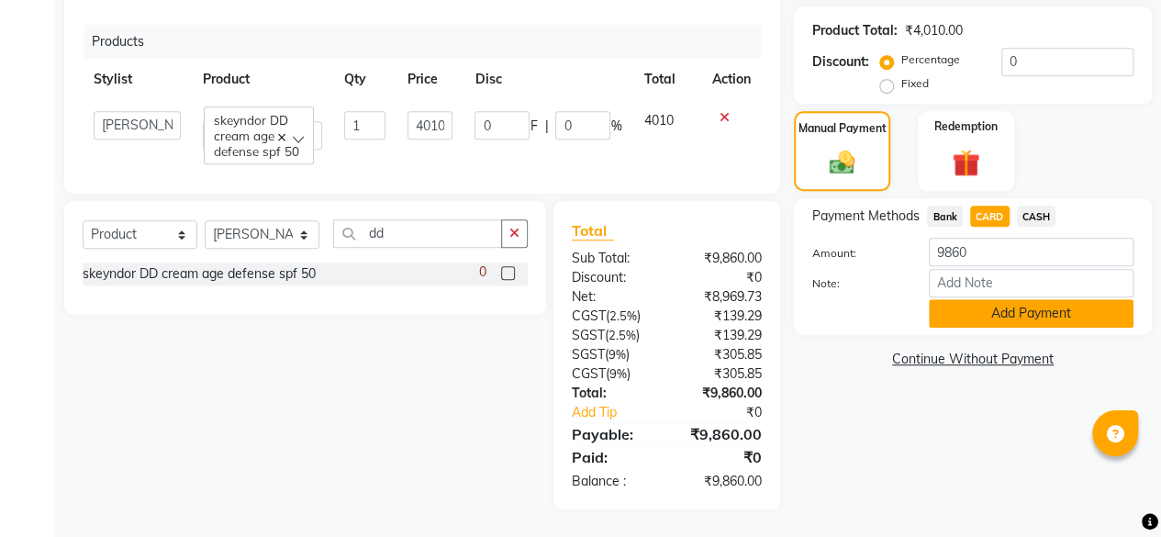
click at [980, 306] on button "Add Payment" at bounding box center [1031, 313] width 205 height 28
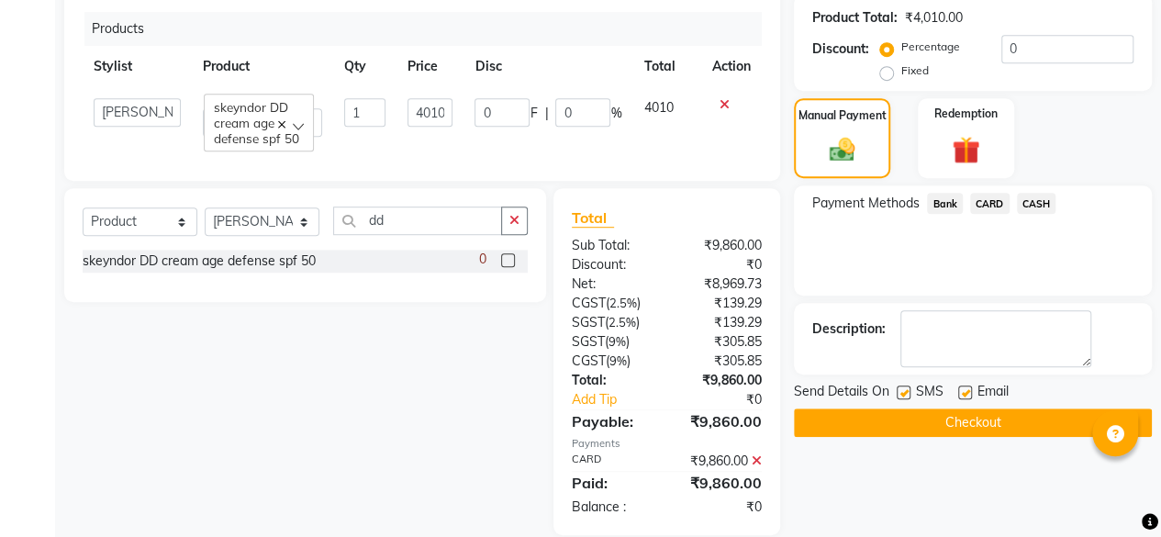
scroll to position [516, 0]
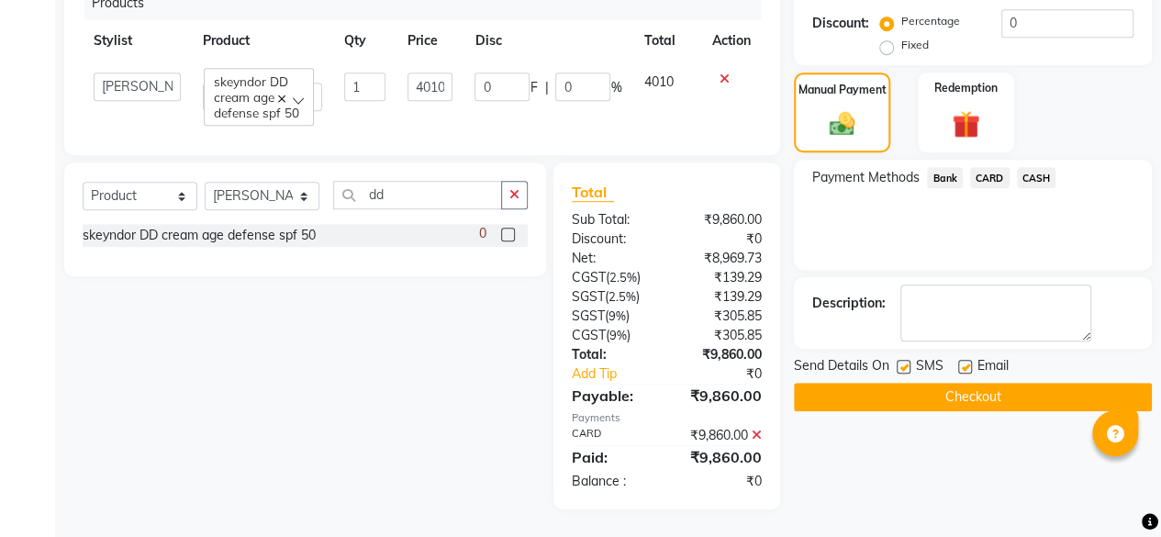
click at [1012, 390] on button "Checkout" at bounding box center [973, 397] width 358 height 28
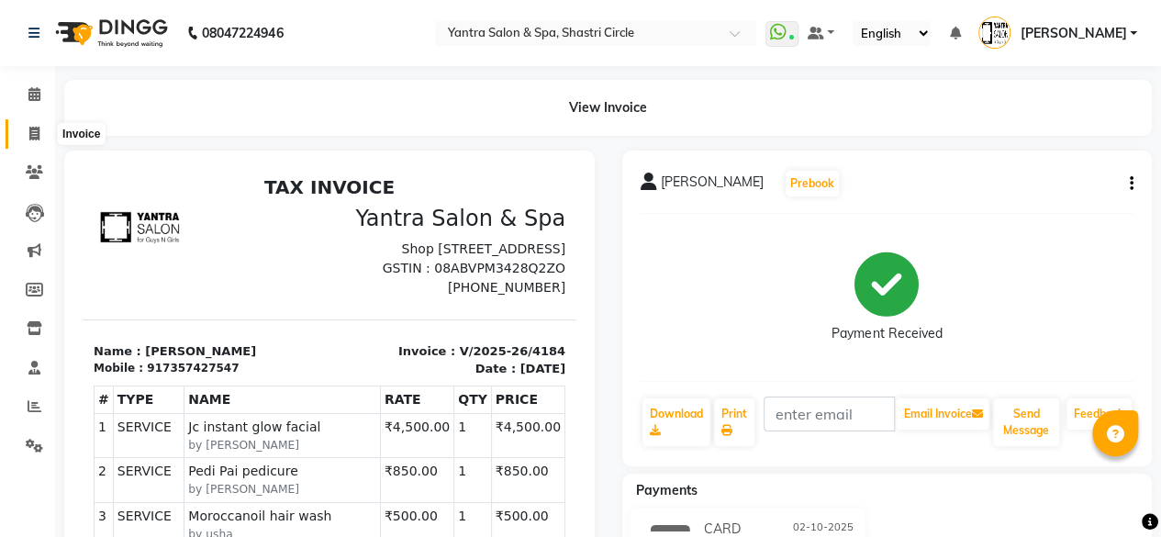
click at [32, 138] on icon at bounding box center [34, 134] width 10 height 14
select select "service"
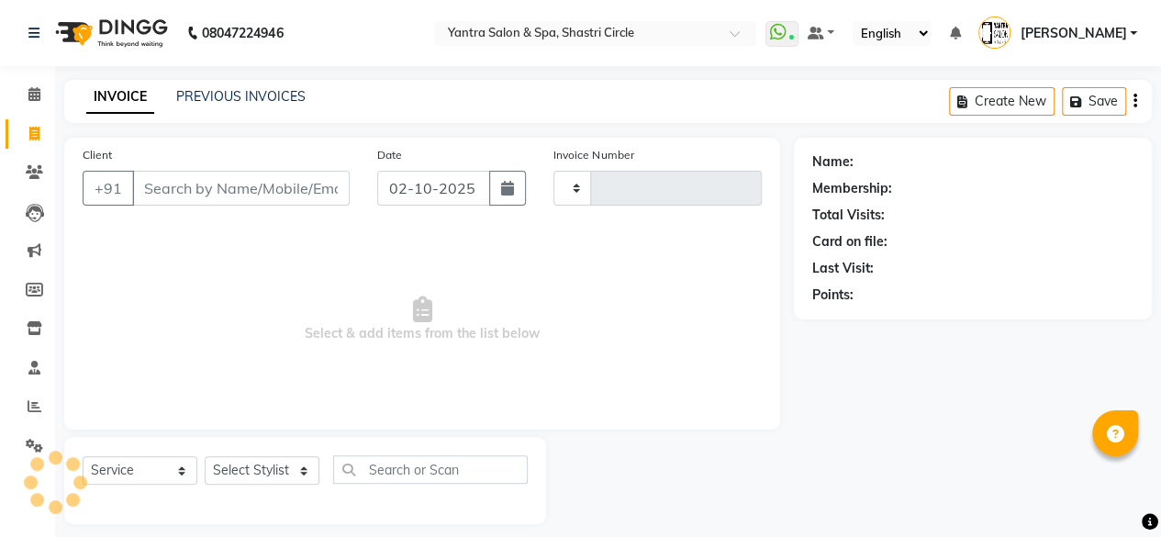
scroll to position [14, 0]
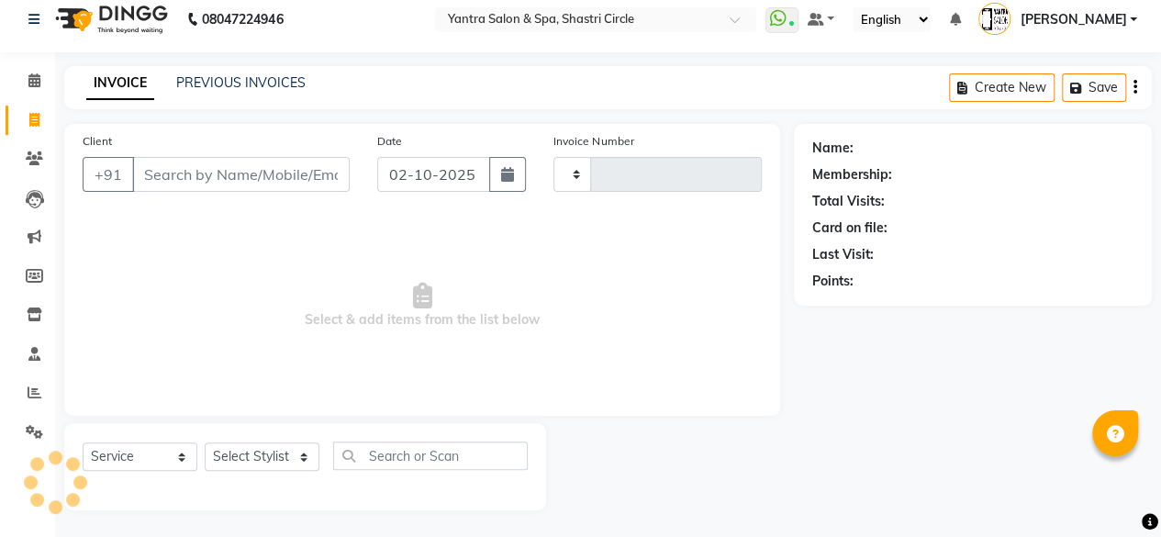
type input "4185"
select select "154"
click at [241, 170] on input "Client" at bounding box center [241, 174] width 218 height 35
click at [27, 163] on icon at bounding box center [34, 158] width 17 height 14
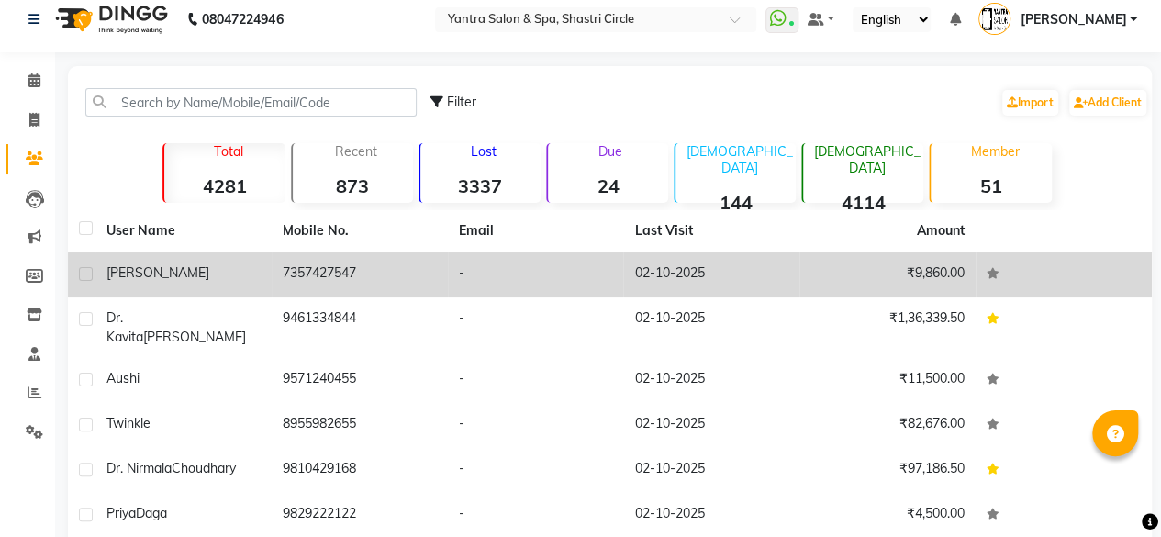
click at [326, 275] on td "7357427547" at bounding box center [360, 274] width 176 height 45
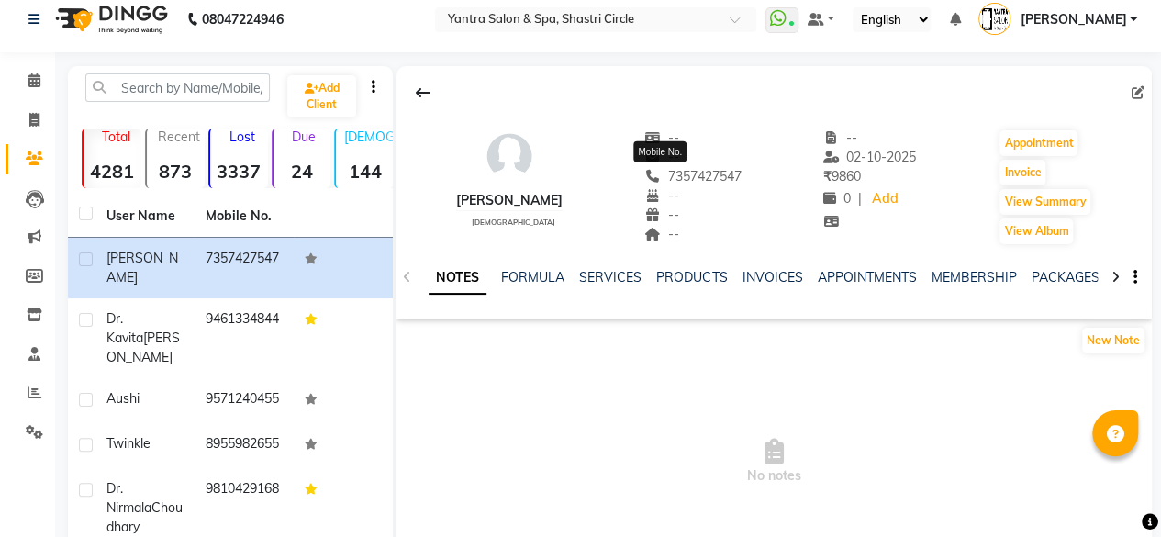
click at [683, 172] on span "7357427547" at bounding box center [693, 176] width 97 height 17
copy span "7357427547"
click at [23, 119] on span at bounding box center [34, 120] width 32 height 21
select select "service"
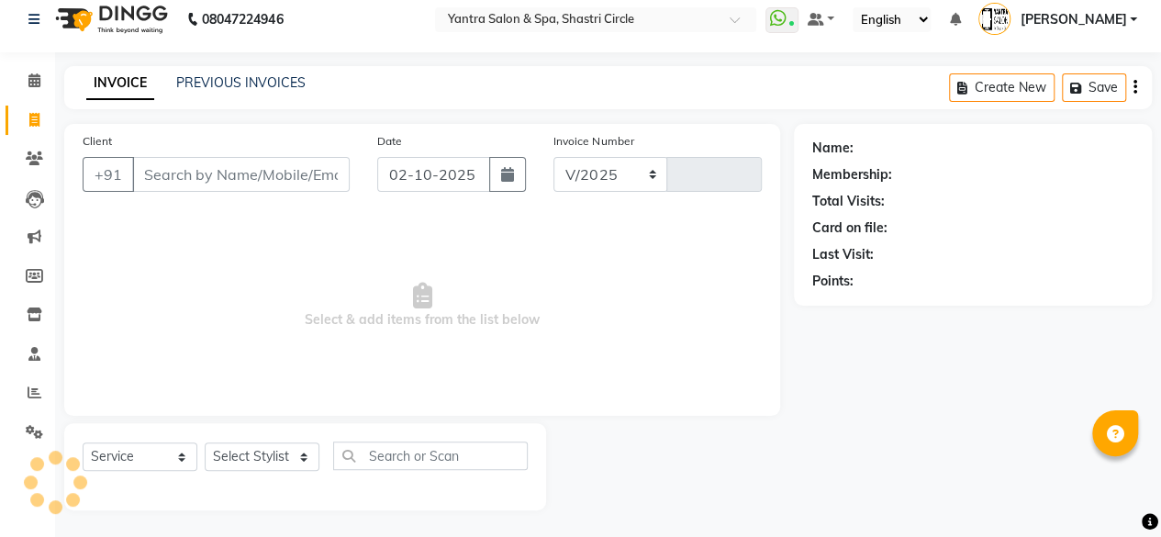
select select "154"
type input "4185"
click at [279, 164] on input "Client" at bounding box center [241, 174] width 218 height 35
type input "7357427547"
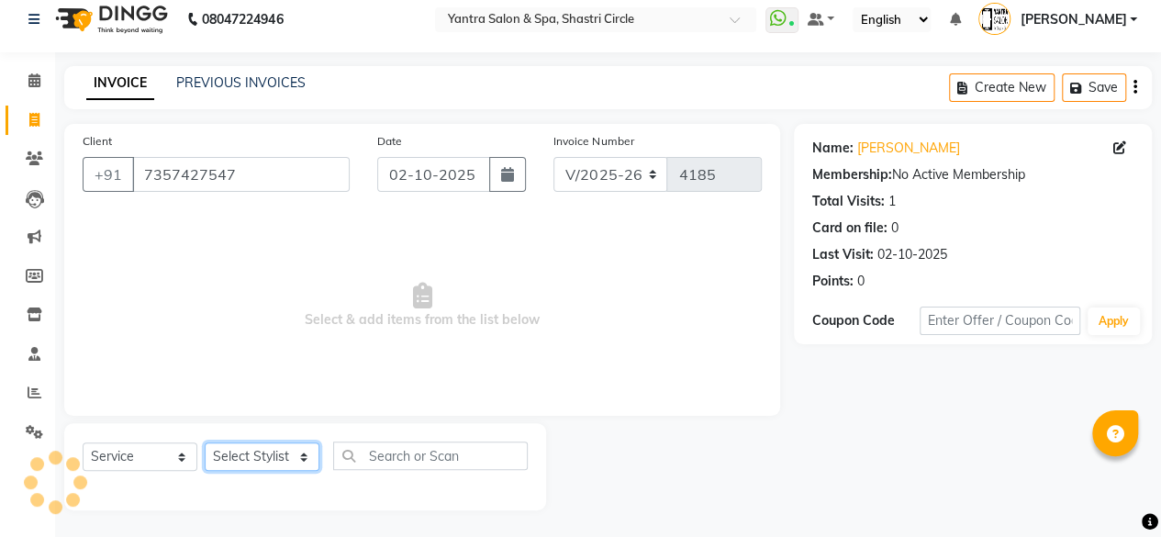
click at [288, 454] on select "Select Stylist" at bounding box center [262, 457] width 115 height 28
select select "82436"
click at [205, 443] on select "Select Stylist [PERSON_NAME] [PERSON_NAME] [PERSON_NAME] ASHA Dimple [PERSON_NA…" at bounding box center [262, 457] width 115 height 28
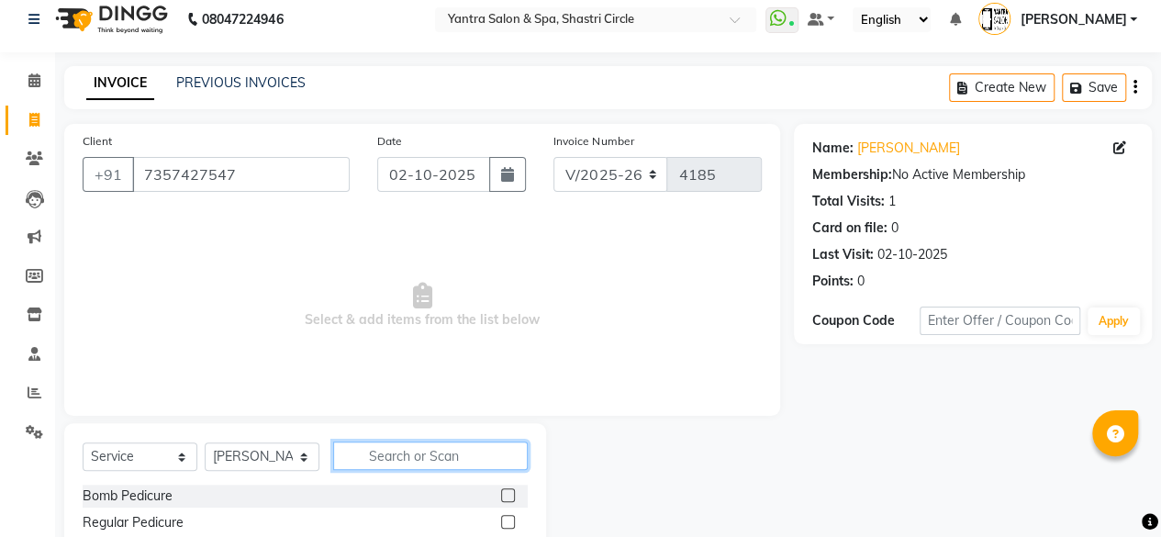
click at [431, 460] on input "text" at bounding box center [430, 456] width 195 height 28
type input "thre"
drag, startPoint x: 501, startPoint y: 497, endPoint x: 509, endPoint y: 475, distance: 23.2
click at [502, 496] on label at bounding box center [508, 495] width 14 height 14
click at [502, 496] on input "checkbox" at bounding box center [507, 496] width 12 height 12
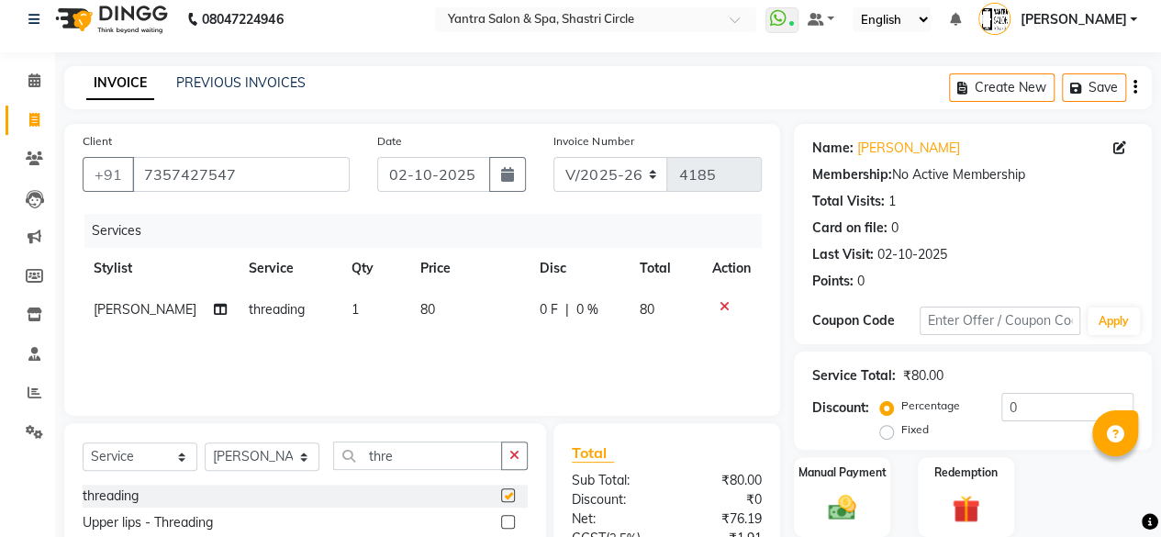
checkbox input "false"
click at [475, 327] on td "80" at bounding box center [468, 309] width 119 height 41
select select "82436"
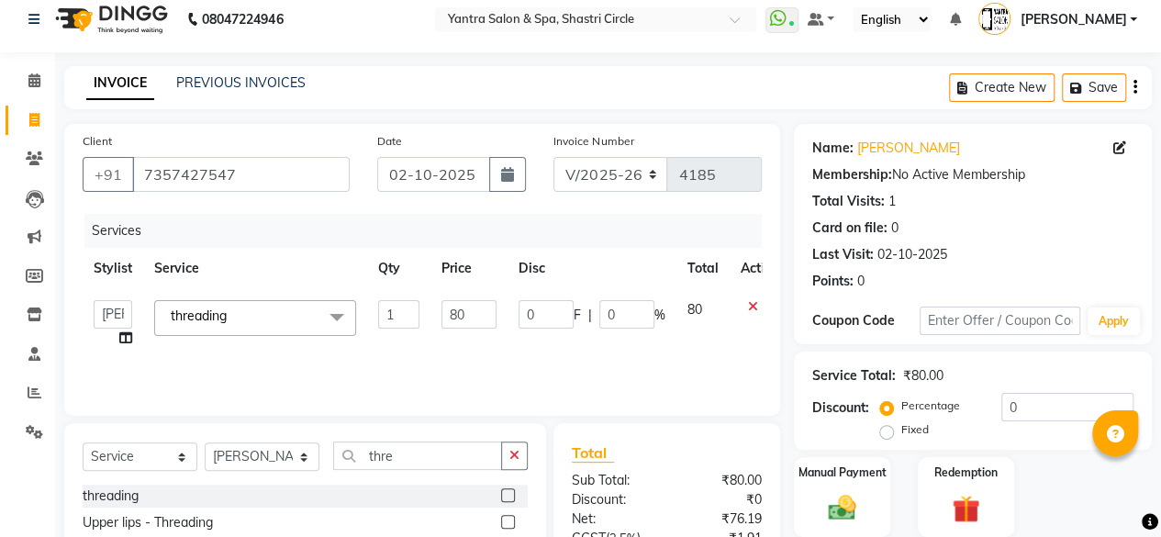
click at [475, 327] on input "80" at bounding box center [469, 314] width 55 height 28
type input "360"
click at [470, 341] on div "Services Stylist Service Qty Price Disc Total Action Afsana Ajay Arvind ASHA Di…" at bounding box center [422, 306] width 679 height 184
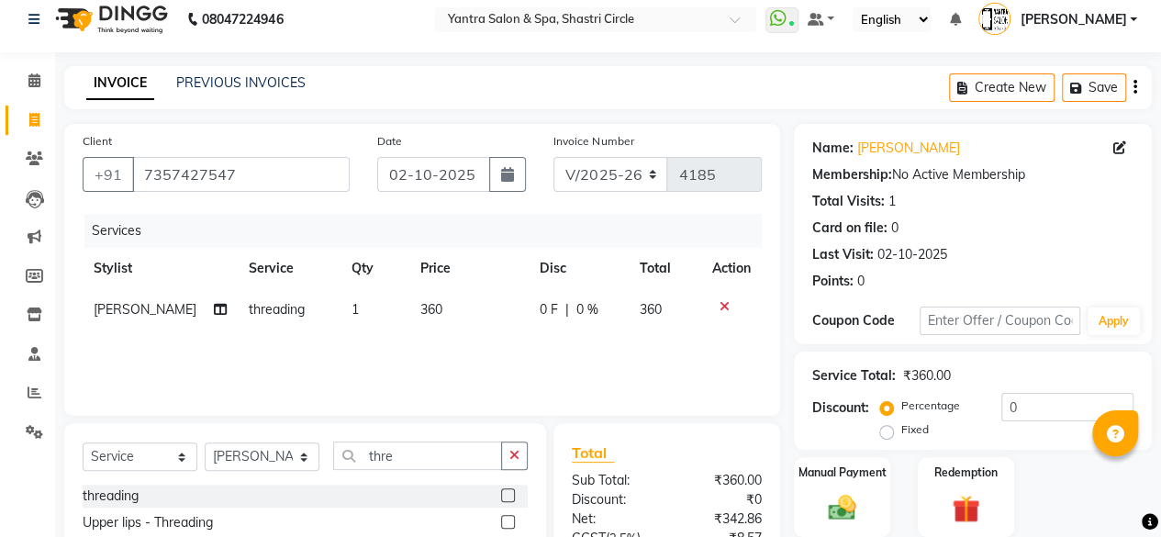
scroll to position [196, 0]
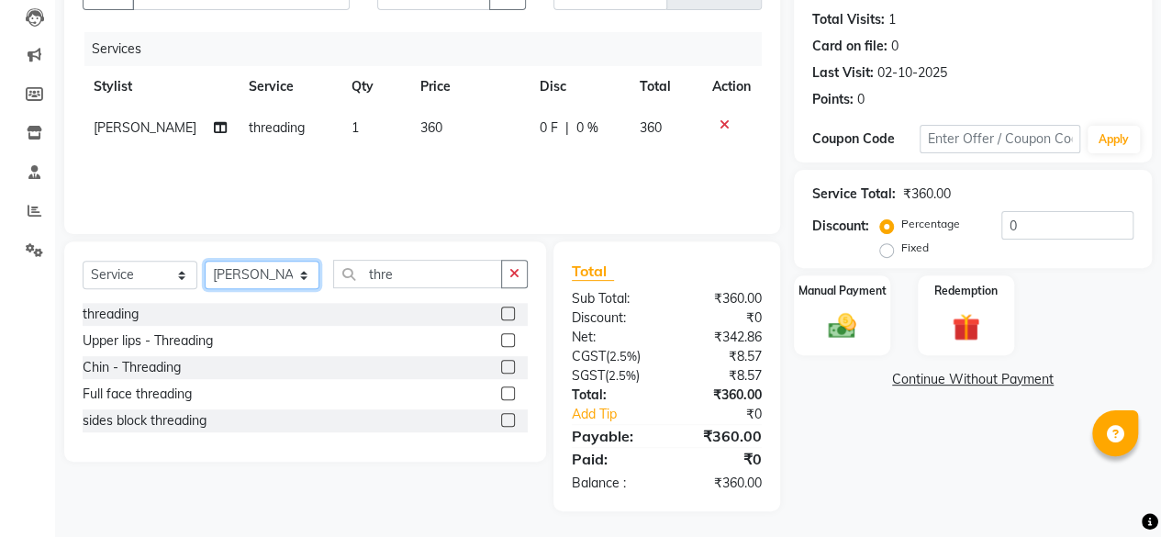
click at [270, 276] on select "Select Stylist [PERSON_NAME] [PERSON_NAME] [PERSON_NAME] ASHA Dimple [PERSON_NA…" at bounding box center [262, 275] width 115 height 28
select select "4414"
click at [205, 261] on select "Select Stylist [PERSON_NAME] [PERSON_NAME] [PERSON_NAME] ASHA Dimple [PERSON_NA…" at bounding box center [262, 275] width 115 height 28
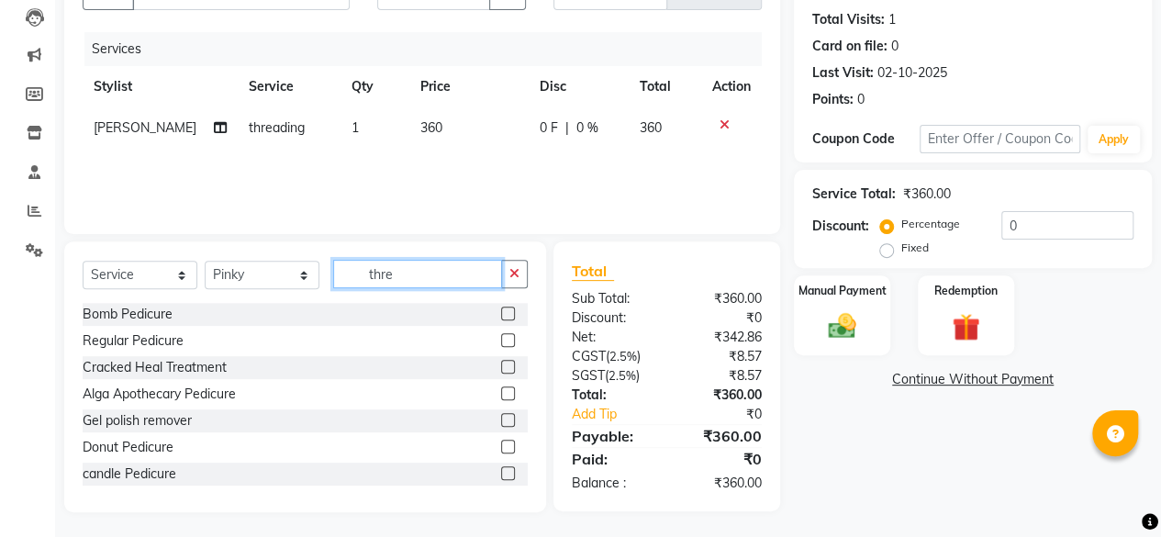
click at [384, 262] on input "thre" at bounding box center [417, 274] width 169 height 28
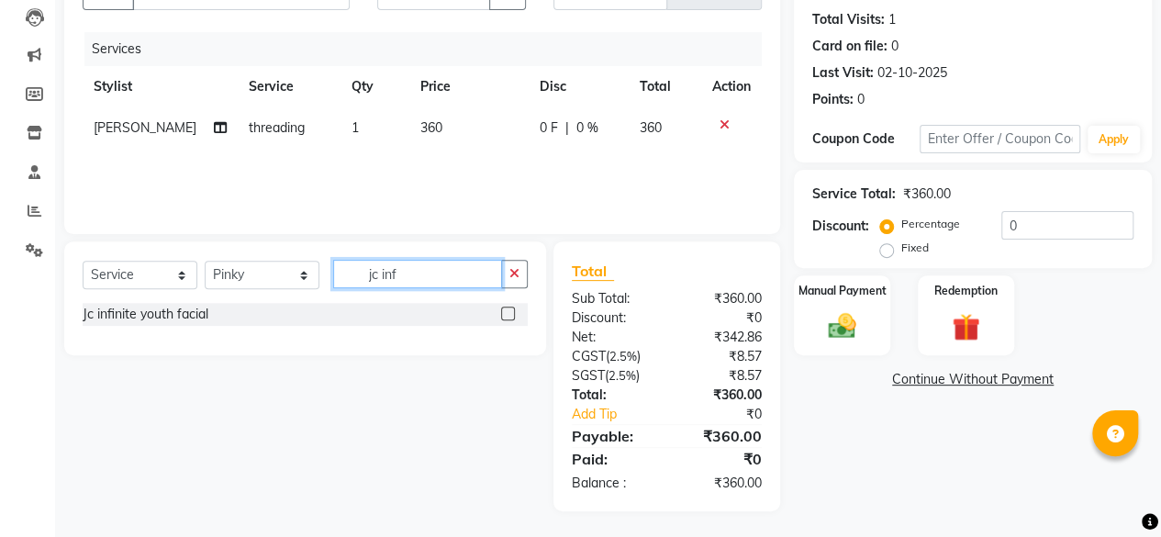
type input "jc inf"
click at [506, 311] on label at bounding box center [508, 314] width 14 height 14
click at [506, 311] on input "checkbox" at bounding box center [507, 314] width 12 height 12
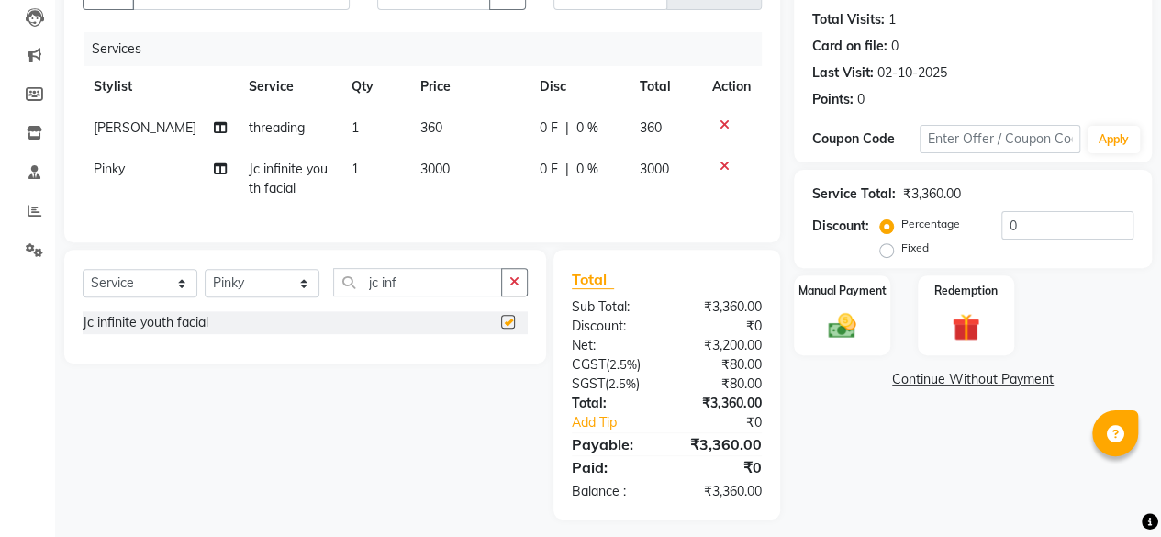
checkbox input "false"
click at [471, 167] on td "3000" at bounding box center [468, 179] width 119 height 61
select select "4414"
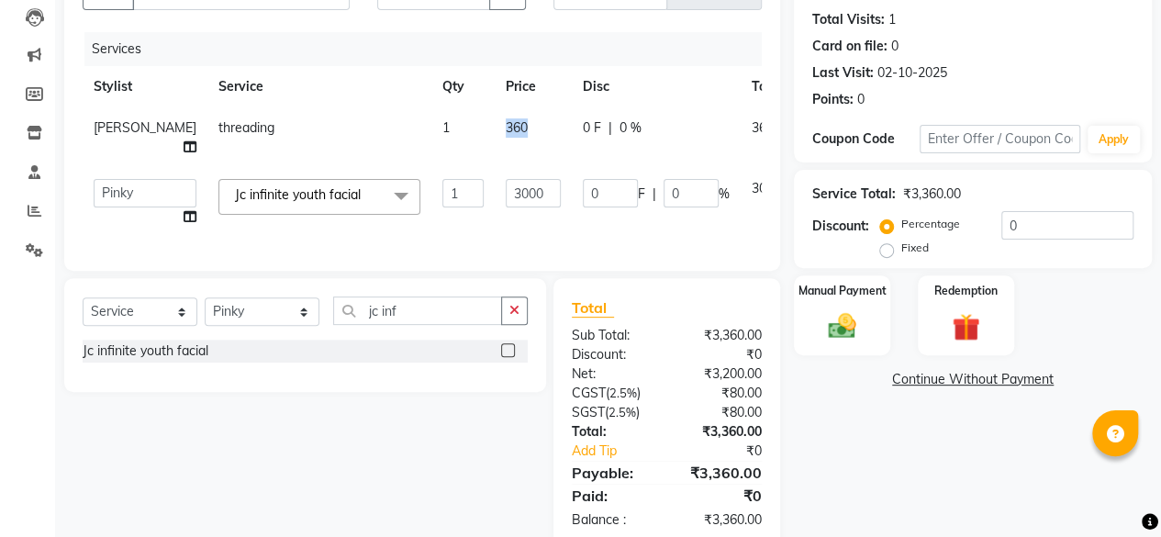
click at [495, 167] on td "360" at bounding box center [533, 137] width 77 height 61
select select "82436"
click at [506, 200] on input "3000" at bounding box center [533, 193] width 55 height 28
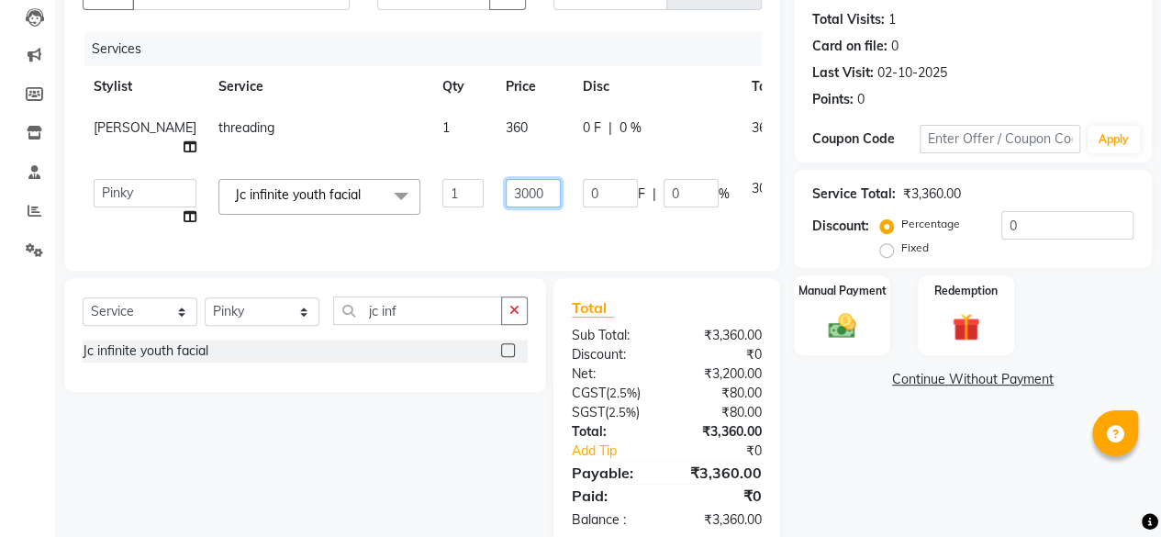
click at [506, 200] on input "3000" at bounding box center [533, 193] width 55 height 28
type input "4500"
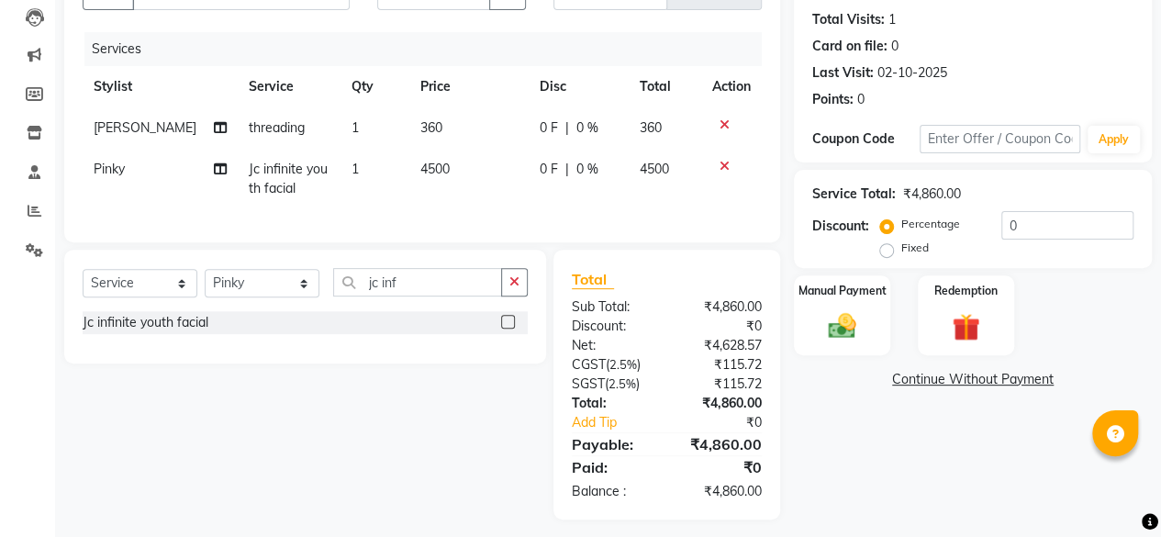
click at [475, 240] on div "Client [PHONE_NUMBER] Date [DATE] Invoice Number V/2025 V/[PHONE_NUMBER] Servic…" at bounding box center [422, 92] width 716 height 300
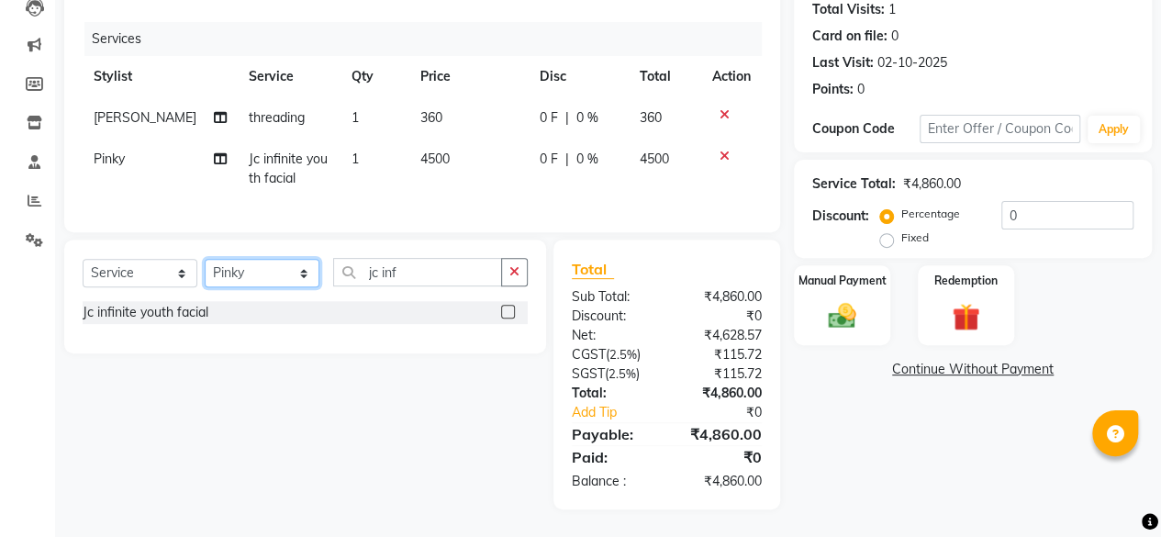
click at [277, 269] on select "Select Stylist [PERSON_NAME] [PERSON_NAME] [PERSON_NAME] ASHA Dimple [PERSON_NA…" at bounding box center [262, 273] width 115 height 28
select select "4416"
click at [205, 260] on select "Select Stylist [PERSON_NAME] [PERSON_NAME] [PERSON_NAME] ASHA Dimple [PERSON_NA…" at bounding box center [262, 273] width 115 height 28
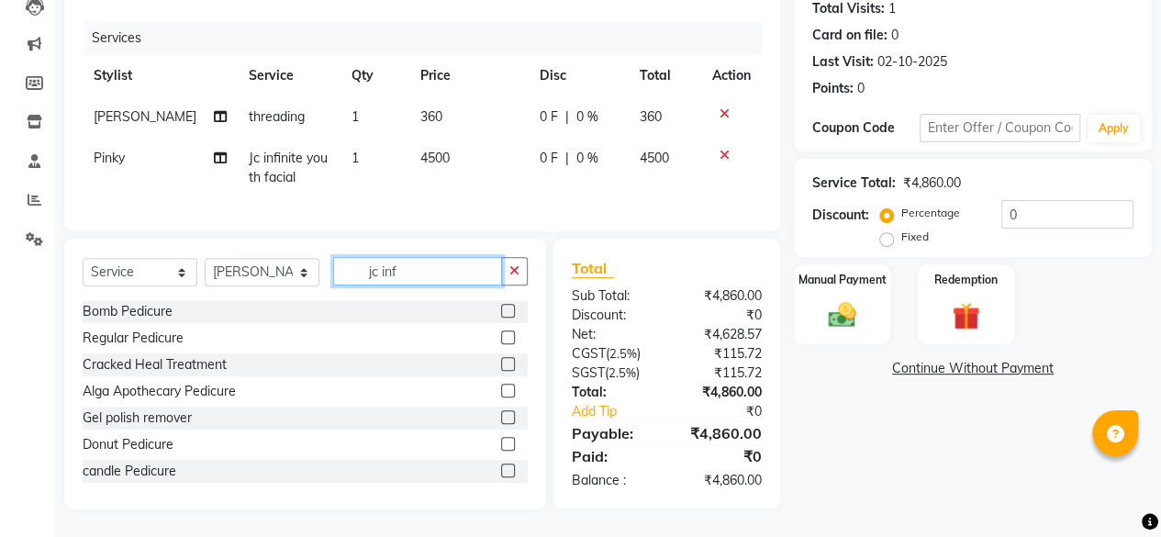
click at [405, 265] on input "jc inf" at bounding box center [417, 271] width 169 height 28
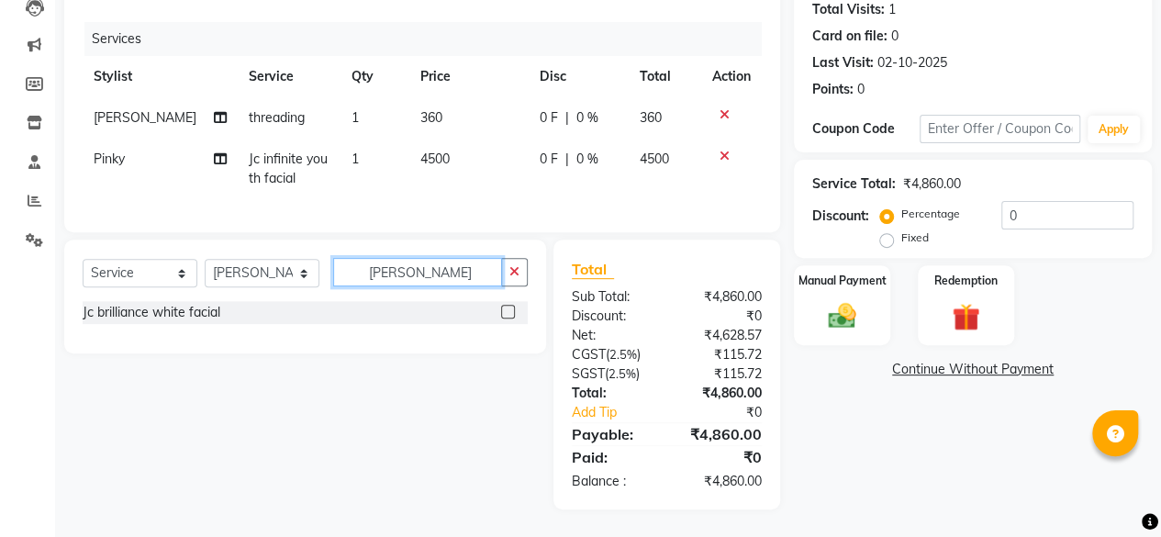
type input "[PERSON_NAME]"
click at [510, 315] on label at bounding box center [508, 312] width 14 height 14
click at [510, 315] on input "checkbox" at bounding box center [507, 313] width 12 height 12
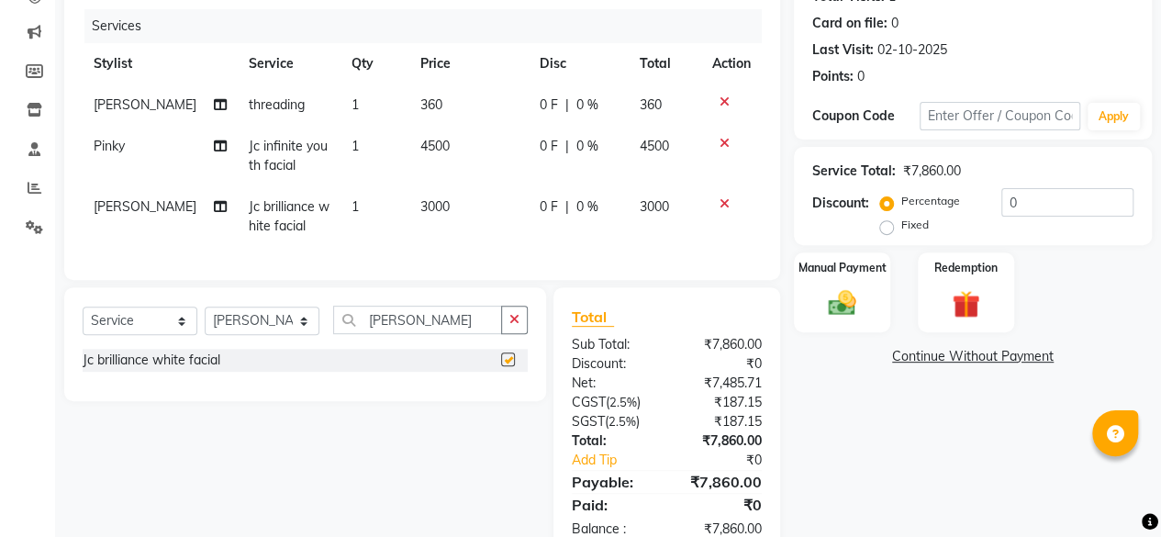
checkbox input "false"
click at [448, 208] on td "3000" at bounding box center [468, 216] width 119 height 61
select select "4416"
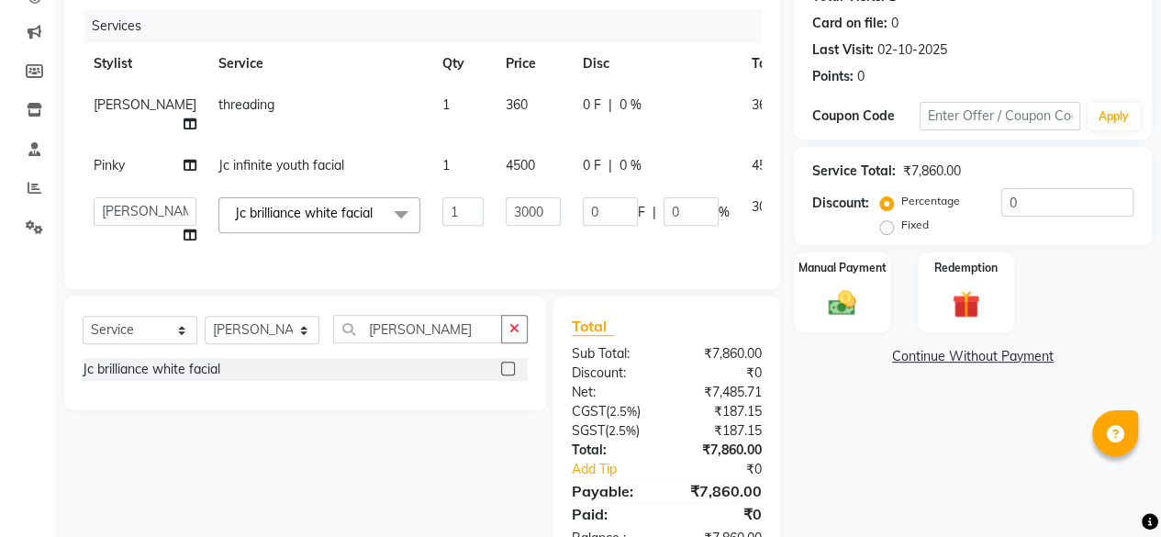
click at [495, 208] on td "3000" at bounding box center [533, 221] width 77 height 70
click at [506, 226] on input "3000" at bounding box center [533, 211] width 55 height 28
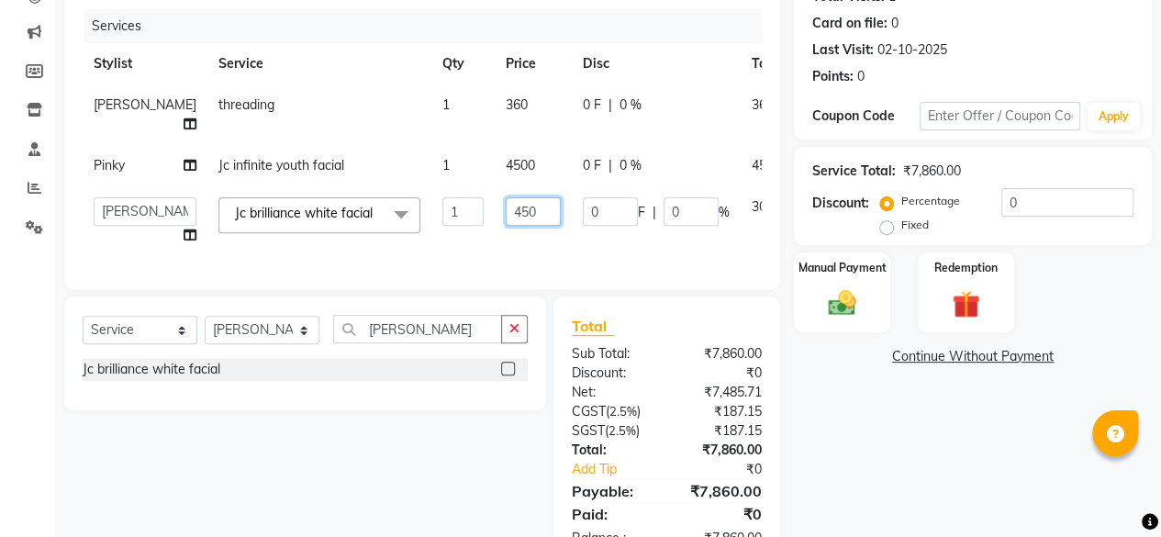
type input "4500"
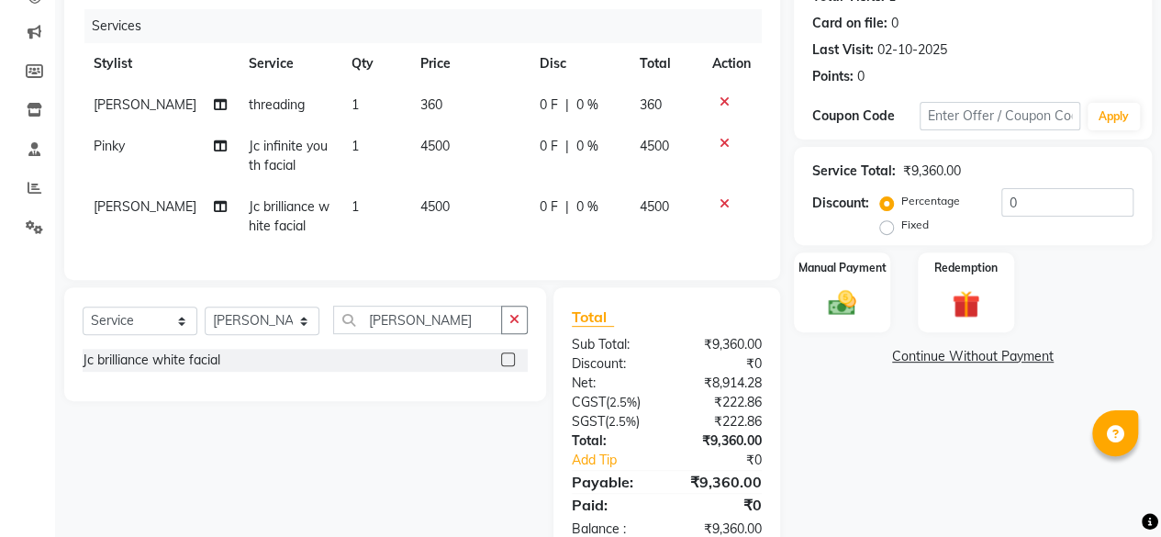
click at [459, 244] on td "4500" at bounding box center [468, 216] width 119 height 61
select select "4416"
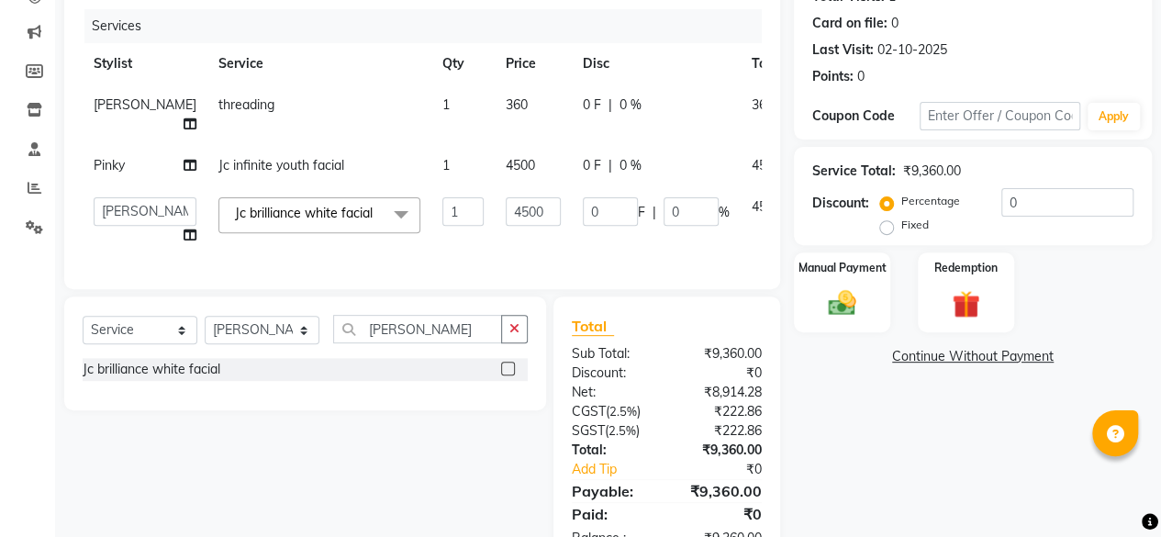
scroll to position [307, 0]
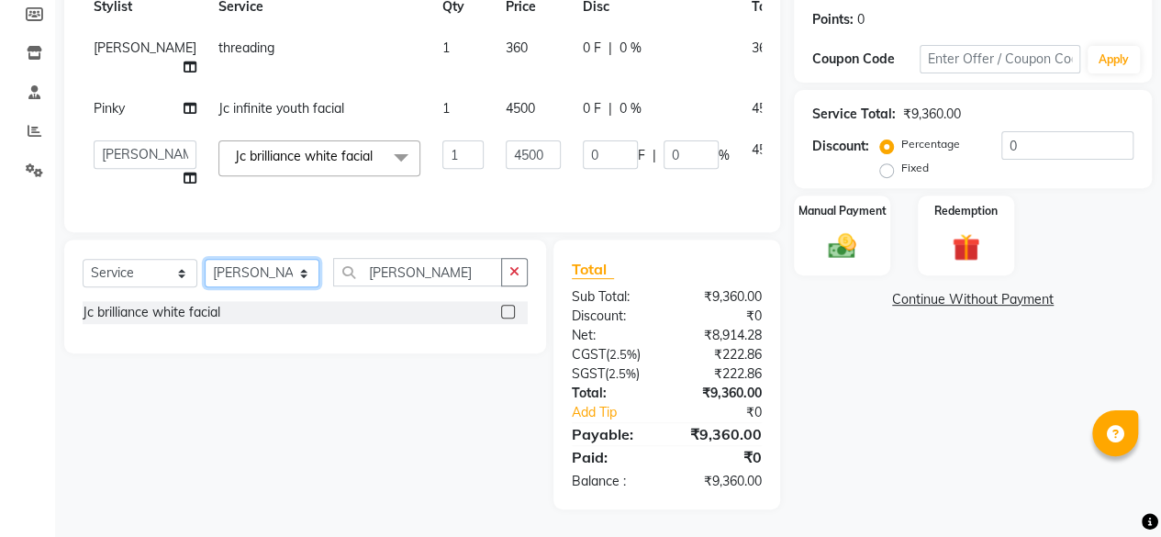
click at [253, 278] on select "Select Stylist [PERSON_NAME] [PERSON_NAME] [PERSON_NAME] ASHA Dimple [PERSON_NA…" at bounding box center [262, 273] width 115 height 28
select select "93495"
click at [205, 260] on select "Select Stylist [PERSON_NAME] [PERSON_NAME] [PERSON_NAME] ASHA Dimple [PERSON_NA…" at bounding box center [262, 273] width 115 height 28
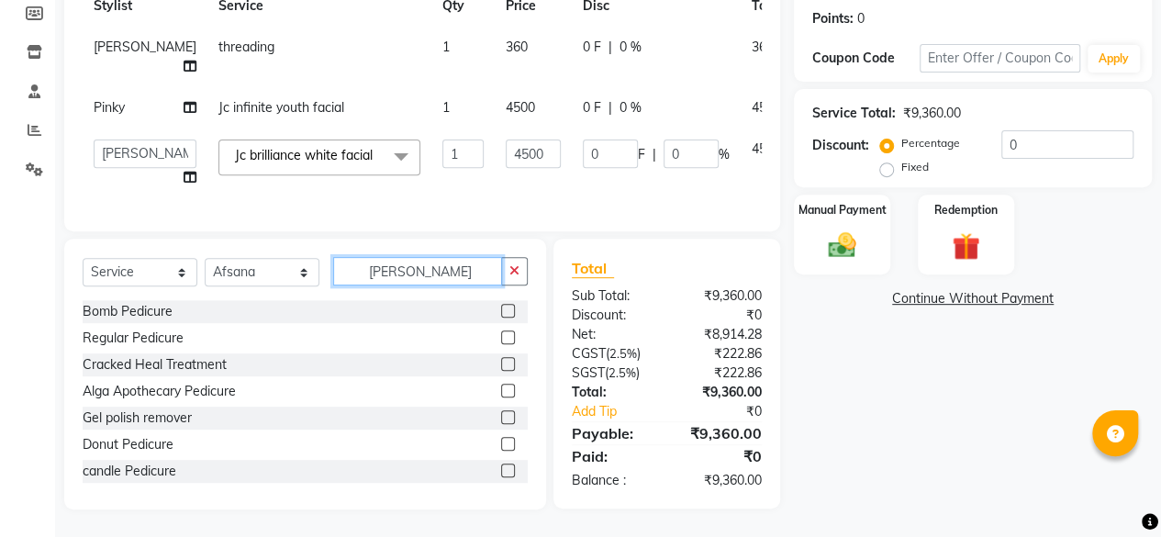
click at [424, 286] on input "[PERSON_NAME]" at bounding box center [417, 271] width 169 height 28
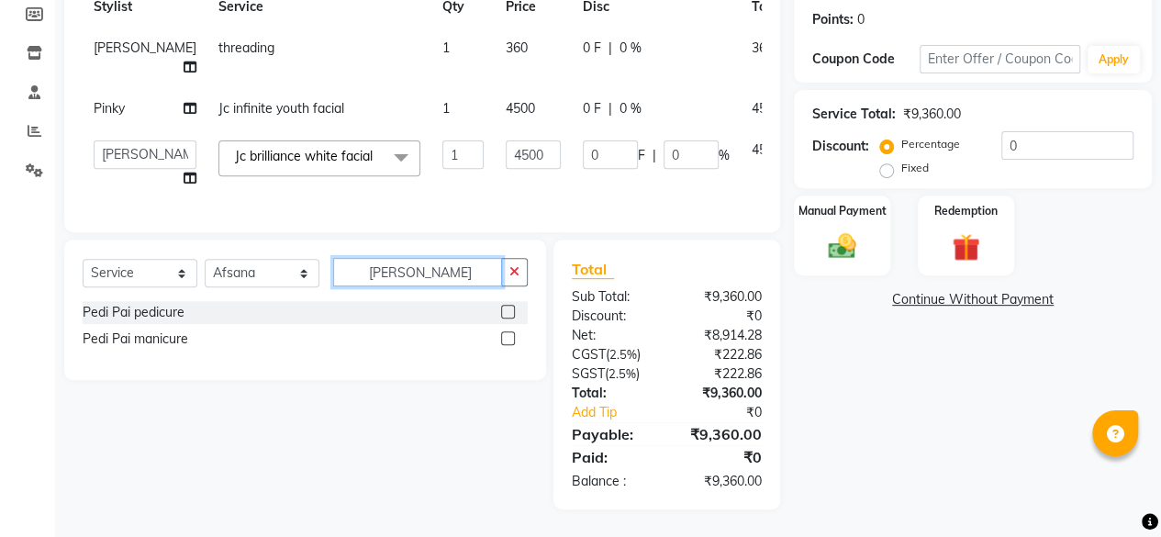
type input "[PERSON_NAME]"
click at [511, 314] on label at bounding box center [508, 312] width 14 height 14
click at [511, 314] on input "checkbox" at bounding box center [507, 313] width 12 height 12
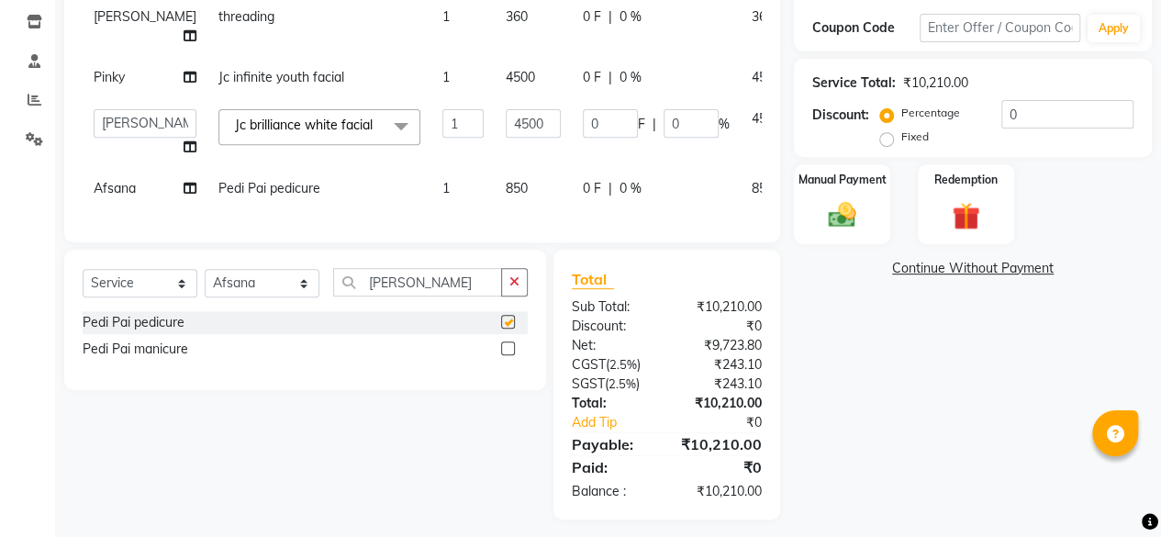
checkbox input "false"
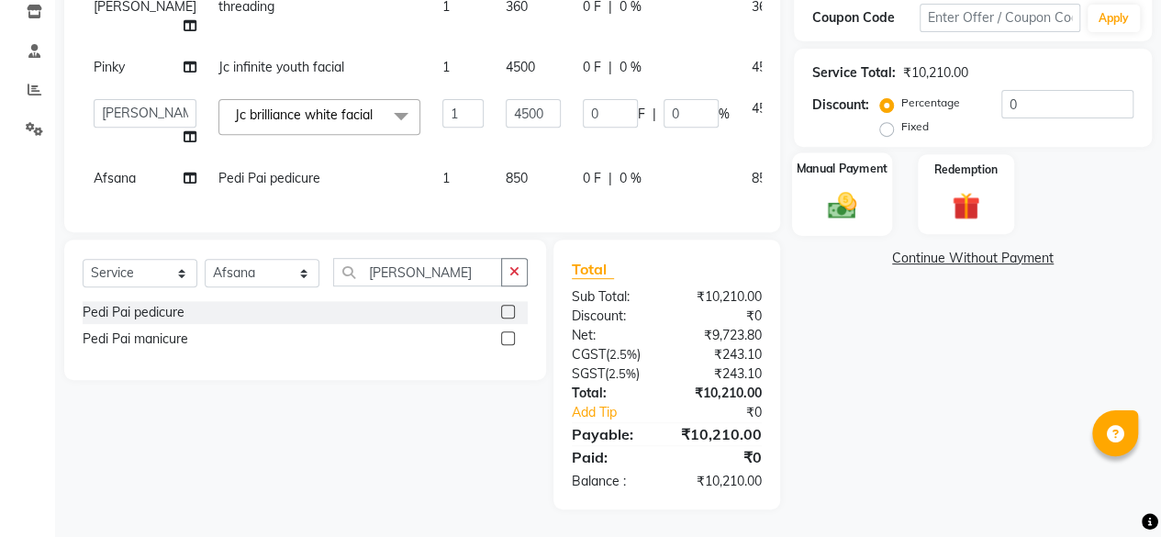
click at [836, 188] on img at bounding box center [842, 204] width 47 height 33
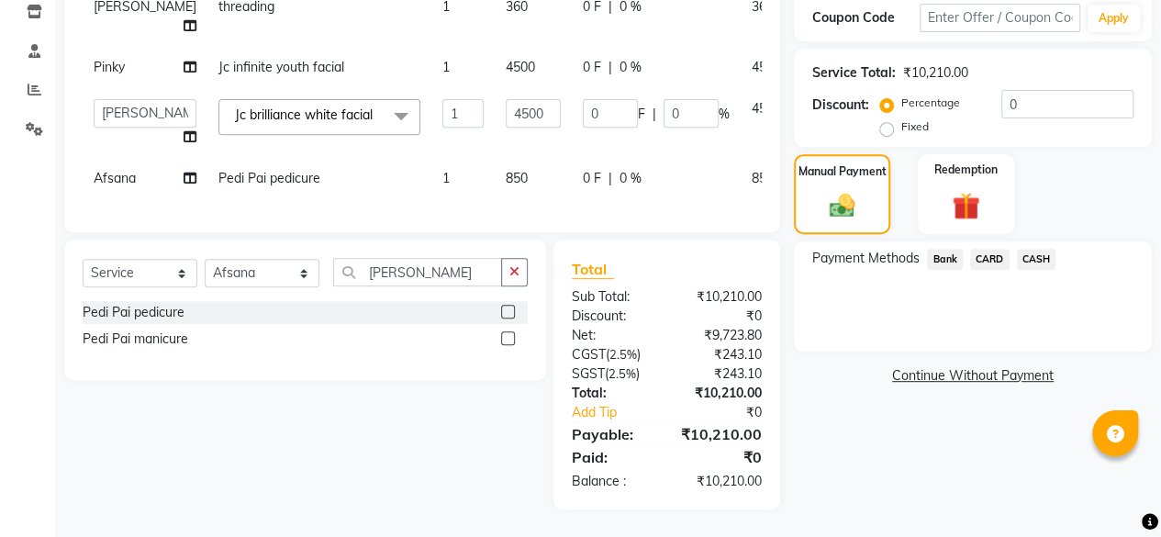
click at [984, 249] on span "CARD" at bounding box center [989, 259] width 39 height 21
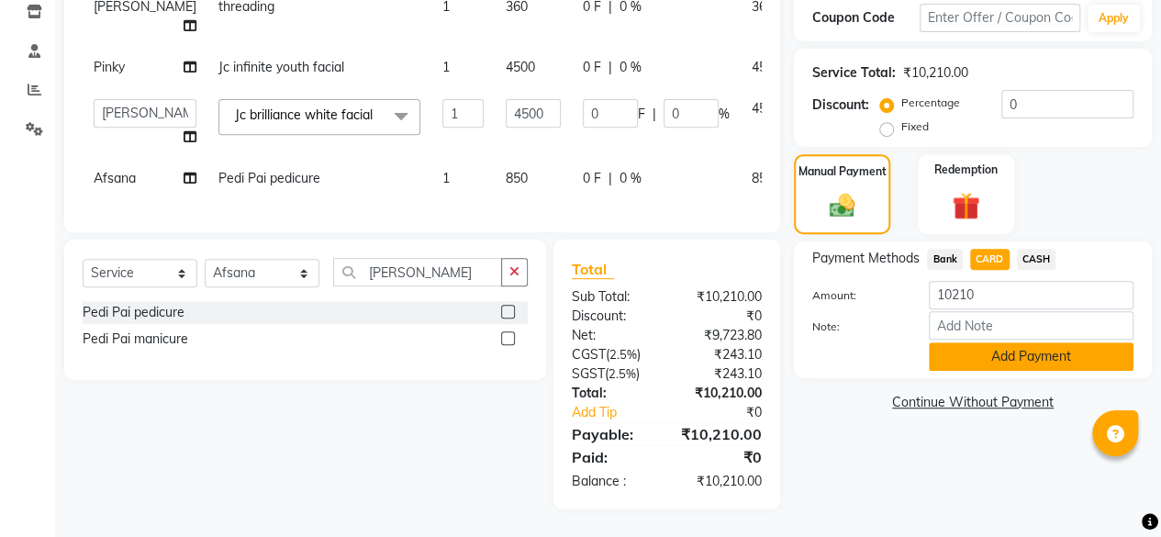
click at [962, 342] on button "Add Payment" at bounding box center [1031, 356] width 205 height 28
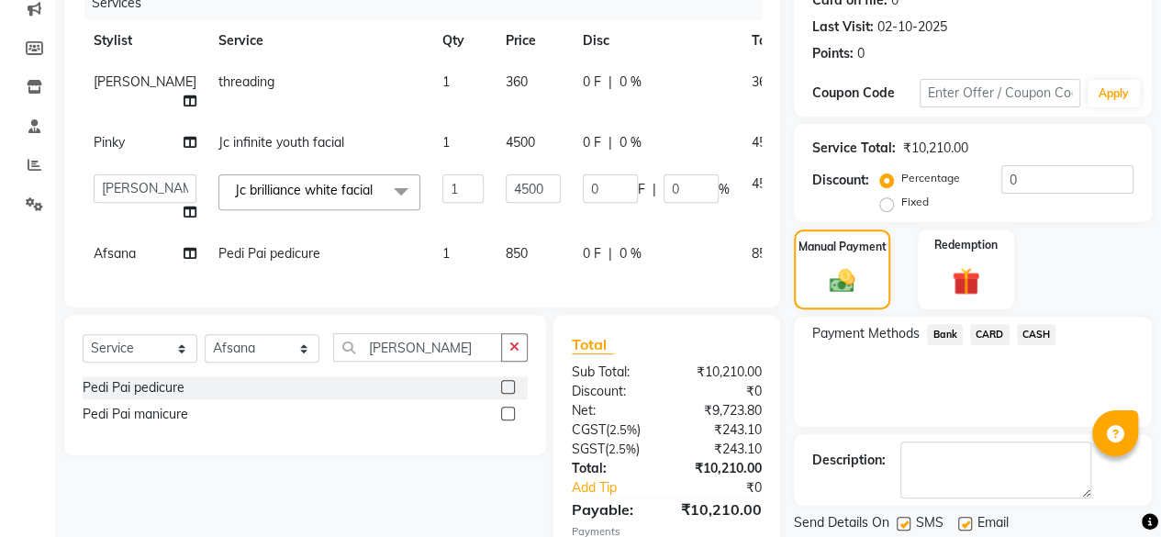
scroll to position [425, 0]
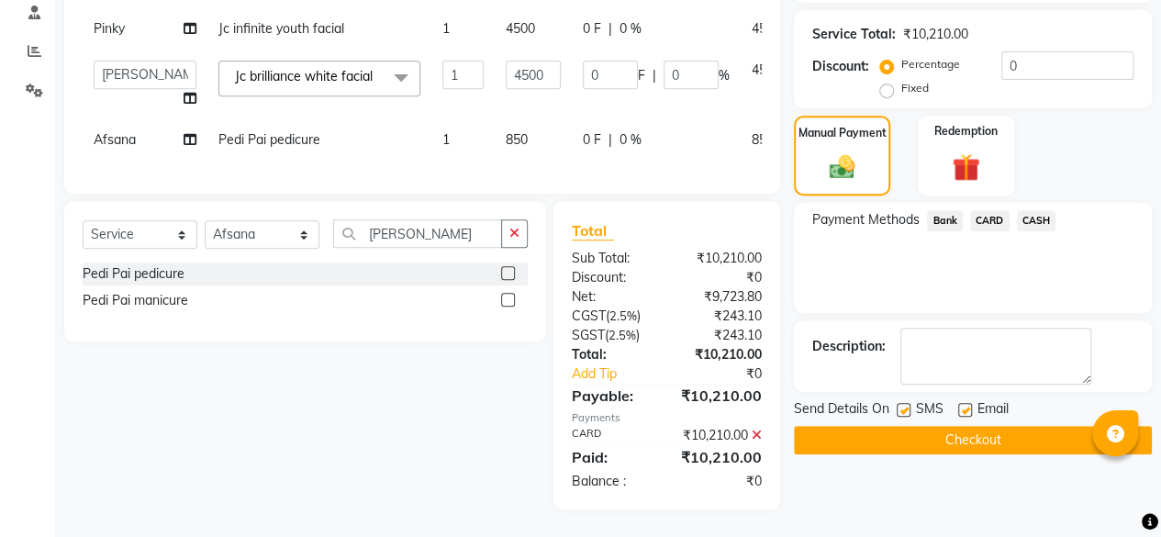
click at [1003, 426] on button "Checkout" at bounding box center [973, 440] width 358 height 28
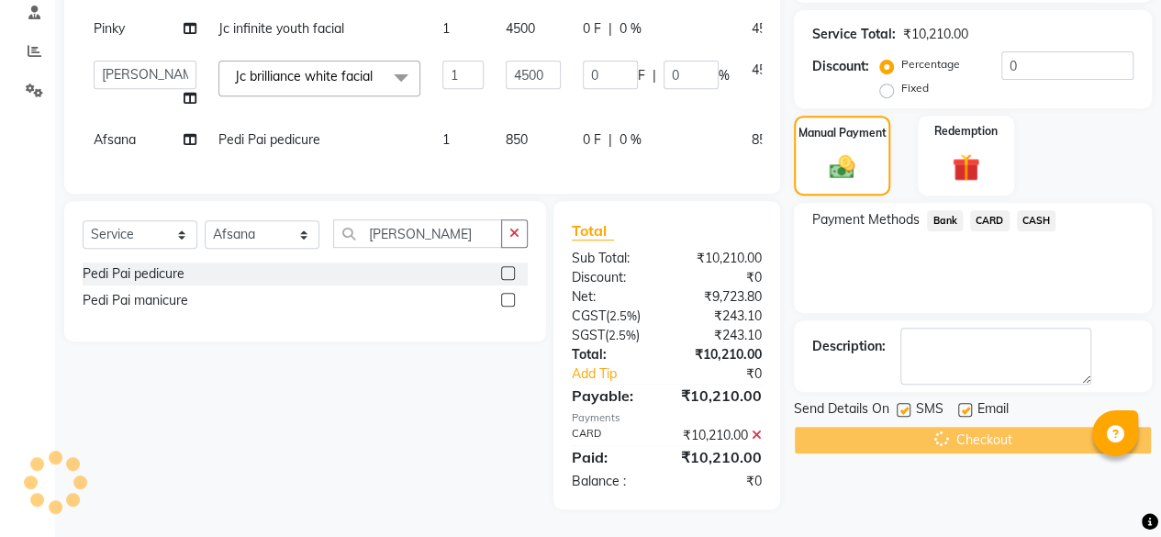
scroll to position [0, 0]
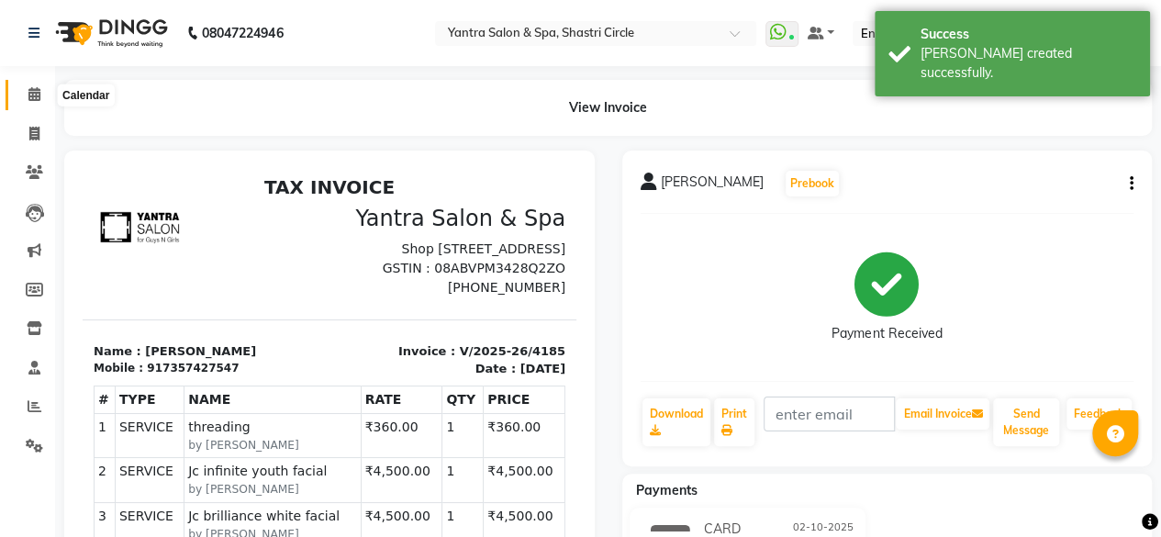
click at [44, 93] on span at bounding box center [34, 94] width 32 height 21
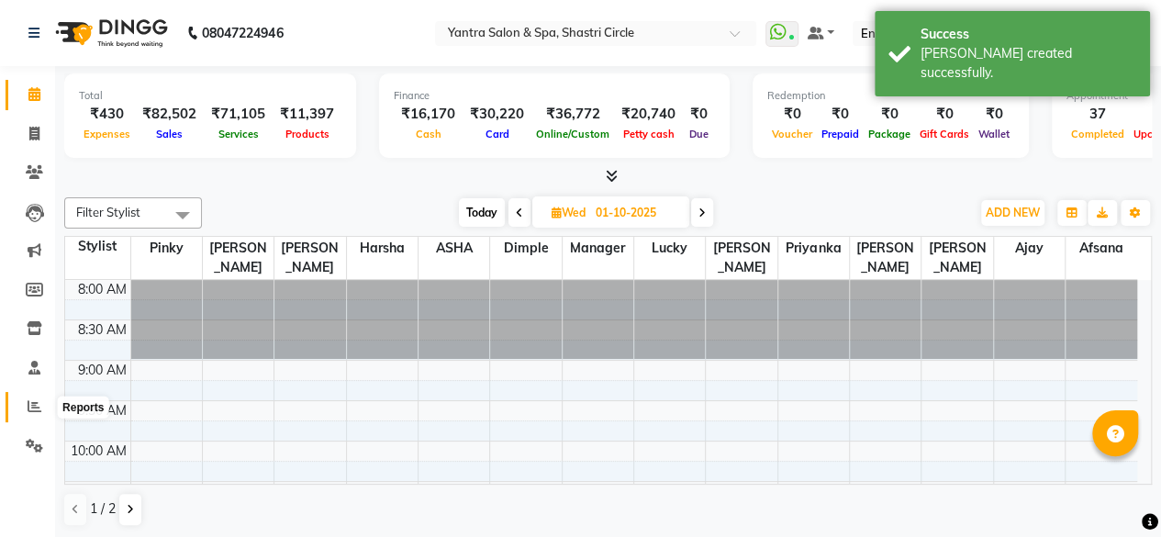
click at [31, 400] on icon at bounding box center [35, 406] width 14 height 14
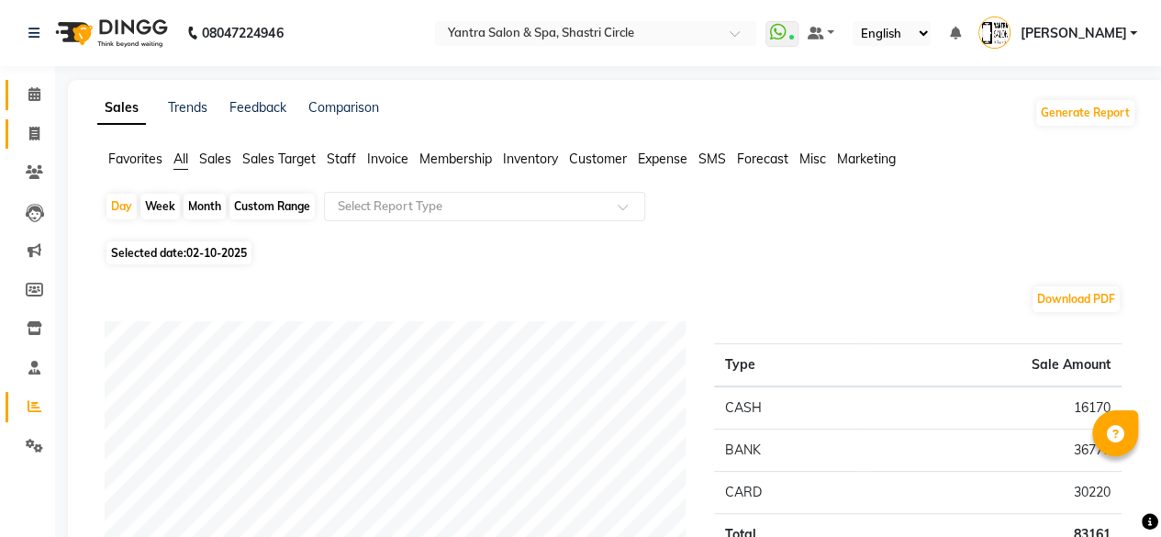
drag, startPoint x: 32, startPoint y: 82, endPoint x: 42, endPoint y: 137, distance: 56.0
click at [32, 82] on link "Calendar" at bounding box center [28, 95] width 44 height 30
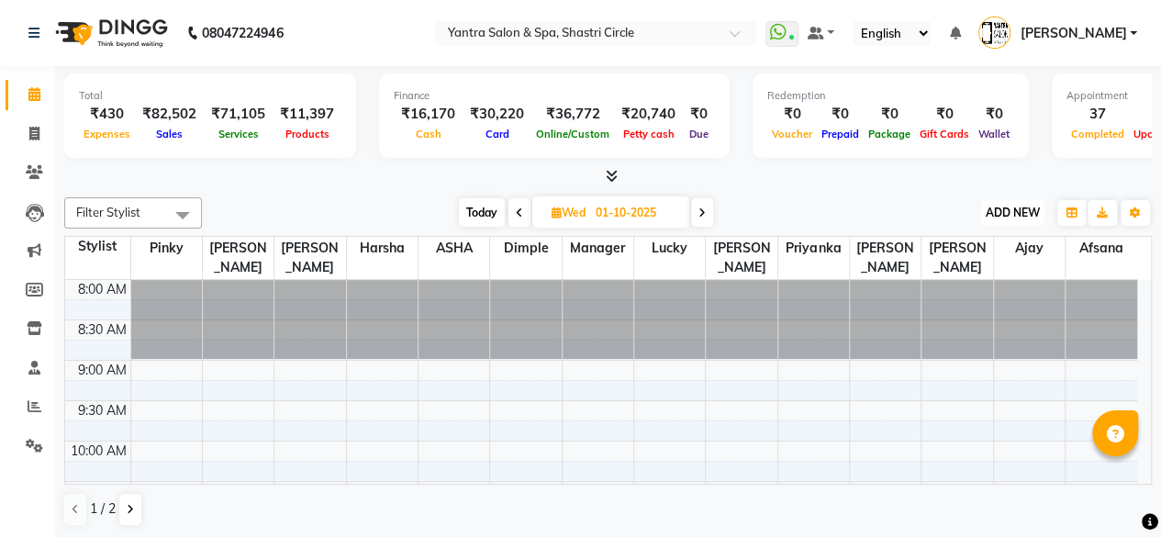
click at [1015, 207] on span "ADD NEW" at bounding box center [1013, 213] width 54 height 14
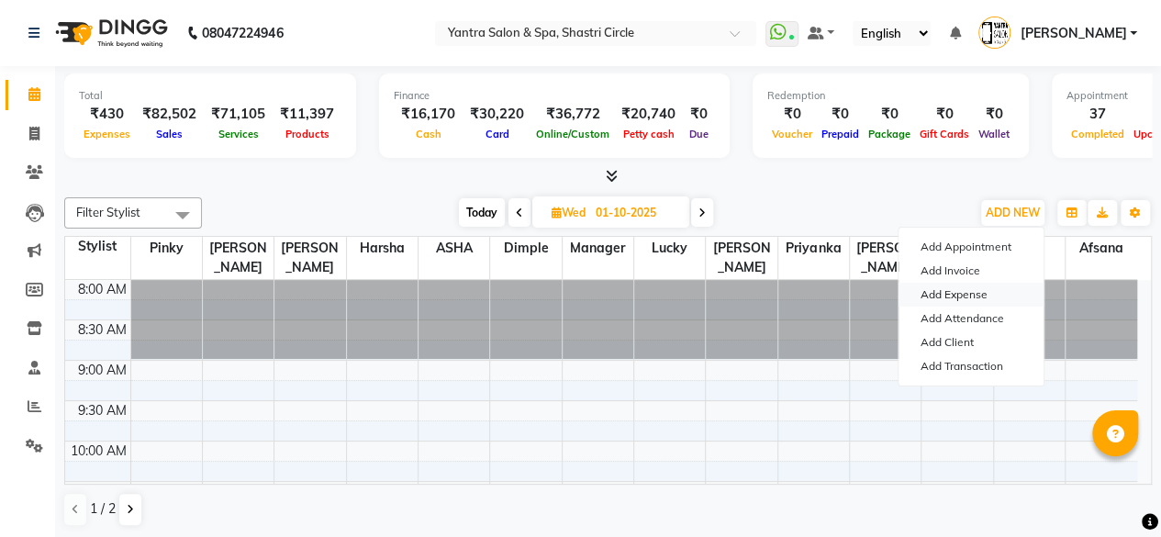
click at [955, 295] on link "Add Expense" at bounding box center [971, 295] width 145 height 24
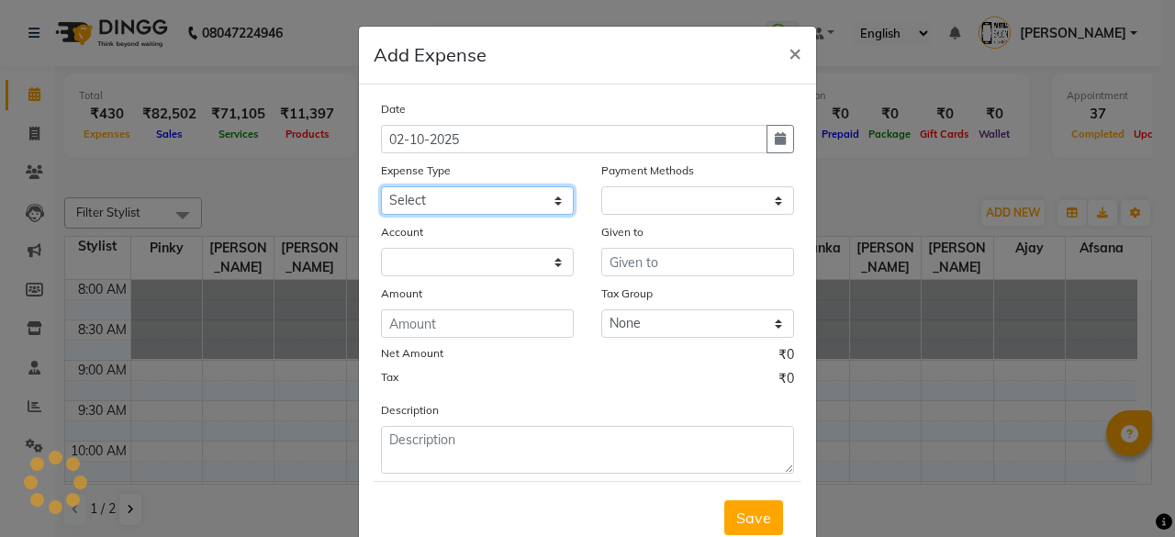
click at [446, 204] on select "Select Advance Salary Bank charges Car maintenance Cash transfer to bank Cash t…" at bounding box center [477, 200] width 193 height 28
select select "1"
select select "2383"
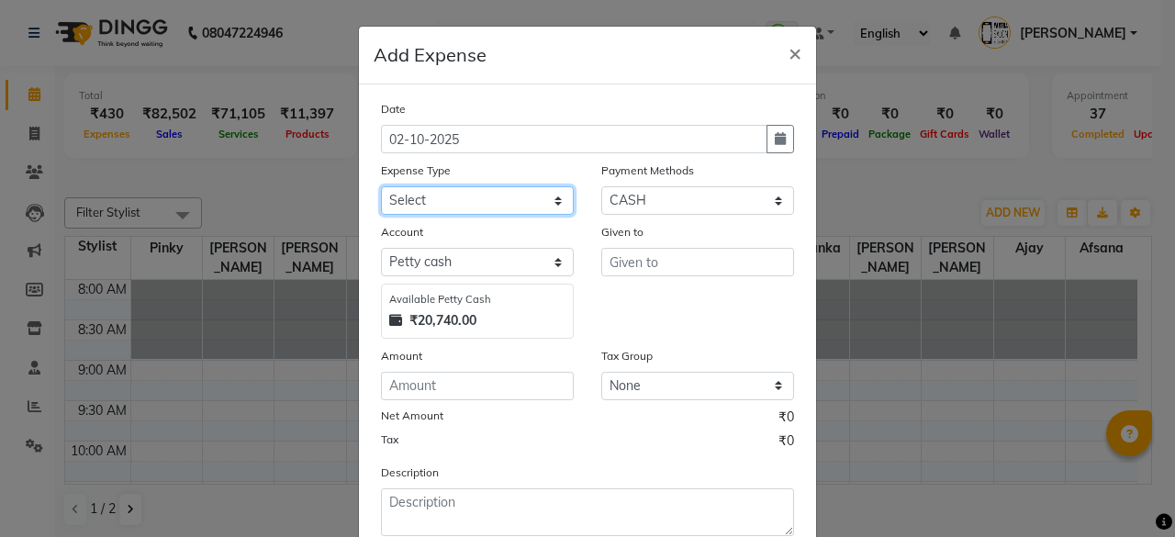
select select "25"
click at [381, 186] on select "Select Advance Salary Bank charges Car maintenance Cash transfer to bank Cash t…" at bounding box center [477, 200] width 193 height 28
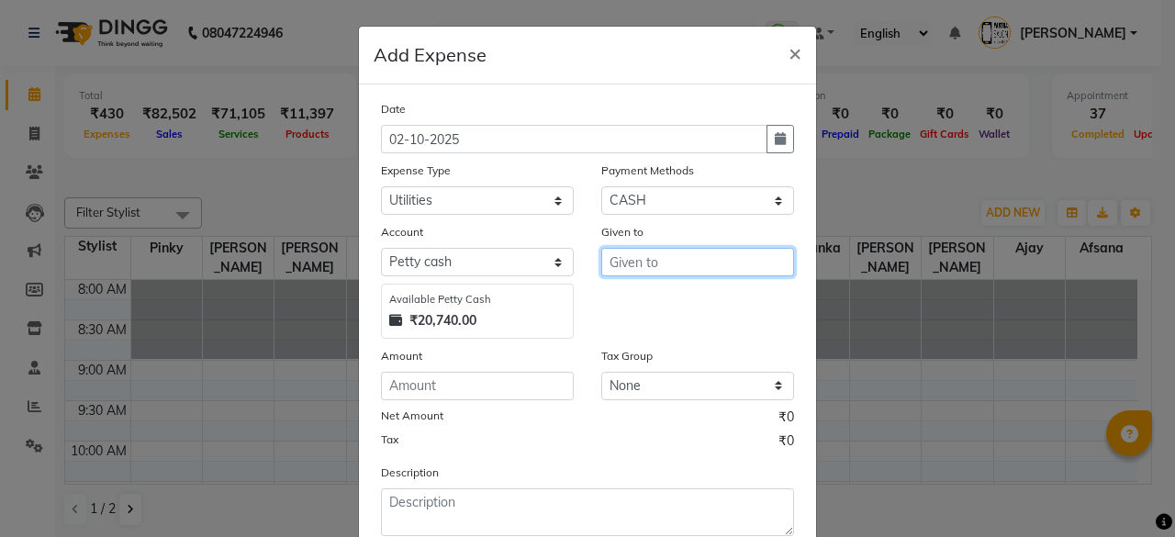
click at [738, 261] on input "text" at bounding box center [697, 262] width 193 height 28
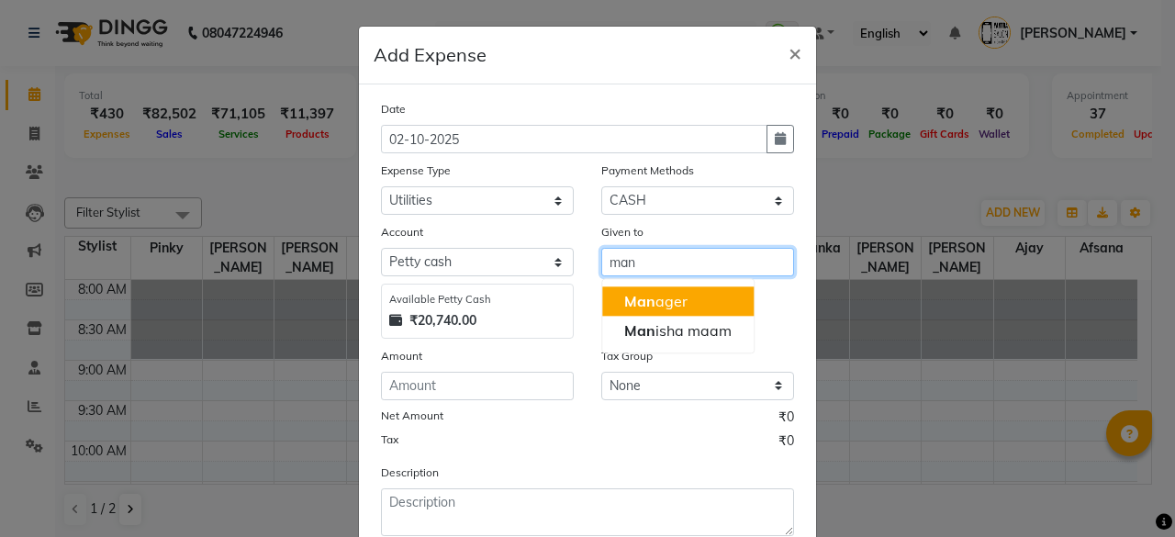
drag, startPoint x: 722, startPoint y: 299, endPoint x: 695, endPoint y: 309, distance: 28.5
click at [720, 300] on button "Man ager" at bounding box center [677, 300] width 151 height 29
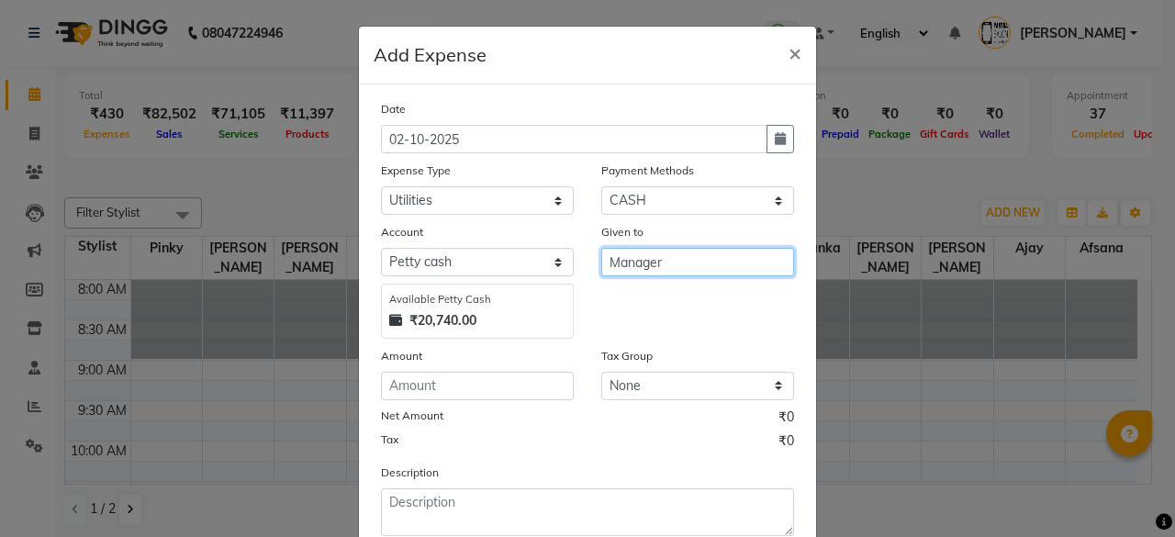
type input "Manager"
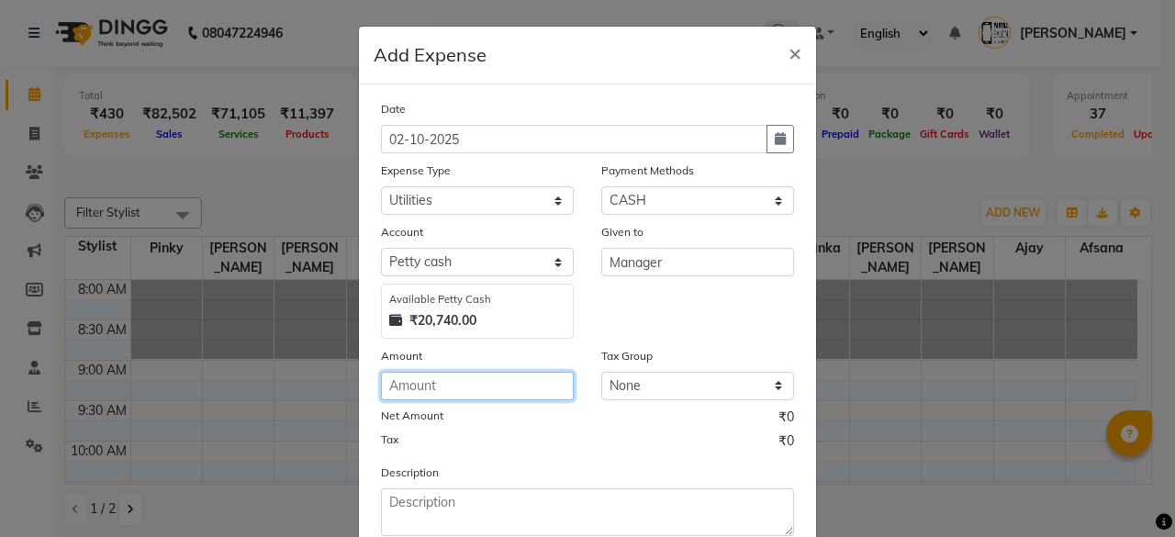
click at [462, 392] on input "number" at bounding box center [477, 386] width 193 height 28
type input "50"
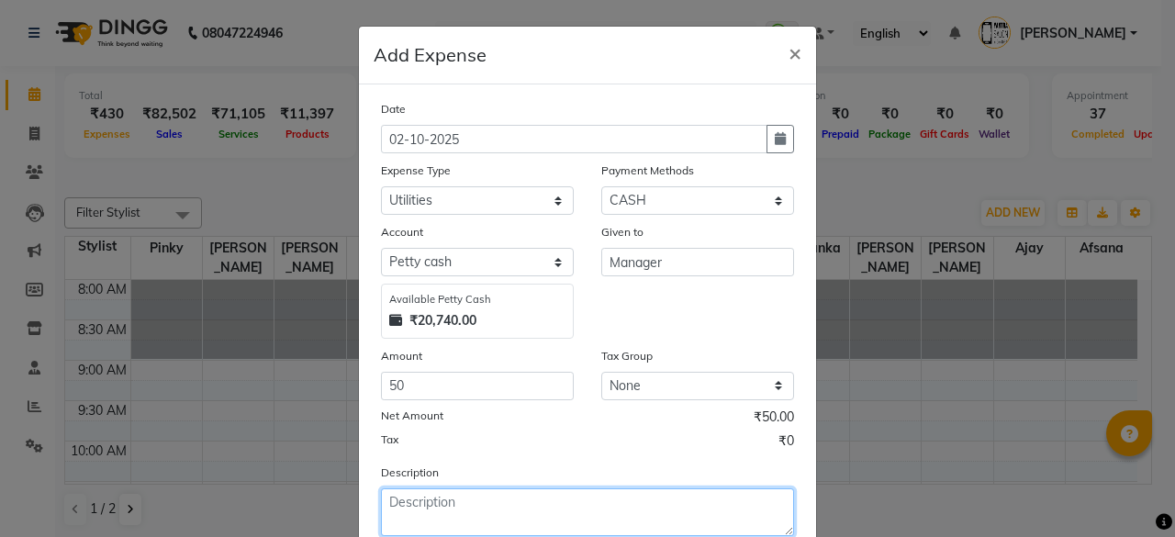
click at [479, 517] on textarea at bounding box center [587, 512] width 413 height 48
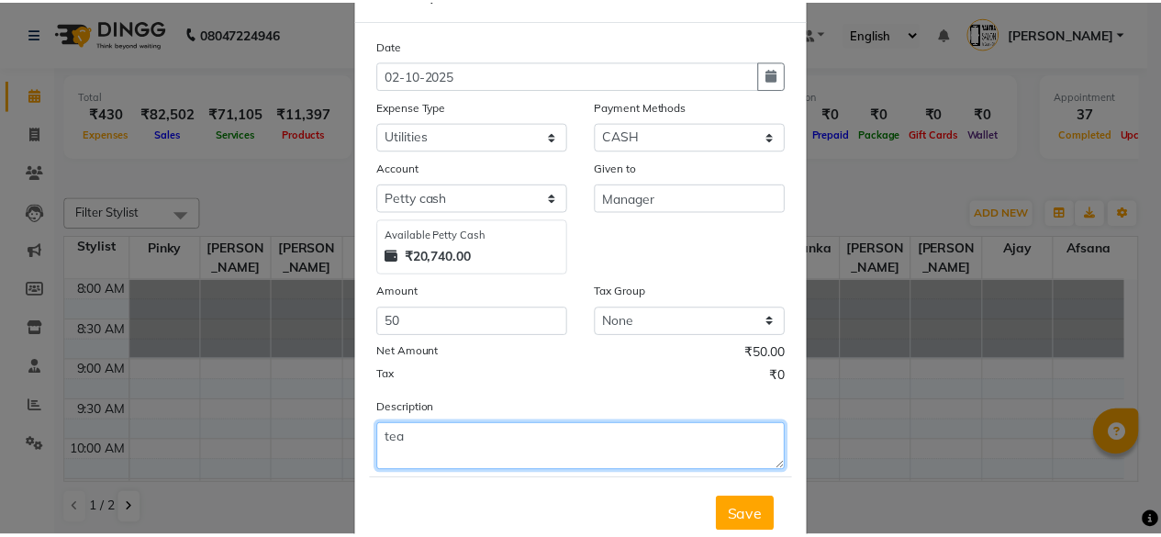
scroll to position [117, 0]
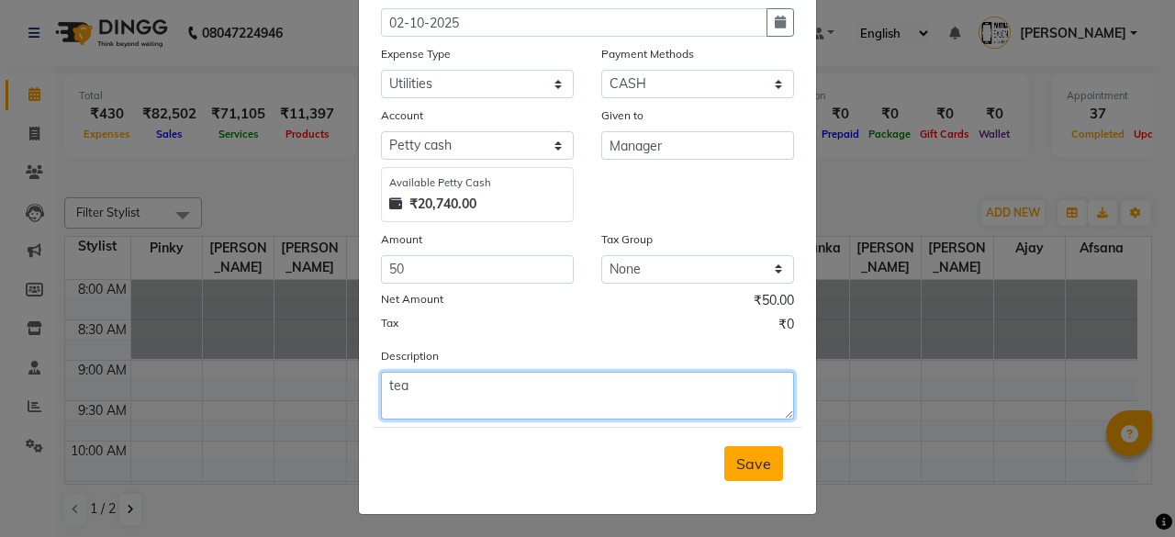
type textarea "tea"
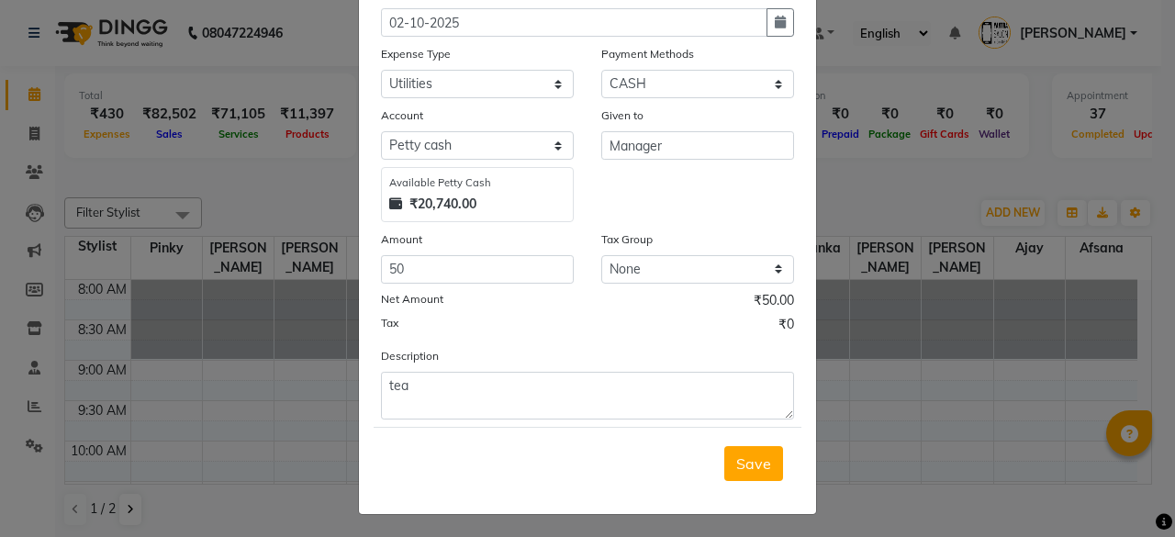
click at [749, 454] on span "Save" at bounding box center [753, 463] width 35 height 18
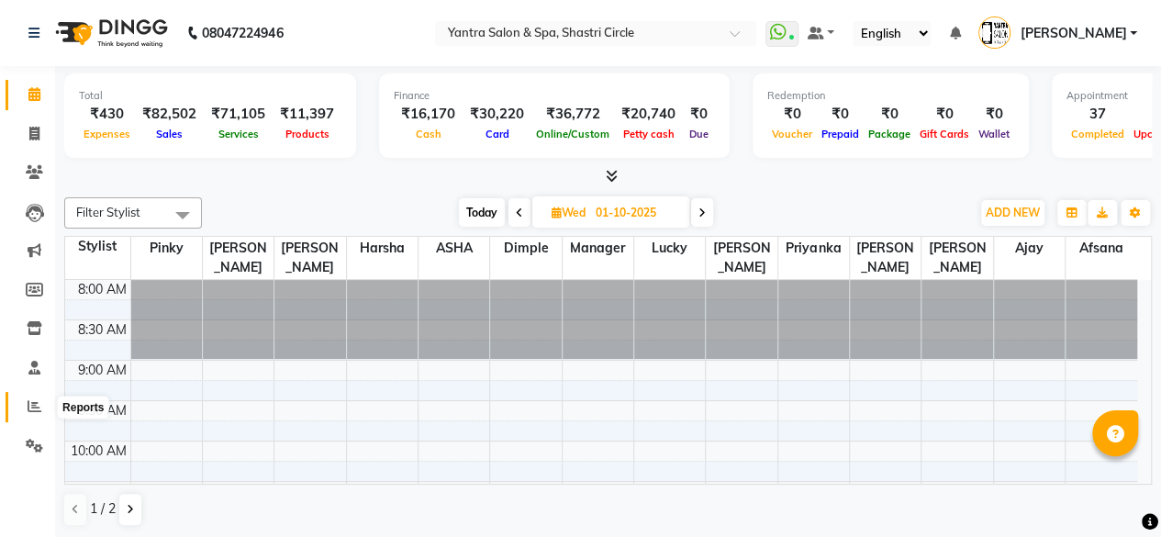
click at [40, 401] on icon at bounding box center [35, 406] width 14 height 14
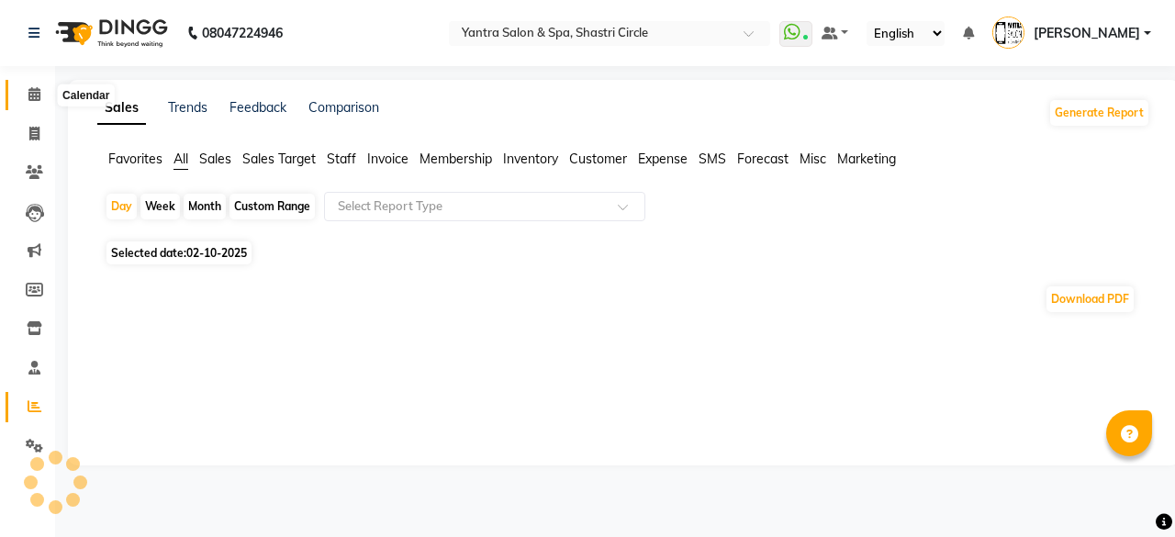
click at [28, 84] on span at bounding box center [34, 94] width 32 height 21
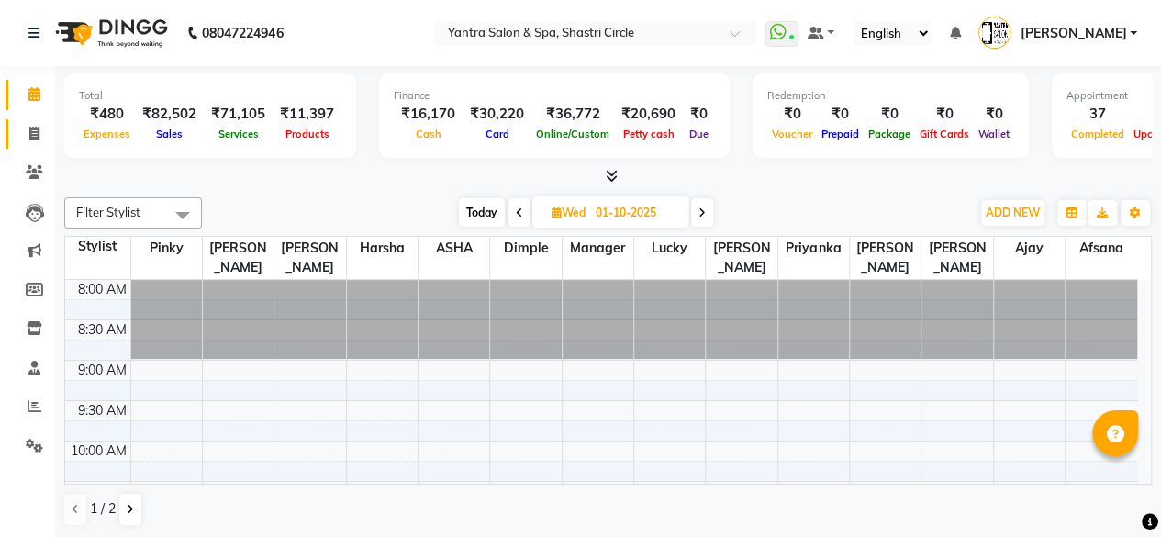
click at [29, 122] on link "Invoice" at bounding box center [28, 134] width 44 height 30
select select "service"
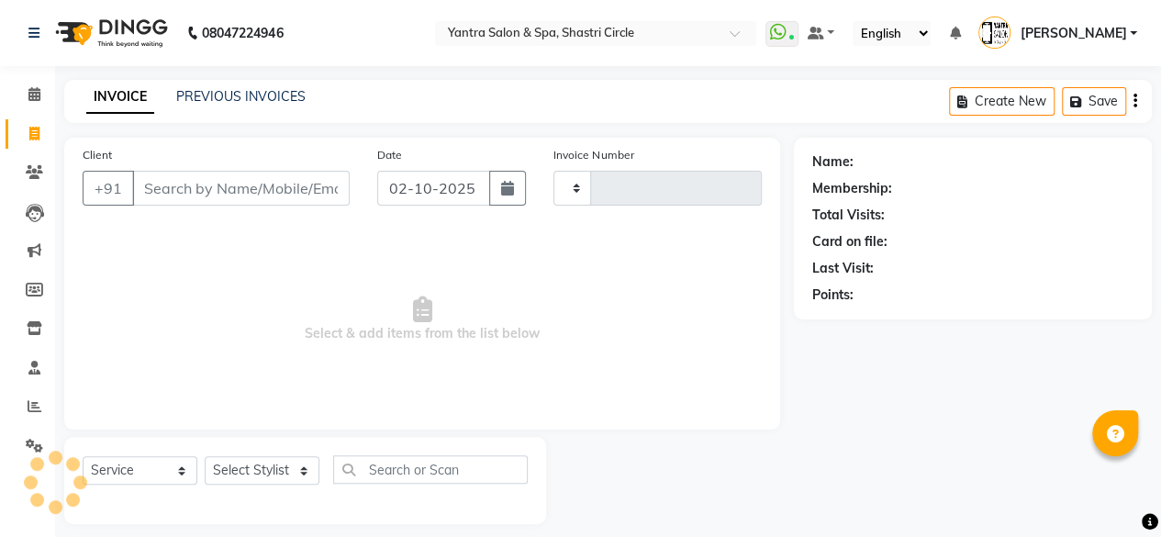
type input "4186"
select select "154"
click at [223, 183] on input "Client" at bounding box center [241, 188] width 218 height 35
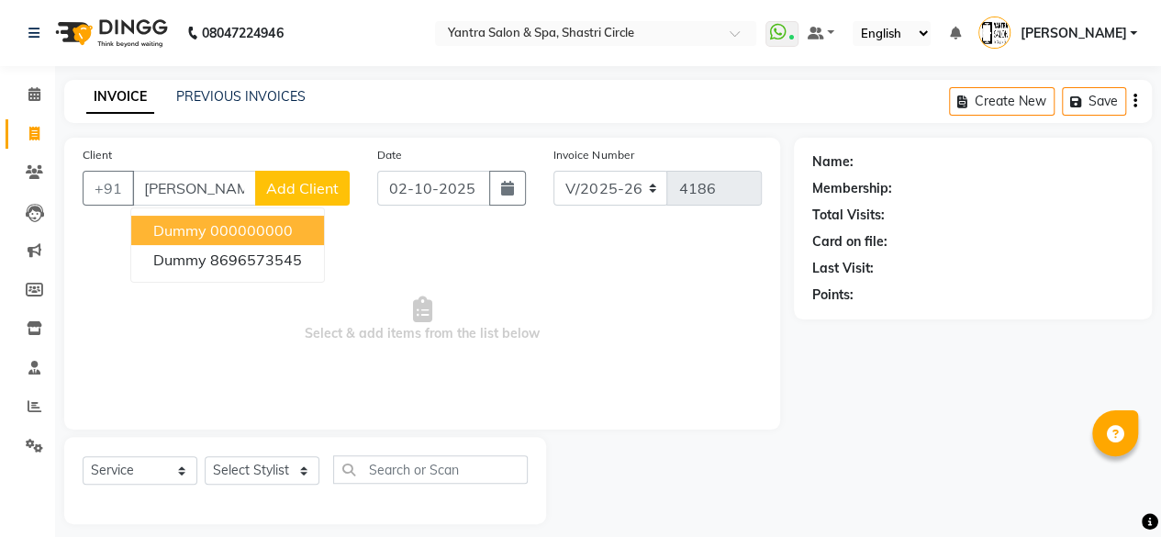
click at [231, 221] on ngb-highlight "000000000" at bounding box center [251, 230] width 83 height 18
type input "000000000"
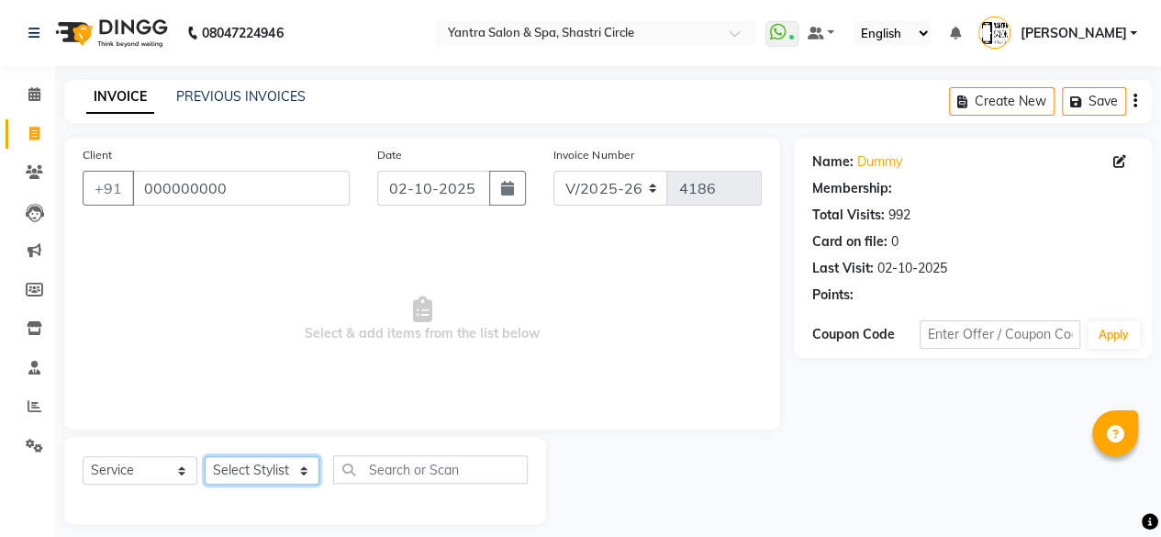
click at [235, 480] on select "Select Stylist [PERSON_NAME] [PERSON_NAME] [PERSON_NAME] ASHA Dimple [PERSON_NA…" at bounding box center [262, 470] width 115 height 28
select select "82436"
click at [205, 456] on select "Select Stylist [PERSON_NAME] [PERSON_NAME] [PERSON_NAME] ASHA Dimple [PERSON_NA…" at bounding box center [262, 470] width 115 height 28
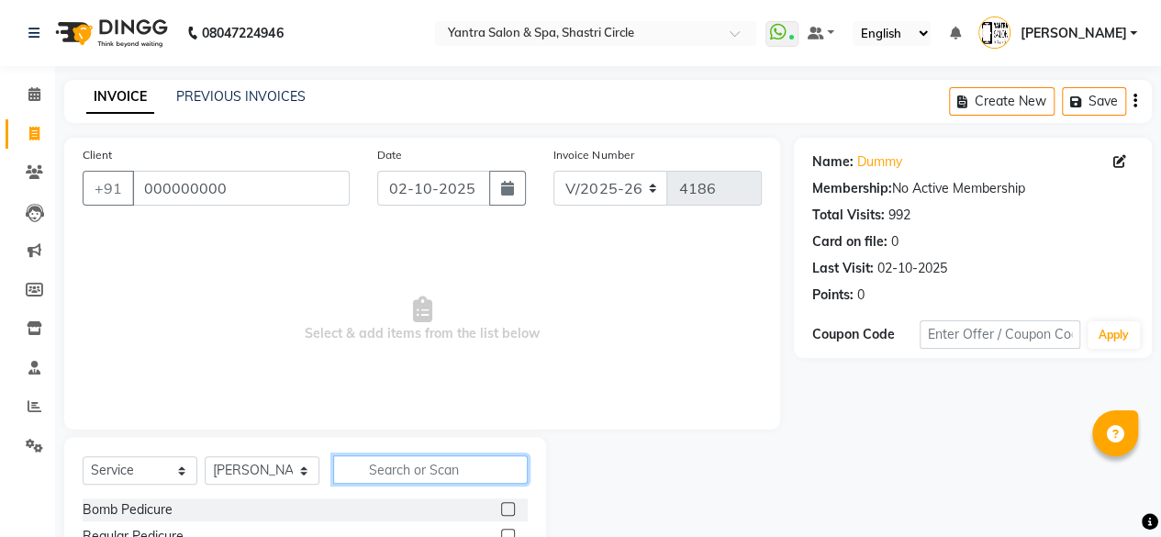
click at [417, 480] on input "text" at bounding box center [430, 469] width 195 height 28
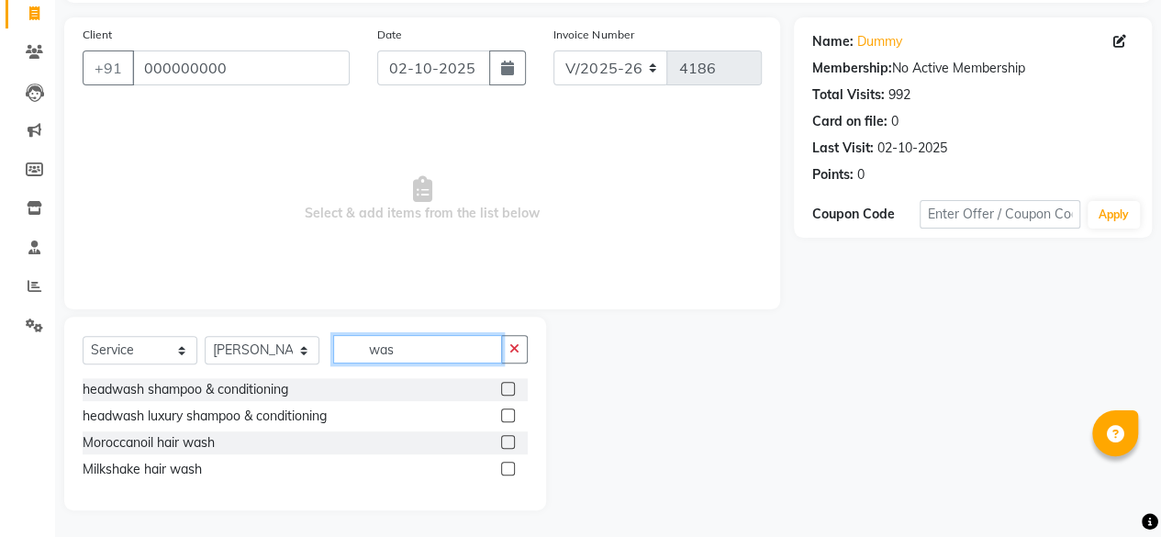
type input "was"
click at [508, 438] on label at bounding box center [508, 442] width 14 height 14
click at [508, 438] on input "checkbox" at bounding box center [507, 443] width 12 height 12
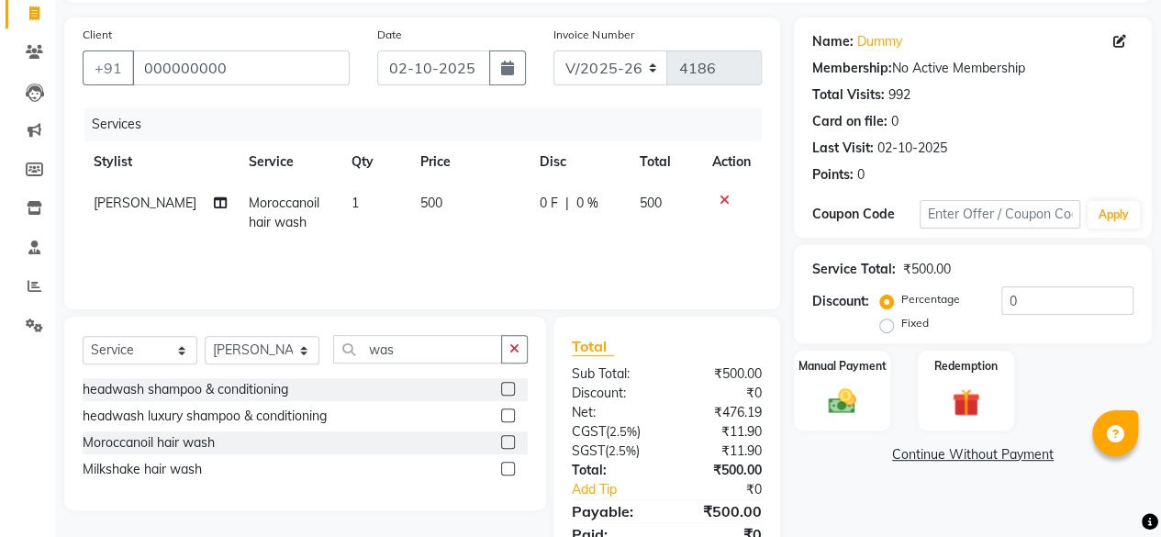
click at [510, 441] on label at bounding box center [508, 442] width 14 height 14
click at [510, 441] on input "checkbox" at bounding box center [507, 443] width 12 height 12
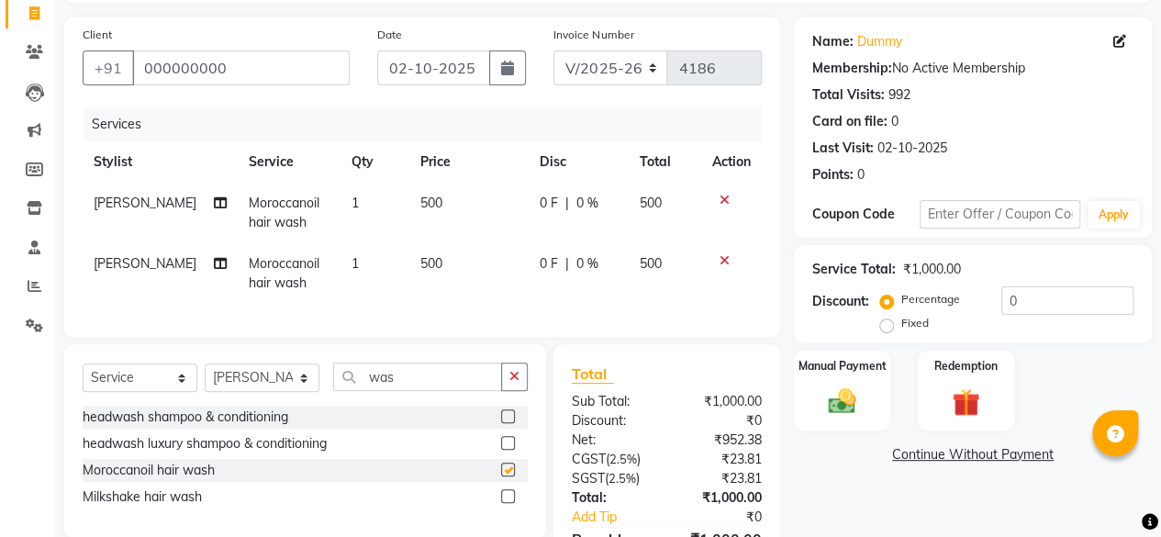
checkbox input "false"
click at [437, 391] on input "was" at bounding box center [417, 377] width 169 height 28
click at [314, 392] on select "Select Stylist [PERSON_NAME] [PERSON_NAME] [PERSON_NAME] ASHA Dimple [PERSON_NA…" at bounding box center [262, 378] width 115 height 28
select select "91688"
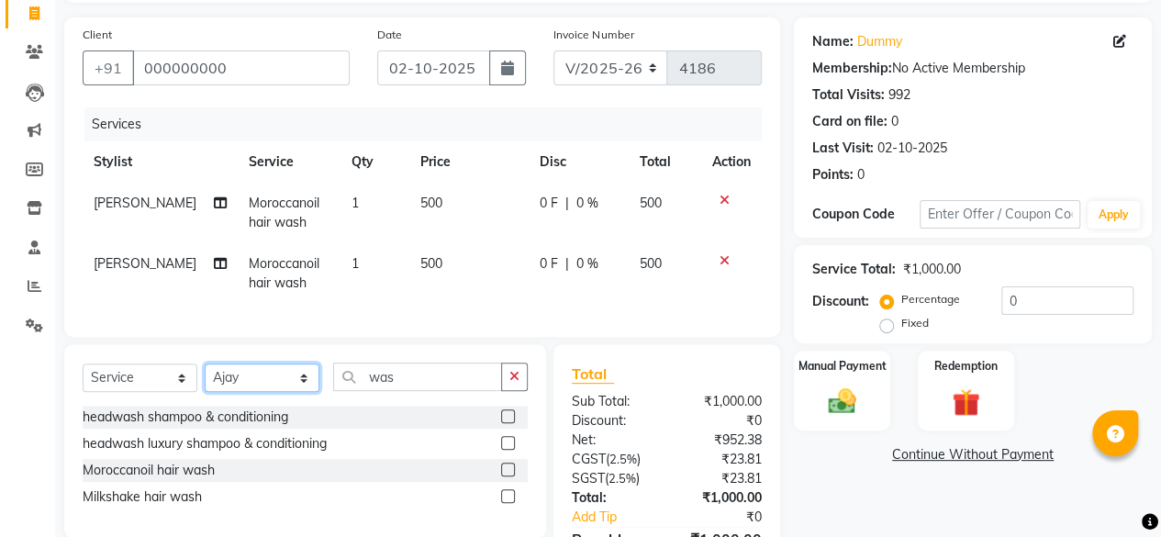
click at [205, 377] on select "Select Stylist [PERSON_NAME] [PERSON_NAME] [PERSON_NAME] ASHA Dimple [PERSON_NA…" at bounding box center [262, 378] width 115 height 28
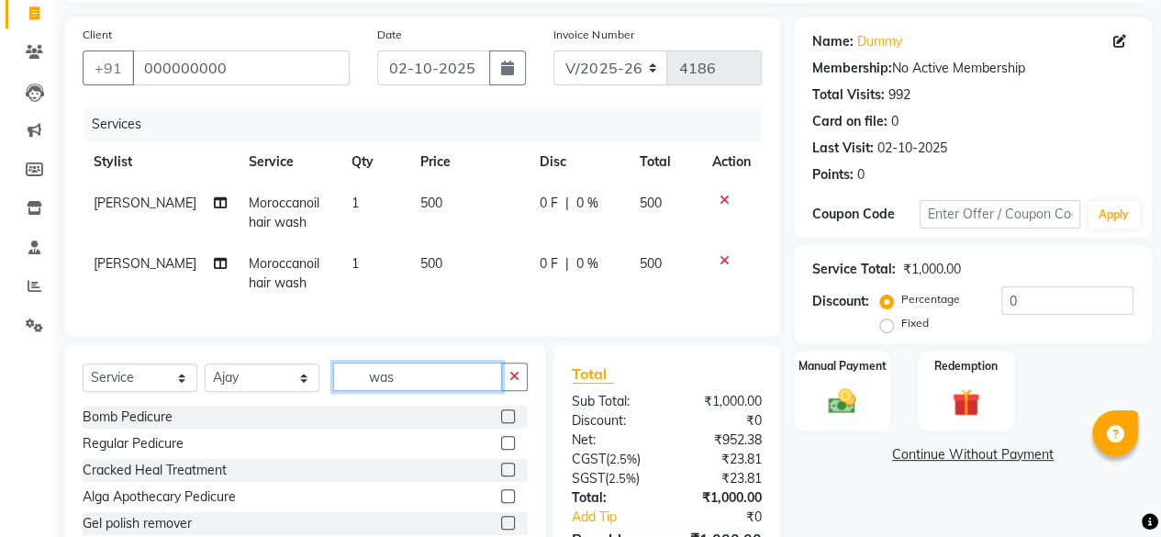
click at [443, 391] on input "was" at bounding box center [417, 377] width 169 height 28
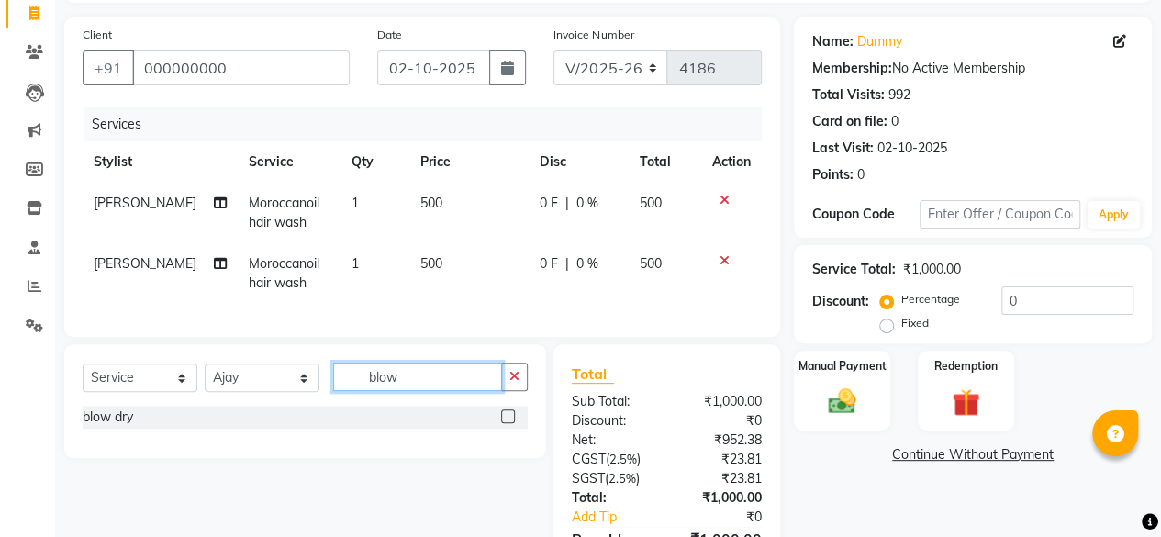
type input "blow"
click at [507, 423] on label at bounding box center [508, 416] width 14 height 14
click at [507, 423] on input "checkbox" at bounding box center [507, 417] width 12 height 12
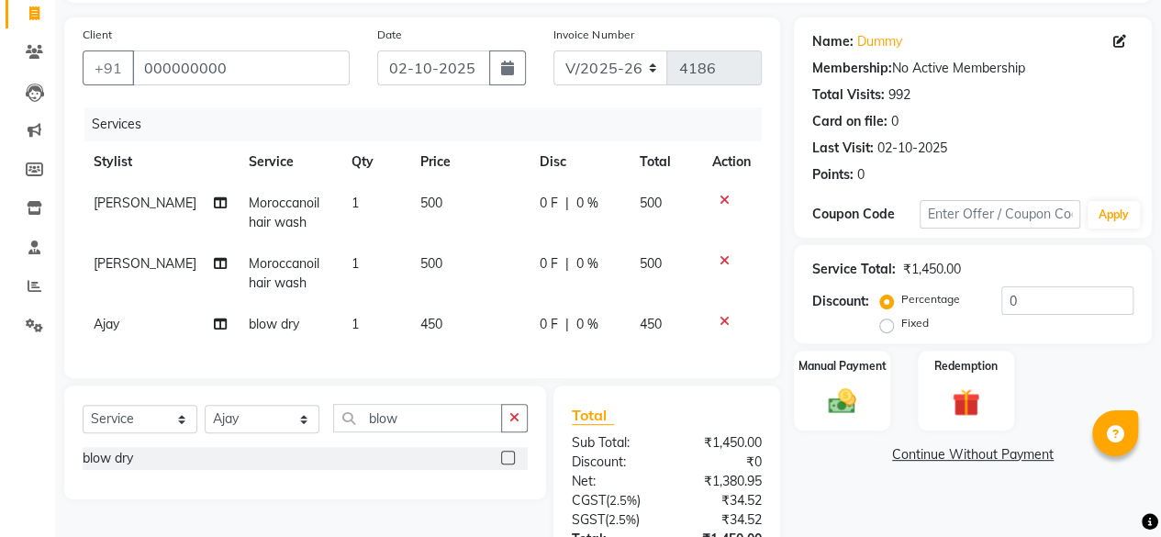
click at [510, 465] on label at bounding box center [508, 458] width 14 height 14
click at [510, 465] on input "checkbox" at bounding box center [507, 459] width 12 height 12
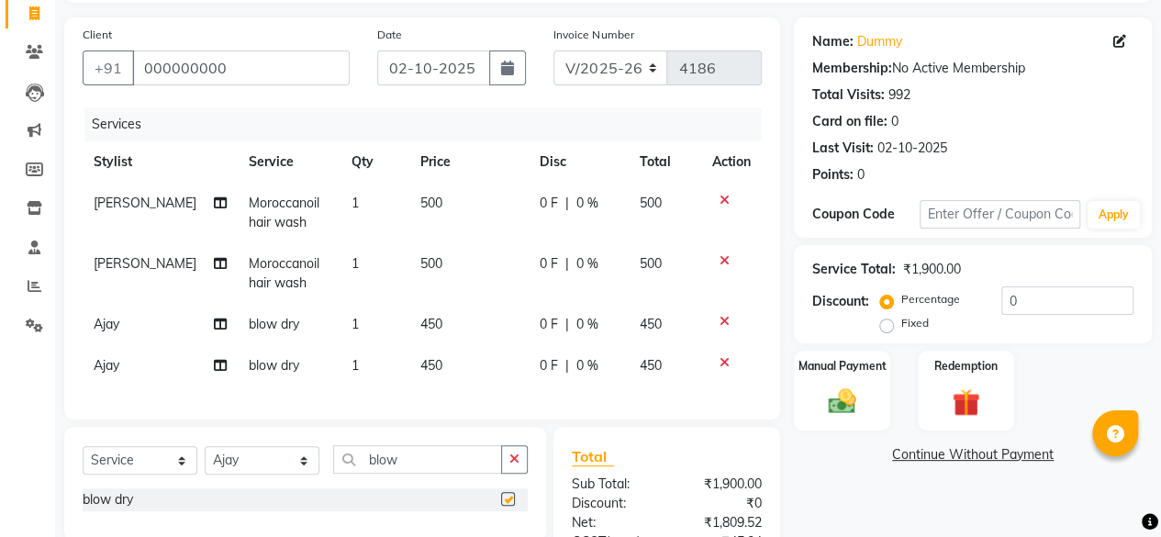
checkbox input "false"
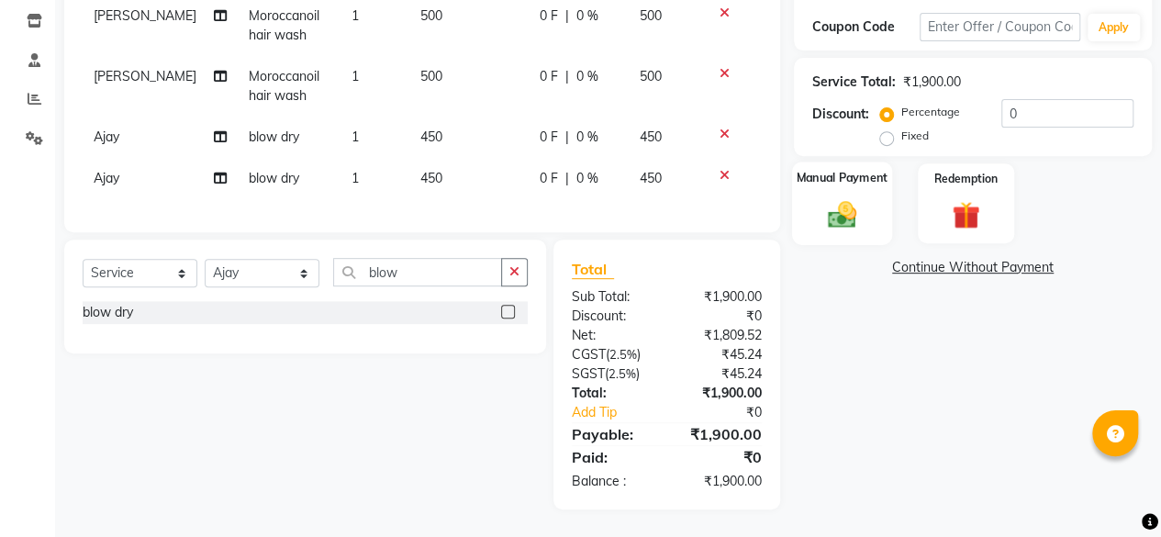
click at [867, 207] on div "Manual Payment" at bounding box center [842, 204] width 100 height 84
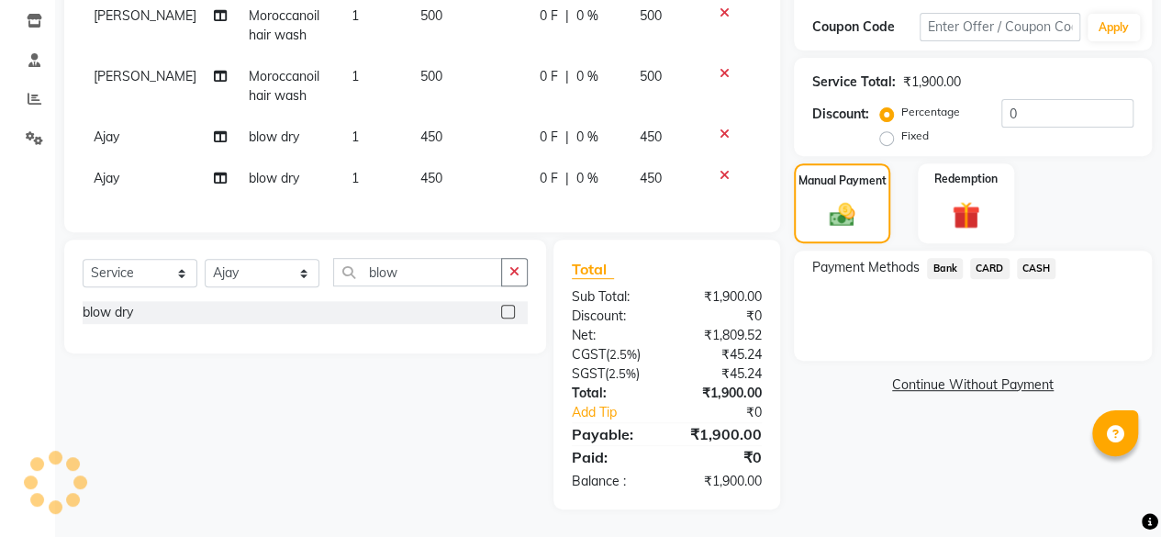
click at [946, 262] on span "Bank" at bounding box center [945, 268] width 36 height 21
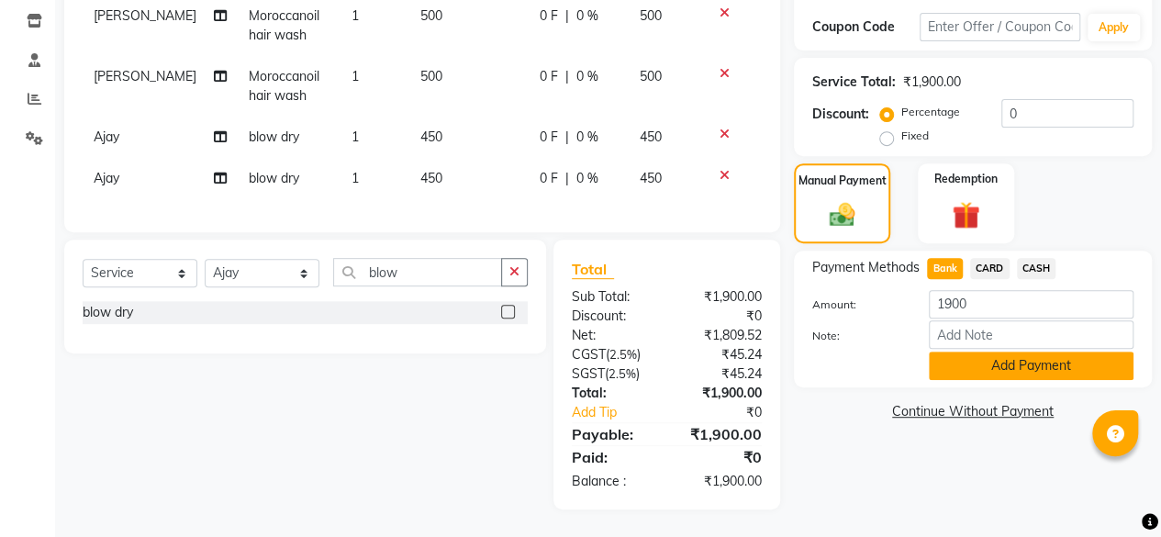
click at [993, 357] on button "Add Payment" at bounding box center [1031, 366] width 205 height 28
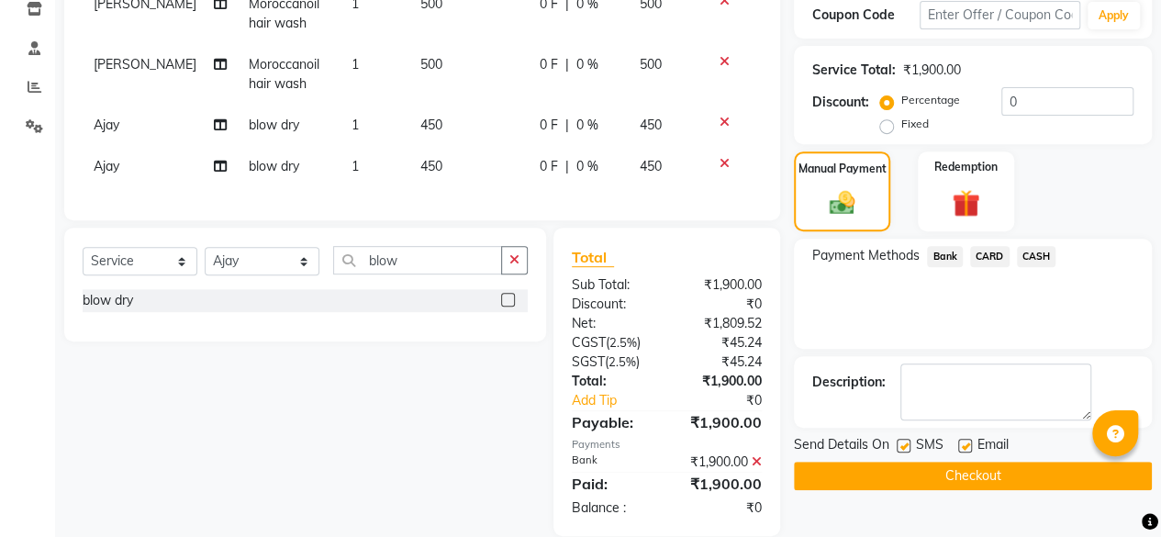
scroll to position [358, 0]
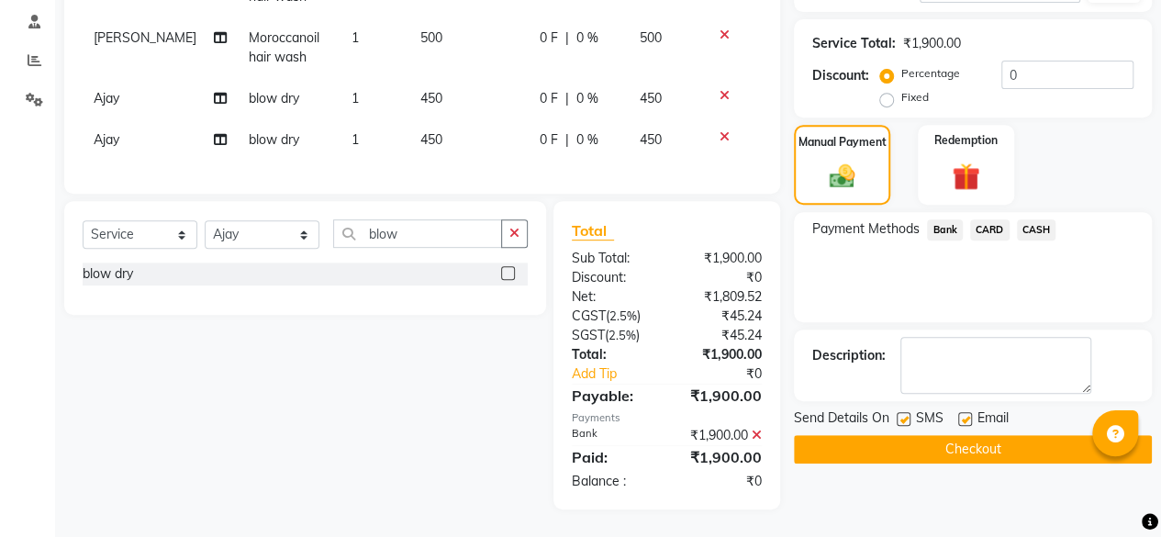
click at [988, 435] on button "Checkout" at bounding box center [973, 449] width 358 height 28
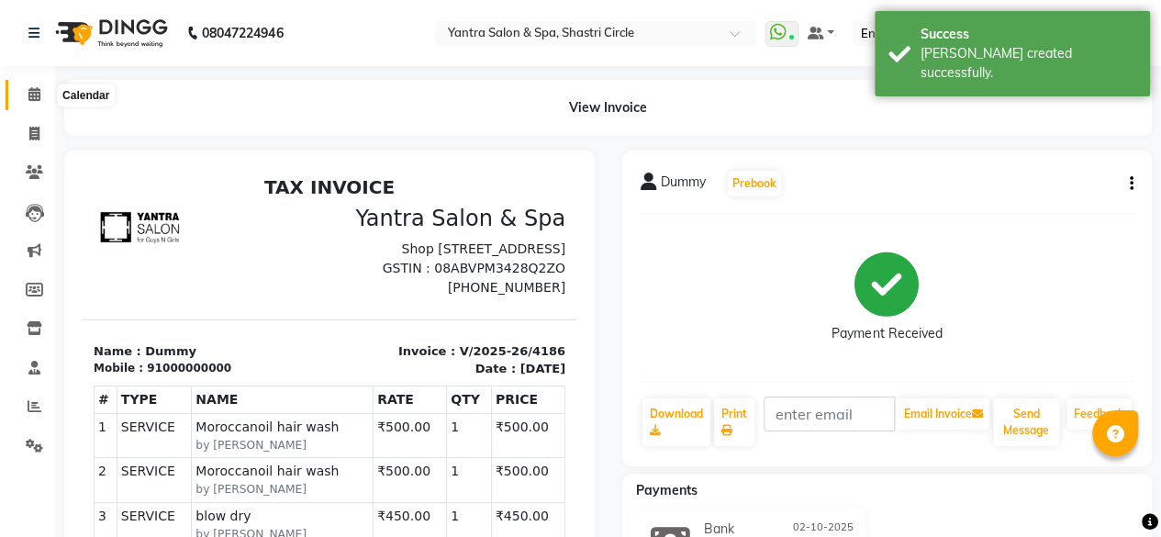
click at [39, 101] on icon at bounding box center [34, 94] width 12 height 14
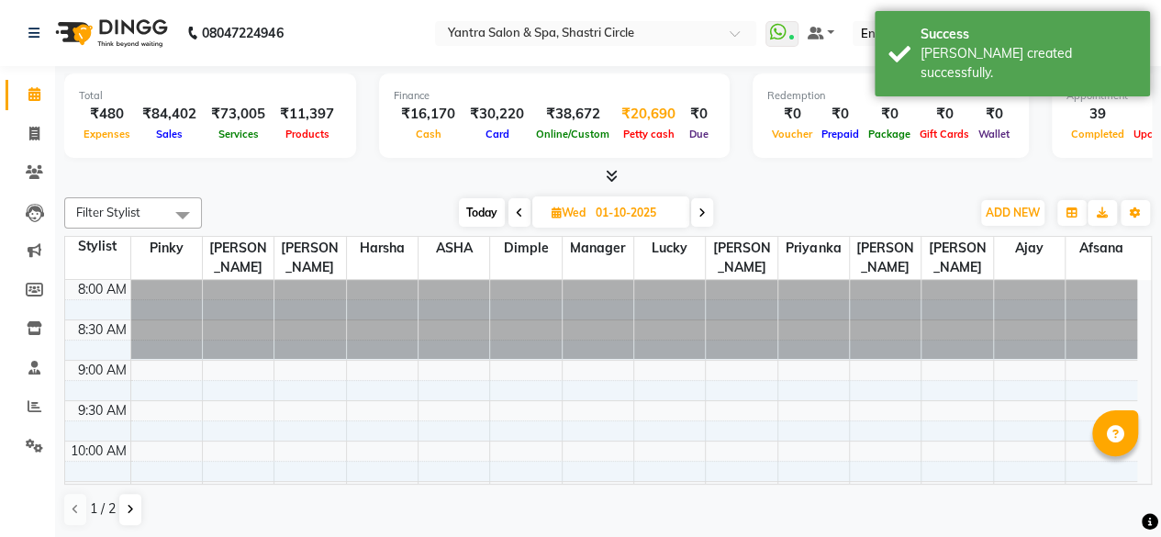
click at [615, 118] on div "₹20,690" at bounding box center [648, 114] width 69 height 21
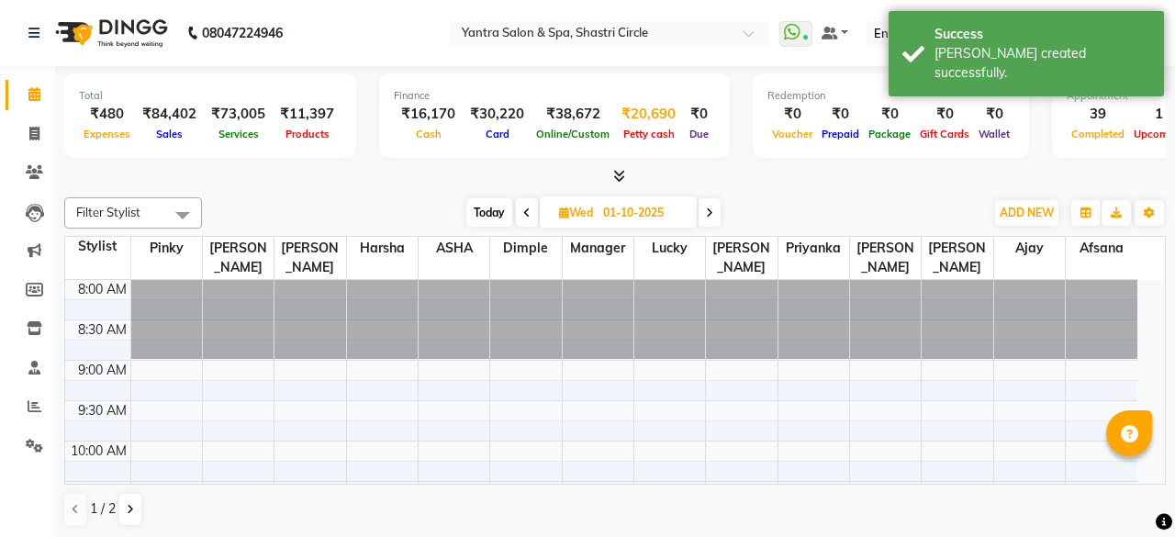
select select "2383"
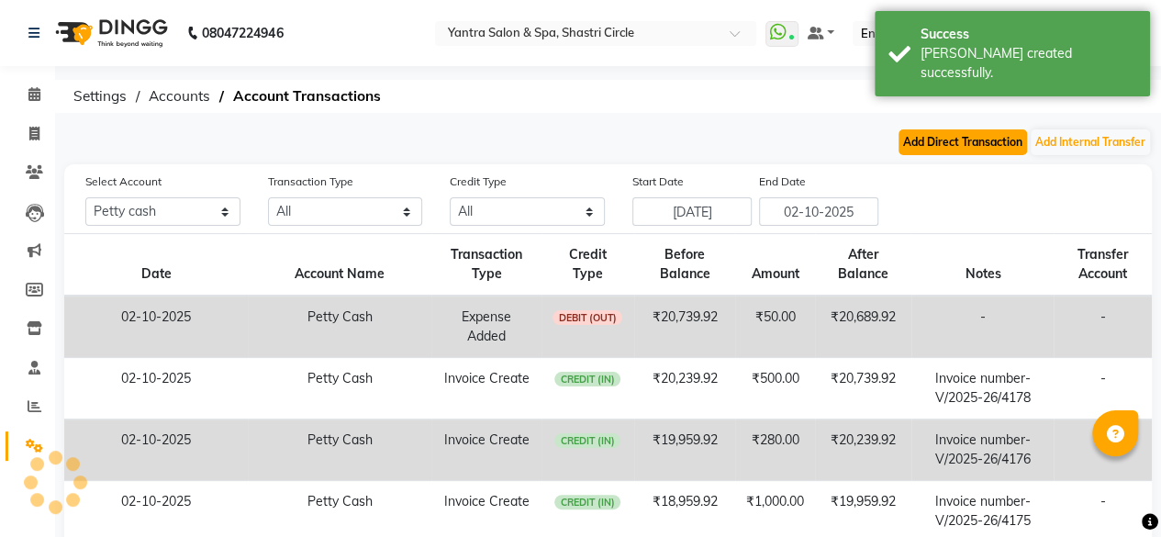
click at [957, 145] on button "Add Direct Transaction" at bounding box center [963, 142] width 129 height 26
select select "direct"
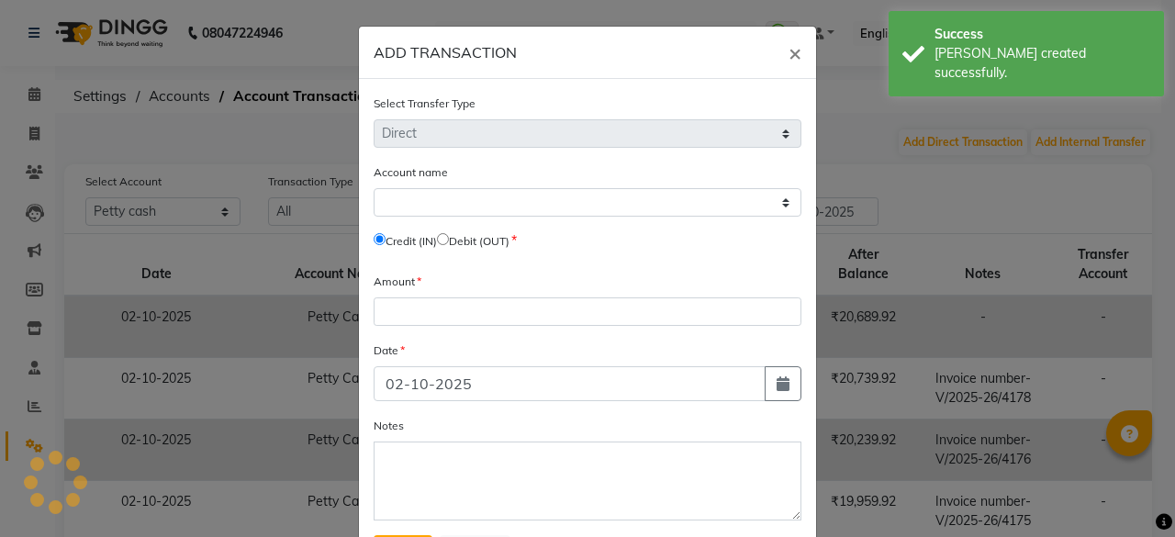
select select "2383"
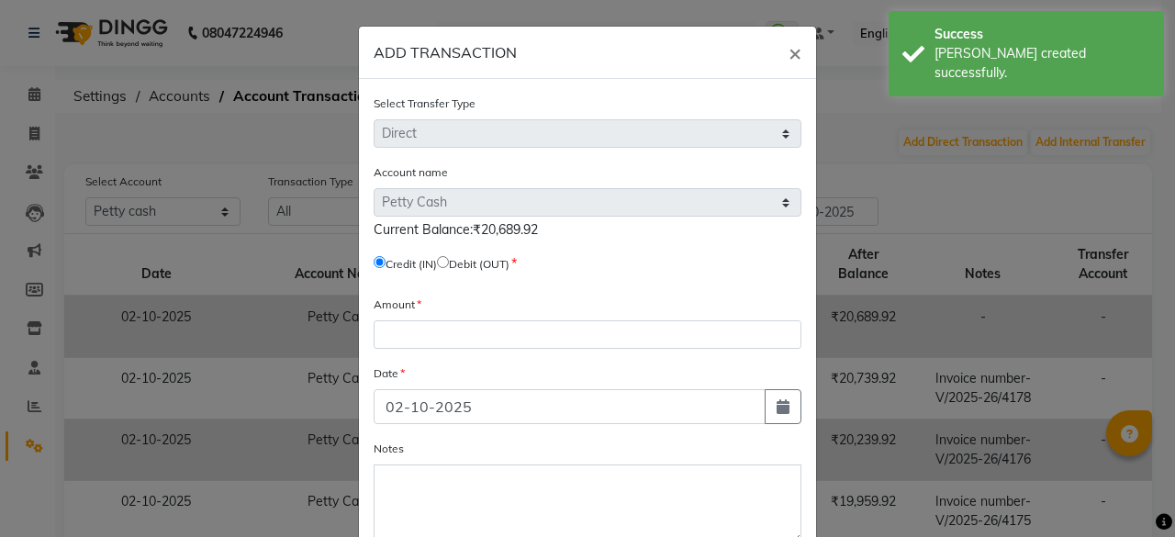
click at [443, 264] on input "radio" at bounding box center [443, 262] width 12 height 12
radio input "true"
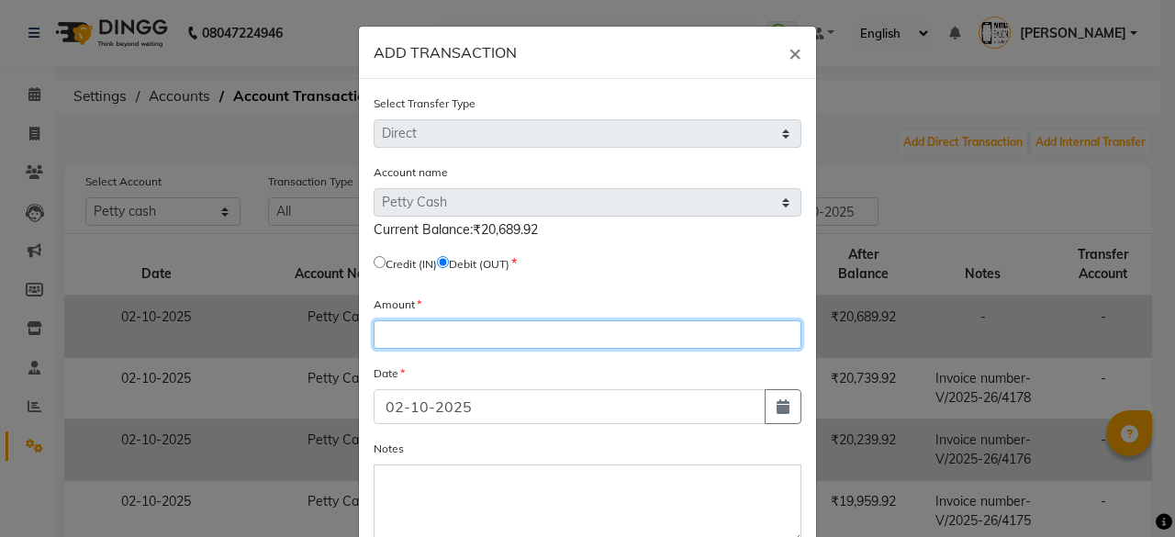
click at [455, 328] on input "number" at bounding box center [588, 334] width 428 height 28
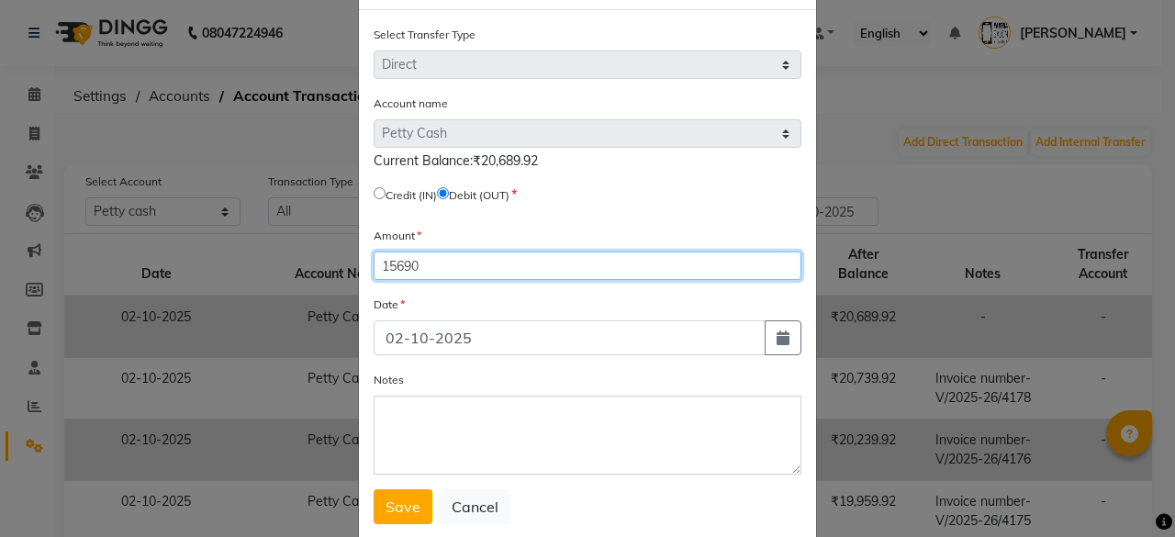
scroll to position [109, 0]
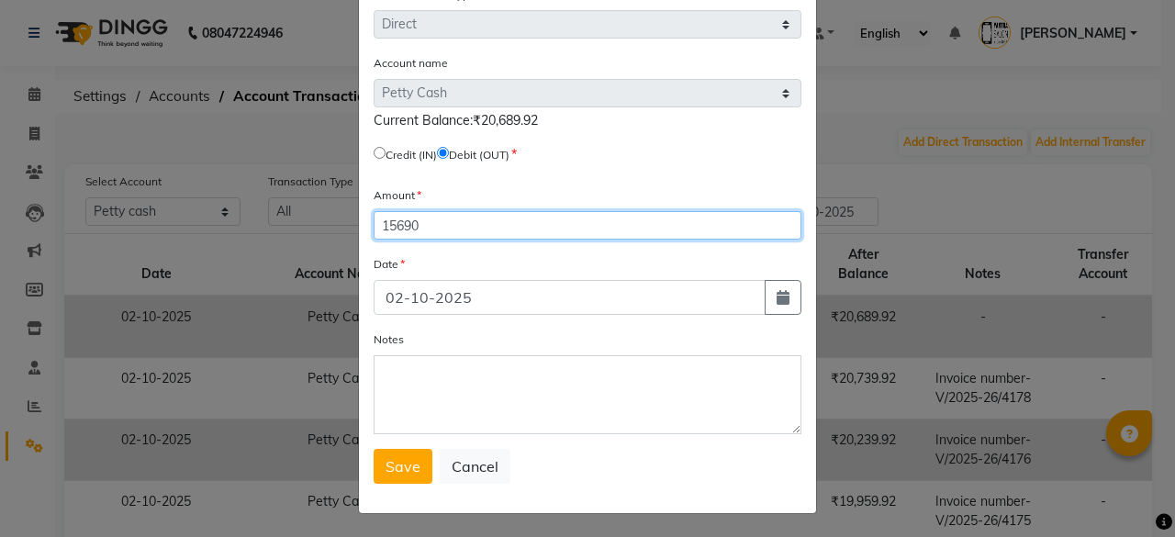
type input "15690"
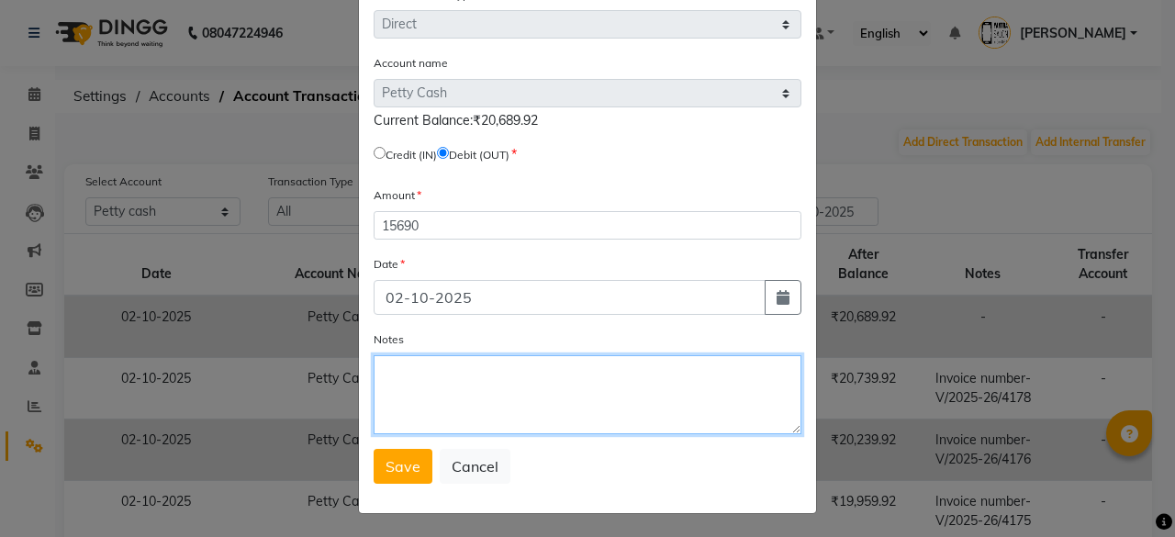
click at [477, 398] on textarea "Notes" at bounding box center [588, 394] width 428 height 79
type textarea "cash out"
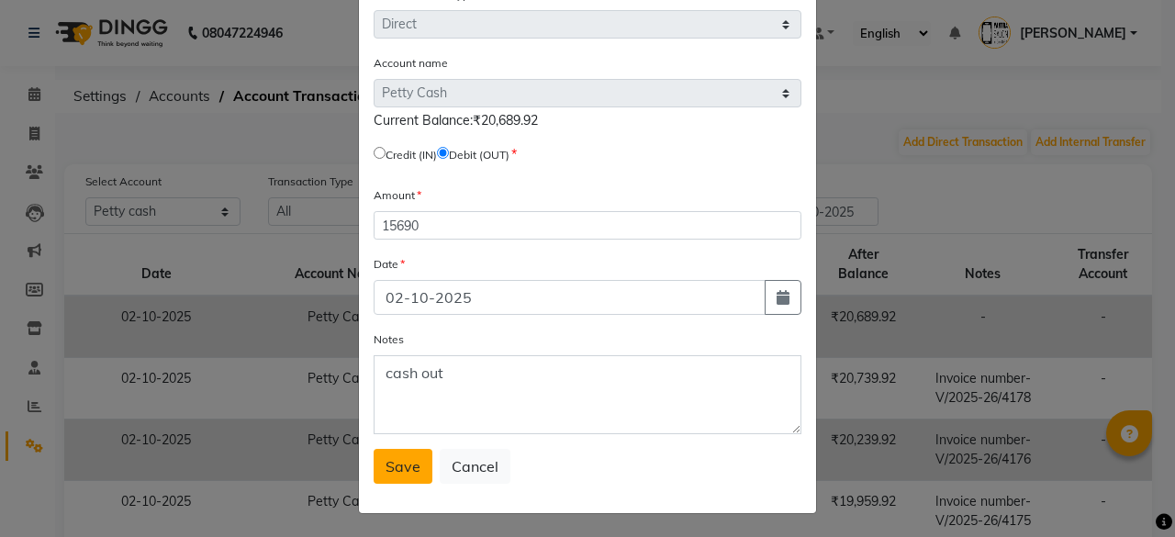
click at [390, 465] on span "Save" at bounding box center [403, 466] width 35 height 18
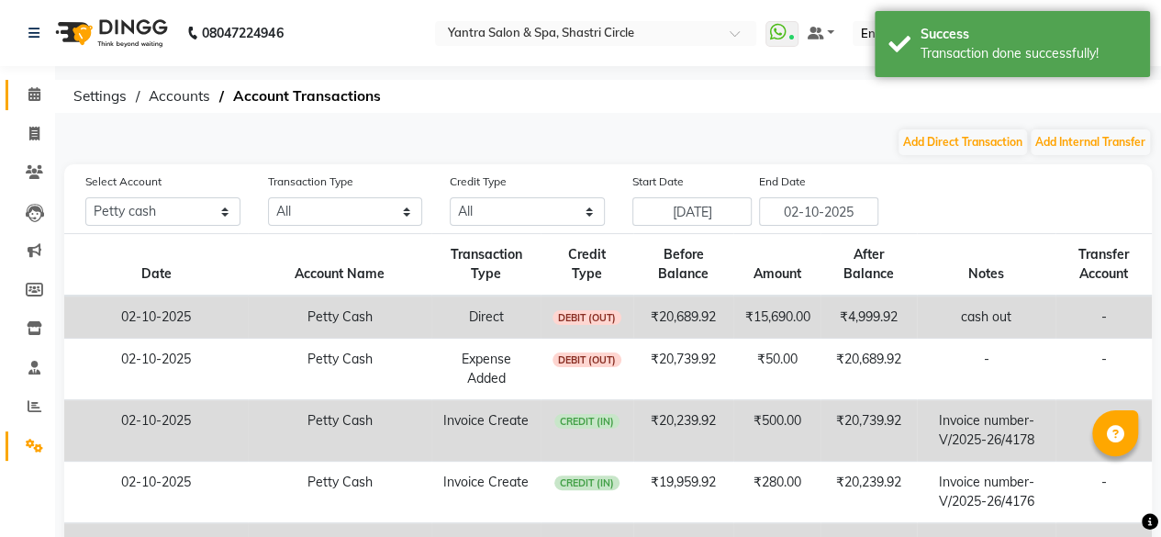
click at [30, 98] on icon at bounding box center [34, 94] width 12 height 14
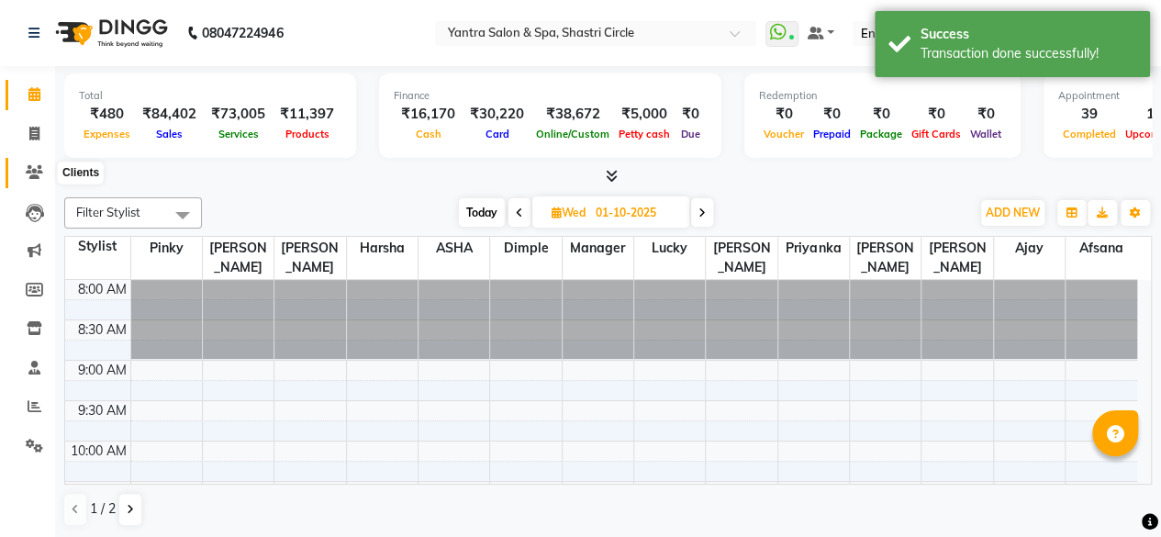
click at [35, 172] on icon at bounding box center [34, 172] width 17 height 14
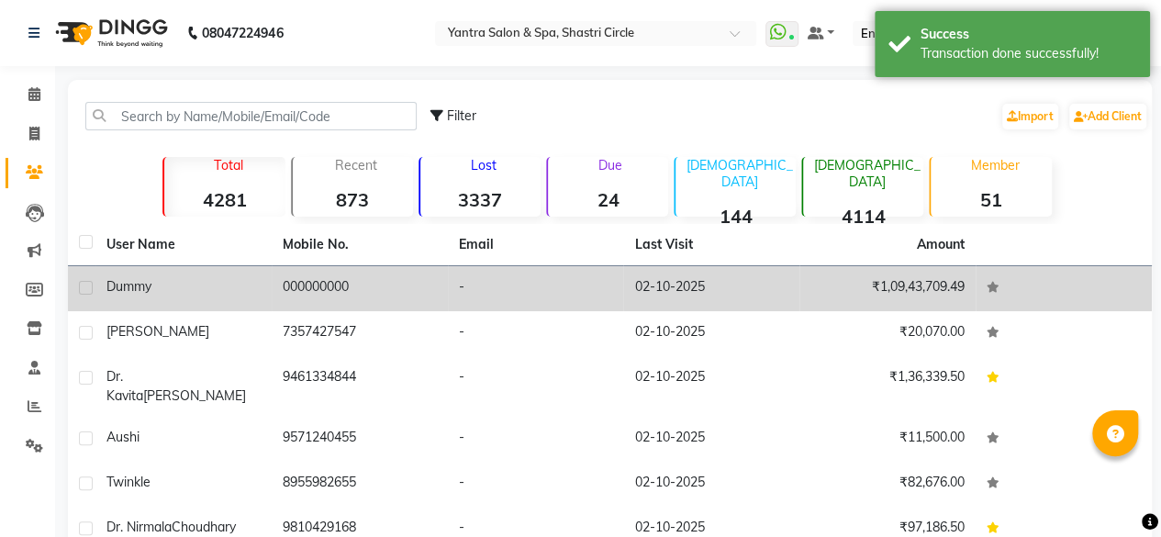
click at [228, 292] on div "Dummy" at bounding box center [184, 286] width 154 height 19
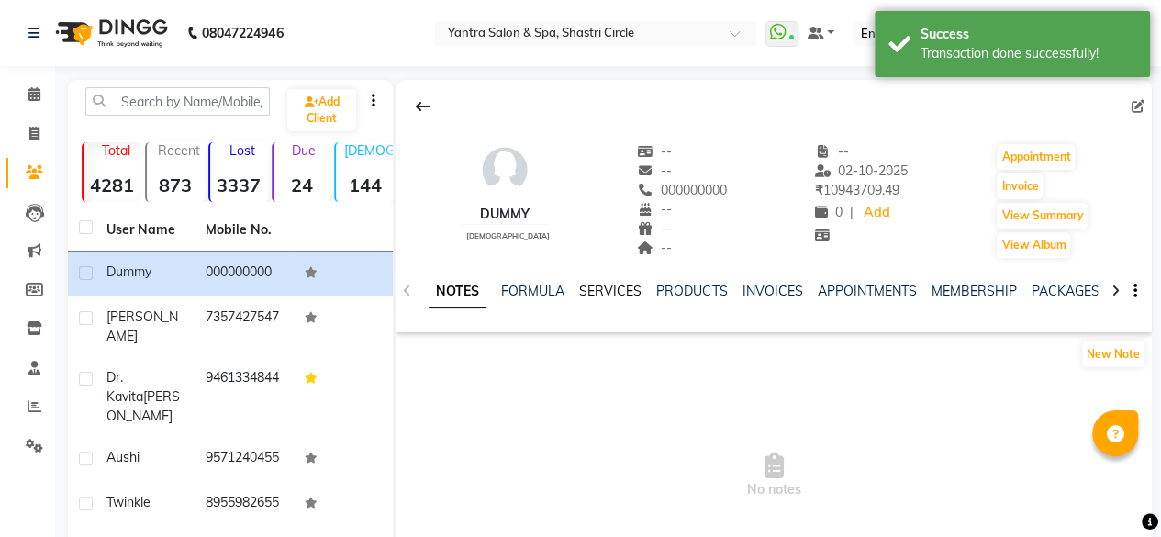
click at [627, 295] on link "SERVICES" at bounding box center [610, 291] width 62 height 17
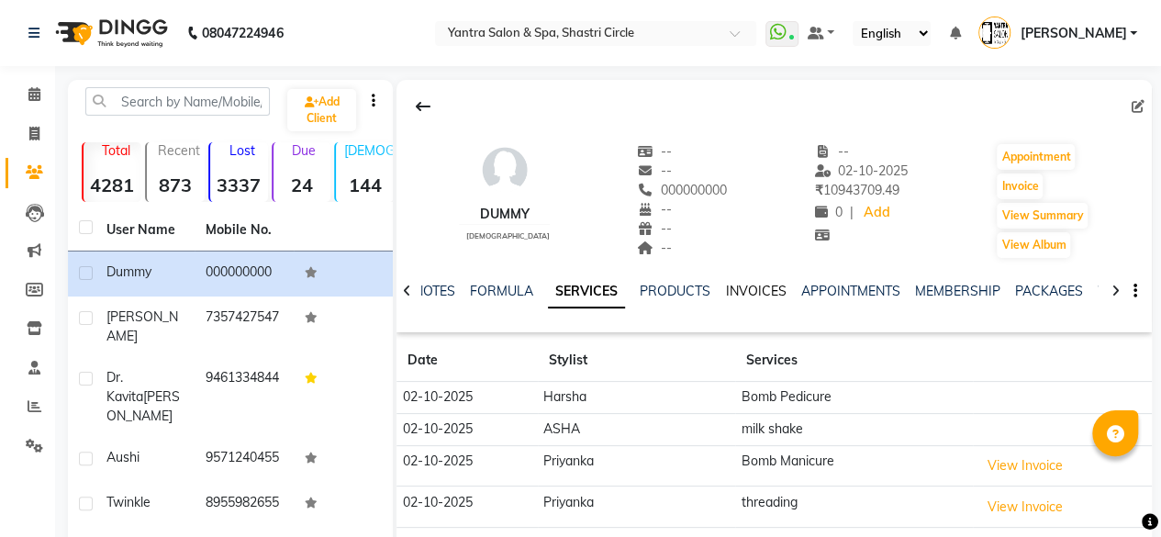
click at [757, 294] on link "INVOICES" at bounding box center [755, 291] width 61 height 17
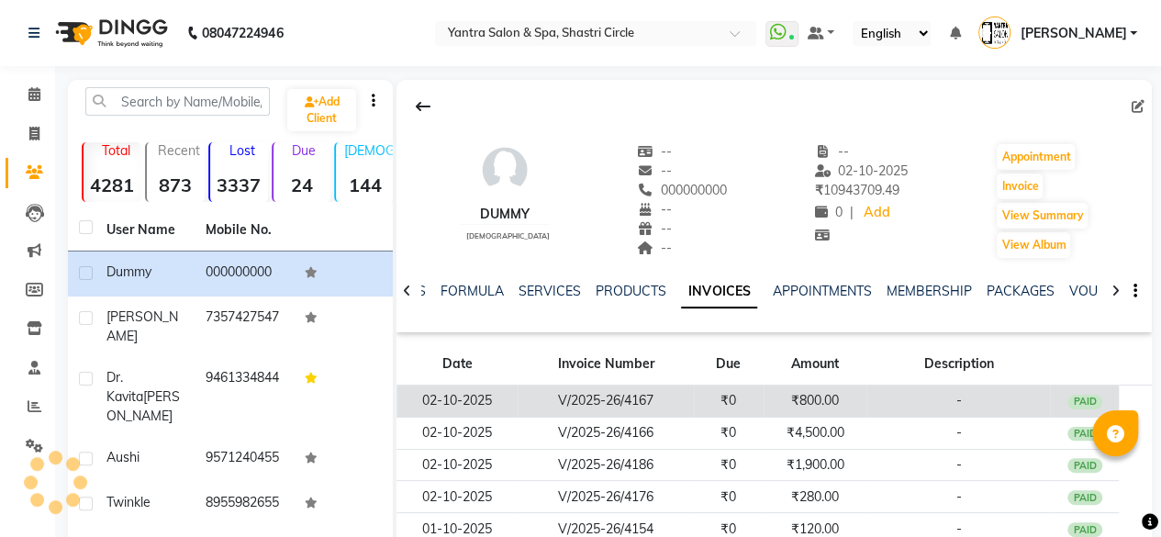
click at [850, 398] on td "₹800.00" at bounding box center [816, 402] width 104 height 32
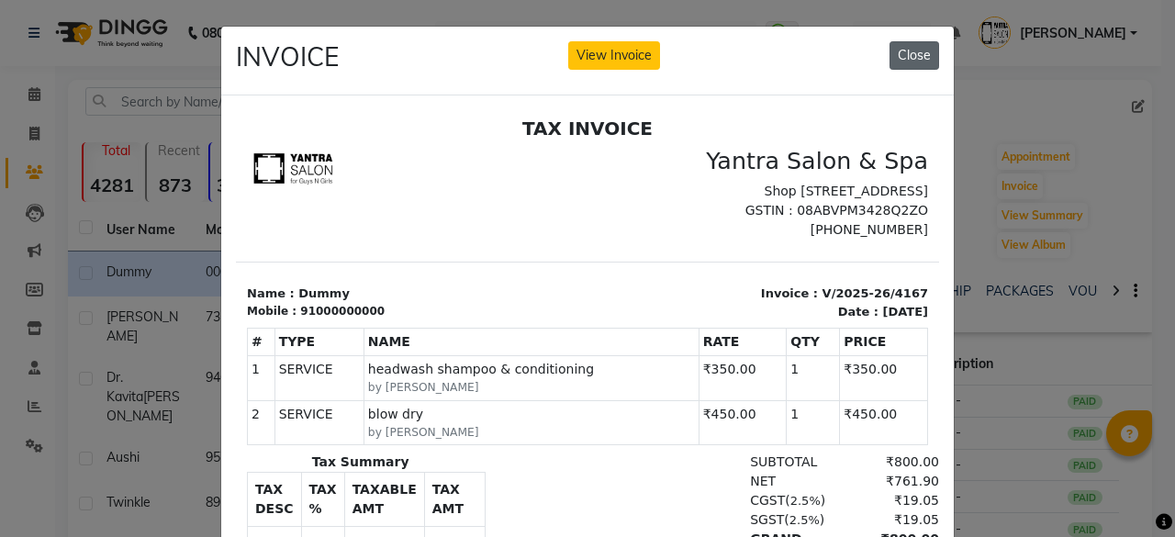
click at [900, 47] on button "Close" at bounding box center [915, 55] width 50 height 28
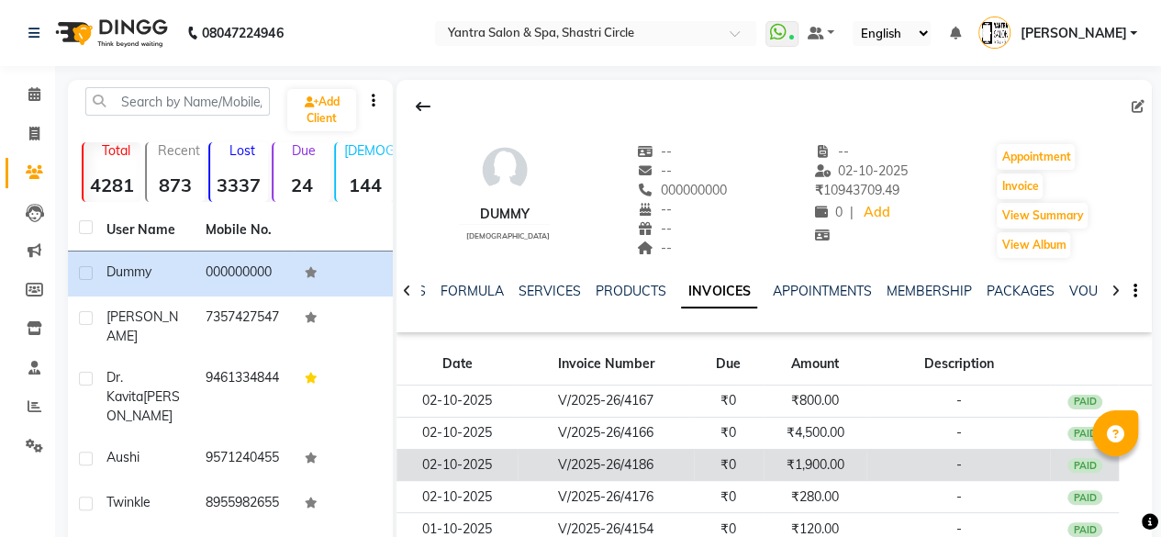
click at [903, 454] on td "-" at bounding box center [959, 465] width 184 height 32
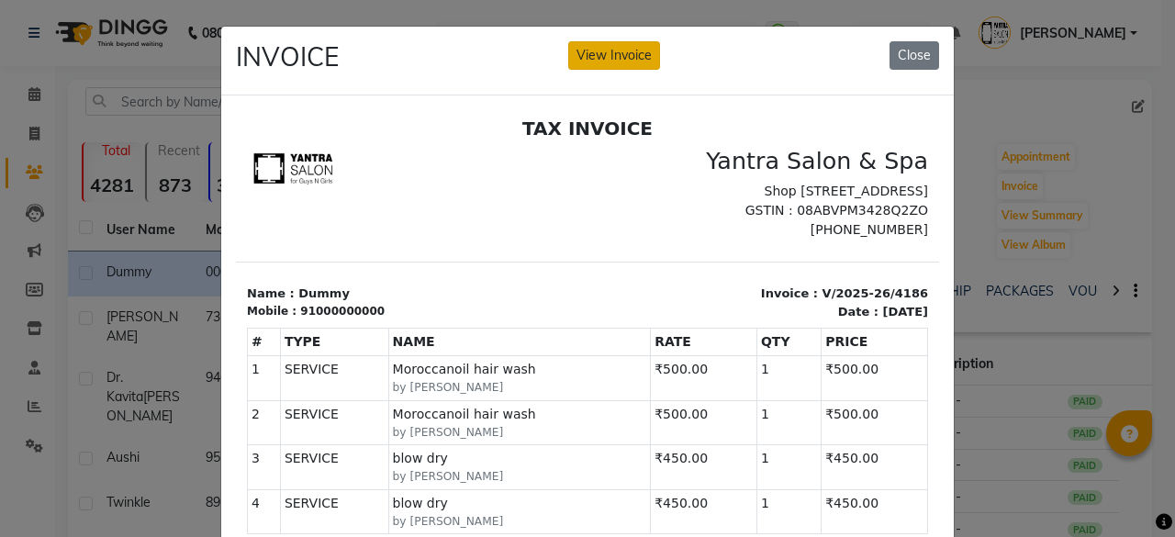
click at [634, 48] on button "View Invoice" at bounding box center [614, 55] width 92 height 28
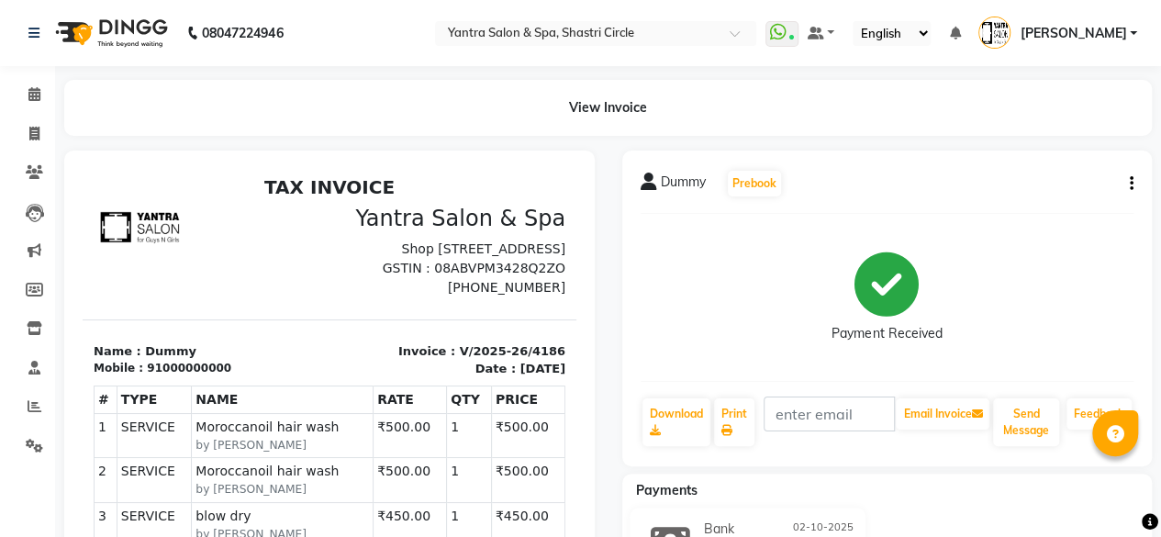
click at [1130, 185] on icon "button" at bounding box center [1132, 184] width 4 height 1
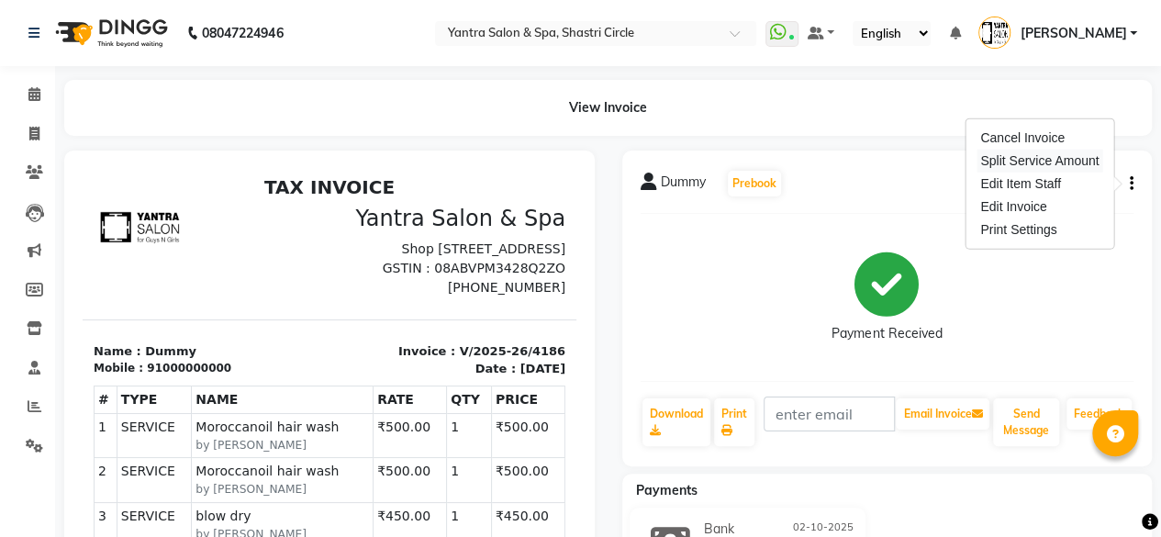
click at [1028, 170] on div "Split Service Amount" at bounding box center [1040, 161] width 126 height 23
select select "82436"
select select "91688"
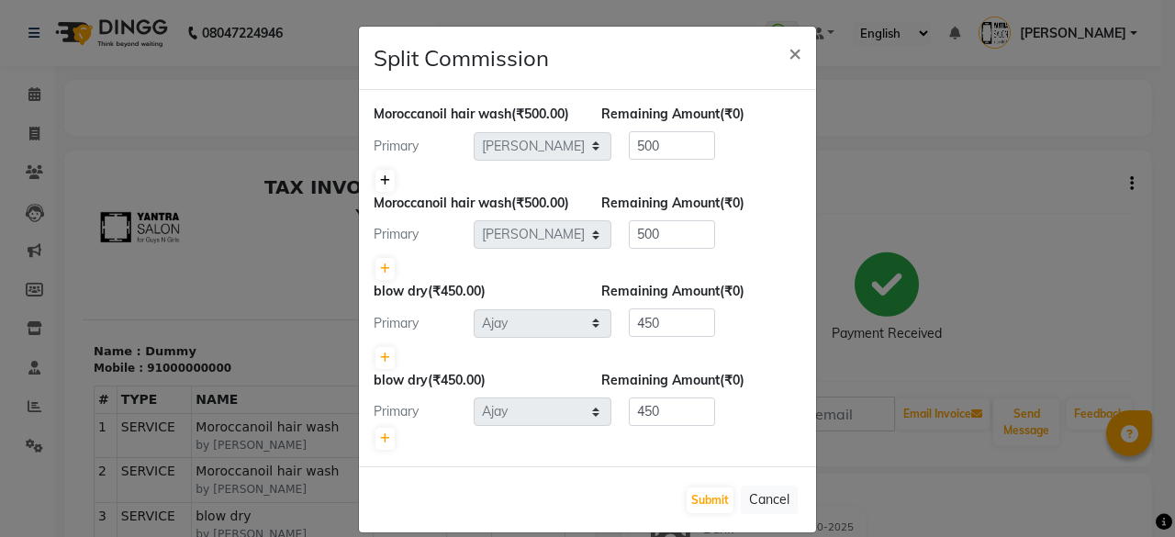
click at [380, 186] on icon at bounding box center [385, 180] width 10 height 11
type input "250"
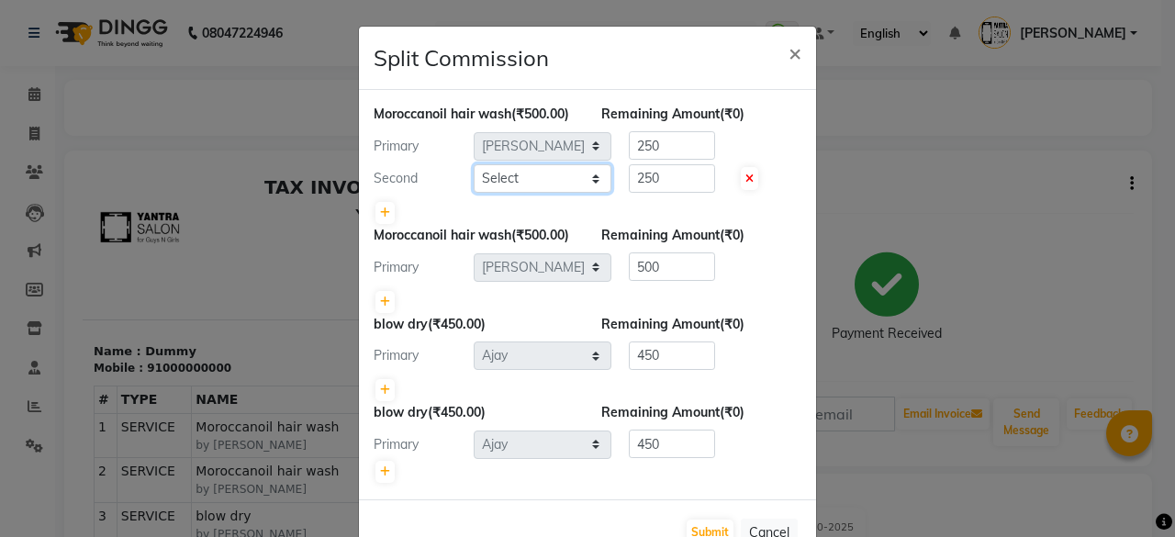
click at [493, 193] on select "Select [PERSON_NAME] [PERSON_NAME] [PERSON_NAME] ASHA [PERSON_NAME] [PERSON_NAM…" at bounding box center [543, 178] width 138 height 28
select select "91688"
click at [474, 183] on select "Select [PERSON_NAME] [PERSON_NAME] [PERSON_NAME] ASHA [PERSON_NAME] [PERSON_NAM…" at bounding box center [543, 178] width 138 height 28
click at [654, 160] on input "250" at bounding box center [672, 145] width 86 height 28
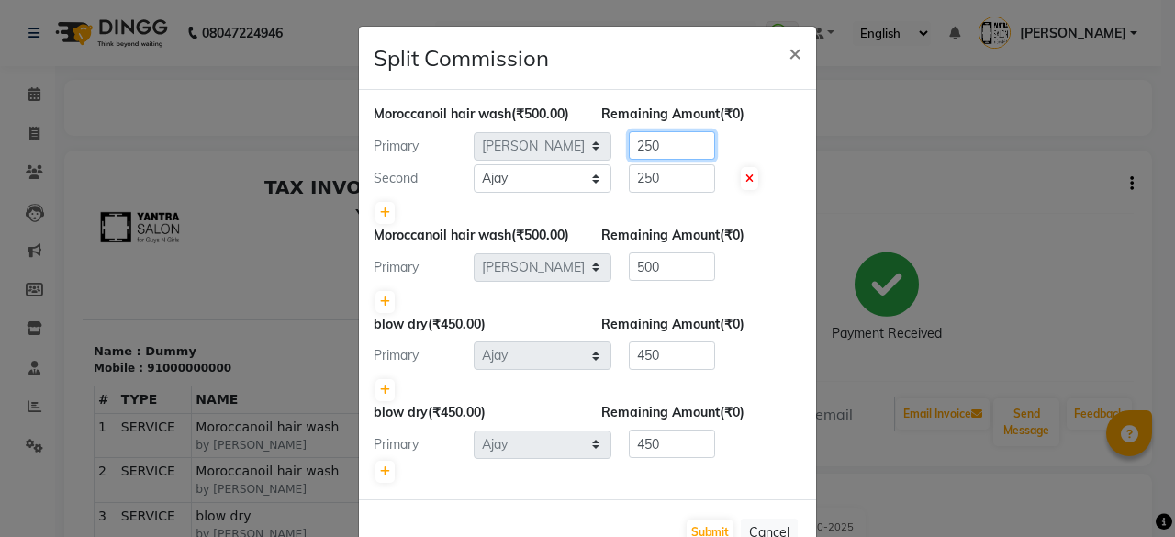
click at [654, 160] on input "250" at bounding box center [672, 145] width 86 height 28
type input "0"
click at [649, 211] on div "Moroccanoil hair wash (₹500.00) Remaining Amount (₹250.00) Primary Select [PERS…" at bounding box center [588, 165] width 428 height 121
click at [652, 192] on input "250" at bounding box center [672, 178] width 86 height 28
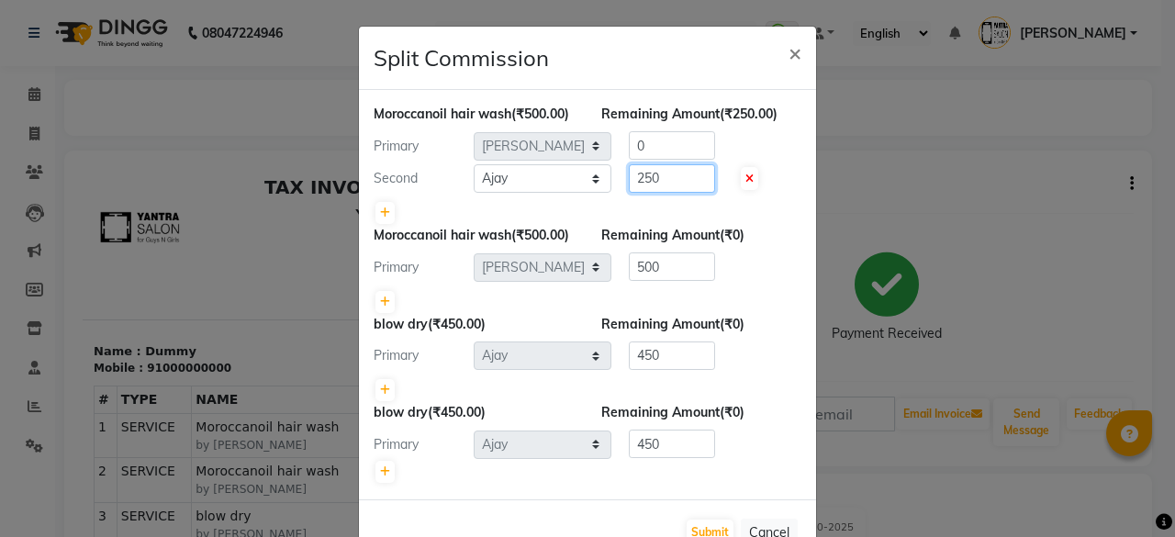
click at [652, 192] on input "250" at bounding box center [672, 178] width 86 height 28
click at [659, 193] on input "500" at bounding box center [672, 178] width 86 height 28
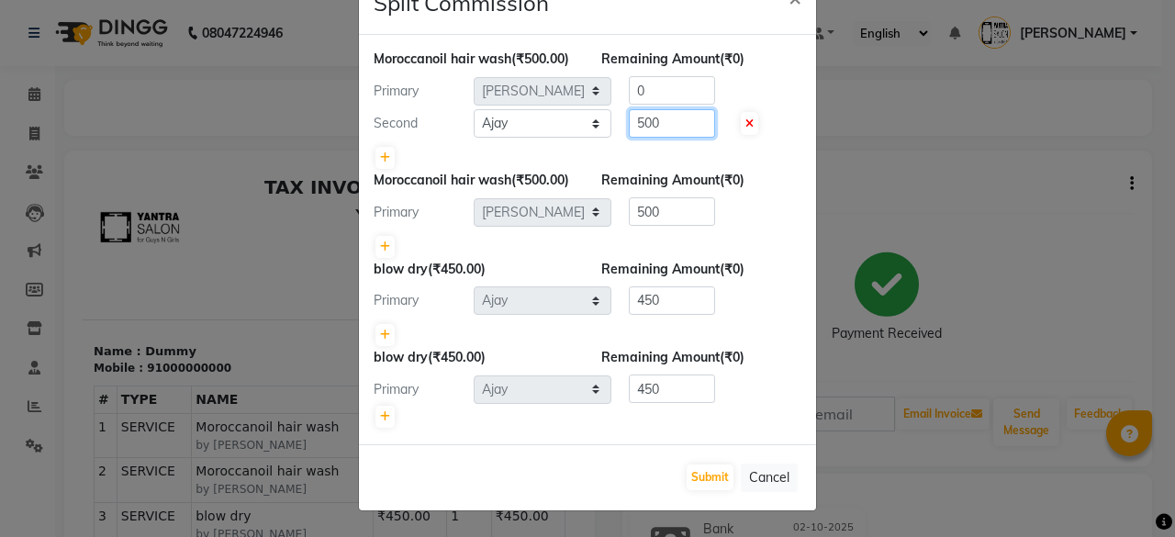
scroll to position [91, 0]
type input "500"
click at [381, 251] on icon at bounding box center [385, 246] width 10 height 11
type input "250"
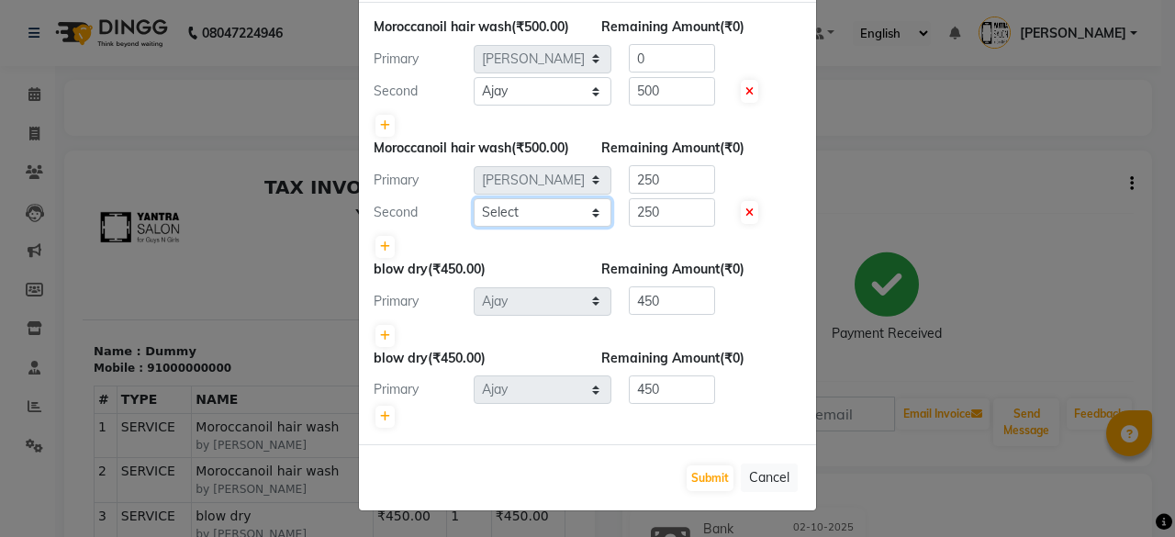
click at [510, 227] on select "Select [PERSON_NAME] [PERSON_NAME] [PERSON_NAME] ASHA [PERSON_NAME] [PERSON_NAM…" at bounding box center [543, 212] width 138 height 28
select select "44024"
click at [474, 227] on select "Select [PERSON_NAME] [PERSON_NAME] [PERSON_NAME] ASHA [PERSON_NAME] [PERSON_NAM…" at bounding box center [543, 212] width 138 height 28
click at [650, 194] on input "250" at bounding box center [672, 179] width 86 height 28
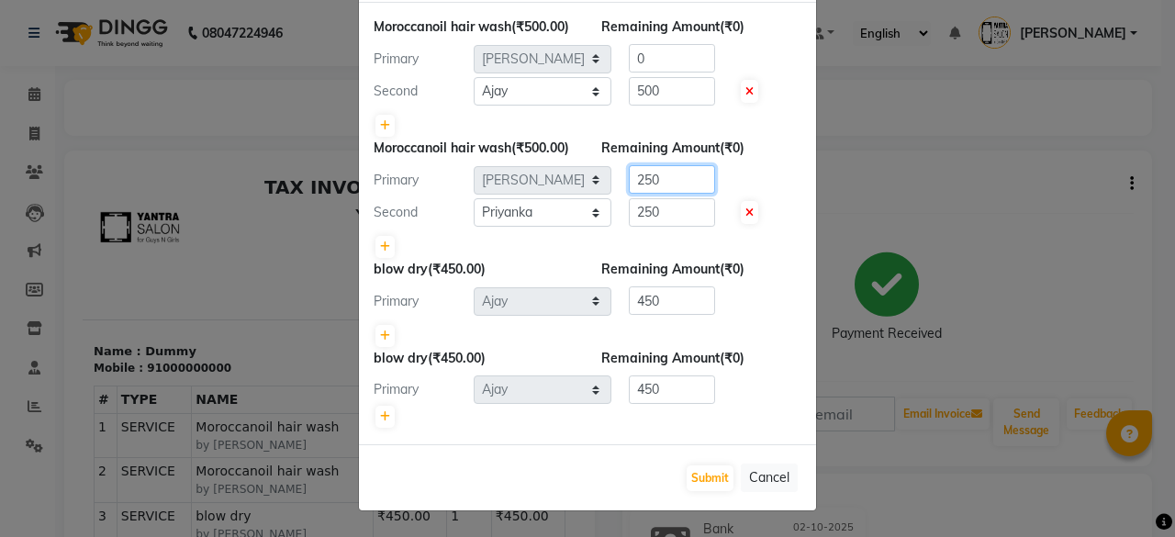
click at [650, 194] on input "250" at bounding box center [672, 179] width 86 height 28
type input "0"
click at [656, 227] on input "250" at bounding box center [672, 212] width 86 height 28
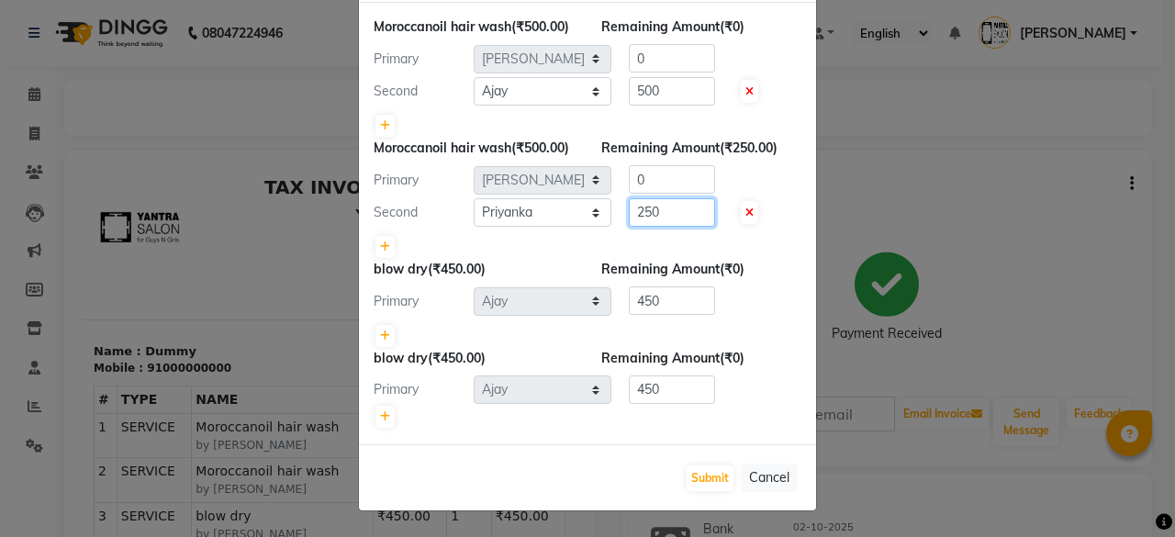
click at [656, 227] on input "250" at bounding box center [672, 212] width 86 height 28
type input "500"
click at [670, 260] on div at bounding box center [588, 247] width 428 height 26
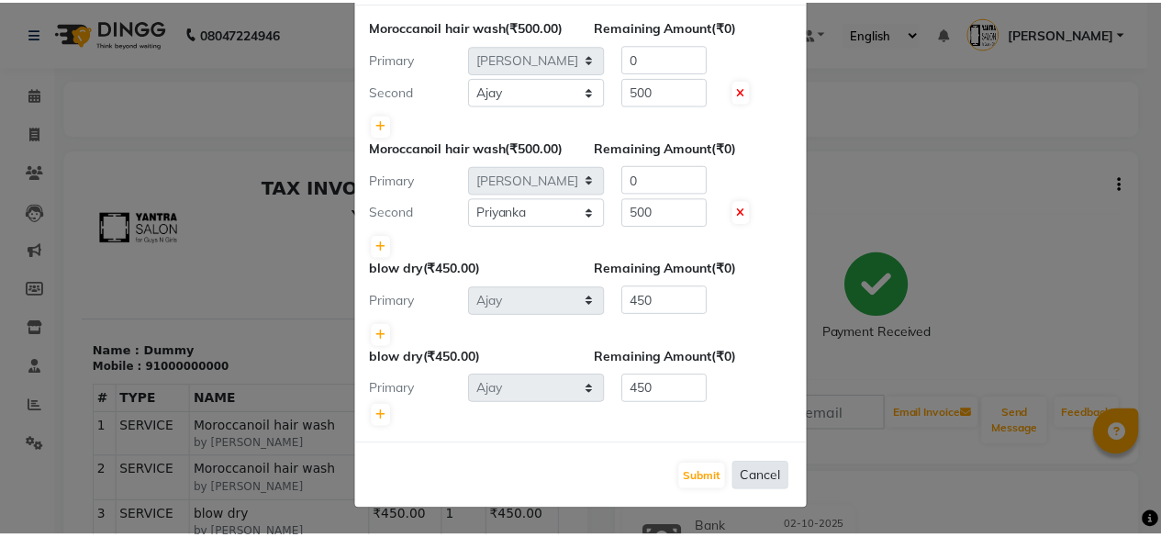
scroll to position [123, 0]
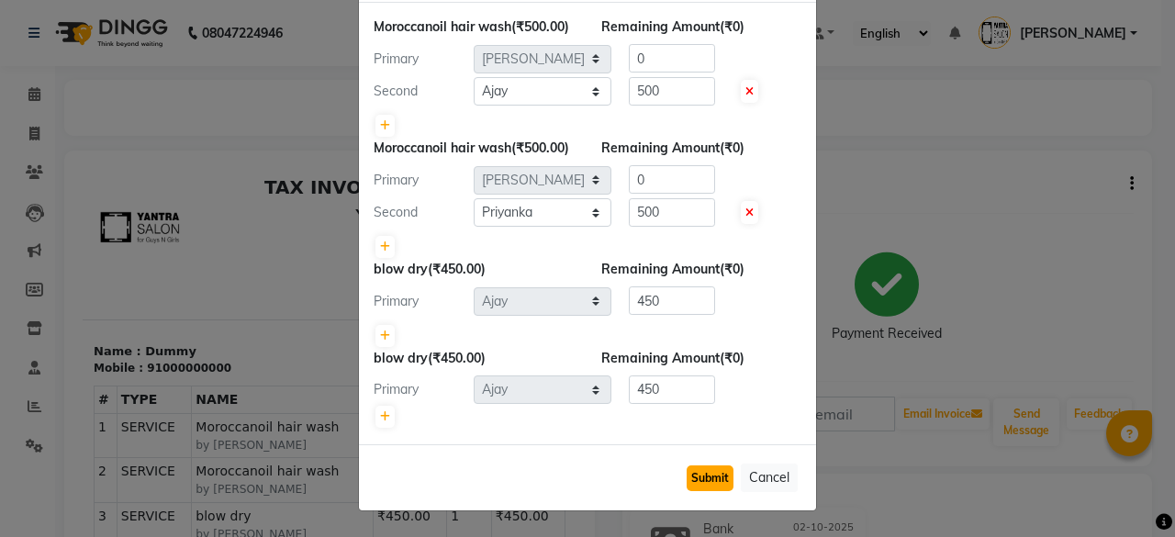
click at [703, 480] on button "Submit" at bounding box center [710, 478] width 47 height 26
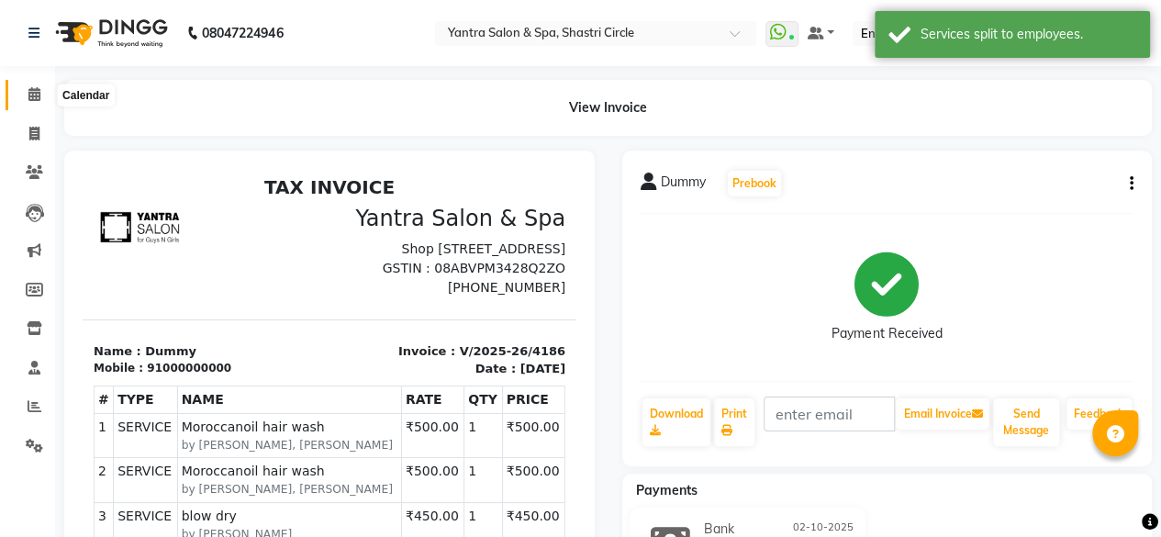
click at [29, 96] on icon at bounding box center [34, 94] width 12 height 14
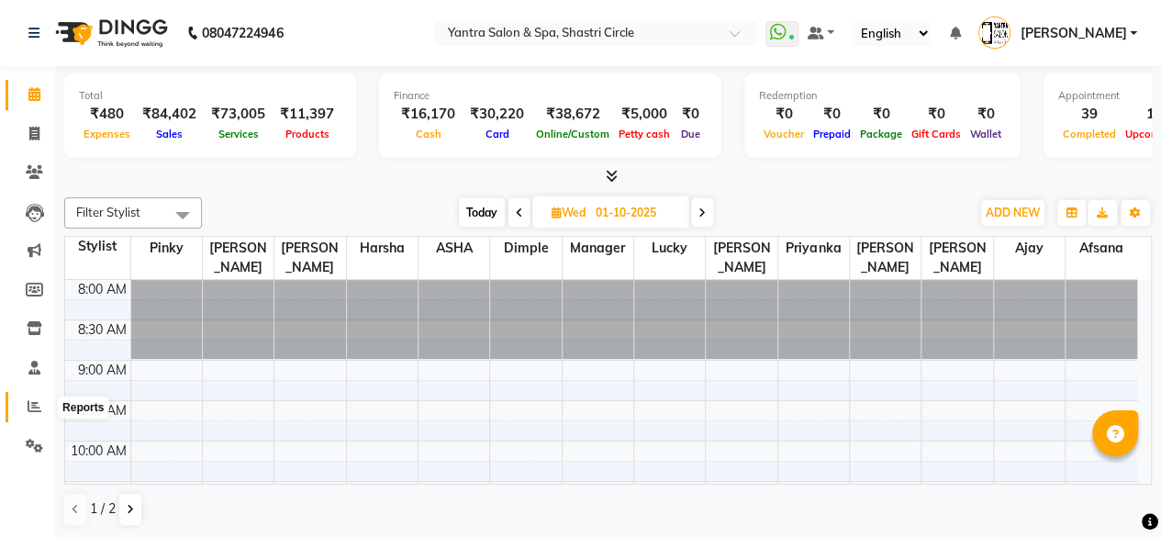
click at [33, 406] on icon at bounding box center [35, 406] width 14 height 14
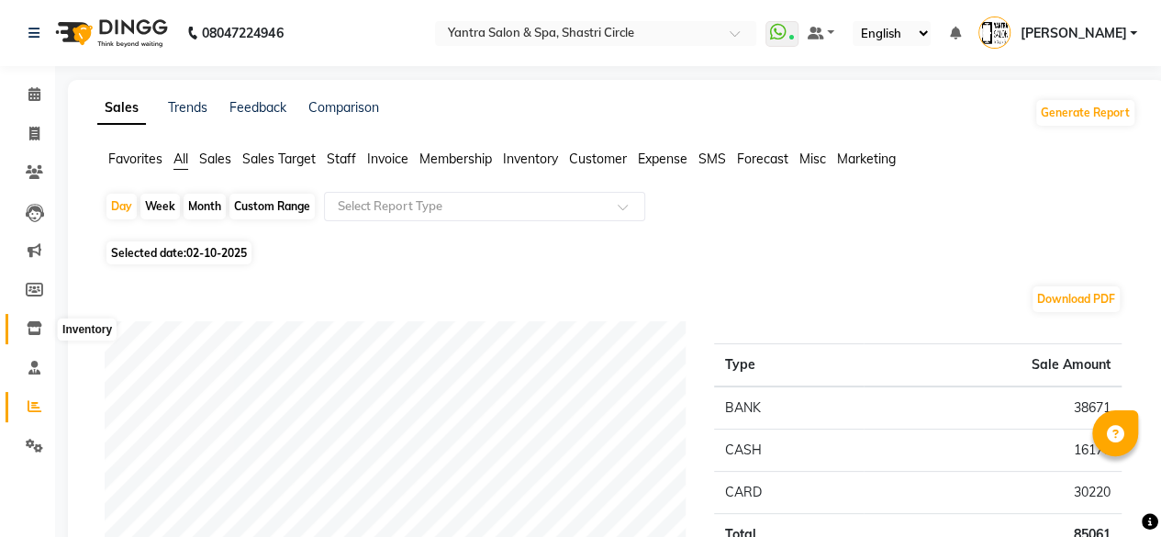
click at [28, 325] on icon at bounding box center [35, 328] width 16 height 14
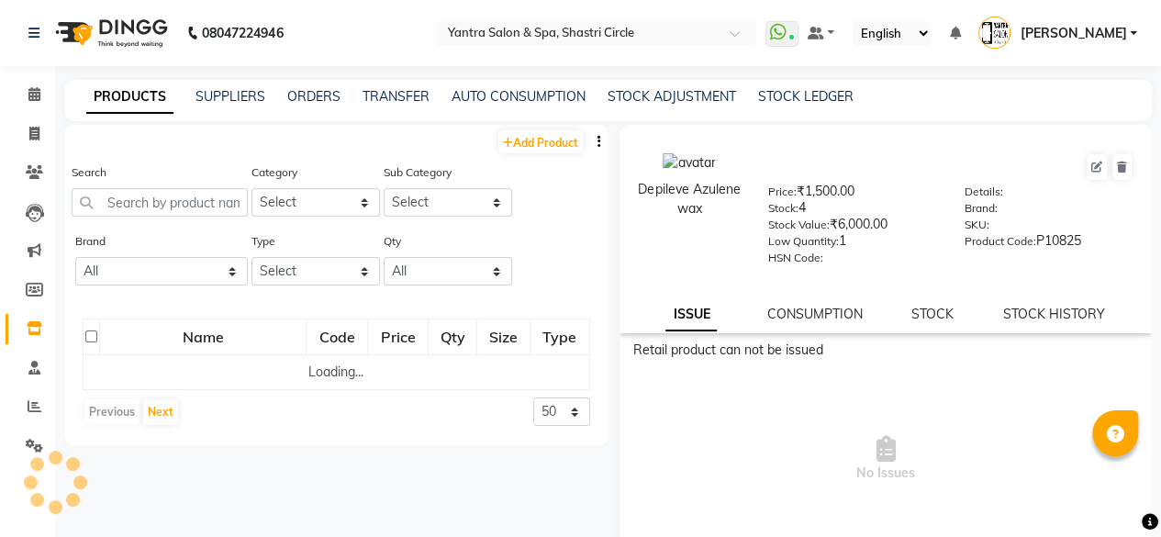
click at [184, 217] on div "Search" at bounding box center [160, 197] width 176 height 69
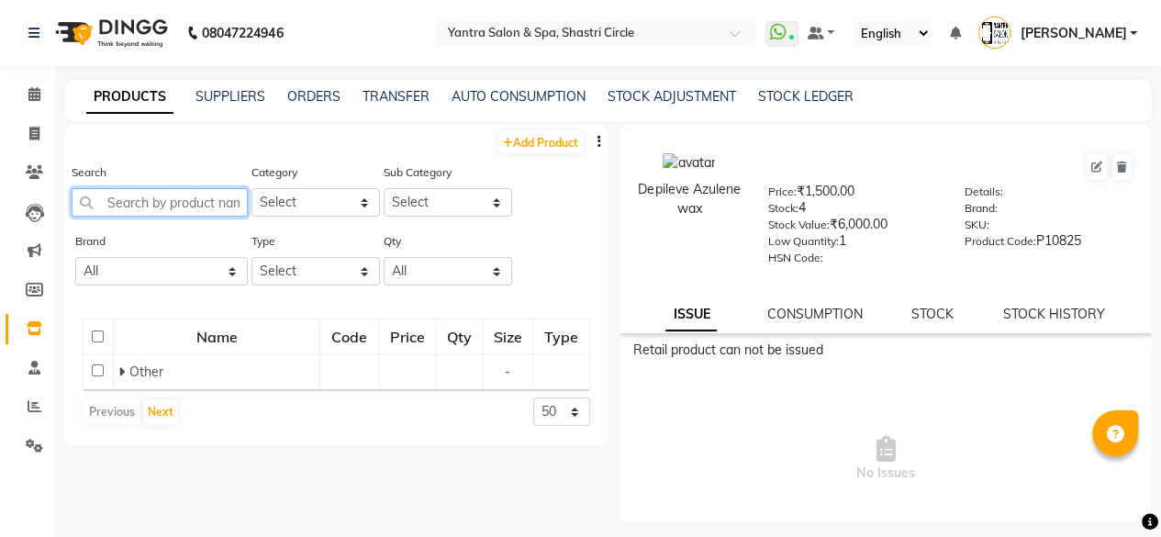
click at [185, 207] on input "text" at bounding box center [160, 202] width 176 height 28
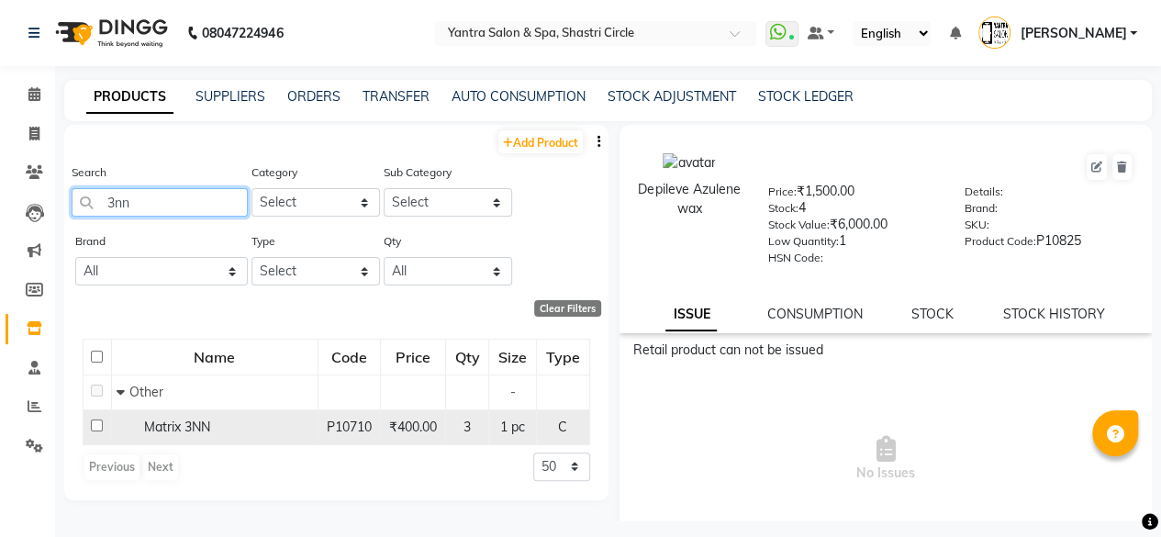
type input "3nn"
click at [206, 433] on span "Matrix 3NN" at bounding box center [177, 427] width 66 height 17
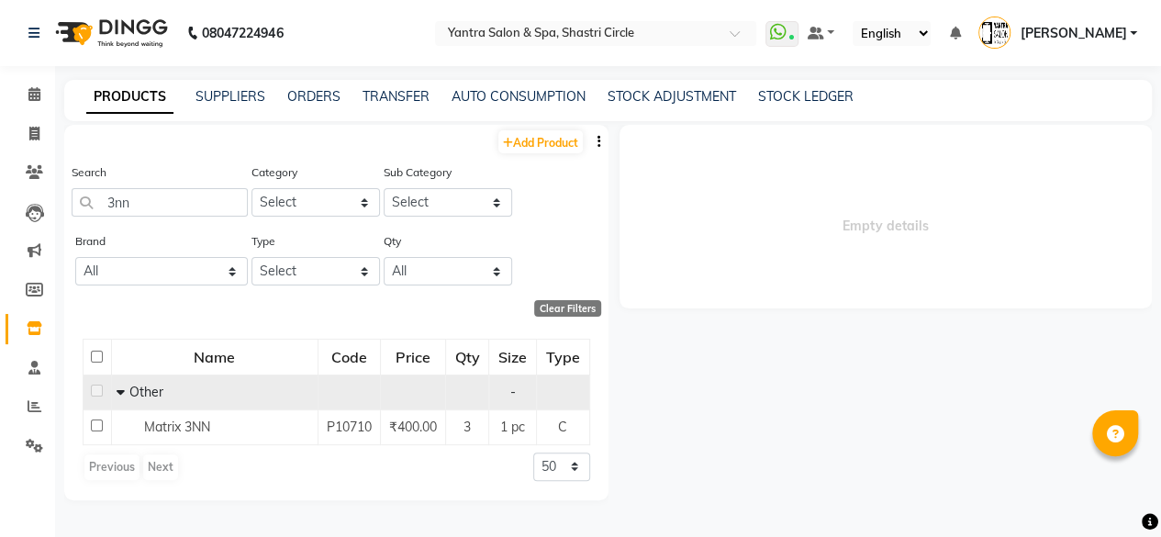
select select
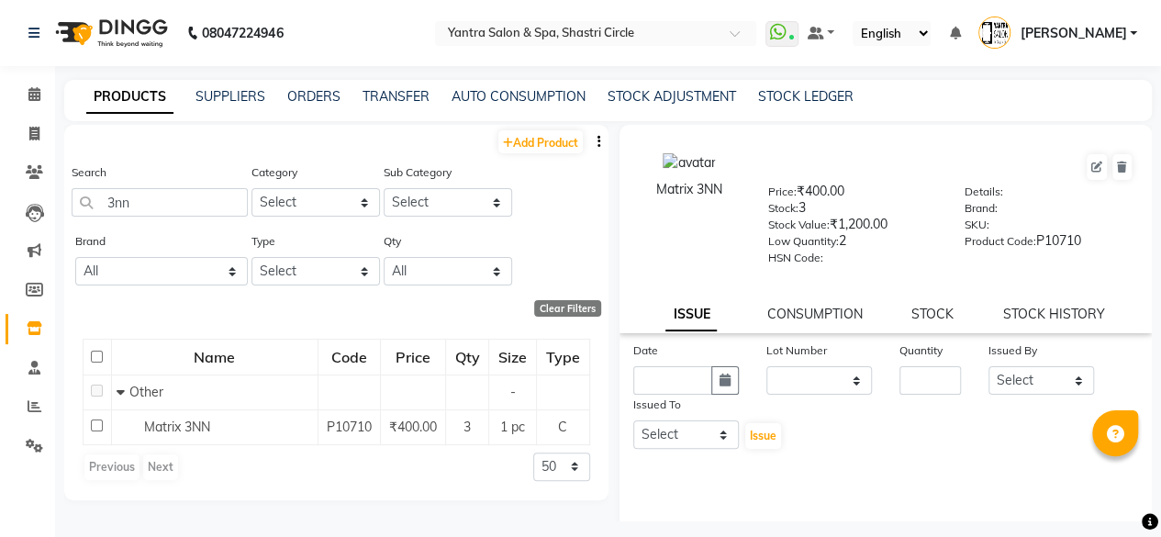
click at [955, 297] on div "Matrix 3NN Price: ₹400.00 Stock: 3 Stock Value: ₹1,200.00 Low Quantity: 2 HSN C…" at bounding box center [886, 229] width 533 height 208
drag, startPoint x: 925, startPoint y: 315, endPoint x: 908, endPoint y: 331, distance: 23.4
click at [925, 316] on link "STOCK" at bounding box center [933, 314] width 42 height 17
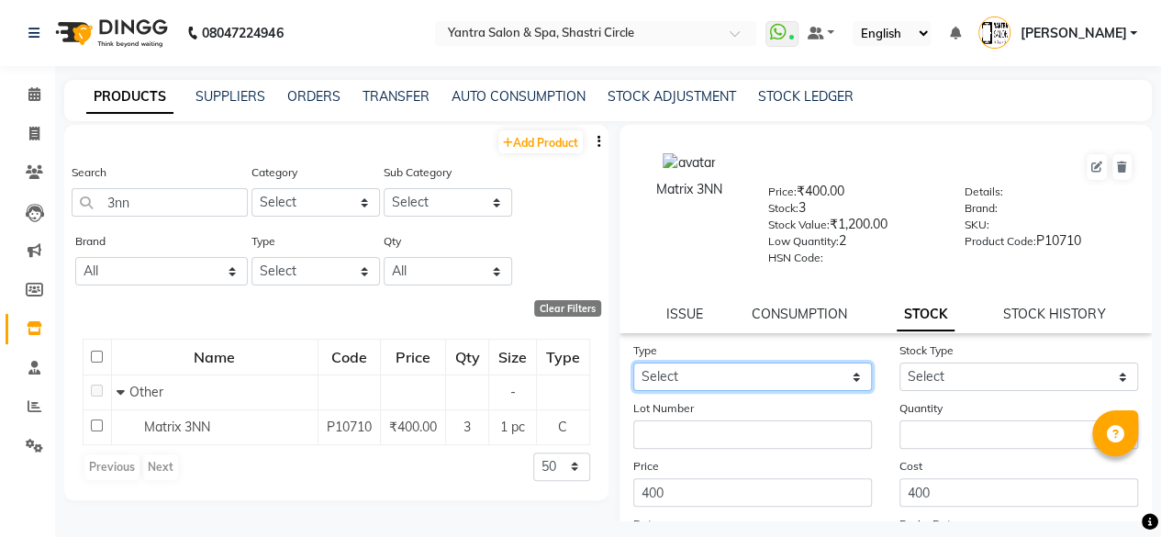
click at [712, 387] on select "Select In Out" at bounding box center [753, 377] width 239 height 28
select select "out"
click at [634, 363] on select "Select In Out" at bounding box center [753, 377] width 239 height 28
select select
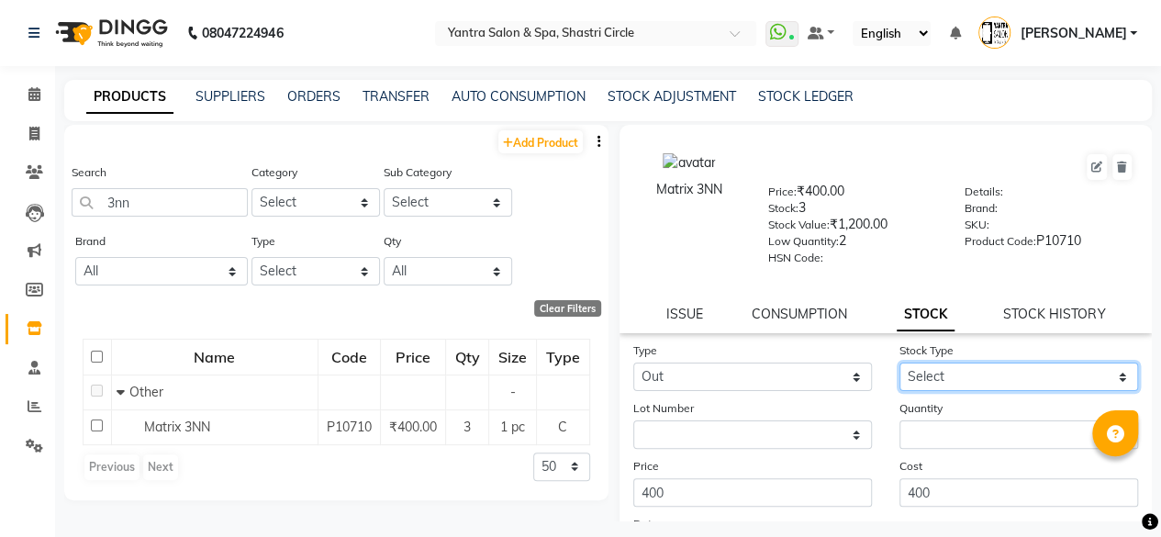
click at [903, 383] on select "Select Internal Use Damaged Expired Adjustment Return Other" at bounding box center [1019, 377] width 239 height 28
select select "internal use"
click at [900, 363] on select "Select Internal Use Damaged Expired Adjustment Return Other" at bounding box center [1019, 377] width 239 height 28
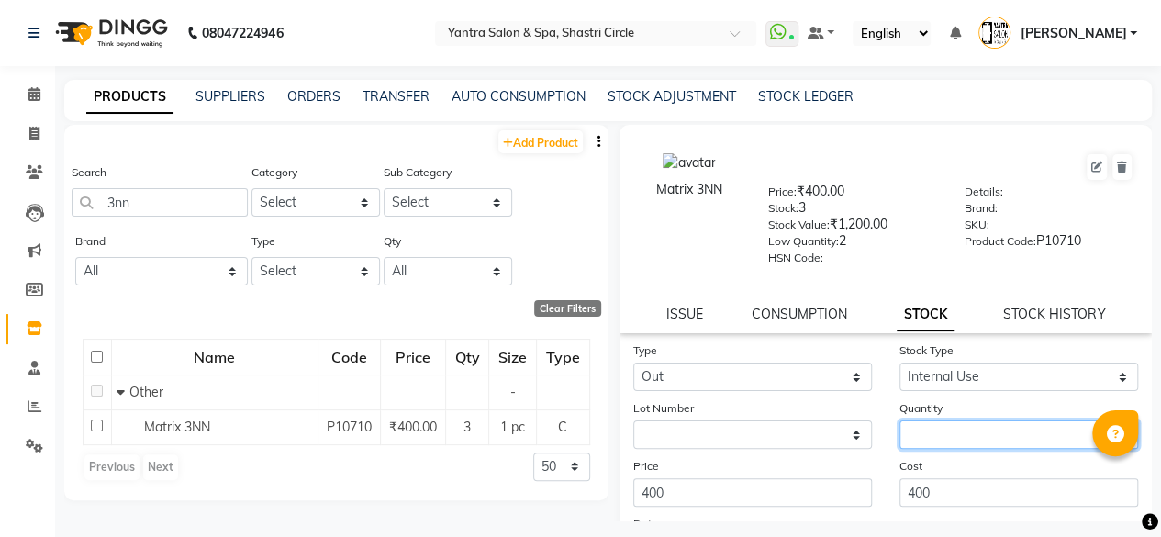
click at [955, 432] on input "number" at bounding box center [1019, 435] width 239 height 28
type input "2"
click at [935, 475] on div "Cost 400" at bounding box center [1019, 481] width 266 height 50
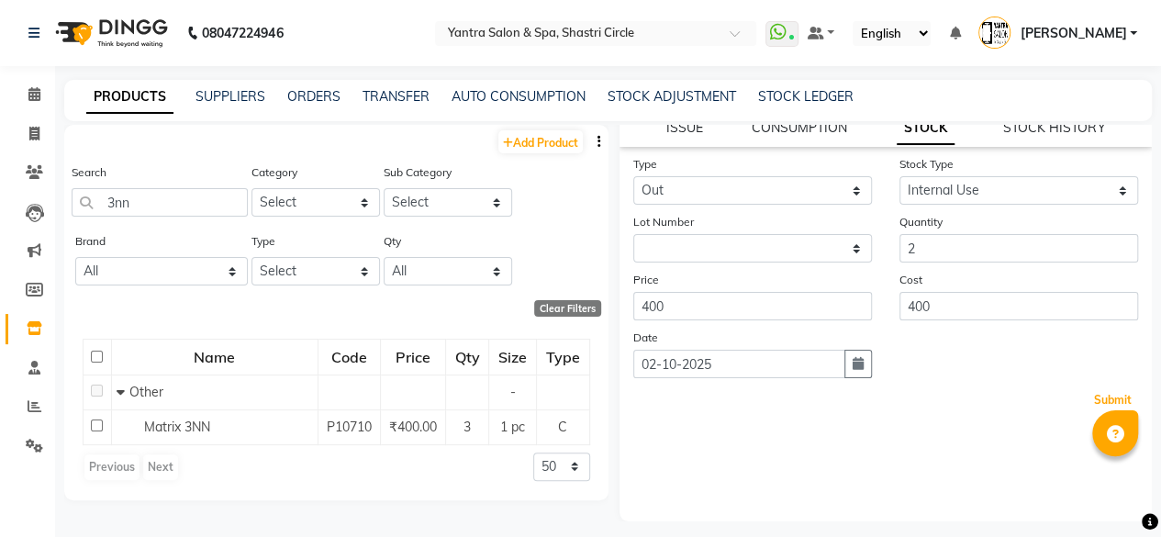
click at [1090, 412] on button "Submit" at bounding box center [1113, 400] width 47 height 26
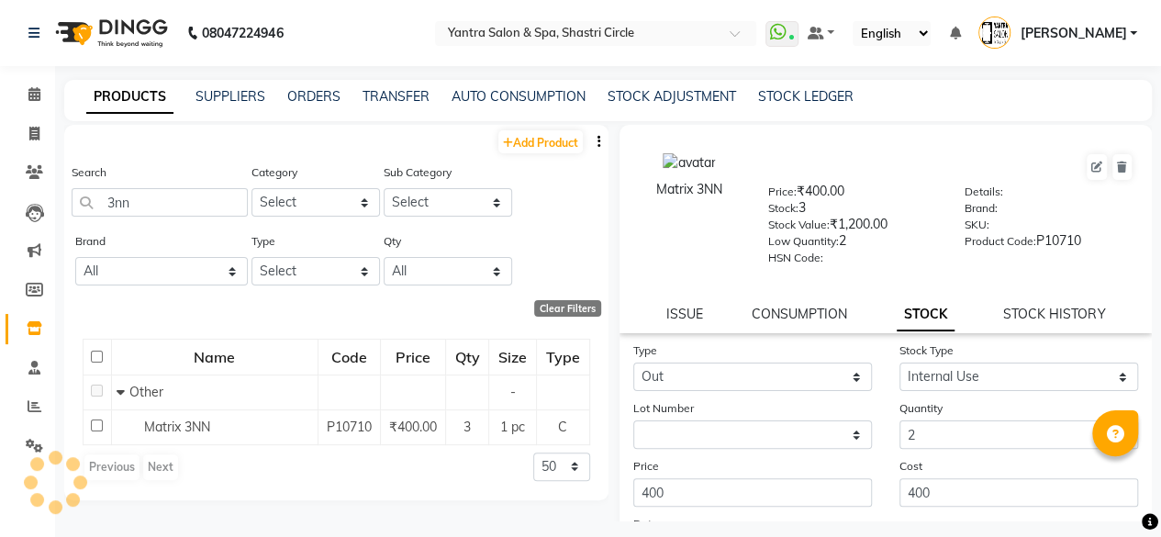
select select
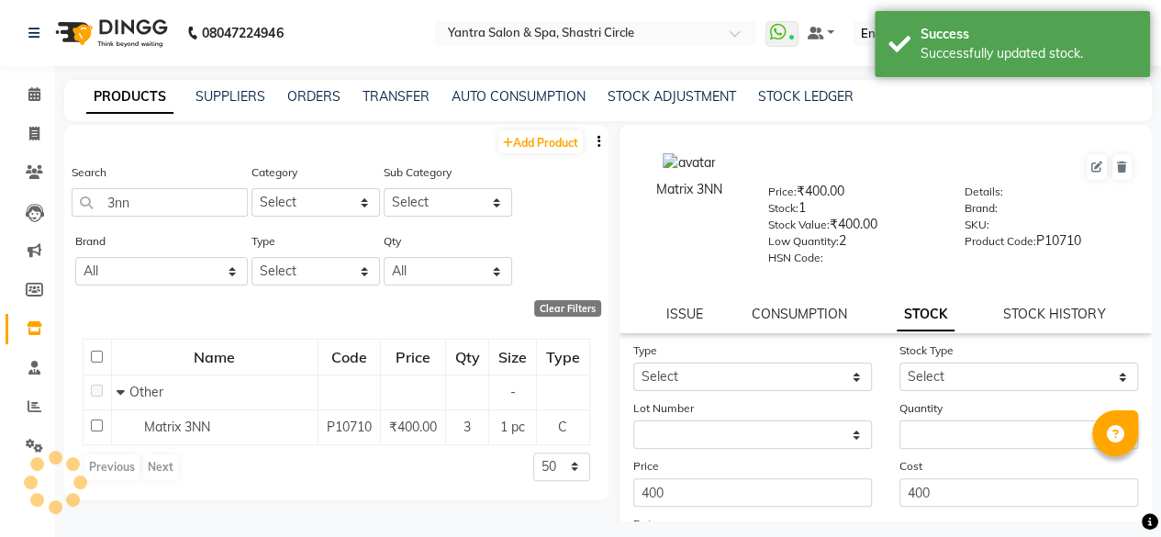
click at [1089, 398] on div "Matrix 3NN Price: ₹400.00 Stock: 1 Stock Value: ₹400.00 Low Quantity: 2 HSN Cod…" at bounding box center [881, 323] width 544 height 397
click at [193, 207] on input "3nn" at bounding box center [160, 202] width 176 height 28
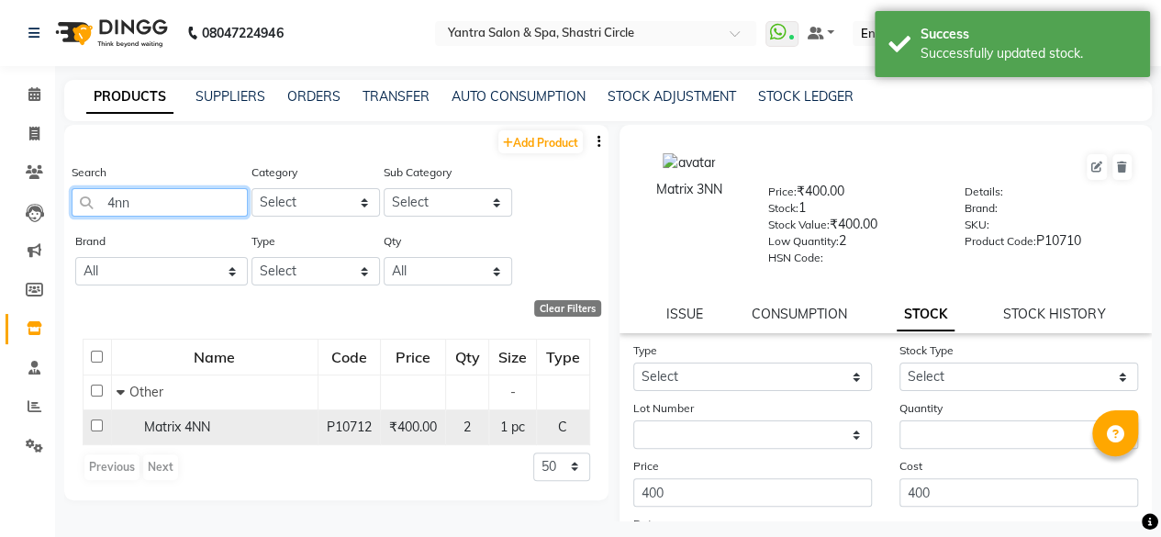
type input "4nn"
click at [190, 431] on span "Matrix 4NN" at bounding box center [177, 427] width 66 height 17
select select
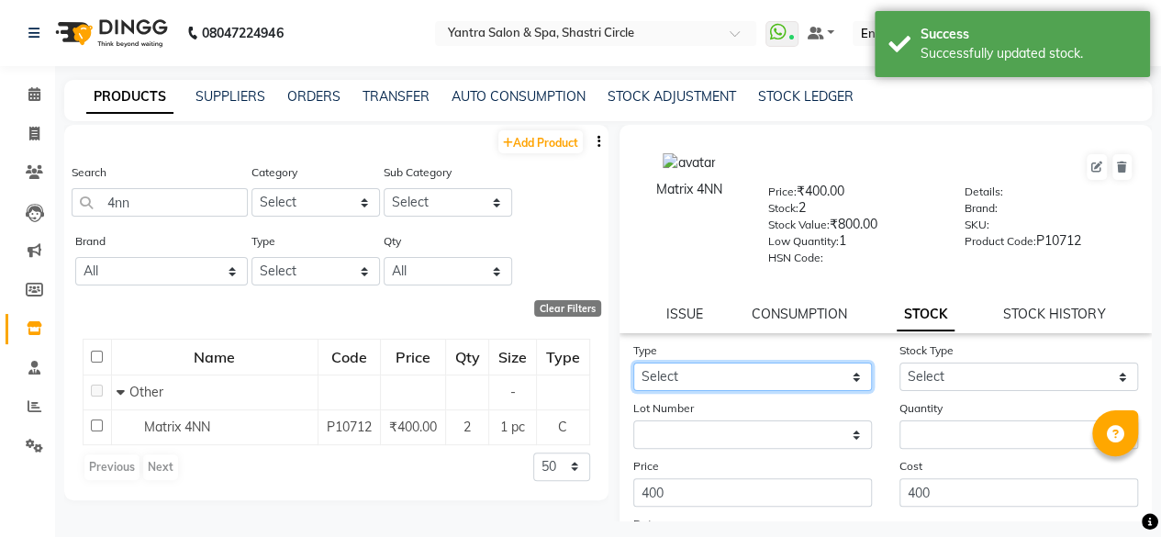
drag, startPoint x: 689, startPoint y: 363, endPoint x: 690, endPoint y: 388, distance: 25.8
click at [689, 363] on select "Select In Out" at bounding box center [753, 377] width 239 height 28
select select "out"
click at [634, 363] on select "Select In Out" at bounding box center [753, 377] width 239 height 28
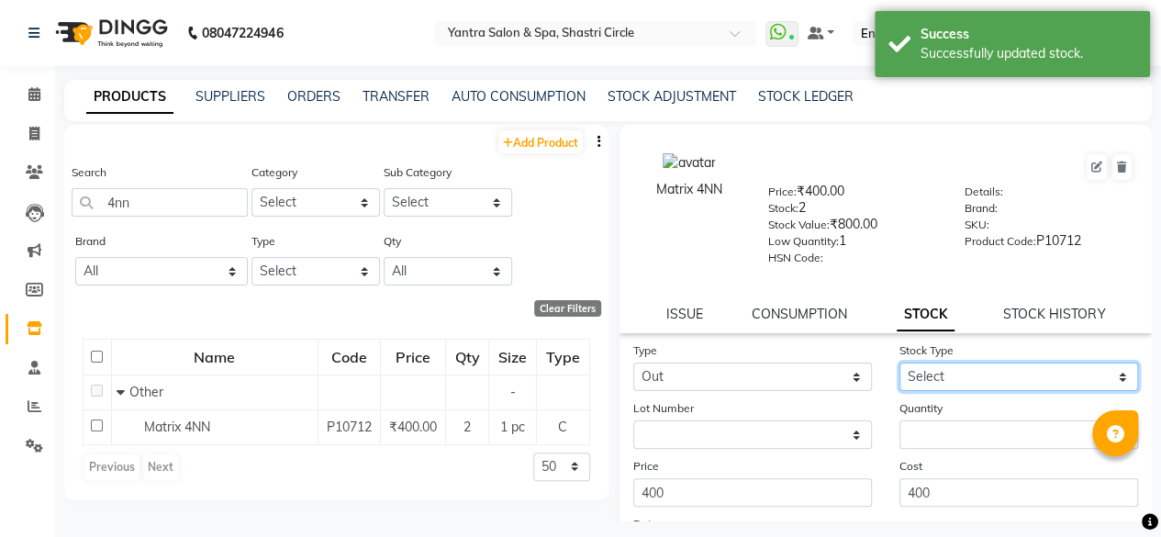
drag, startPoint x: 914, startPoint y: 380, endPoint x: 927, endPoint y: 405, distance: 28.4
click at [914, 380] on select "Select Internal Use Damaged Expired Adjustment Return Other" at bounding box center [1019, 377] width 239 height 28
select select "internal use"
click at [900, 363] on select "Select Internal Use Damaged Expired Adjustment Return Other" at bounding box center [1019, 377] width 239 height 28
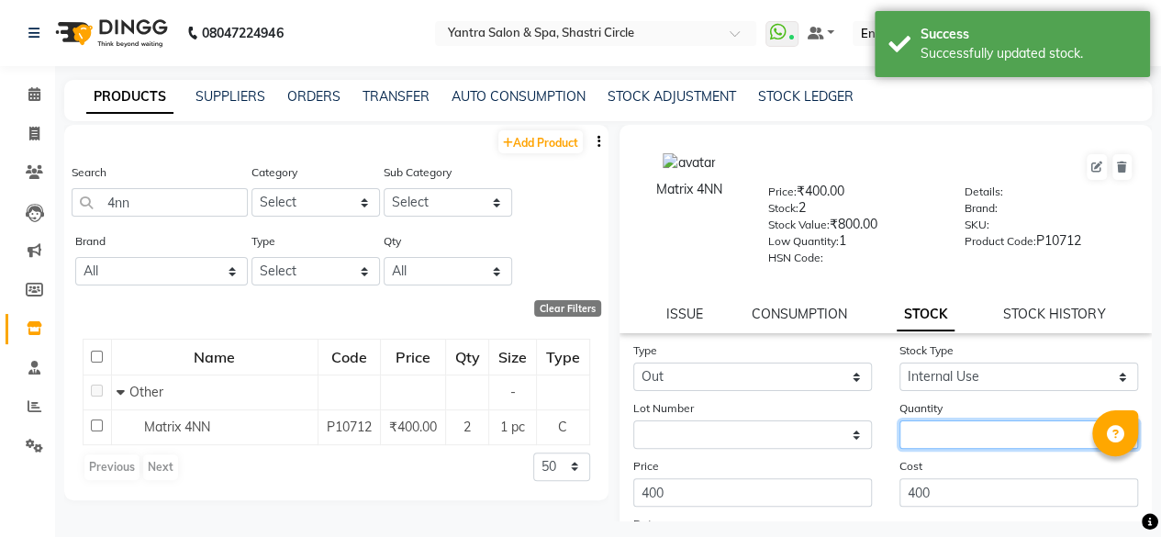
click at [927, 434] on input "number" at bounding box center [1019, 435] width 239 height 28
type input "1"
click at [936, 463] on div "Cost 400" at bounding box center [1019, 481] width 266 height 50
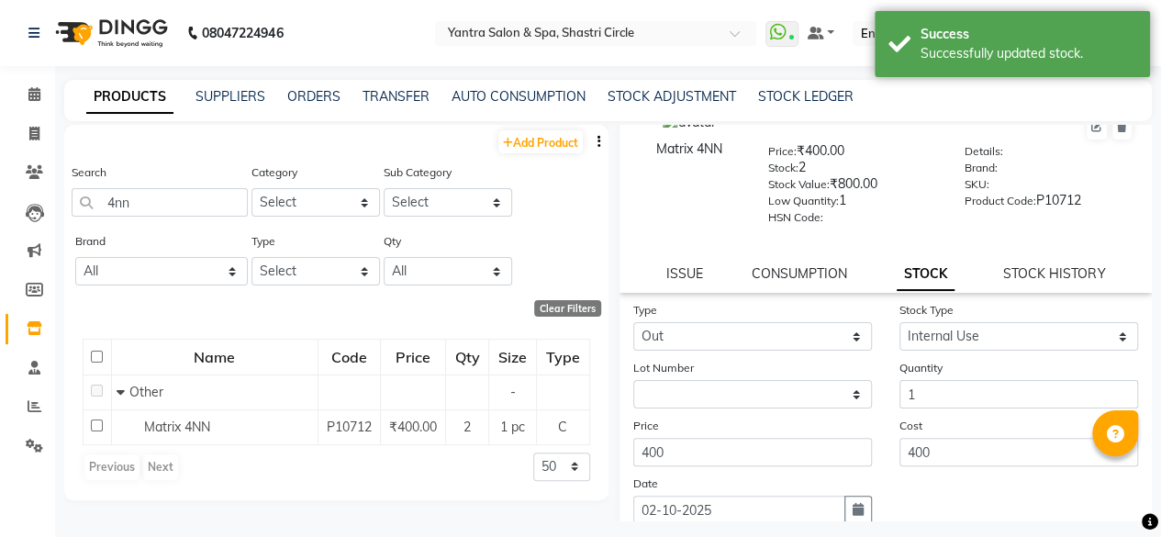
scroll to position [92, 0]
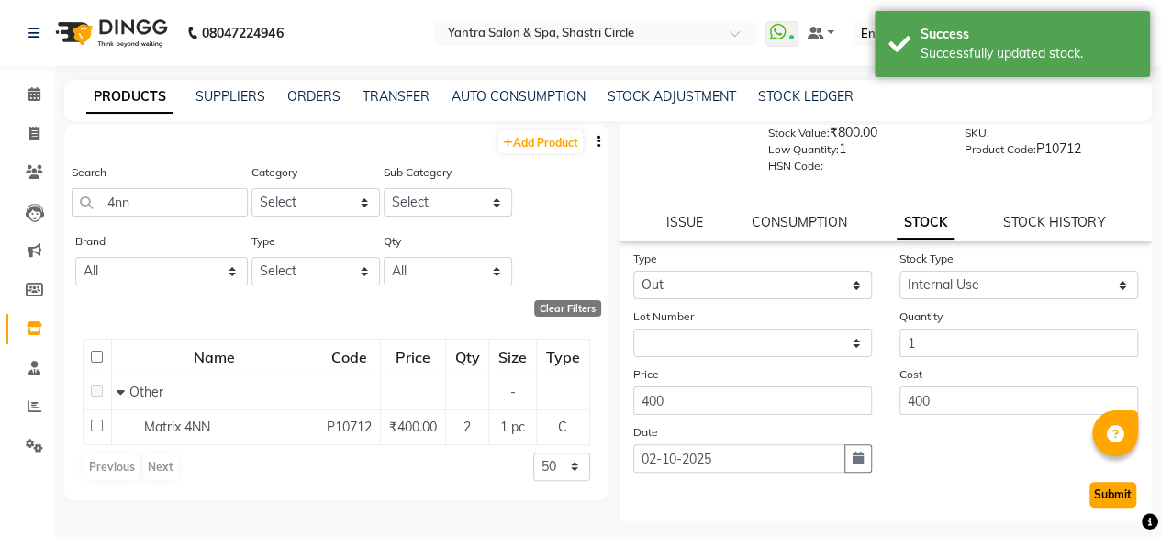
click at [1090, 500] on button "Submit" at bounding box center [1113, 495] width 47 height 26
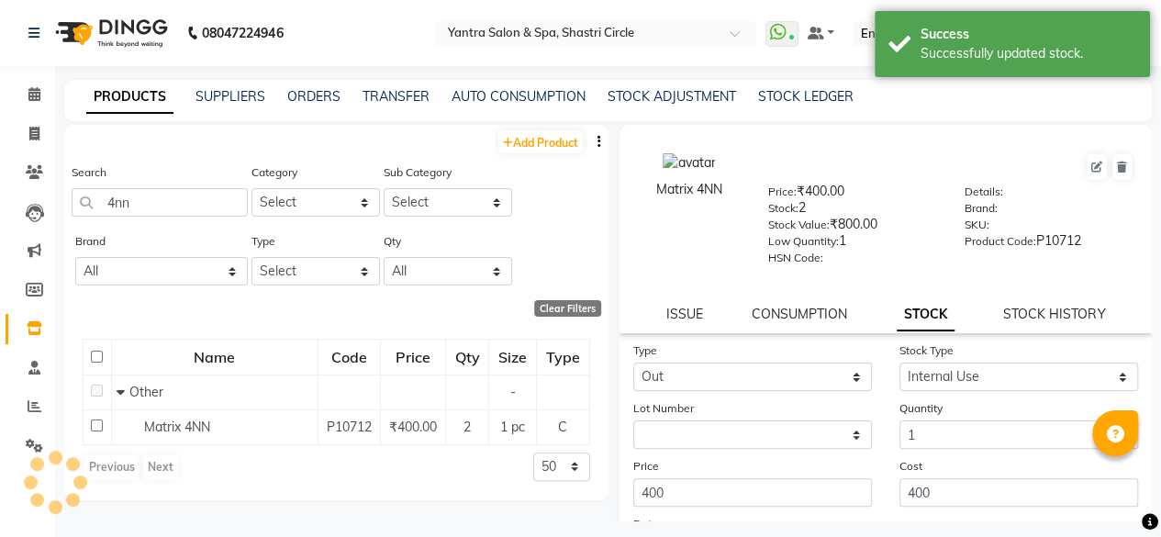
select select
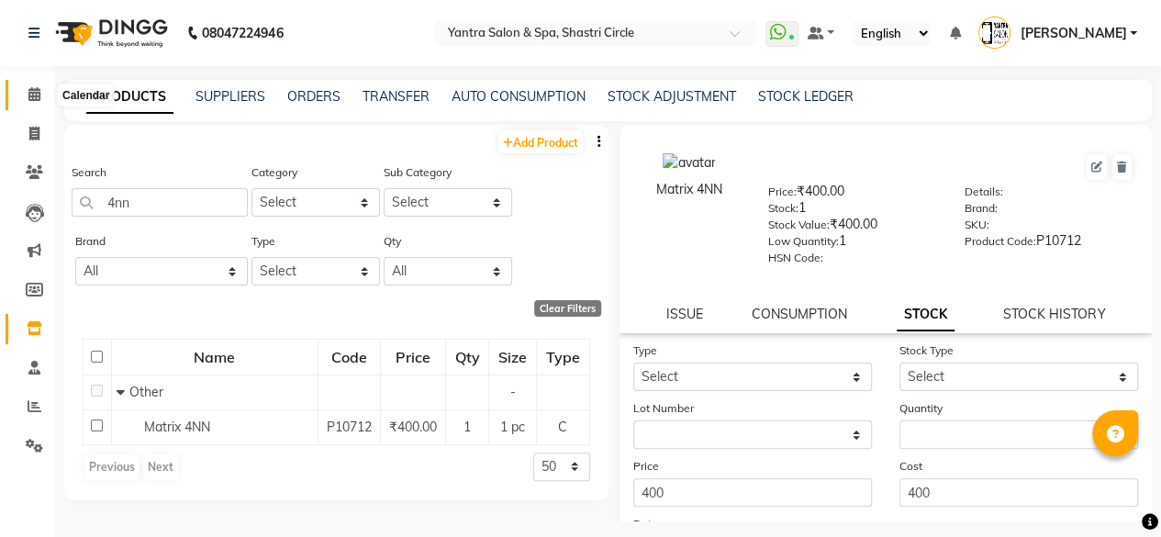
click at [33, 101] on icon at bounding box center [34, 94] width 12 height 14
